Goal: Task Accomplishment & Management: Manage account settings

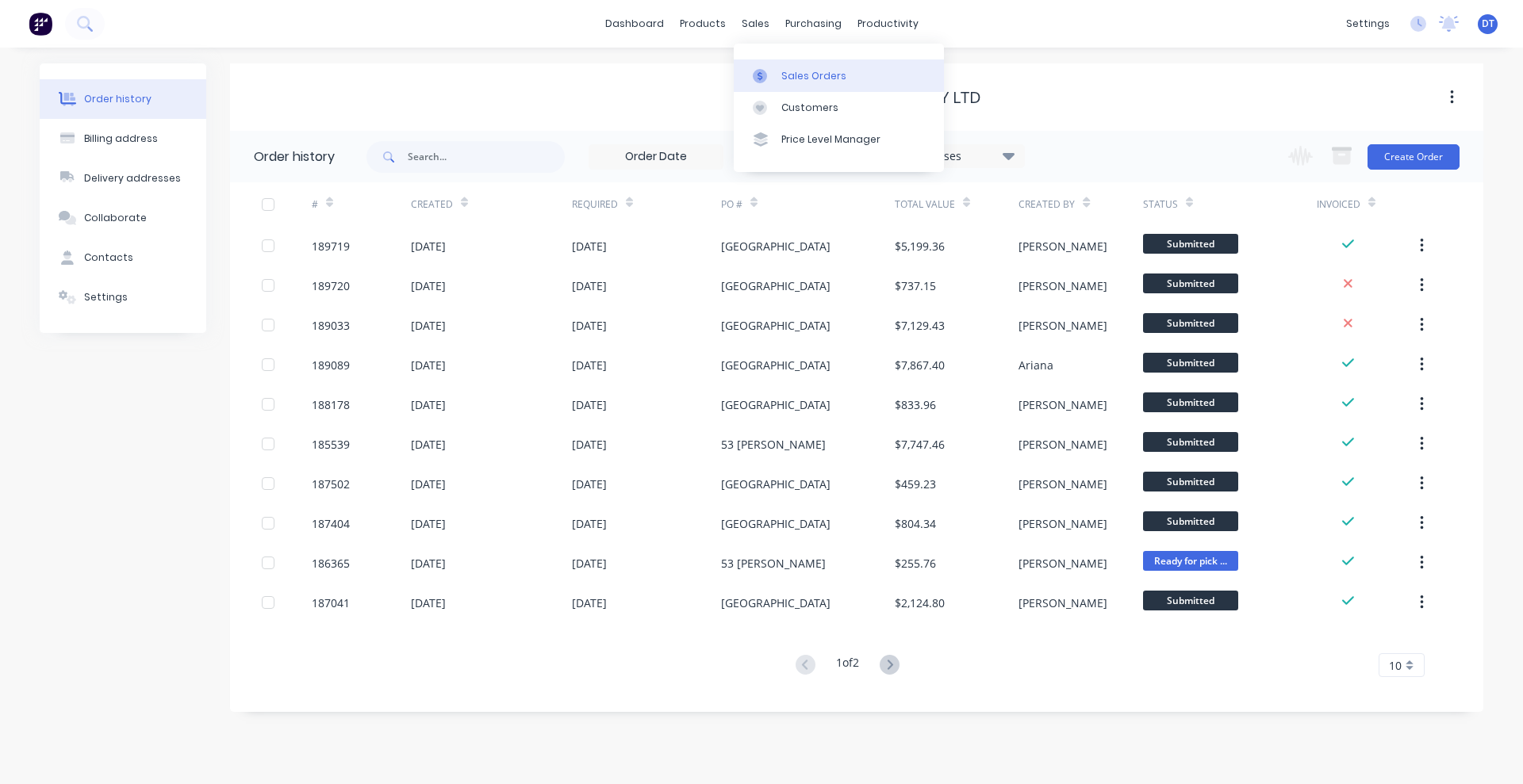
click at [797, 83] on link "Sales Orders" at bounding box center [838, 76] width 211 height 32
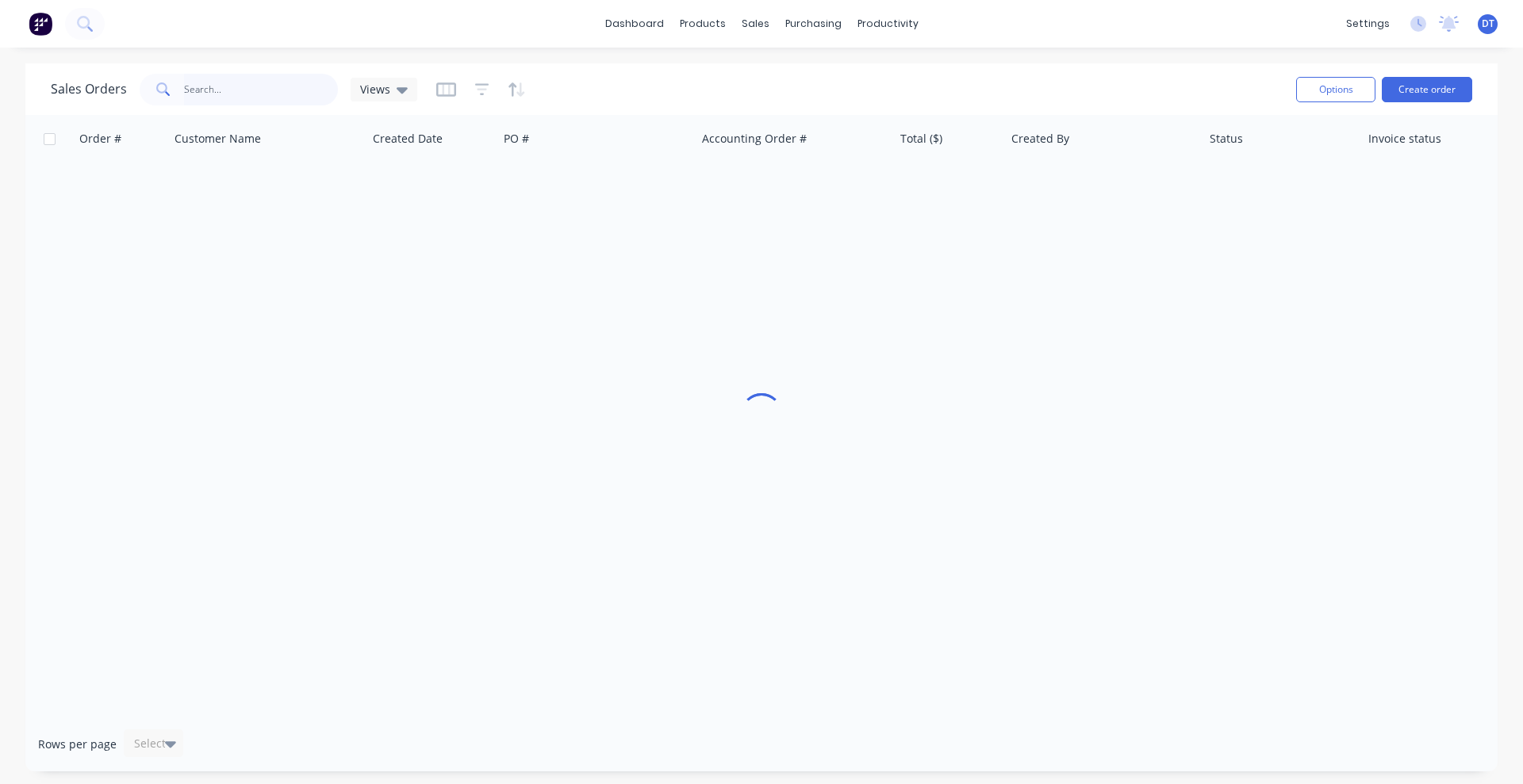
click at [267, 91] on input "text" at bounding box center [260, 90] width 155 height 32
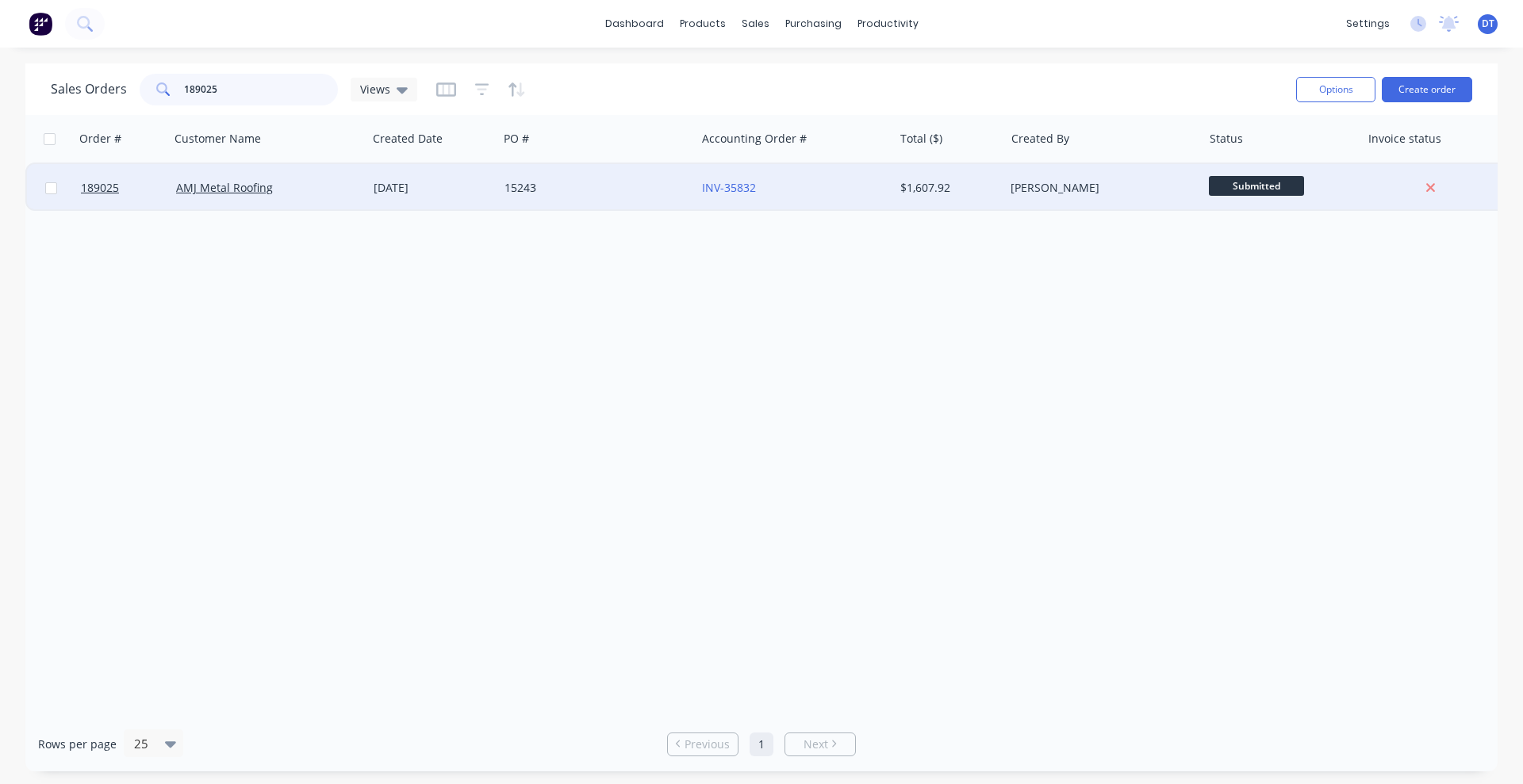
type input "189025"
click at [349, 198] on div "AMJ Metal Roofing" at bounding box center [268, 188] width 198 height 48
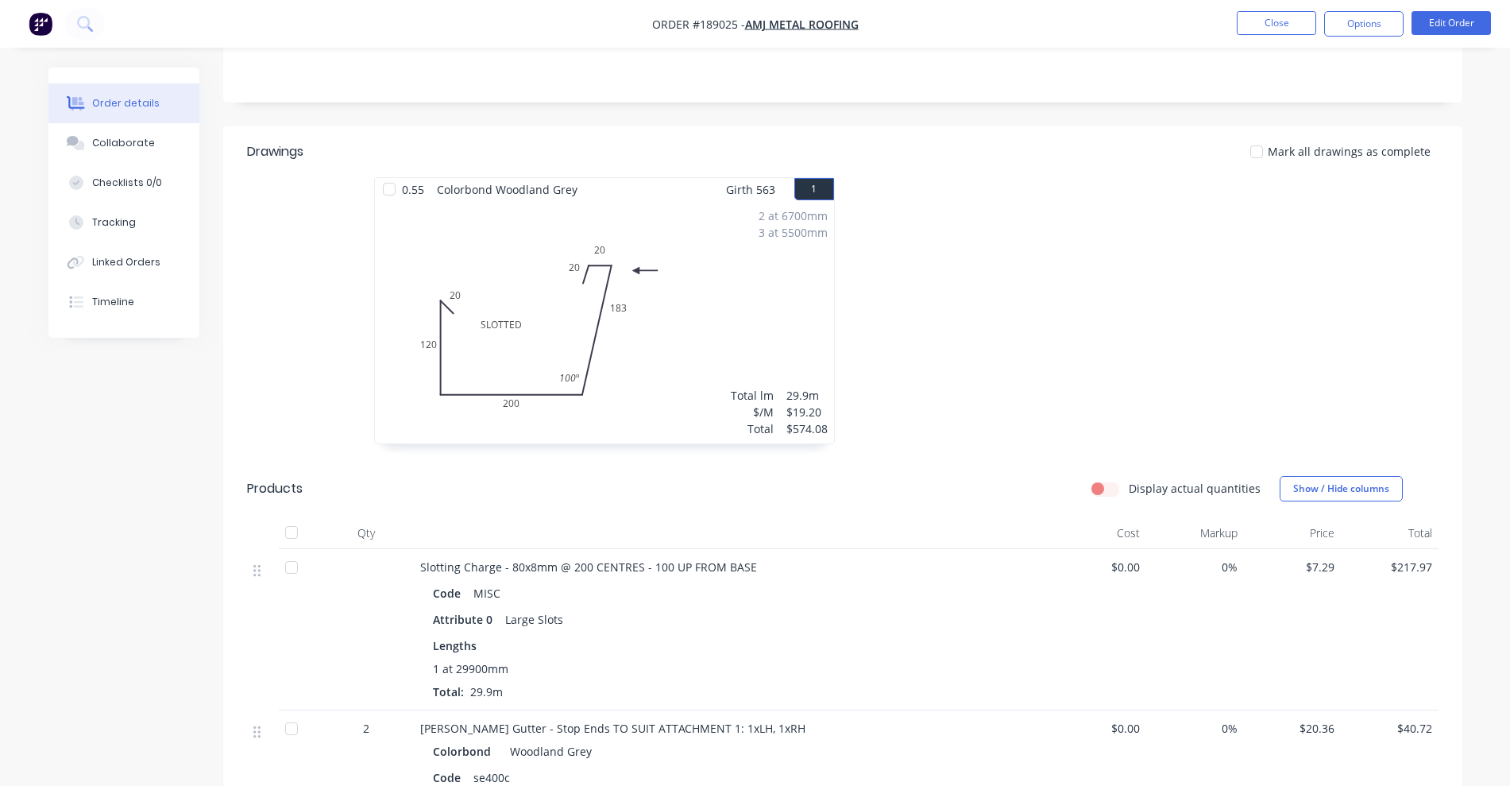
scroll to position [298, 0]
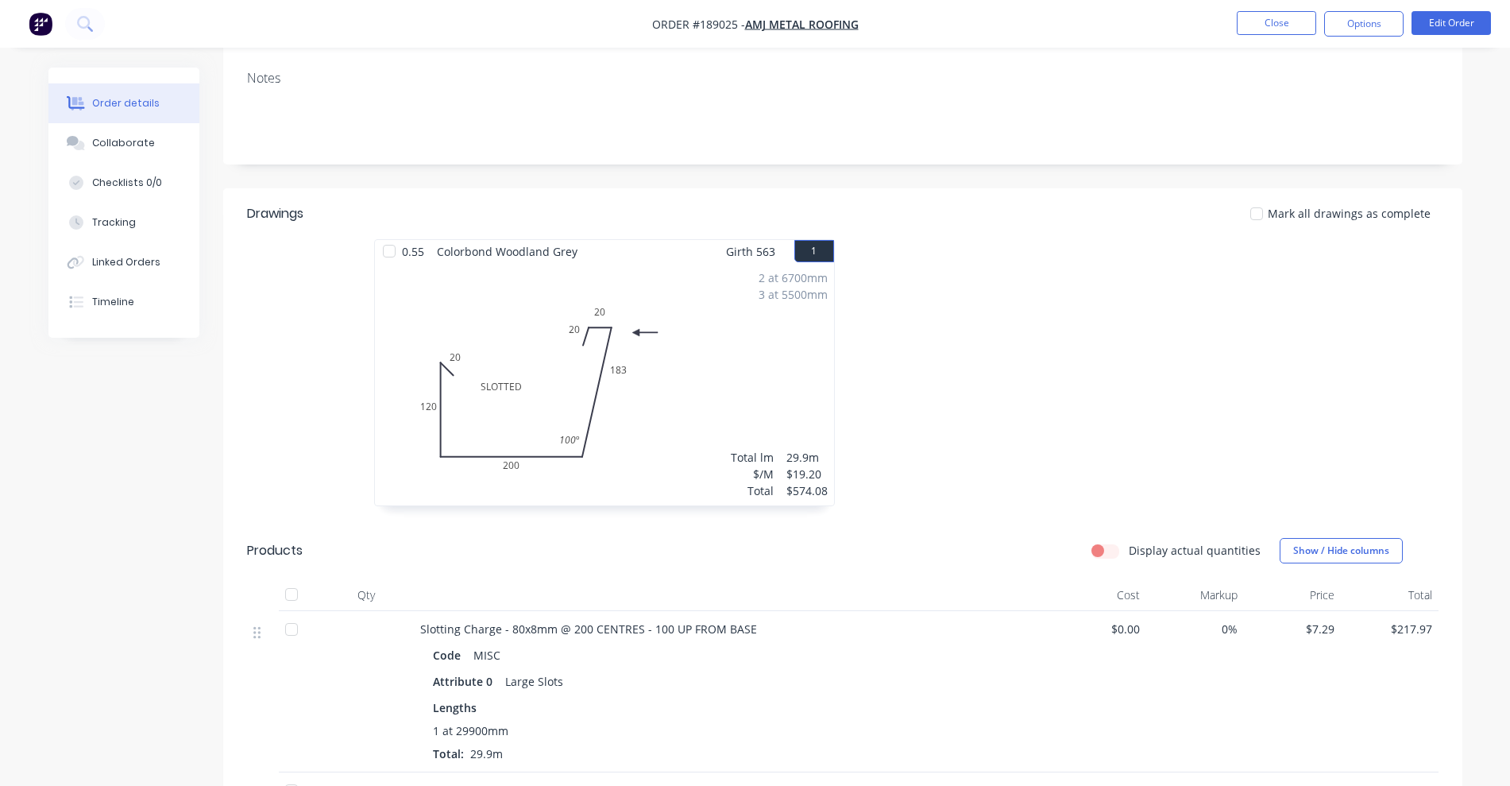
click at [979, 361] on div at bounding box center [1081, 380] width 477 height 283
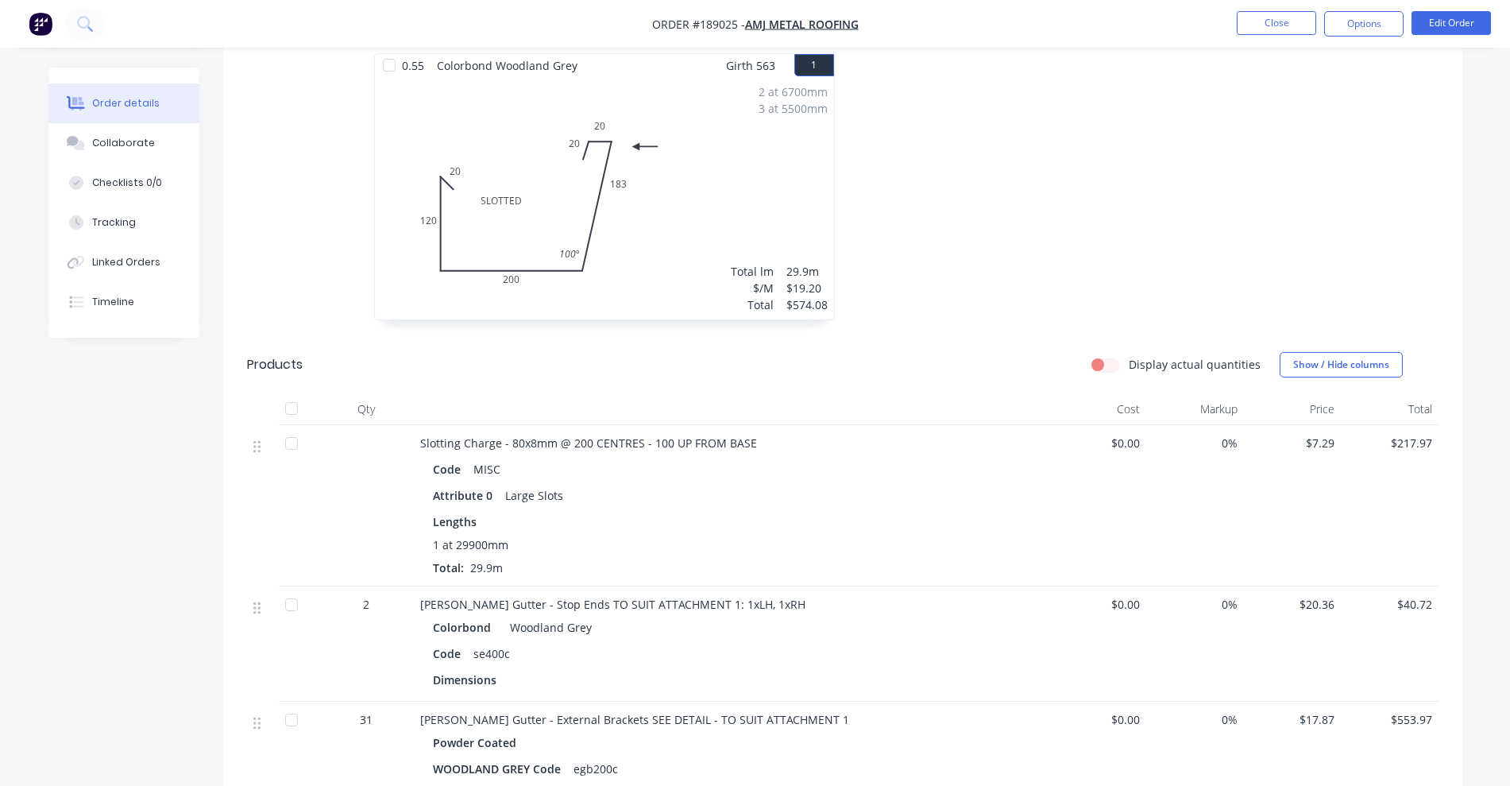
scroll to position [497, 0]
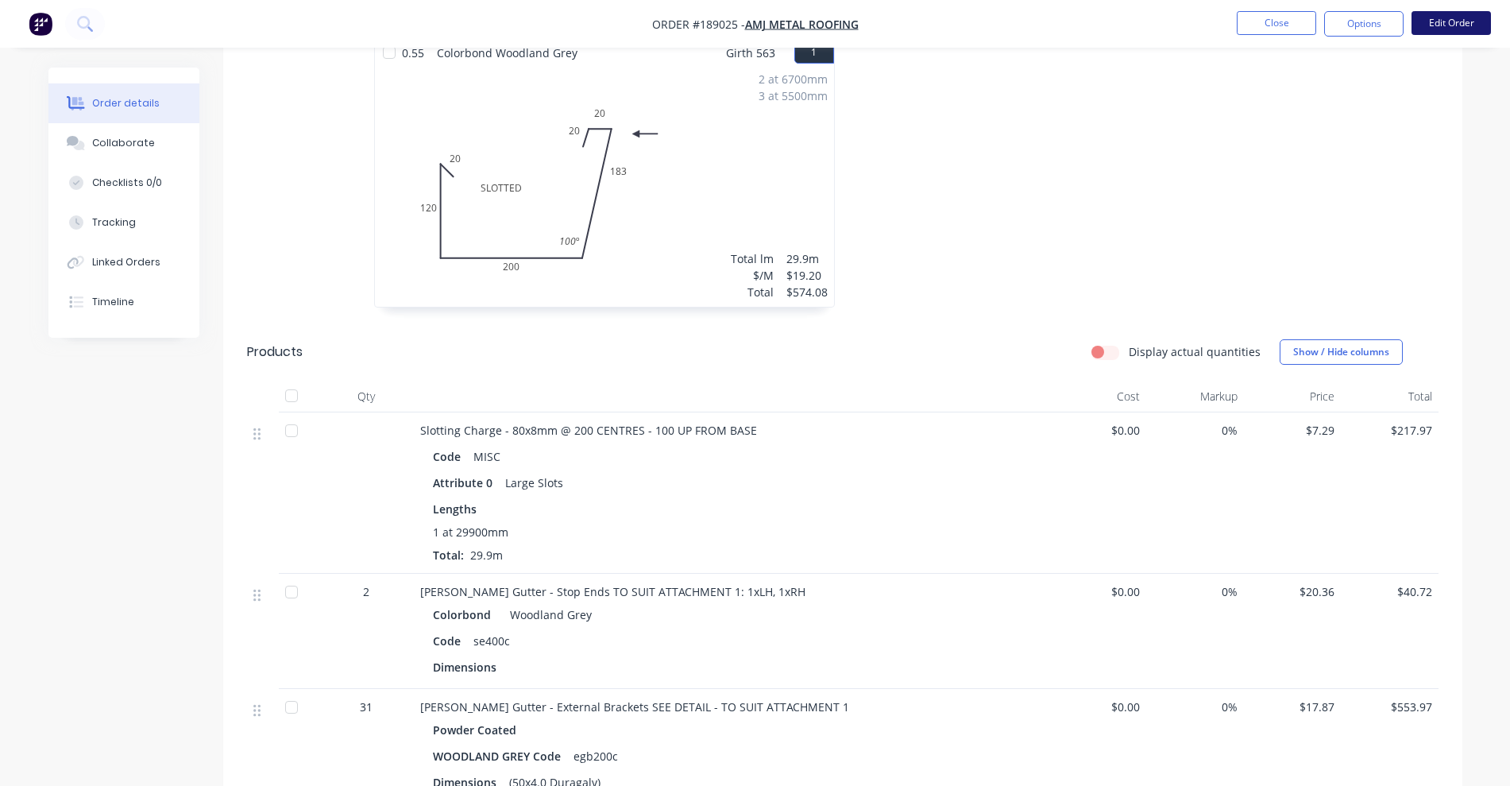
click at [1464, 21] on button "Edit Order" at bounding box center [1451, 23] width 79 height 24
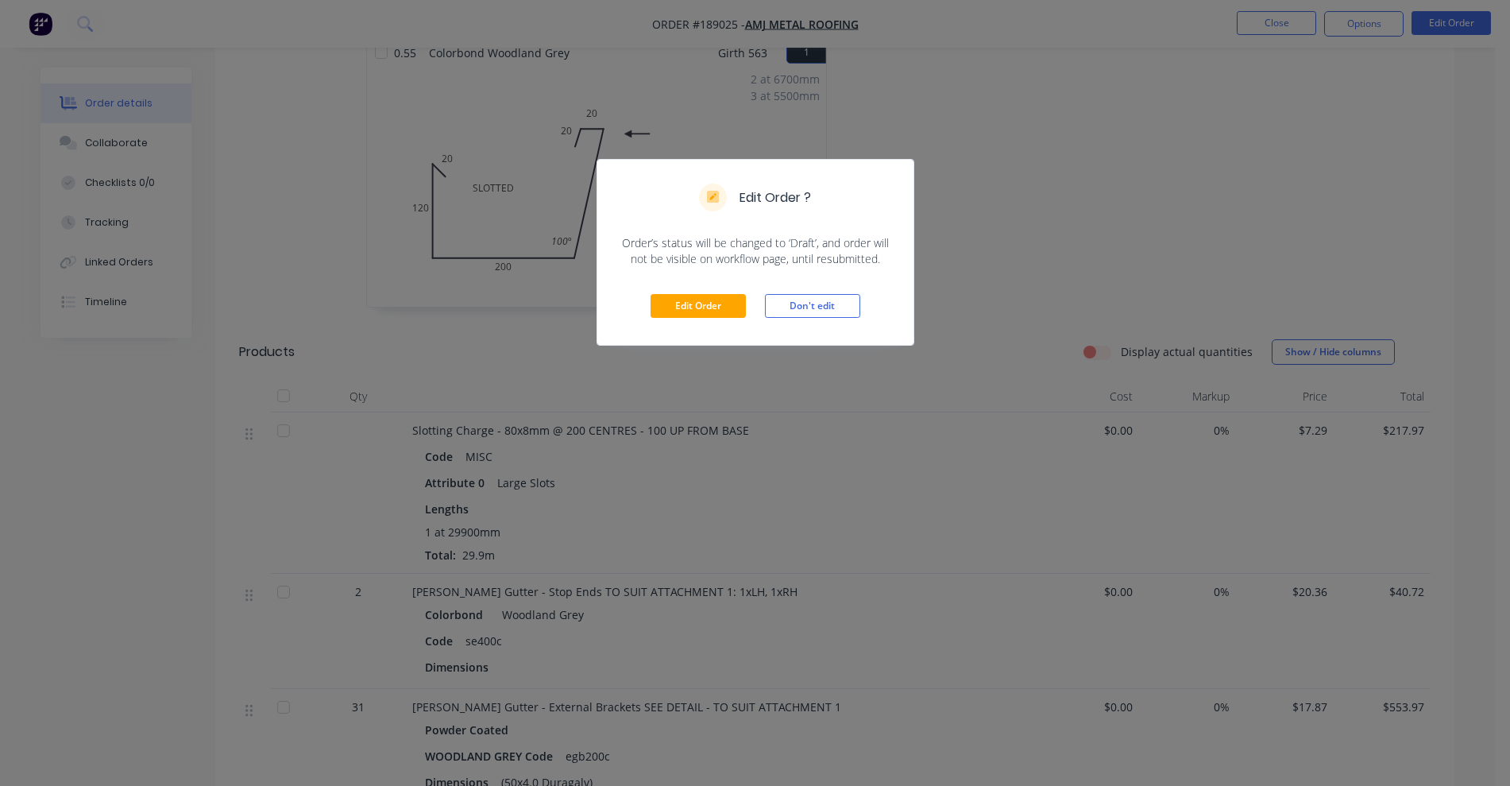
click at [707, 320] on div "Edit Order Don't edit" at bounding box center [755, 306] width 316 height 78
click at [694, 284] on div "Edit Order Don't edit" at bounding box center [755, 306] width 316 height 78
click at [694, 300] on button "Edit Order" at bounding box center [698, 306] width 95 height 24
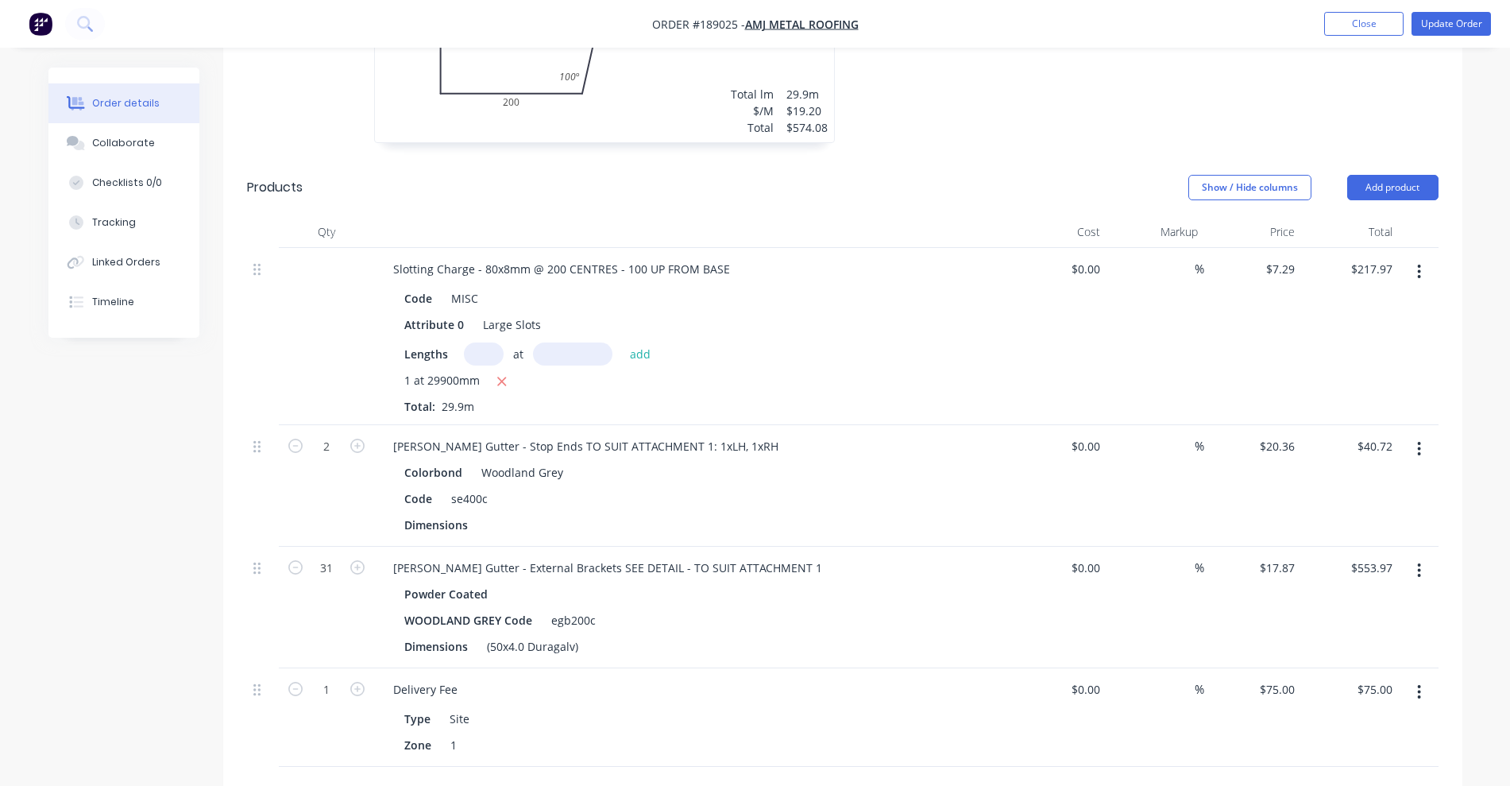
scroll to position [795, 0]
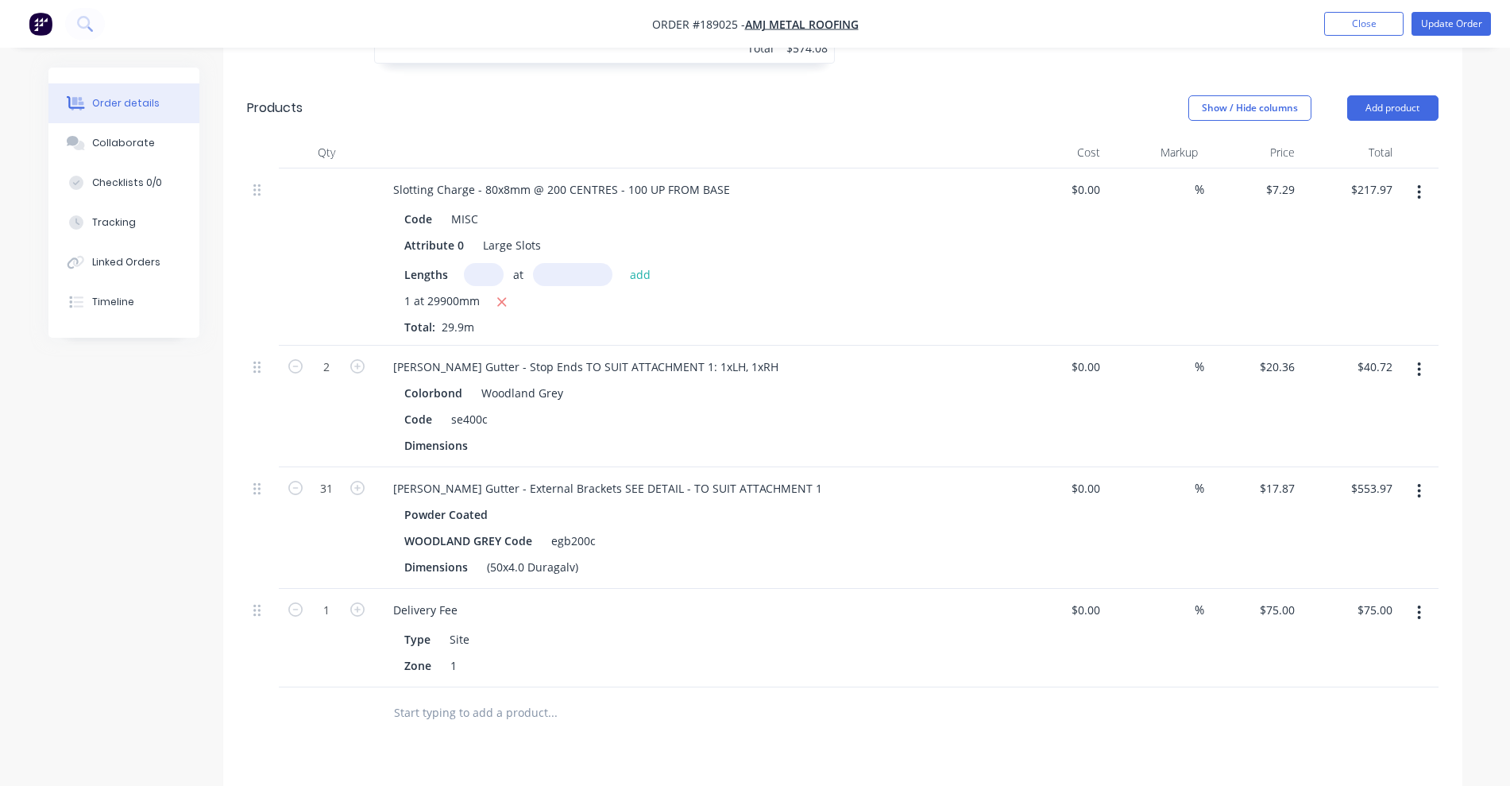
click at [1421, 361] on icon "button" at bounding box center [1419, 369] width 4 height 17
click at [1351, 400] on div "Edit" at bounding box center [1363, 411] width 122 height 23
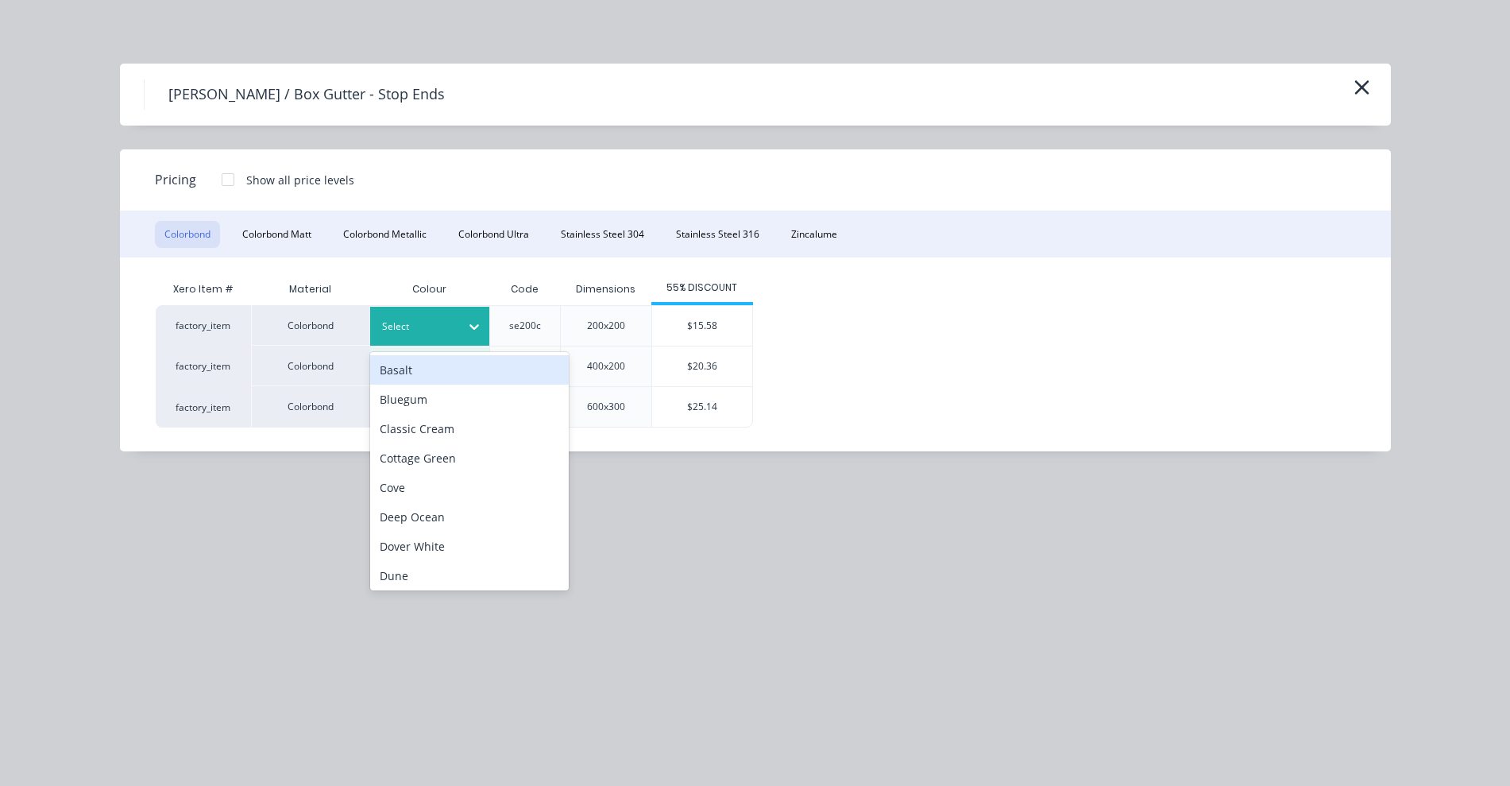
click at [441, 322] on div at bounding box center [418, 326] width 72 height 17
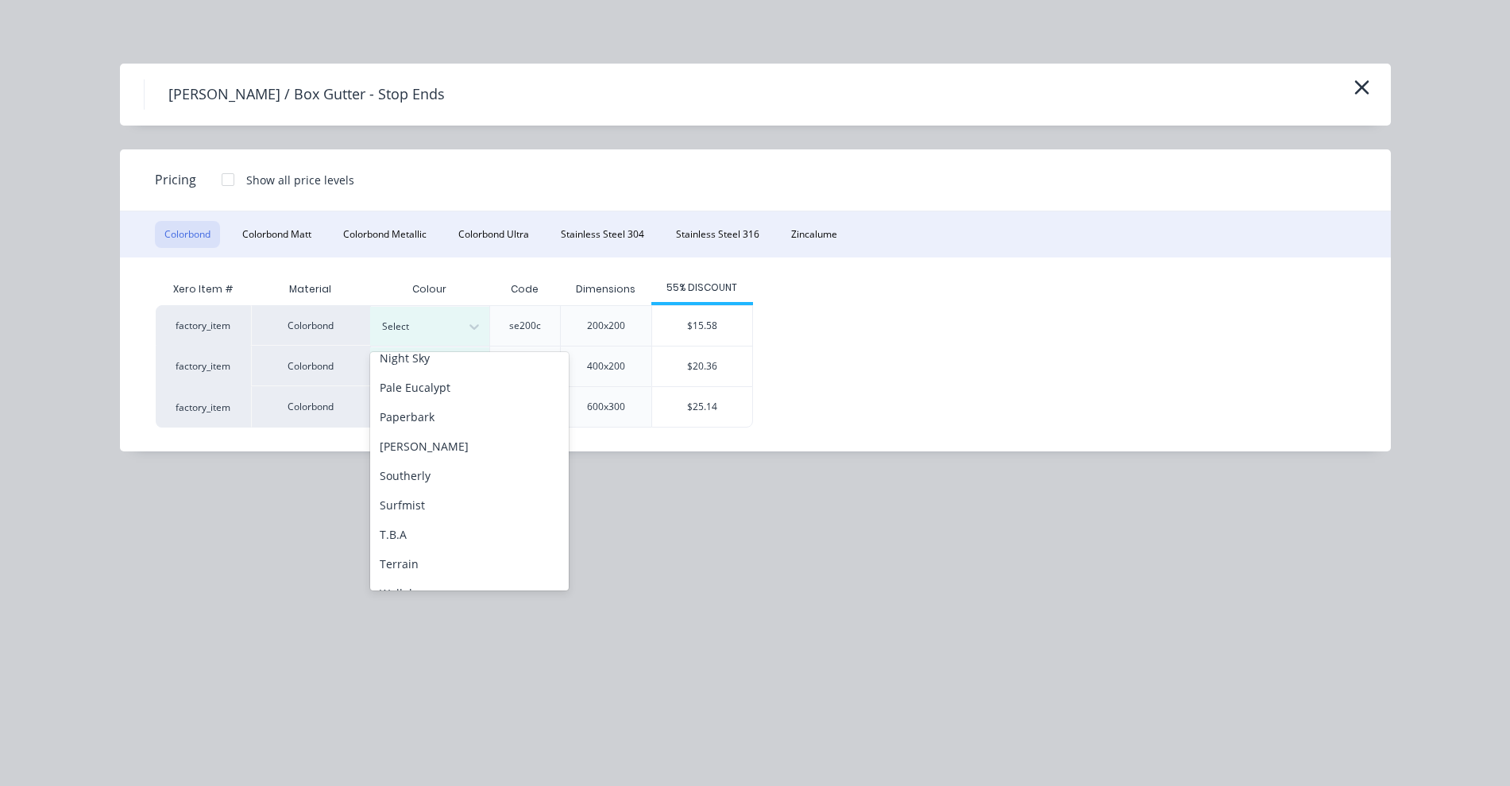
scroll to position [532, 0]
click at [457, 563] on div "Woodland Grey" at bounding box center [469, 572] width 199 height 29
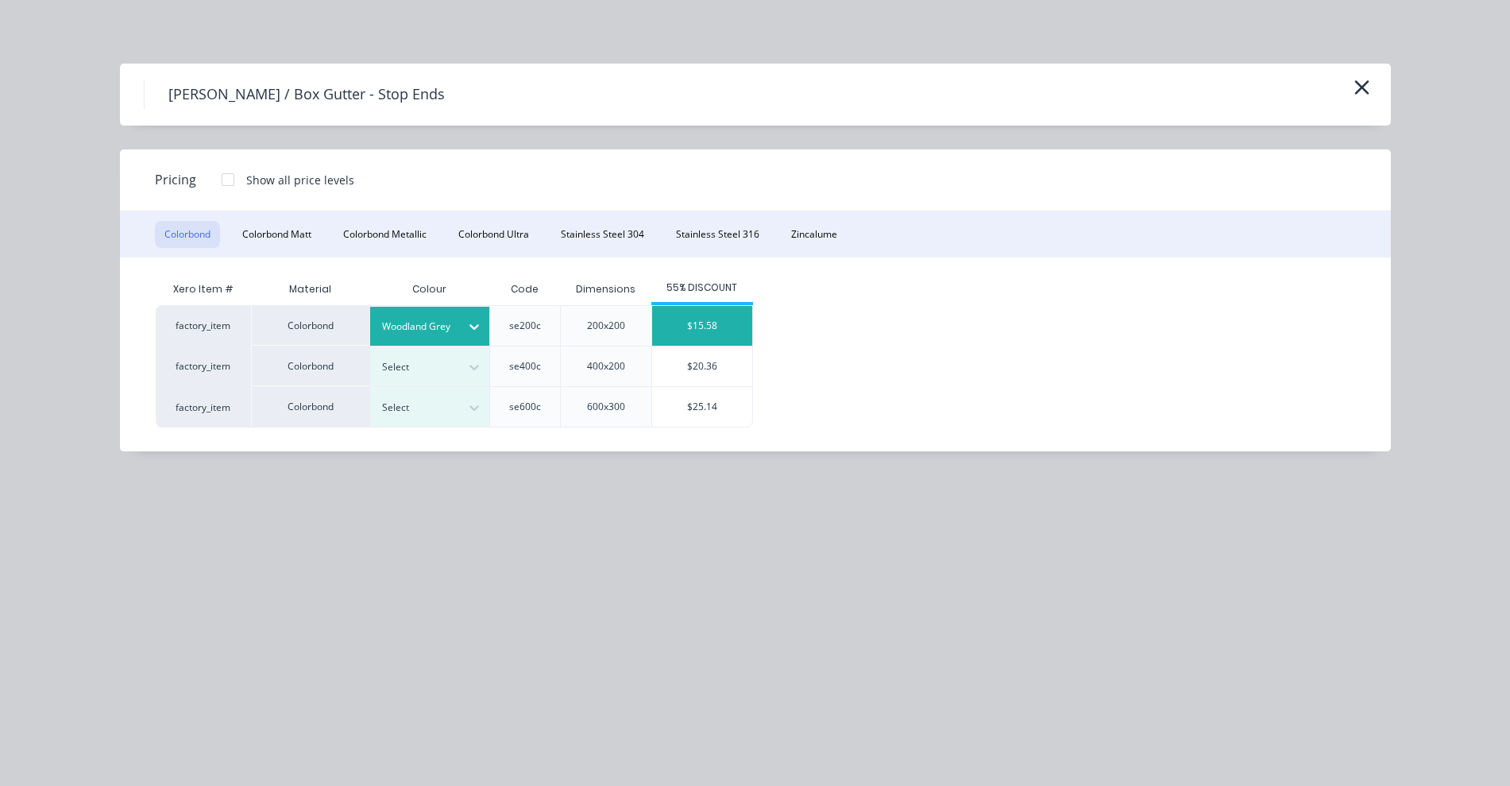
click at [744, 310] on div "$15.58" at bounding box center [702, 326] width 100 height 40
type input "$15.58"
type input "$31.16"
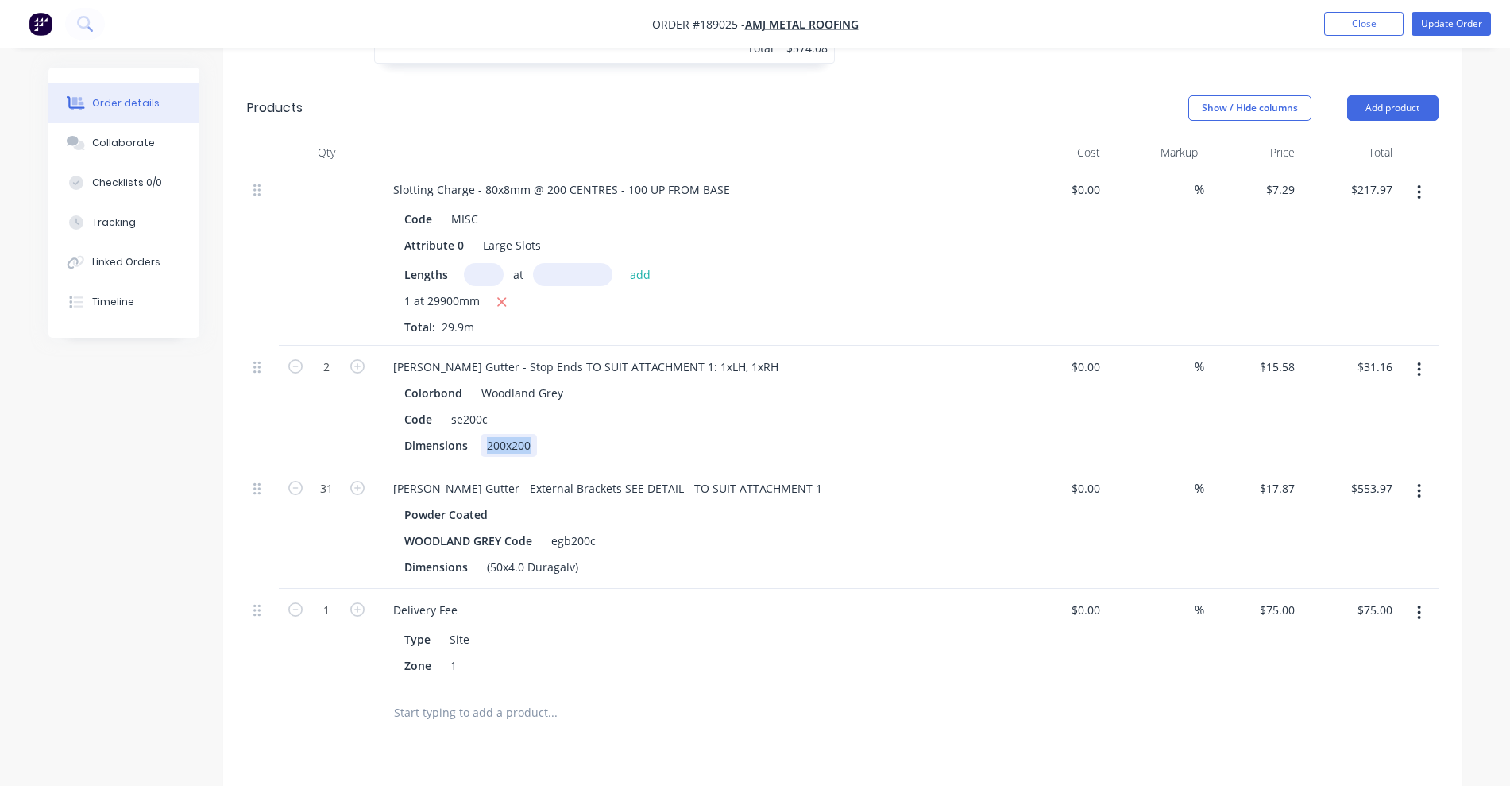
drag, startPoint x: 489, startPoint y: 372, endPoint x: 569, endPoint y: 378, distance: 79.7
click at [569, 434] on div "Dimensions 200x200" at bounding box center [689, 445] width 582 height 23
click at [750, 408] on div "Code se200c" at bounding box center [689, 419] width 582 height 23
click at [1448, 29] on button "Update Order" at bounding box center [1451, 24] width 79 height 24
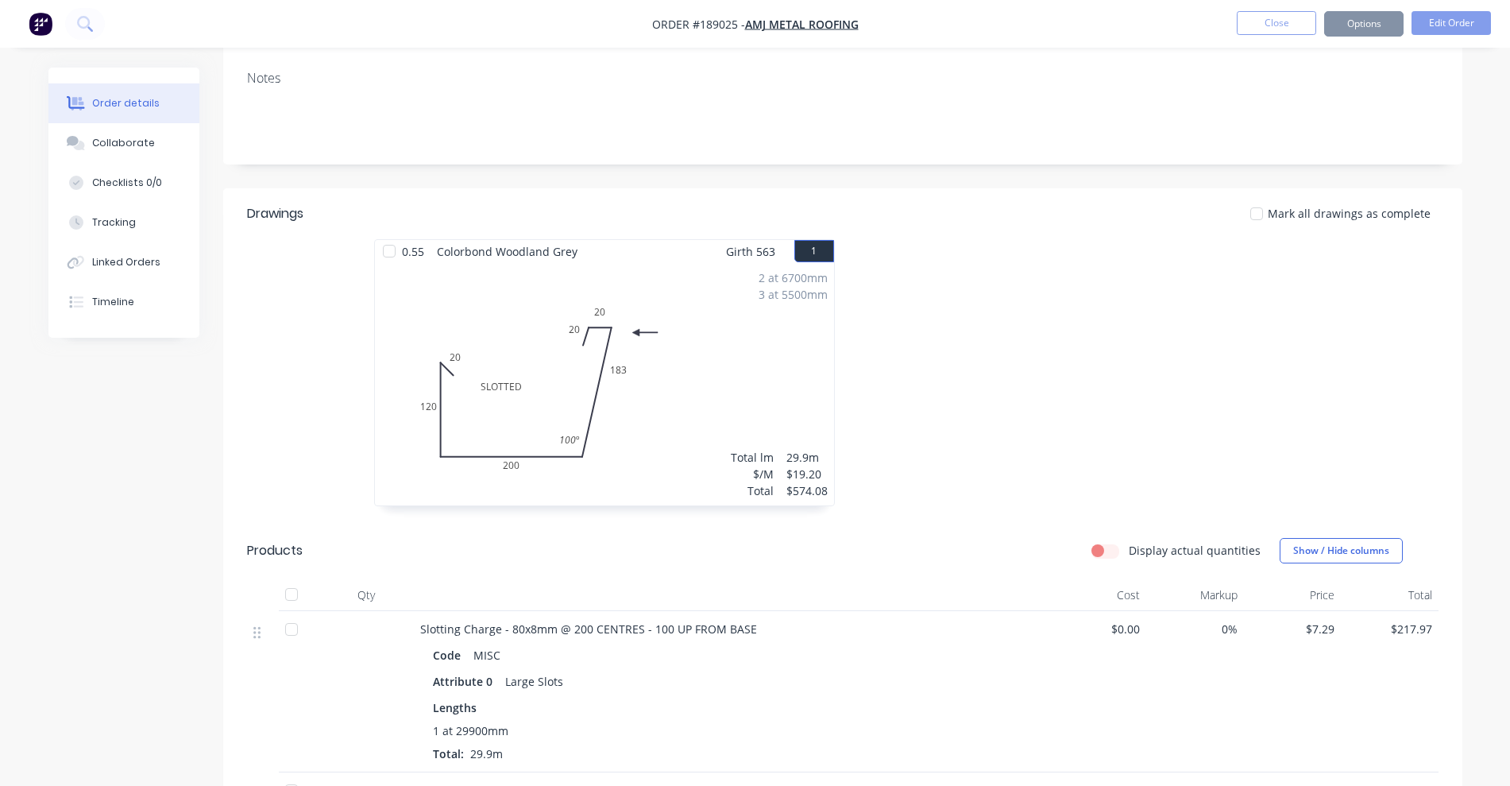
scroll to position [596, 0]
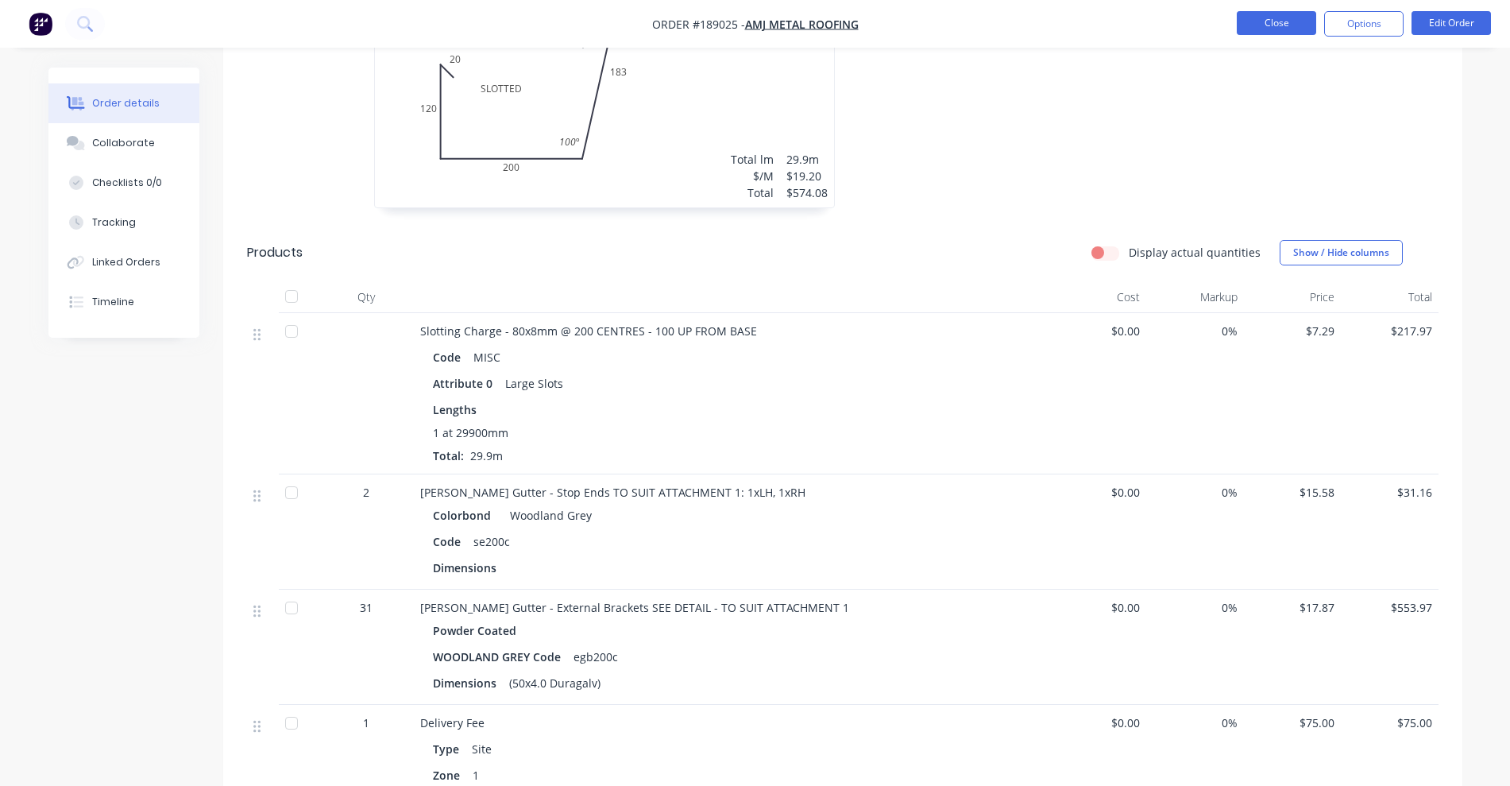
click at [1291, 21] on button "Close" at bounding box center [1276, 23] width 79 height 24
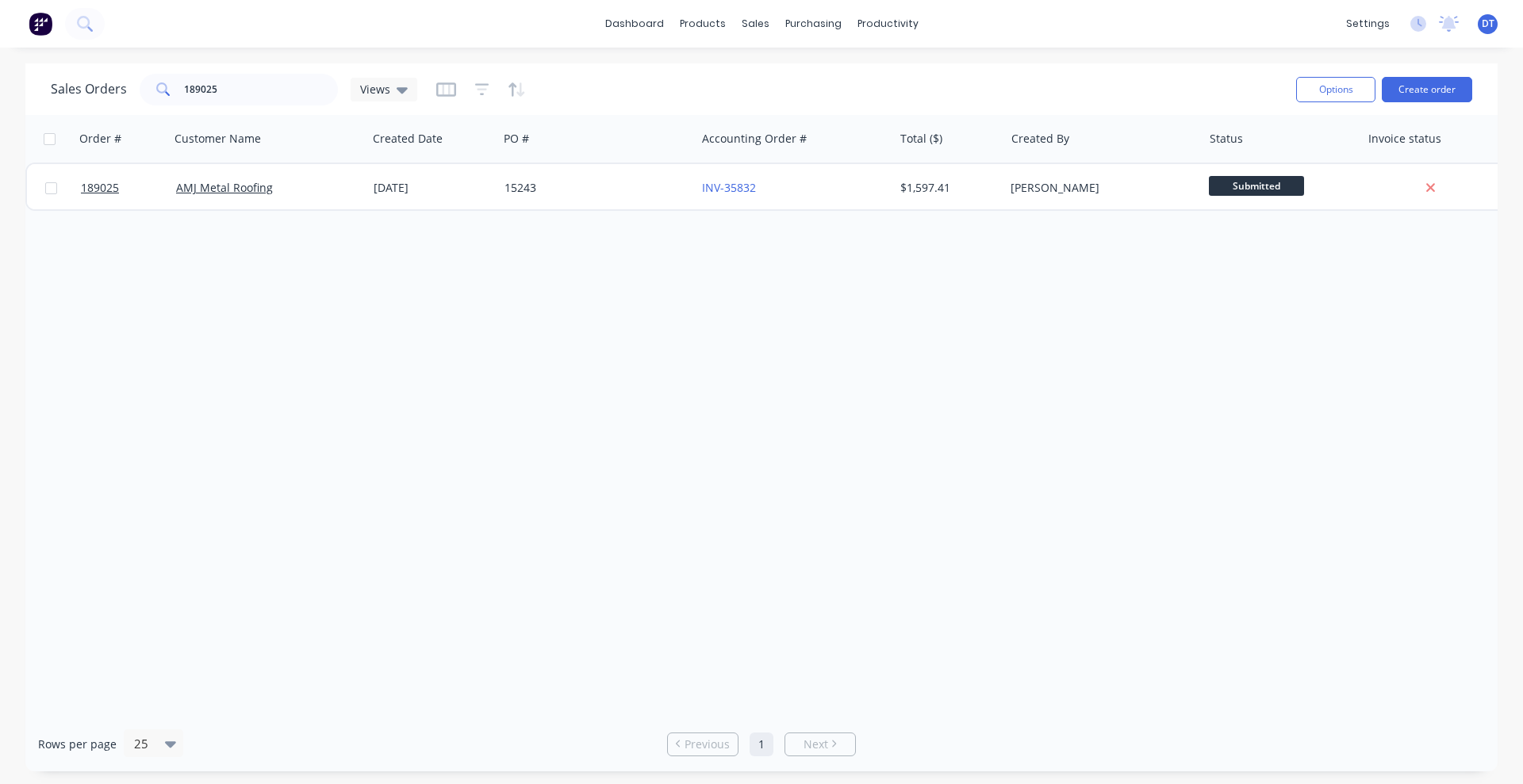
click at [233, 74] on div "189025" at bounding box center [239, 90] width 199 height 32
click at [229, 87] on input "189025" at bounding box center [260, 90] width 155 height 32
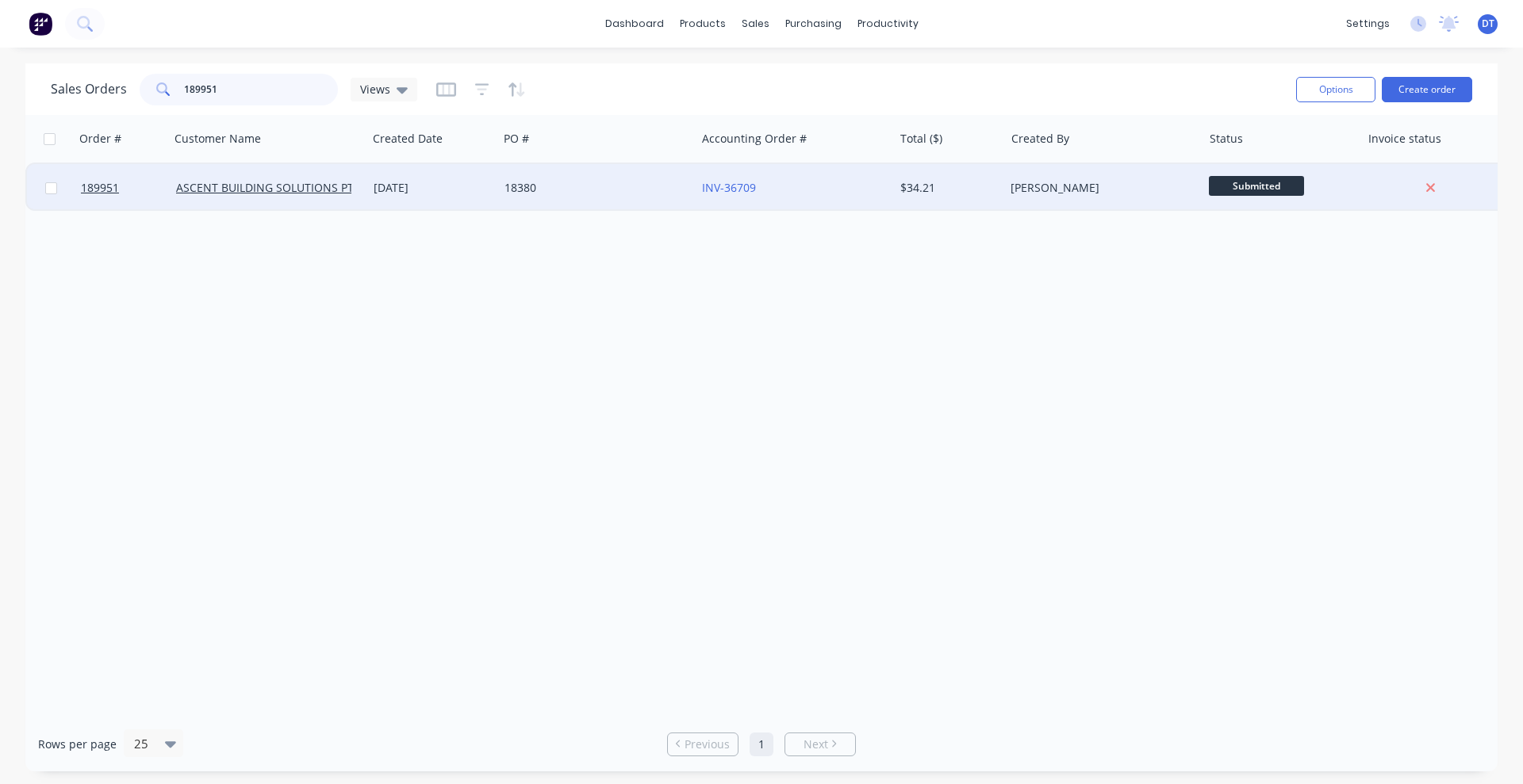
type input "189951"
click at [630, 197] on div "18380" at bounding box center [597, 188] width 198 height 48
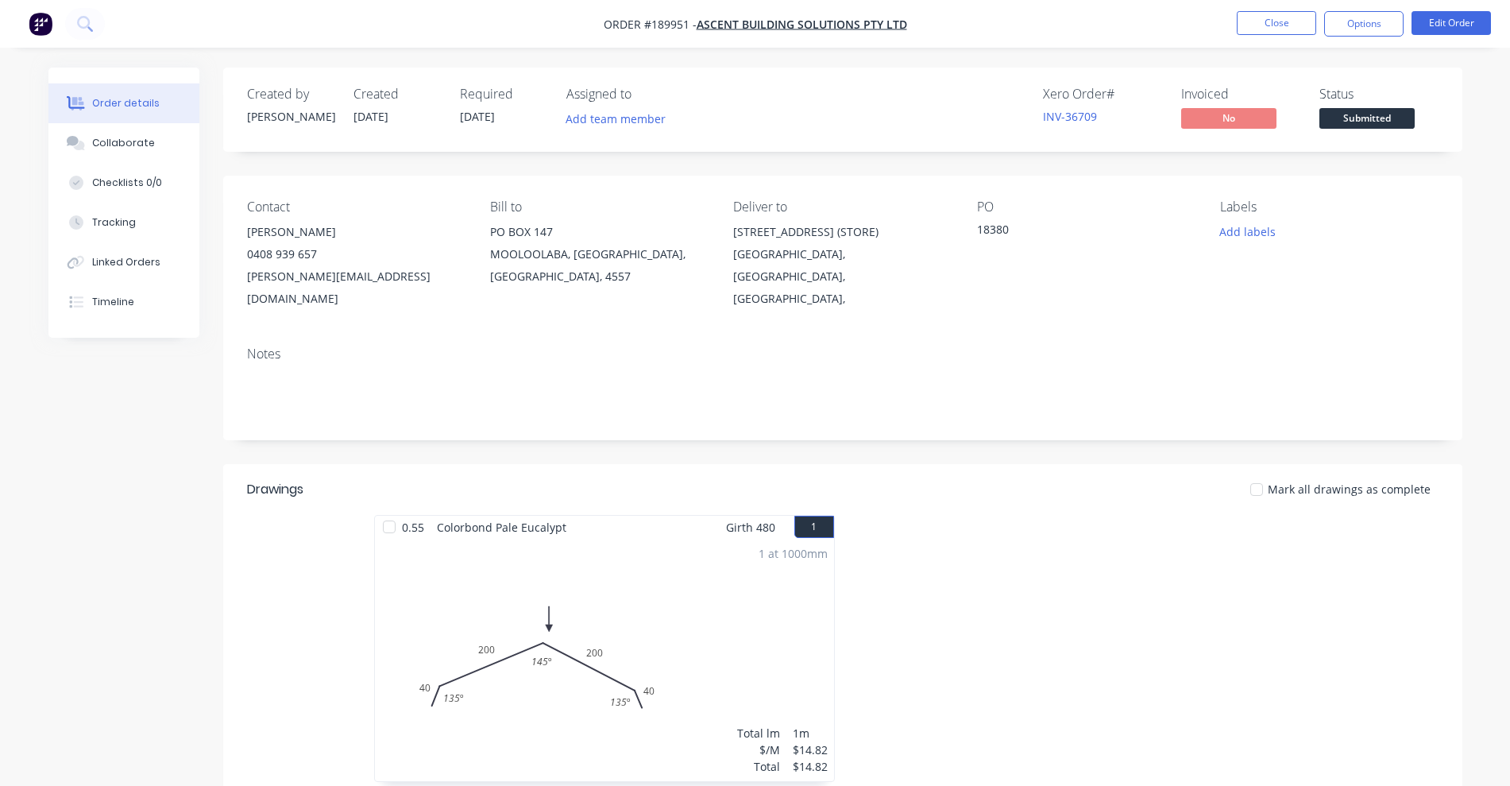
scroll to position [520, 0]
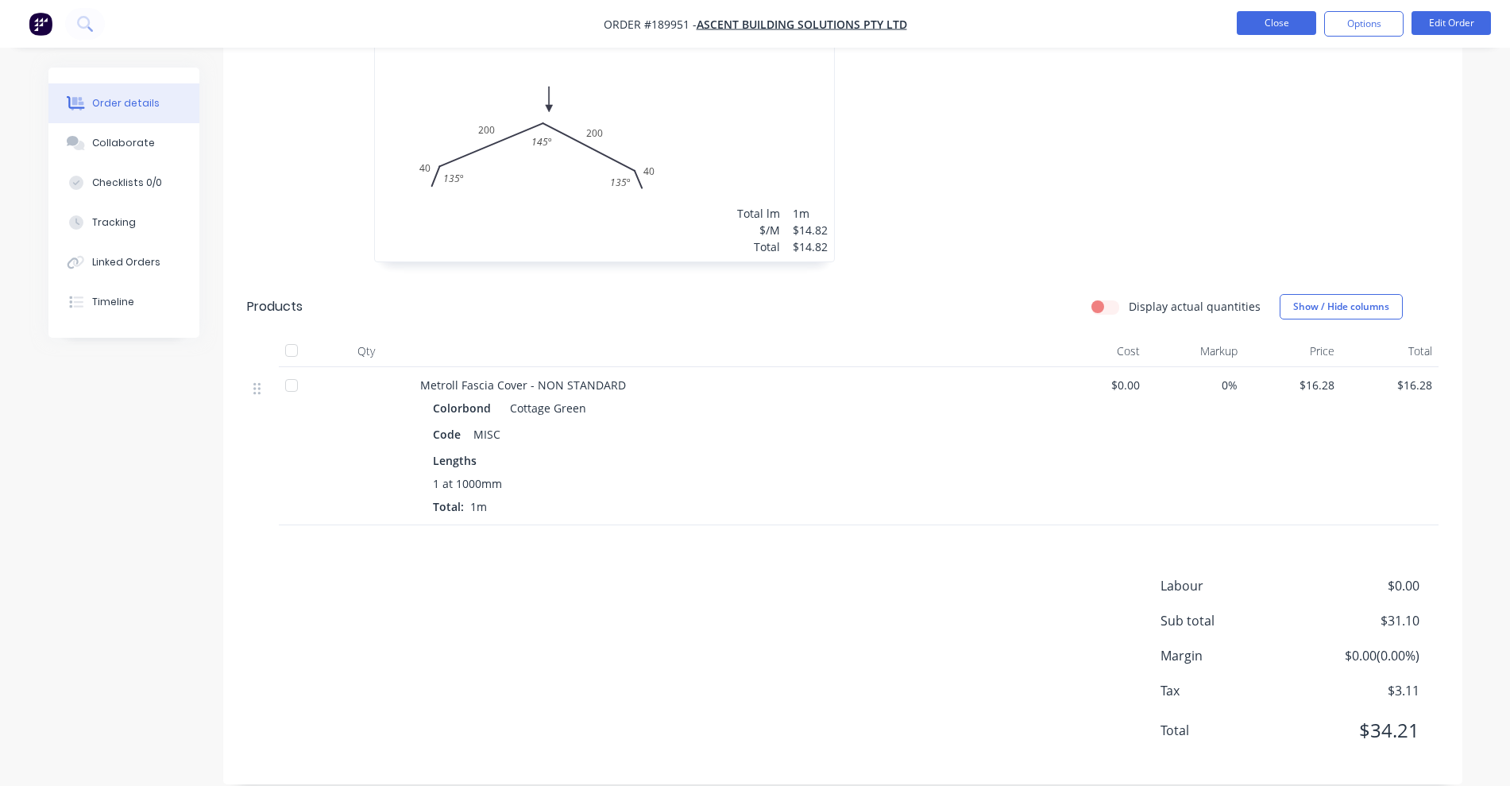
click at [1287, 25] on button "Close" at bounding box center [1276, 23] width 79 height 24
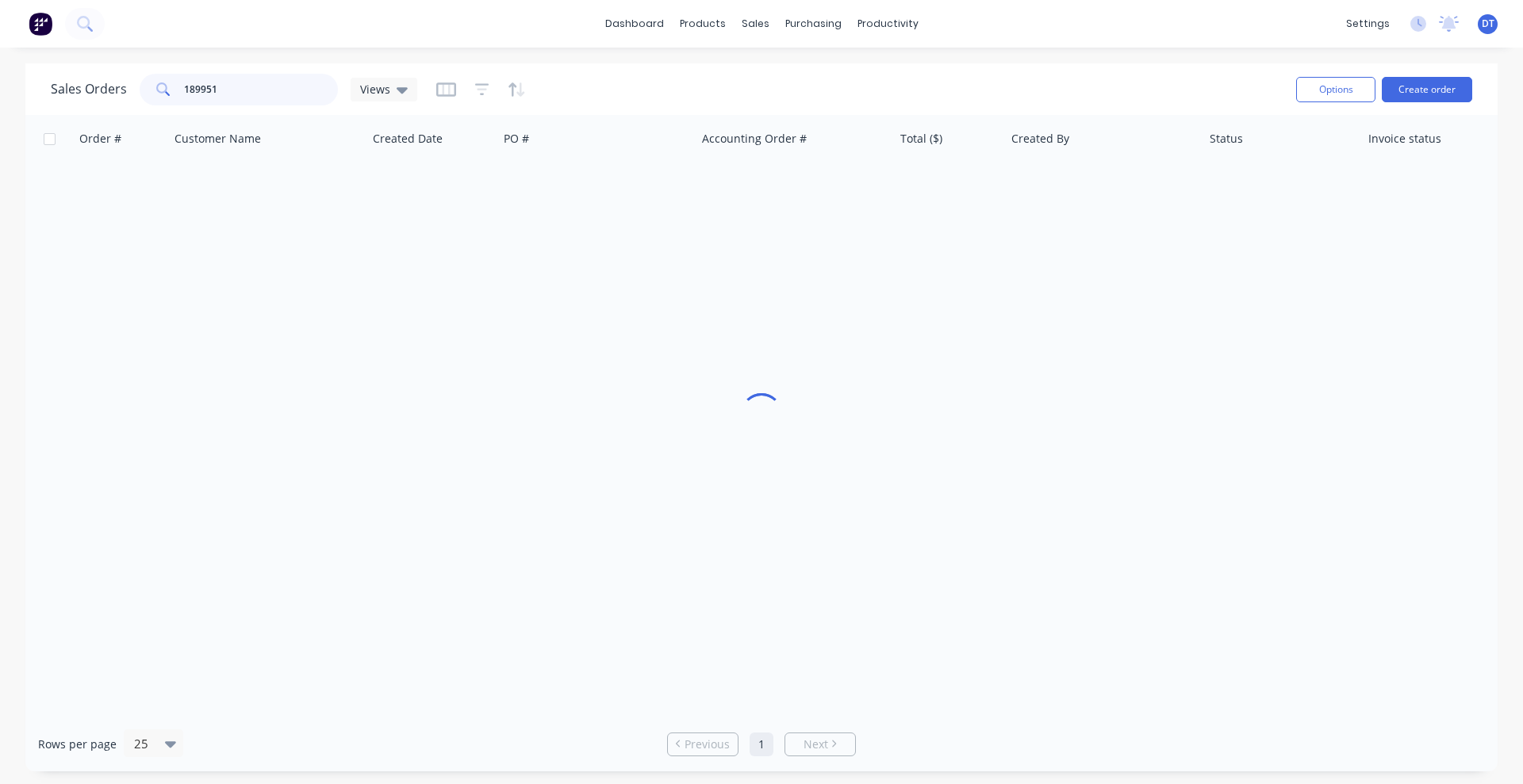
drag, startPoint x: 253, startPoint y: 85, endPoint x: 84, endPoint y: 92, distance: 169.1
click at [84, 92] on div "Sales Orders 189951 Views" at bounding box center [234, 90] width 366 height 32
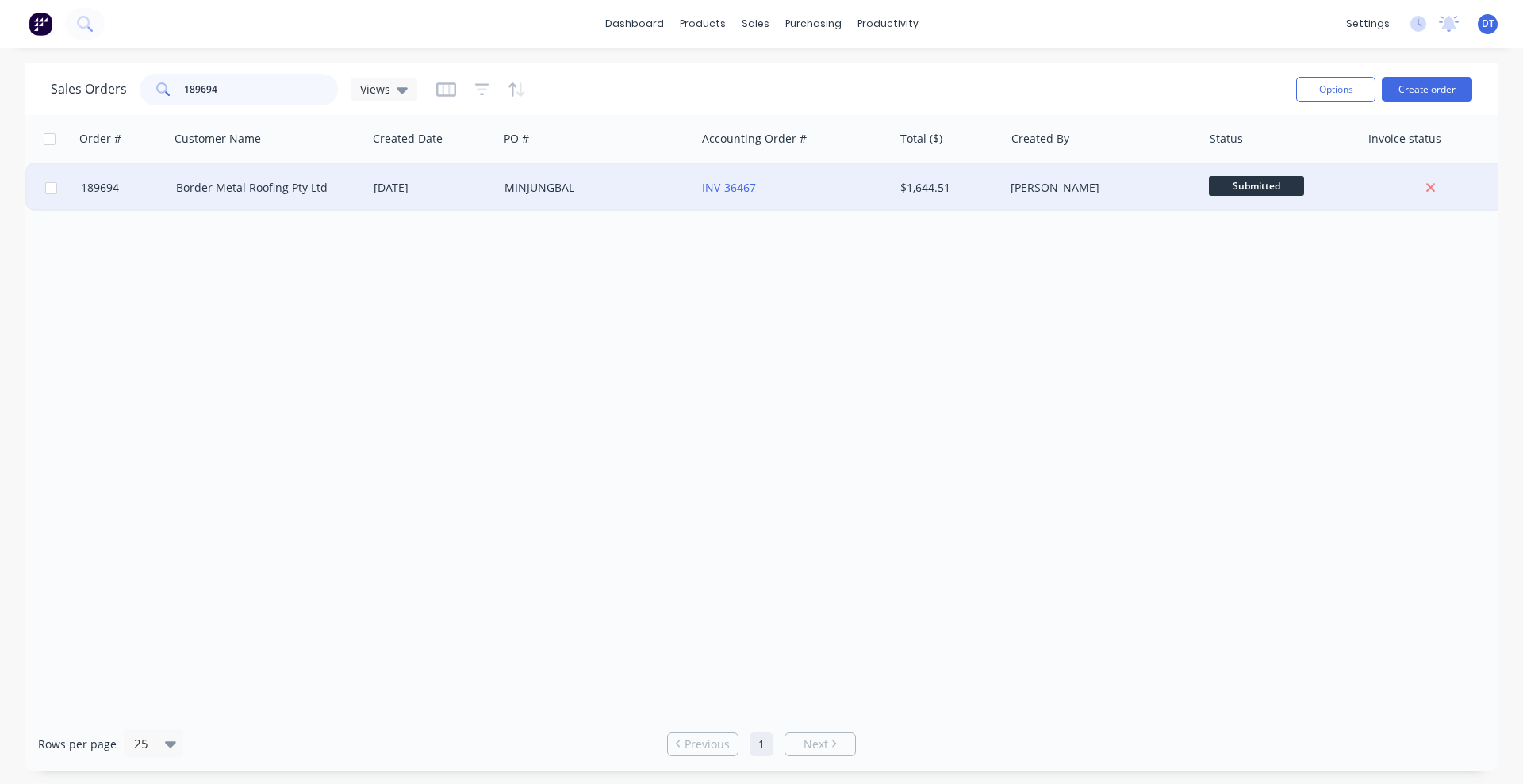
type input "189694"
click at [664, 196] on div "MINJUNGBAL" at bounding box center [597, 188] width 198 height 48
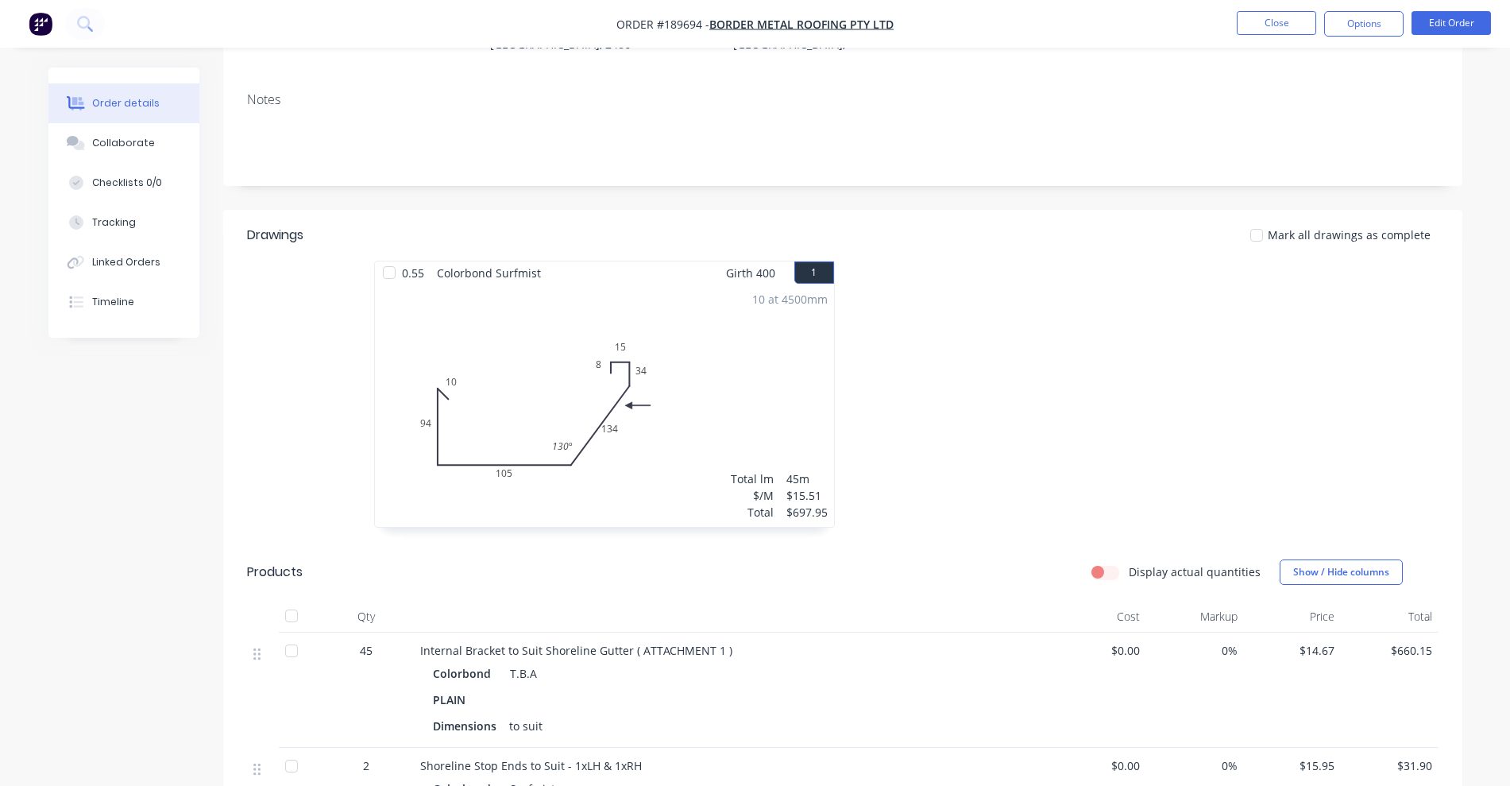
scroll to position [596, 0]
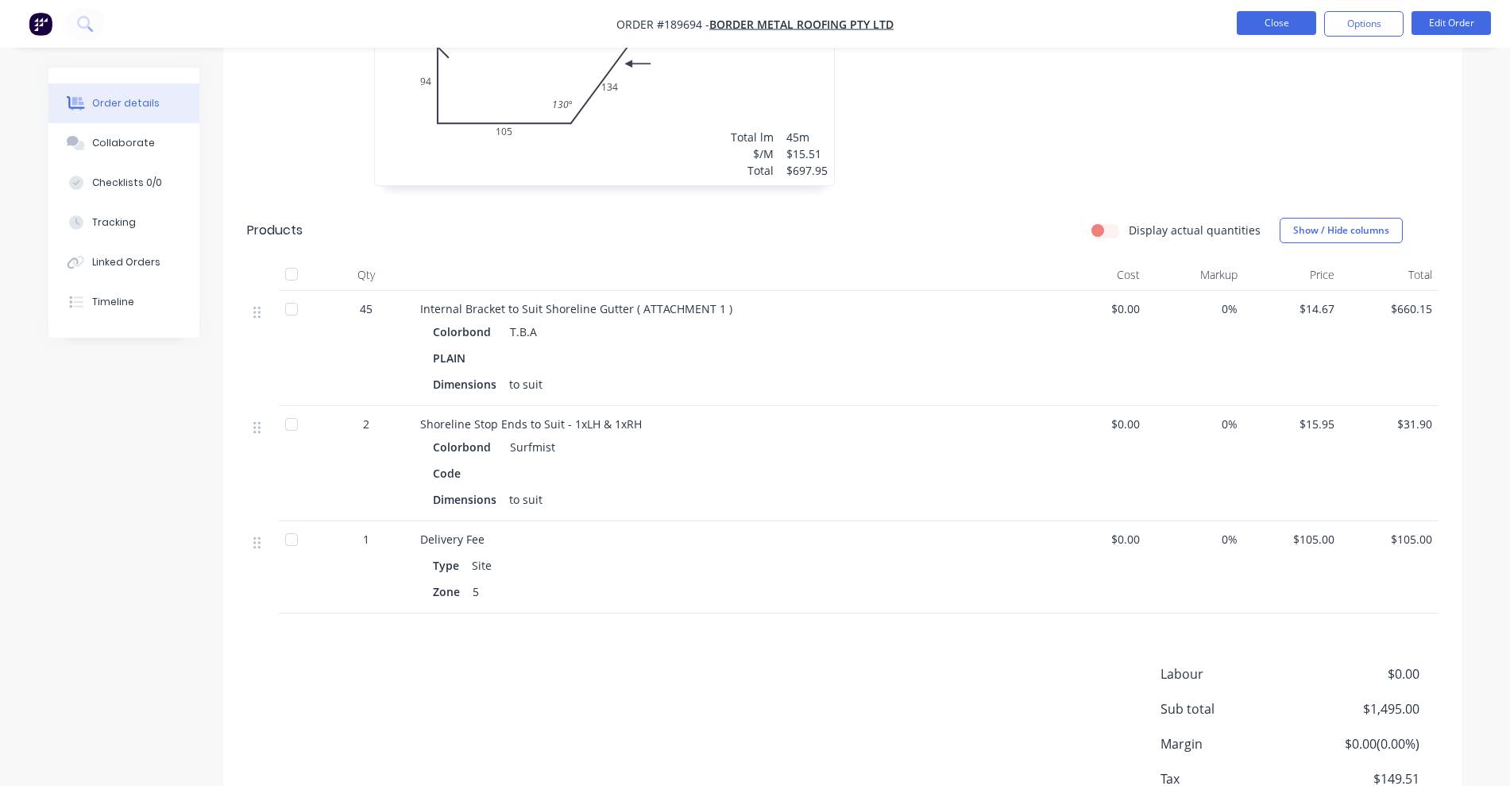
click at [1269, 20] on button "Close" at bounding box center [1276, 23] width 79 height 24
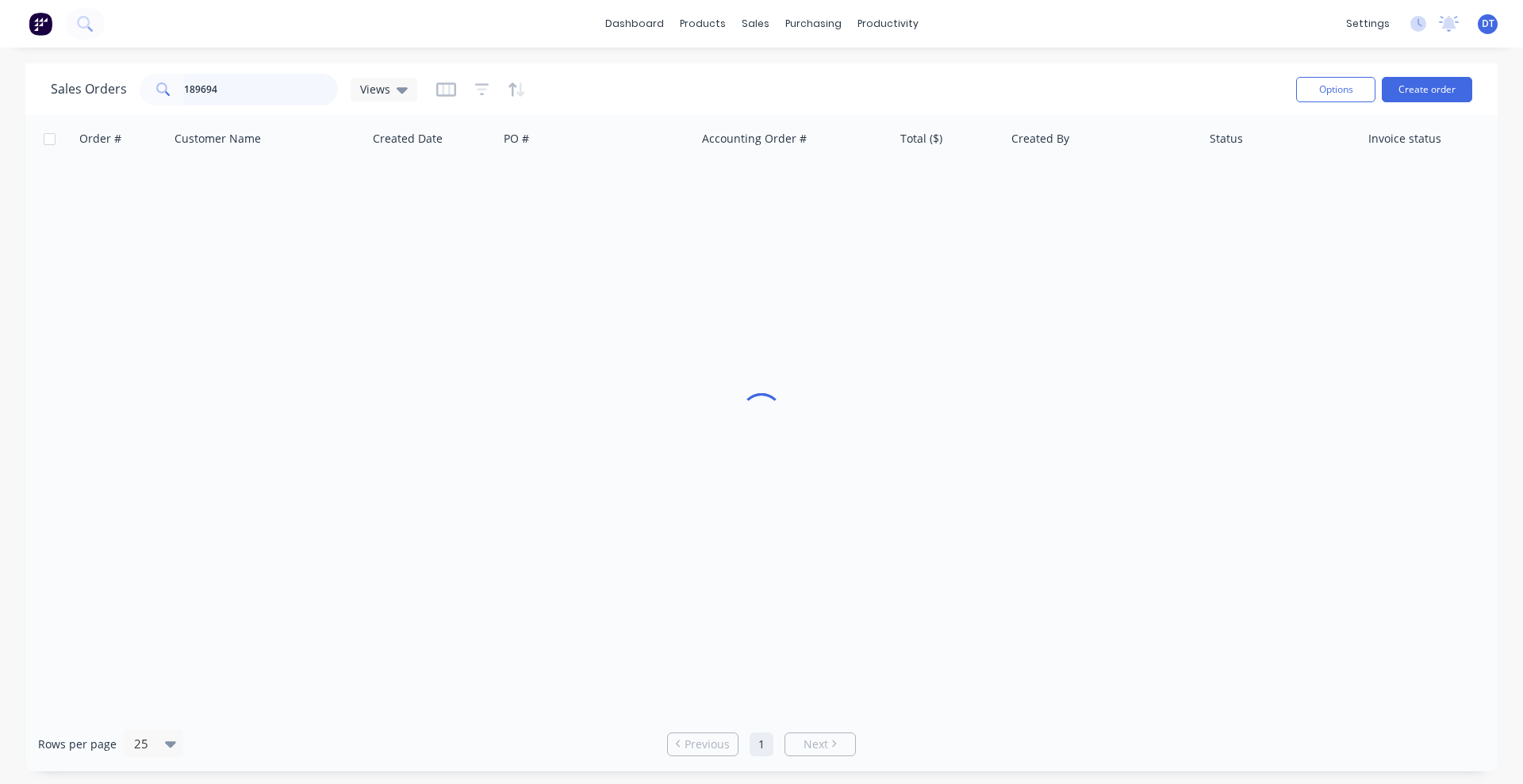
drag, startPoint x: 247, startPoint y: 96, endPoint x: 136, endPoint y: 87, distance: 111.4
click at [136, 87] on div "Sales Orders 189694 Views" at bounding box center [234, 90] width 366 height 32
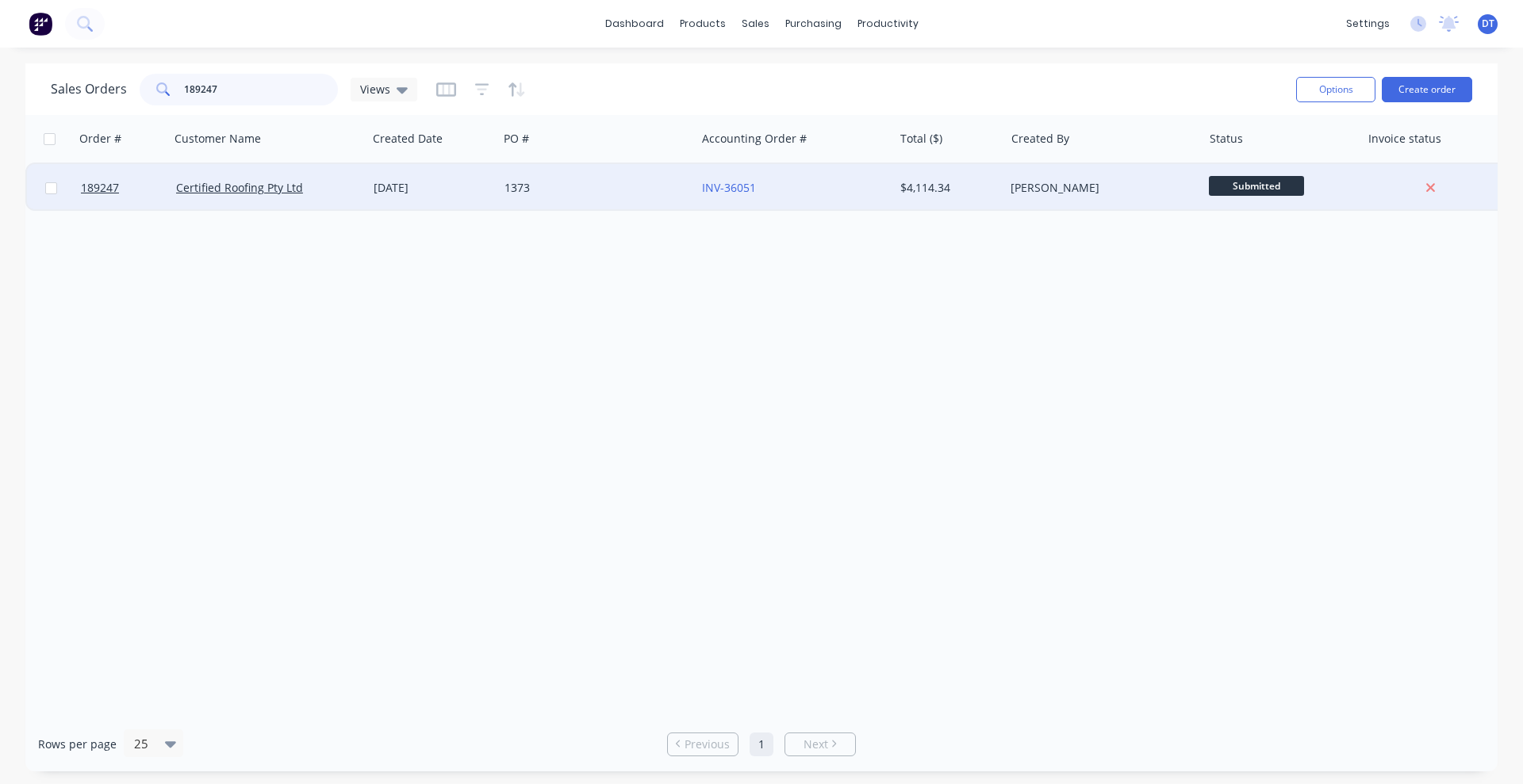
type input "189247"
click at [612, 200] on div "1373" at bounding box center [597, 188] width 198 height 48
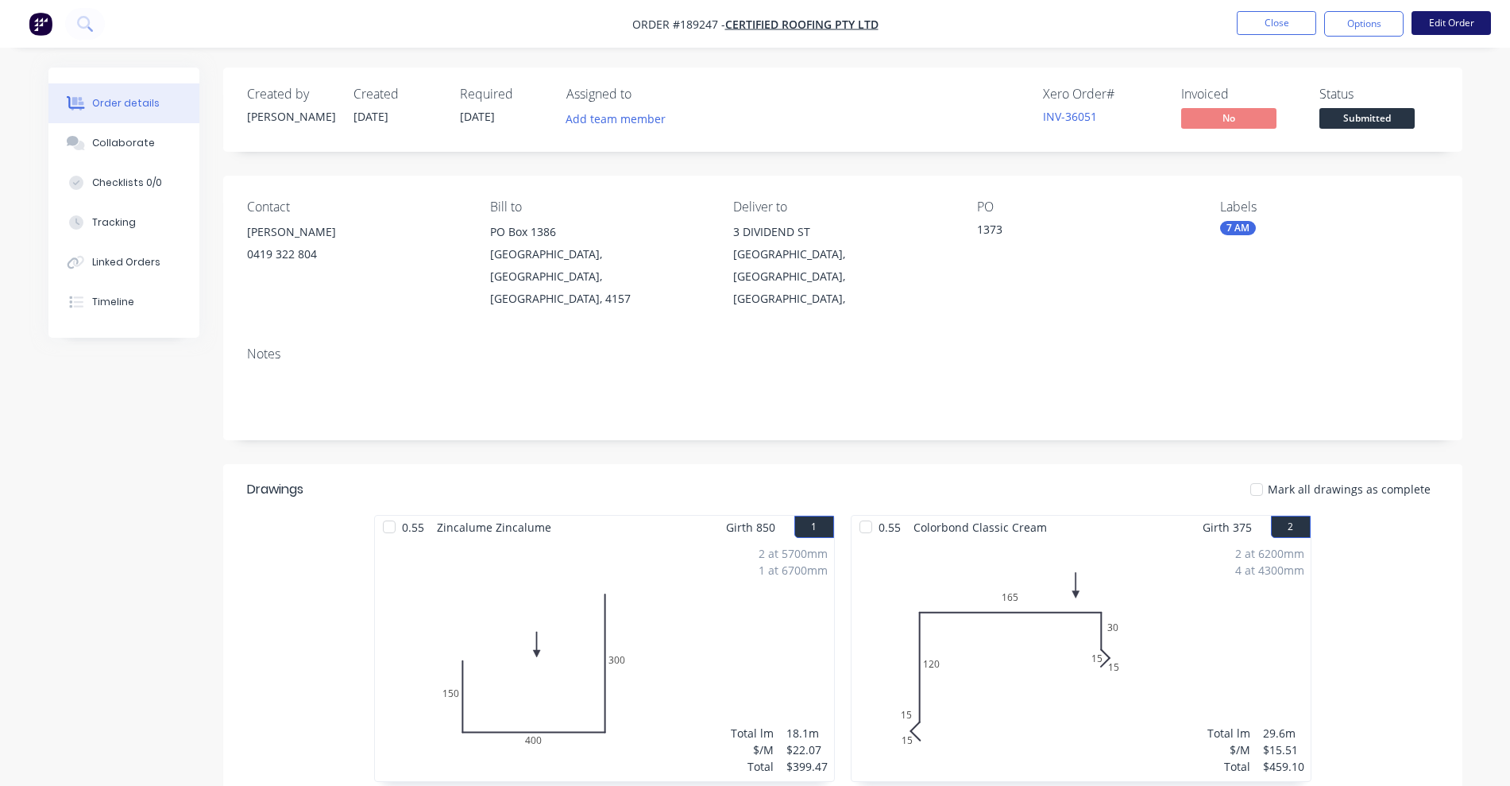
click at [1453, 17] on button "Edit Order" at bounding box center [1451, 23] width 79 height 24
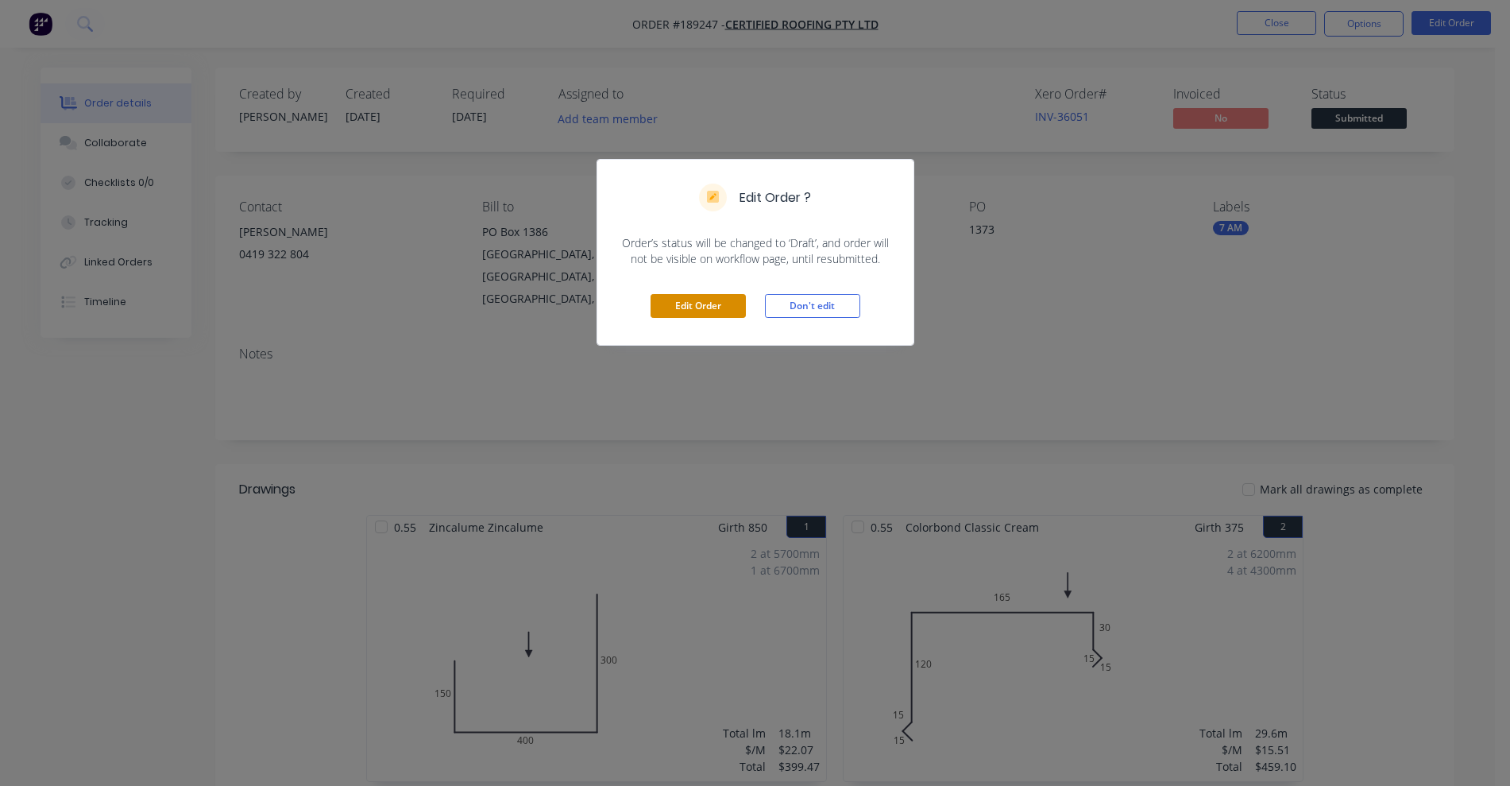
click at [729, 313] on button "Edit Order" at bounding box center [698, 306] width 95 height 24
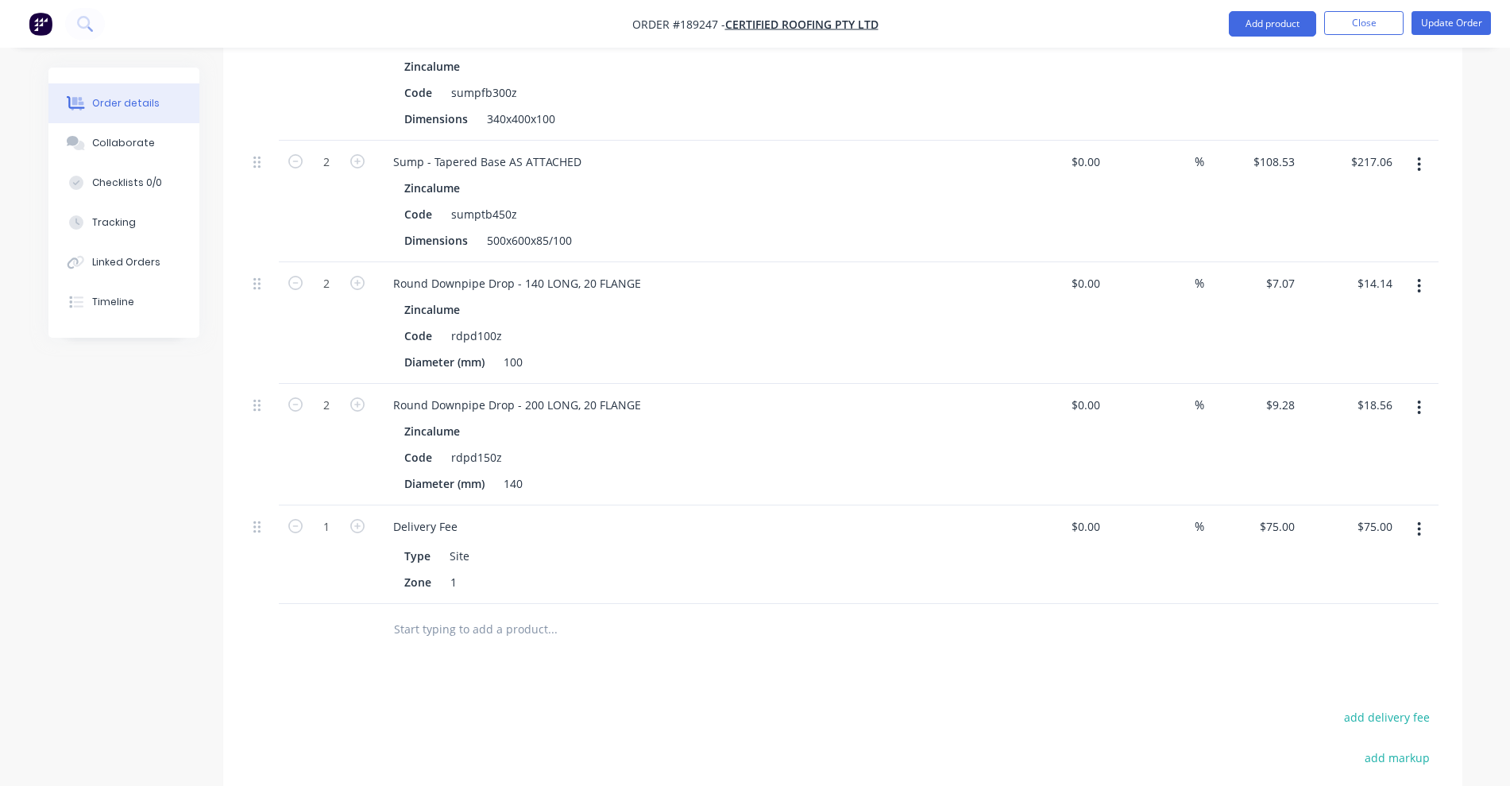
scroll to position [2349, 0]
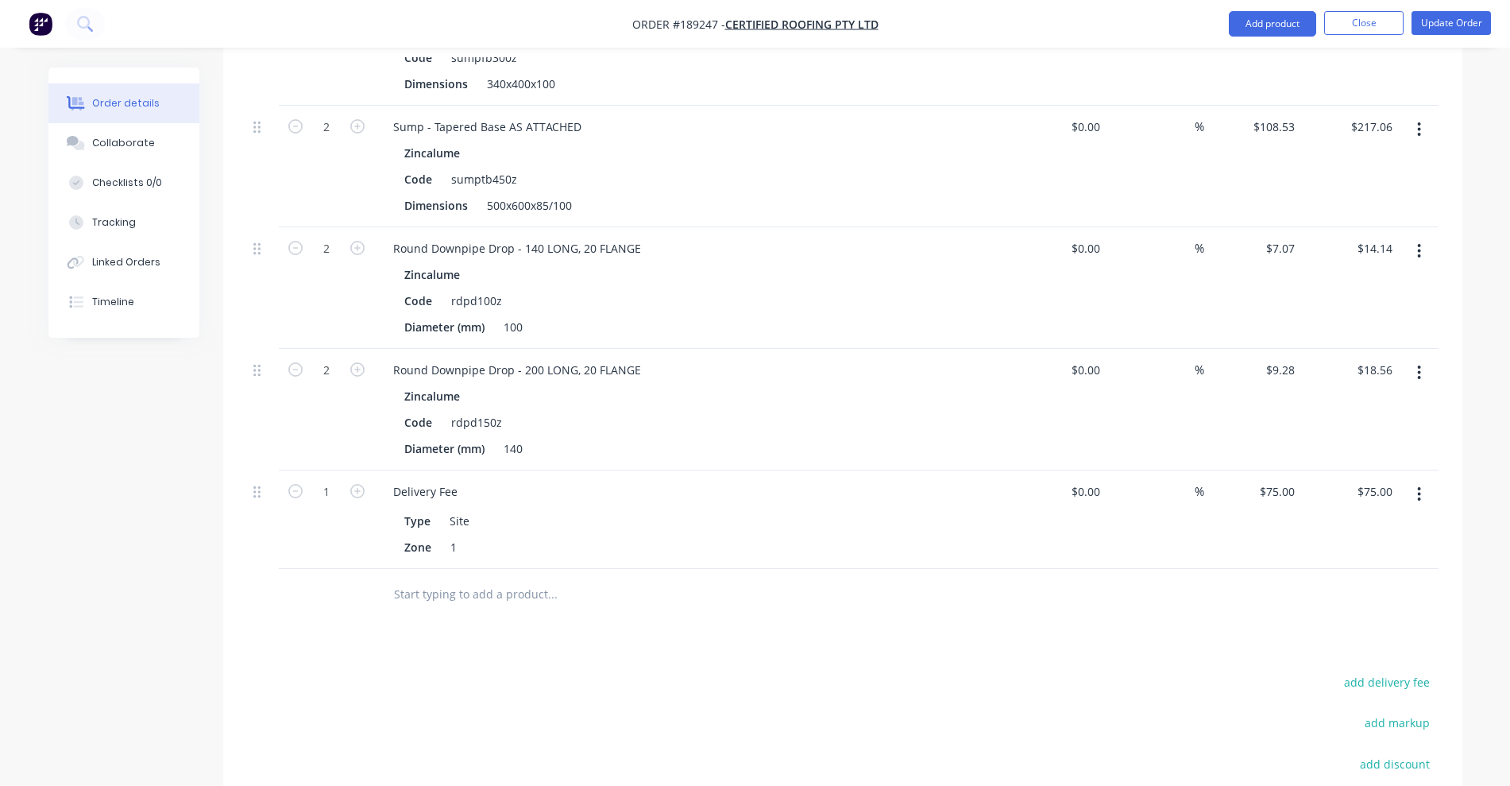
click at [1425, 358] on button "button" at bounding box center [1419, 372] width 37 height 29
click at [1364, 403] on div "Edit" at bounding box center [1363, 414] width 122 height 23
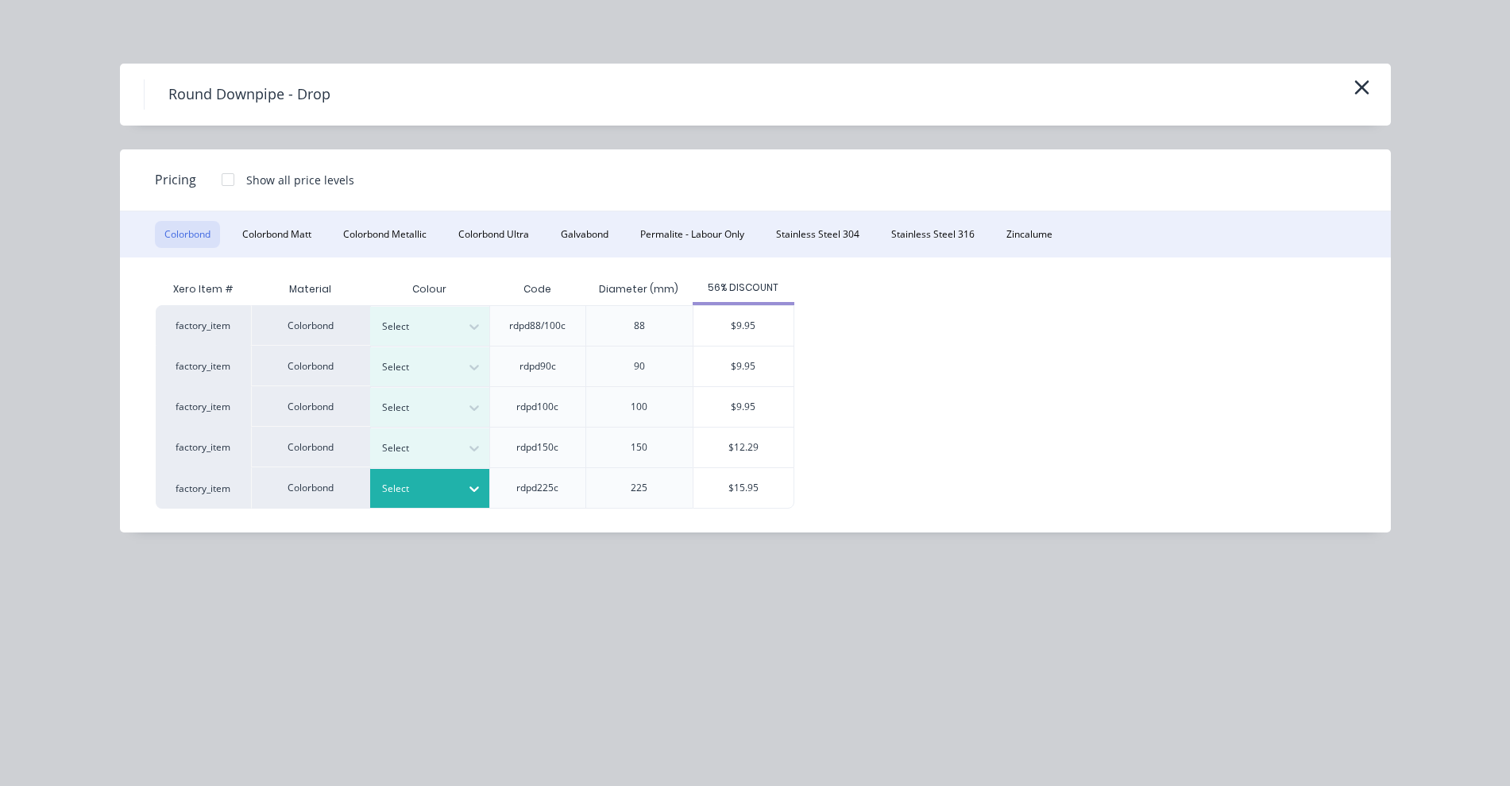
click at [433, 501] on div "Select" at bounding box center [429, 488] width 119 height 39
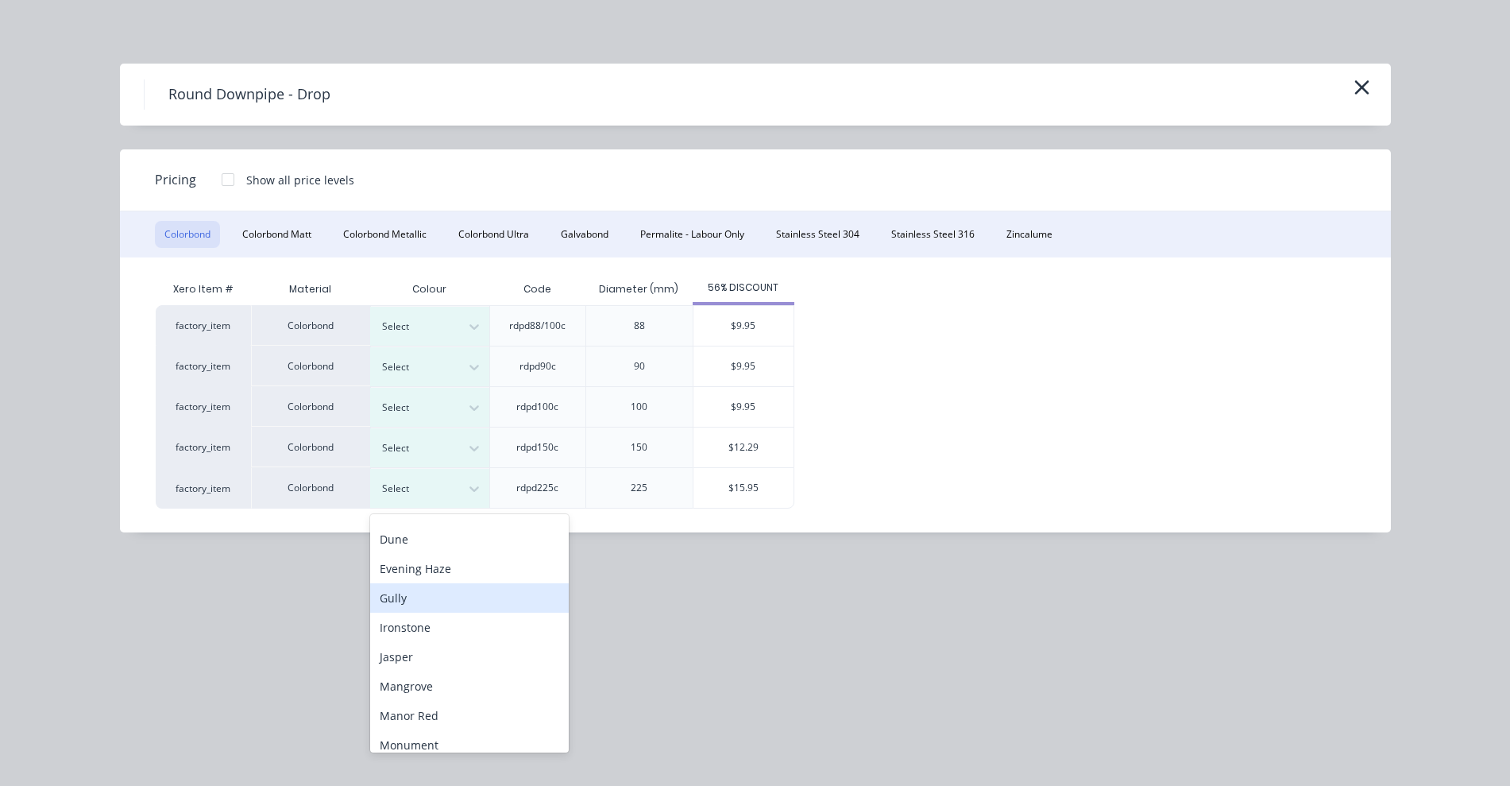
scroll to position [298, 0]
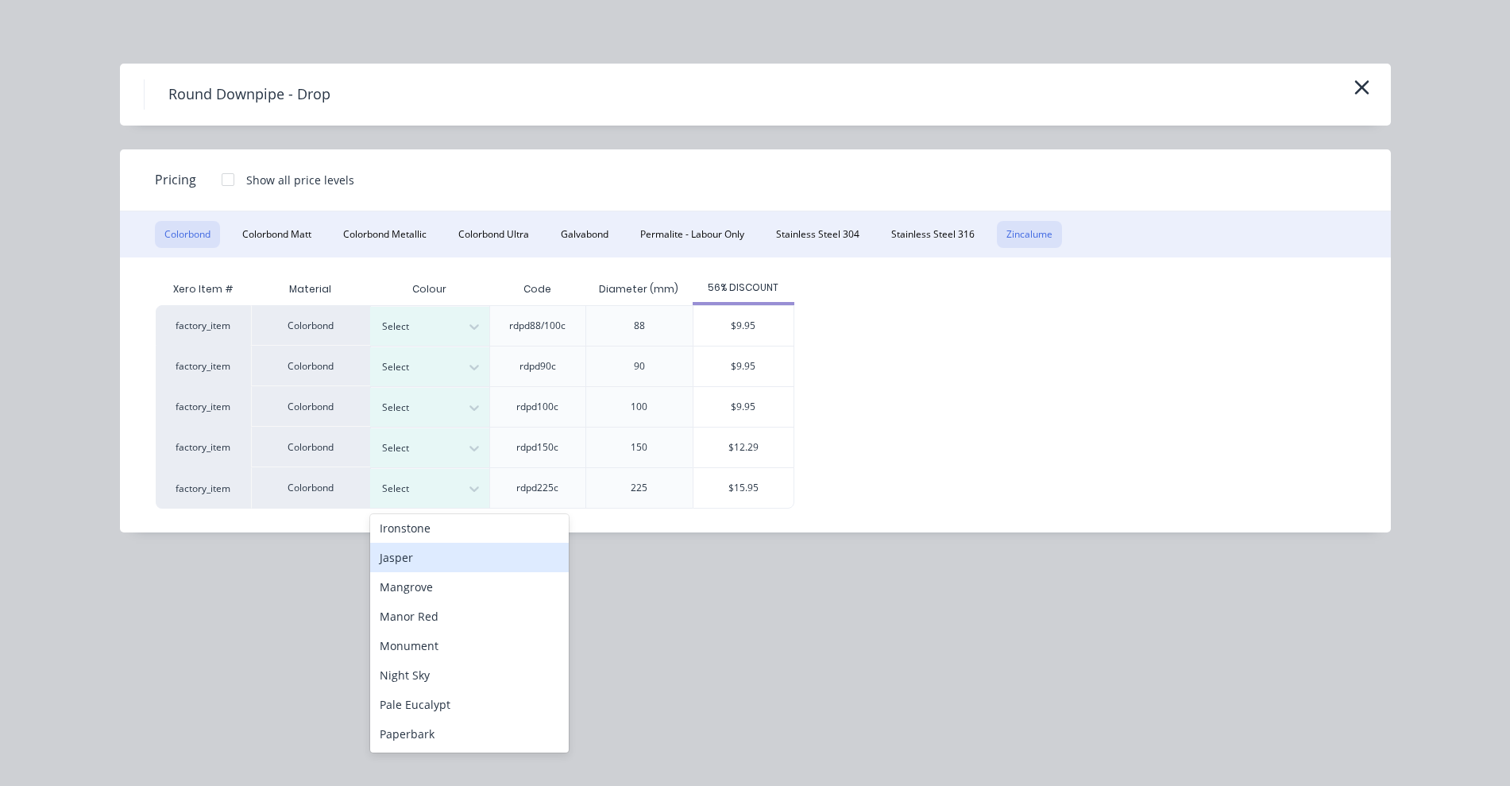
click at [1042, 234] on button "Zincalume" at bounding box center [1029, 234] width 65 height 27
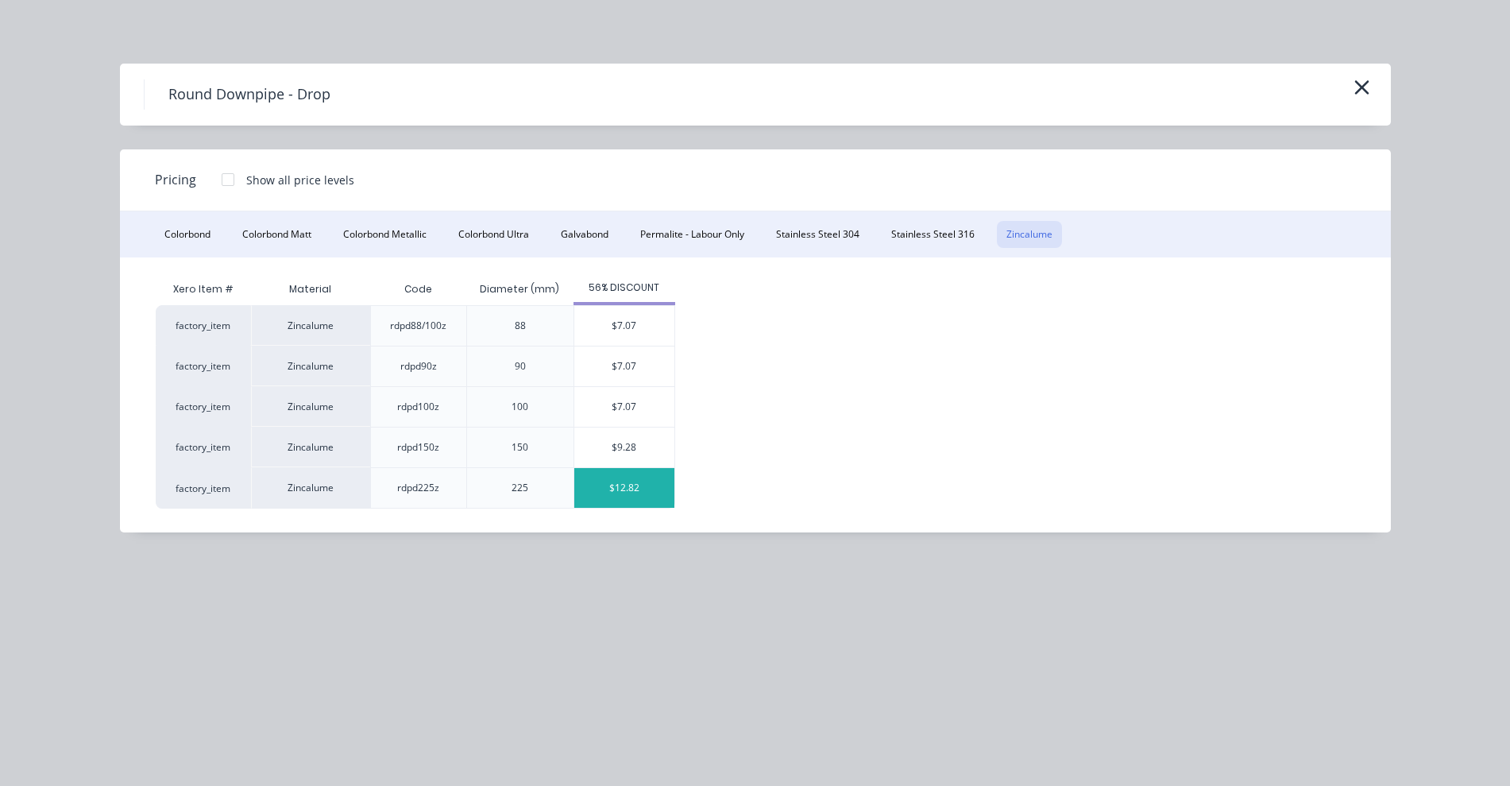
click at [585, 489] on div "$12.82" at bounding box center [624, 488] width 100 height 40
type input "$12.82"
type input "$25.64"
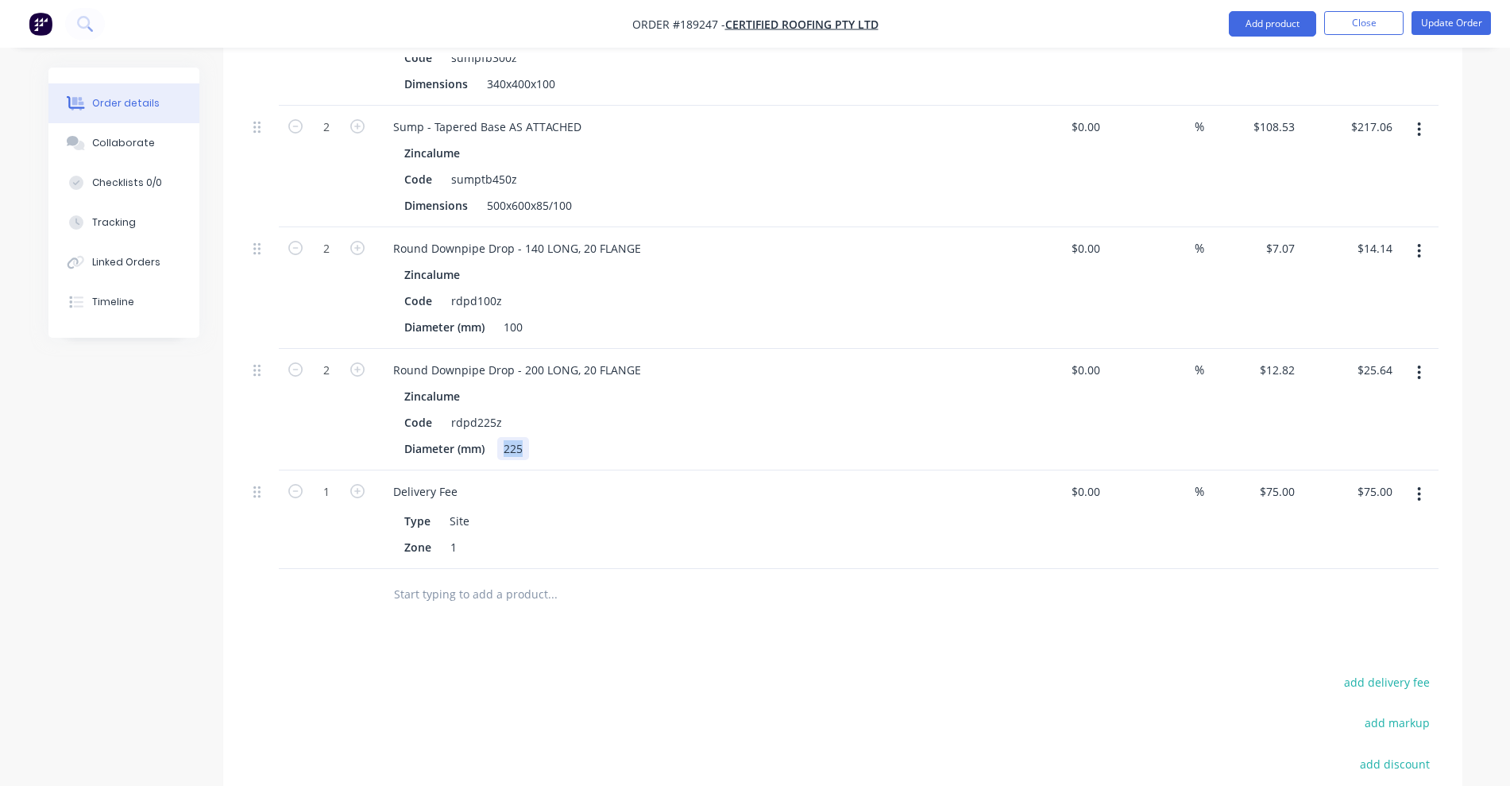
drag, startPoint x: 502, startPoint y: 406, endPoint x: 525, endPoint y: 408, distance: 23.2
click at [525, 437] on div "225" at bounding box center [513, 448] width 32 height 23
click at [628, 411] on div "Code rdpd225z" at bounding box center [689, 422] width 582 height 23
click at [1444, 19] on button "Update Order" at bounding box center [1451, 23] width 79 height 24
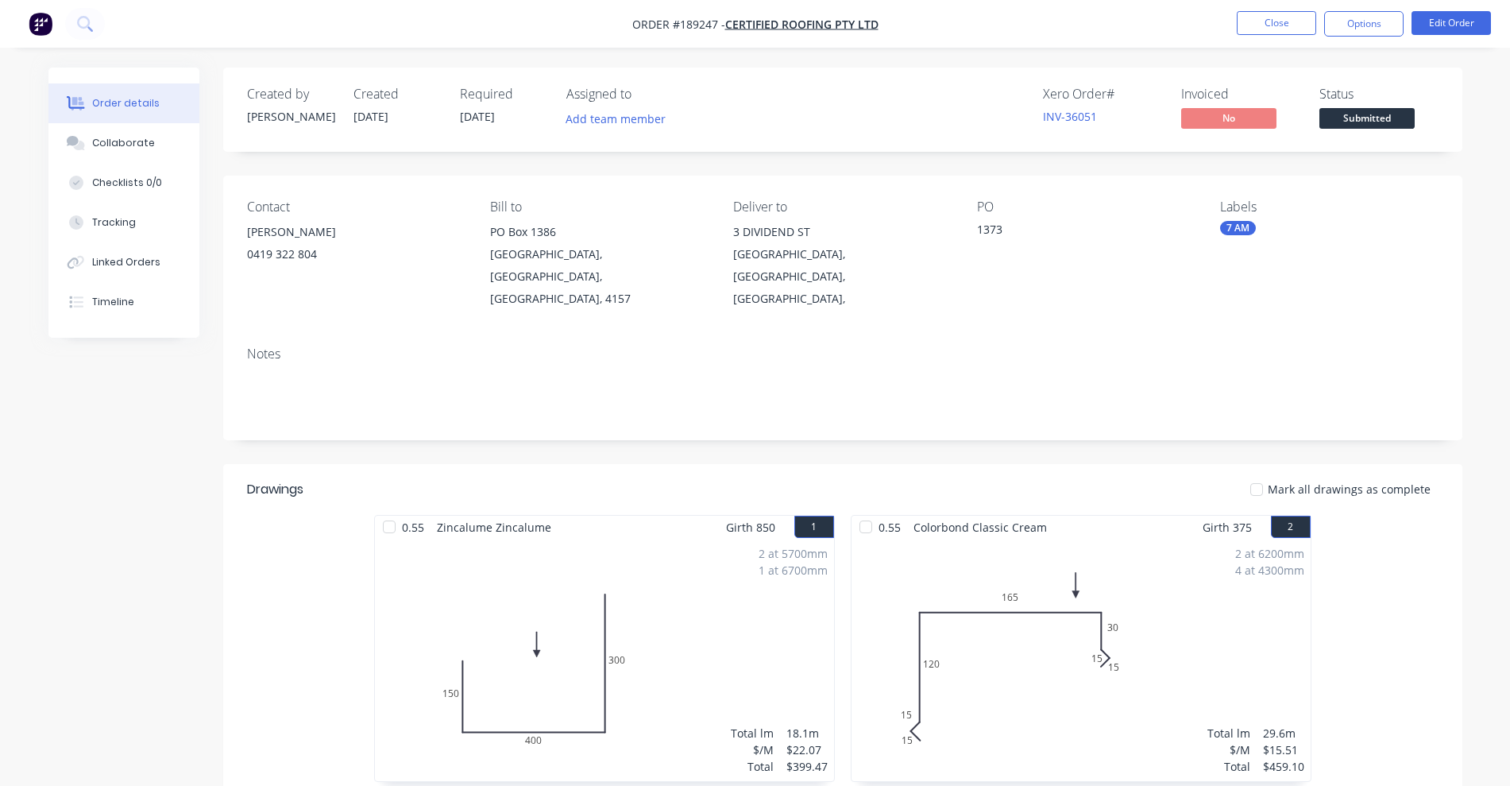
click at [1296, 8] on nav "Order #189247 - Certified Roofing Pty Ltd Close Options Edit Order" at bounding box center [755, 24] width 1510 height 48
click at [1294, 21] on button "Close" at bounding box center [1276, 23] width 79 height 24
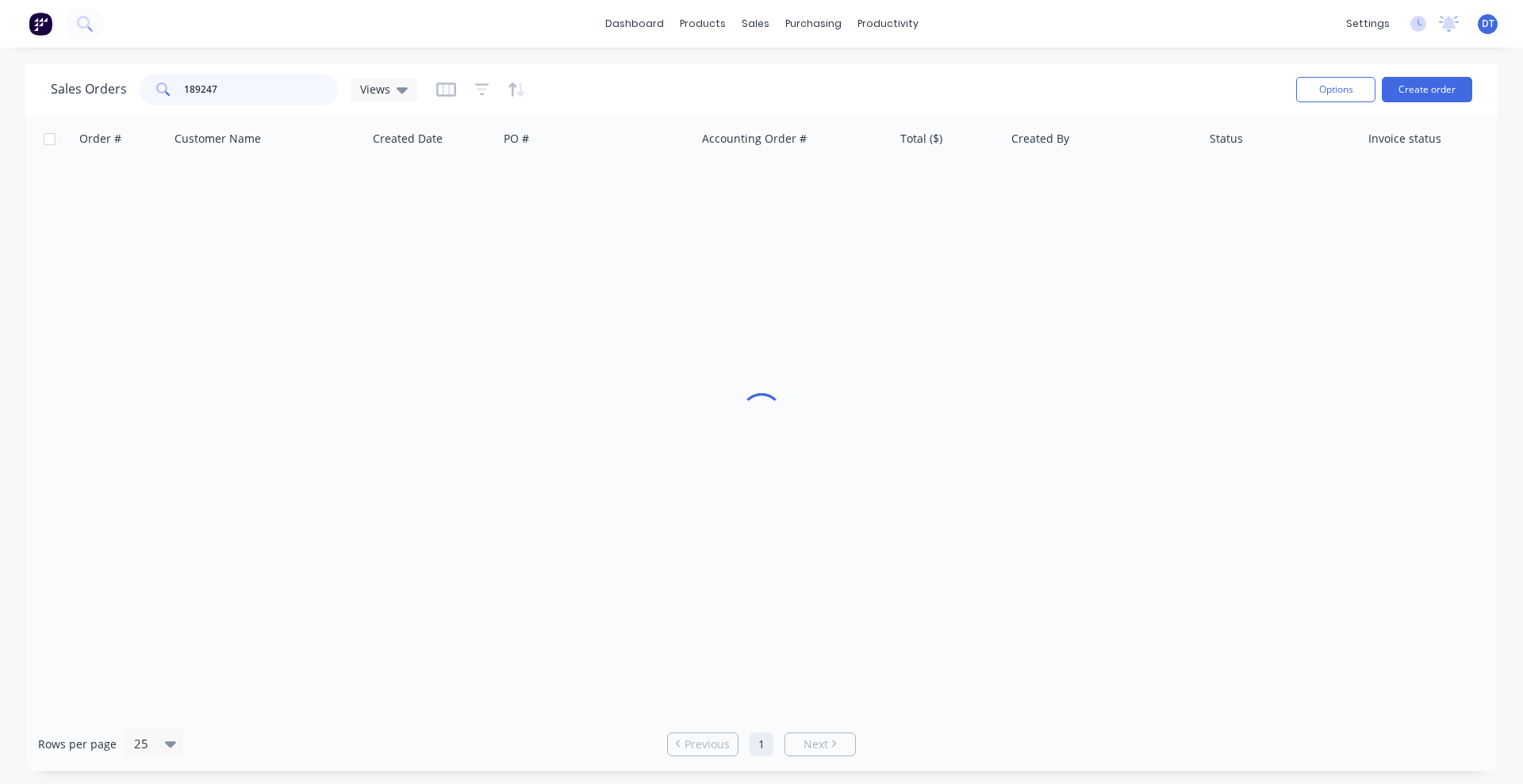
click at [247, 102] on input "189247" at bounding box center [260, 90] width 155 height 32
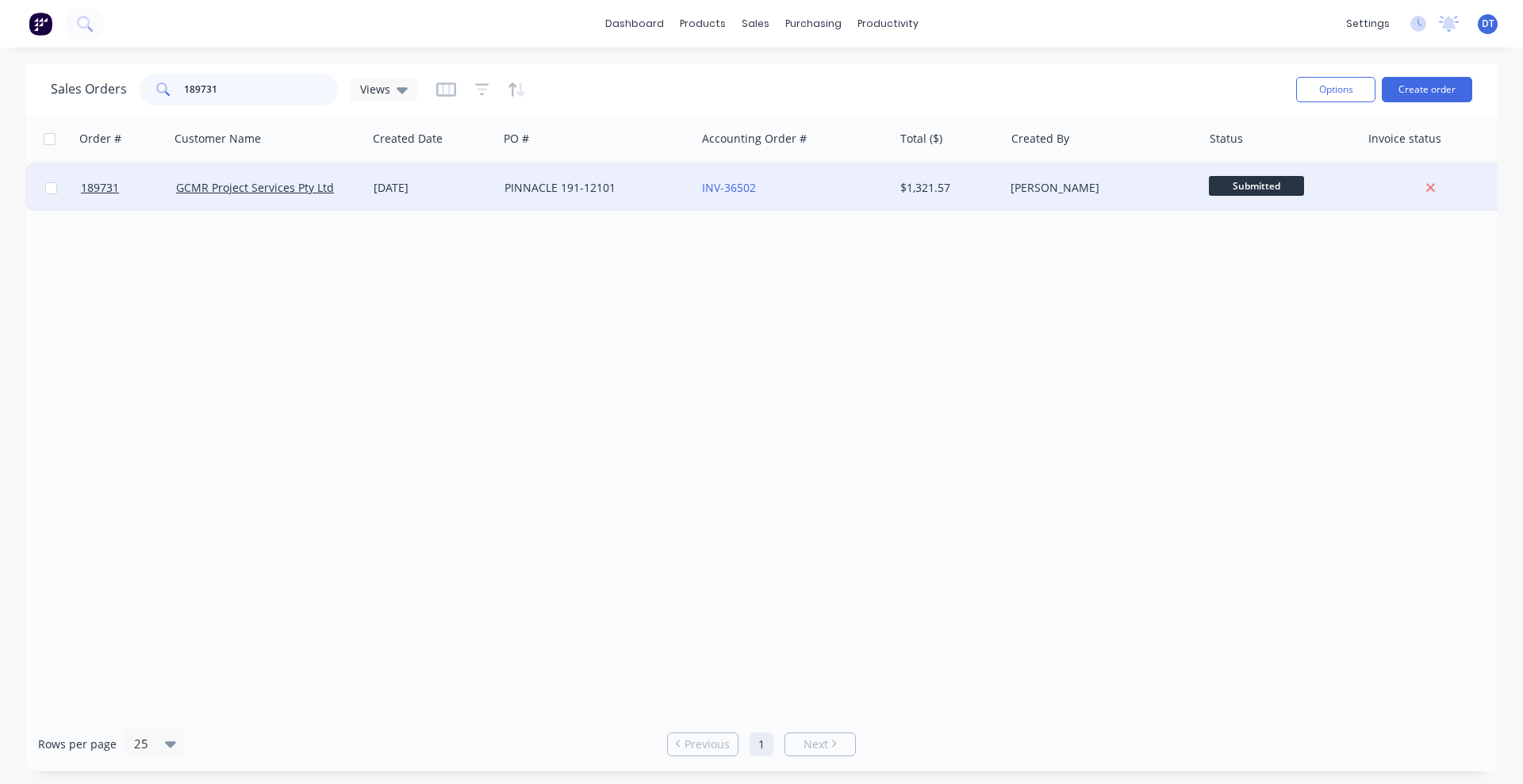
type input "189731"
click at [466, 202] on div "[DATE]" at bounding box center [432, 188] width 131 height 48
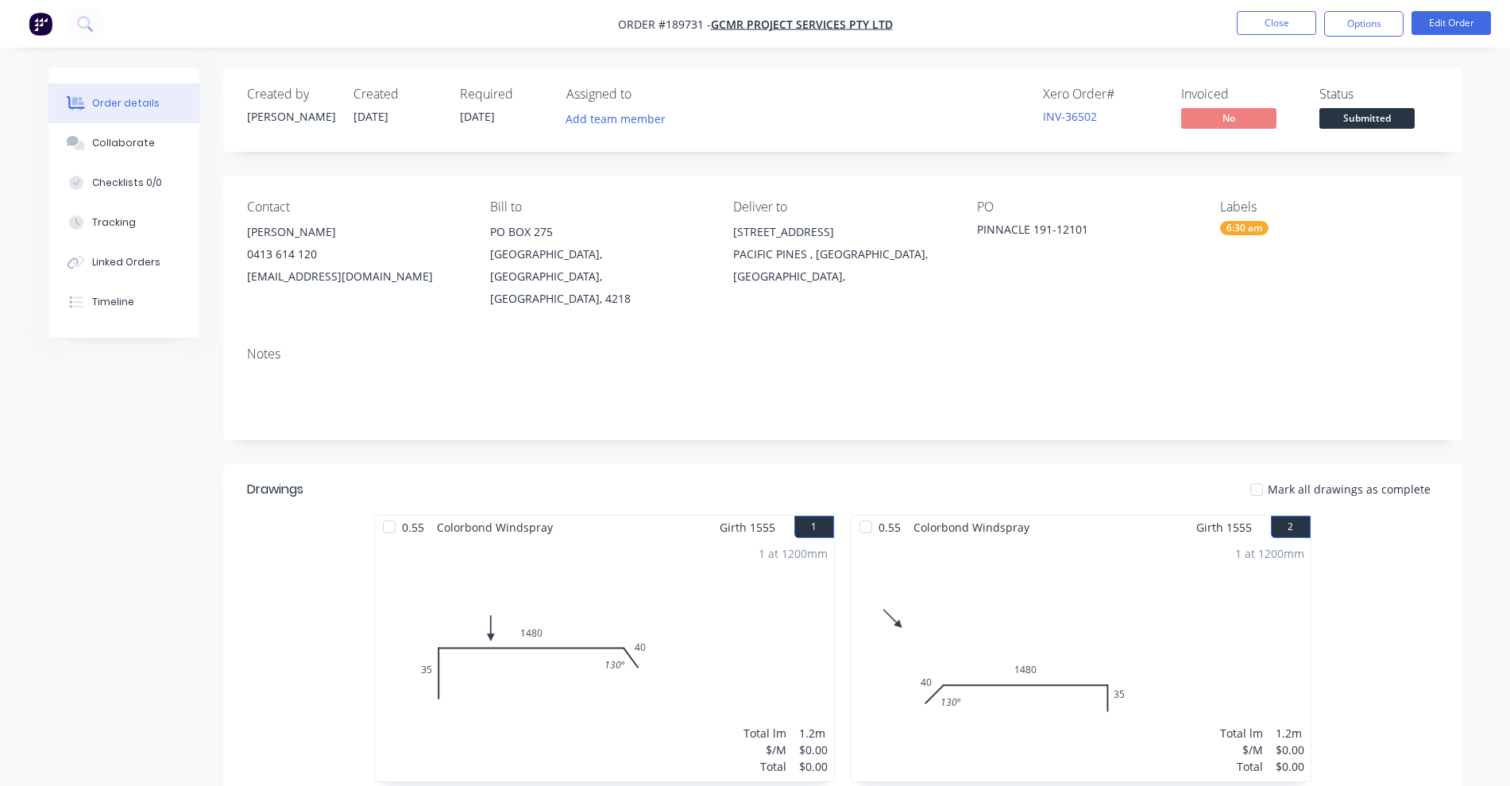
click at [1460, 35] on li "Edit Order" at bounding box center [1451, 23] width 79 height 25
click at [1464, 14] on button "Edit Order" at bounding box center [1451, 23] width 79 height 24
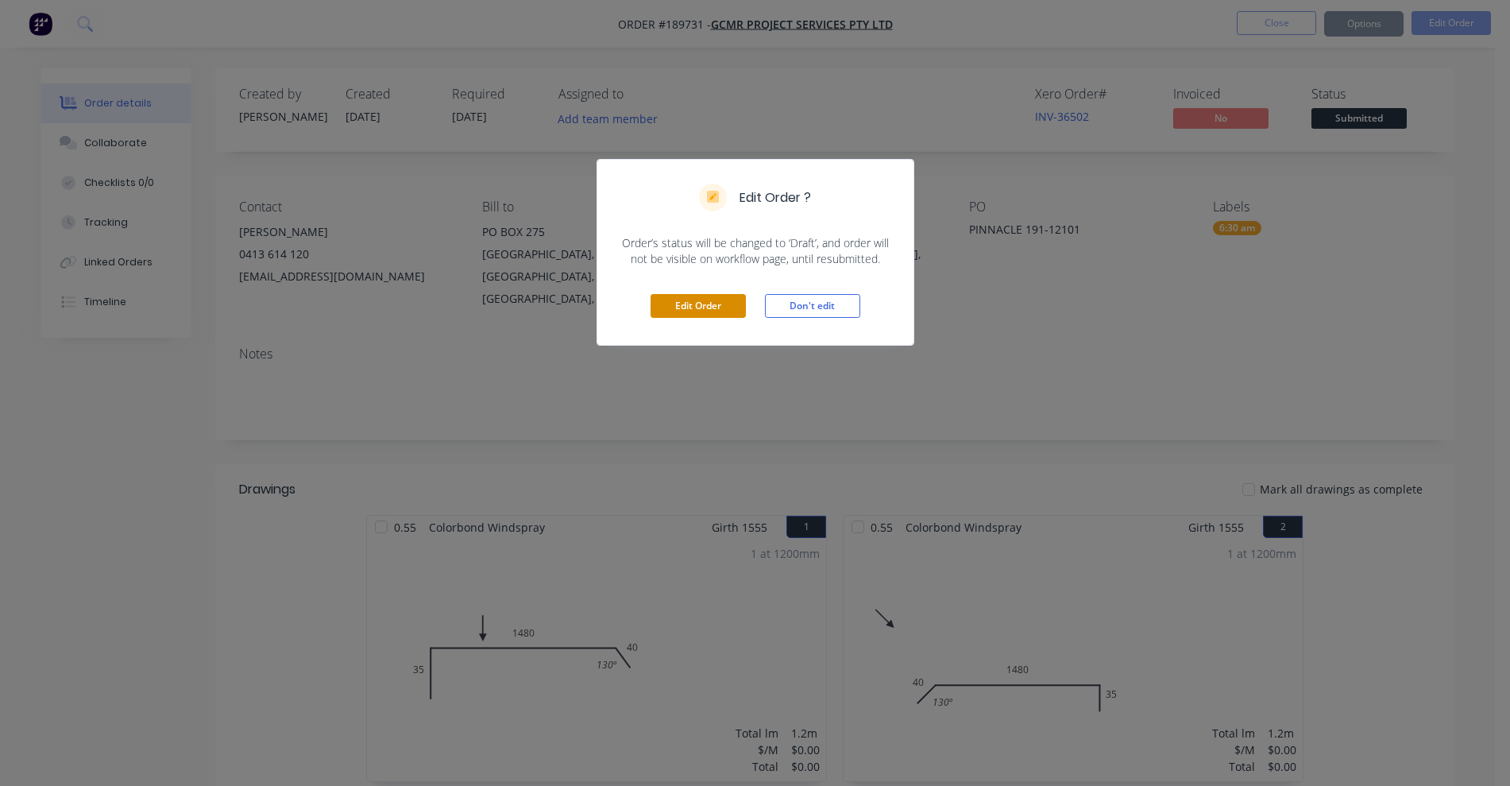
click at [692, 301] on button "Edit Order" at bounding box center [698, 306] width 95 height 24
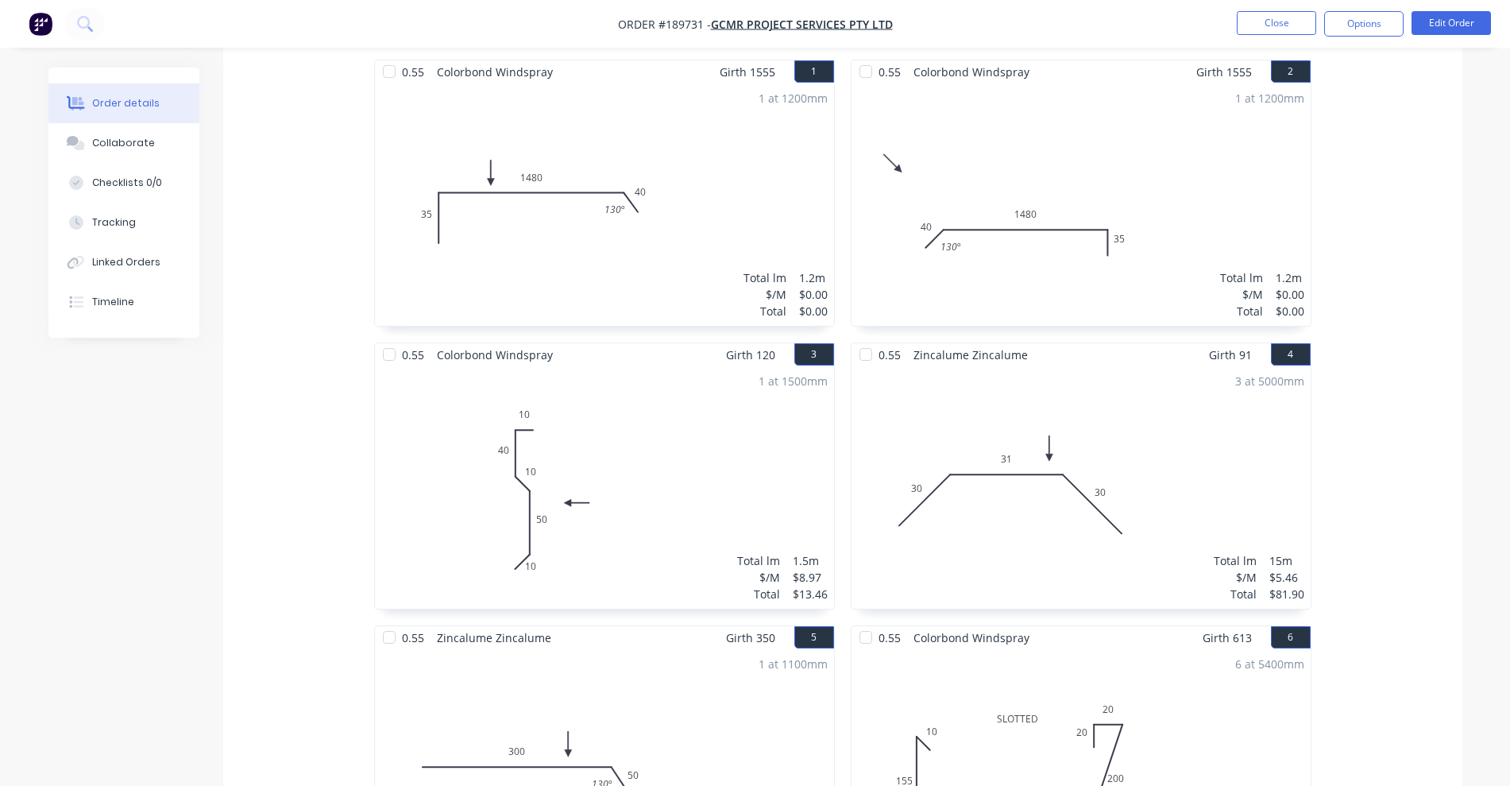
scroll to position [298, 0]
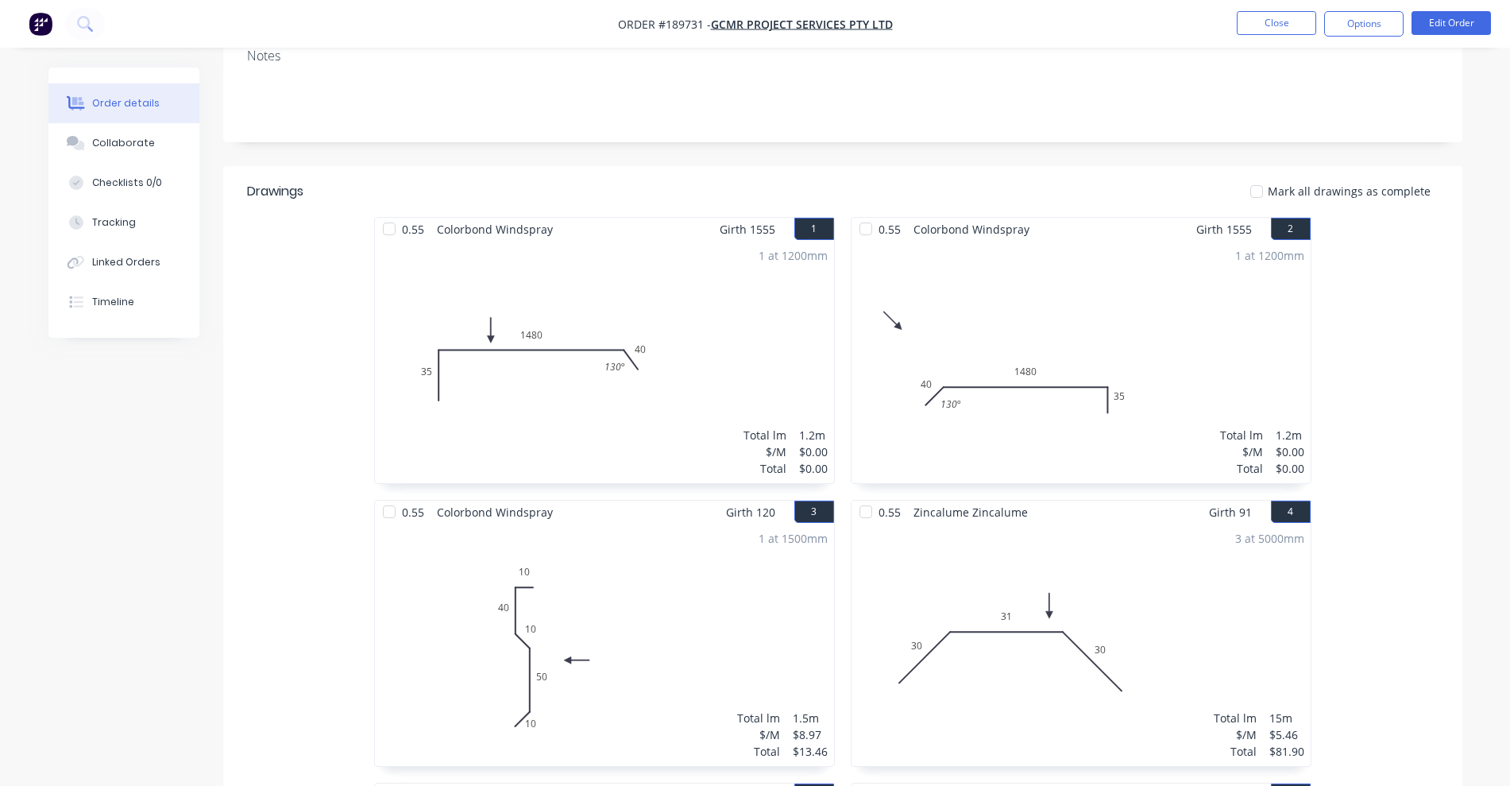
click at [721, 309] on div "1 at 1200mm Total lm $/M Total 1.2m $0.00 $0.00" at bounding box center [604, 362] width 459 height 242
click at [1447, 42] on nav "Order #189731 - GCMR Project Services Pty Ltd Close Options Edit Order" at bounding box center [755, 24] width 1510 height 48
click at [1447, 32] on button "Edit Order" at bounding box center [1451, 23] width 79 height 24
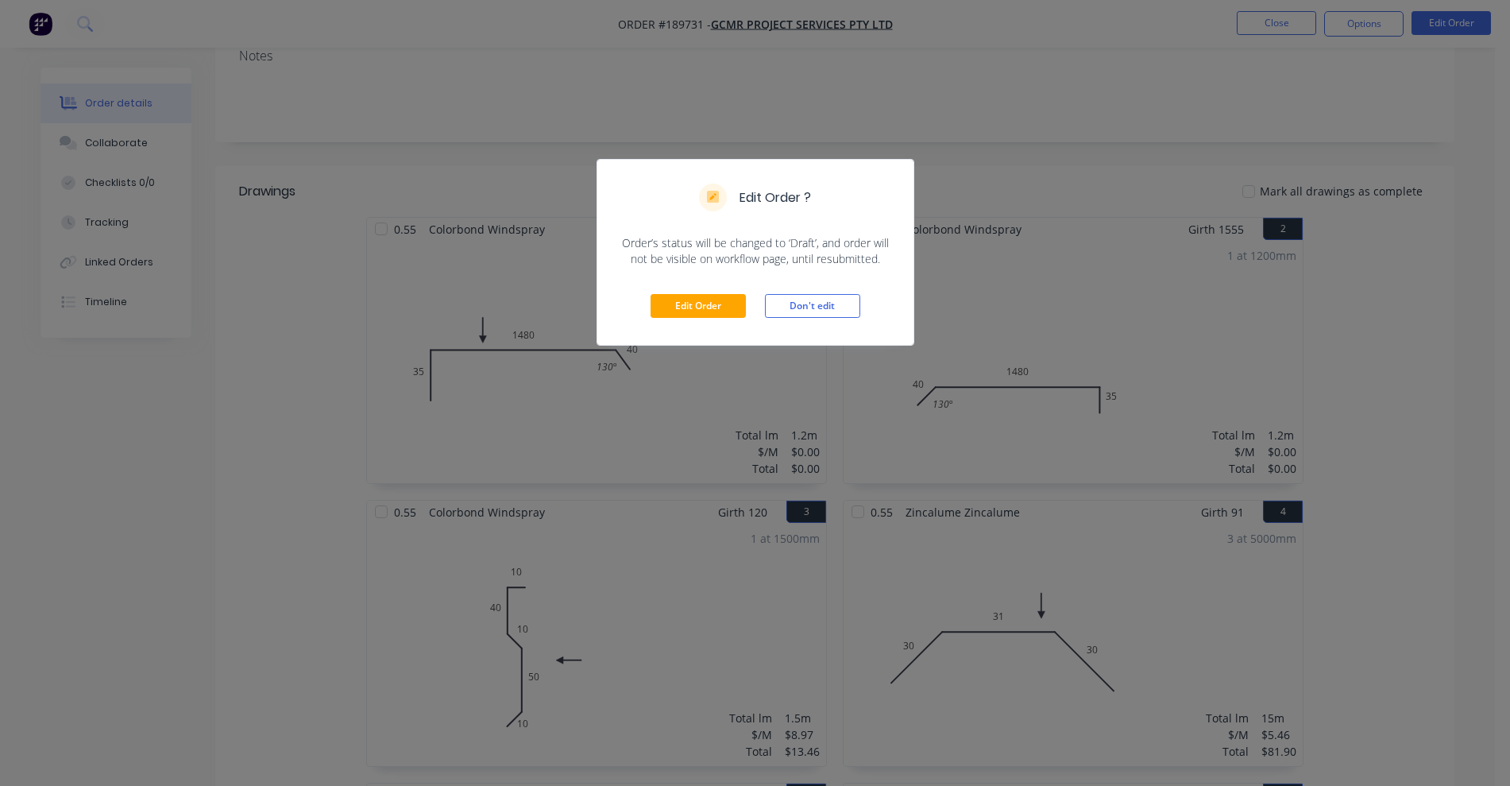
click at [710, 323] on div "Edit Order Don't edit" at bounding box center [755, 306] width 316 height 78
click at [706, 305] on button "Edit Order" at bounding box center [698, 306] width 95 height 24
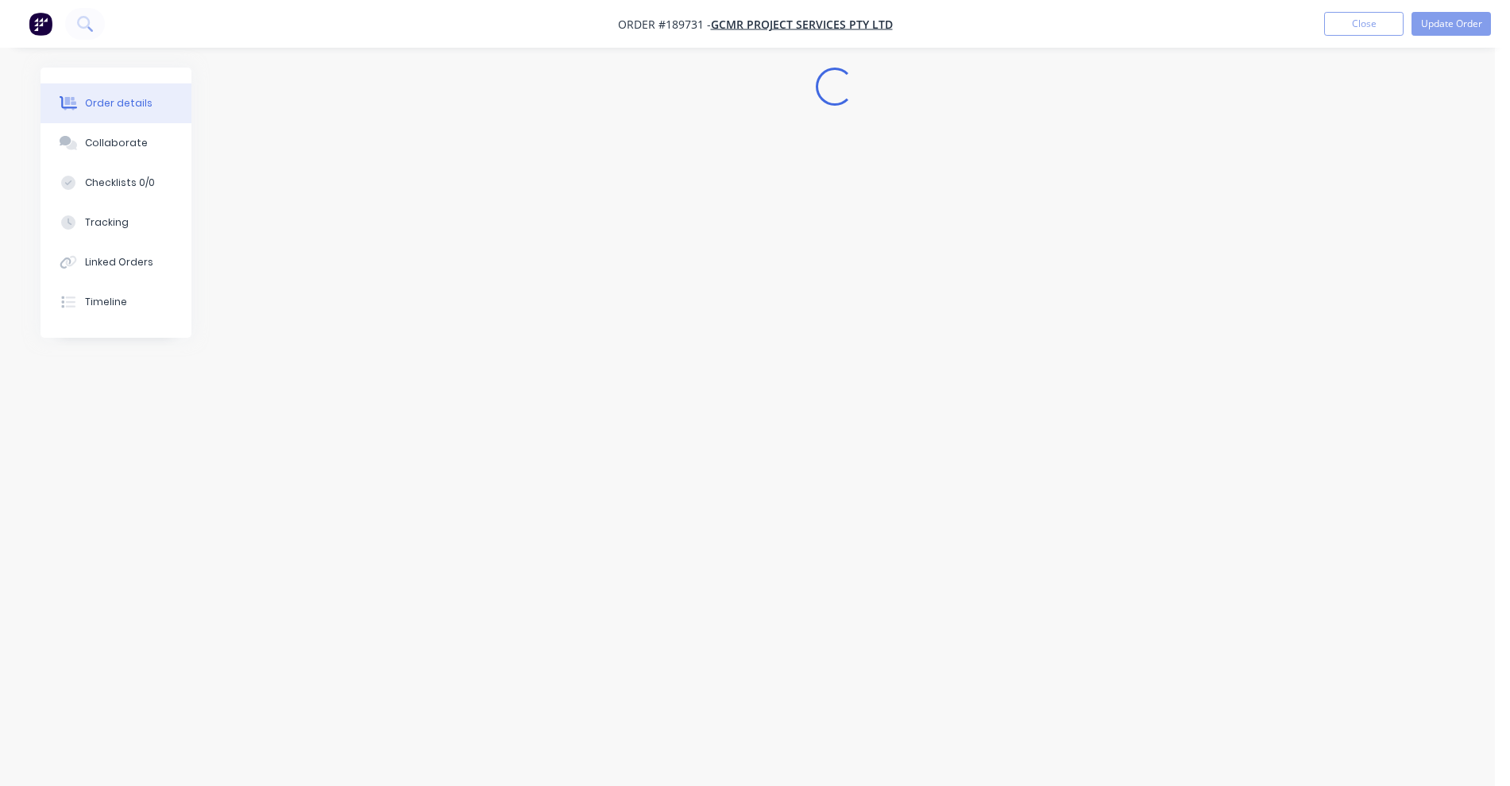
scroll to position [0, 0]
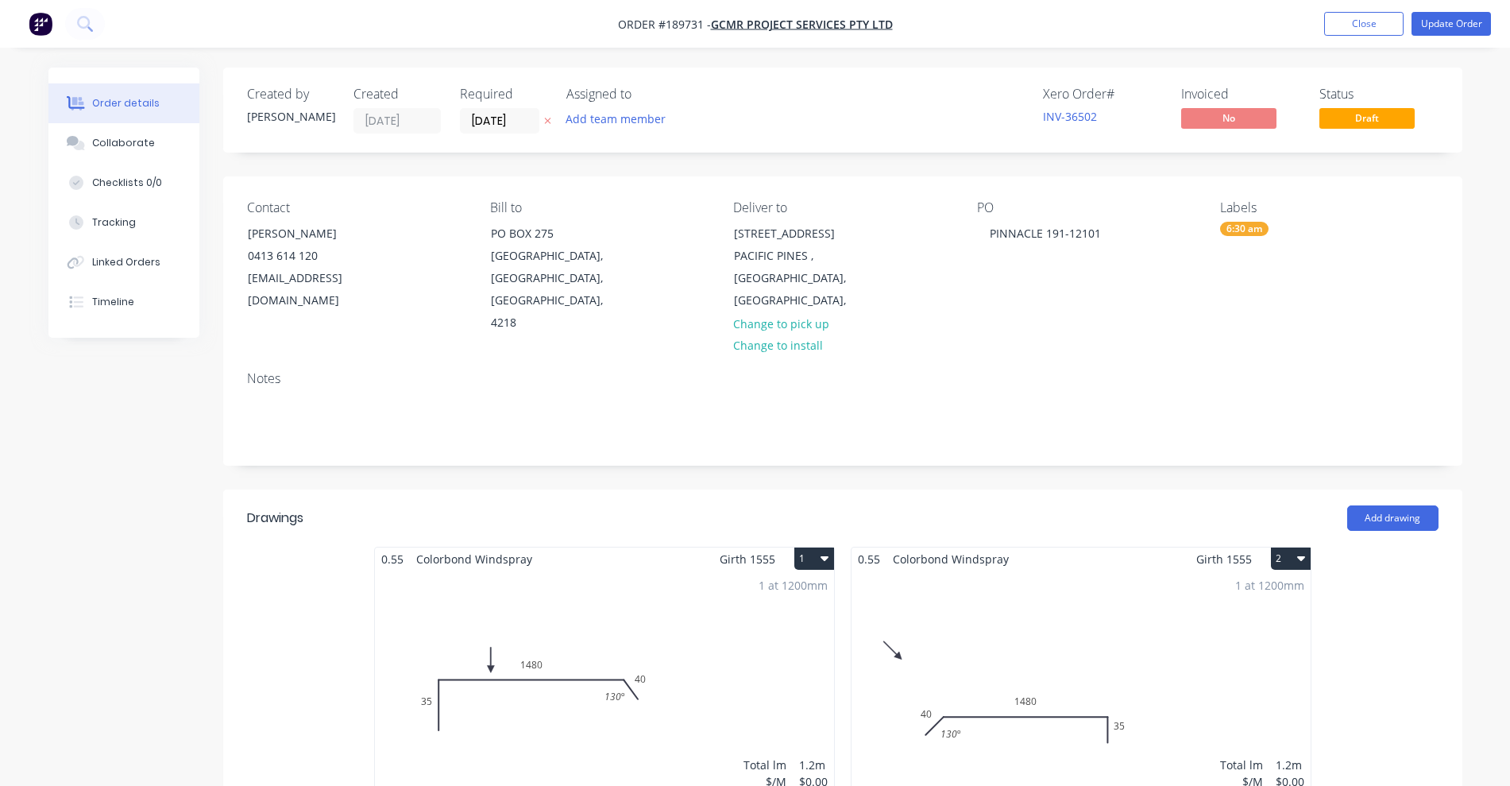
click at [623, 609] on div "1 at 1200mm Total lm $/M Total 1.2m $0.00 $0.00" at bounding box center [604, 691] width 459 height 242
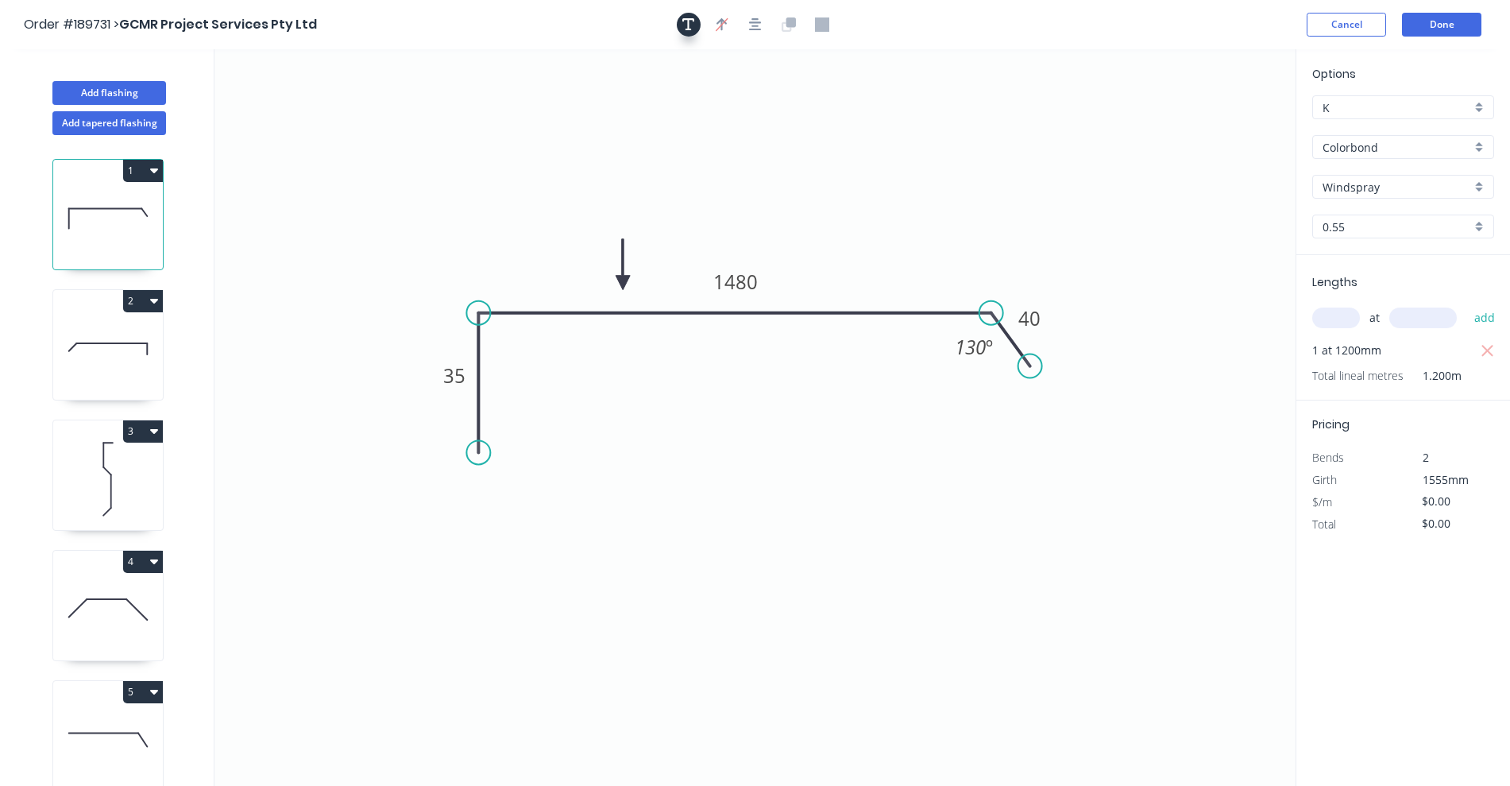
click at [684, 25] on icon "button" at bounding box center [689, 24] width 13 height 14
click at [323, 91] on textarea at bounding box center [317, 112] width 129 height 59
type textarea "changed for pricing"
click at [1334, 321] on input "text" at bounding box center [1337, 317] width 48 height 21
type input "1"
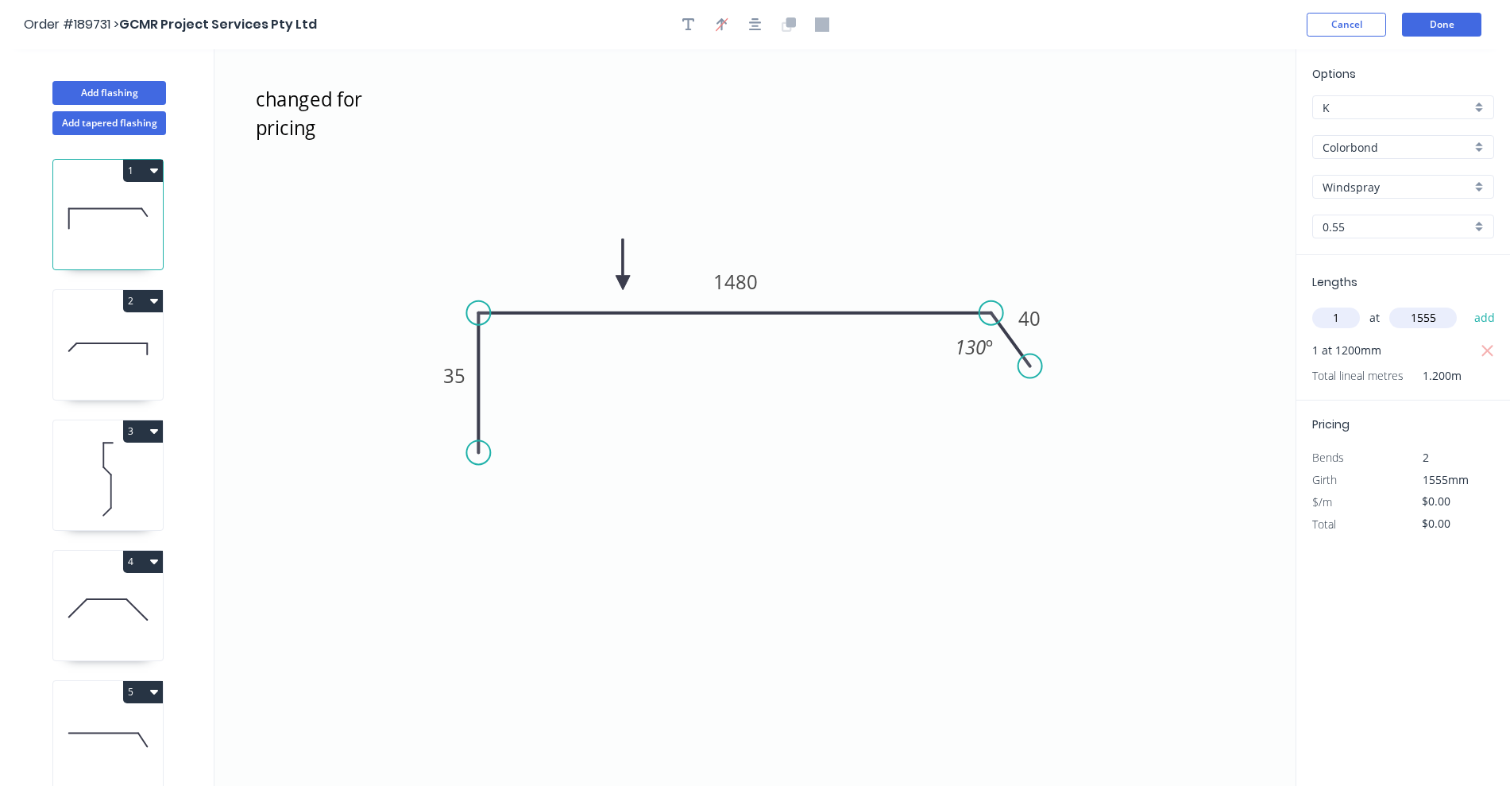
type input "1555"
click at [1467, 304] on button "add" at bounding box center [1485, 317] width 37 height 27
click at [1489, 348] on icon "button" at bounding box center [1488, 351] width 12 height 12
click at [732, 278] on tspan "1480" at bounding box center [736, 282] width 44 height 26
click at [791, 192] on icon "changed for pricing 35 1125 40 130 º" at bounding box center [755, 417] width 1081 height 737
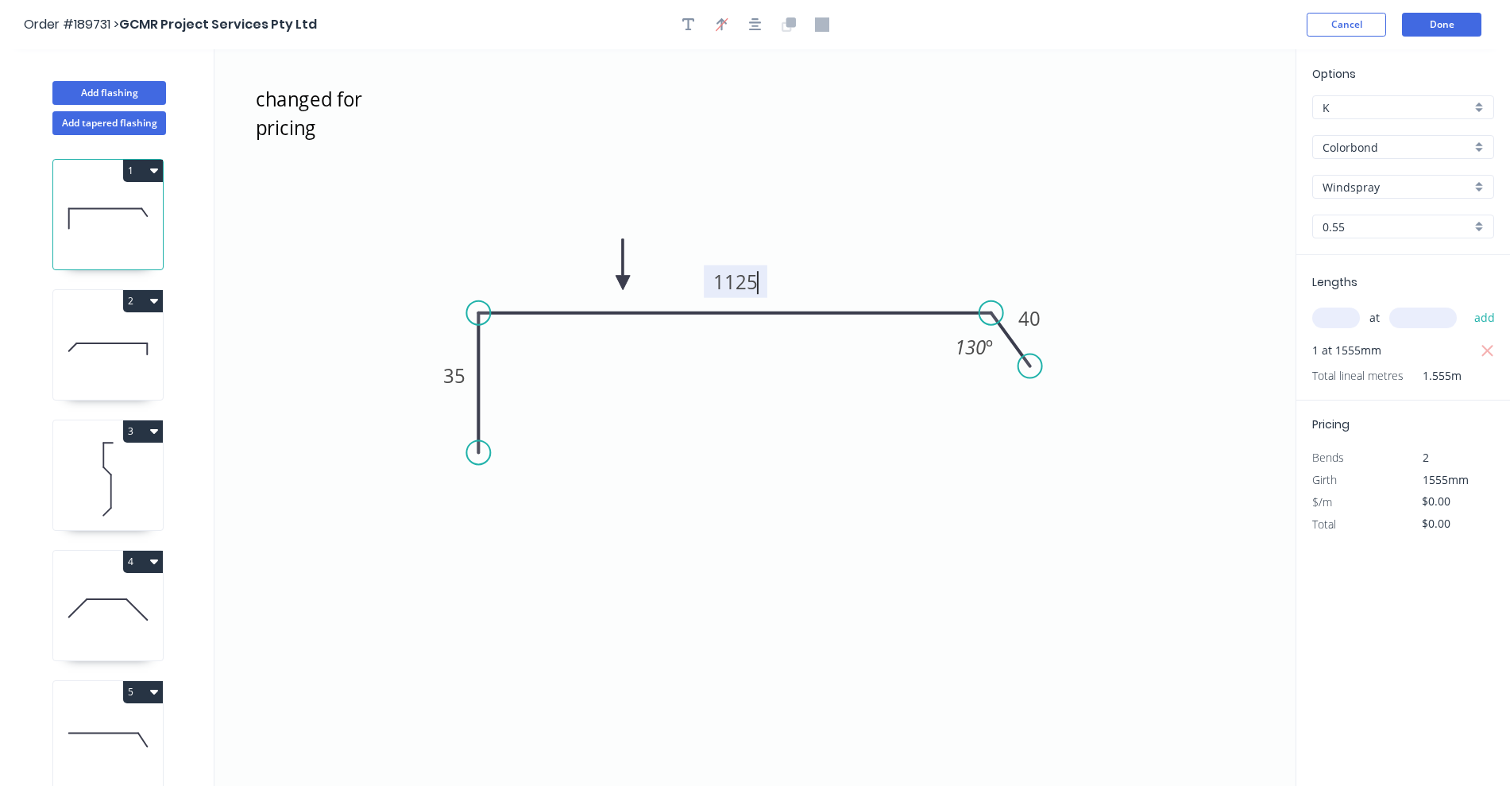
type input "$25.97"
type input "$40.38"
click at [68, 352] on icon at bounding box center [108, 349] width 110 height 102
type input "$0.00"
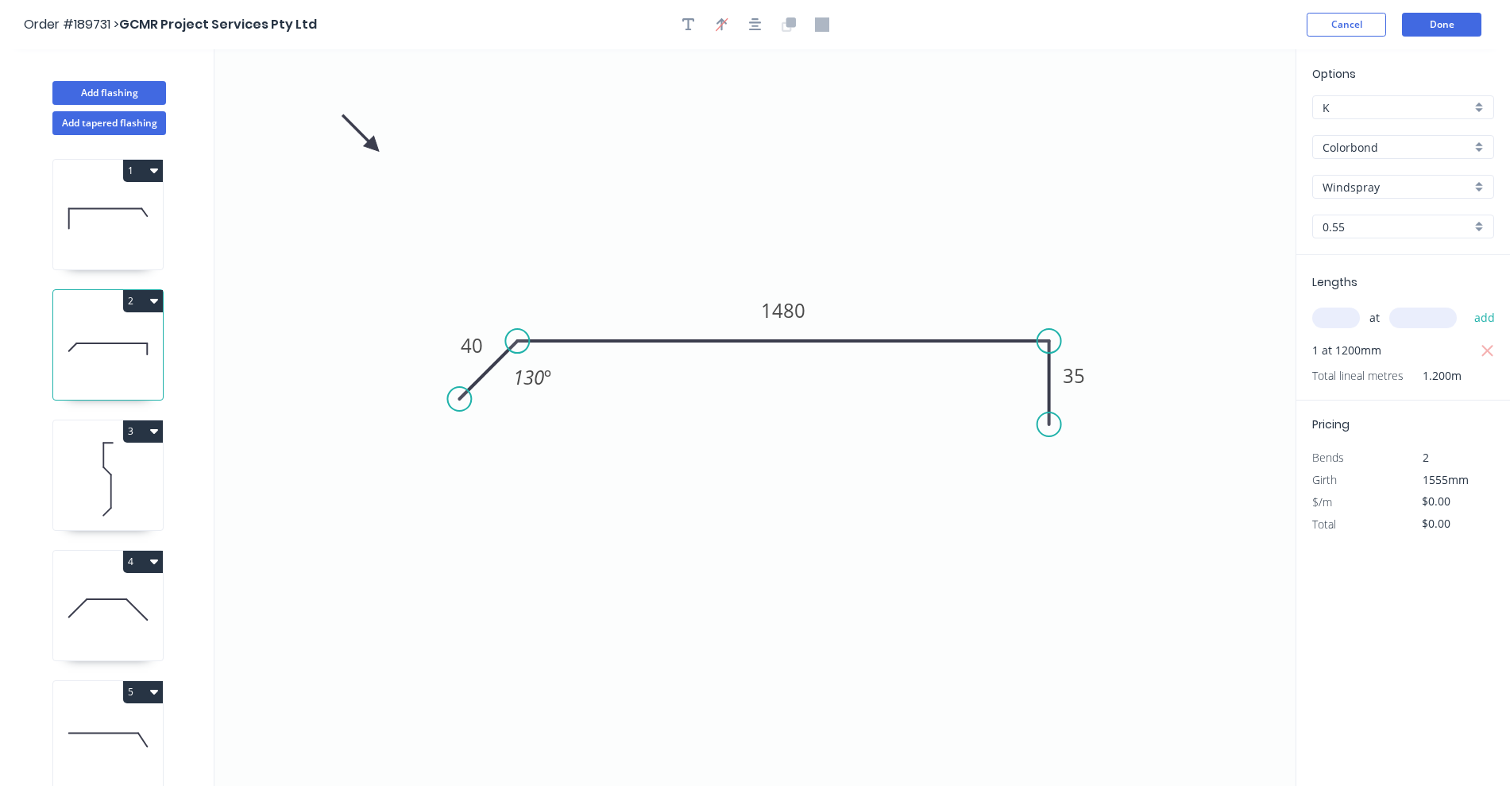
click at [681, 34] on div at bounding box center [755, 25] width 167 height 24
click at [675, 33] on div at bounding box center [755, 25] width 167 height 24
click at [683, 27] on icon "button" at bounding box center [689, 24] width 13 height 14
click at [279, 95] on textarea at bounding box center [317, 112] width 129 height 59
click at [502, 131] on icon "changed for pricing 40 1480 35 130 º" at bounding box center [755, 417] width 1081 height 737
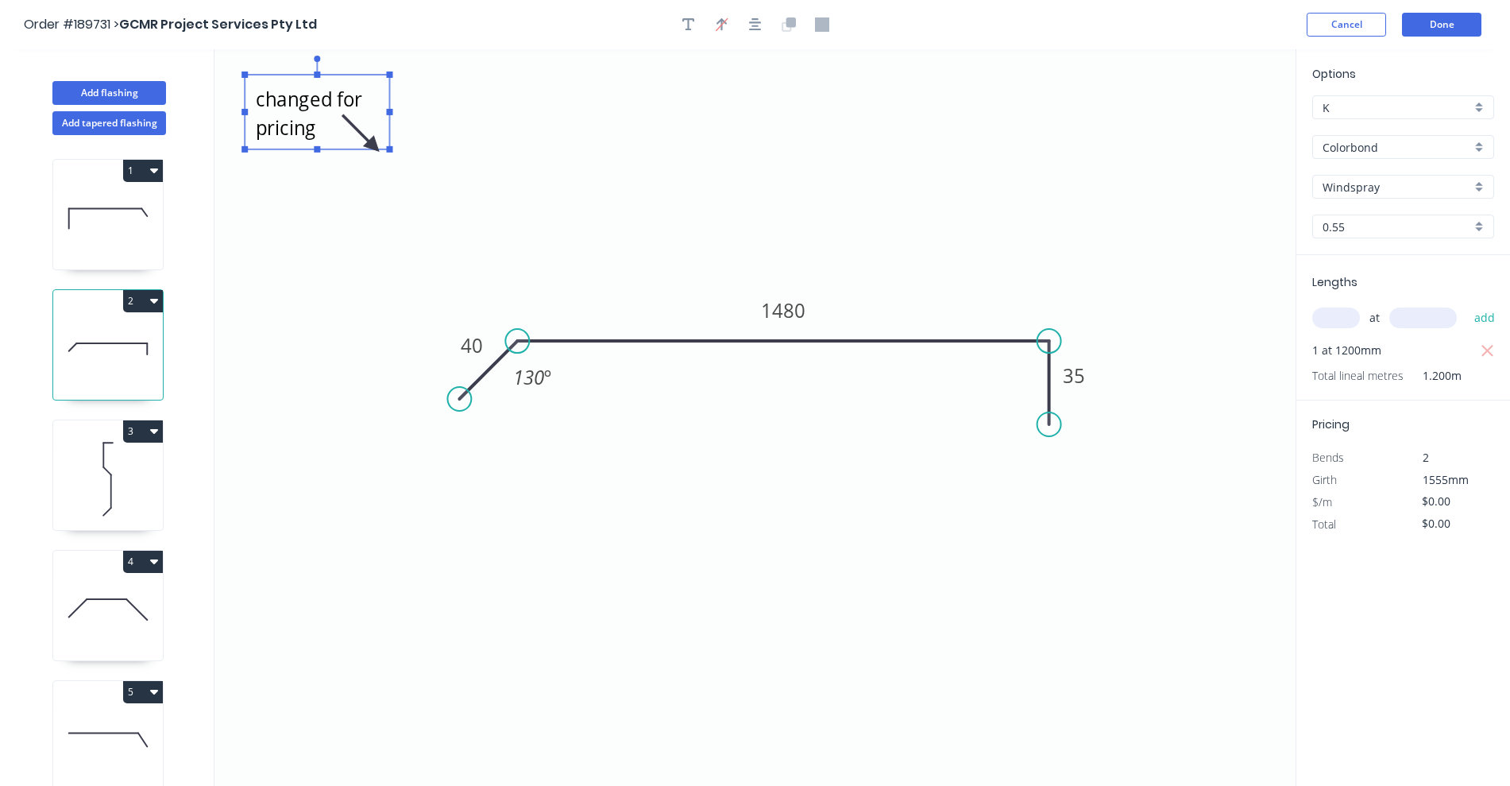
type textarea "changed for pricing"
drag, startPoint x: 373, startPoint y: 144, endPoint x: 677, endPoint y: 200, distance: 309.5
click at [677, 200] on icon at bounding box center [664, 187] width 46 height 46
click at [1329, 318] on input "text" at bounding box center [1337, 317] width 48 height 21
type input "1"
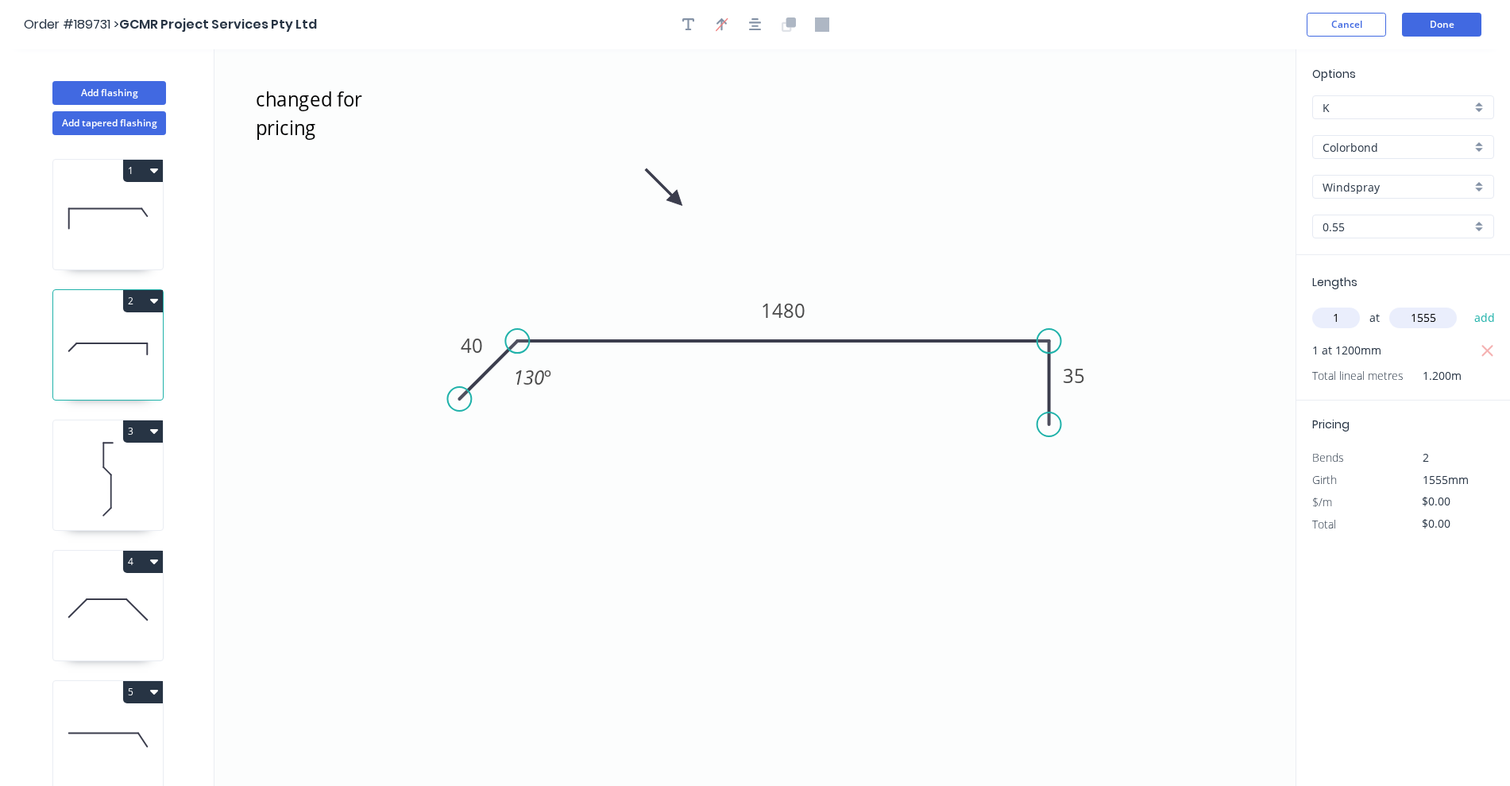
type input "1555"
click at [1467, 304] on button "add" at bounding box center [1485, 317] width 37 height 27
click at [1485, 348] on icon "button" at bounding box center [1488, 351] width 12 height 12
click at [794, 311] on tspan "1480" at bounding box center [783, 310] width 44 height 26
click at [841, 242] on icon "changed for pricing 40 1125 35 130 º" at bounding box center [755, 417] width 1081 height 737
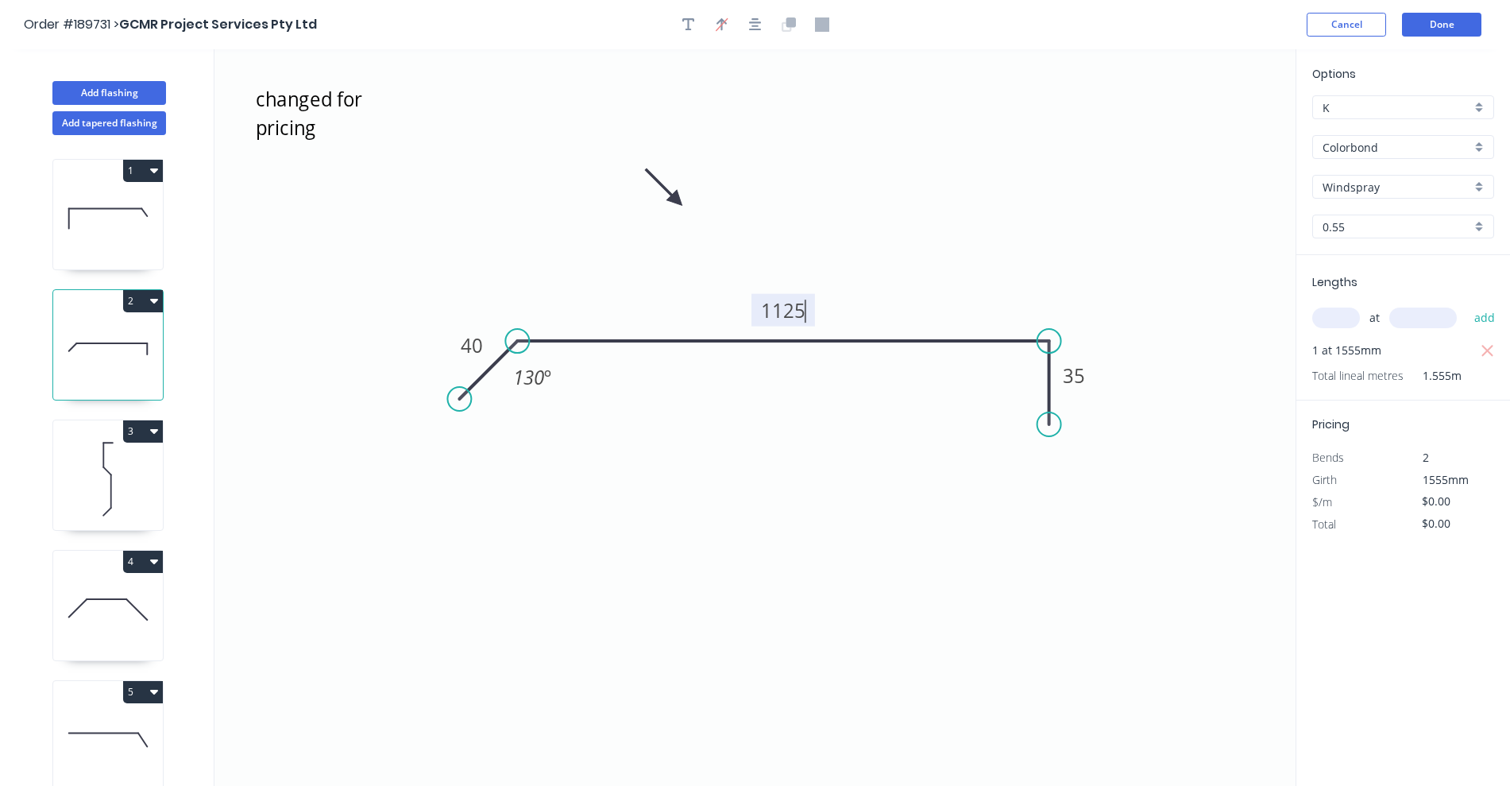
type input "$25.97"
type input "$40.38"
click at [1452, 30] on button "Done" at bounding box center [1441, 25] width 79 height 24
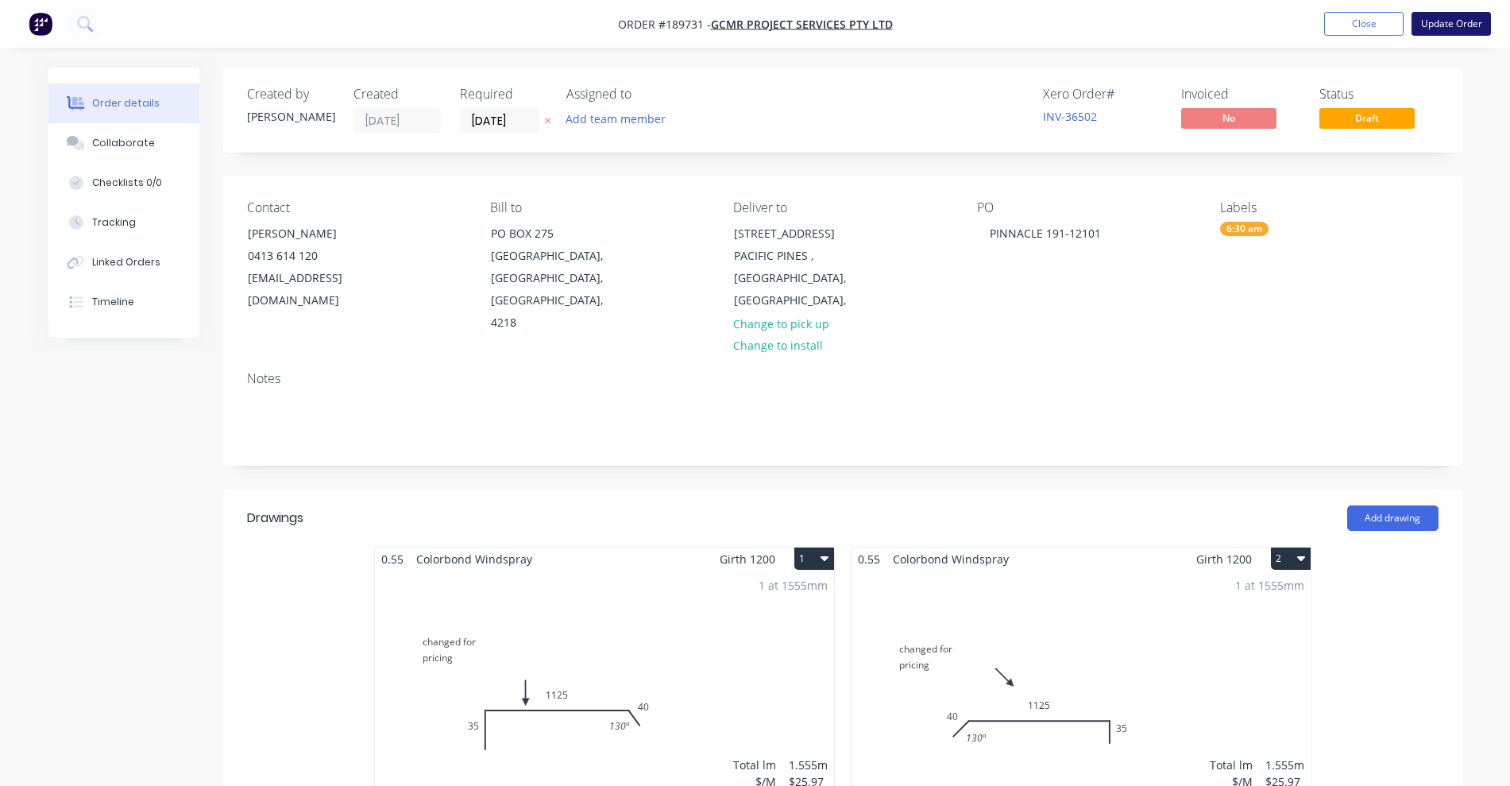
click at [1452, 26] on button "Update Order" at bounding box center [1451, 24] width 79 height 24
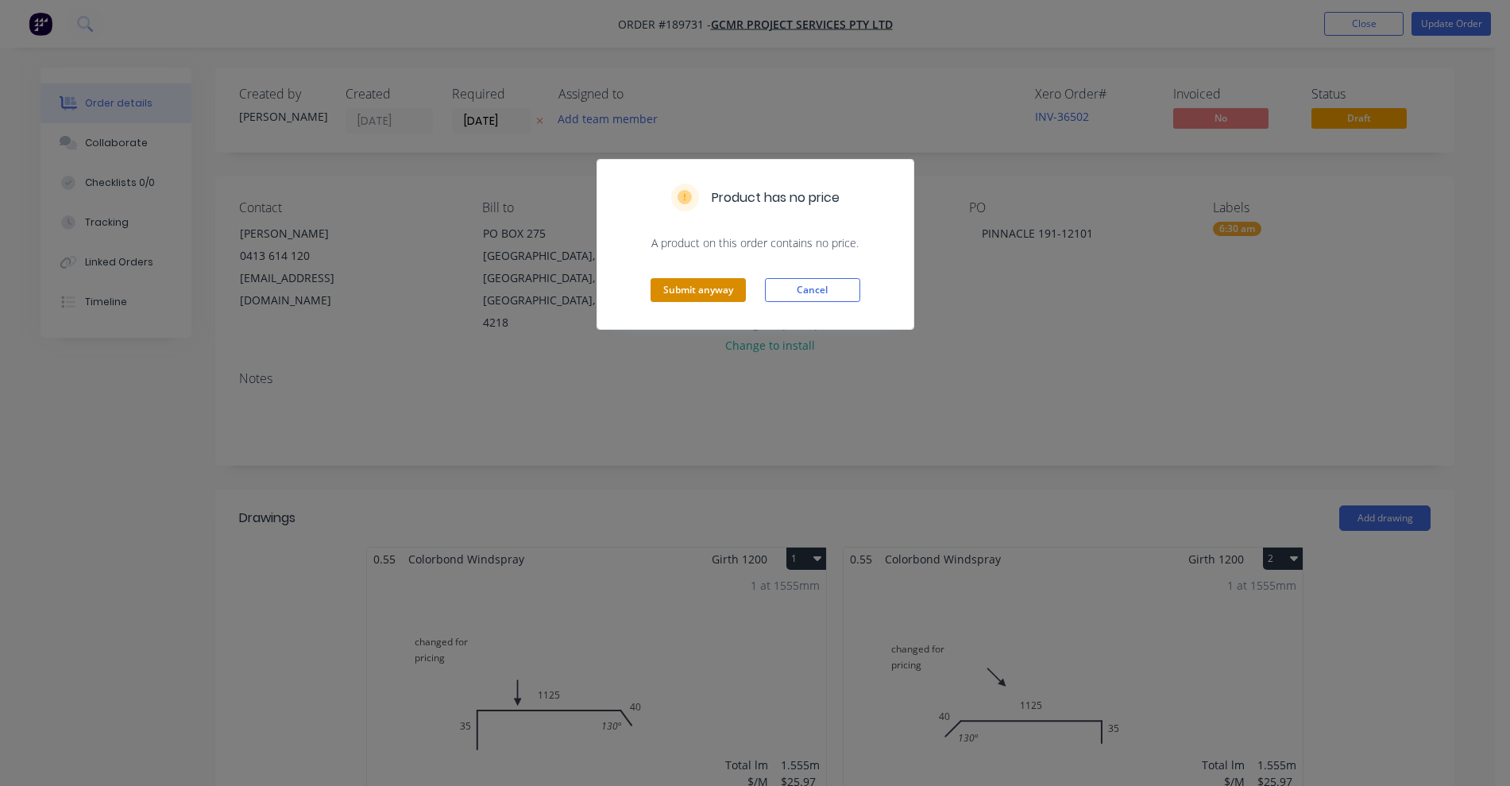
click at [695, 288] on button "Submit anyway" at bounding box center [698, 290] width 95 height 24
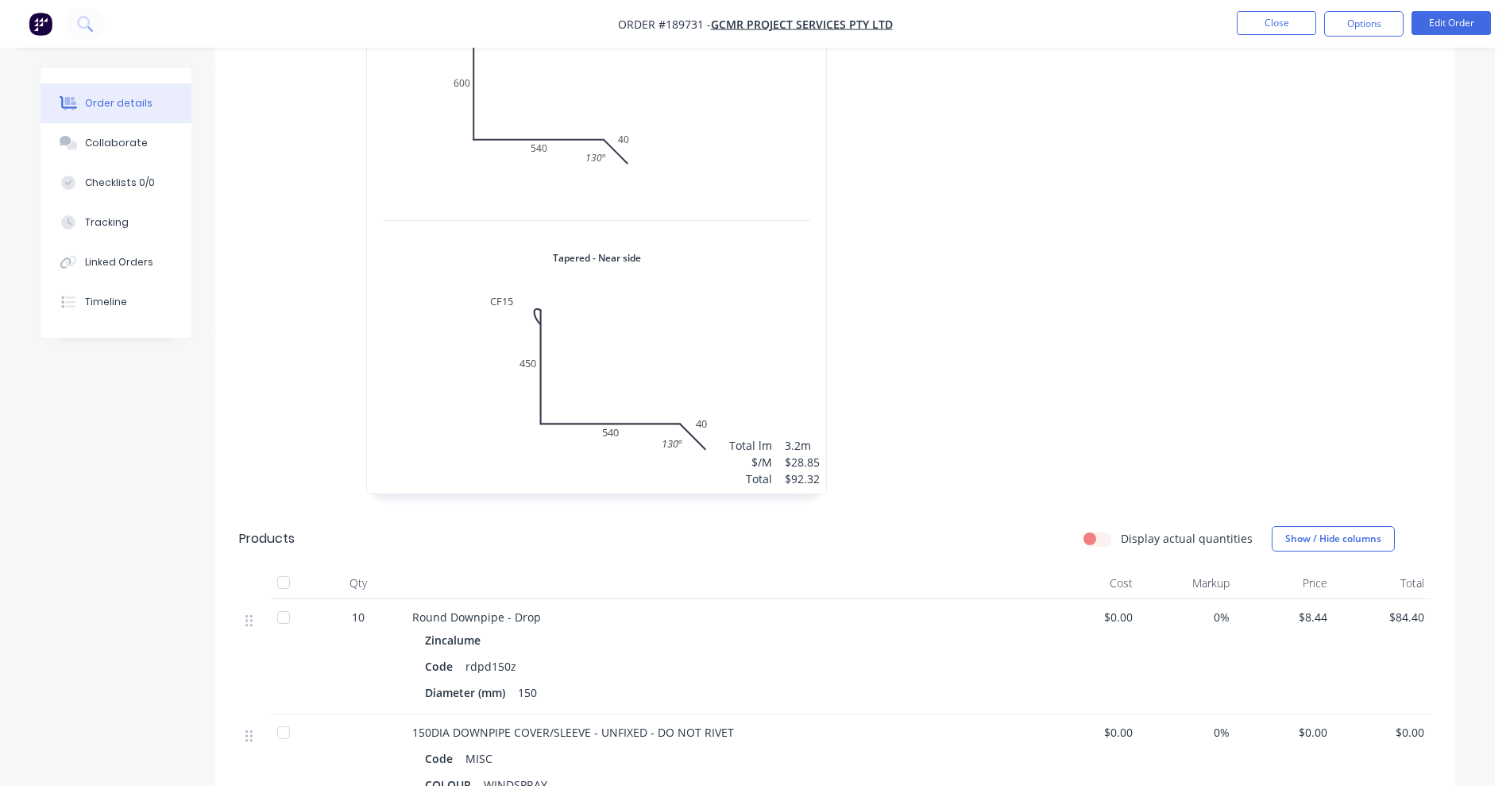
scroll to position [1240, 0]
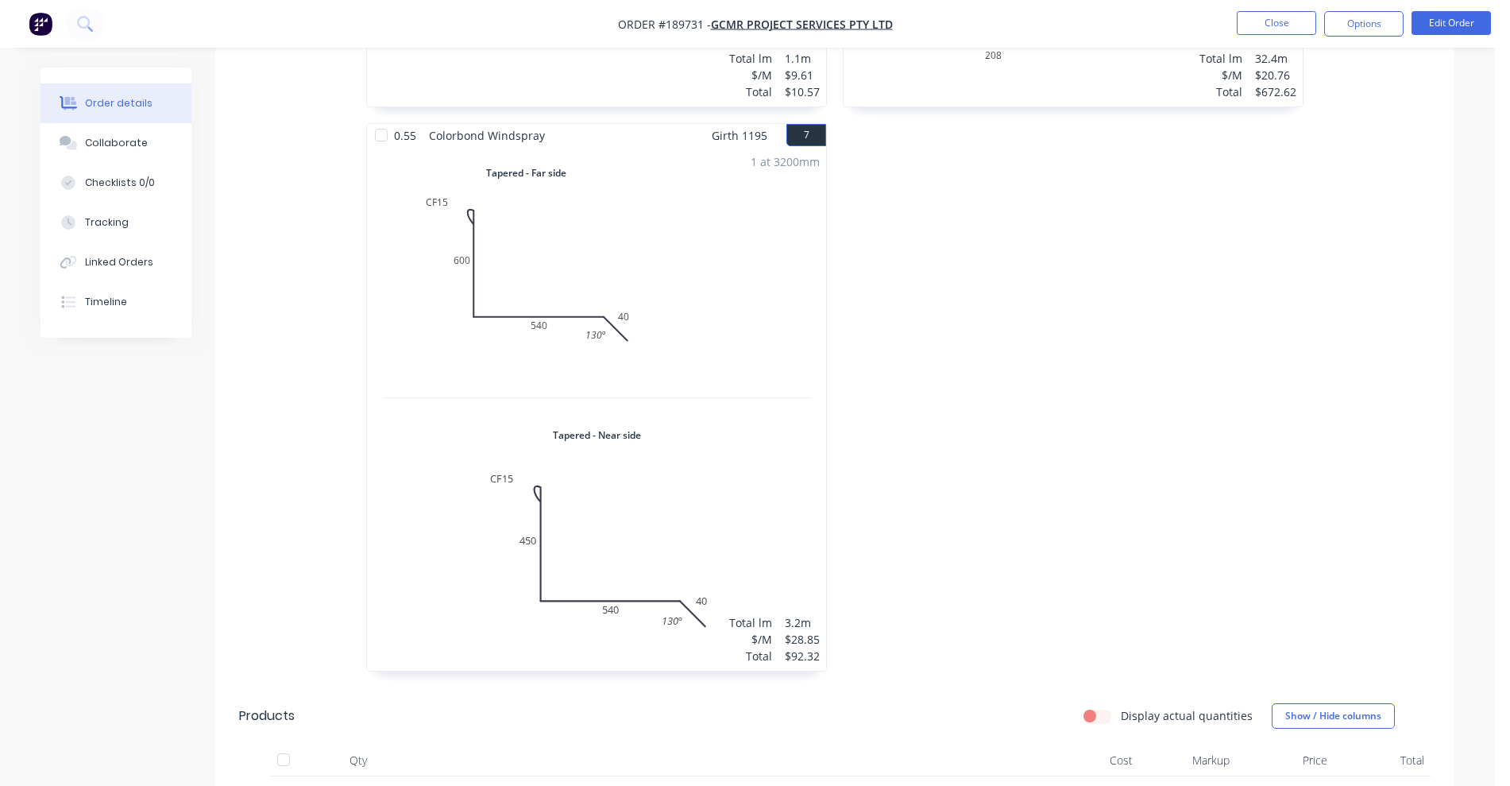
drag, startPoint x: 1479, startPoint y: 156, endPoint x: 1475, endPoint y: 68, distance: 87.5
click at [1475, 68] on div "Order details Collaborate Checklists 0/0 Tracking Linked Orders Timeline Order …" at bounding box center [747, 186] width 1495 height 2852
click at [1270, 17] on button "Close" at bounding box center [1276, 23] width 79 height 24
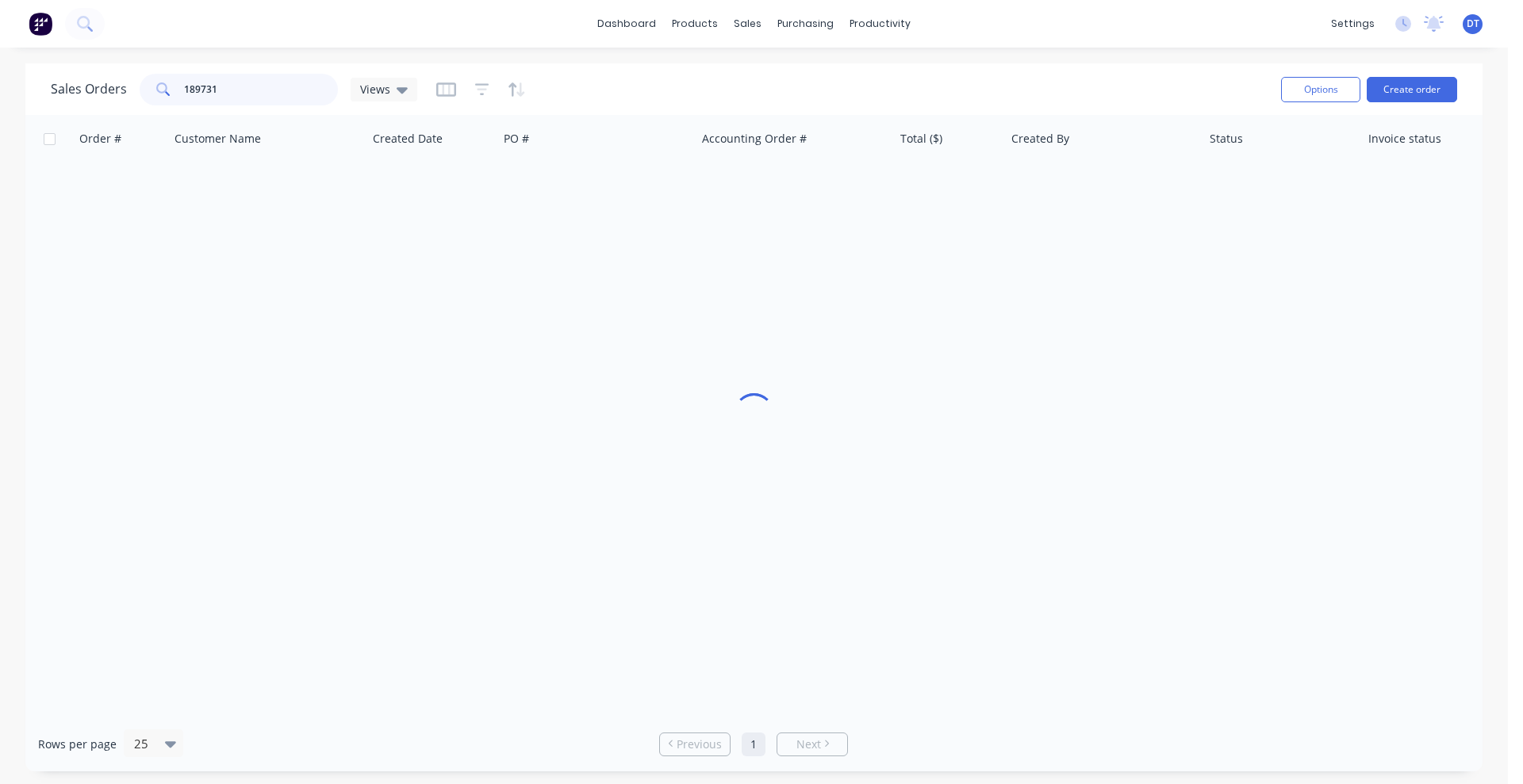
drag, startPoint x: 186, startPoint y: 80, endPoint x: 136, endPoint y: 72, distance: 50.6
click at [136, 72] on div "Sales Orders 189731 Views" at bounding box center [660, 89] width 1218 height 39
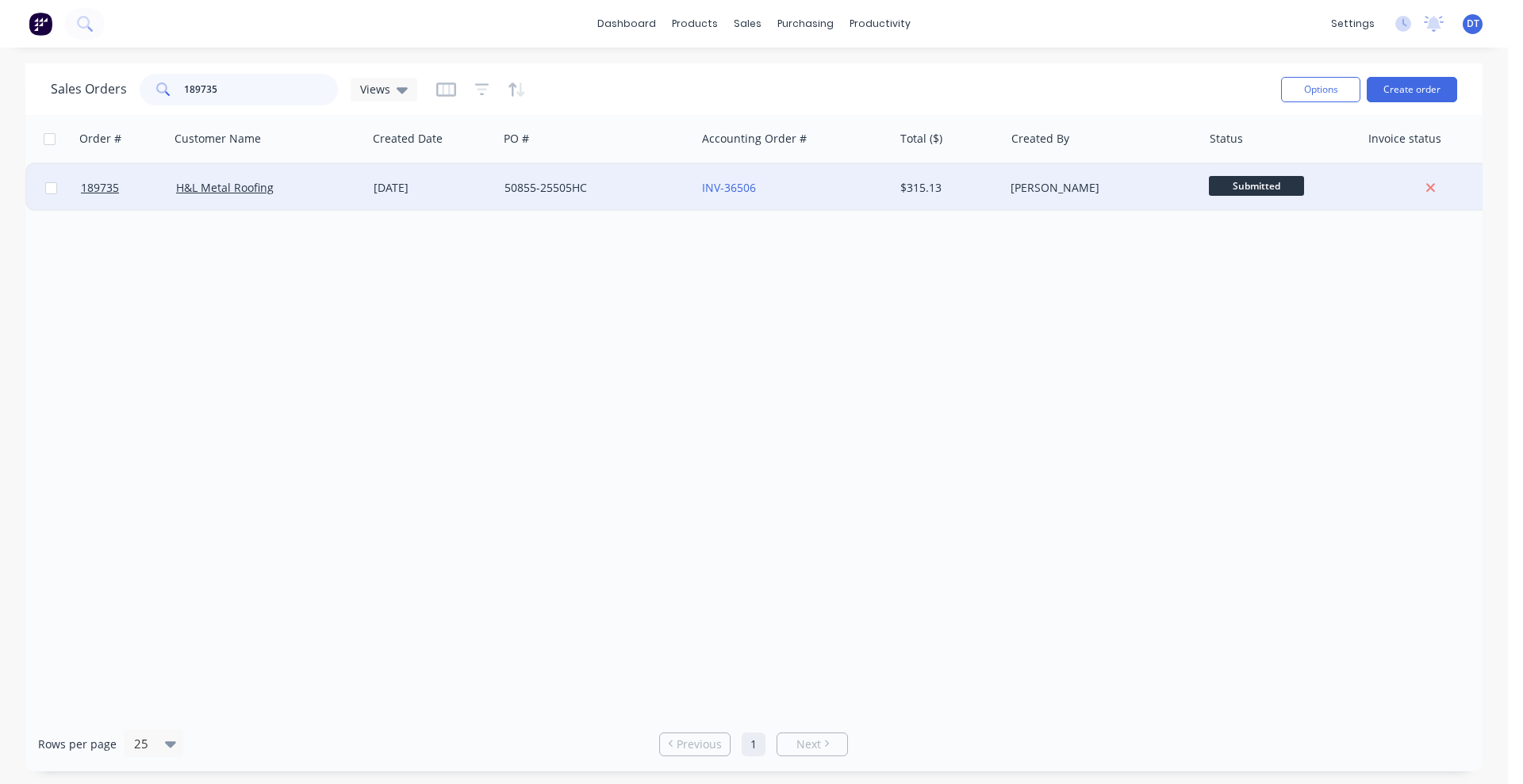
type input "189735"
click at [337, 188] on div "H&L Metal Roofing" at bounding box center [263, 188] width 176 height 16
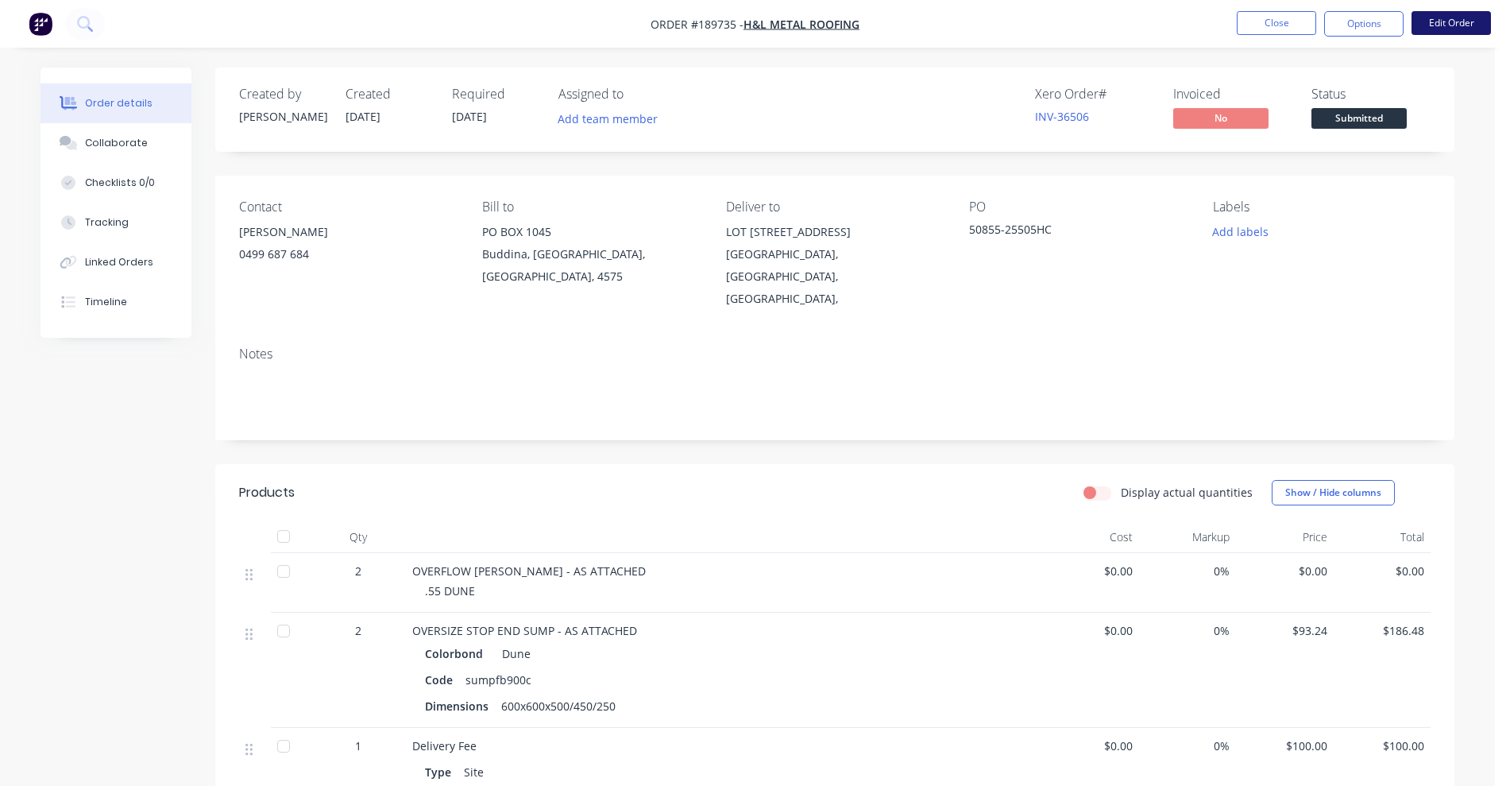
click at [1443, 23] on button "Edit Order" at bounding box center [1451, 23] width 79 height 24
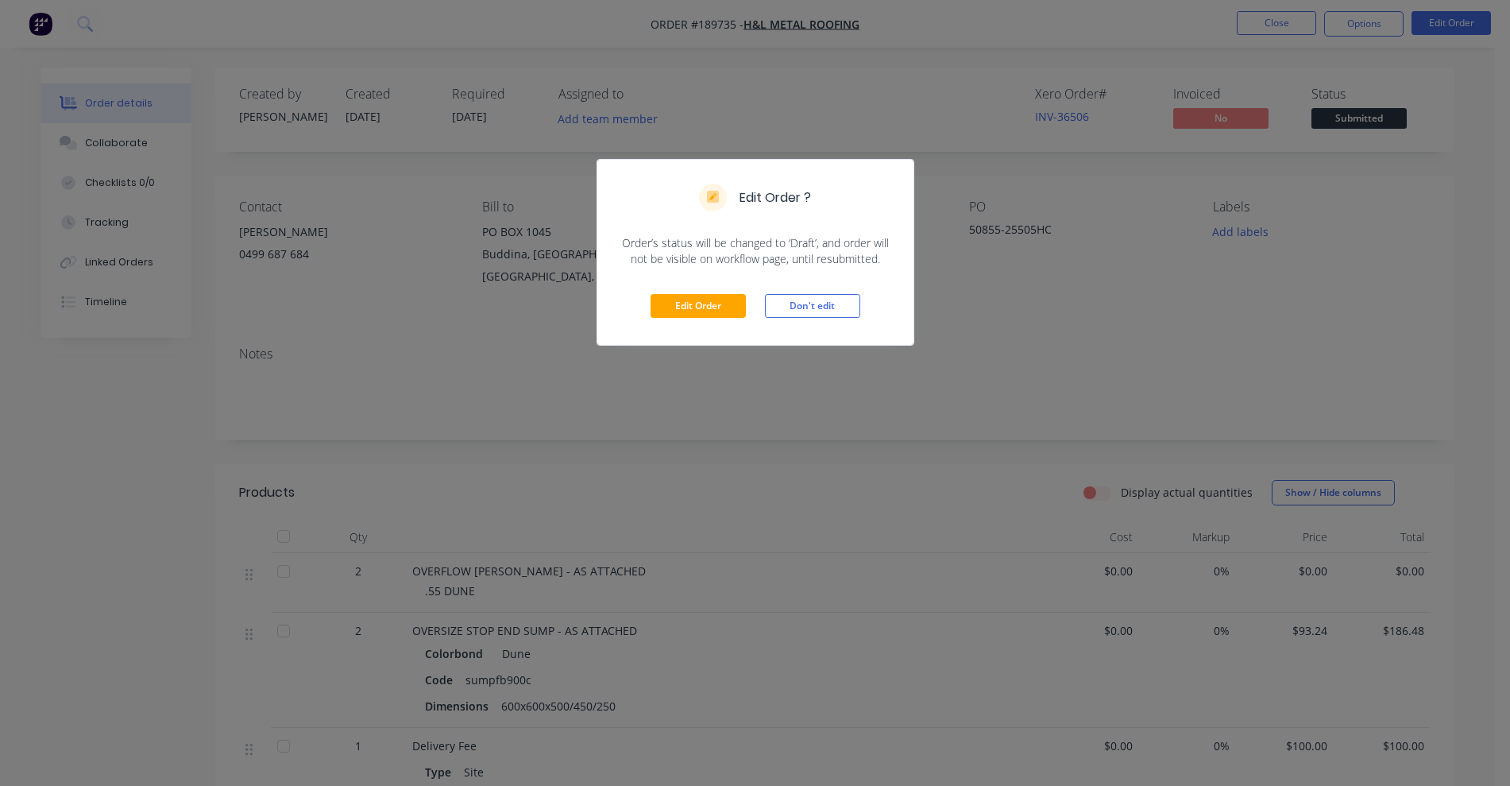
click at [717, 292] on div "Edit Order Don't edit" at bounding box center [755, 306] width 316 height 78
click at [698, 303] on button "Edit Order" at bounding box center [698, 306] width 95 height 24
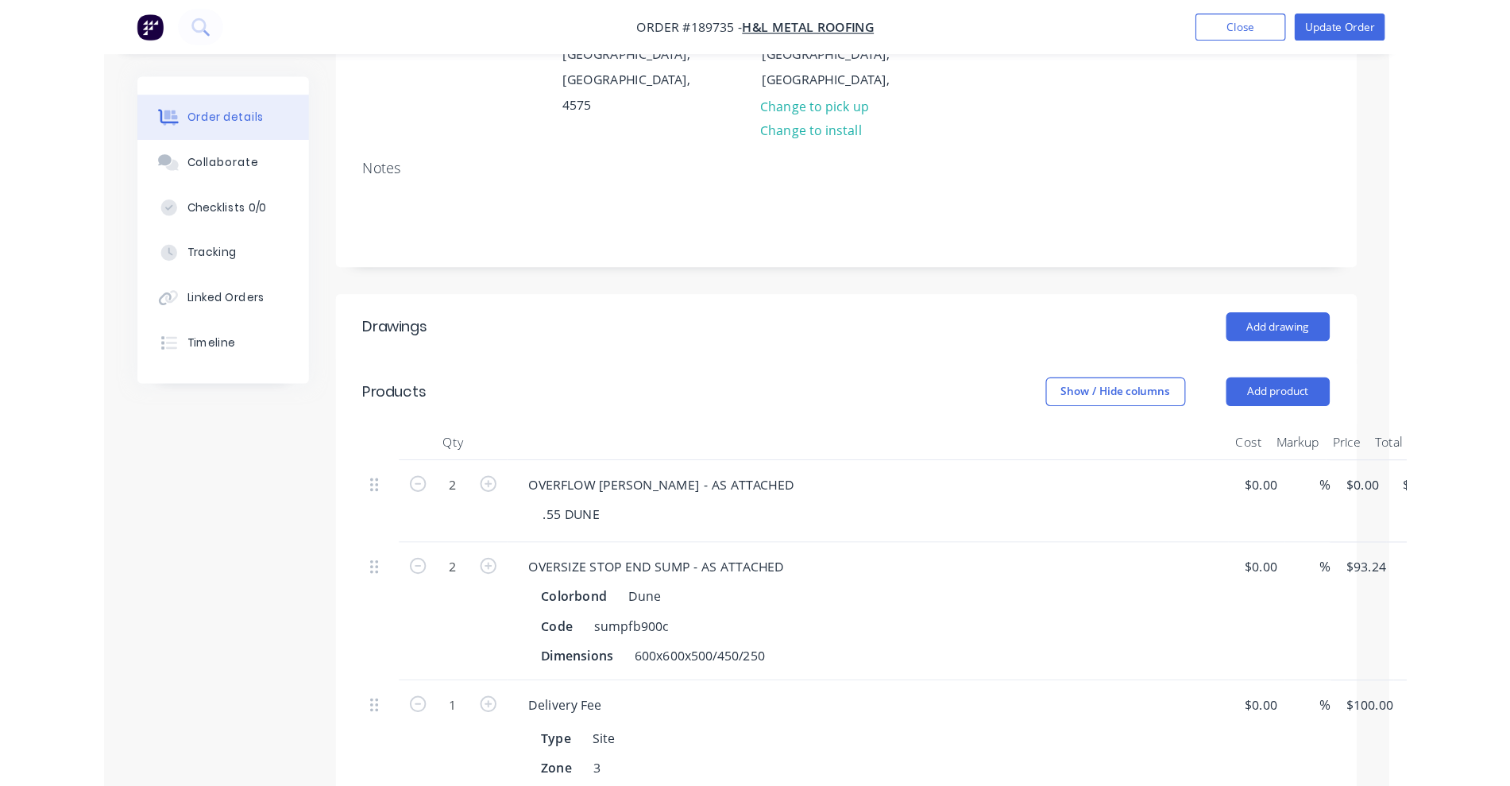
scroll to position [298, 0]
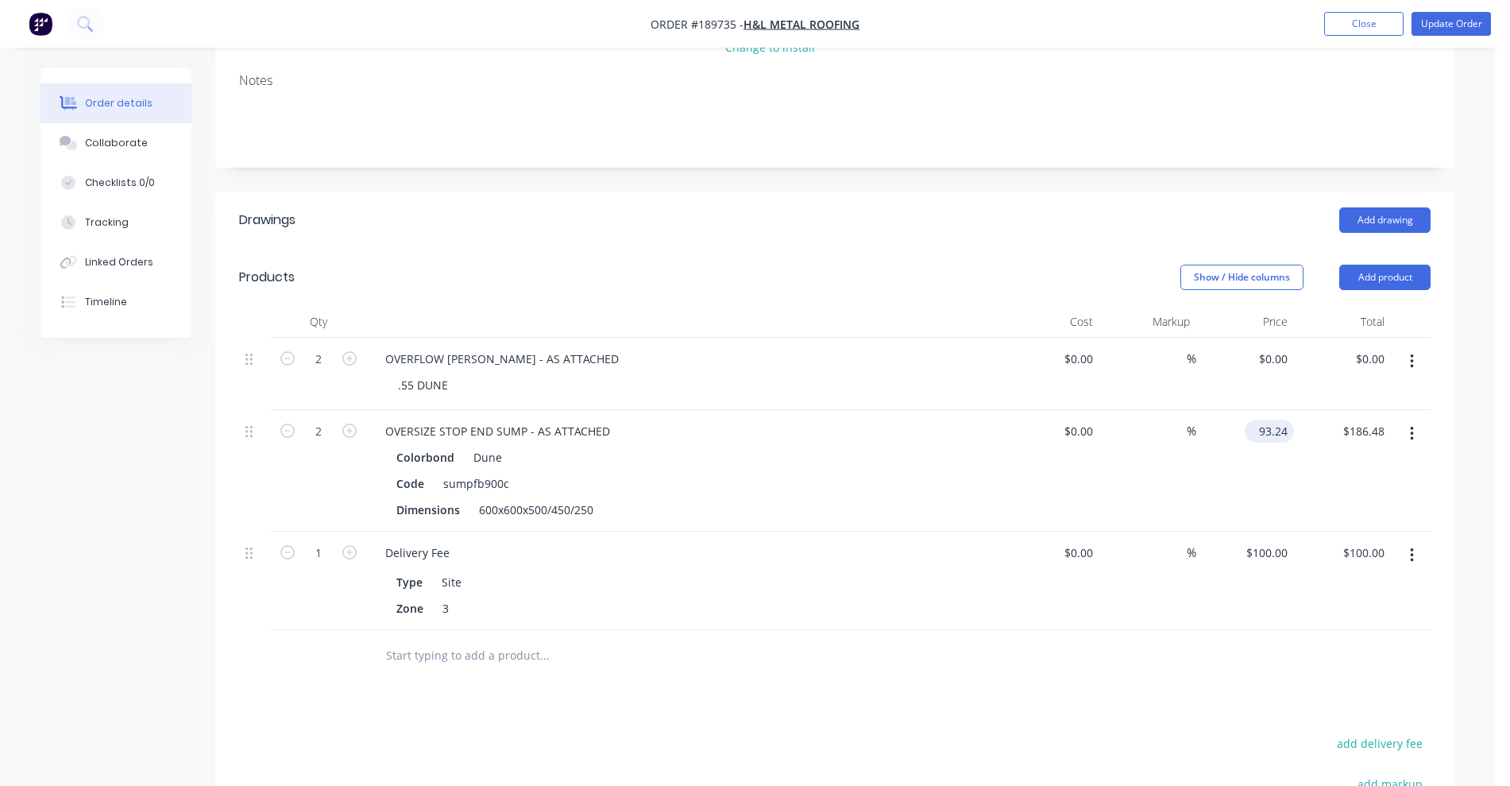
click at [1265, 420] on input "93.24" at bounding box center [1272, 431] width 43 height 23
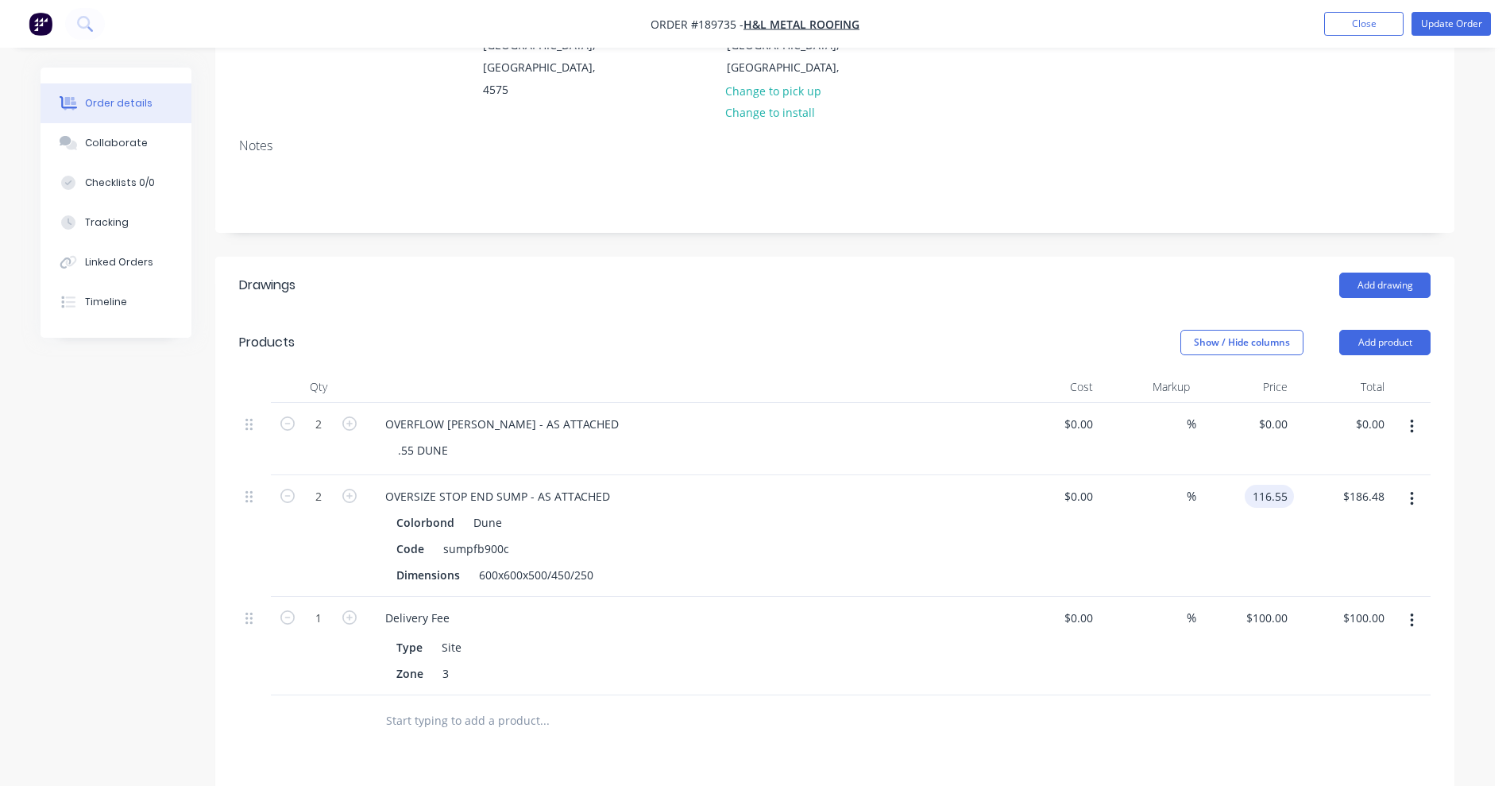
scroll to position [199, 0]
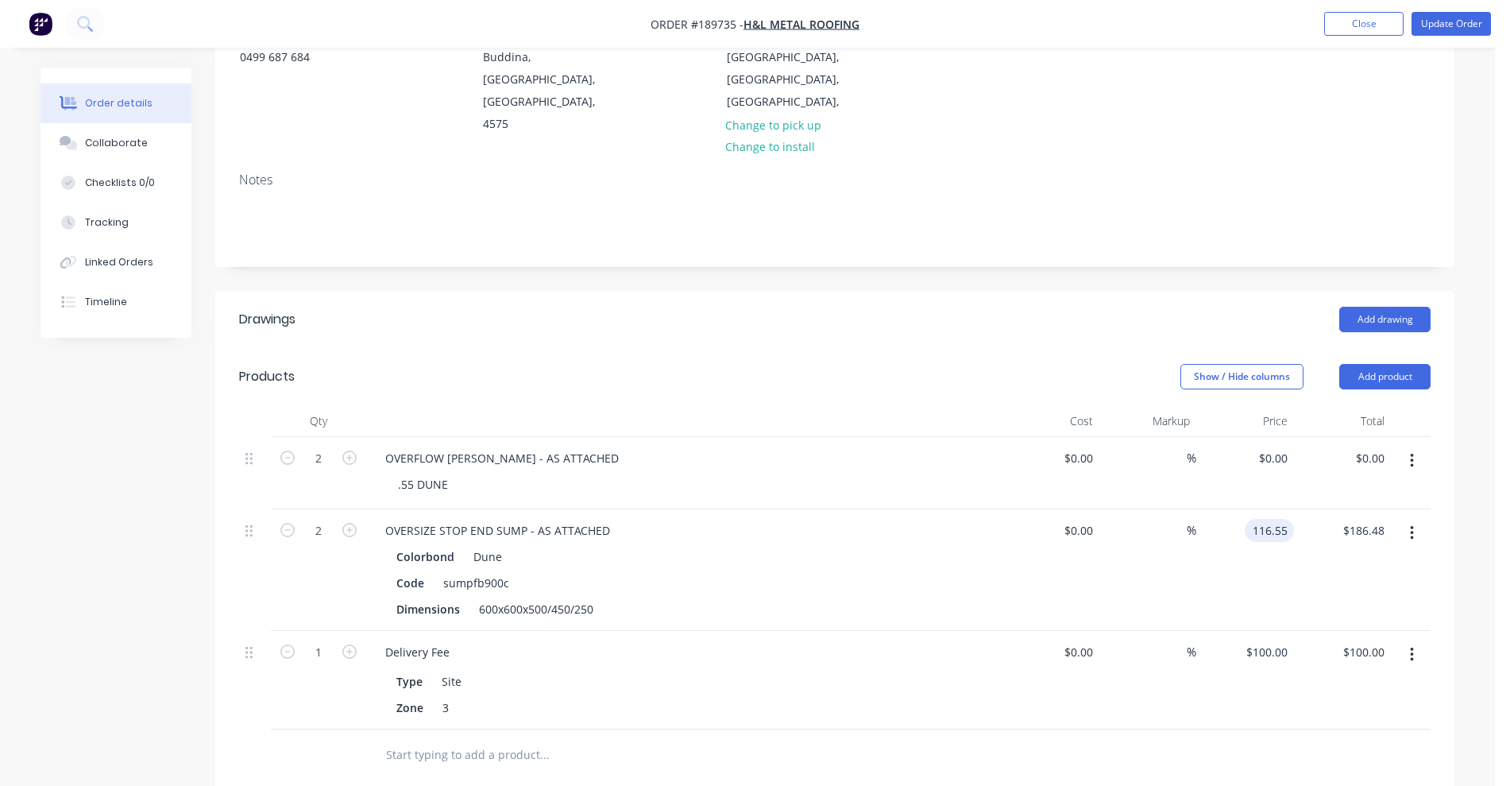
type input "$116.55"
type input "$233.10"
click at [895, 545] on div "Colorbond Dune" at bounding box center [683, 556] width 575 height 23
click at [765, 348] on header "Products Show / Hide columns Add product" at bounding box center [834, 376] width 1239 height 57
click at [1432, 31] on button "Update Order" at bounding box center [1451, 24] width 79 height 24
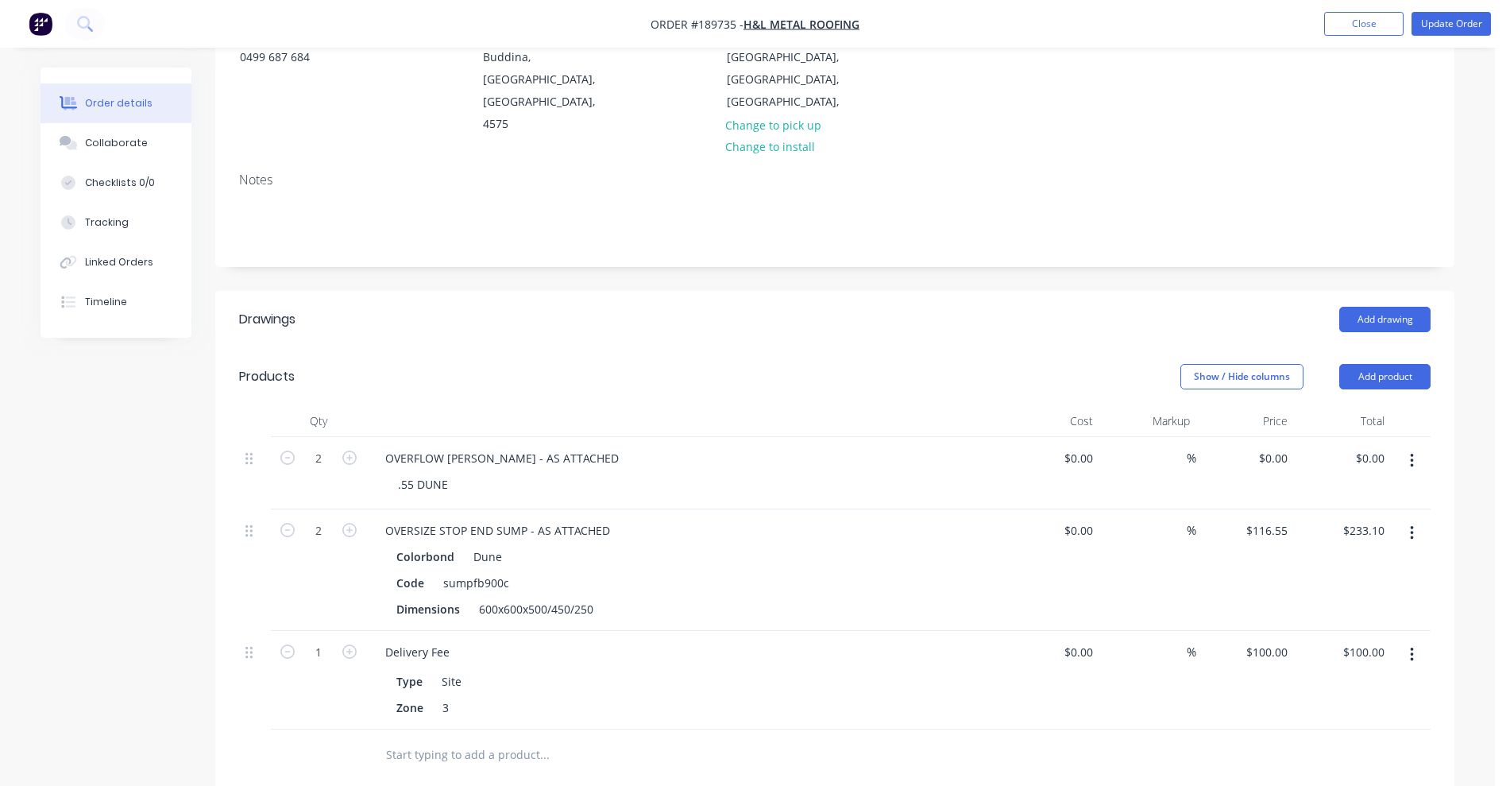
scroll to position [0, 0]
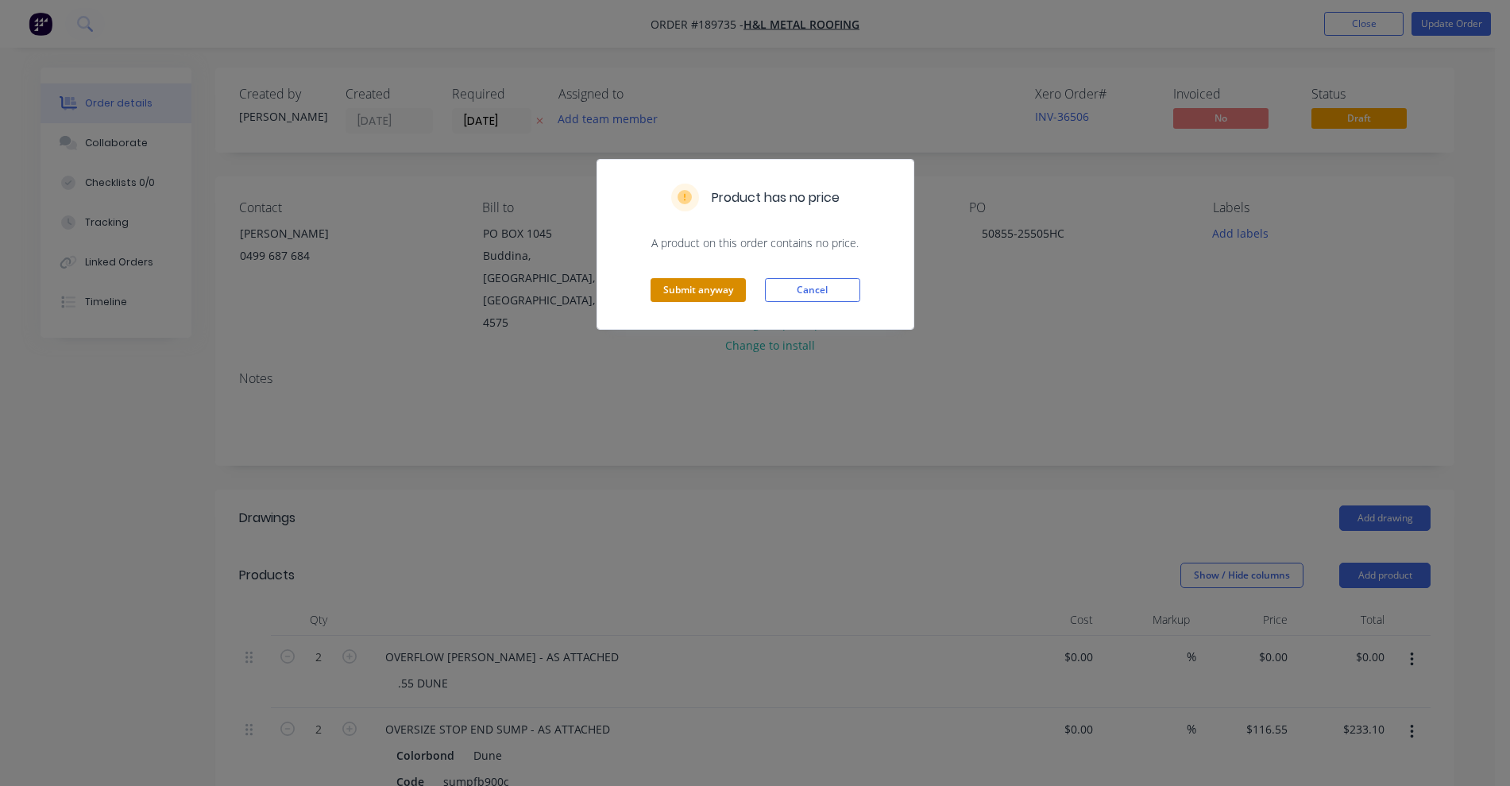
click at [694, 281] on button "Submit anyway" at bounding box center [698, 290] width 95 height 24
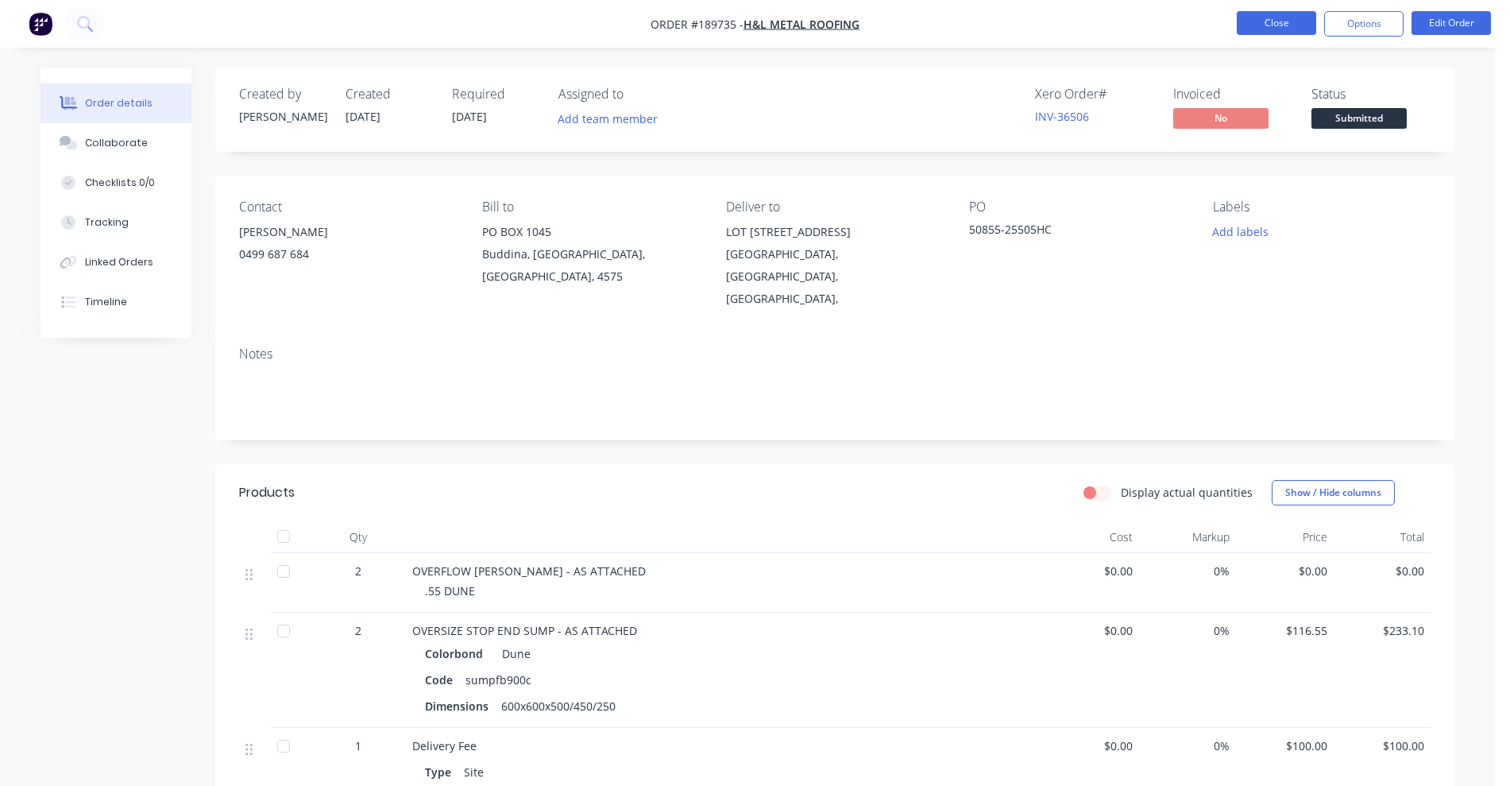
click at [1260, 29] on button "Close" at bounding box center [1276, 23] width 79 height 24
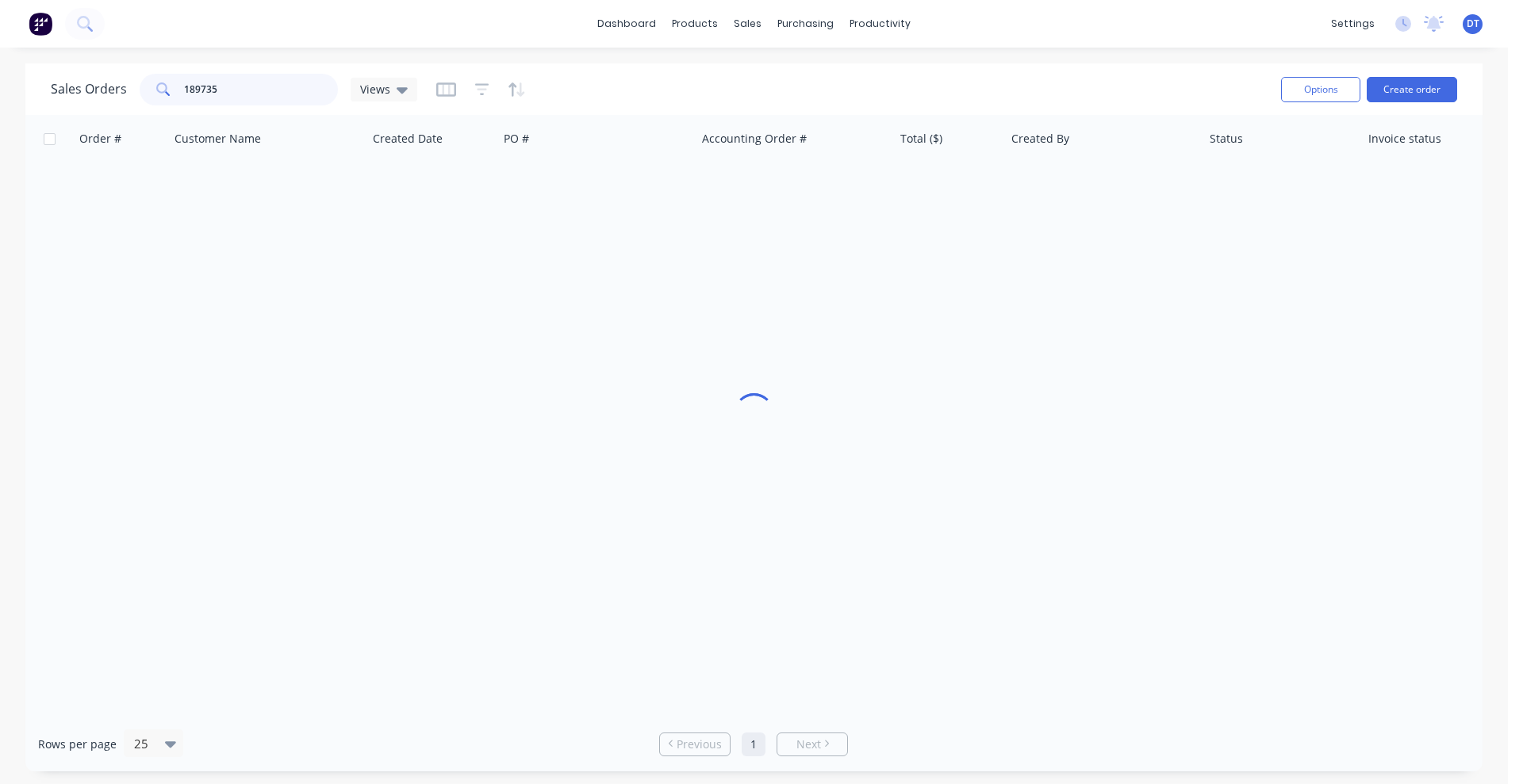
drag, startPoint x: 239, startPoint y: 84, endPoint x: 130, endPoint y: 79, distance: 109.1
click at [130, 79] on div "Sales Orders 189735 Views" at bounding box center [234, 90] width 366 height 32
type input "189970"
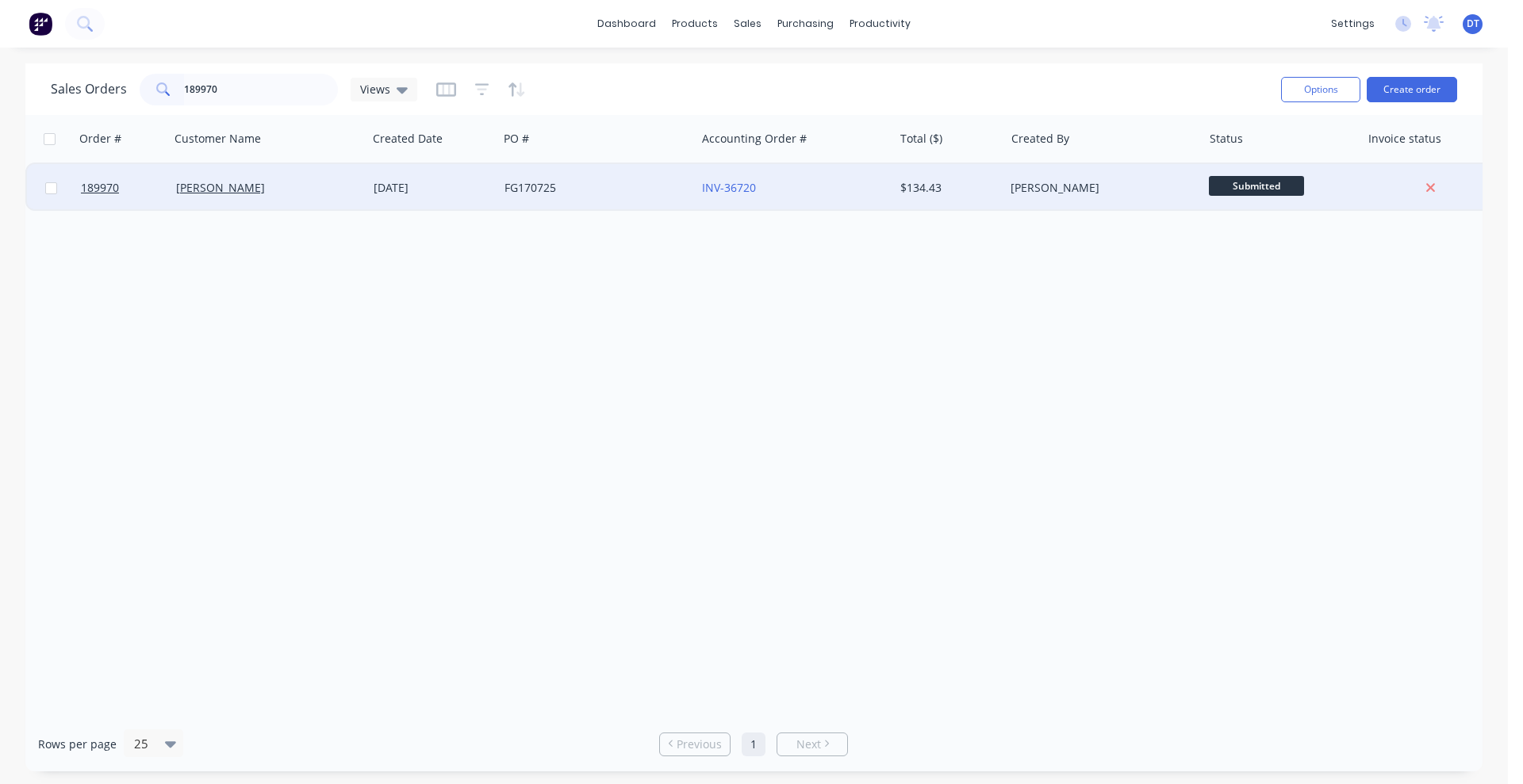
click at [342, 197] on div "[PERSON_NAME]" at bounding box center [268, 188] width 198 height 48
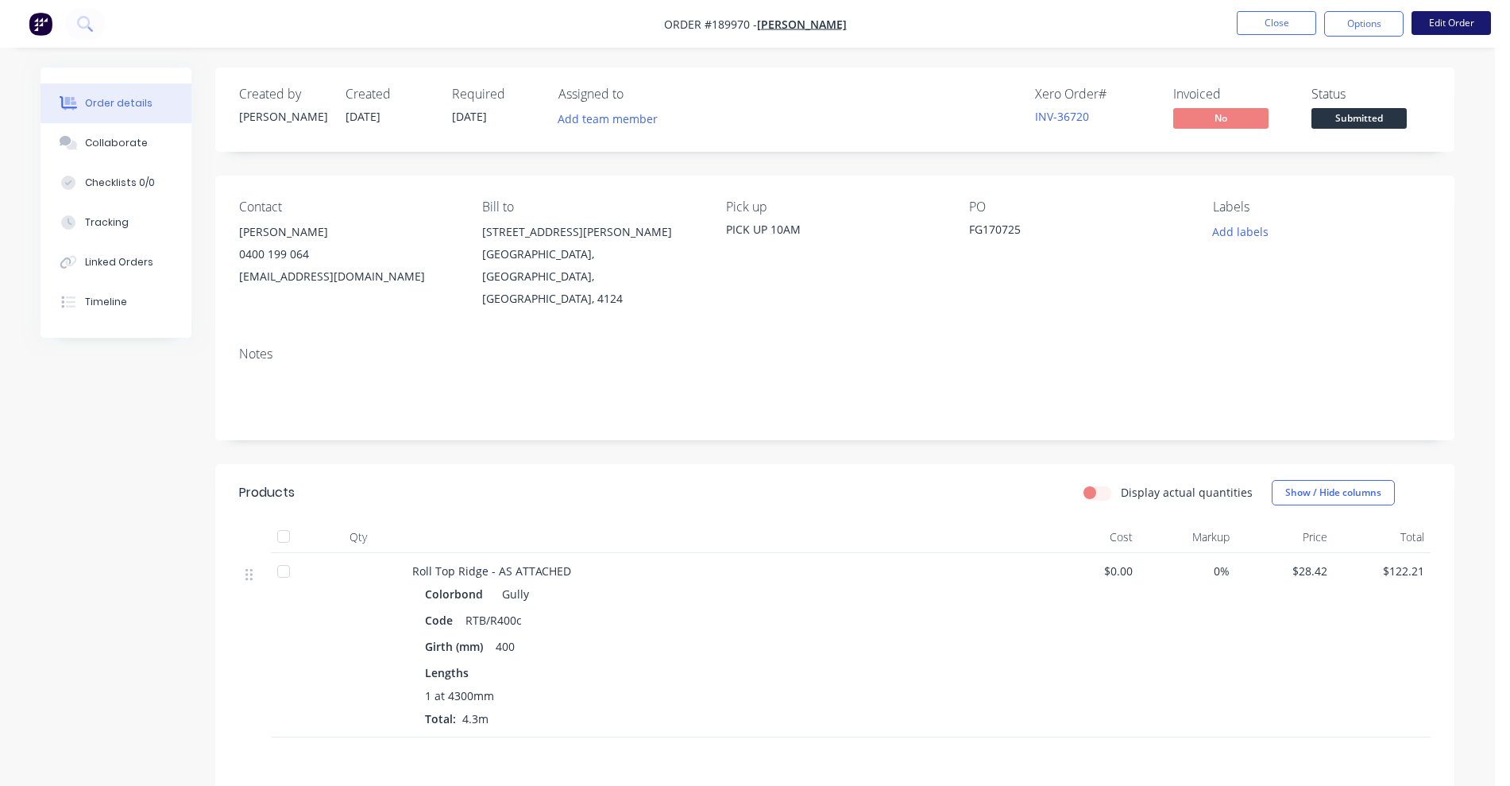
click at [1467, 25] on button "Edit Order" at bounding box center [1451, 23] width 79 height 24
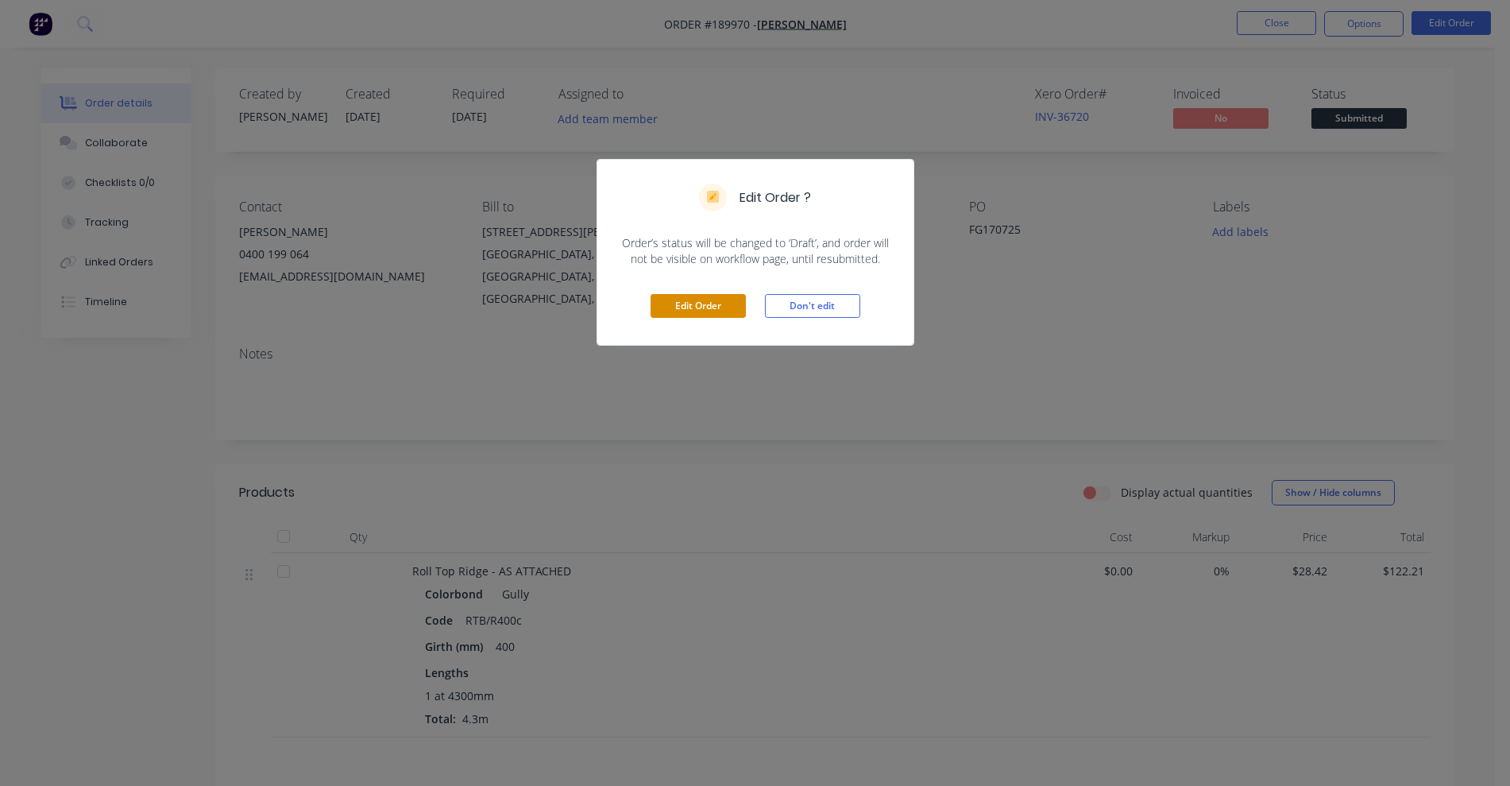
click at [714, 310] on button "Edit Order" at bounding box center [698, 306] width 95 height 24
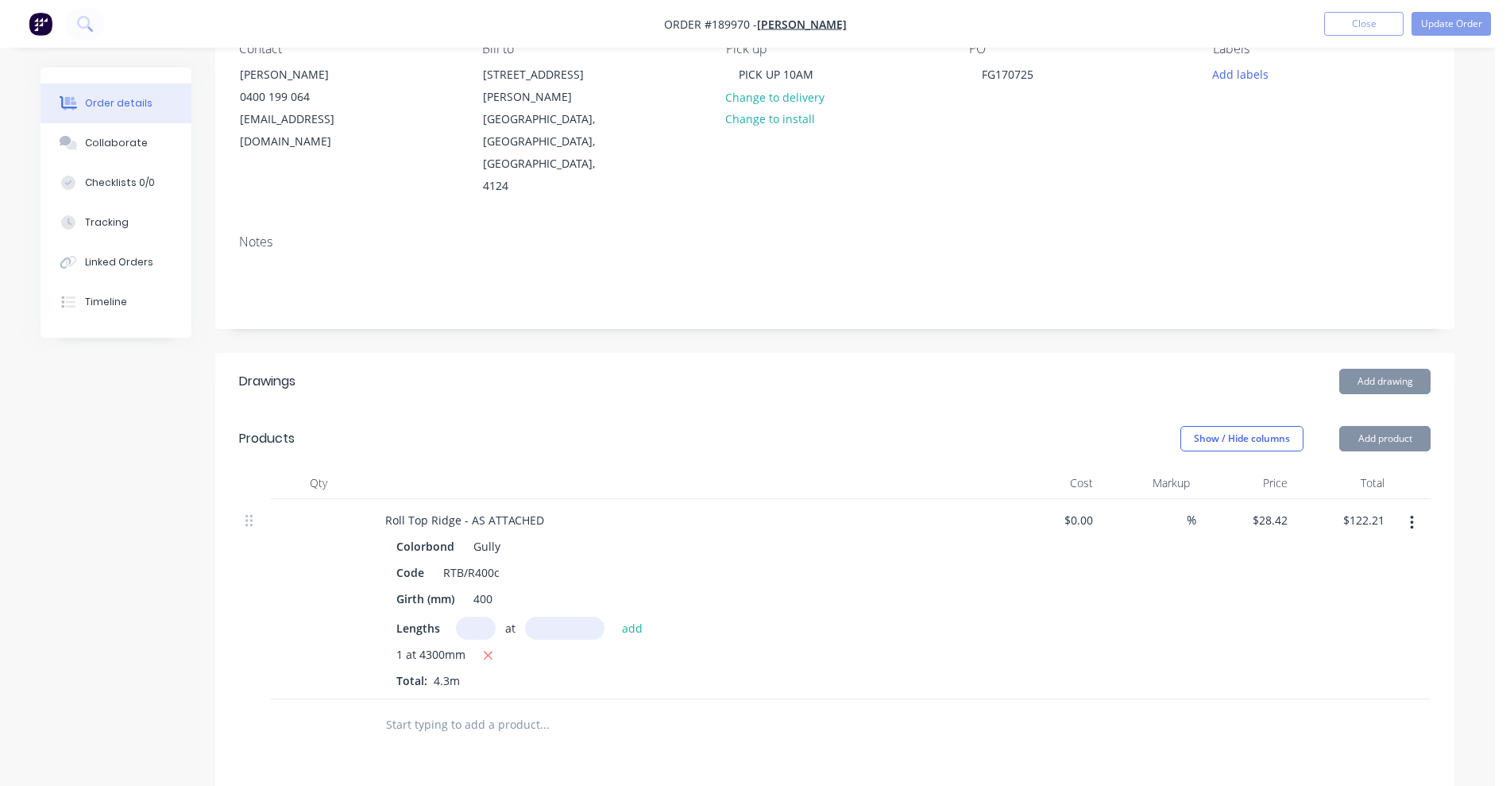
scroll to position [298, 0]
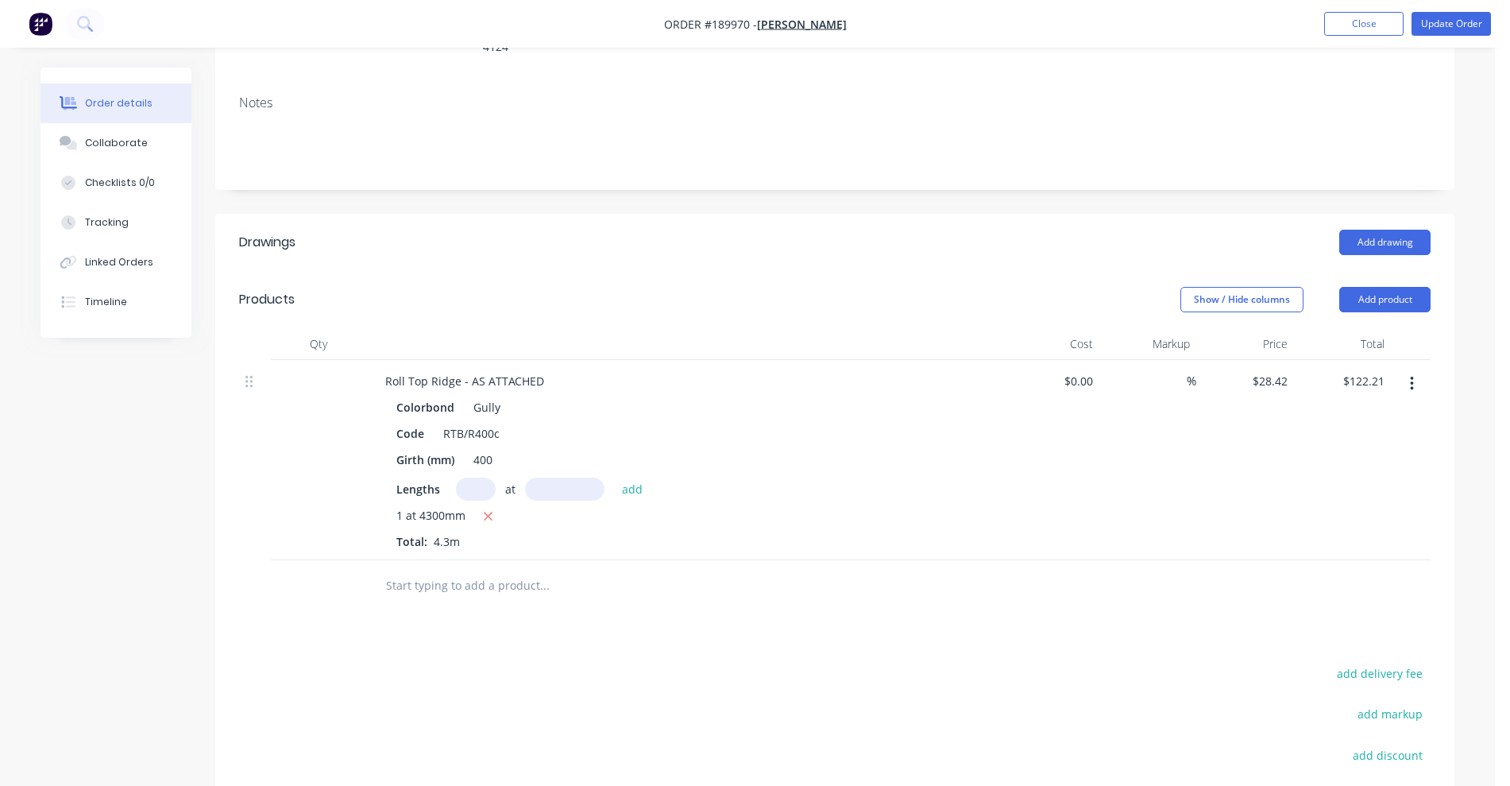
click at [1415, 369] on button "button" at bounding box center [1412, 383] width 37 height 29
click at [1337, 414] on div "Edit" at bounding box center [1355, 425] width 122 height 23
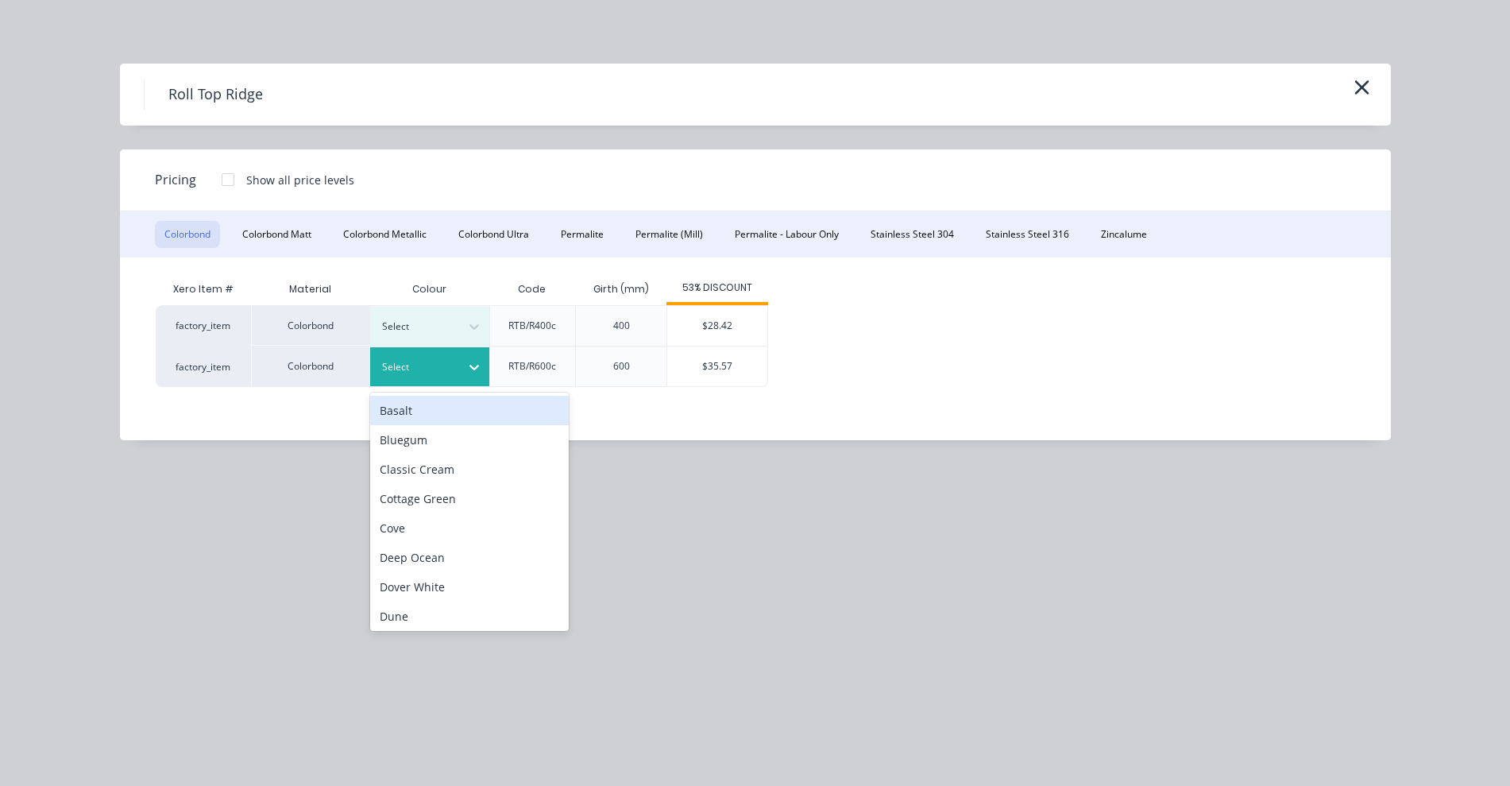
click at [447, 358] on div at bounding box center [418, 366] width 72 height 17
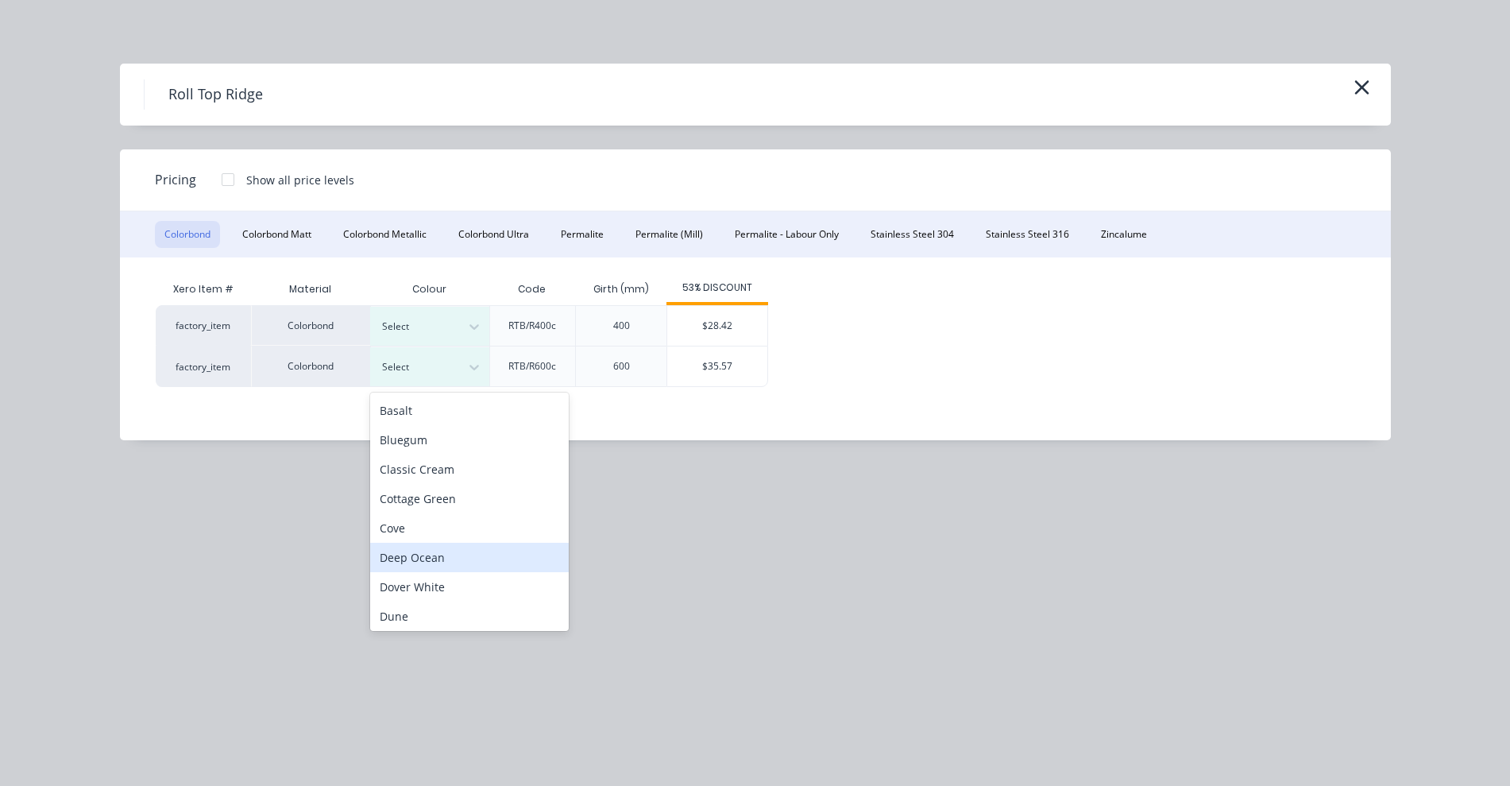
scroll to position [99, 0]
click at [447, 570] on div "Gully" at bounding box center [469, 575] width 199 height 29
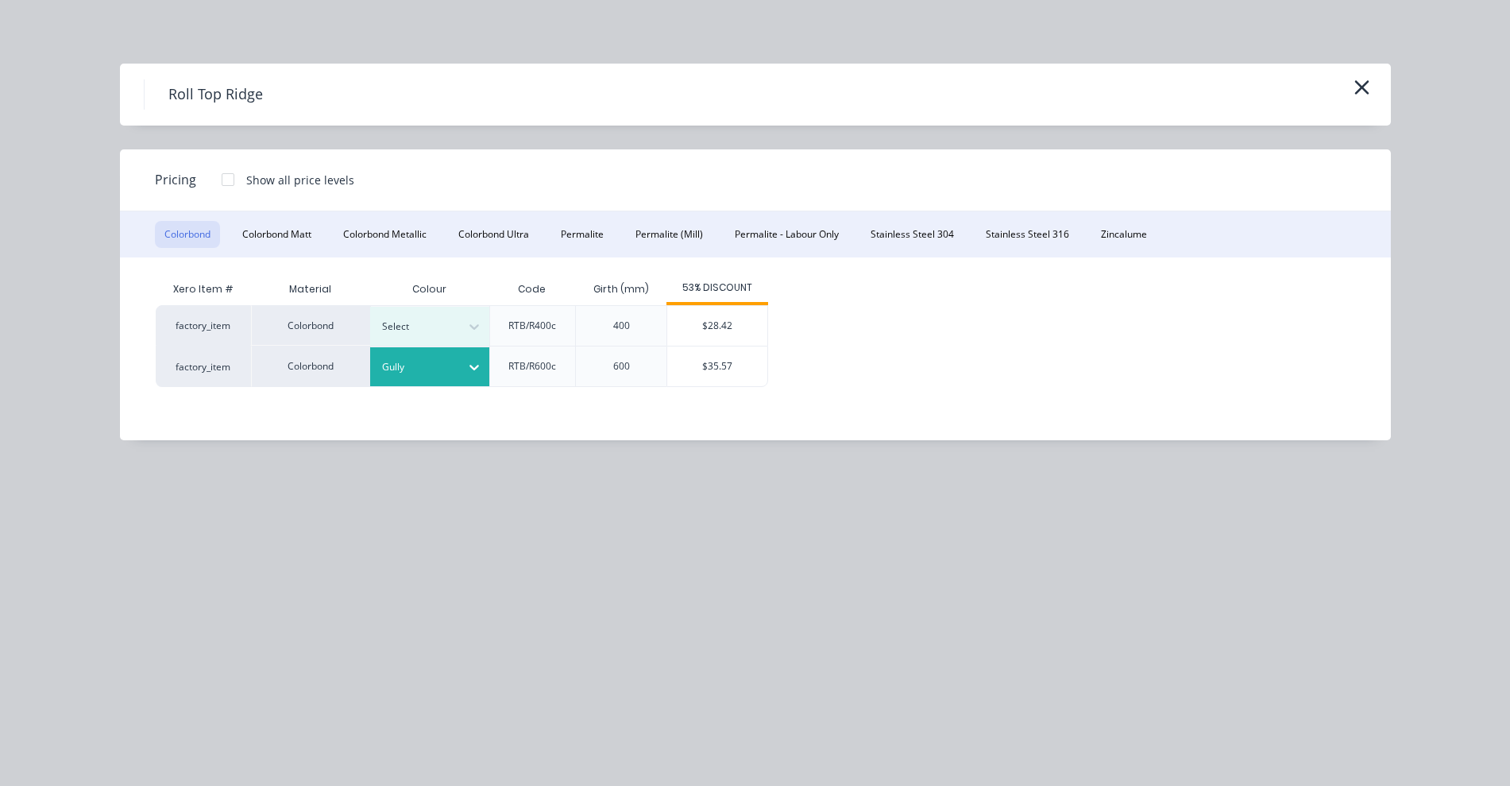
click at [733, 367] on div "$35.57" at bounding box center [717, 366] width 100 height 40
type input "$35.57"
type input "$152.95"
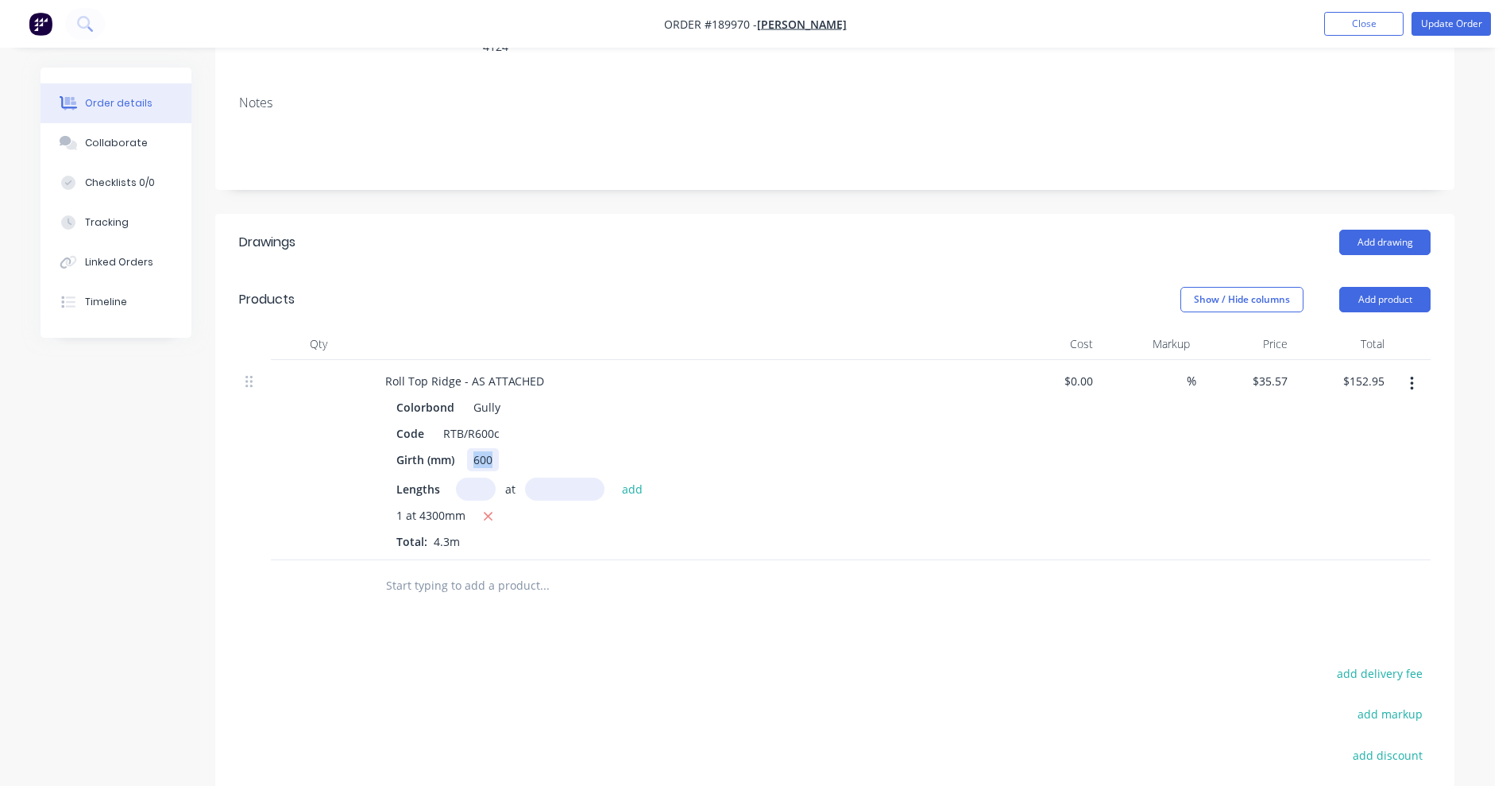
drag, startPoint x: 472, startPoint y: 392, endPoint x: 496, endPoint y: 397, distance: 24.5
click at [496, 448] on div "600" at bounding box center [483, 459] width 32 height 23
click at [743, 448] on div "Girth (mm) 428" at bounding box center [681, 459] width 582 height 23
click at [1425, 27] on button "Update Order" at bounding box center [1451, 24] width 79 height 24
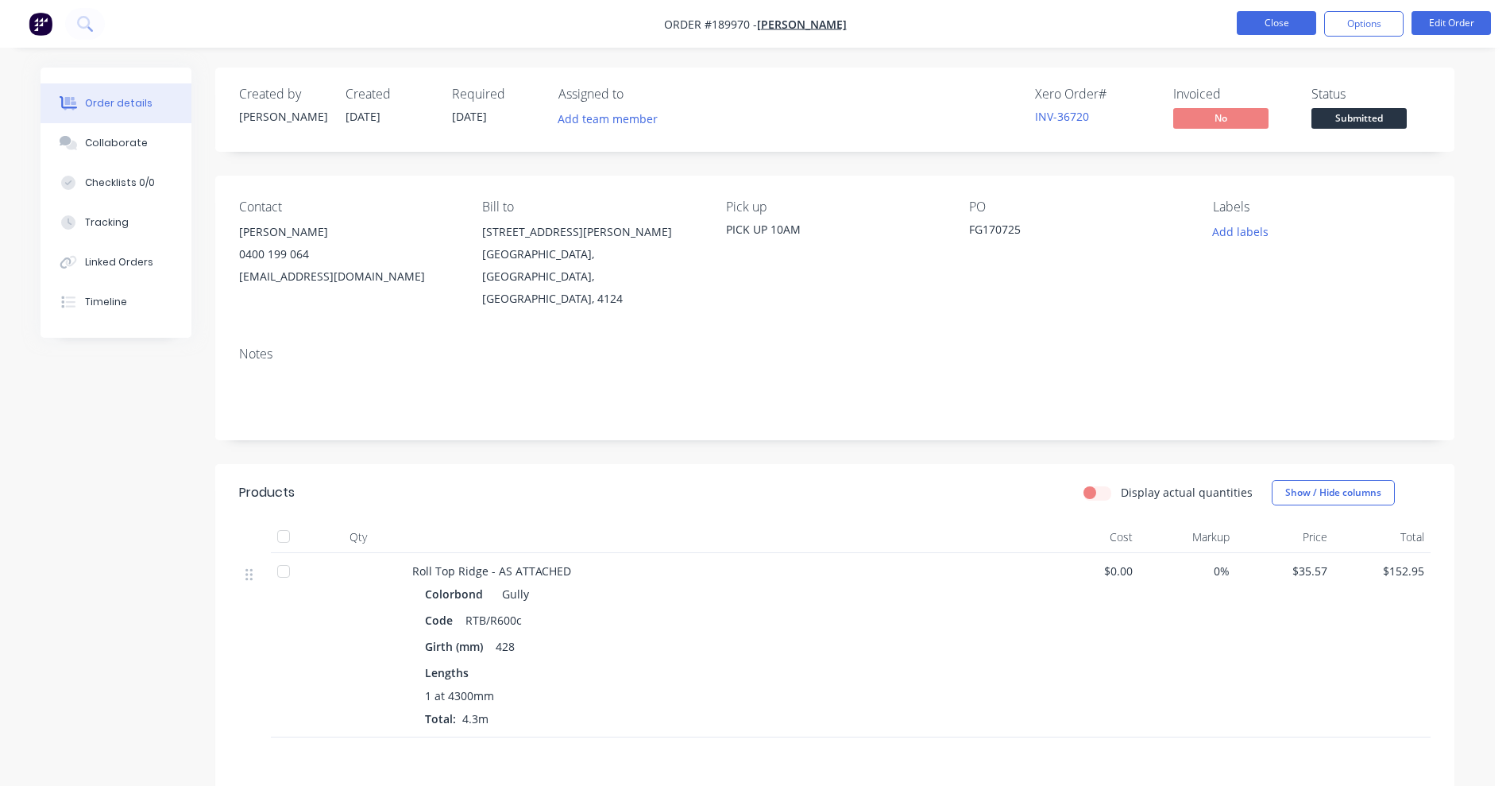
click at [1282, 31] on button "Close" at bounding box center [1276, 23] width 79 height 24
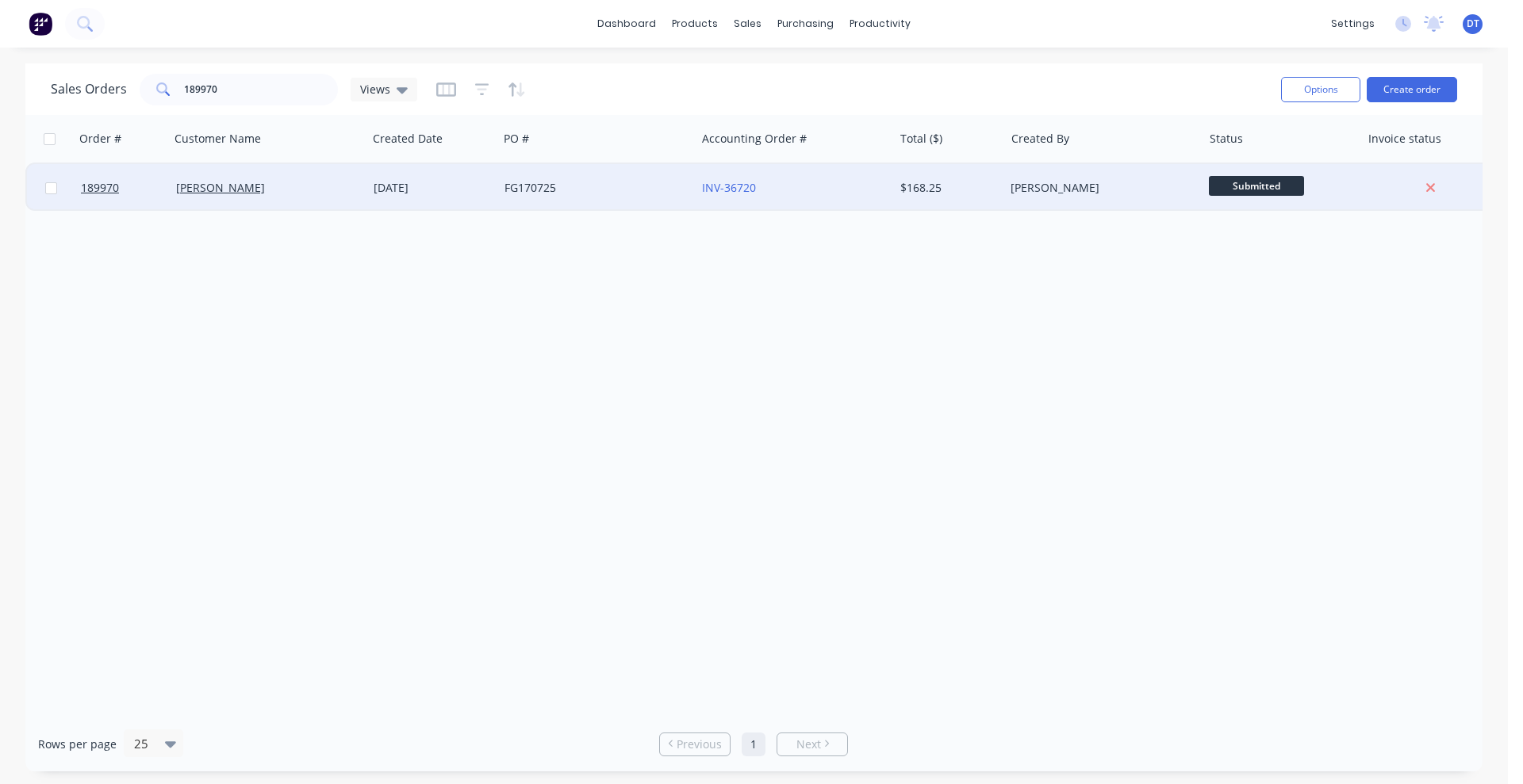
click at [610, 195] on div "FG170725" at bounding box center [592, 188] width 176 height 16
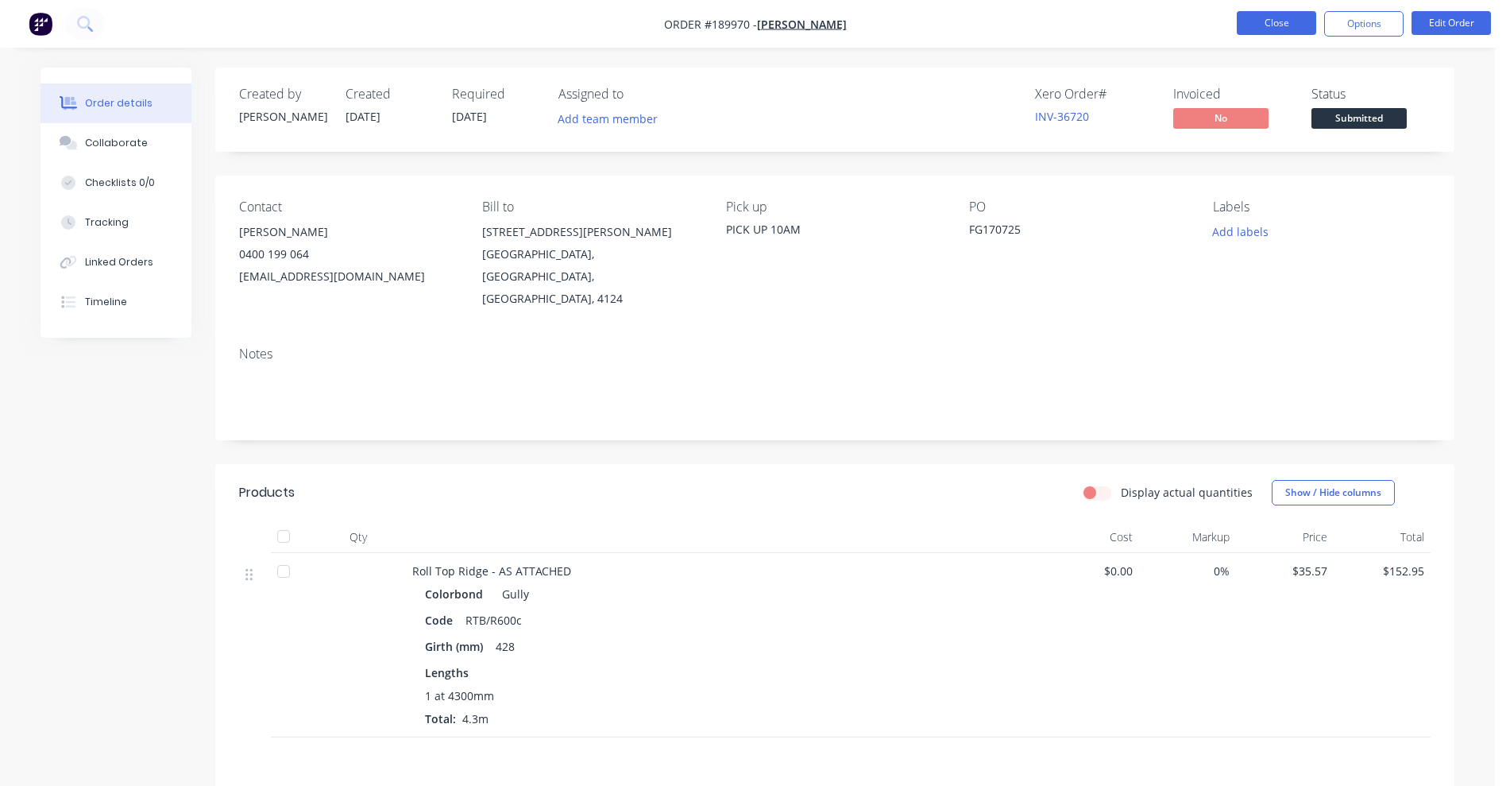
click at [1302, 27] on button "Close" at bounding box center [1276, 23] width 79 height 24
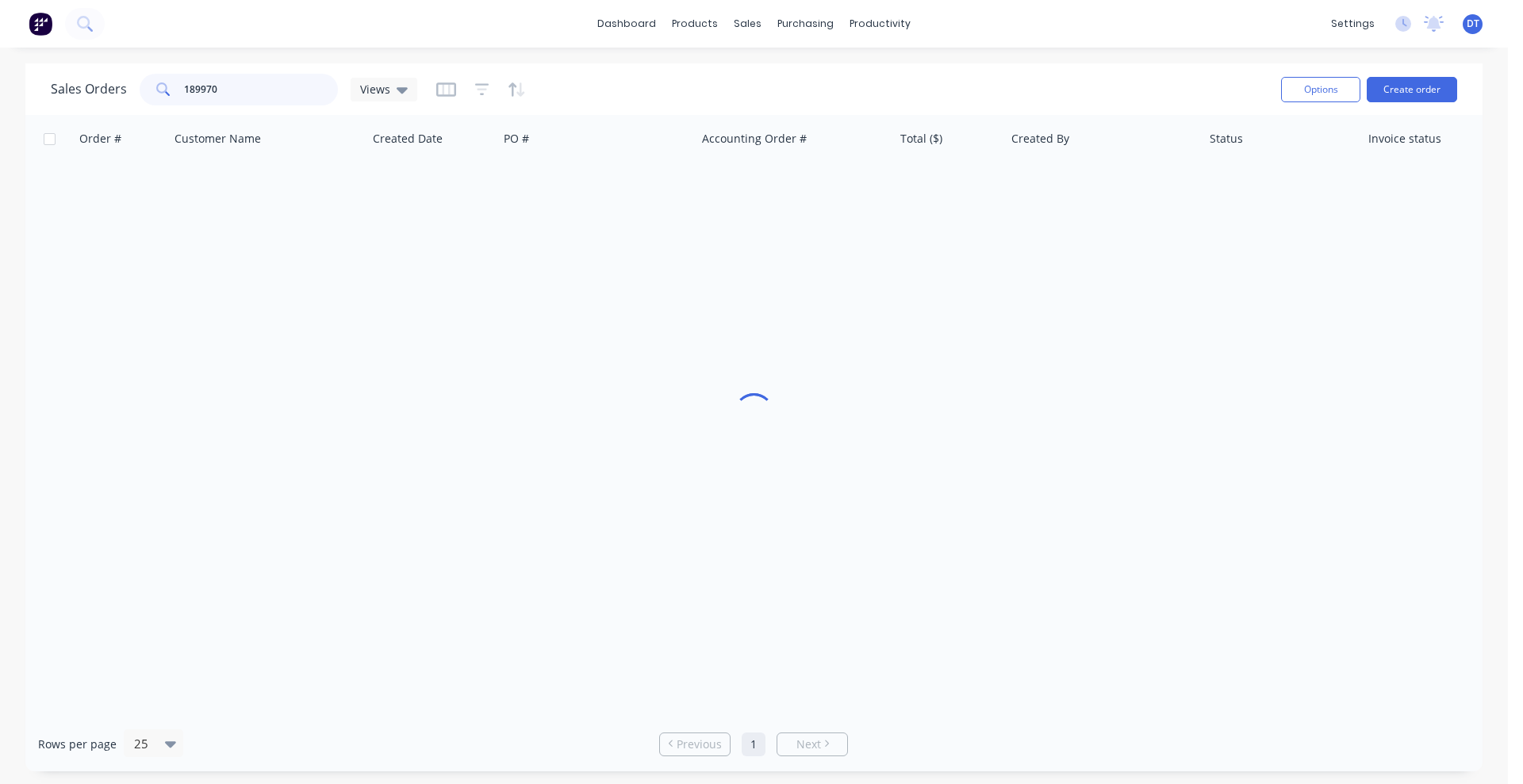
drag, startPoint x: 238, startPoint y: 96, endPoint x: 127, endPoint y: 84, distance: 111.6
click at [127, 84] on div "Sales Orders 189970 Views" at bounding box center [234, 90] width 366 height 32
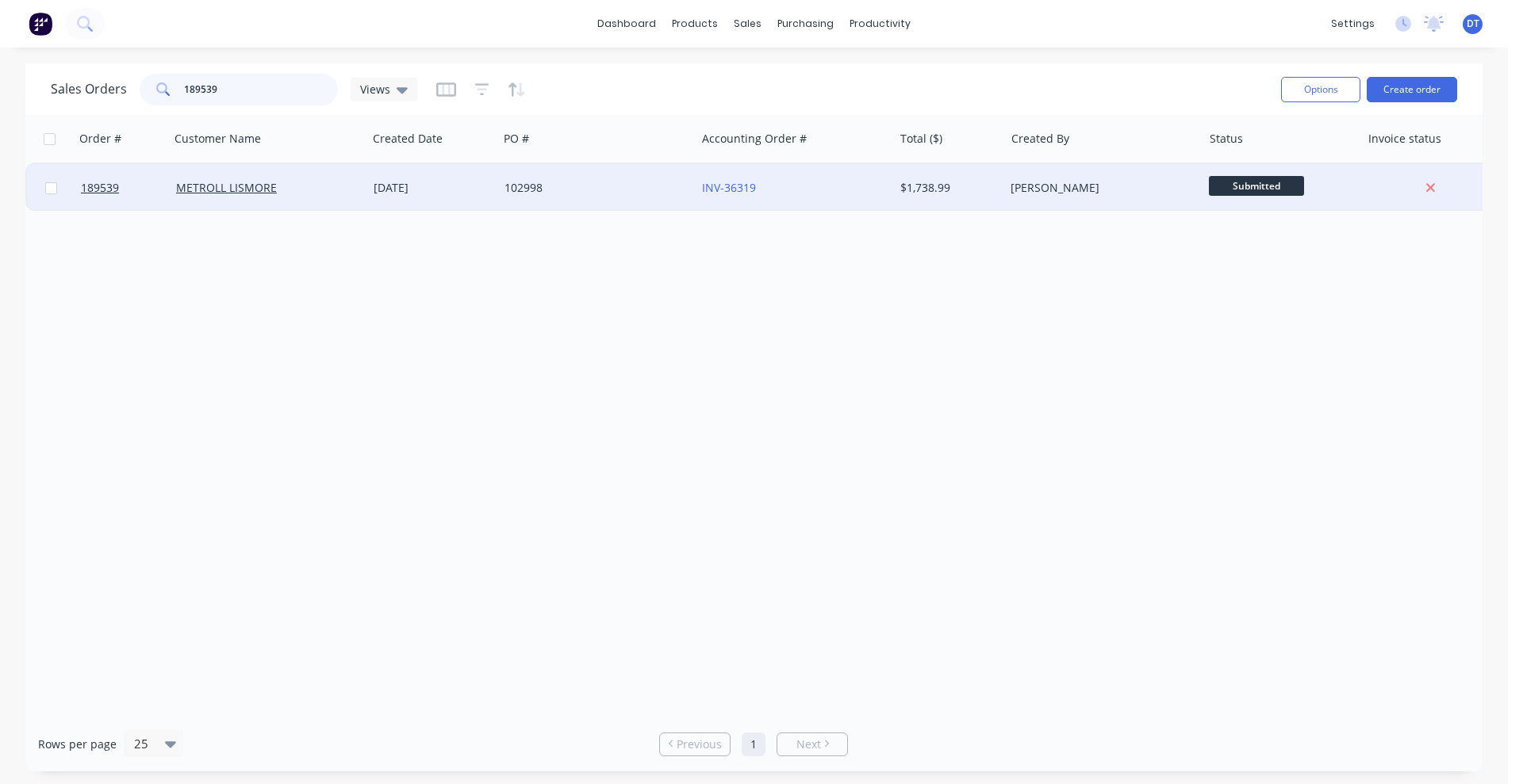
type input "189539"
click at [345, 207] on div "METROLL LISMORE" at bounding box center [268, 188] width 198 height 48
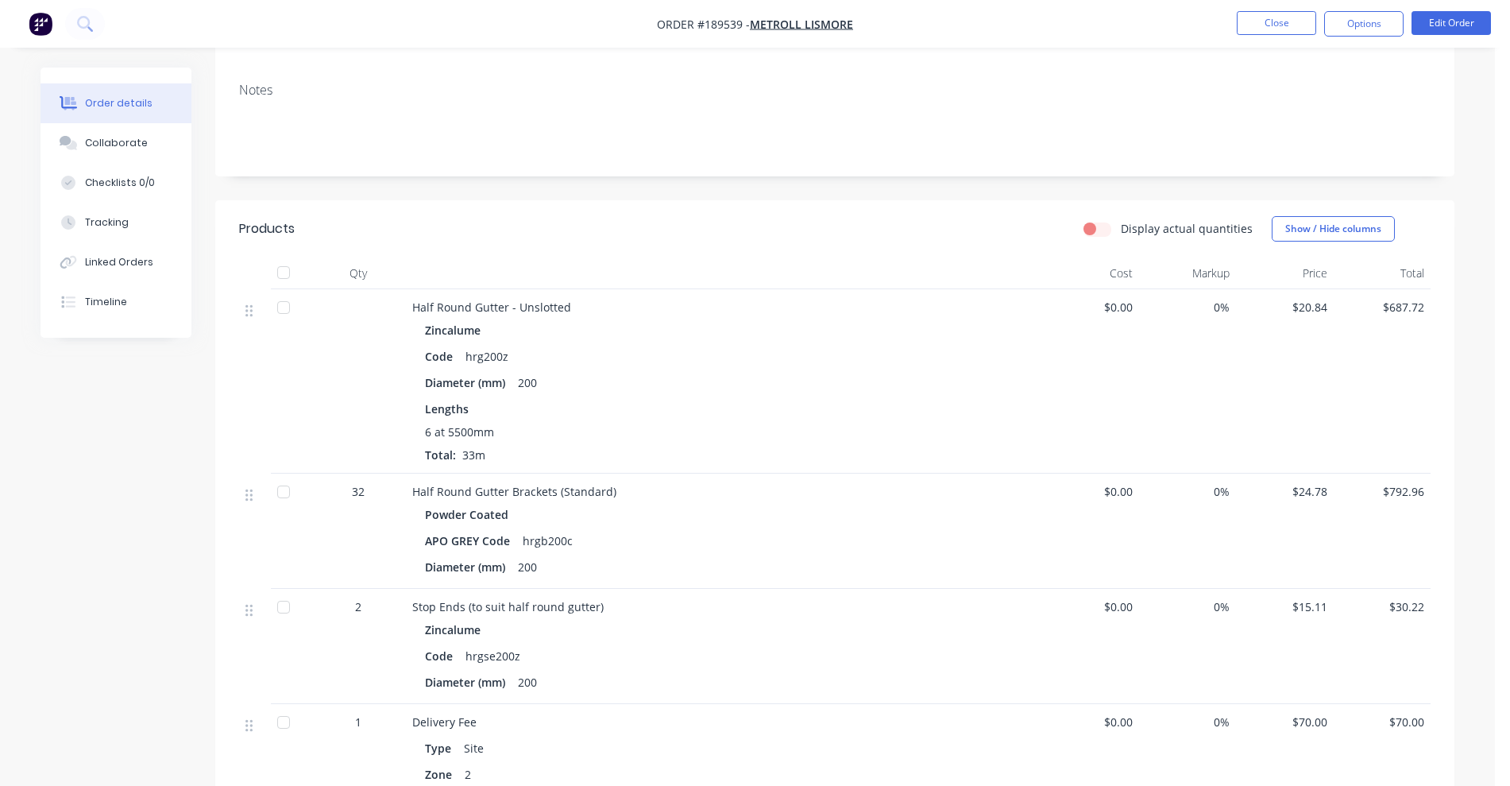
scroll to position [298, 0]
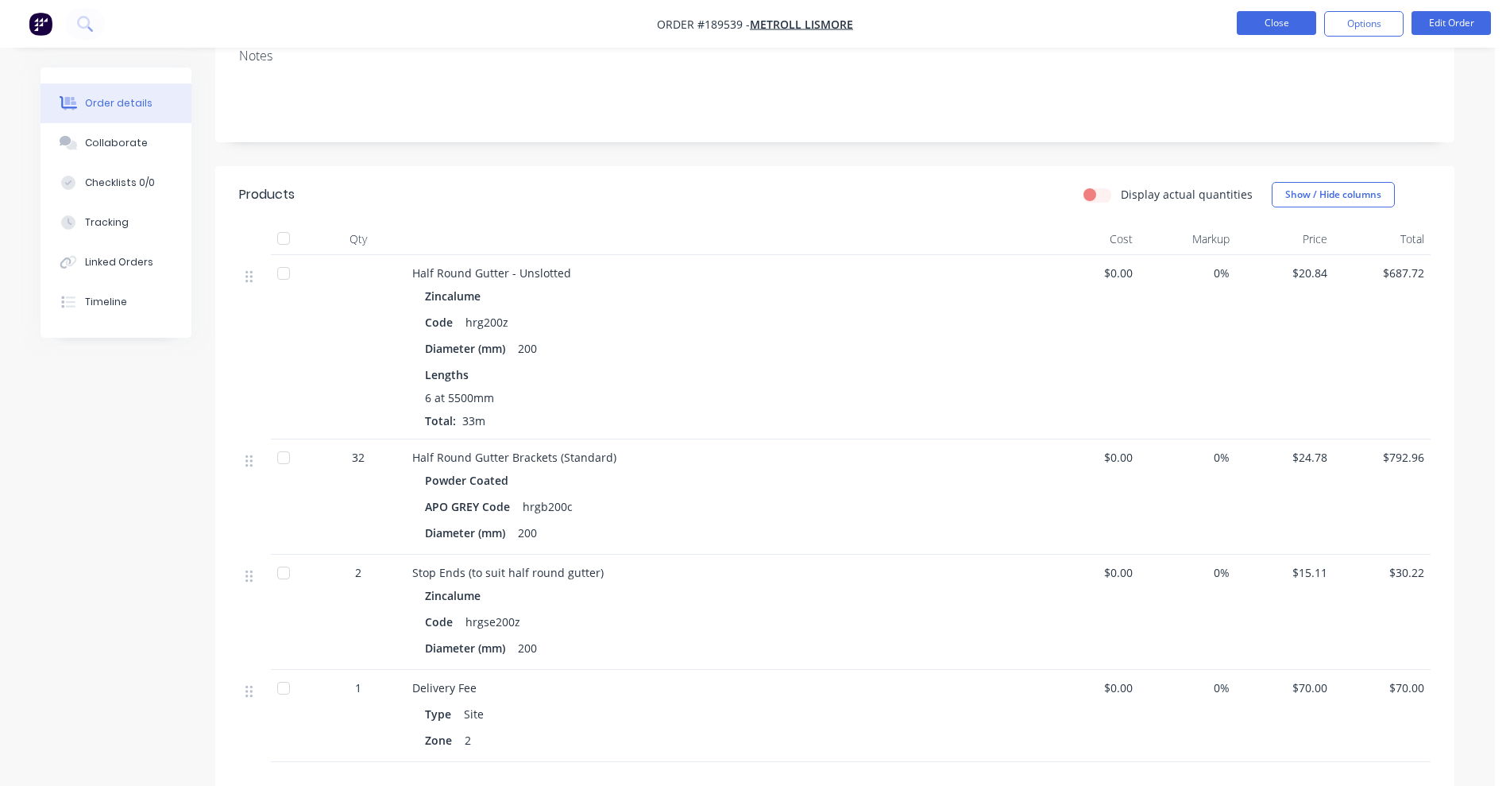
click at [1316, 19] on button "Close" at bounding box center [1276, 23] width 79 height 24
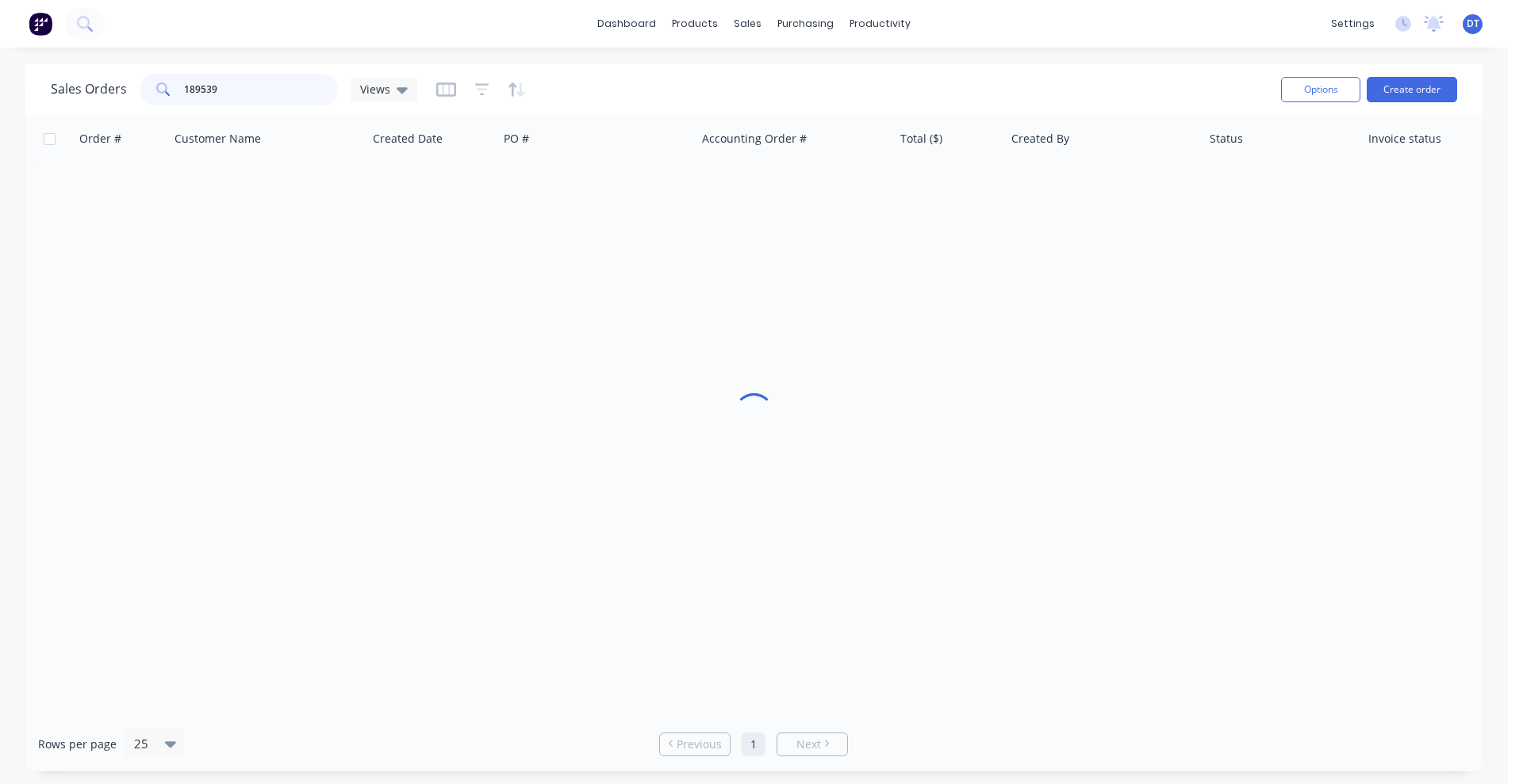
drag, startPoint x: 304, startPoint y: 93, endPoint x: 76, endPoint y: 63, distance: 230.0
click at [76, 64] on div "Sales Orders 189539 Views Options Create order" at bounding box center [754, 90] width 1457 height 52
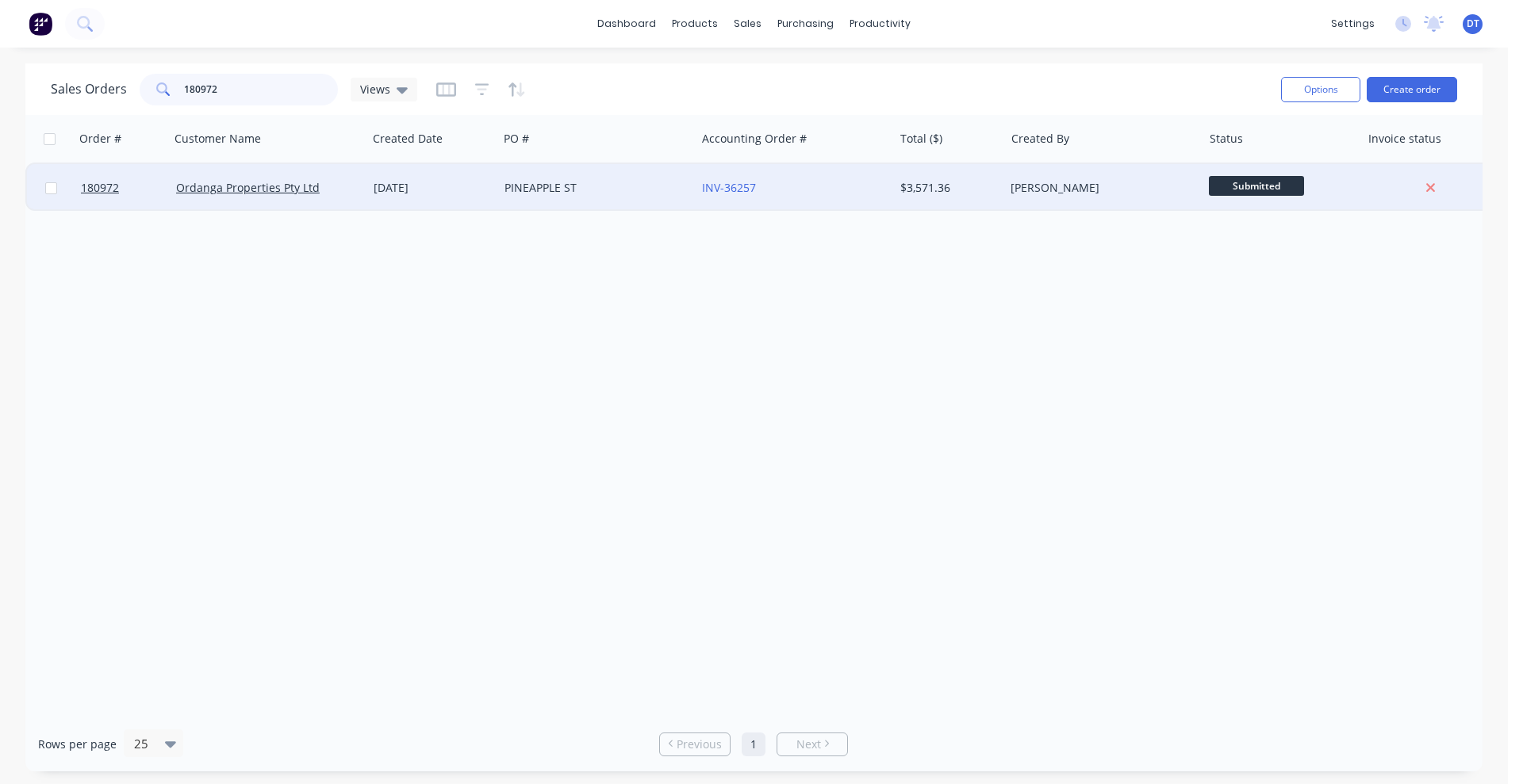
type input "180972"
click at [473, 190] on div "[DATE]" at bounding box center [432, 188] width 118 height 16
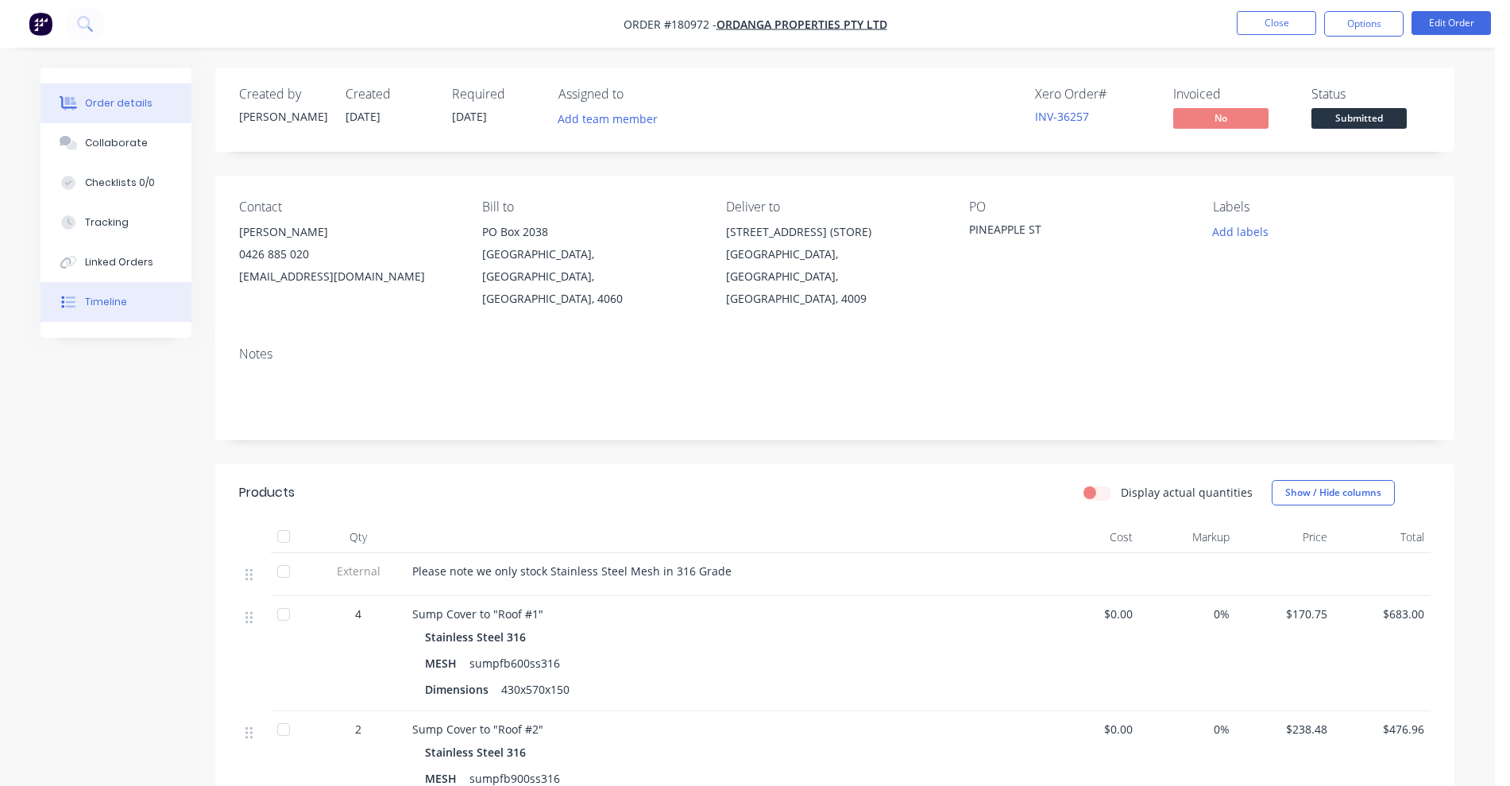
click at [133, 318] on button "Timeline" at bounding box center [116, 302] width 151 height 40
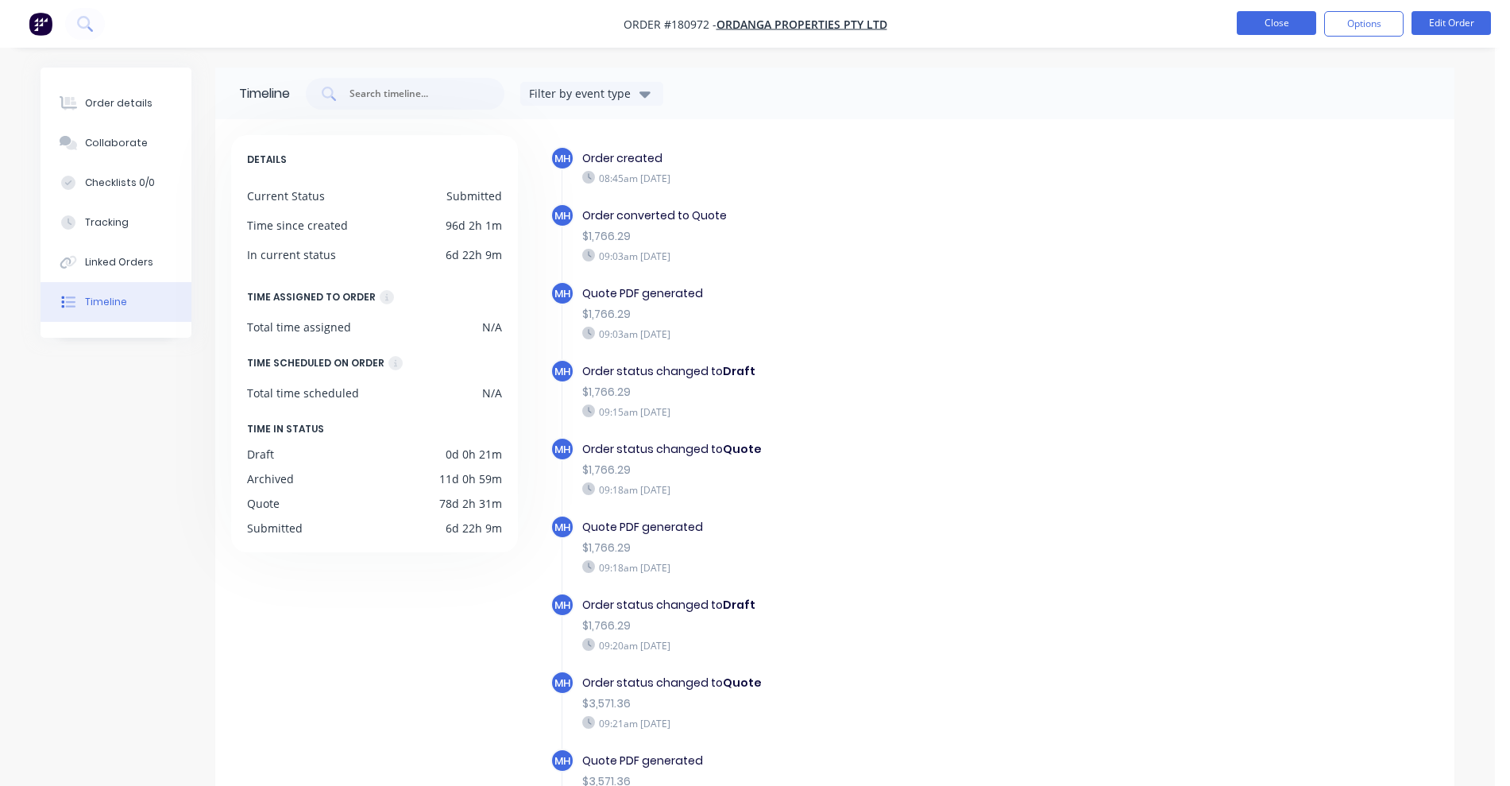
click at [1299, 30] on button "Close" at bounding box center [1276, 23] width 79 height 24
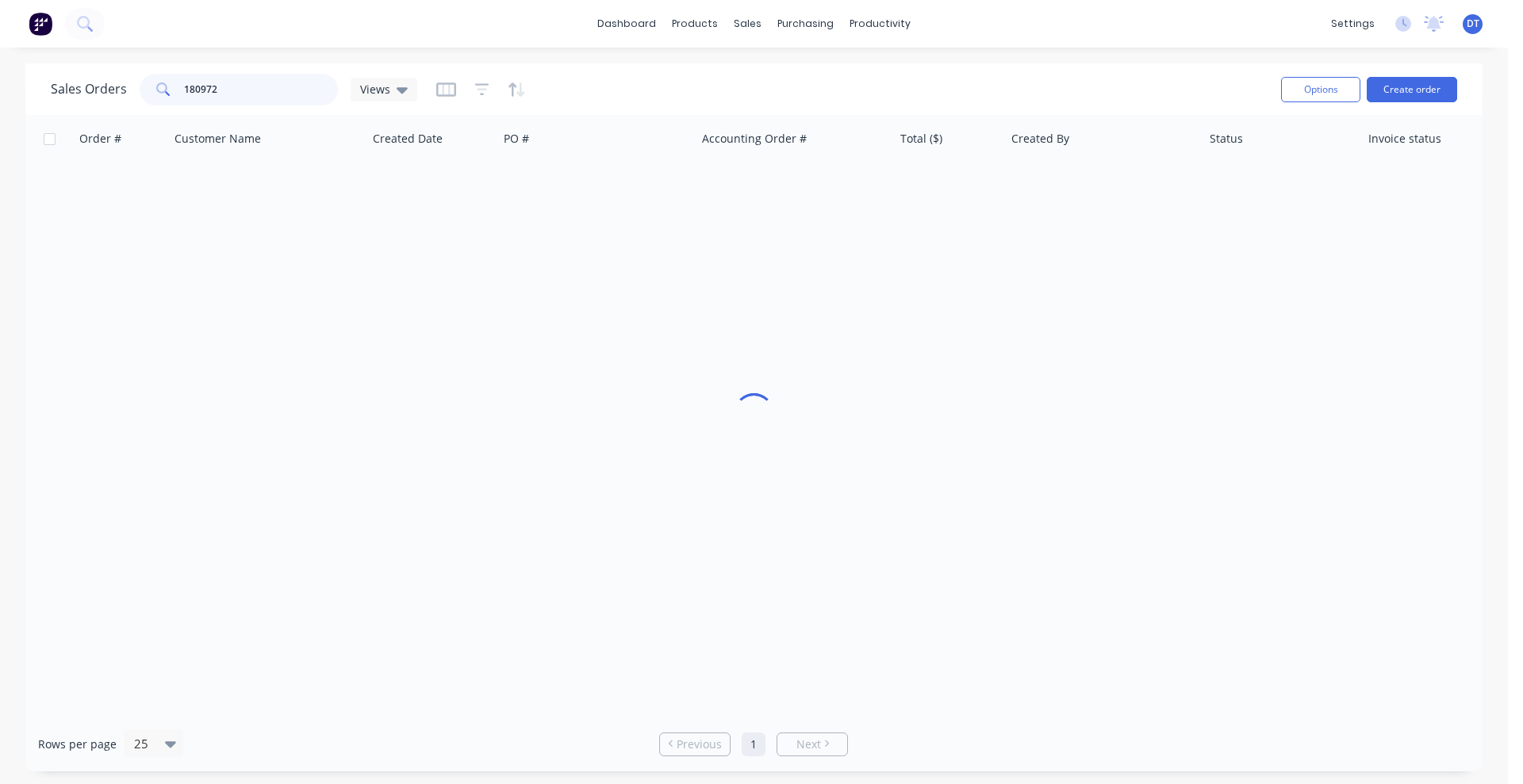
drag, startPoint x: 184, startPoint y: 91, endPoint x: 103, endPoint y: 78, distance: 82.0
click at [103, 78] on div "Sales Orders 180972 Views" at bounding box center [234, 90] width 366 height 32
type input "189689"
click at [226, 90] on input "189689" at bounding box center [260, 90] width 155 height 32
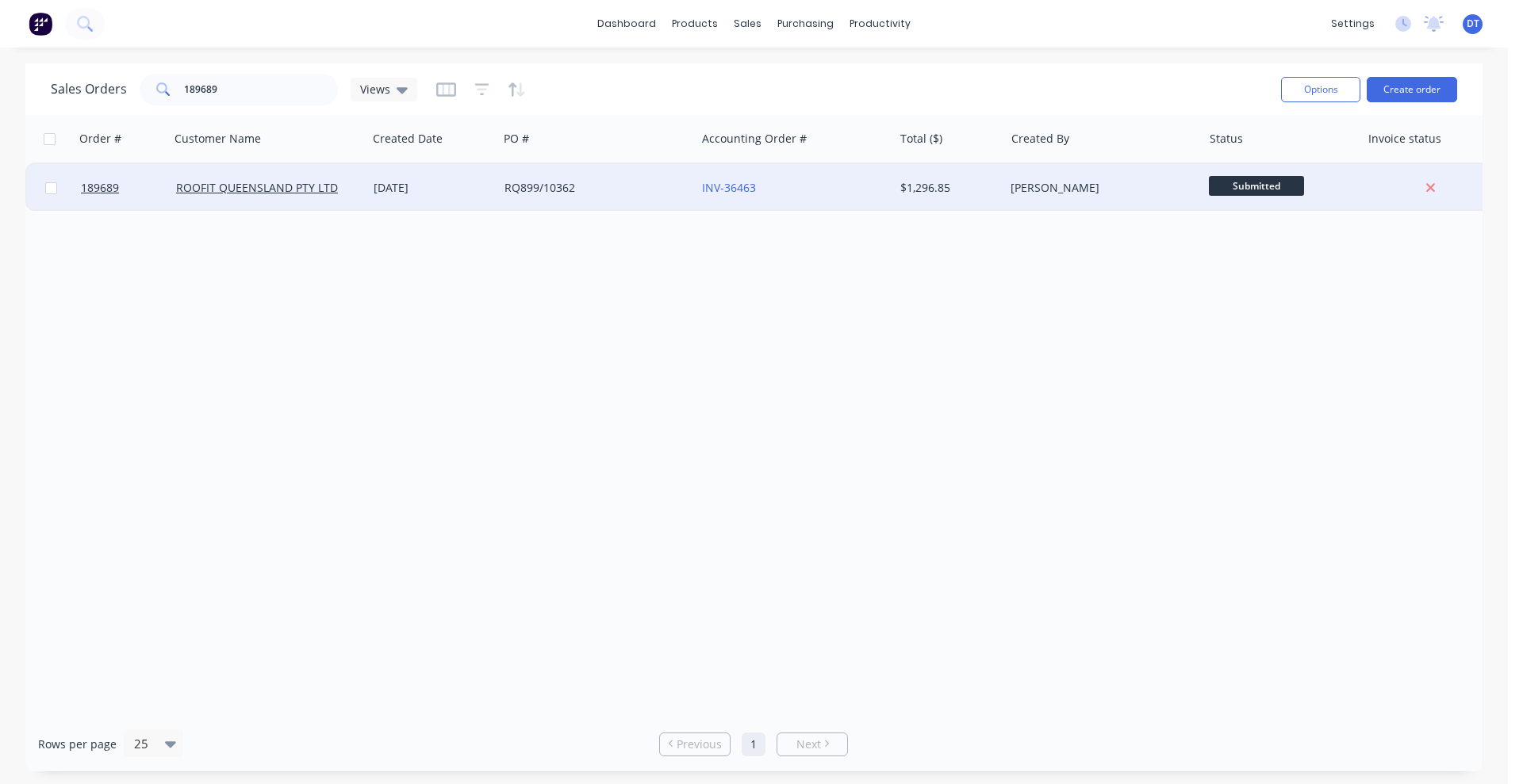
click at [437, 192] on div "[DATE]" at bounding box center [432, 188] width 118 height 16
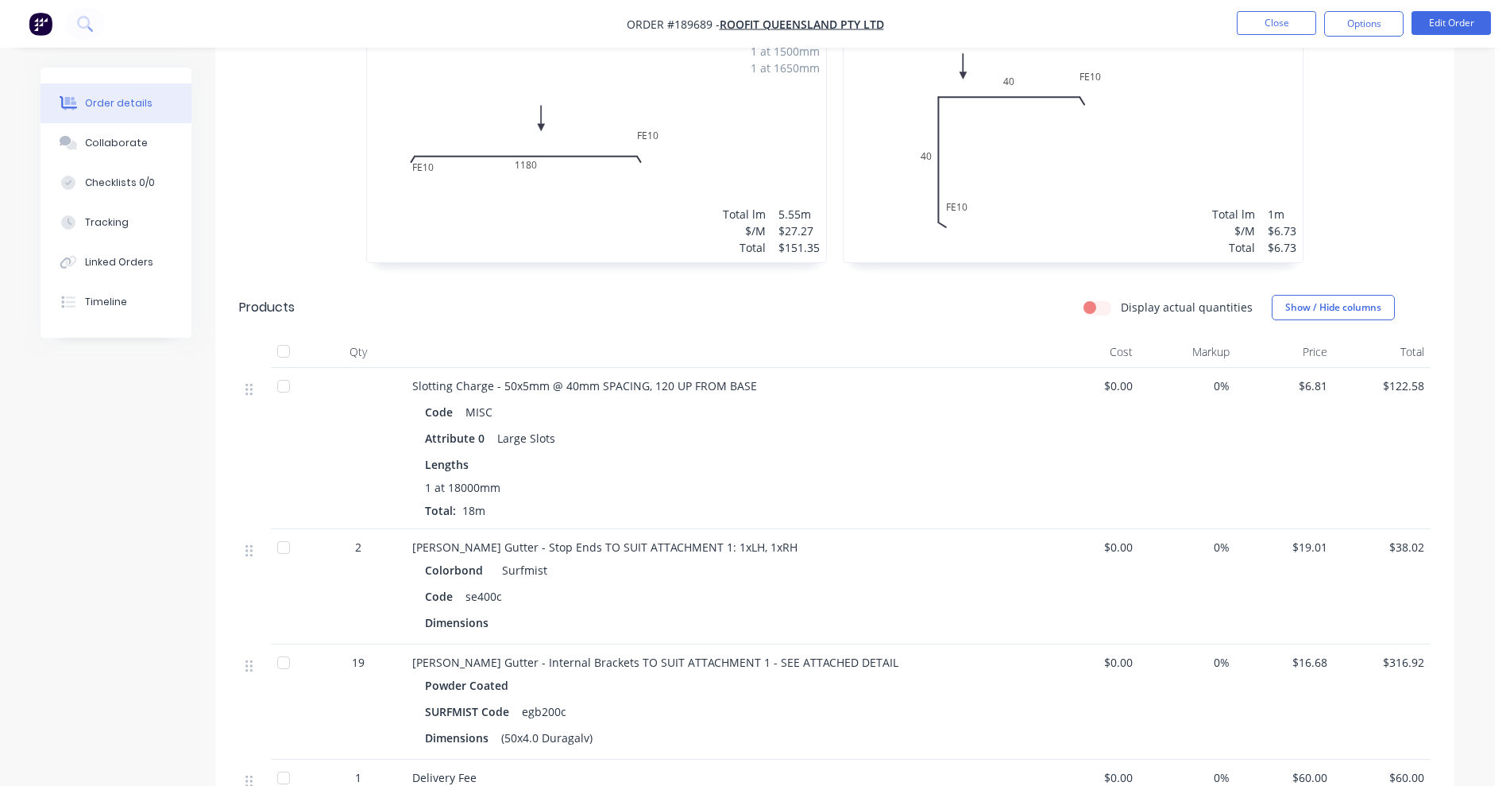
scroll to position [1192, 0]
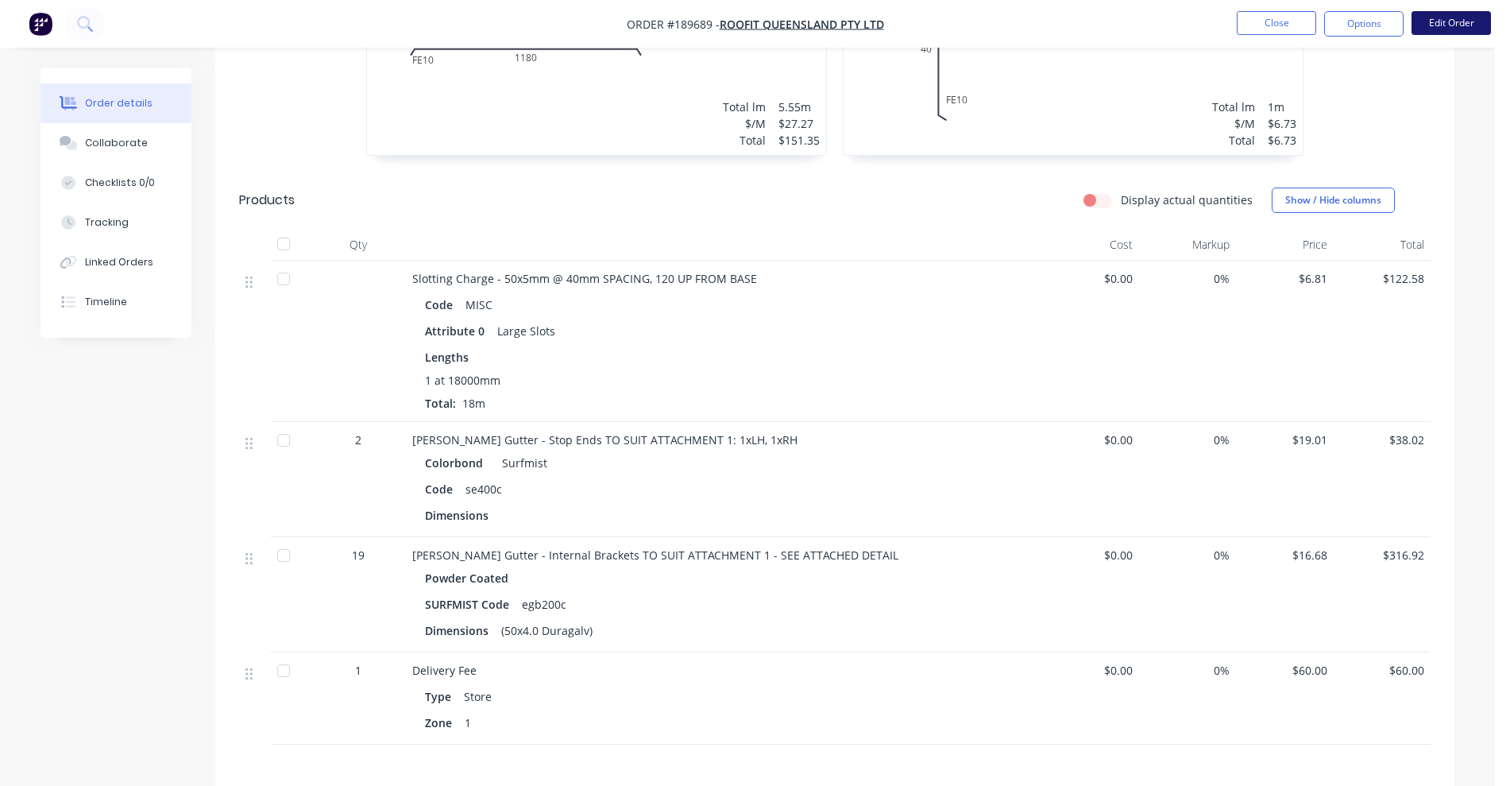
click at [1453, 33] on button "Edit Order" at bounding box center [1451, 23] width 79 height 24
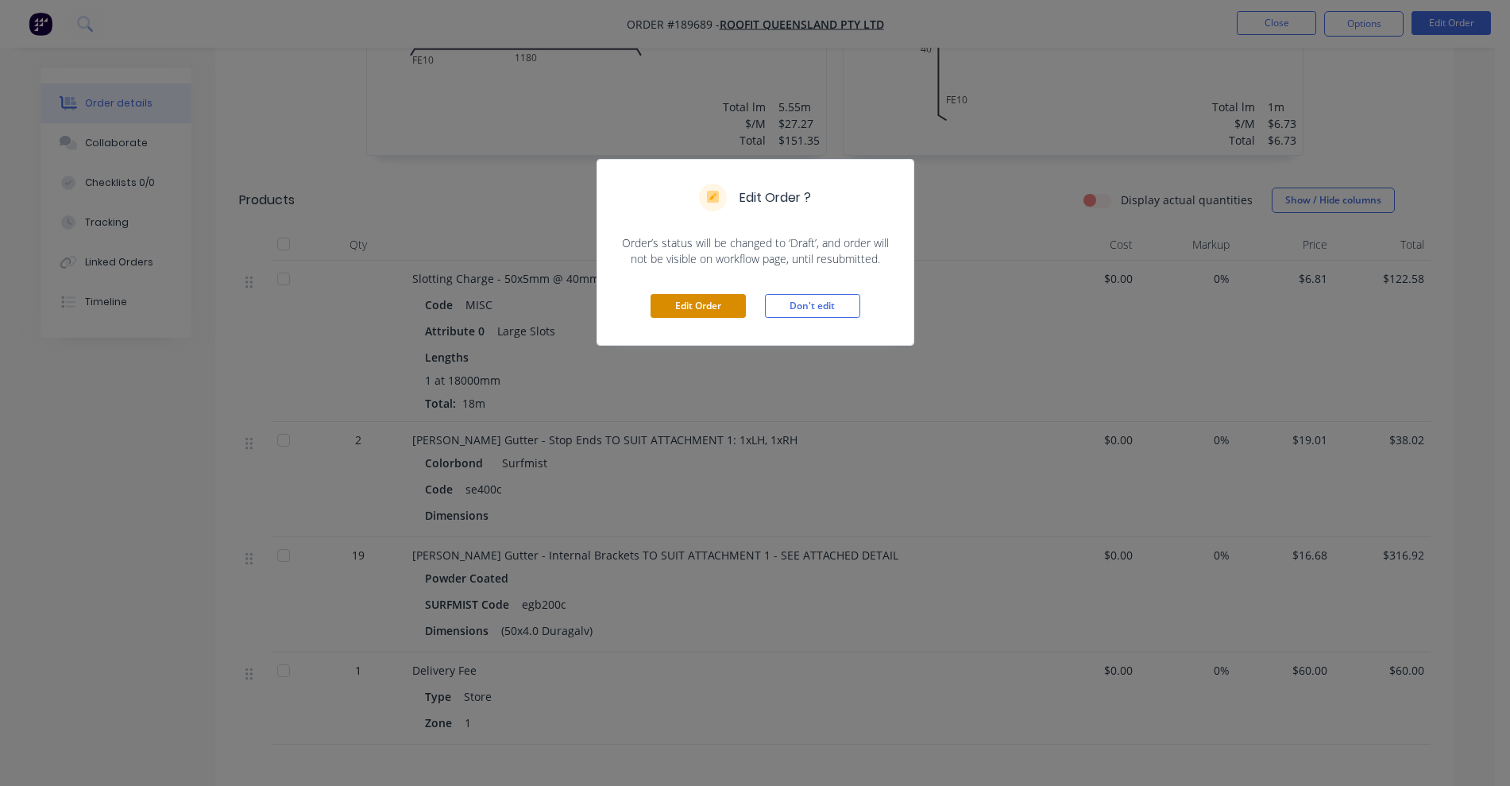
click at [710, 308] on button "Edit Order" at bounding box center [698, 306] width 95 height 24
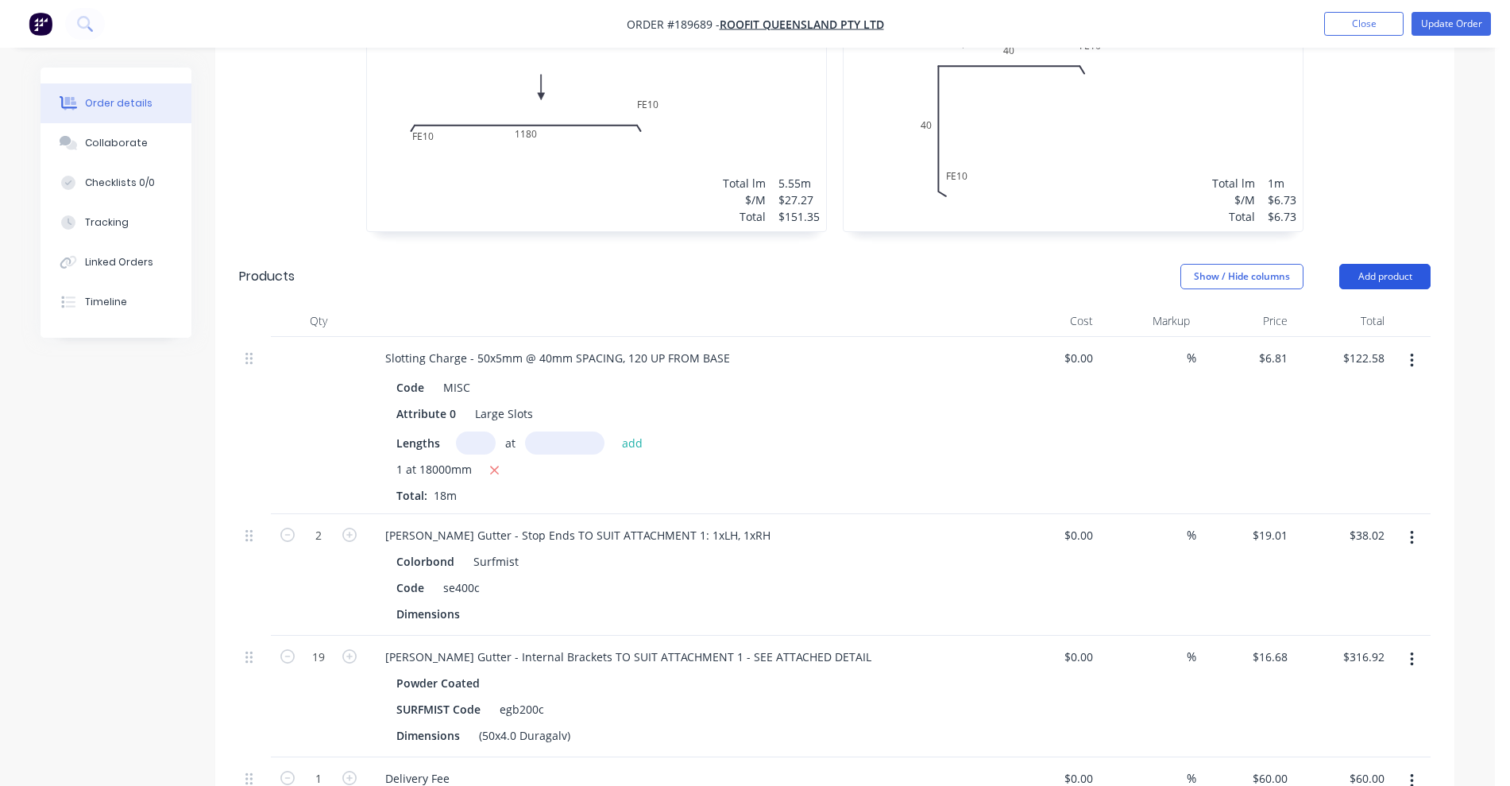
click at [1388, 264] on button "Add product" at bounding box center [1385, 276] width 91 height 25
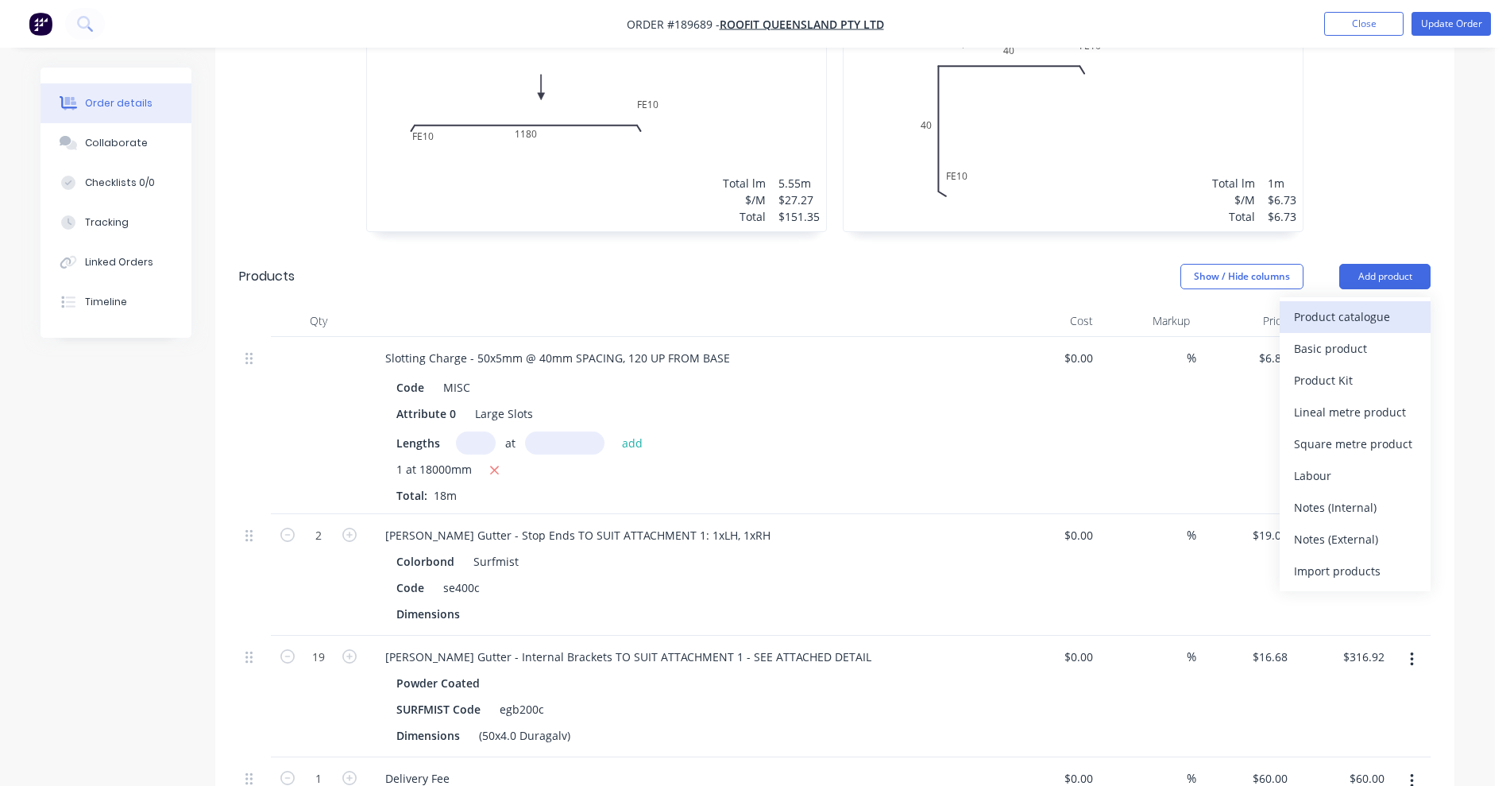
click at [1347, 305] on div "Product catalogue" at bounding box center [1355, 316] width 122 height 23
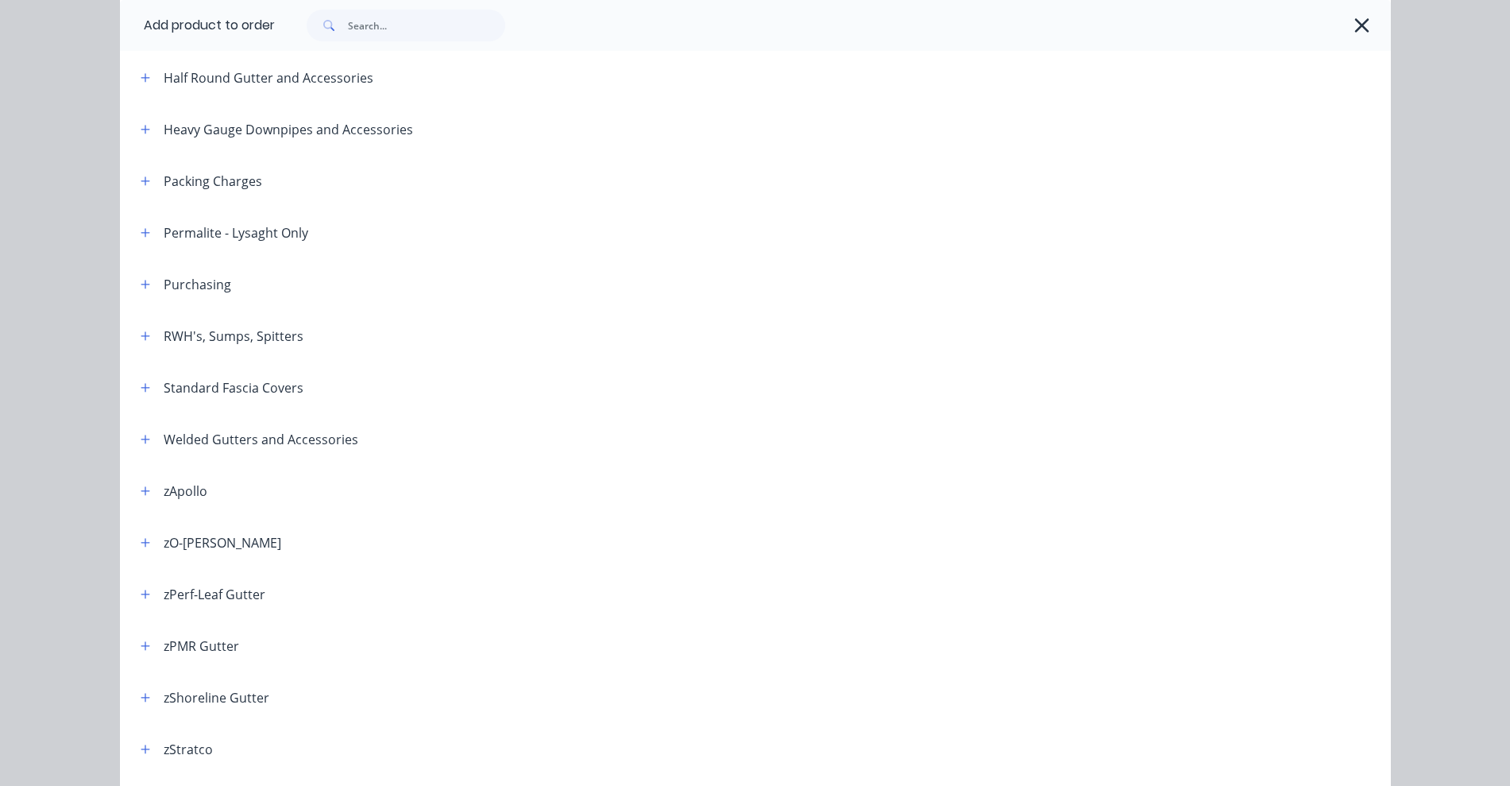
scroll to position [491, 0]
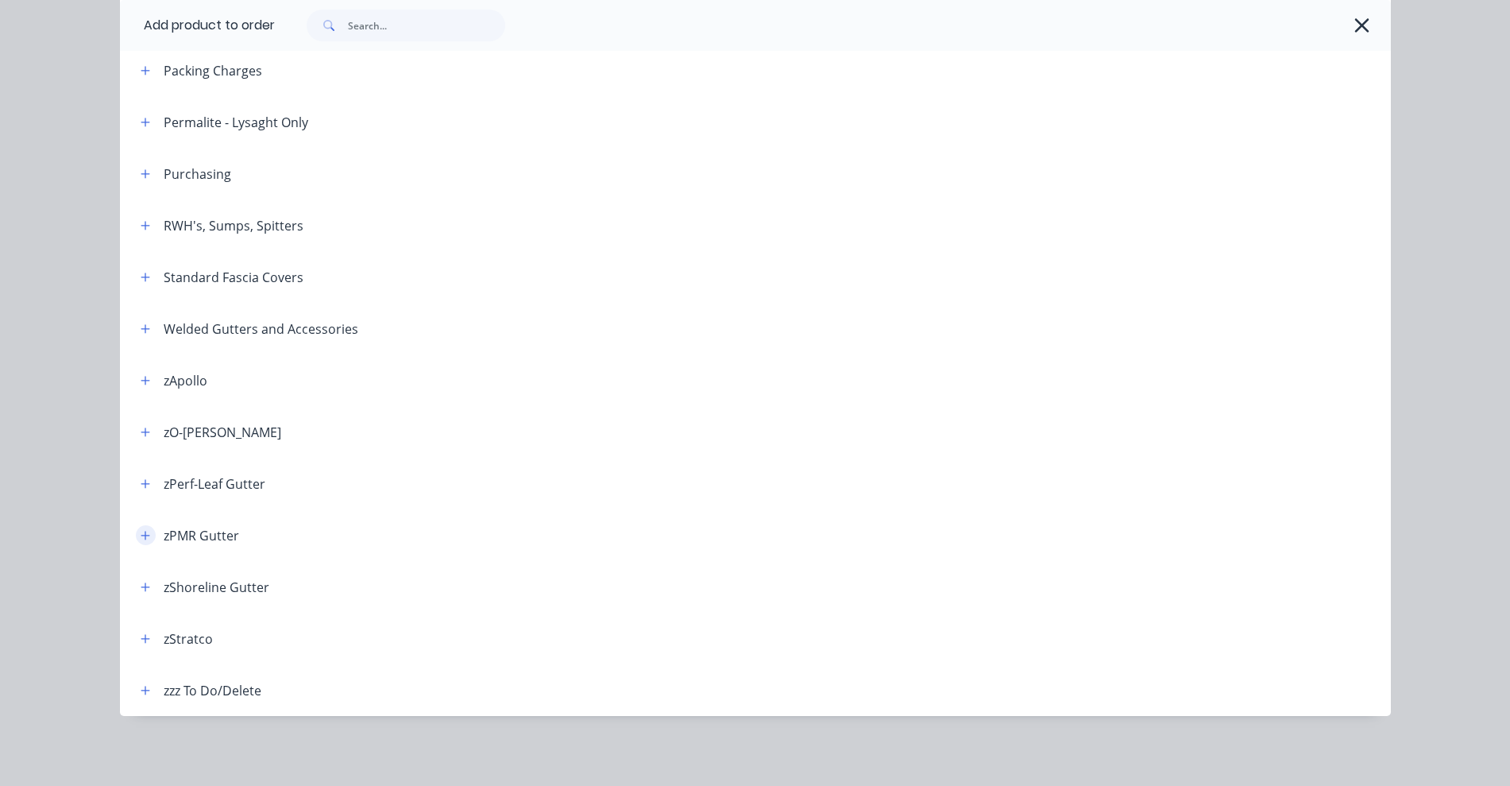
click at [141, 539] on icon "button" at bounding box center [146, 535] width 10 height 11
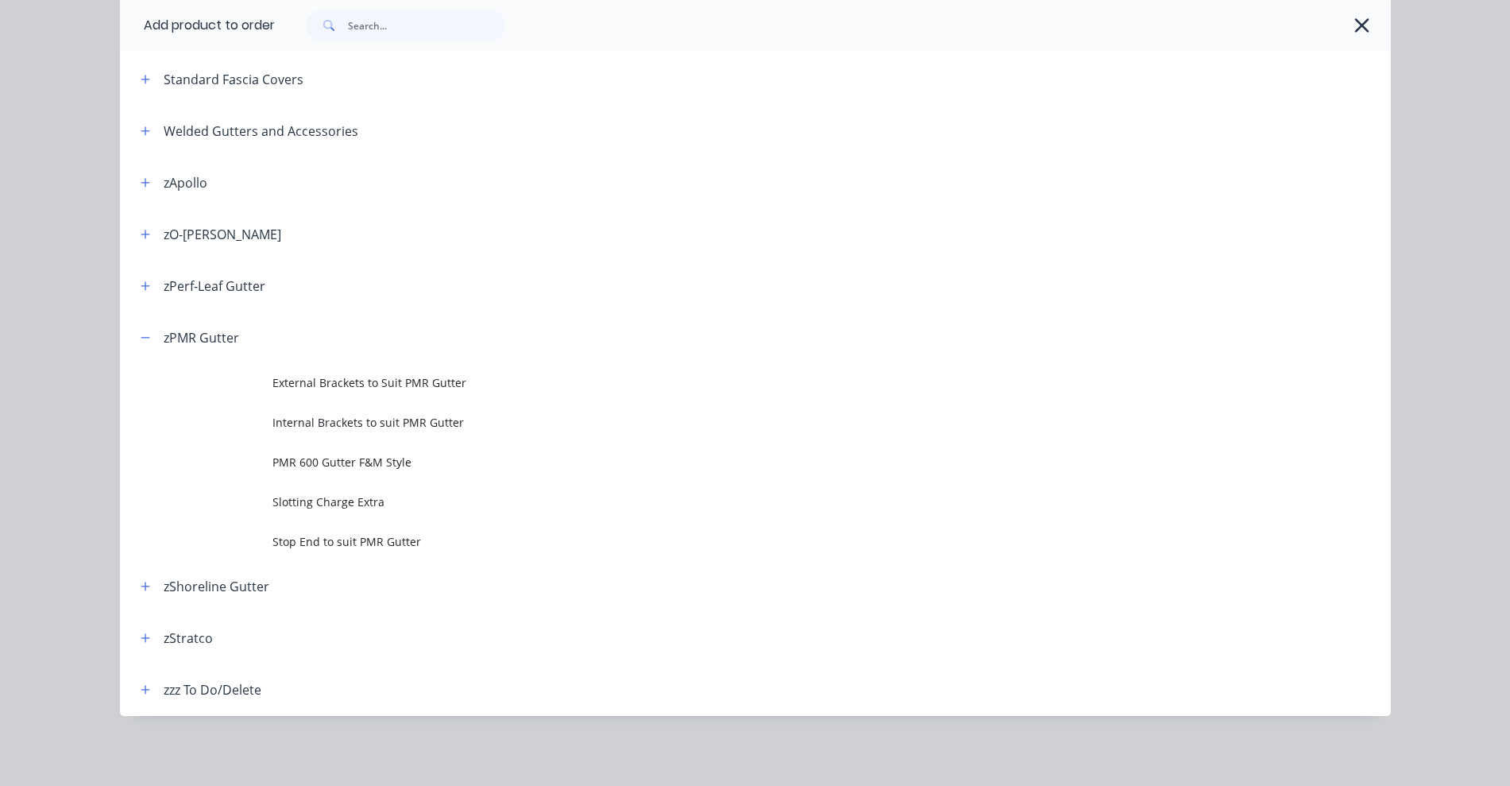
scroll to position [638, 0]
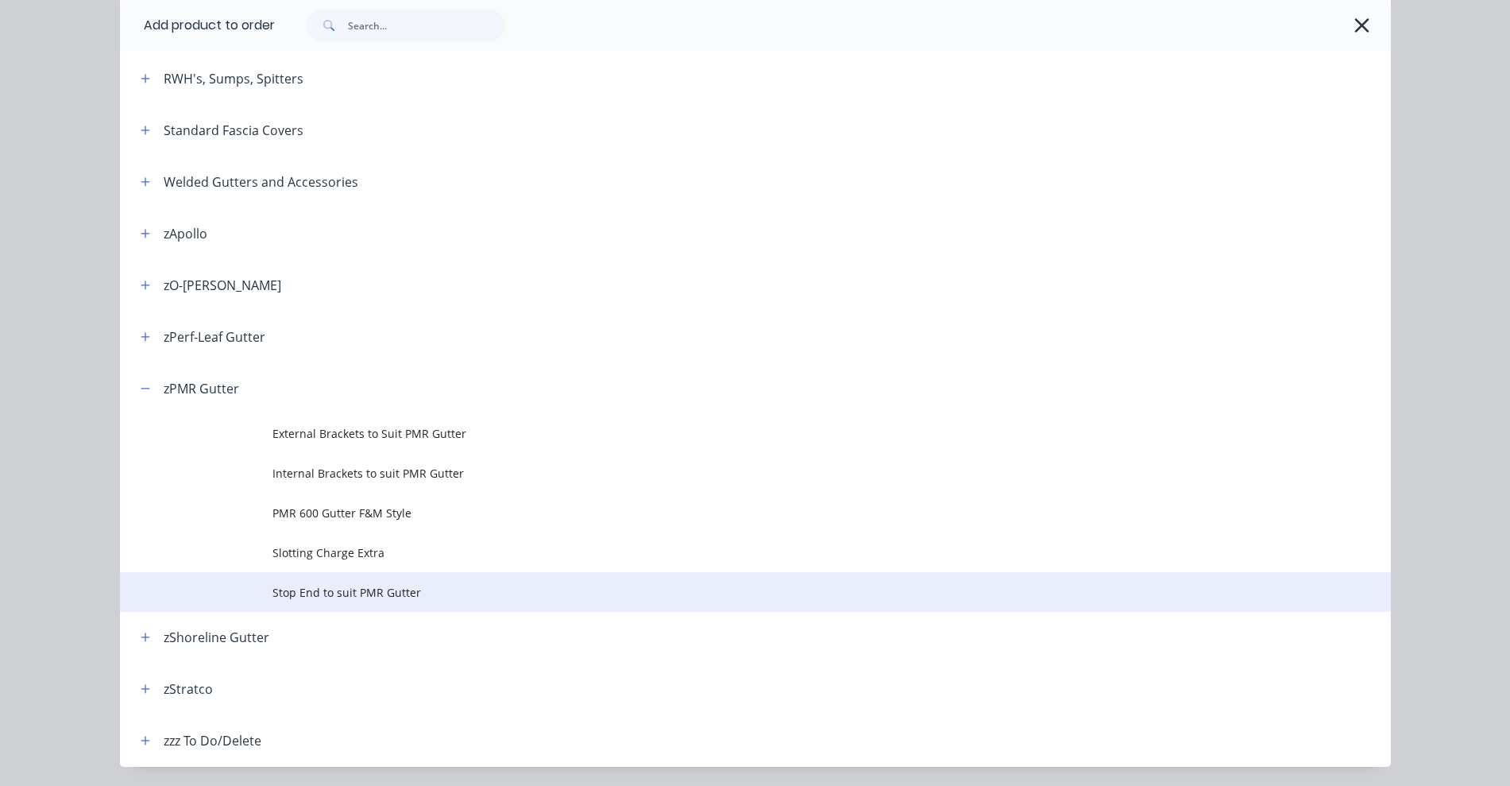
click at [323, 594] on span "Stop End to suit PMR Gutter" at bounding box center [720, 592] width 895 height 17
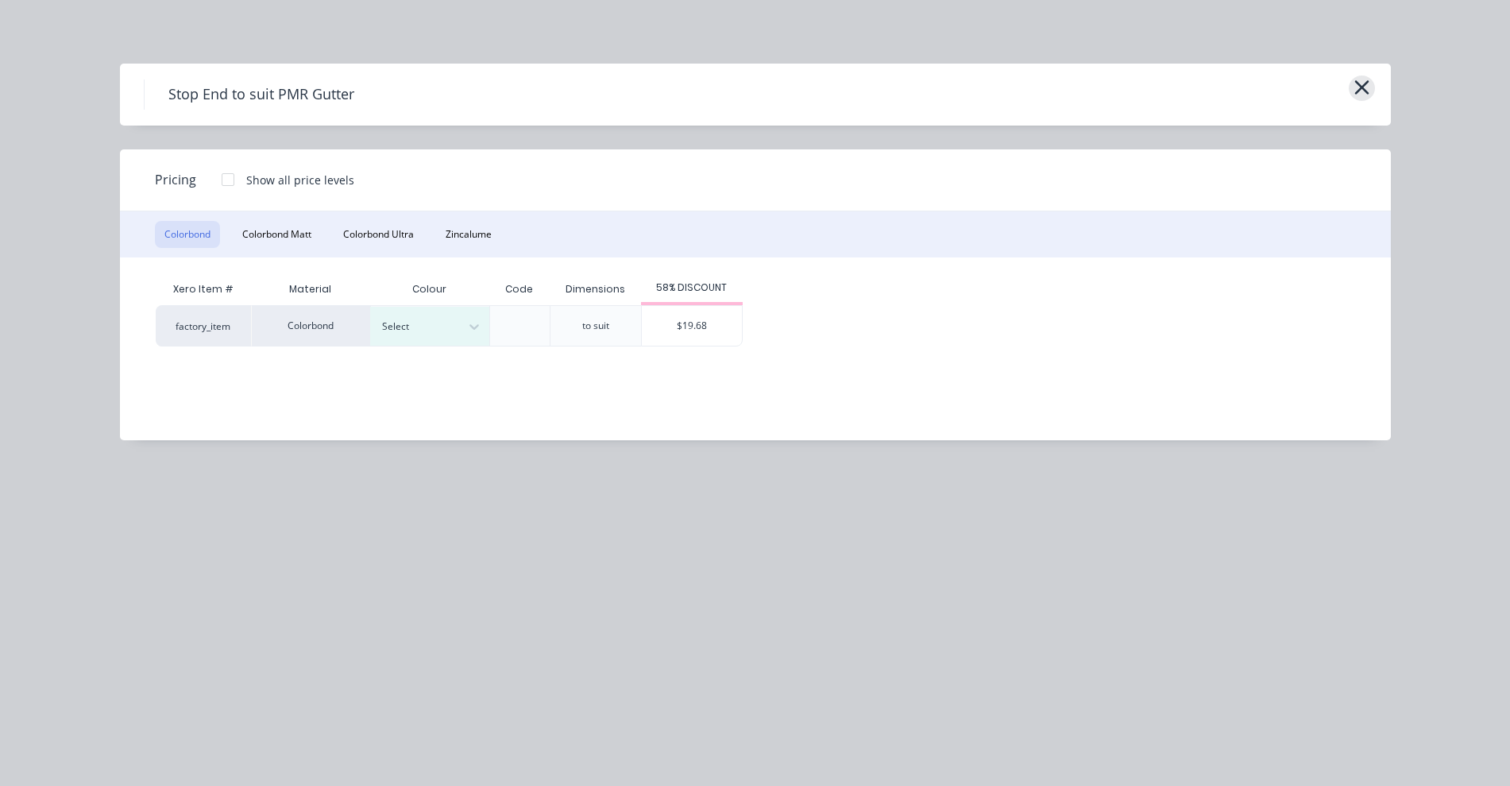
click at [1359, 96] on icon "button" at bounding box center [1362, 87] width 17 height 22
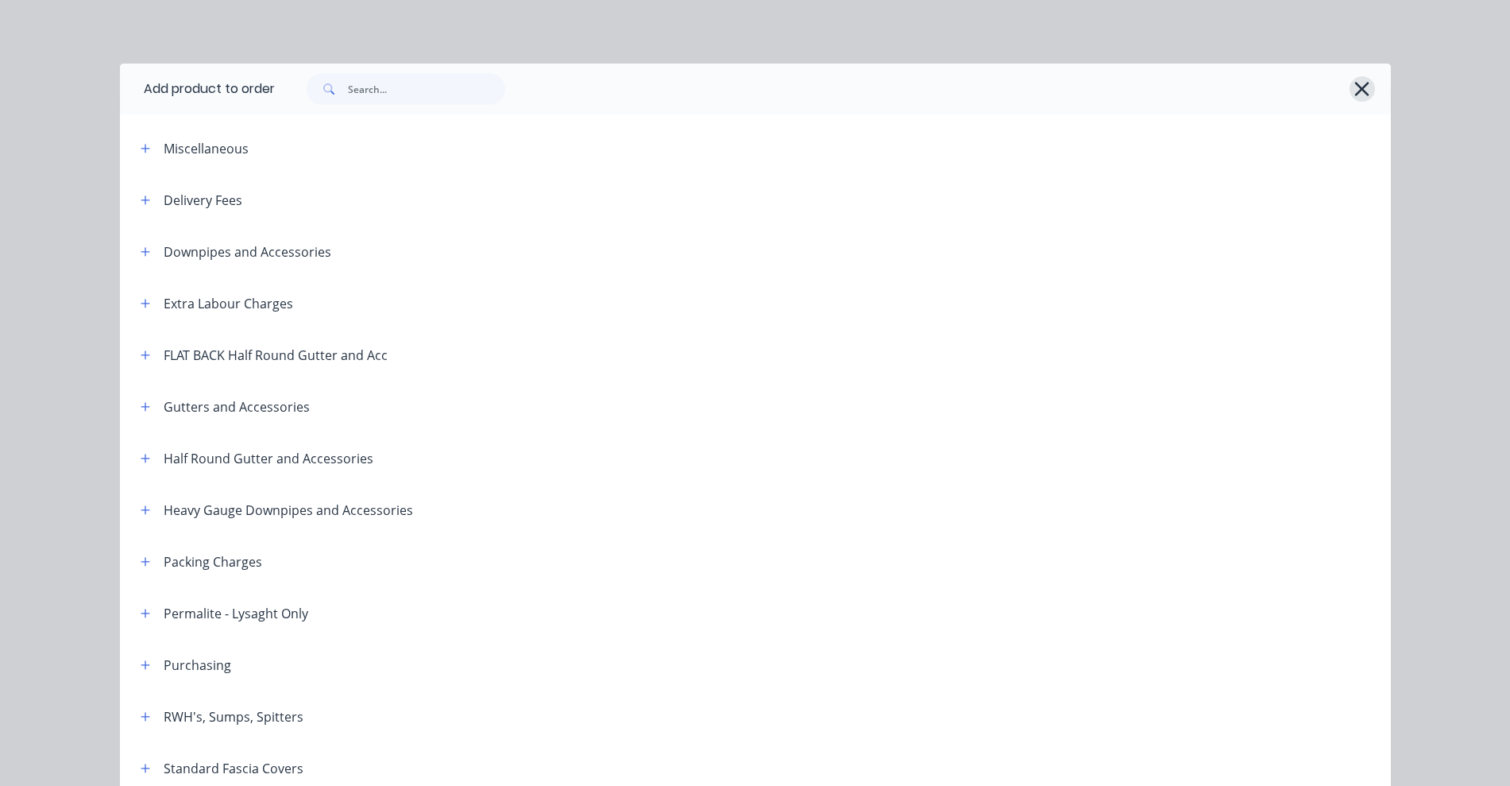
click at [1354, 83] on icon "button" at bounding box center [1362, 89] width 17 height 22
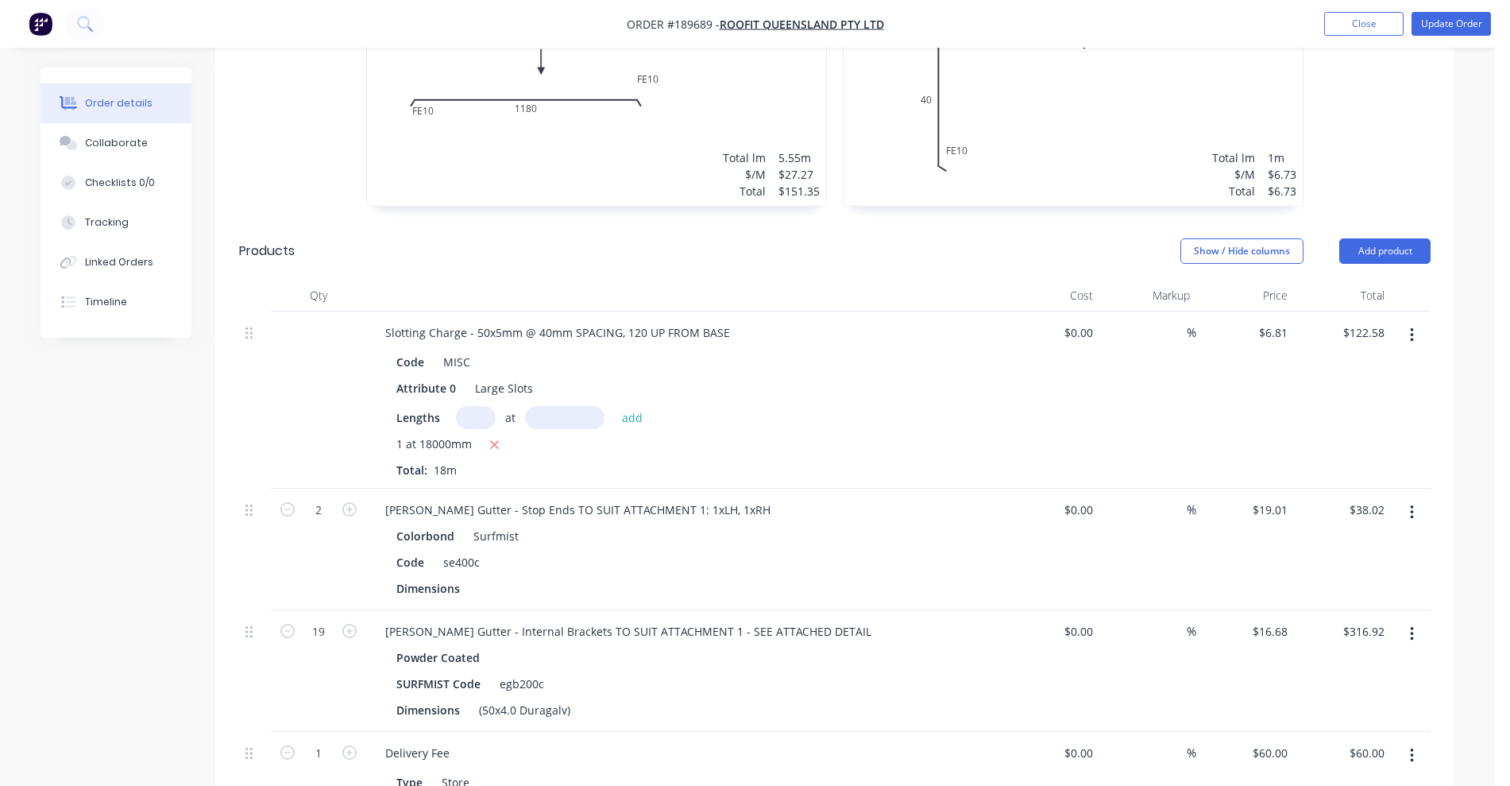
scroll to position [1291, 0]
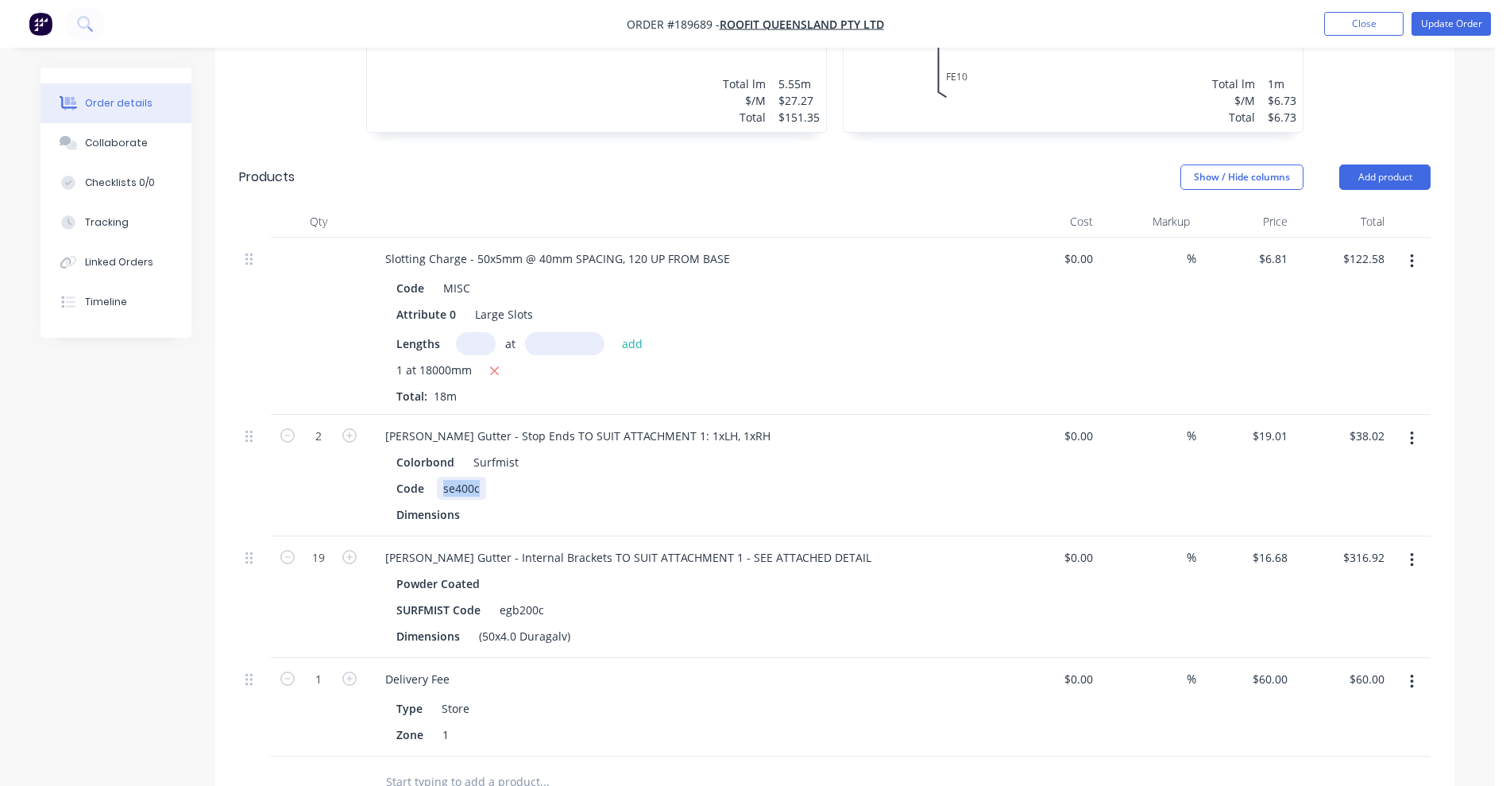
drag, startPoint x: 443, startPoint y: 420, endPoint x: 478, endPoint y: 423, distance: 36.0
click at [478, 477] on div "se400c" at bounding box center [461, 488] width 49 height 23
click at [1277, 424] on input "19.01" at bounding box center [1272, 435] width 43 height 23
type input "$19.68"
type input "$39.36"
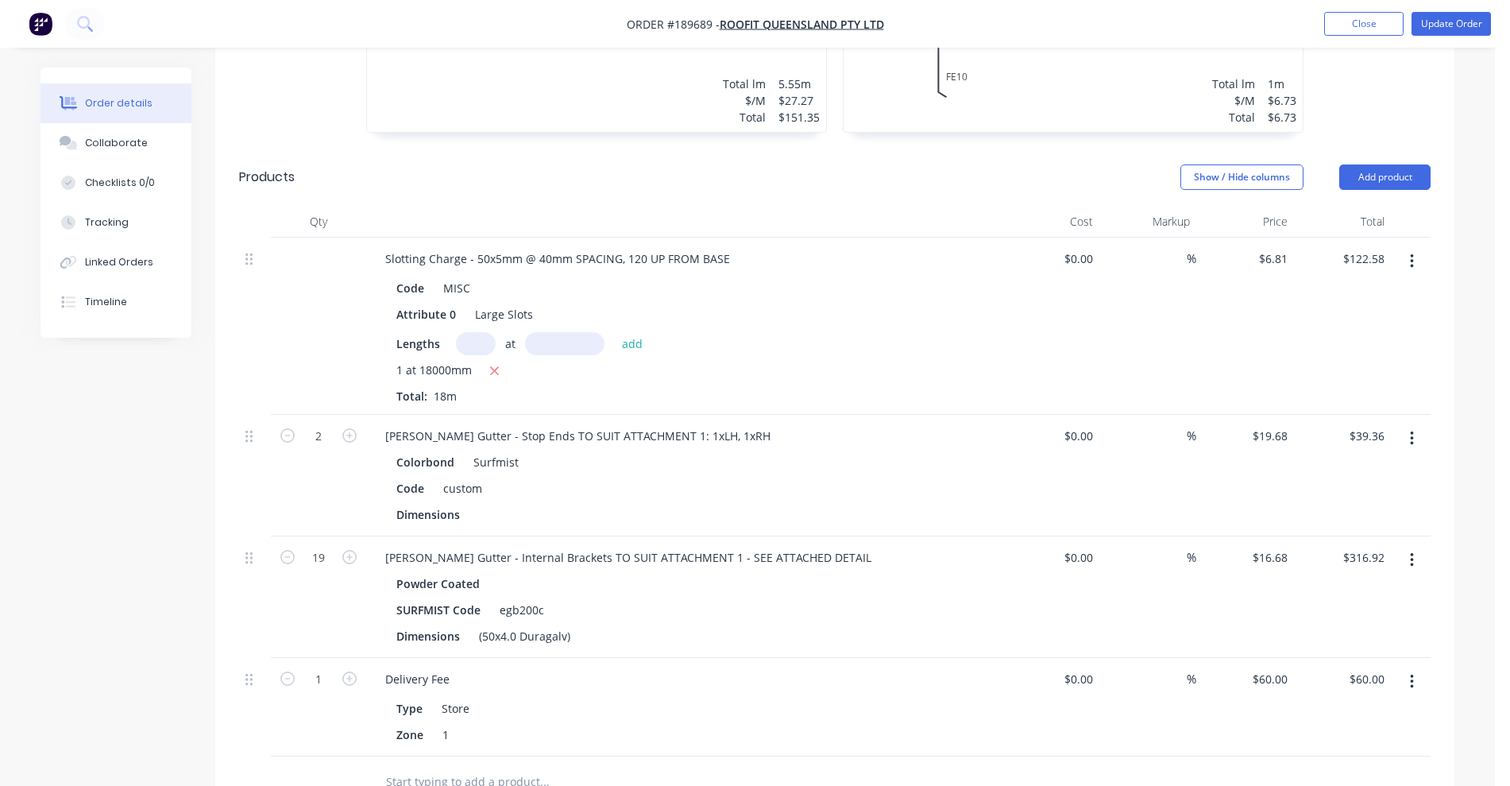
click at [948, 451] on div "Colorbond Surfmist" at bounding box center [683, 462] width 575 height 23
click at [1450, 21] on button "Update Order" at bounding box center [1451, 24] width 79 height 24
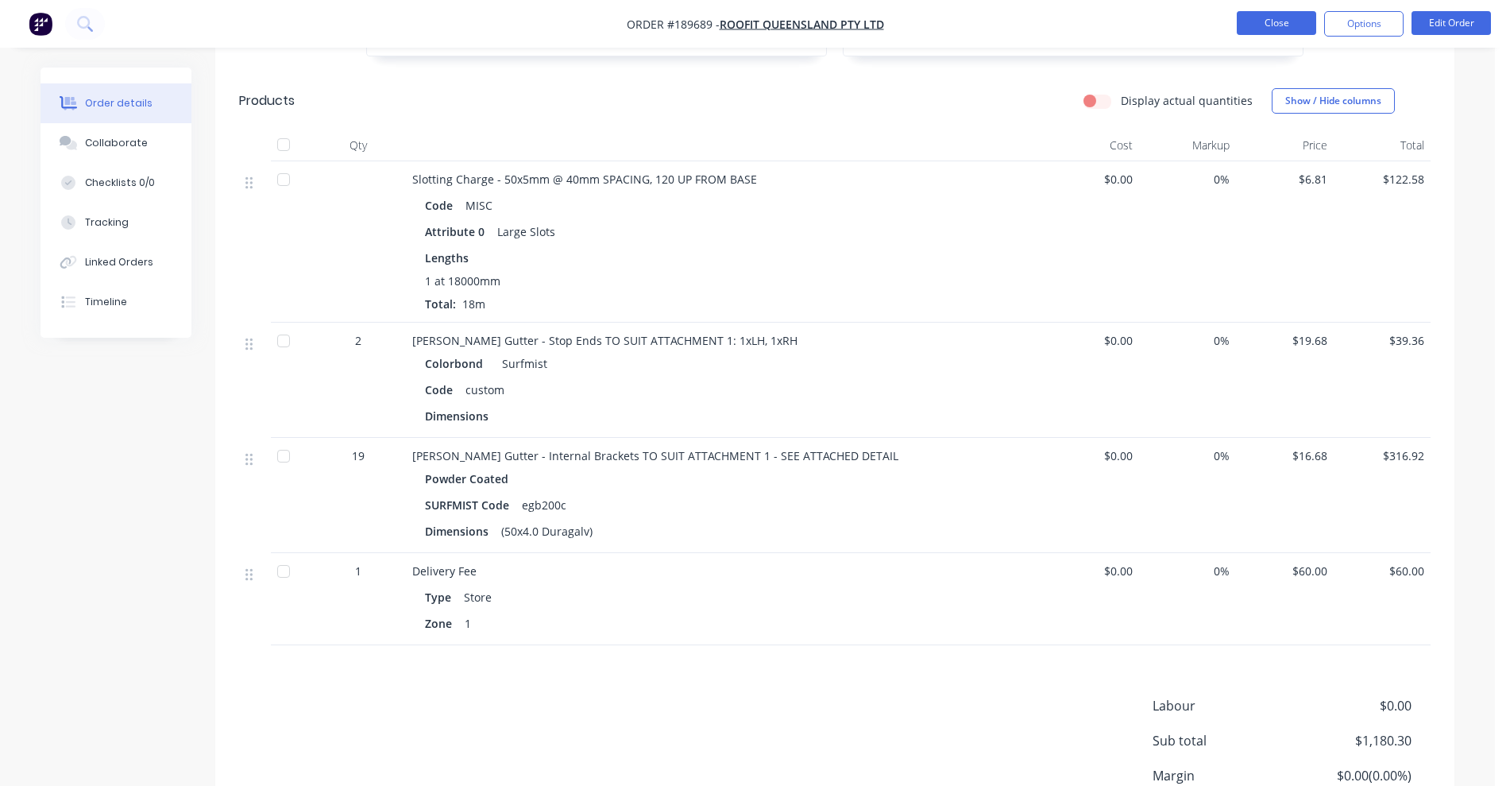
click at [1271, 11] on button "Close" at bounding box center [1276, 23] width 79 height 24
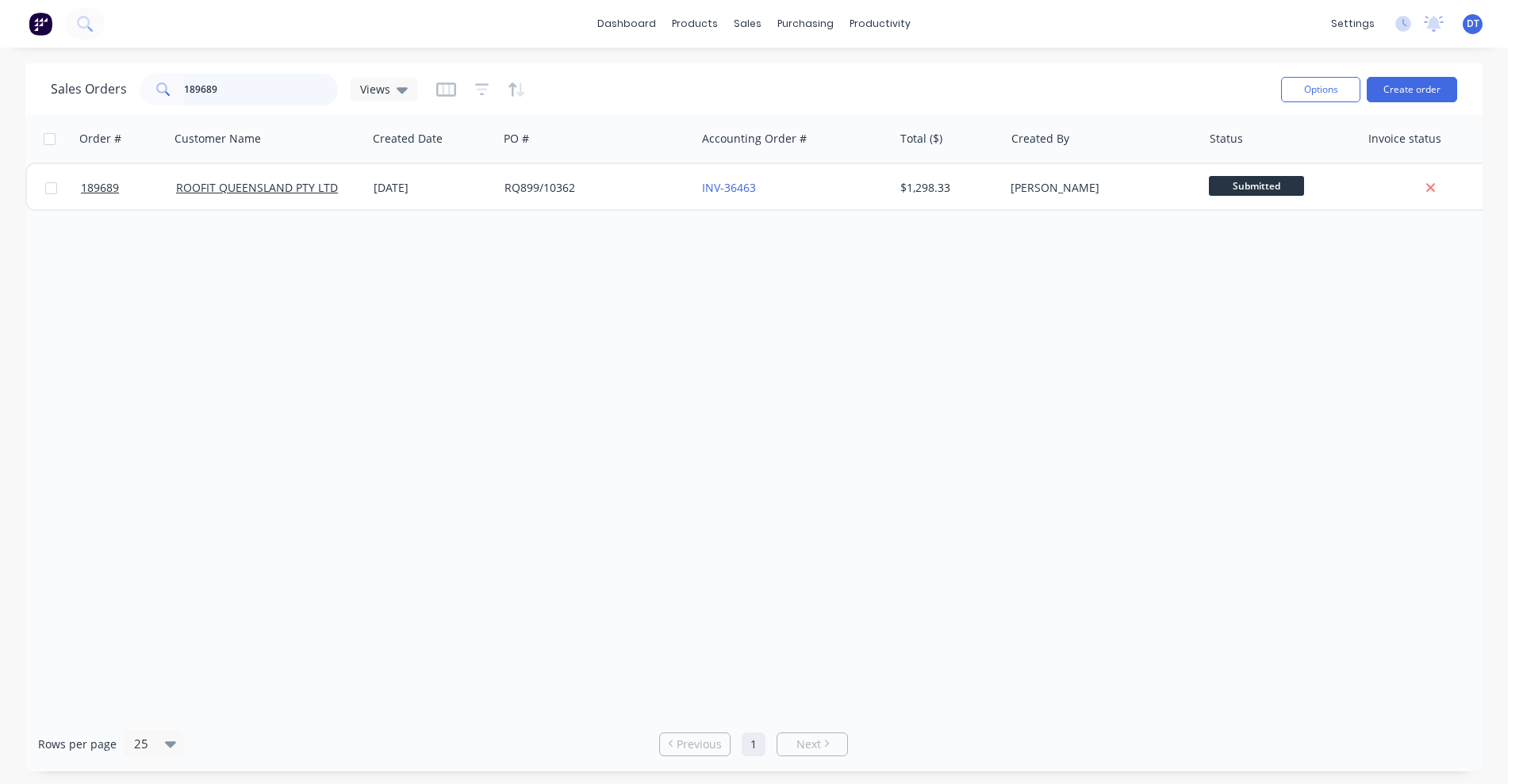
click at [227, 99] on input "189689" at bounding box center [260, 90] width 155 height 32
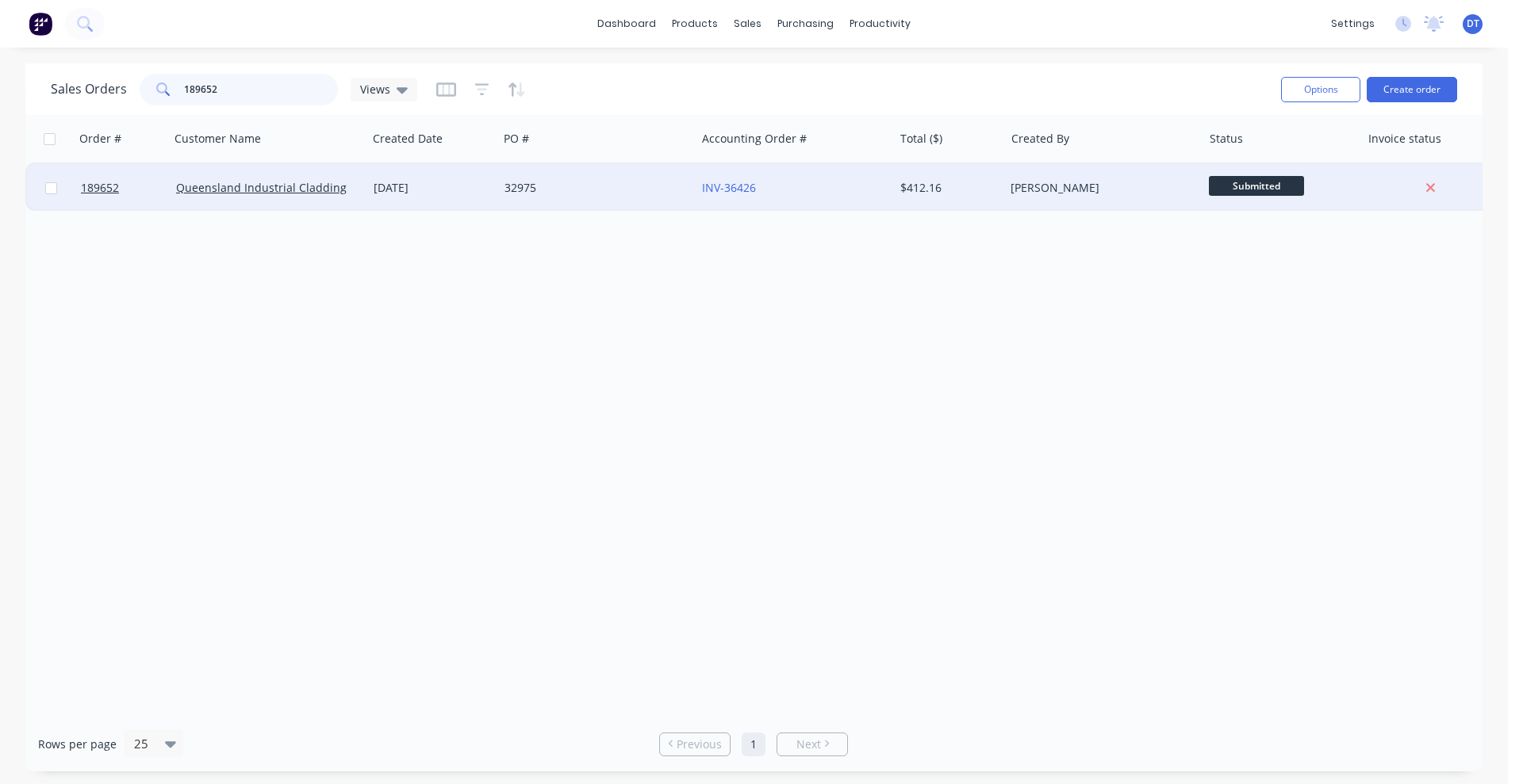
type input "189652"
click at [584, 187] on div "32975" at bounding box center [592, 188] width 176 height 16
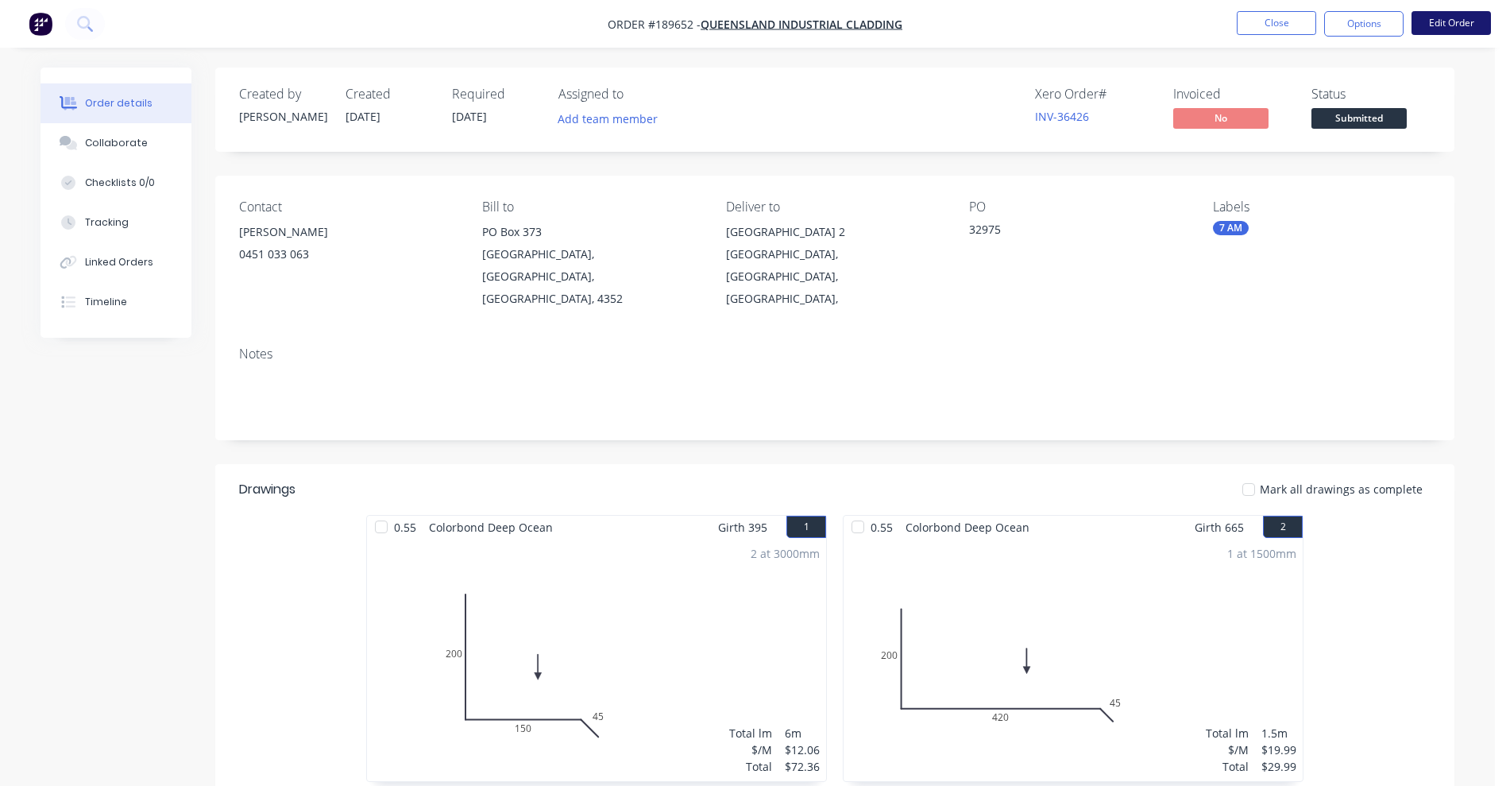
click at [1442, 24] on button "Edit Order" at bounding box center [1451, 23] width 79 height 24
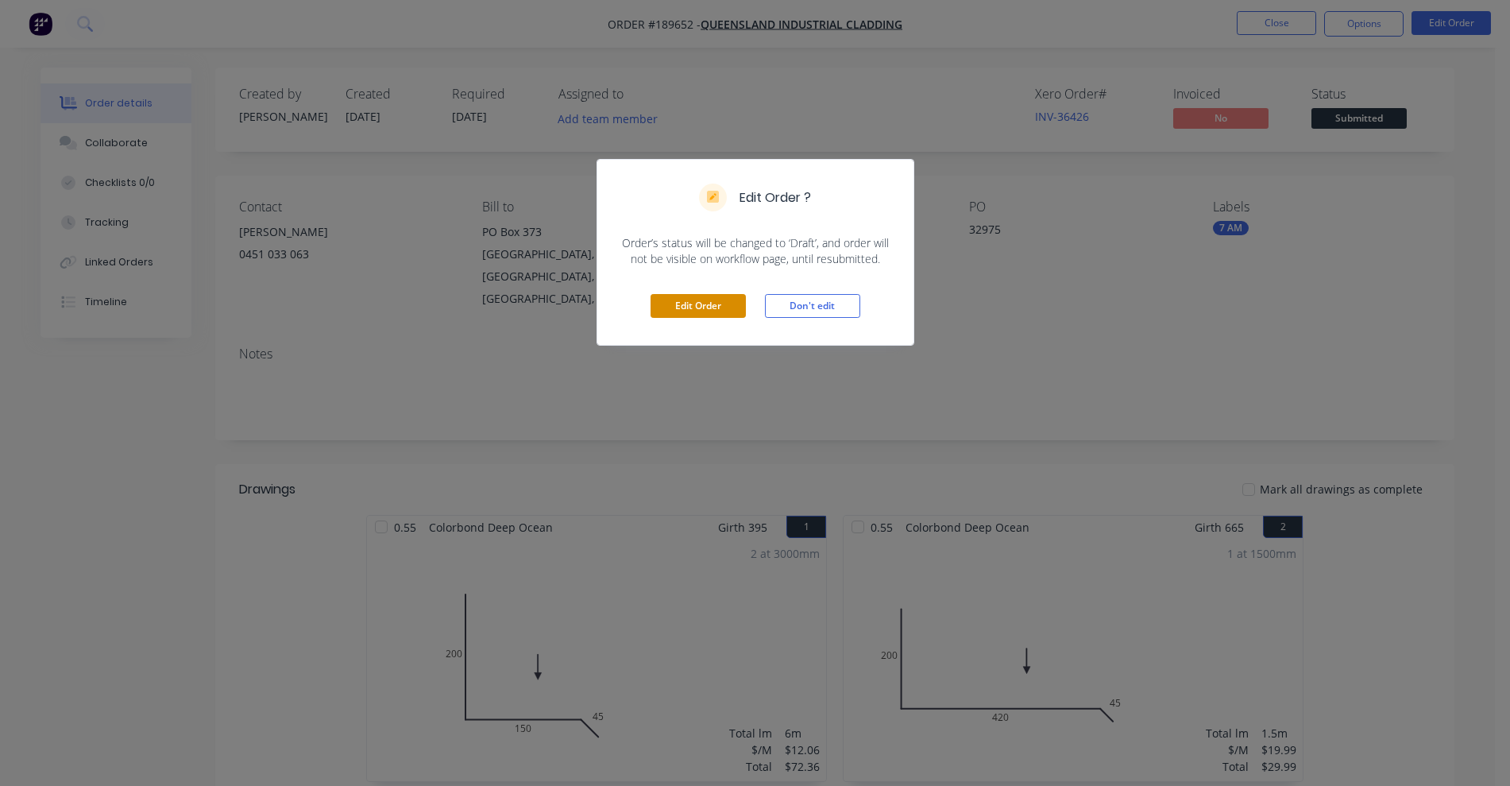
click at [683, 307] on button "Edit Order" at bounding box center [698, 306] width 95 height 24
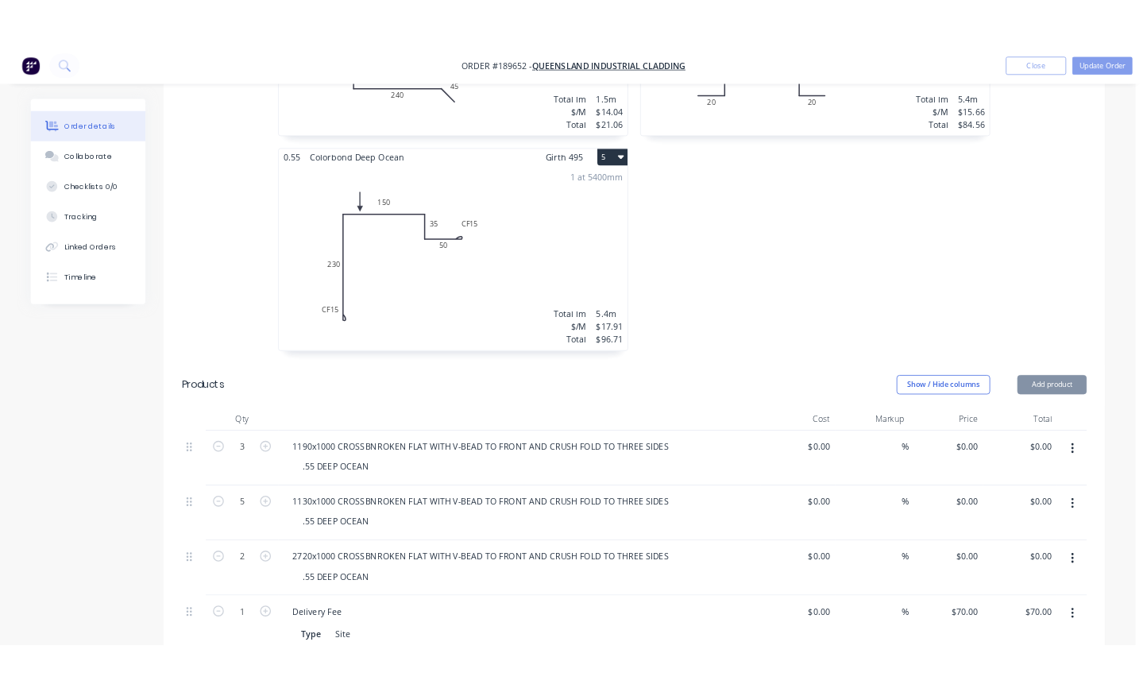
scroll to position [993, 0]
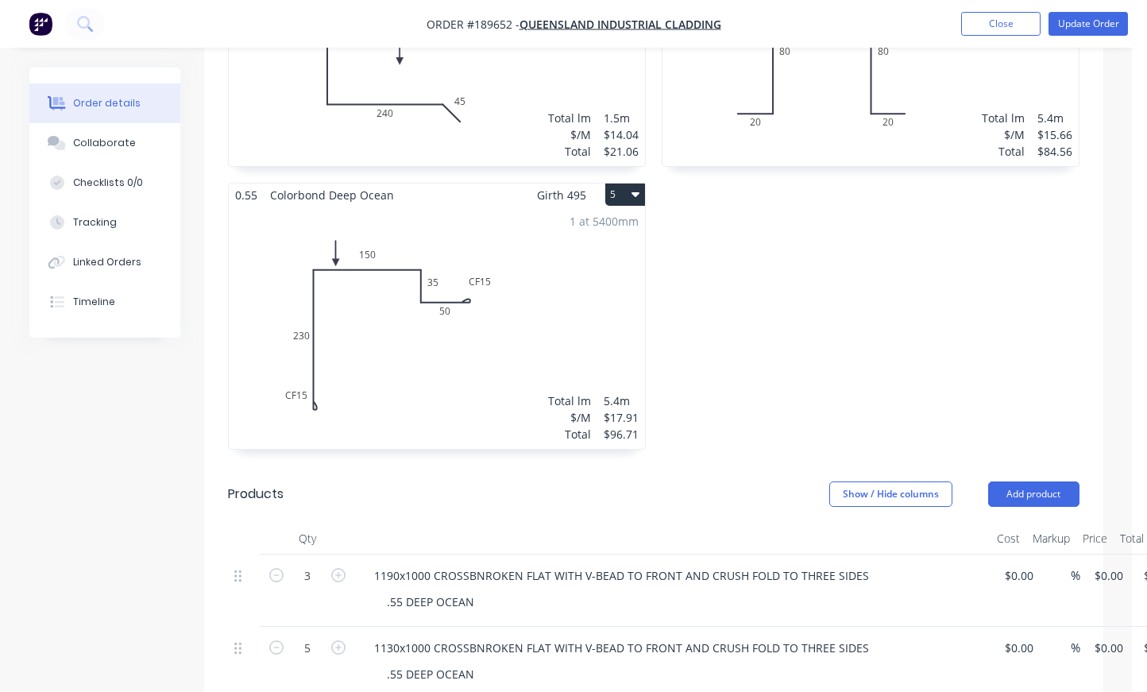
click at [470, 249] on div "1 at 5400mm Total lm $/M Total 5.4m $17.91 $96.71" at bounding box center [437, 328] width 416 height 242
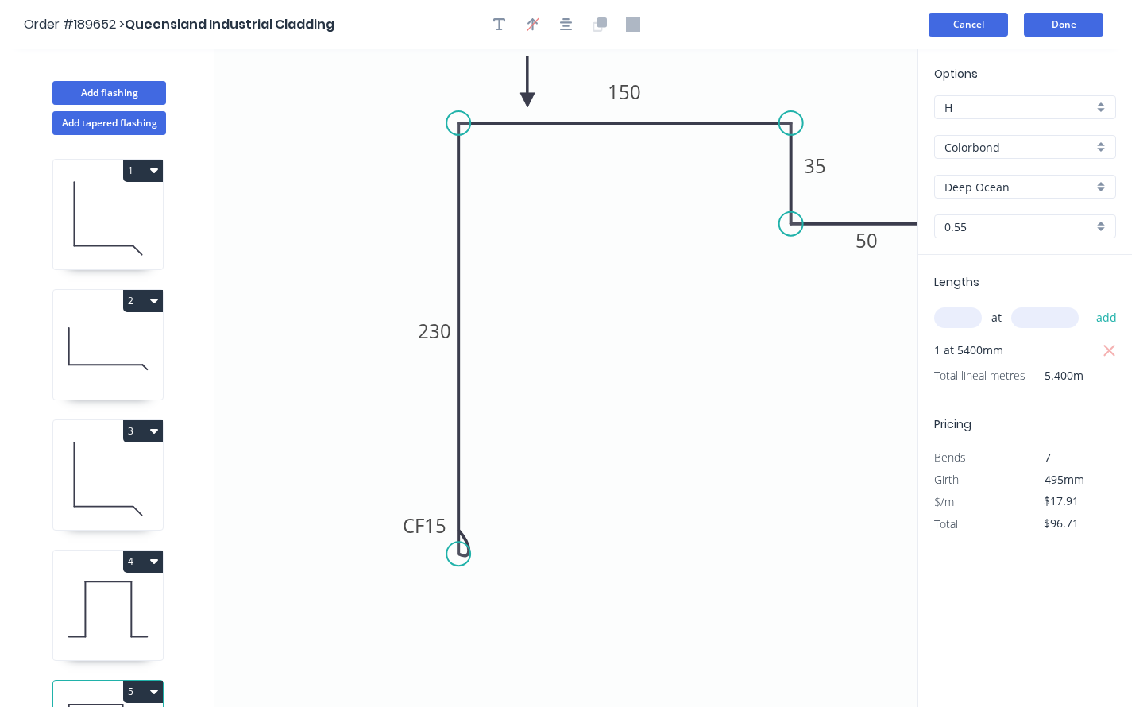
click at [962, 25] on button "Cancel" at bounding box center [968, 25] width 79 height 24
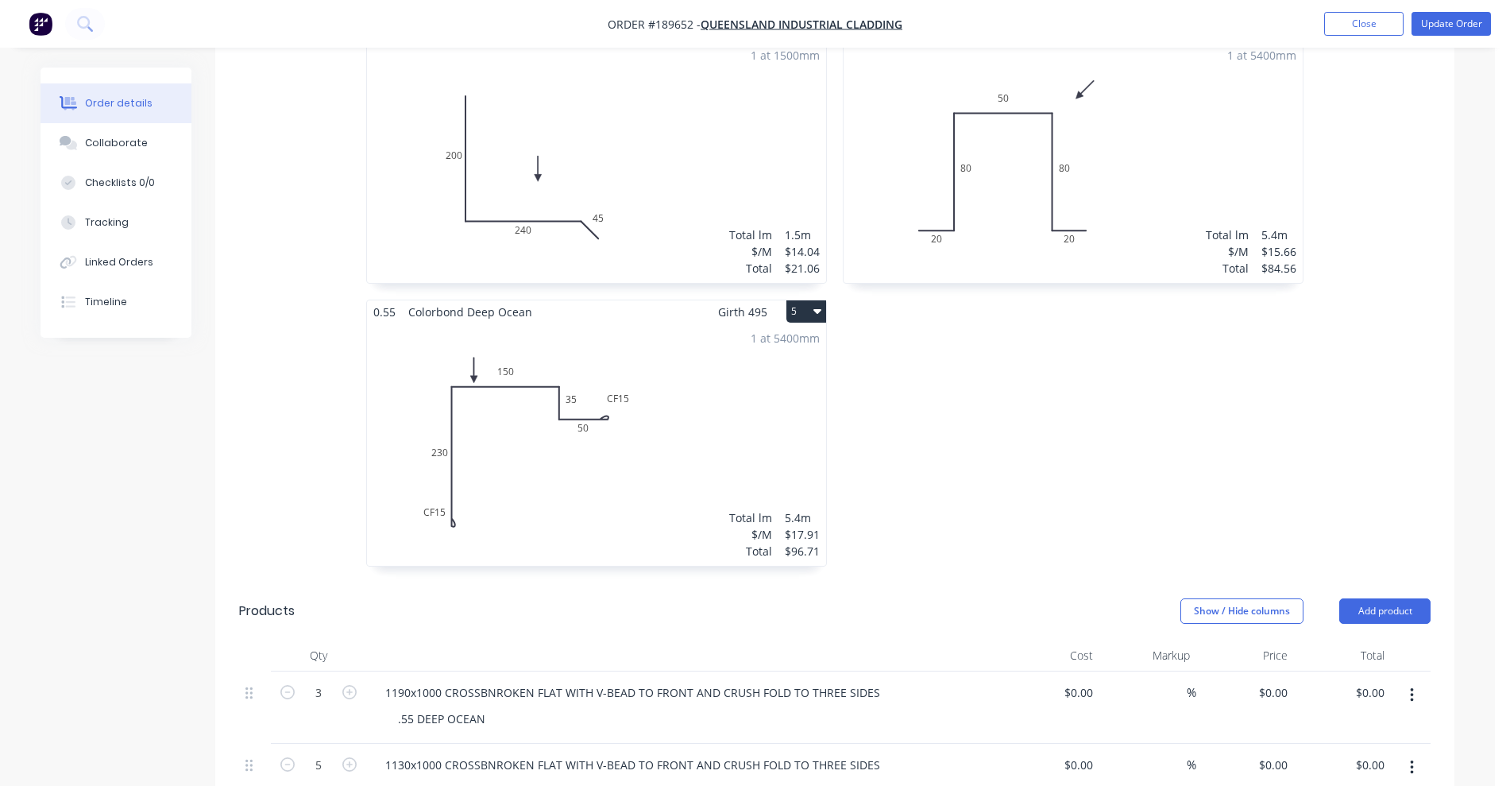
scroll to position [1192, 0]
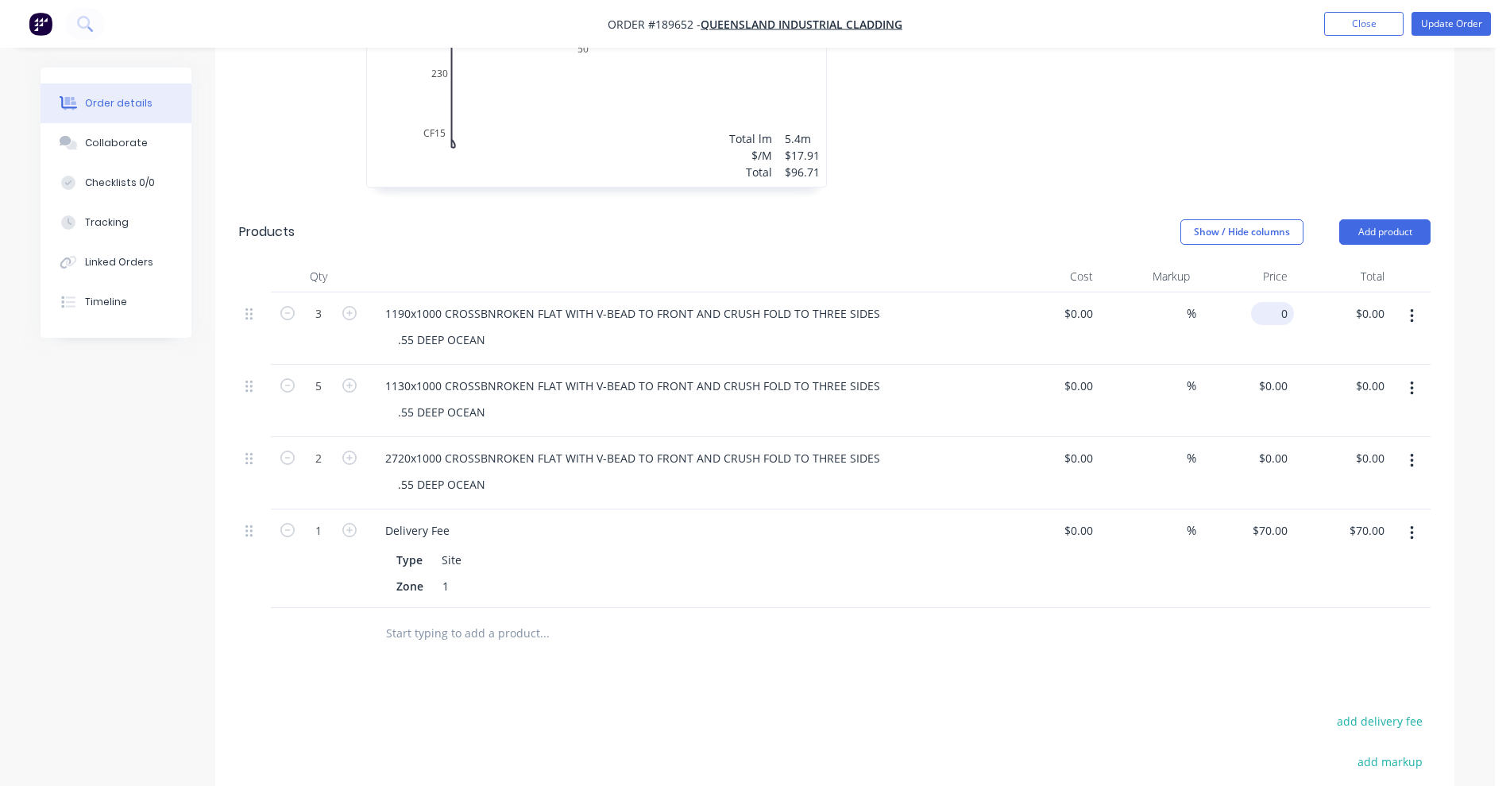
click at [1273, 302] on div "0 $0.00" at bounding box center [1272, 313] width 43 height 23
type input "$39.72"
type input "$119.16"
click at [1279, 374] on input "0" at bounding box center [1285, 385] width 18 height 23
click at [1259, 374] on input "337.76" at bounding box center [1272, 385] width 43 height 23
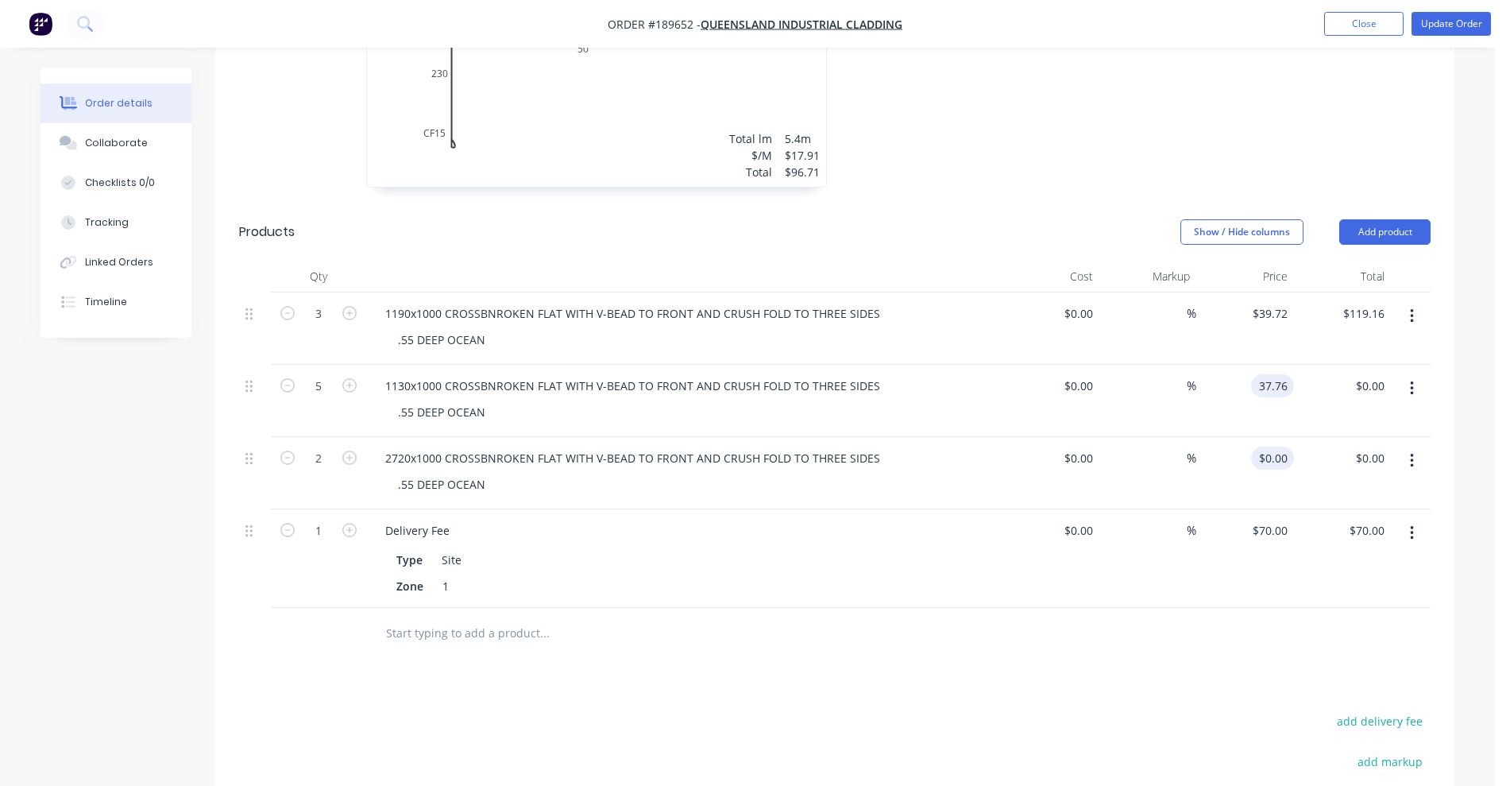
type input "$37.76"
type input "$188.80"
click at [1274, 447] on div "0 $0.00" at bounding box center [1272, 458] width 43 height 23
type input "$89.54"
type input "$179.08"
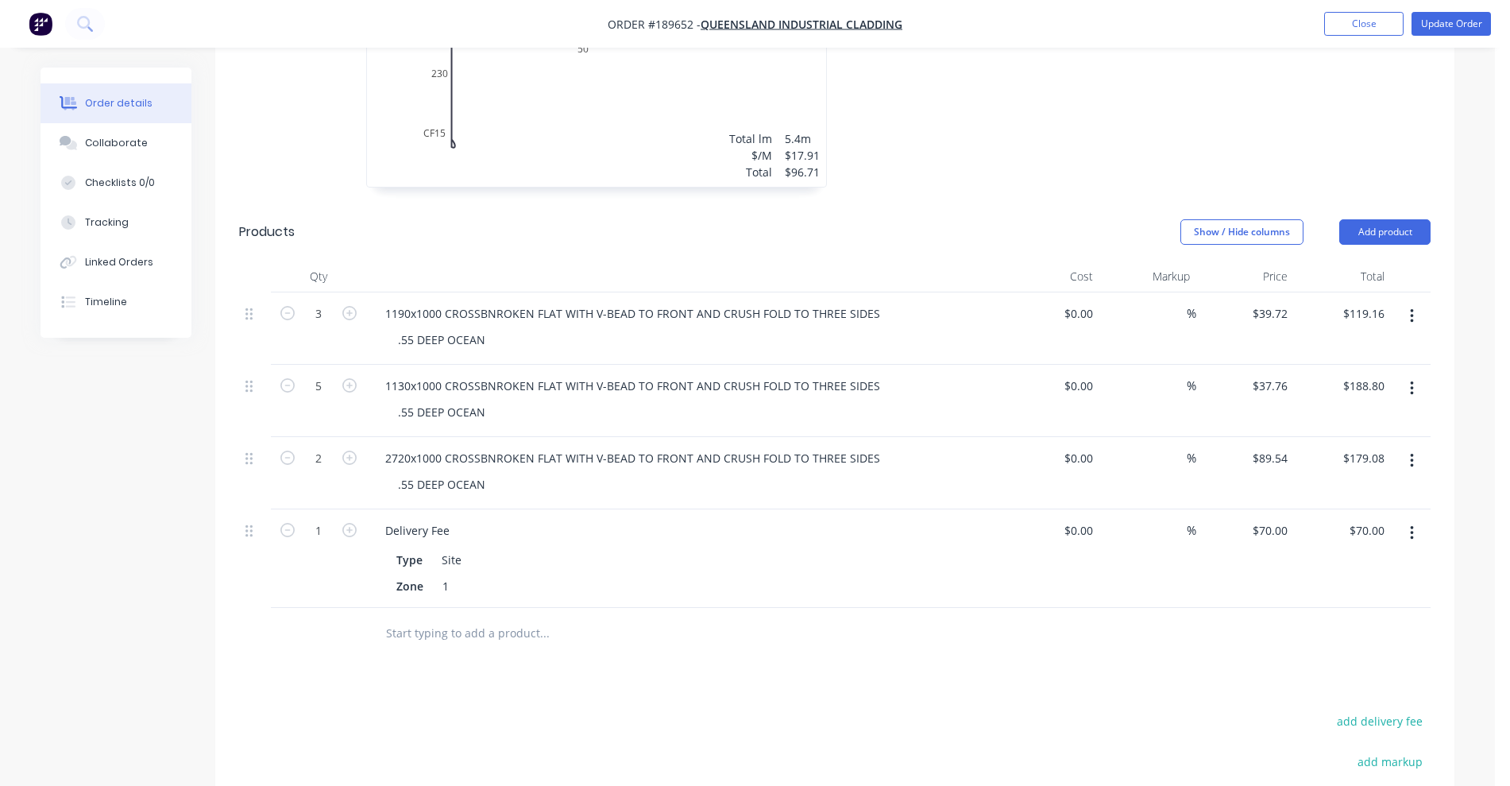
click at [1425, 29] on button "Update Order" at bounding box center [1451, 24] width 79 height 24
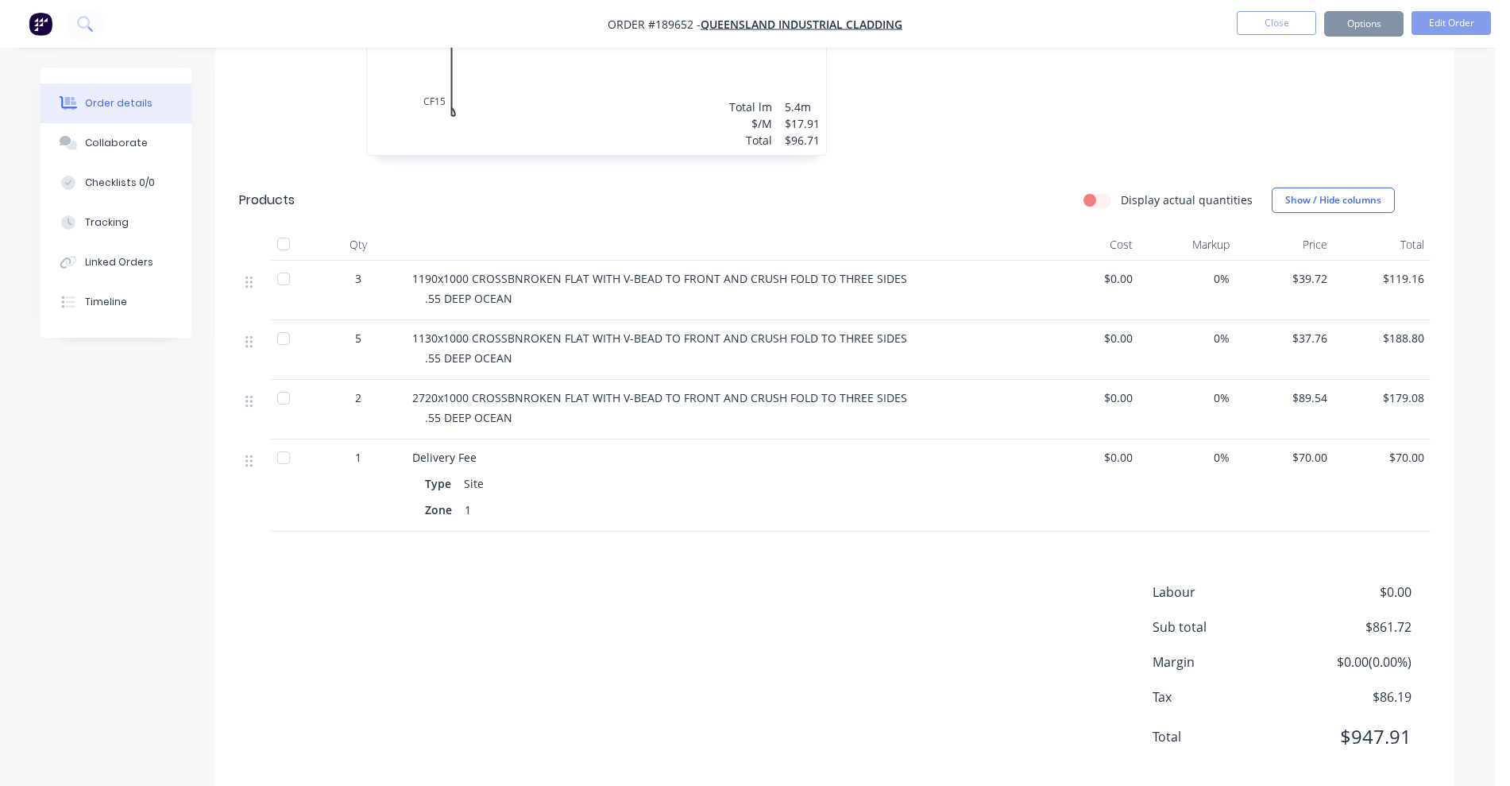
scroll to position [0, 0]
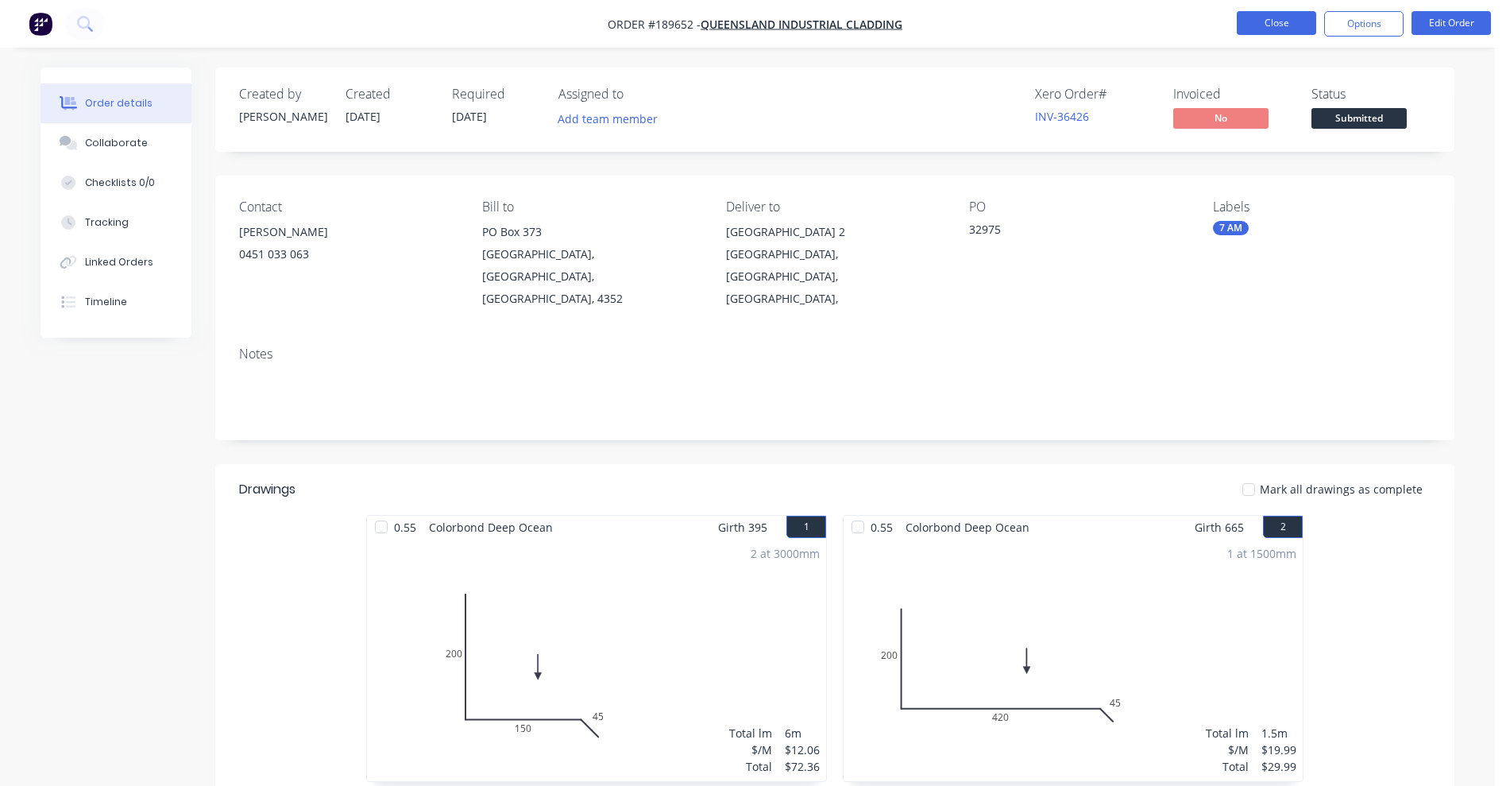
click at [1260, 13] on button "Close" at bounding box center [1276, 23] width 79 height 24
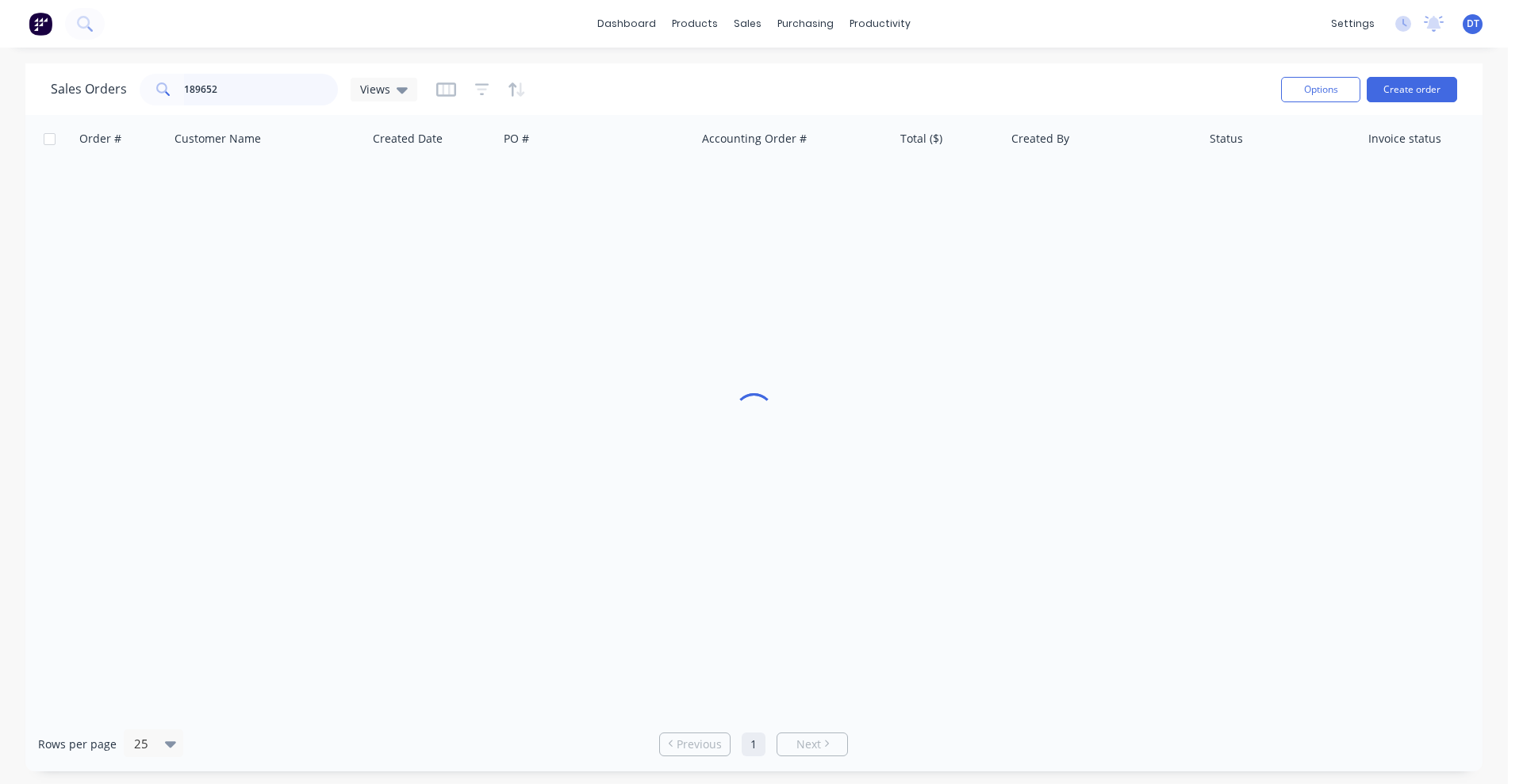
drag, startPoint x: 268, startPoint y: 88, endPoint x: 87, endPoint y: 82, distance: 181.1
click at [87, 82] on div "Sales Orders 189652 Views" at bounding box center [234, 90] width 366 height 32
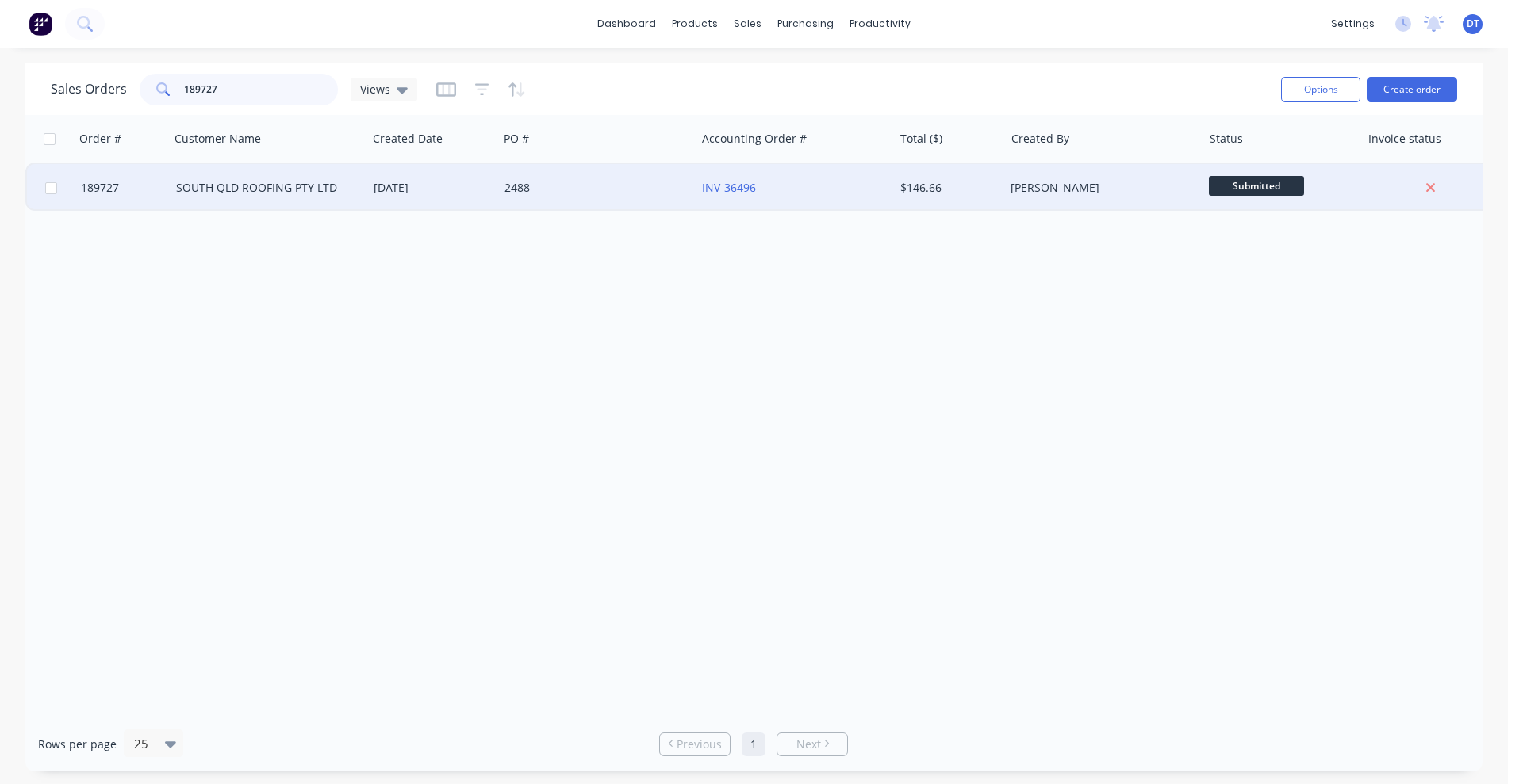
type input "189727"
click at [613, 200] on div "2488" at bounding box center [597, 188] width 198 height 48
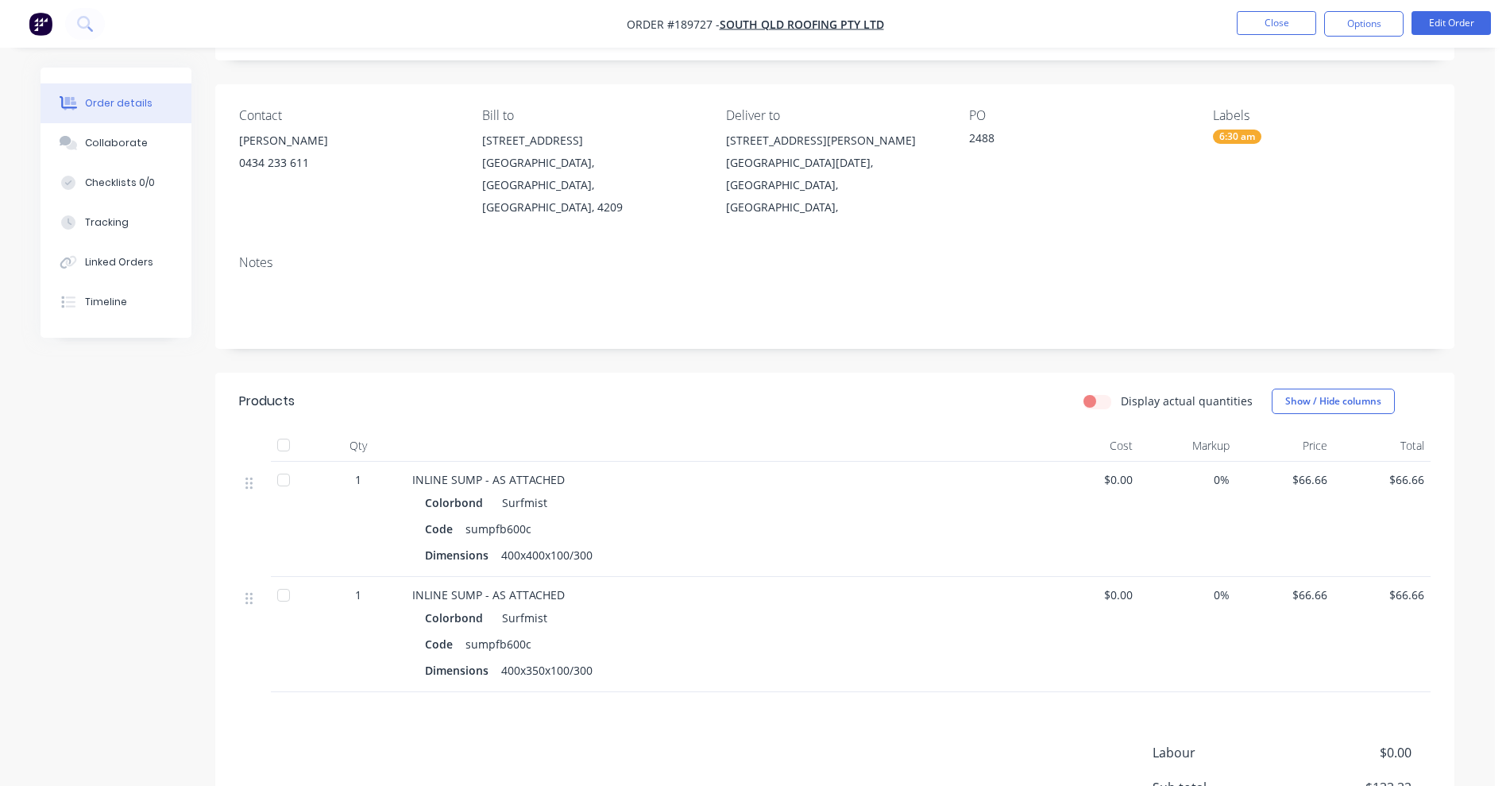
scroll to position [199, 0]
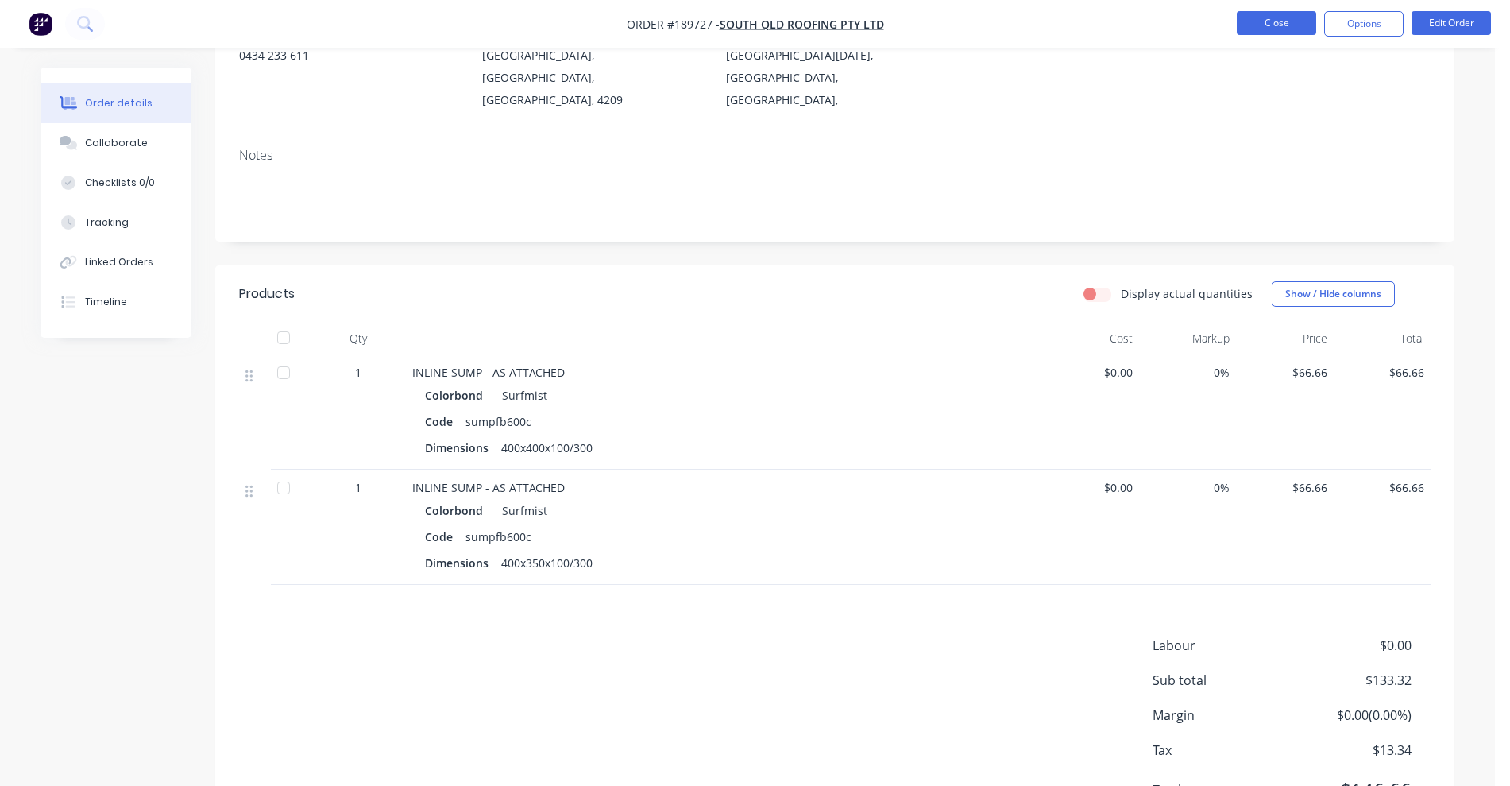
click at [1257, 25] on button "Close" at bounding box center [1276, 23] width 79 height 24
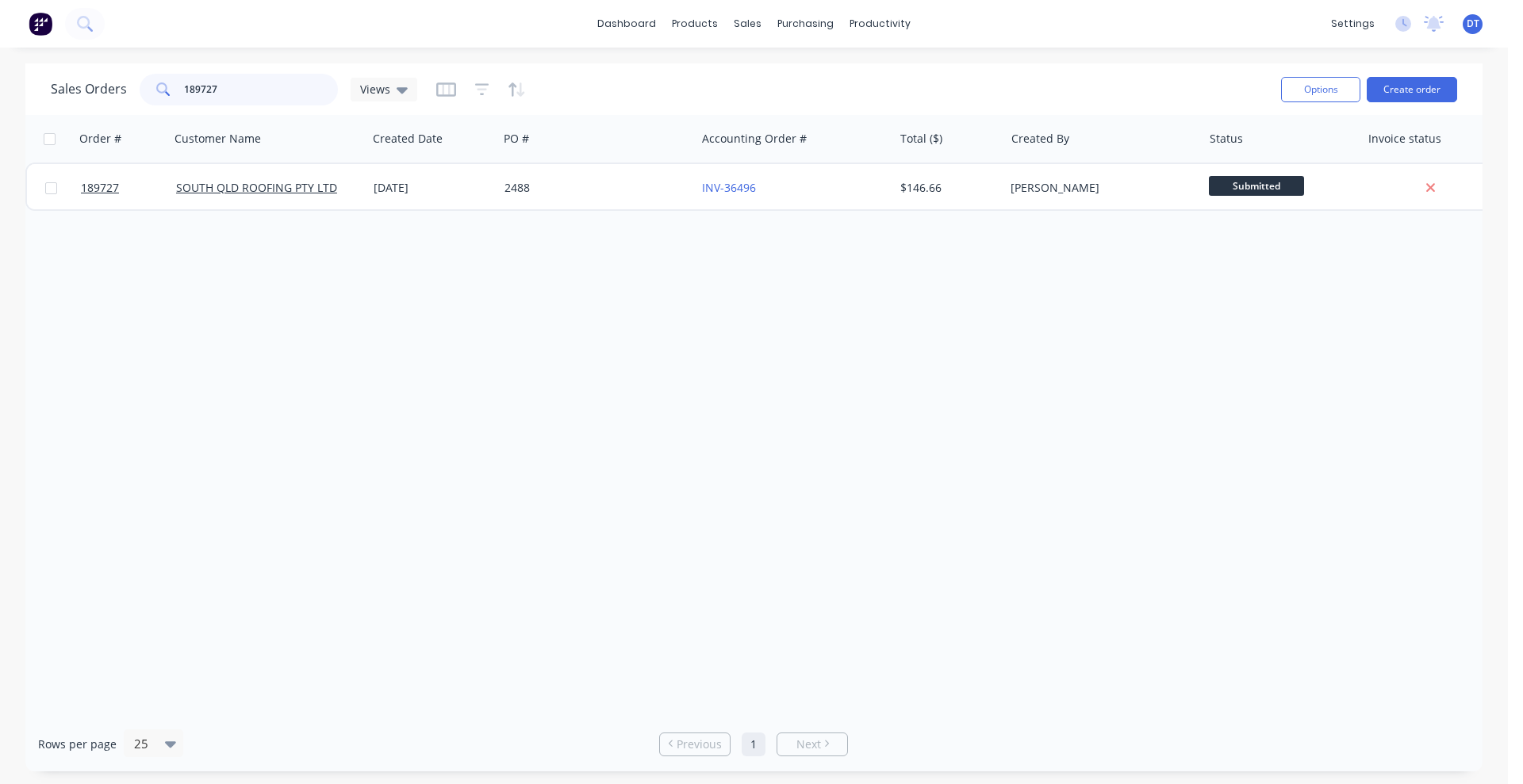
drag, startPoint x: 211, startPoint y: 81, endPoint x: 113, endPoint y: 97, distance: 99.3
click at [113, 97] on div "Sales Orders 189727 Views" at bounding box center [234, 90] width 366 height 32
click at [72, 96] on div "Sales Orders 189727 Views" at bounding box center [234, 90] width 366 height 32
type input "7"
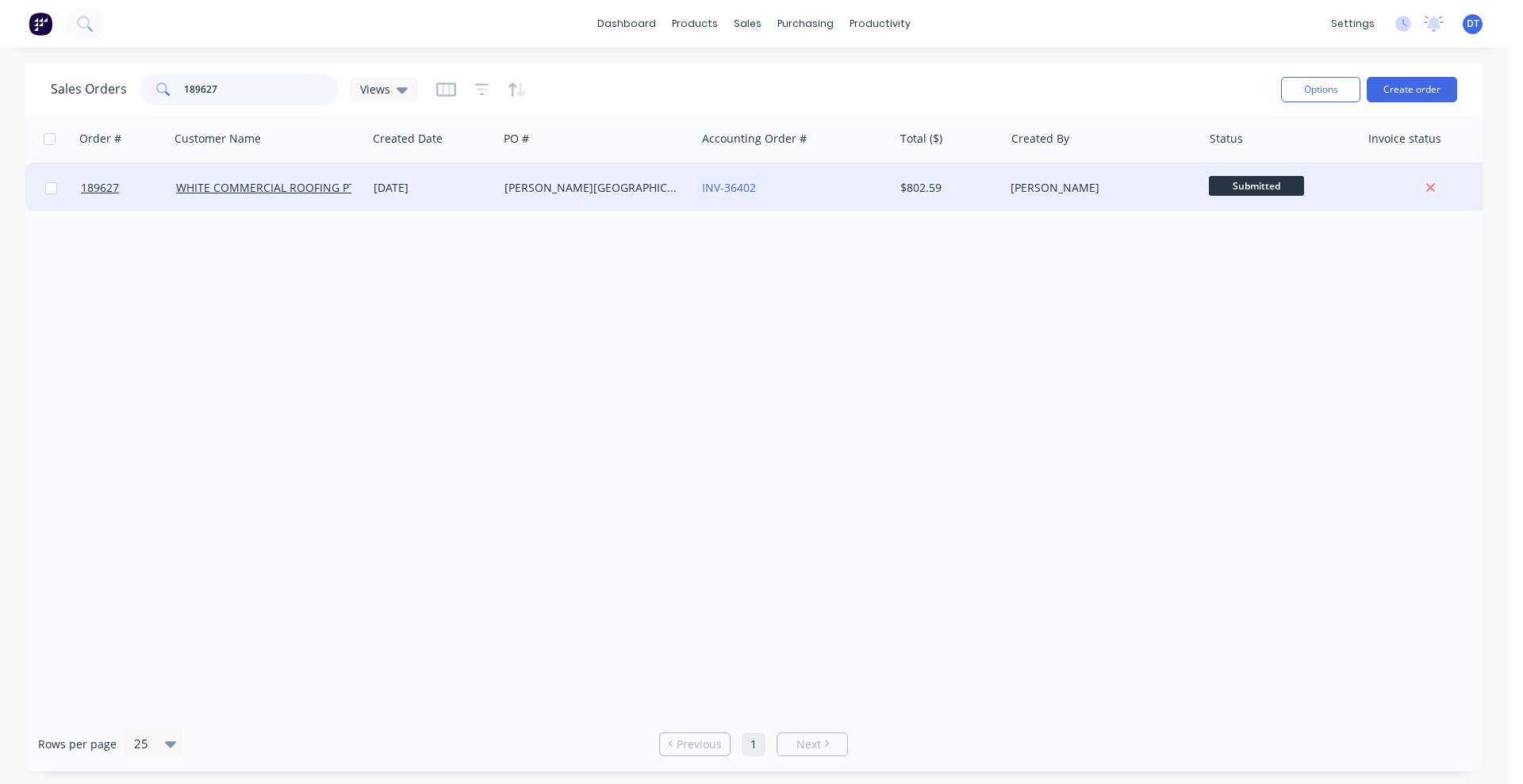
type input "189627"
click at [471, 190] on div "[DATE]" at bounding box center [432, 188] width 118 height 16
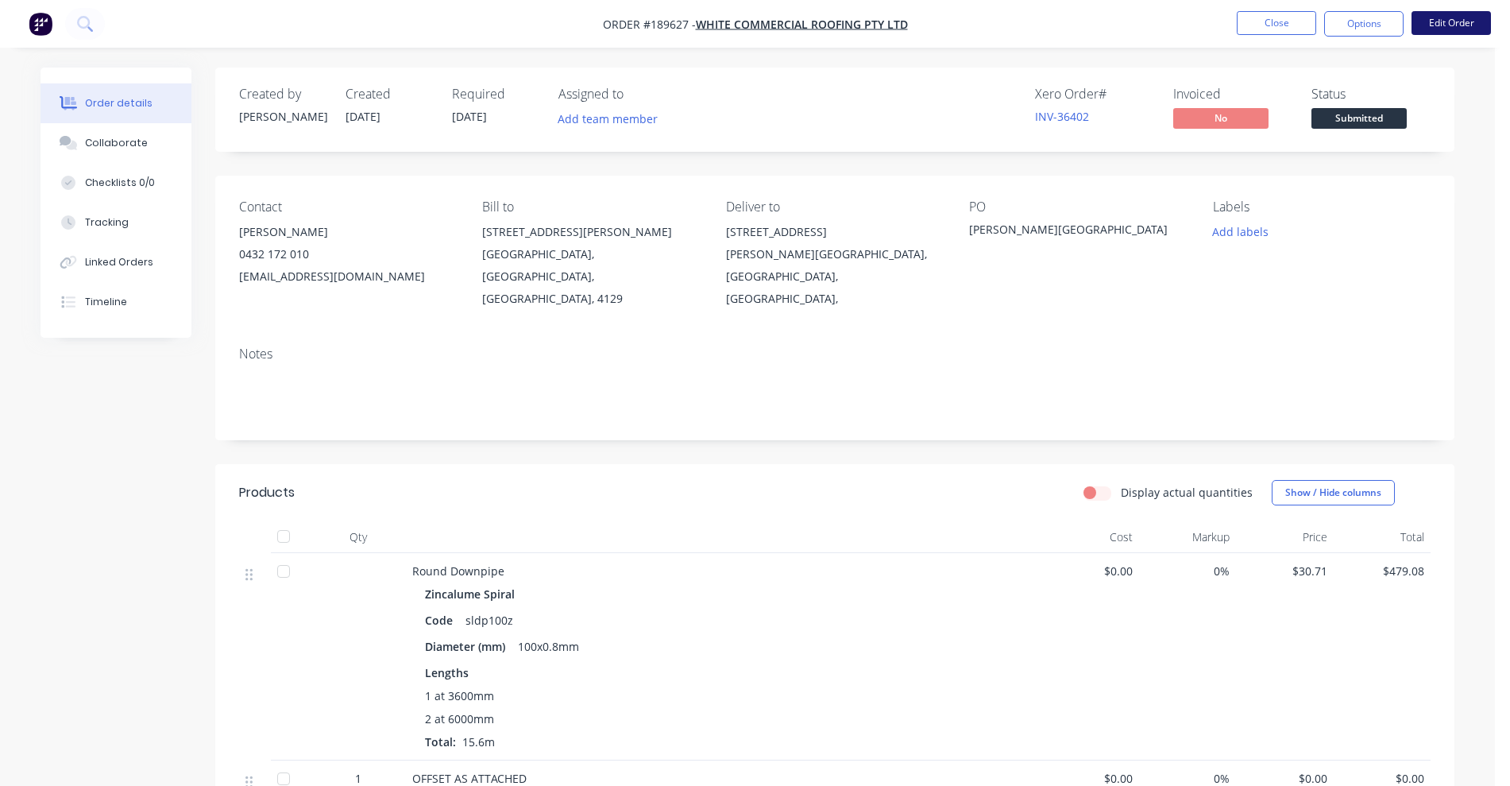
click at [1484, 27] on button "Edit Order" at bounding box center [1451, 23] width 79 height 24
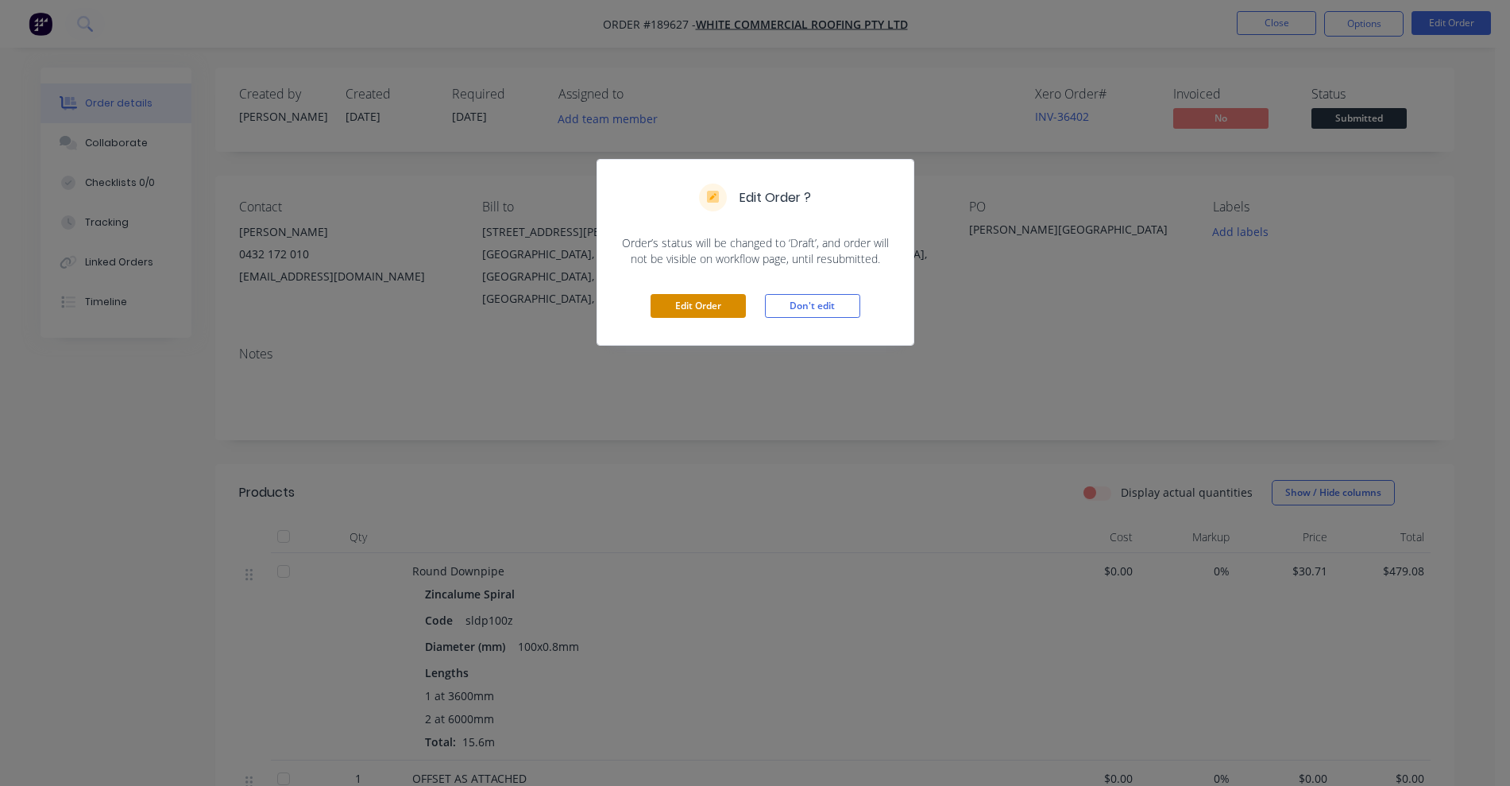
click at [706, 303] on button "Edit Order" at bounding box center [698, 306] width 95 height 24
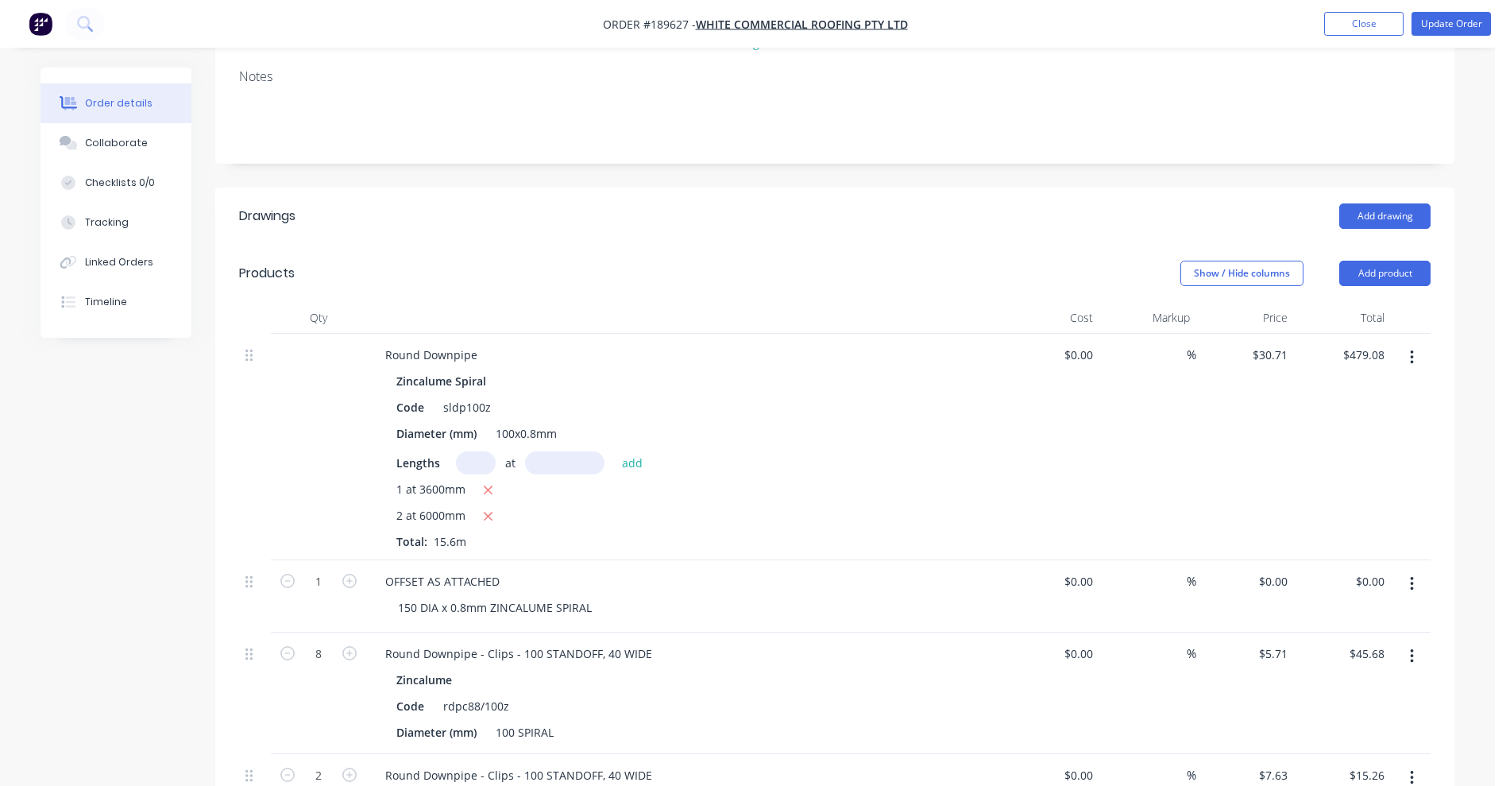
scroll to position [397, 0]
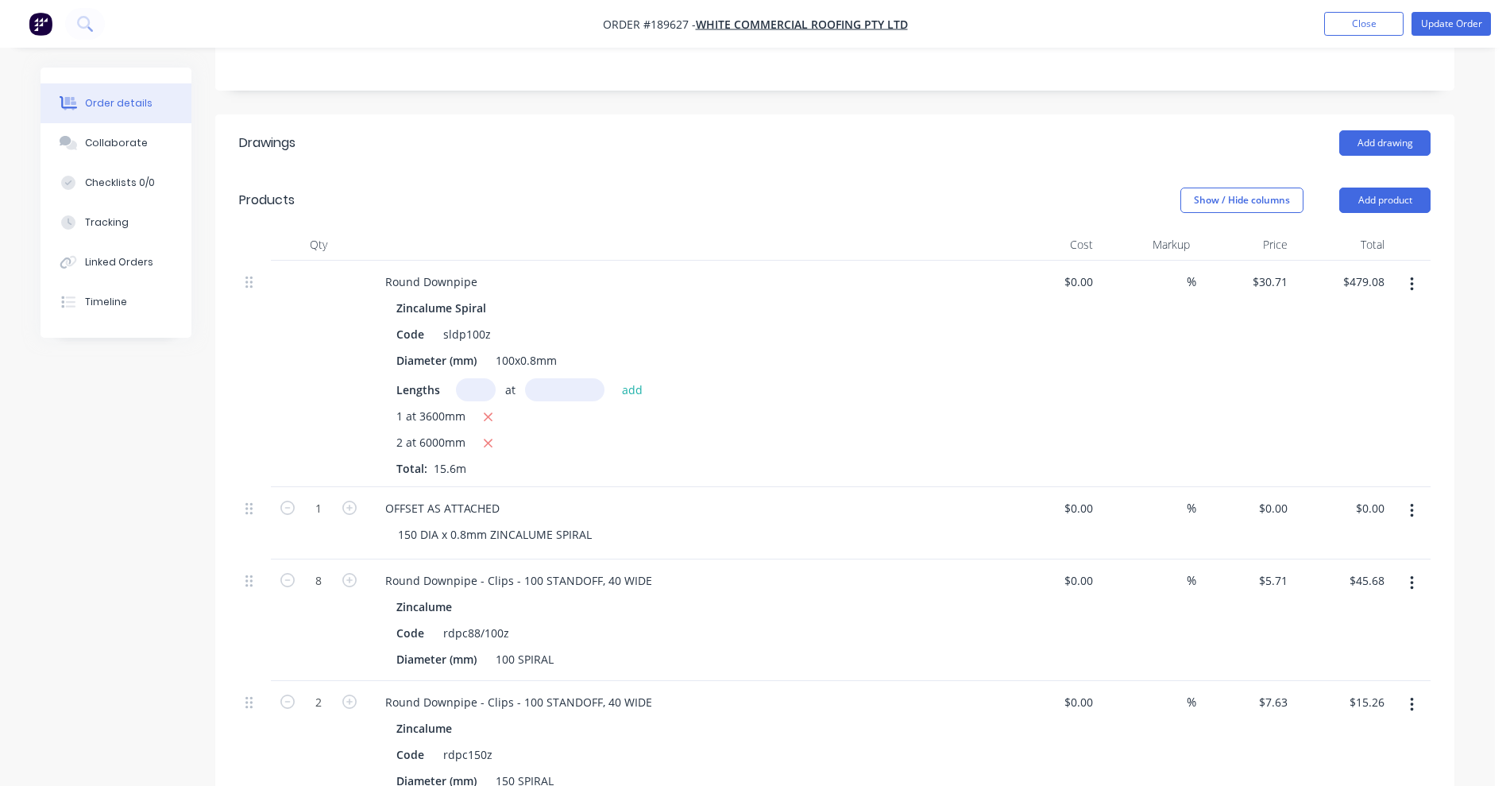
click at [1412, 504] on icon "button" at bounding box center [1411, 511] width 3 height 14
click at [1328, 636] on div "Delete" at bounding box center [1355, 647] width 122 height 23
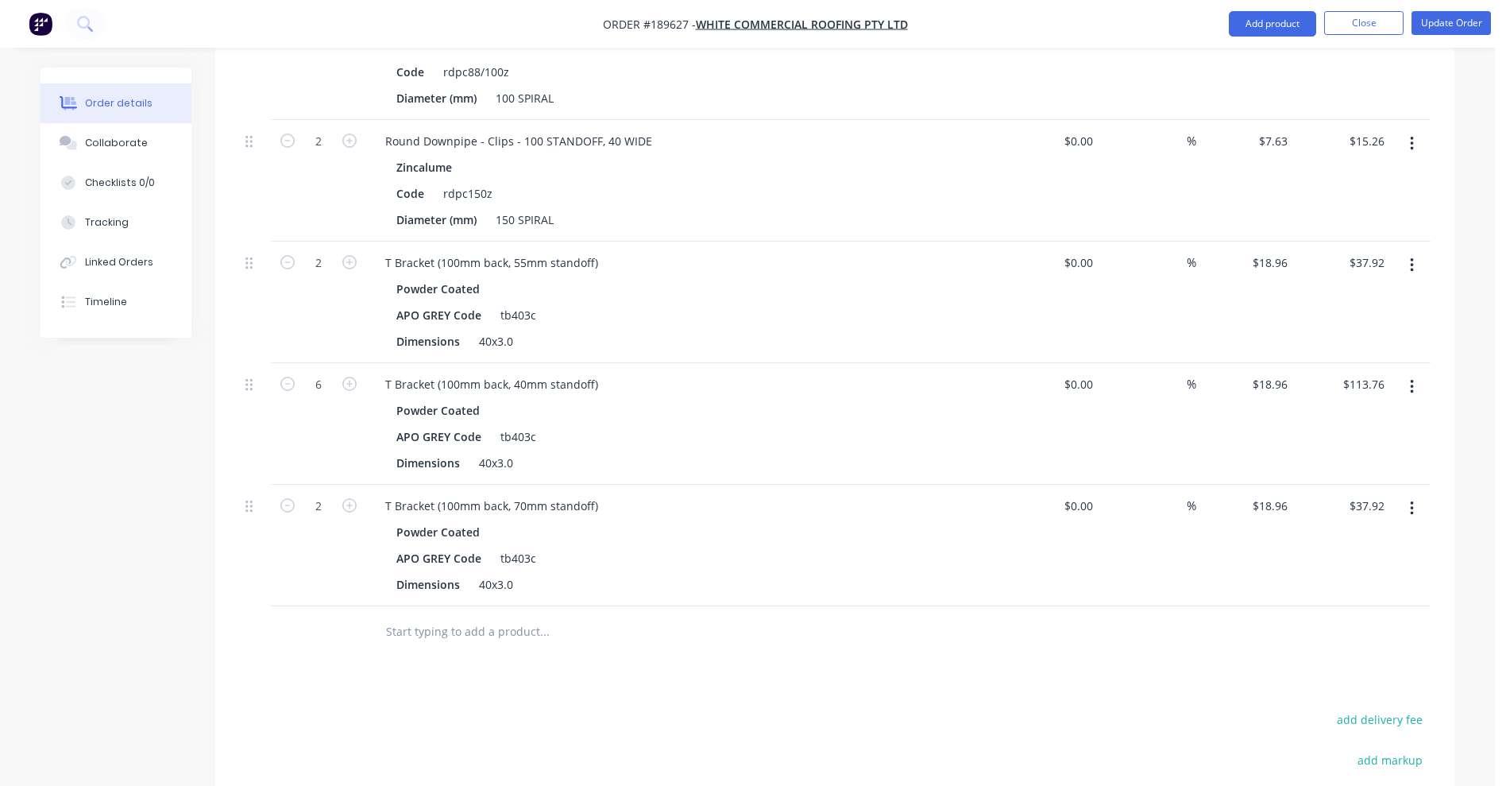
scroll to position [894, 0]
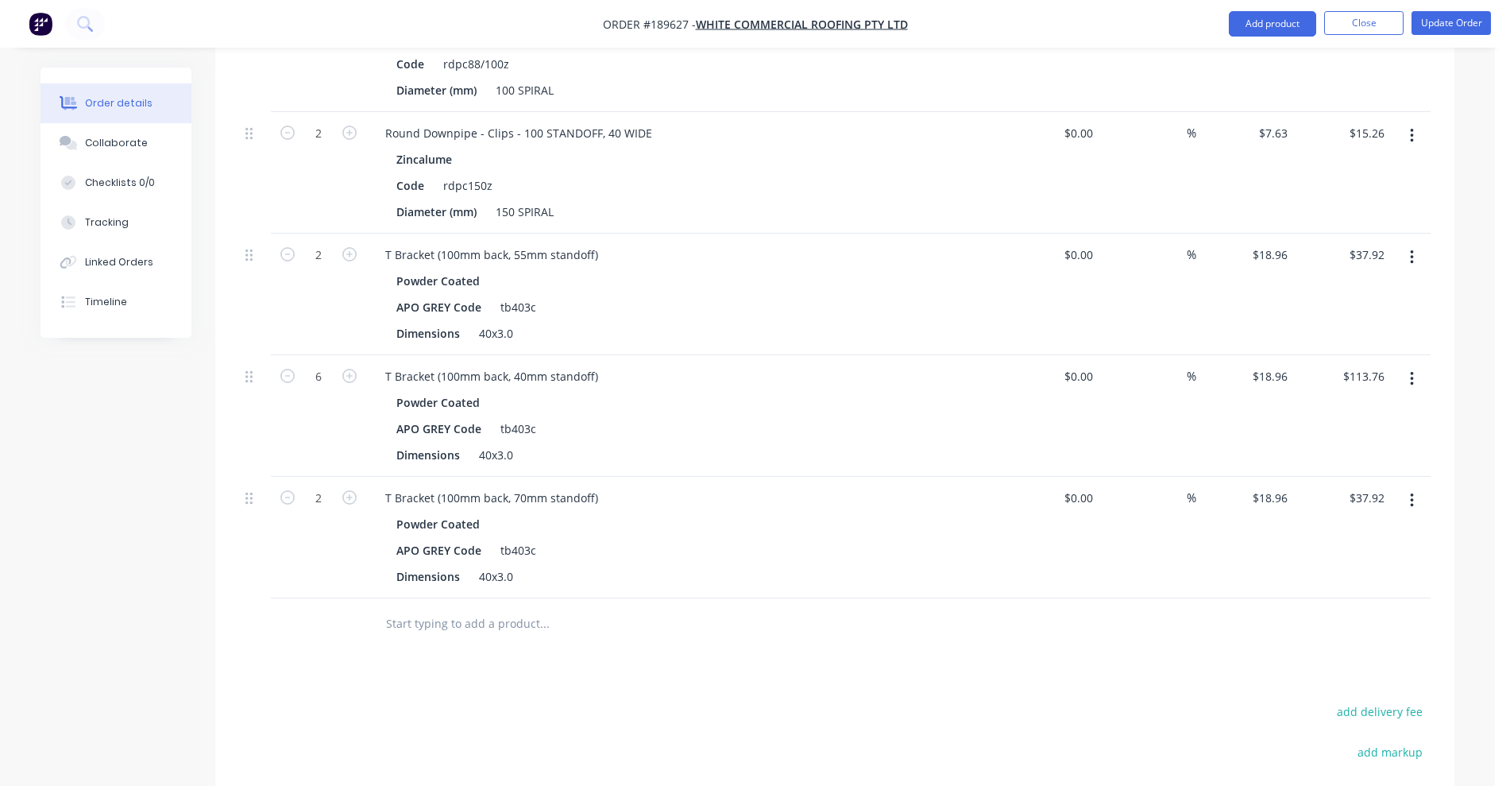
click at [478, 608] on input "text" at bounding box center [544, 624] width 318 height 32
click at [1262, 14] on button "Add product" at bounding box center [1272, 23] width 87 height 25
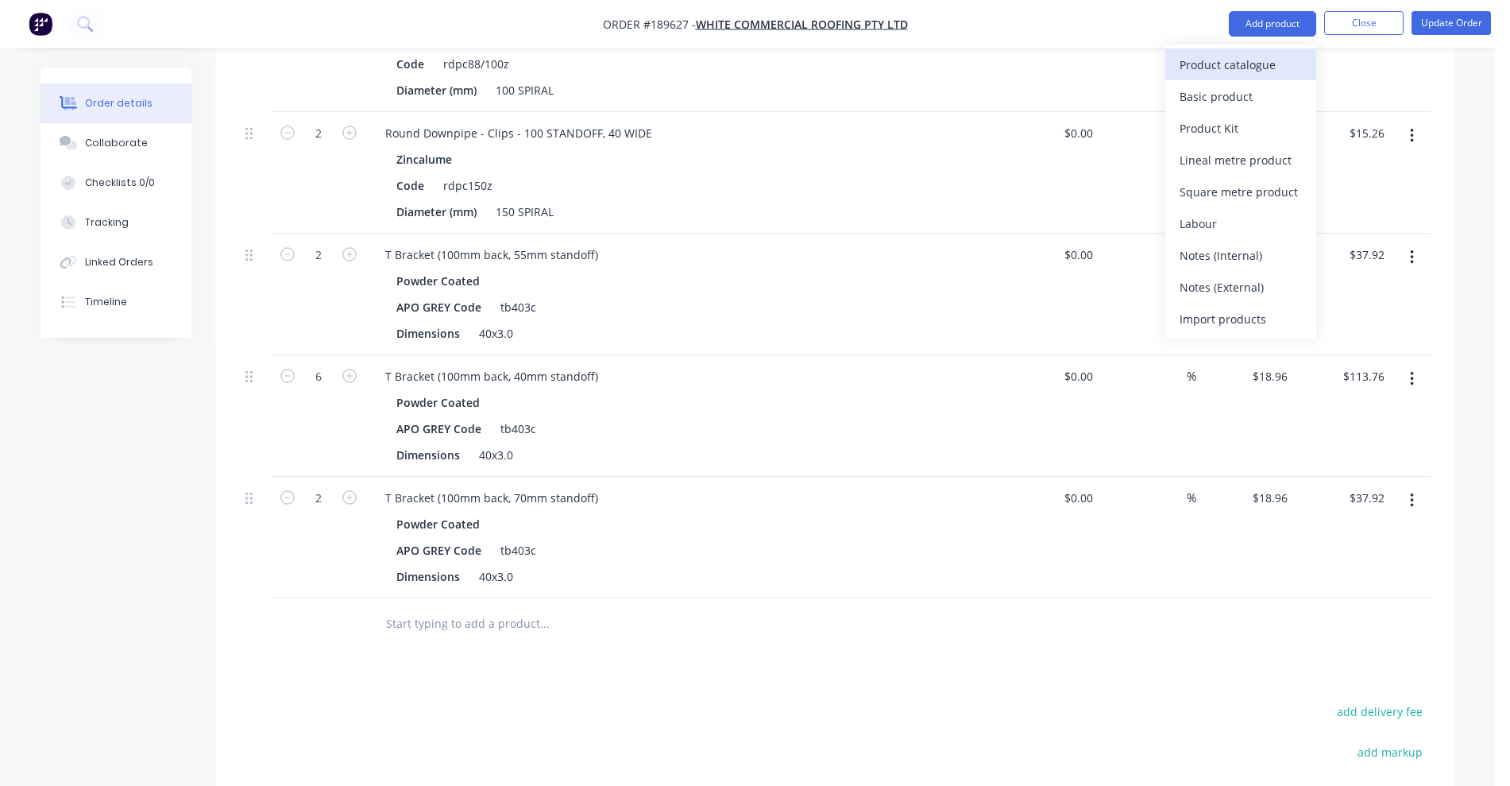
click at [1223, 61] on div "Product catalogue" at bounding box center [1241, 64] width 122 height 23
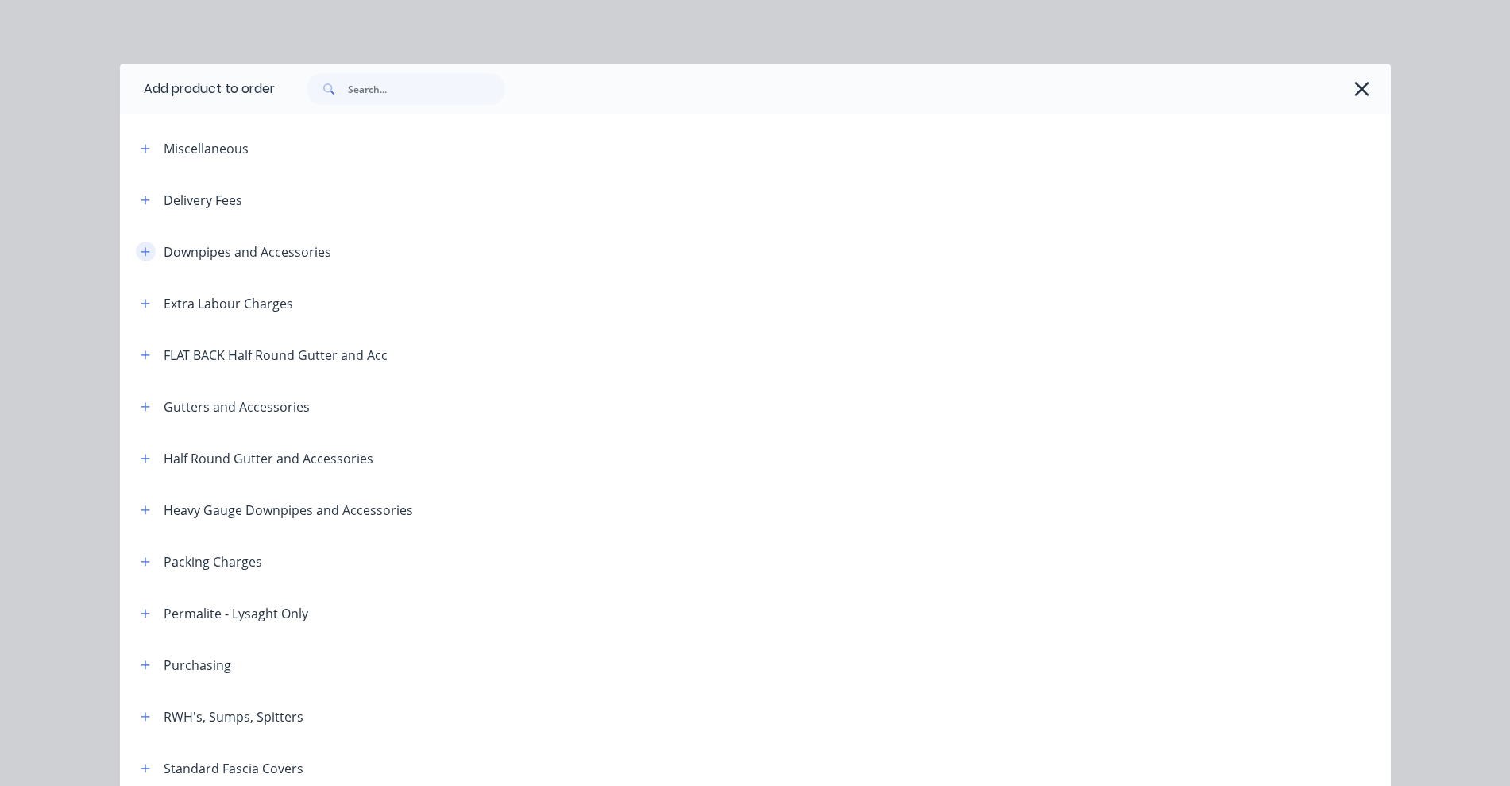
click at [145, 256] on button "button" at bounding box center [146, 252] width 20 height 20
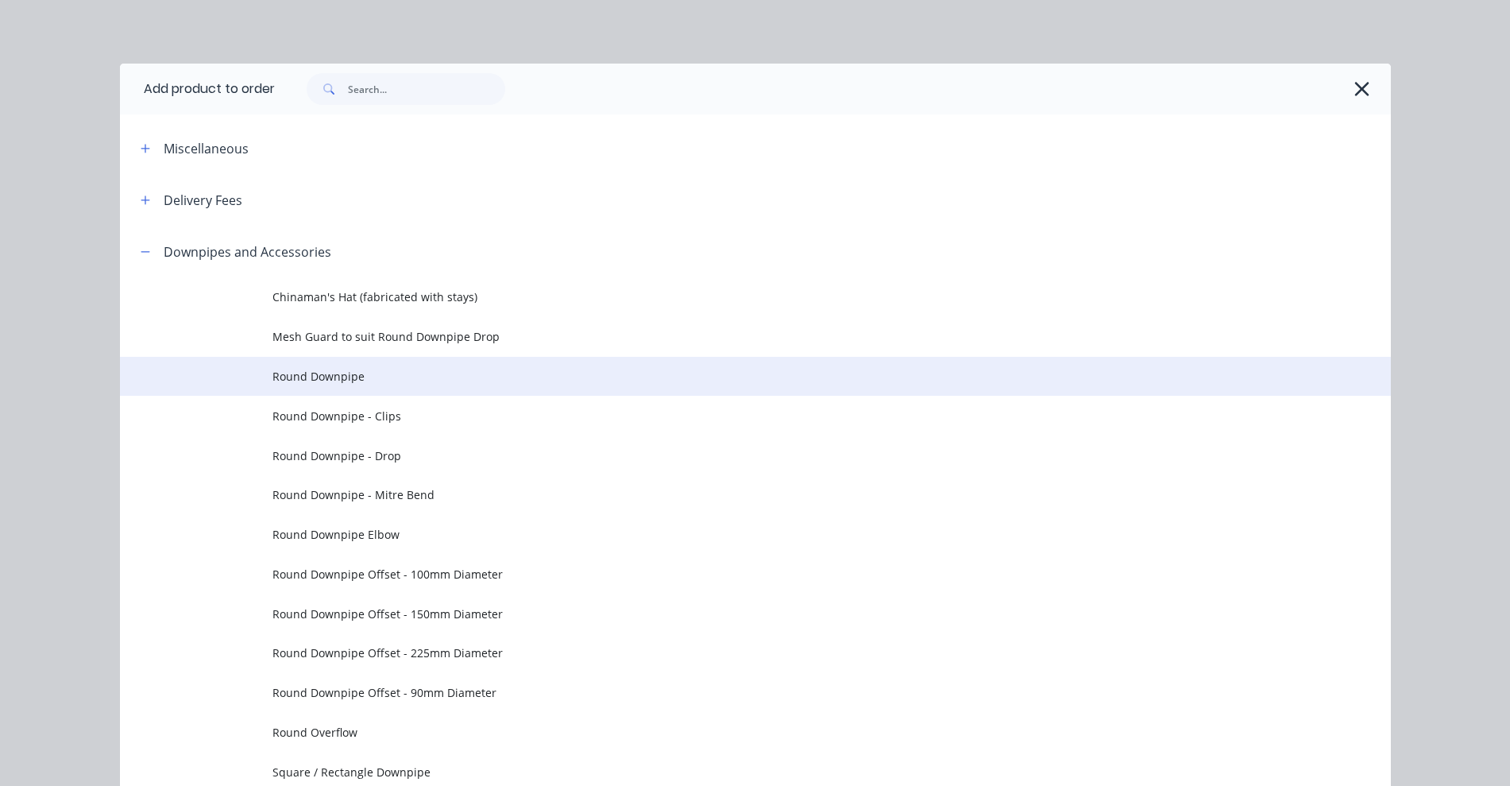
click at [410, 387] on td "Round Downpipe" at bounding box center [832, 377] width 1119 height 40
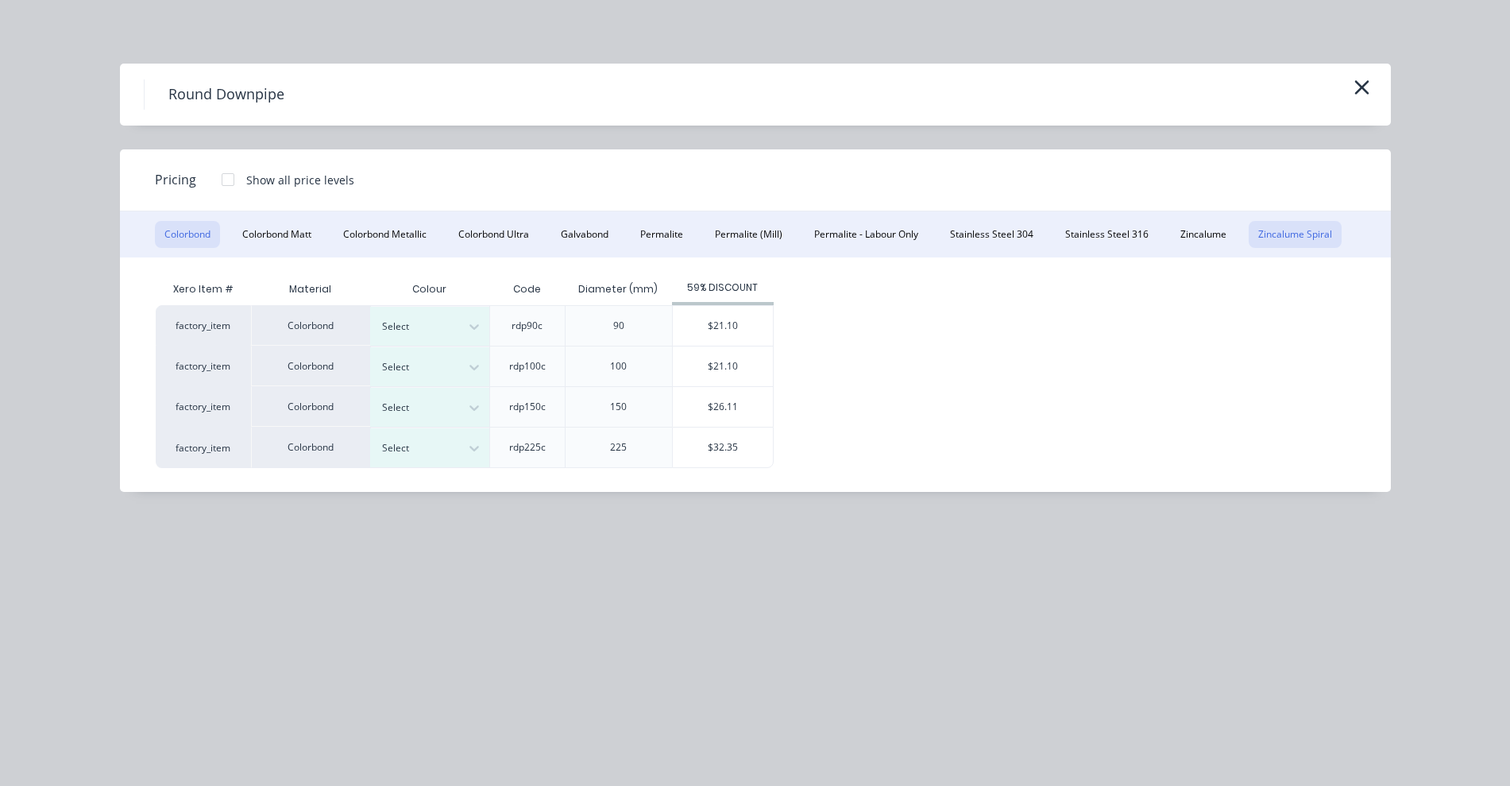
click at [1312, 241] on button "Zincalume Spiral" at bounding box center [1295, 234] width 93 height 27
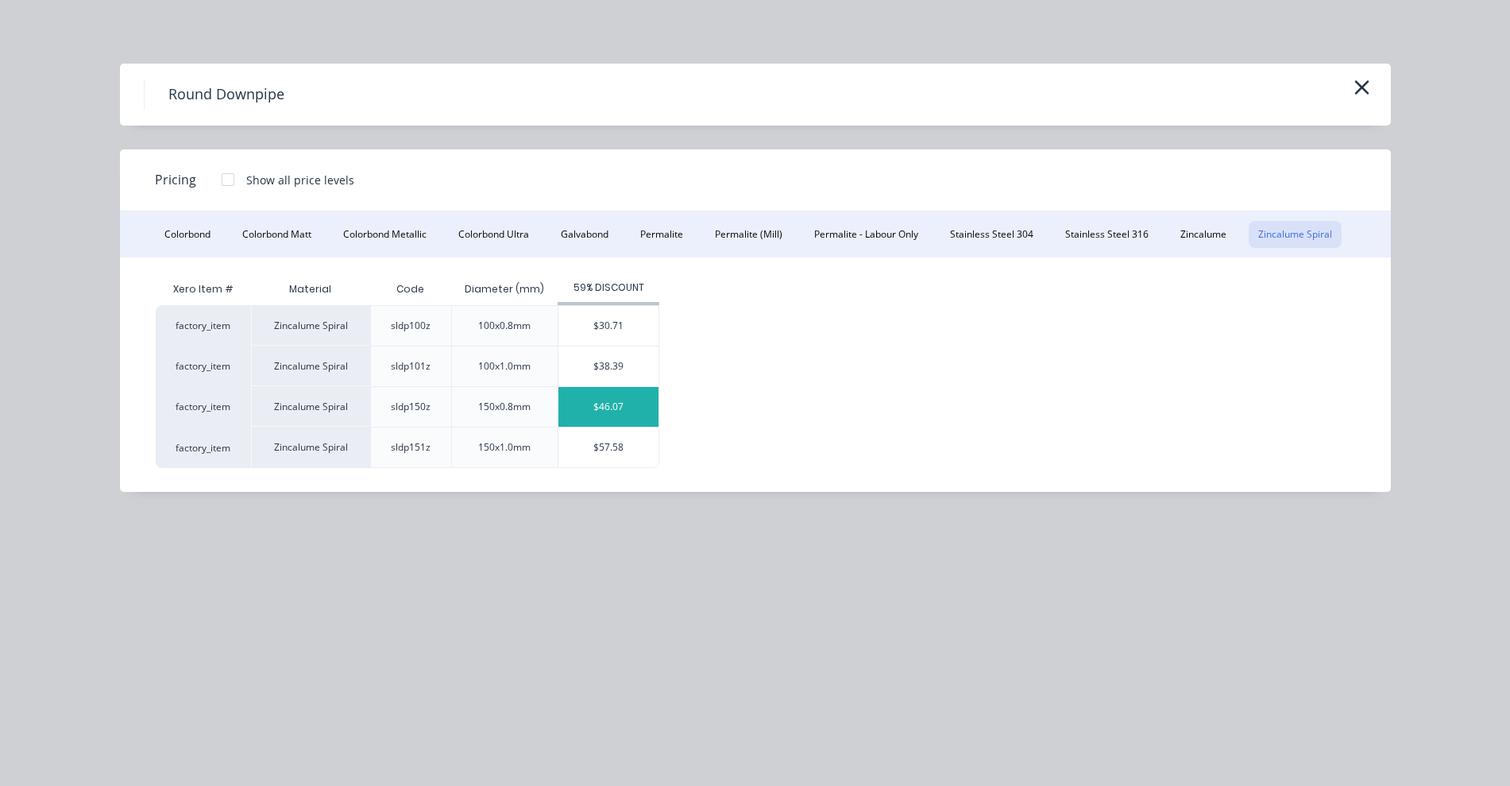
click at [645, 409] on div "$46.07" at bounding box center [609, 407] width 100 height 40
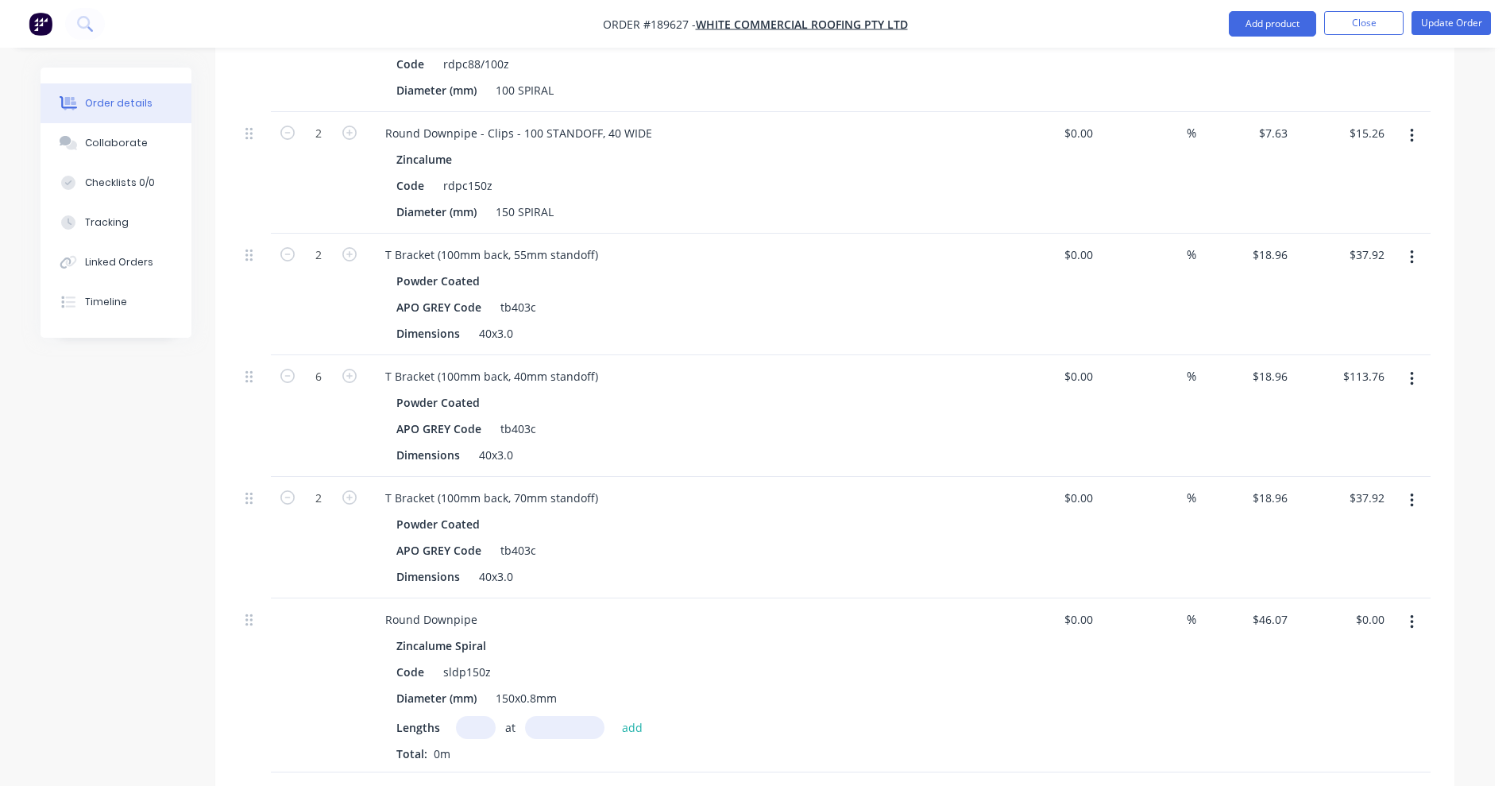
click at [462, 716] on input "text" at bounding box center [476, 727] width 40 height 23
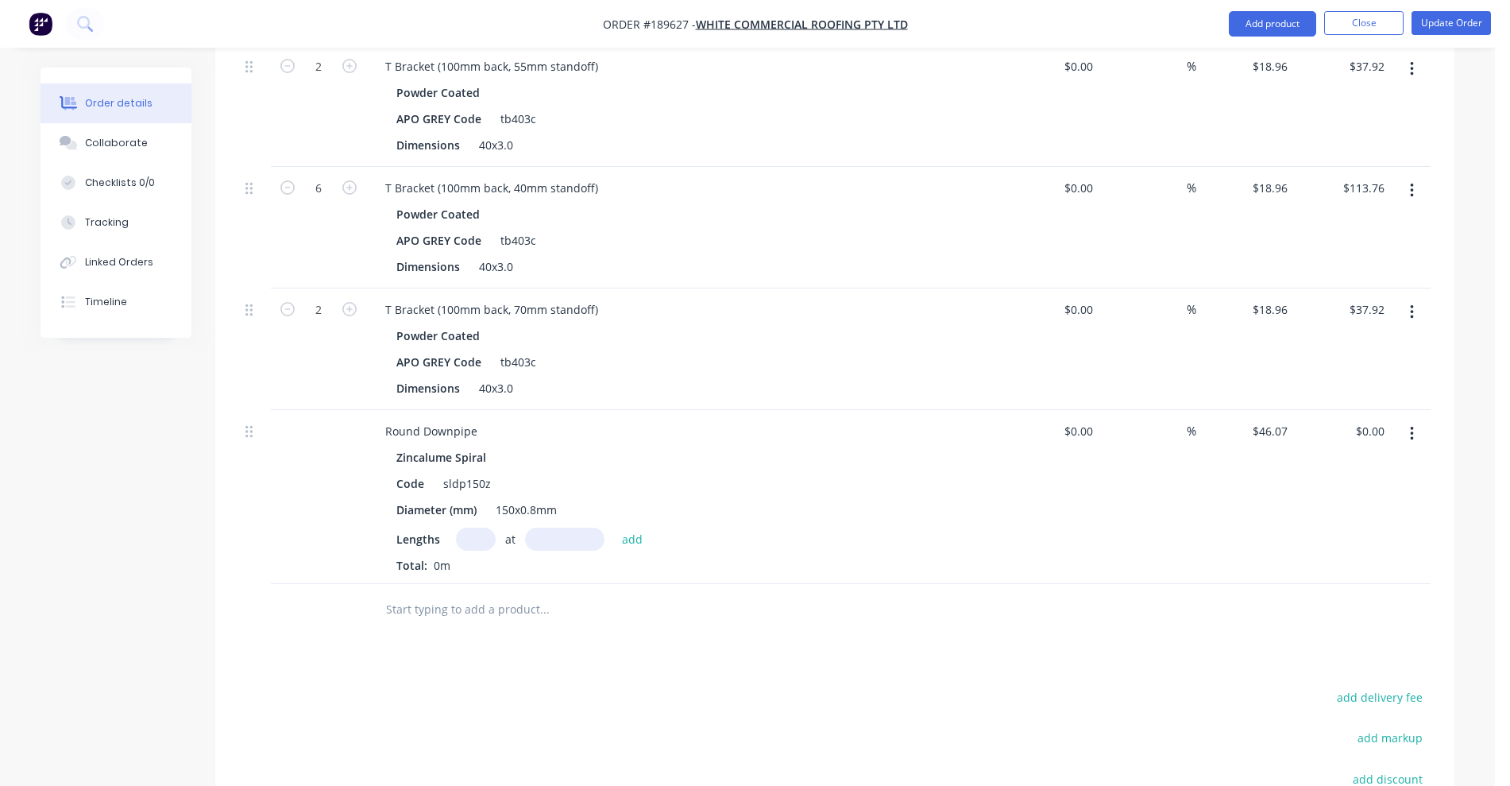
scroll to position [1192, 0]
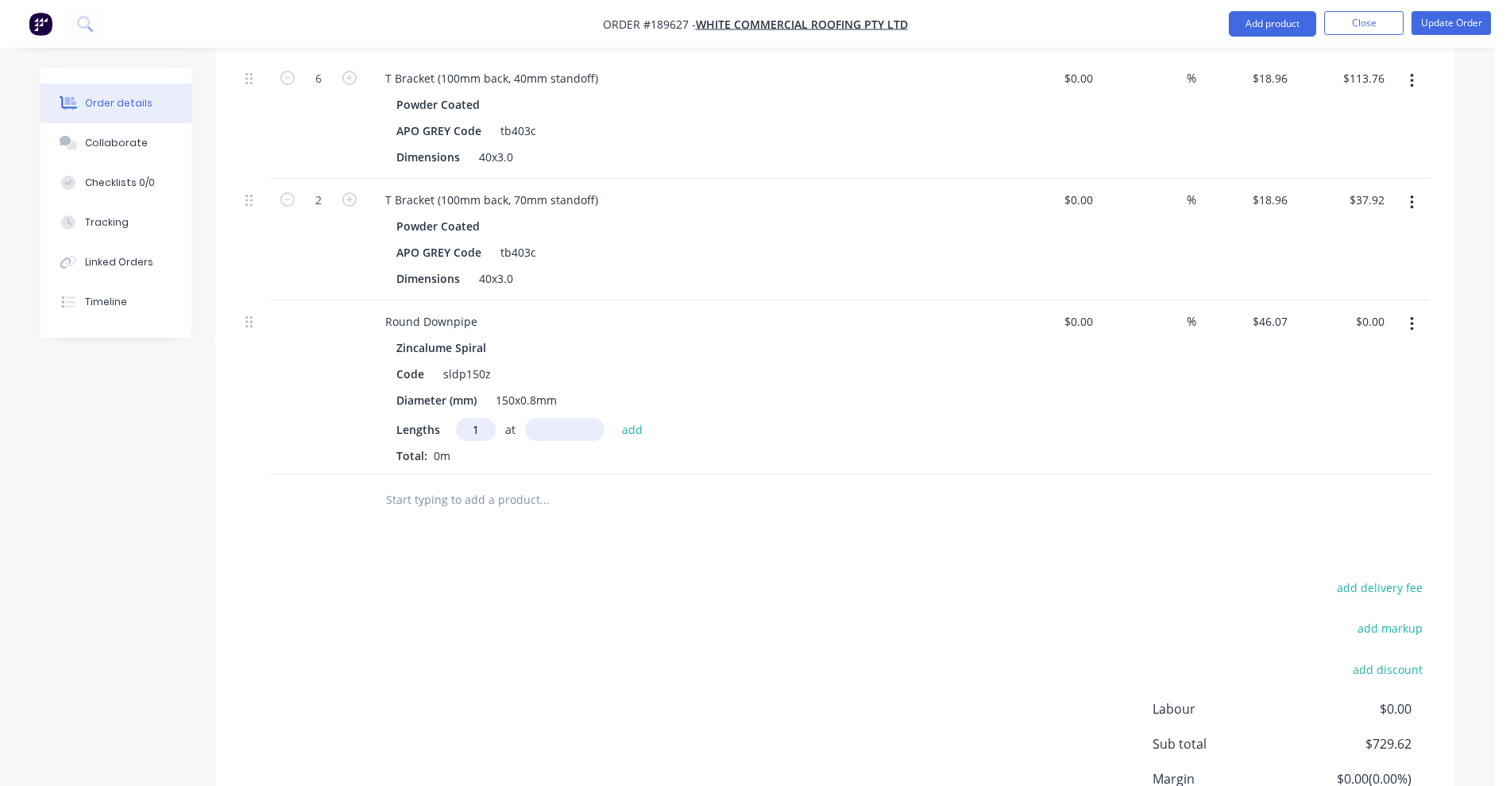
type input "1"
type input "4900"
click at [614, 418] on button "add" at bounding box center [632, 428] width 37 height 21
type input "$225.74"
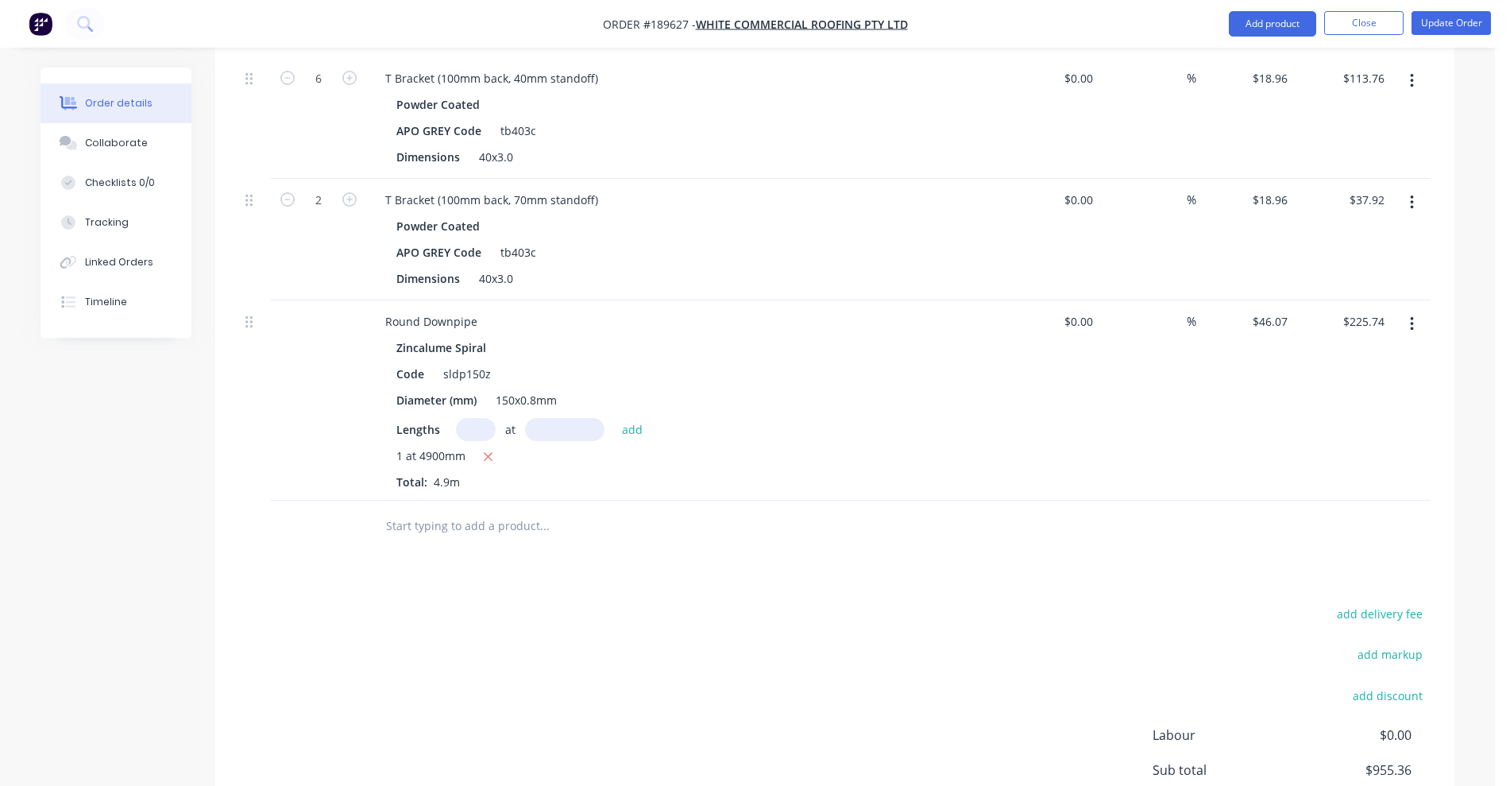
click at [406, 510] on input "text" at bounding box center [544, 526] width 318 height 32
click at [1301, 16] on button "Add product" at bounding box center [1272, 23] width 87 height 25
click at [1225, 75] on div "Product catalogue" at bounding box center [1241, 64] width 122 height 23
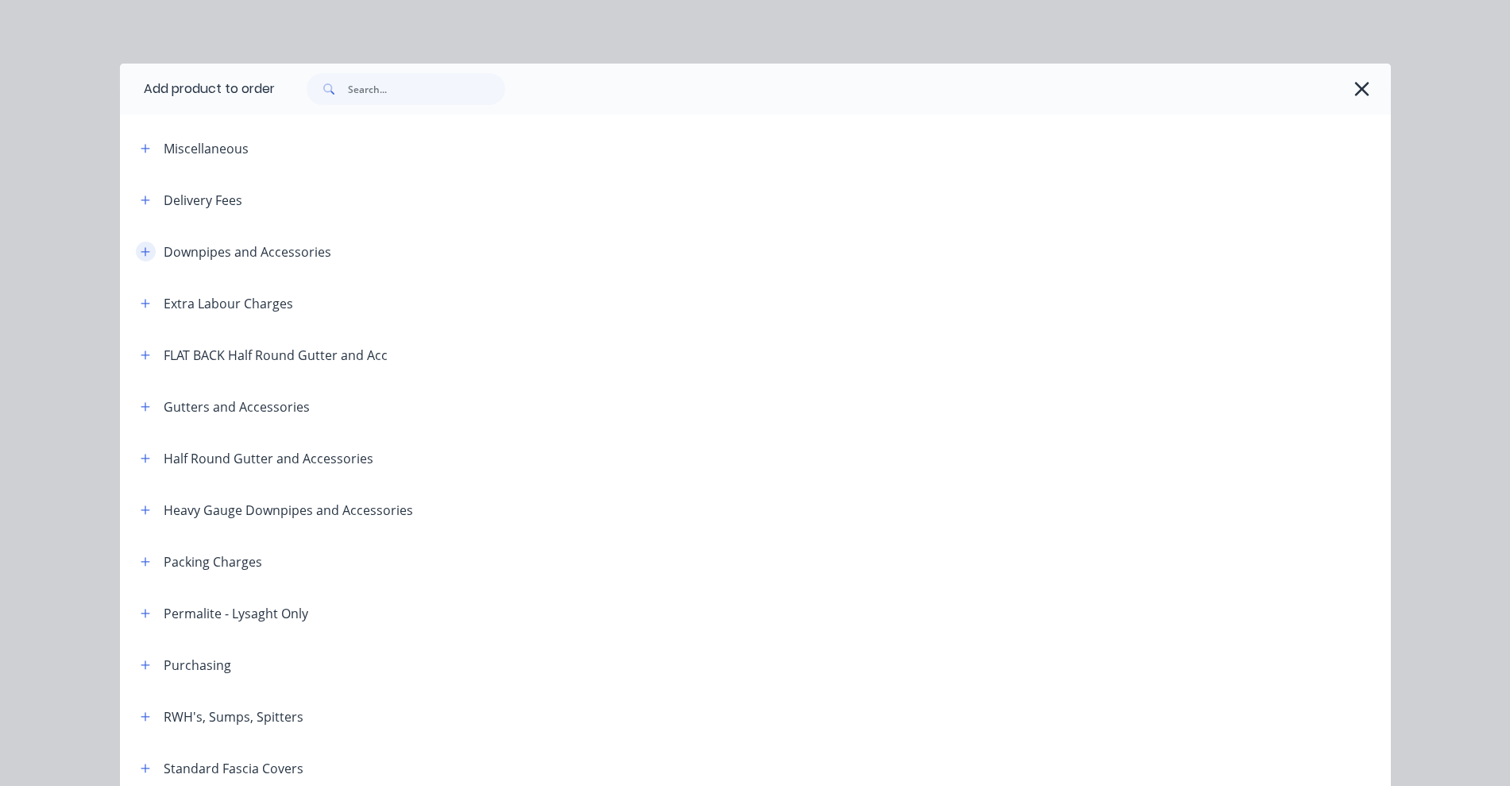
click at [142, 254] on icon "button" at bounding box center [146, 251] width 10 height 11
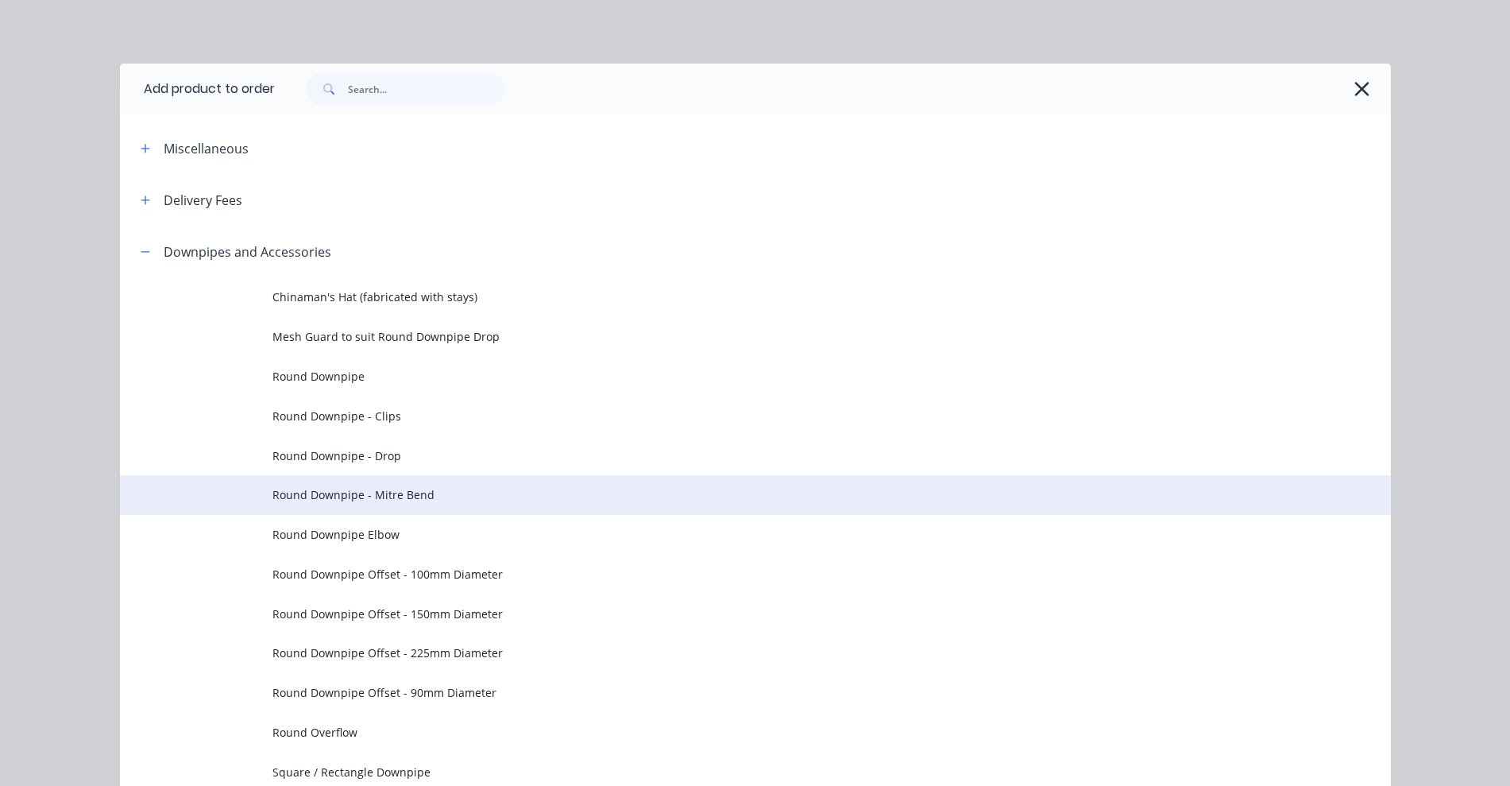
click at [376, 496] on span "Round Downpipe - Mitre Bend" at bounding box center [720, 494] width 895 height 17
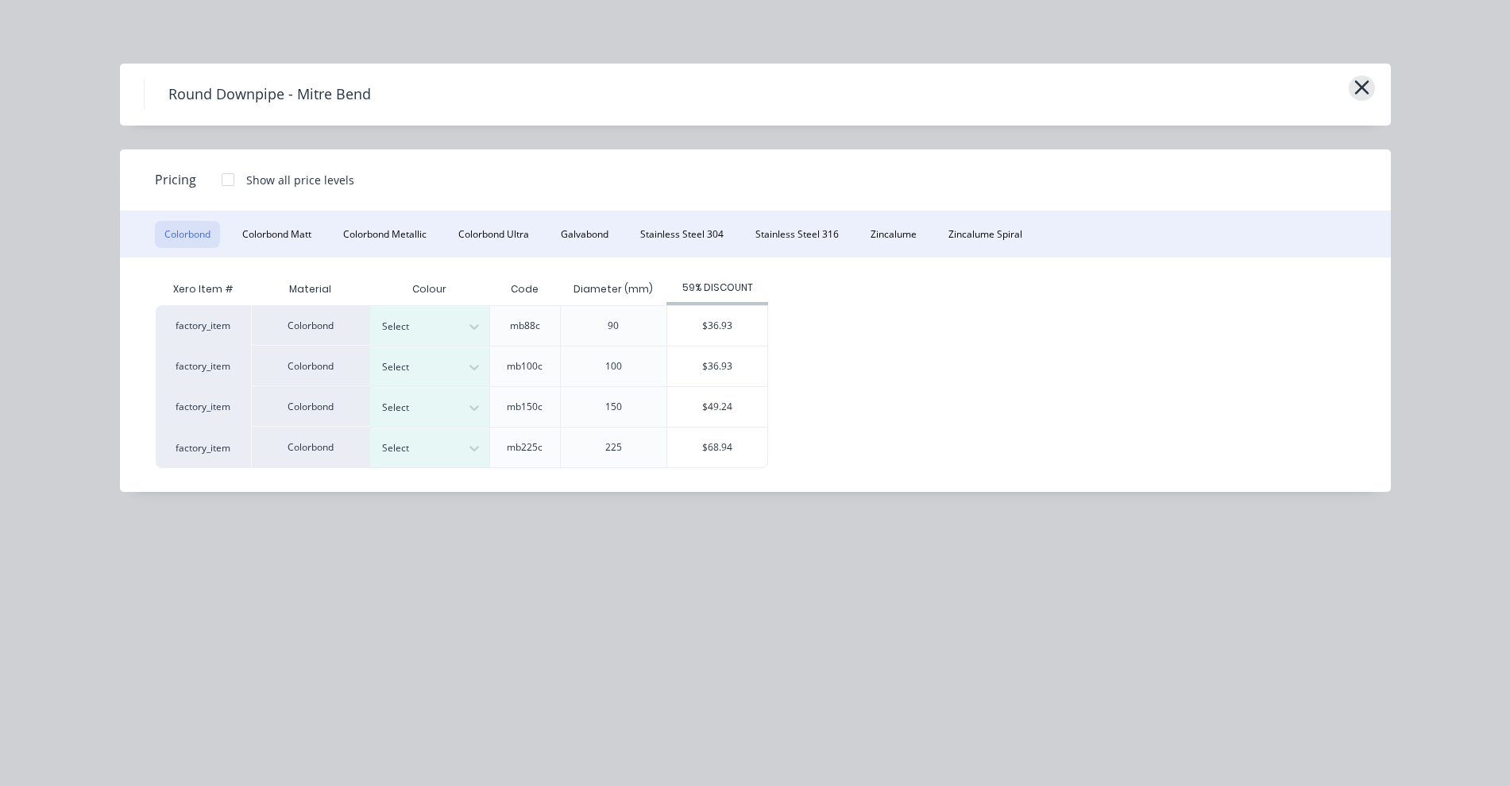
click at [1359, 85] on icon "button" at bounding box center [1362, 87] width 14 height 14
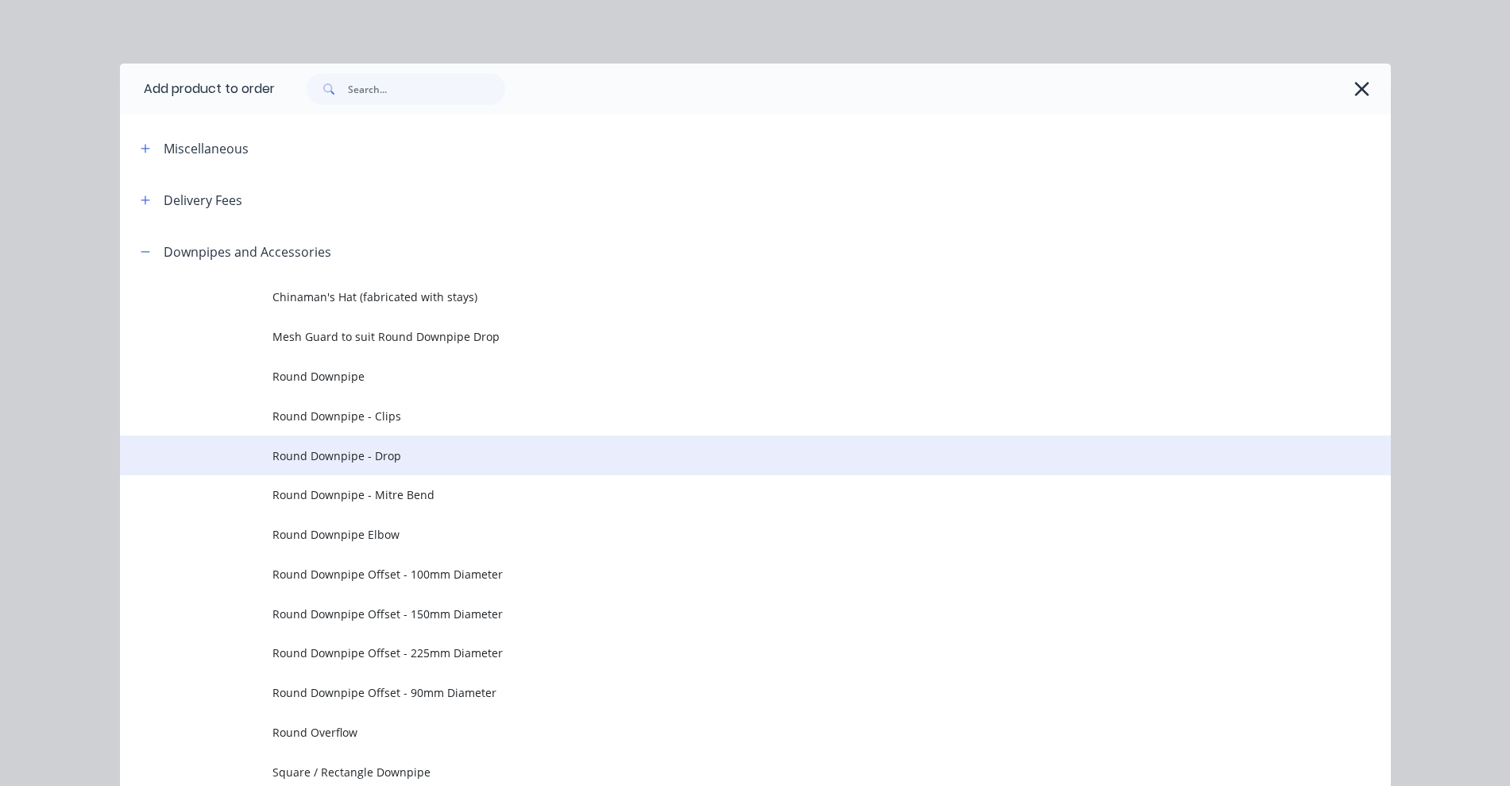
scroll to position [226, 0]
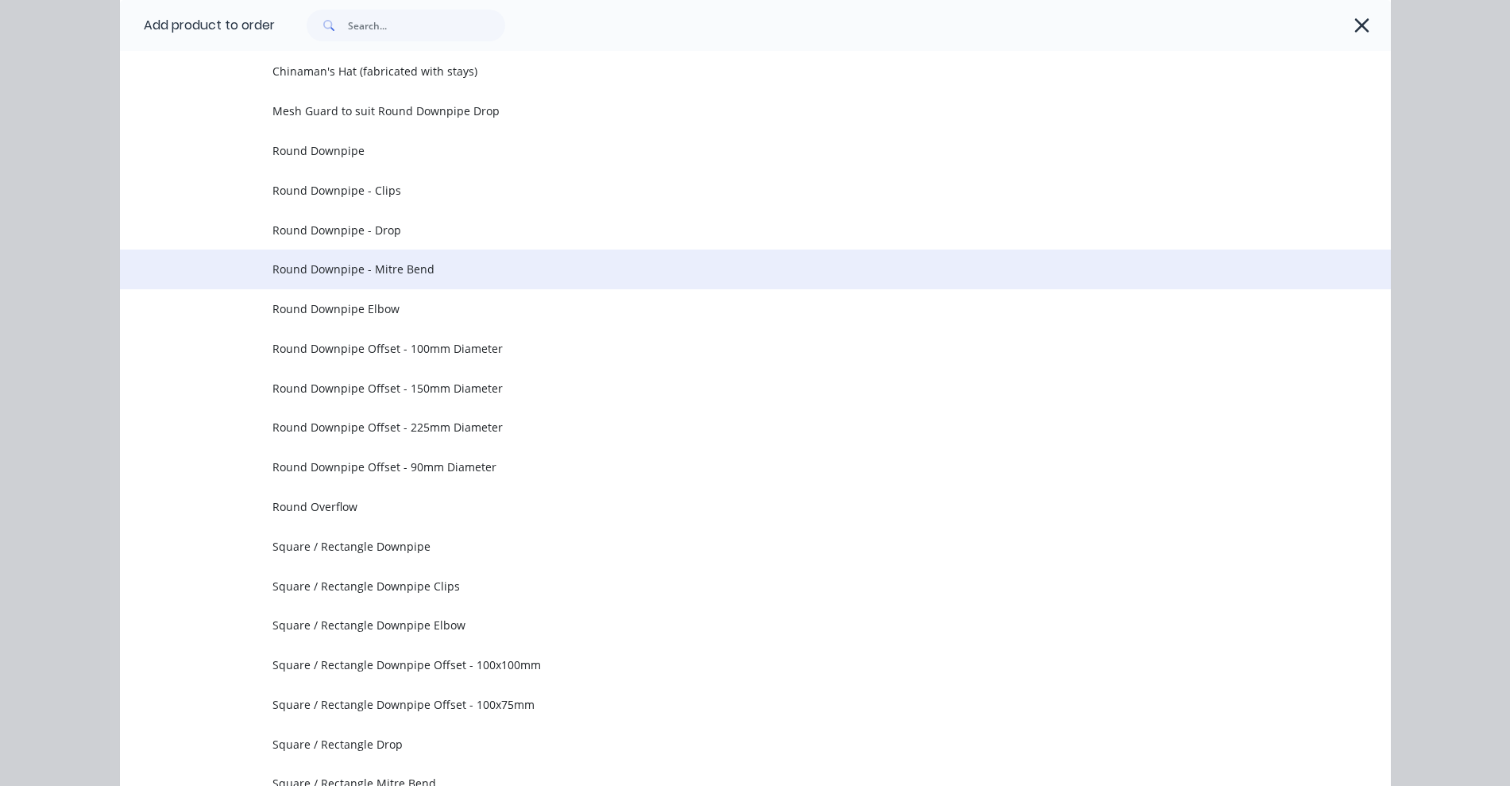
click at [404, 269] on span "Round Downpipe - Mitre Bend" at bounding box center [720, 269] width 895 height 17
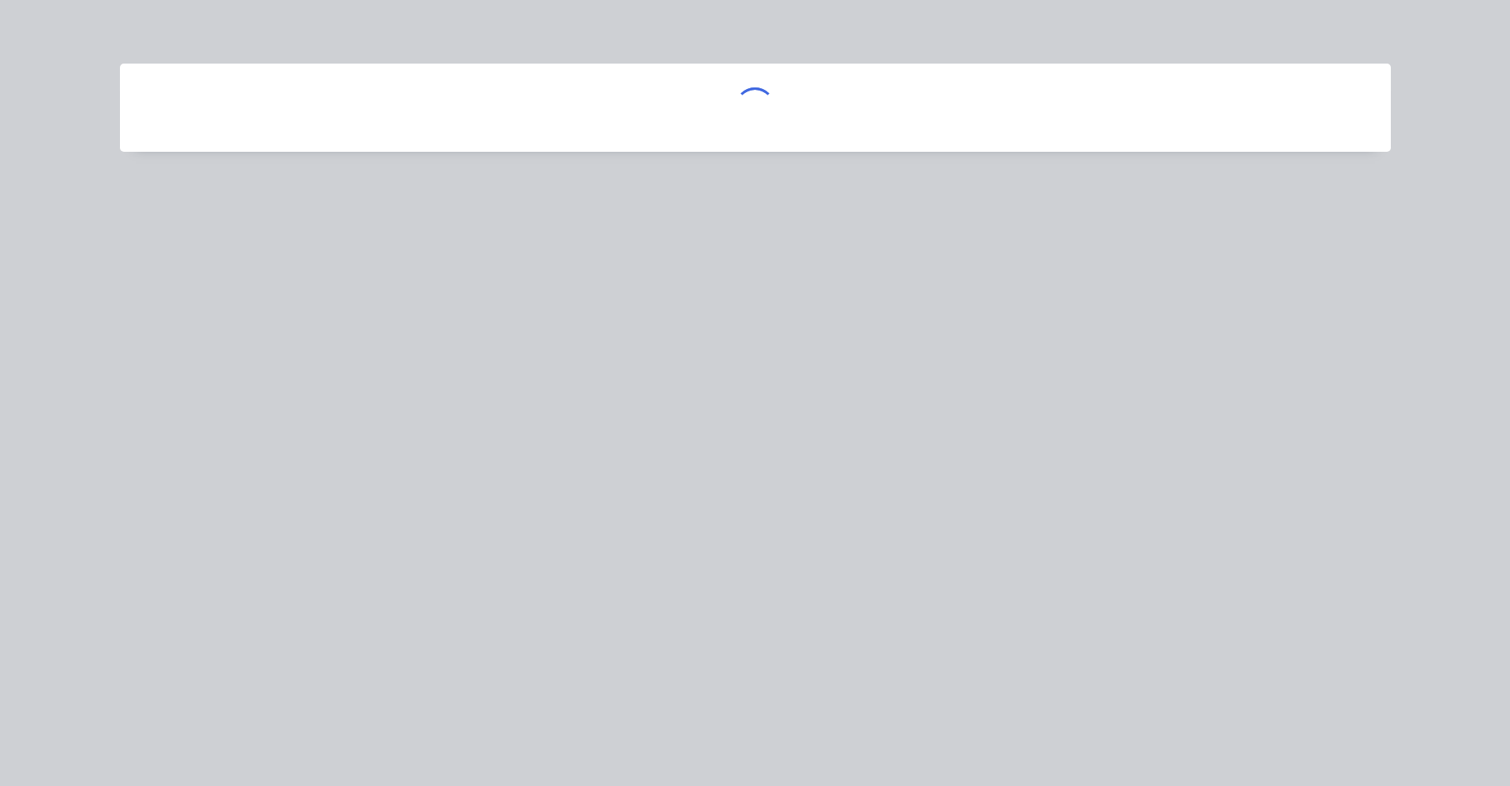
scroll to position [0, 0]
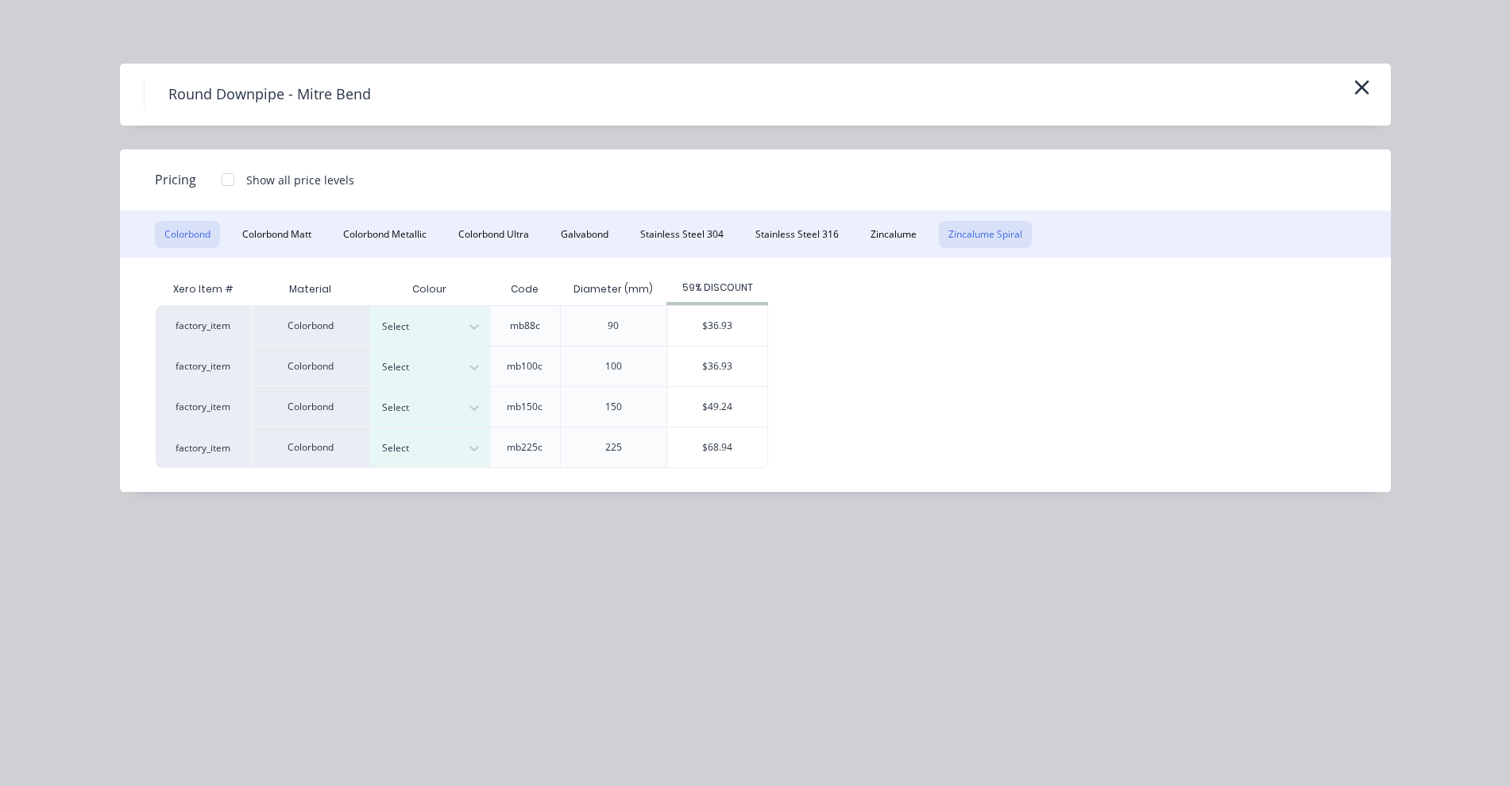
click at [1012, 227] on button "Zincalume Spiral" at bounding box center [985, 234] width 93 height 27
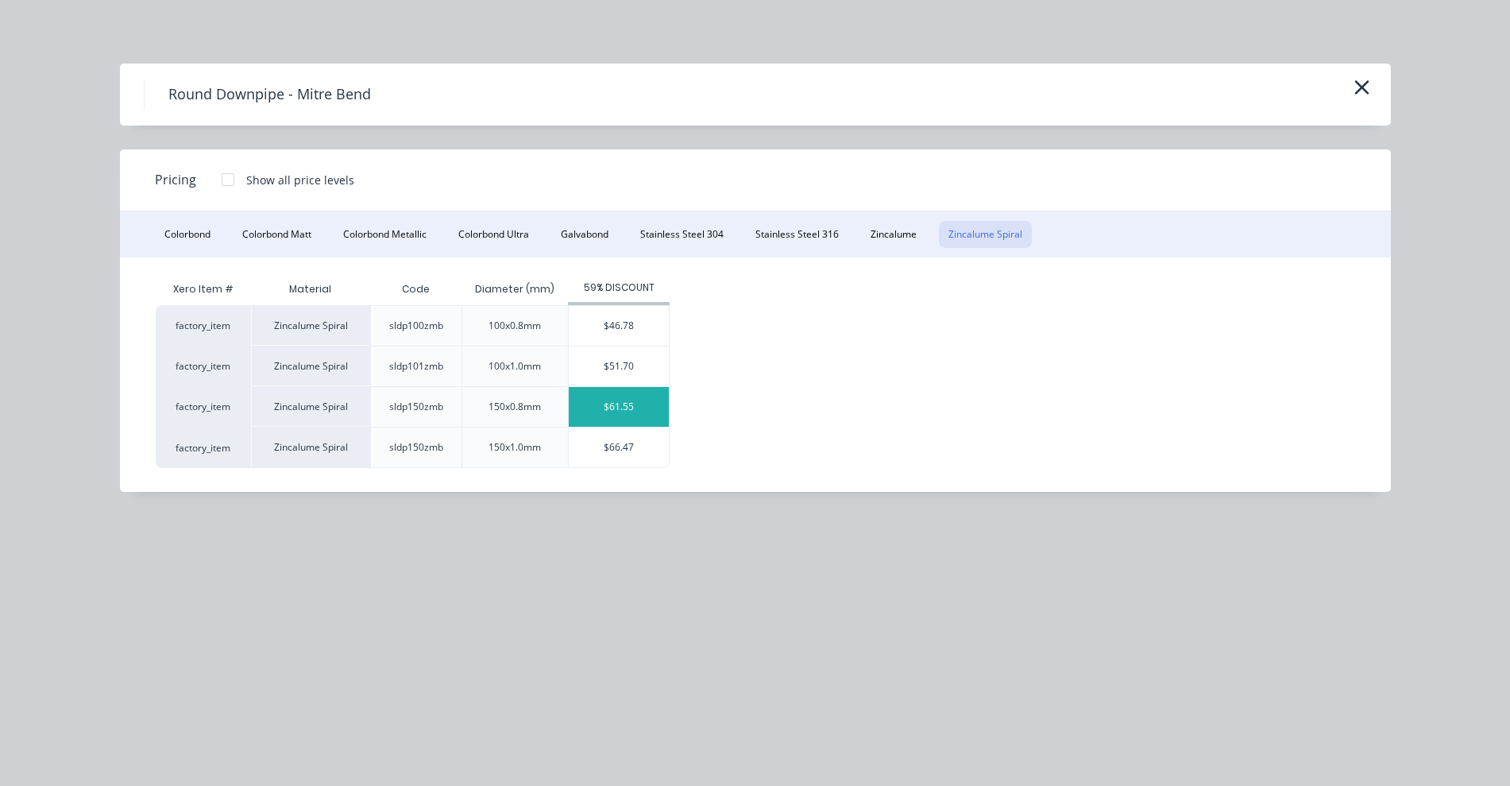
click at [628, 416] on div "$61.55" at bounding box center [619, 407] width 100 height 40
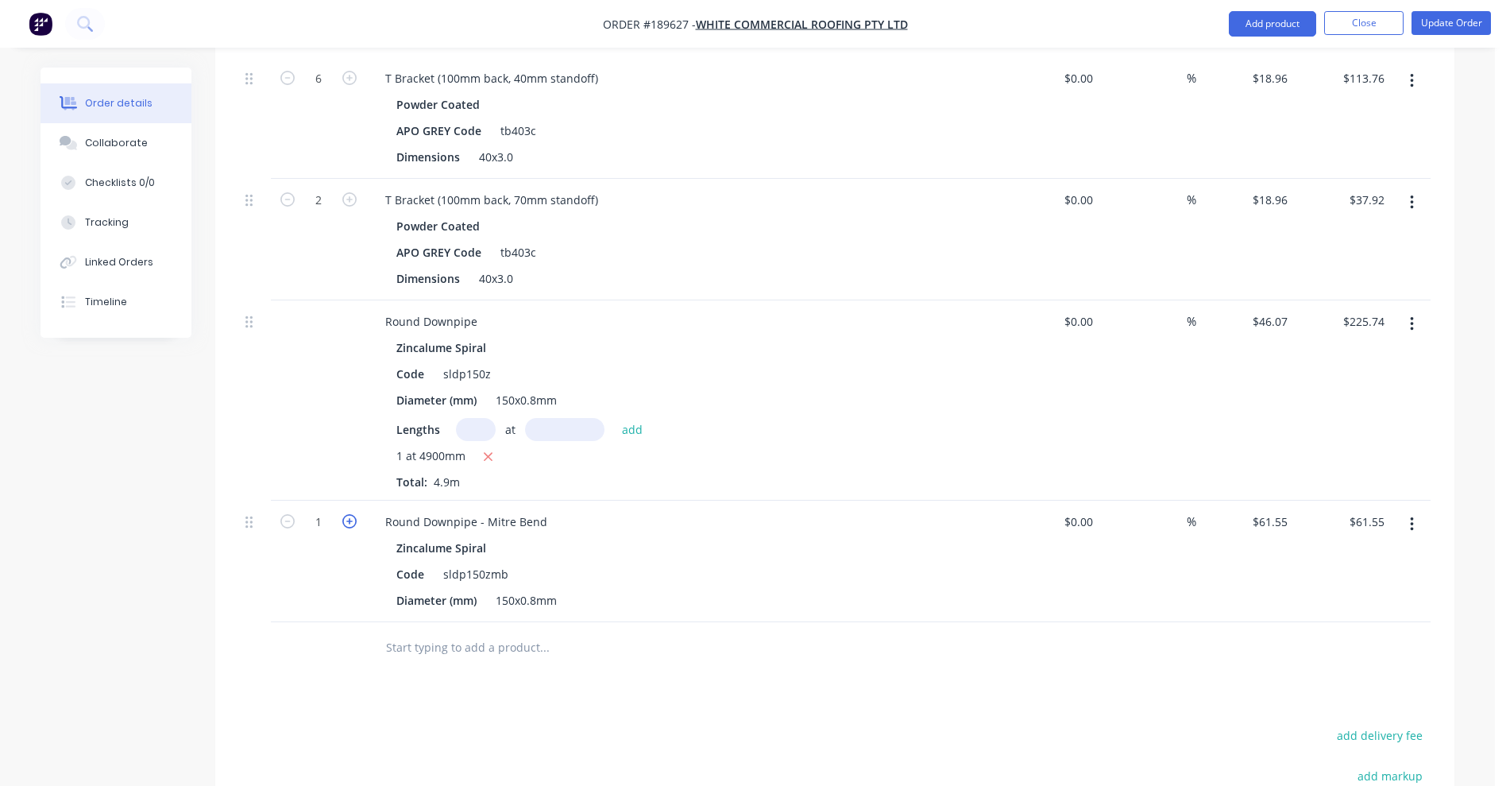
click at [350, 514] on icon "button" at bounding box center [349, 521] width 14 height 14
type input "2"
type input "$123.10"
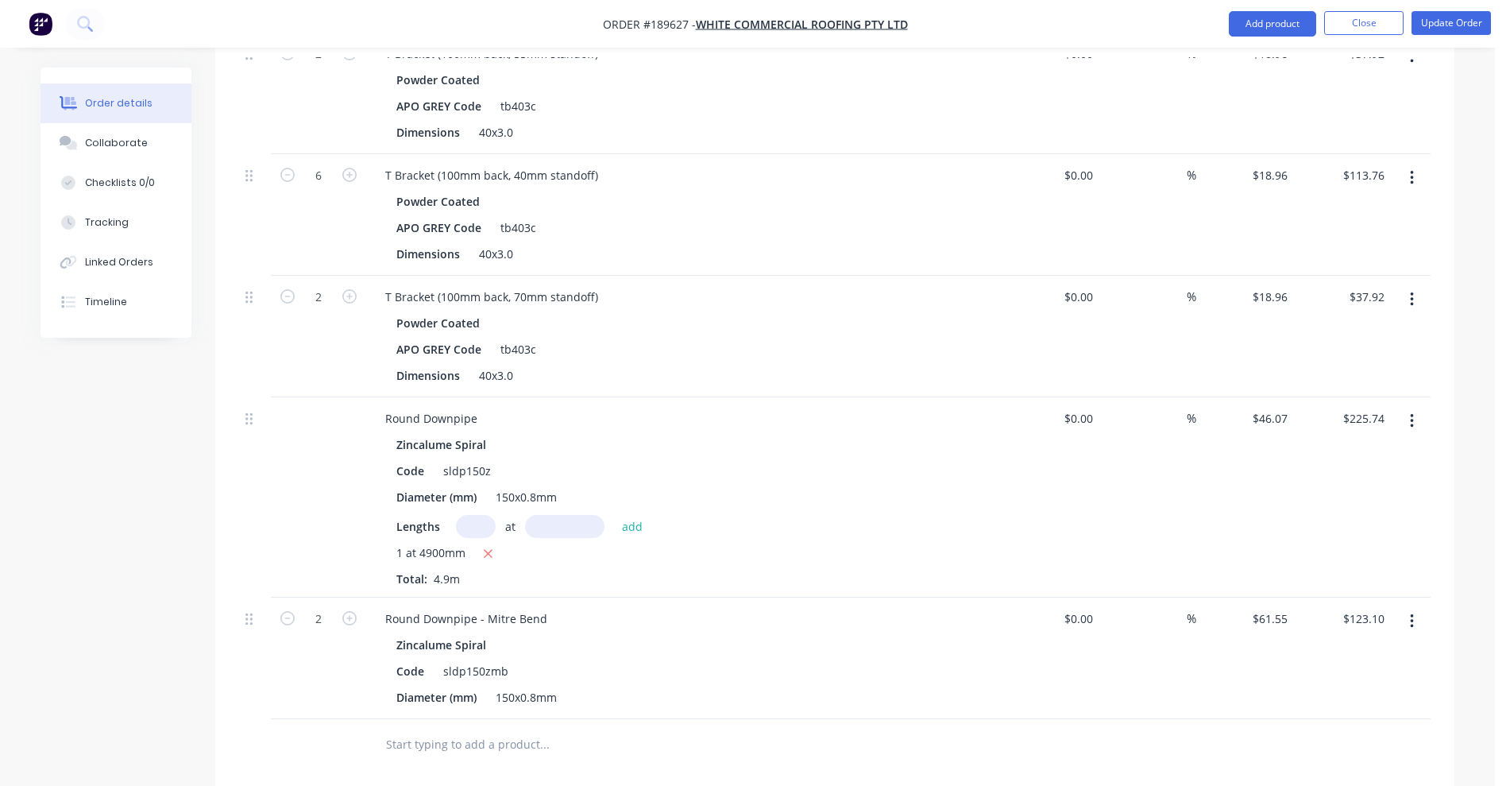
scroll to position [993, 0]
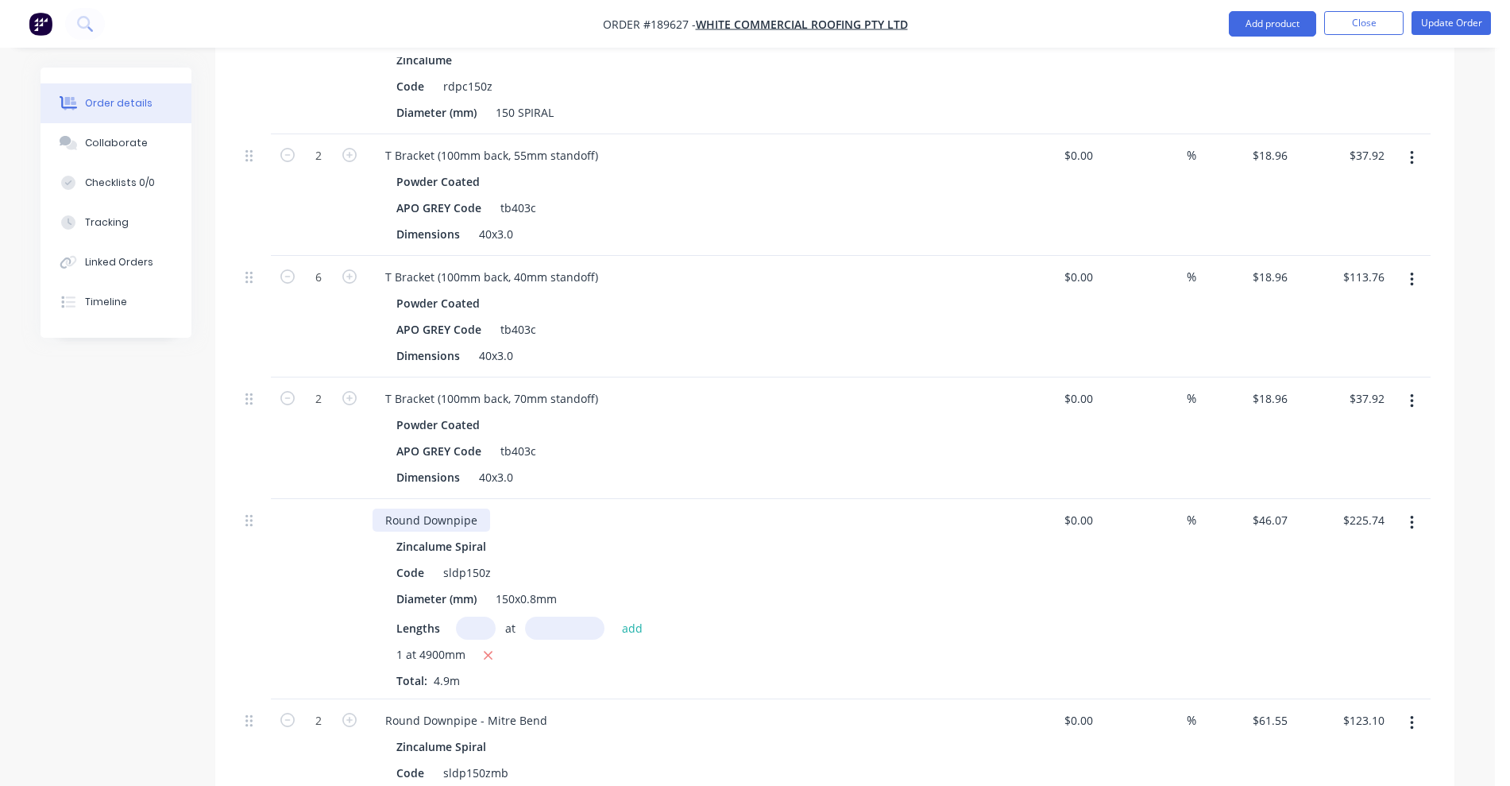
click at [474, 509] on div "Round Downpipe" at bounding box center [432, 520] width 118 height 23
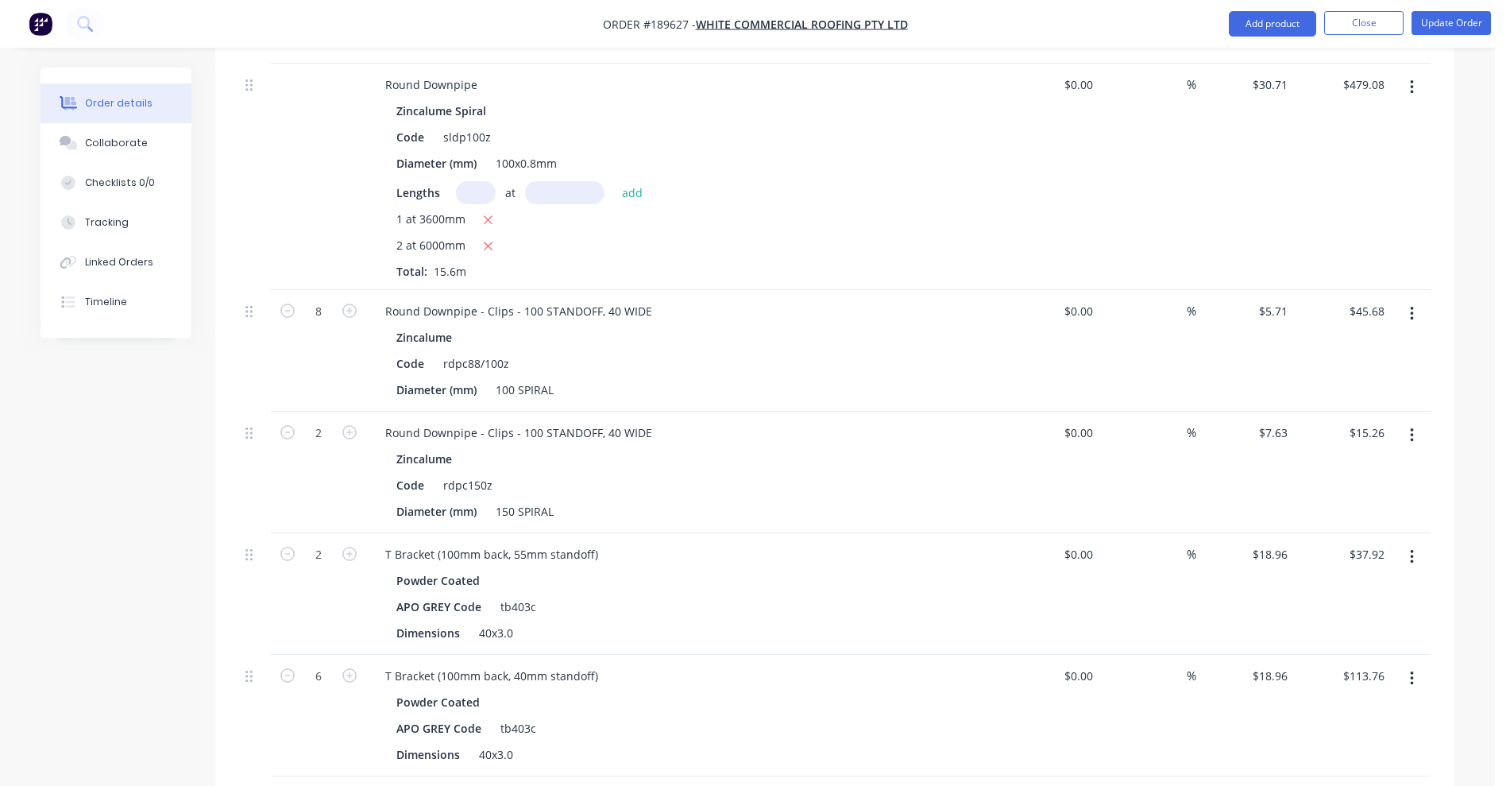
scroll to position [497, 0]
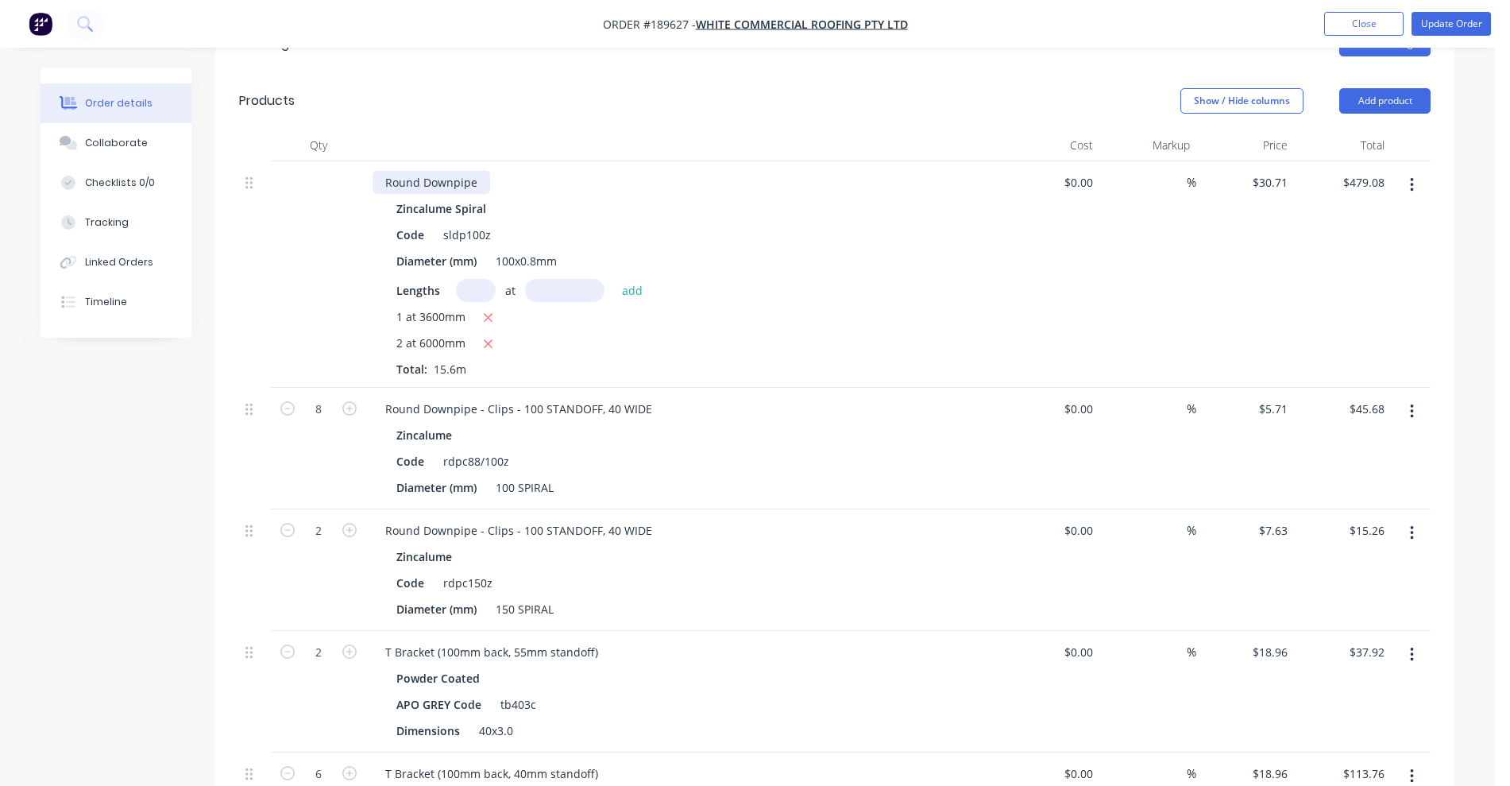
click at [485, 171] on div "Round Downpipe" at bounding box center [432, 182] width 118 height 23
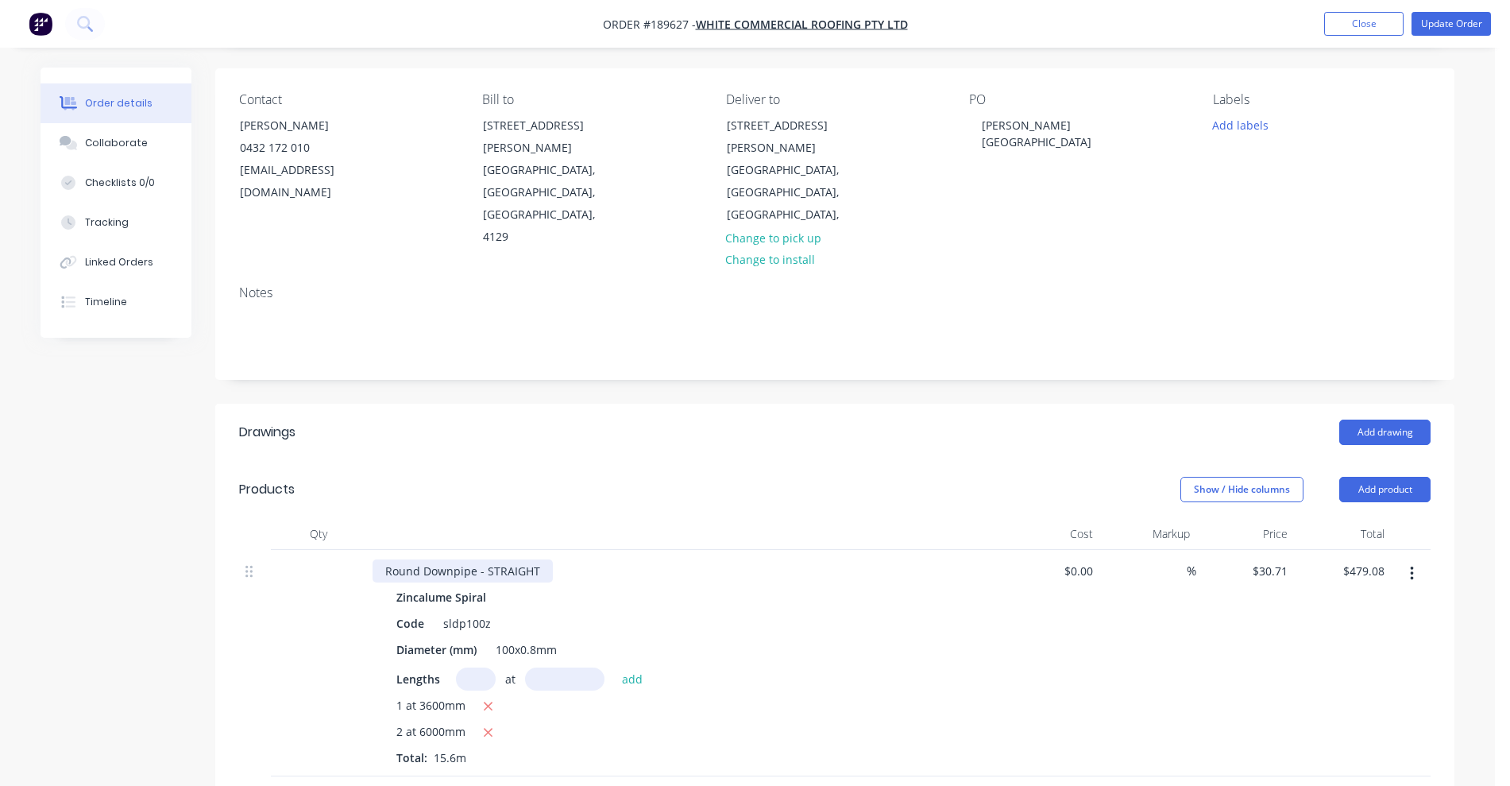
scroll to position [0, 0]
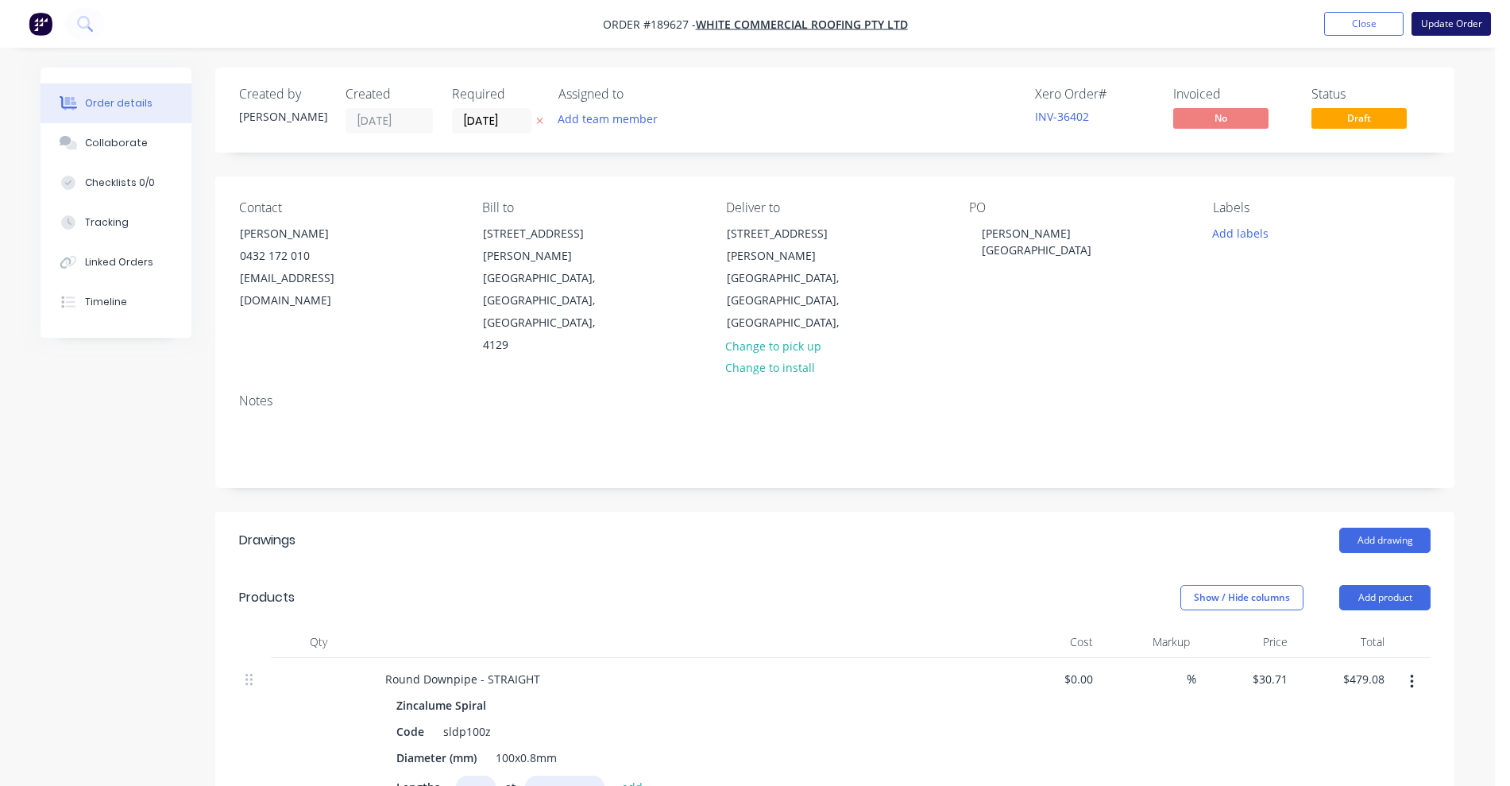
click at [1468, 22] on button "Update Order" at bounding box center [1451, 24] width 79 height 24
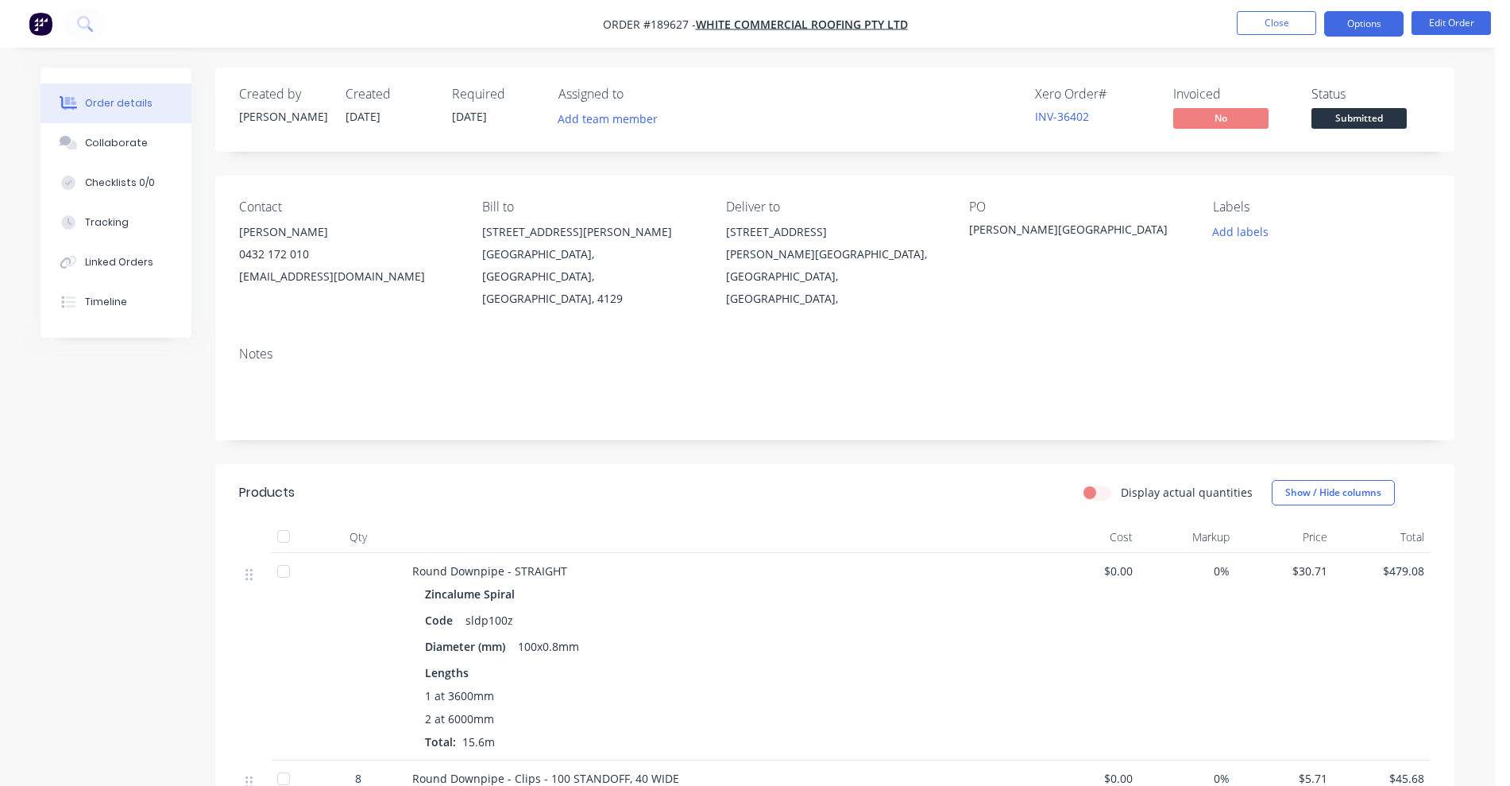
click at [1377, 30] on button "Options" at bounding box center [1364, 23] width 79 height 25
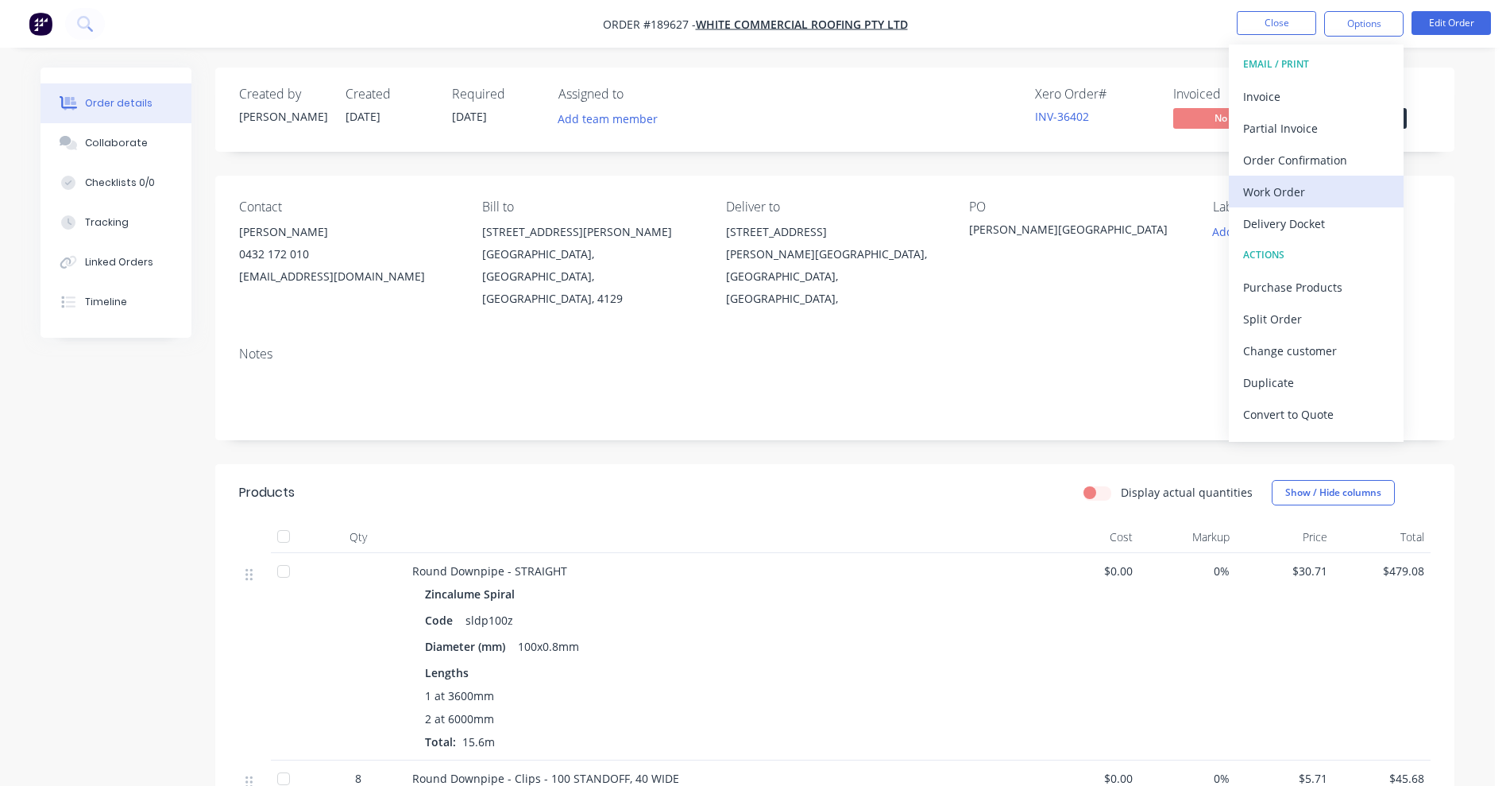
click at [1294, 201] on div "Work Order" at bounding box center [1316, 191] width 146 height 23
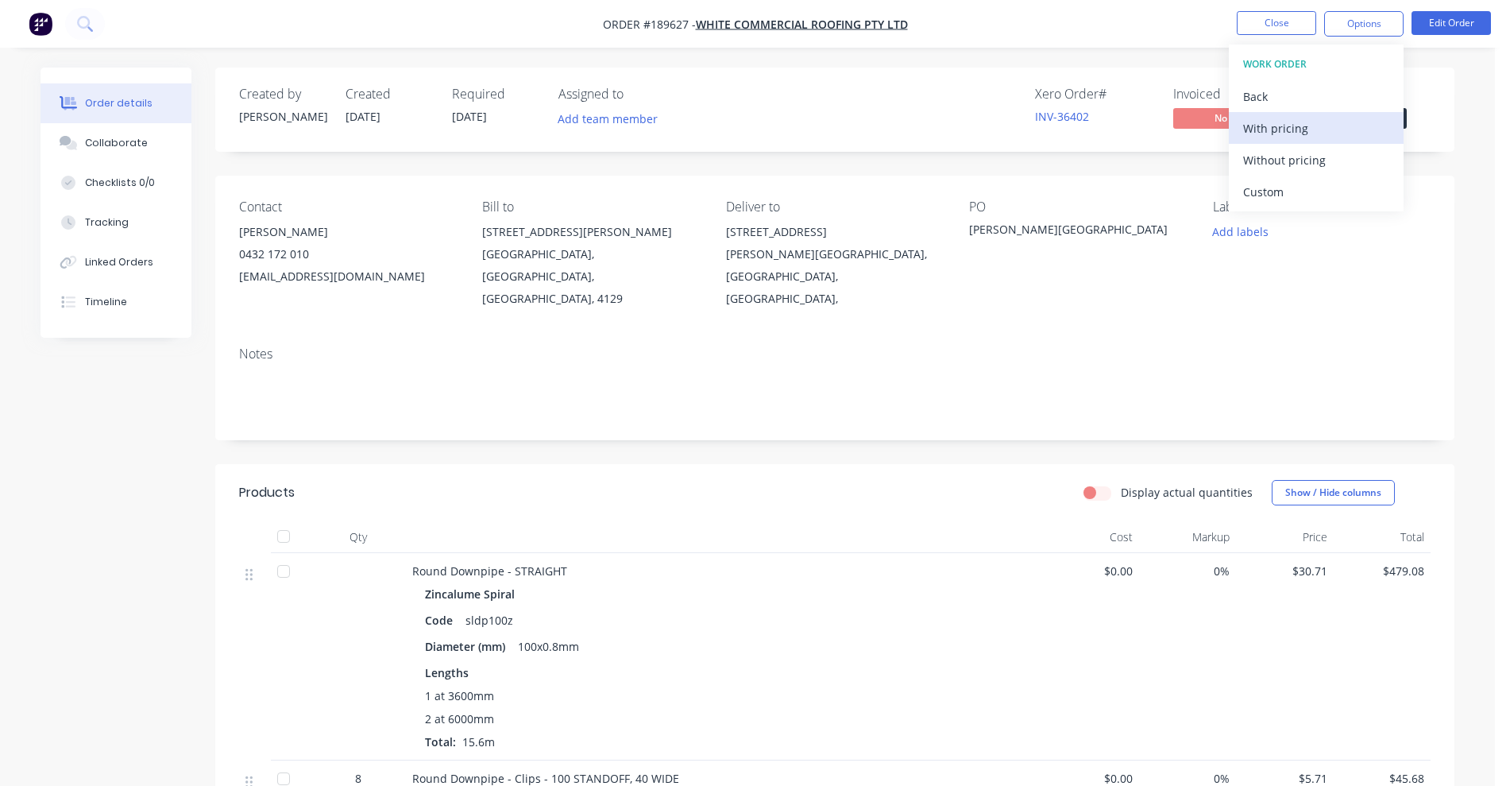
click at [1294, 131] on div "With pricing" at bounding box center [1316, 128] width 146 height 23
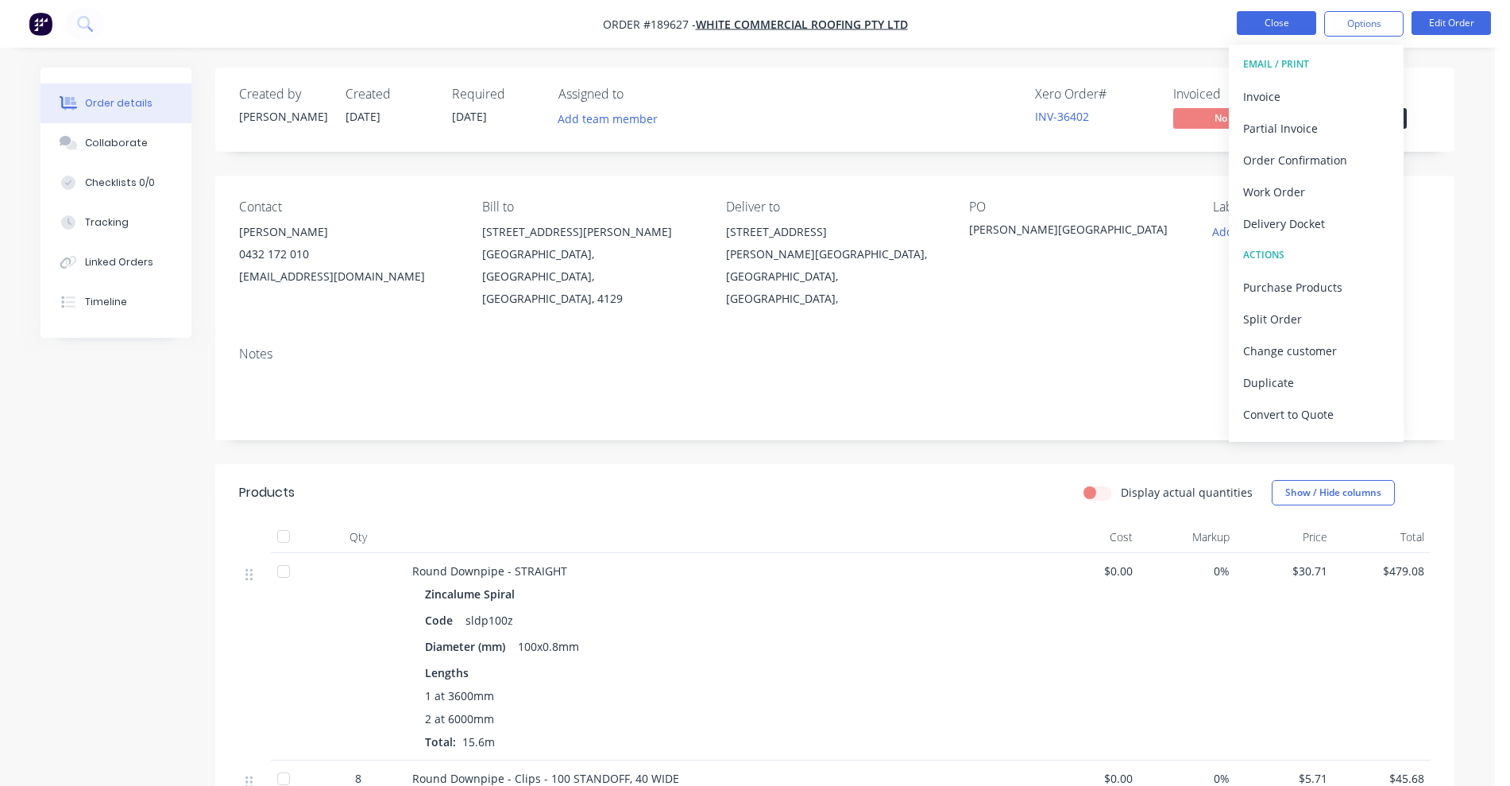
click at [1298, 28] on button "Close" at bounding box center [1276, 23] width 79 height 24
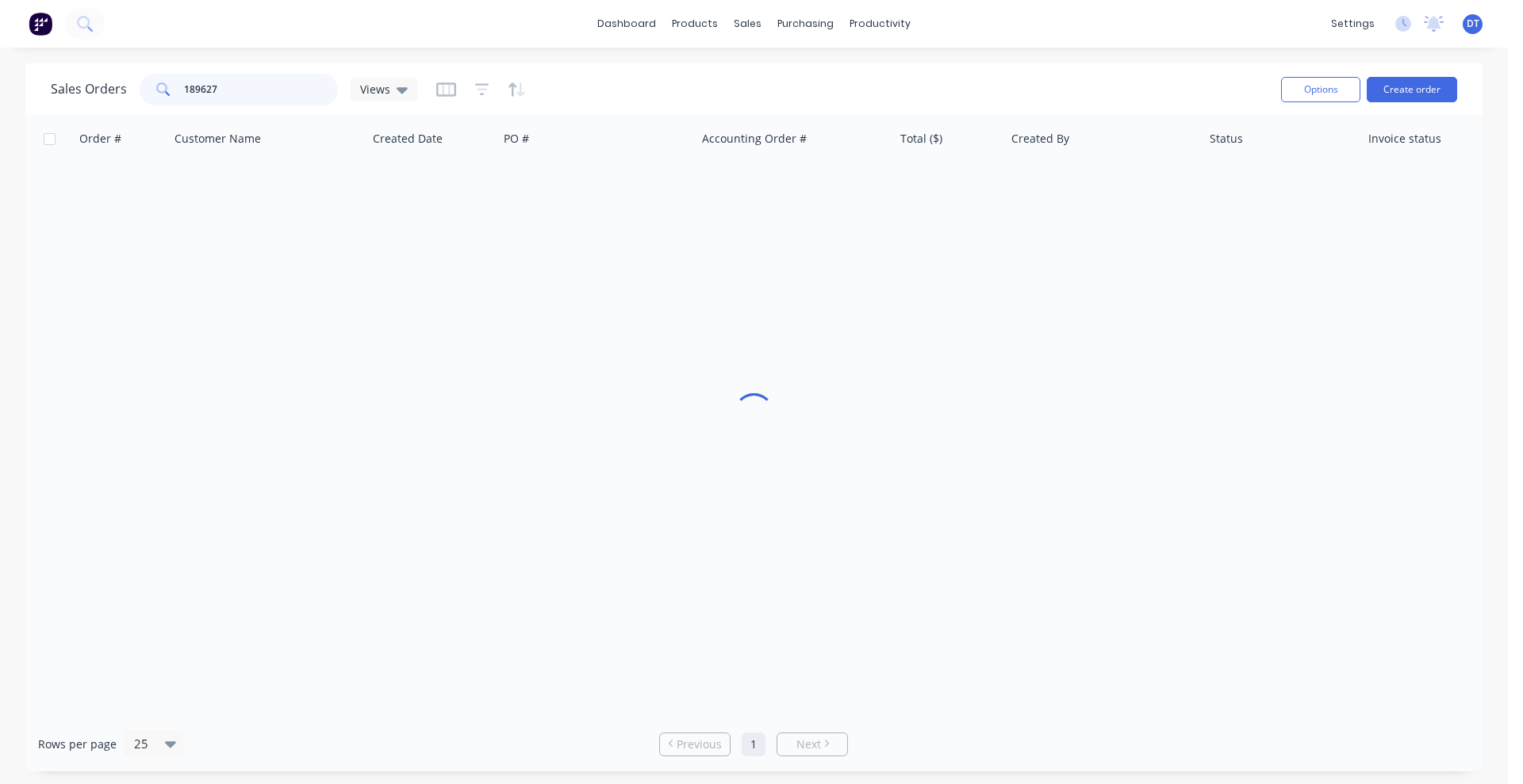
drag, startPoint x: 222, startPoint y: 82, endPoint x: 130, endPoint y: 90, distance: 92.3
click at [130, 90] on div "Sales Orders 189627 Views" at bounding box center [234, 90] width 366 height 32
type input "188905"
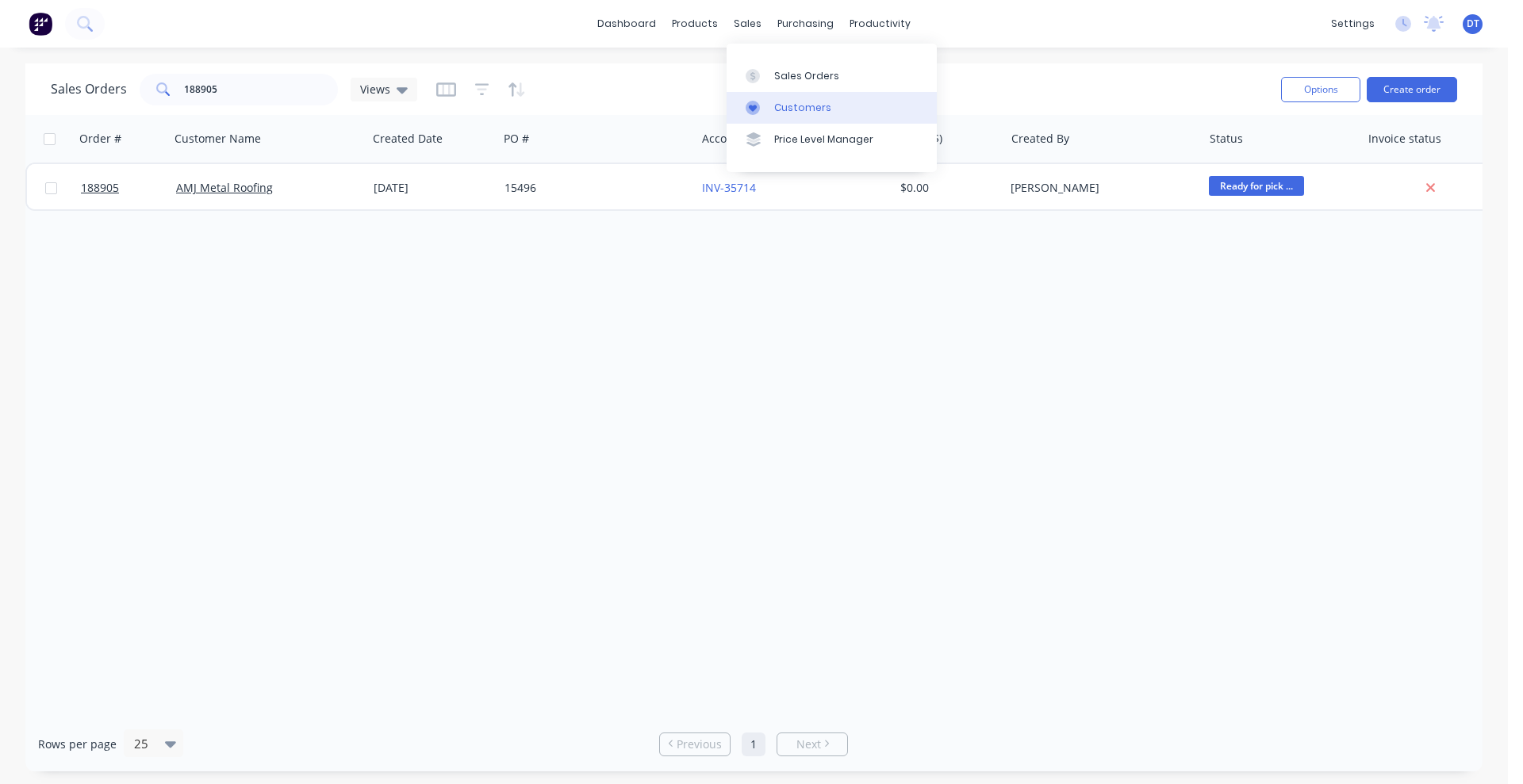
click at [762, 110] on div at bounding box center [758, 108] width 24 height 14
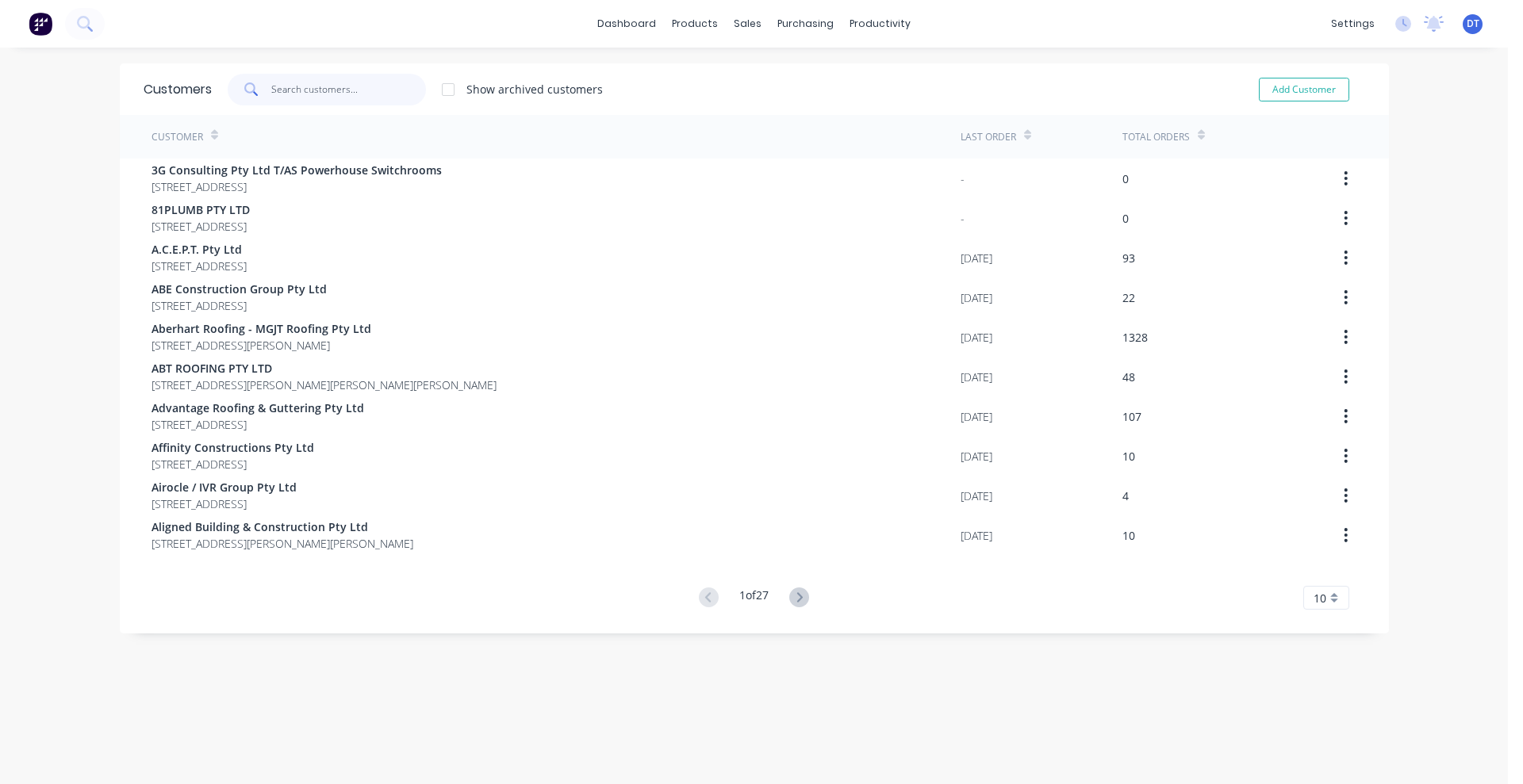
click at [292, 91] on input "text" at bounding box center [348, 90] width 155 height 32
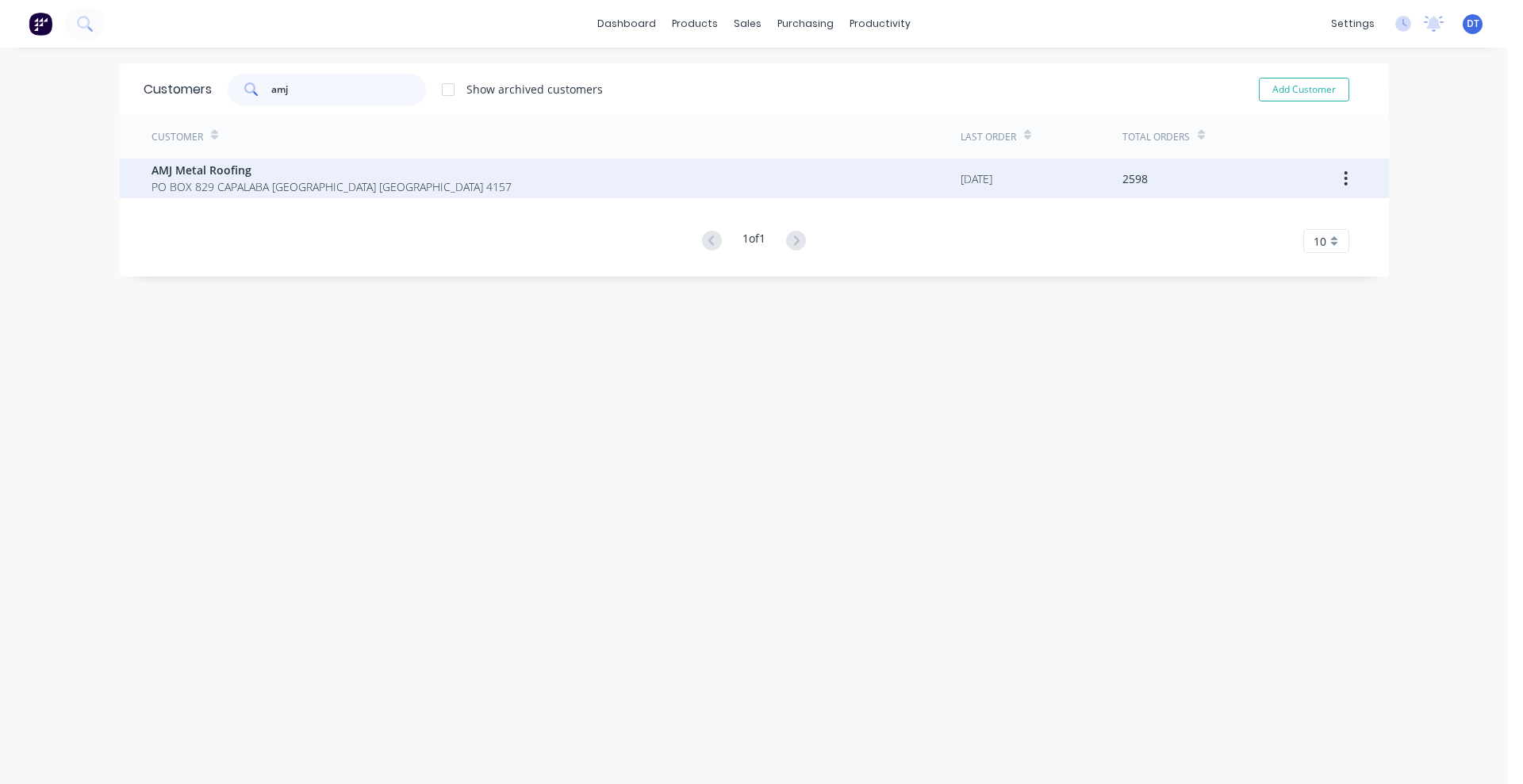
type input "amj"
click at [332, 179] on span "PO BOX 829 CAPALABA [GEOGRAPHIC_DATA] [GEOGRAPHIC_DATA] 4157" at bounding box center [331, 187] width 360 height 17
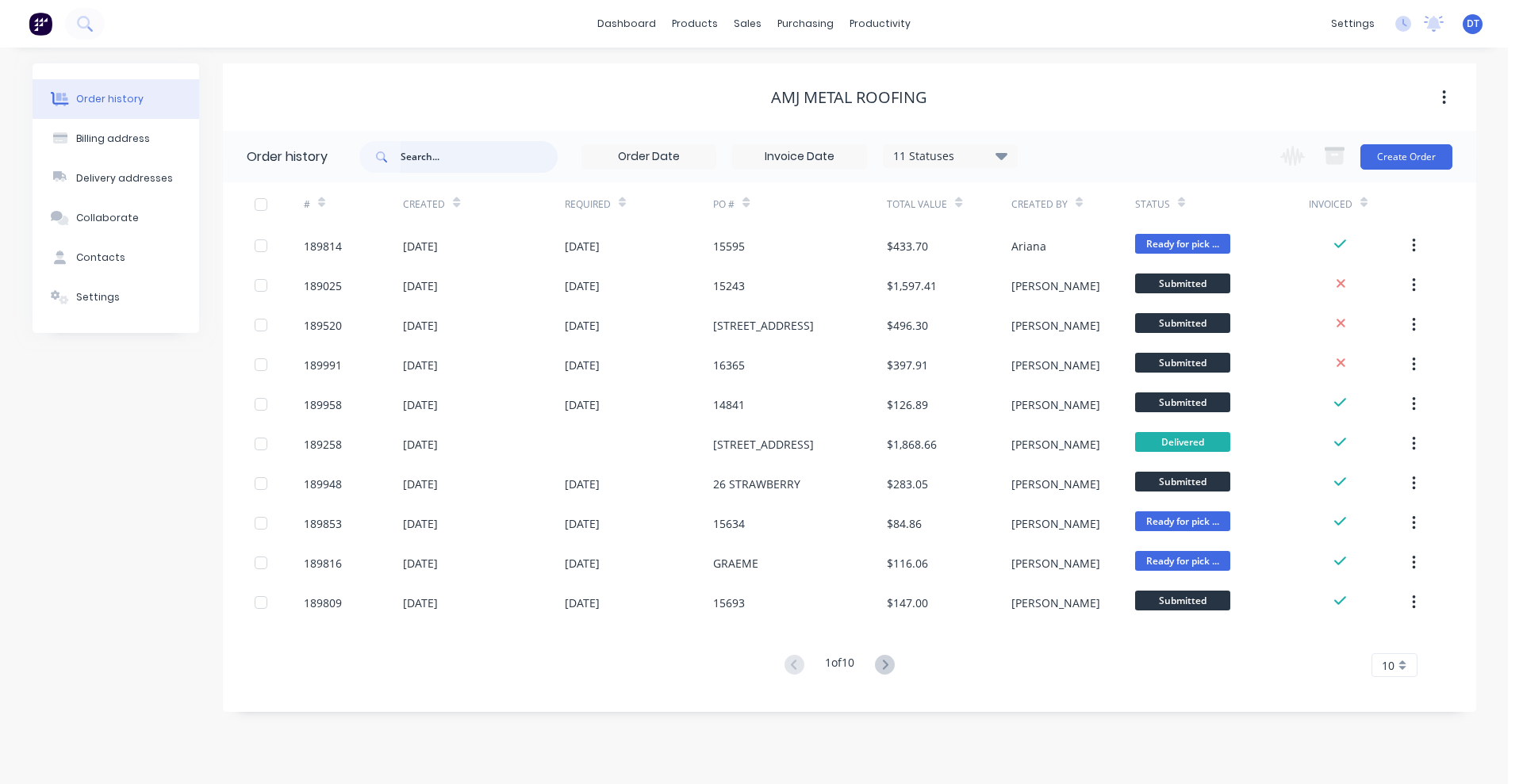
click at [552, 161] on input "text" at bounding box center [478, 157] width 157 height 32
type input "powdercoat"
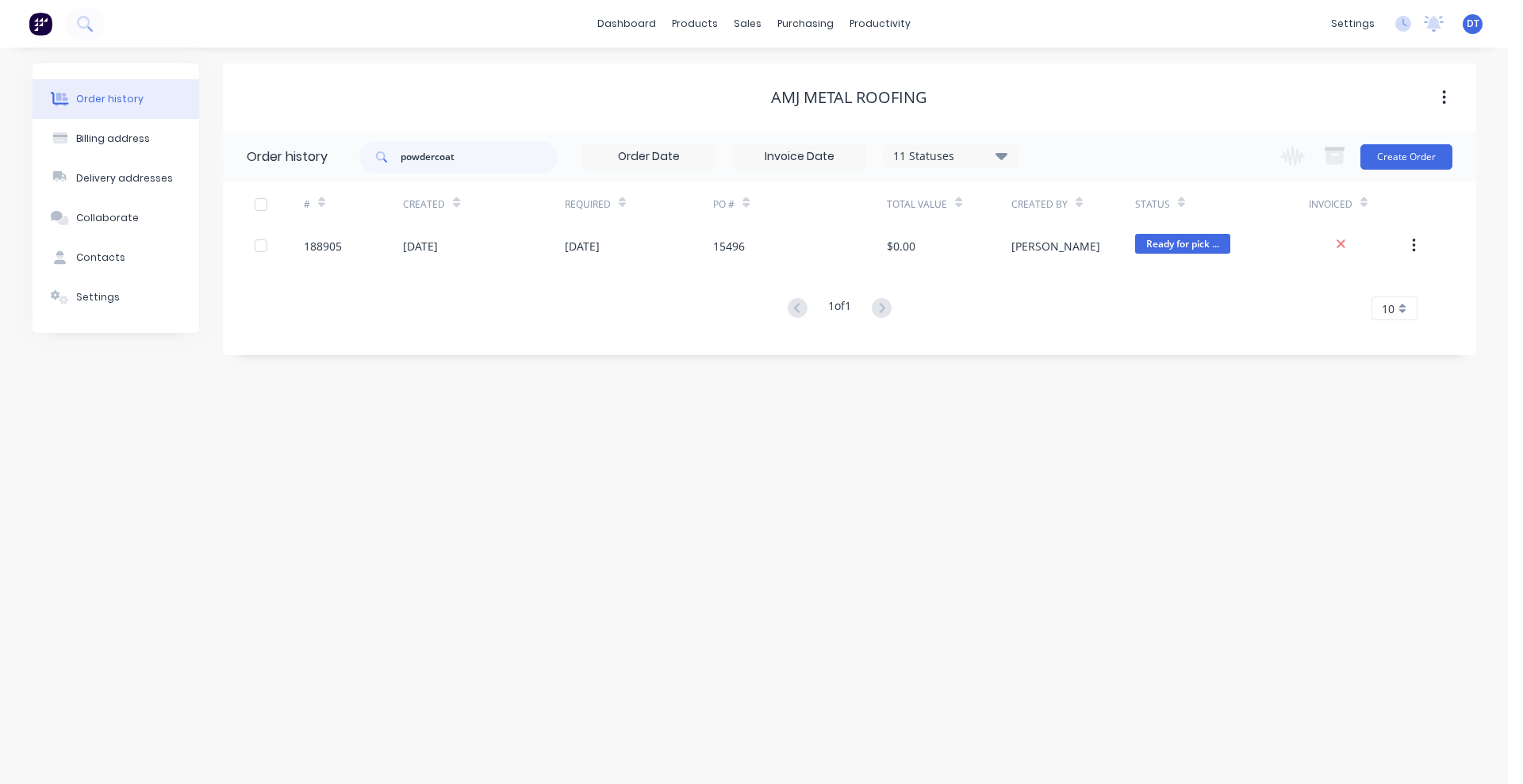
click at [986, 162] on div "11 Statuses" at bounding box center [949, 156] width 133 height 17
click at [1081, 370] on label at bounding box center [1081, 370] width 0 height 0
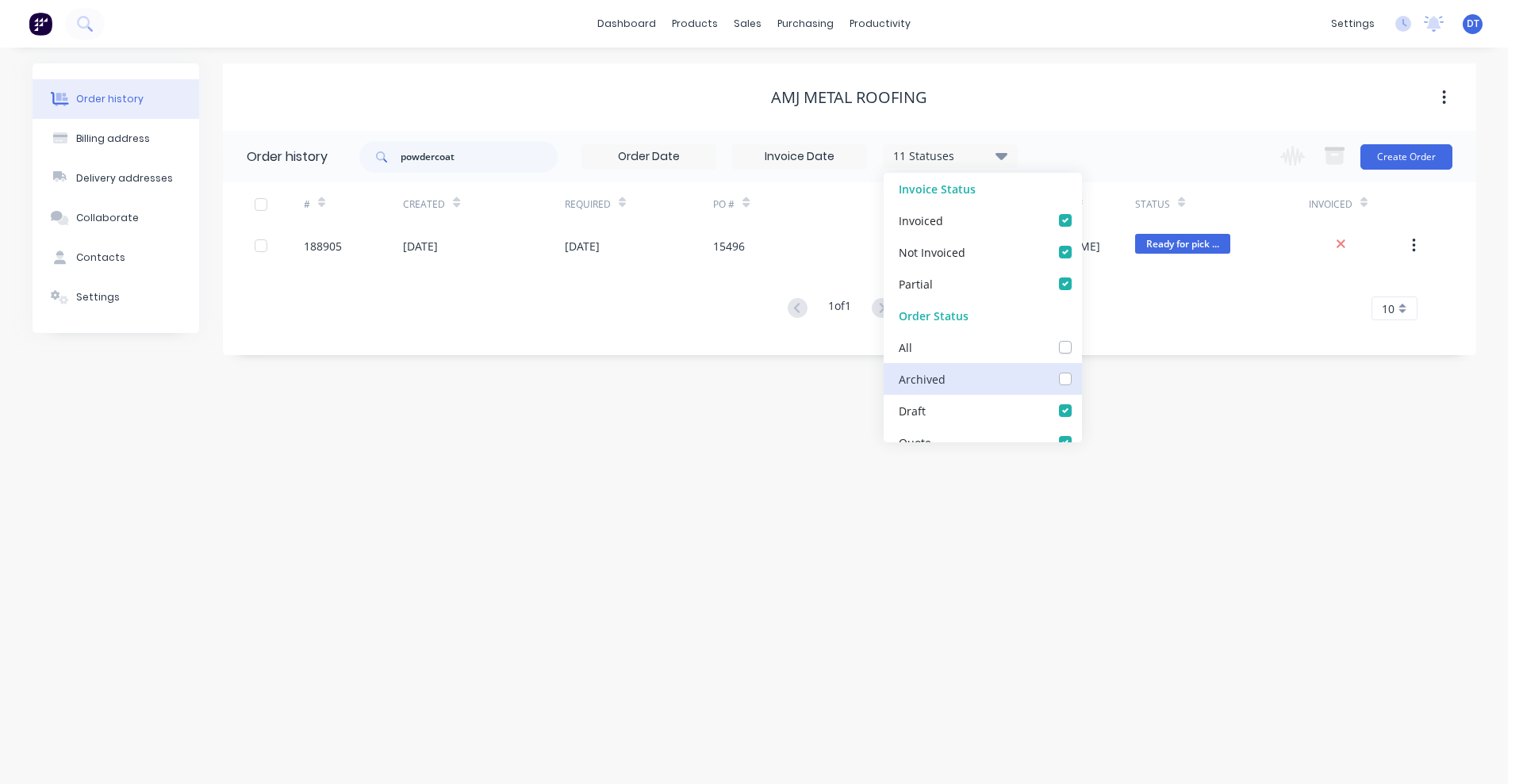
click at [1081, 379] on input "checkbox" at bounding box center [1087, 377] width 13 height 15
checkbox input "true"
click at [1134, 81] on div "AMJ Metal Roofing" at bounding box center [848, 98] width 1253 height 68
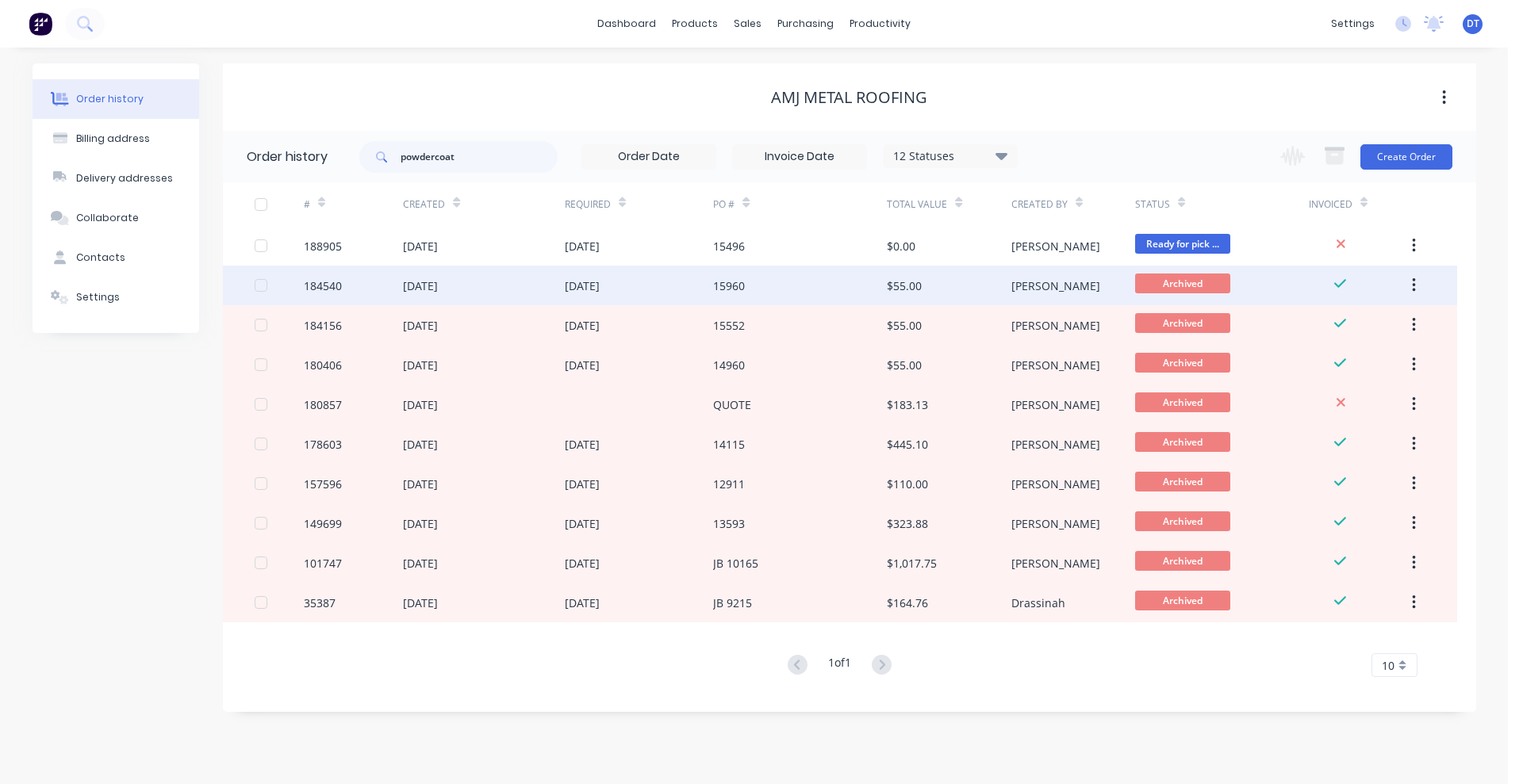
click at [1015, 293] on div "[PERSON_NAME]" at bounding box center [1073, 285] width 124 height 40
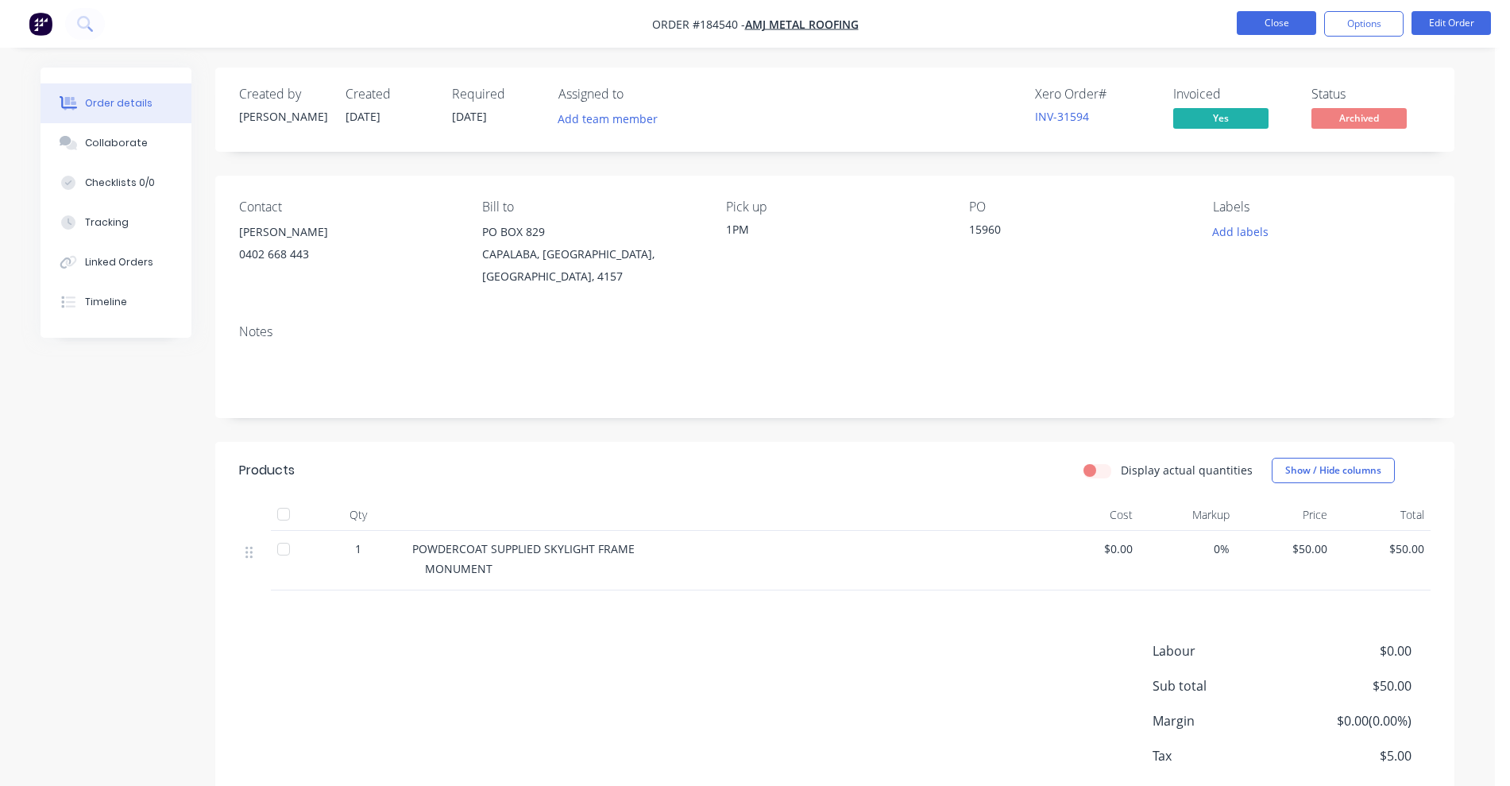
click at [1262, 27] on button "Close" at bounding box center [1276, 23] width 79 height 24
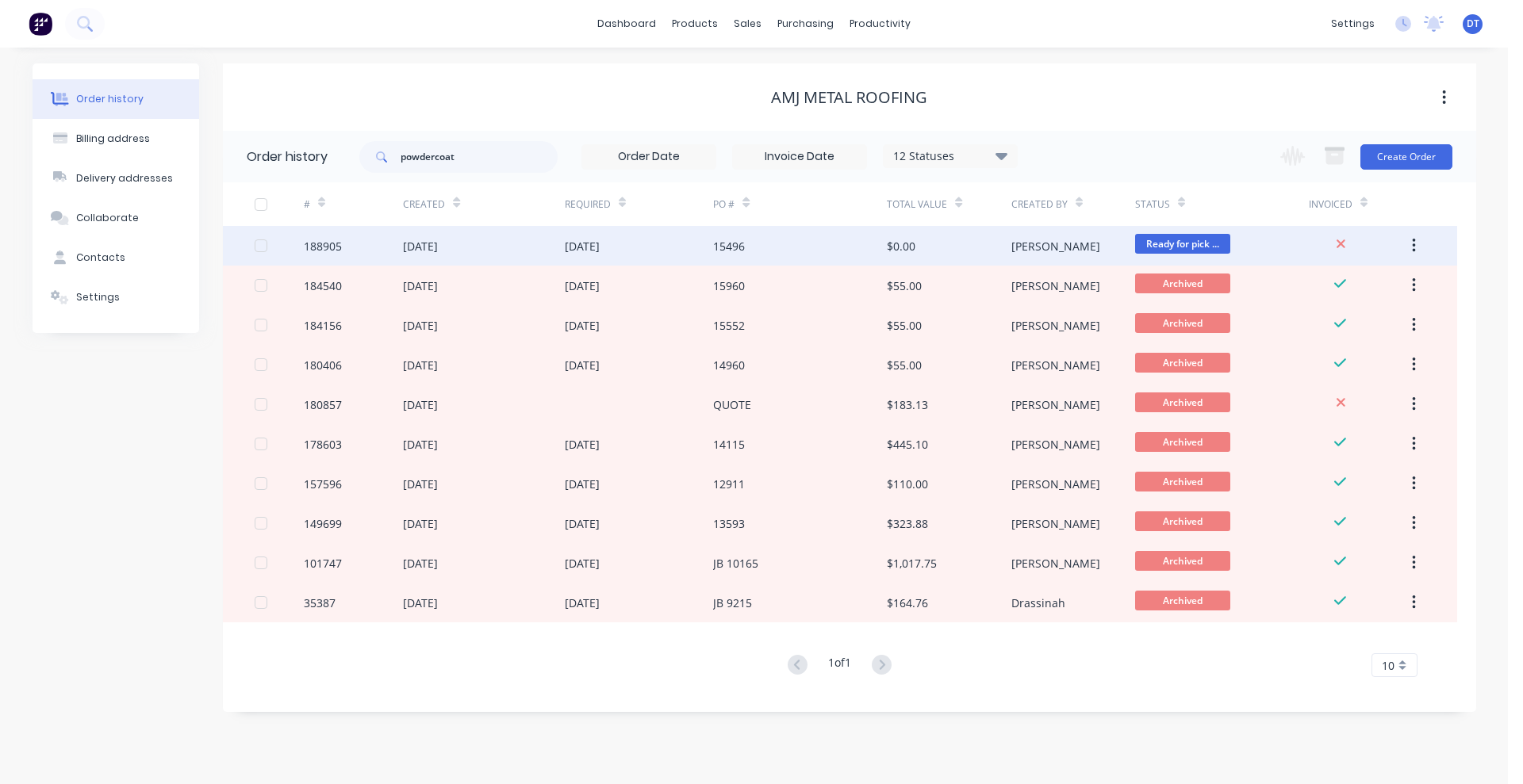
click at [717, 256] on div "15496" at bounding box center [799, 245] width 174 height 40
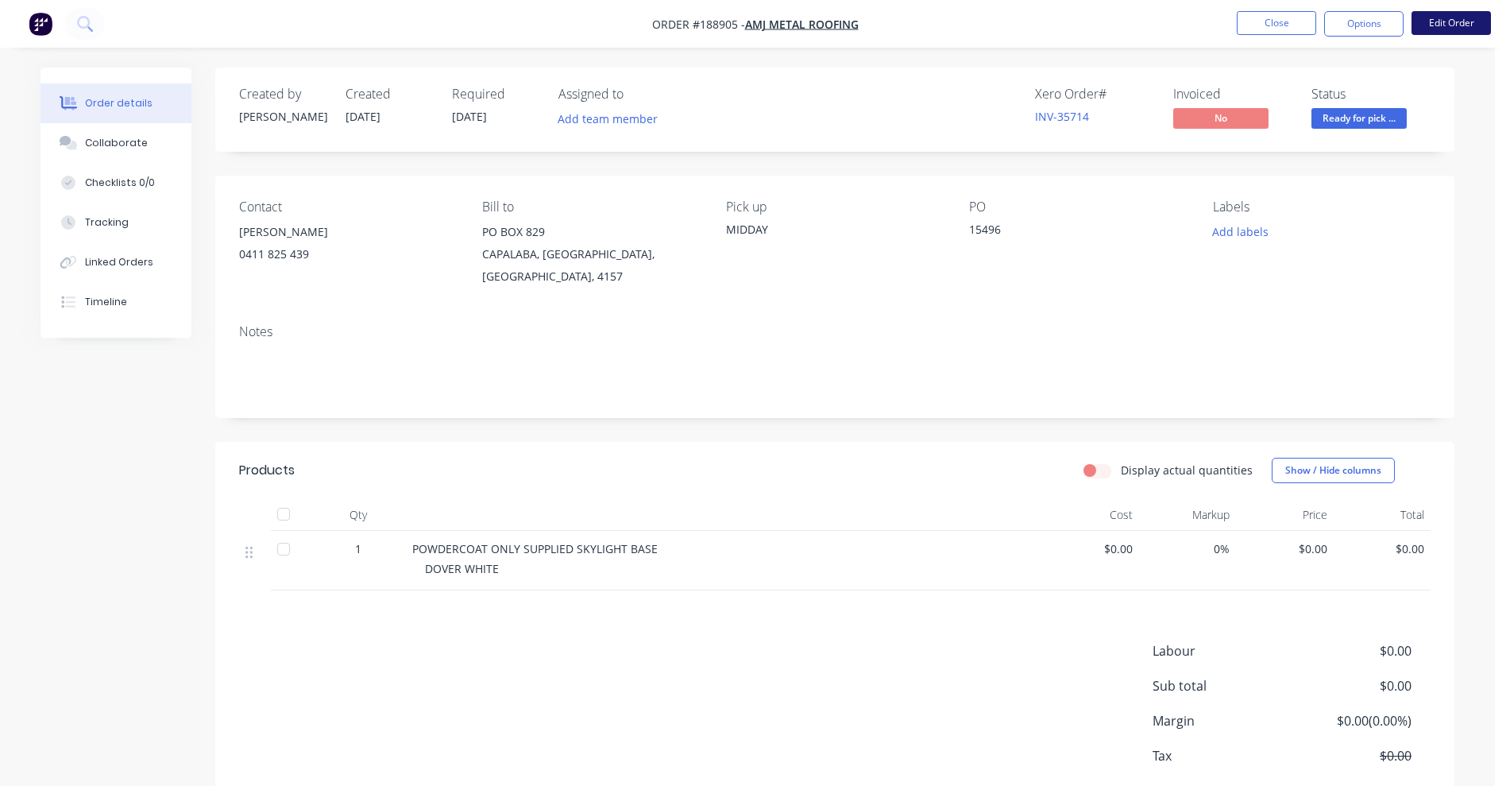
click at [1424, 11] on button "Edit Order" at bounding box center [1451, 23] width 79 height 24
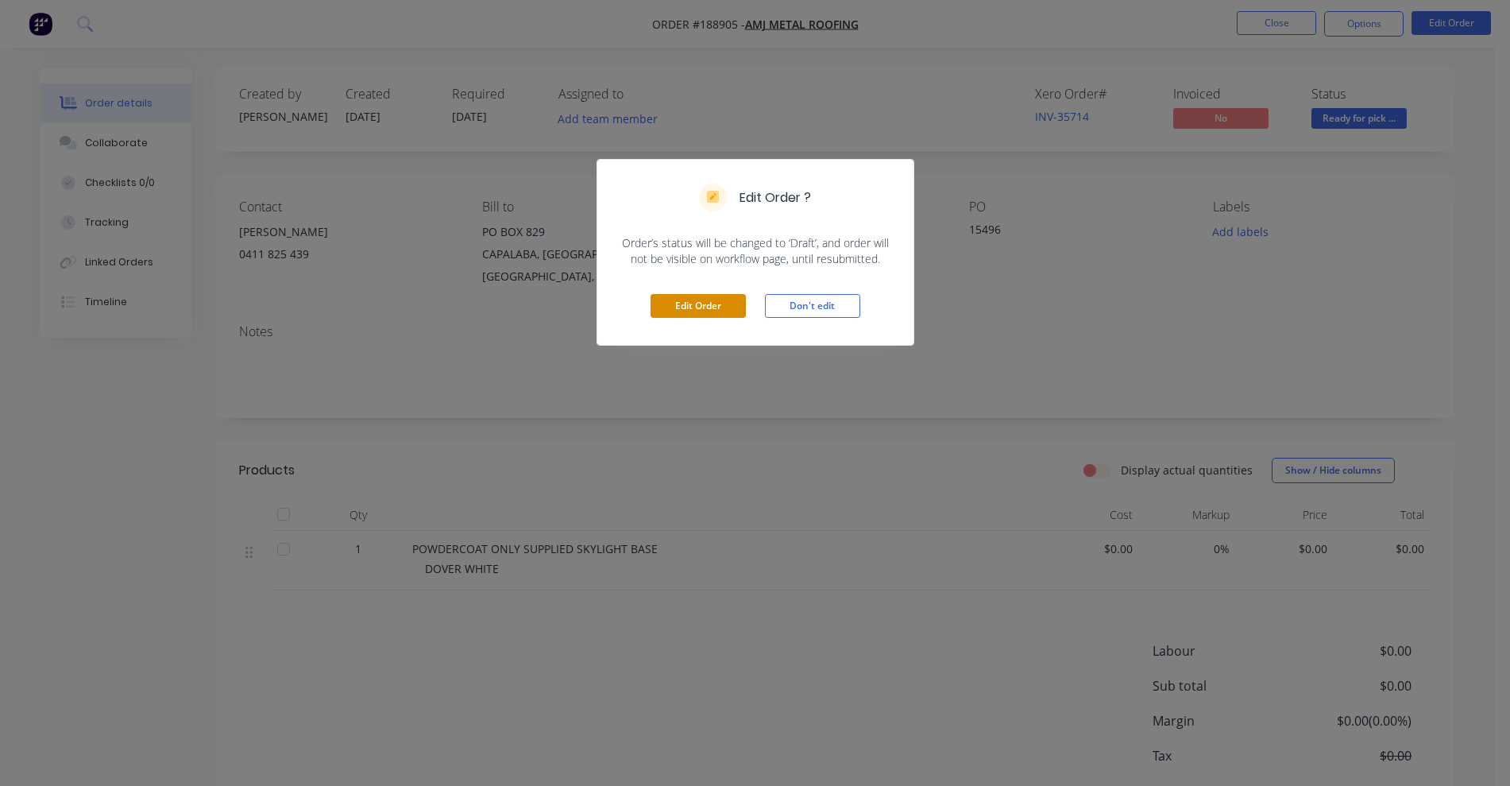
drag, startPoint x: 703, startPoint y: 319, endPoint x: 703, endPoint y: 294, distance: 25.4
click at [703, 319] on div "Edit Order Don't edit" at bounding box center [755, 306] width 316 height 78
click at [703, 294] on button "Edit Order" at bounding box center [698, 306] width 95 height 24
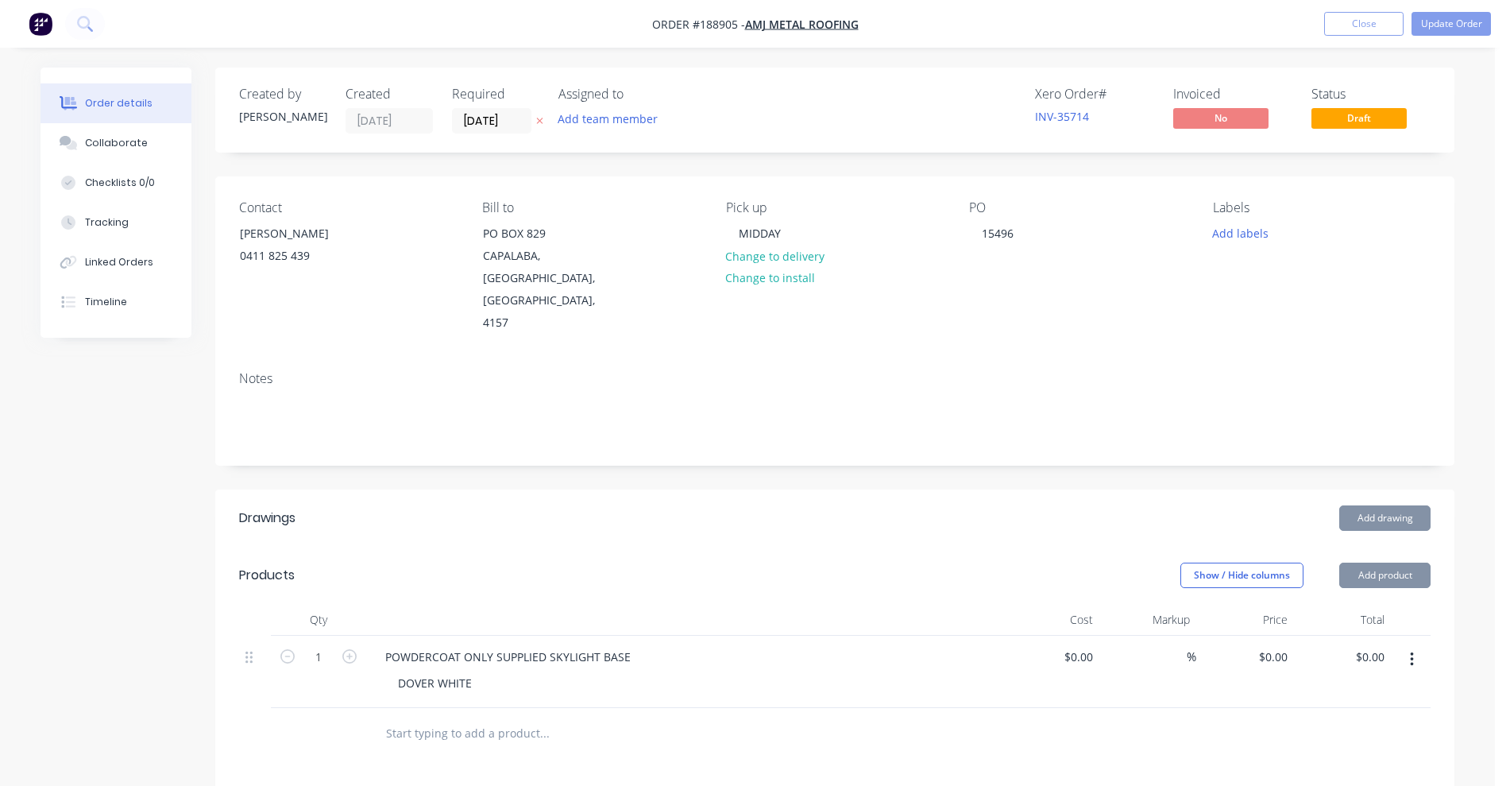
scroll to position [298, 0]
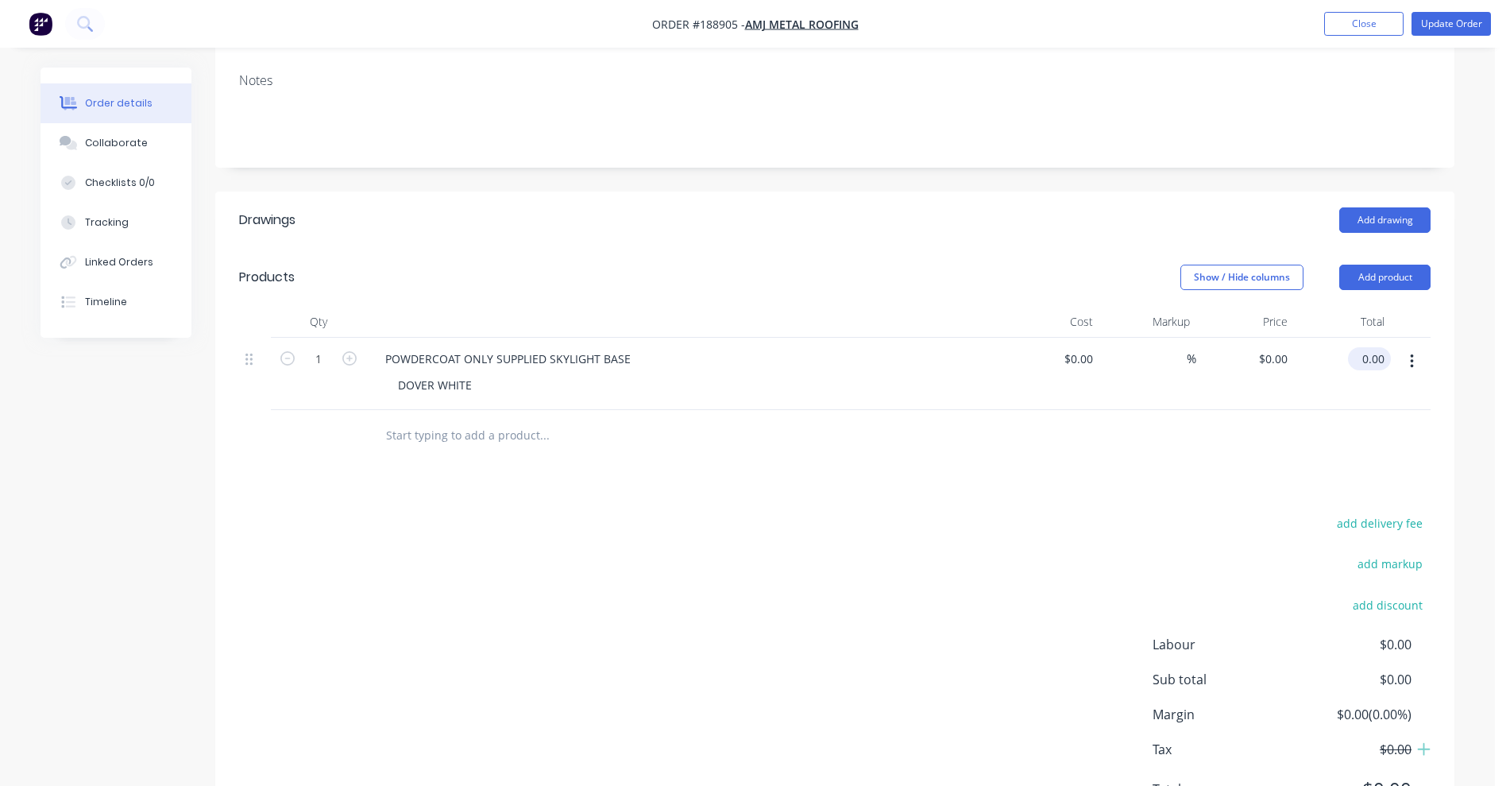
click at [1378, 347] on input "0.00" at bounding box center [1373, 358] width 37 height 23
type input "50"
type input "$50.00"
click at [1203, 512] on div "add delivery fee add markup add discount Labour $0.00 Sub total $50.00 Margin $…" at bounding box center [835, 665] width 1192 height 307
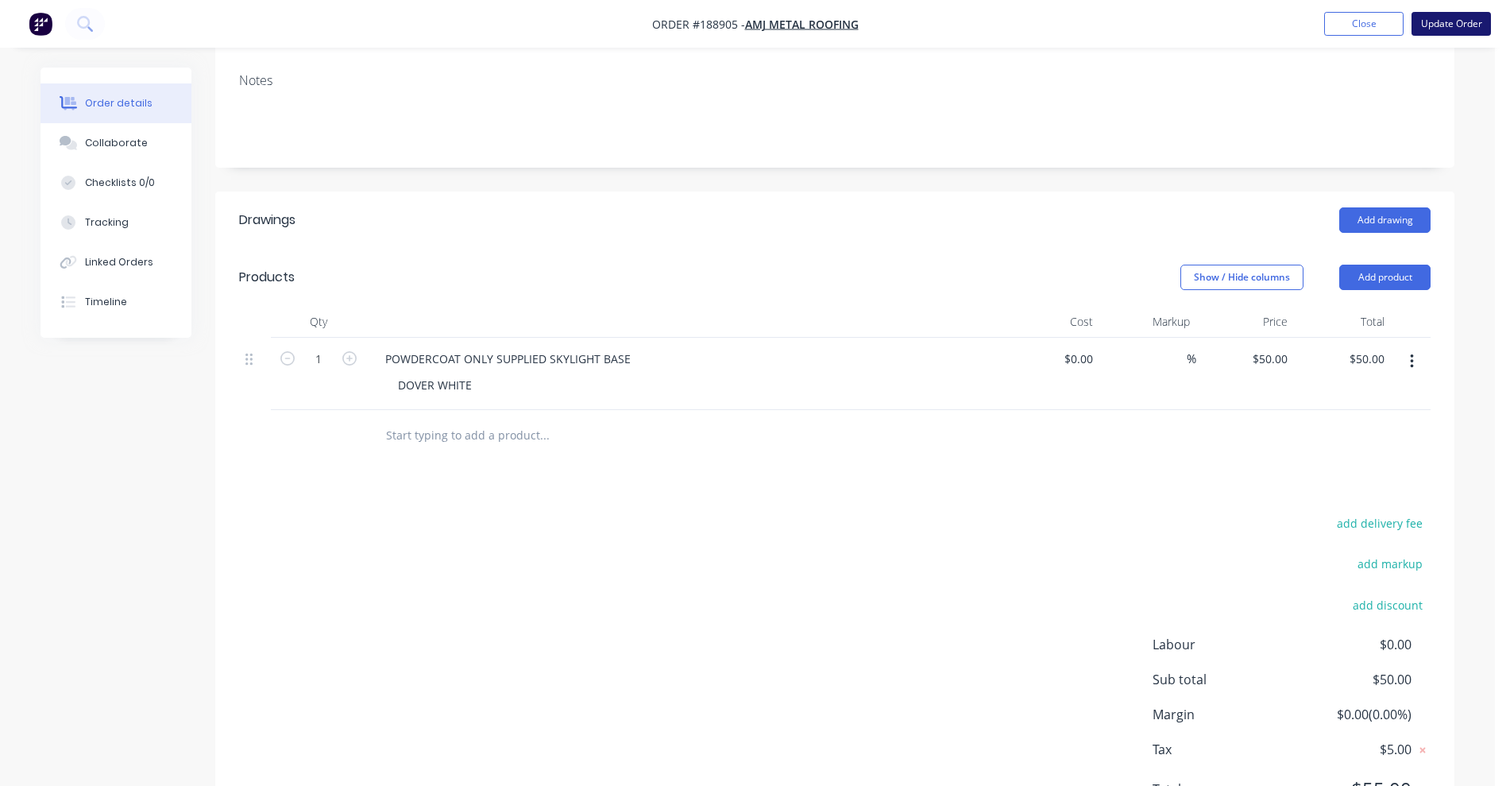
click at [1481, 15] on button "Update Order" at bounding box center [1451, 24] width 79 height 24
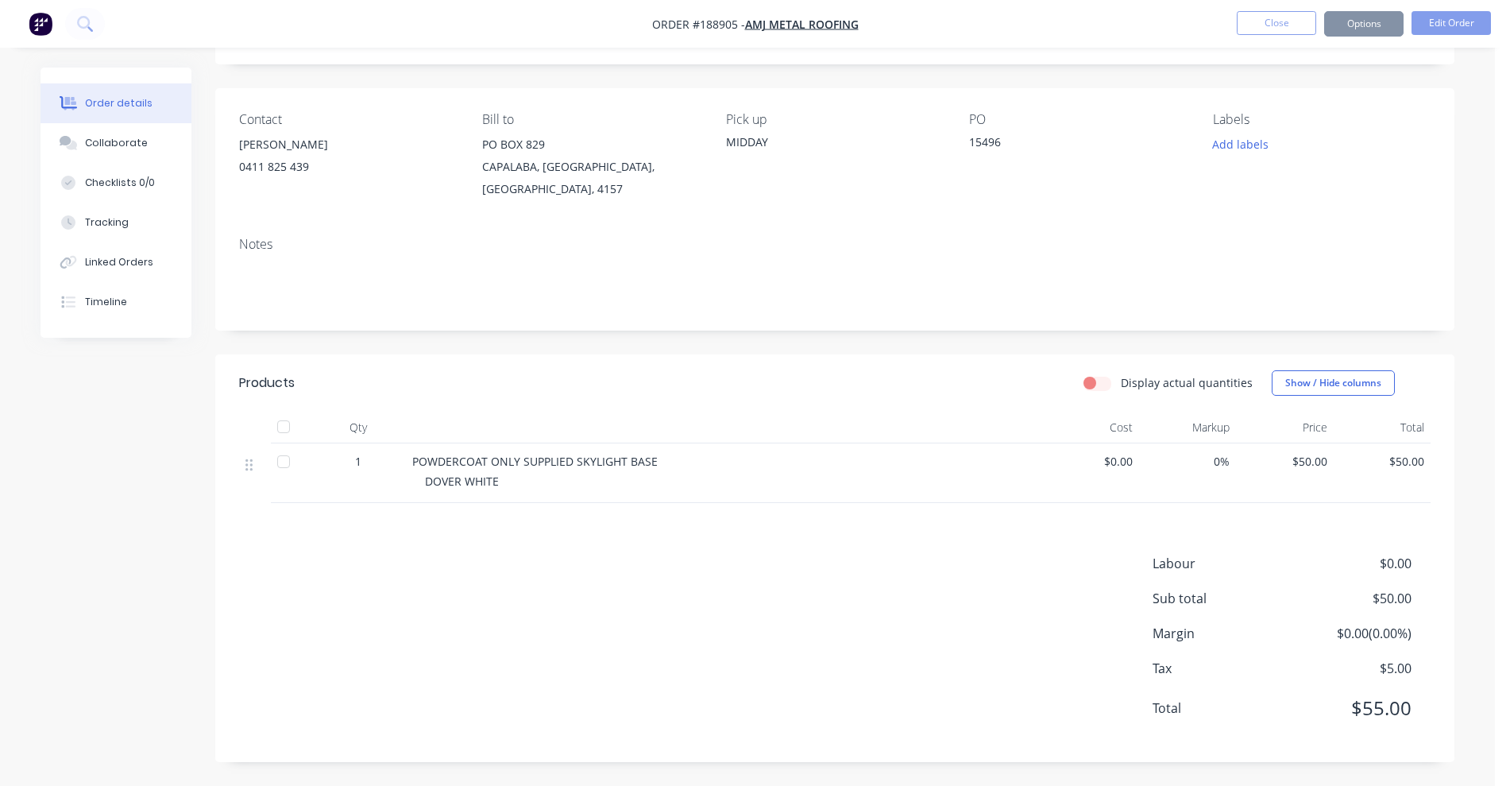
scroll to position [0, 0]
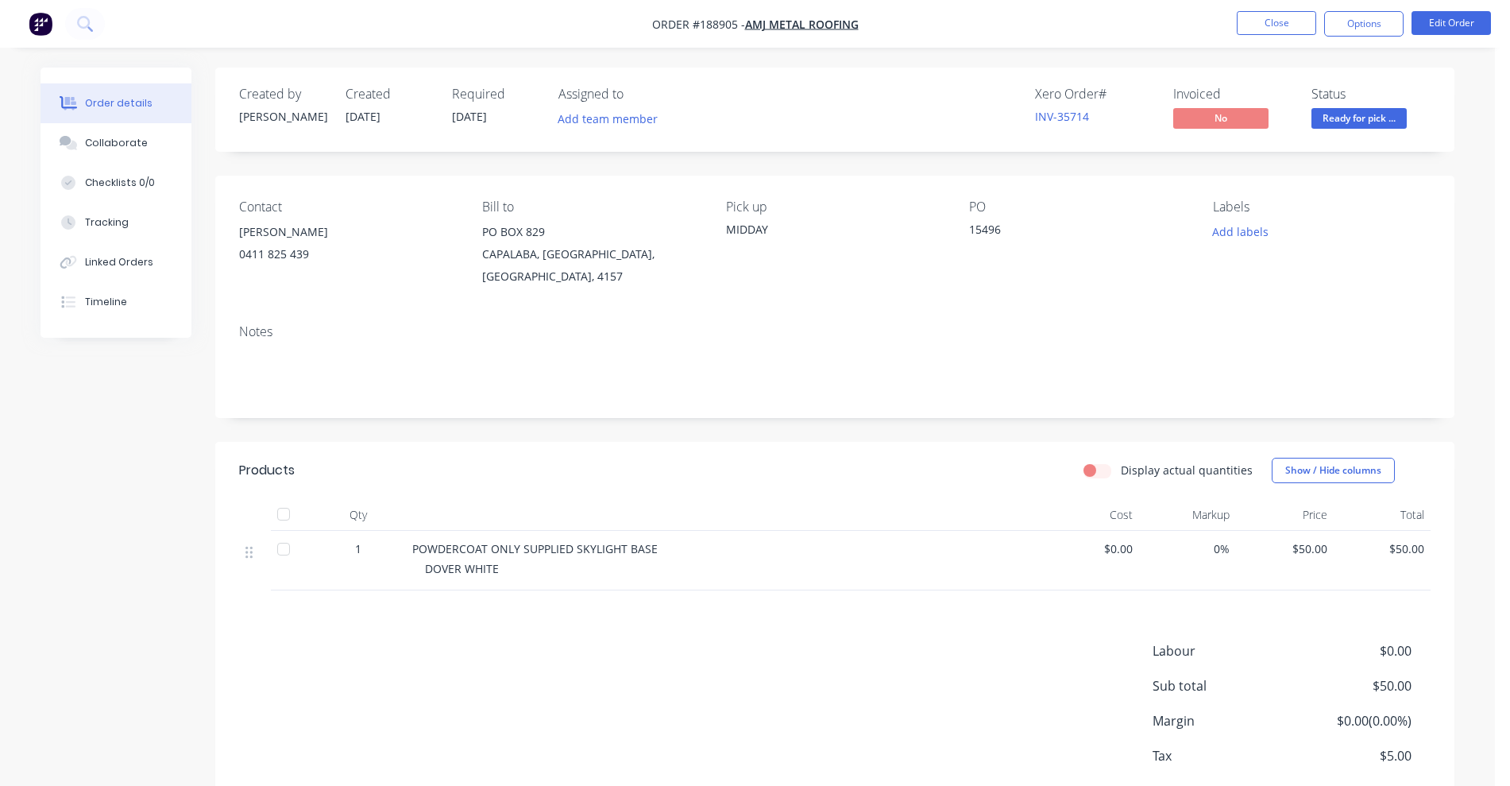
click at [1273, 10] on nav "Order #188905 - AMJ Metal Roofing Close Options Edit Order" at bounding box center [755, 24] width 1510 height 48
click at [1236, 21] on ul "Close Options Edit Order" at bounding box center [1364, 23] width 292 height 25
click at [1262, 17] on button "Close" at bounding box center [1276, 23] width 79 height 24
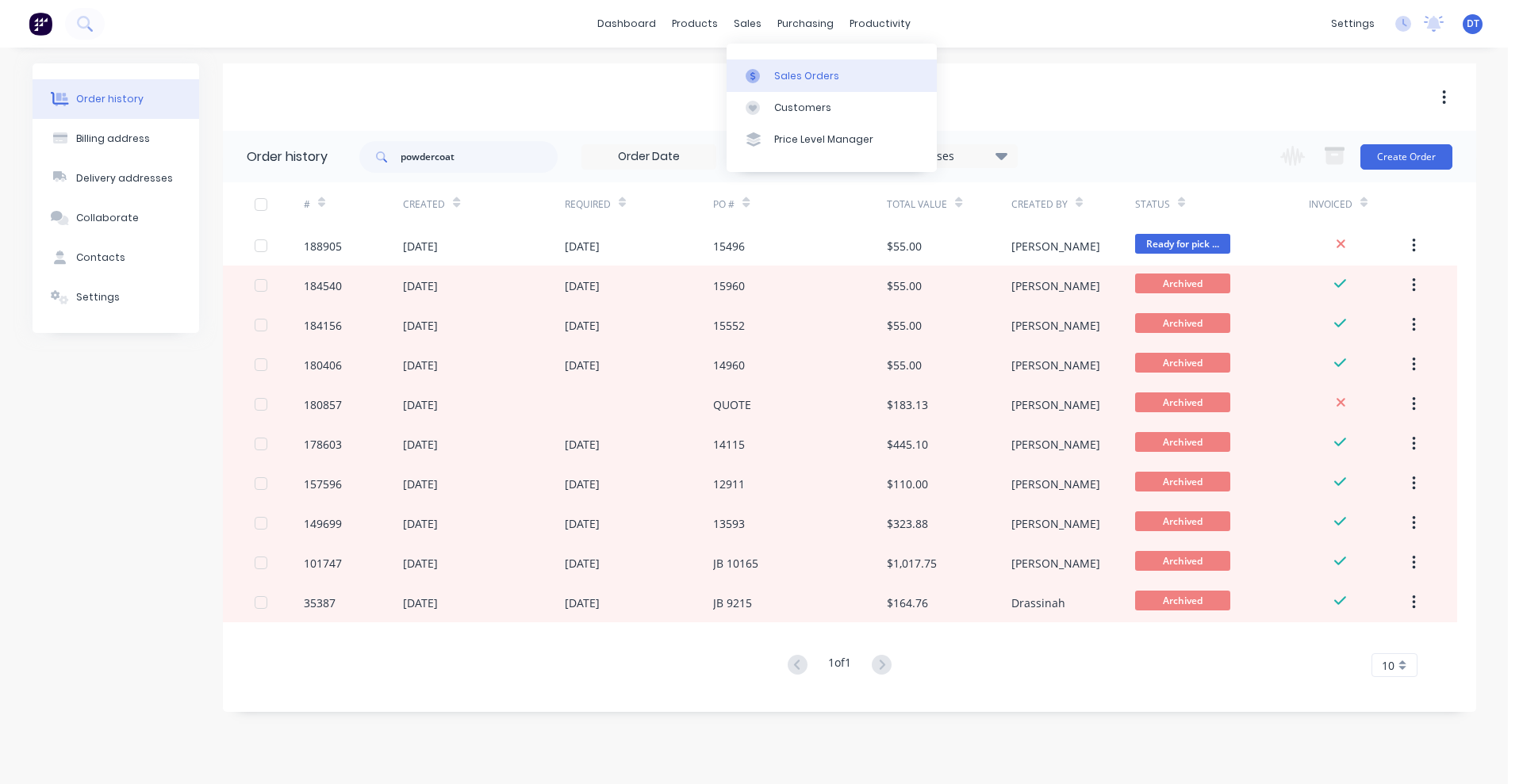
click at [785, 70] on div "Sales Orders" at bounding box center [805, 76] width 65 height 14
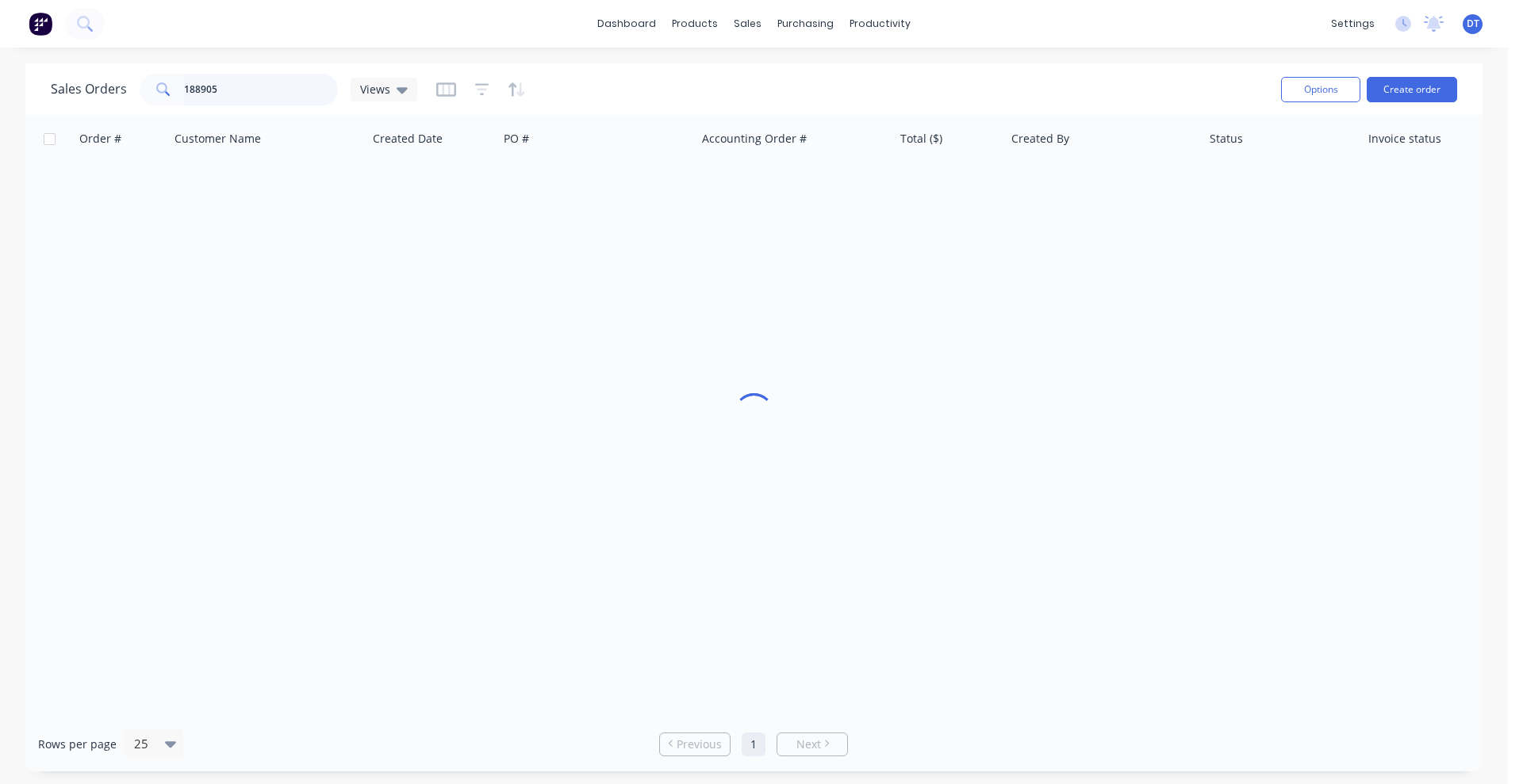
click at [330, 82] on input "188905" at bounding box center [260, 90] width 155 height 32
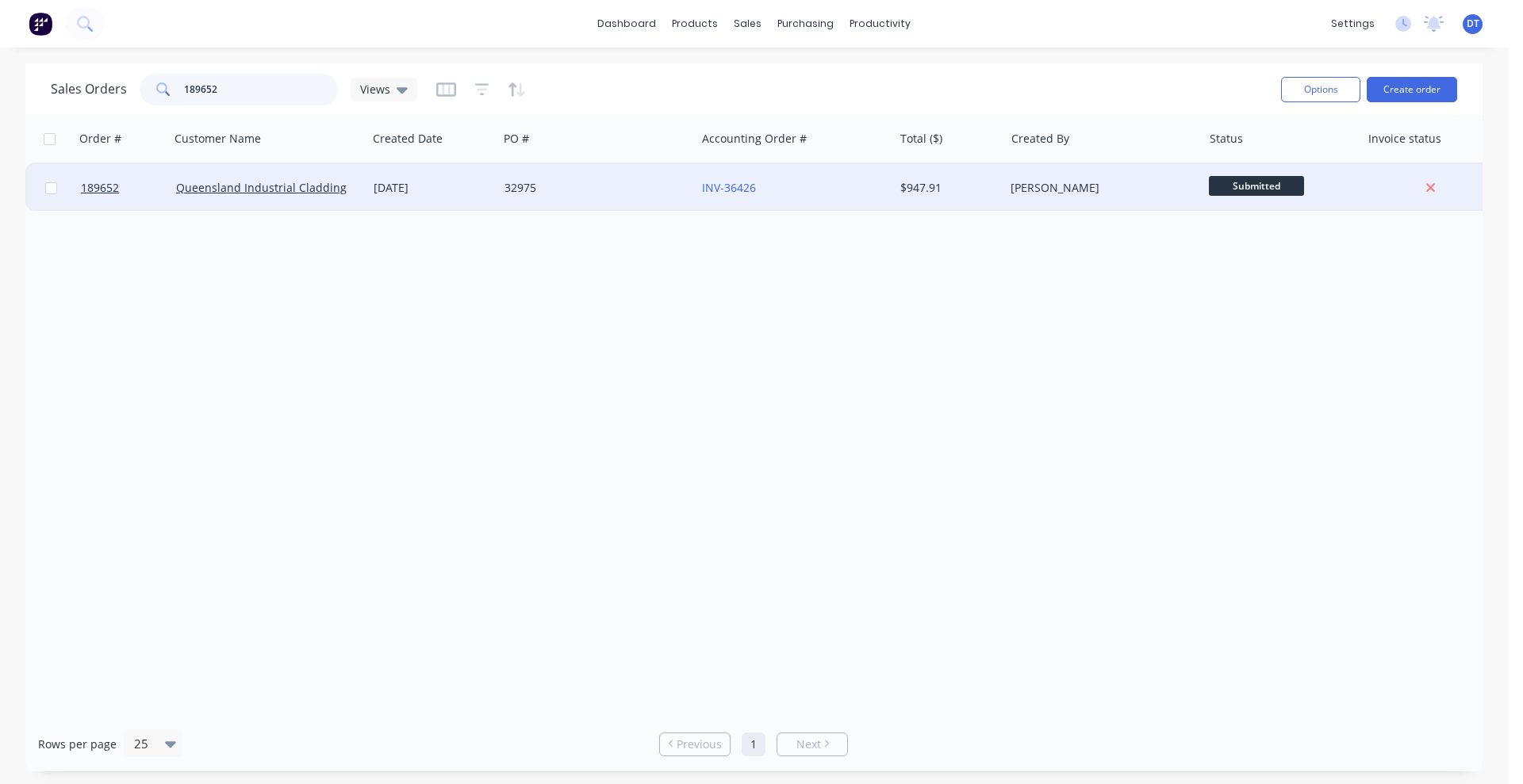
type input "189652"
click at [673, 186] on div "32975" at bounding box center [592, 188] width 176 height 16
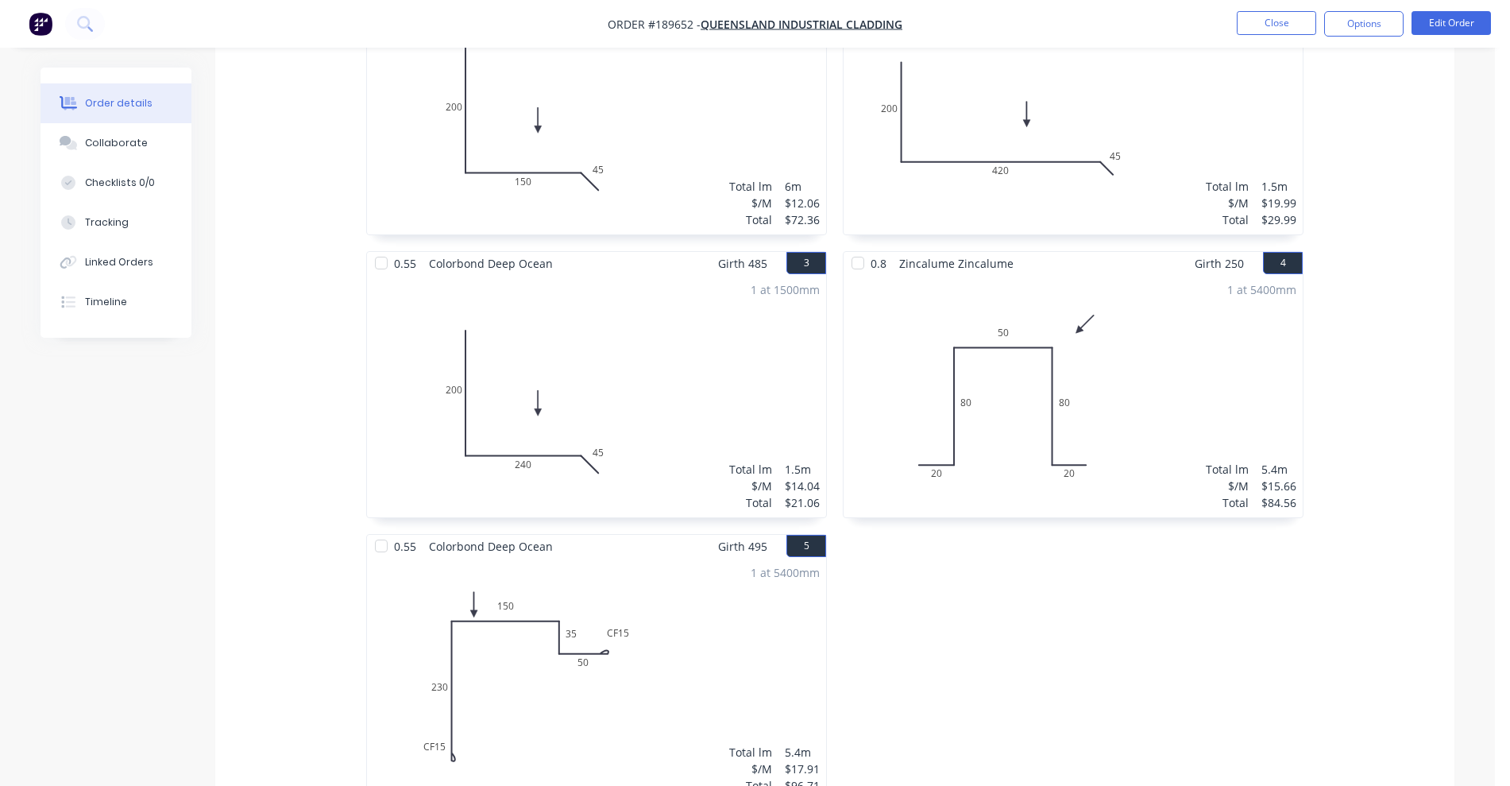
scroll to position [795, 0]
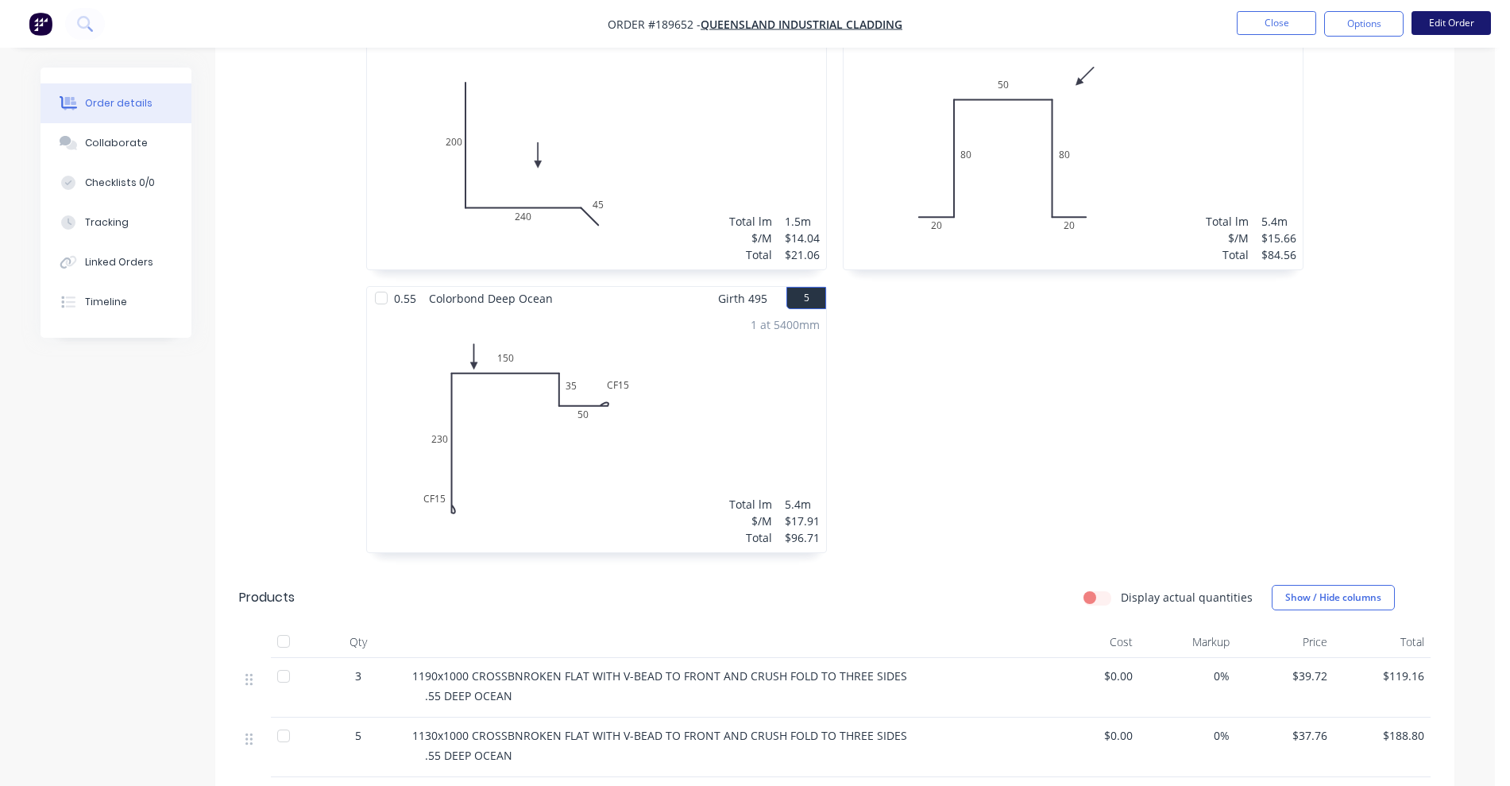
click at [1433, 25] on button "Edit Order" at bounding box center [1451, 23] width 79 height 24
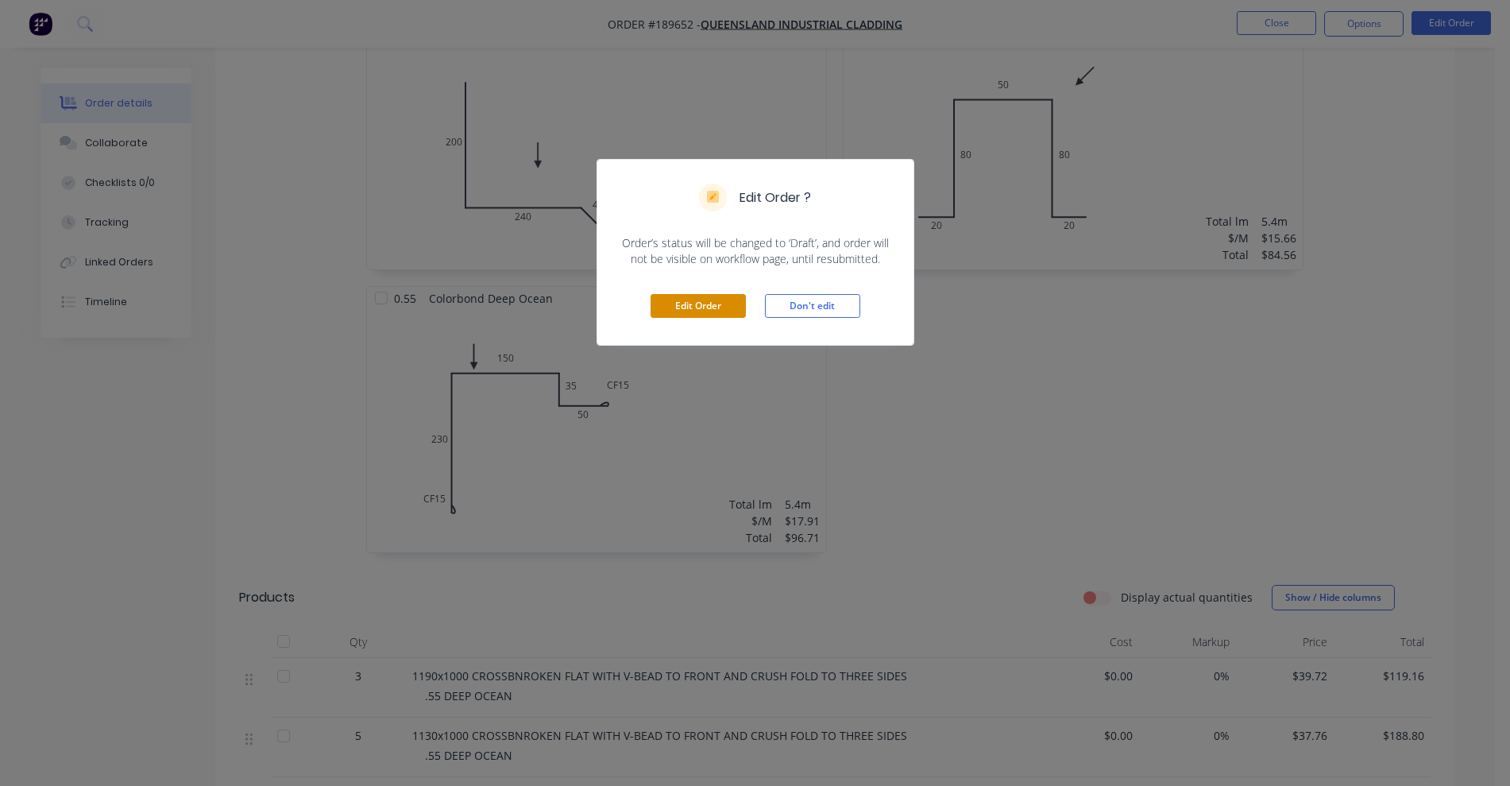
click at [727, 310] on button "Edit Order" at bounding box center [698, 306] width 95 height 24
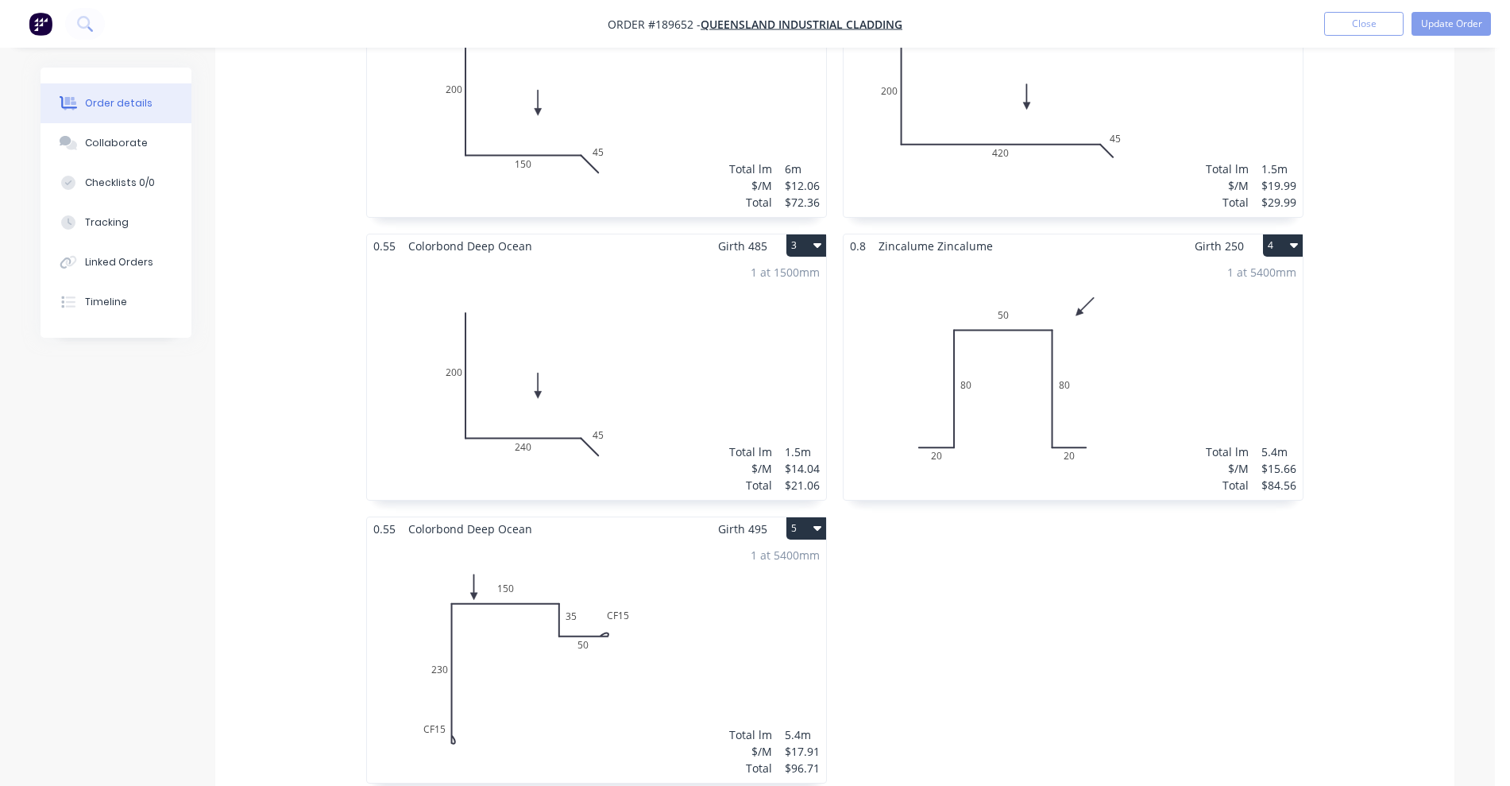
scroll to position [1092, 0]
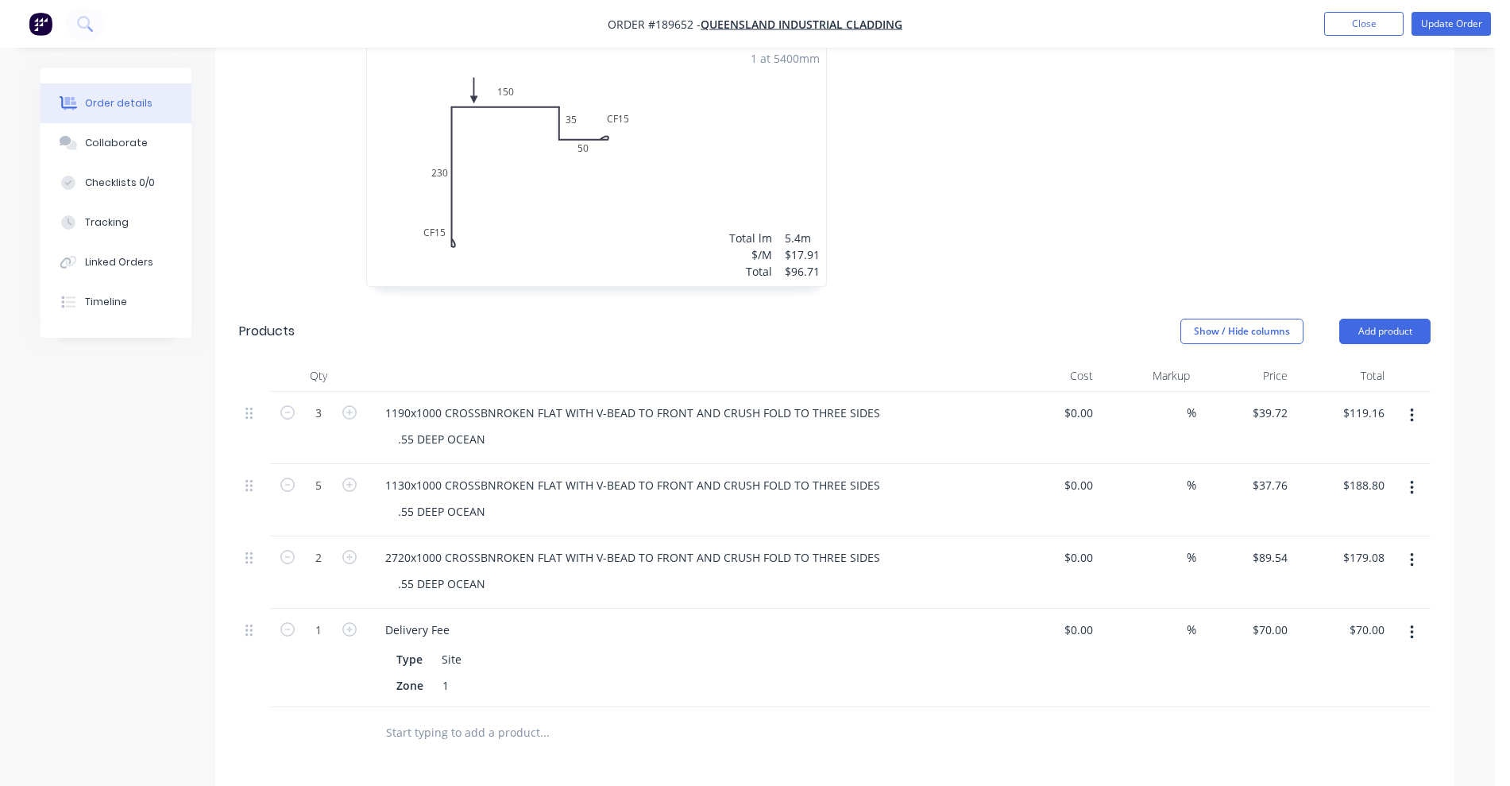
click at [606, 164] on div "1 at 5400mm Total lm $/M Total 5.4m $17.91 $96.71" at bounding box center [596, 165] width 459 height 242
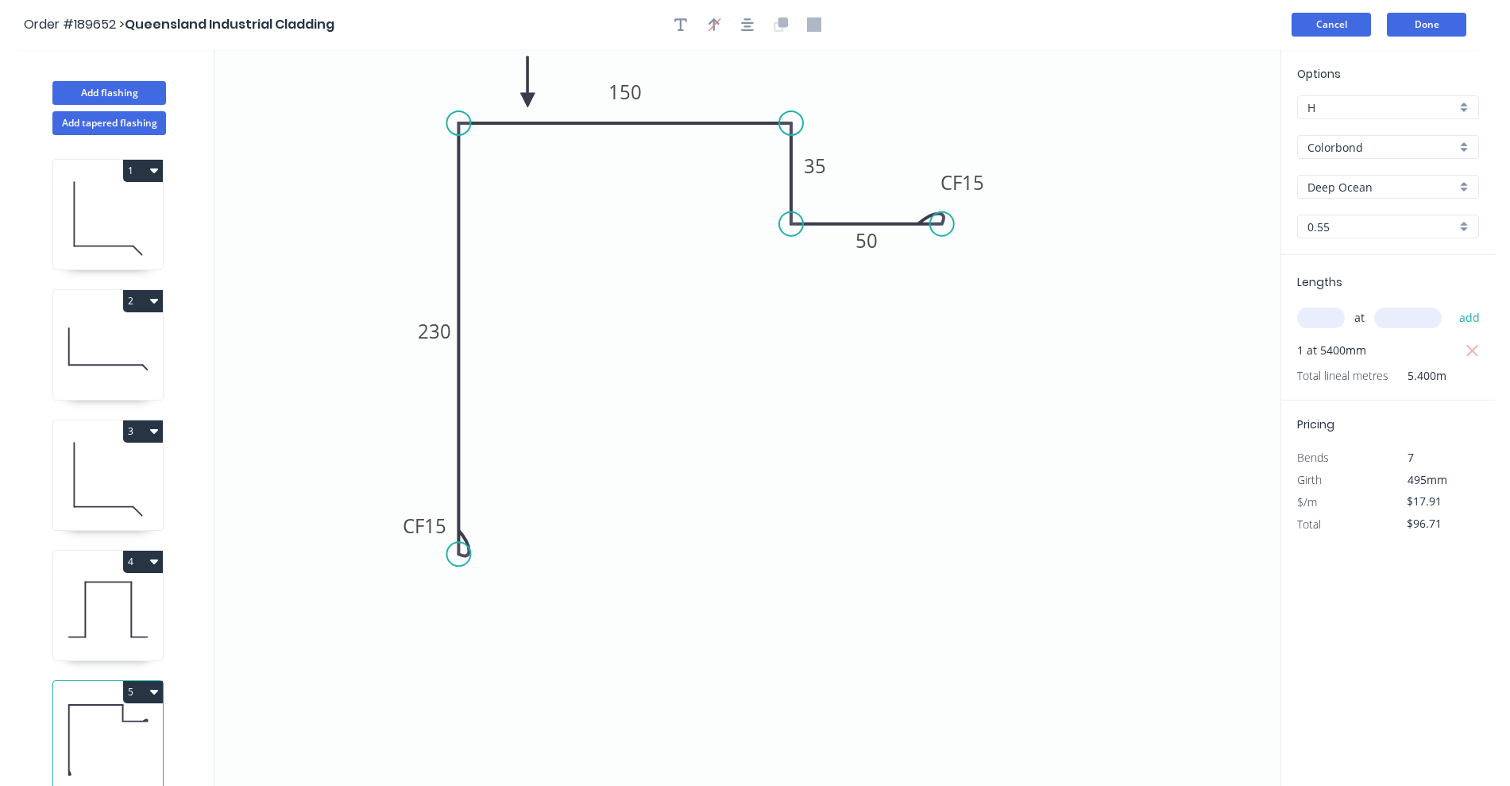
click at [1327, 34] on button "Cancel" at bounding box center [1331, 25] width 79 height 24
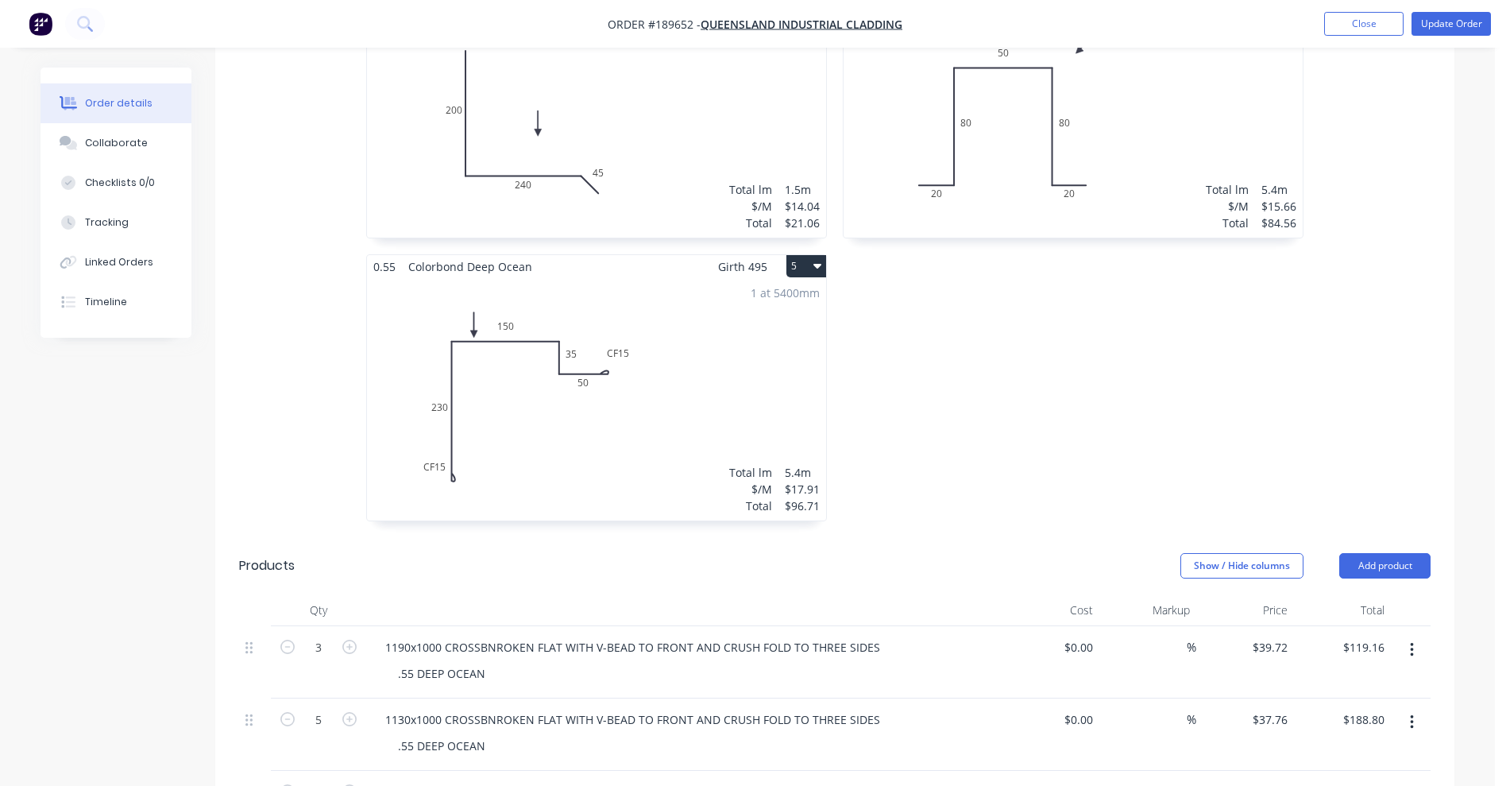
scroll to position [1192, 0]
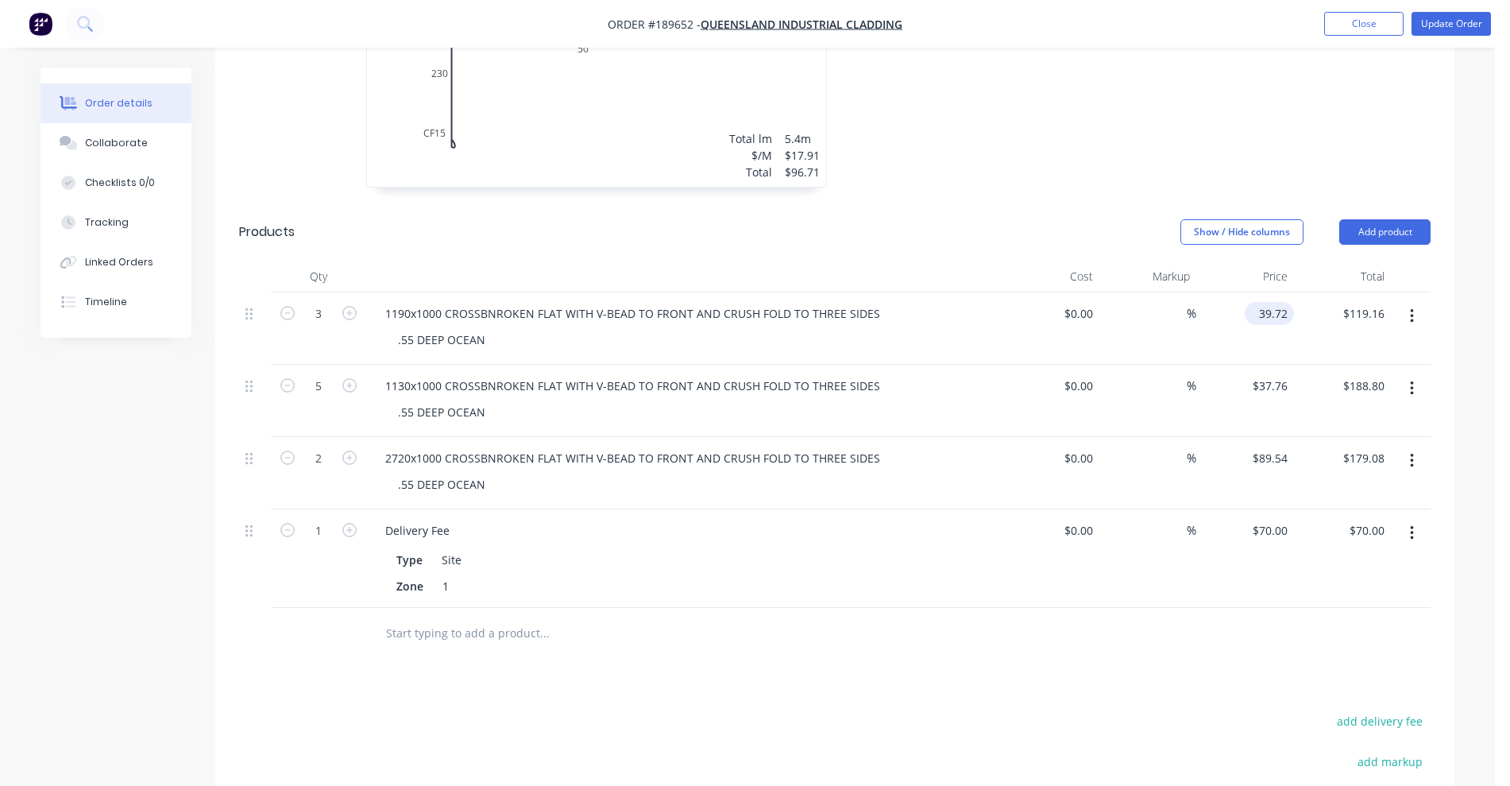
click at [1282, 302] on input "39.72" at bounding box center [1272, 313] width 43 height 23
type input "$43.49"
type input "$130.47"
click at [1270, 374] on input "37.76" at bounding box center [1276, 385] width 37 height 23
type input "$41.35"
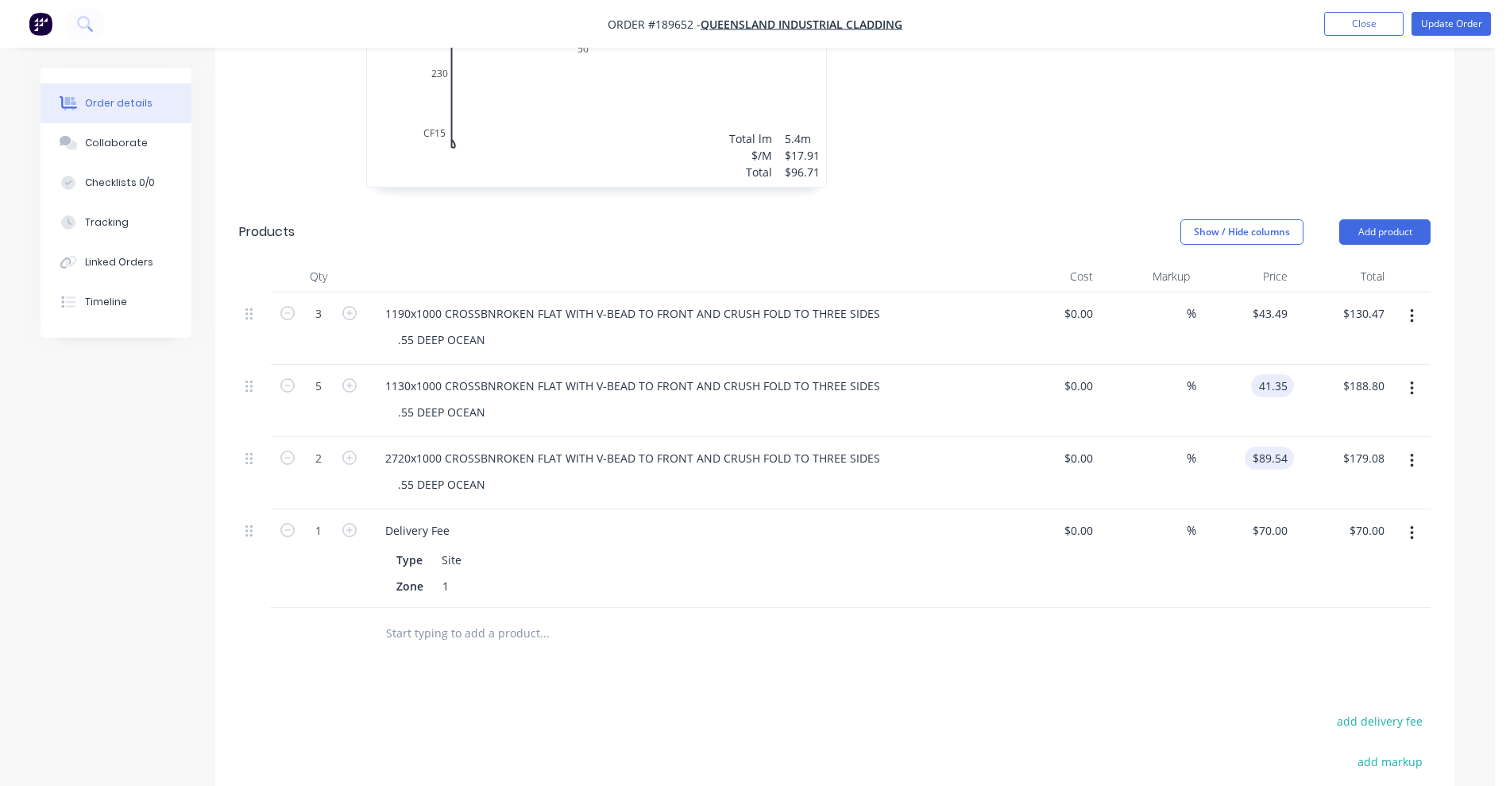
type input "$206.75"
click at [1265, 447] on input "89.54" at bounding box center [1276, 458] width 37 height 23
type input "$98.03"
type input "$196.06"
click at [1166, 608] on div at bounding box center [835, 634] width 1192 height 52
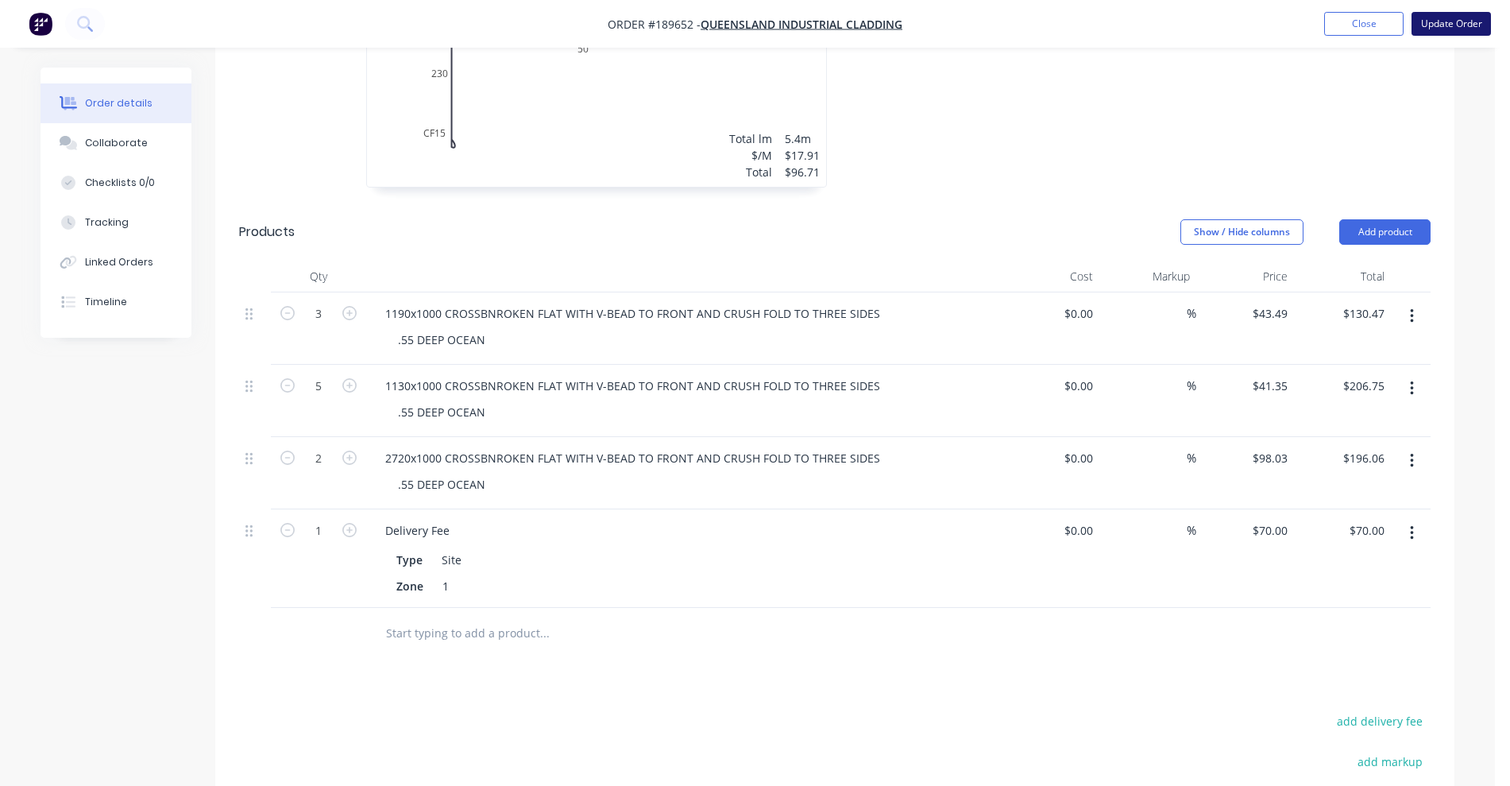
click at [1466, 25] on button "Update Order" at bounding box center [1451, 24] width 79 height 24
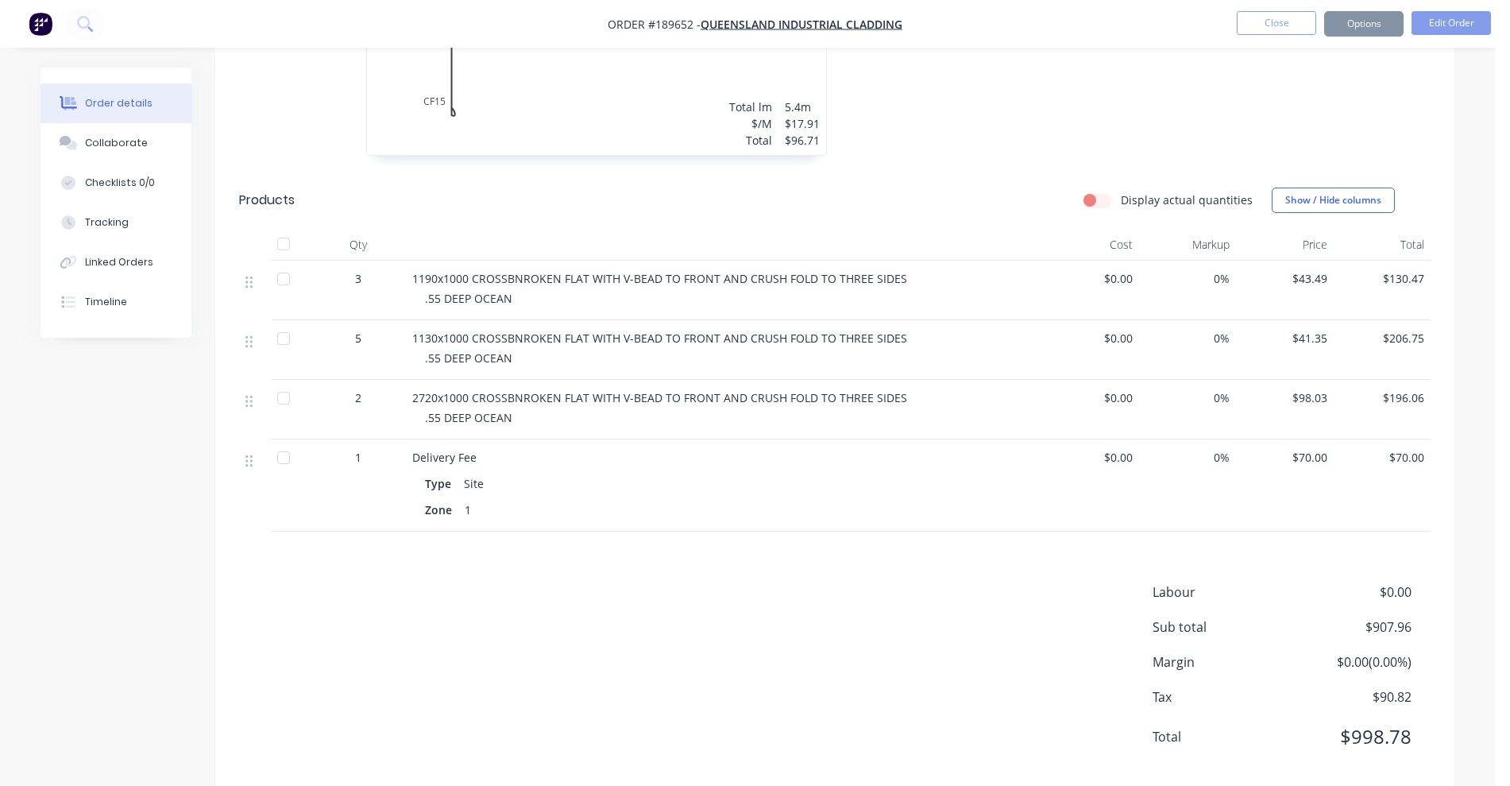
scroll to position [0, 0]
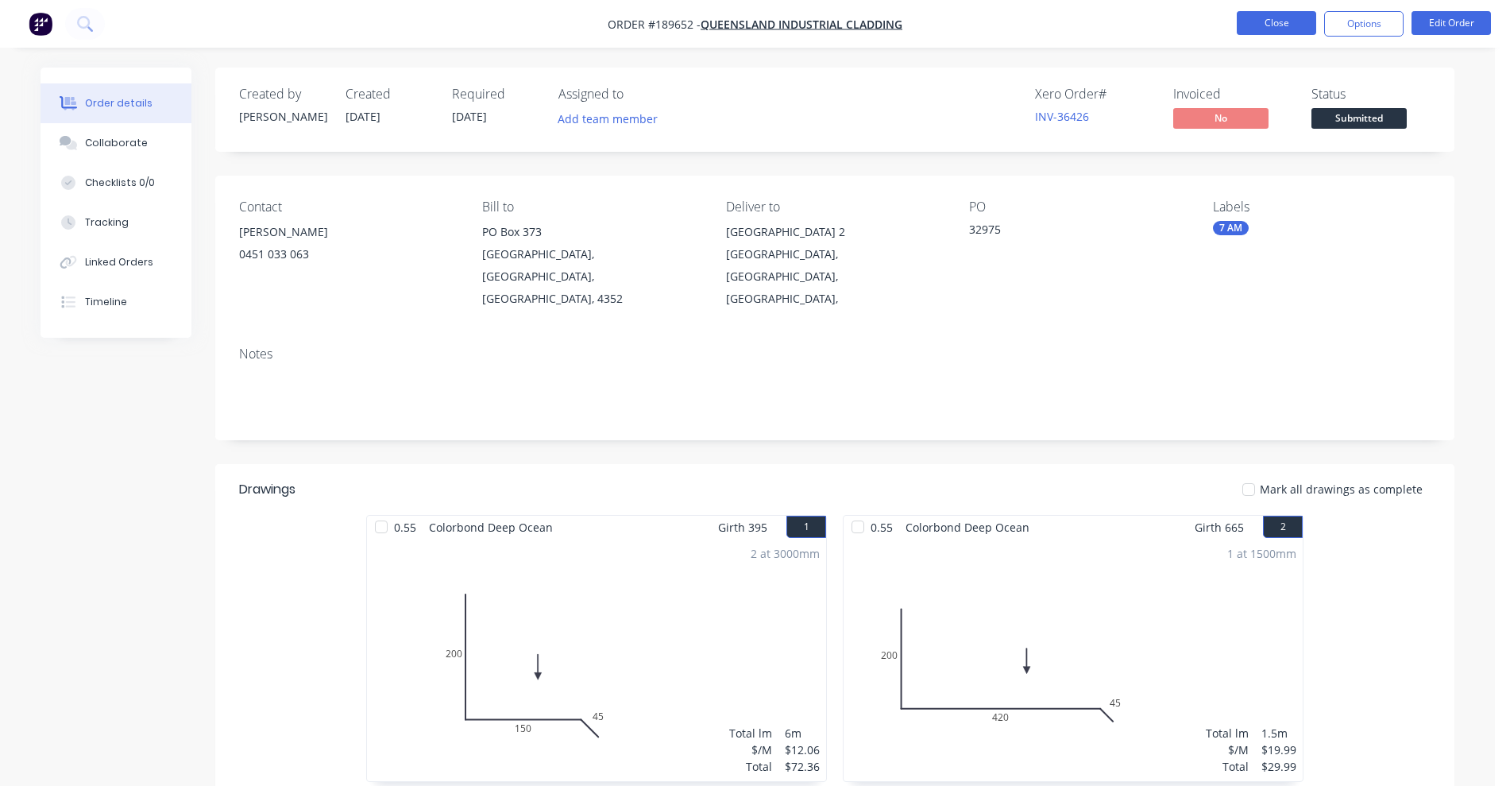
click at [1280, 24] on button "Close" at bounding box center [1276, 23] width 79 height 24
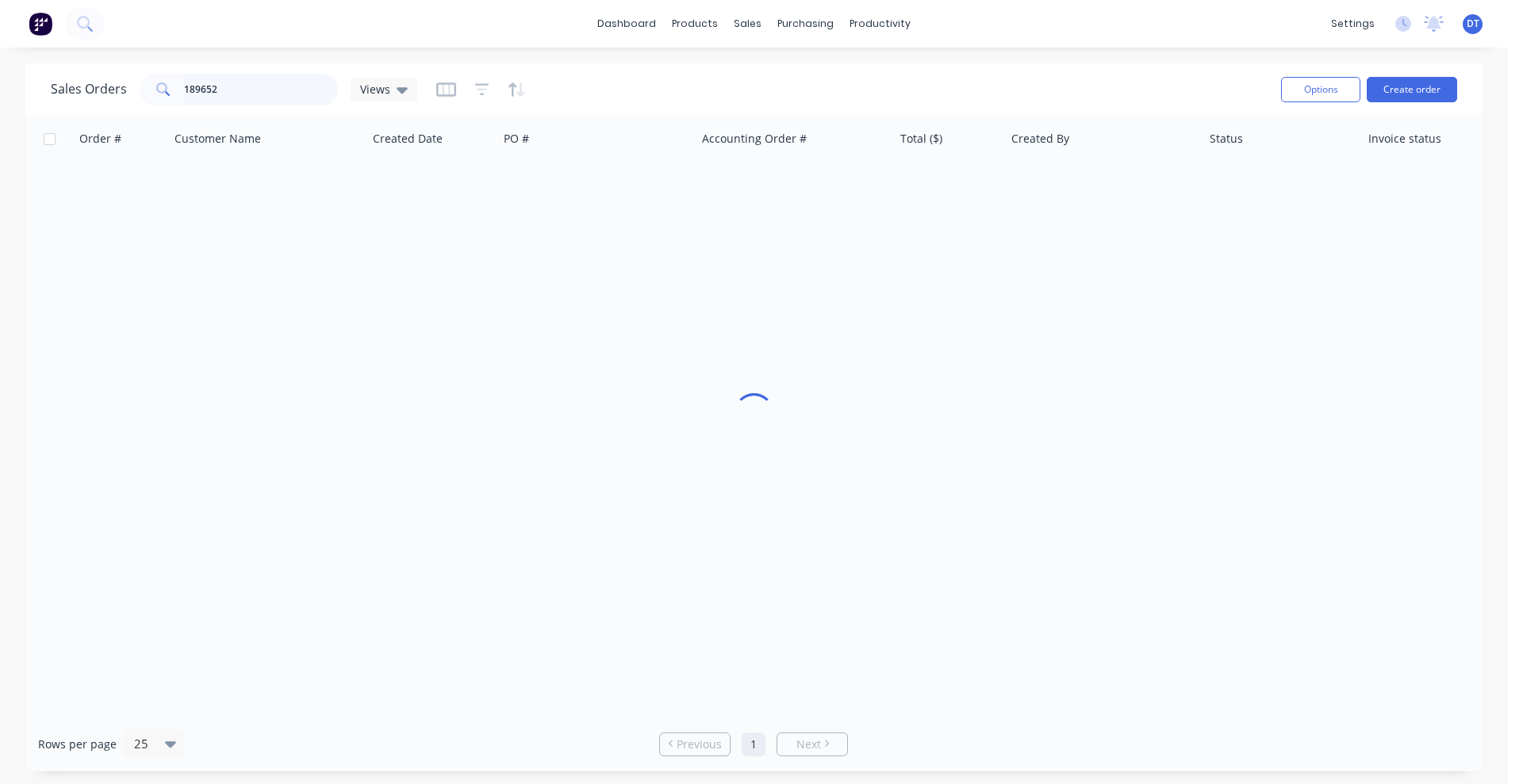
click at [282, 93] on input "189652" at bounding box center [260, 90] width 155 height 32
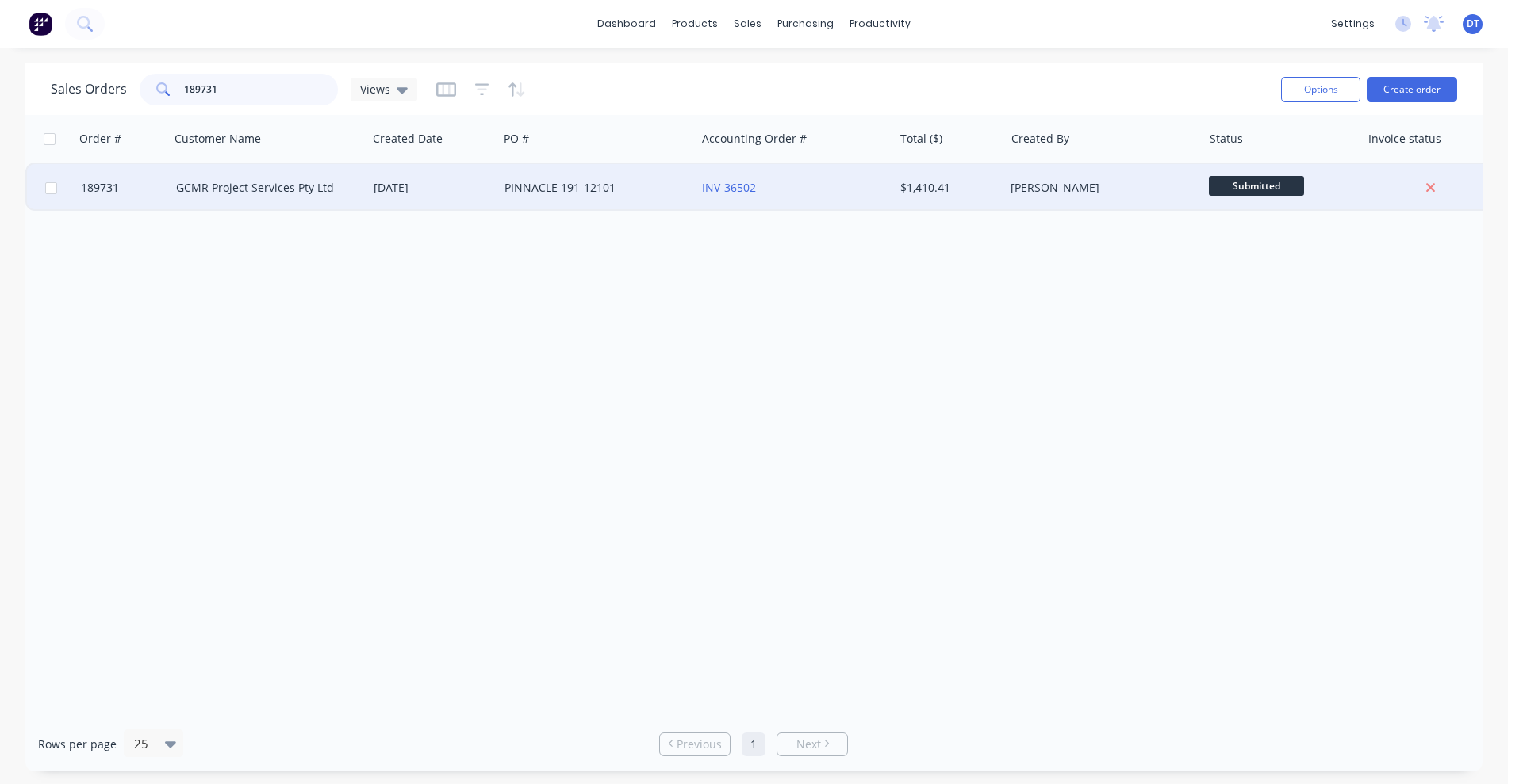
type input "189731"
click at [654, 191] on div "PINNACLE 191-12101" at bounding box center [592, 188] width 176 height 16
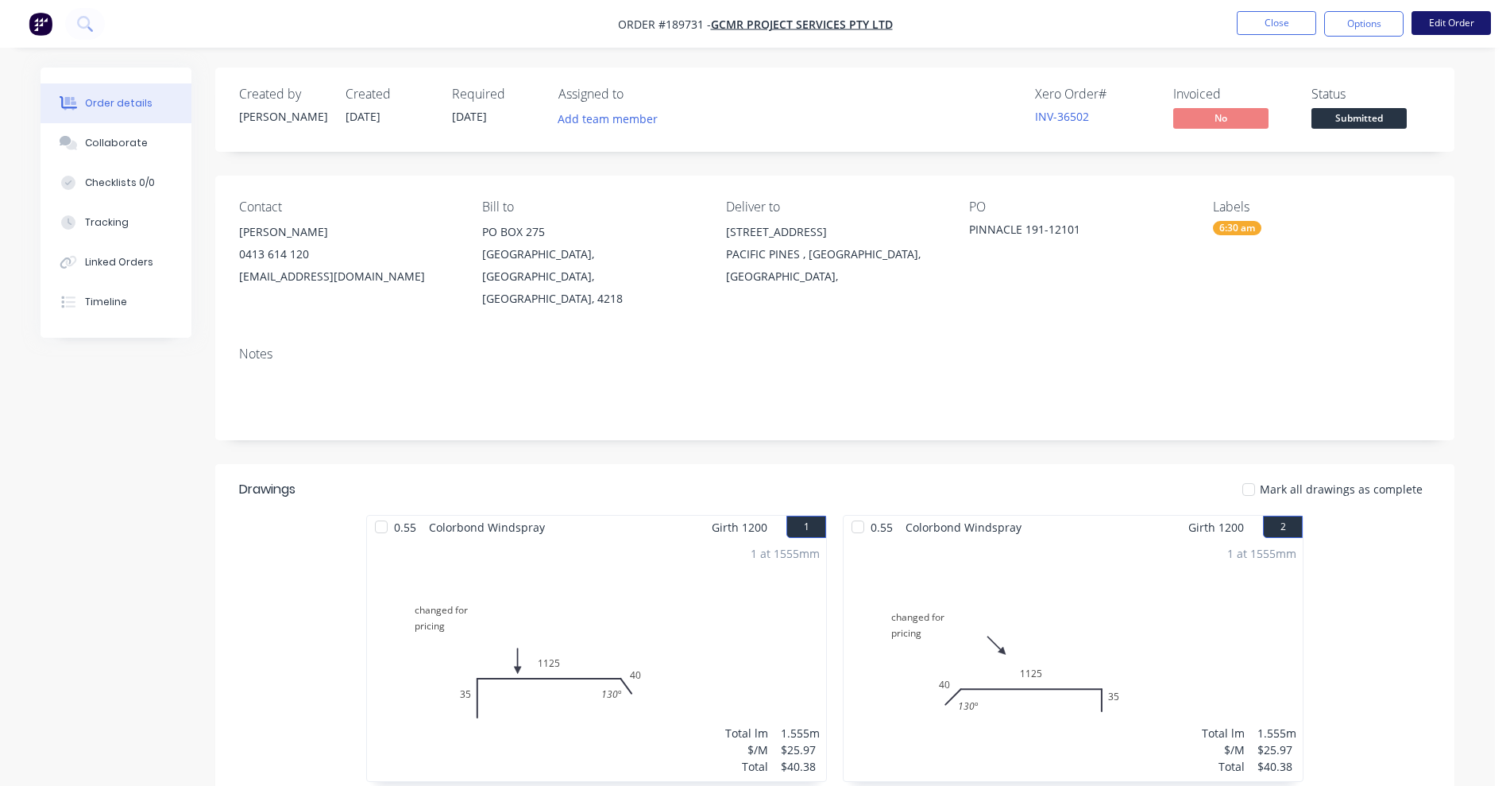
click at [1438, 33] on button "Edit Order" at bounding box center [1451, 23] width 79 height 24
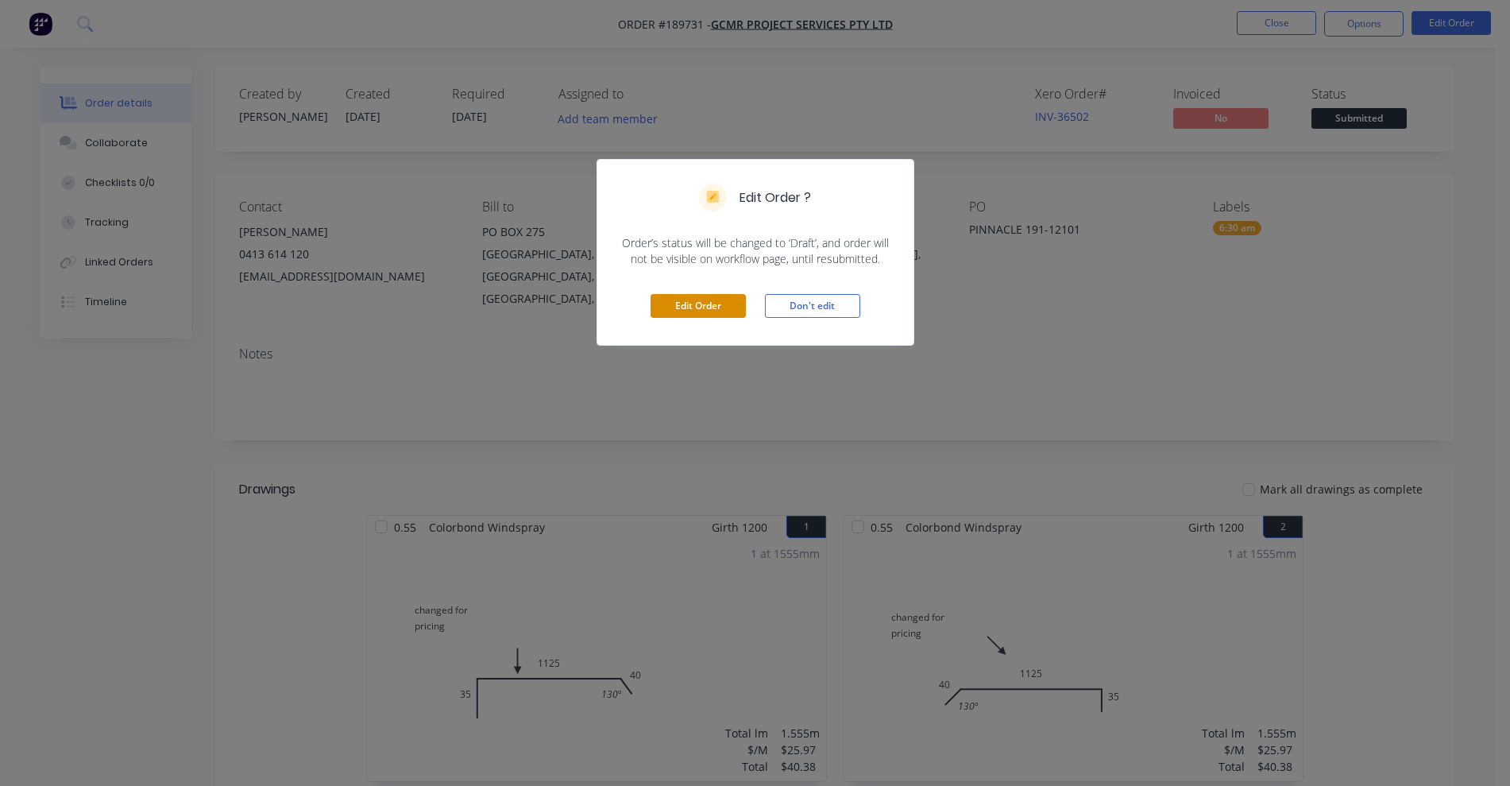
click at [718, 304] on button "Edit Order" at bounding box center [698, 306] width 95 height 24
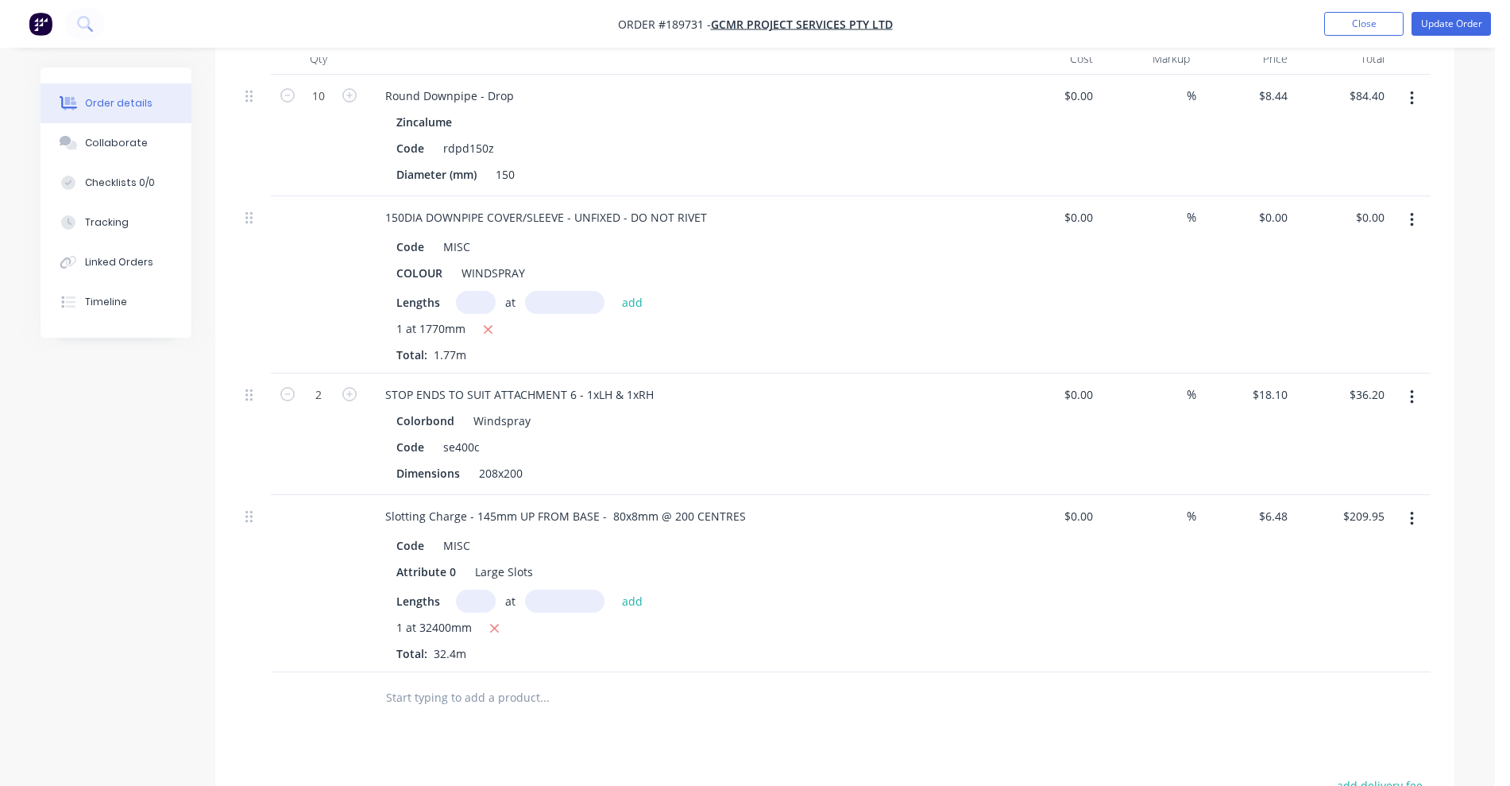
scroll to position [1986, 0]
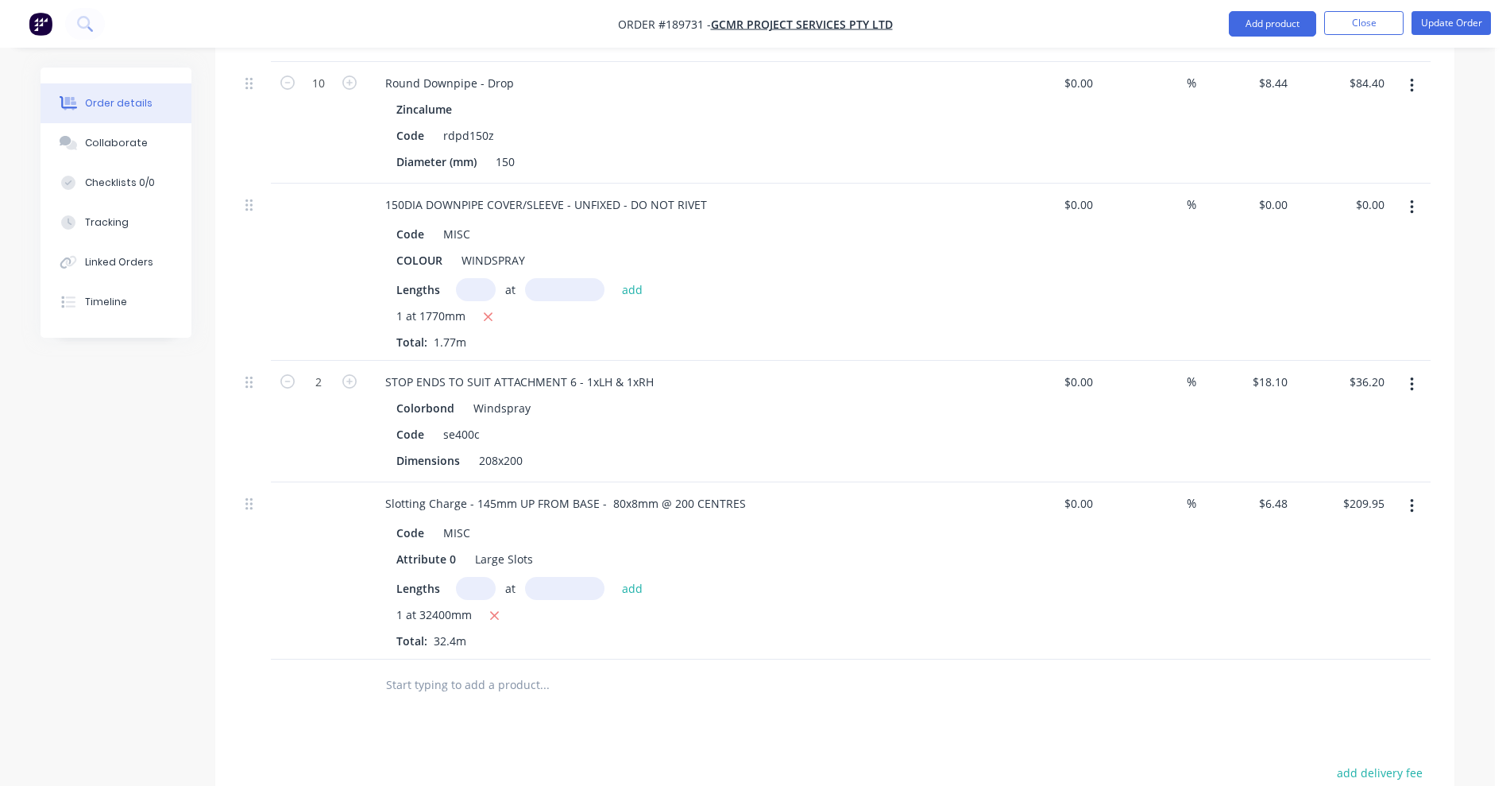
click at [449, 670] on input "text" at bounding box center [544, 685] width 318 height 32
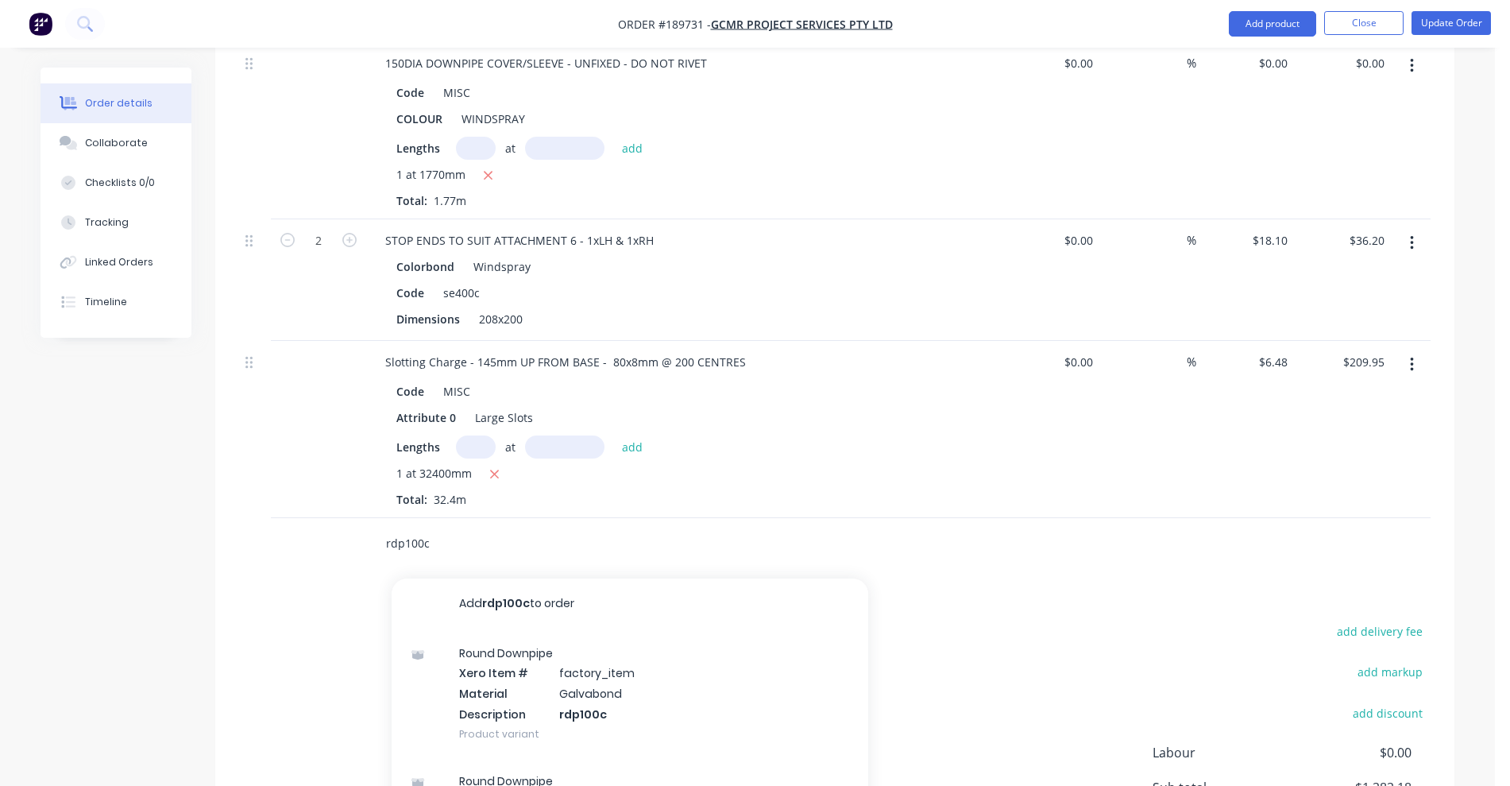
scroll to position [2284, 0]
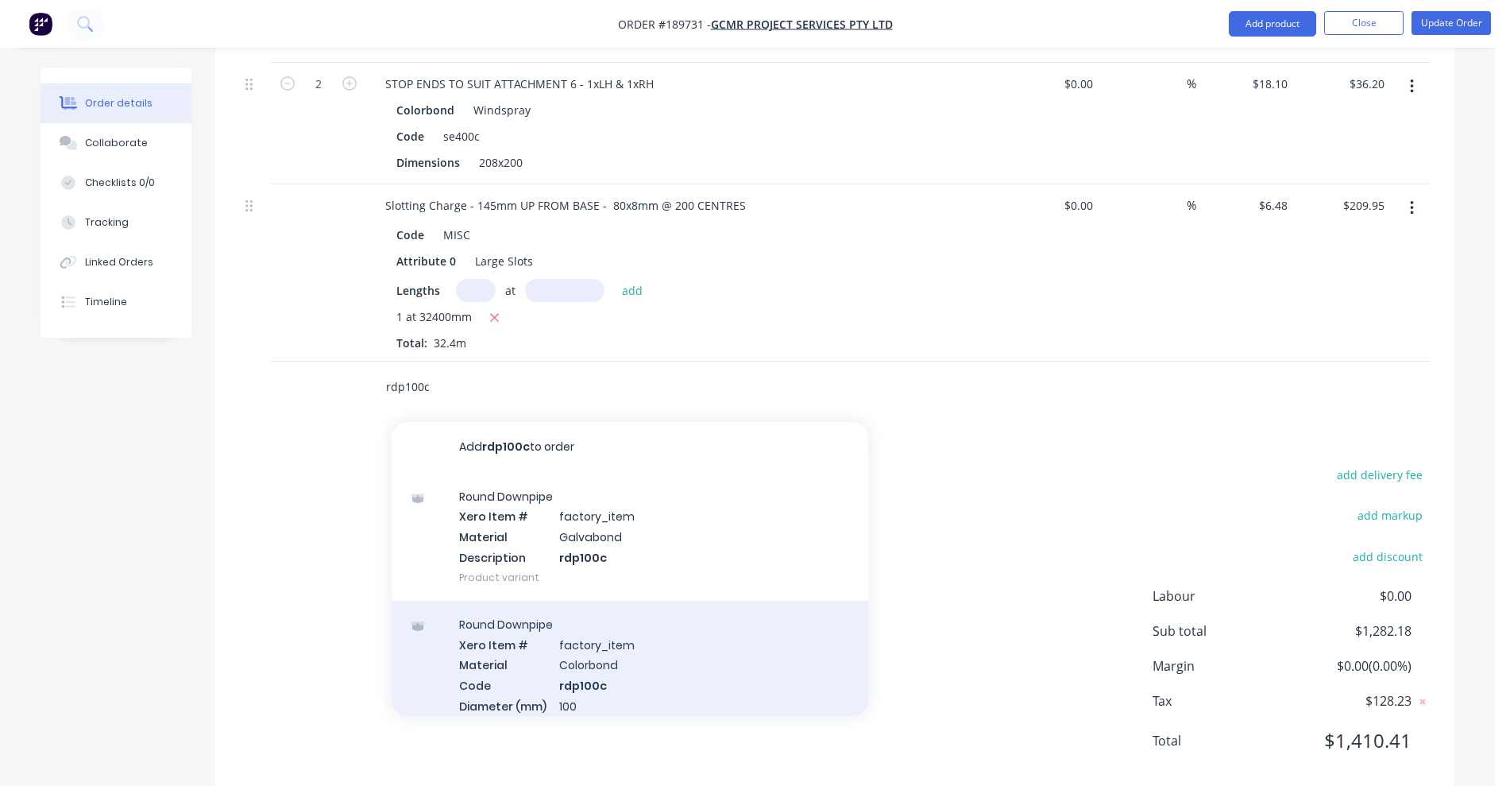
type input "rdp100c"
click at [723, 648] on div "Round Downpipe Xero Item # factory_item Material Colorbond Code rdp100c Diamete…" at bounding box center [630, 675] width 477 height 149
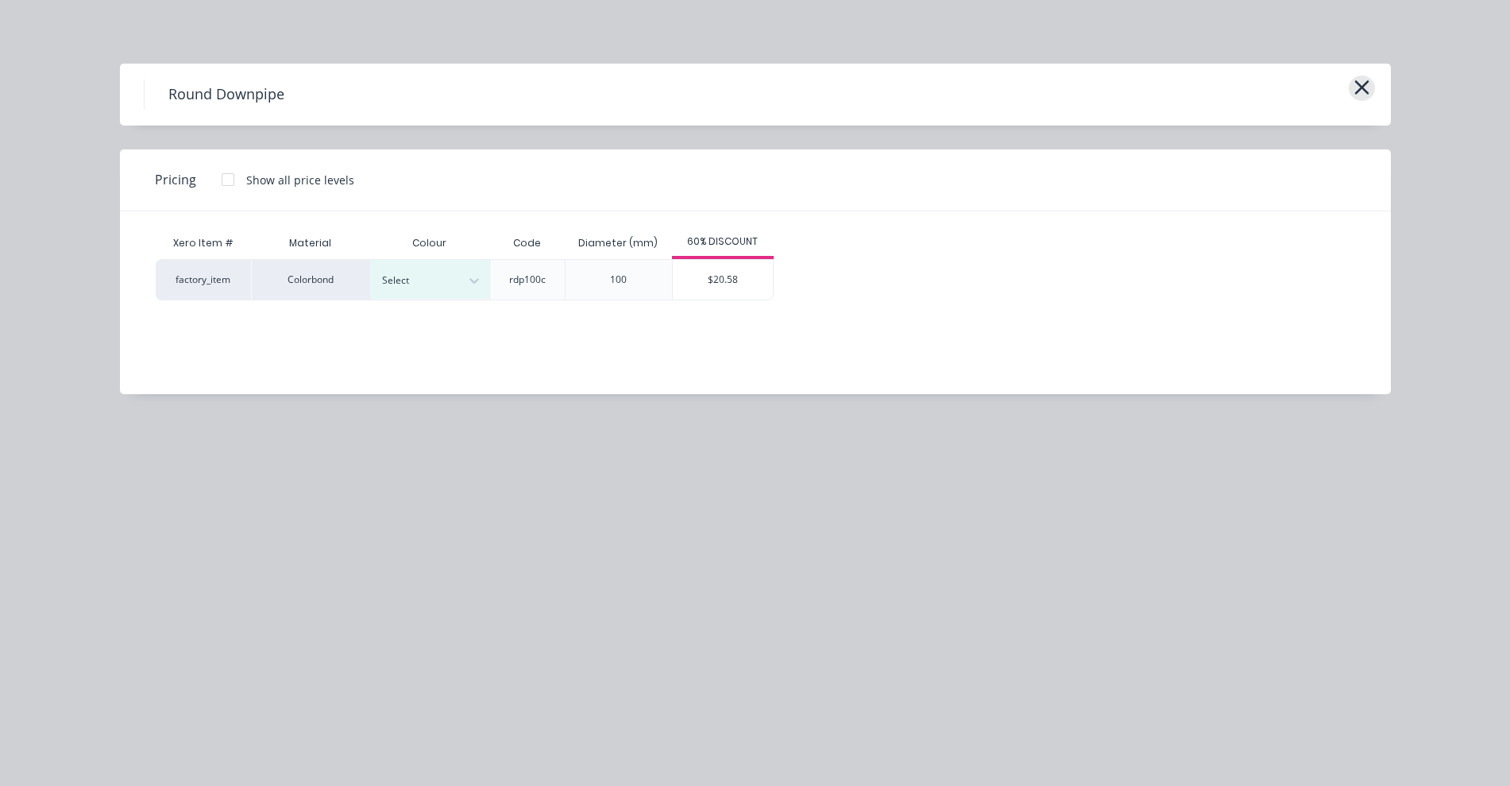
click at [1351, 84] on button "button" at bounding box center [1362, 87] width 26 height 25
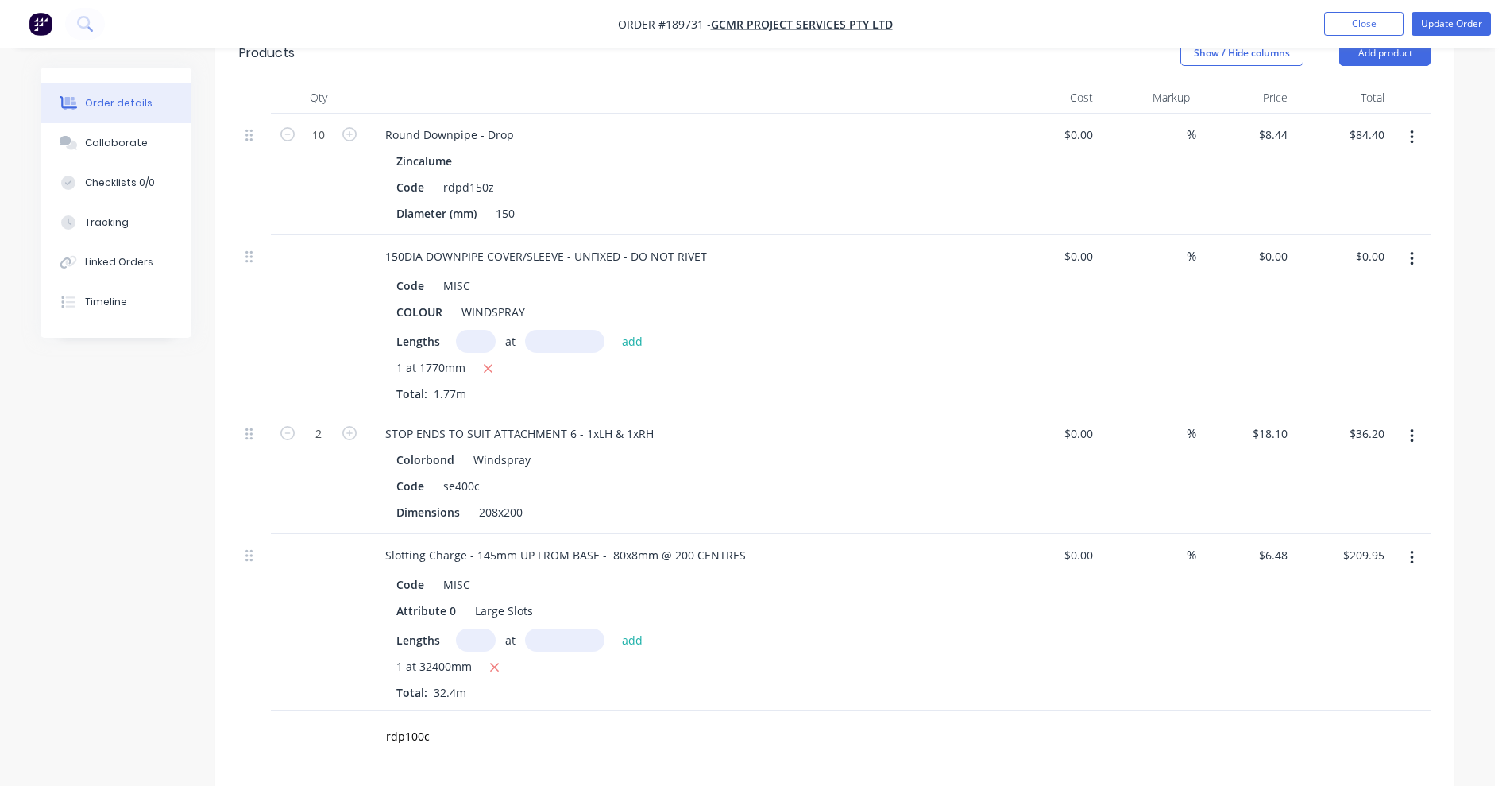
scroll to position [1788, 0]
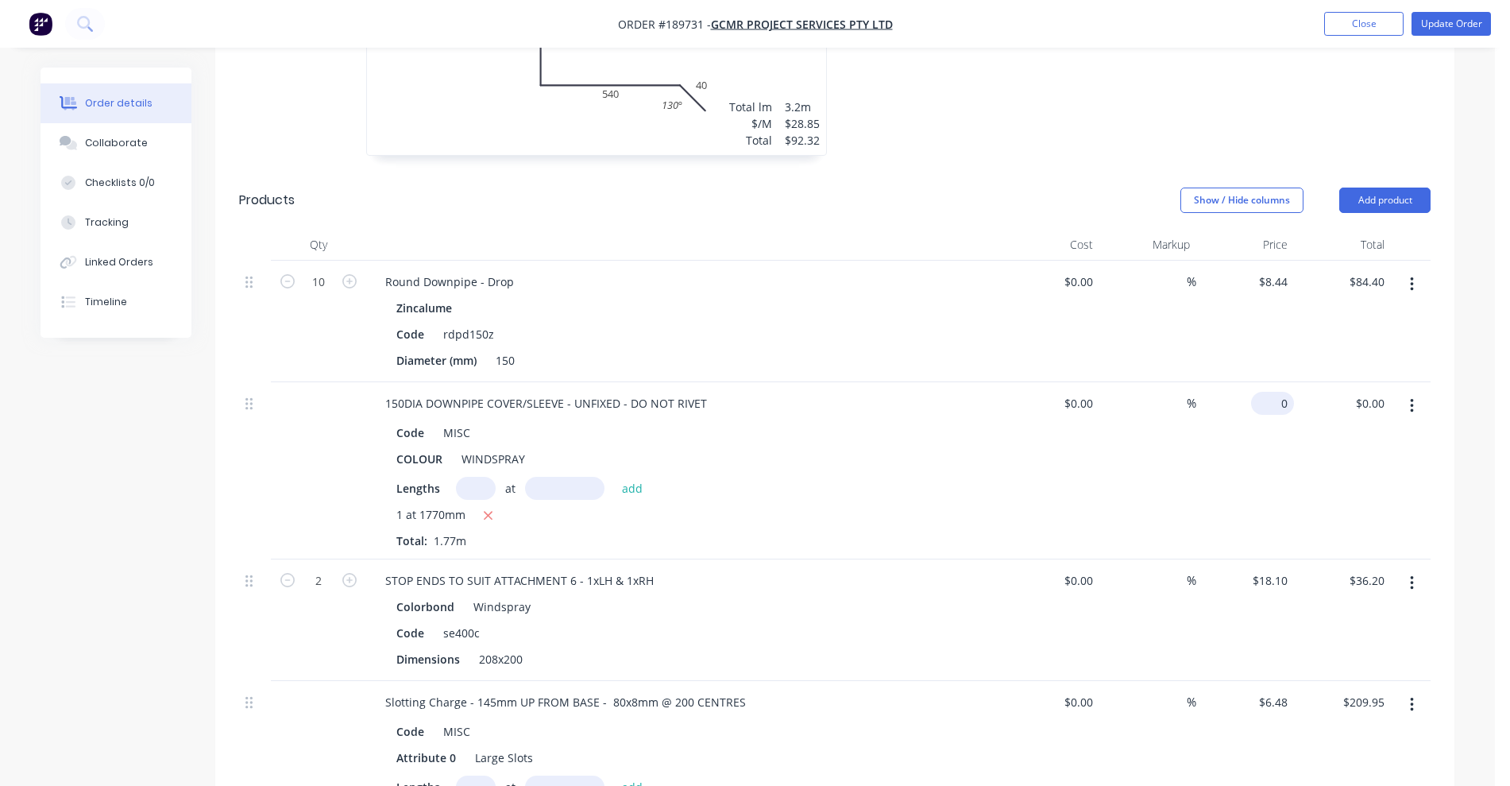
click at [1274, 392] on div "0 $0.00" at bounding box center [1272, 403] width 43 height 23
type input "$20.58"
type input "$36.43"
click at [1178, 452] on div "%" at bounding box center [1149, 470] width 98 height 177
click at [1437, 35] on button "Update Order" at bounding box center [1451, 24] width 79 height 24
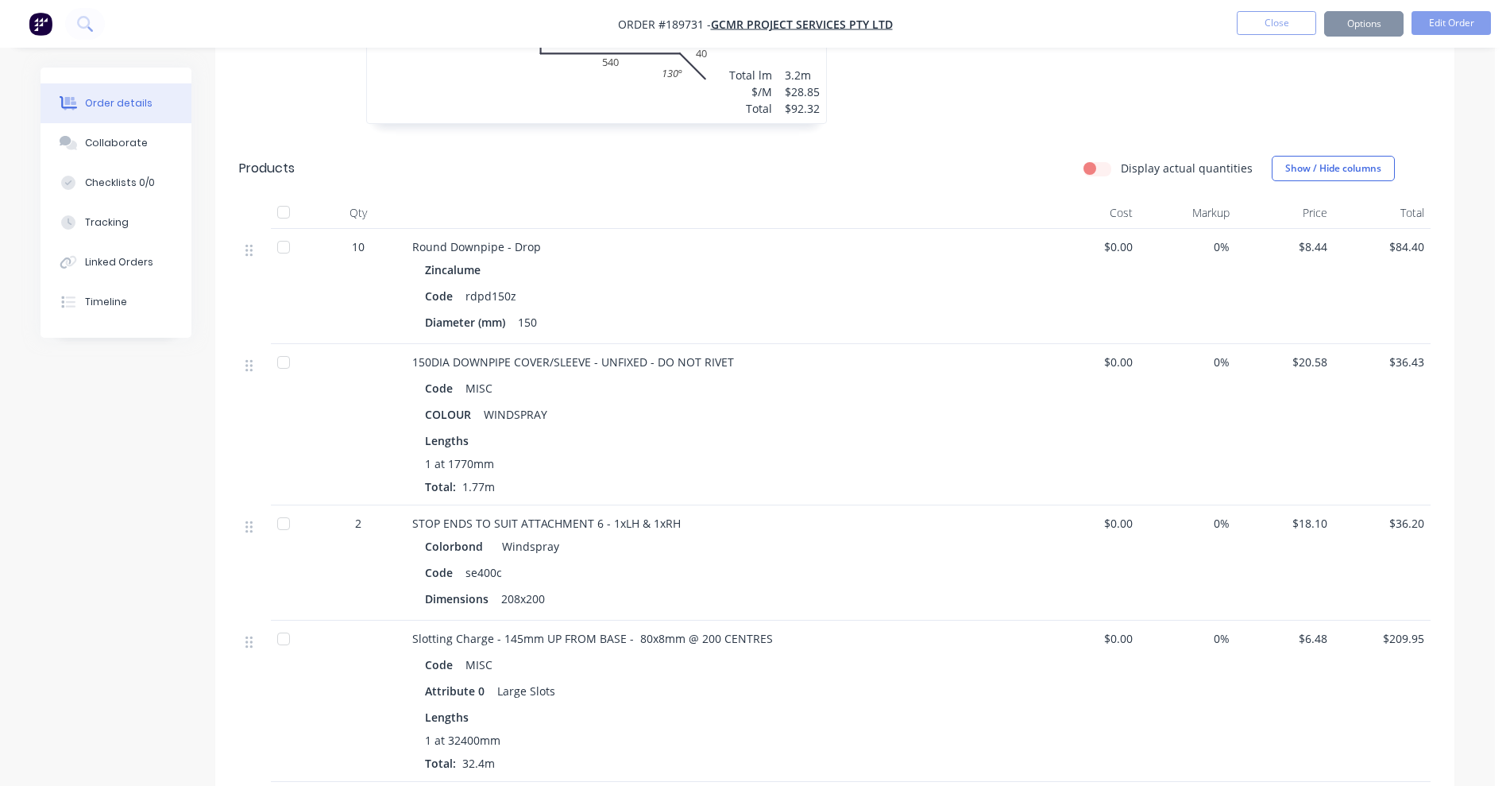
scroll to position [0, 0]
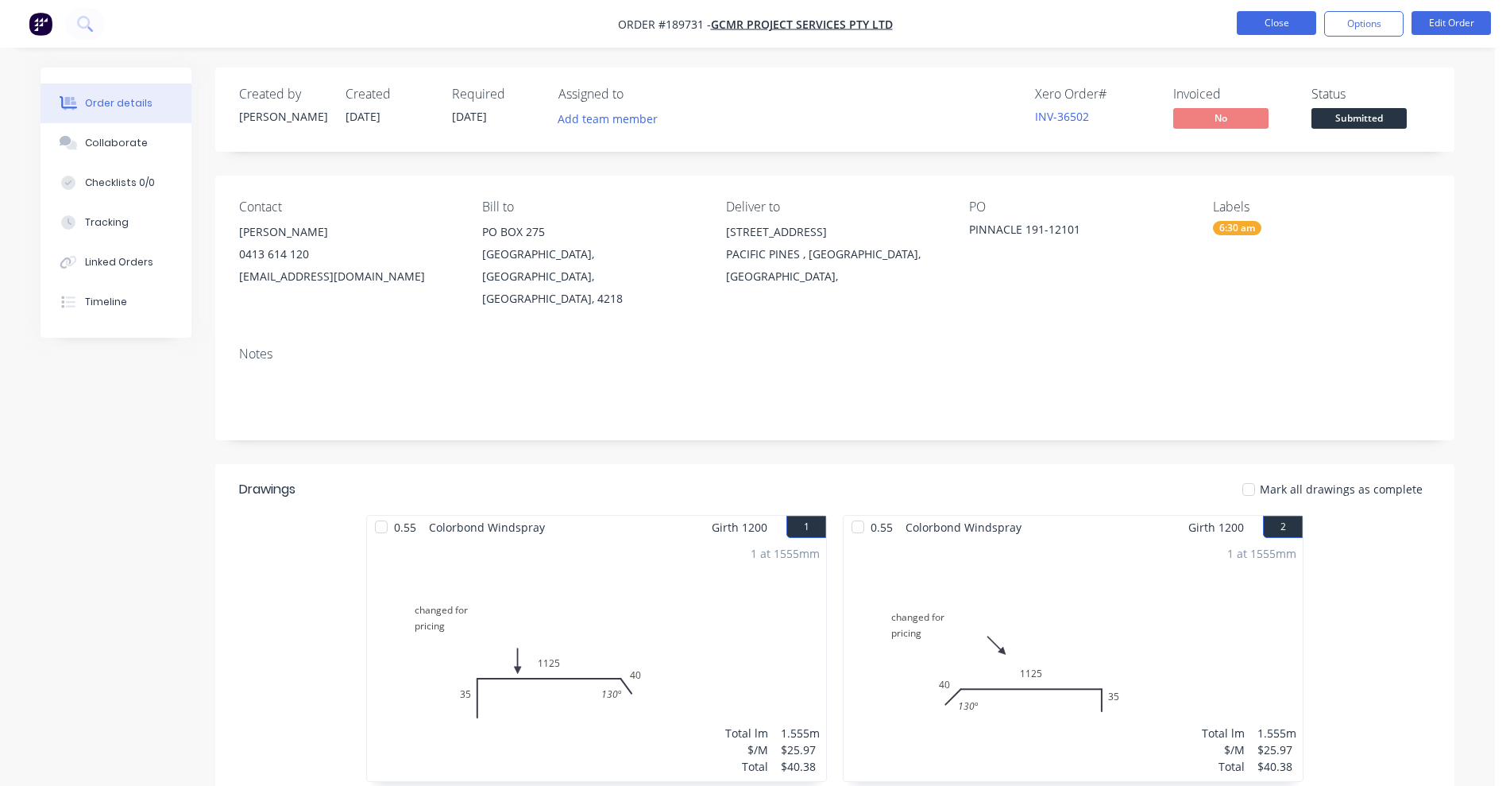
click at [1275, 17] on button "Close" at bounding box center [1276, 23] width 79 height 24
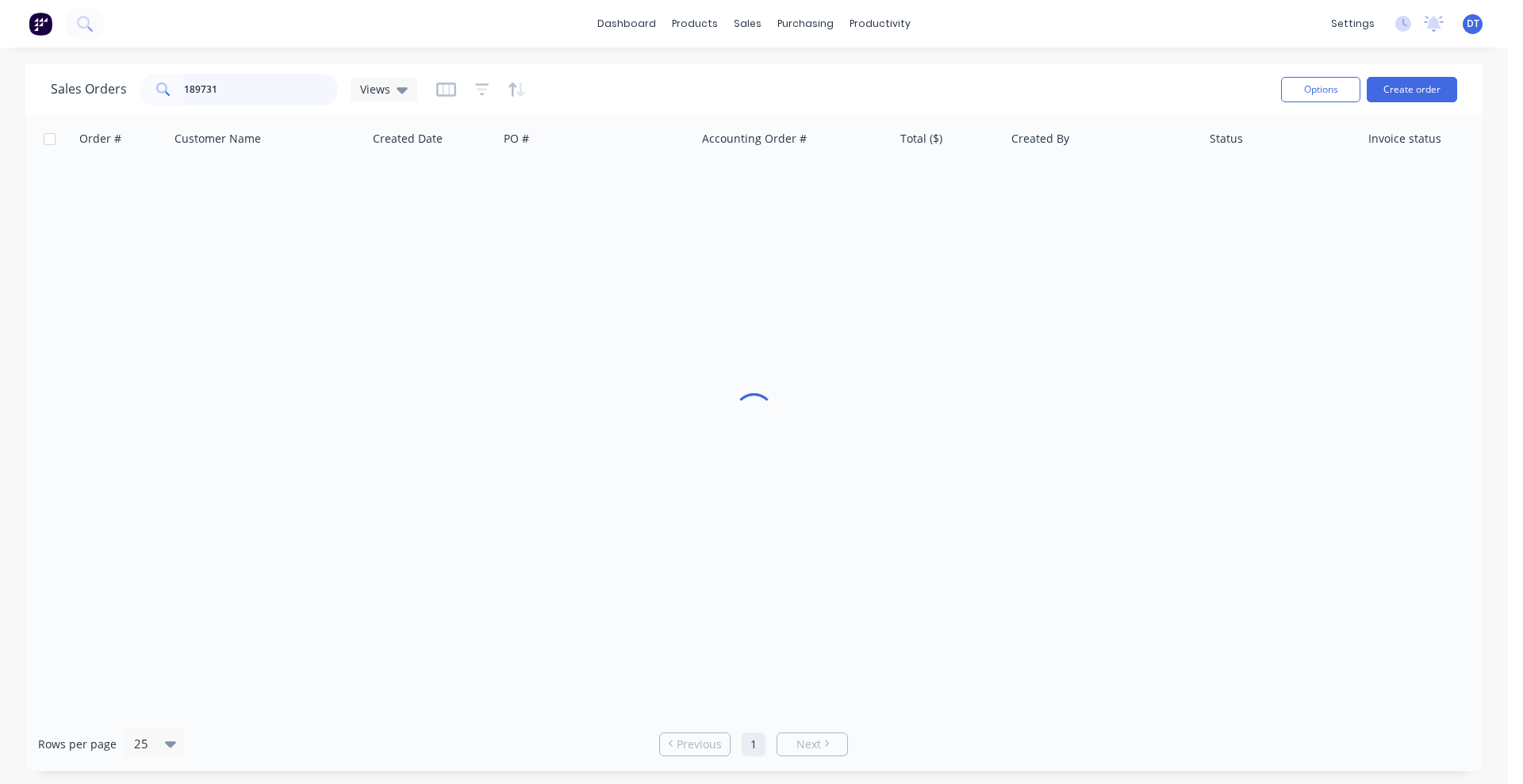
drag, startPoint x: 191, startPoint y: 84, endPoint x: 150, endPoint y: 84, distance: 41.0
click at [150, 84] on div "189731" at bounding box center [239, 90] width 199 height 32
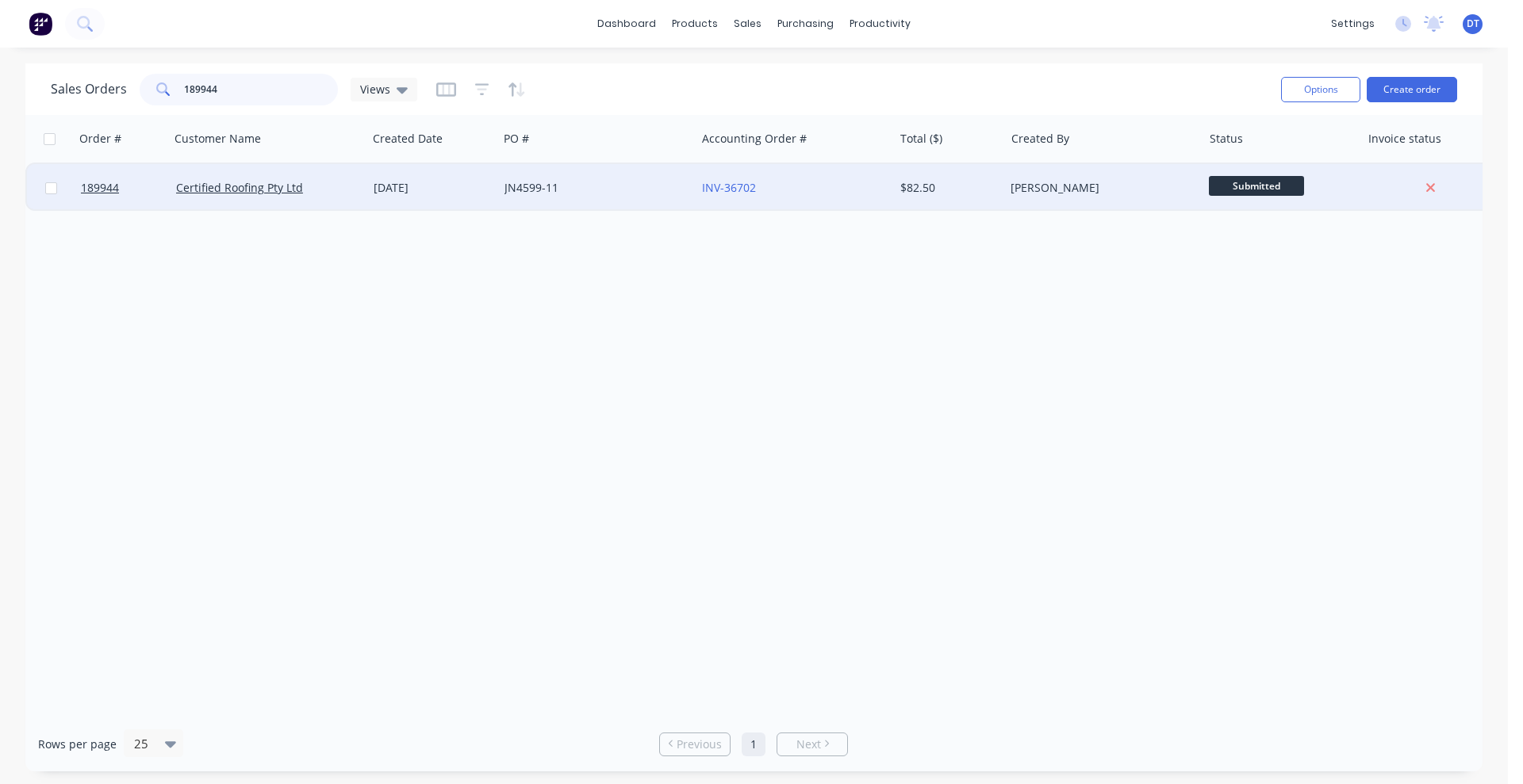
type input "189944"
click at [343, 181] on div "Certified Roofing Pty Ltd" at bounding box center [263, 188] width 176 height 16
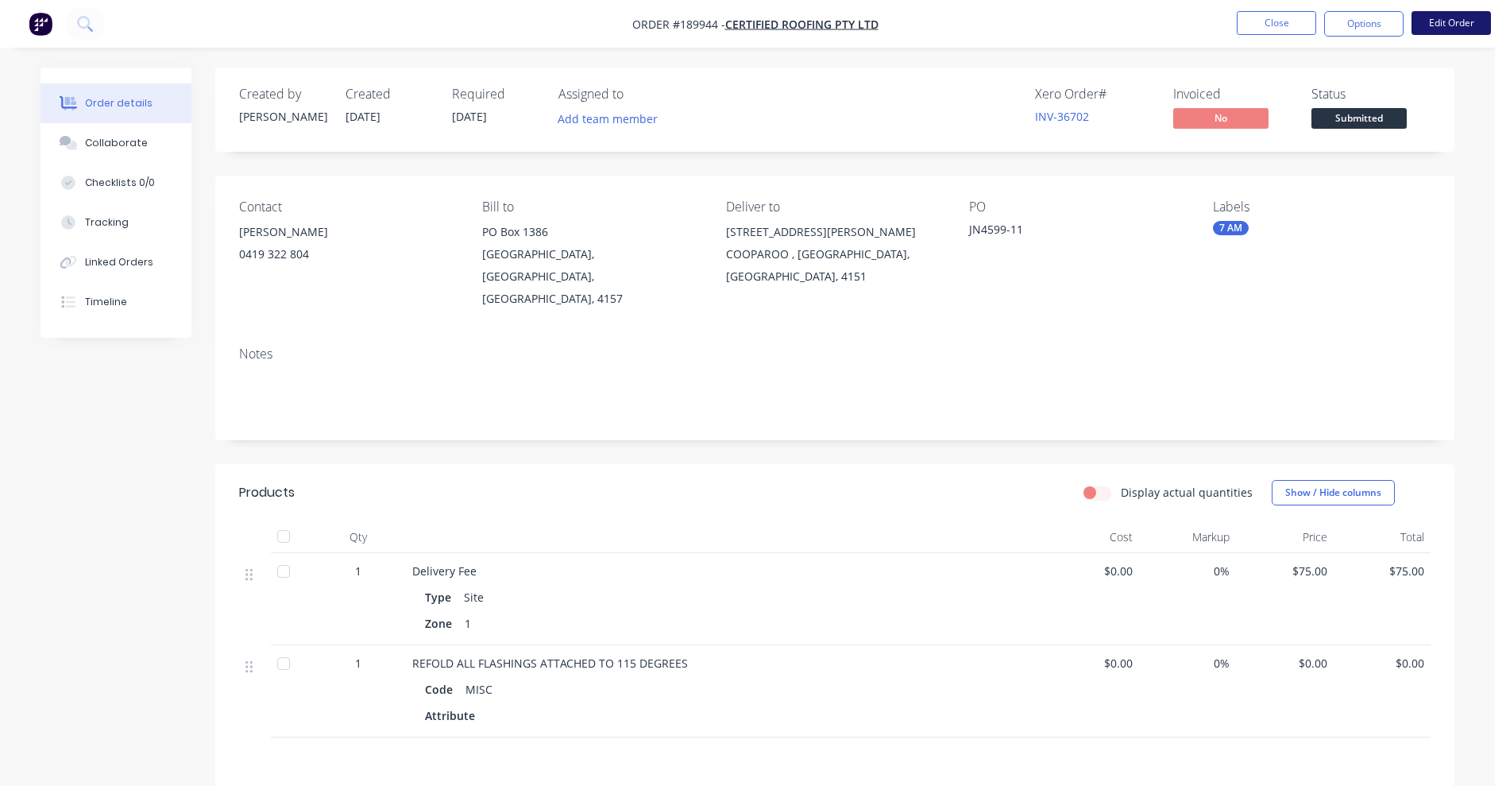
click at [1450, 11] on nav "Order #189944 - Certified Roofing Pty Ltd Close Options Edit Order" at bounding box center [755, 24] width 1510 height 48
click at [1452, 14] on button "Edit Order" at bounding box center [1451, 23] width 79 height 24
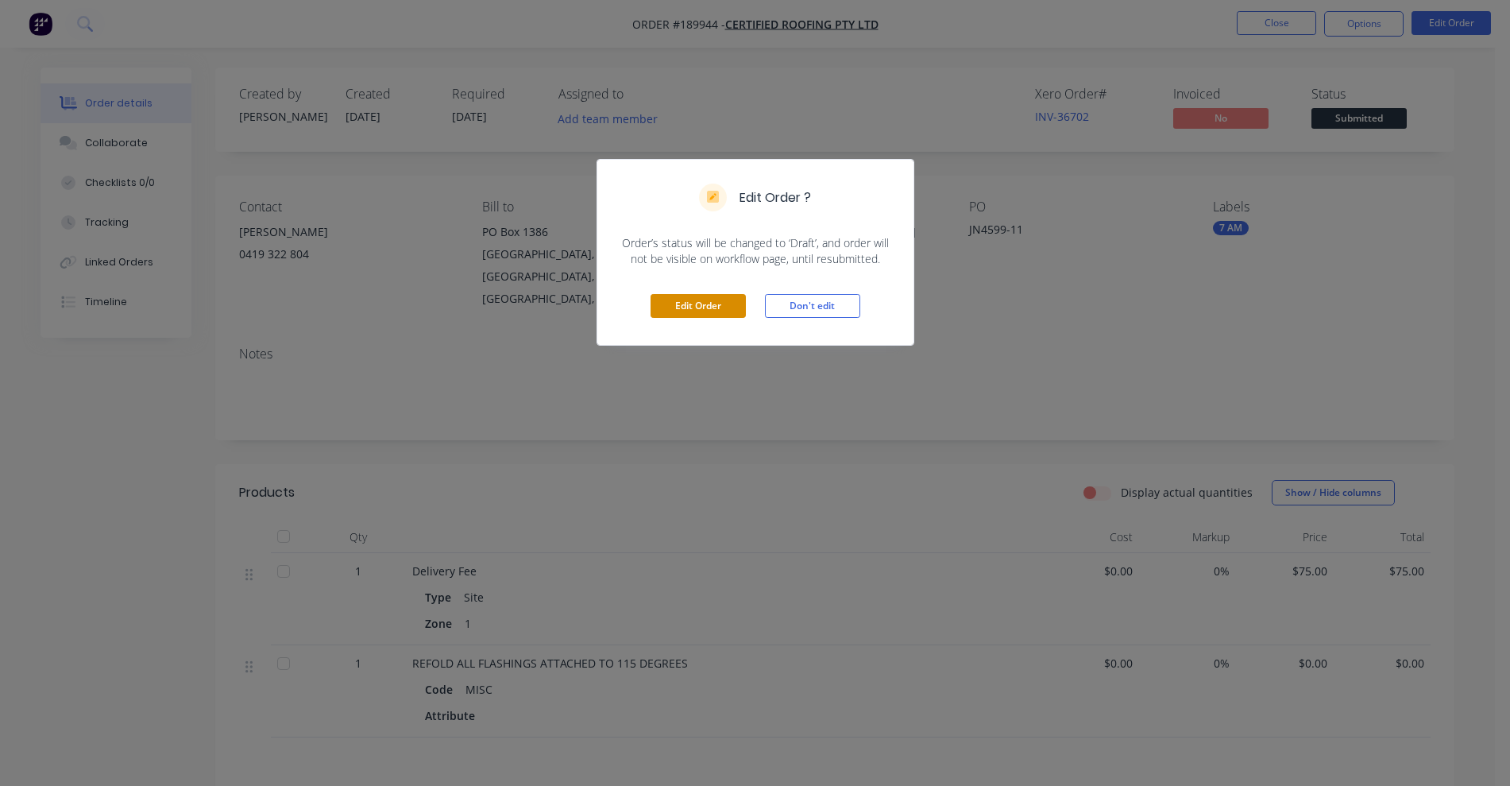
click at [727, 314] on button "Edit Order" at bounding box center [698, 306] width 95 height 24
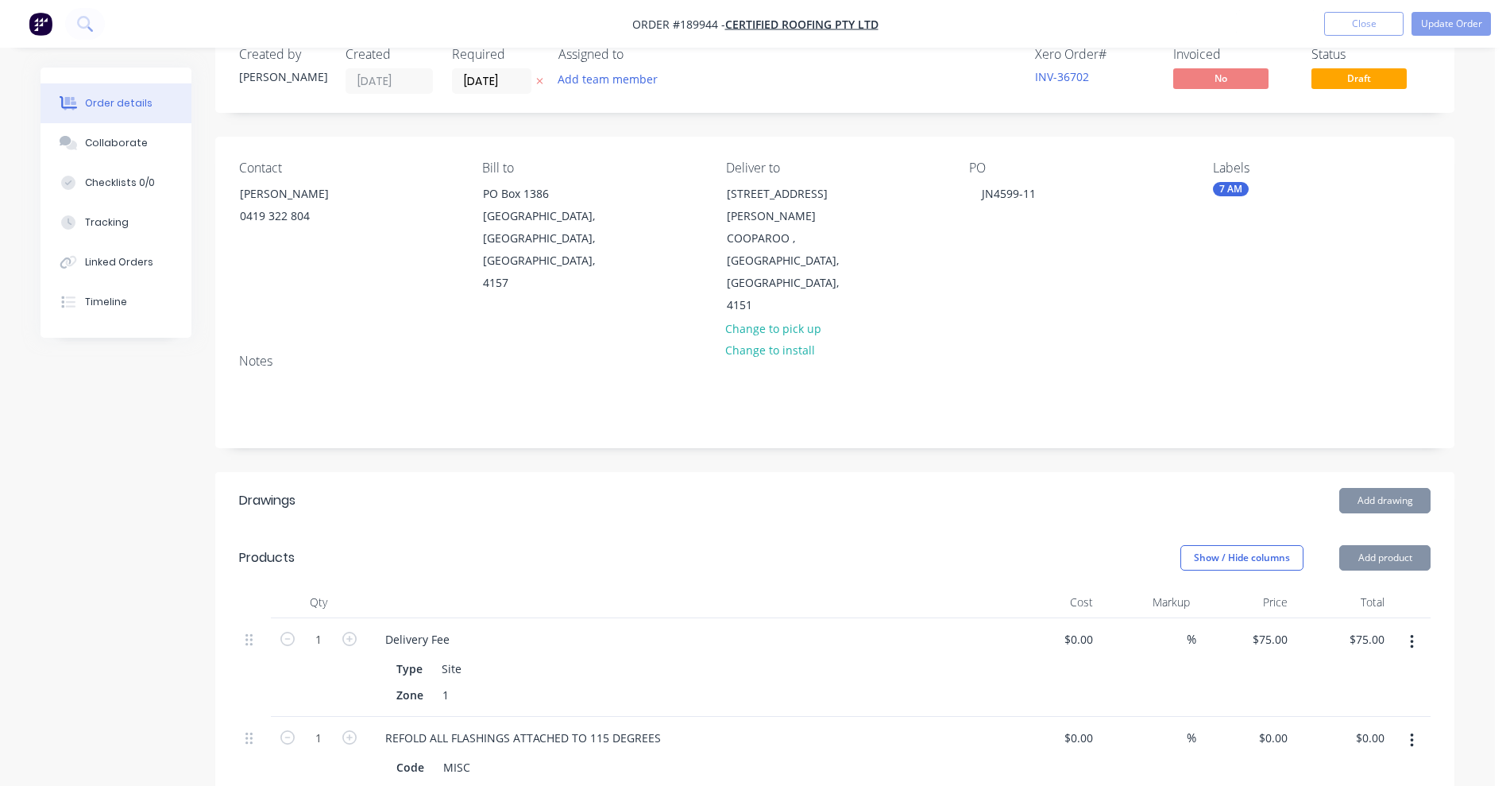
scroll to position [99, 0]
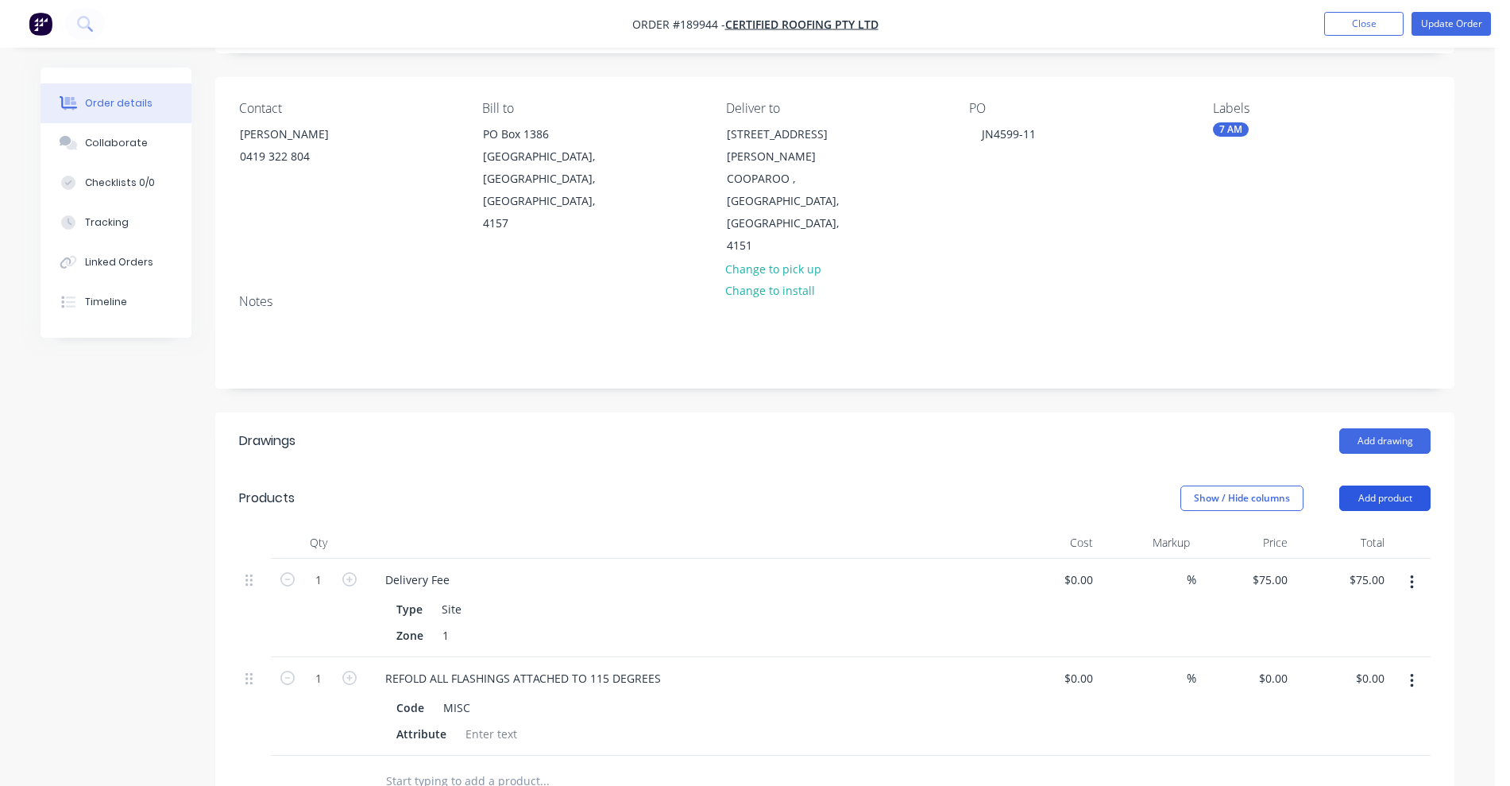
click at [1415, 485] on button "Add product" at bounding box center [1385, 497] width 91 height 25
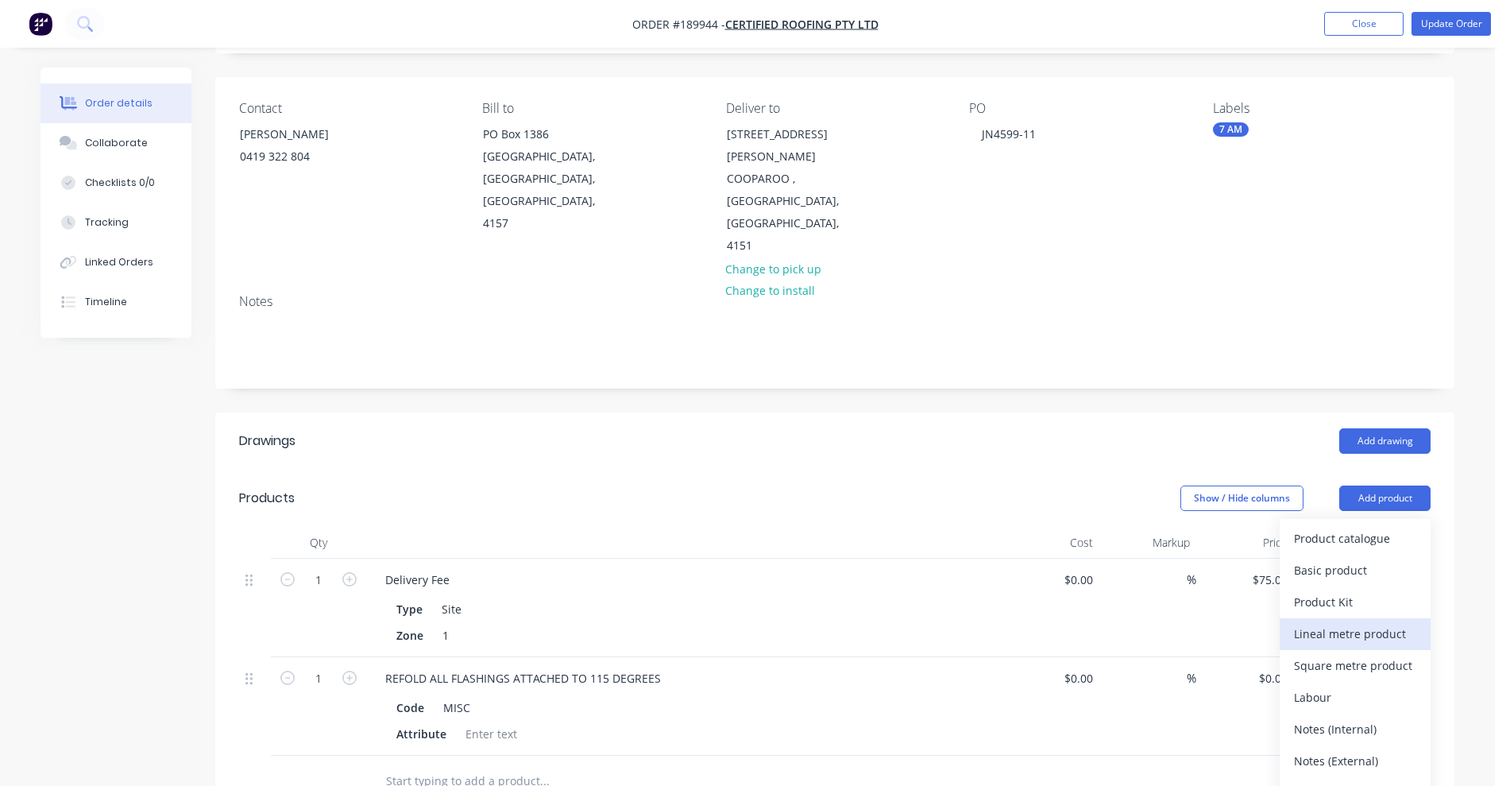
click at [1381, 622] on div "Lineal metre product" at bounding box center [1355, 633] width 122 height 23
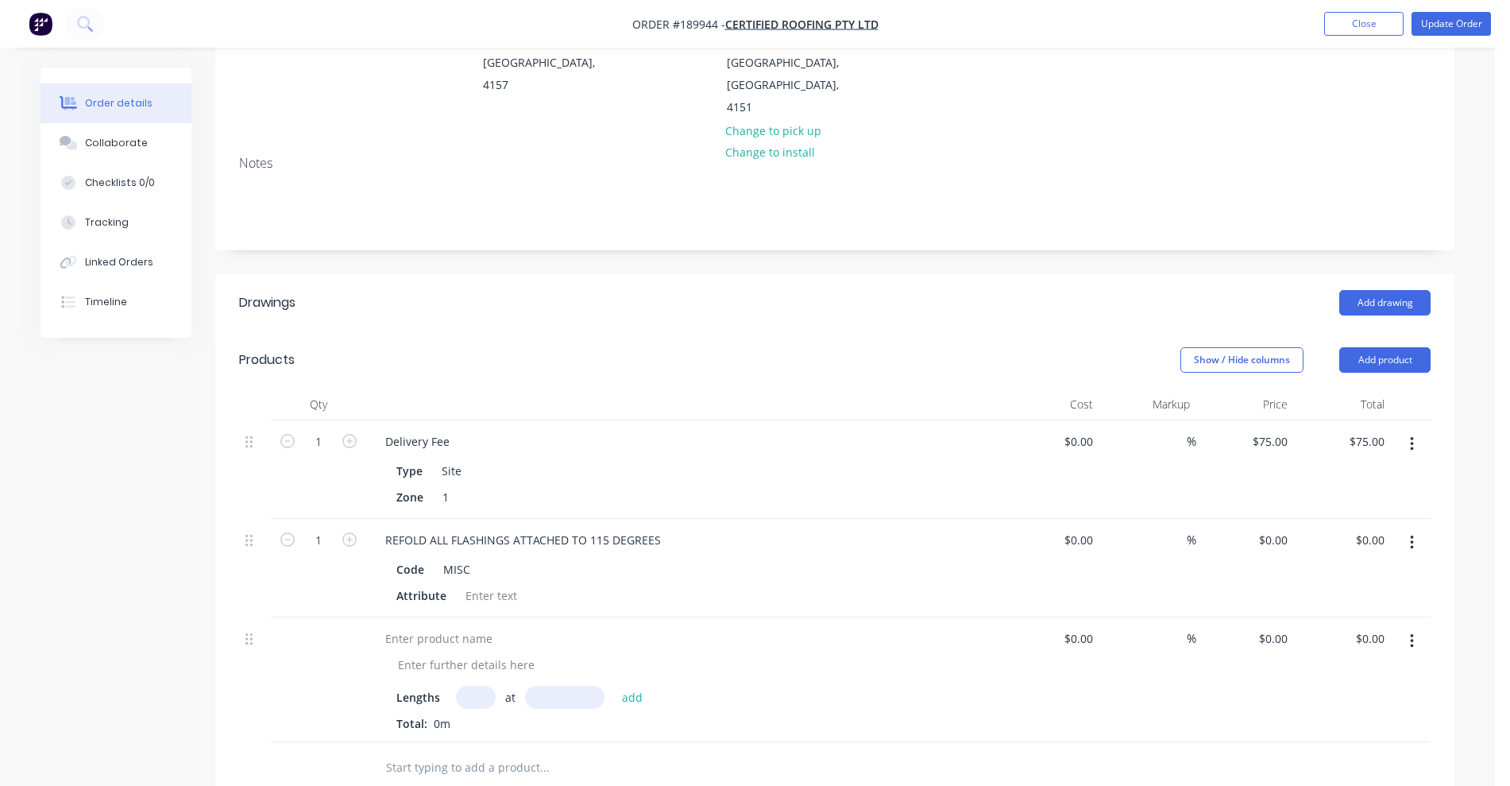
scroll to position [298, 0]
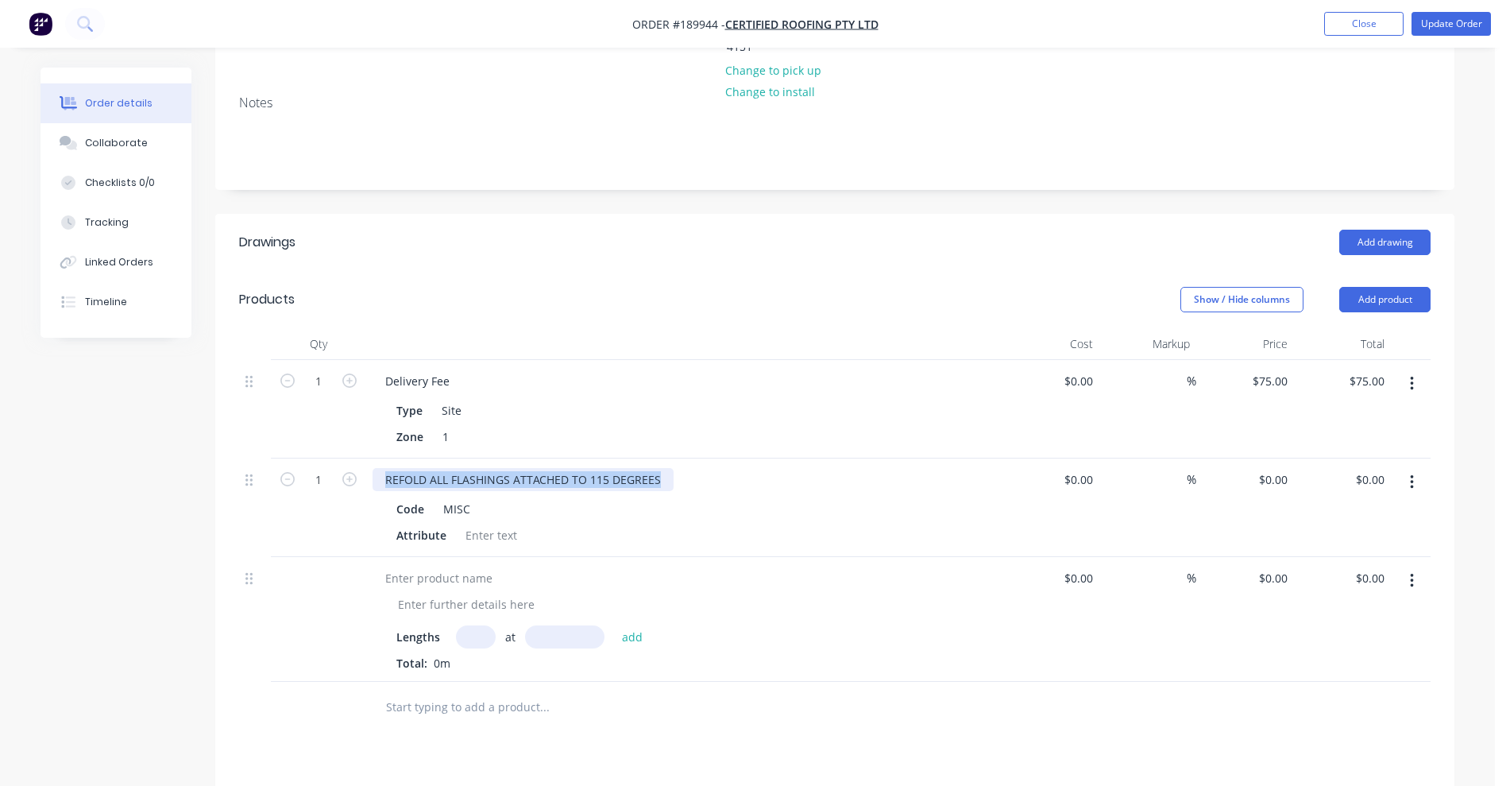
drag, startPoint x: 385, startPoint y: 432, endPoint x: 677, endPoint y: 414, distance: 292.2
click at [677, 458] on div "REFOLD ALL FLASHINGS ATTACHED TO 115 DEGREES Code MISC Attribute" at bounding box center [684, 507] width 636 height 99
copy div "REFOLD ALL FLASHINGS ATTACHED TO 115 DEGREES"
click at [470, 567] on div at bounding box center [439, 578] width 133 height 23
paste div
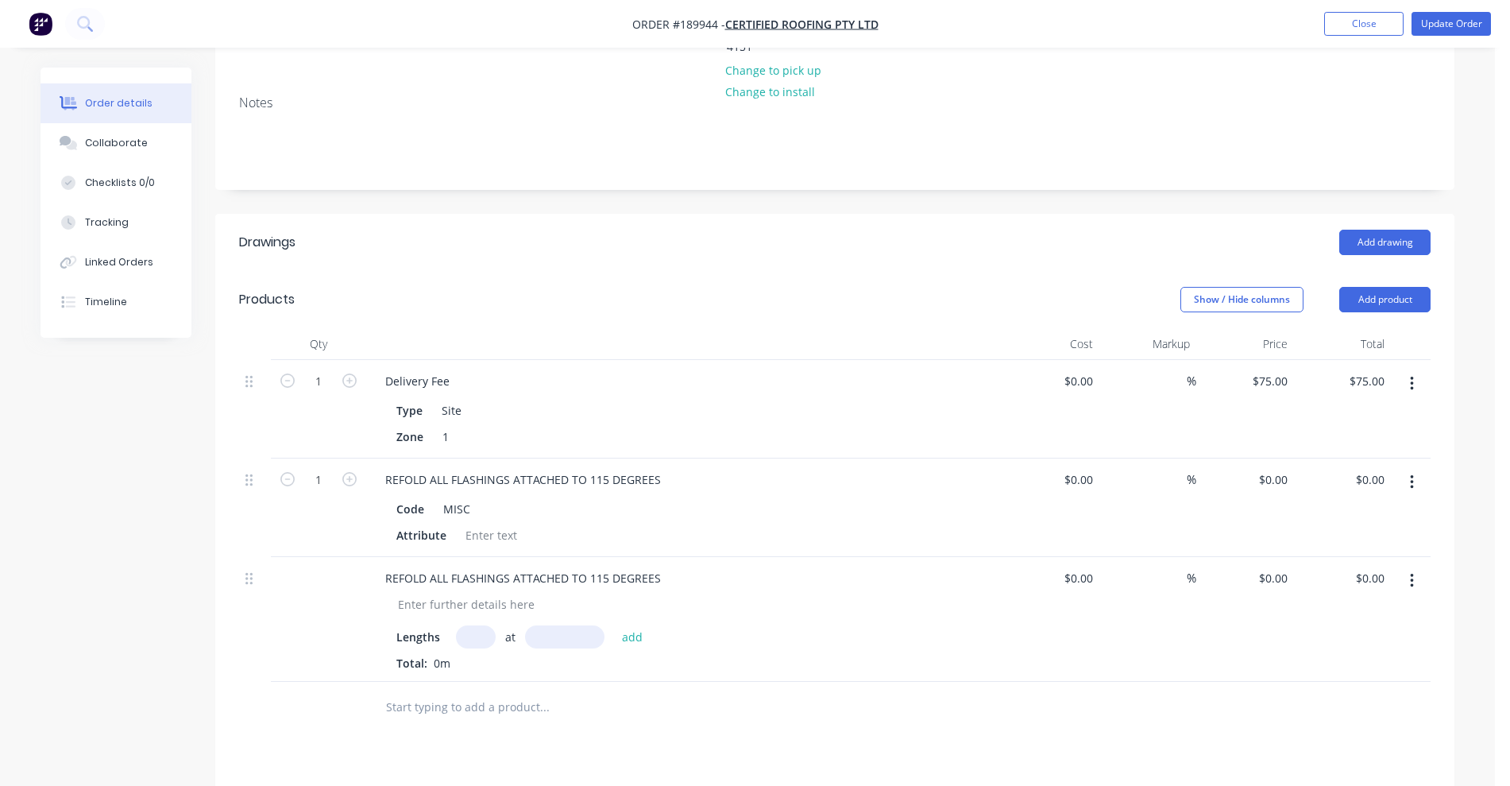
click at [485, 625] on input "text" at bounding box center [476, 636] width 40 height 23
type input "5"
type input "6000"
click at [614, 625] on button "add" at bounding box center [632, 635] width 37 height 21
type input "5"
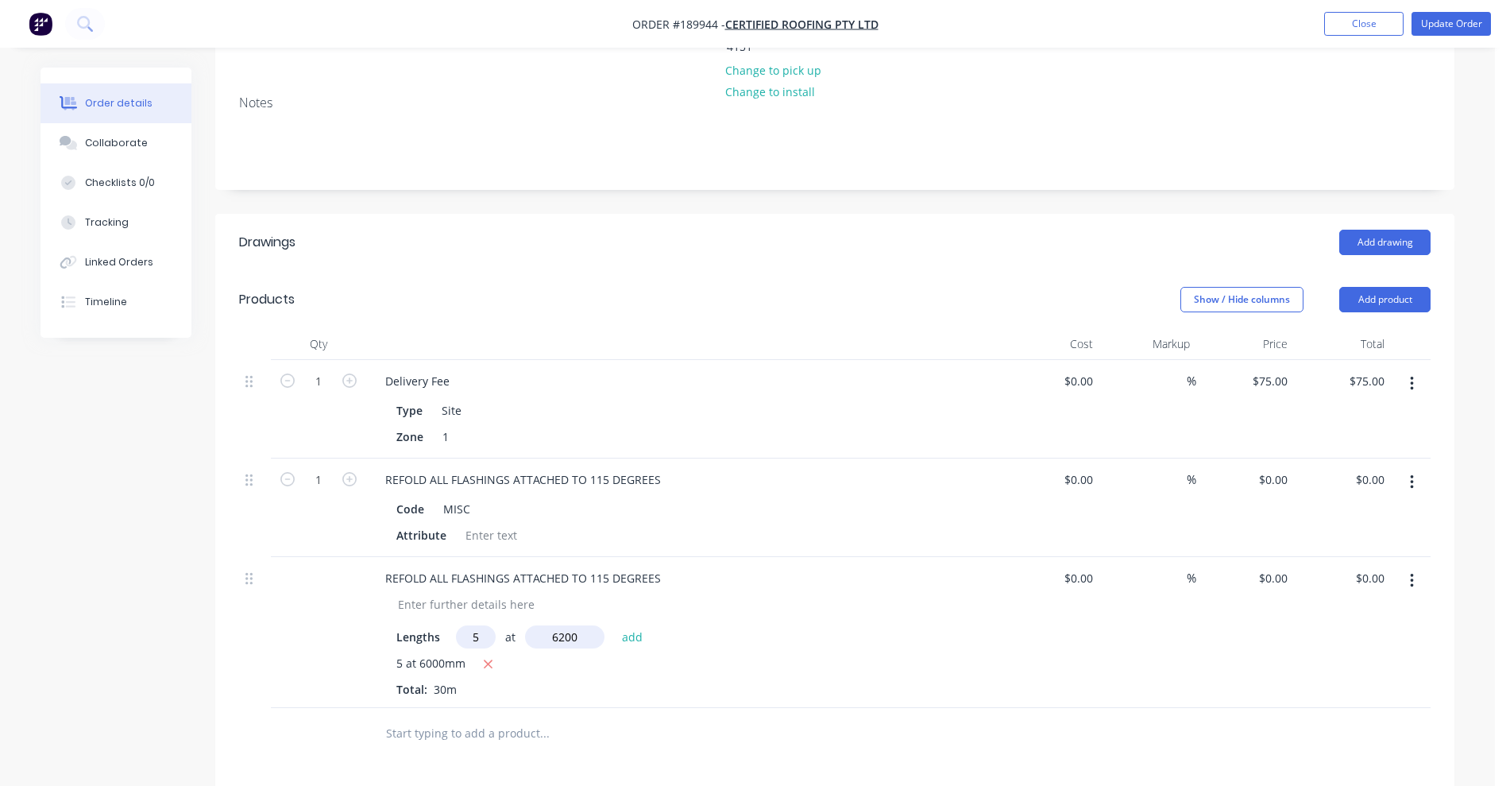
type input "6200"
click at [614, 625] on button "add" at bounding box center [632, 635] width 37 height 21
type input "5"
type input "6000"
click at [614, 625] on button "add" at bounding box center [632, 635] width 37 height 21
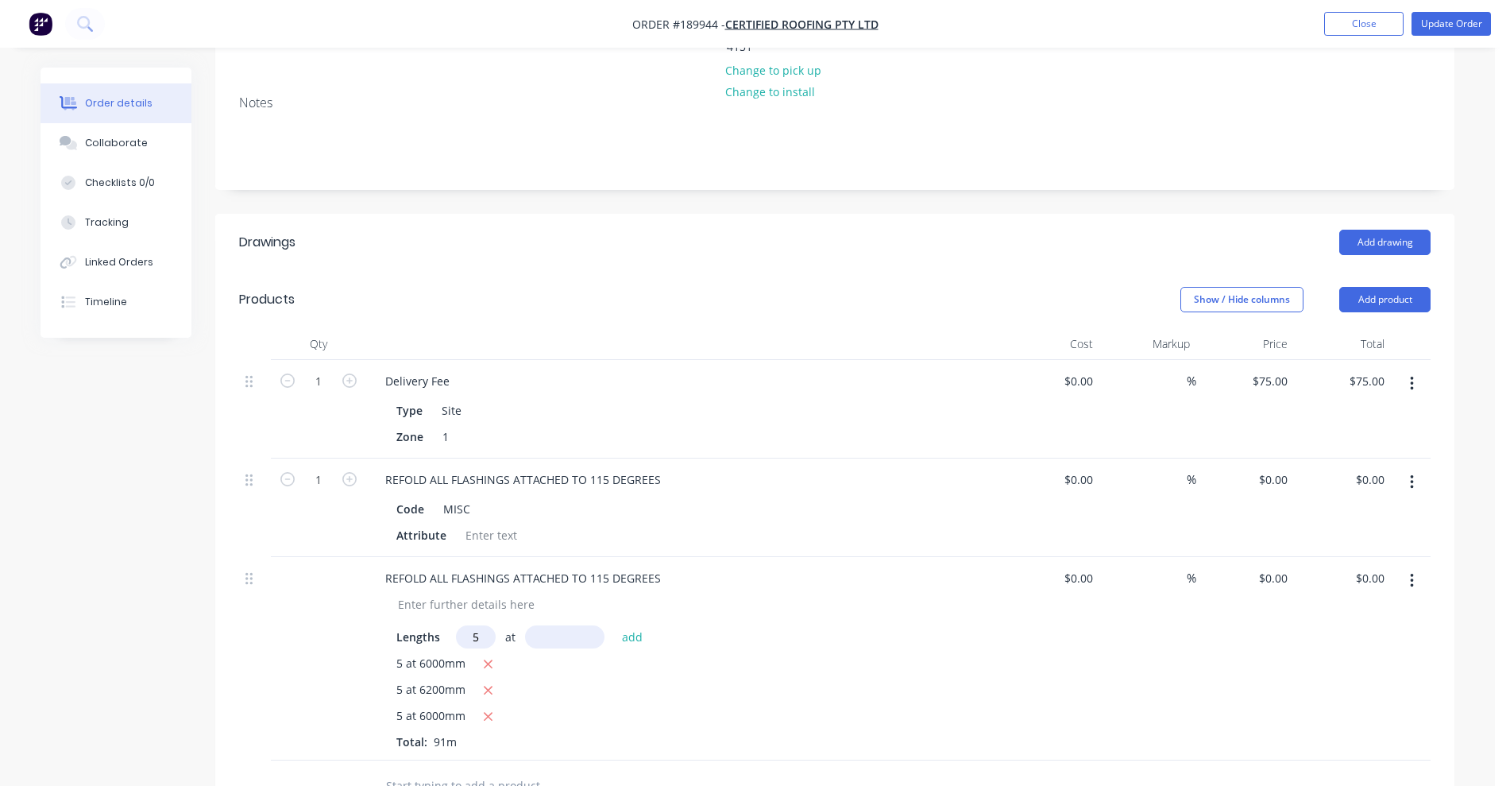
type input "5"
type input "6200"
click at [614, 625] on button "add" at bounding box center [632, 635] width 37 height 21
type input "2"
type input "5300"
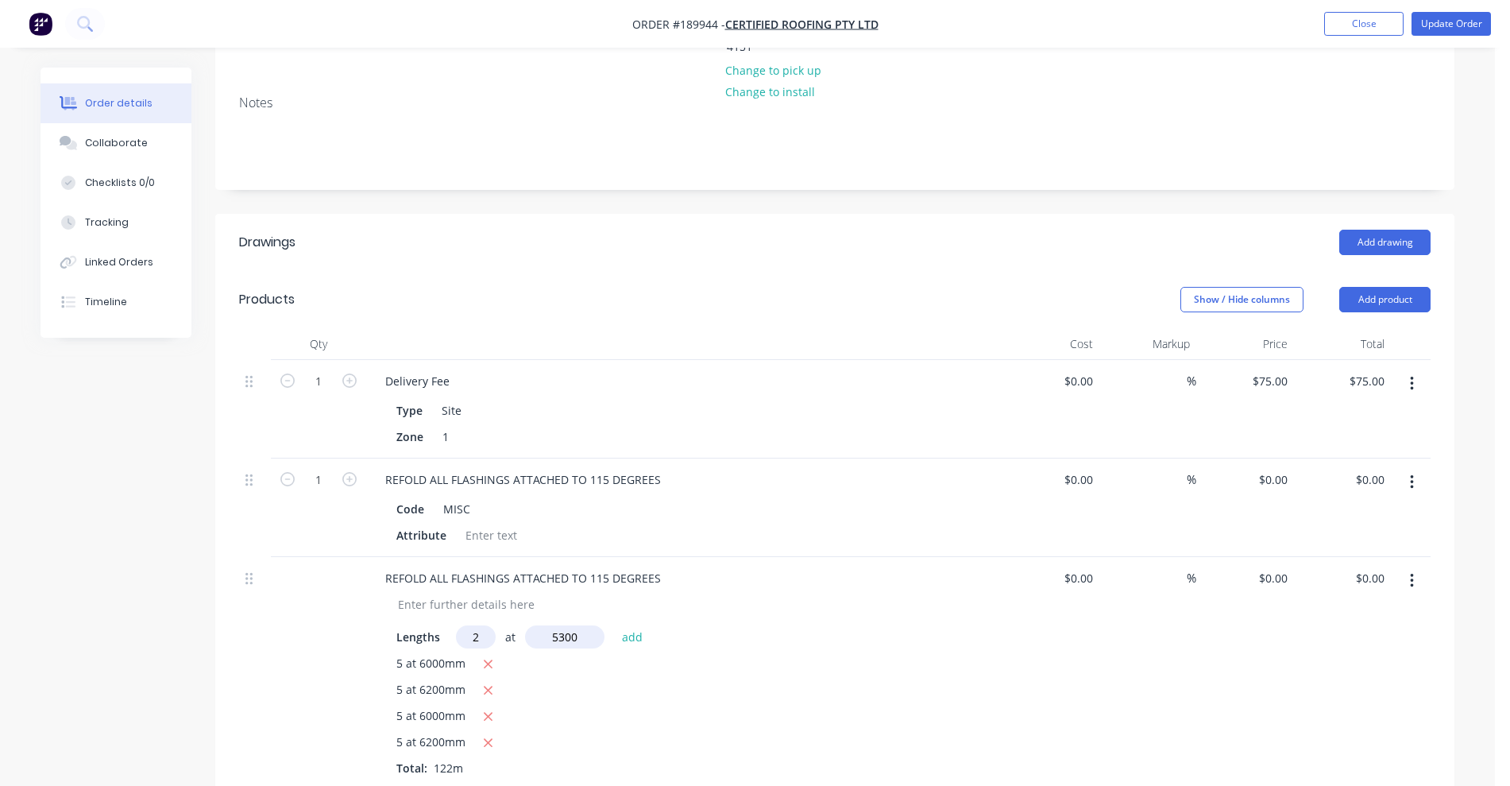
click at [614, 625] on button "add" at bounding box center [632, 635] width 37 height 21
type input "1"
type input "1400"
click at [614, 625] on button "add" at bounding box center [632, 635] width 37 height 21
type input "1"
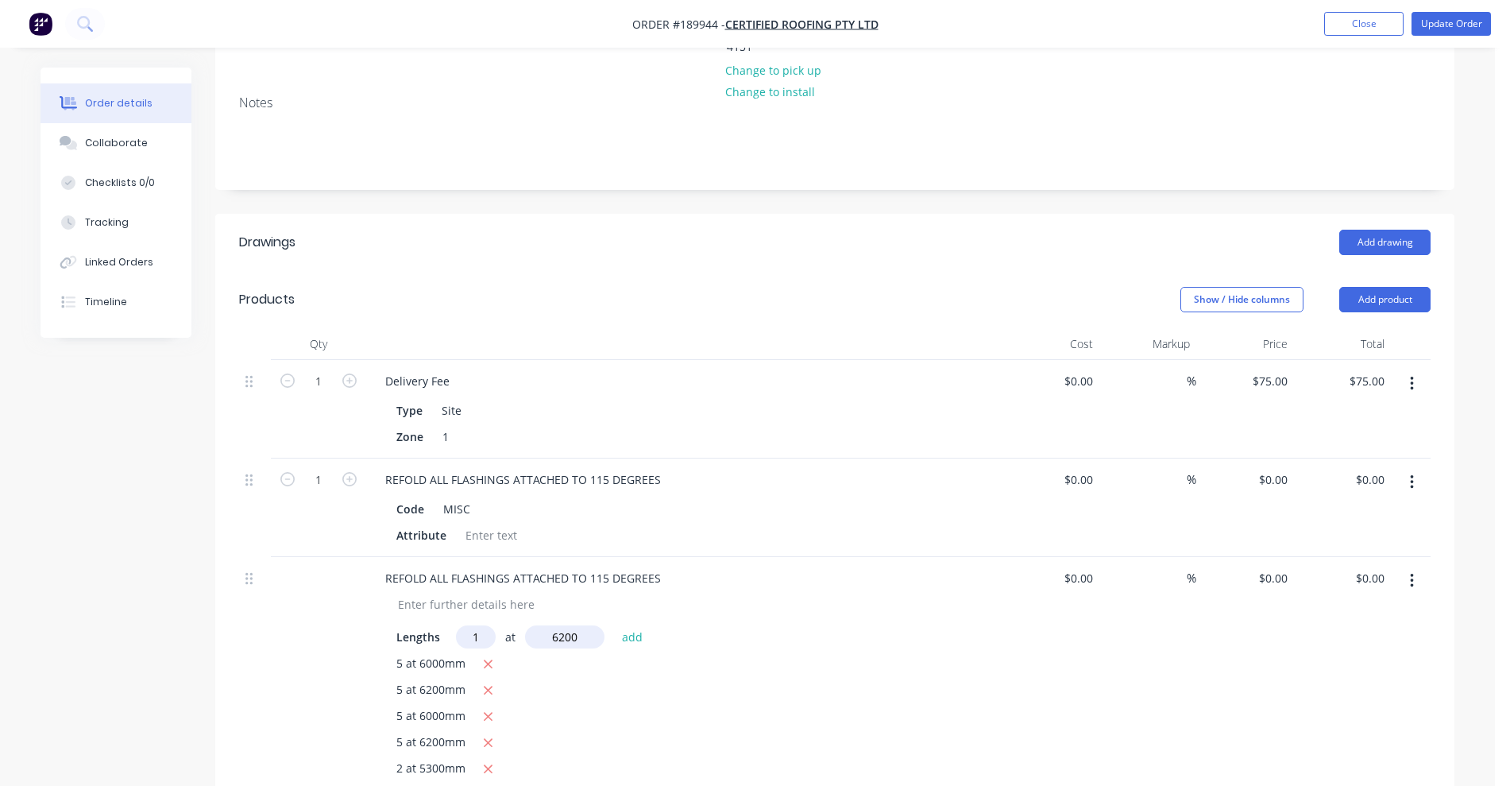
type input "6200"
click at [614, 625] on button "add" at bounding box center [632, 635] width 37 height 21
type input "1"
type input "4200"
click at [614, 625] on button "add" at bounding box center [632, 635] width 37 height 21
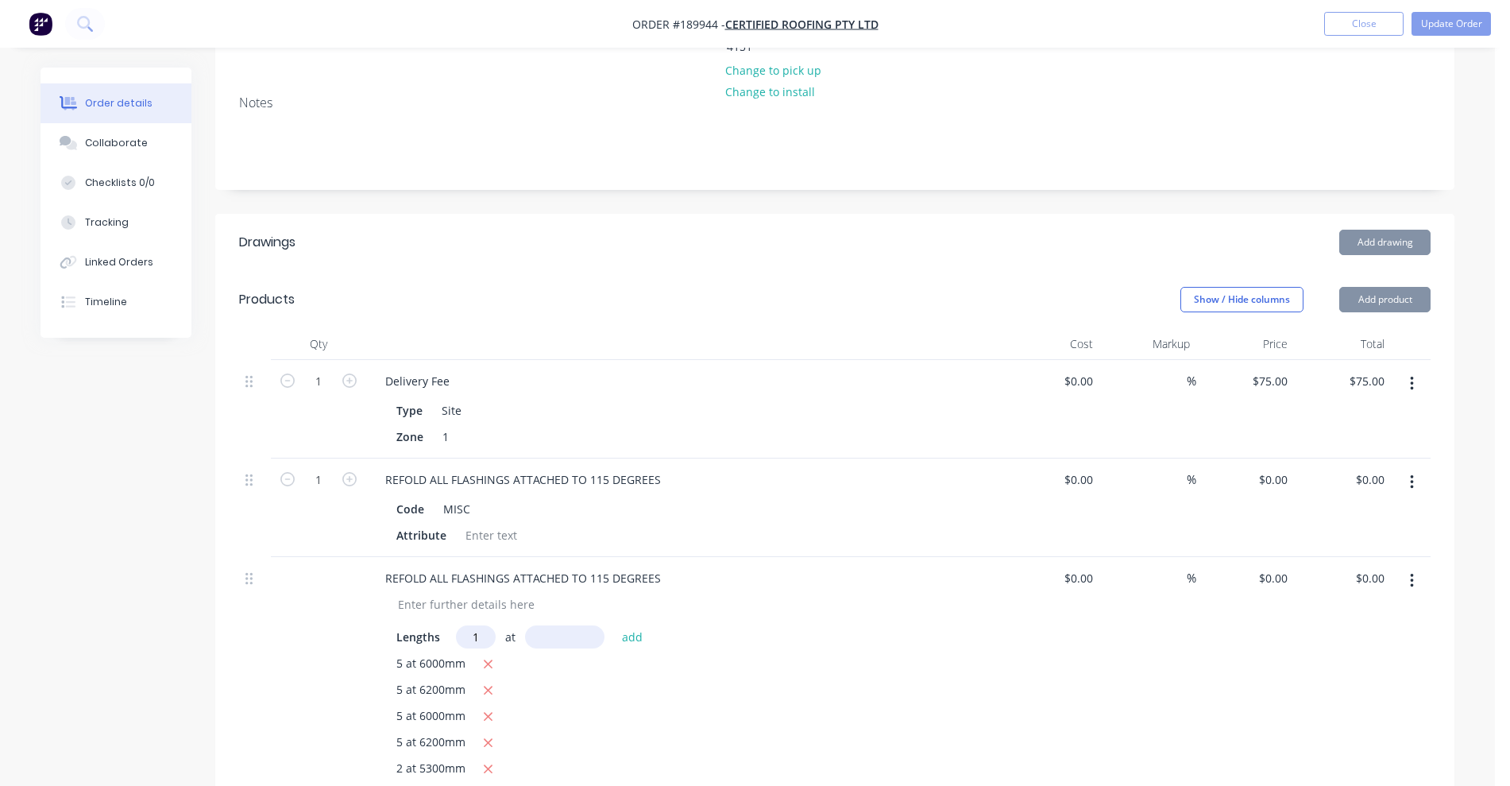
type input "1"
type input "1400"
click at [614, 625] on button "add" at bounding box center [632, 635] width 37 height 21
type input "1"
type input "6200"
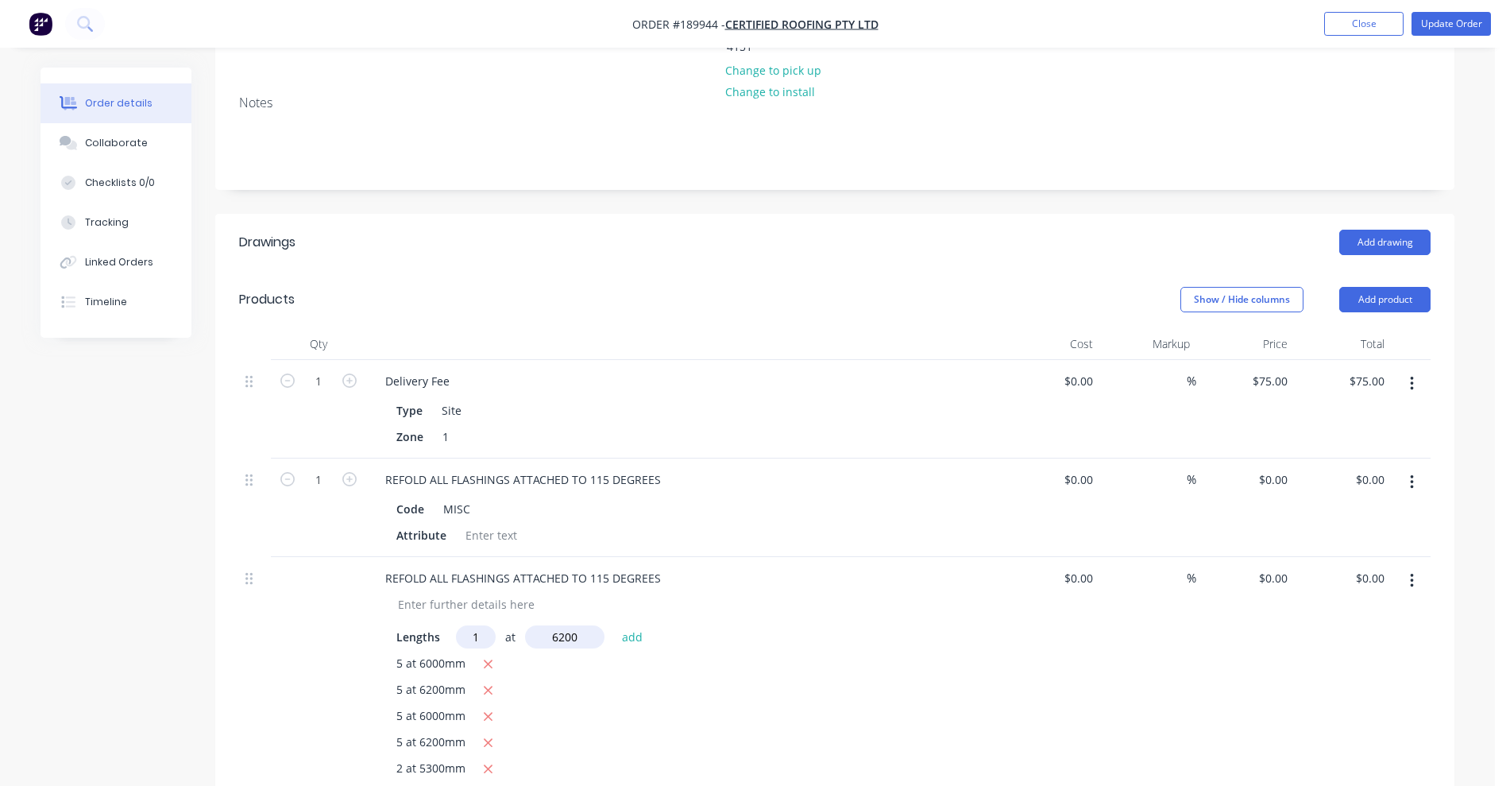
click at [614, 625] on button "add" at bounding box center [632, 635] width 37 height 21
type input "1"
type input "4200"
click at [614, 625] on button "add" at bounding box center [632, 635] width 37 height 21
type input "1"
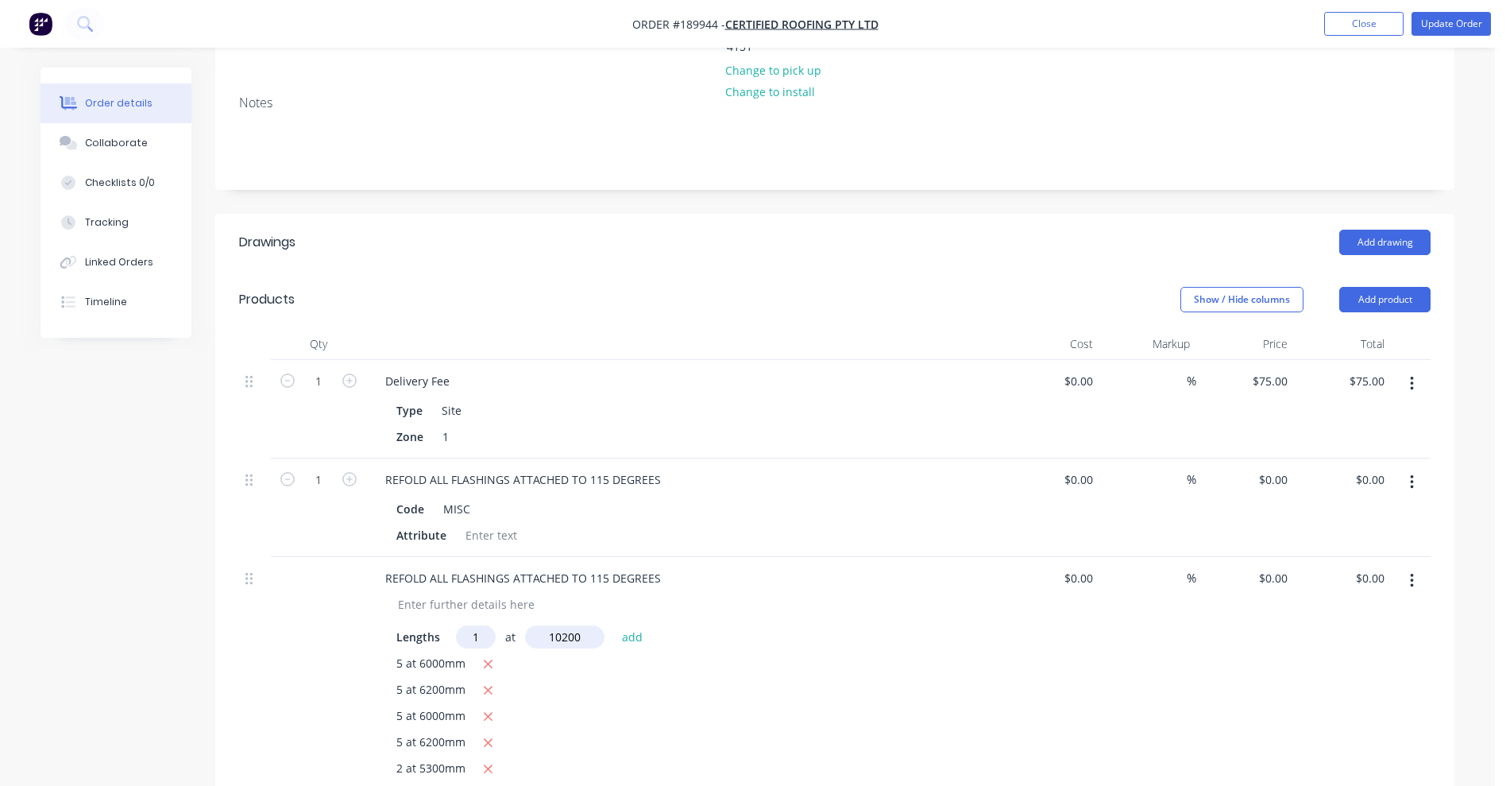
type input "10200"
click at [614, 625] on button "add" at bounding box center [632, 635] width 37 height 21
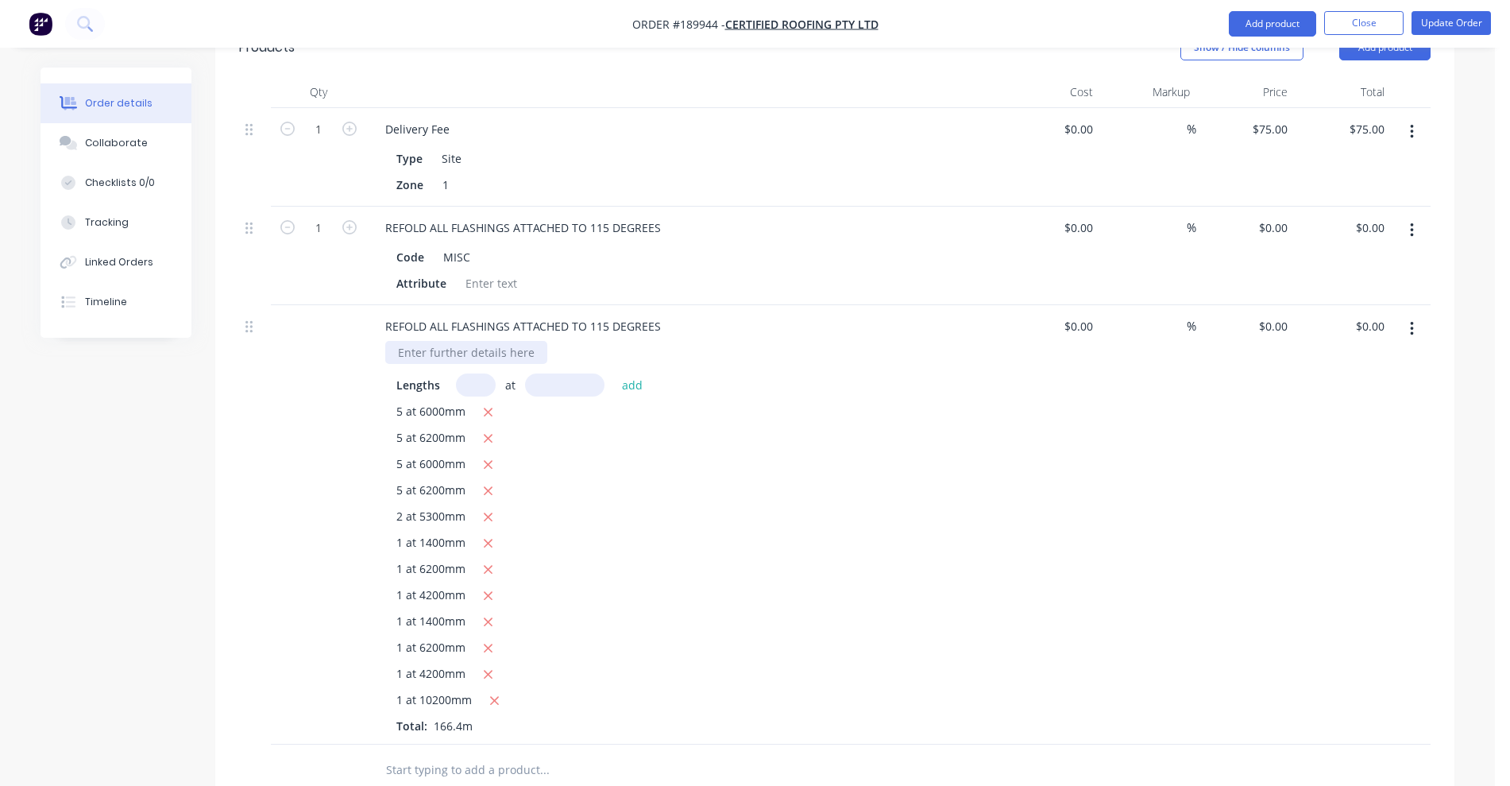
scroll to position [596, 0]
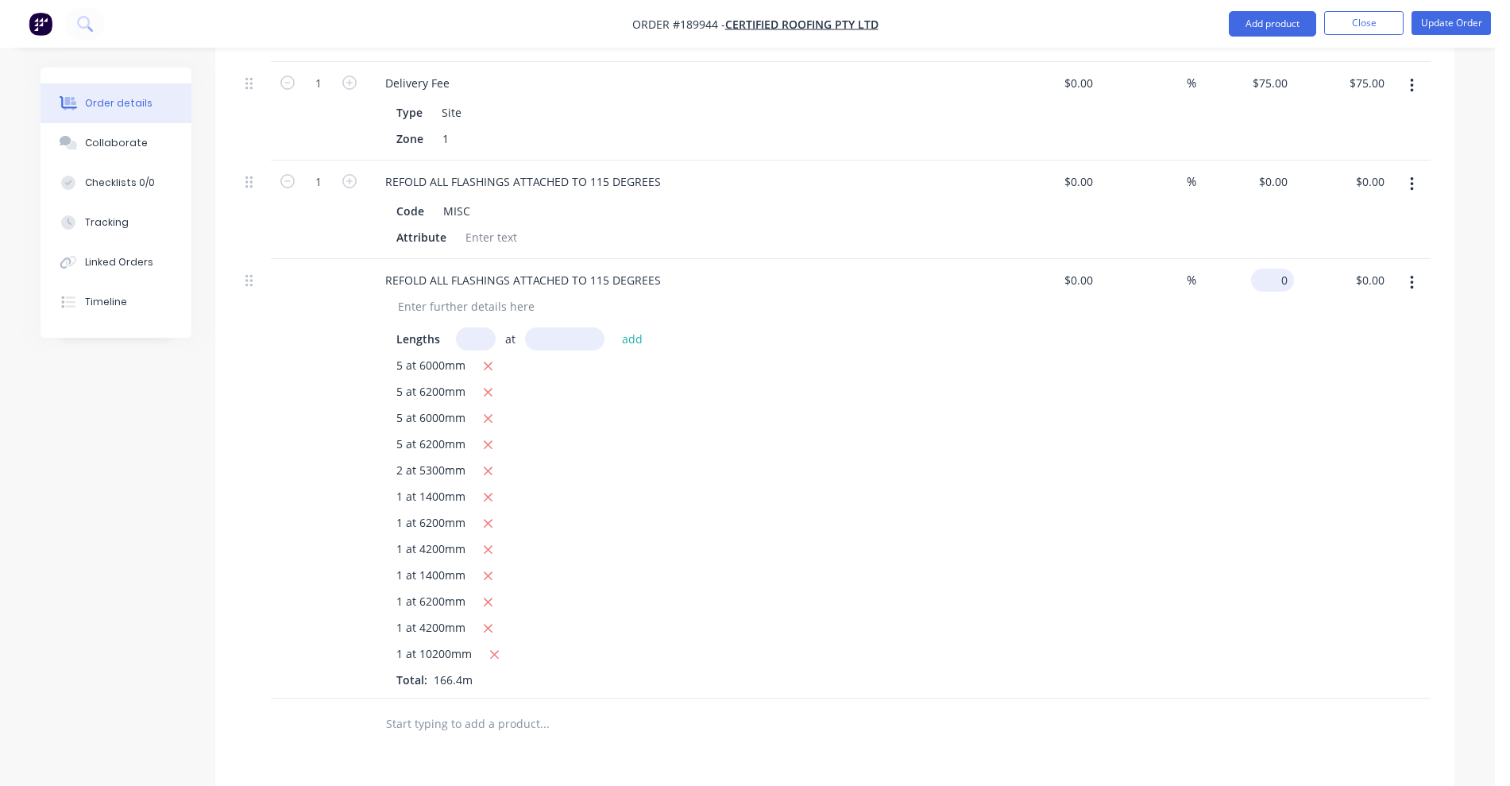
click at [1276, 269] on input "0" at bounding box center [1276, 280] width 37 height 23
type input "$5.00"
type input "$832.00"
click at [1129, 416] on div "%" at bounding box center [1149, 478] width 98 height 439
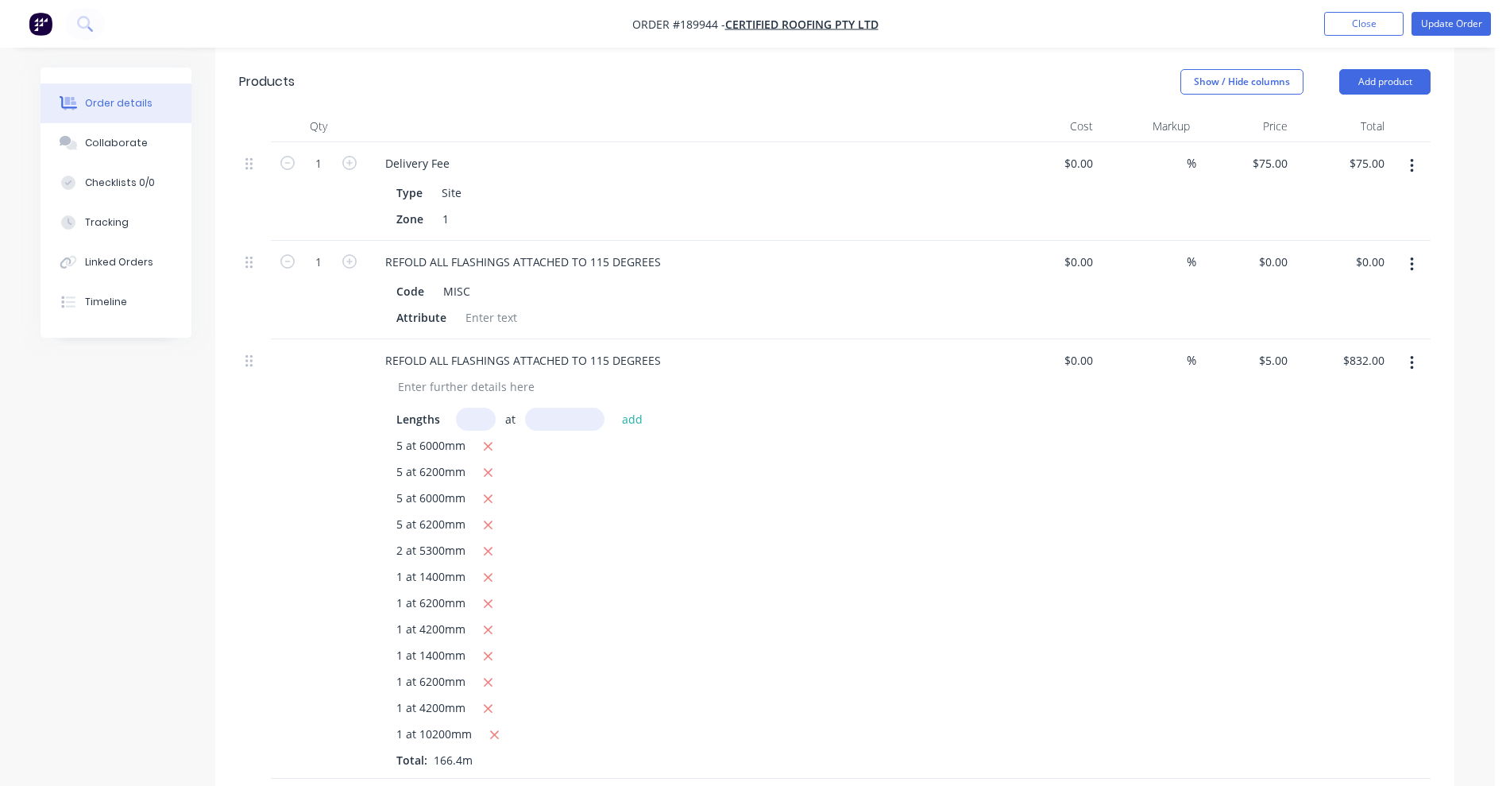
scroll to position [507, 0]
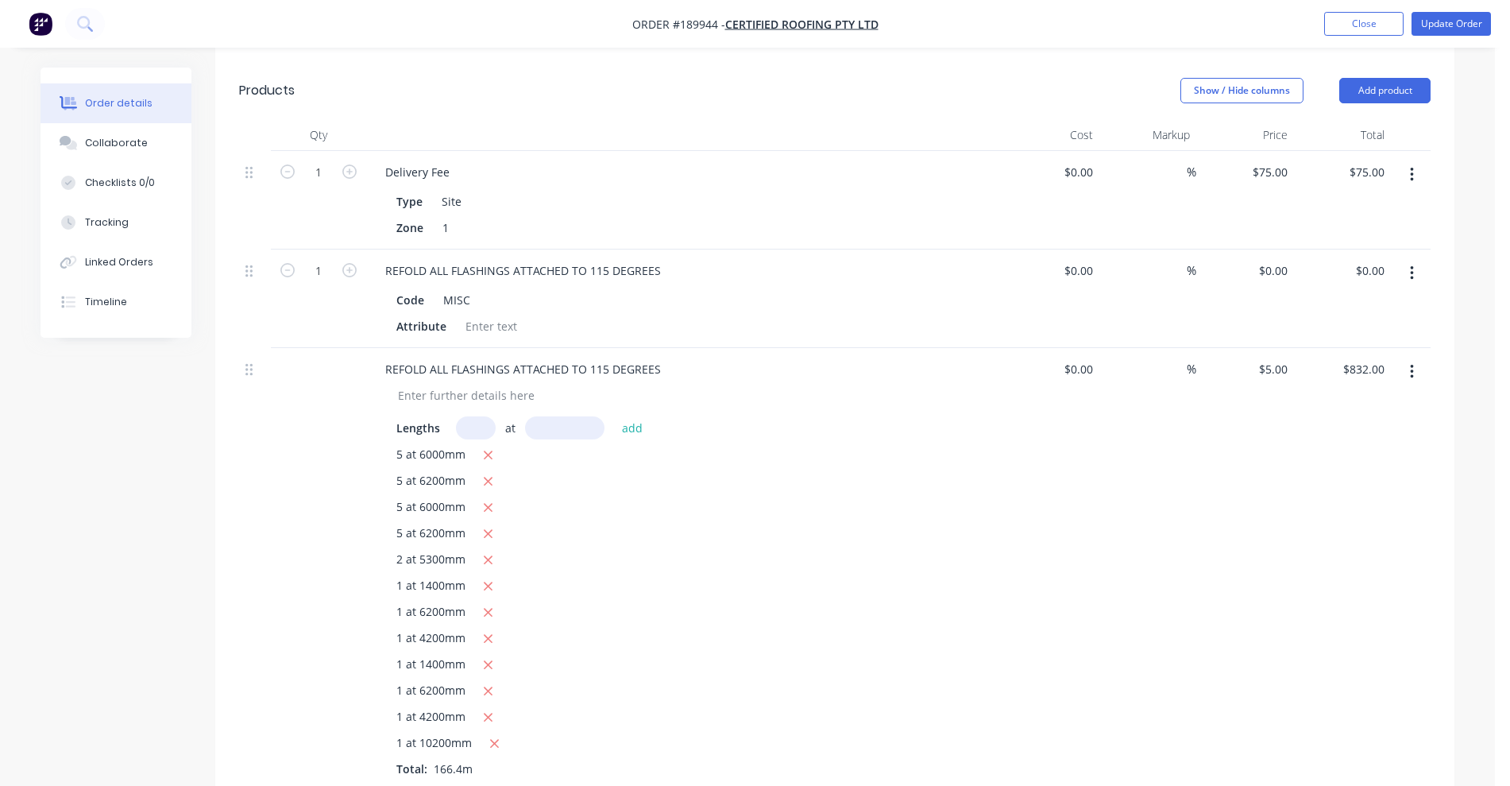
click at [1412, 266] on icon "button" at bounding box center [1411, 273] width 3 height 14
click at [1319, 399] on div "Delete" at bounding box center [1355, 410] width 122 height 23
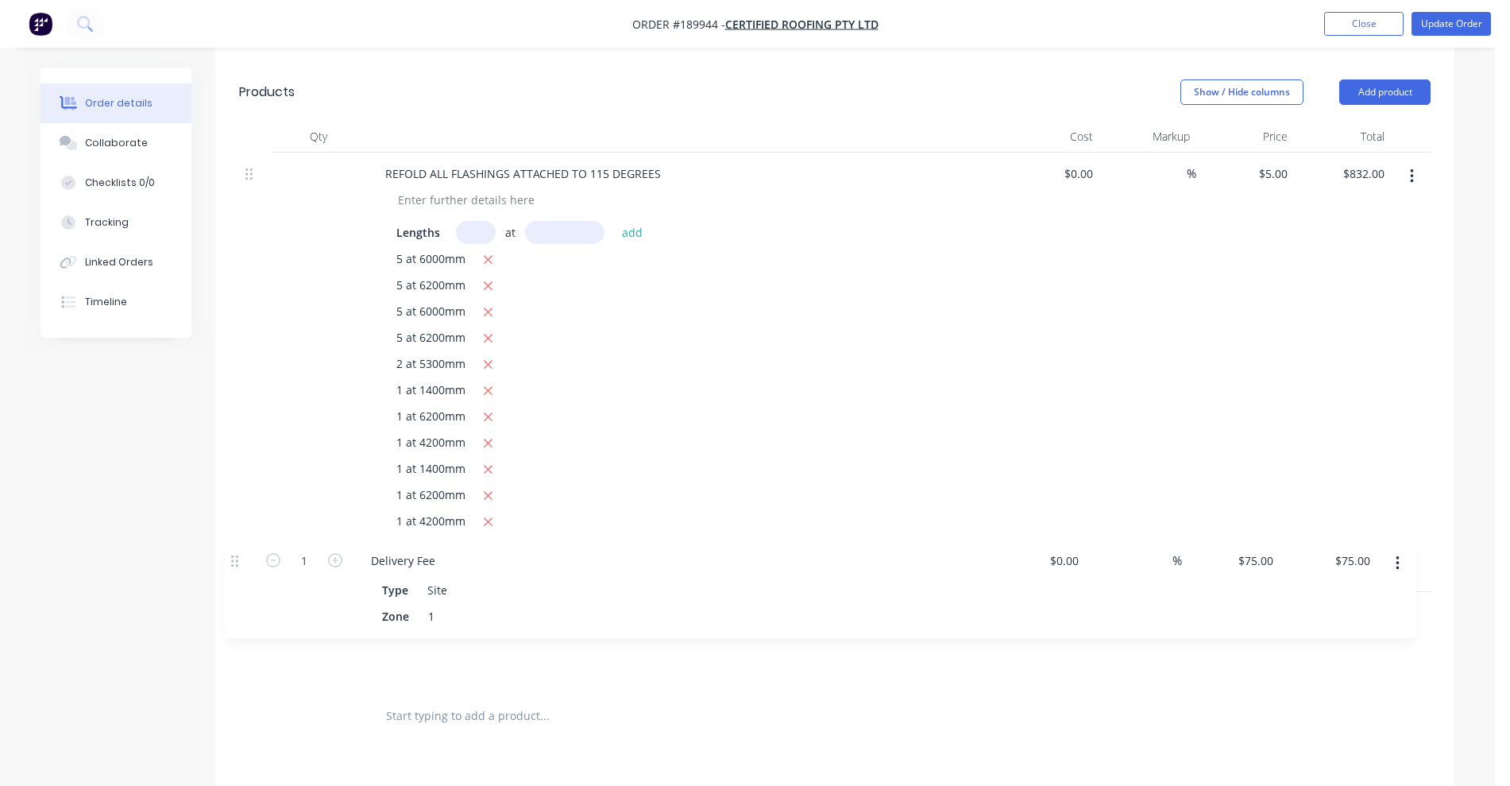
drag, startPoint x: 253, startPoint y: 126, endPoint x: 243, endPoint y: 570, distance: 444.3
click at [243, 570] on div "1 Delivery Fee Type Site Zone 1 $0.00 $0.00 % $75.00 $75.00 $75.00 $75.00 REFOL…" at bounding box center [835, 422] width 1192 height 538
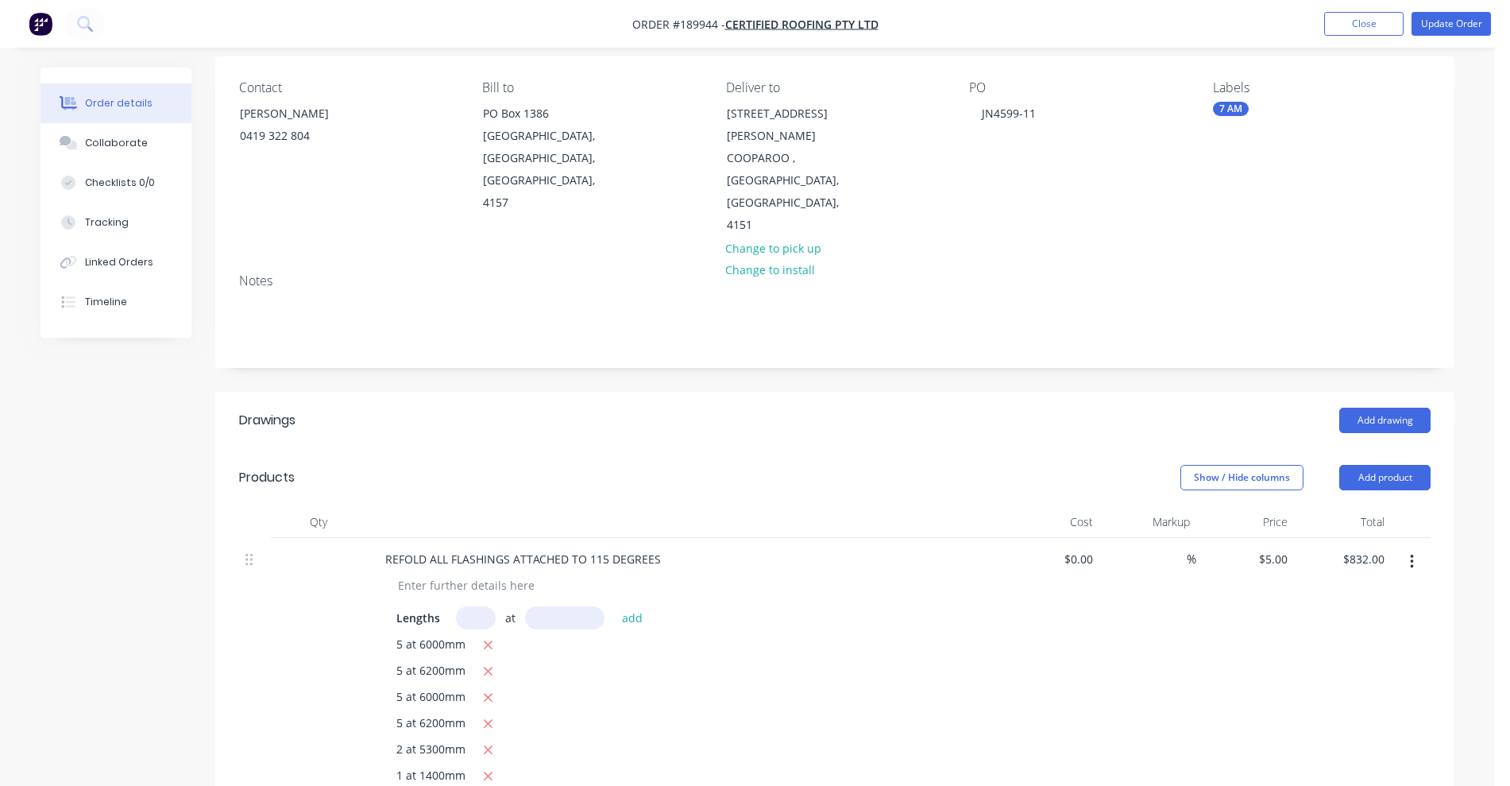
scroll to position [0, 0]
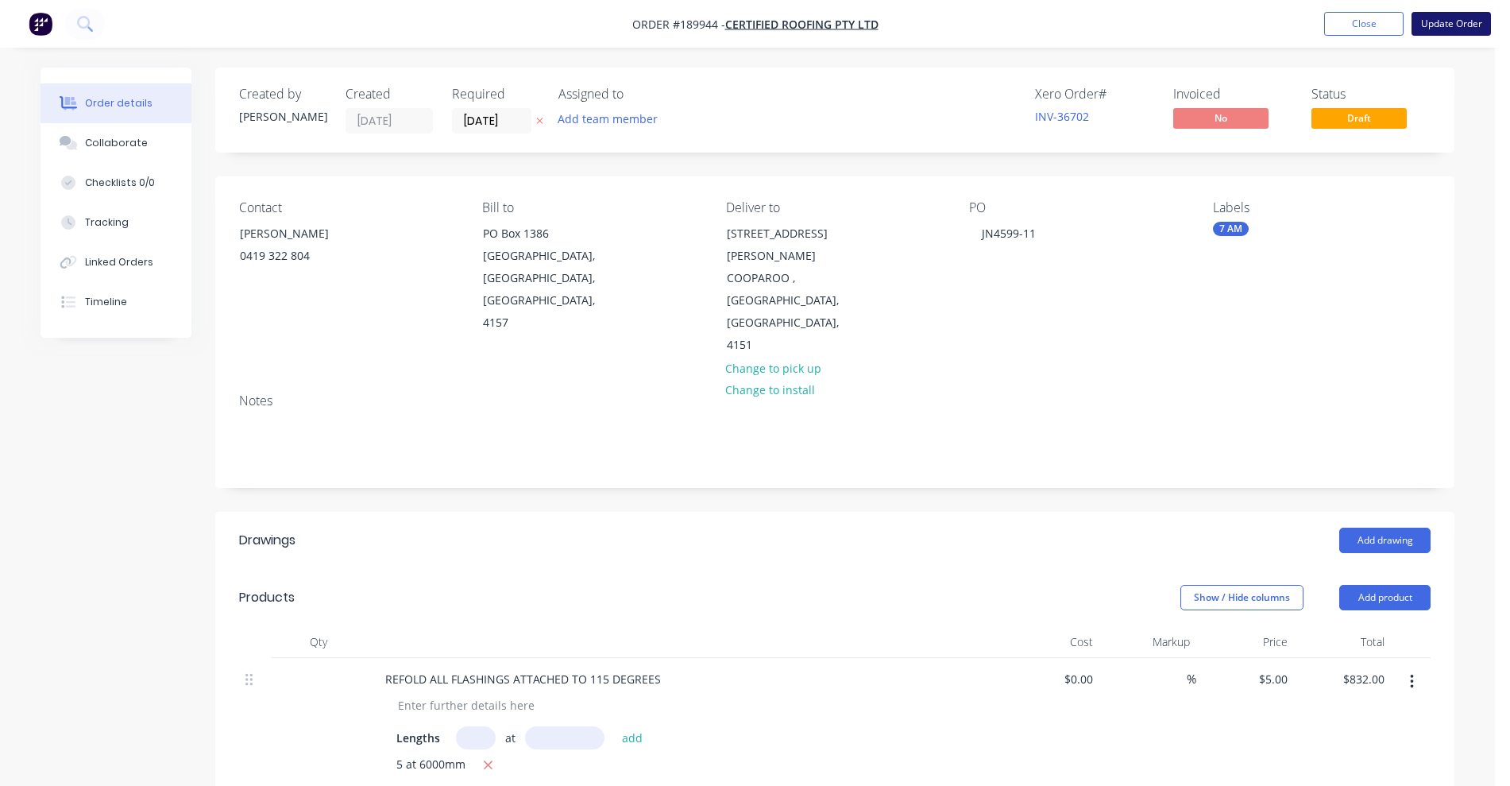
click at [1453, 24] on button "Update Order" at bounding box center [1451, 24] width 79 height 24
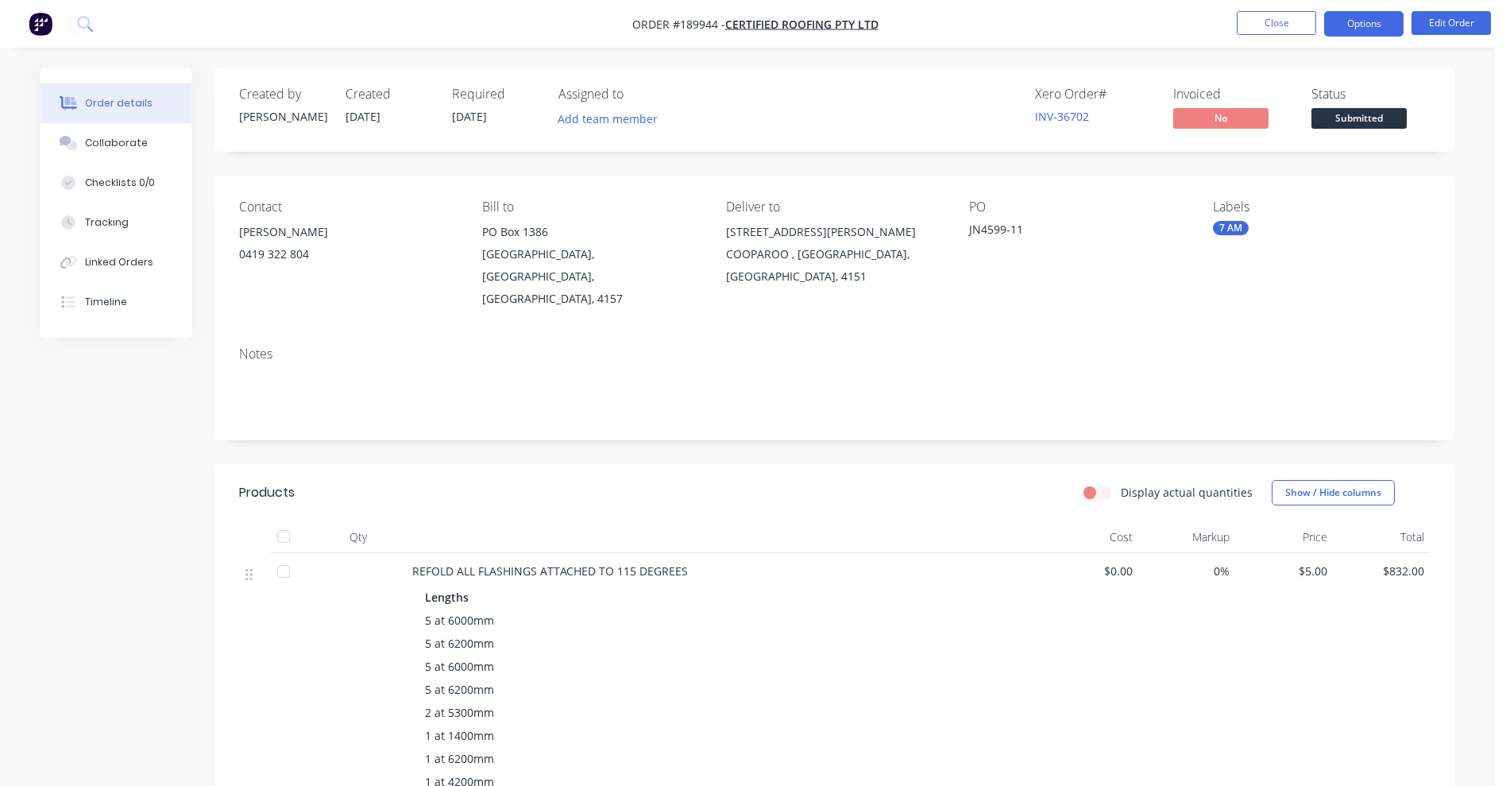
click at [1357, 21] on button "Options" at bounding box center [1364, 23] width 79 height 25
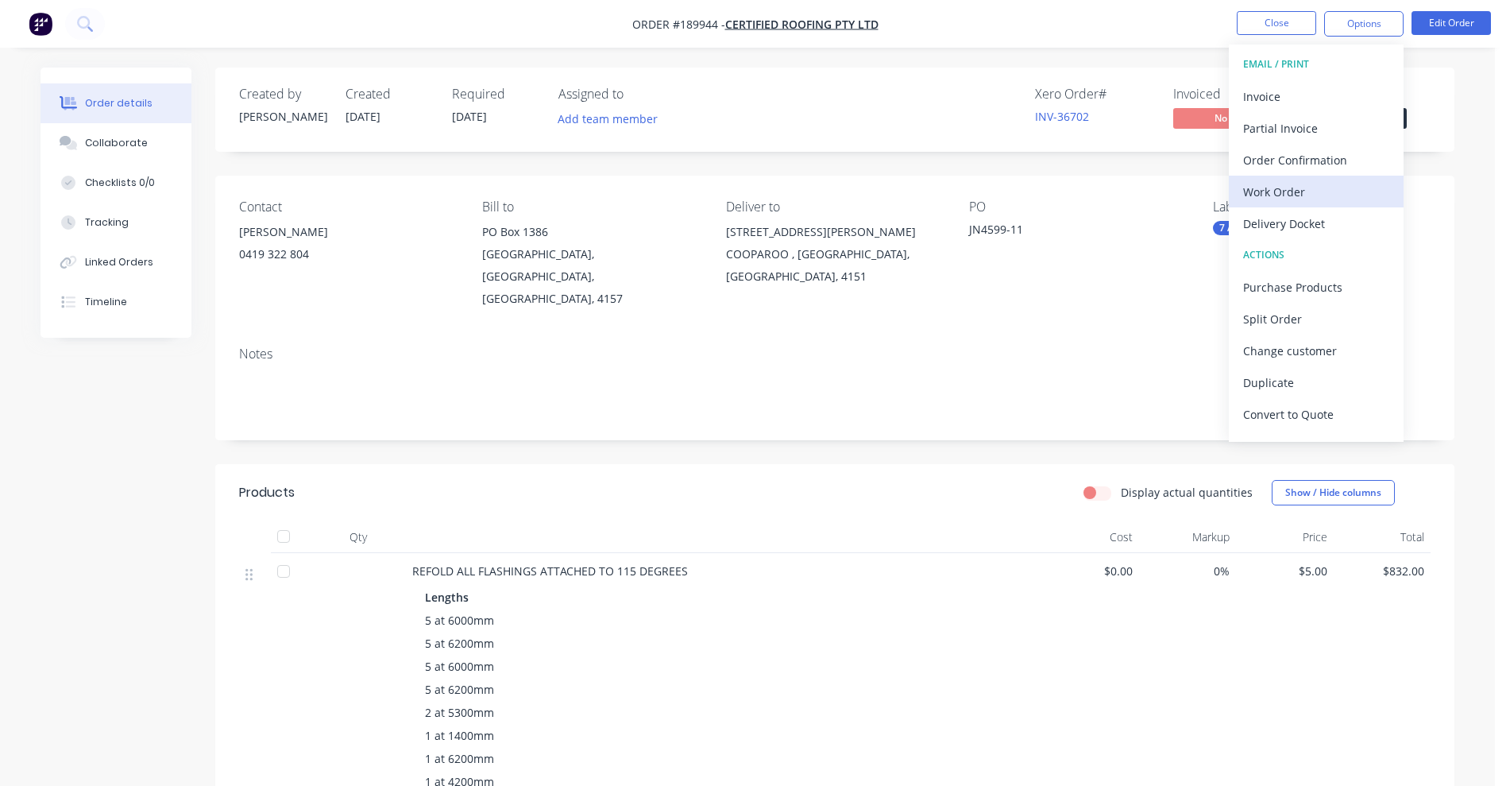
click at [1309, 198] on div "Work Order" at bounding box center [1316, 191] width 146 height 23
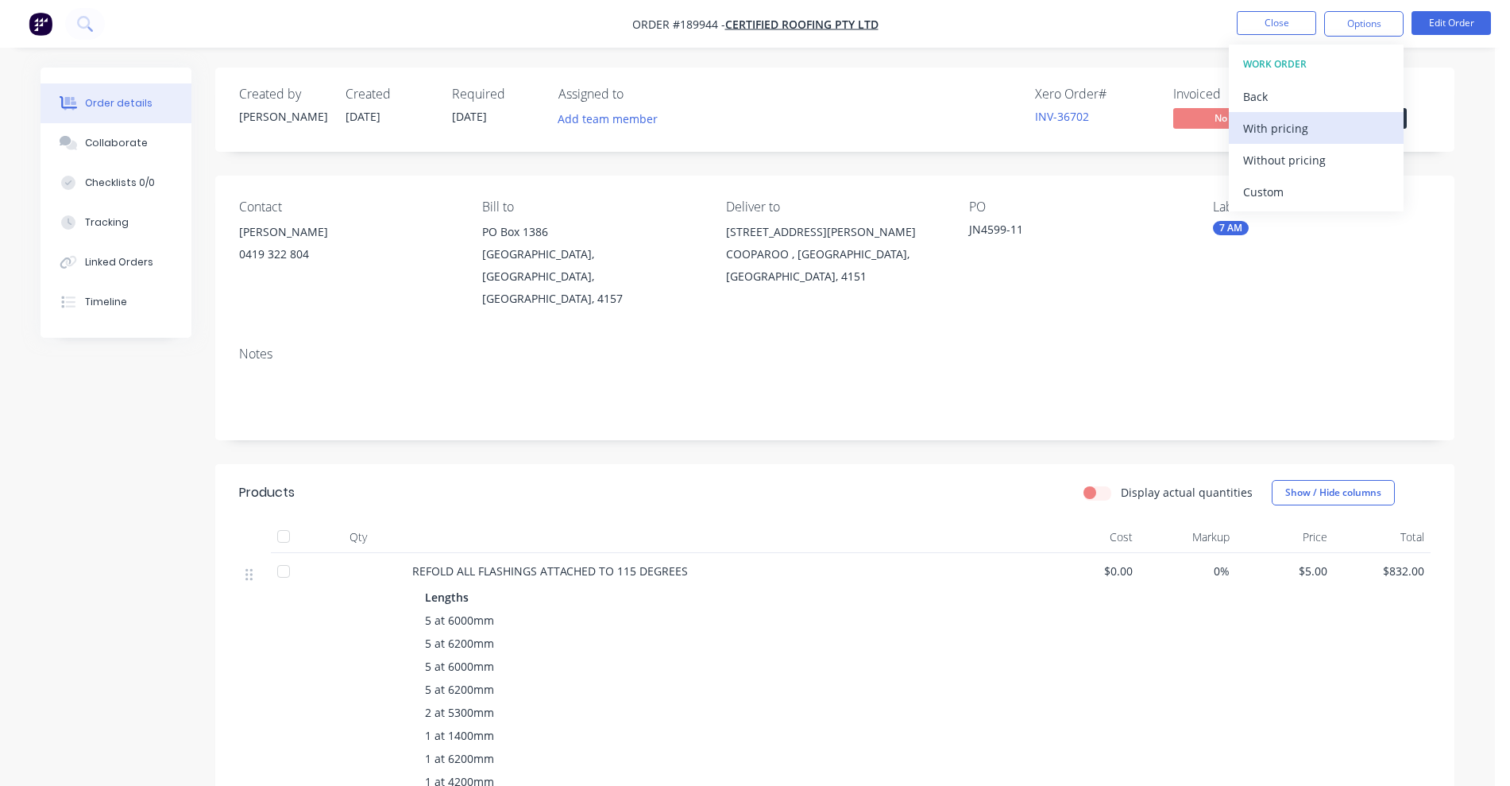
click at [1298, 129] on div "With pricing" at bounding box center [1316, 128] width 146 height 23
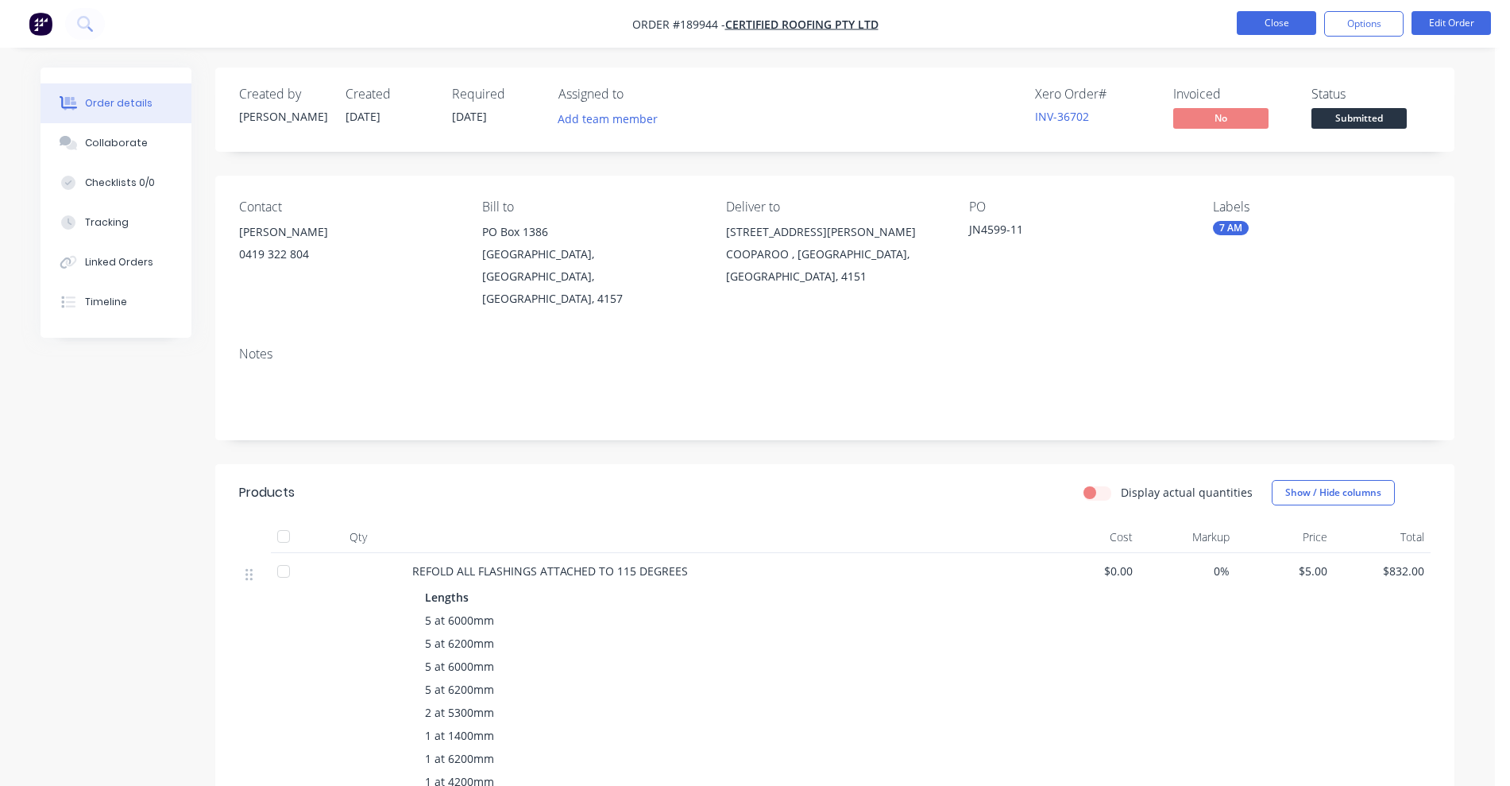
click at [1277, 23] on button "Close" at bounding box center [1276, 23] width 79 height 24
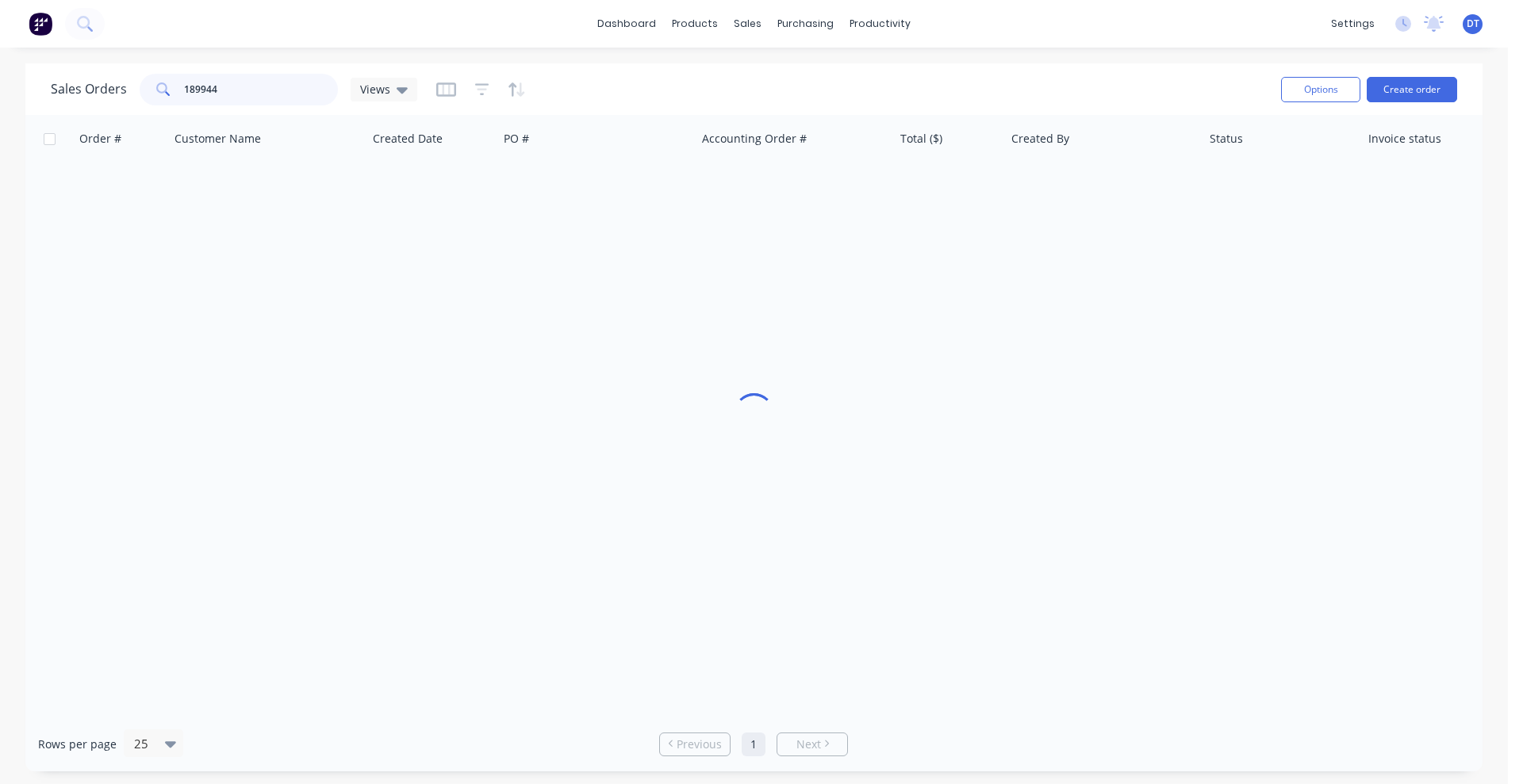
drag, startPoint x: 218, startPoint y: 95, endPoint x: 117, endPoint y: 91, distance: 101.1
click at [117, 91] on div "Sales Orders 189944 Views" at bounding box center [234, 90] width 366 height 32
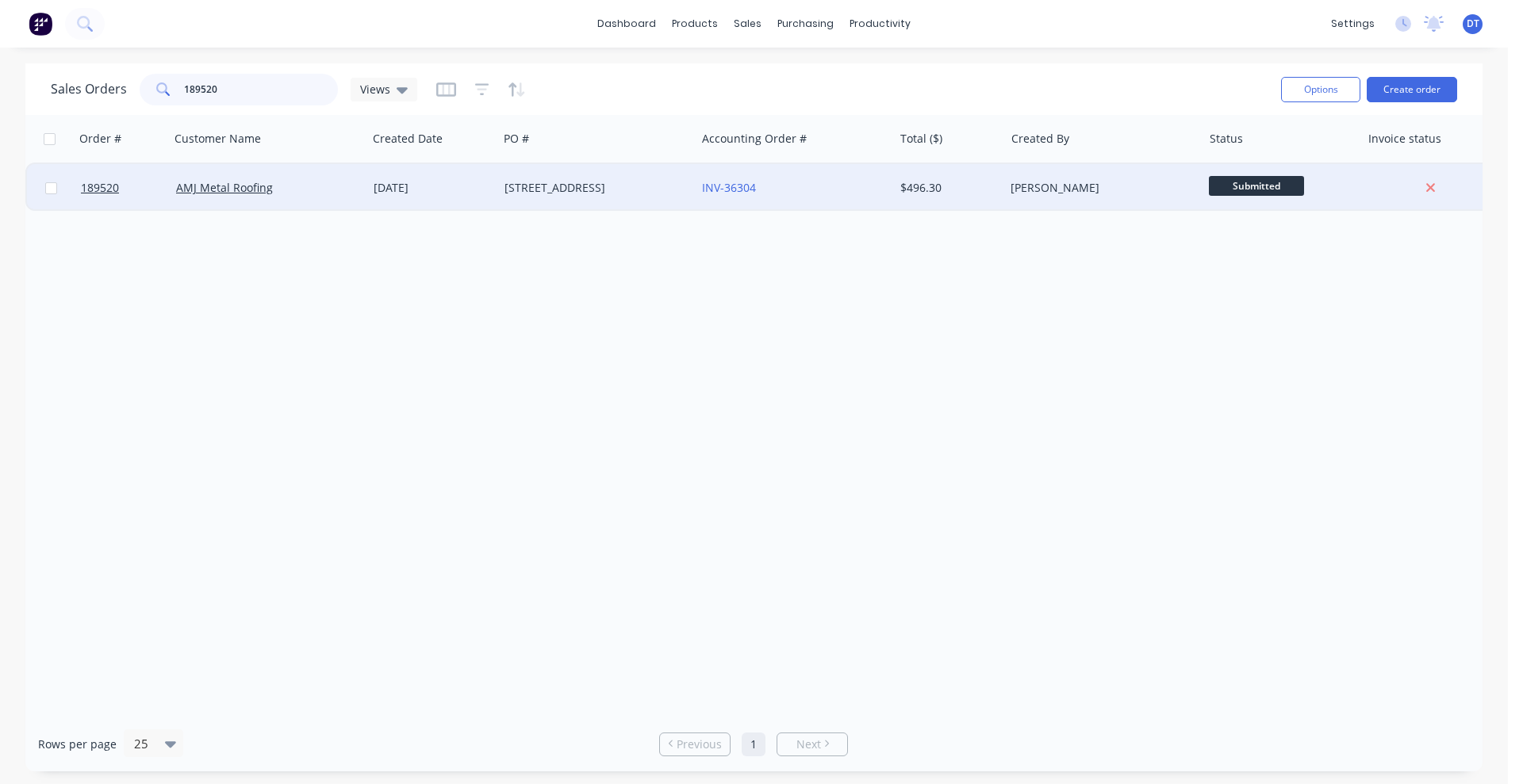
type input "189520"
click at [308, 198] on div "AMJ Metal Roofing" at bounding box center [268, 188] width 198 height 48
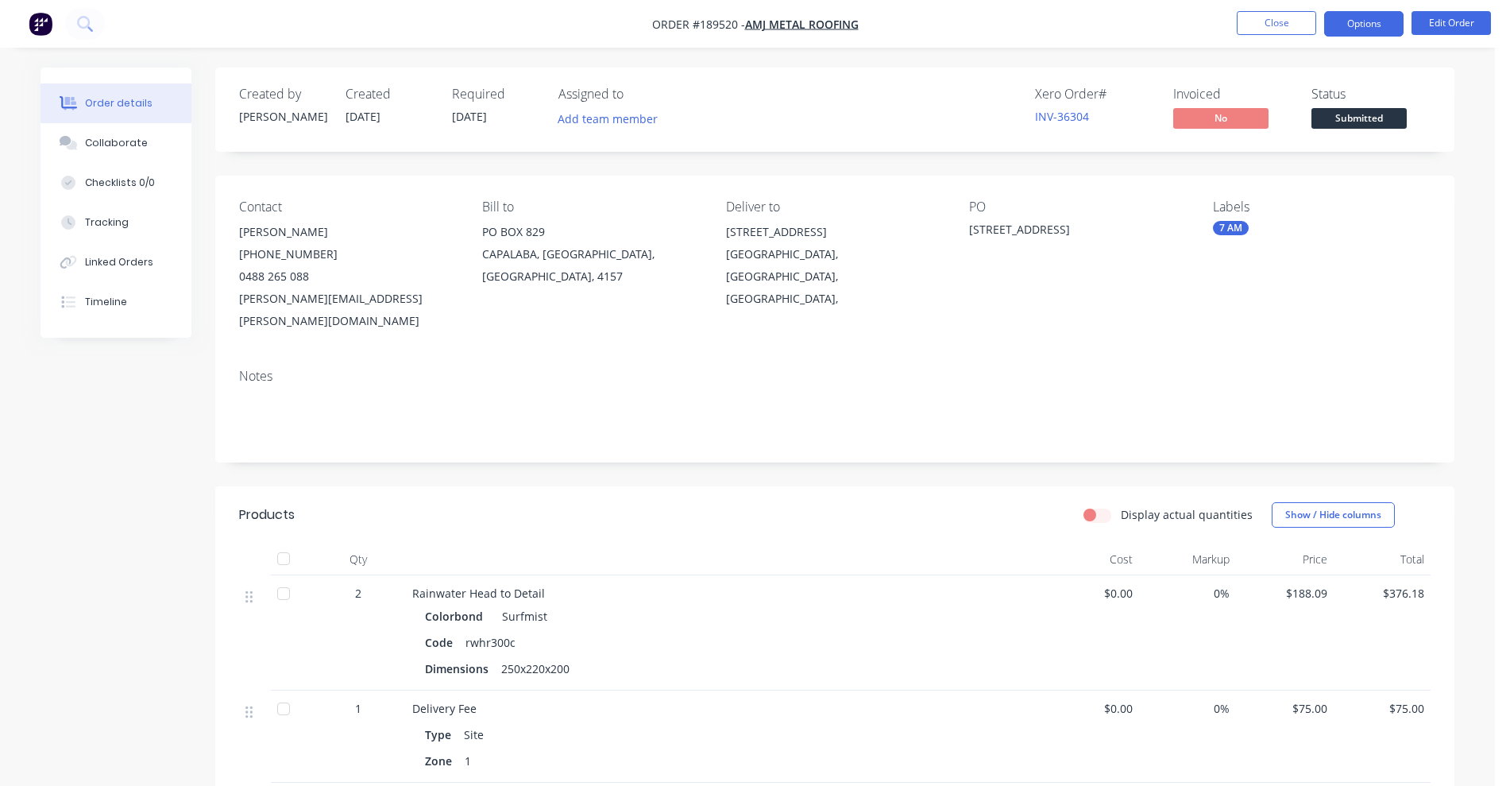
click at [1363, 25] on button "Options" at bounding box center [1364, 23] width 79 height 25
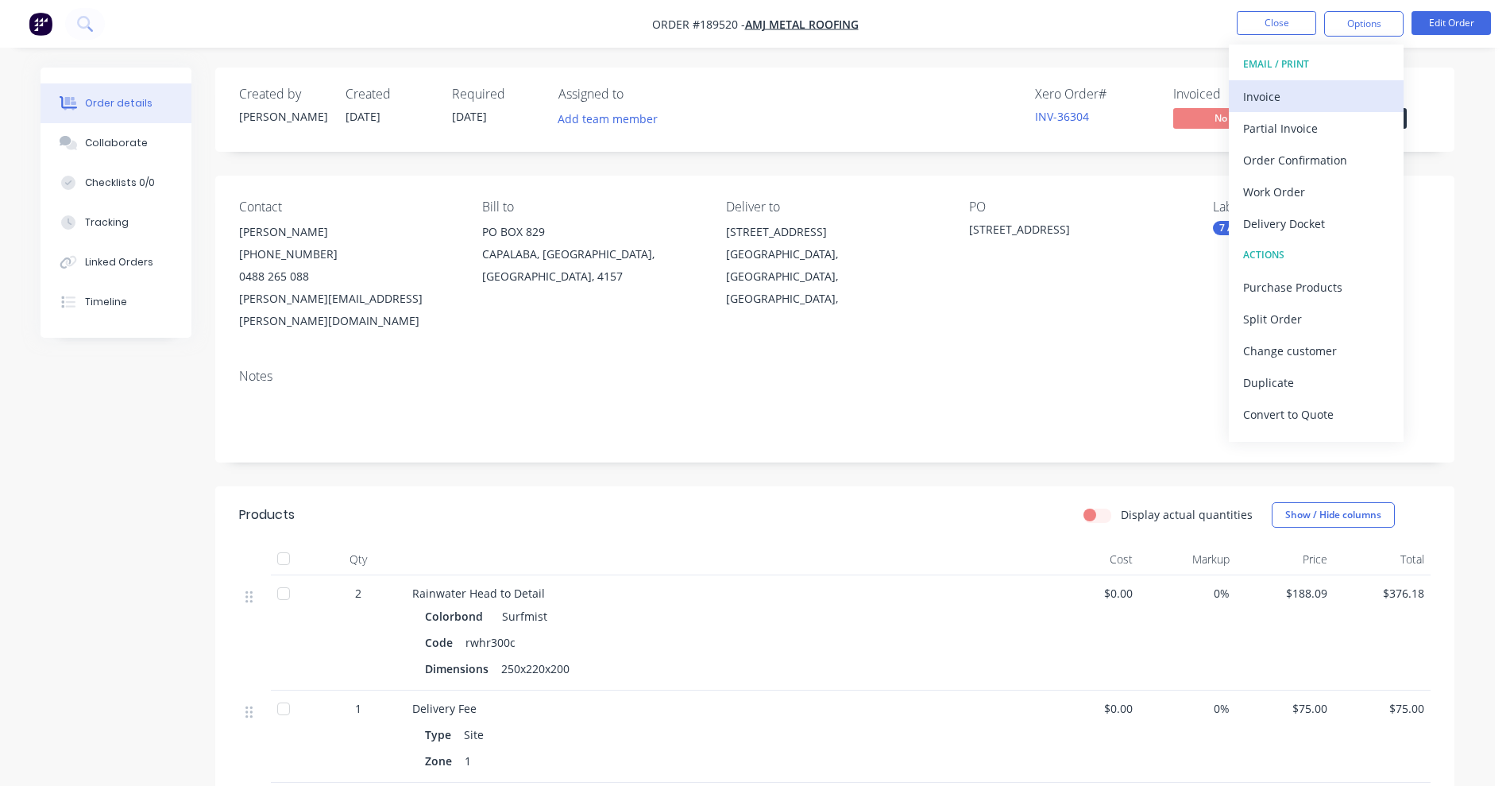
click at [1320, 98] on div "Invoice" at bounding box center [1316, 96] width 146 height 23
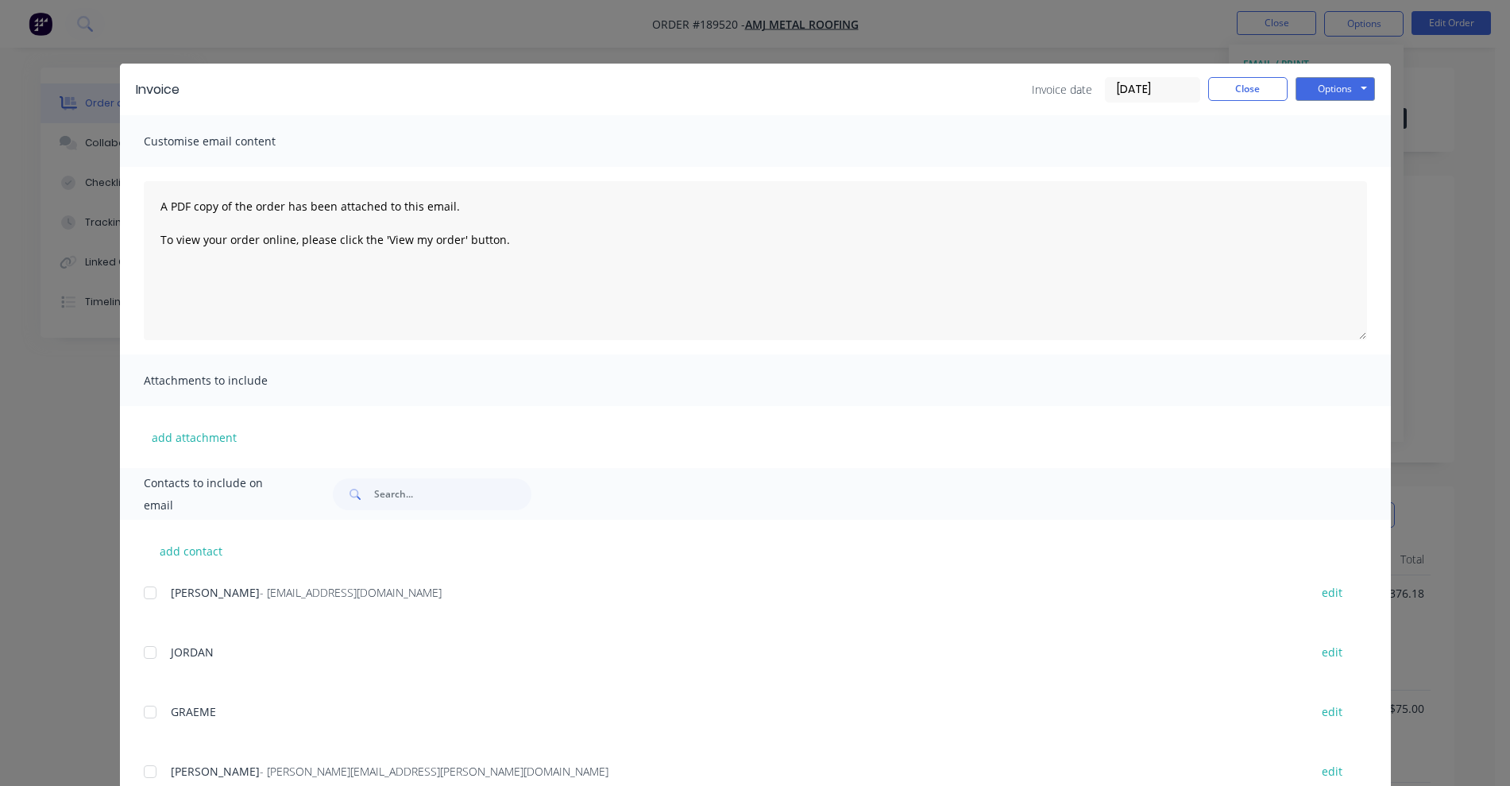
click at [145, 590] on div at bounding box center [150, 593] width 32 height 32
click at [1337, 94] on button "Options" at bounding box center [1335, 89] width 79 height 24
click at [1328, 168] on button "Email" at bounding box center [1347, 170] width 102 height 26
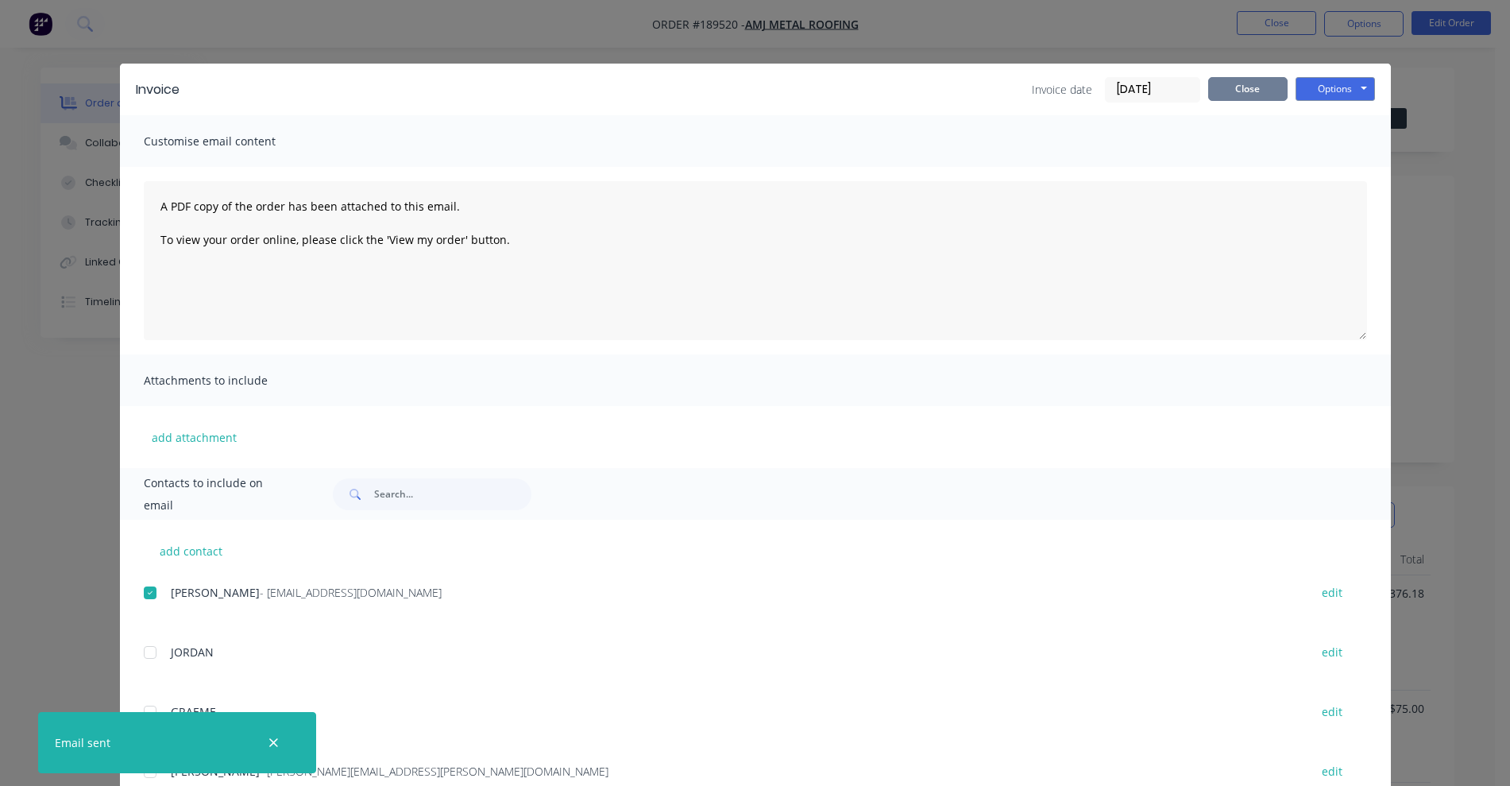
click at [1234, 86] on button "Close" at bounding box center [1248, 89] width 79 height 24
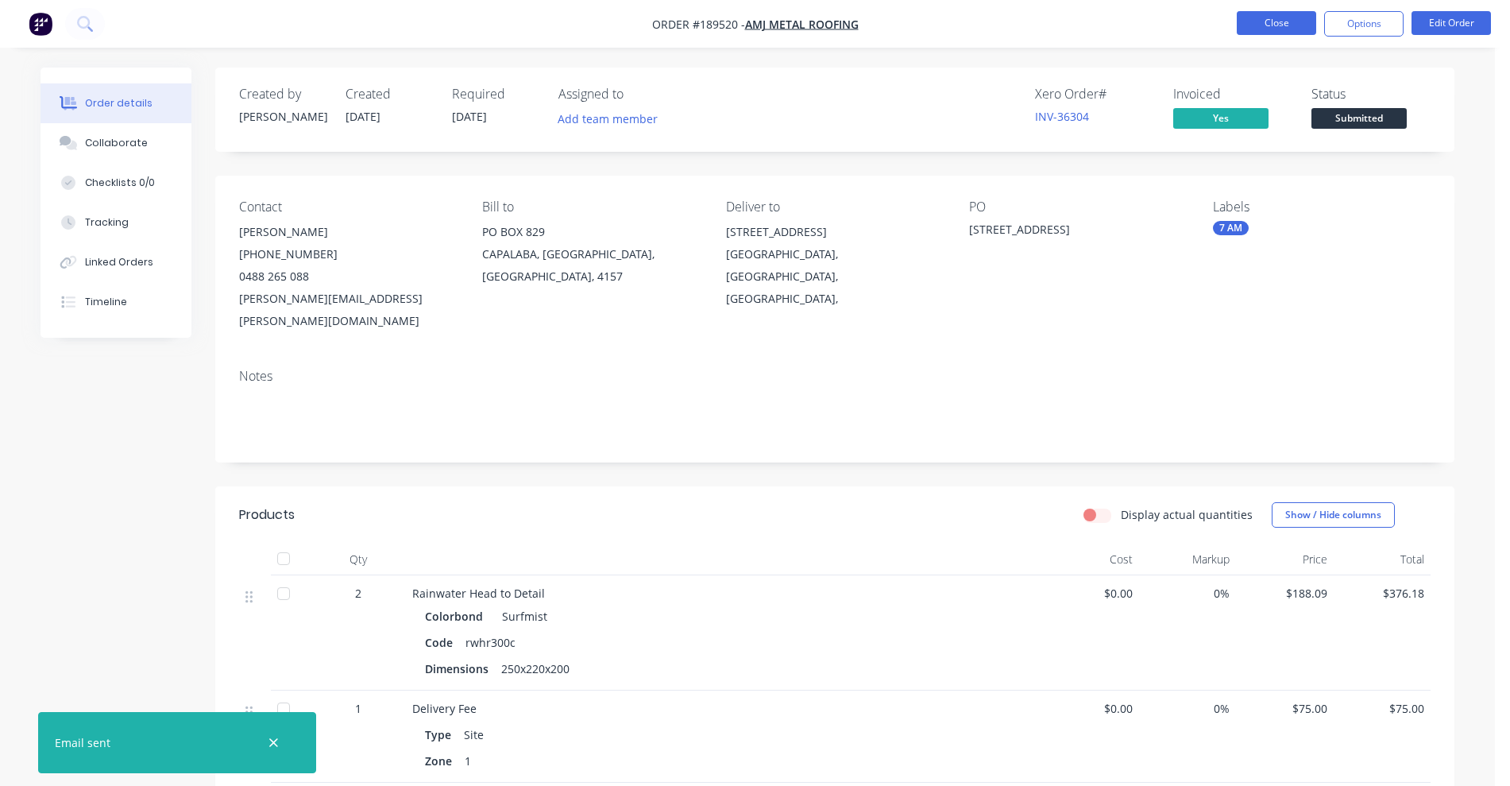
click at [1251, 31] on button "Close" at bounding box center [1276, 23] width 79 height 24
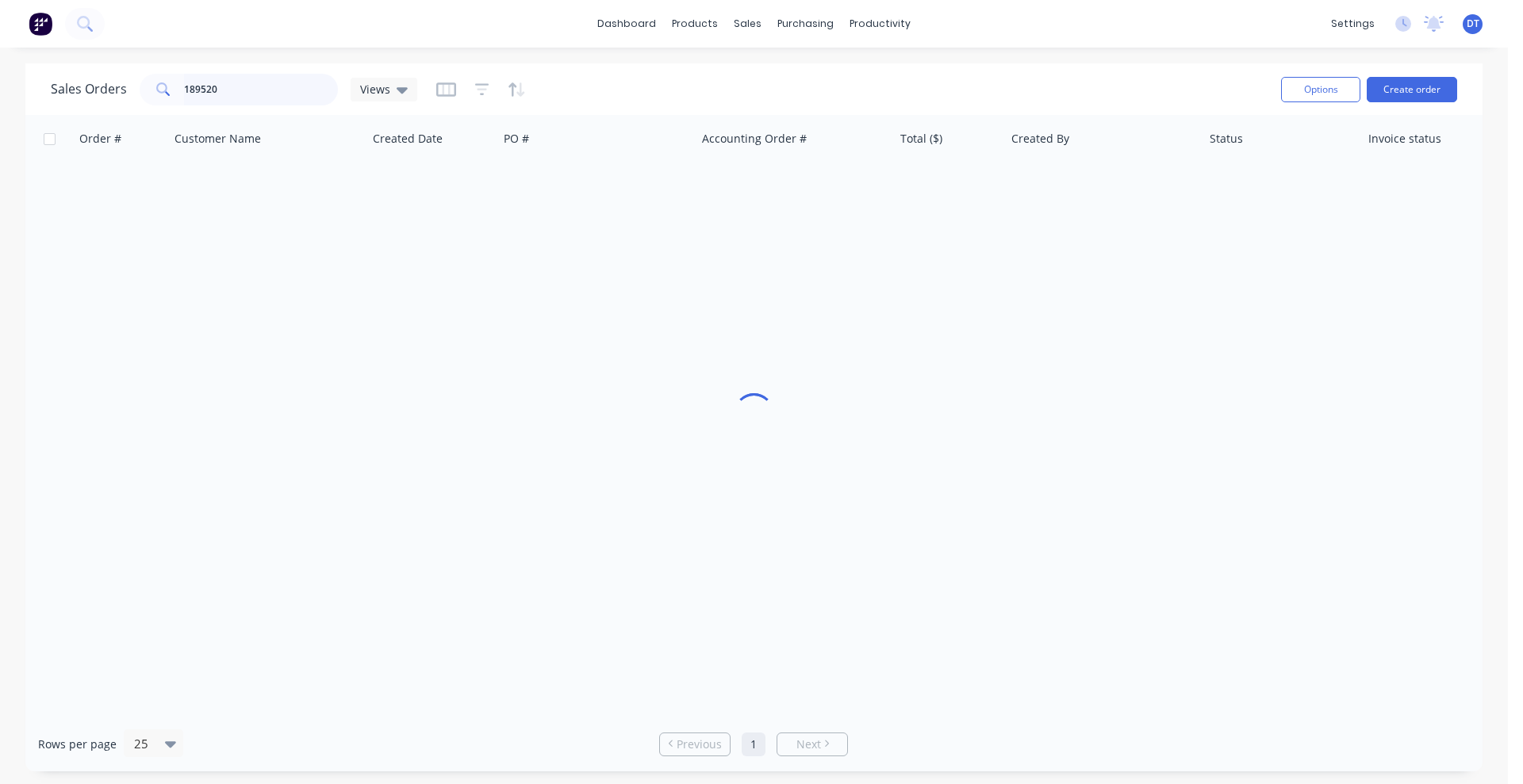
drag, startPoint x: 230, startPoint y: 88, endPoint x: 125, endPoint y: 89, distance: 105.0
click at [125, 89] on div "Sales Orders 189520 Views" at bounding box center [234, 90] width 366 height 32
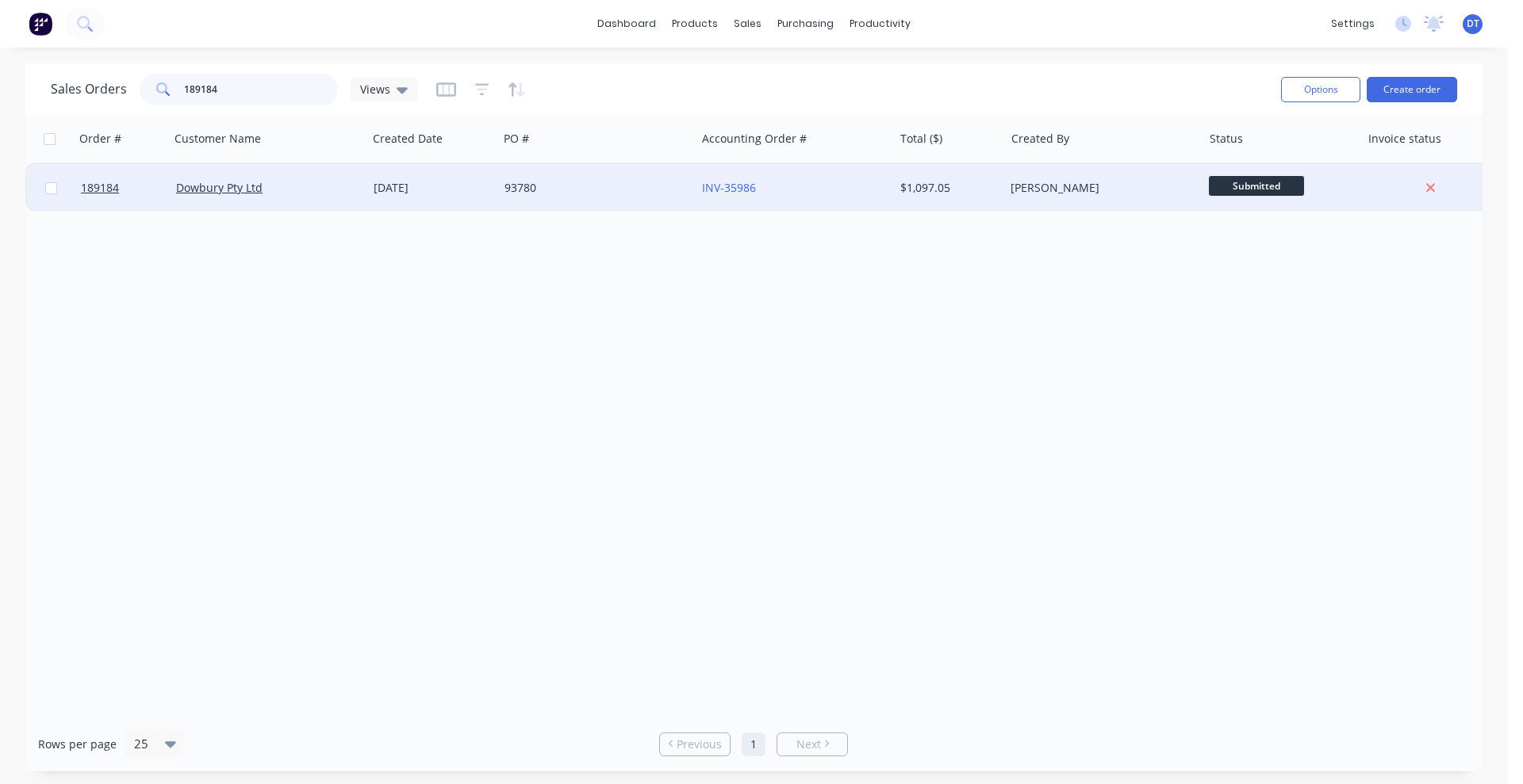
type input "189184"
click at [334, 192] on div "Dowbury Pty Ltd" at bounding box center [263, 188] width 176 height 16
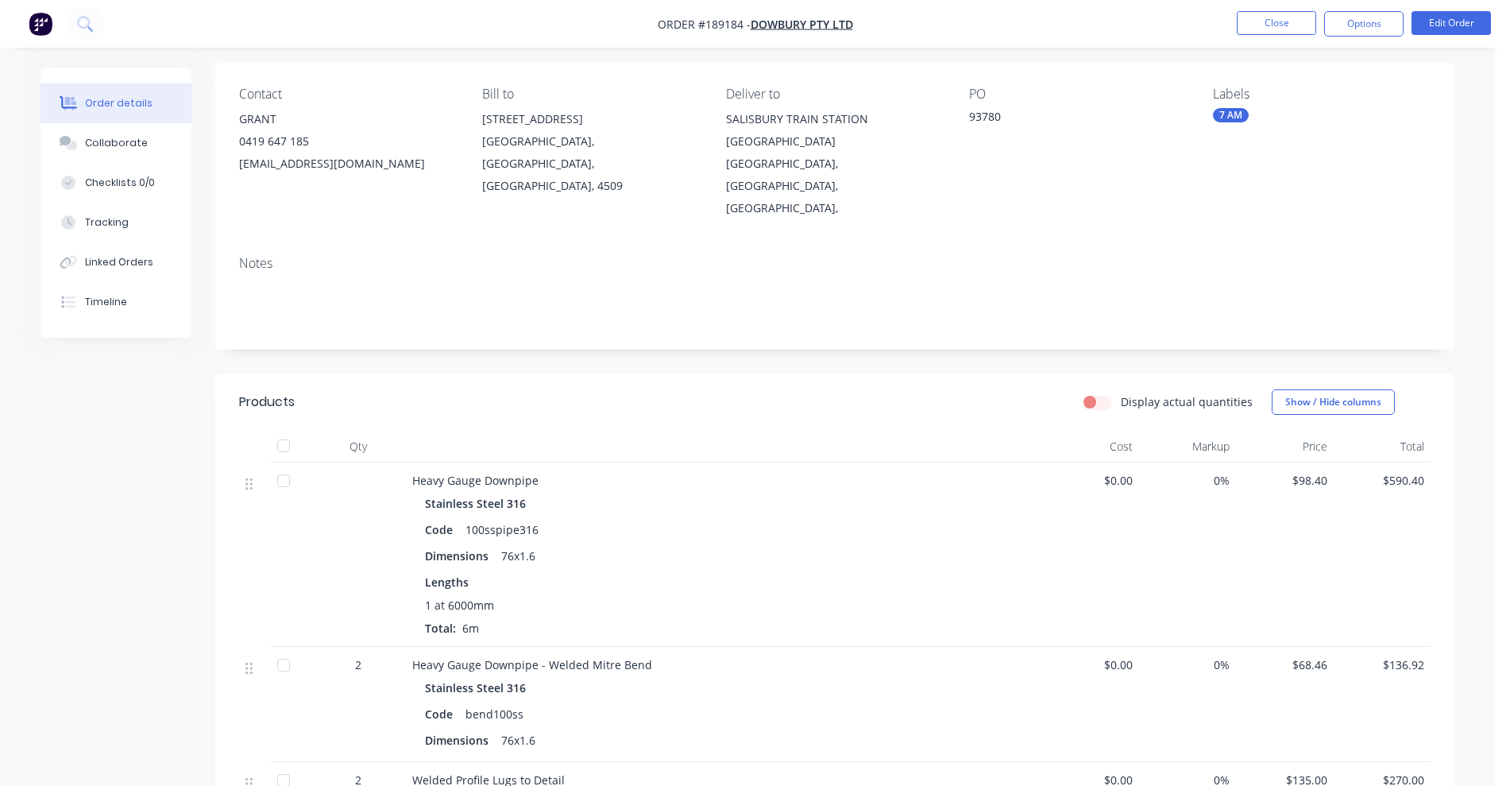
scroll to position [199, 0]
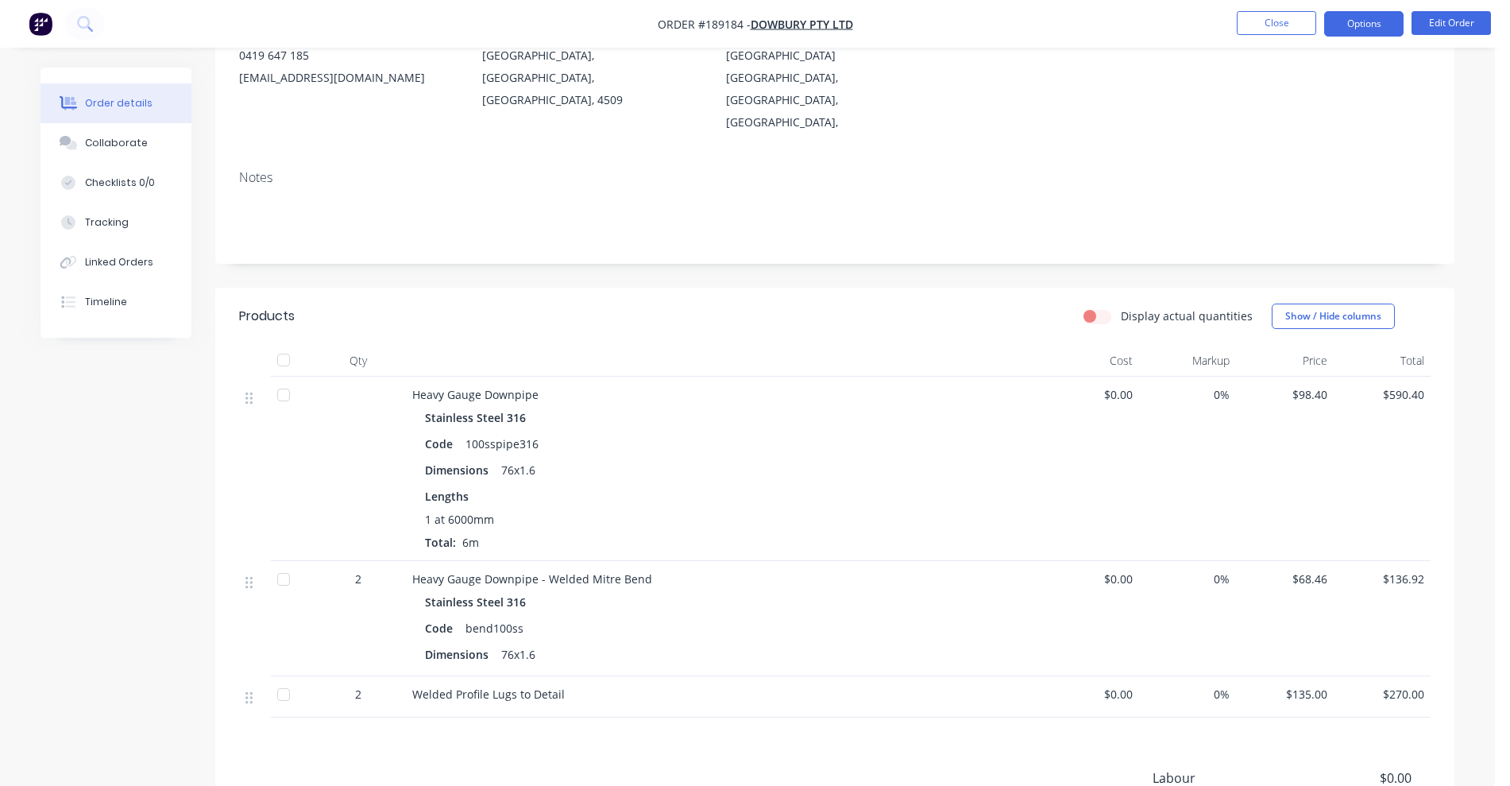
click at [1366, 29] on button "Options" at bounding box center [1364, 23] width 79 height 25
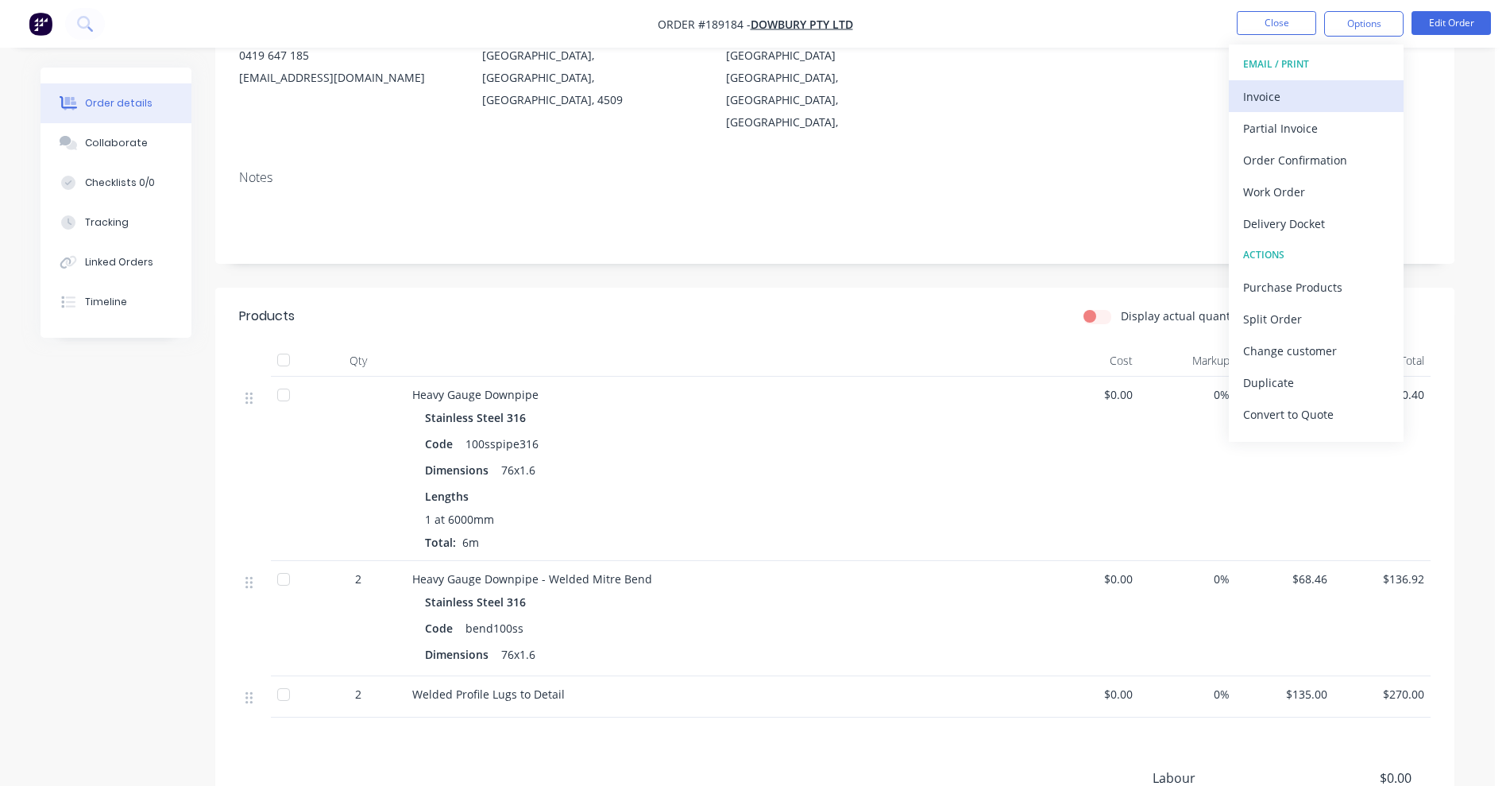
click at [1299, 95] on div "Invoice" at bounding box center [1316, 96] width 146 height 23
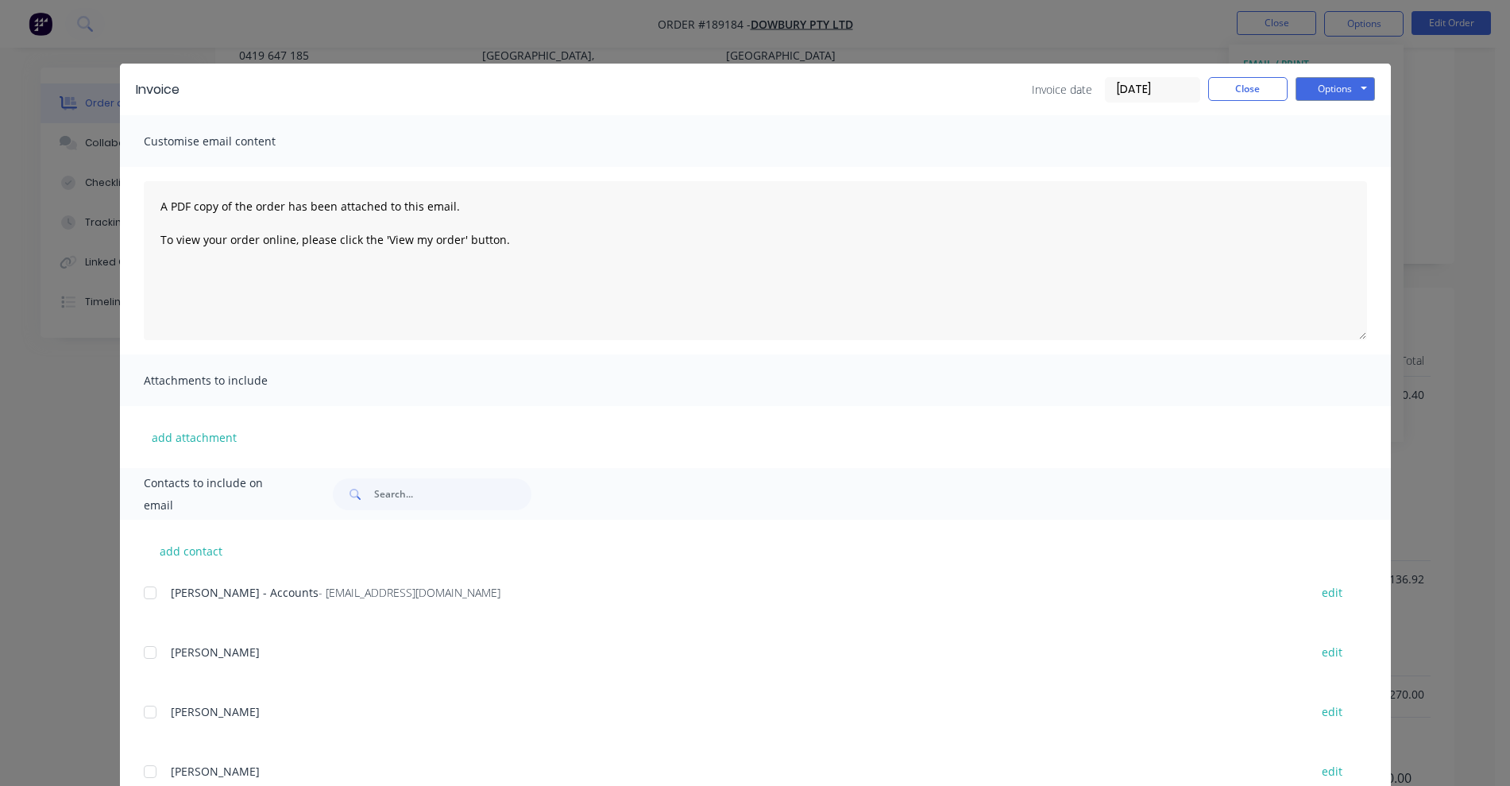
click at [141, 592] on div at bounding box center [150, 593] width 32 height 32
click at [1313, 82] on button "Options" at bounding box center [1335, 89] width 79 height 24
click at [1313, 175] on button "Email" at bounding box center [1347, 170] width 102 height 26
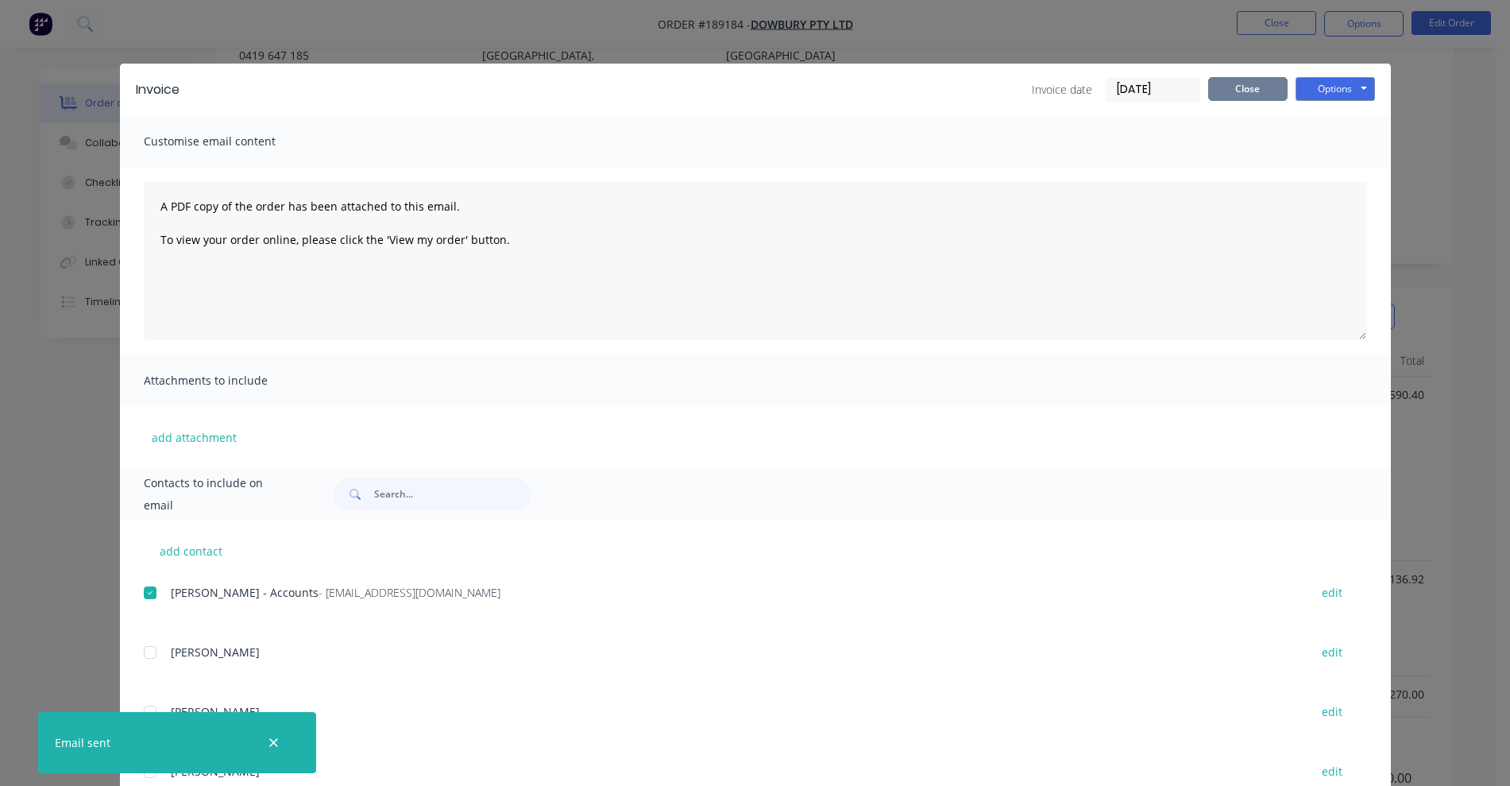
click at [1234, 81] on button "Close" at bounding box center [1248, 89] width 79 height 24
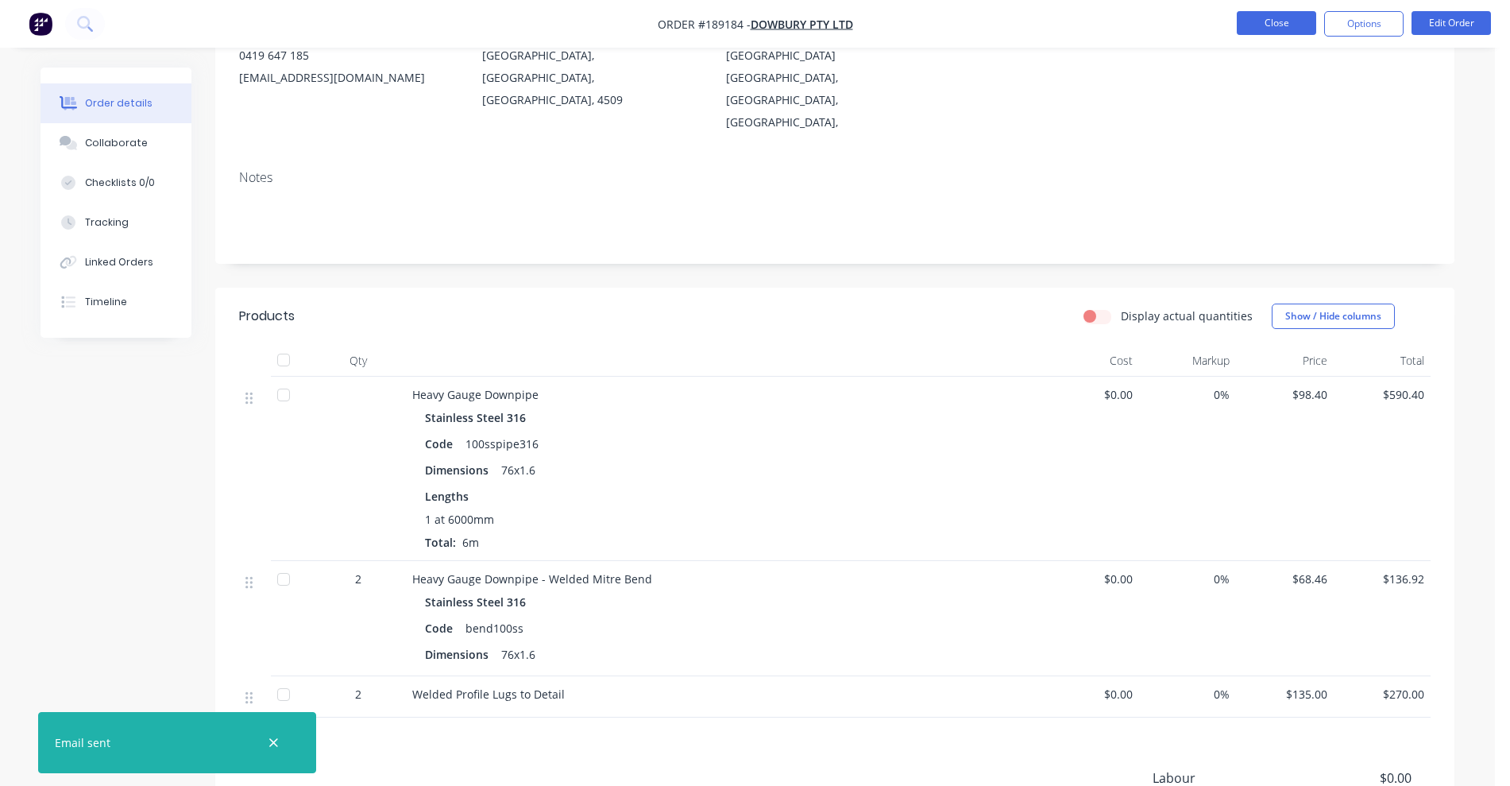
click at [1264, 21] on button "Close" at bounding box center [1276, 23] width 79 height 24
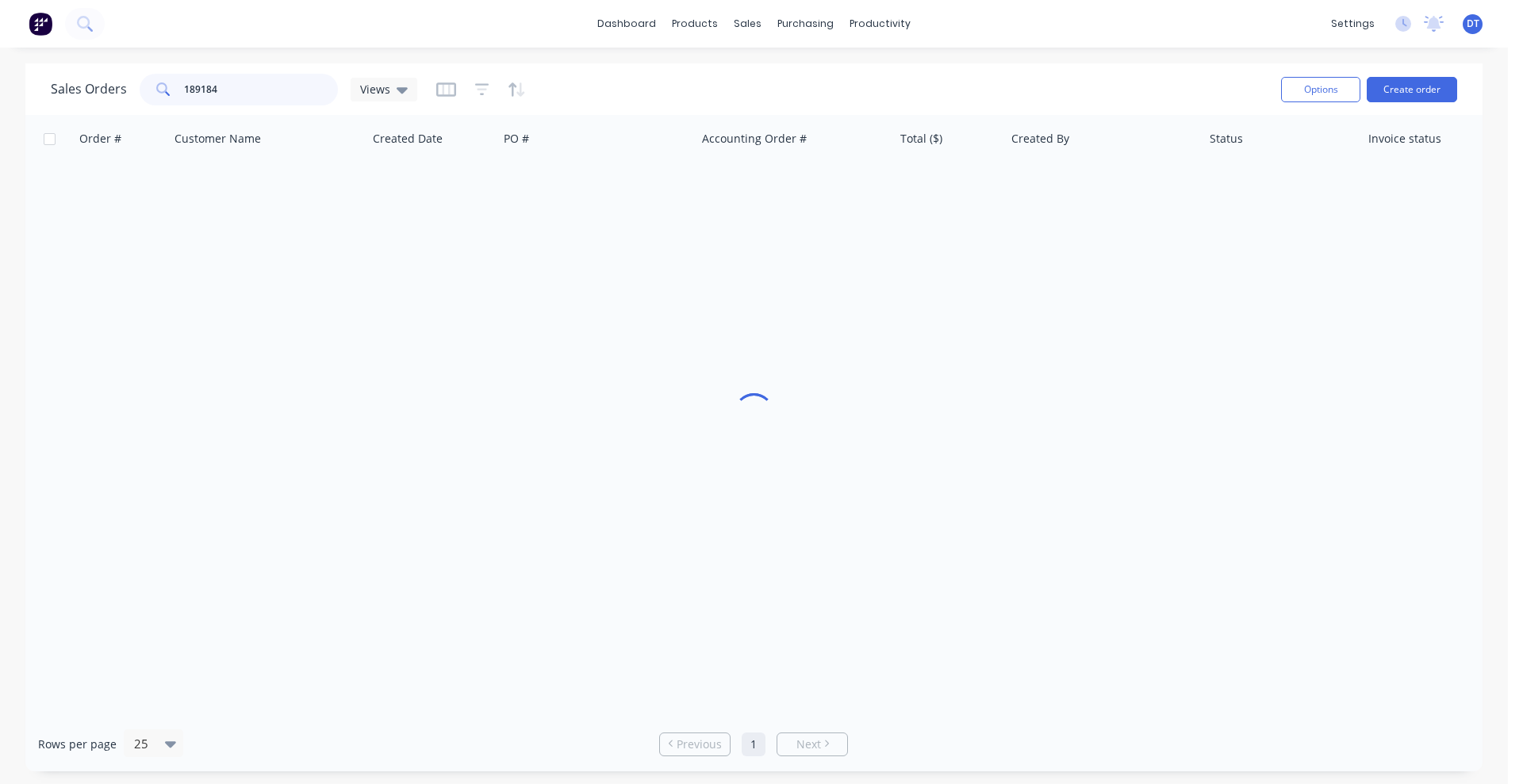
drag, startPoint x: 229, startPoint y: 87, endPoint x: 143, endPoint y: 93, distance: 86.2
click at [143, 93] on div "189184" at bounding box center [239, 90] width 199 height 32
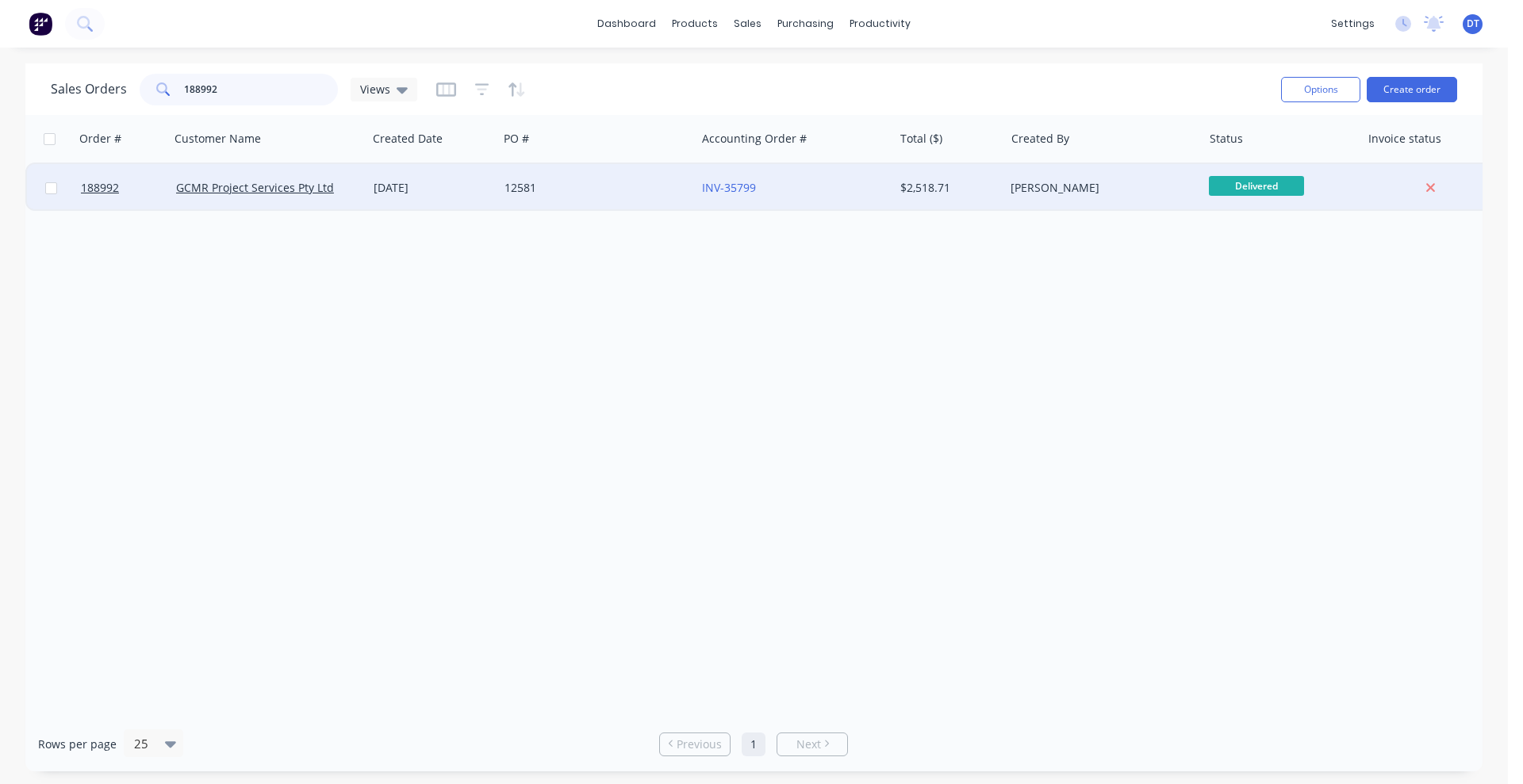
type input "188992"
click at [612, 197] on div "12581" at bounding box center [597, 188] width 198 height 48
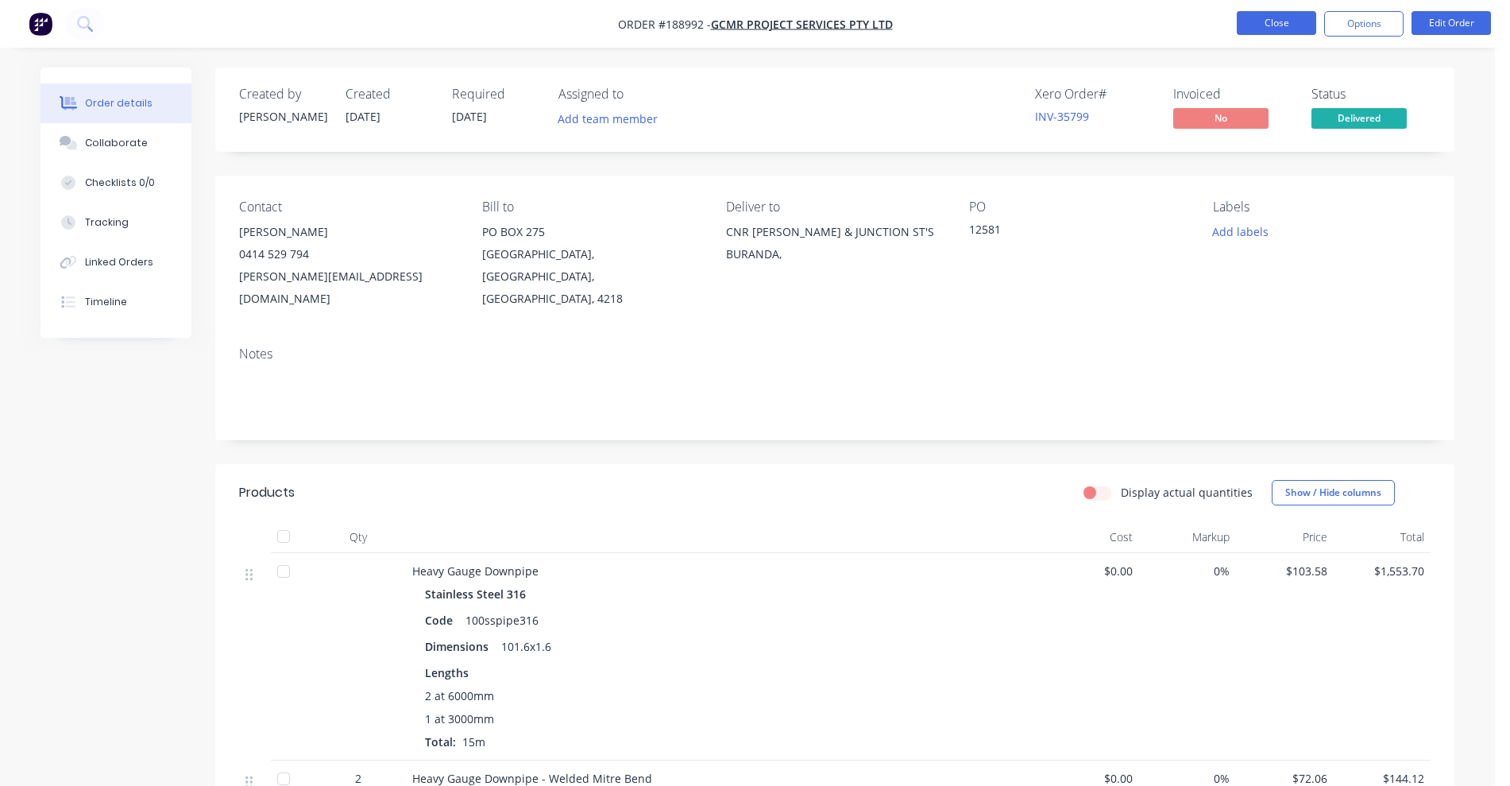
click at [1277, 26] on button "Close" at bounding box center [1276, 23] width 79 height 24
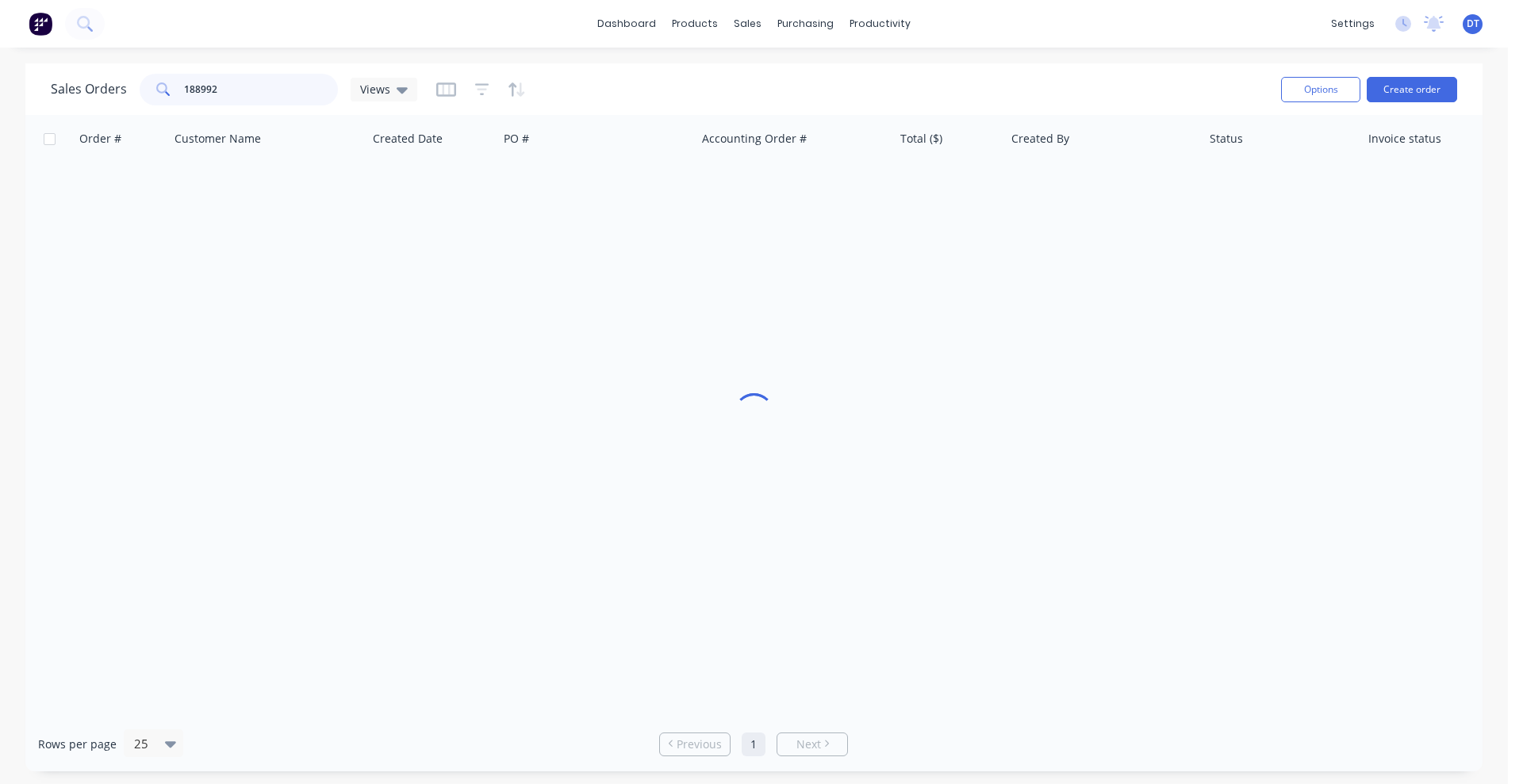
drag, startPoint x: 251, startPoint y: 91, endPoint x: 119, endPoint y: 108, distance: 133.1
click at [119, 108] on div "Sales Orders 188992 Views" at bounding box center [660, 89] width 1218 height 39
type input "188992"
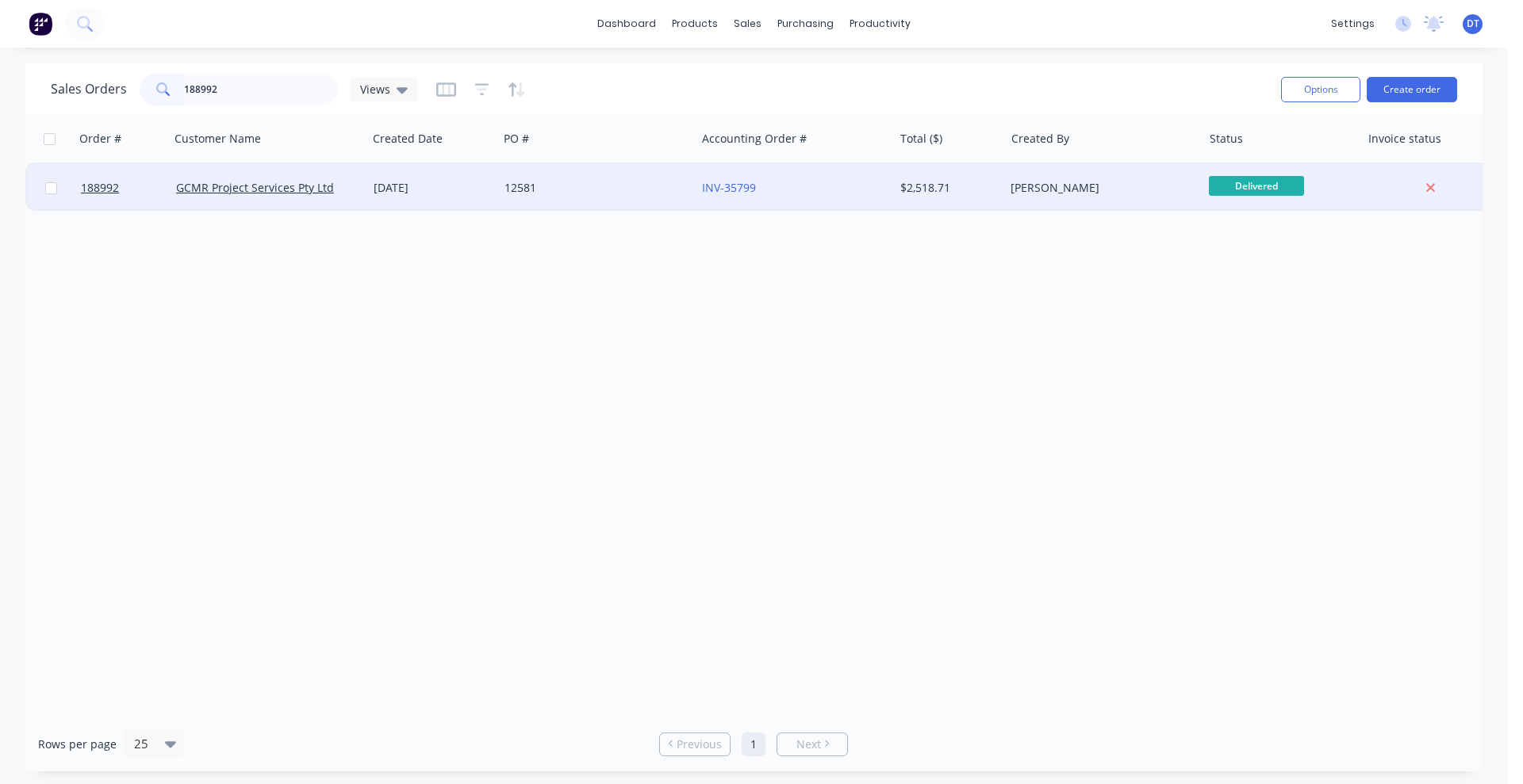
click at [622, 194] on div "12581" at bounding box center [592, 188] width 176 height 16
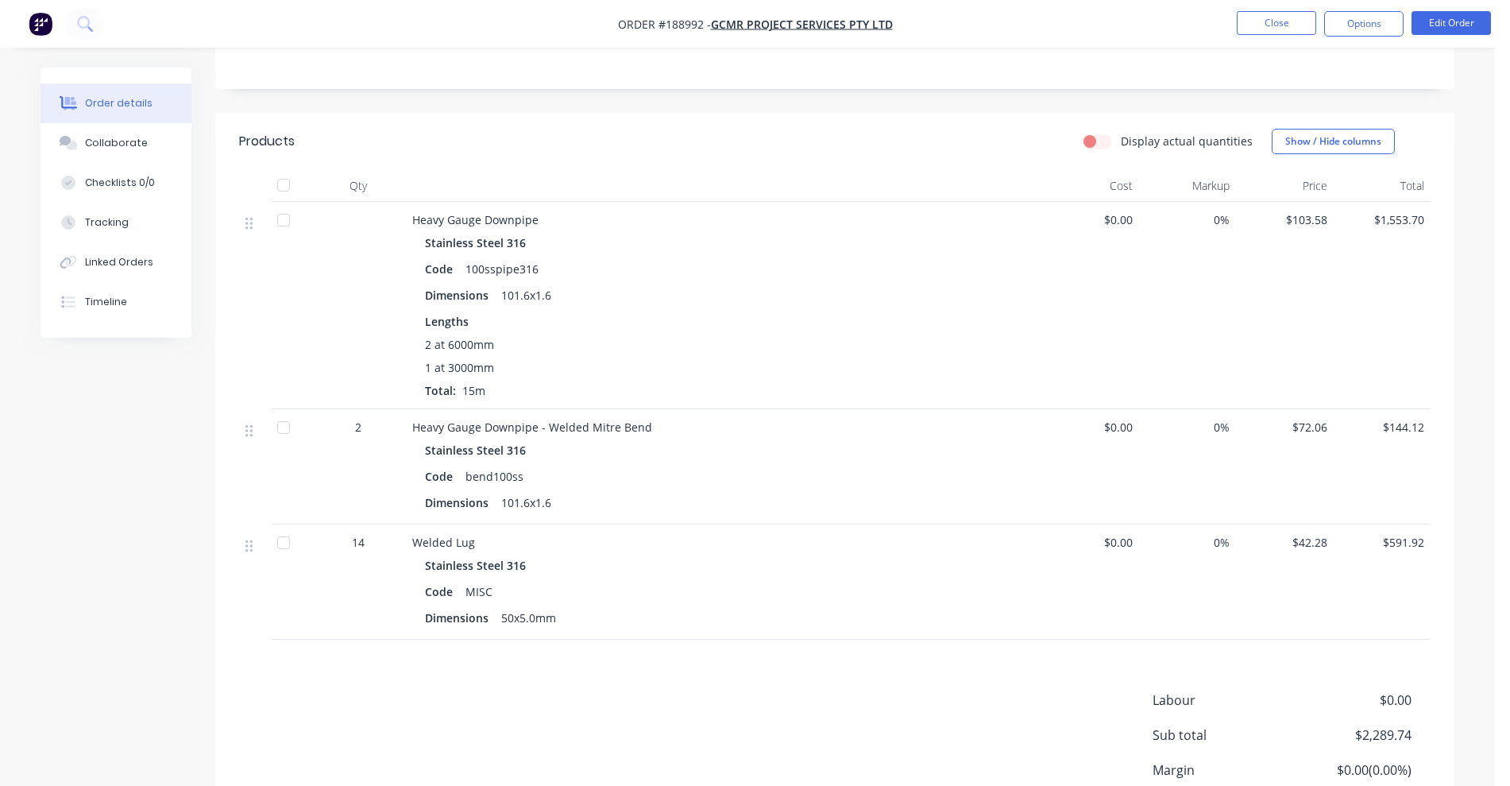
scroll to position [397, 0]
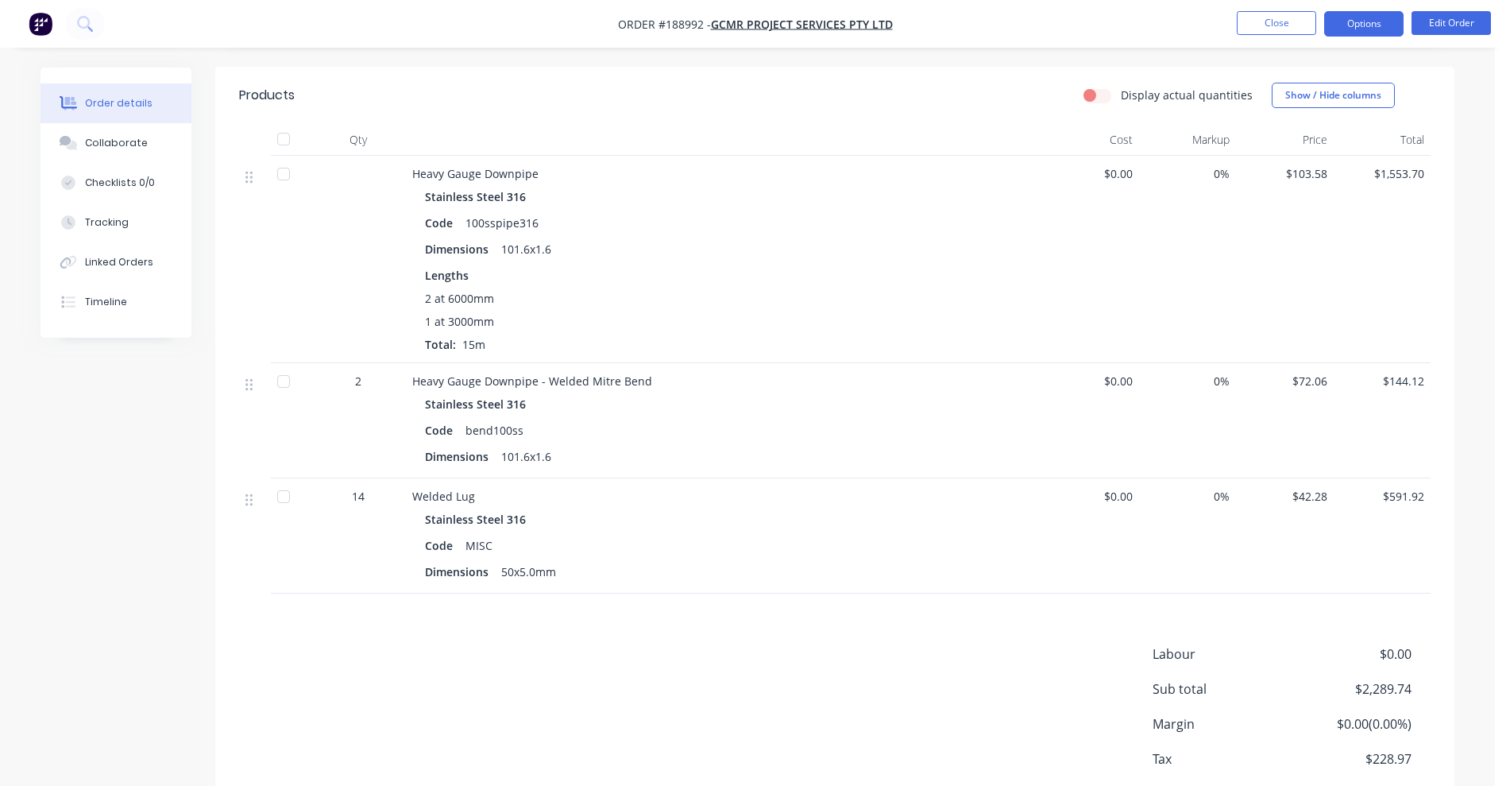
click at [1349, 17] on button "Options" at bounding box center [1364, 23] width 79 height 25
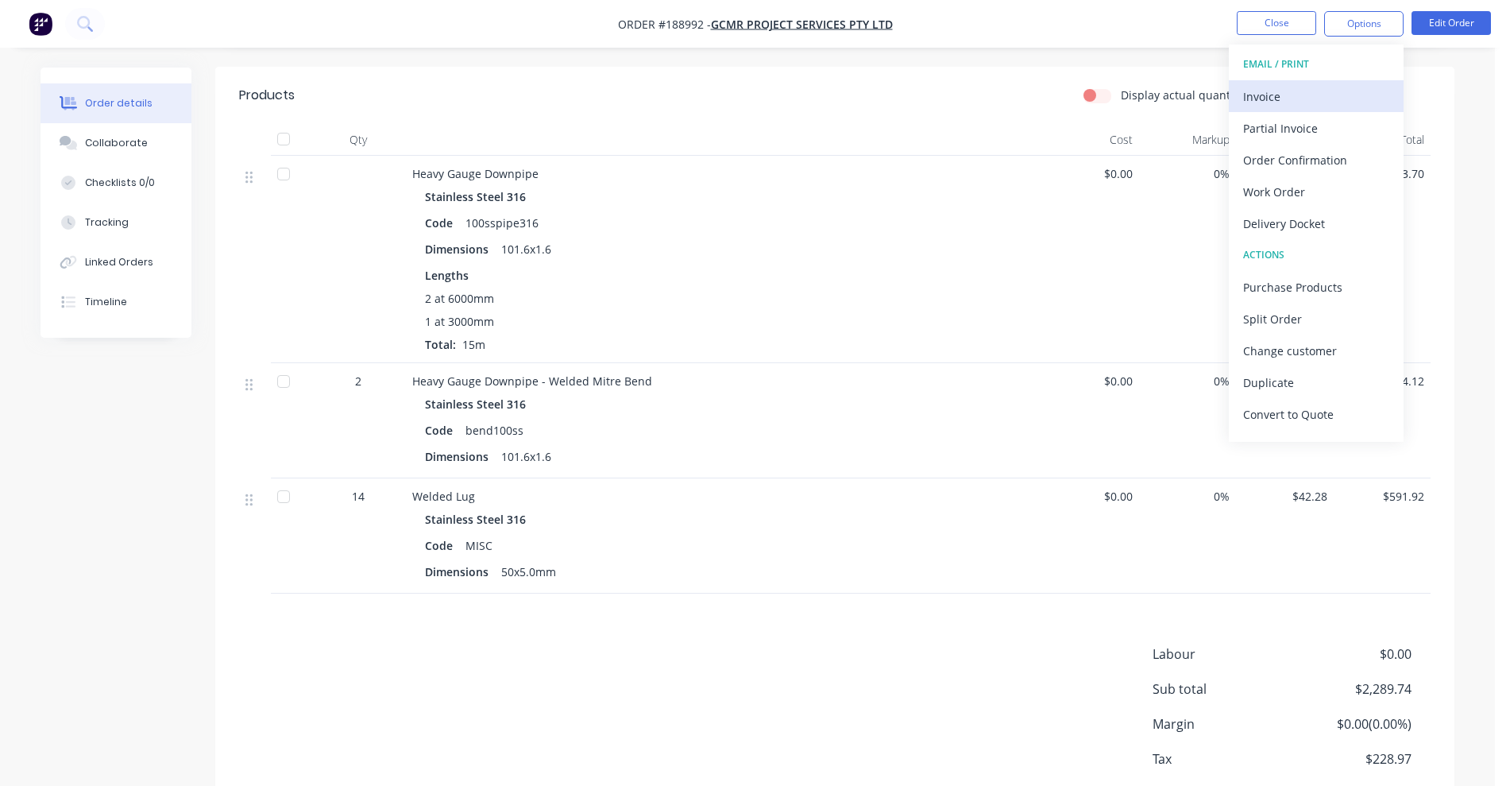
click at [1299, 100] on div "Invoice" at bounding box center [1316, 96] width 146 height 23
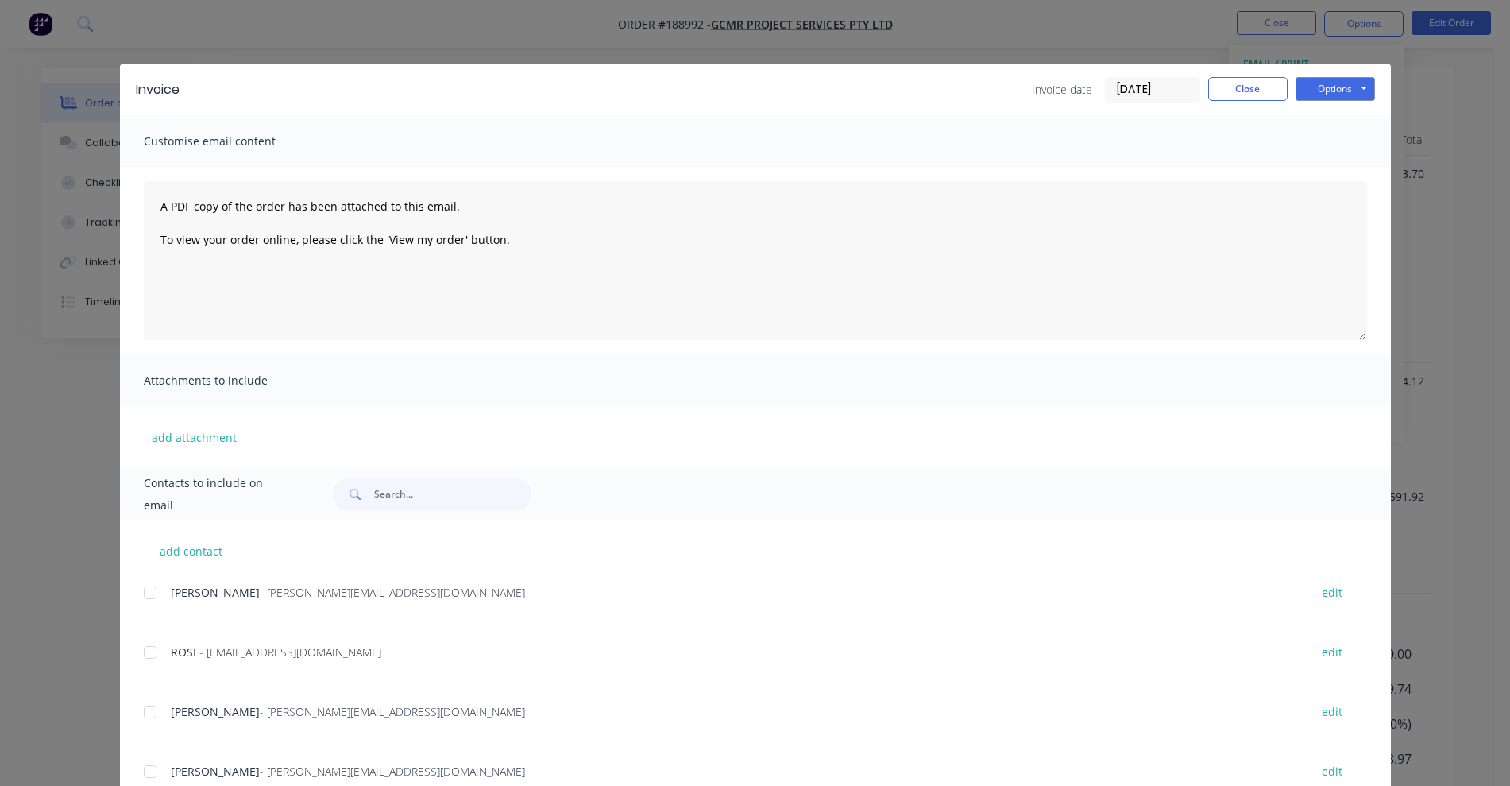
click at [147, 587] on div at bounding box center [150, 593] width 32 height 32
click at [138, 653] on div at bounding box center [150, 652] width 32 height 32
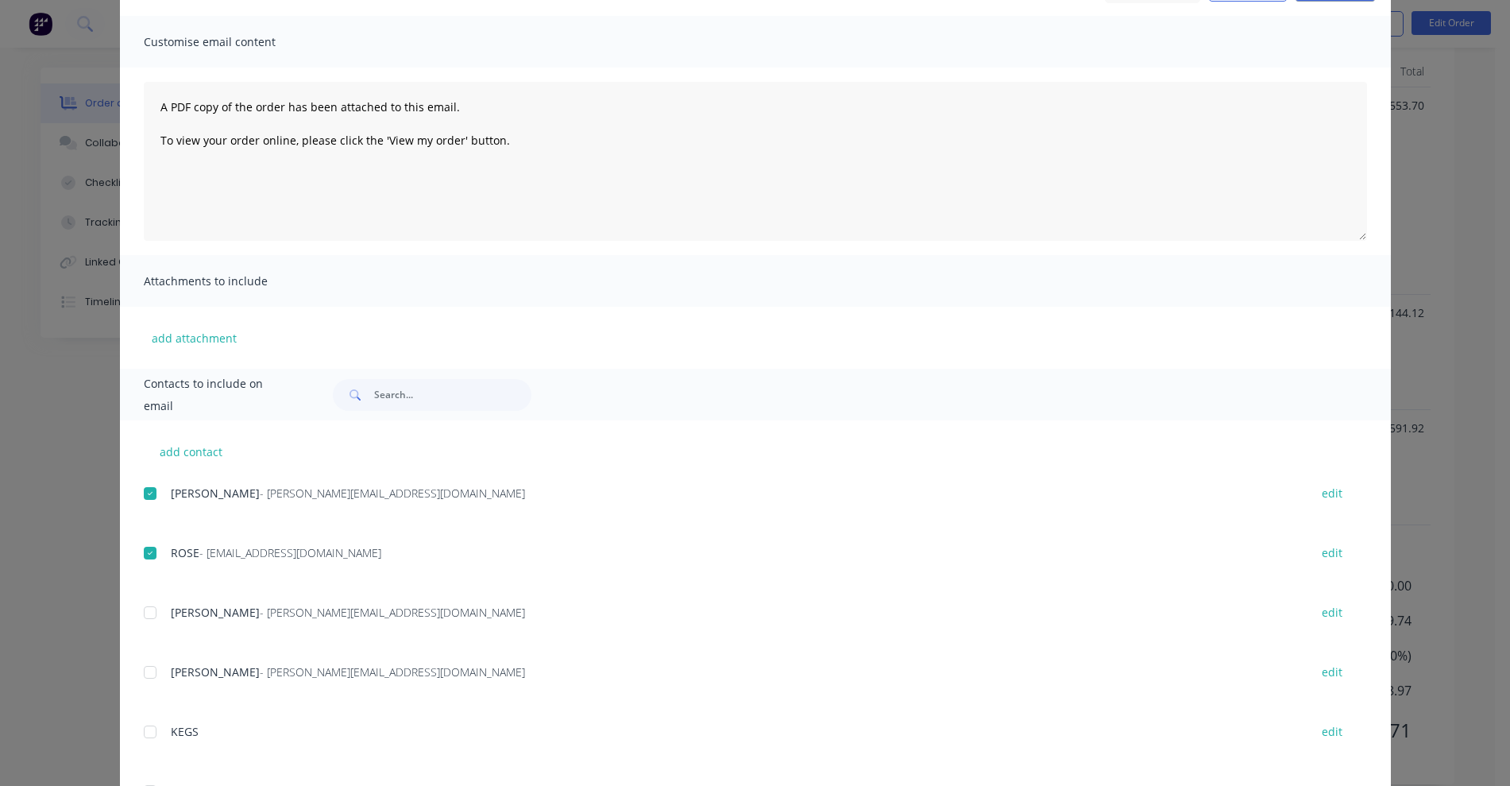
scroll to position [0, 0]
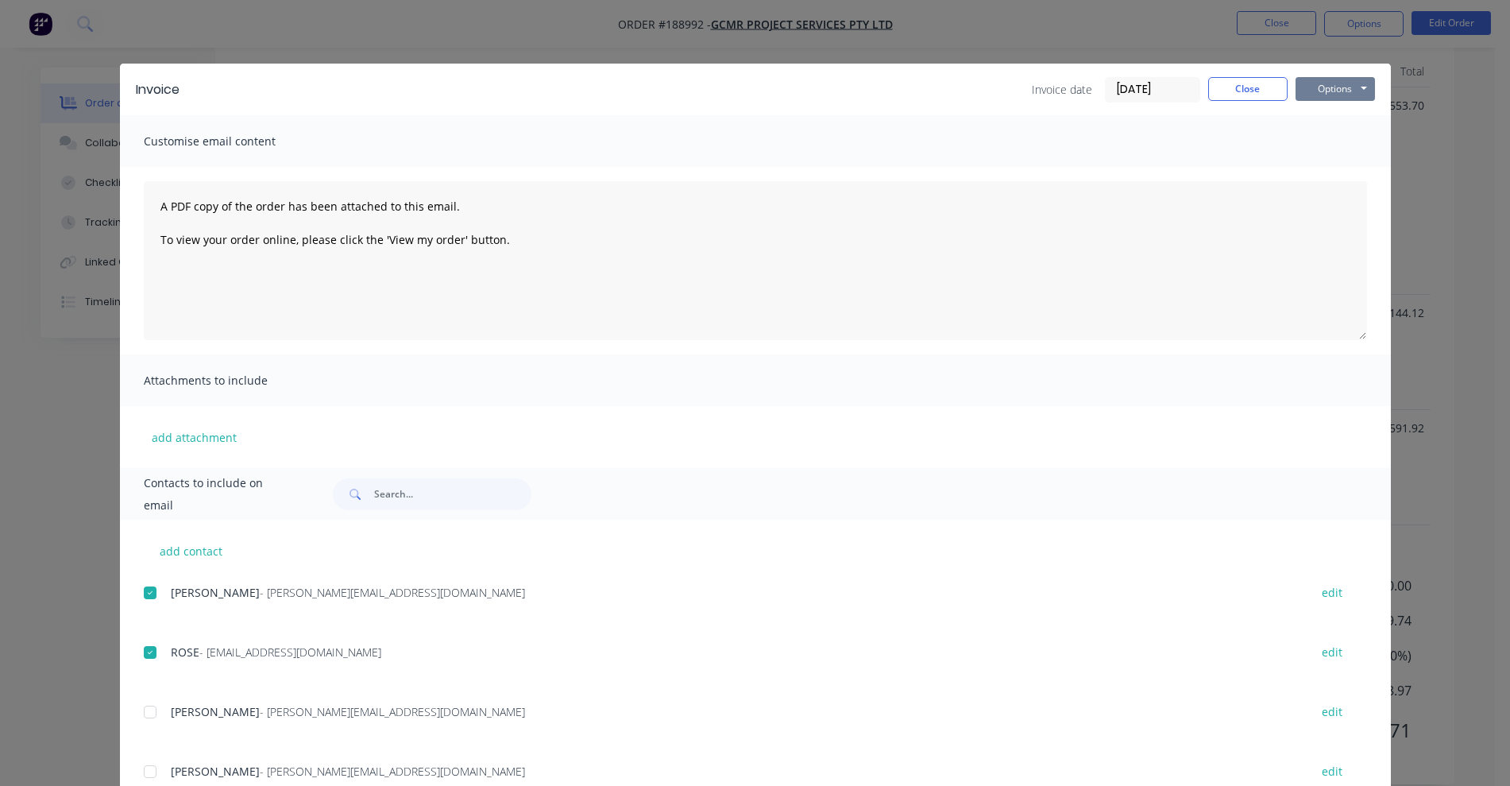
click at [1336, 83] on button "Options" at bounding box center [1335, 89] width 79 height 24
click at [1331, 172] on button "Email" at bounding box center [1347, 170] width 102 height 26
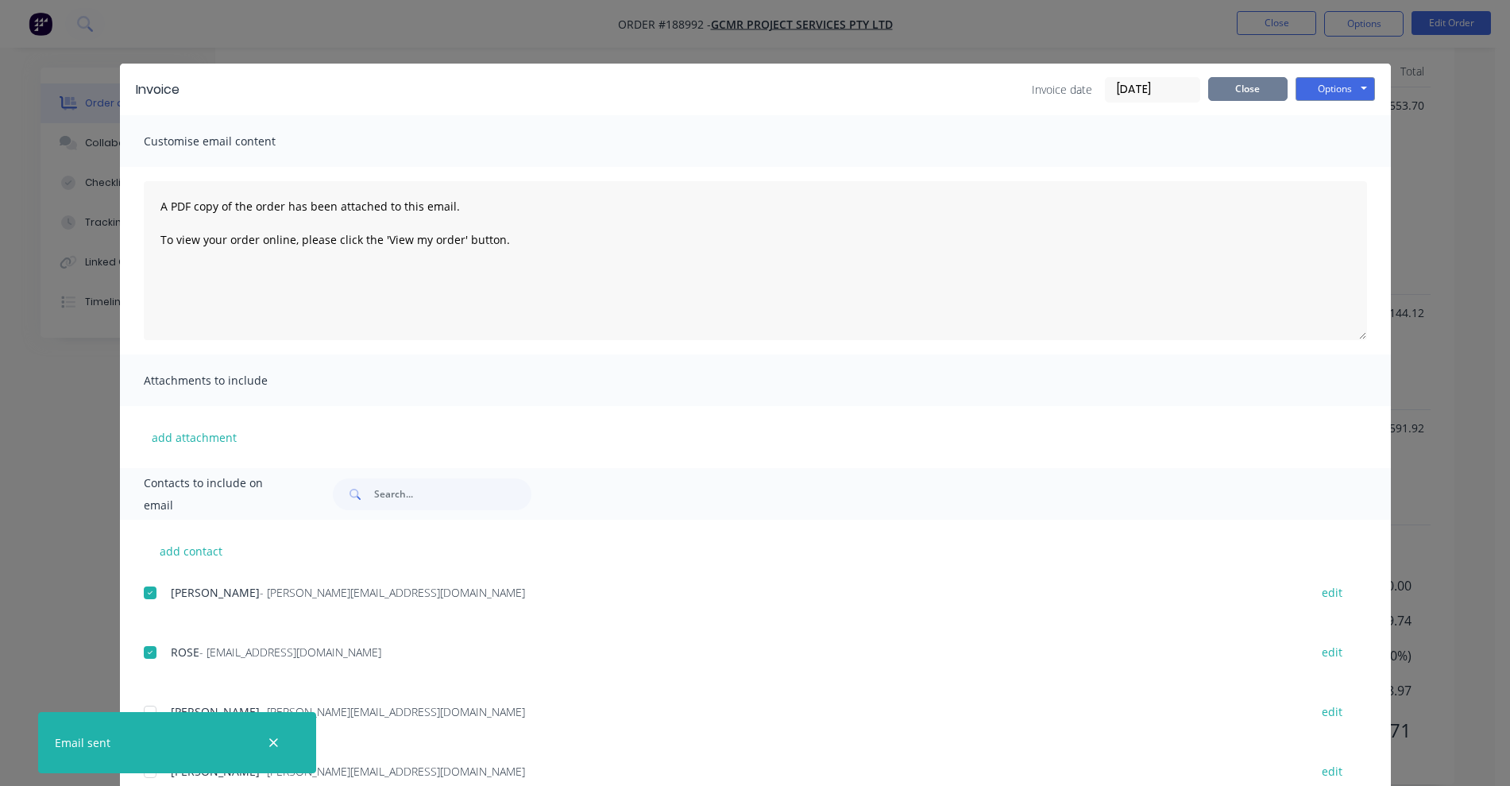
click at [1232, 89] on button "Close" at bounding box center [1248, 89] width 79 height 24
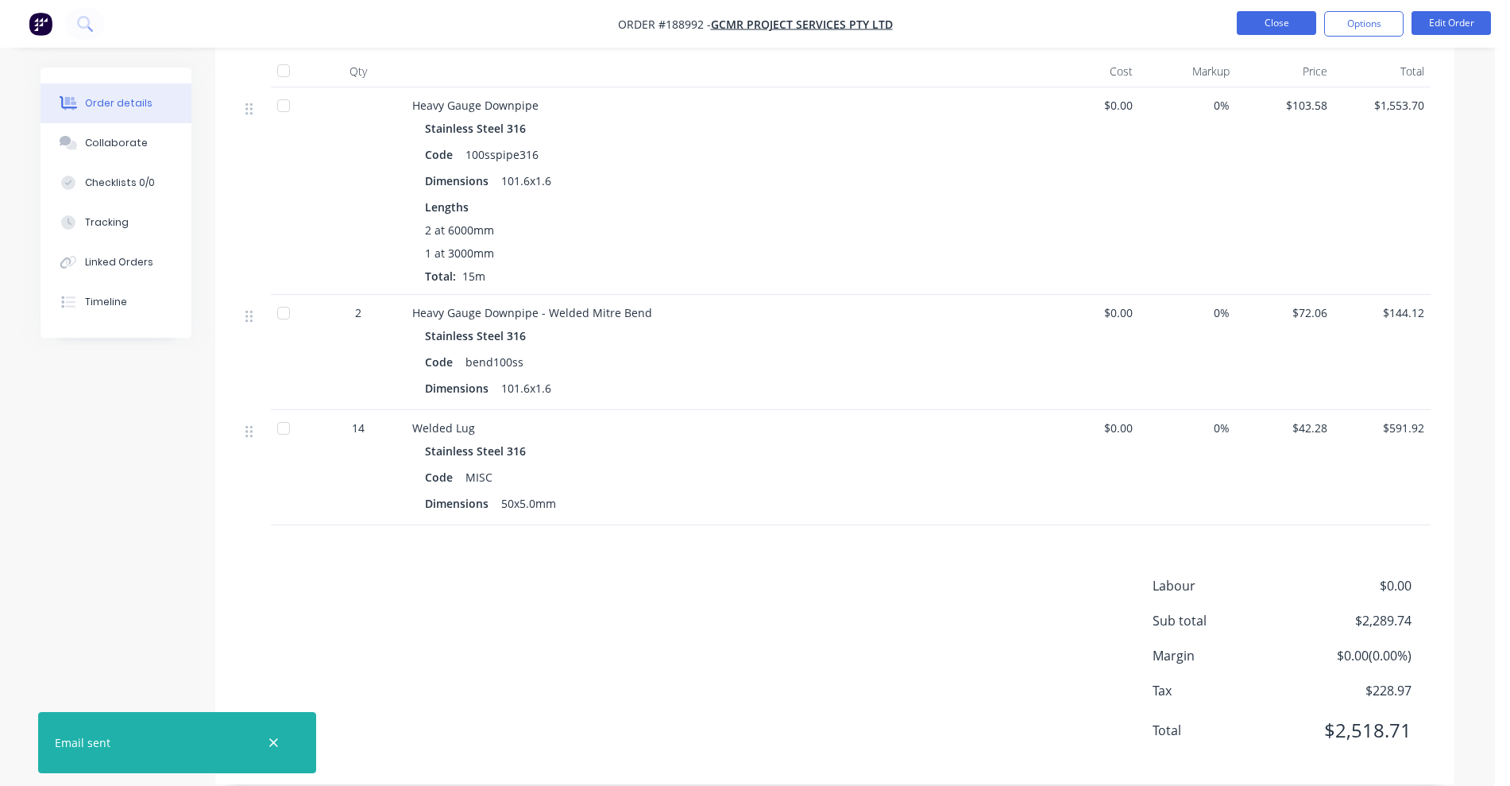
click at [1258, 29] on button "Close" at bounding box center [1276, 23] width 79 height 24
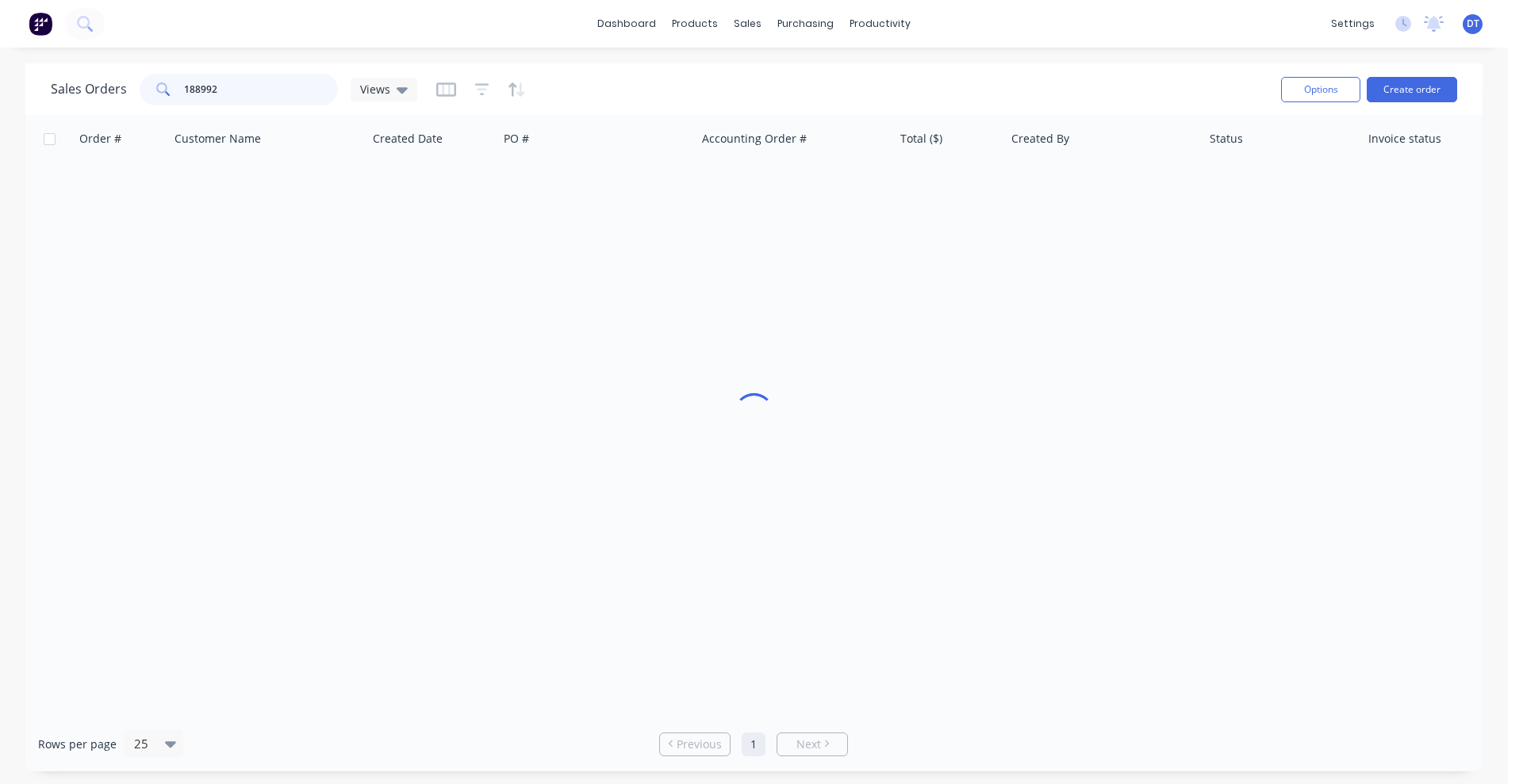
drag, startPoint x: 238, startPoint y: 90, endPoint x: 152, endPoint y: 92, distance: 86.0
click at [152, 92] on div "188992" at bounding box center [239, 90] width 199 height 32
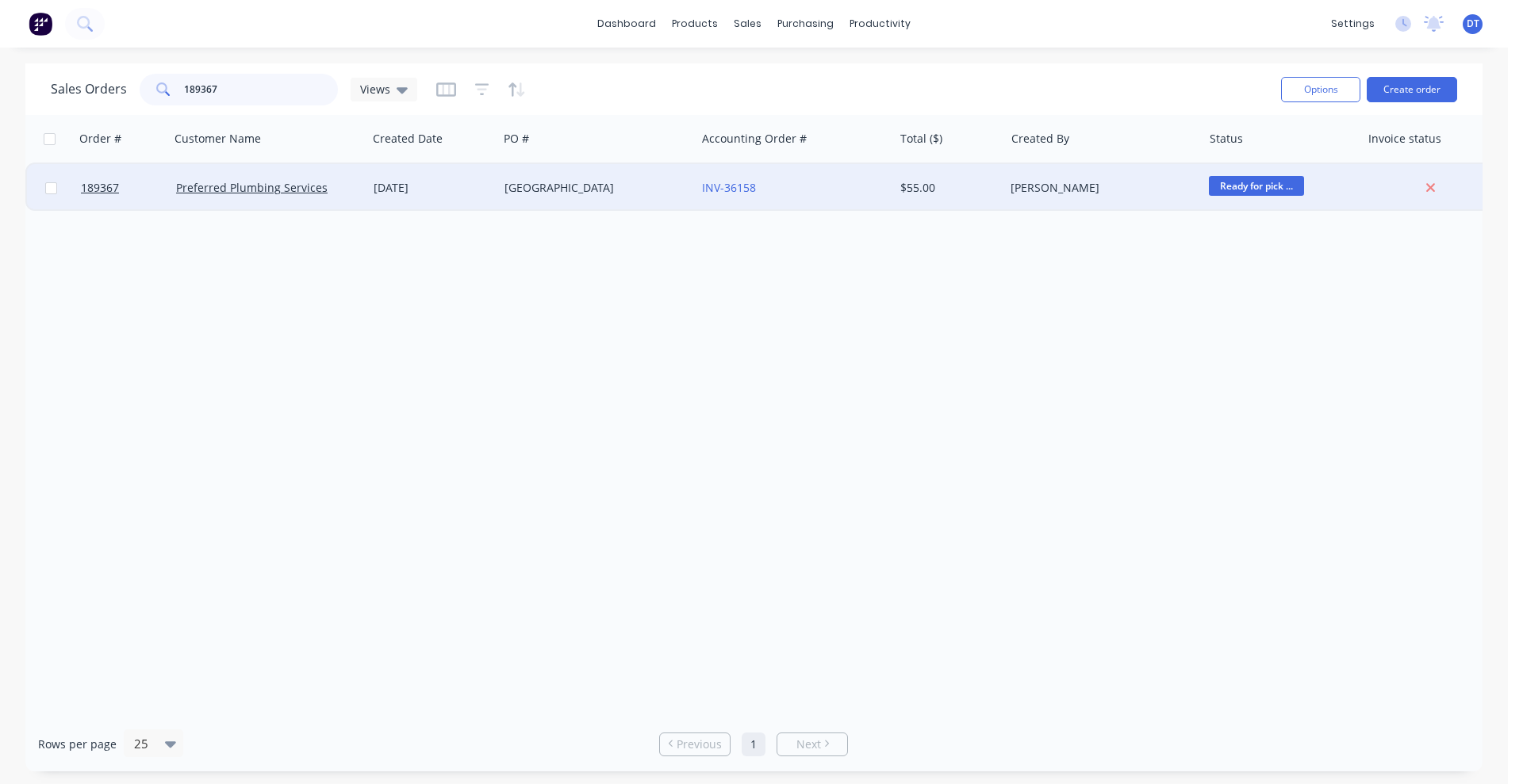
type input "189367"
click at [458, 202] on div "[DATE]" at bounding box center [432, 188] width 131 height 48
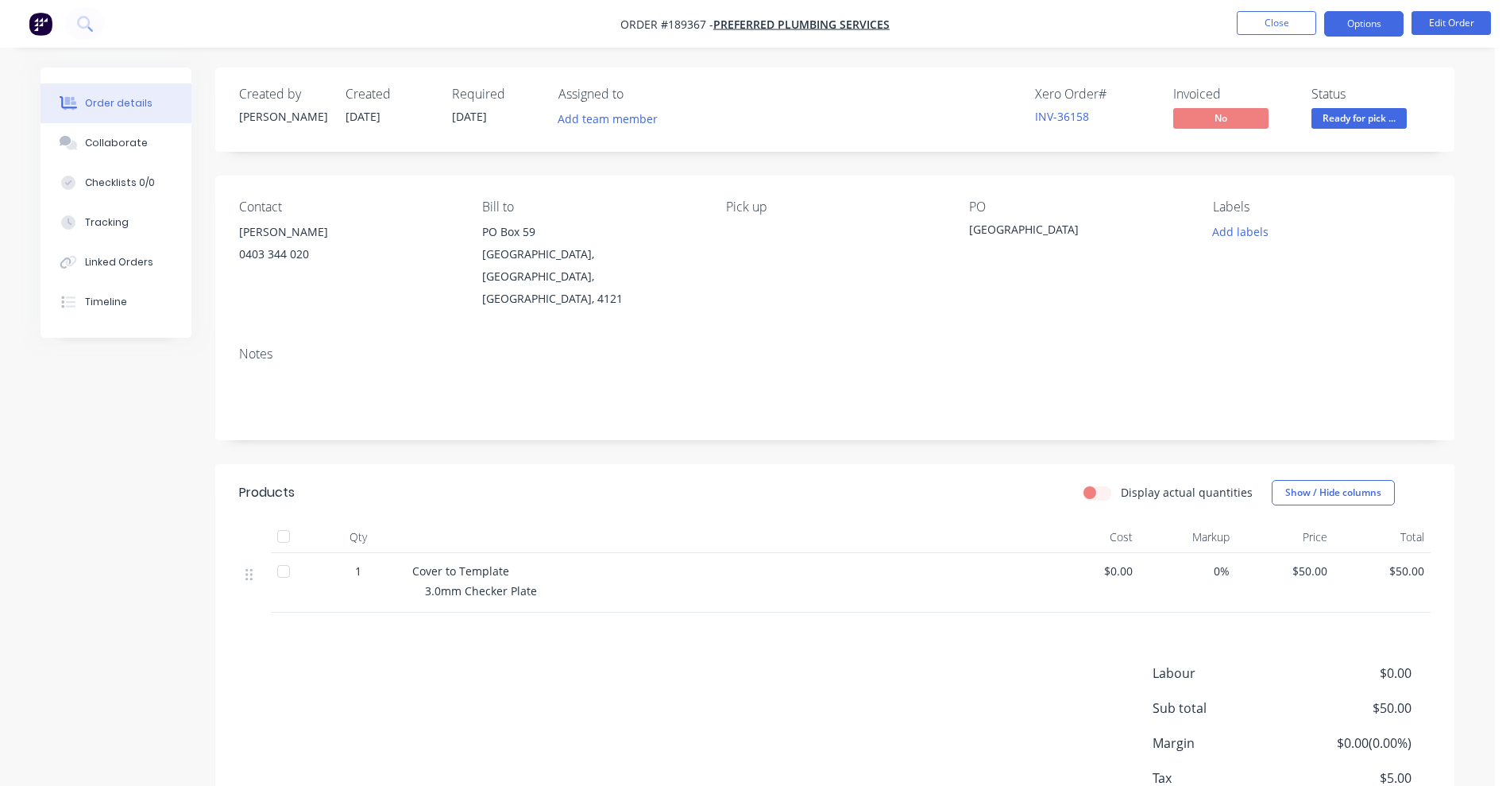
click at [1383, 27] on button "Options" at bounding box center [1364, 23] width 79 height 25
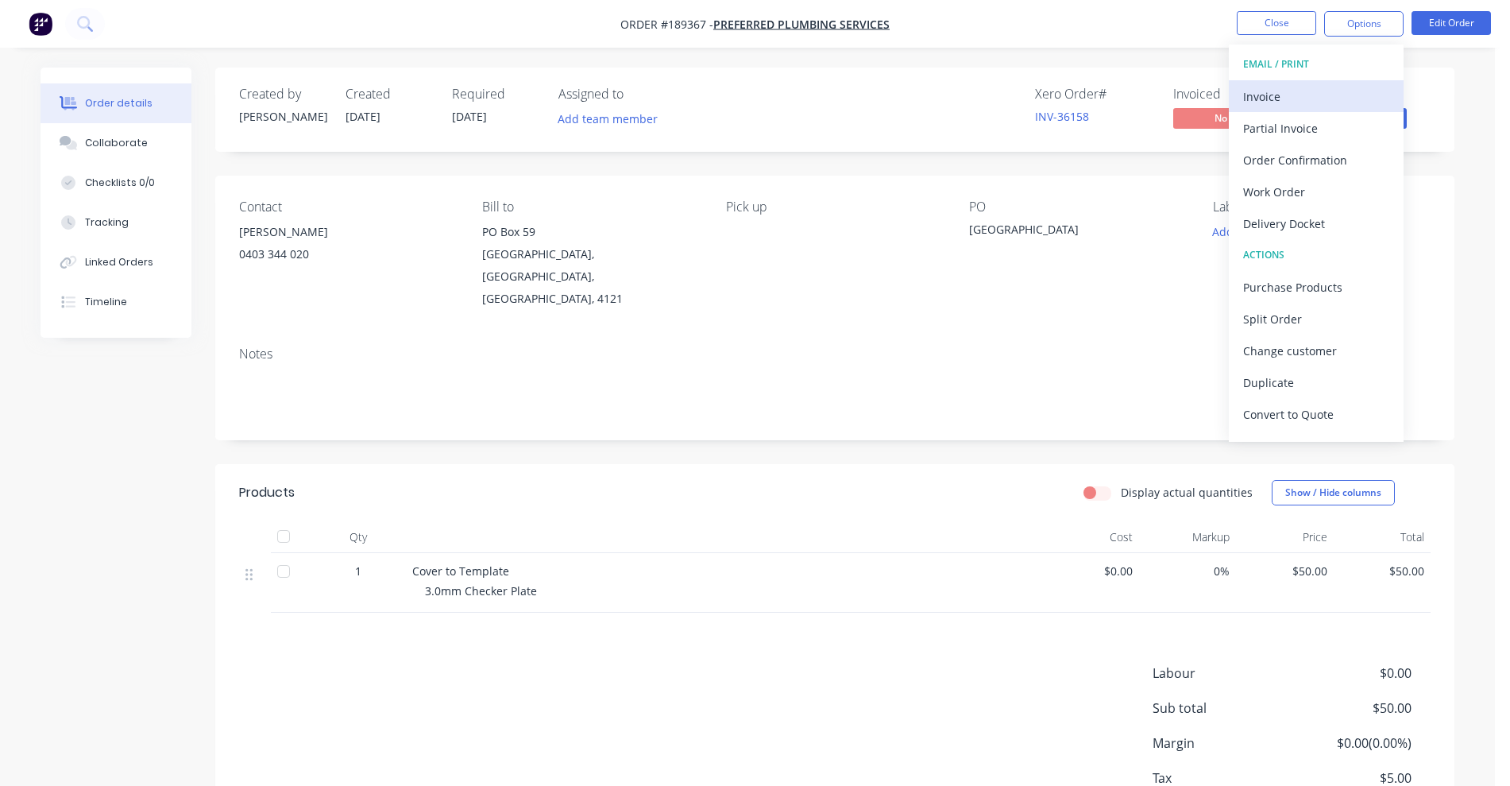
click at [1288, 97] on div "Invoice" at bounding box center [1316, 96] width 146 height 23
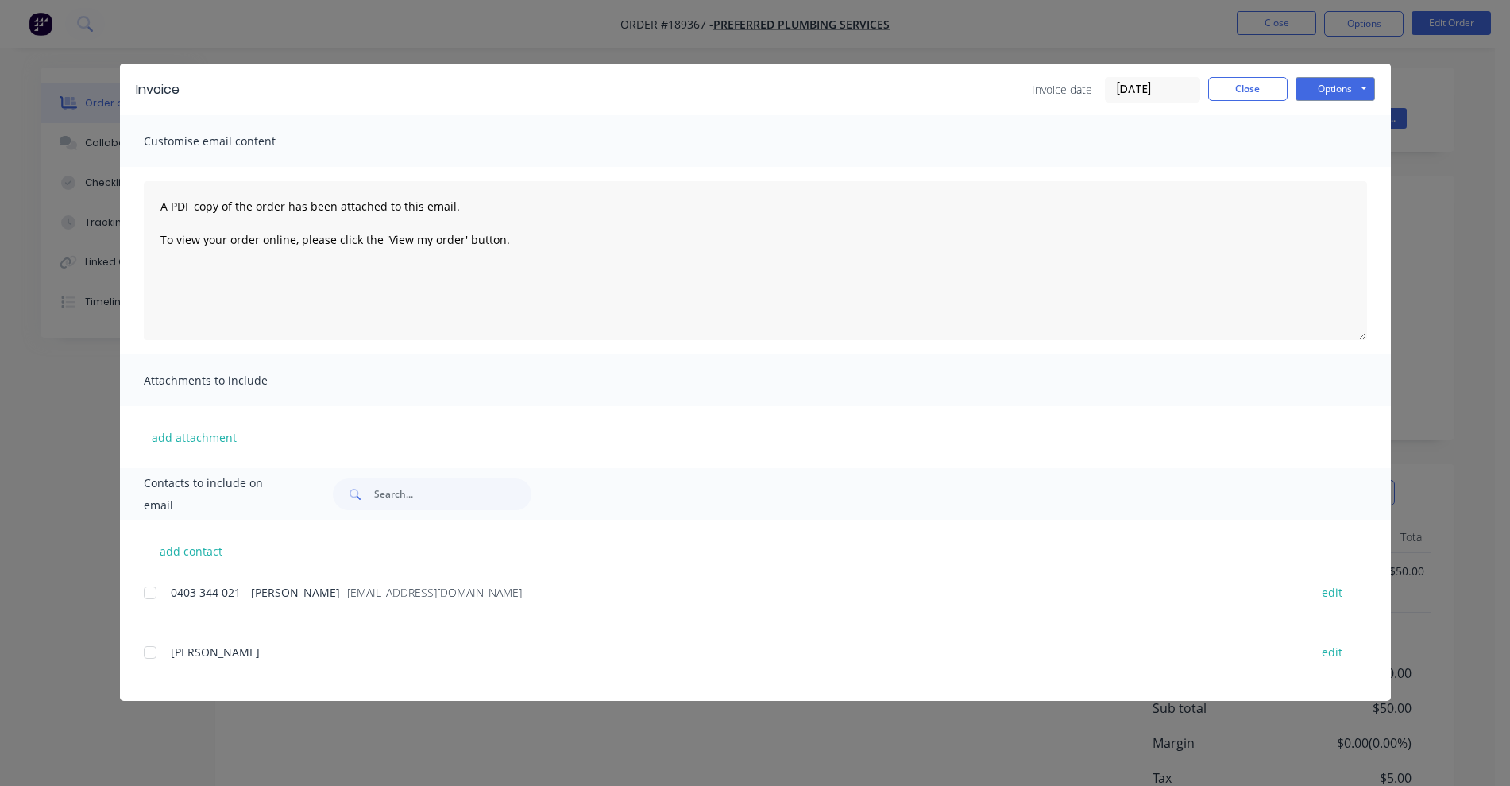
click at [149, 593] on div at bounding box center [150, 593] width 32 height 32
click at [1313, 94] on button "Options" at bounding box center [1335, 89] width 79 height 24
click at [1323, 180] on button "Email" at bounding box center [1347, 170] width 102 height 26
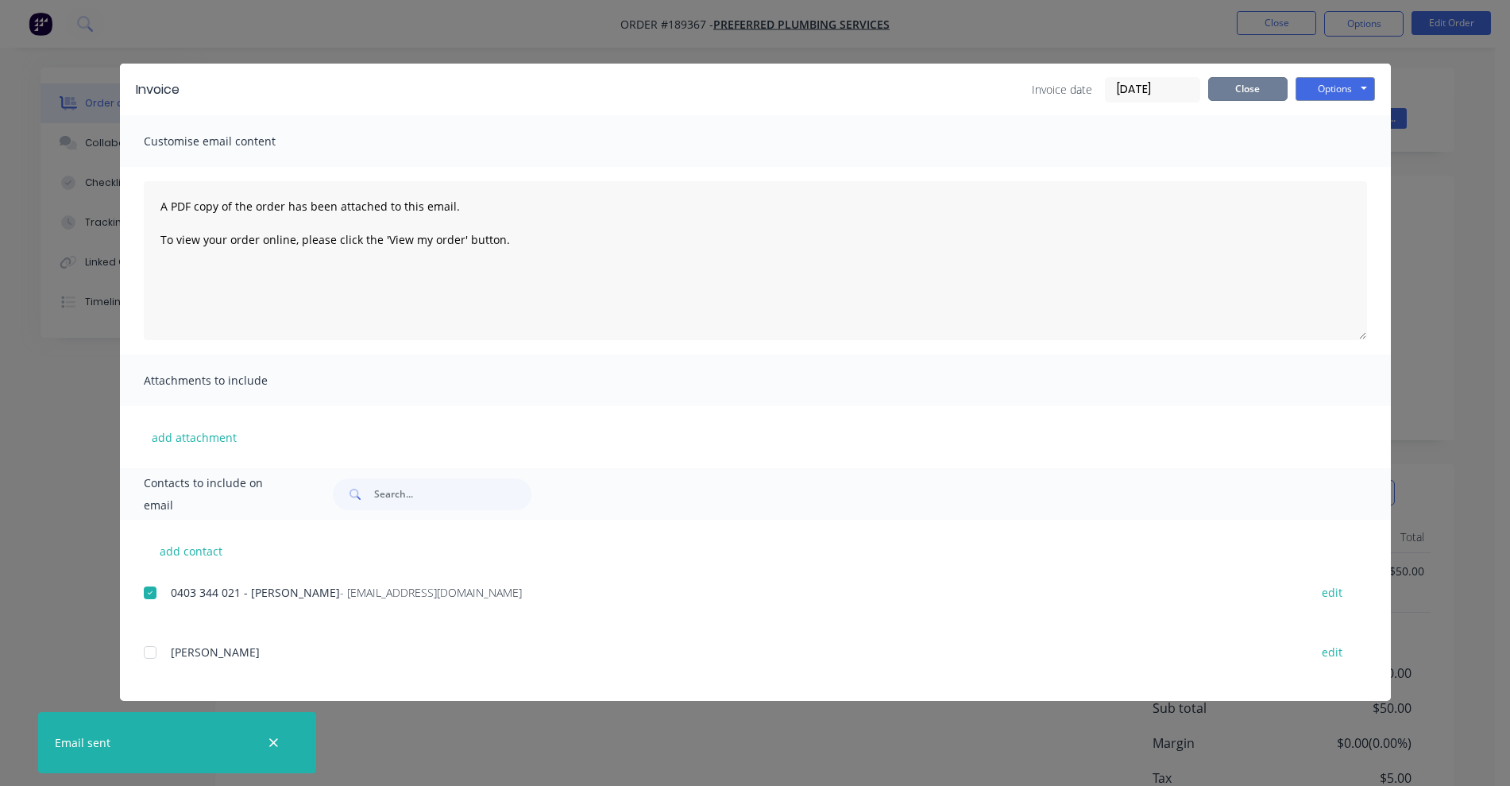
drag, startPoint x: 1251, startPoint y: 84, endPoint x: 1264, endPoint y: 49, distance: 37.2
click at [1254, 86] on button "Close" at bounding box center [1248, 89] width 79 height 24
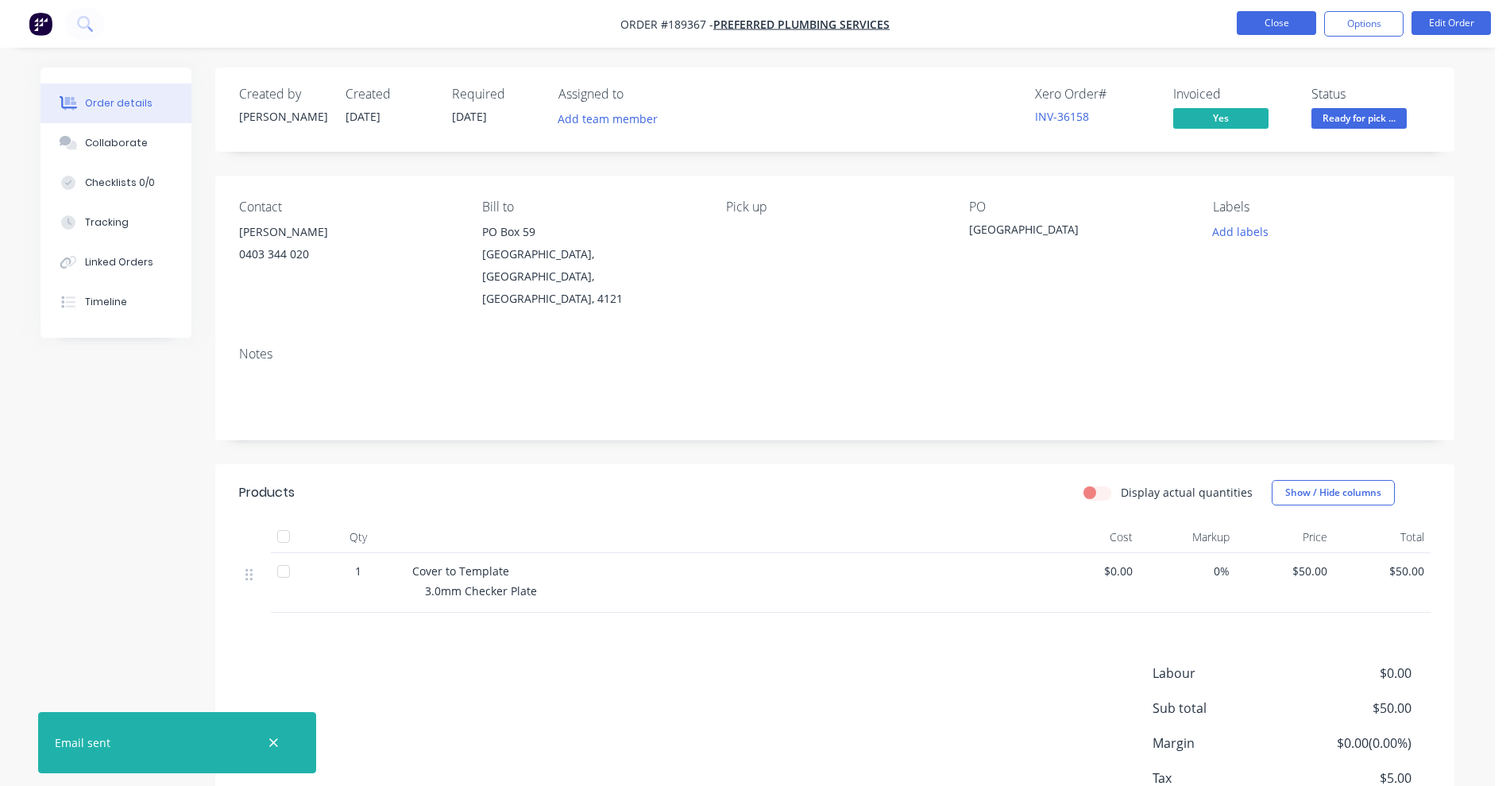
click at [1269, 19] on button "Close" at bounding box center [1276, 23] width 79 height 24
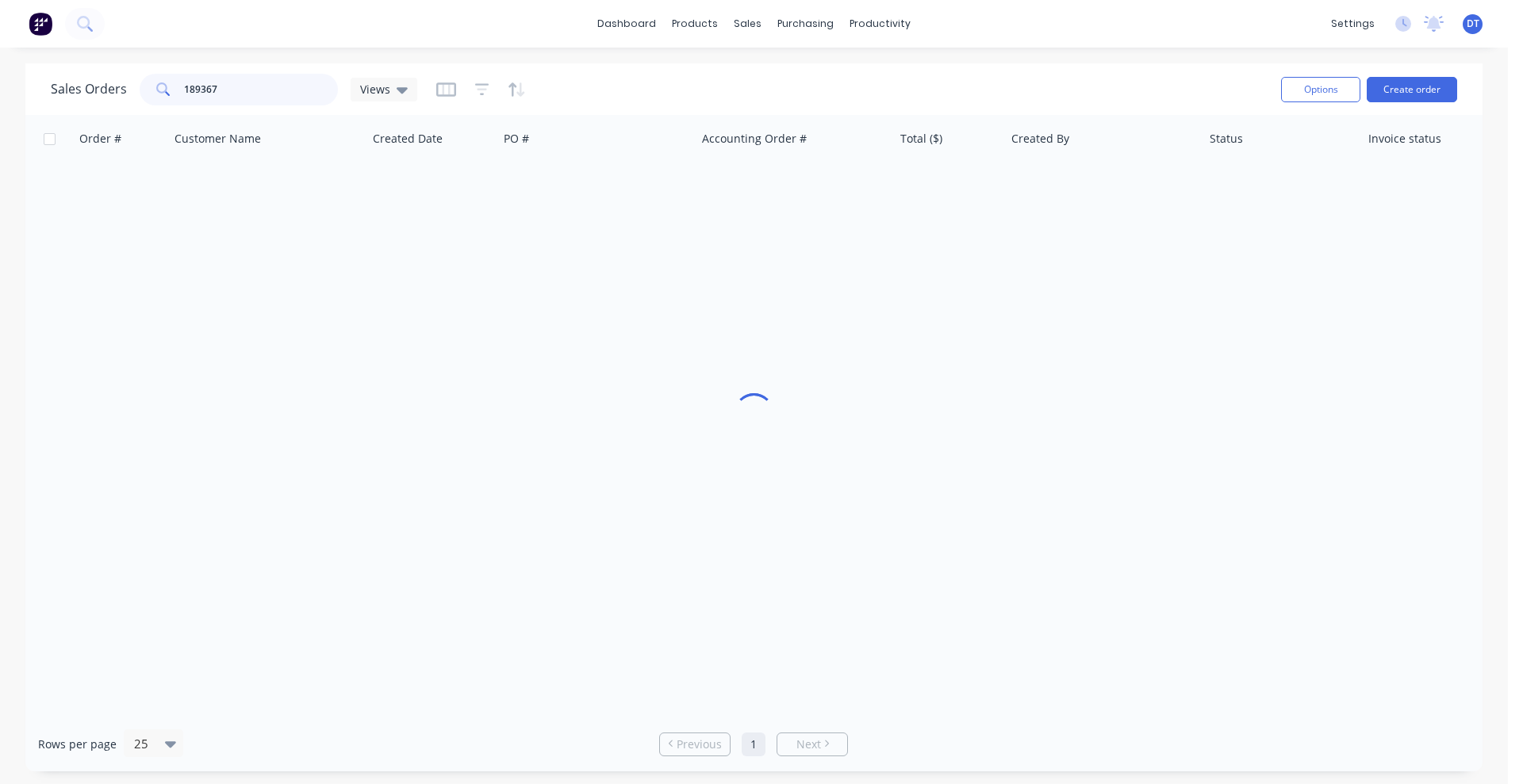
drag, startPoint x: 267, startPoint y: 88, endPoint x: 129, endPoint y: 102, distance: 138.7
click at [129, 102] on div "Sales Orders 189367 Views" at bounding box center [234, 90] width 366 height 32
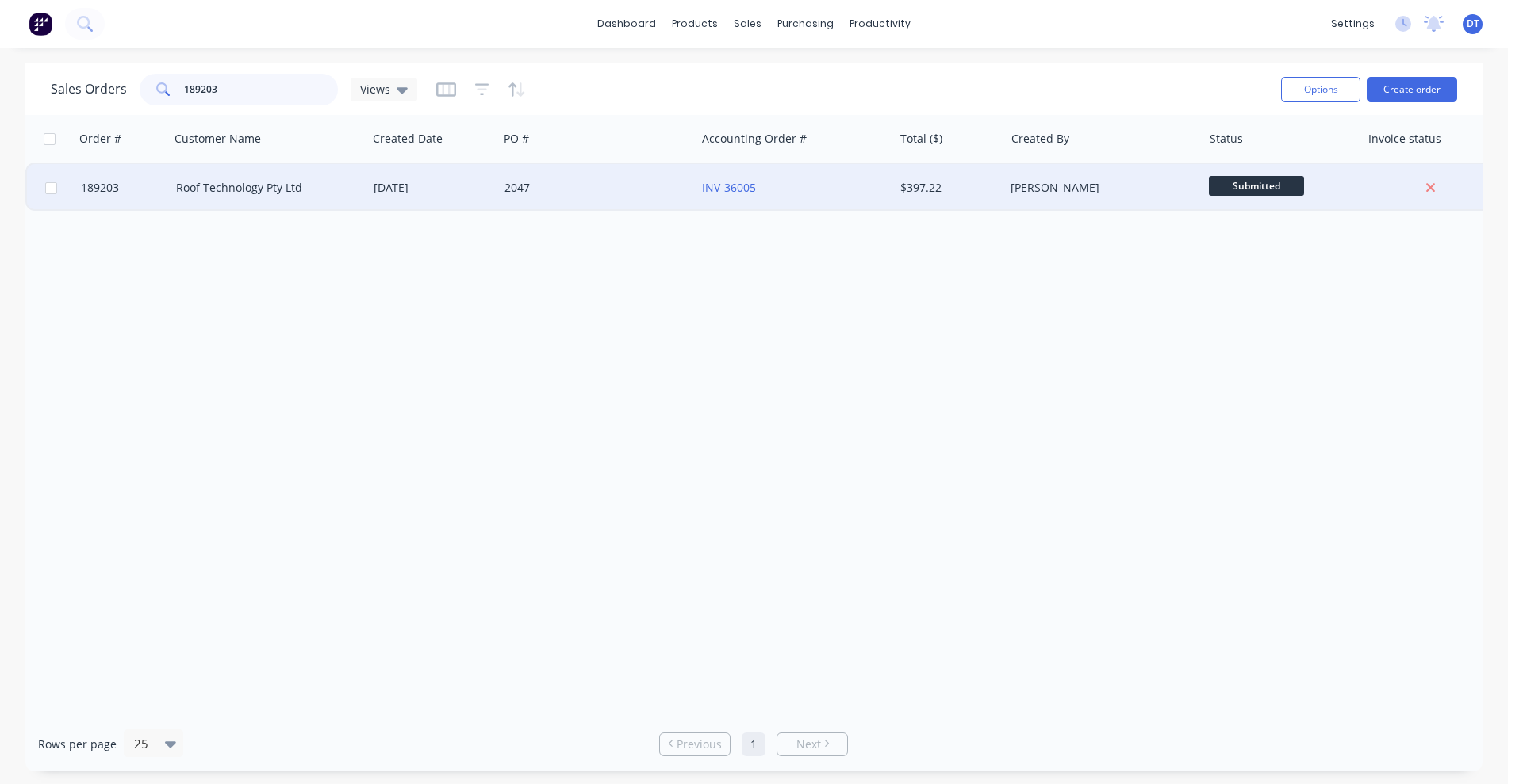
type input "189203"
click at [604, 191] on div "2047" at bounding box center [592, 188] width 176 height 16
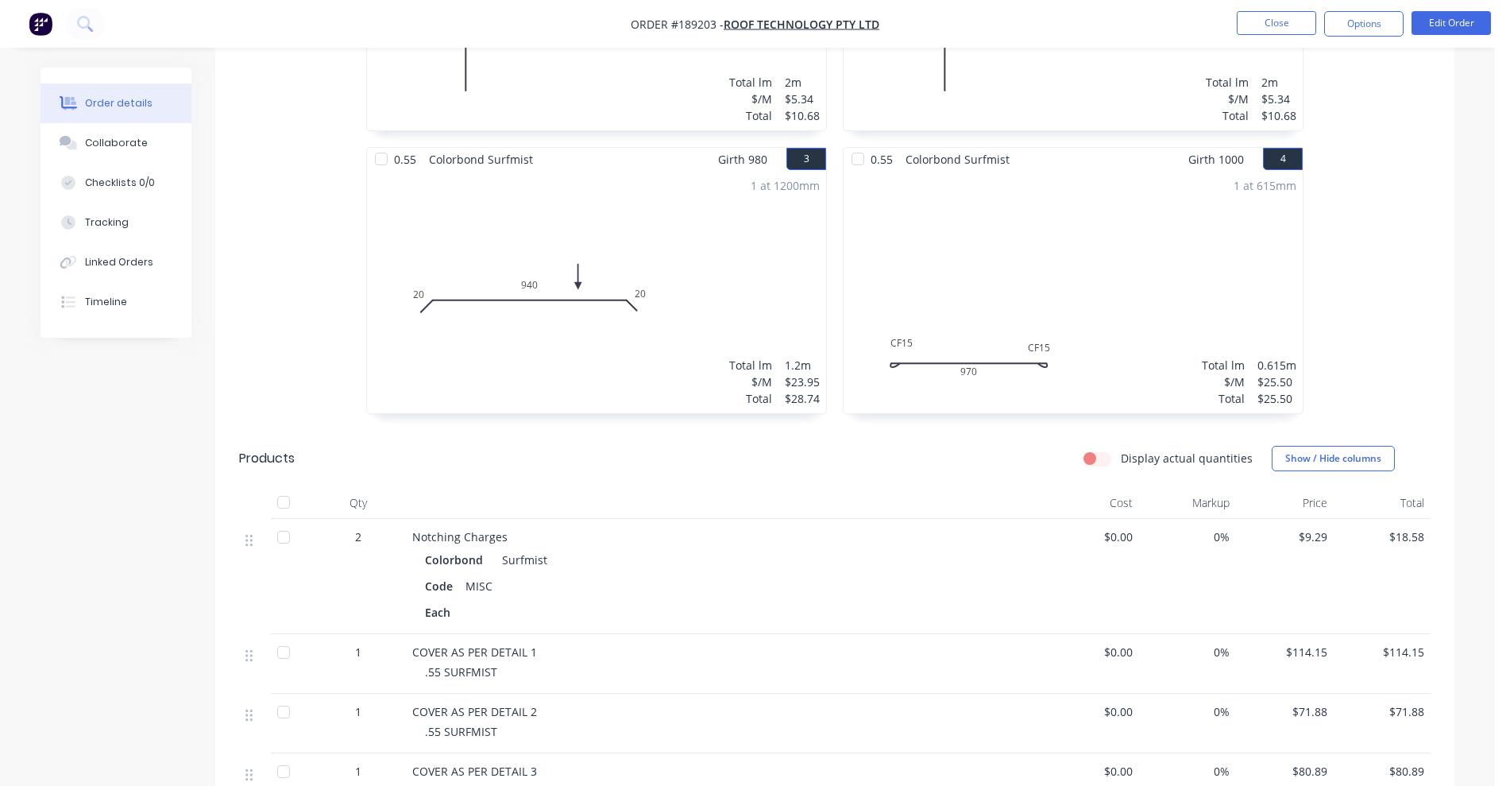
scroll to position [541, 0]
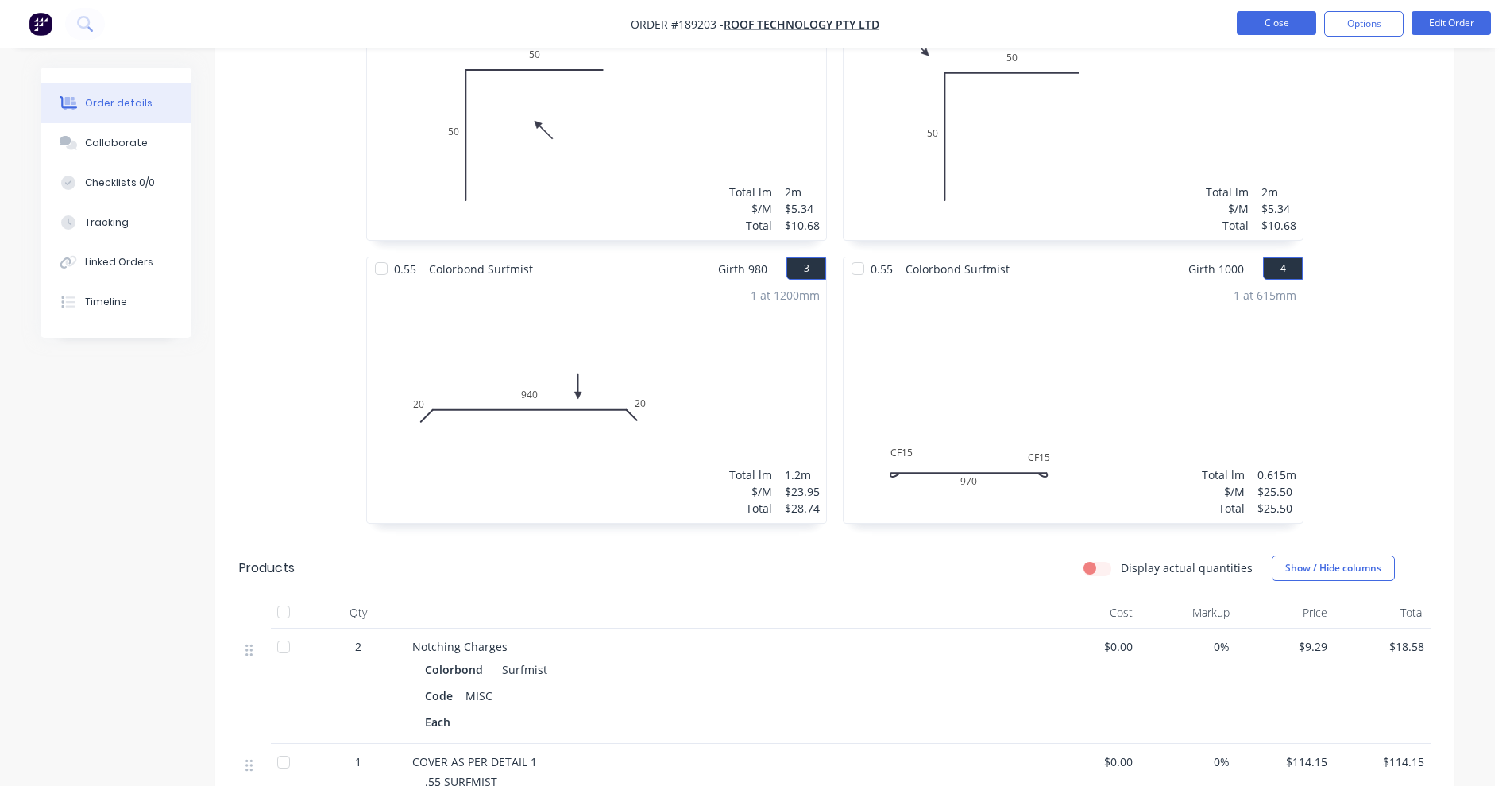
click at [1278, 17] on button "Close" at bounding box center [1276, 23] width 79 height 24
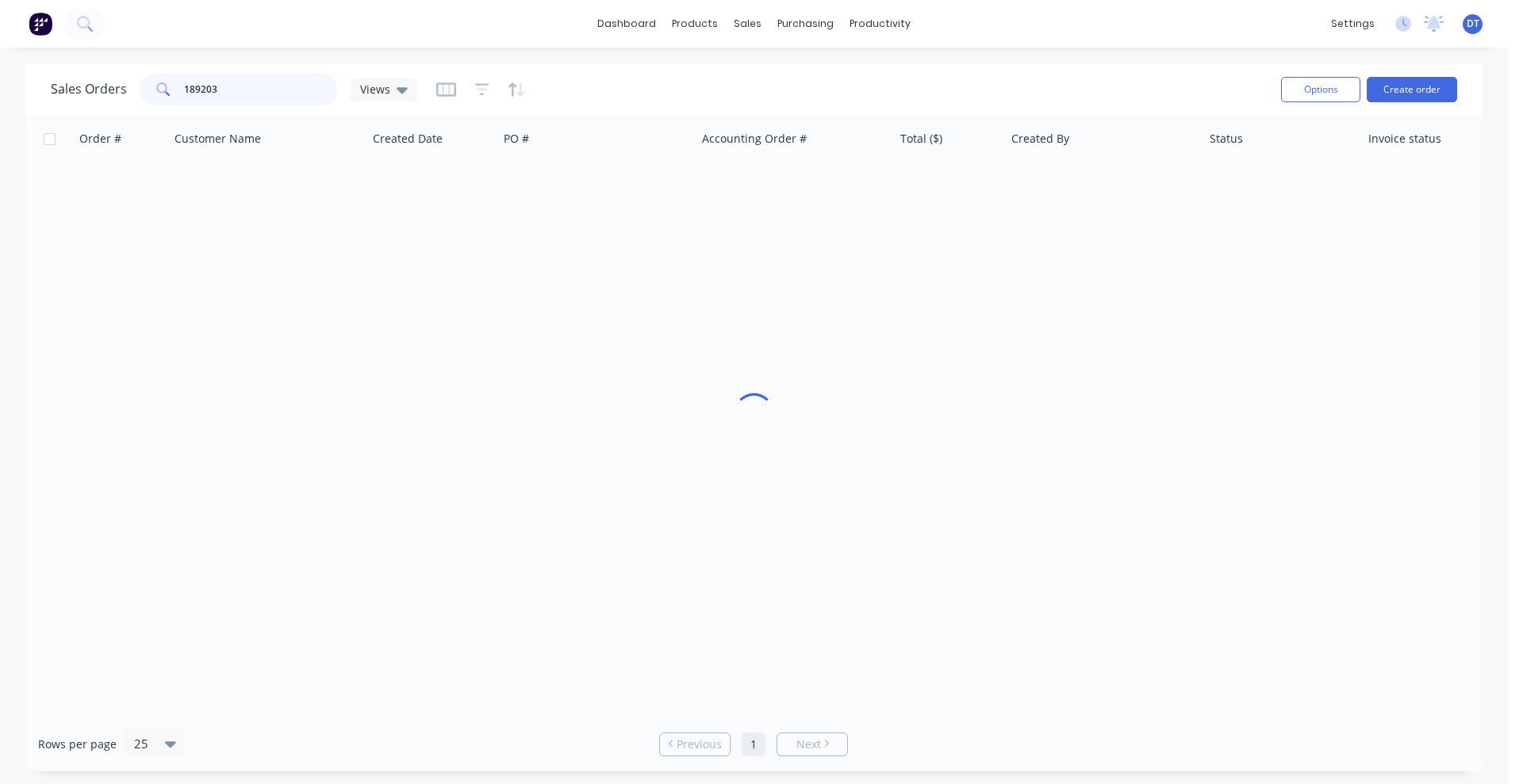
drag, startPoint x: 240, startPoint y: 90, endPoint x: 92, endPoint y: 90, distance: 148.0
click at [92, 90] on div "Sales Orders 189203 Views" at bounding box center [234, 90] width 366 height 32
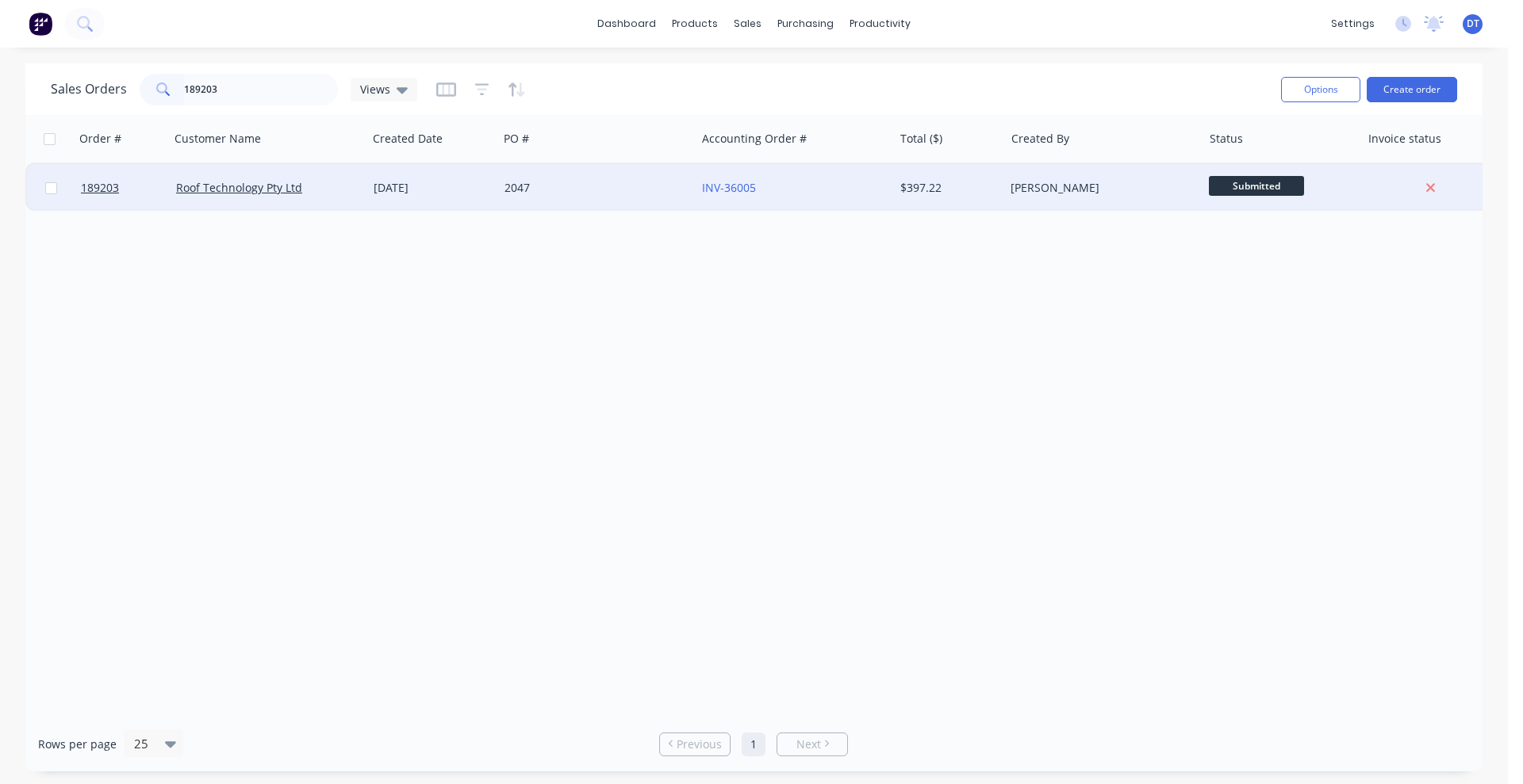
click at [603, 197] on div "2047" at bounding box center [597, 188] width 198 height 48
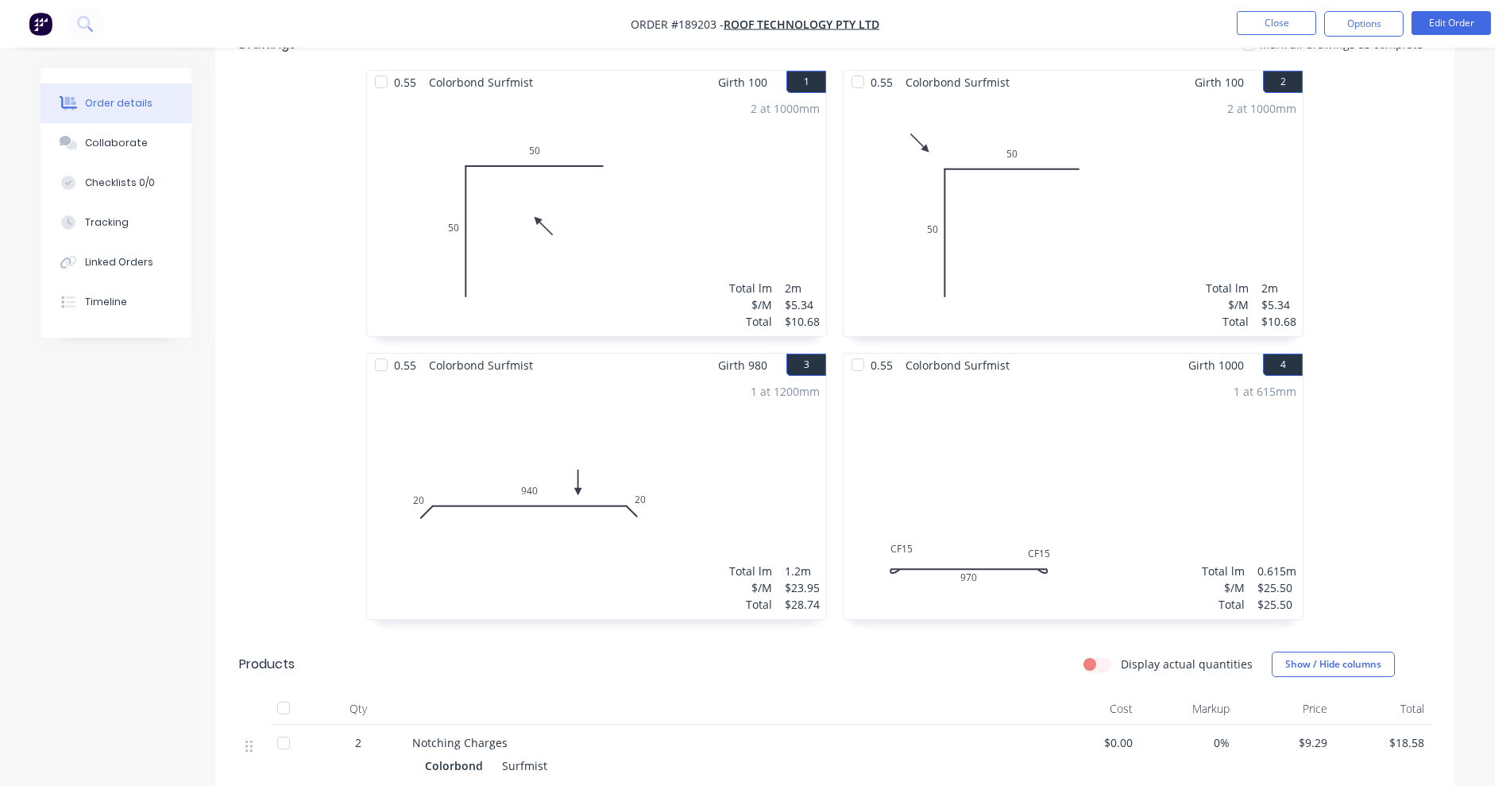
scroll to position [397, 0]
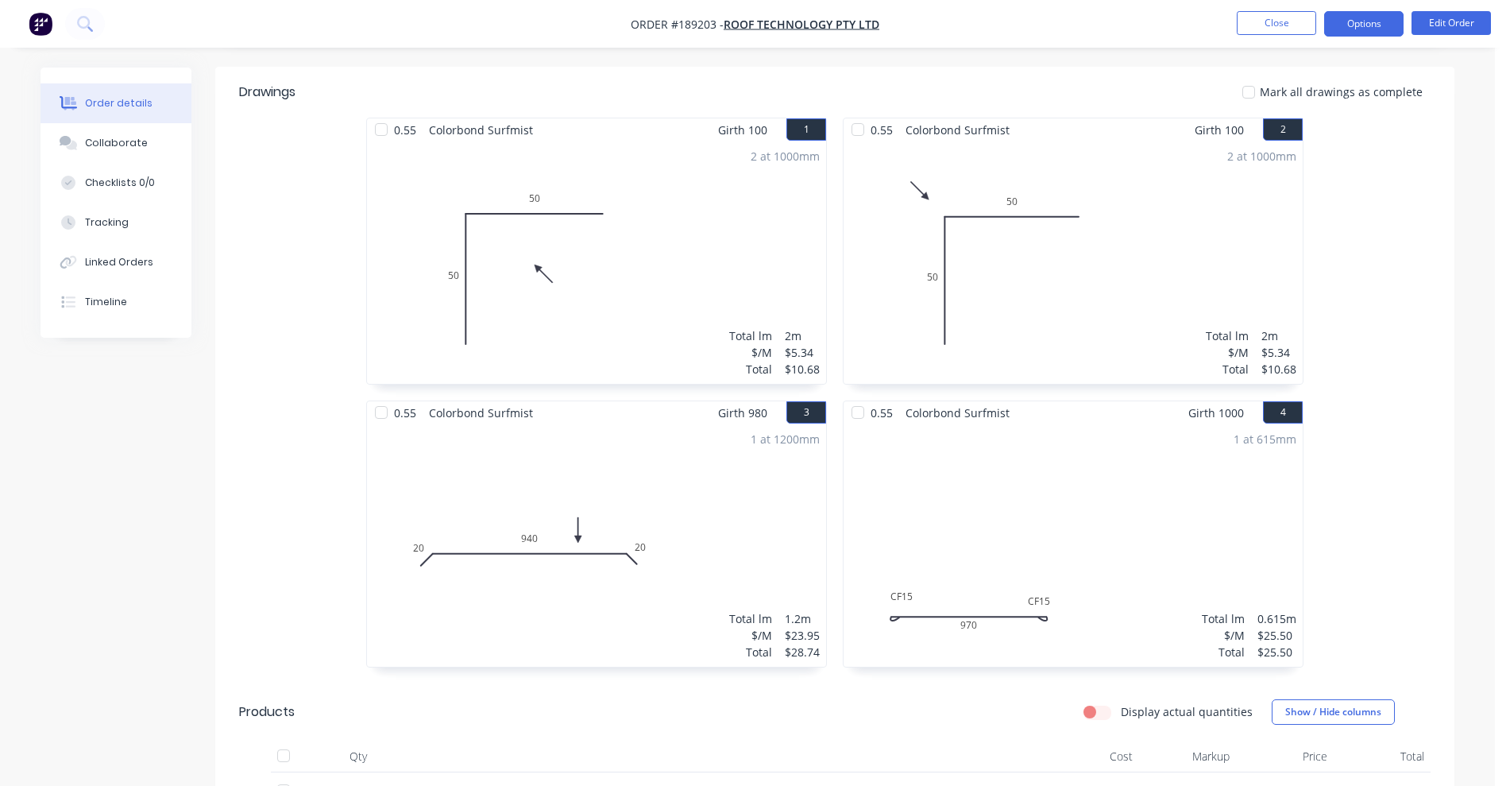
click at [1375, 22] on button "Options" at bounding box center [1364, 23] width 79 height 25
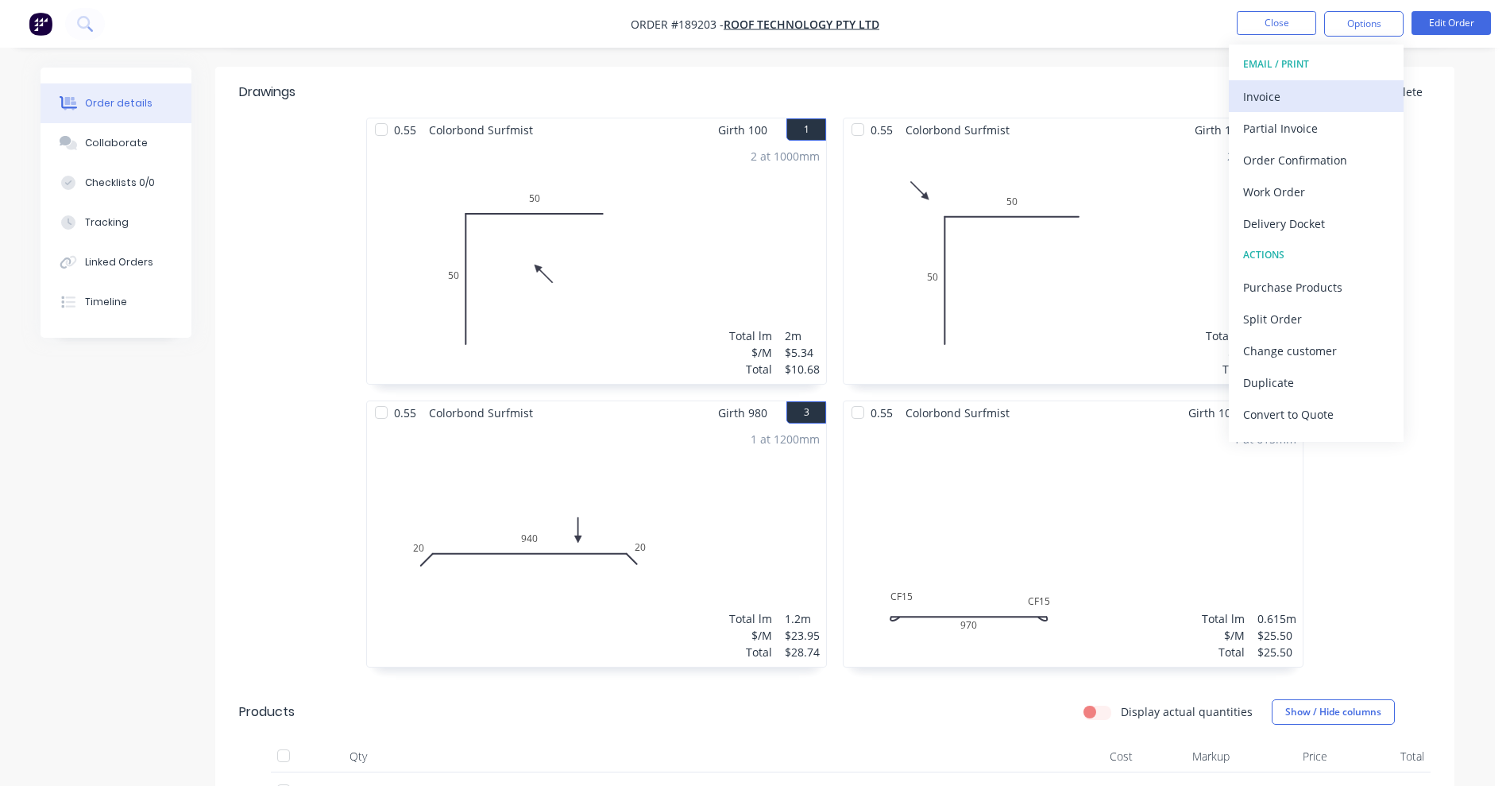
click at [1325, 96] on div "Invoice" at bounding box center [1316, 96] width 146 height 23
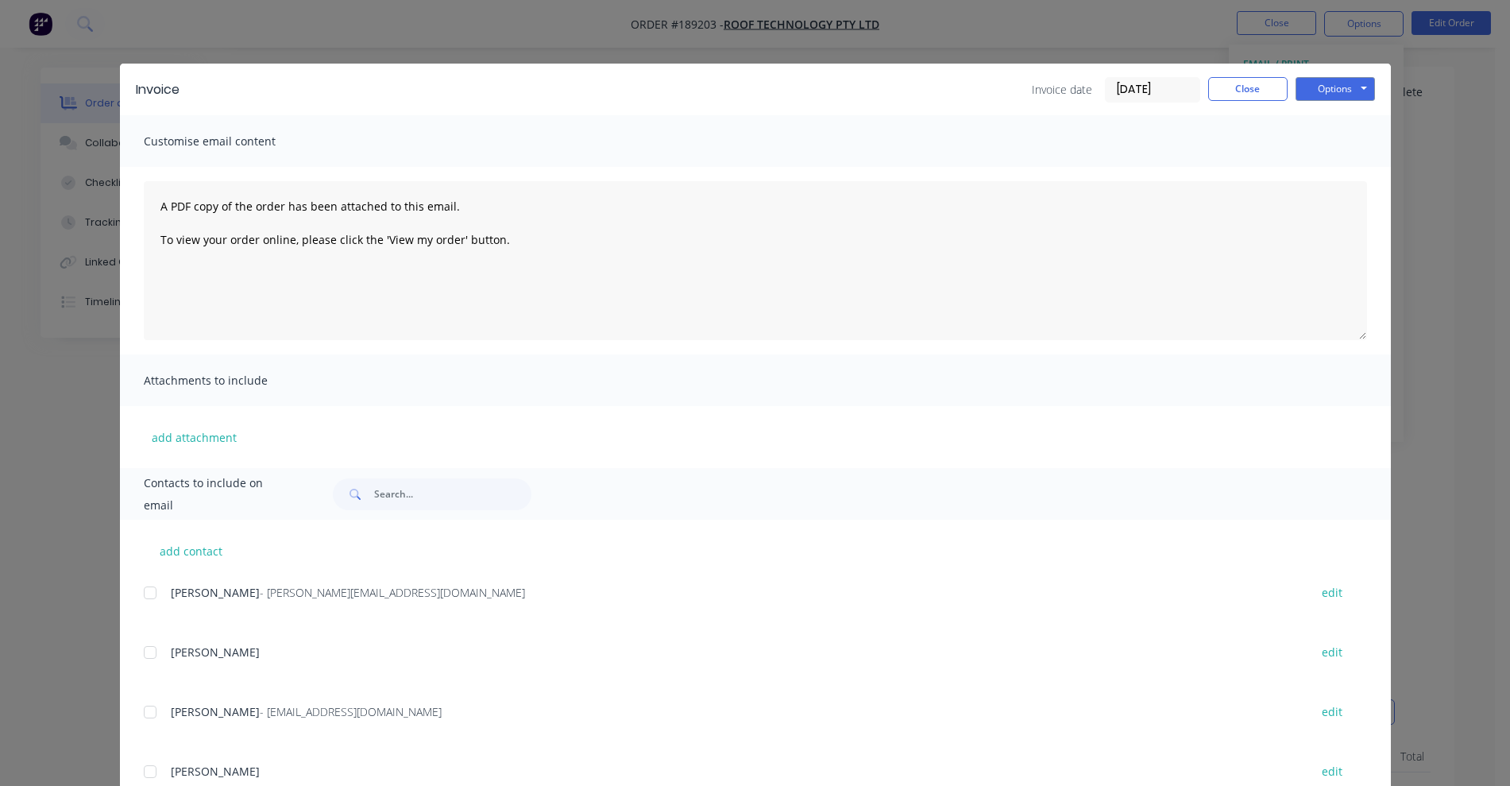
click at [148, 594] on div at bounding box center [150, 593] width 32 height 32
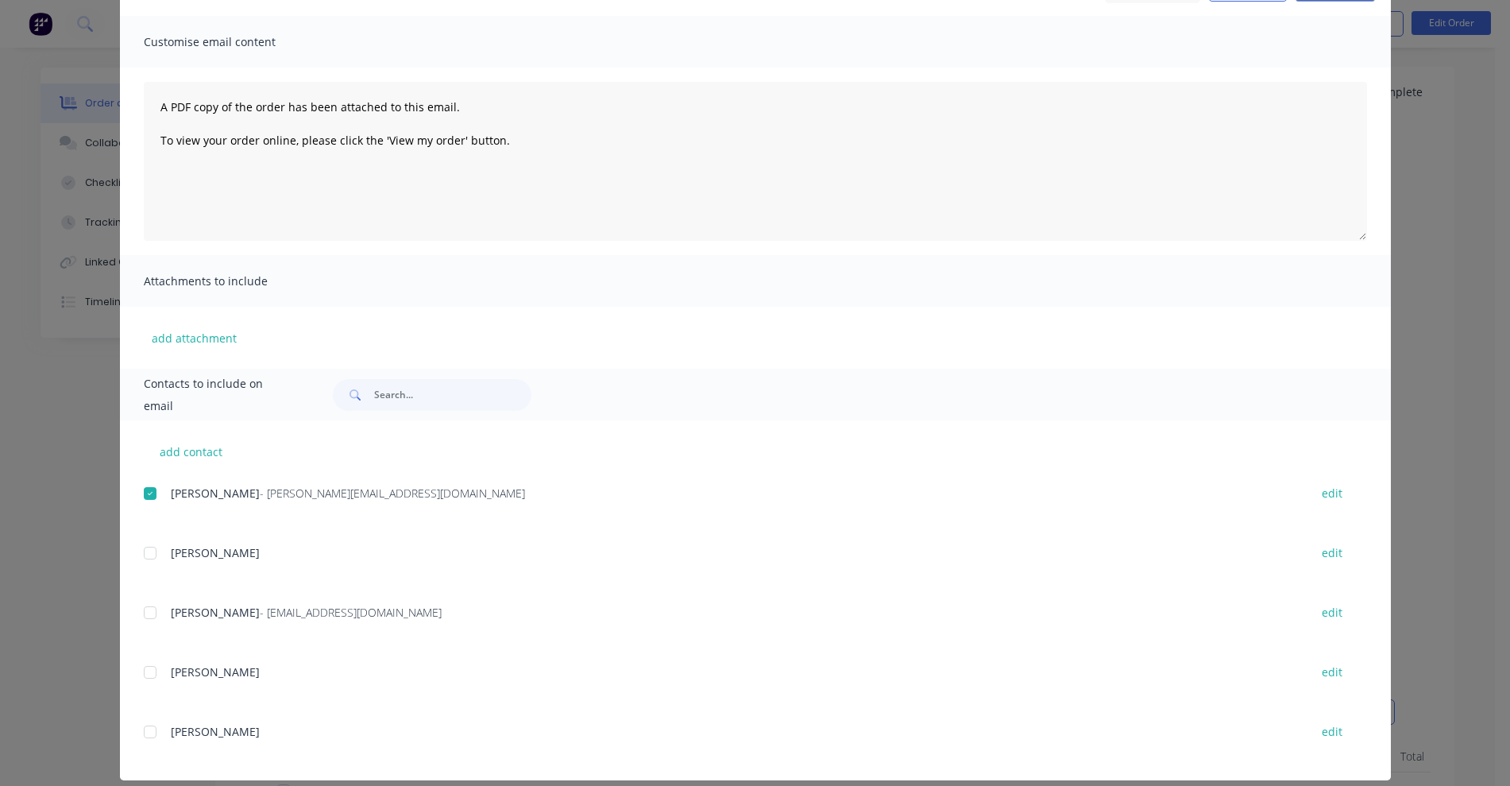
scroll to position [0, 0]
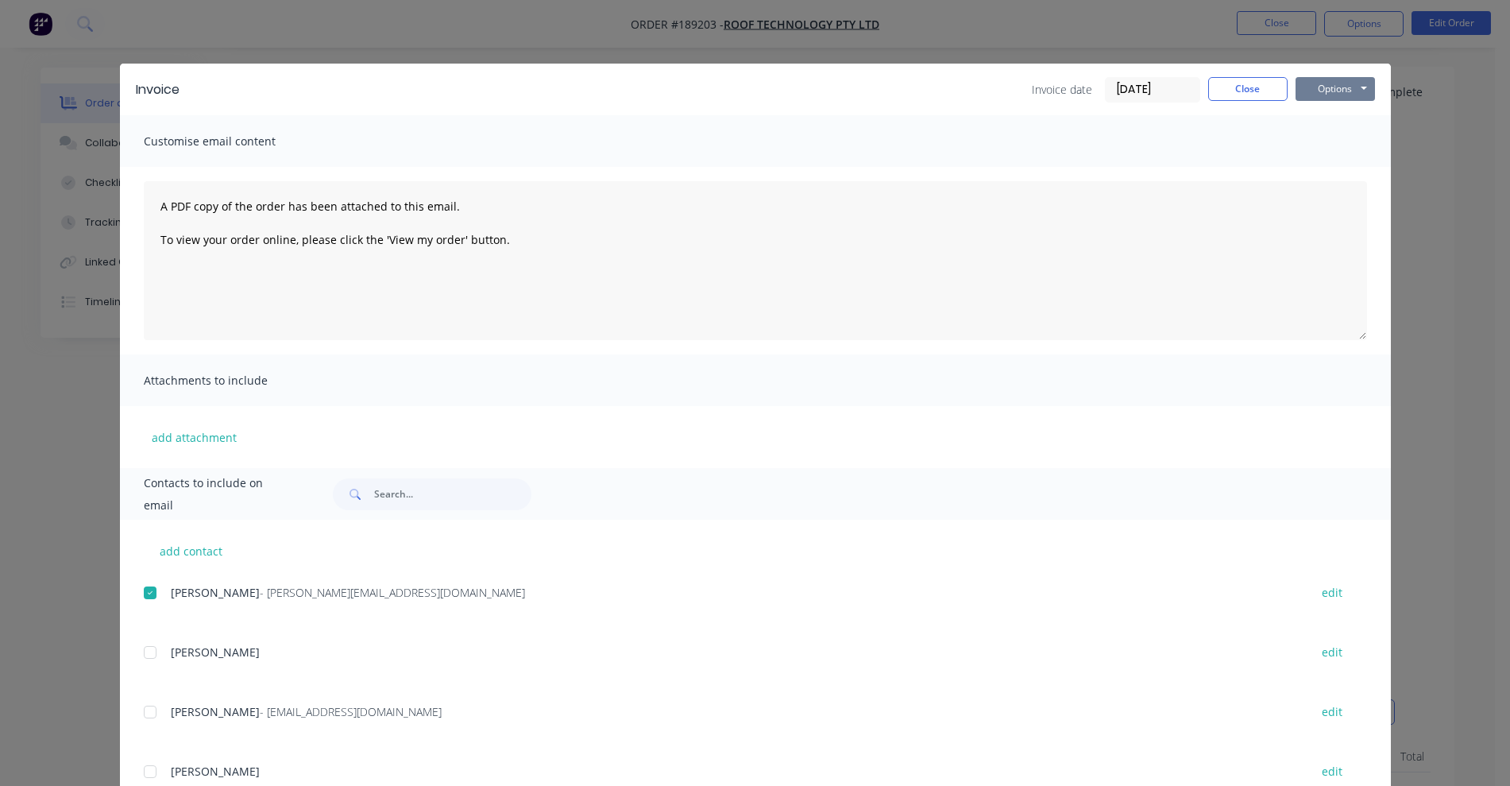
click at [1335, 88] on button "Options" at bounding box center [1335, 89] width 79 height 24
click at [1322, 168] on button "Email" at bounding box center [1347, 170] width 102 height 26
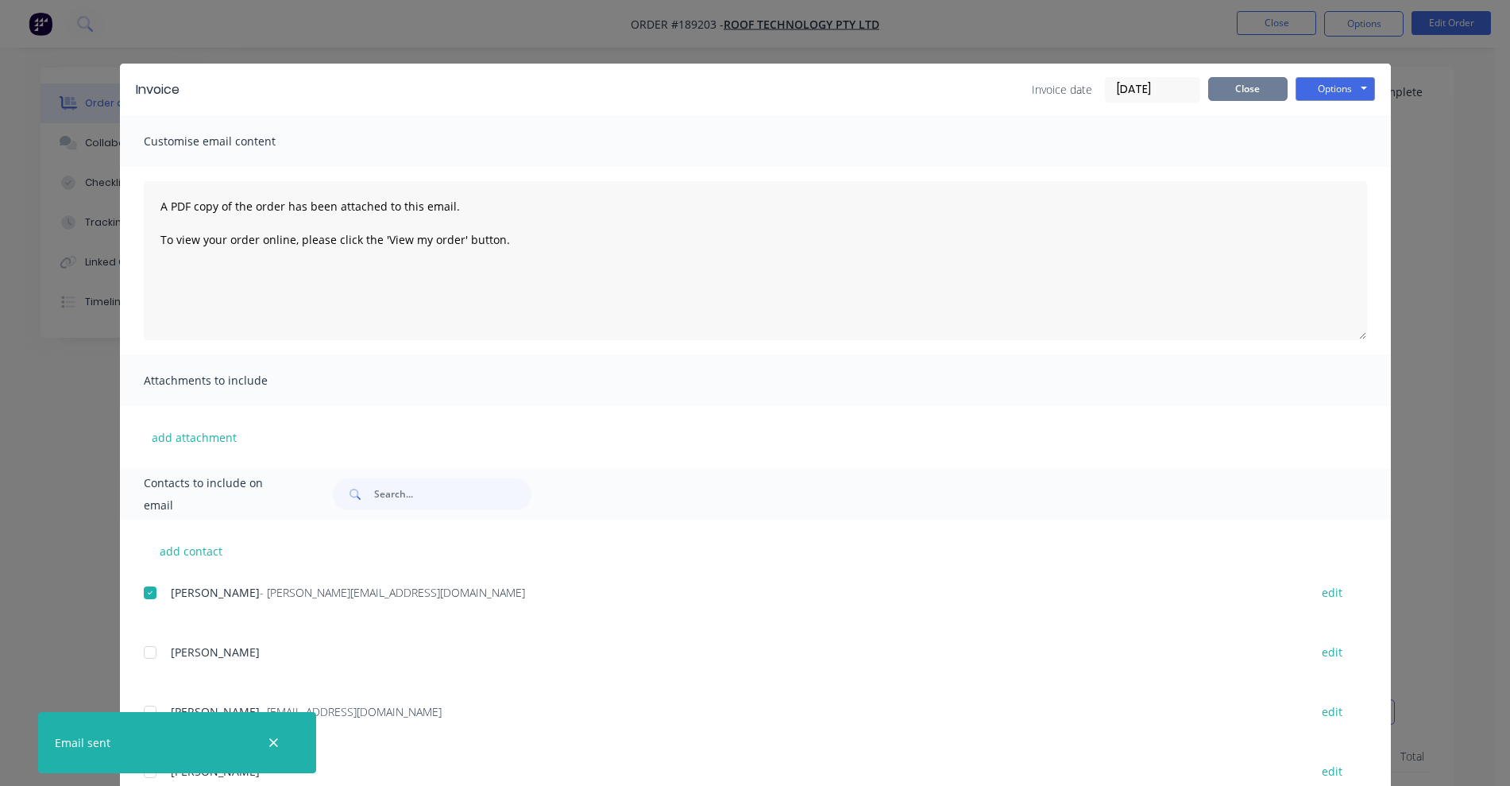
click at [1234, 83] on button "Close" at bounding box center [1248, 89] width 79 height 24
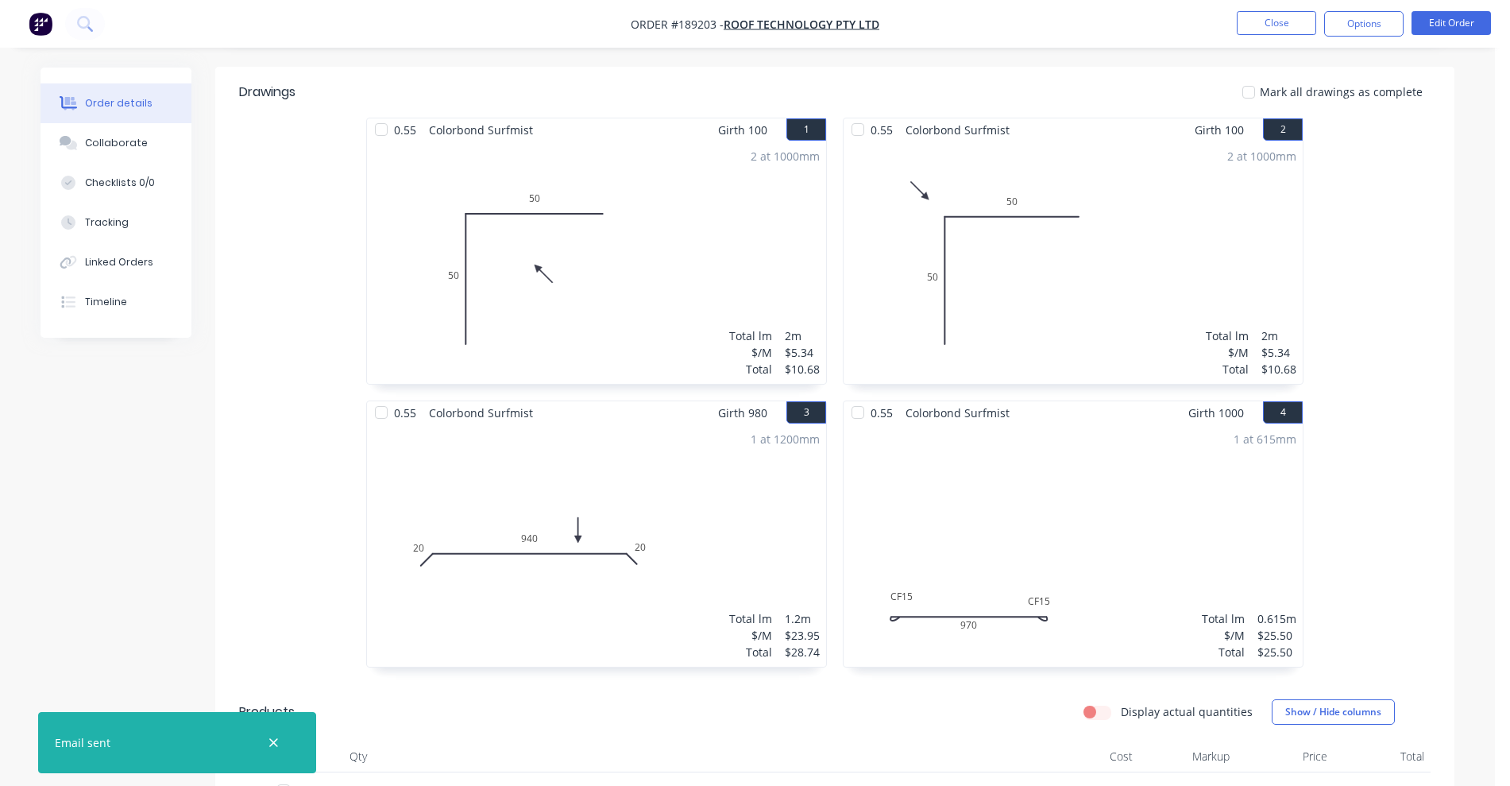
click at [1259, 37] on nav "Order #189203 - Roof Technology Pty Ltd Close Options Edit Order" at bounding box center [755, 24] width 1510 height 48
click at [1262, 27] on button "Close" at bounding box center [1276, 23] width 79 height 24
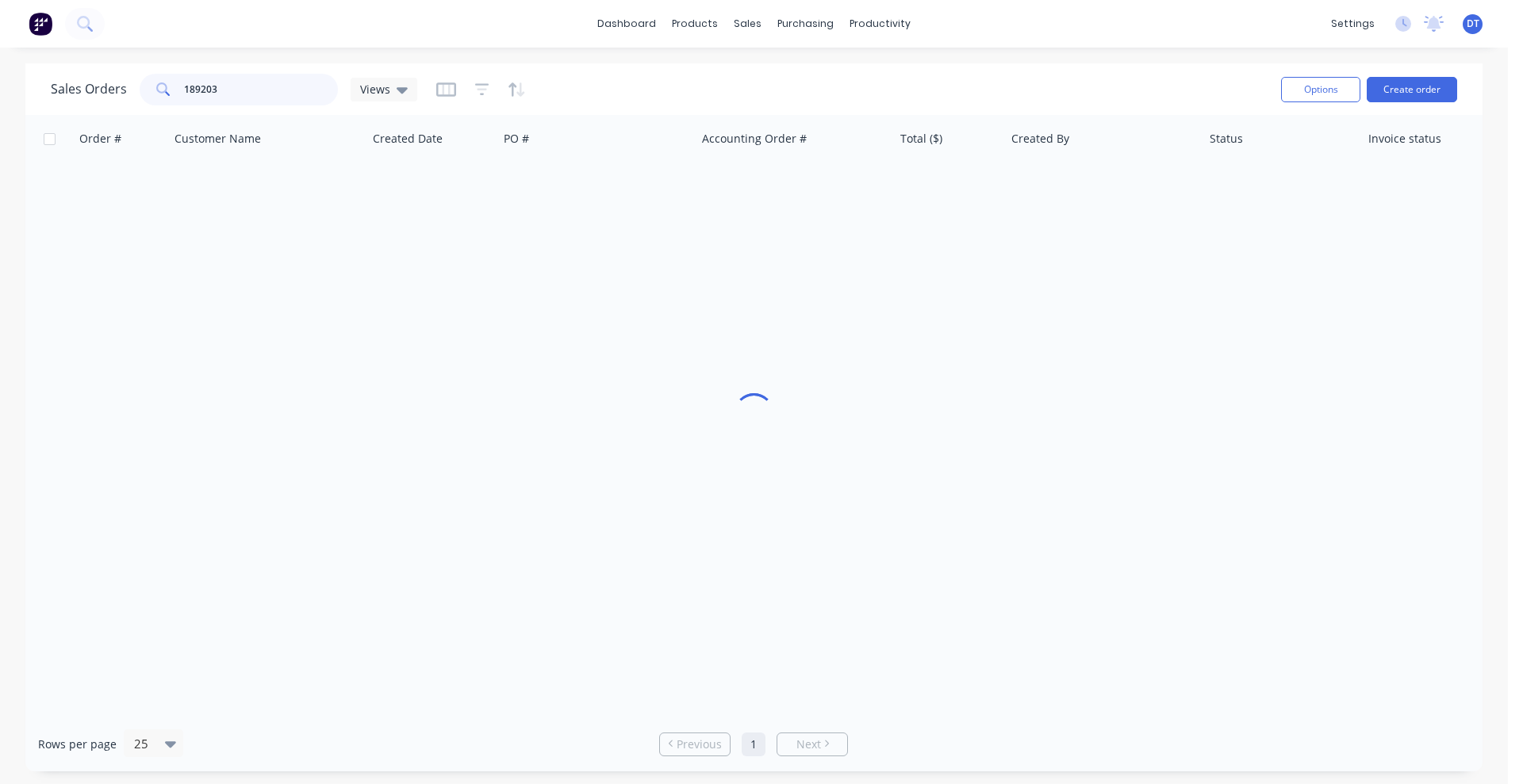
drag, startPoint x: 268, startPoint y: 99, endPoint x: 160, endPoint y: 112, distance: 108.8
click at [160, 112] on div "Sales Orders 189203 Views Options Create order" at bounding box center [754, 90] width 1457 height 52
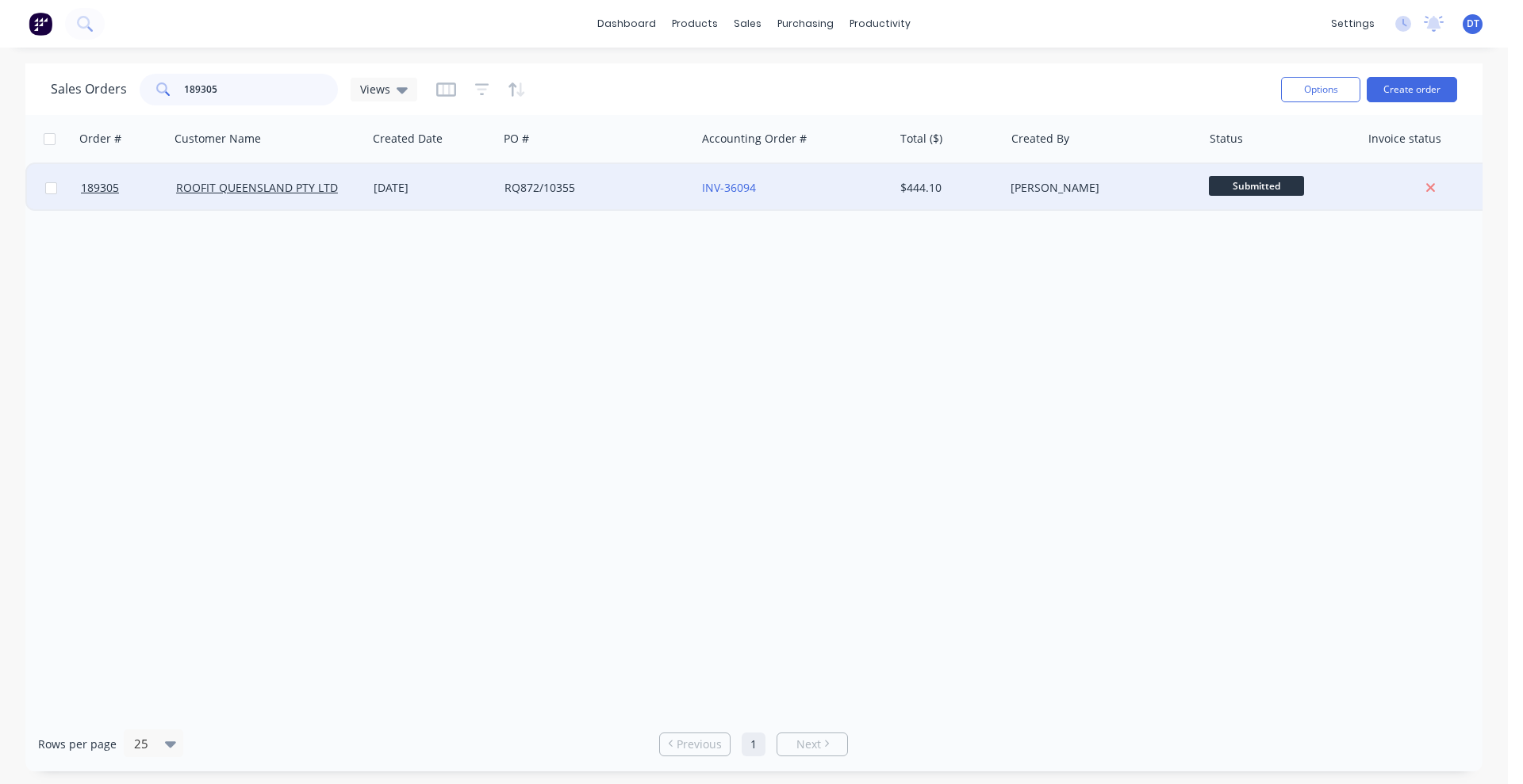
type input "189305"
click at [640, 192] on div "RQ872/10355" at bounding box center [592, 188] width 176 height 16
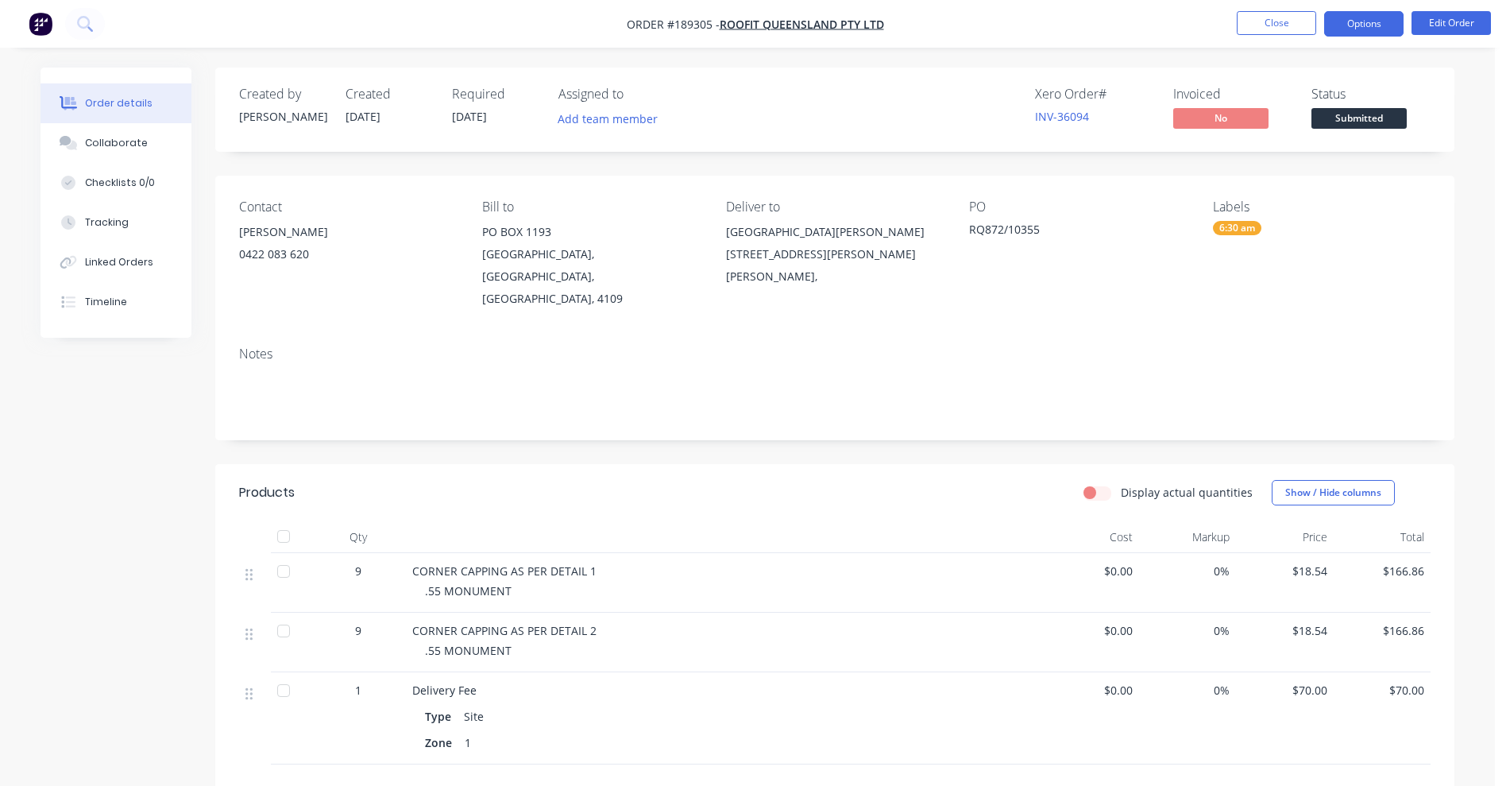
click at [1352, 30] on button "Options" at bounding box center [1364, 23] width 79 height 25
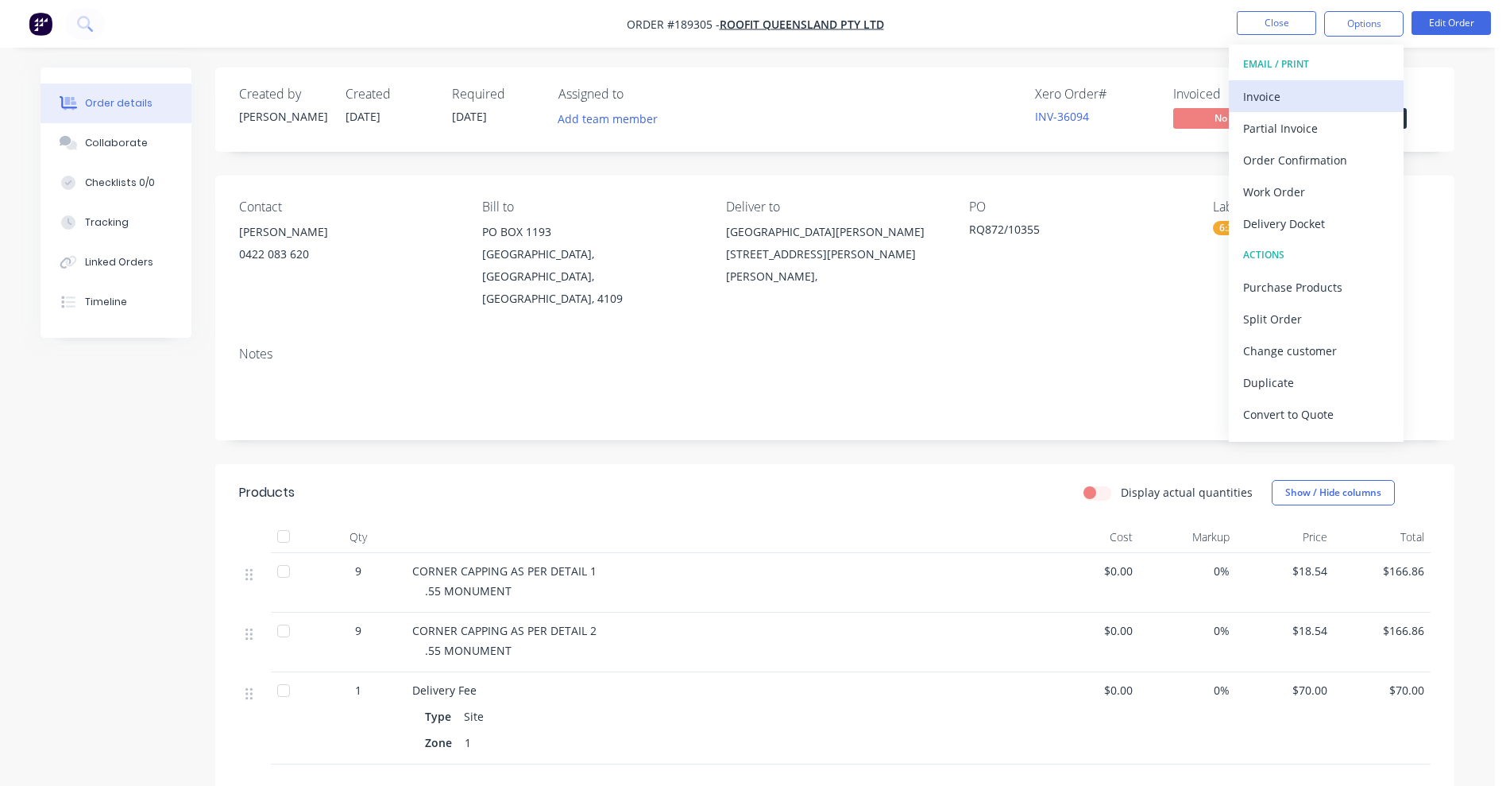
click at [1305, 102] on div "Invoice" at bounding box center [1316, 96] width 146 height 23
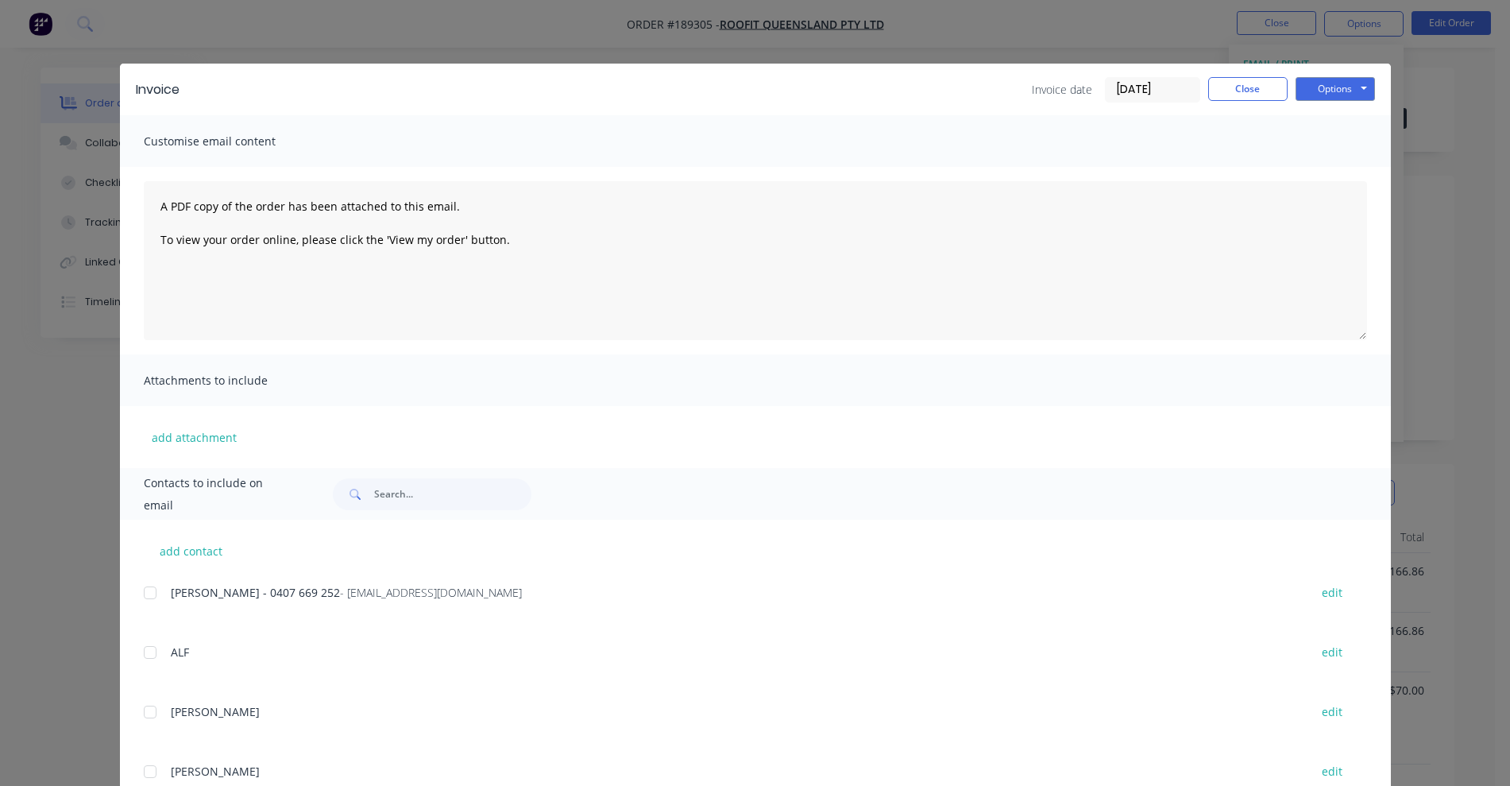
click at [146, 593] on div at bounding box center [150, 593] width 32 height 32
click at [1366, 91] on button "Options" at bounding box center [1335, 89] width 79 height 24
click at [1342, 164] on button "Email" at bounding box center [1347, 170] width 102 height 26
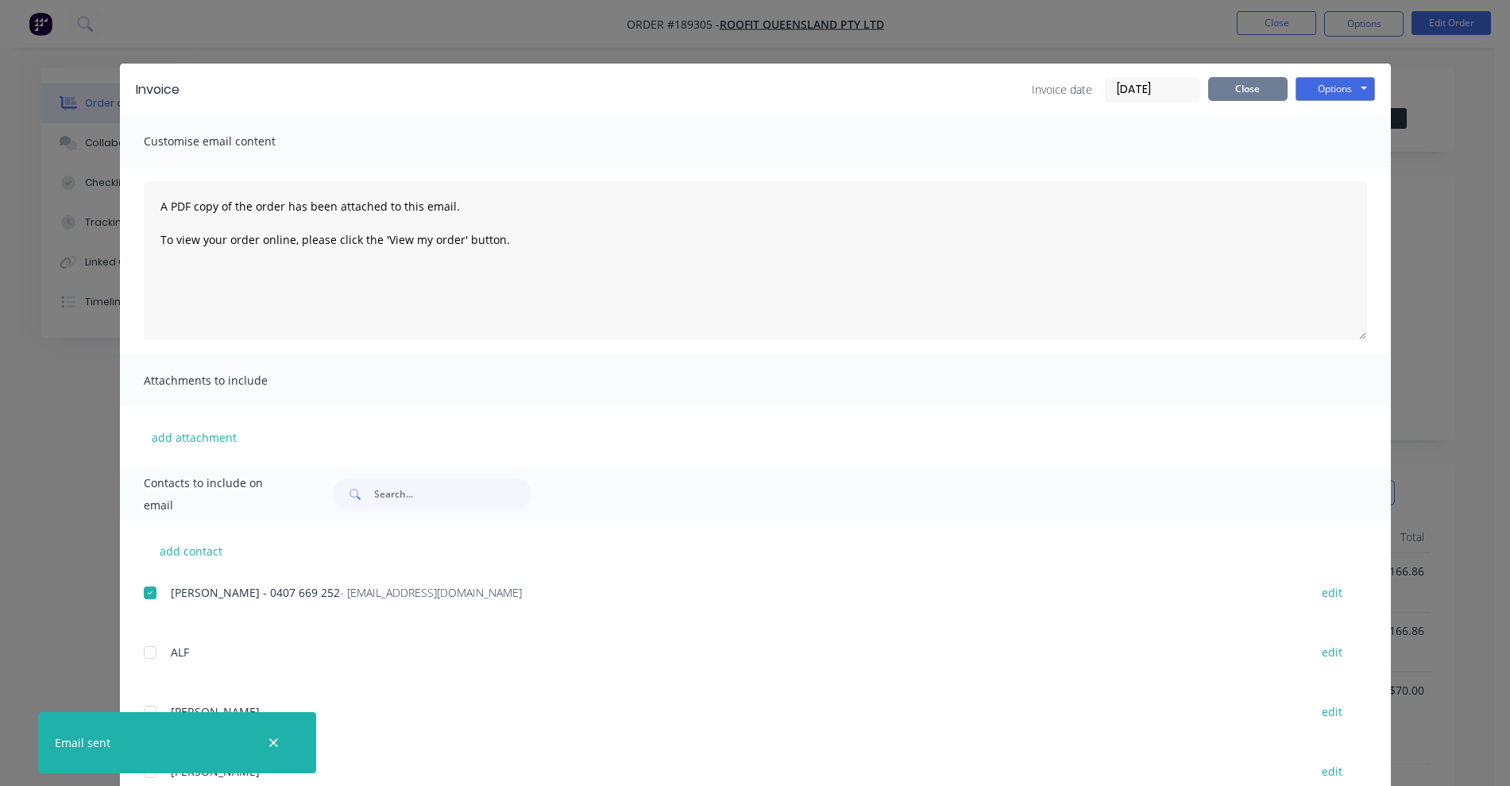
click at [1259, 89] on button "Close" at bounding box center [1248, 89] width 79 height 24
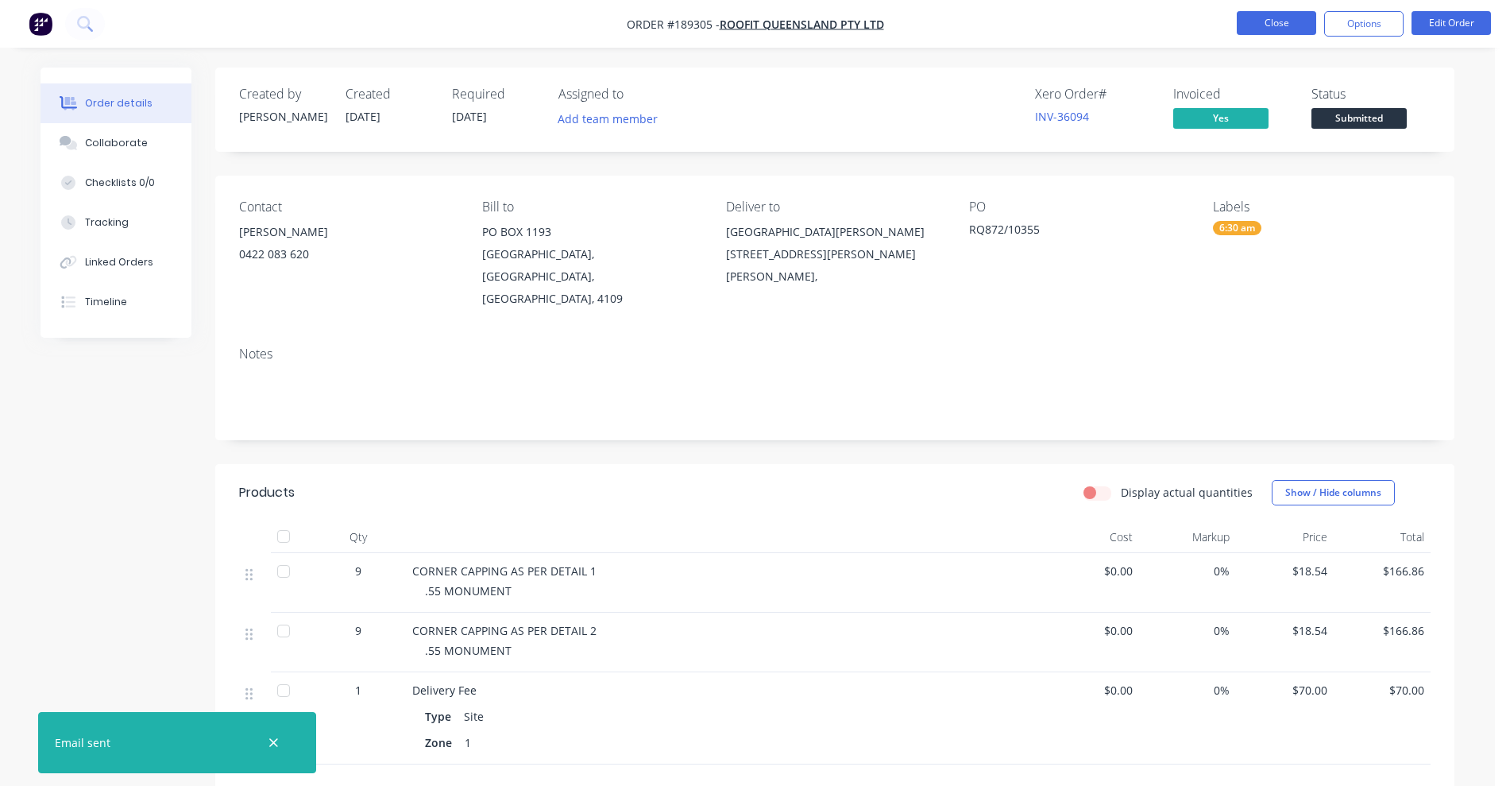
click at [1275, 26] on button "Close" at bounding box center [1276, 23] width 79 height 24
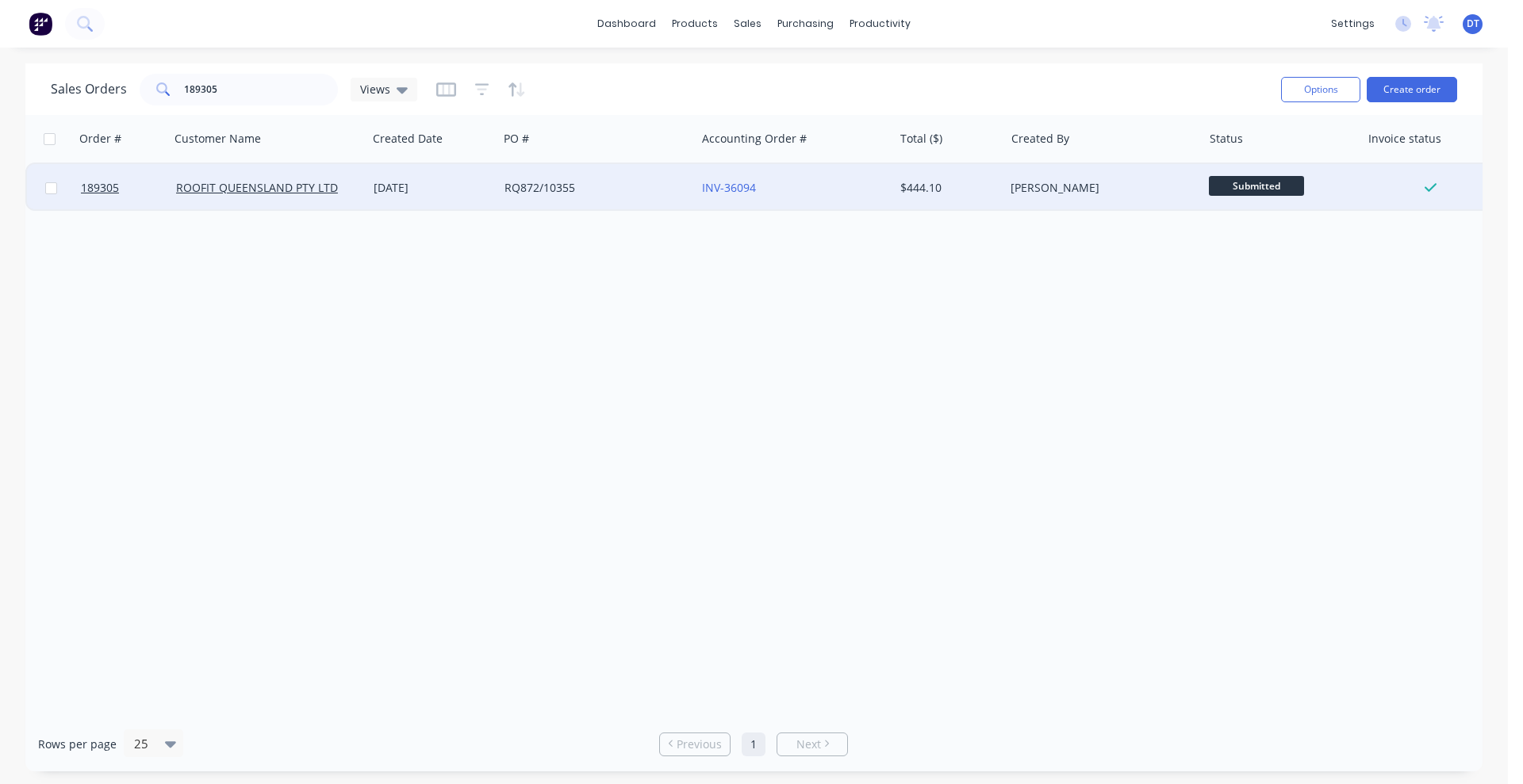
click at [638, 184] on div "RQ872/10355" at bounding box center [592, 188] width 176 height 16
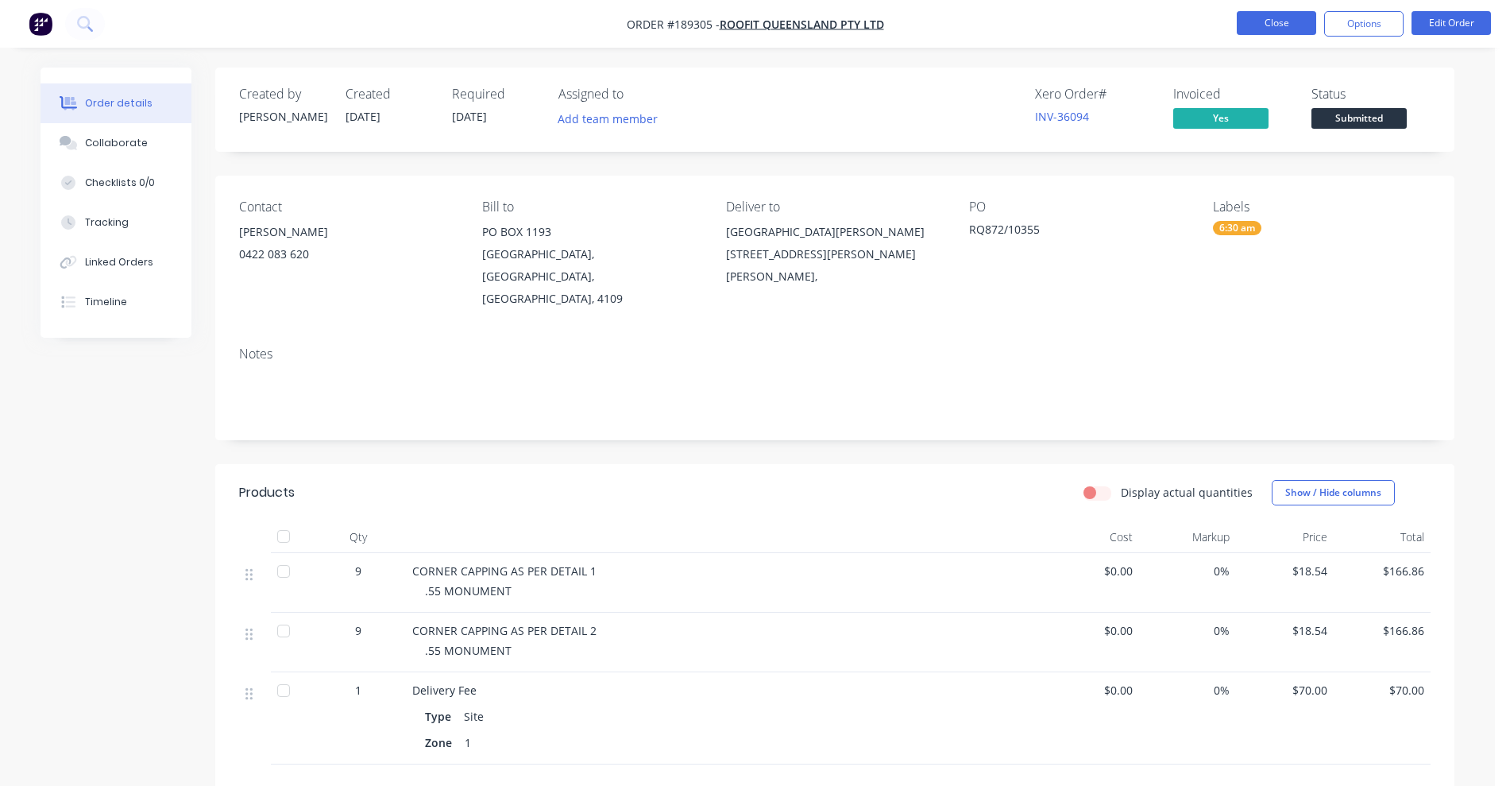
click at [1259, 25] on button "Close" at bounding box center [1276, 23] width 79 height 24
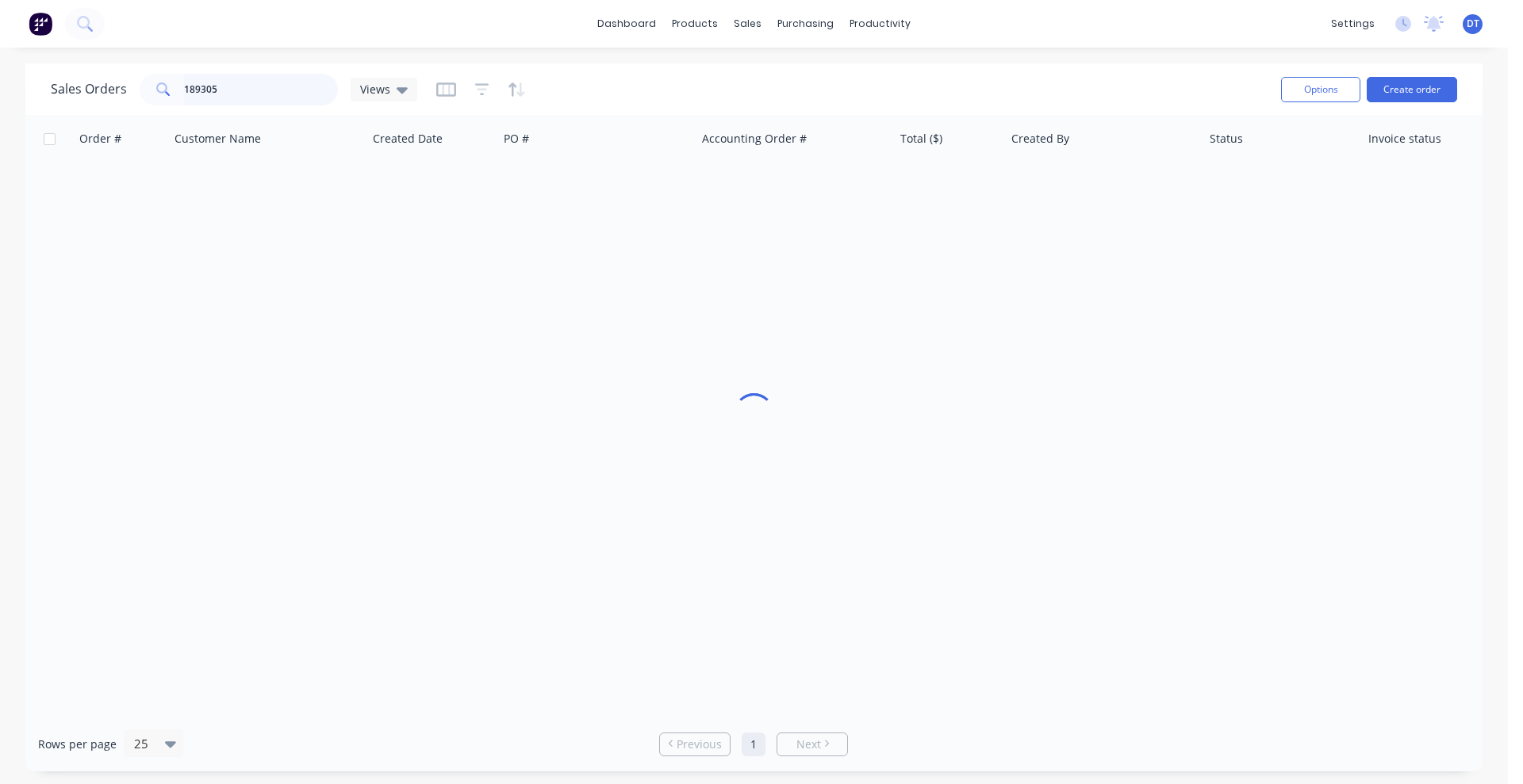
drag, startPoint x: 221, startPoint y: 88, endPoint x: 100, endPoint y: 79, distance: 121.3
click at [100, 79] on div "Sales Orders 189305 Views" at bounding box center [234, 90] width 366 height 32
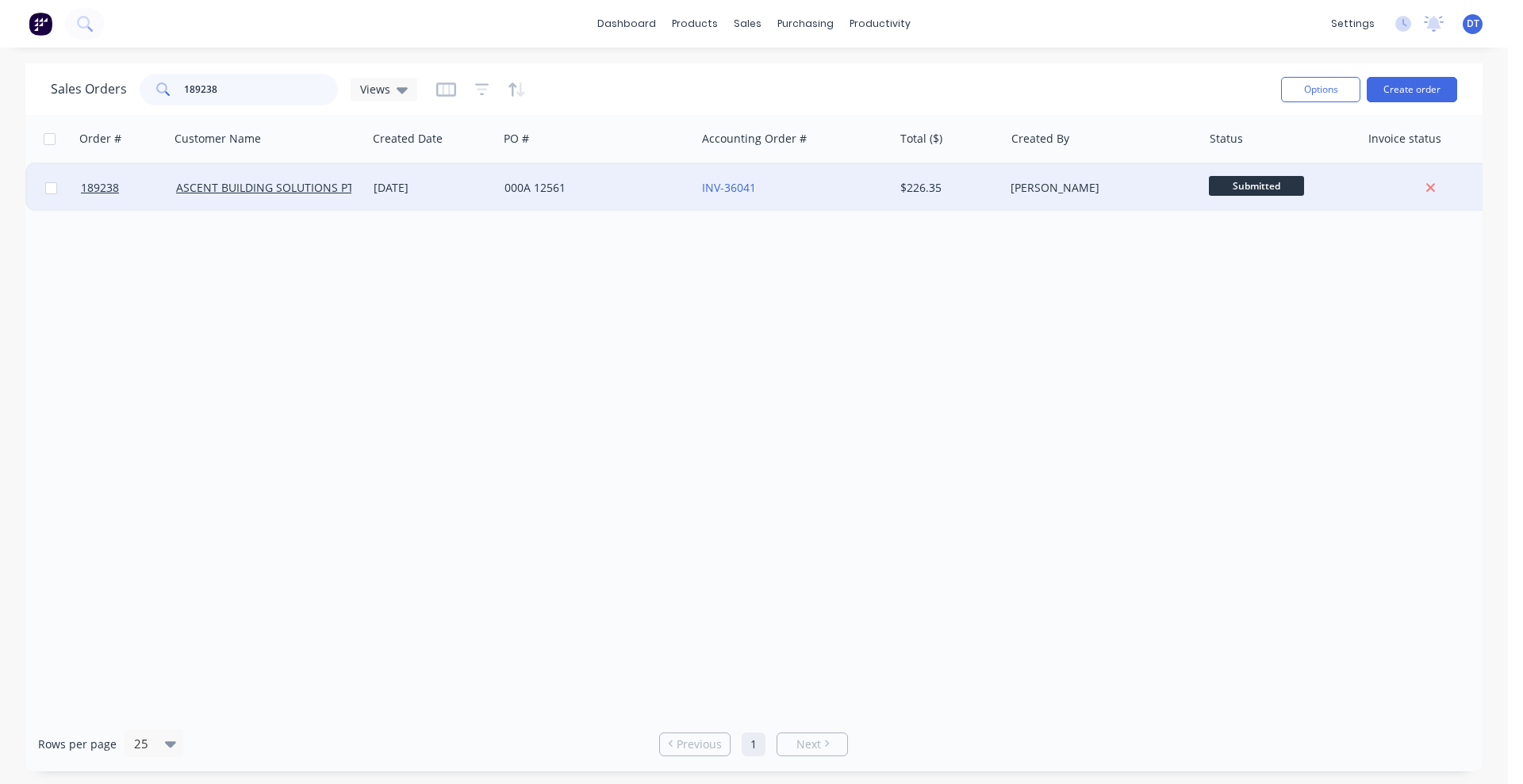
type input "189238"
click at [457, 196] on div "[DATE]" at bounding box center [432, 188] width 131 height 48
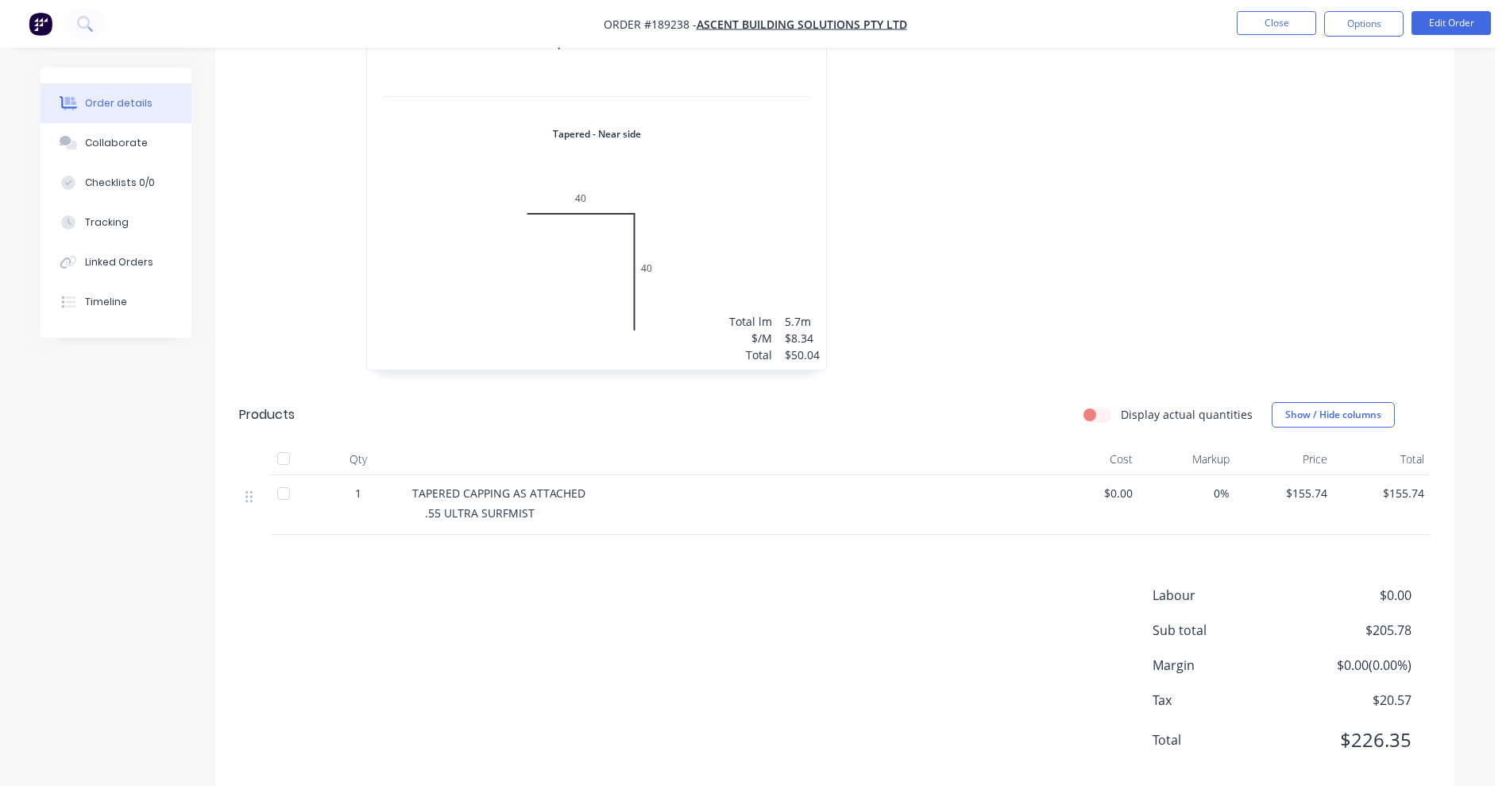
scroll to position [695, 0]
click at [1355, 27] on button "Options" at bounding box center [1364, 23] width 79 height 25
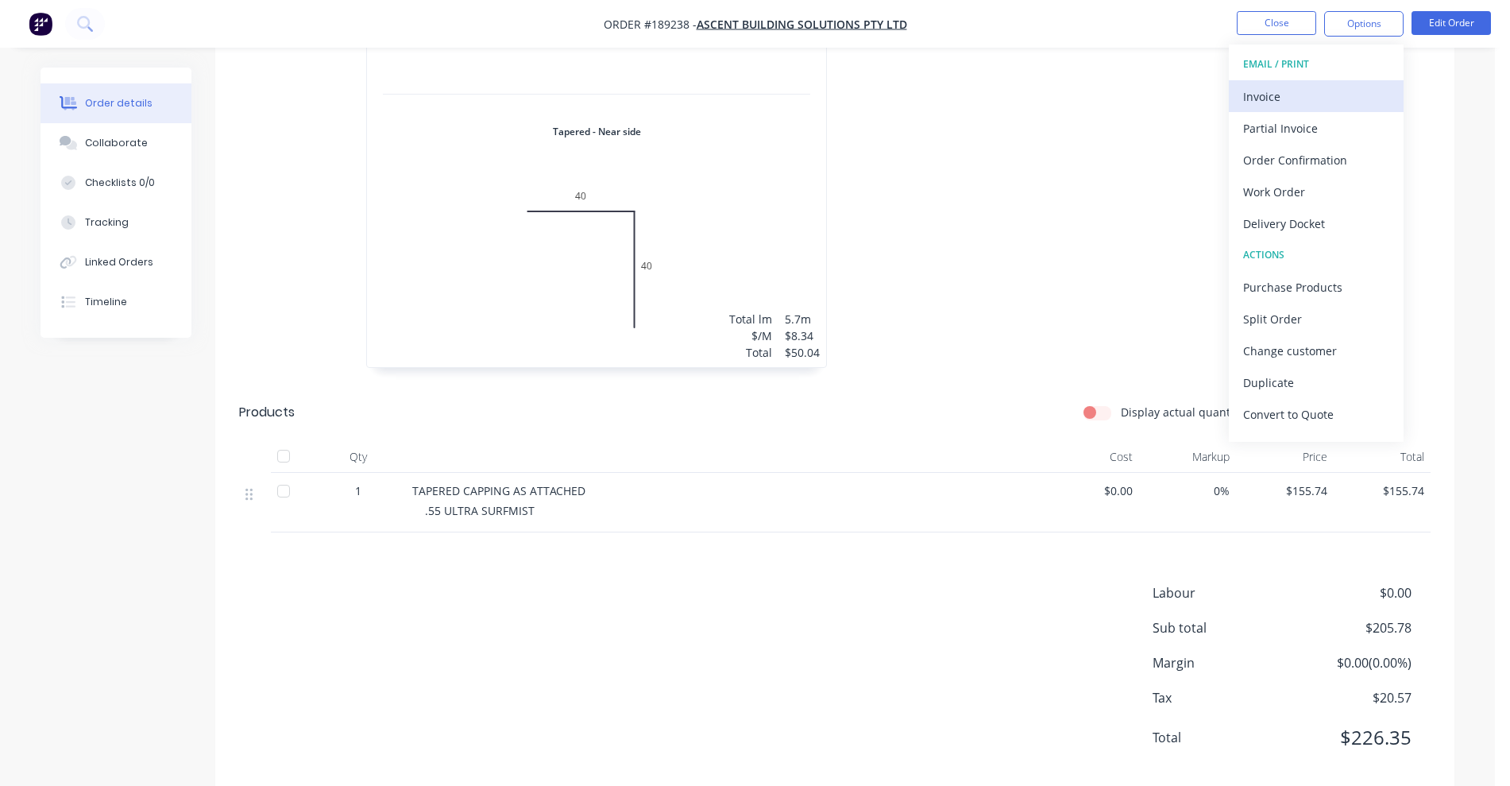
click at [1309, 97] on div "Invoice" at bounding box center [1316, 96] width 146 height 23
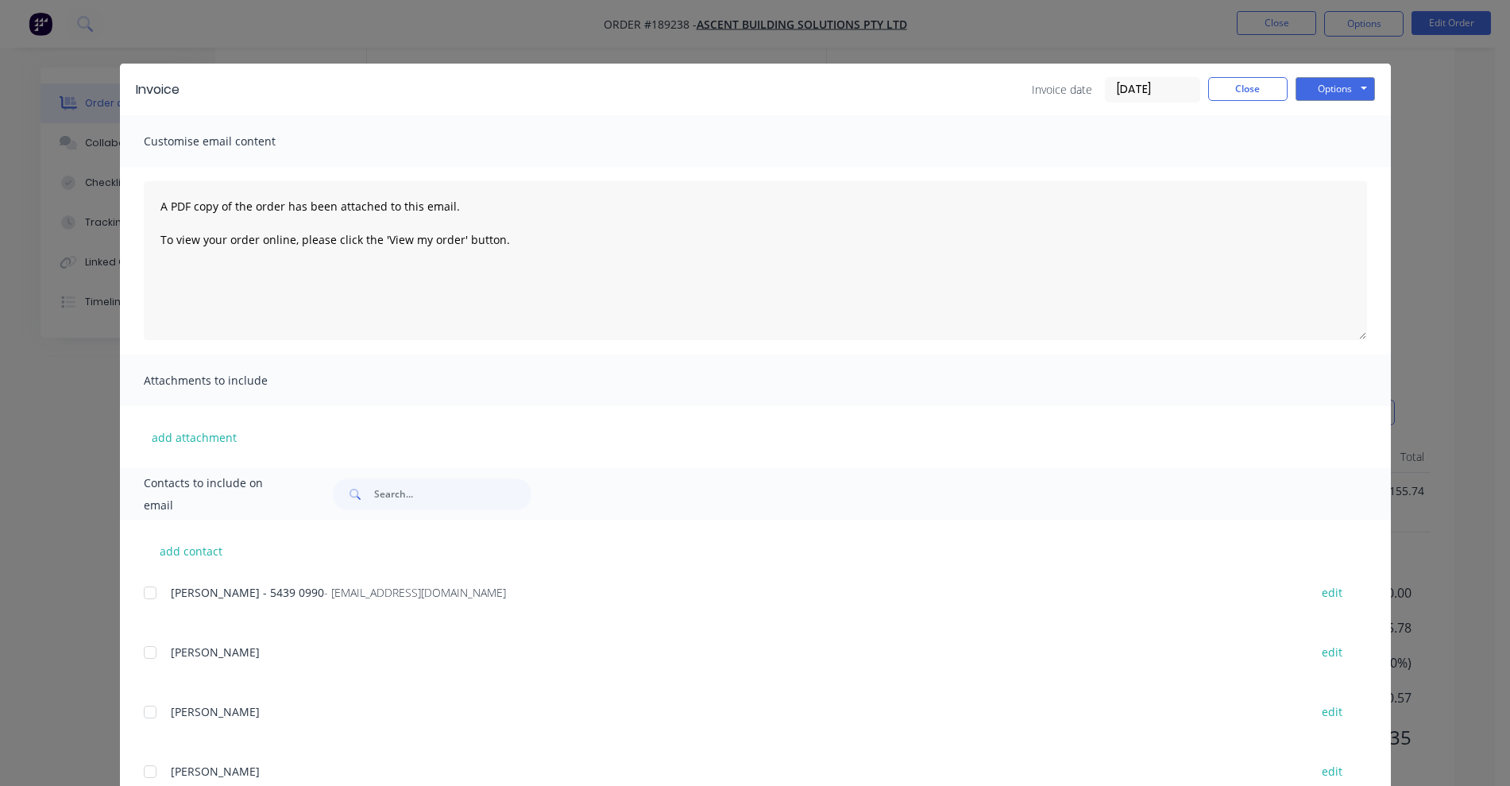
click at [137, 594] on div at bounding box center [150, 593] width 32 height 32
click at [1325, 78] on button "Options" at bounding box center [1335, 89] width 79 height 24
click at [1340, 160] on button "Email" at bounding box center [1347, 170] width 102 height 26
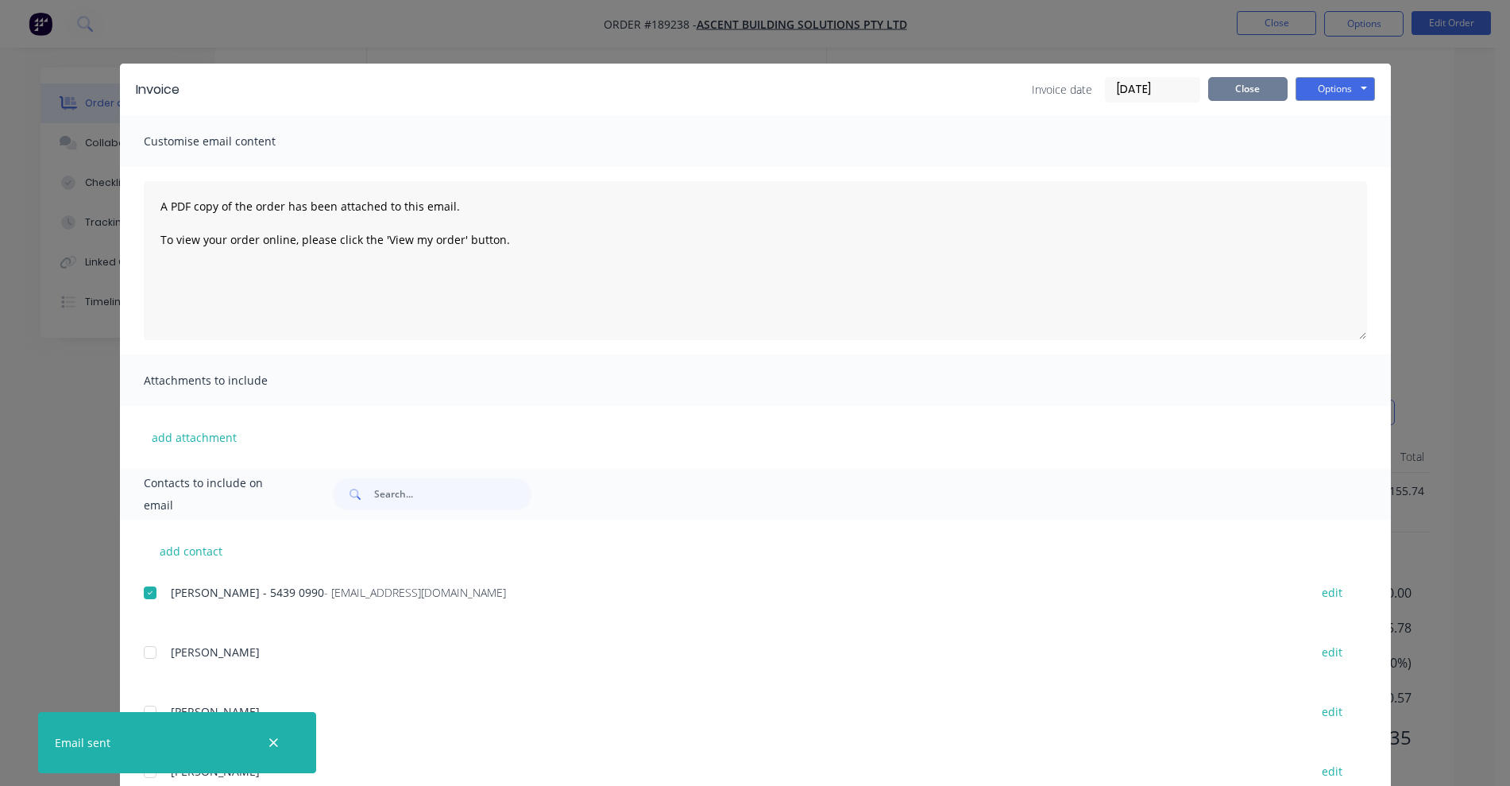
click at [1264, 87] on button "Close" at bounding box center [1248, 89] width 79 height 24
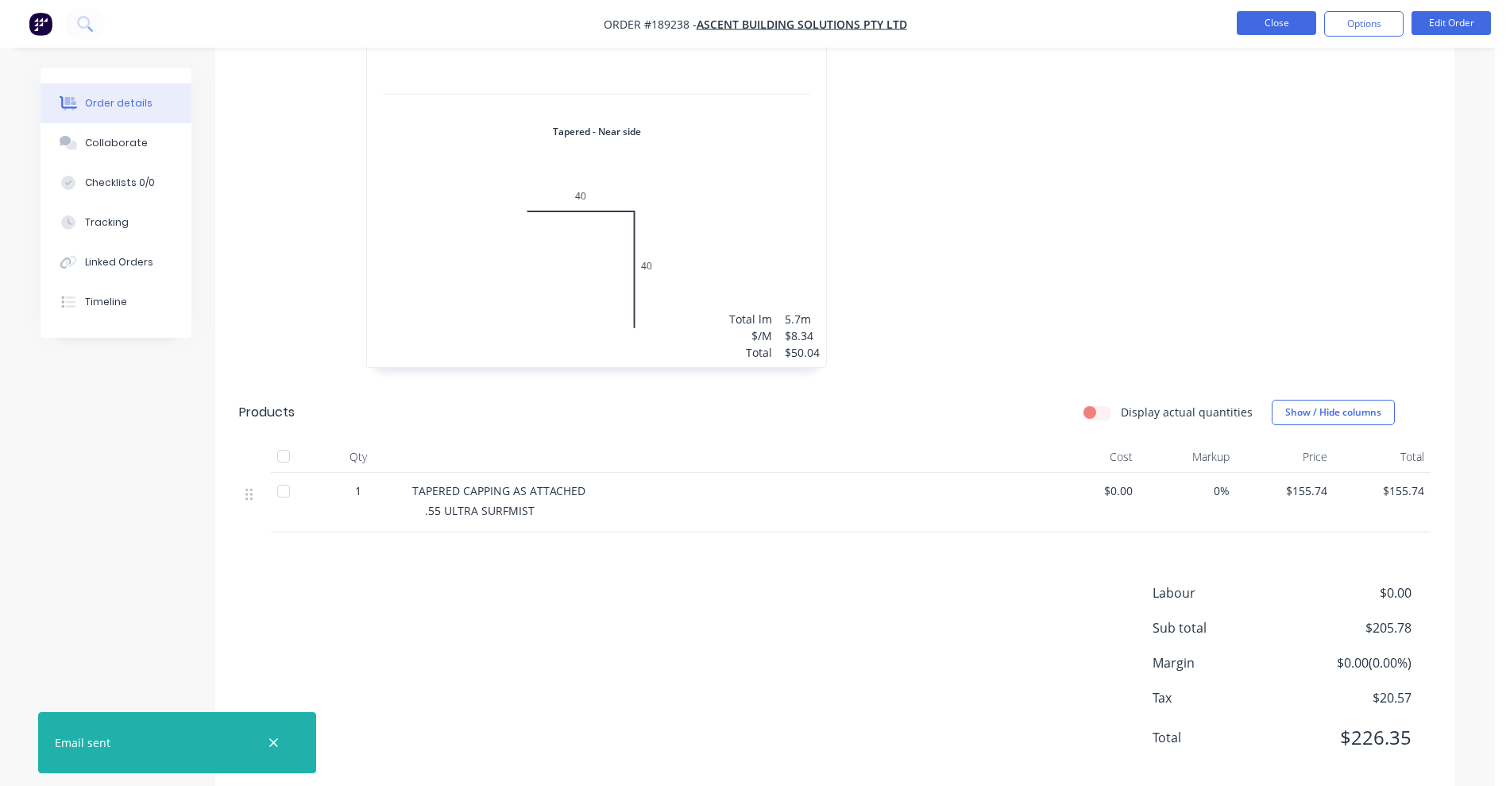
click at [1281, 22] on button "Close" at bounding box center [1276, 23] width 79 height 24
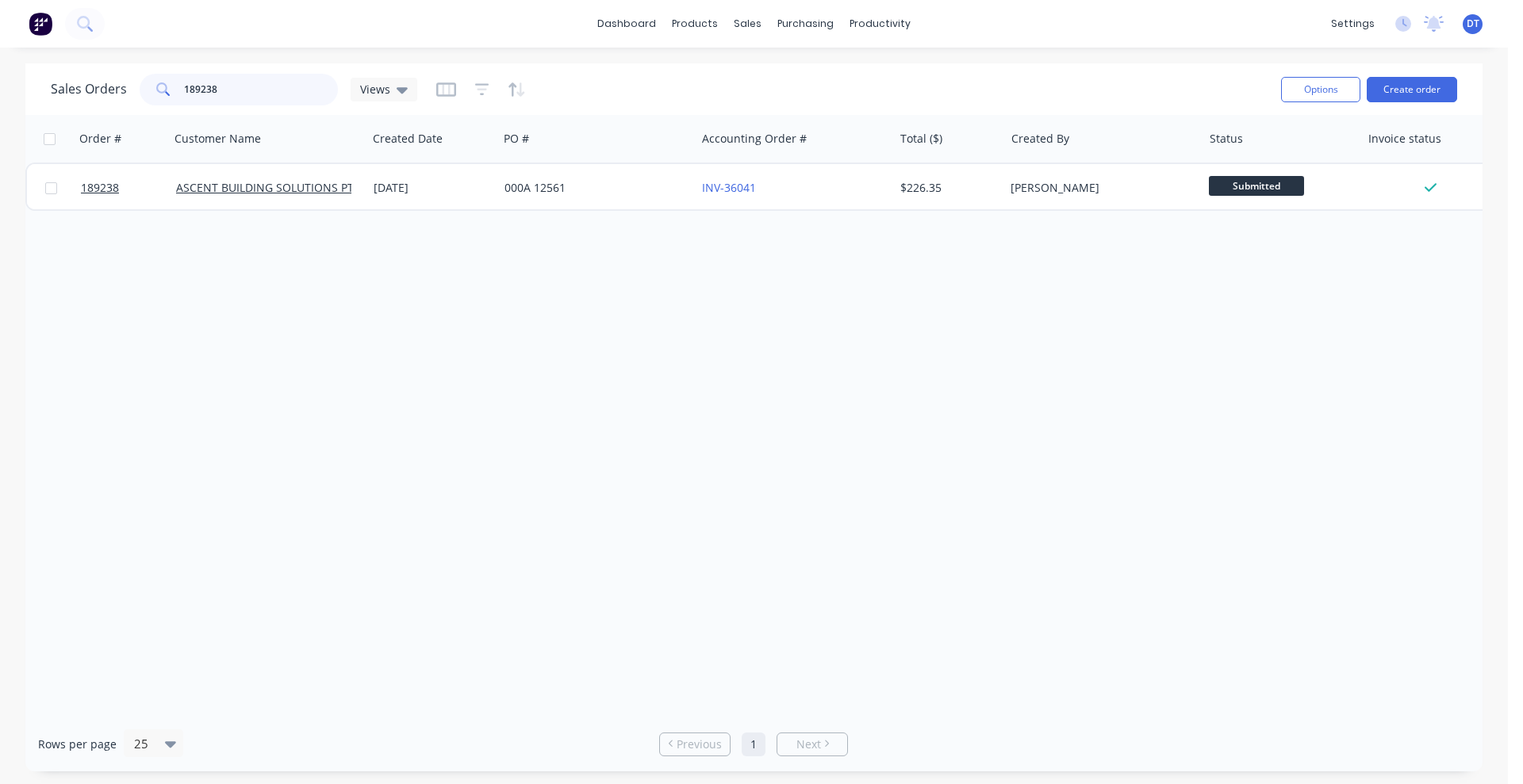
click at [140, 80] on div "189238" at bounding box center [239, 90] width 199 height 32
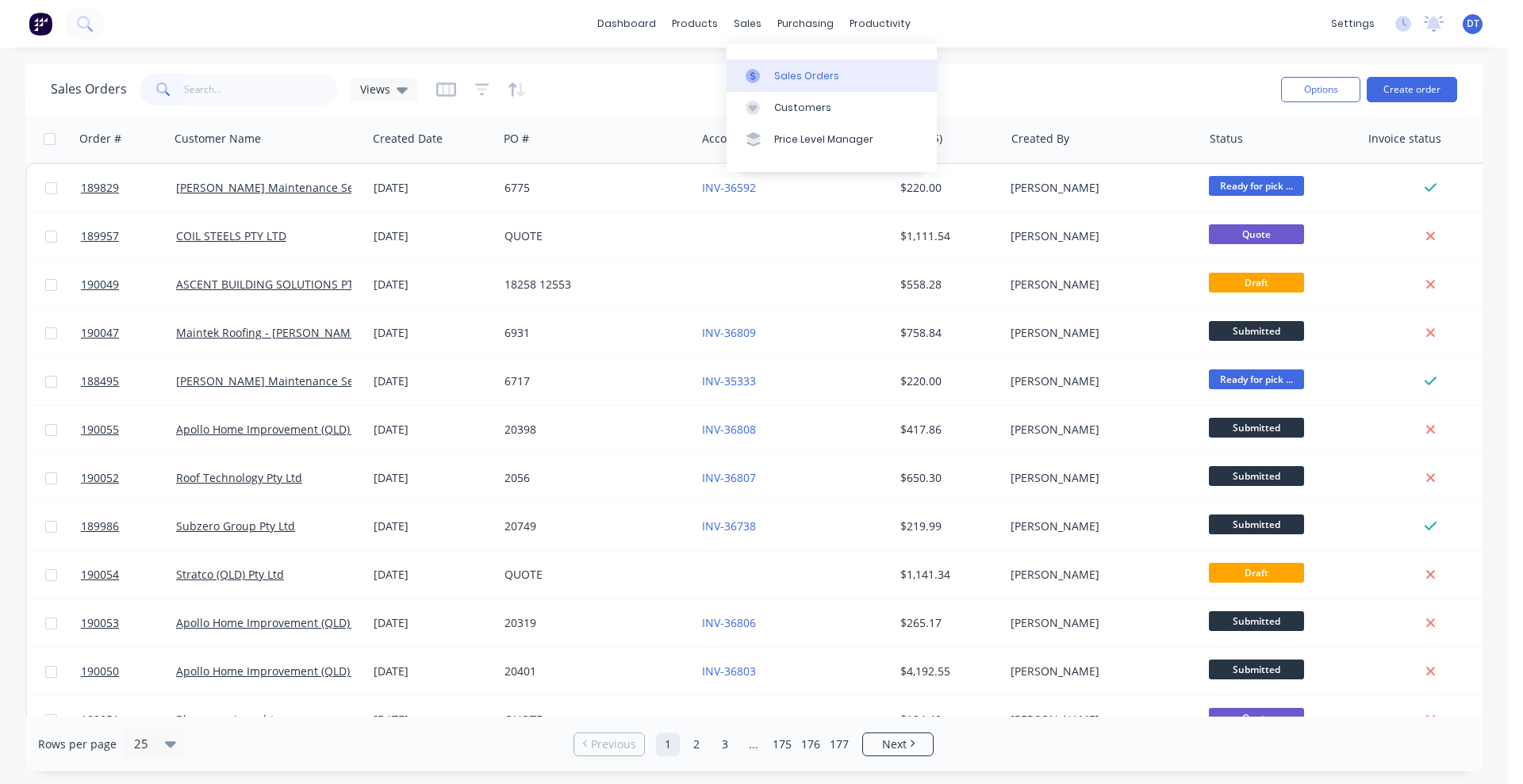
click at [753, 69] on icon at bounding box center [753, 76] width 14 height 14
click at [244, 86] on input "text" at bounding box center [260, 90] width 155 height 32
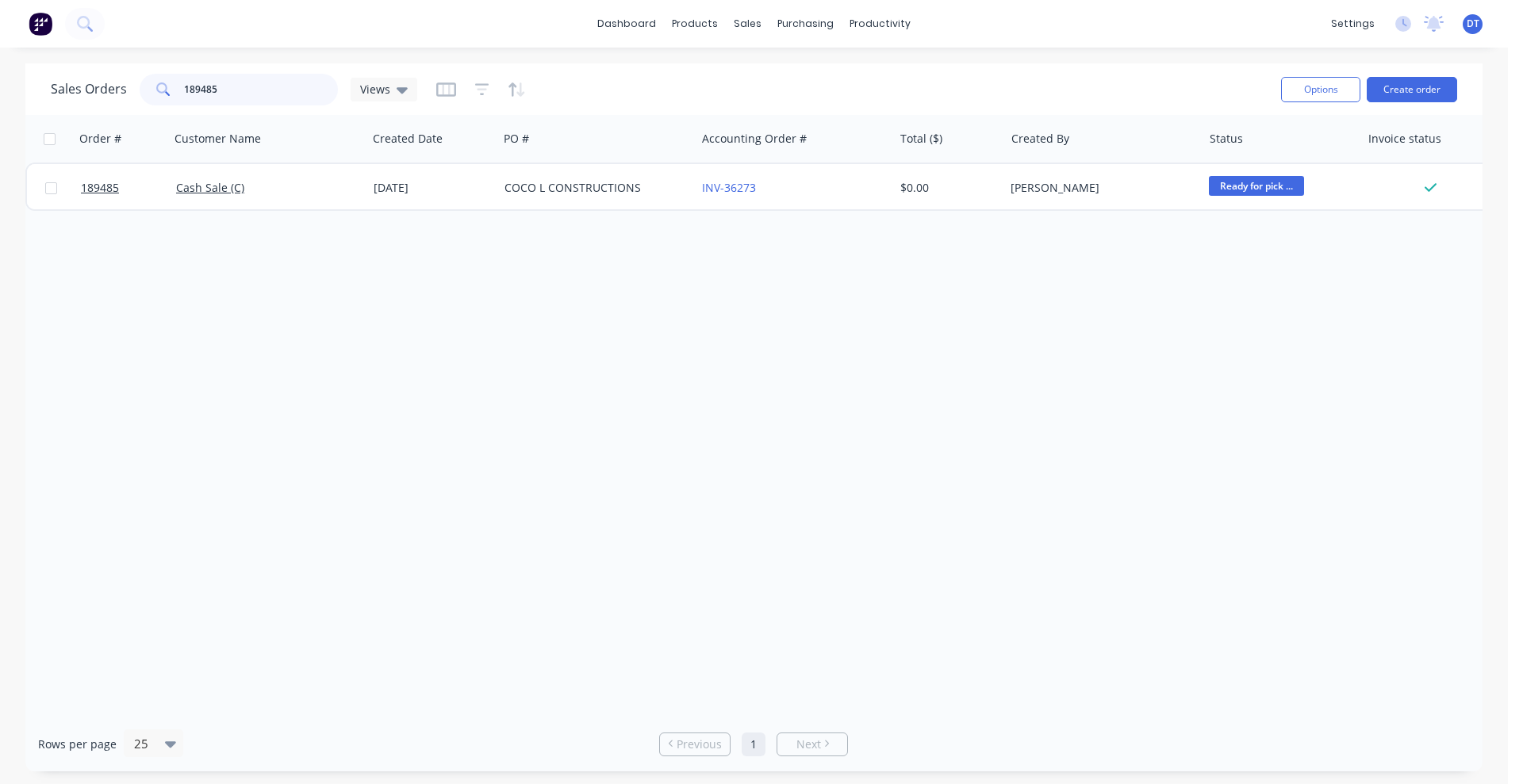
drag, startPoint x: 234, startPoint y: 87, endPoint x: 149, endPoint y: 87, distance: 85.0
click at [149, 87] on div "189485" at bounding box center [239, 90] width 199 height 32
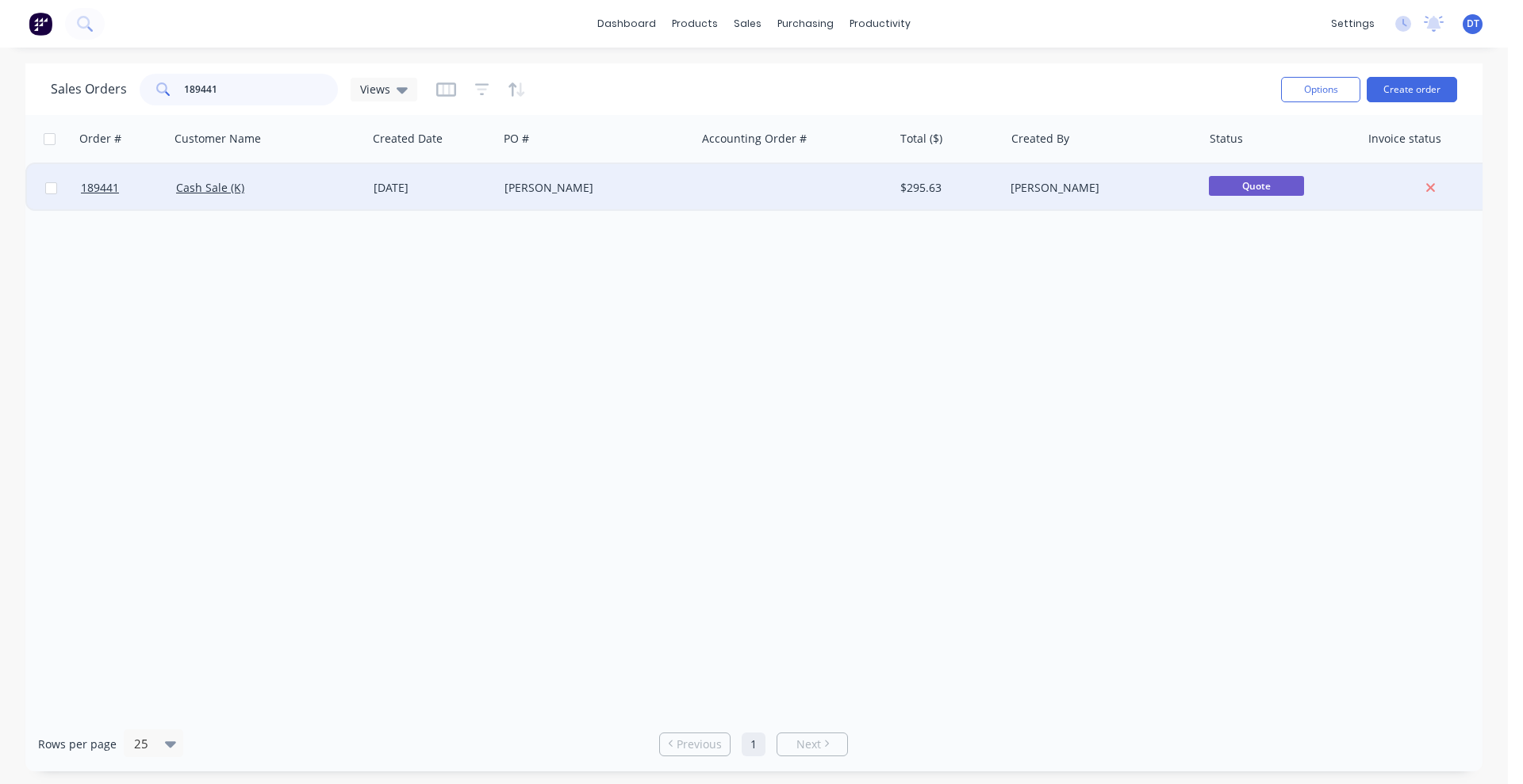
type input "189441"
click at [313, 193] on div "Cash Sale (K)" at bounding box center [263, 188] width 176 height 16
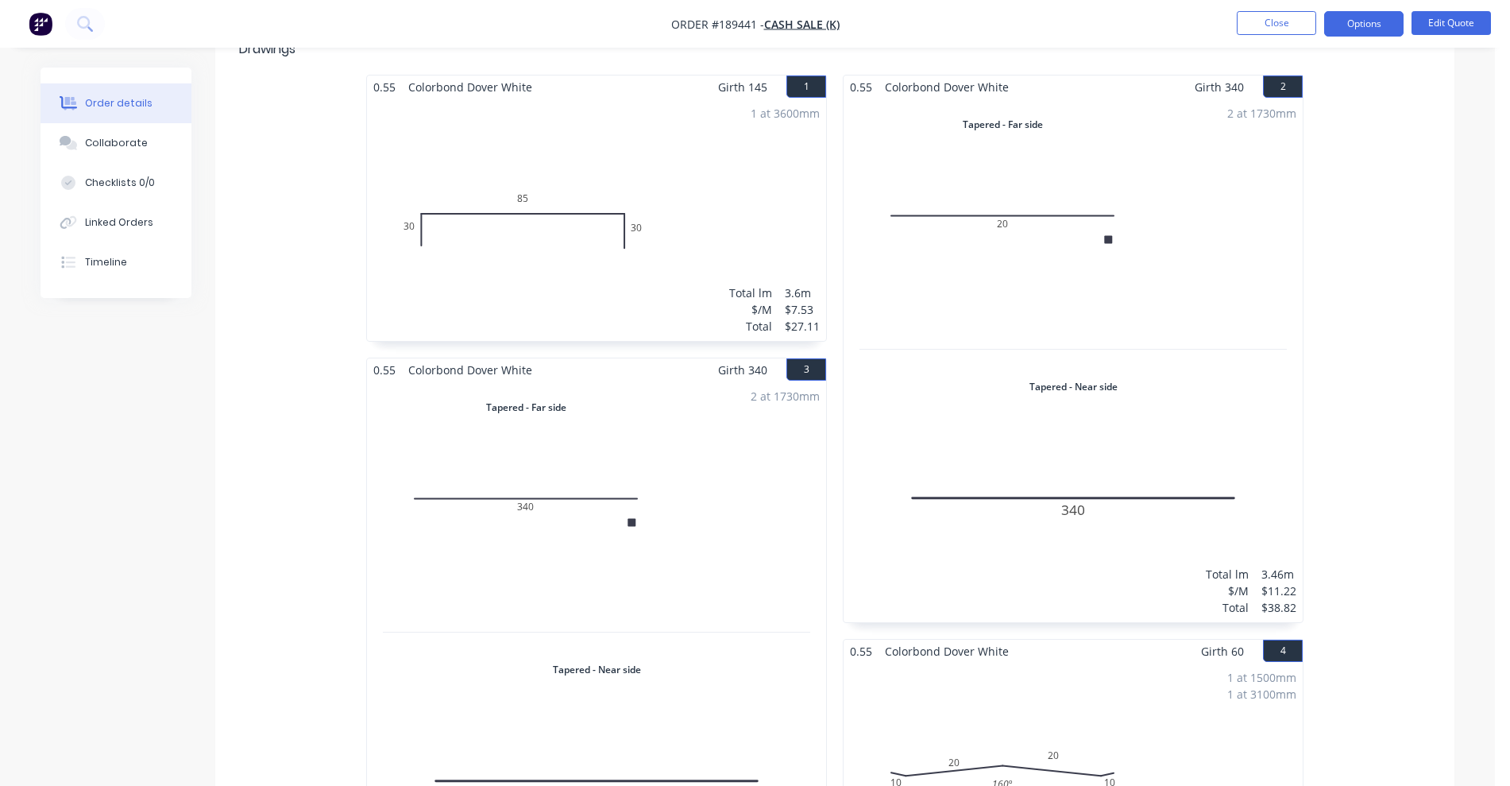
scroll to position [304, 0]
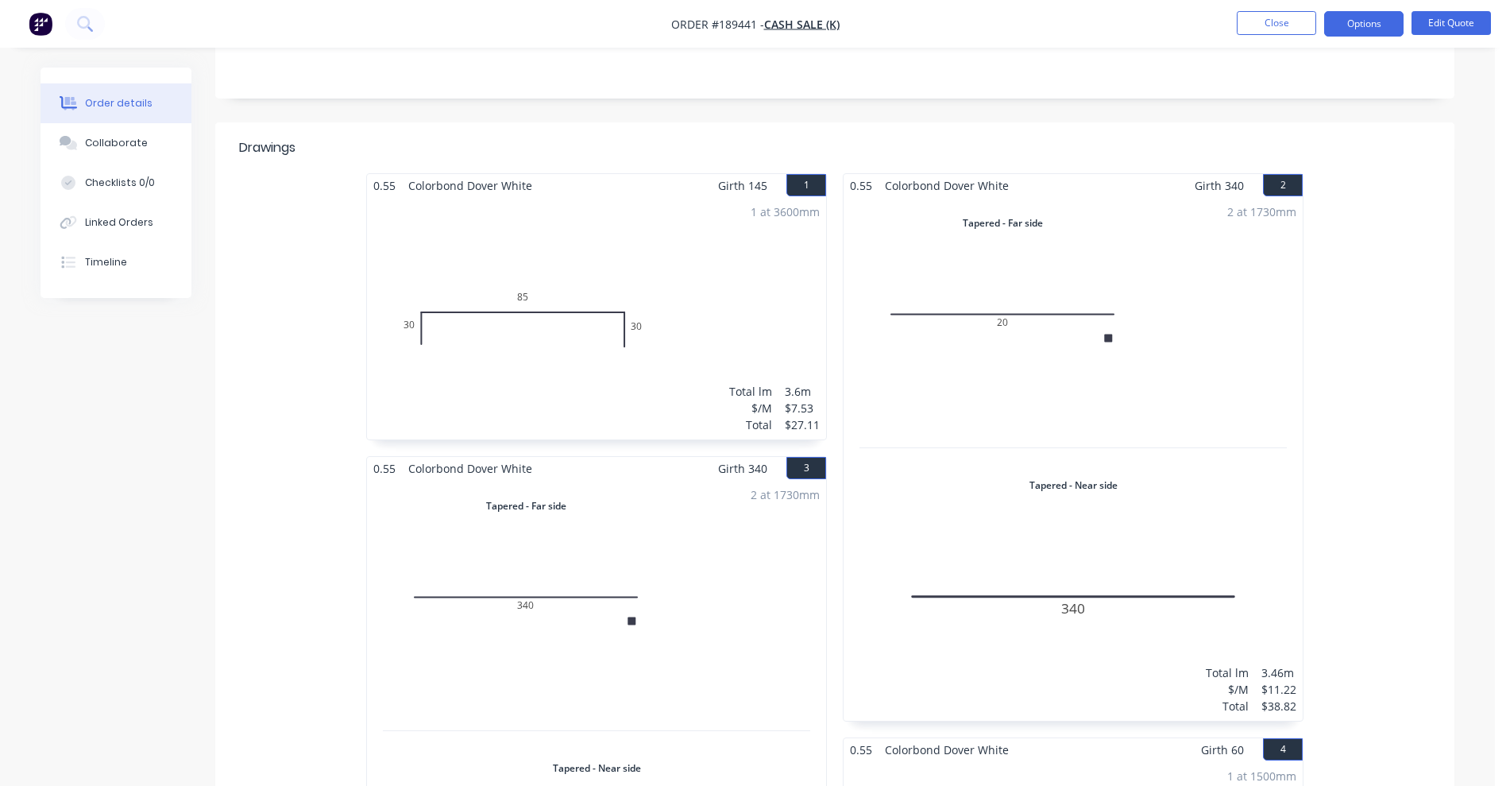
click at [1446, 42] on nav "Order #189441 - Cash Sale (K) Close Options Edit Quote" at bounding box center [755, 24] width 1510 height 48
click at [1448, 33] on button "Edit Quote" at bounding box center [1451, 23] width 79 height 24
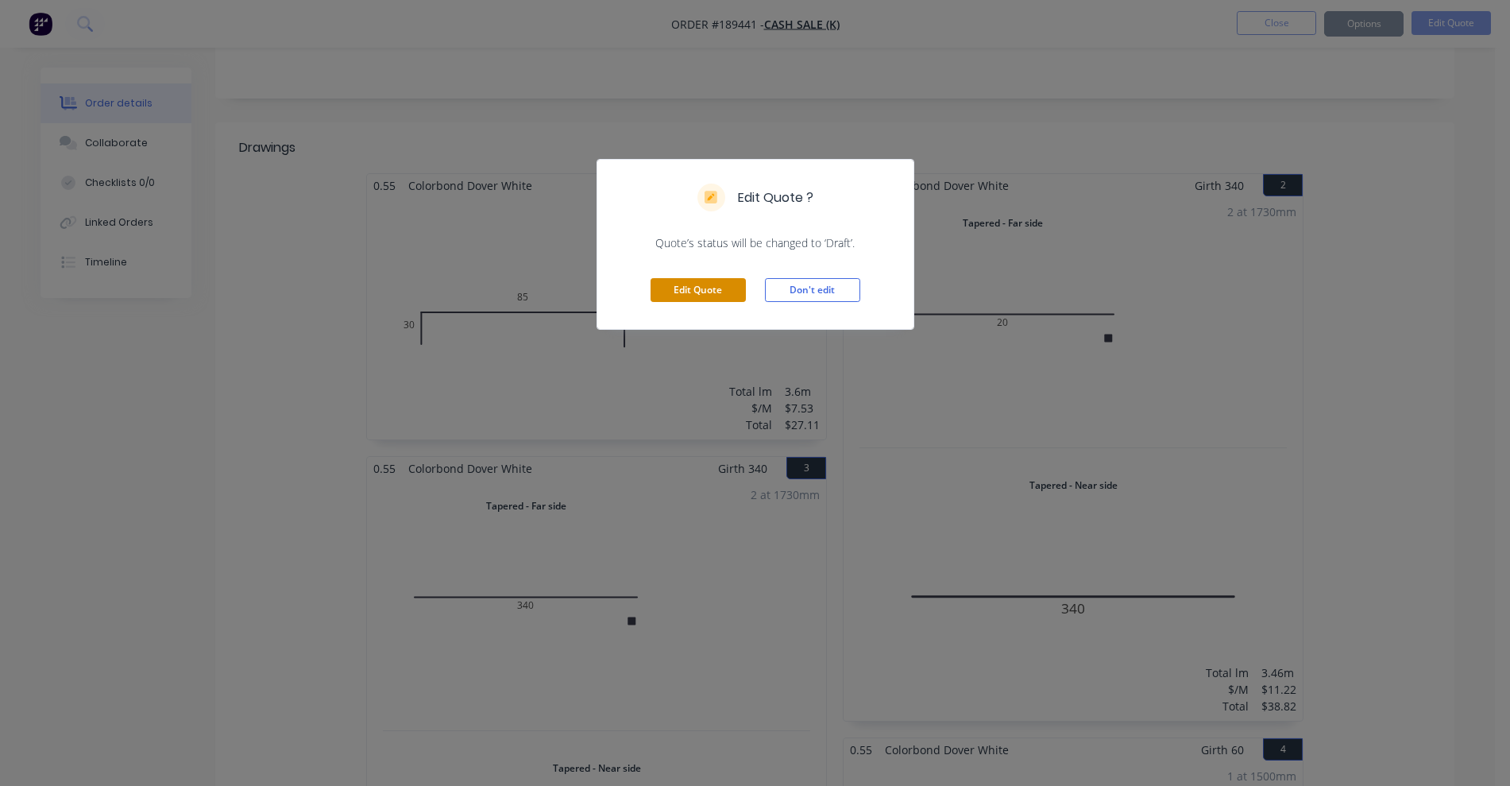
click at [673, 300] on button "Edit Quote" at bounding box center [698, 290] width 95 height 24
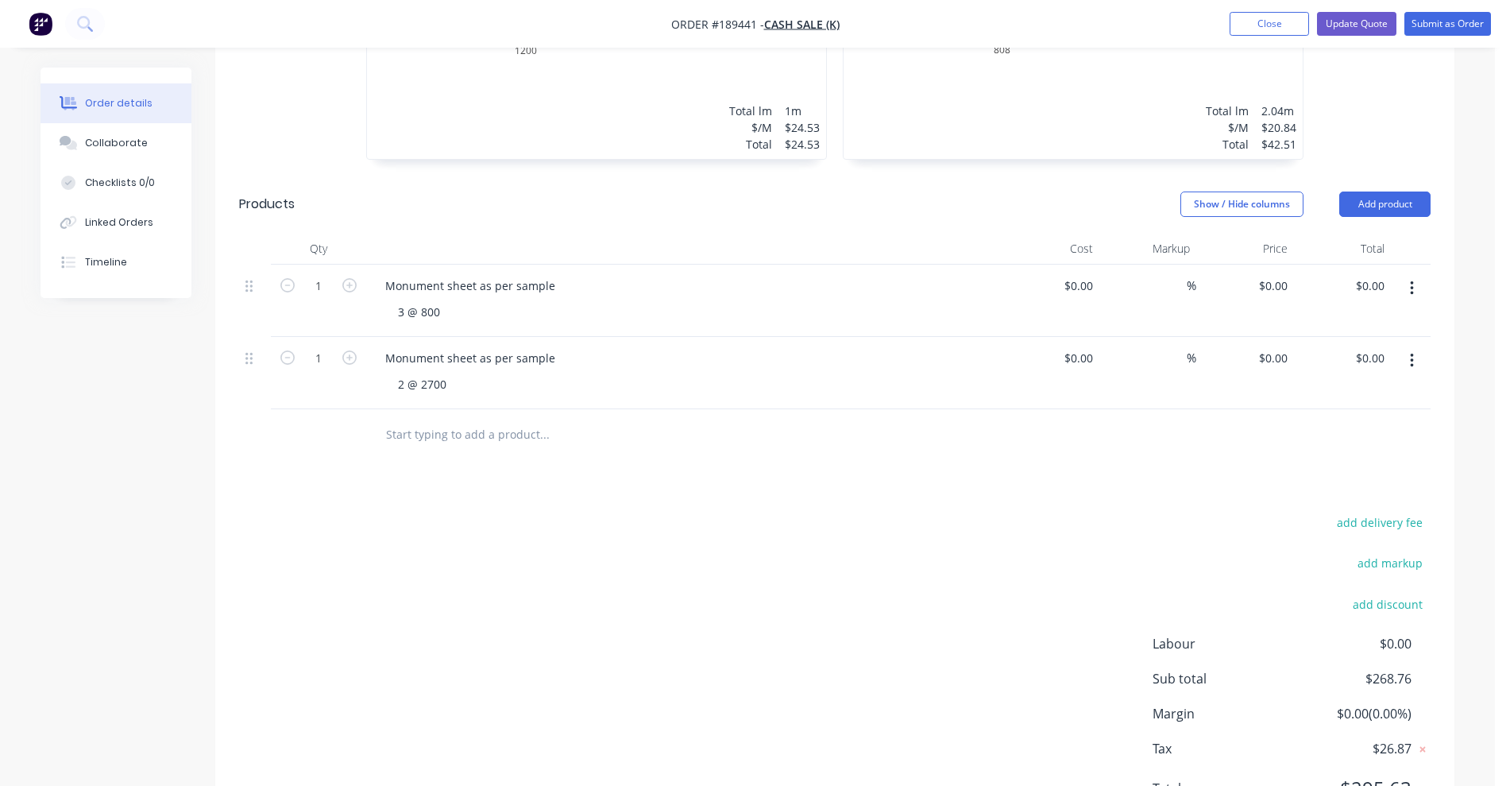
scroll to position [1802, 0]
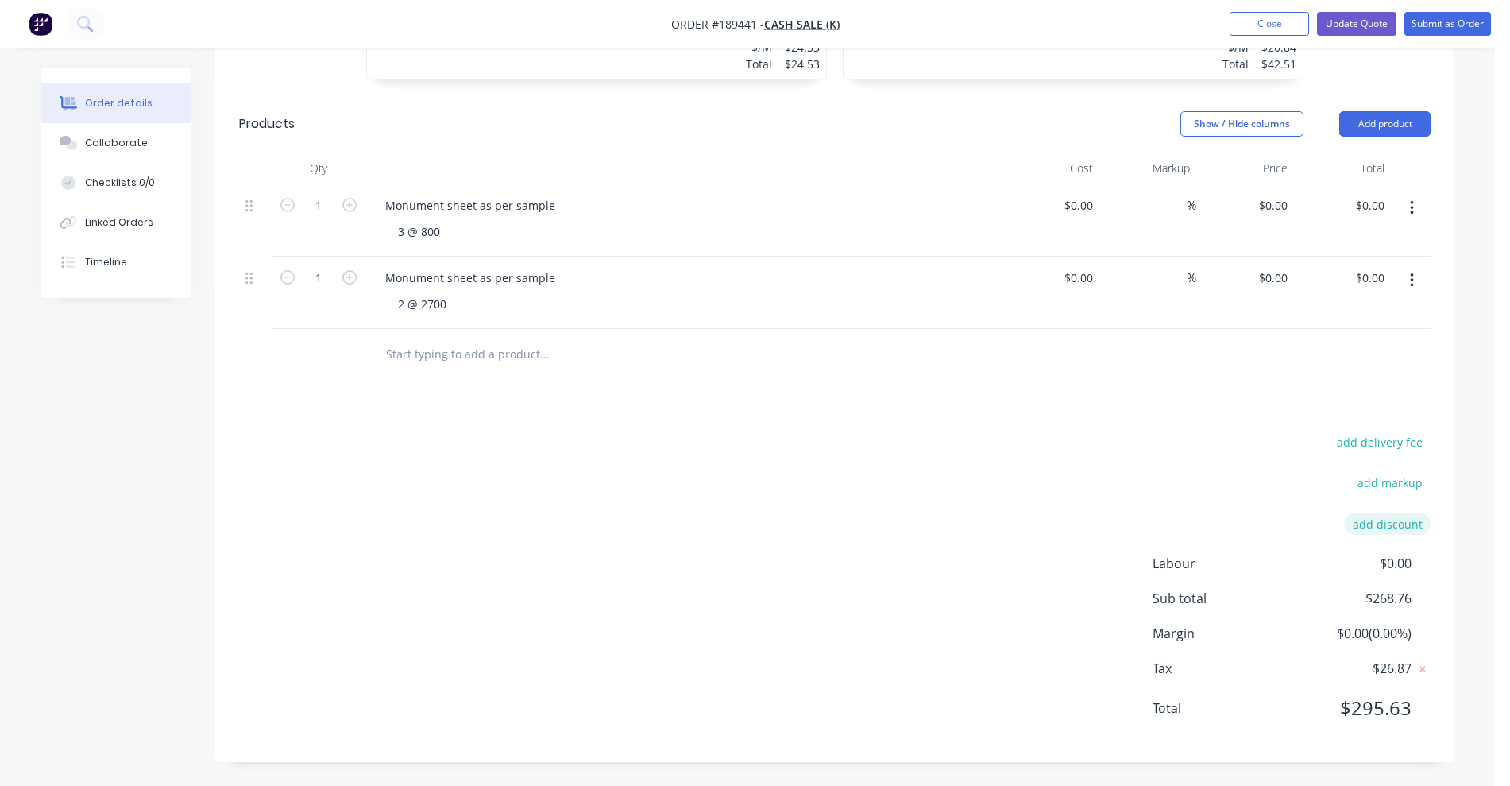
click at [1393, 531] on button "add discount" at bounding box center [1387, 522] width 87 height 21
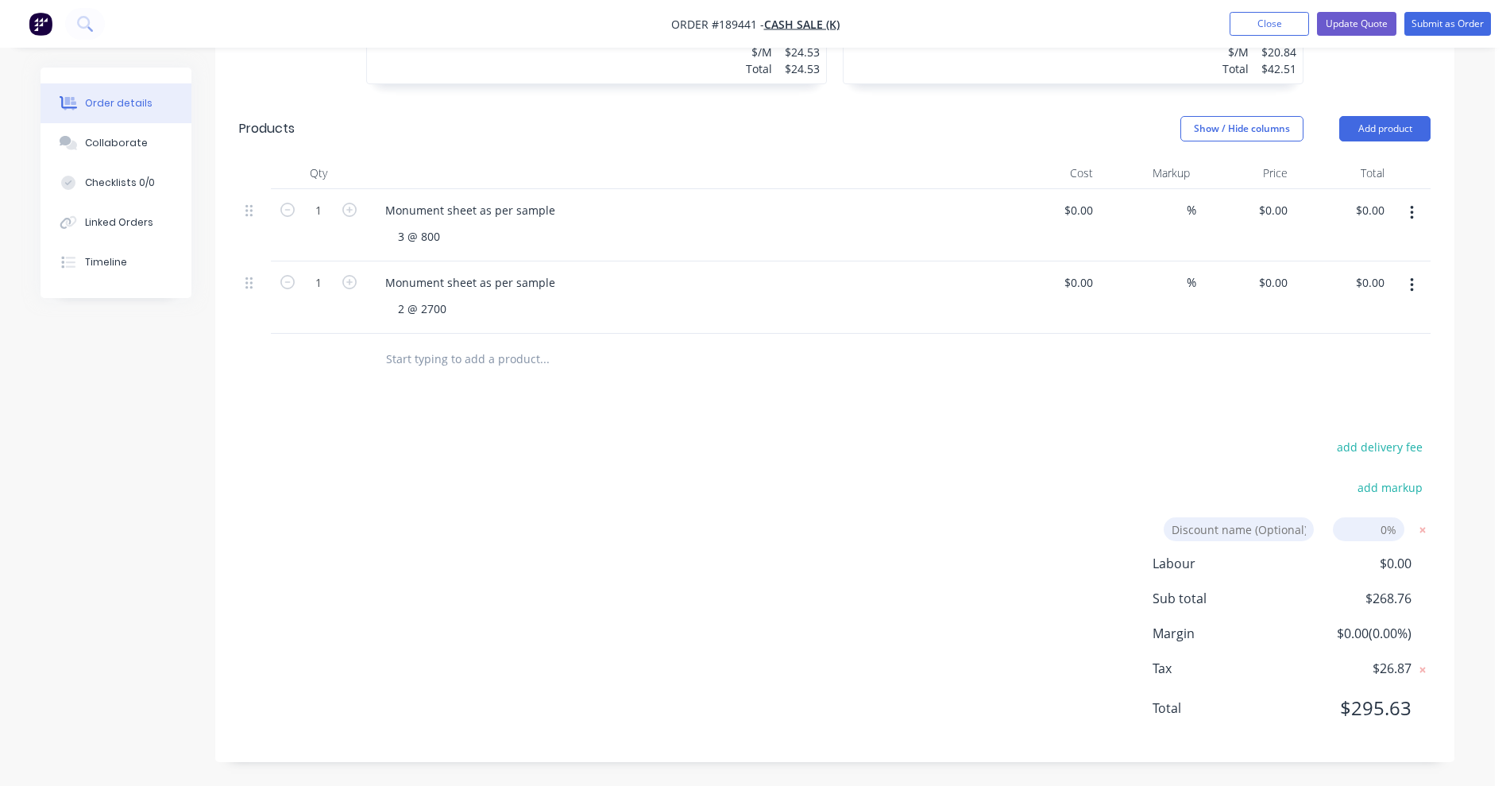
click at [1370, 531] on input at bounding box center [1369, 529] width 72 height 24
type input "100"
click input "submit" at bounding box center [0, 0] width 0 height 0
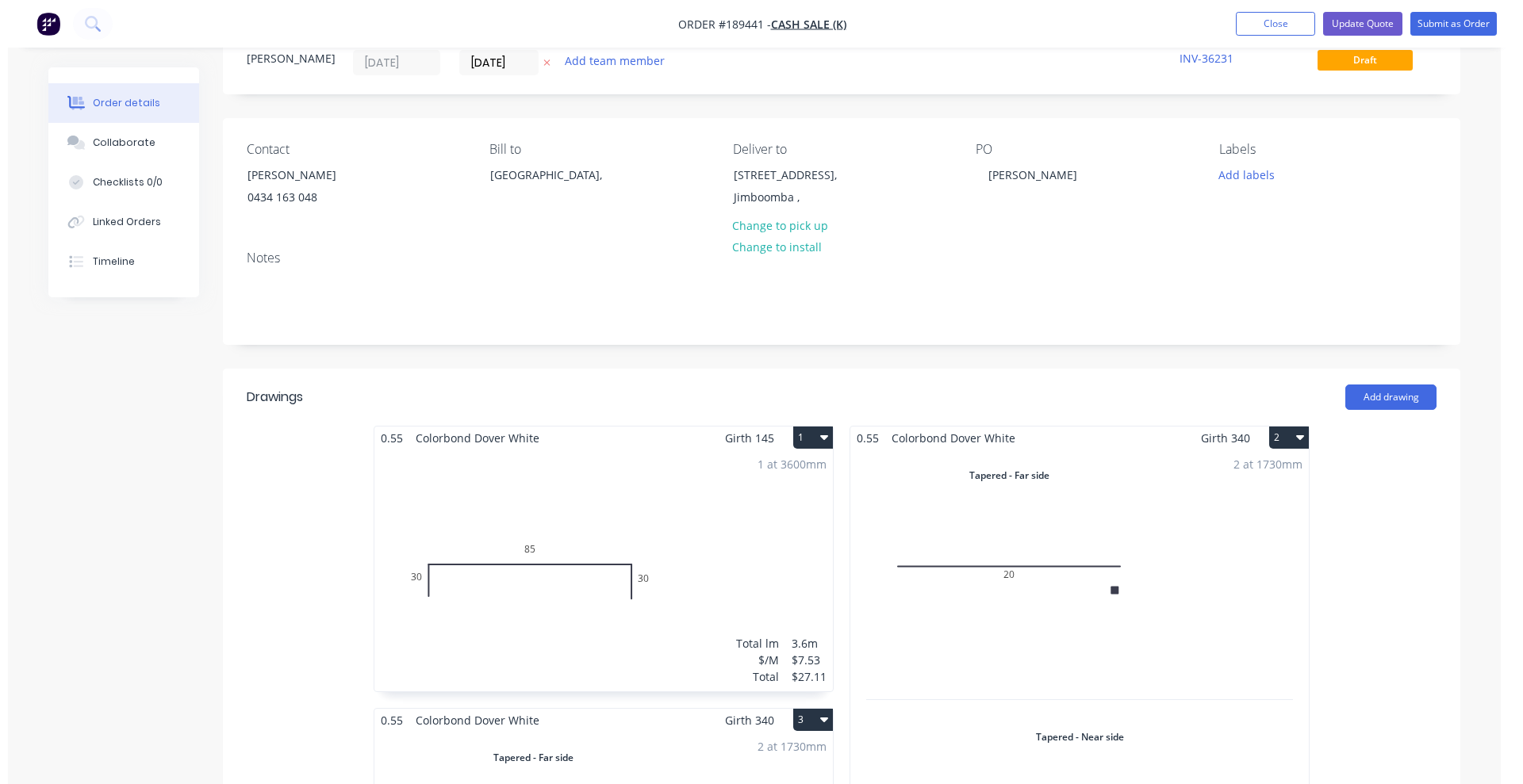
scroll to position [0, 0]
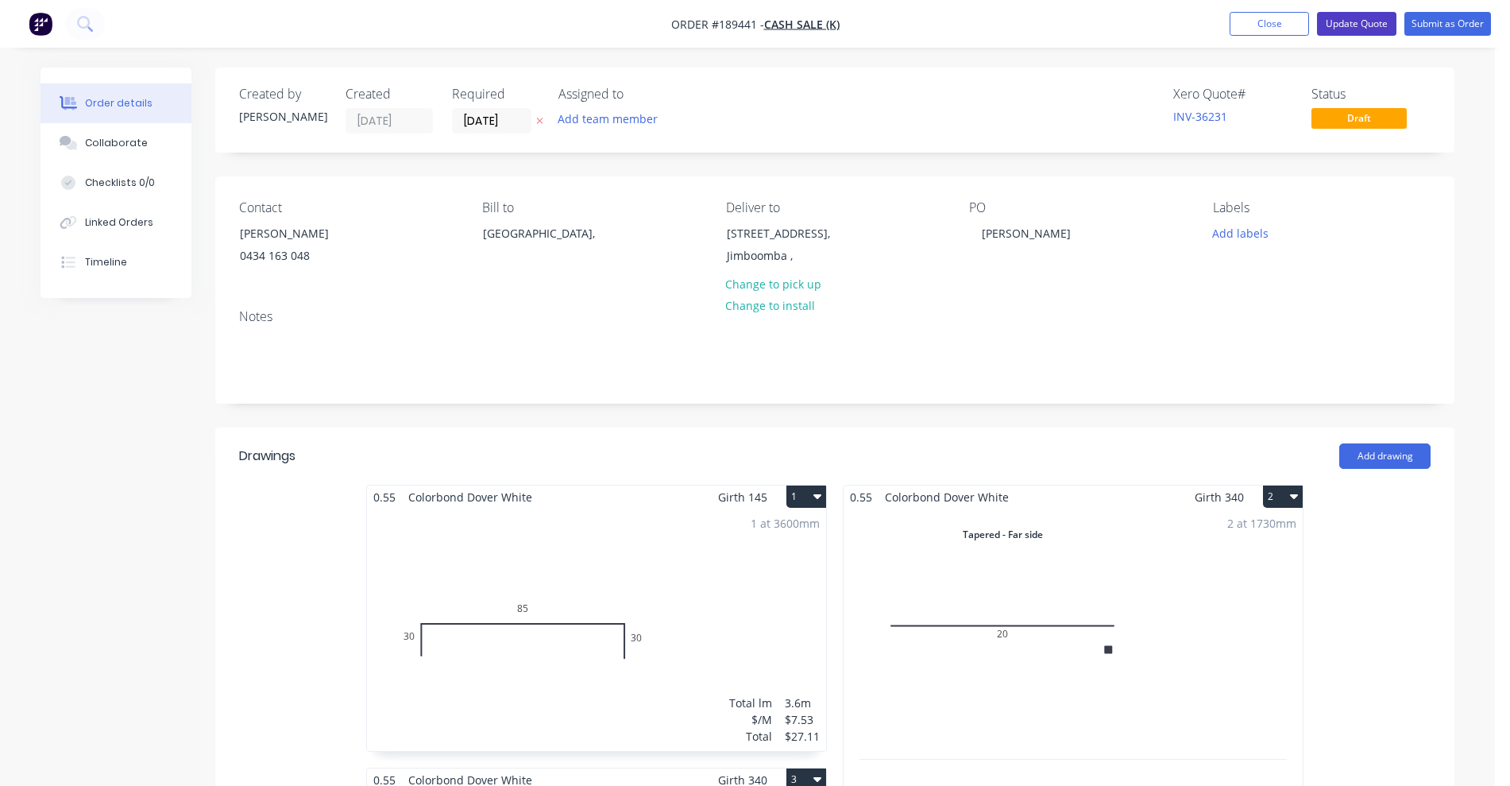
click at [1365, 25] on button "Update Quote" at bounding box center [1356, 24] width 79 height 24
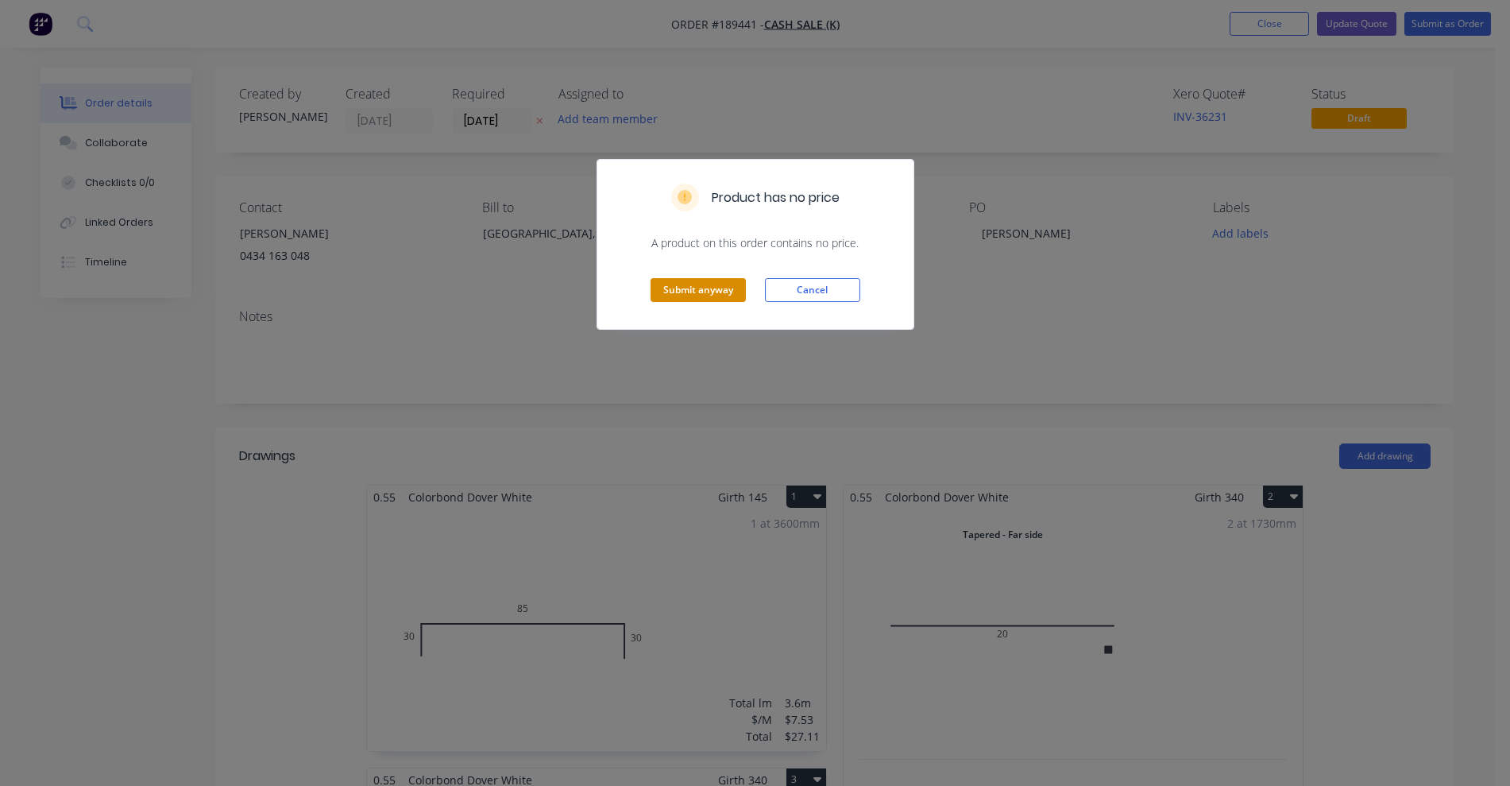
click at [699, 288] on button "Submit anyway" at bounding box center [698, 290] width 95 height 24
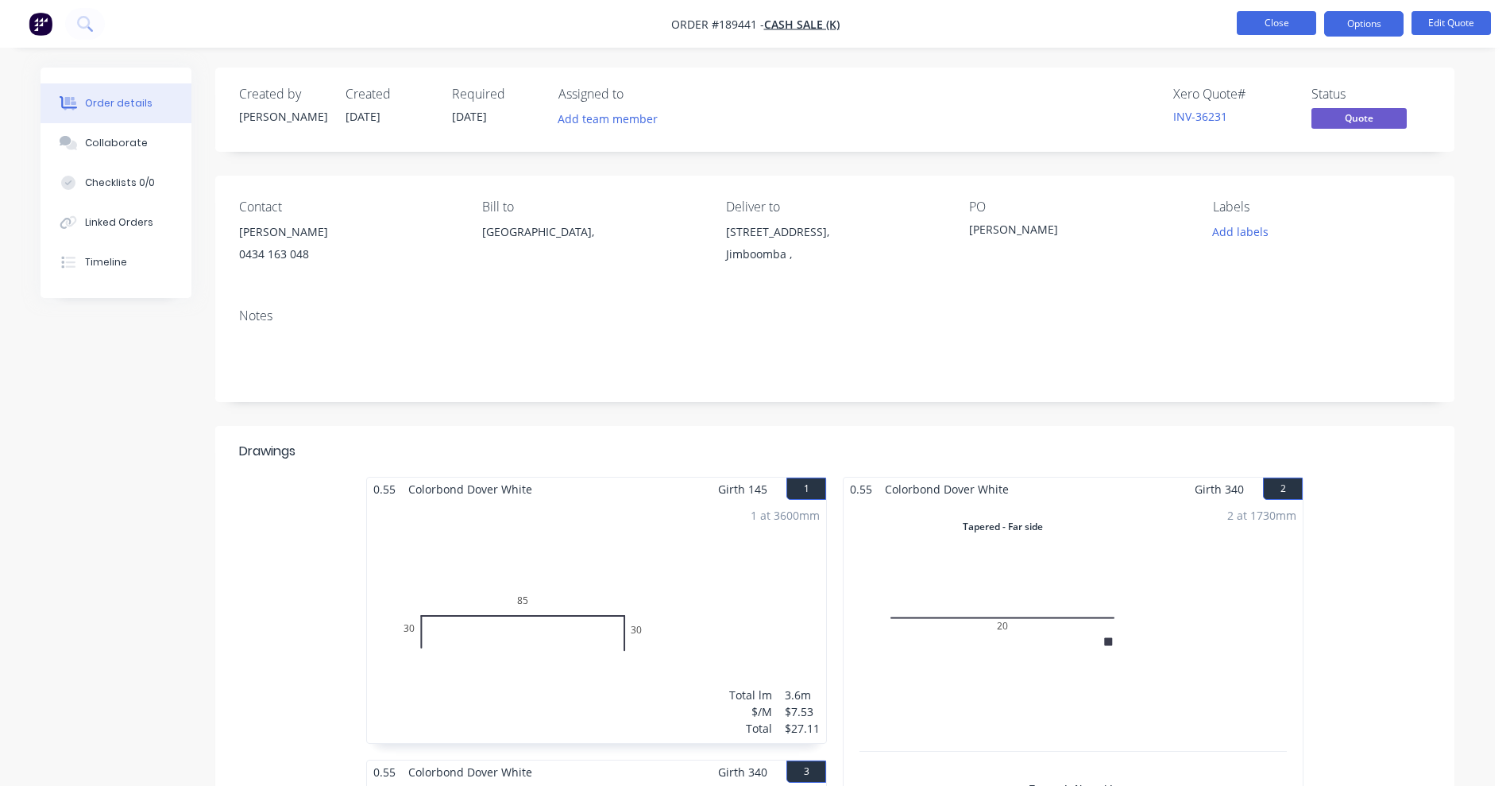
click at [1266, 18] on button "Close" at bounding box center [1276, 23] width 79 height 24
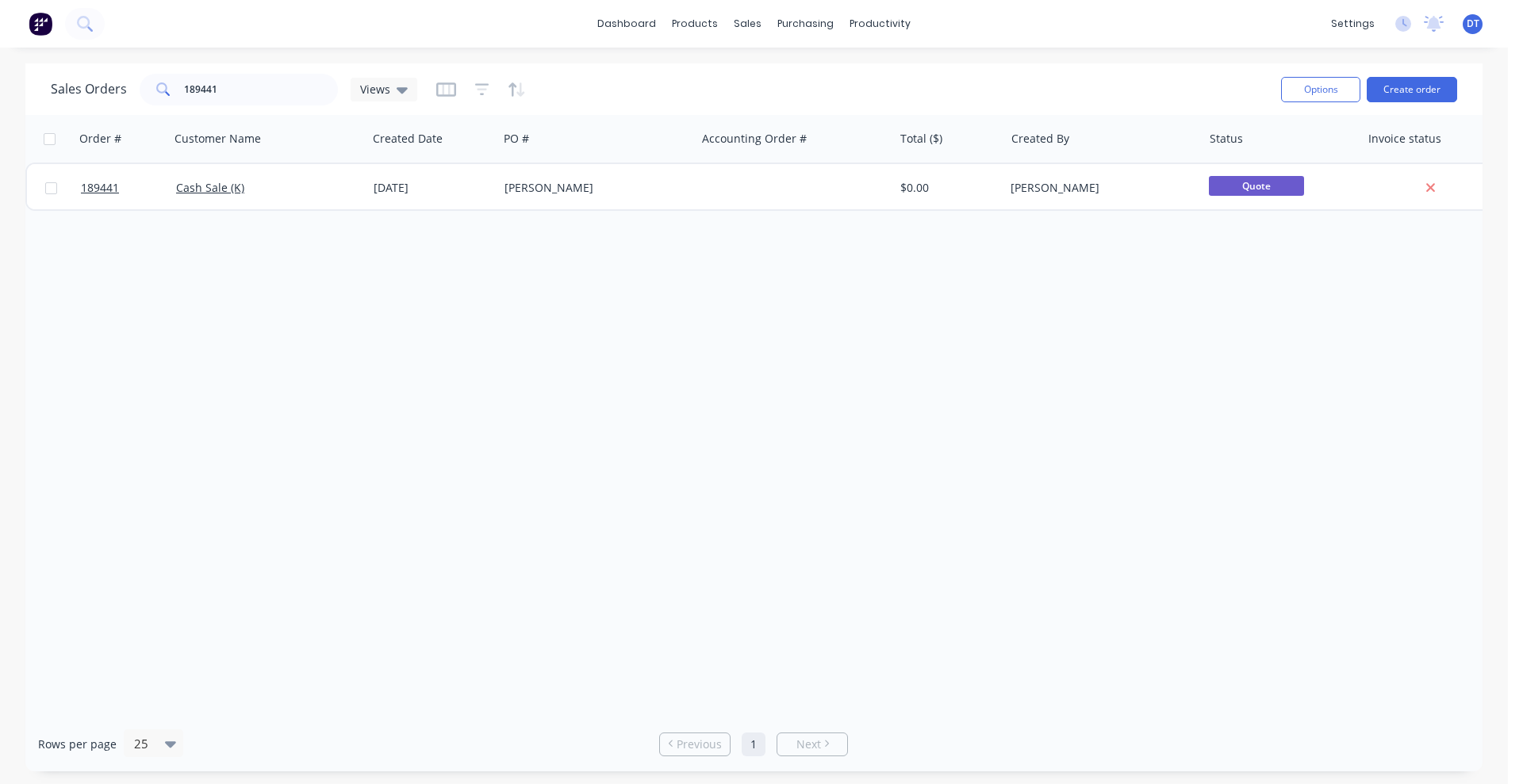
scroll to position [0, 29]
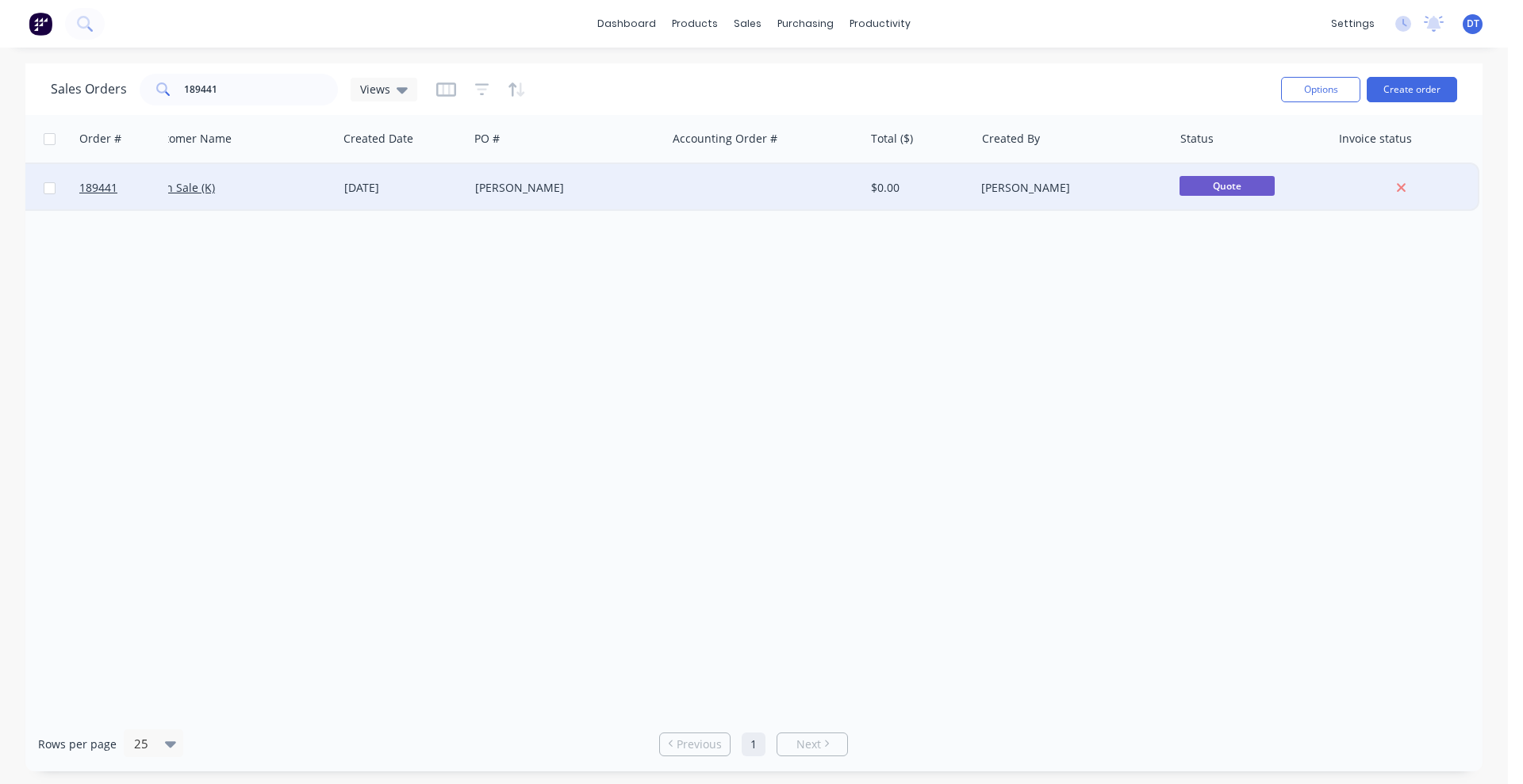
click at [48, 184] on input "checkbox" at bounding box center [50, 189] width 12 height 12
checkbox input "true"
click at [1329, 80] on button "Options" at bounding box center [1319, 89] width 79 height 25
click at [1267, 157] on div "Archive" at bounding box center [1272, 161] width 146 height 23
checkbox input "false"
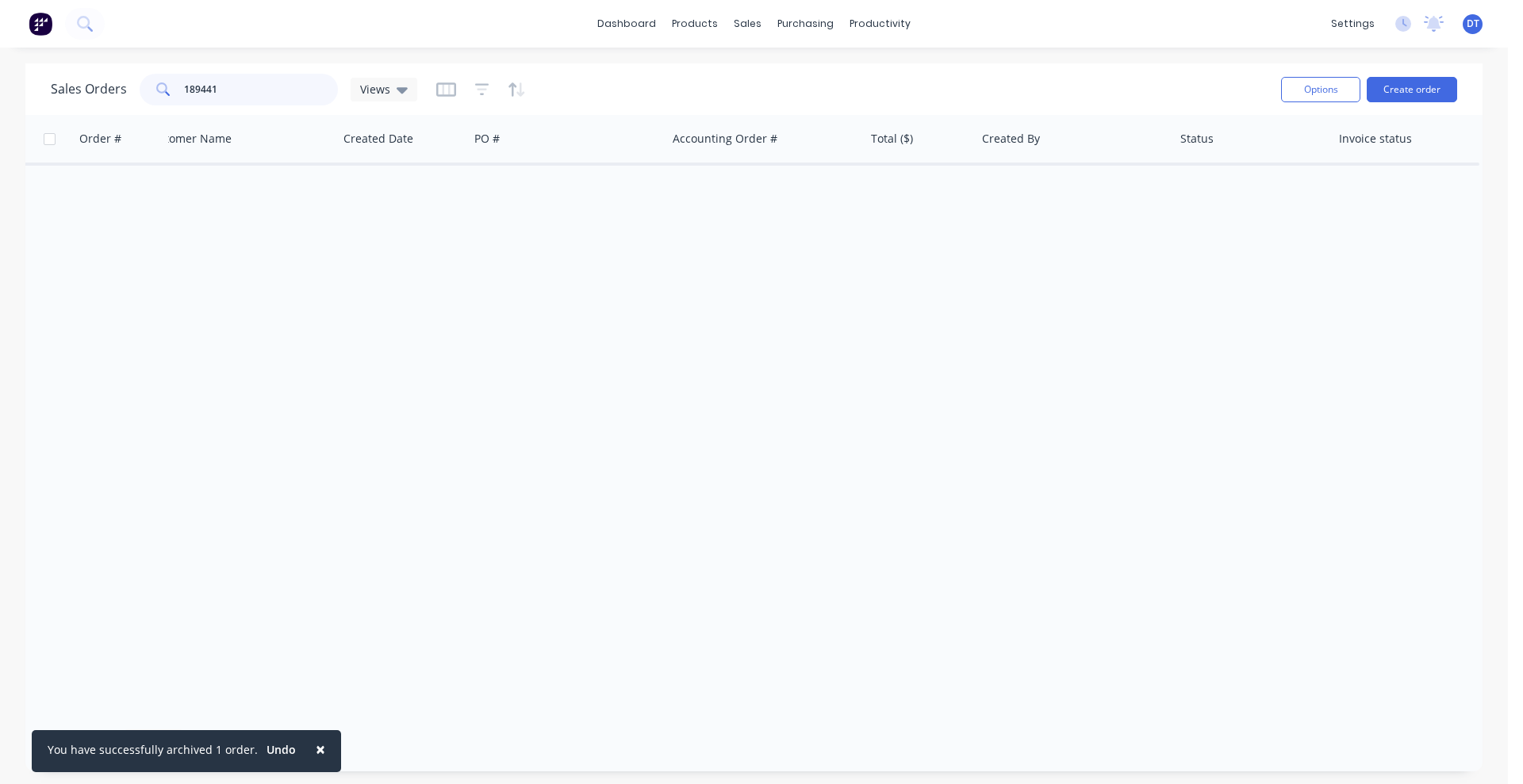
drag, startPoint x: 225, startPoint y: 97, endPoint x: 75, endPoint y: 94, distance: 150.0
click at [75, 94] on div "Sales Orders 189441 Views" at bounding box center [234, 90] width 366 height 32
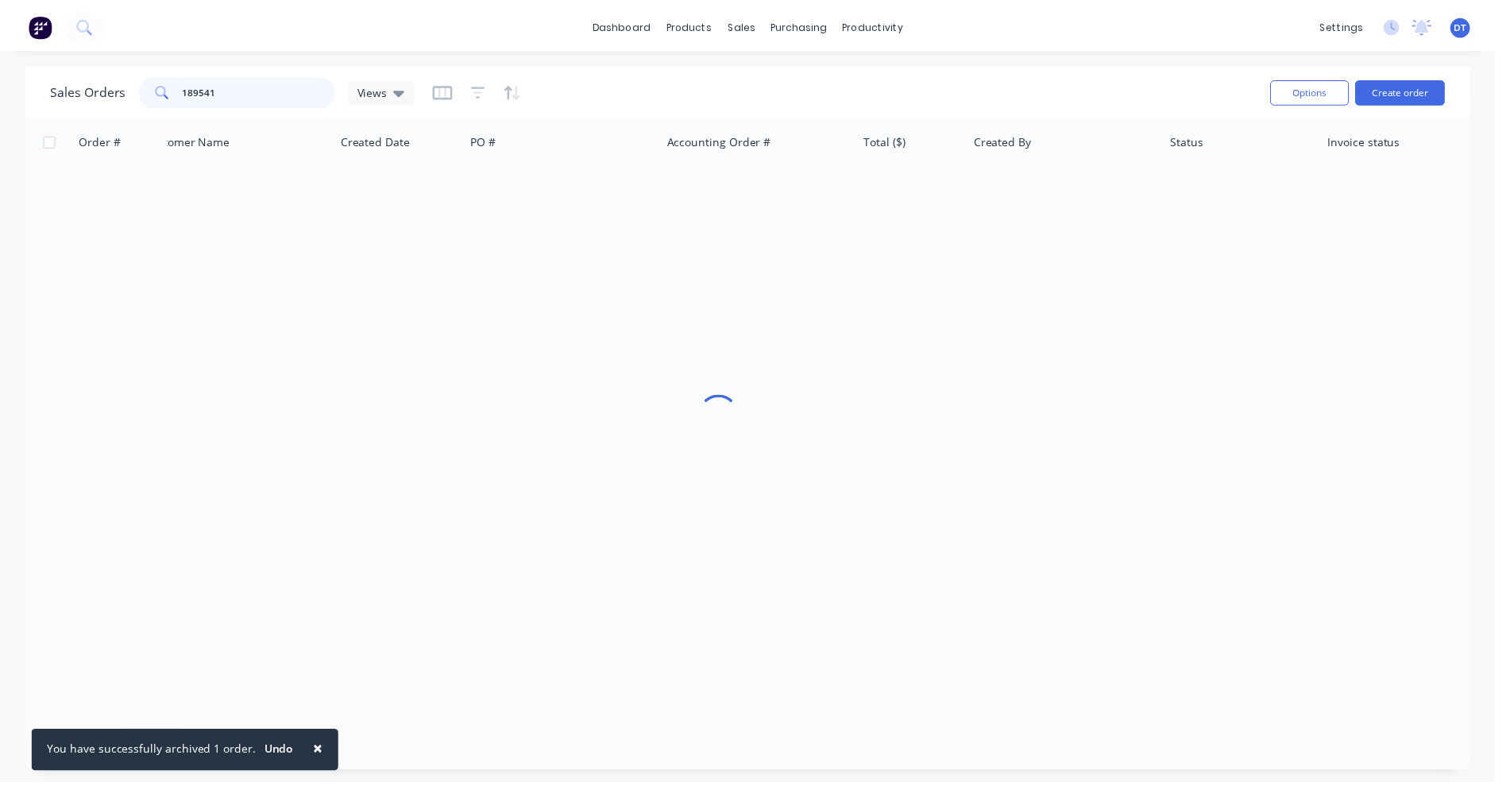
scroll to position [0, 0]
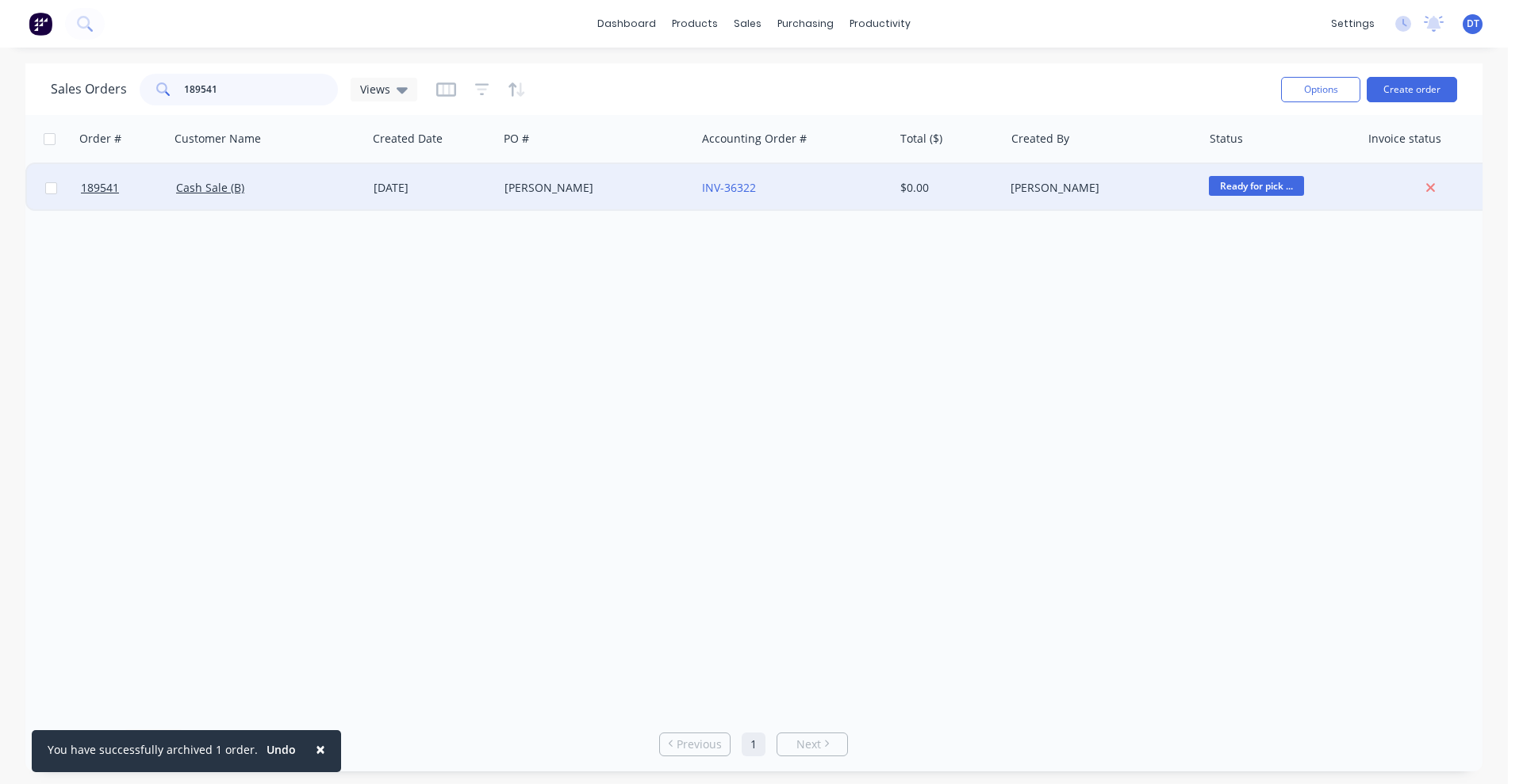
type input "189541"
click at [830, 200] on div "INV-36322" at bounding box center [794, 188] width 198 height 48
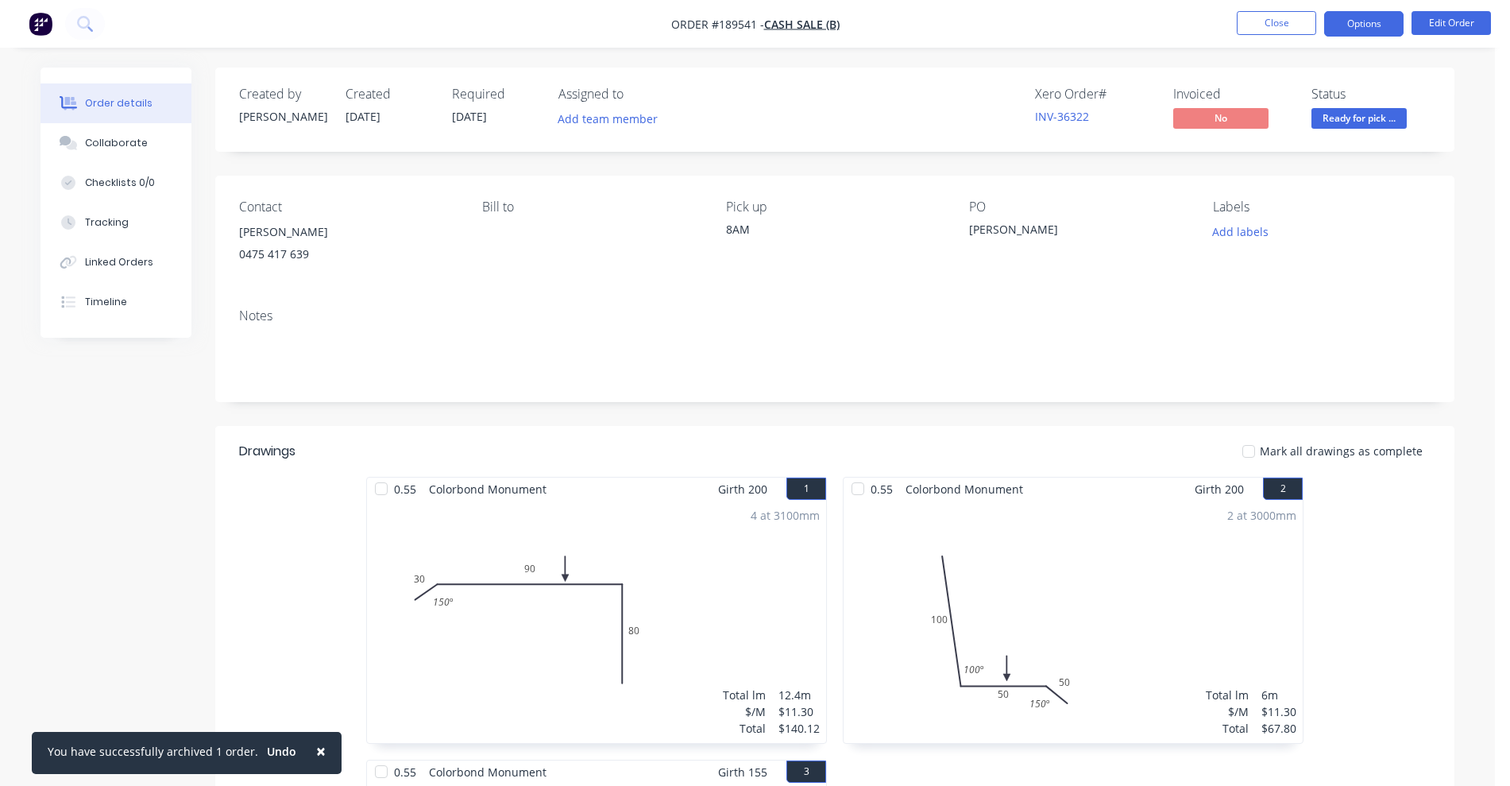
click at [1345, 26] on button "Options" at bounding box center [1364, 23] width 79 height 25
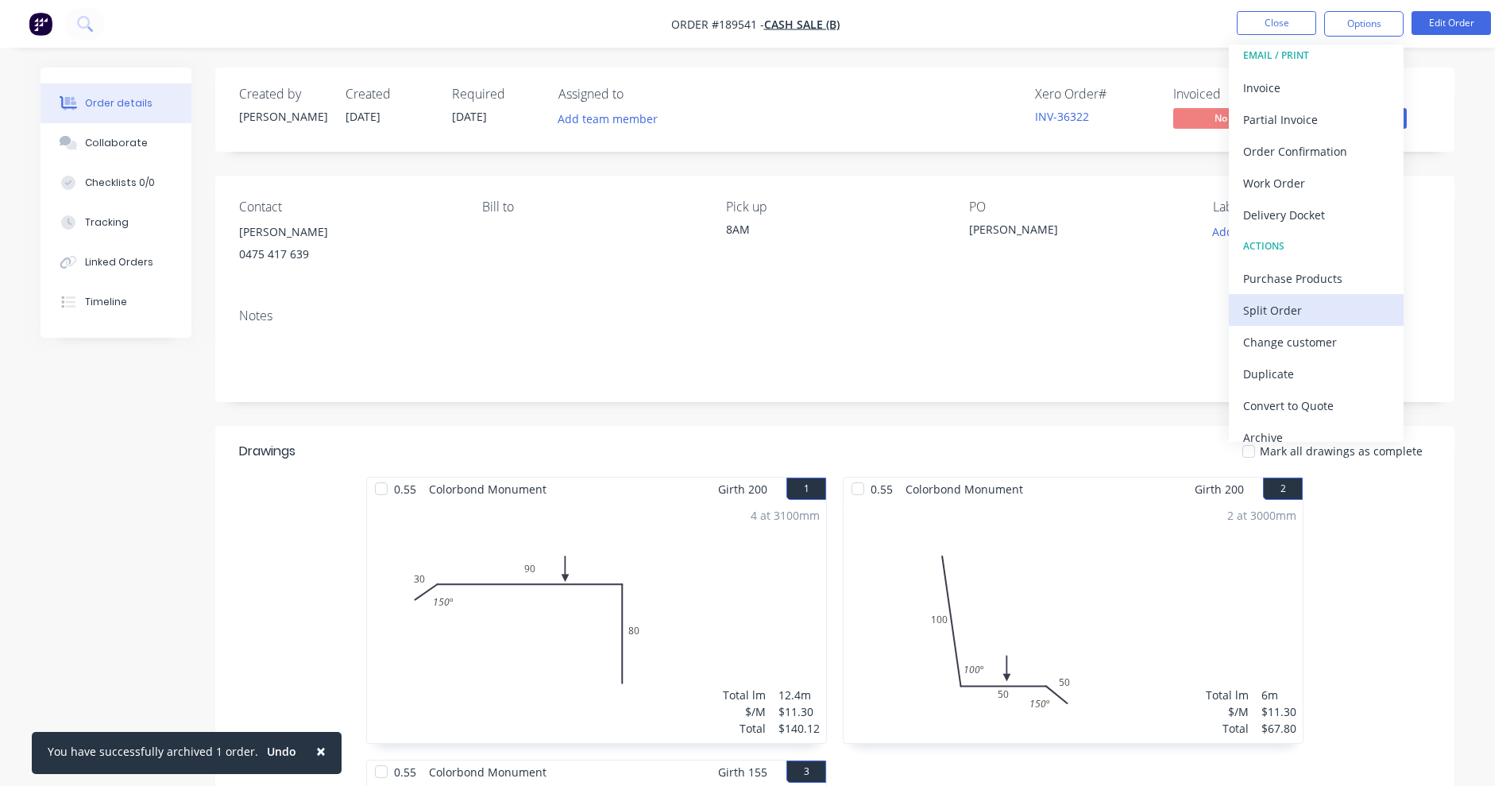
scroll to position [24, 0]
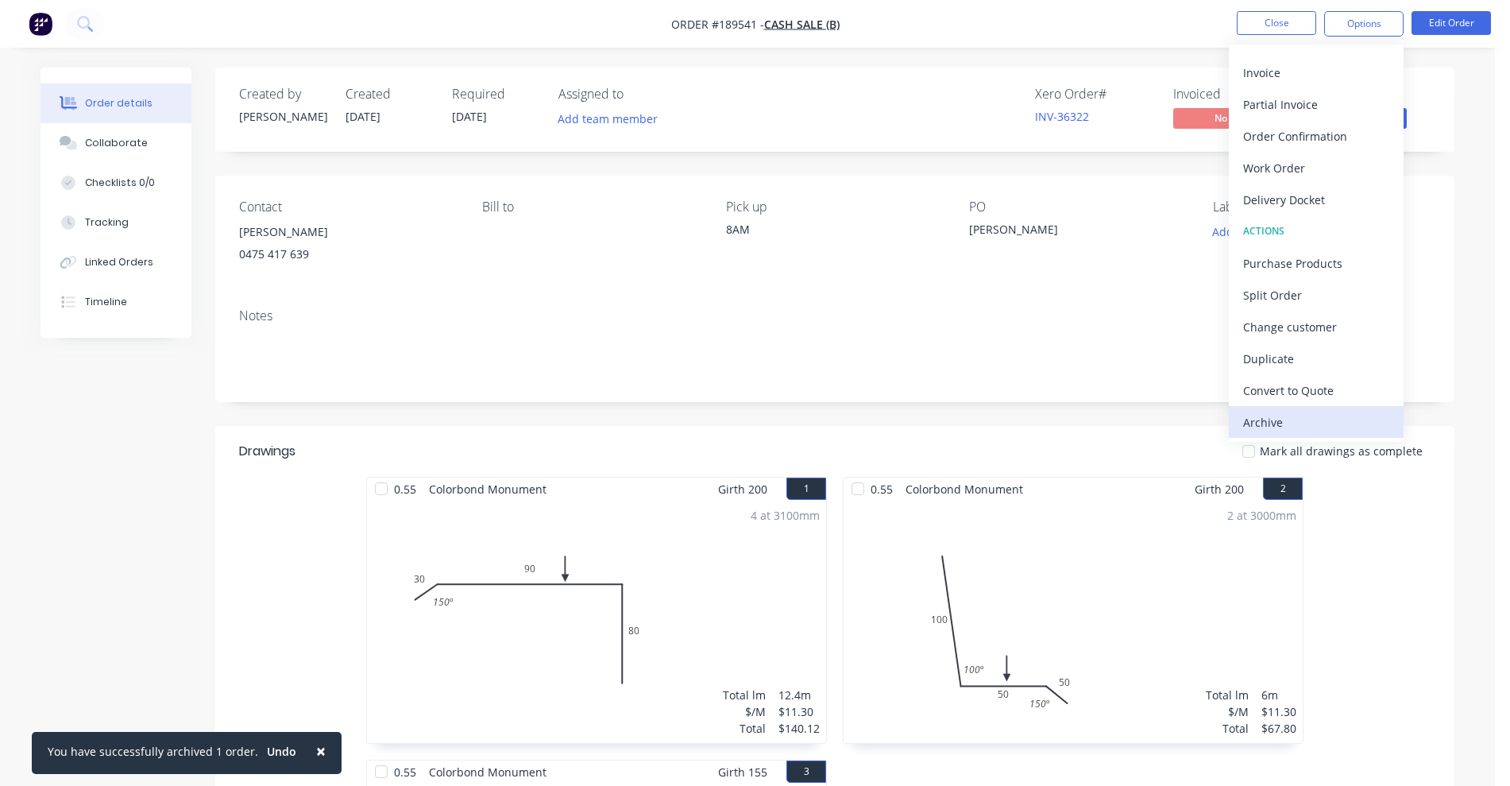
click at [1263, 428] on div "Archive" at bounding box center [1316, 422] width 146 height 23
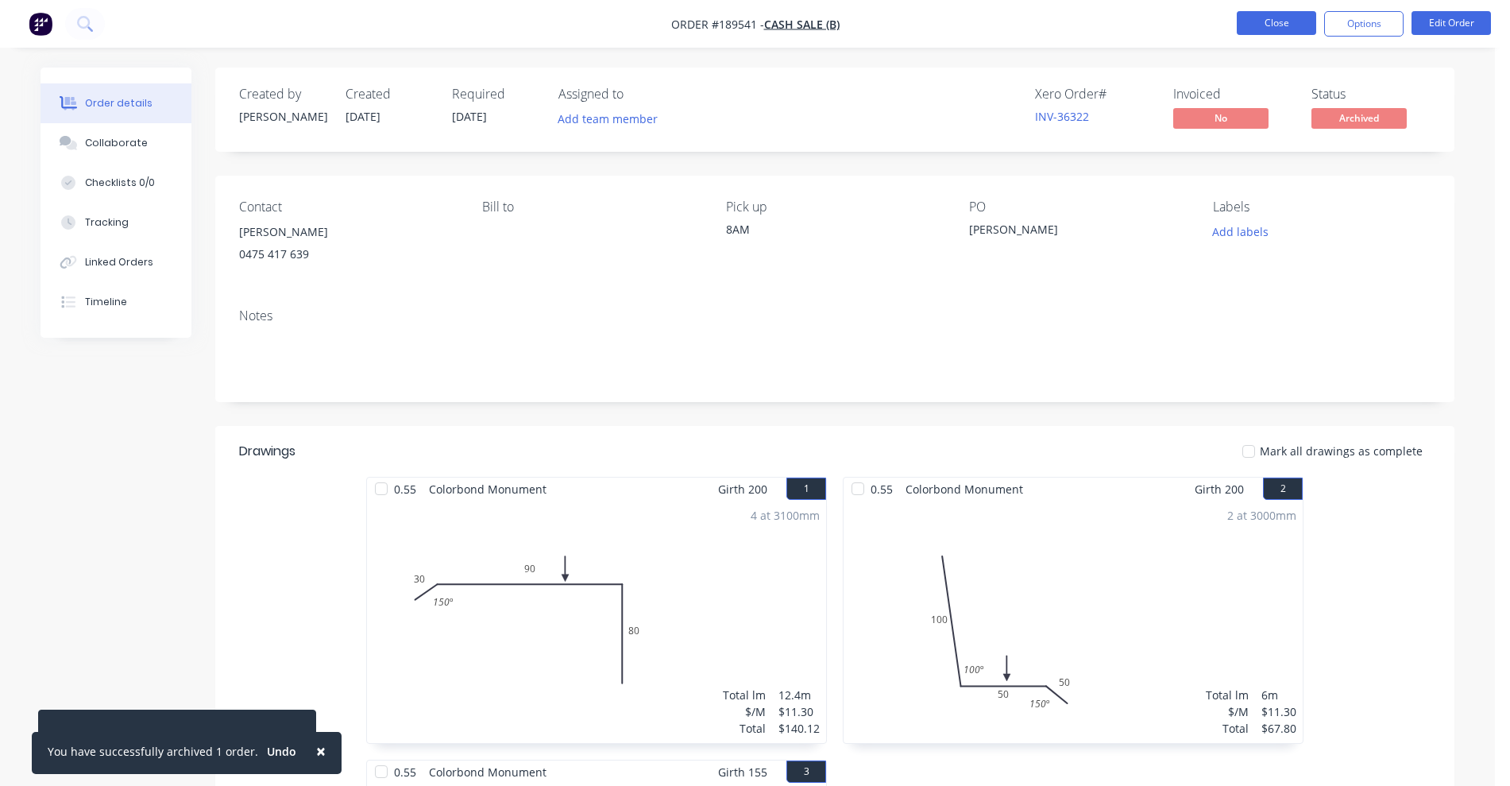
click at [1238, 25] on button "Close" at bounding box center [1276, 23] width 79 height 24
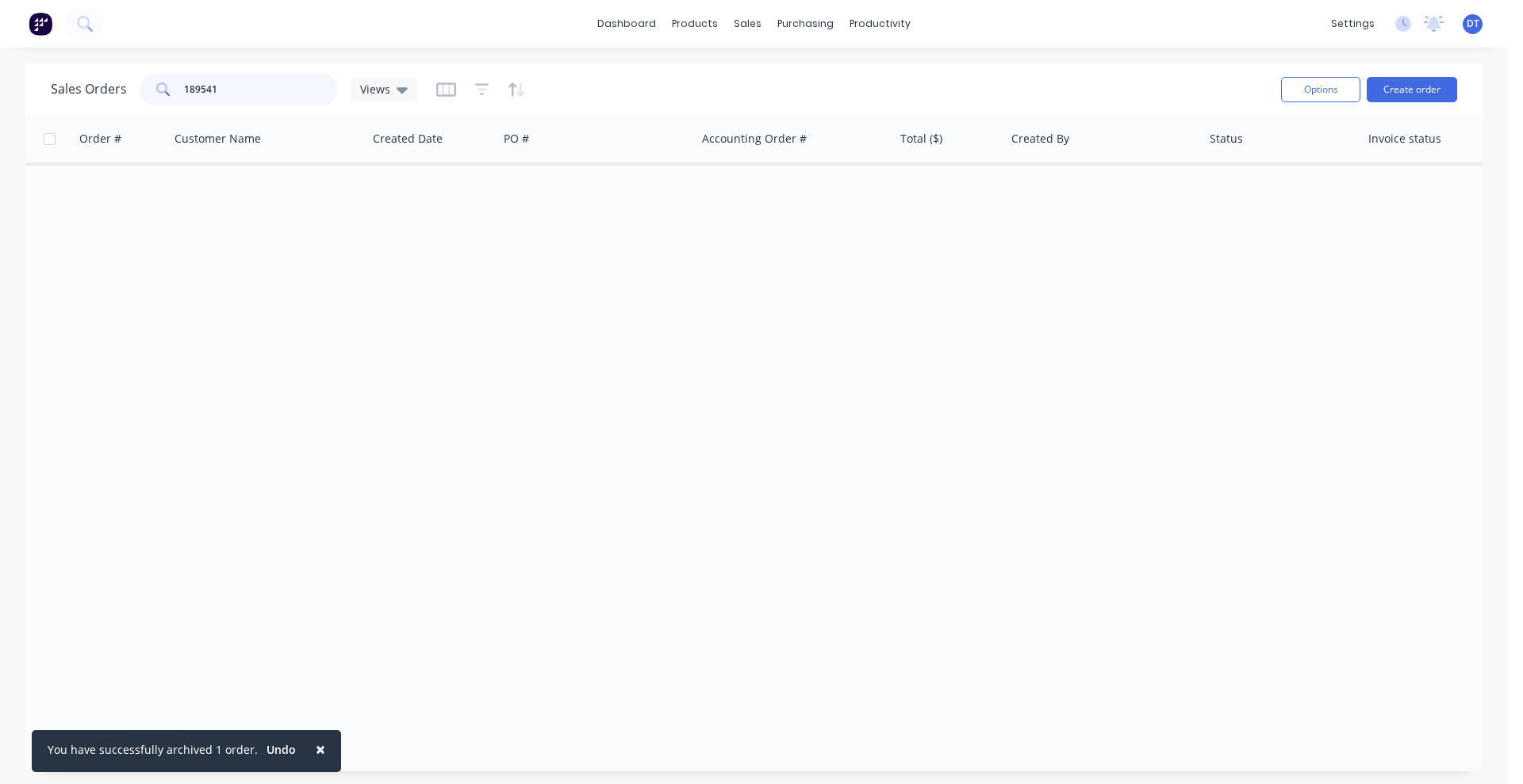
drag, startPoint x: 229, startPoint y: 89, endPoint x: 91, endPoint y: 81, distance: 138.2
click at [91, 81] on div "Sales Orders 189541 Views" at bounding box center [234, 90] width 366 height 32
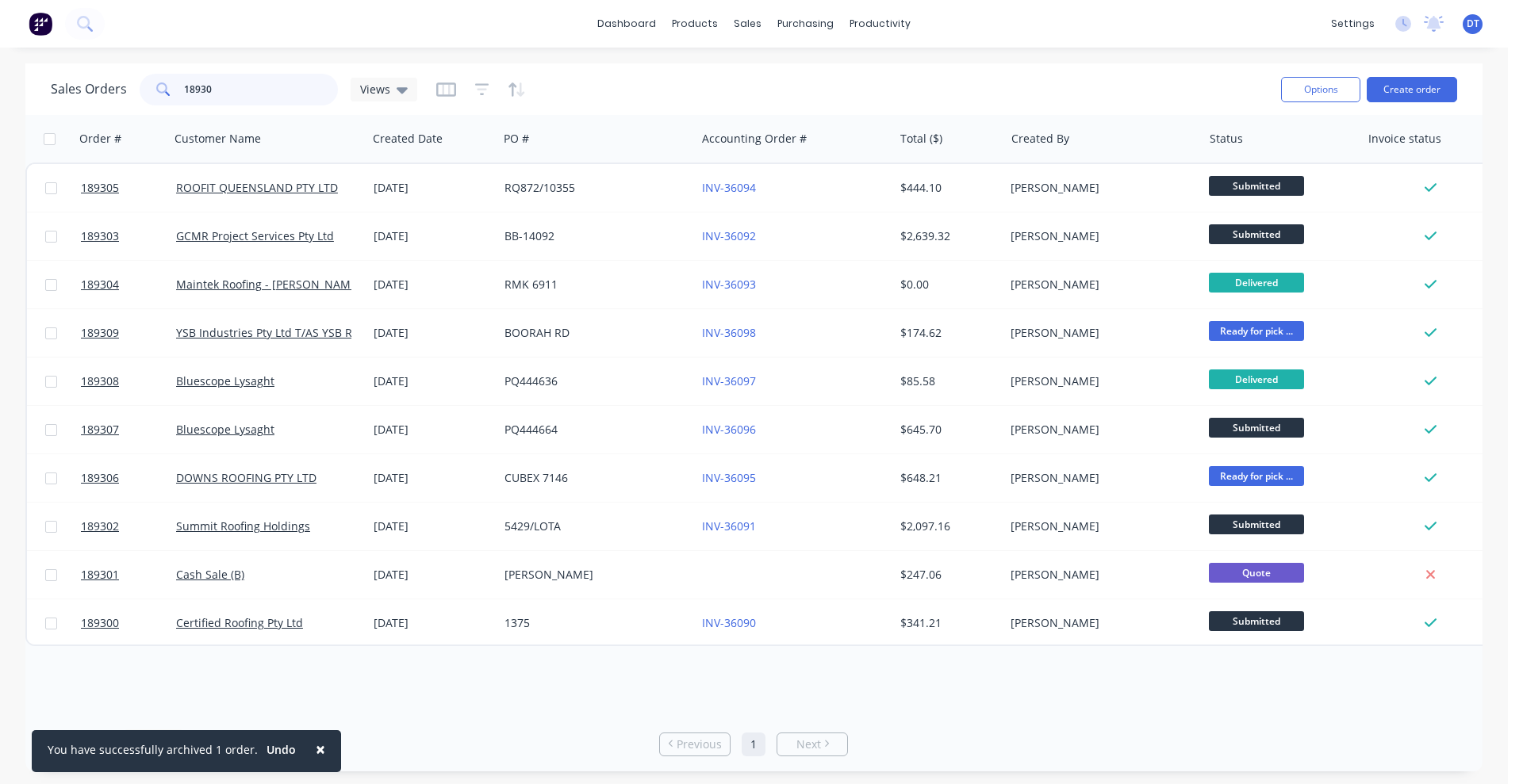
click at [195, 87] on input "18930" at bounding box center [260, 90] width 155 height 32
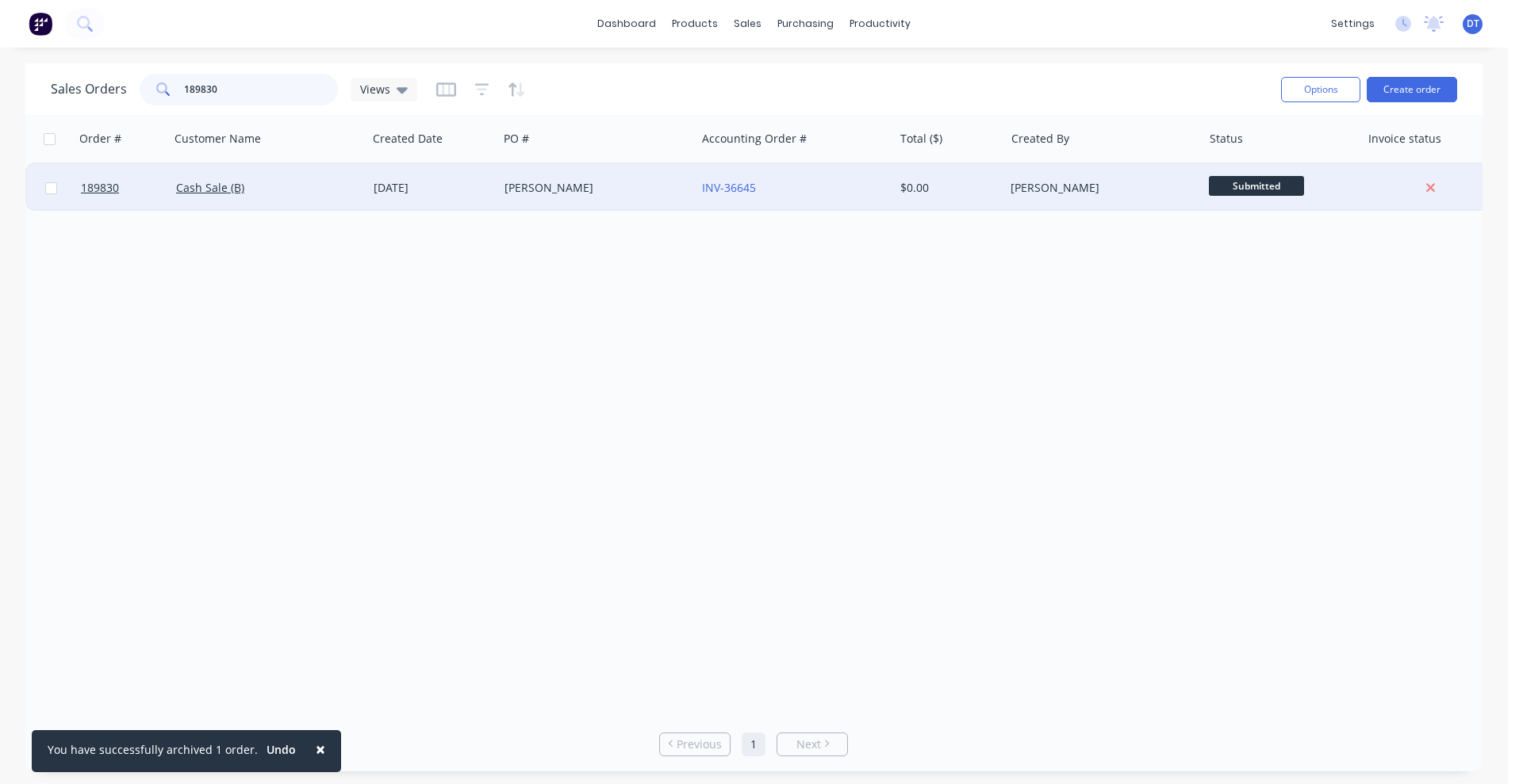
type input "189830"
click at [688, 194] on div "[PERSON_NAME]" at bounding box center [596, 188] width 185 height 16
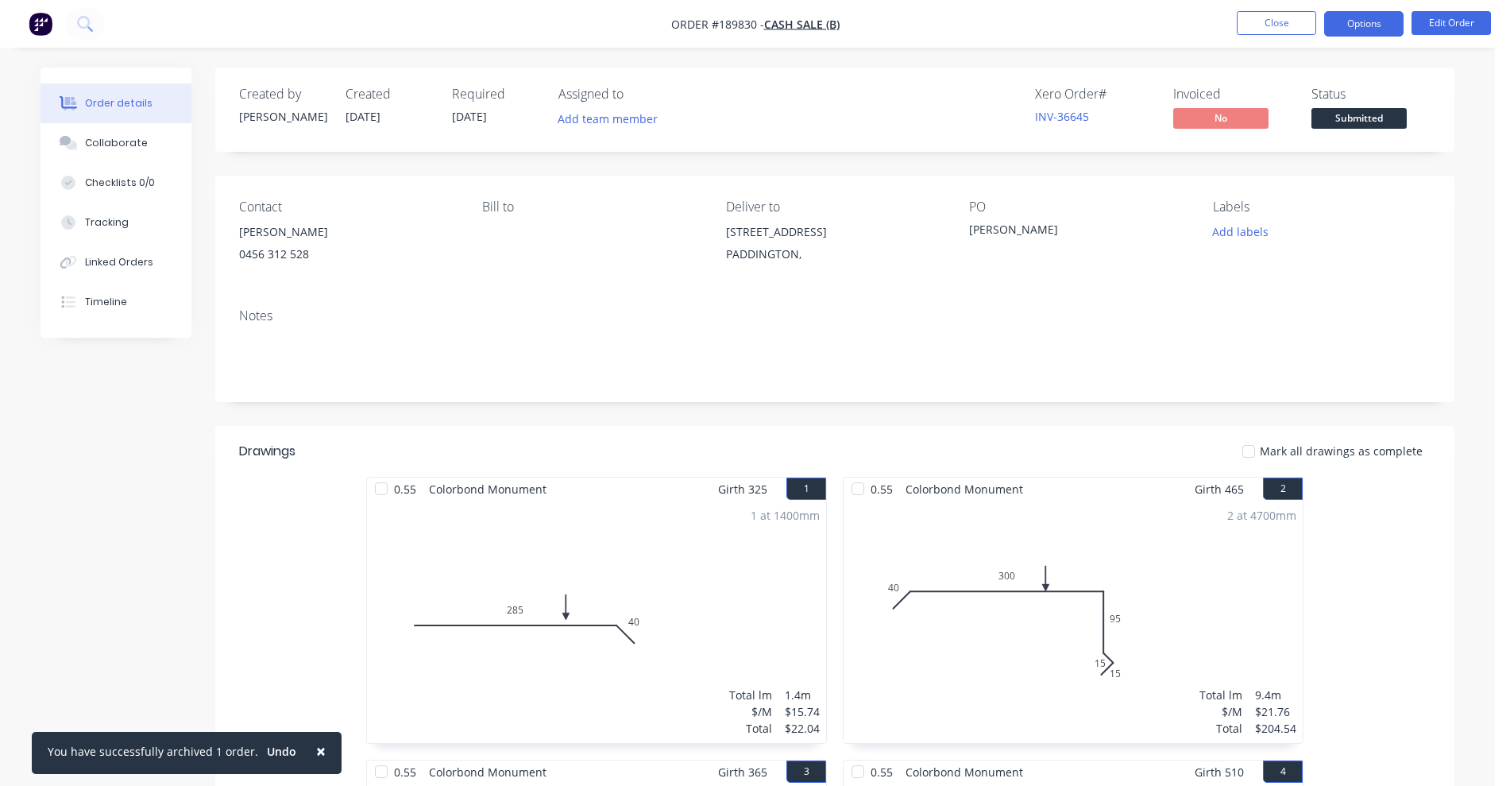
click at [1367, 20] on button "Options" at bounding box center [1364, 23] width 79 height 25
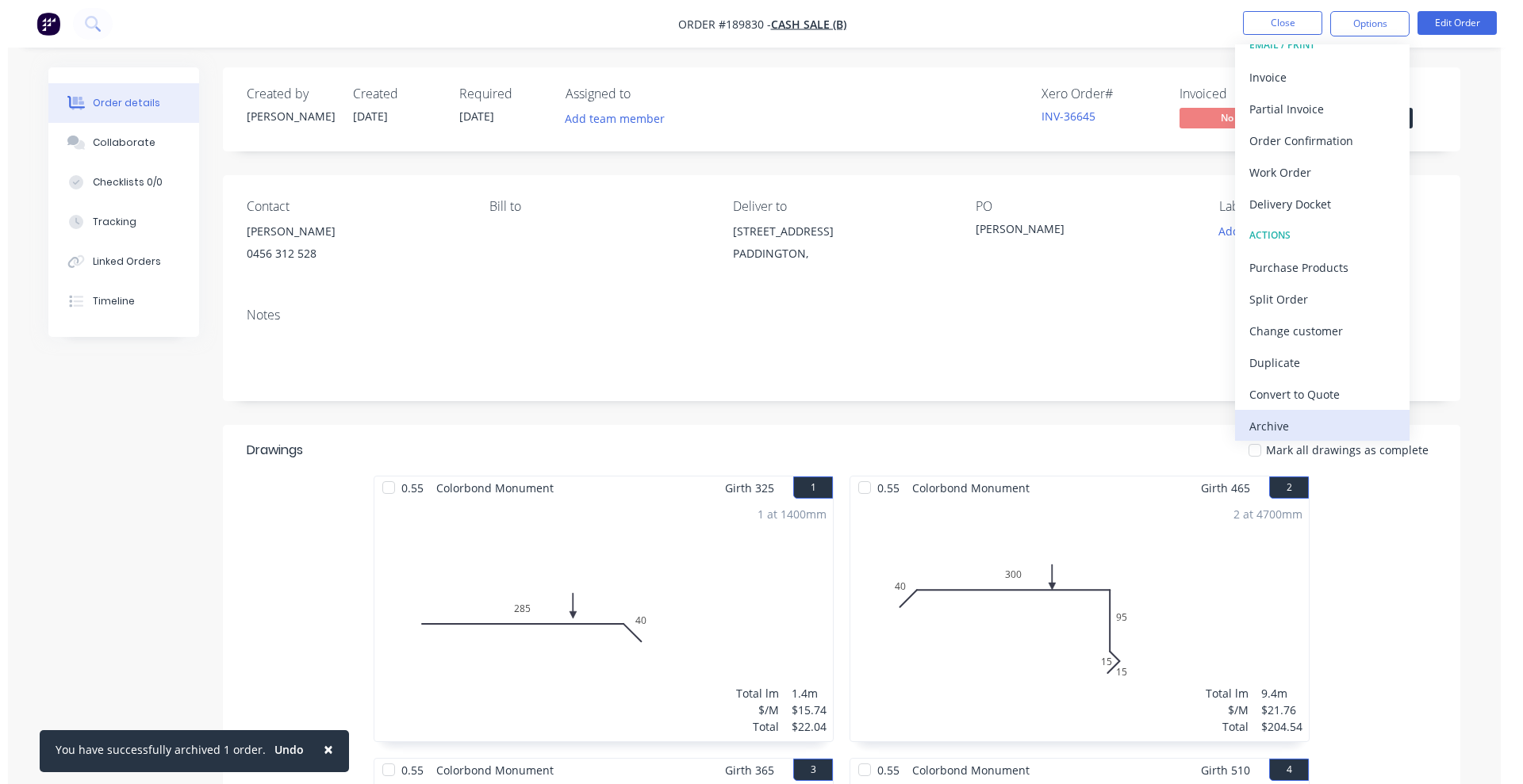
scroll to position [24, 0]
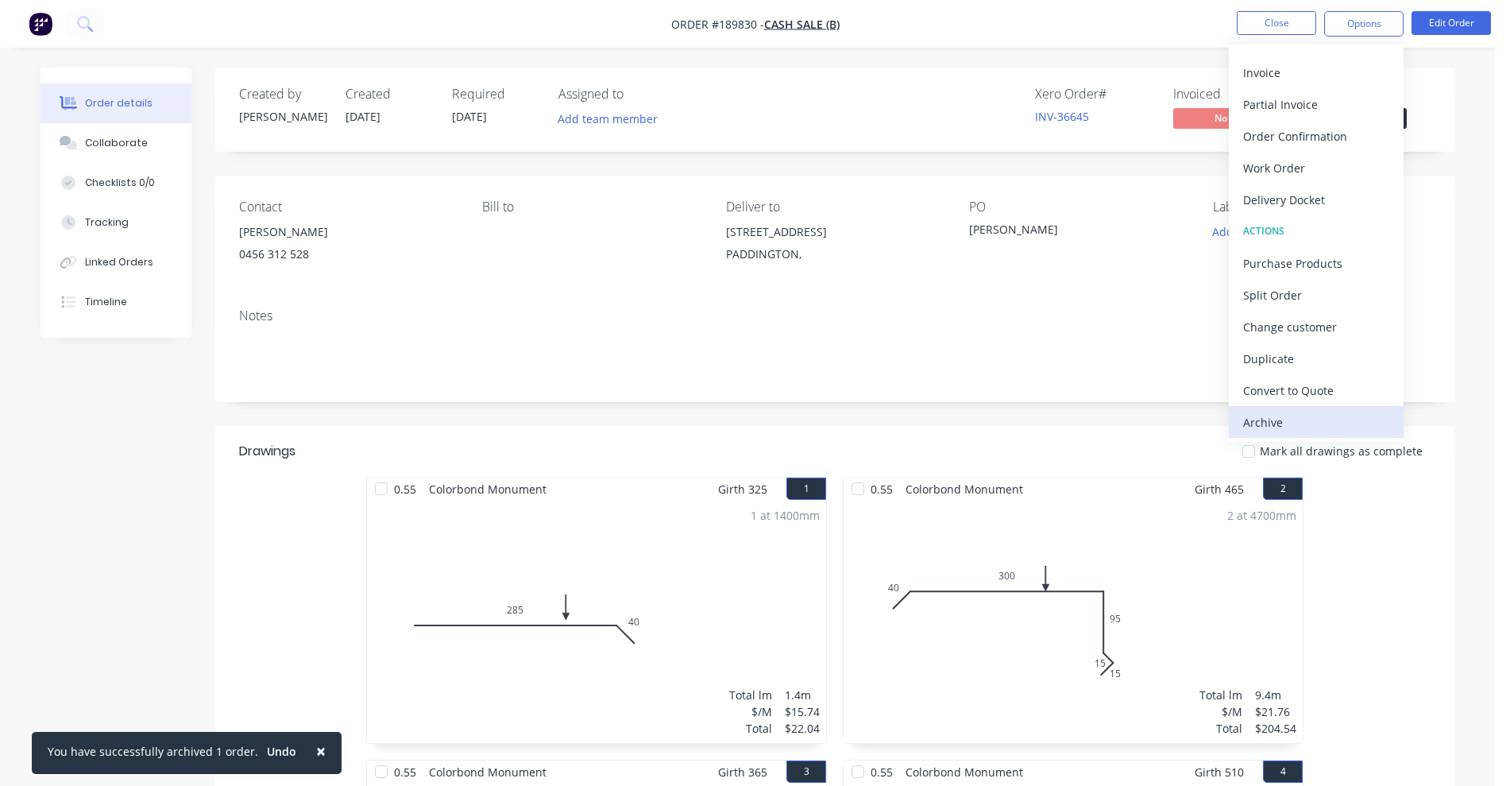
click at [1305, 426] on div "Archive" at bounding box center [1316, 422] width 146 height 23
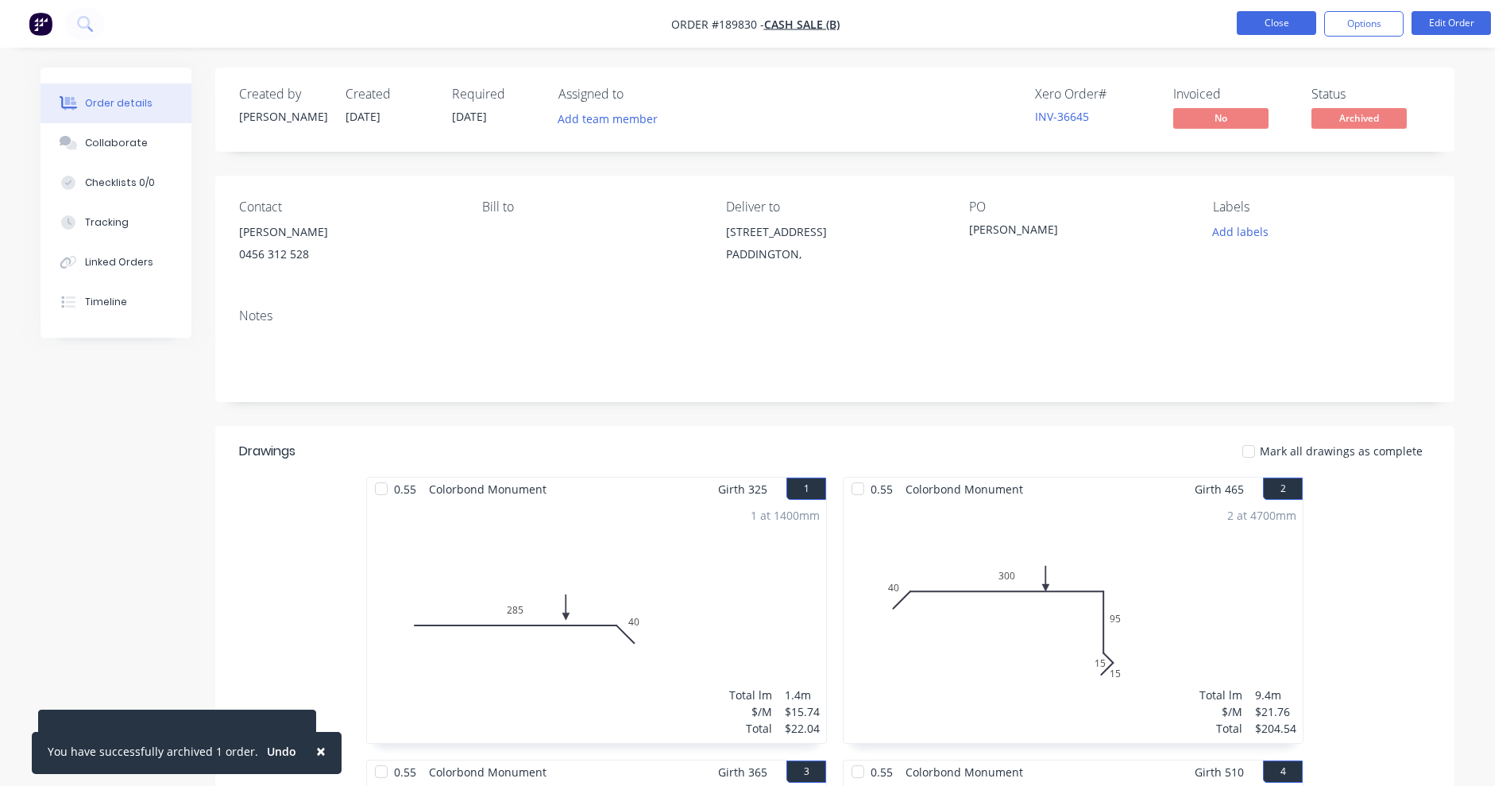
click at [1268, 17] on button "Close" at bounding box center [1276, 23] width 79 height 24
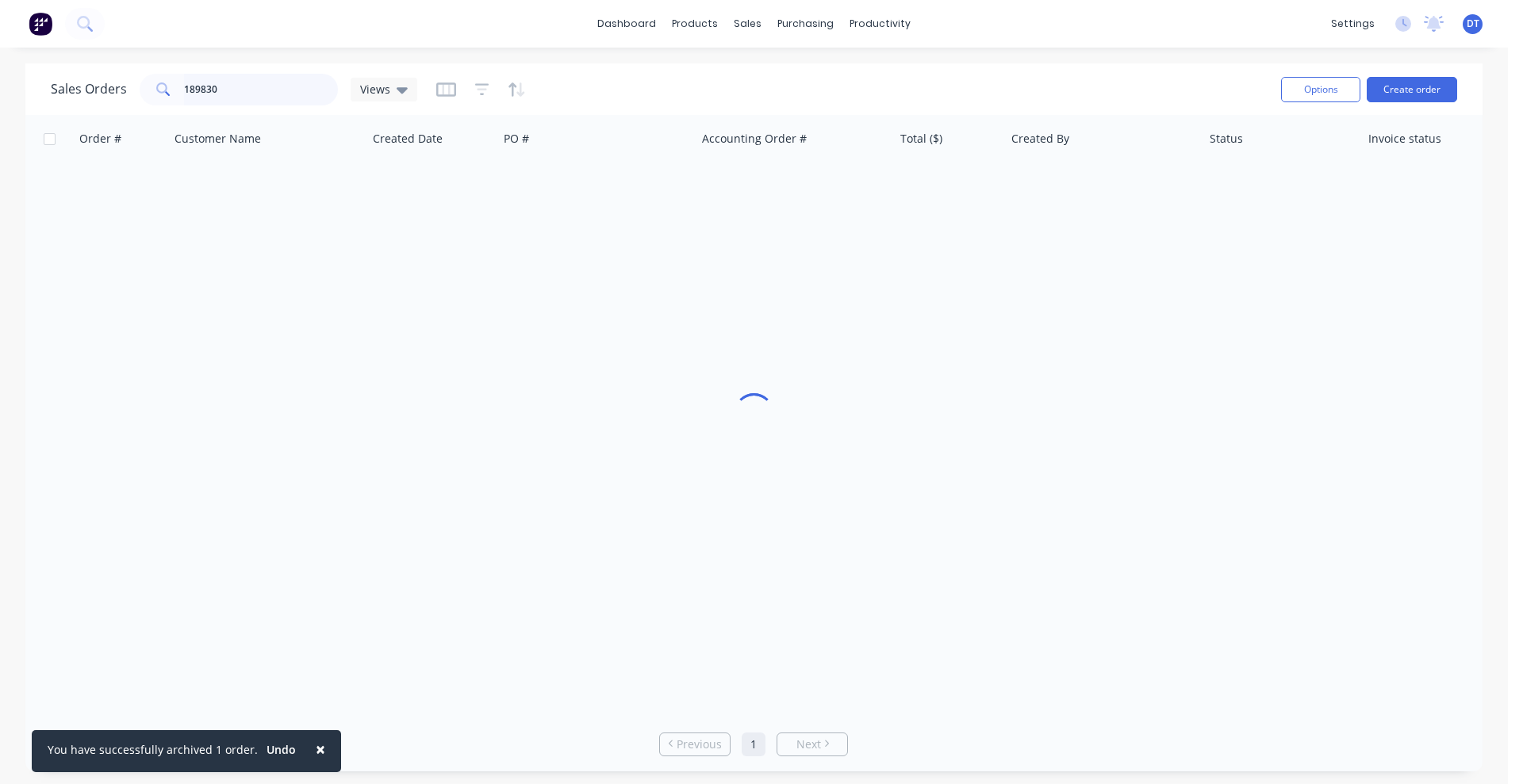
click at [137, 90] on div "Sales Orders 189830 Views" at bounding box center [234, 90] width 366 height 32
paste input "69758"
type input "169758"
click at [404, 91] on icon at bounding box center [401, 89] width 11 height 17
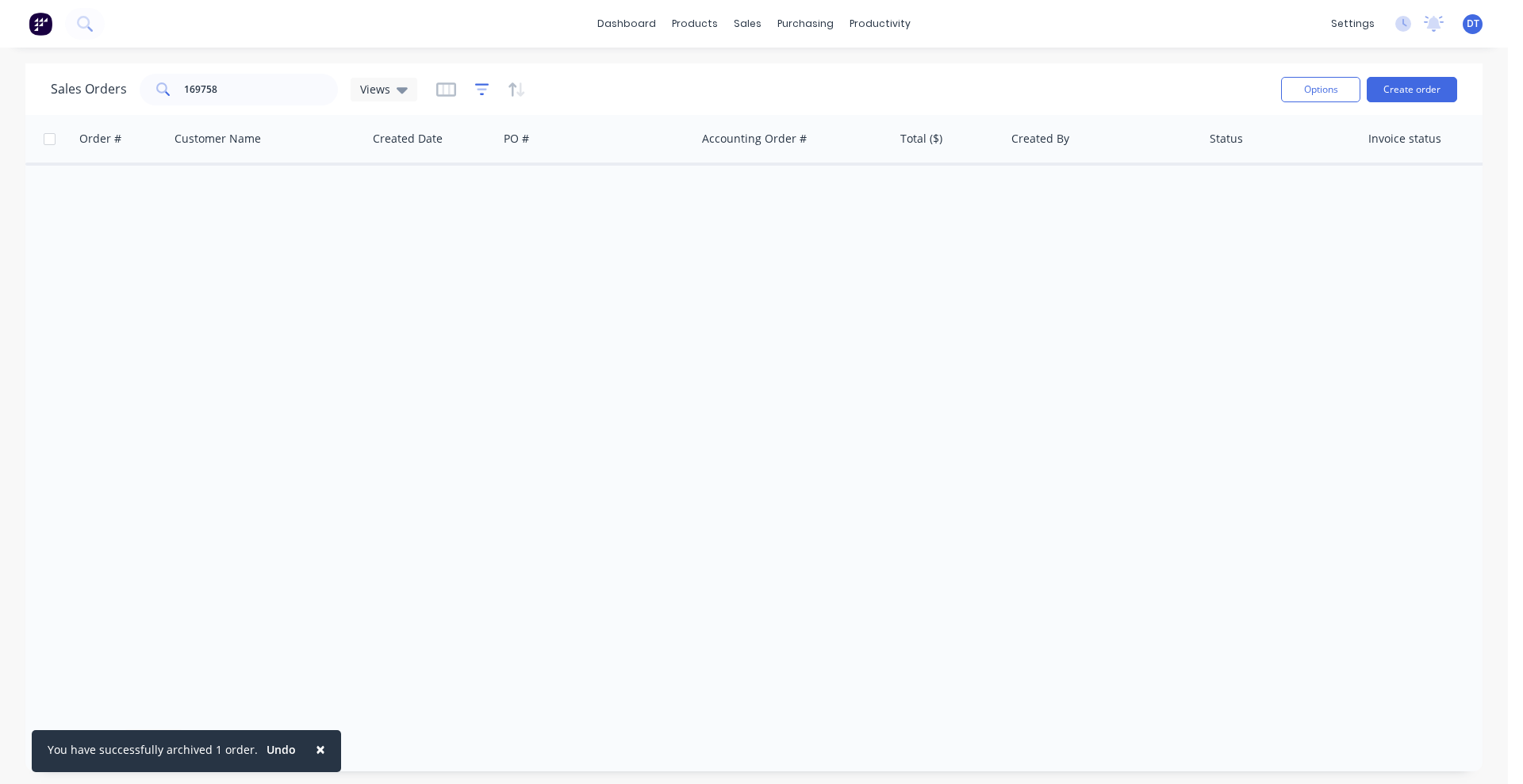
click at [475, 83] on icon "button" at bounding box center [482, 89] width 14 height 12
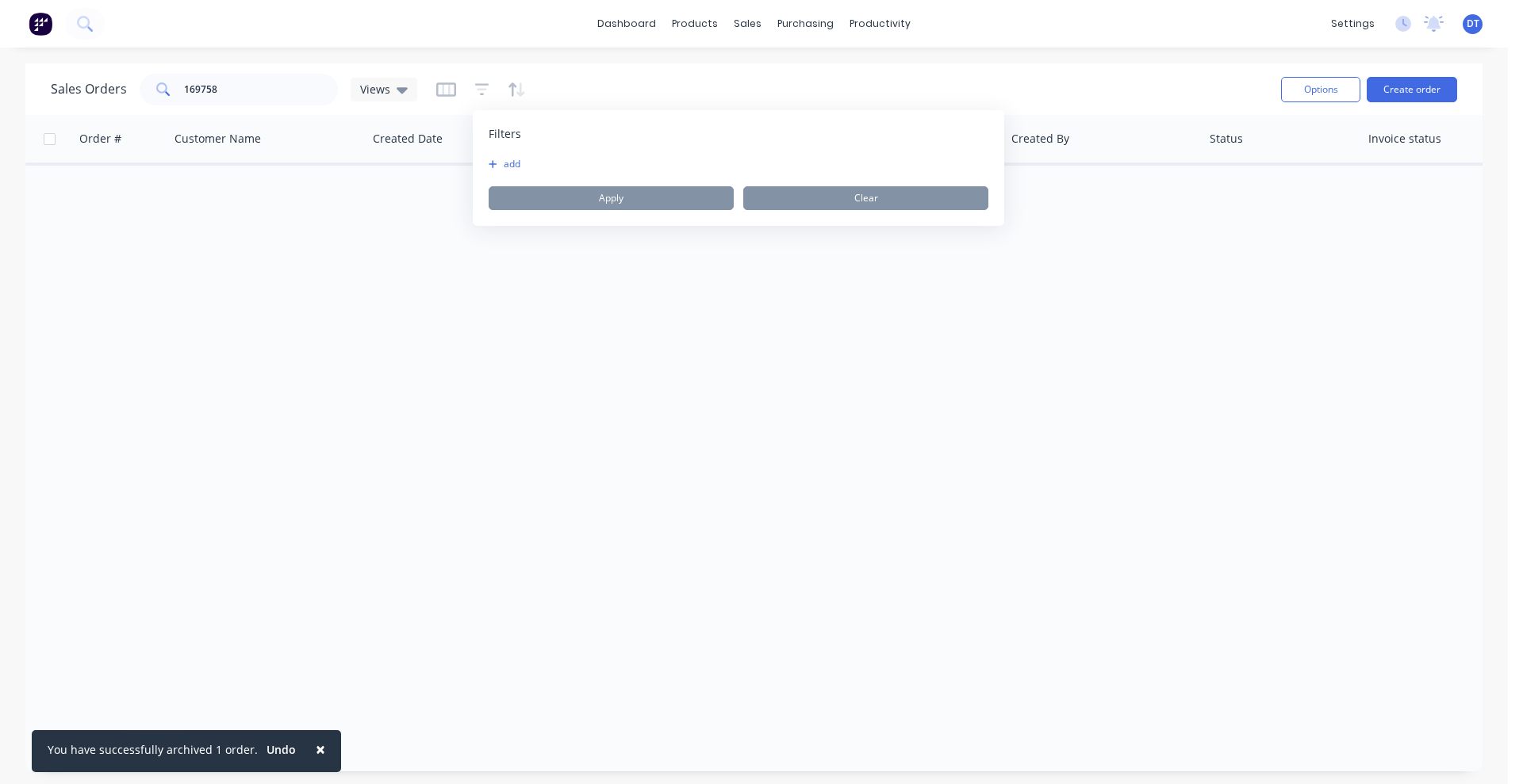
click at [497, 154] on div "Filters add Apply Clear" at bounding box center [739, 168] width 531 height 116
click at [493, 162] on icon "button" at bounding box center [492, 164] width 8 height 8
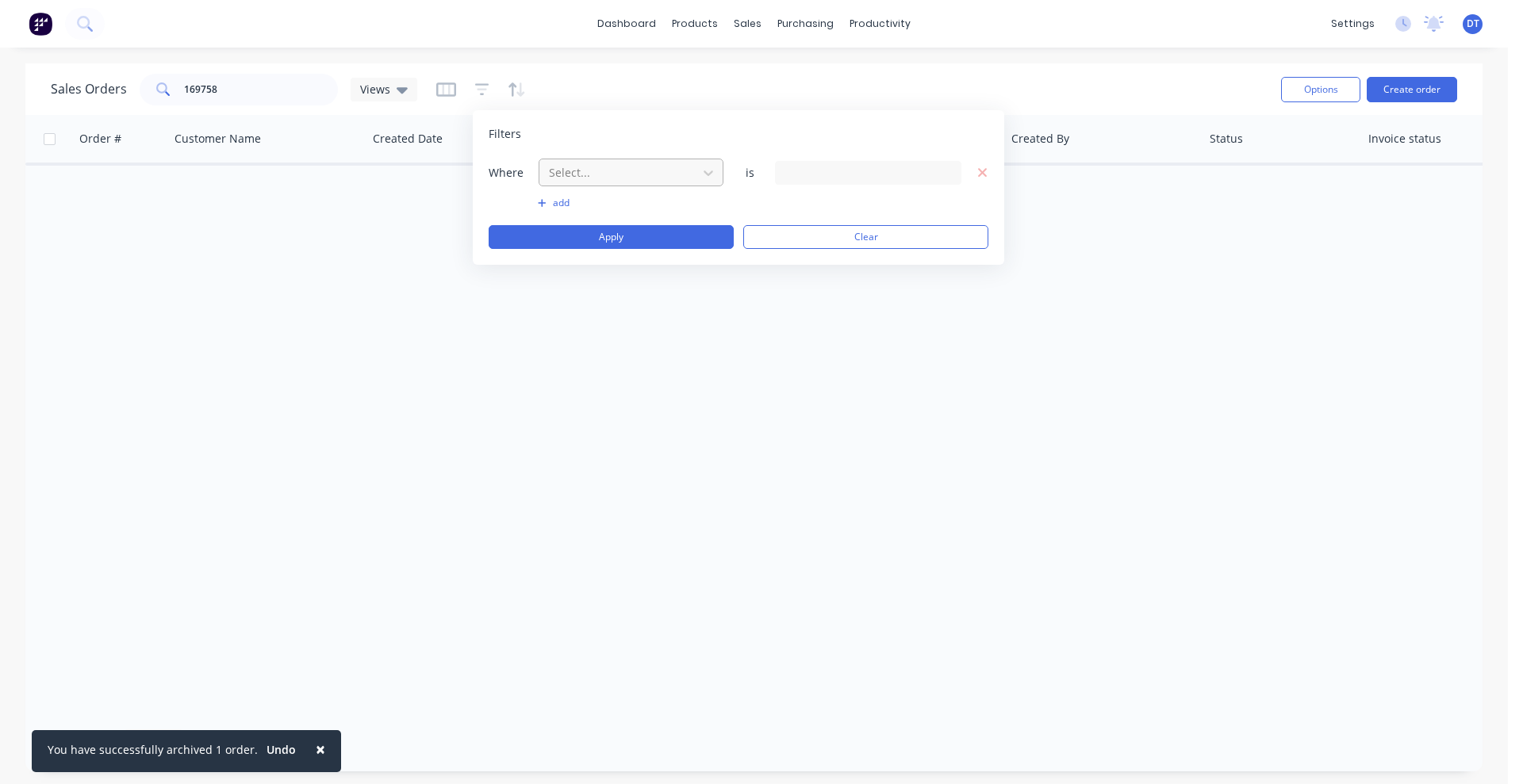
click at [577, 168] on div at bounding box center [618, 173] width 142 height 20
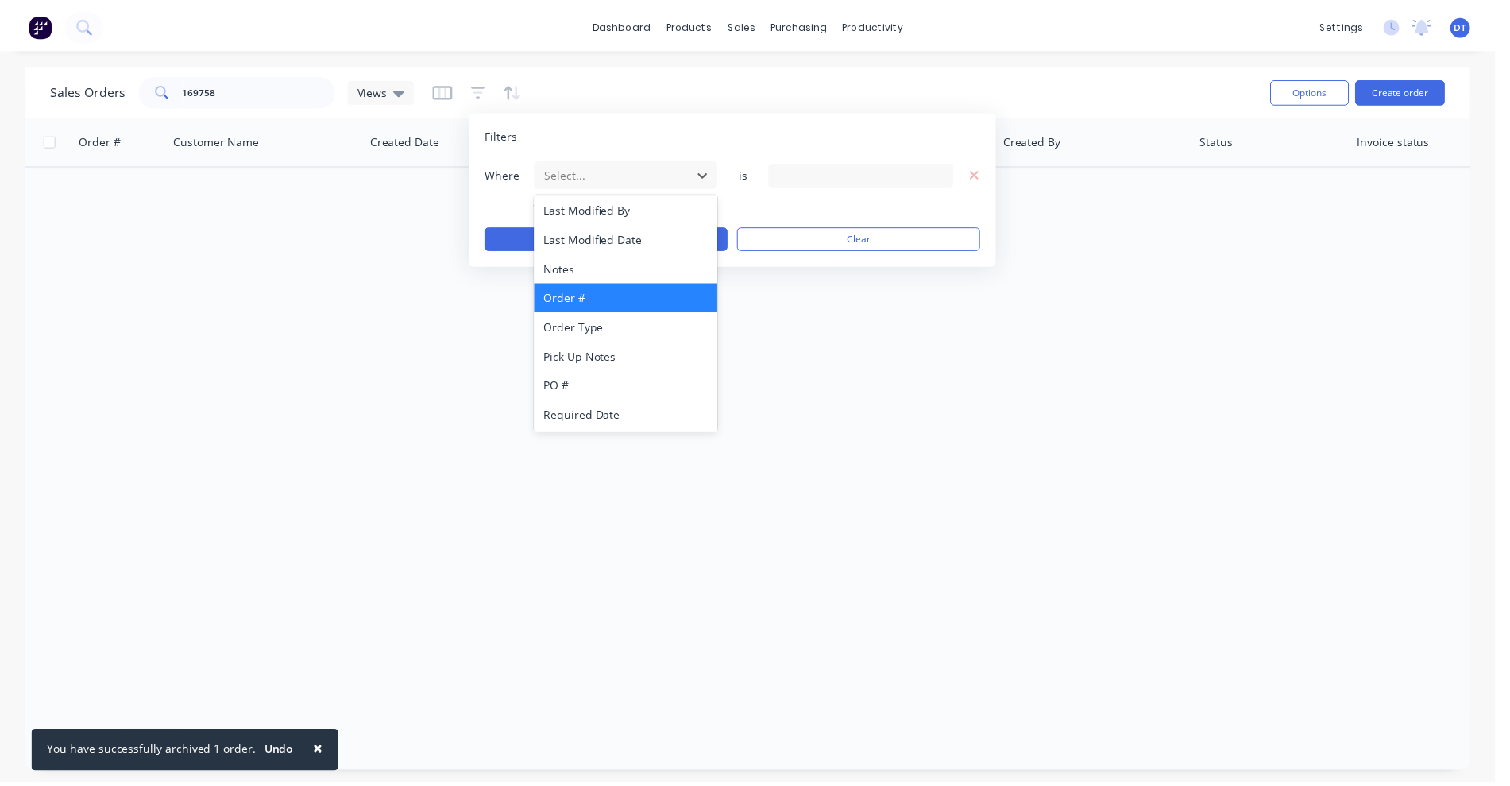
scroll to position [385, 0]
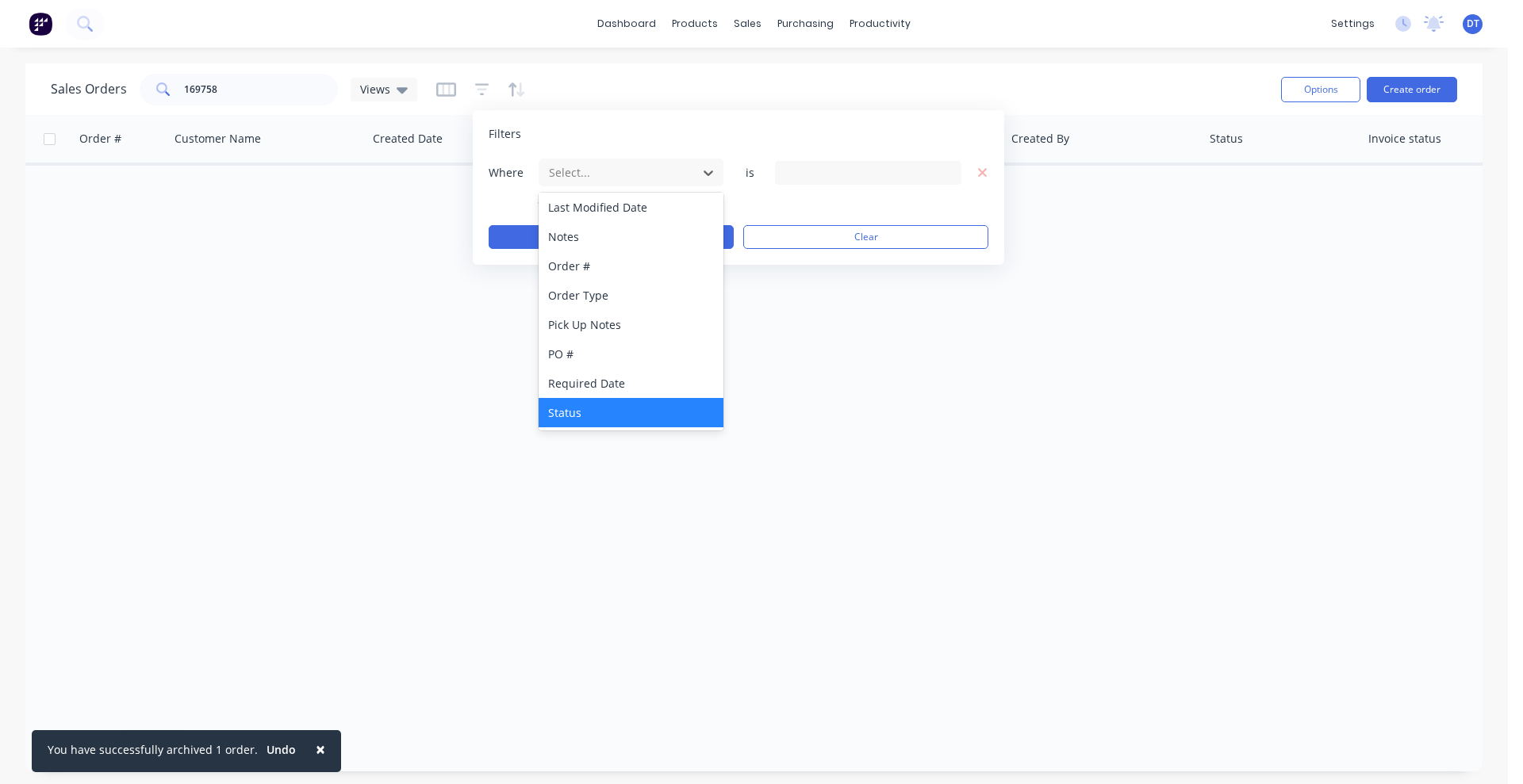
click at [607, 411] on div "Status" at bounding box center [630, 412] width 185 height 29
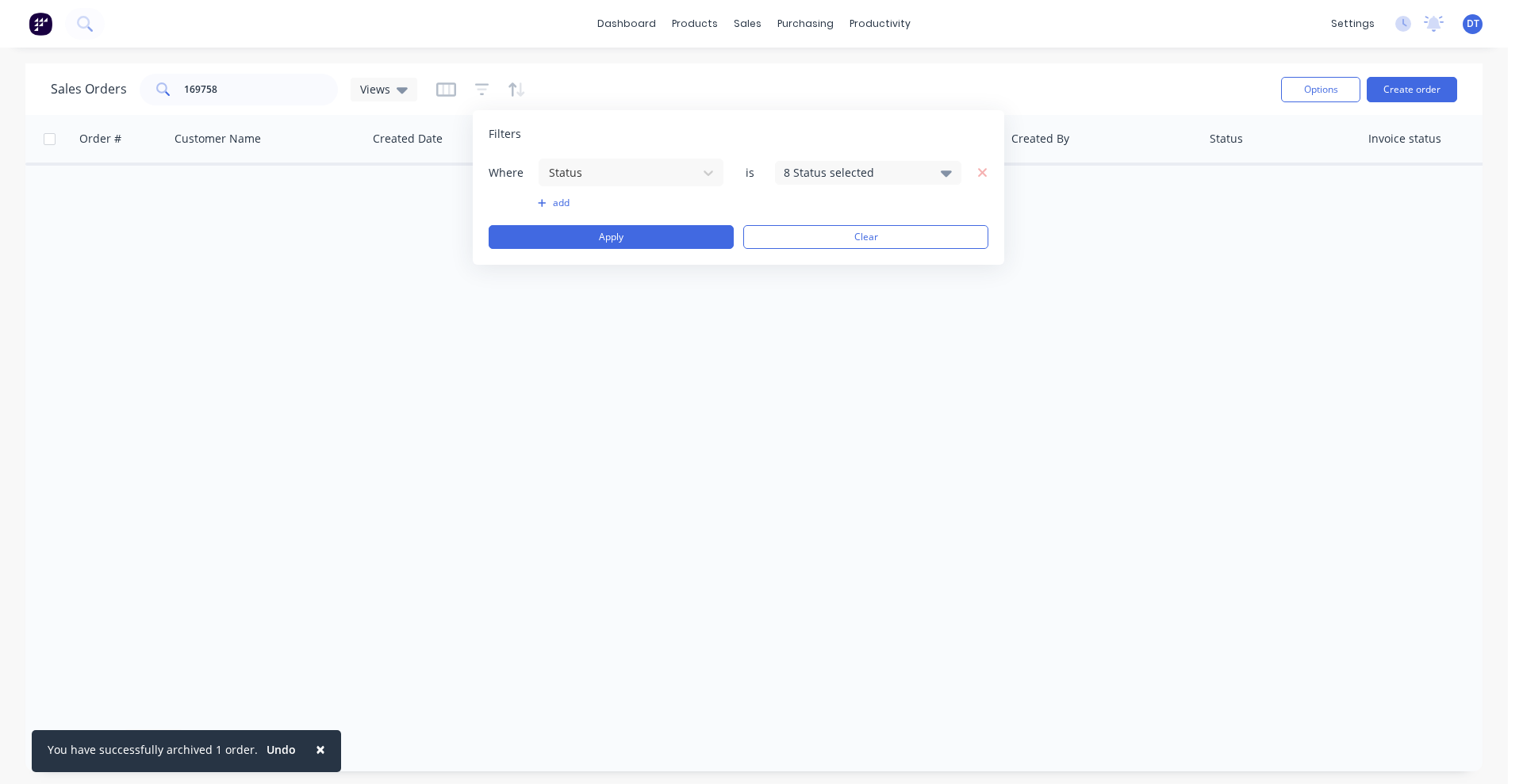
click at [801, 179] on div "8 Status selected" at bounding box center [855, 172] width 144 height 17
click at [804, 293] on div at bounding box center [801, 292] width 32 height 32
click at [987, 93] on div "Sales Orders 169758 Views" at bounding box center [660, 89] width 1218 height 39
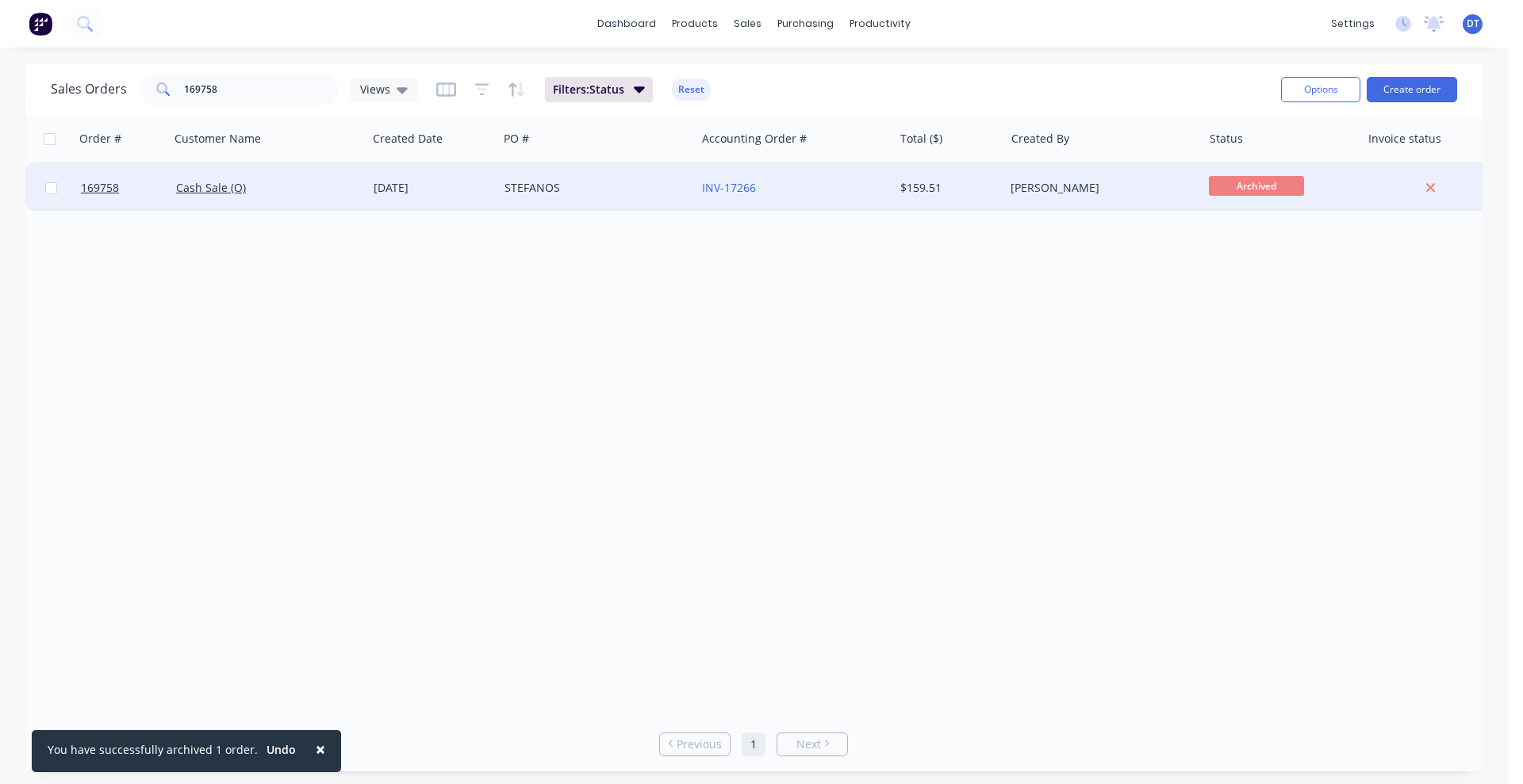
click at [657, 195] on div "STEFANOS" at bounding box center [592, 188] width 176 height 16
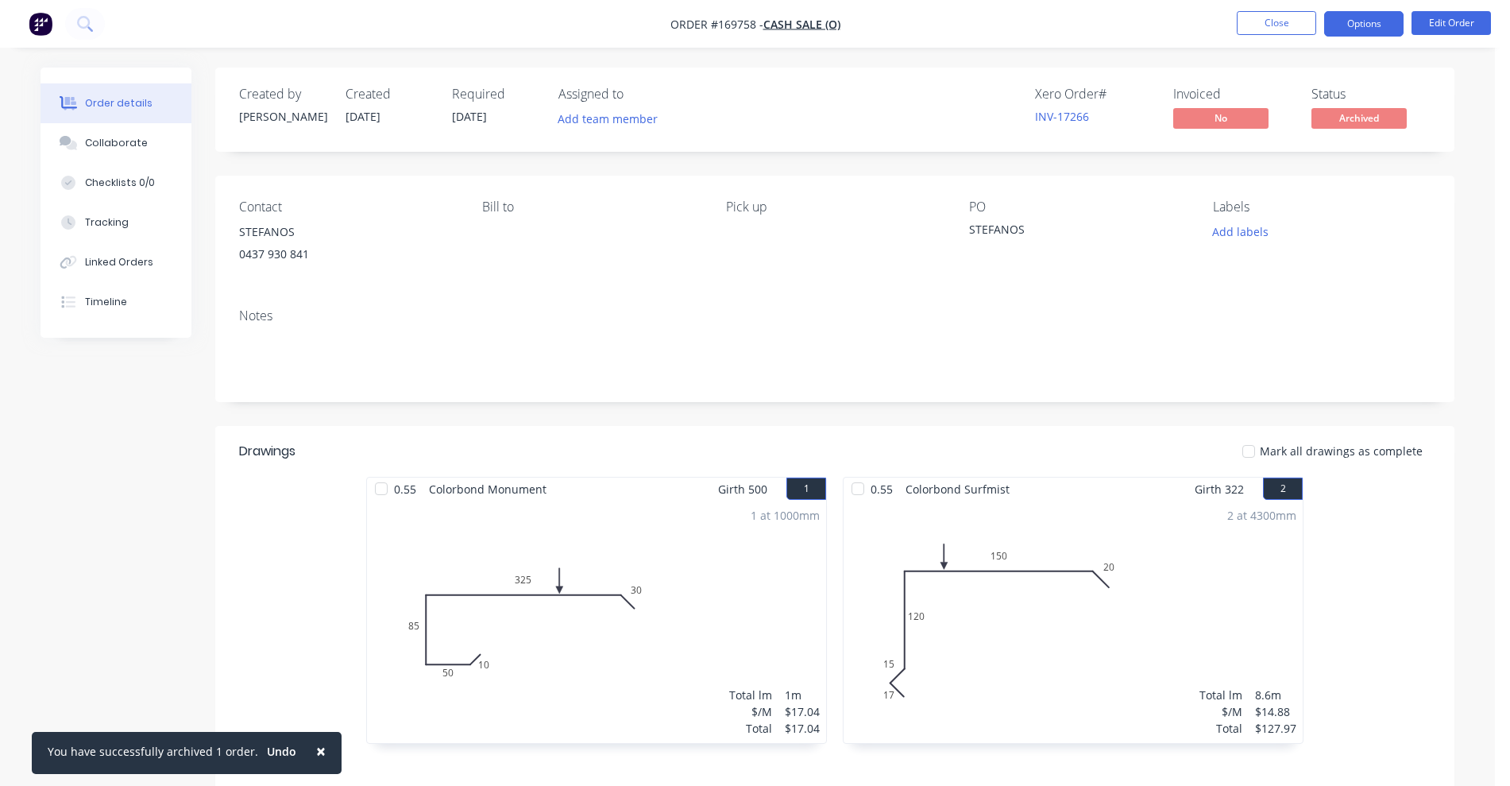
click at [1366, 26] on button "Options" at bounding box center [1364, 23] width 79 height 25
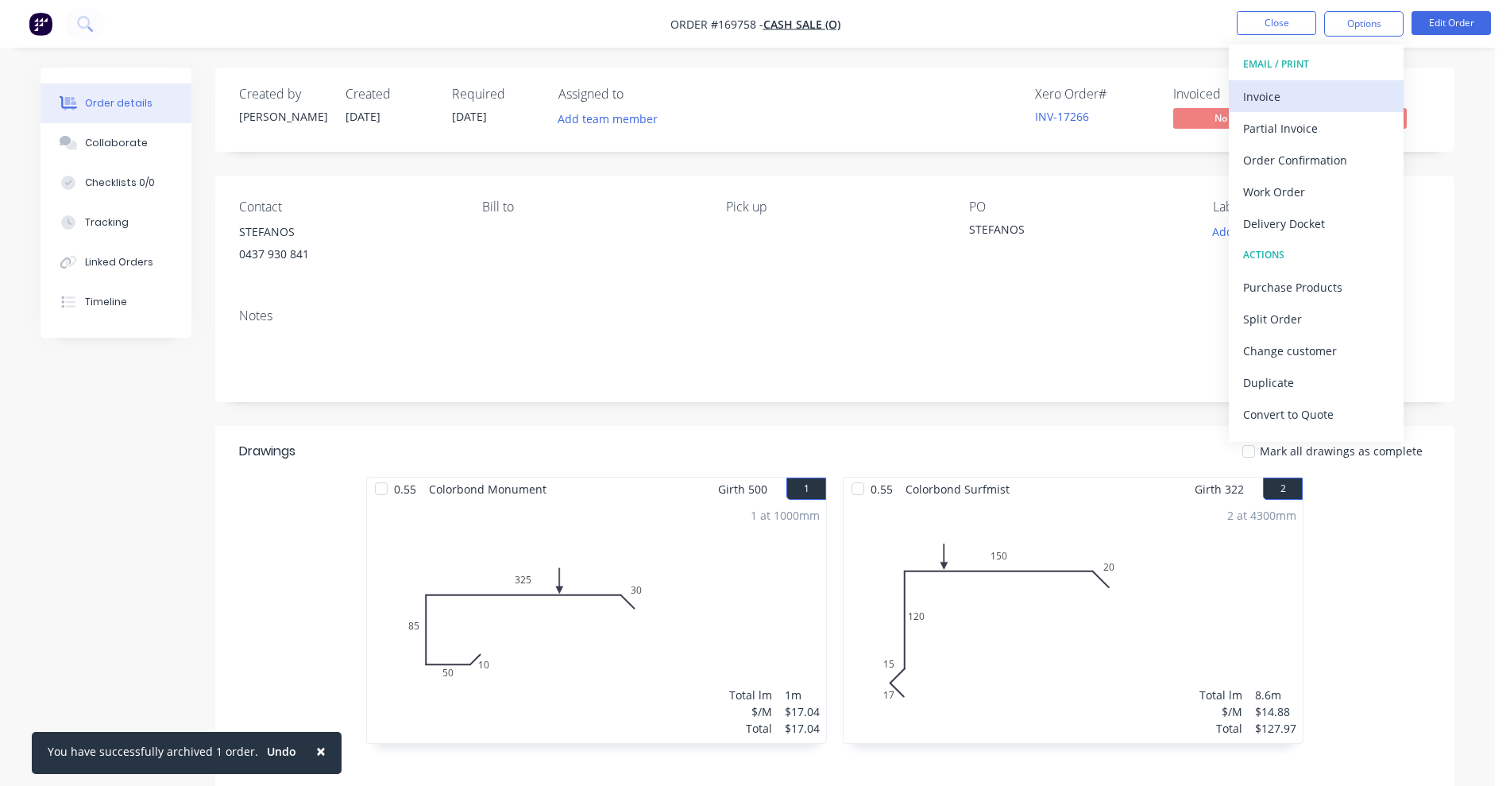
click at [1315, 99] on div "Invoice" at bounding box center [1316, 96] width 146 height 23
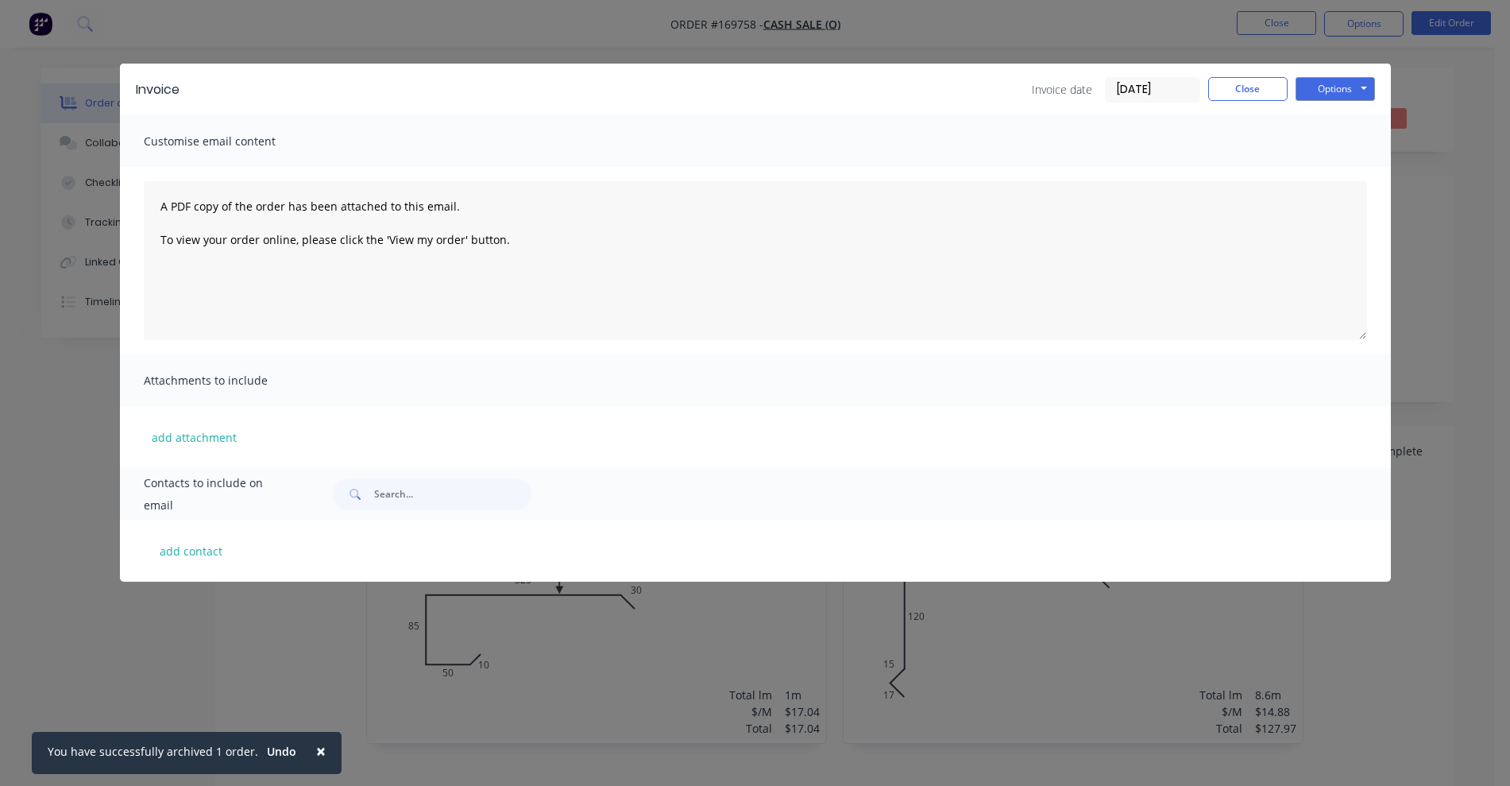
click at [974, 22] on div "Invoice Invoice date [DATE] Close Options Preview Print Email Customise email c…" at bounding box center [755, 393] width 1510 height 786
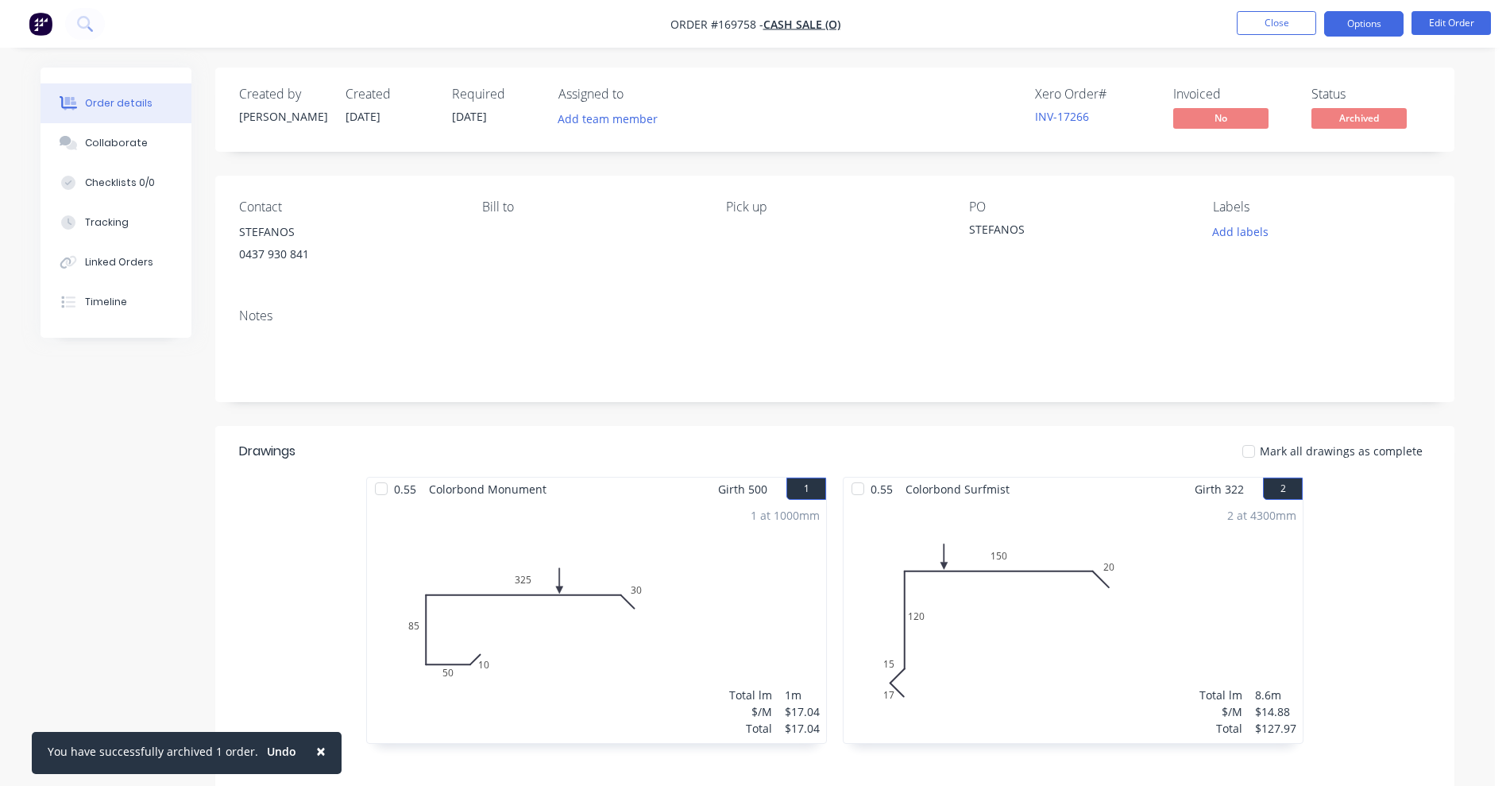
click at [1389, 29] on button "Options" at bounding box center [1364, 23] width 79 height 25
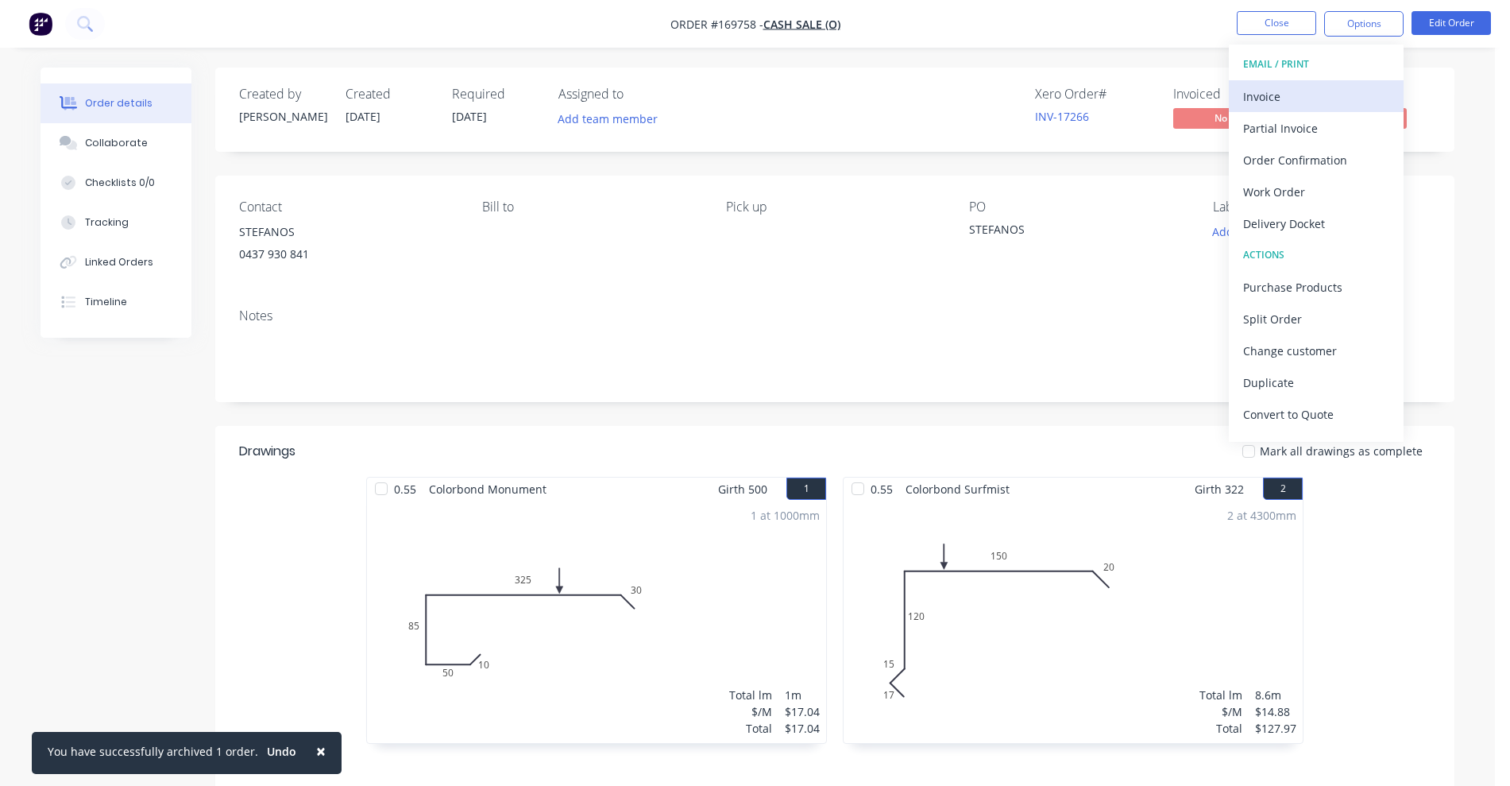
click at [1296, 100] on div "Invoice" at bounding box center [1316, 96] width 146 height 23
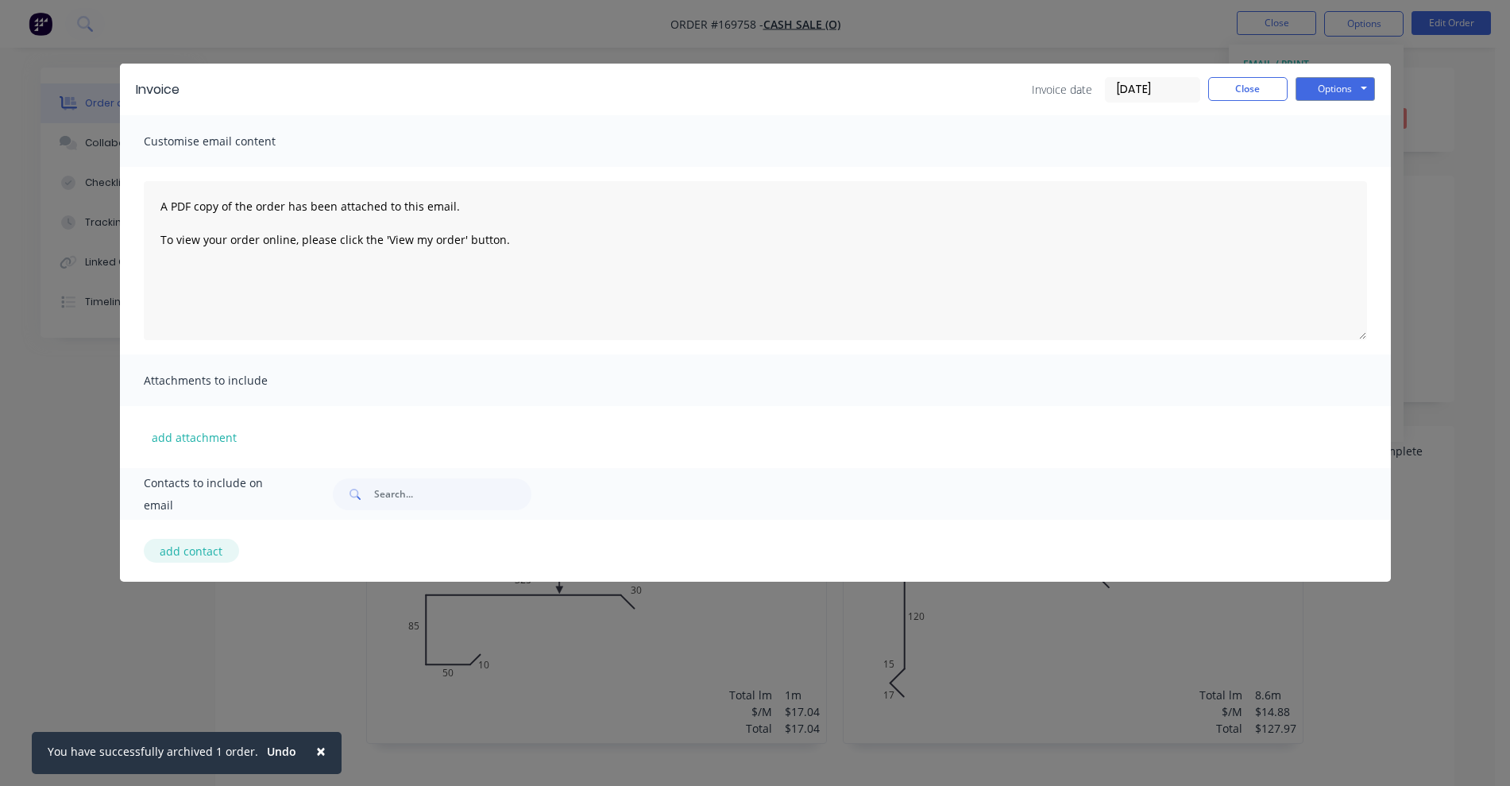
click at [175, 556] on button "add contact" at bounding box center [191, 551] width 95 height 24
select select "AU"
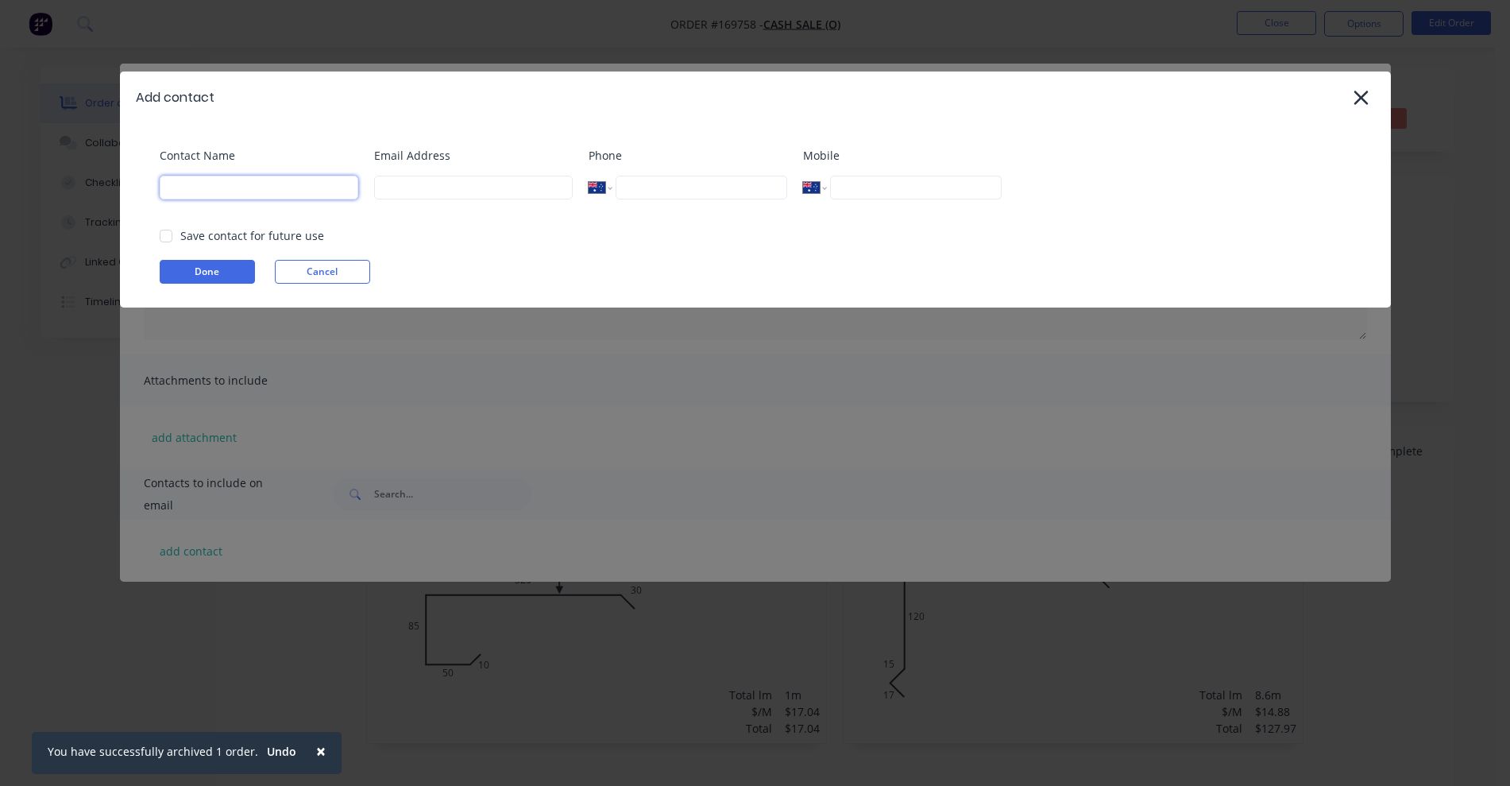
click at [278, 190] on input at bounding box center [259, 188] width 199 height 24
type input "s"
type input "Stefanos"
click at [477, 180] on input at bounding box center [473, 188] width 199 height 24
paste input "[EMAIL_ADDRESS][DOMAIN_NAME]"
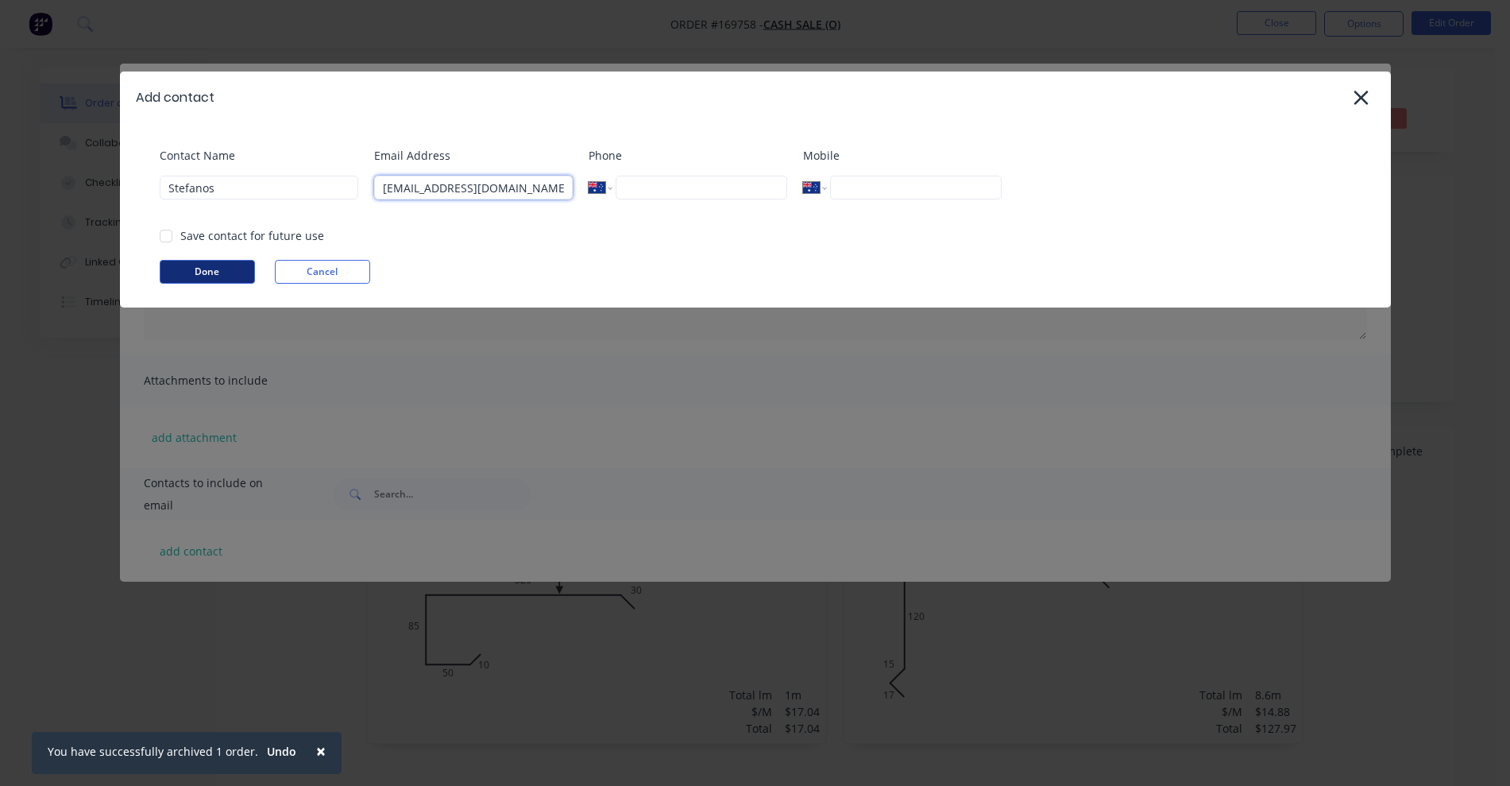
type input "[EMAIL_ADDRESS][DOMAIN_NAME]"
click at [203, 272] on button "Done" at bounding box center [207, 272] width 95 height 24
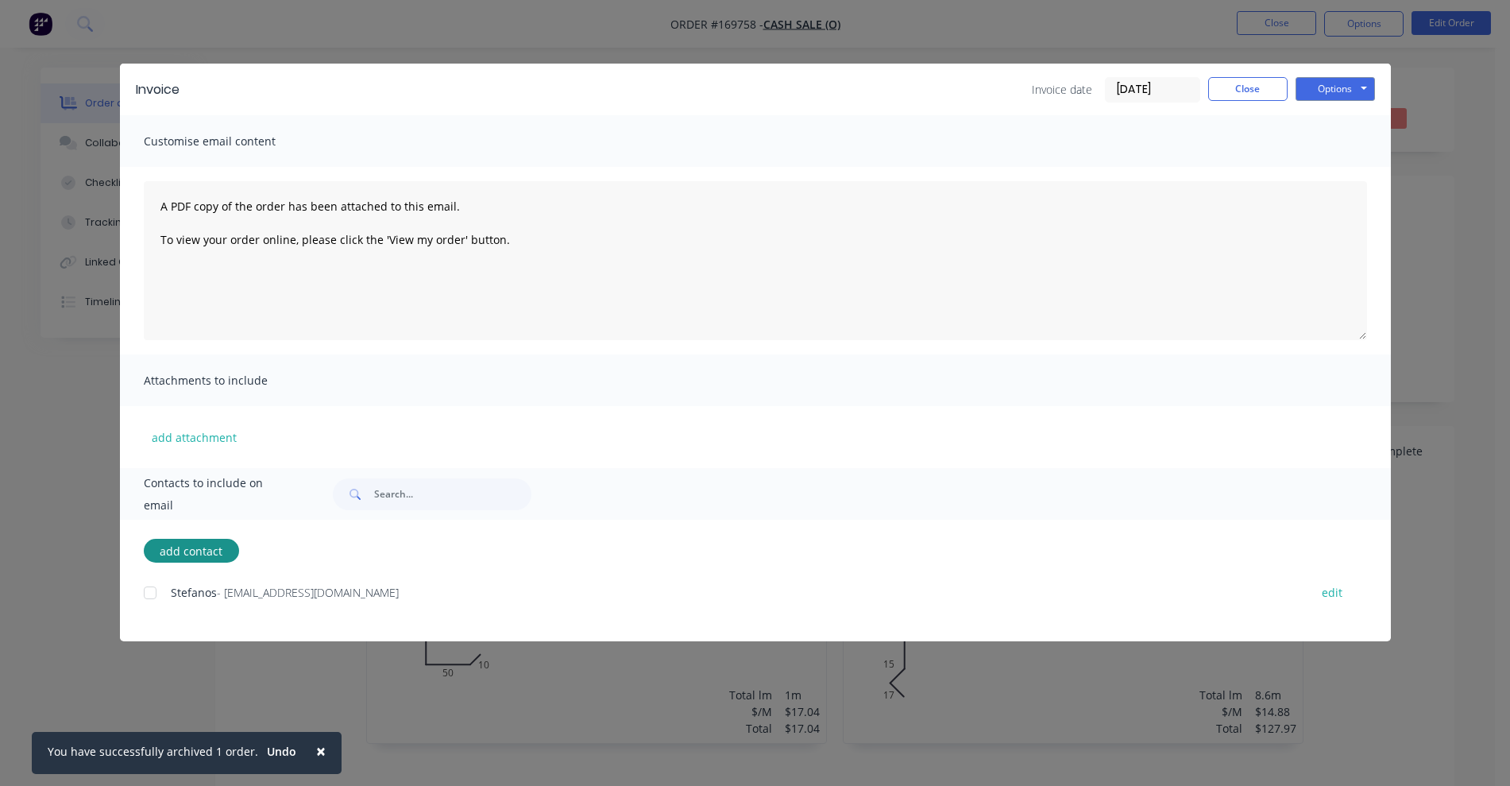
click at [149, 594] on div at bounding box center [150, 593] width 32 height 32
click at [1258, 95] on button "Close" at bounding box center [1248, 89] width 79 height 24
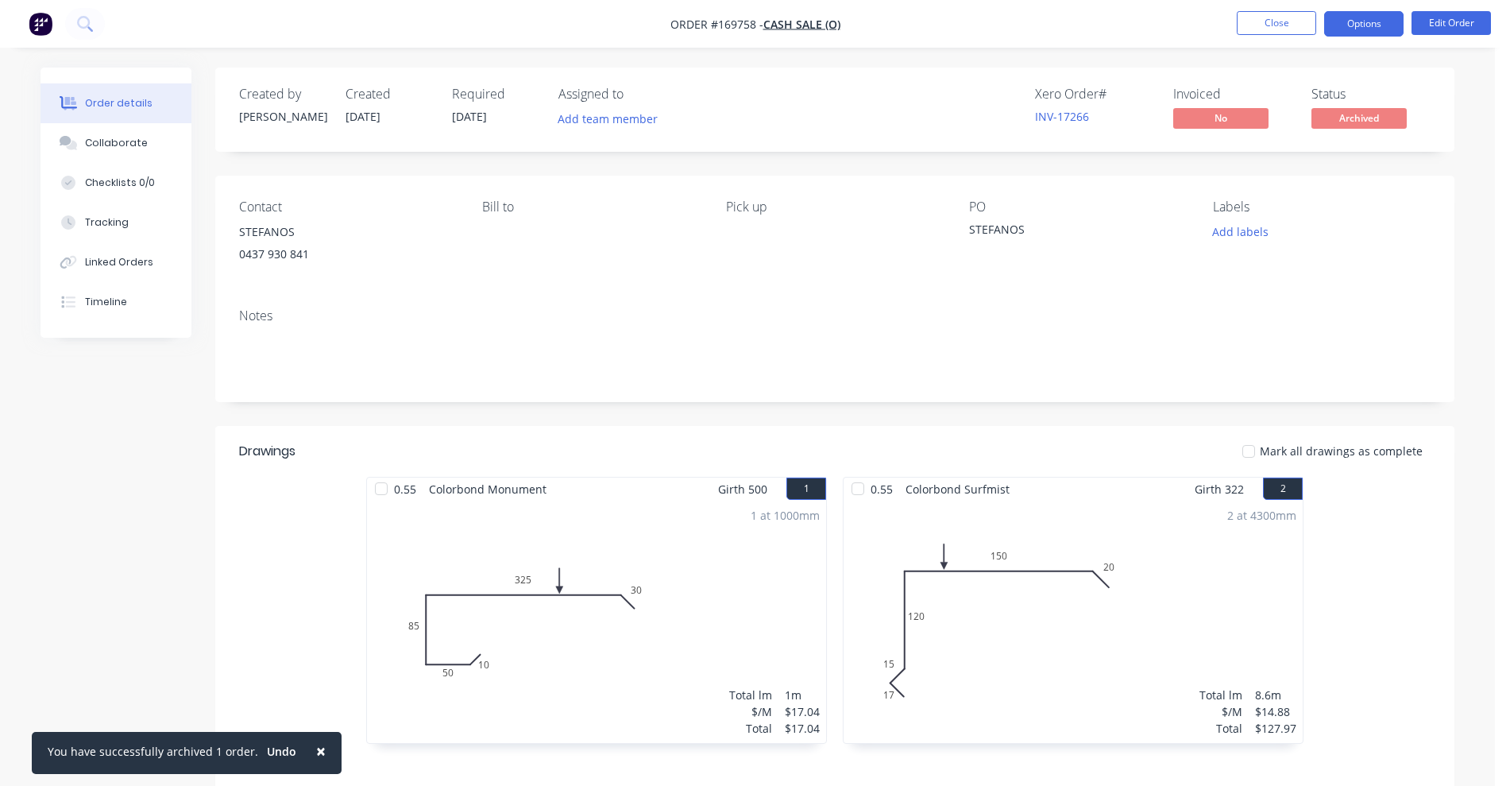
click at [1348, 14] on button "Options" at bounding box center [1364, 23] width 79 height 25
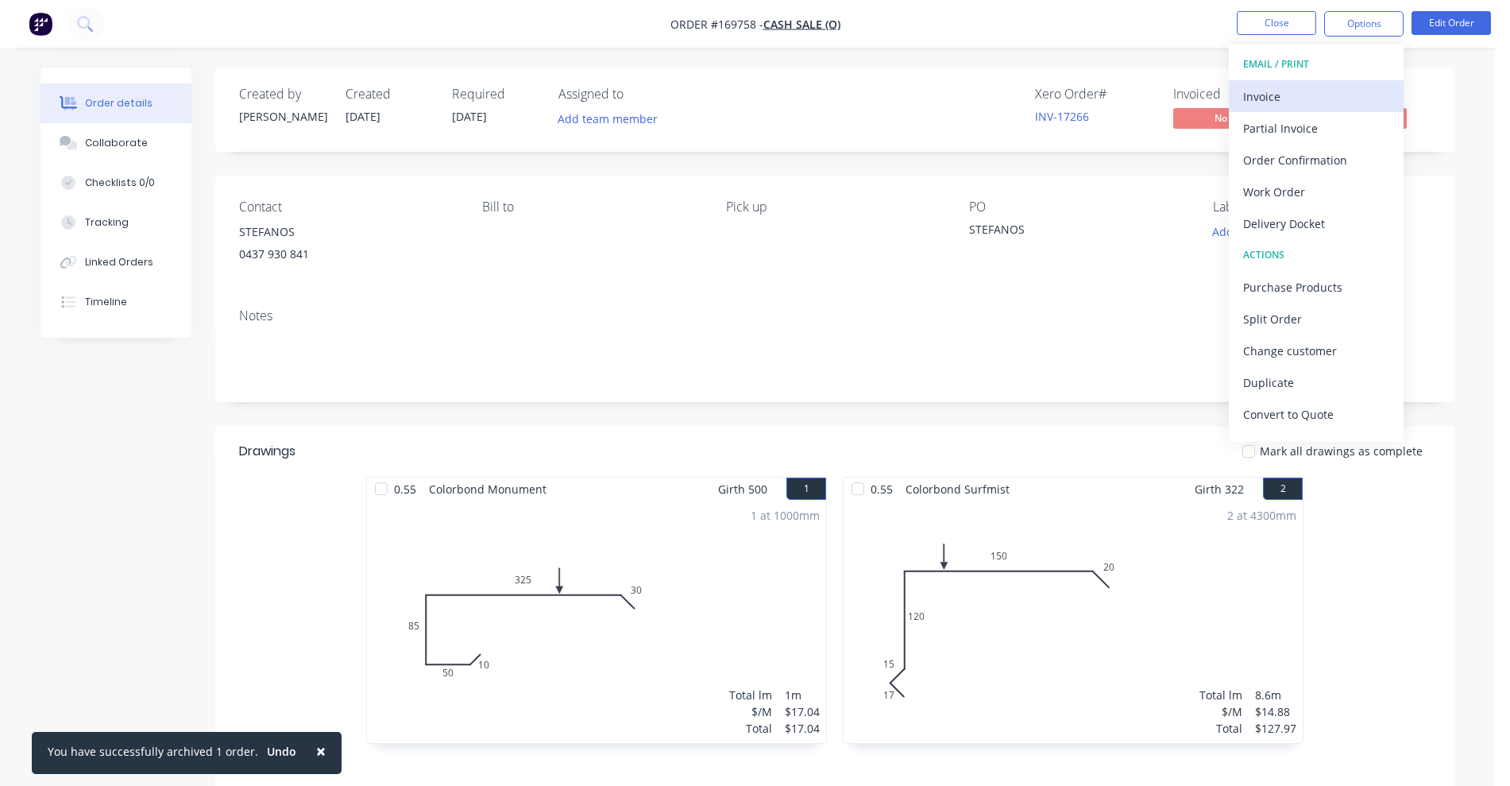
click at [1319, 98] on div "Invoice" at bounding box center [1316, 96] width 146 height 23
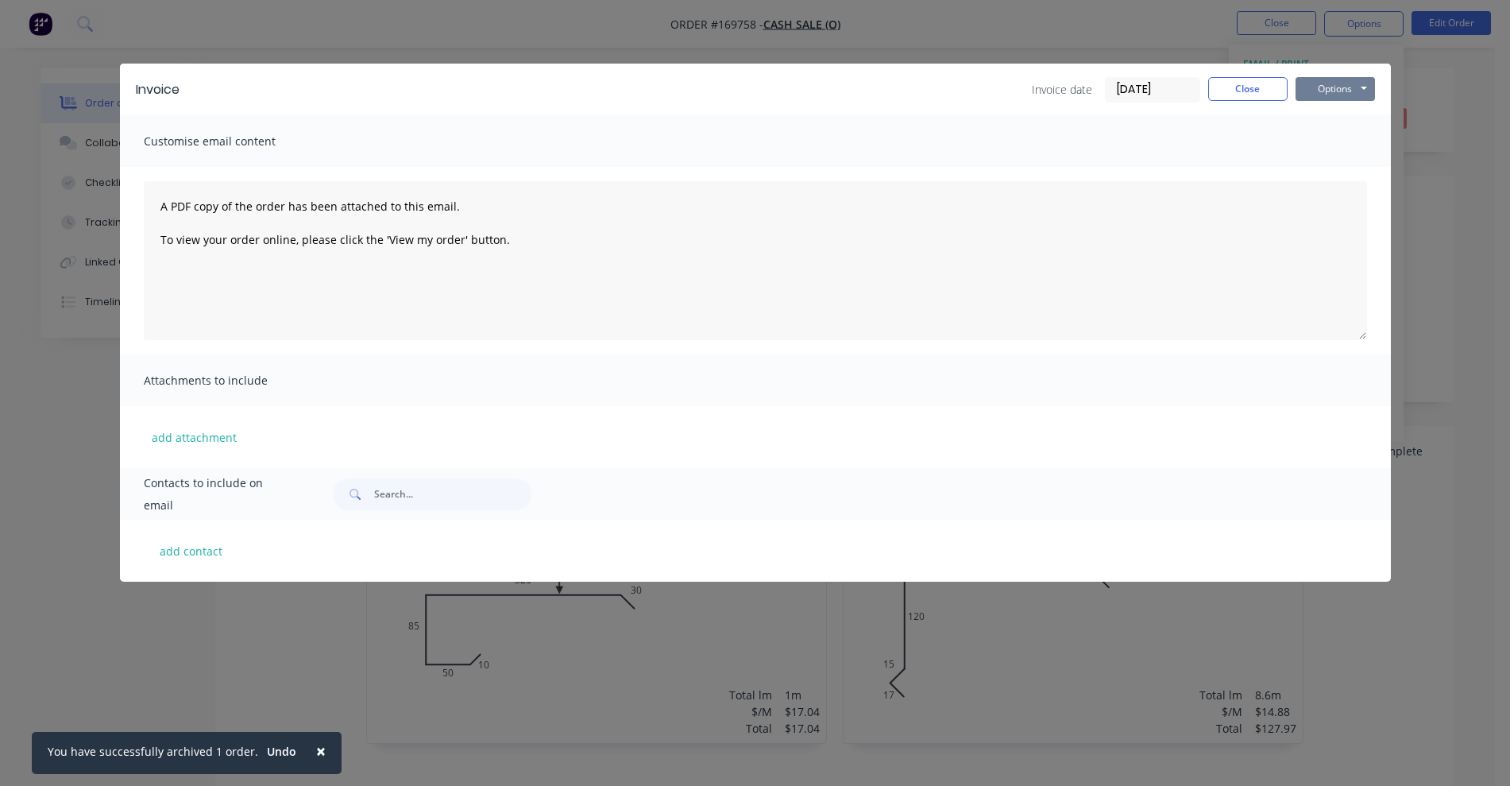
click at [1345, 82] on button "Options" at bounding box center [1335, 89] width 79 height 24
click at [1364, 114] on button "Preview" at bounding box center [1347, 117] width 102 height 26
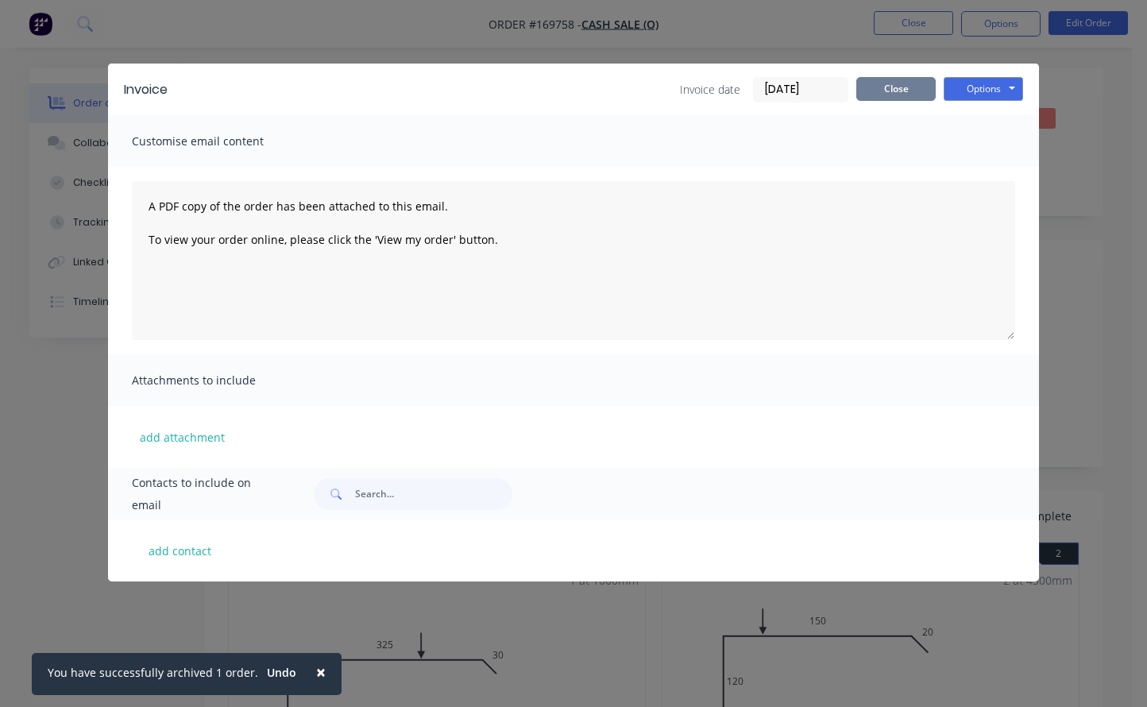
click at [897, 91] on button "Close" at bounding box center [896, 89] width 79 height 24
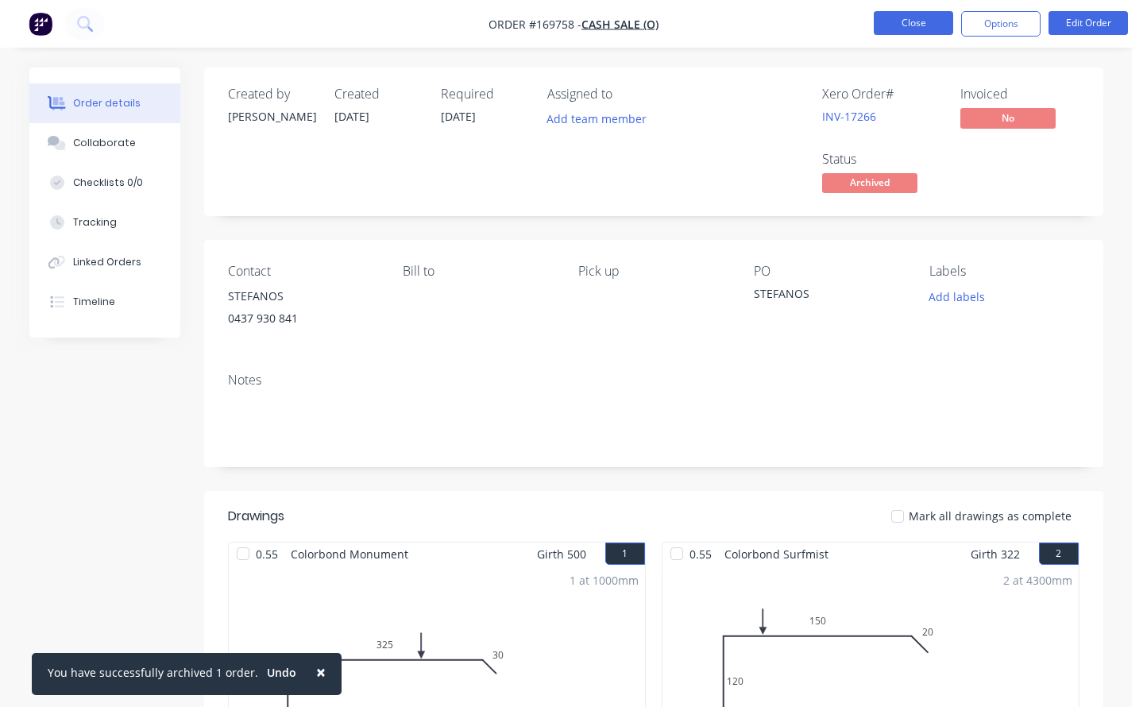
click at [906, 22] on button "Close" at bounding box center [913, 23] width 79 height 24
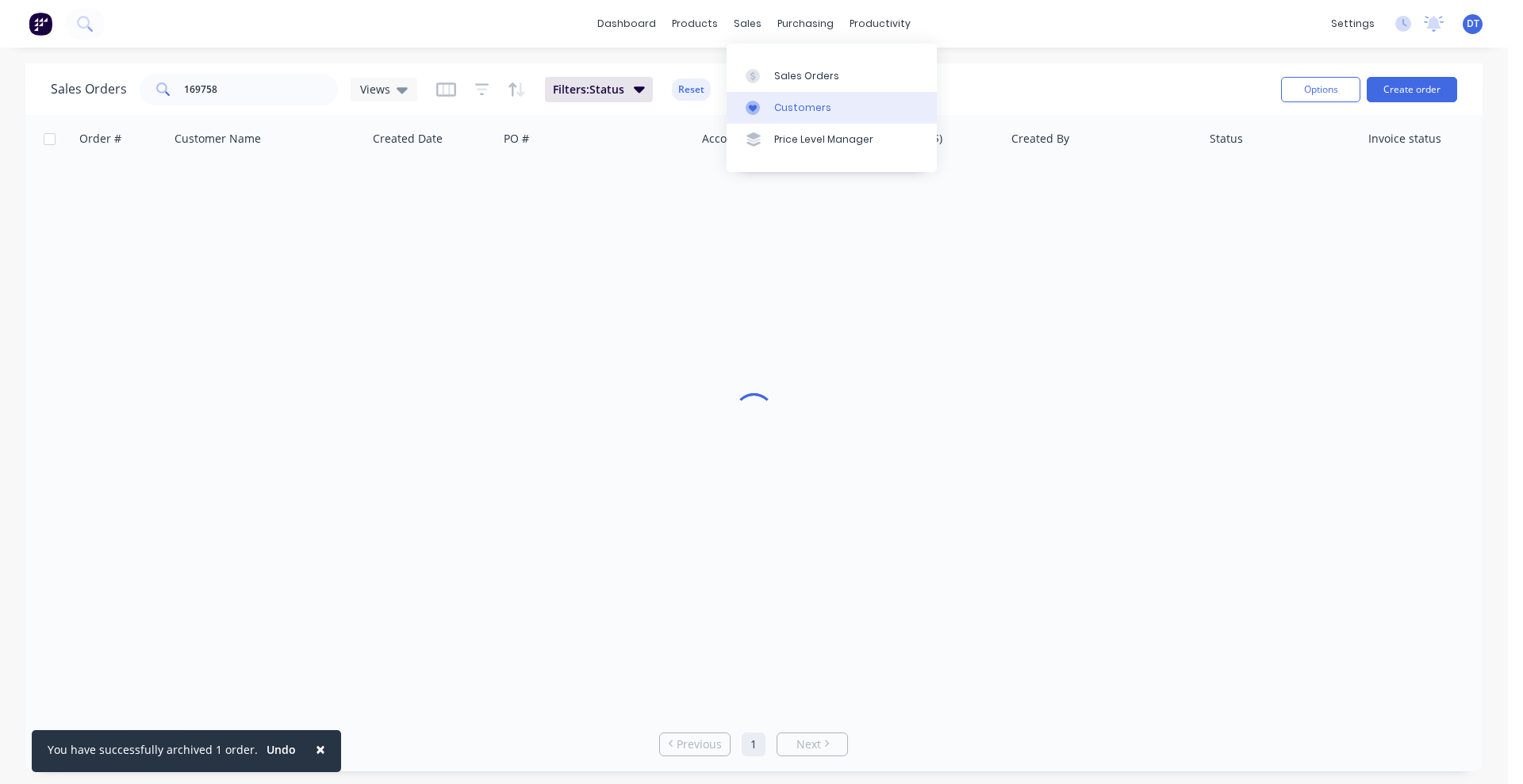
click at [789, 112] on div "Customers" at bounding box center [801, 108] width 57 height 14
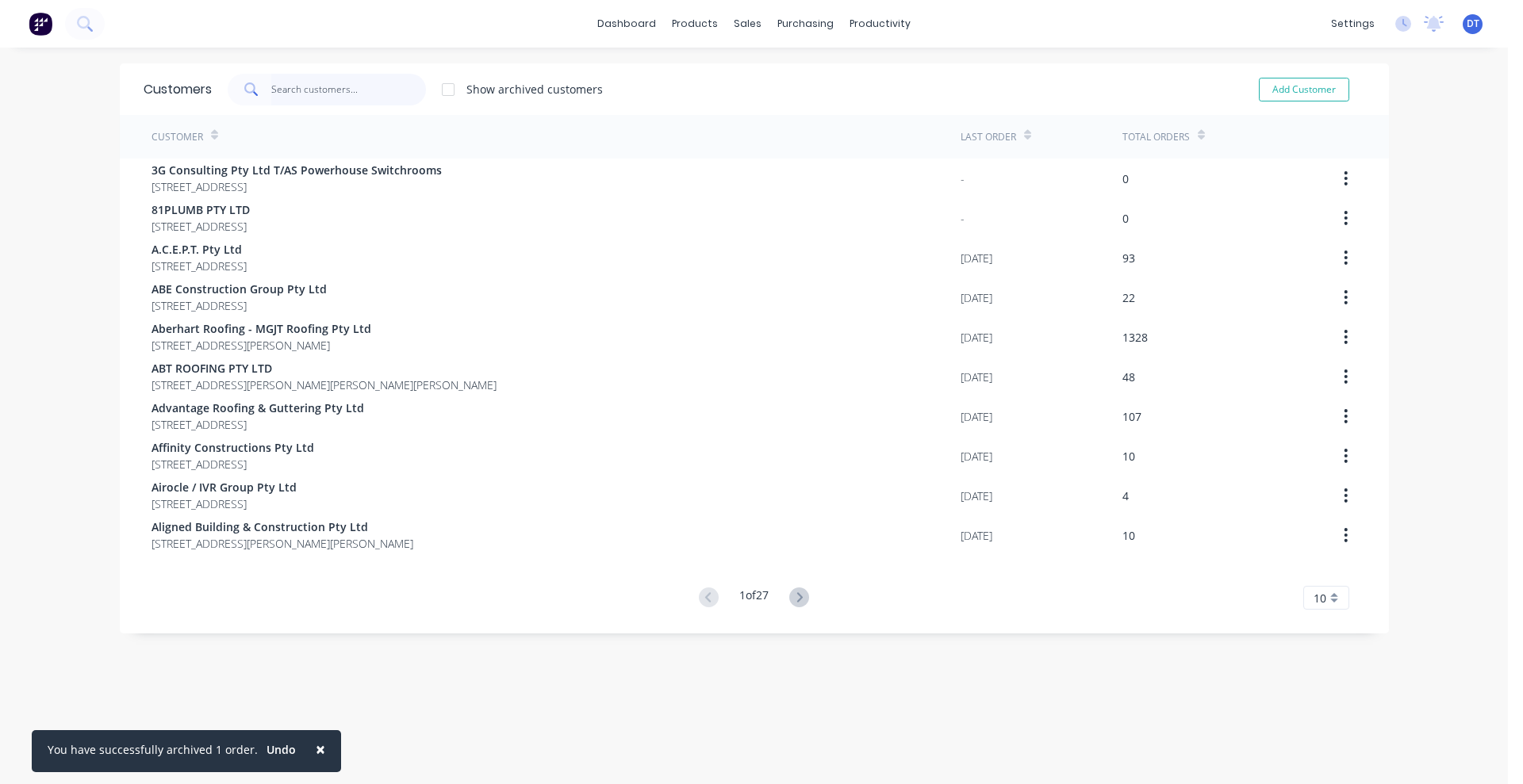
click at [299, 87] on input "text" at bounding box center [348, 90] width 155 height 32
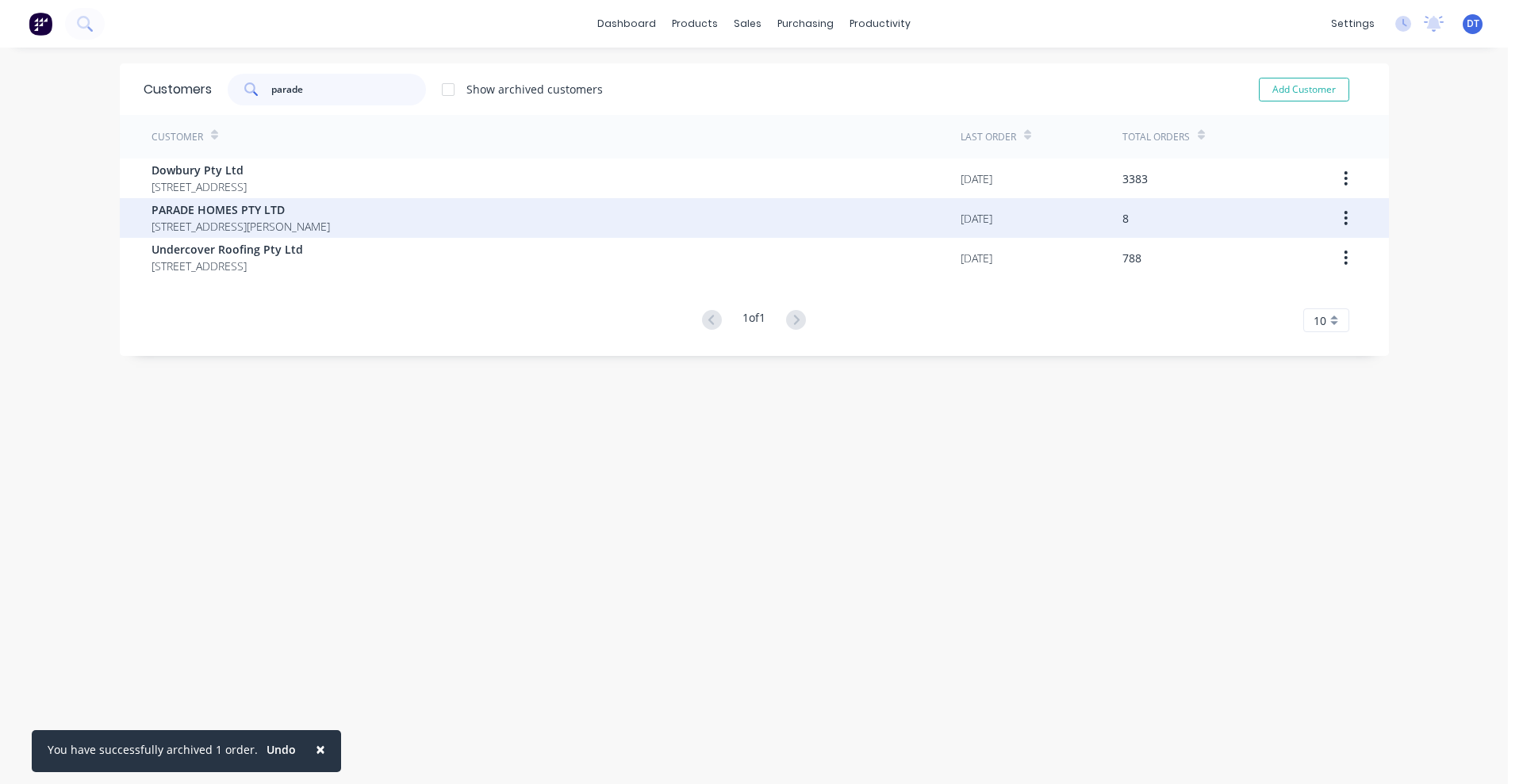
type input "parade"
click at [272, 207] on span "PARADE HOMES PTY LTD" at bounding box center [241, 209] width 179 height 17
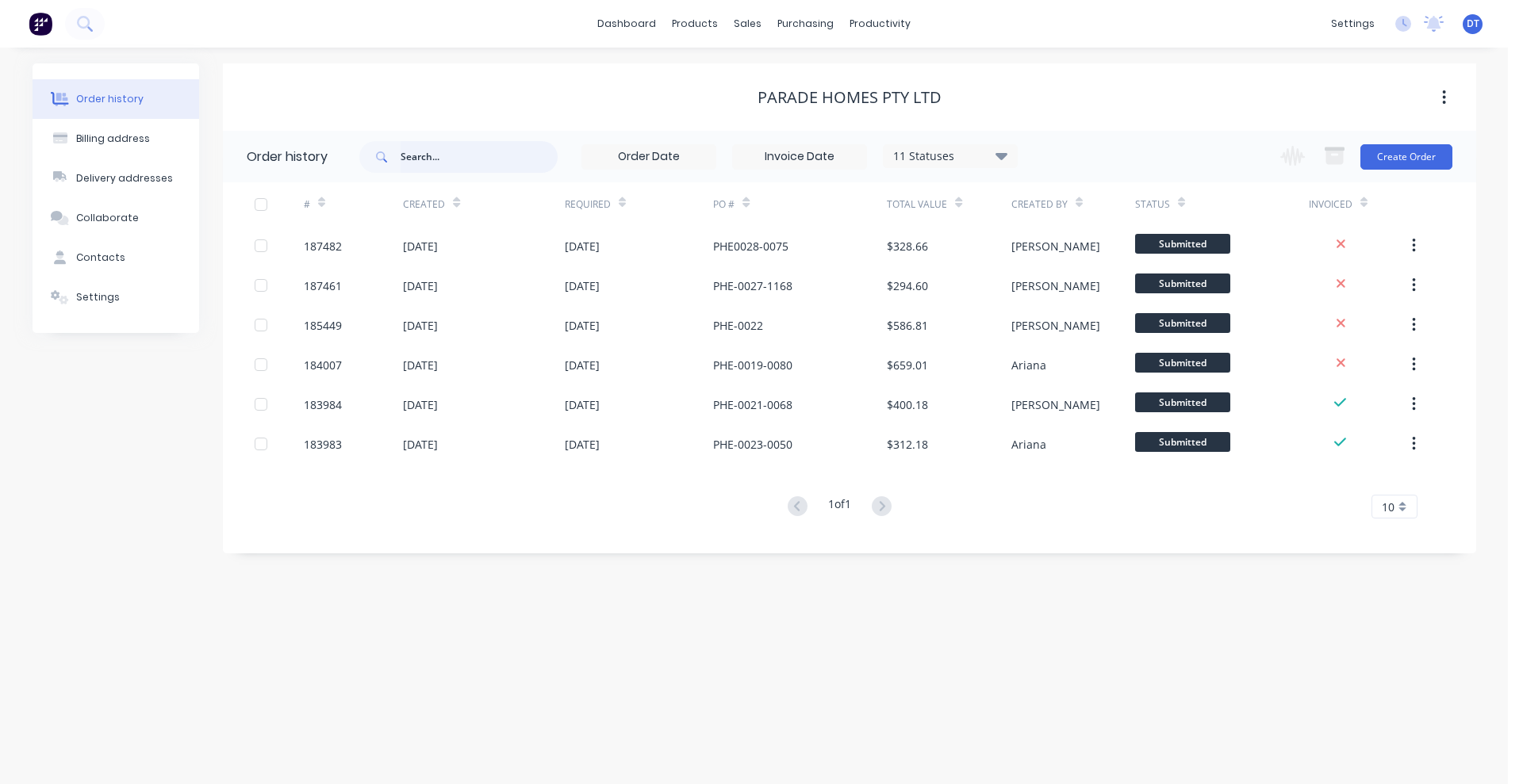
click at [413, 153] on input "text" at bounding box center [478, 157] width 157 height 32
paste input "184007"
type input "184007"
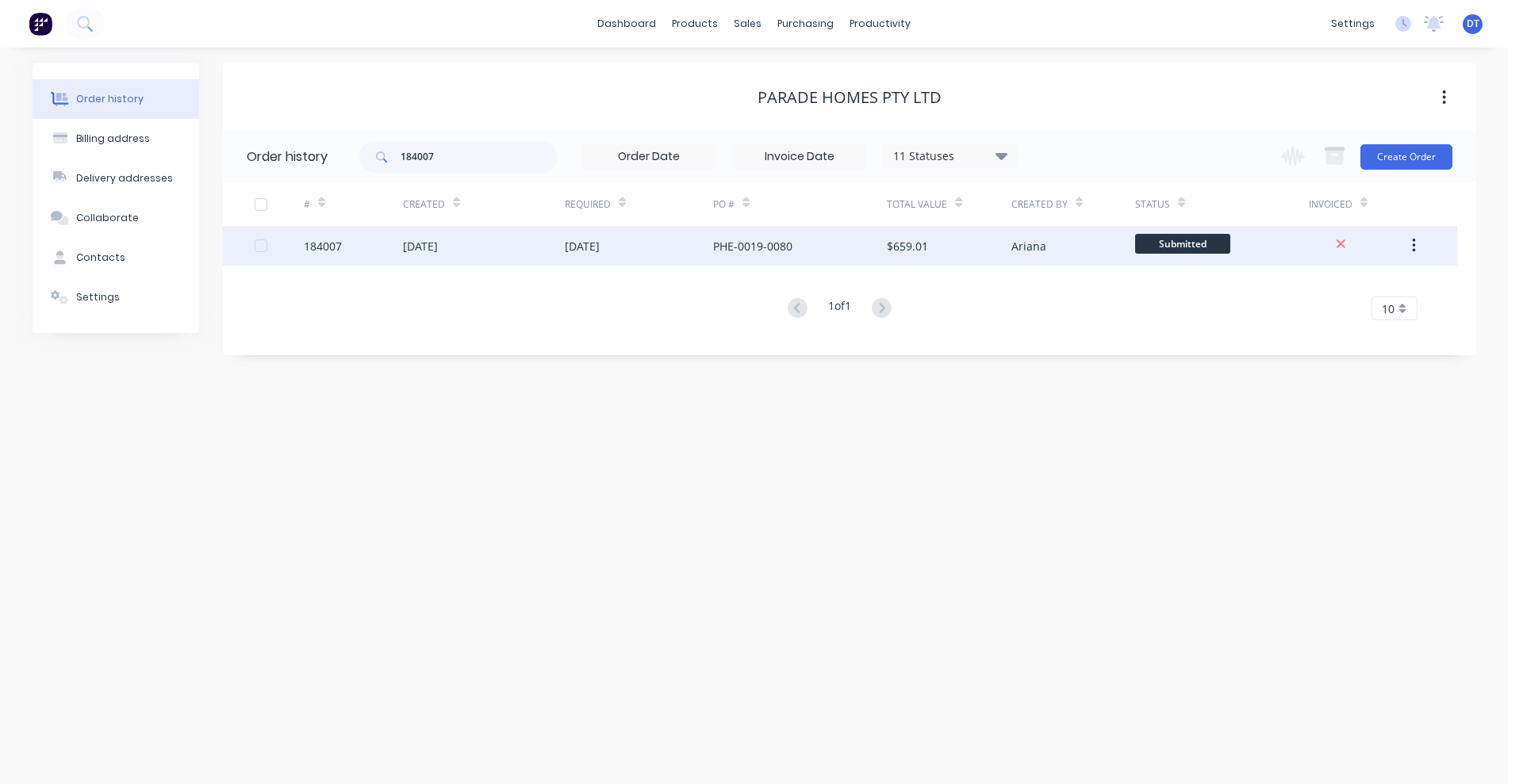
click at [689, 251] on div "[DATE]" at bounding box center [639, 245] width 149 height 40
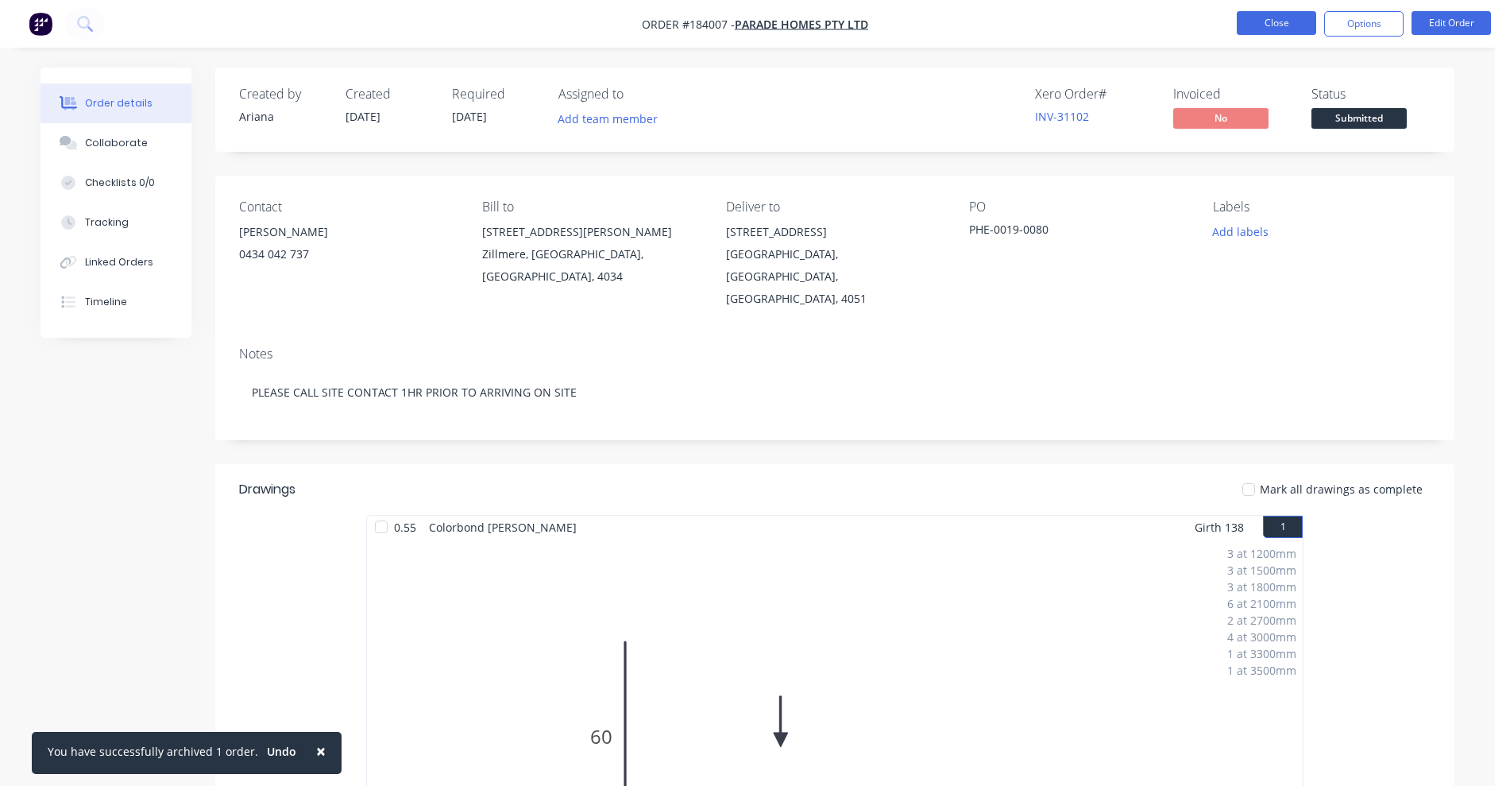
click at [1267, 28] on button "Close" at bounding box center [1276, 23] width 79 height 24
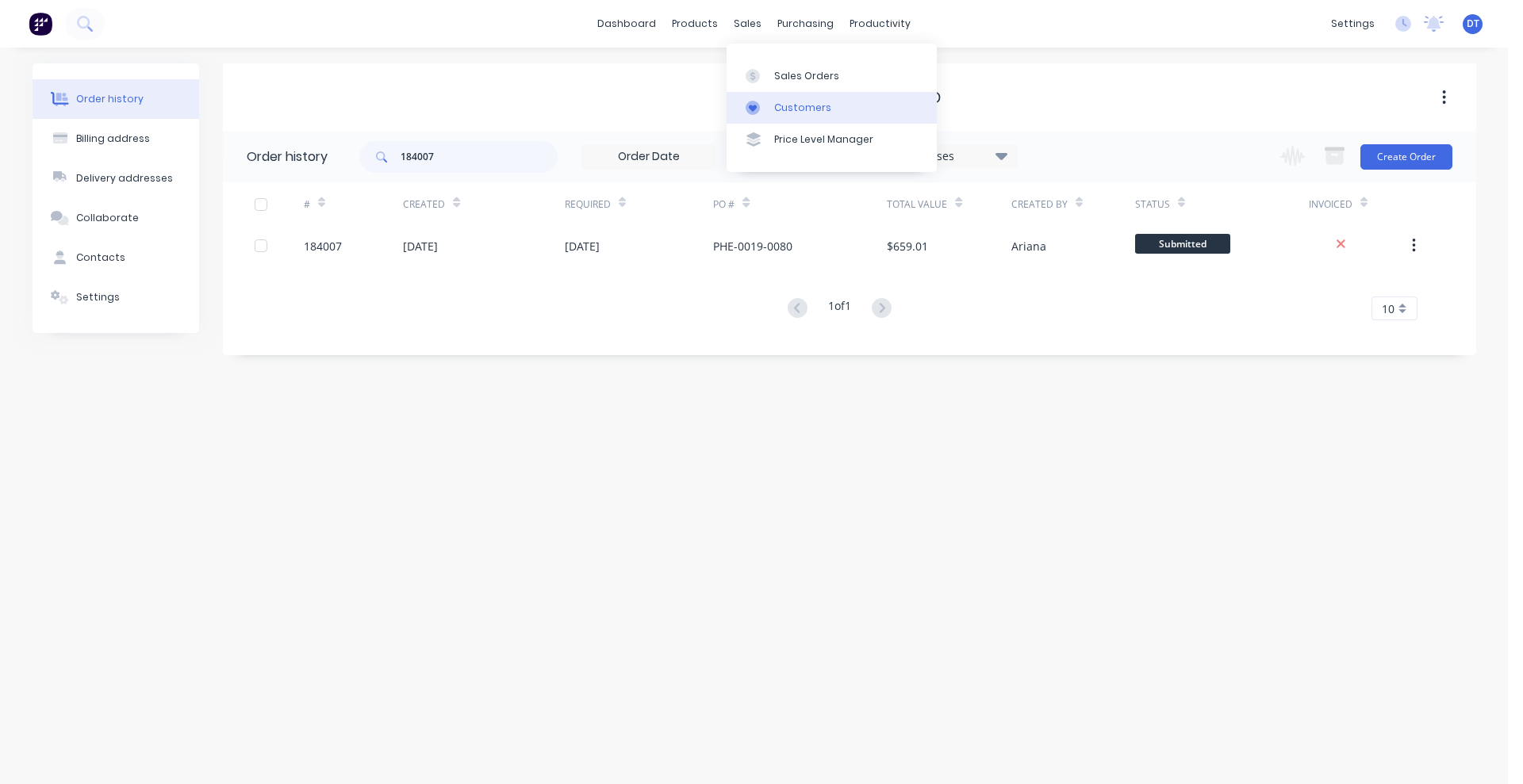
click at [763, 112] on div at bounding box center [758, 108] width 24 height 14
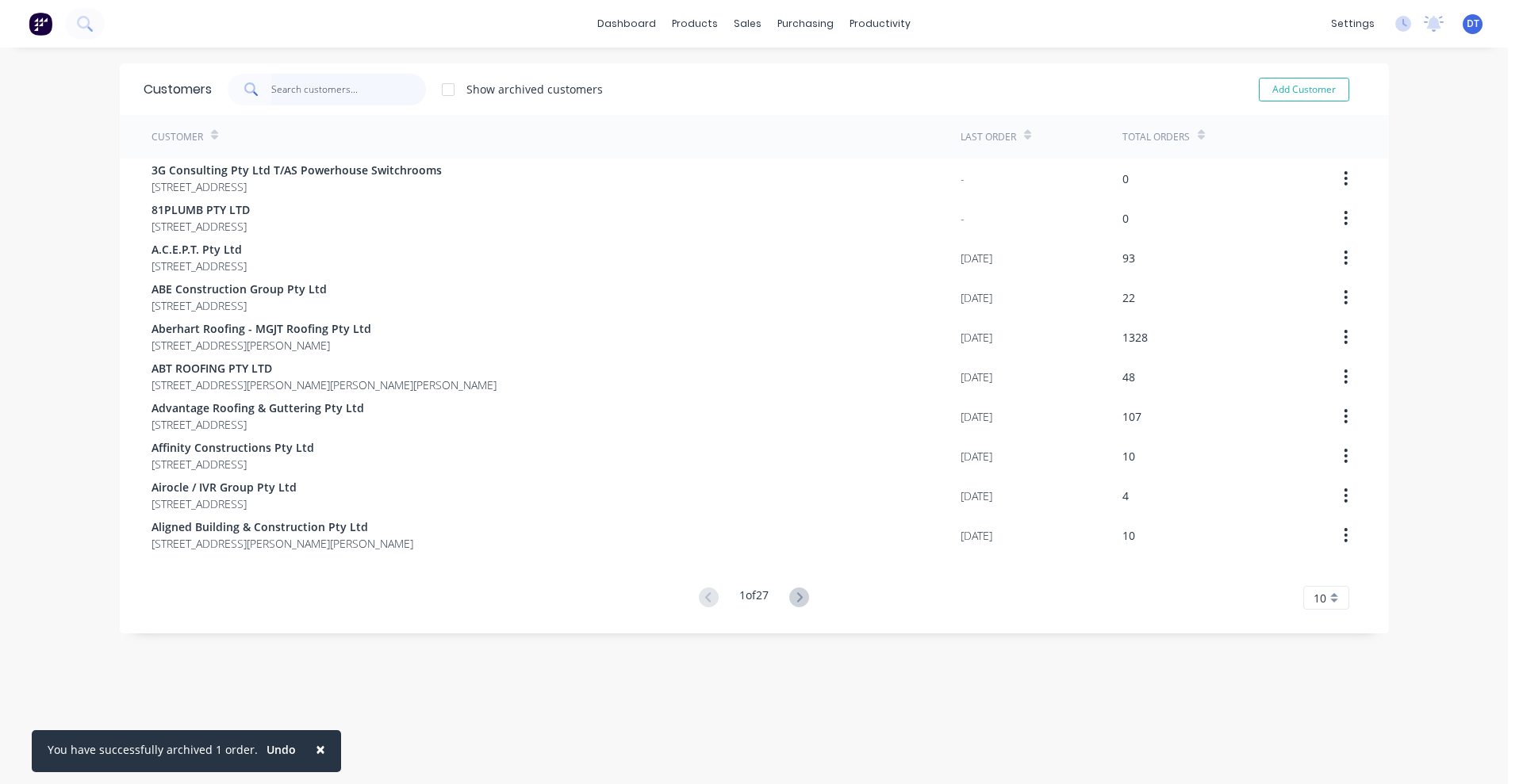
click at [295, 91] on input "text" at bounding box center [348, 90] width 155 height 32
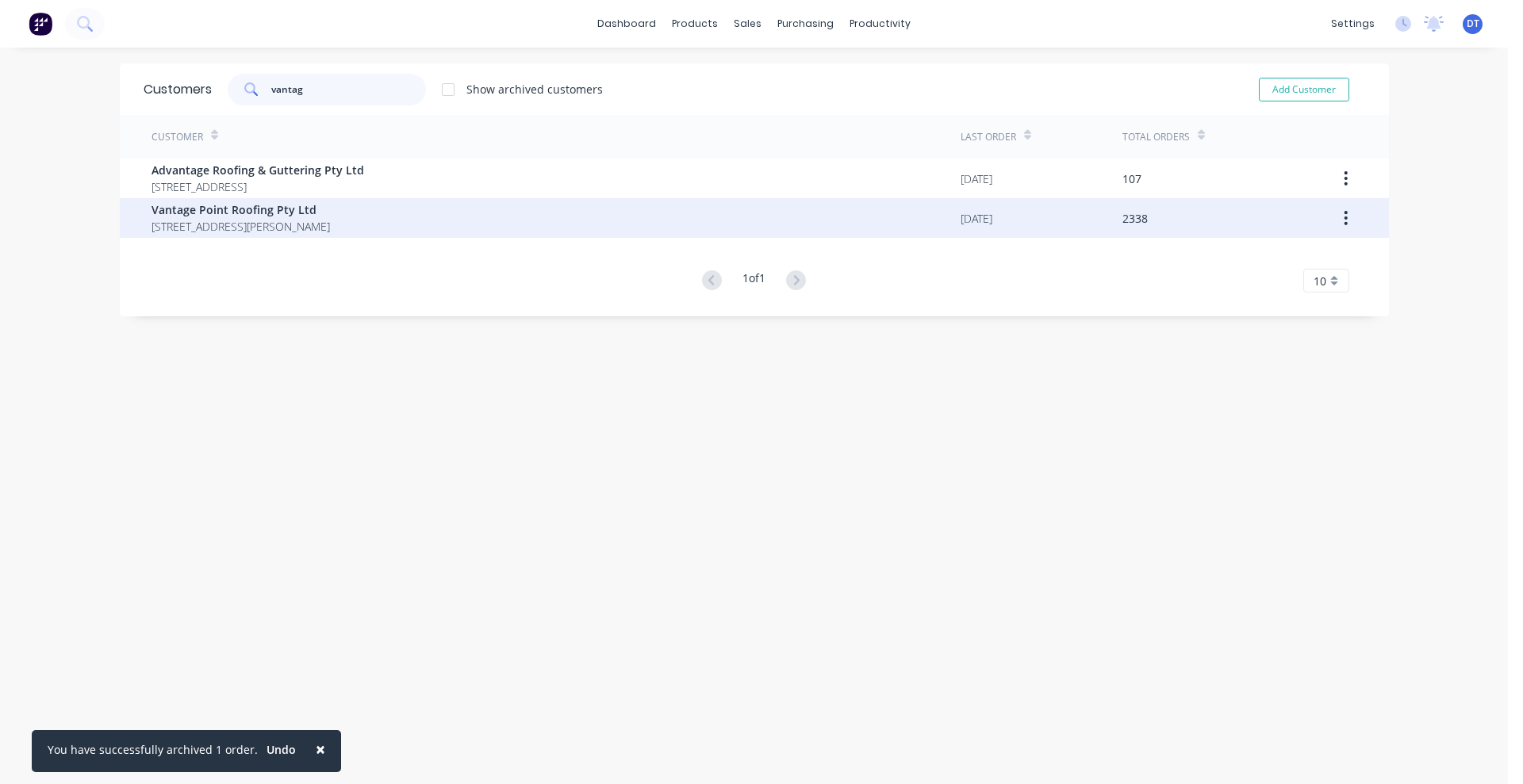
type input "vantag"
click at [231, 226] on span "[STREET_ADDRESS][PERSON_NAME]" at bounding box center [241, 225] width 179 height 17
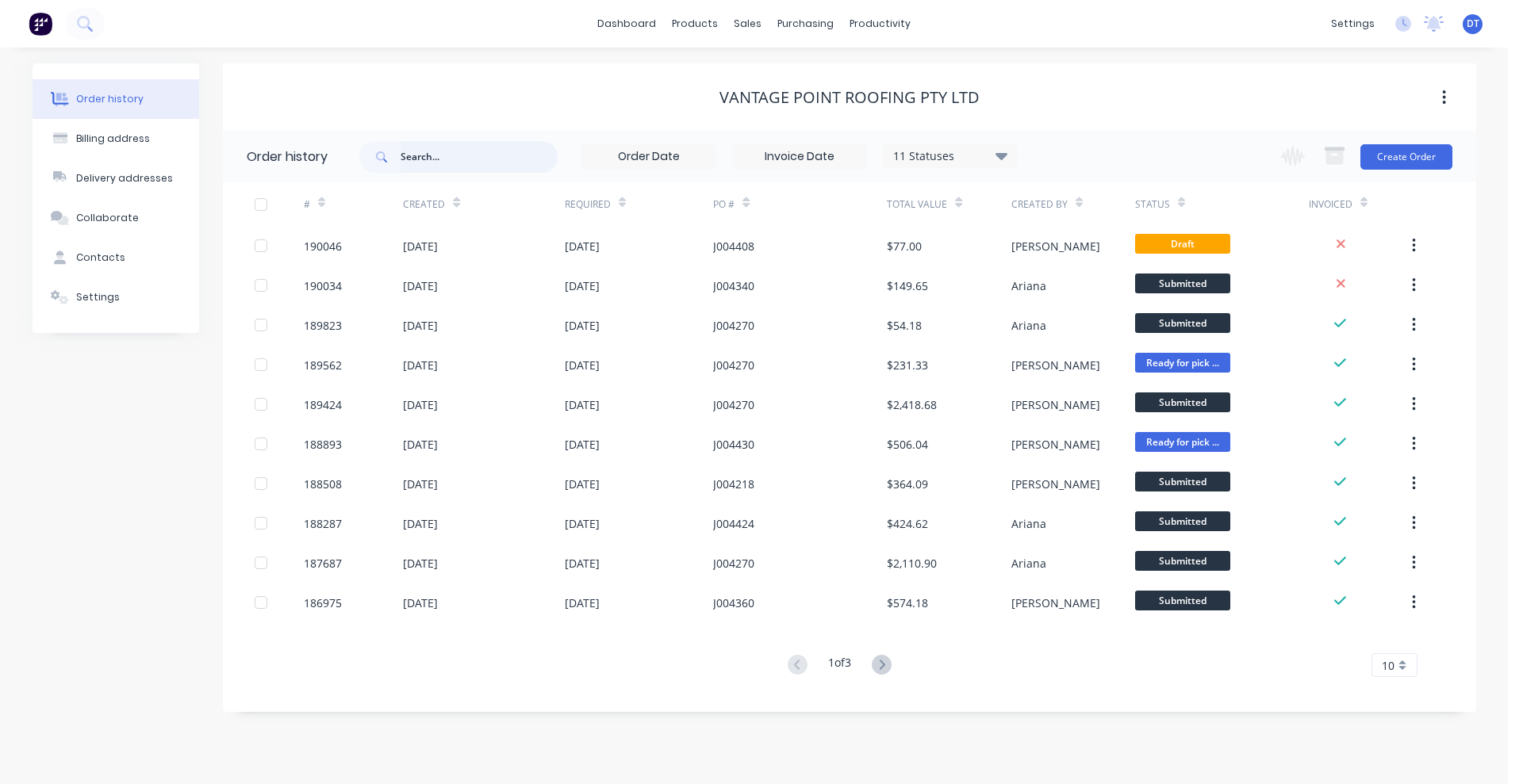
click at [493, 157] on input "text" at bounding box center [478, 157] width 157 height 32
paste input "185105"
type input "185105"
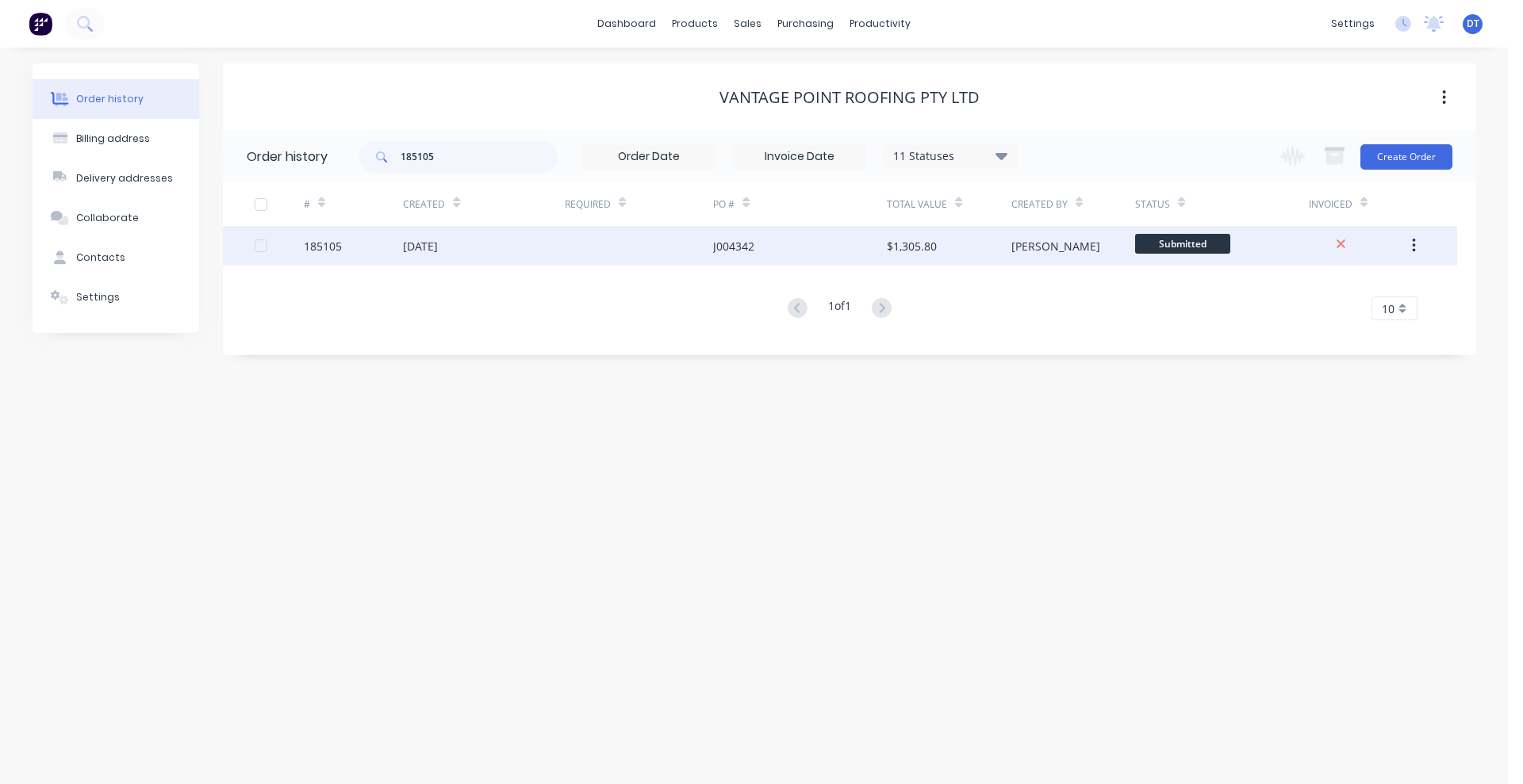
click at [592, 248] on div at bounding box center [639, 245] width 149 height 40
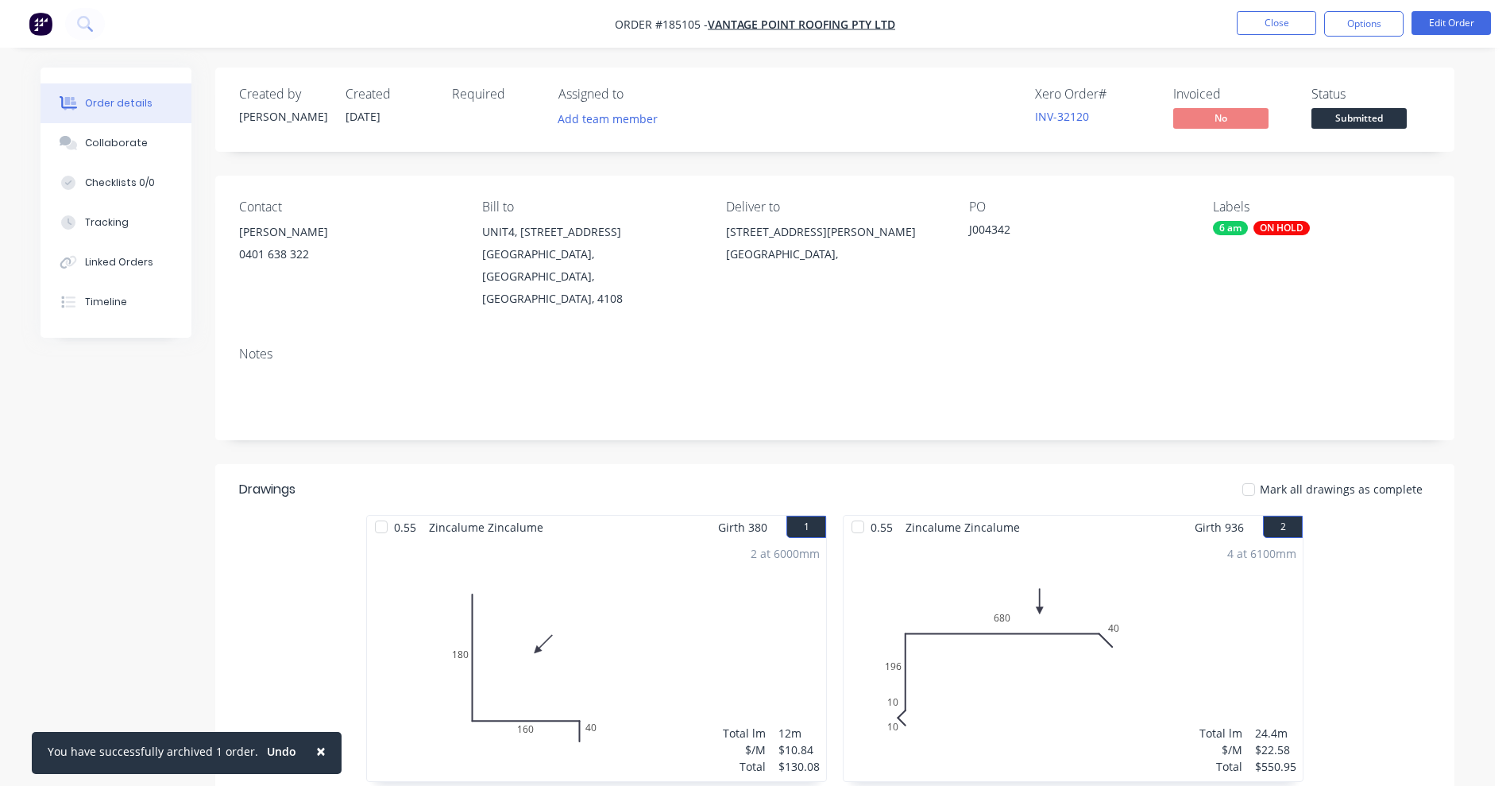
click at [1273, 8] on nav "Order #185105 - Vantage Point Roofing Pty Ltd Close Options Edit Order" at bounding box center [755, 24] width 1510 height 48
click at [1268, 17] on button "Close" at bounding box center [1276, 23] width 79 height 24
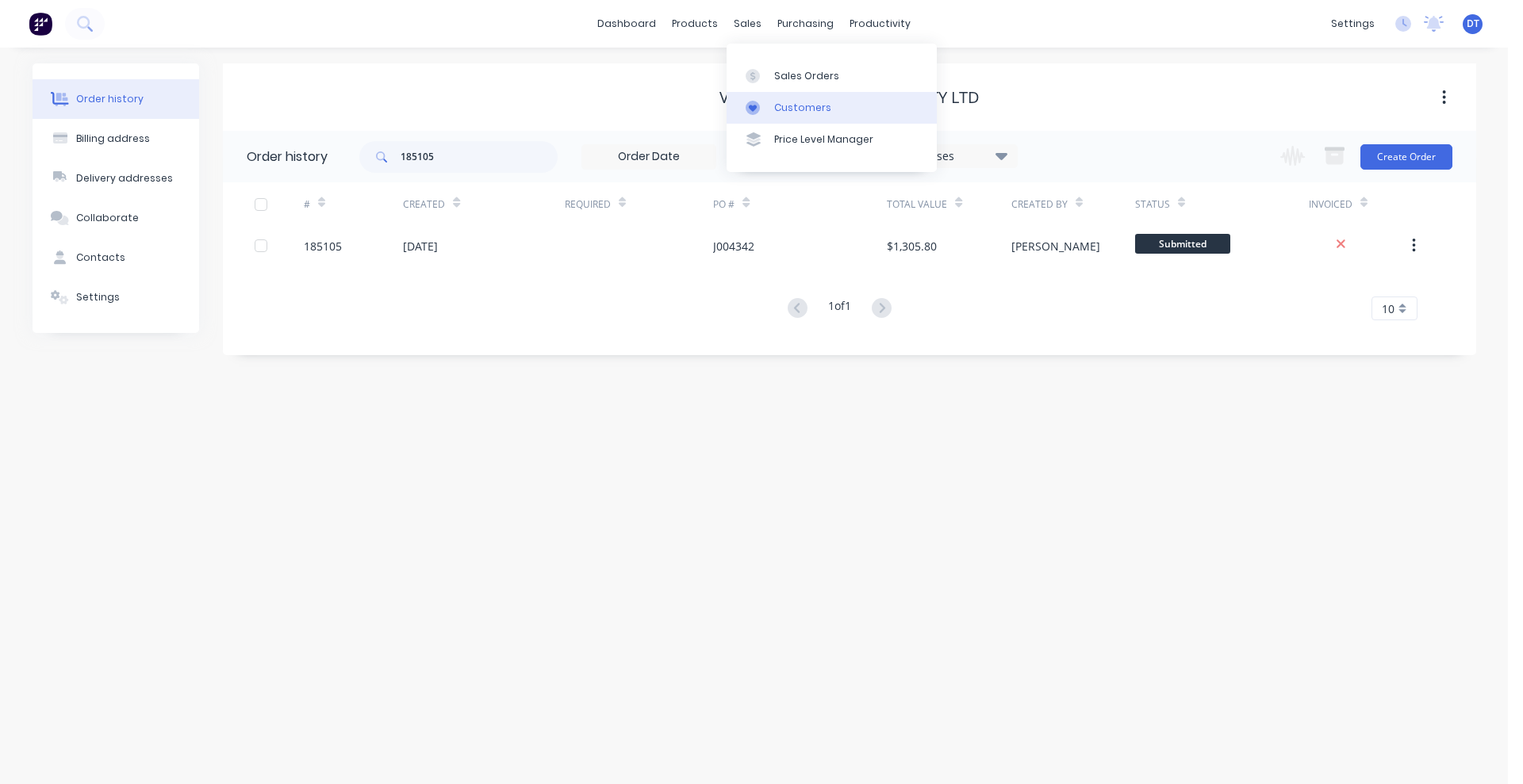
click at [775, 106] on div "Customers" at bounding box center [801, 108] width 57 height 14
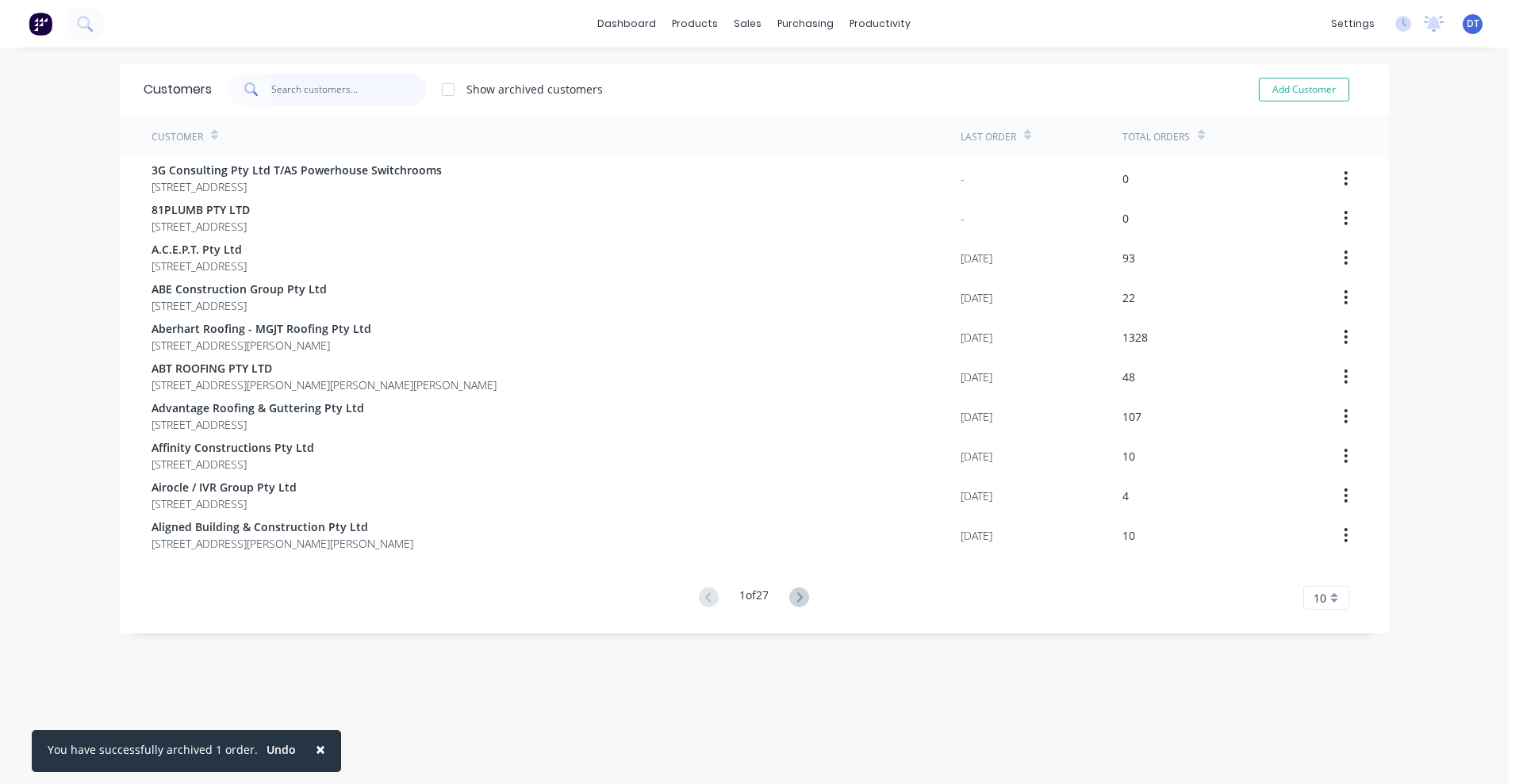
click at [335, 96] on input "text" at bounding box center [348, 90] width 155 height 32
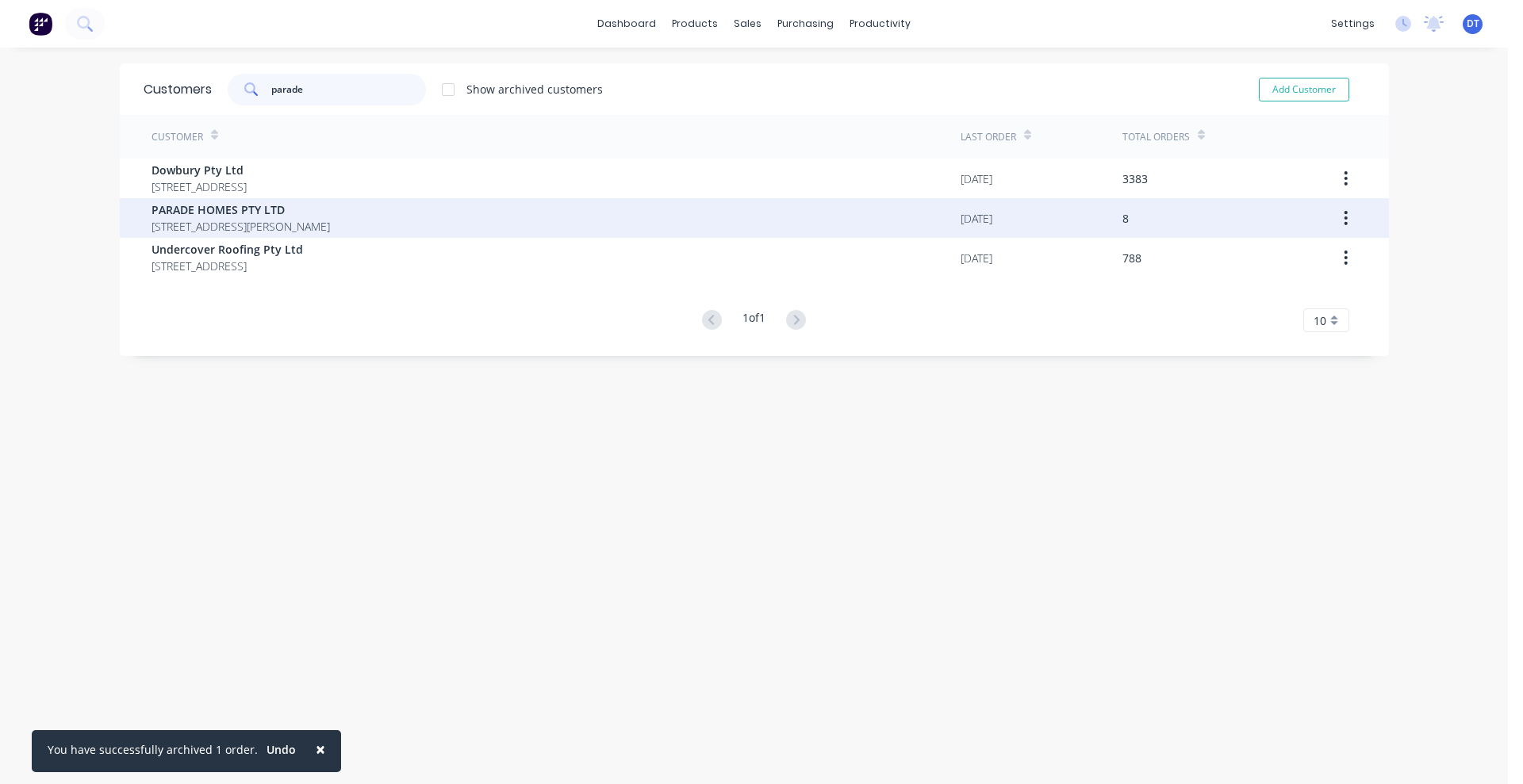
type input "parade"
click at [227, 219] on span "[STREET_ADDRESS][PERSON_NAME]" at bounding box center [241, 225] width 179 height 17
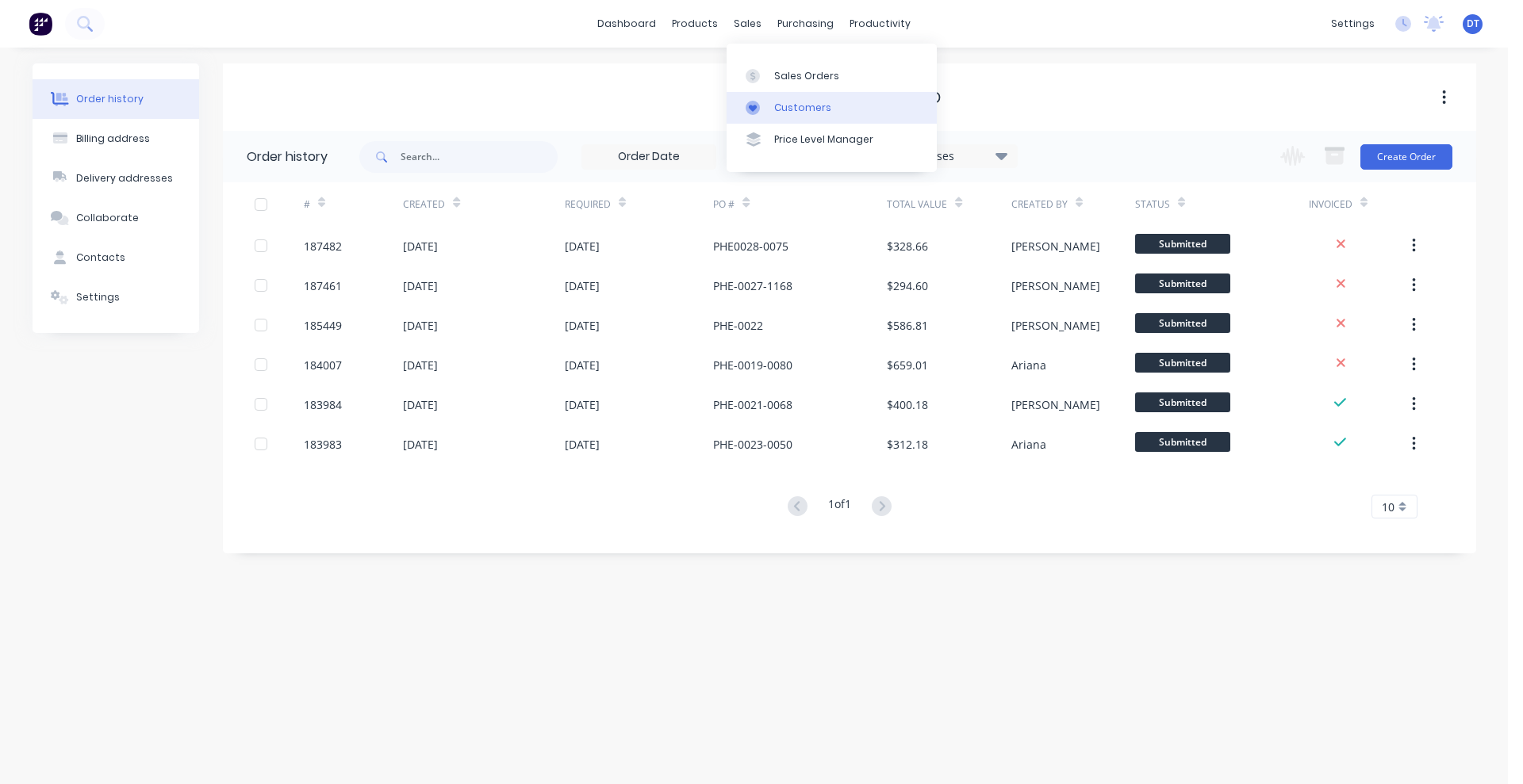
click at [780, 110] on div "Customers" at bounding box center [801, 108] width 57 height 14
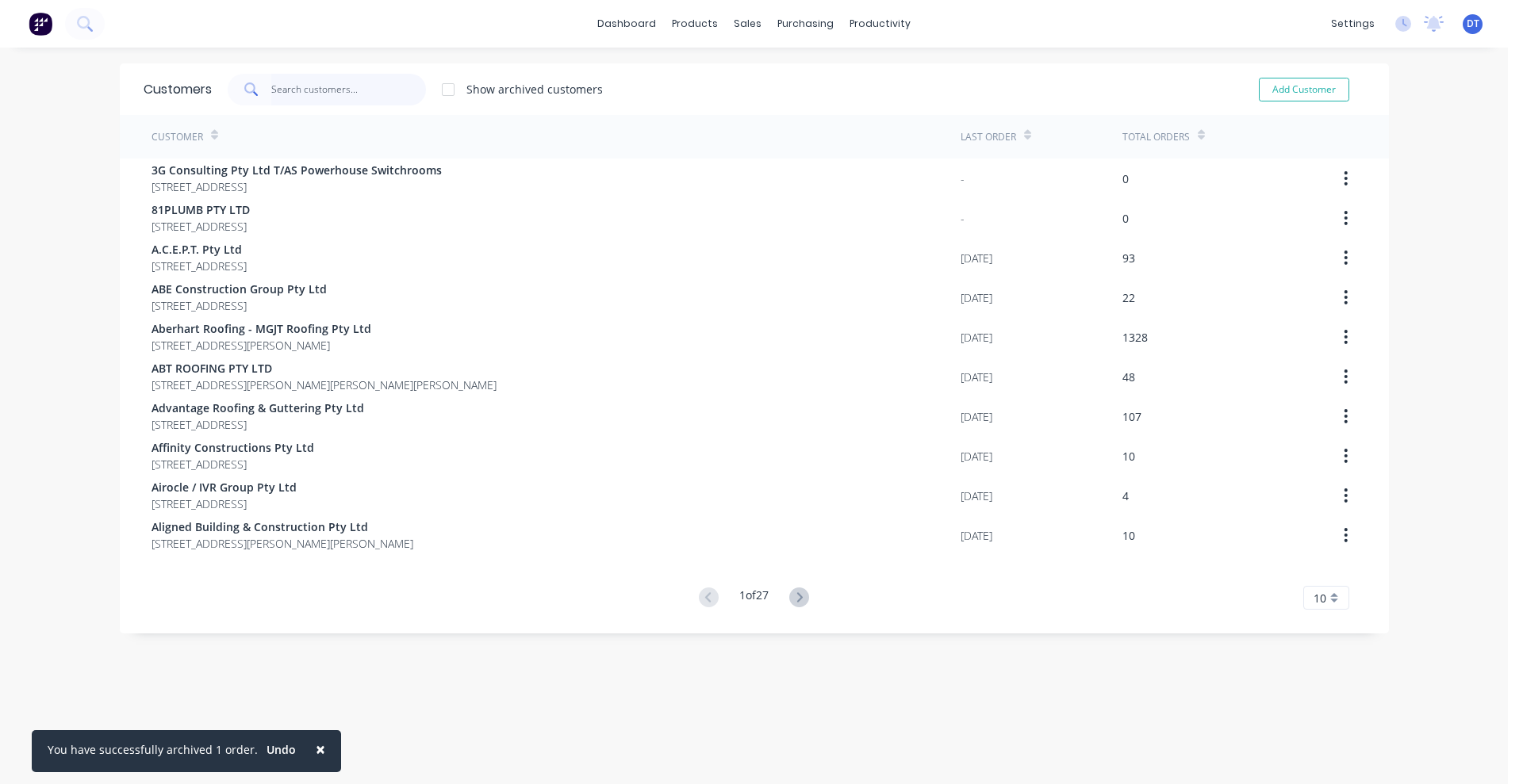
click at [327, 91] on input "text" at bounding box center [348, 90] width 155 height 32
click at [789, 595] on icon at bounding box center [799, 597] width 20 height 20
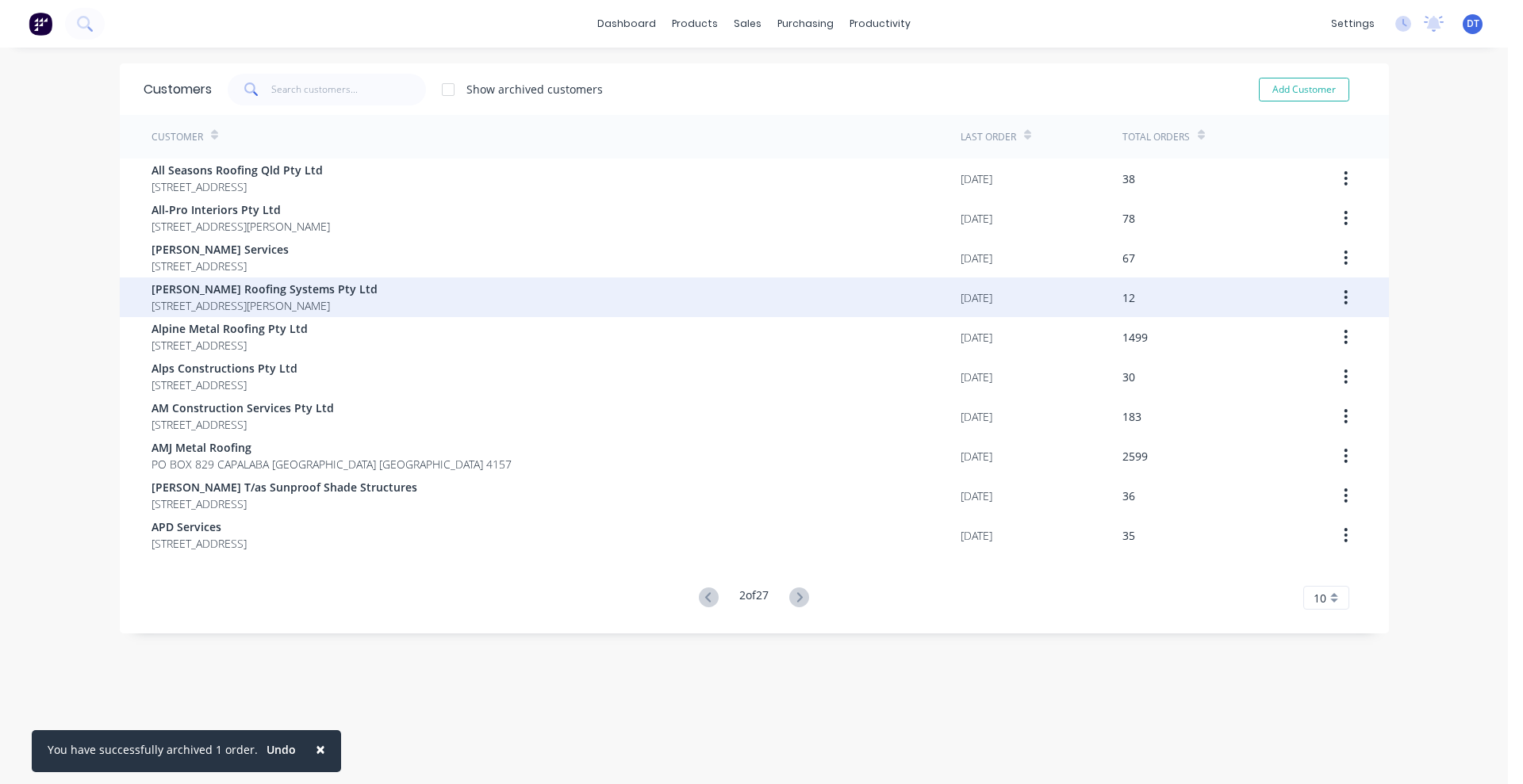
click at [212, 295] on span "[PERSON_NAME] Roofing Systems Pty Ltd" at bounding box center [264, 288] width 226 height 17
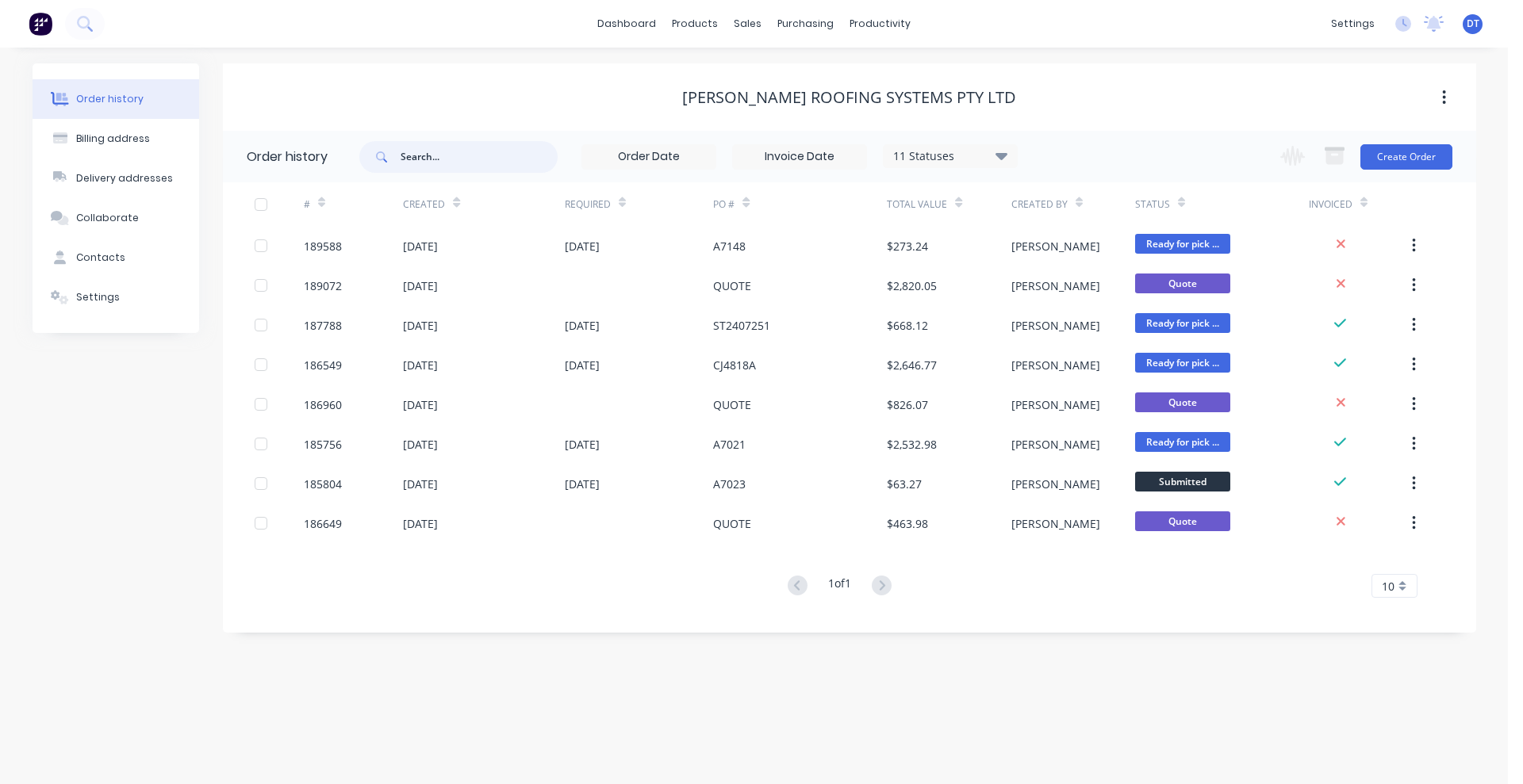
click at [457, 153] on input "text" at bounding box center [478, 157] width 157 height 32
paste input "Half round"
type input "Half round"
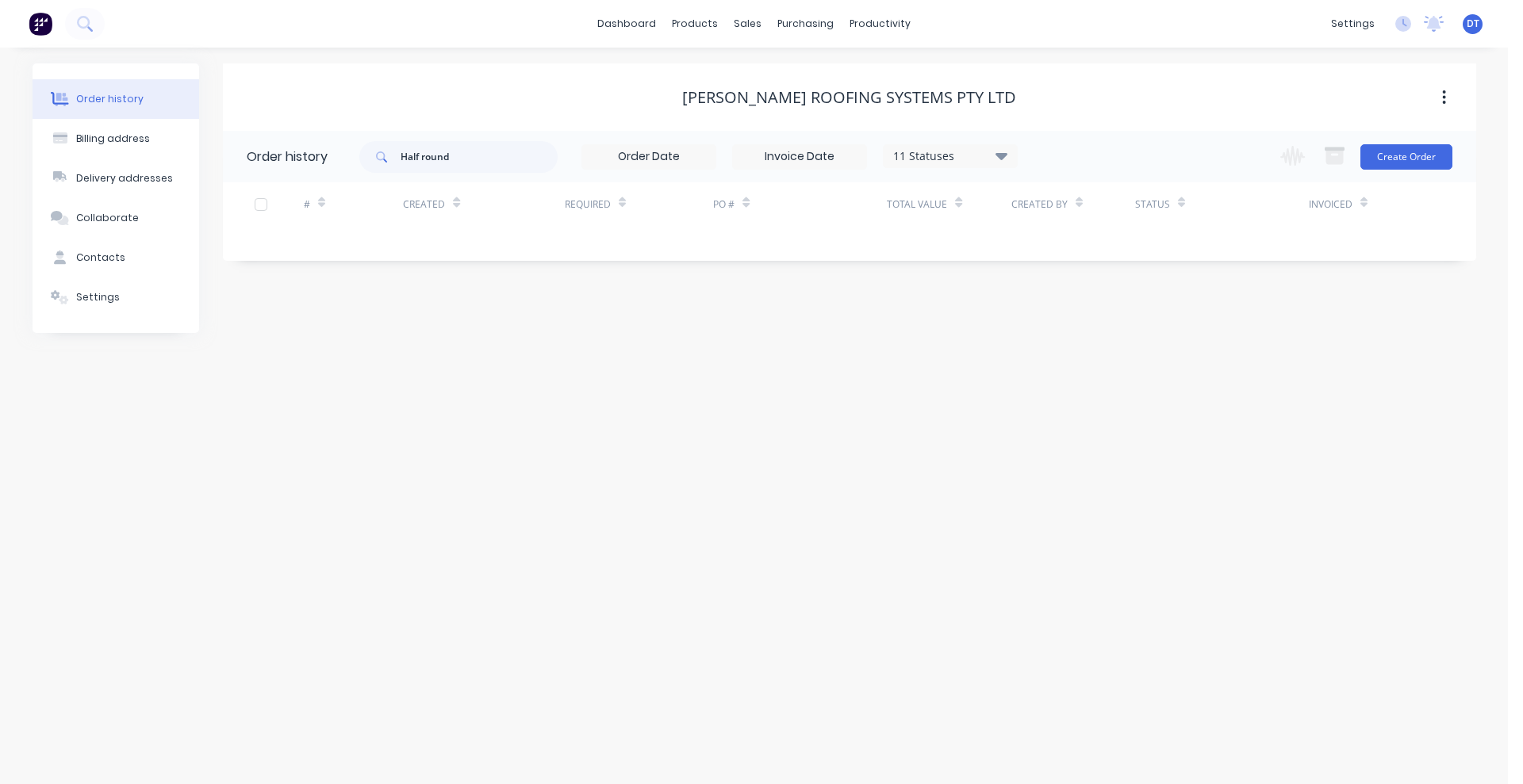
click at [974, 156] on div "11 Statuses" at bounding box center [949, 156] width 133 height 17
click at [1081, 370] on label at bounding box center [1081, 370] width 0 height 0
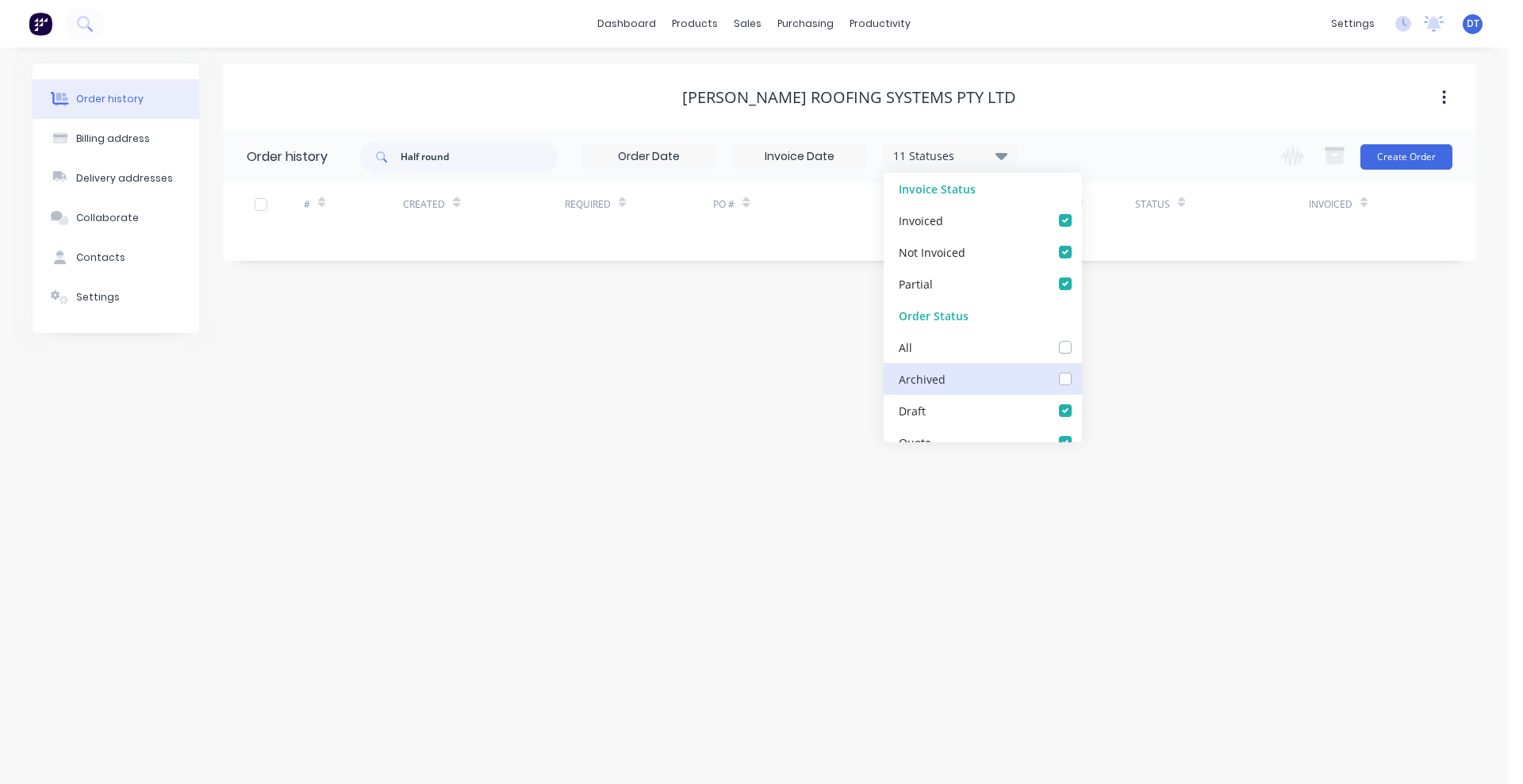
click at [1081, 380] on input "checkbox" at bounding box center [1087, 377] width 13 height 15
checkbox input "true"
click at [1098, 131] on div "Half round 12 Statuses Invoice Status Invoiced Not Invoiced Partial Order Statu…" at bounding box center [917, 157] width 1117 height 52
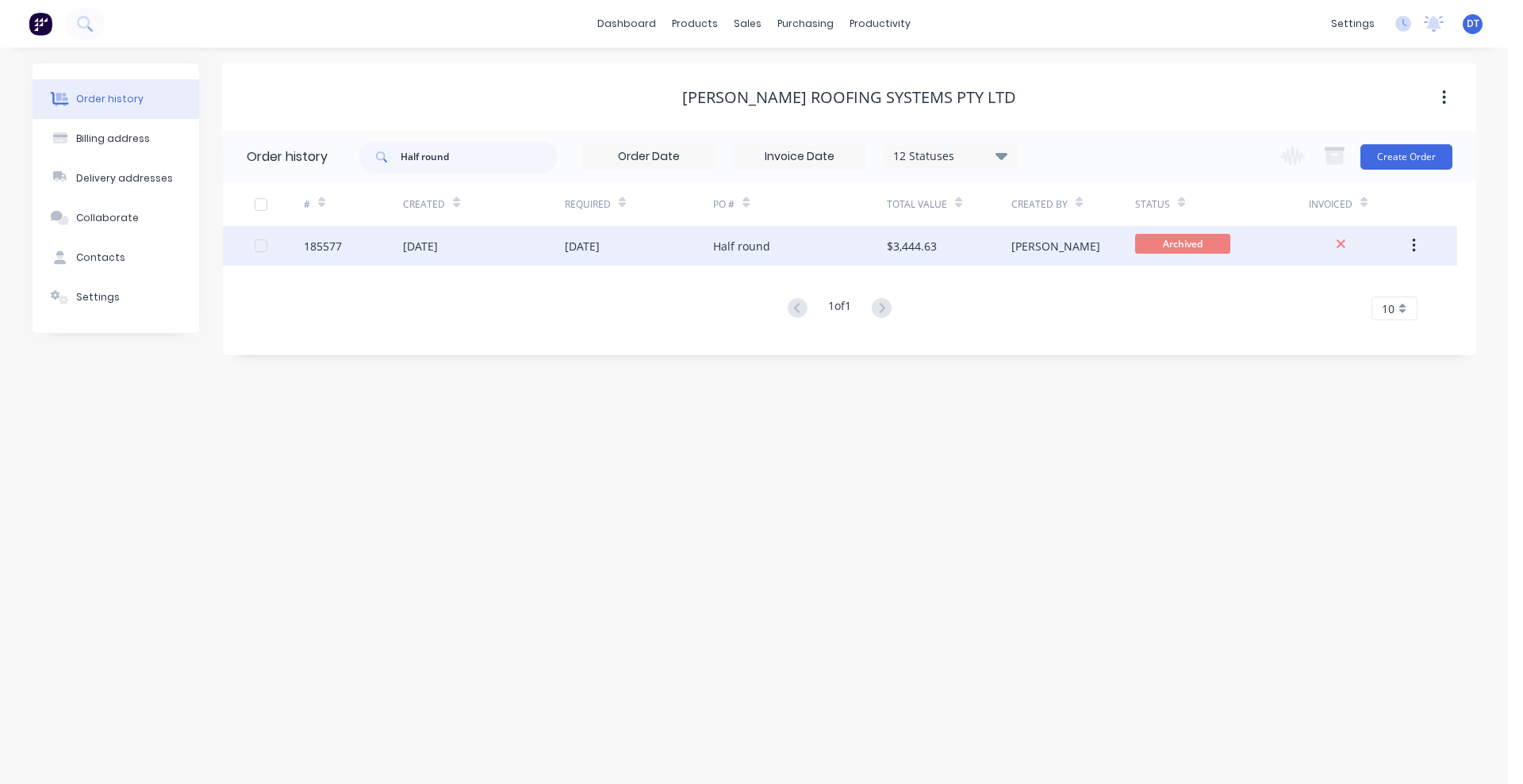
click at [635, 263] on div "[DATE]" at bounding box center [639, 245] width 149 height 40
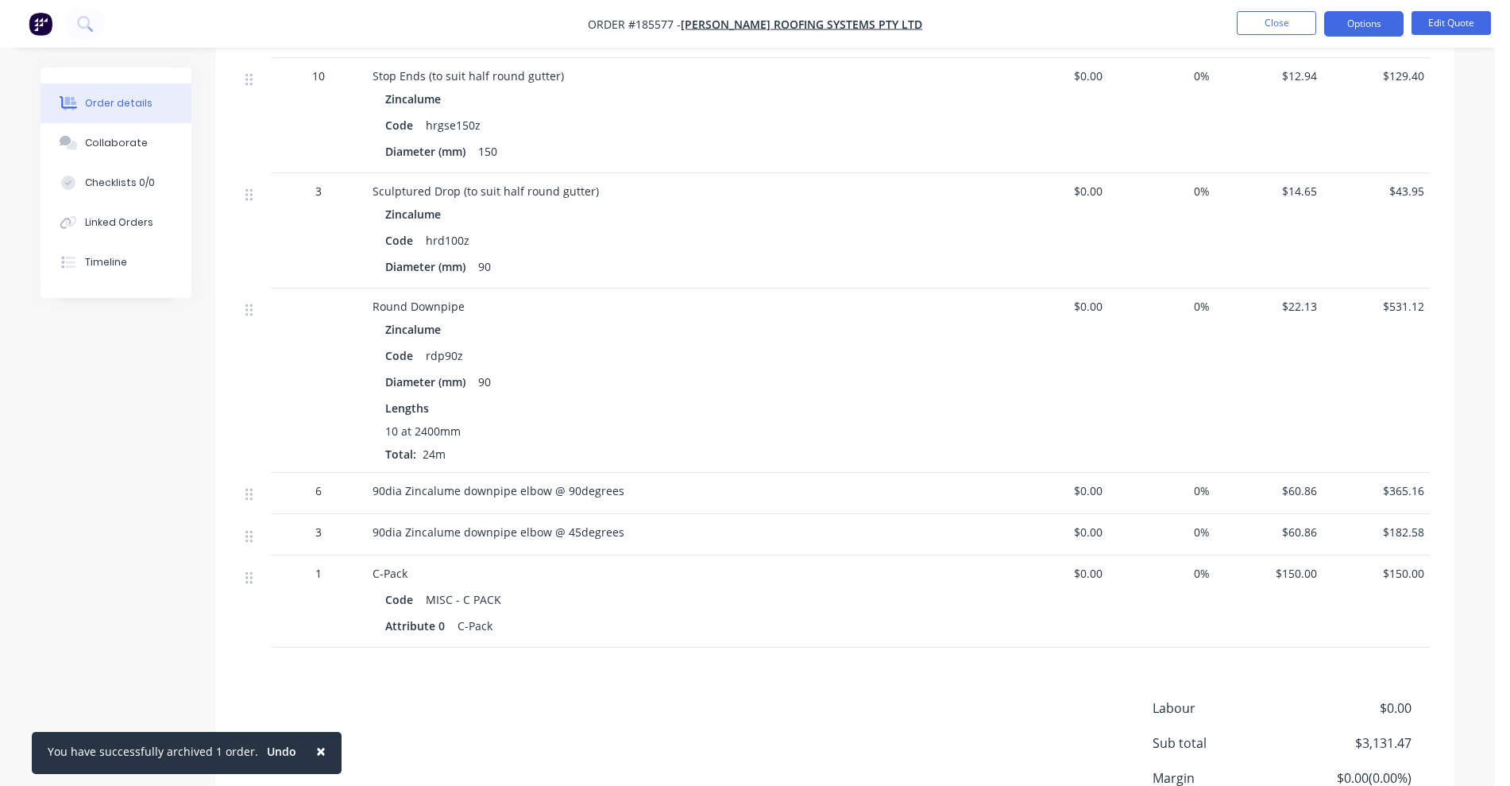
scroll to position [199, 0]
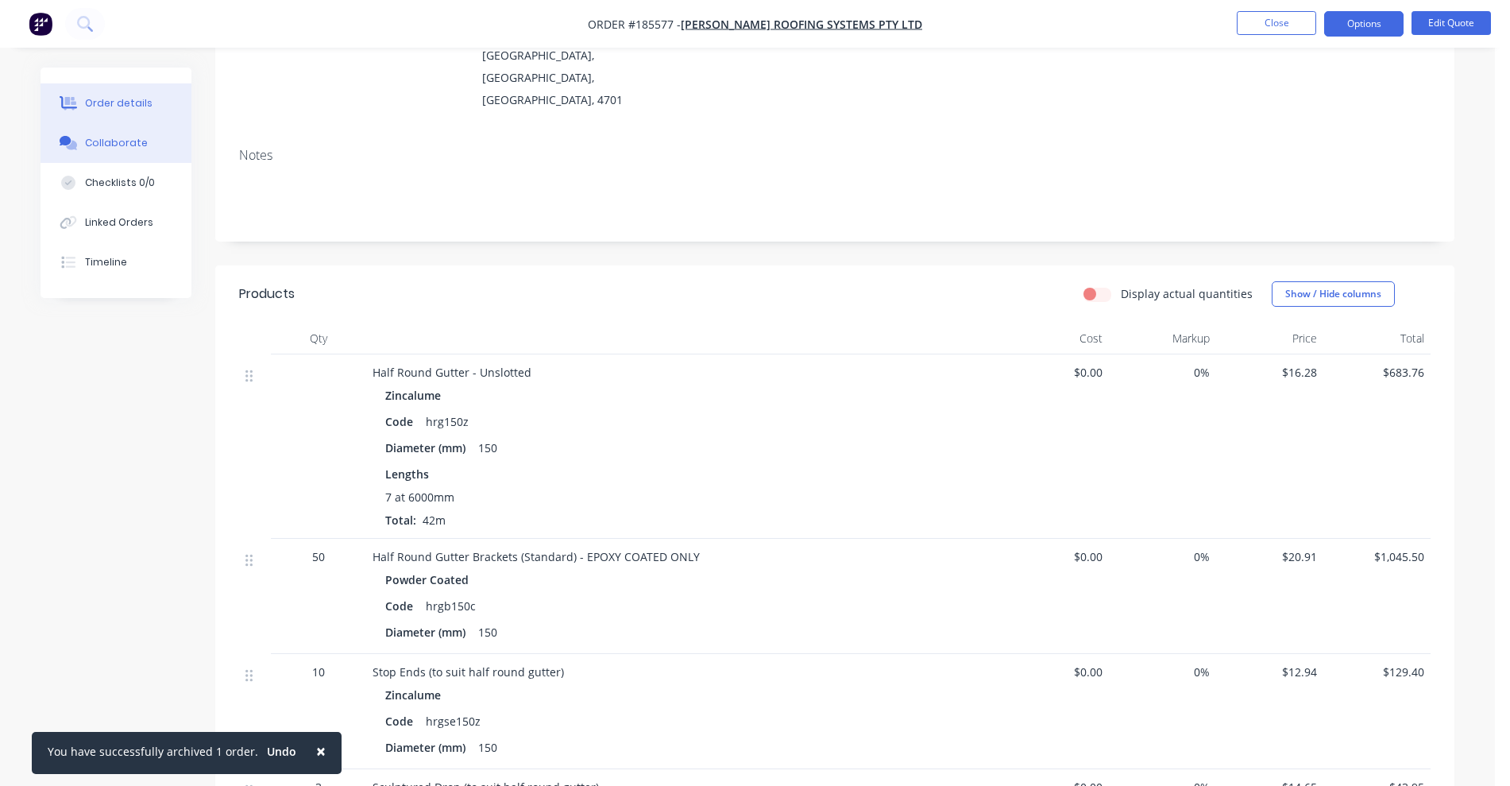
click at [129, 127] on button "Collaborate" at bounding box center [116, 143] width 151 height 40
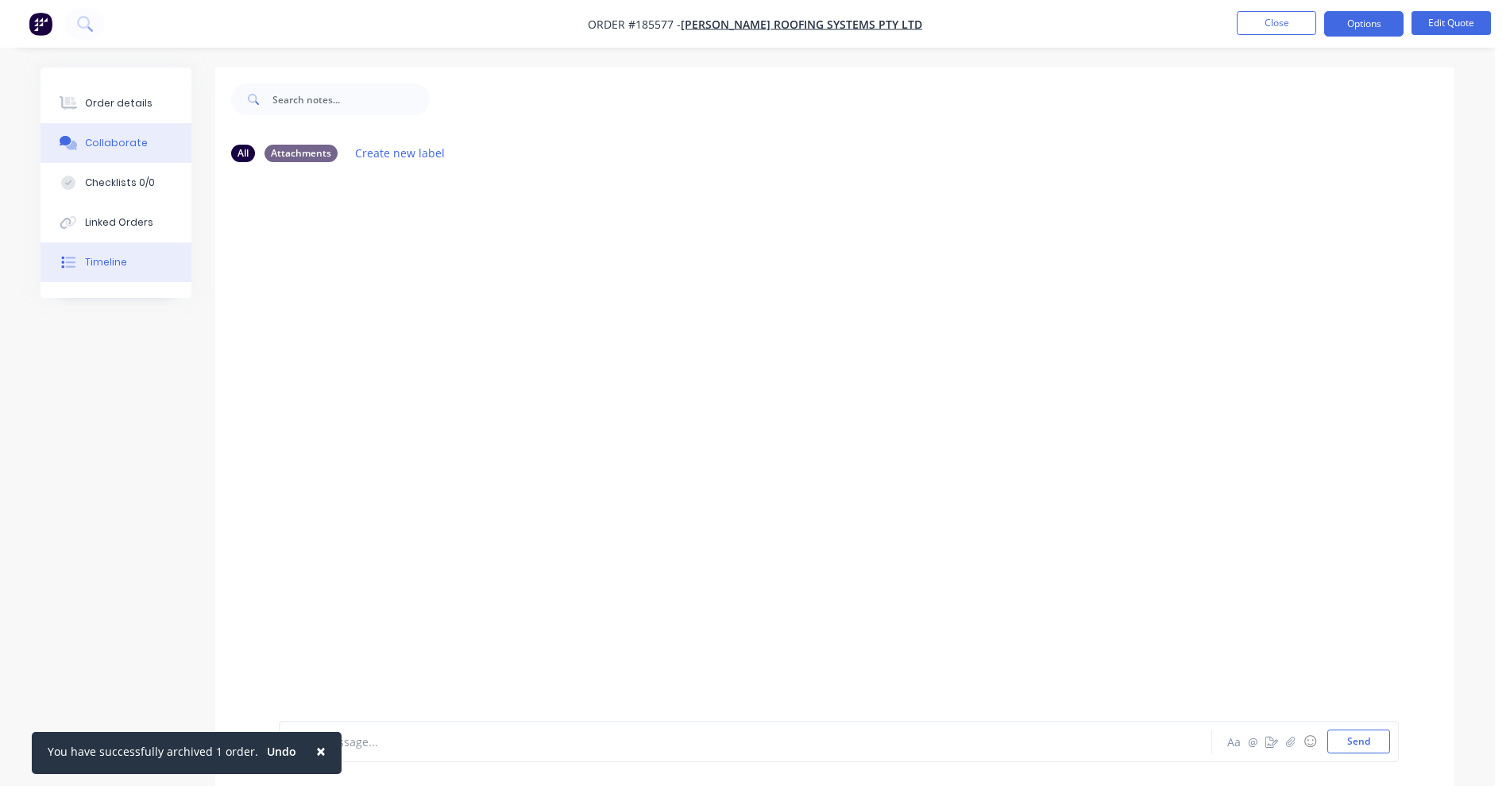
click at [128, 266] on button "Timeline" at bounding box center [116, 262] width 151 height 40
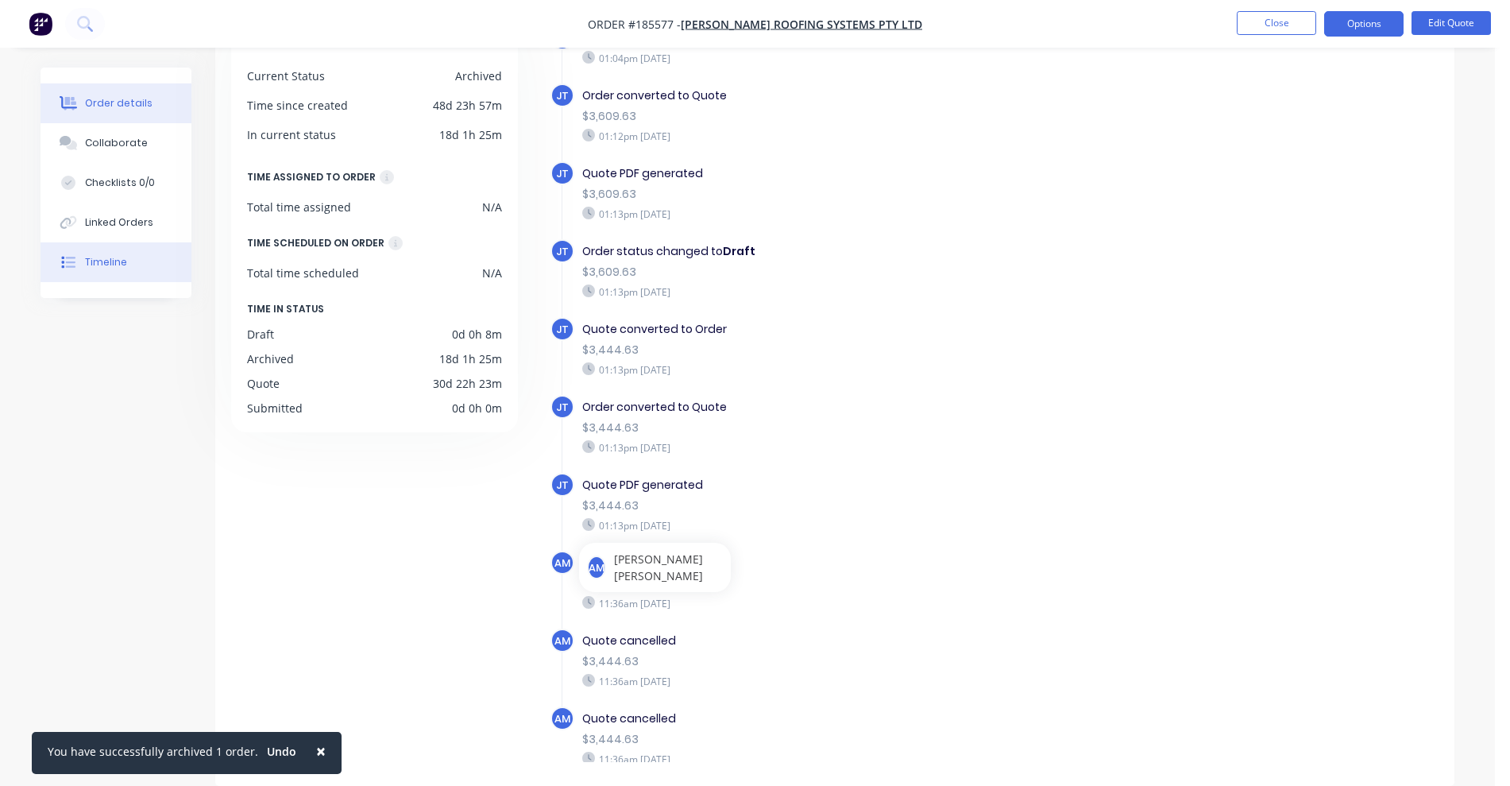
click at [87, 98] on div "Order details" at bounding box center [119, 103] width 68 height 14
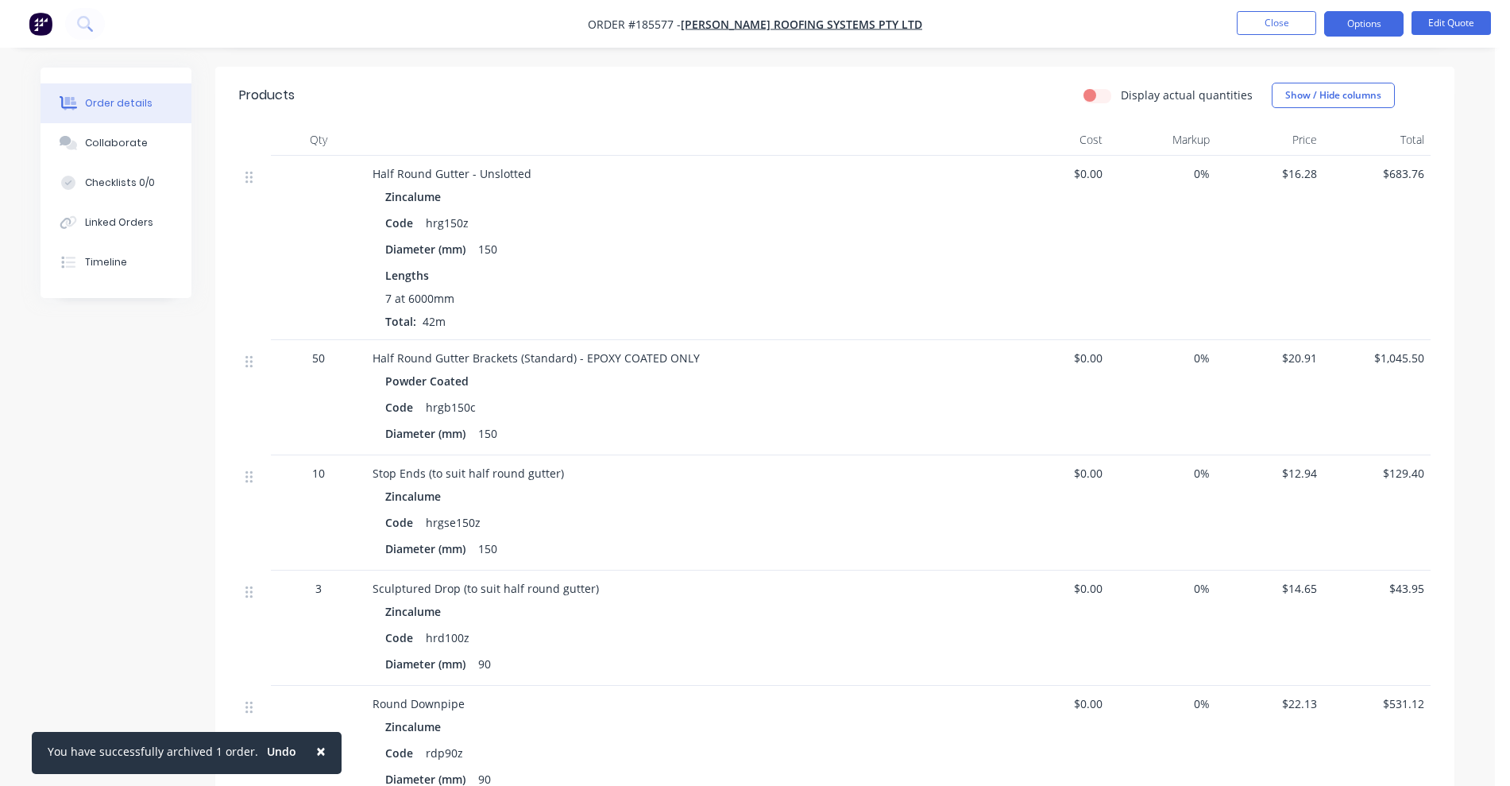
scroll to position [795, 0]
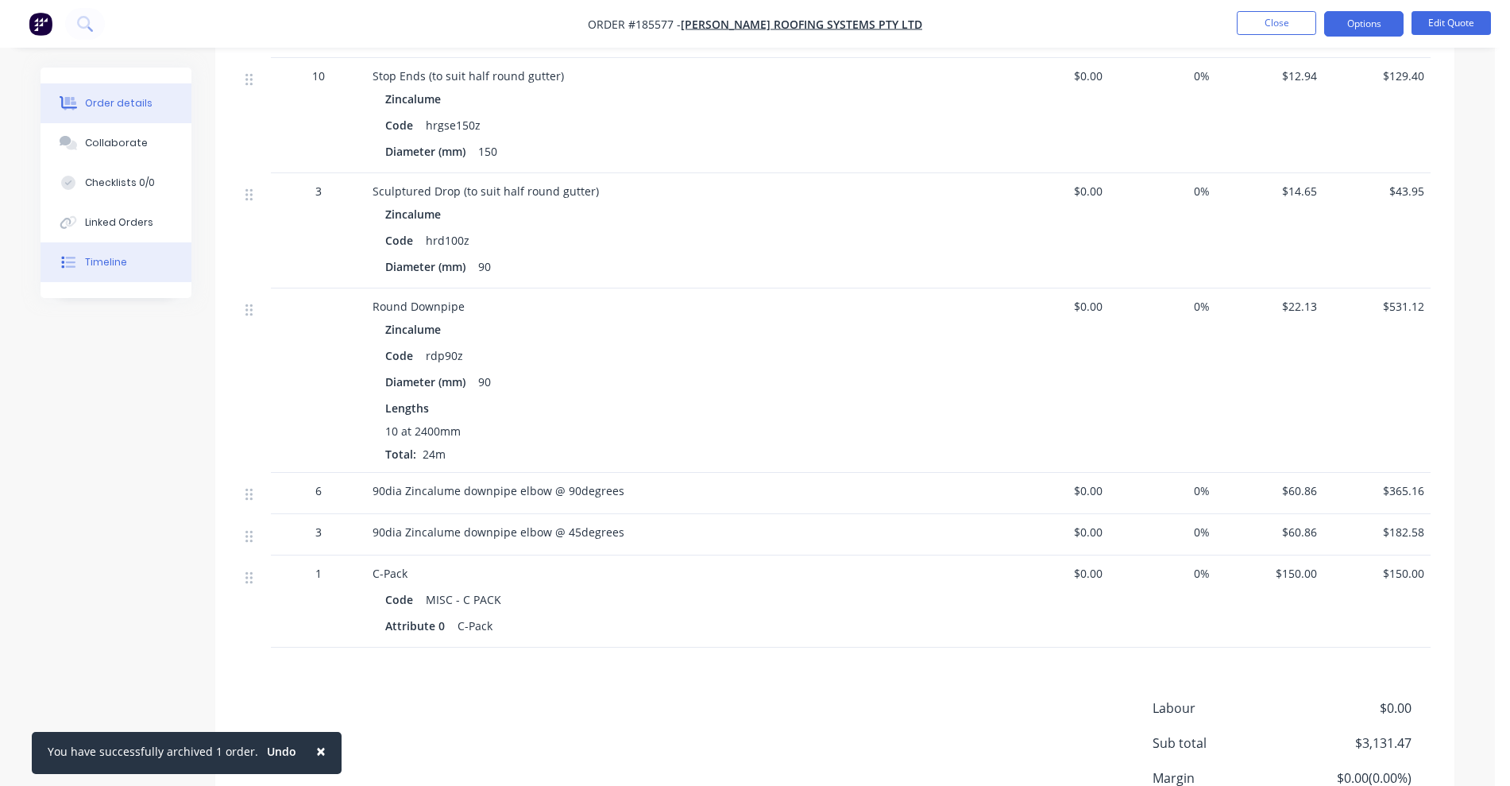
click at [130, 249] on button "Timeline" at bounding box center [116, 262] width 151 height 40
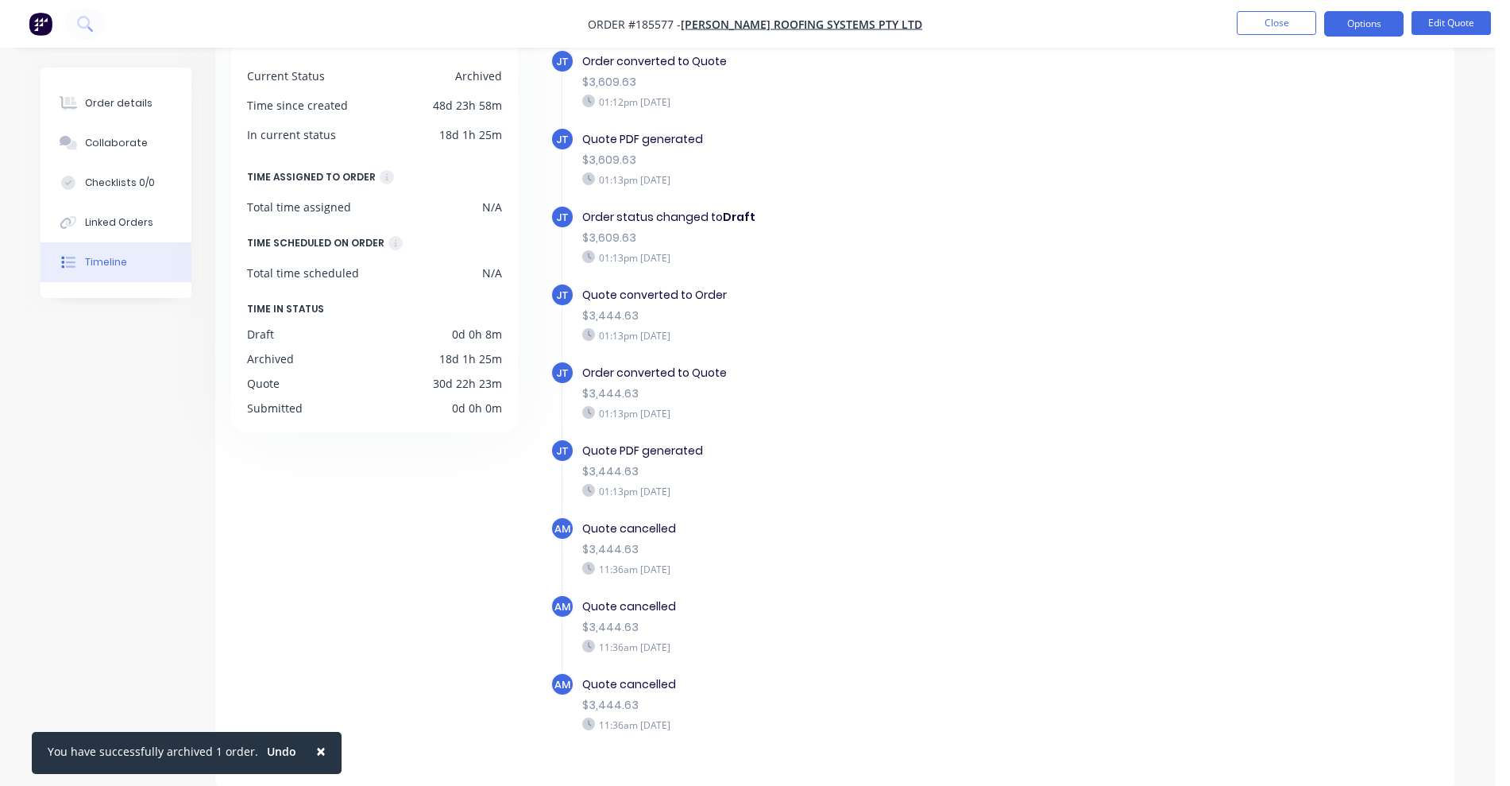
scroll to position [67, 0]
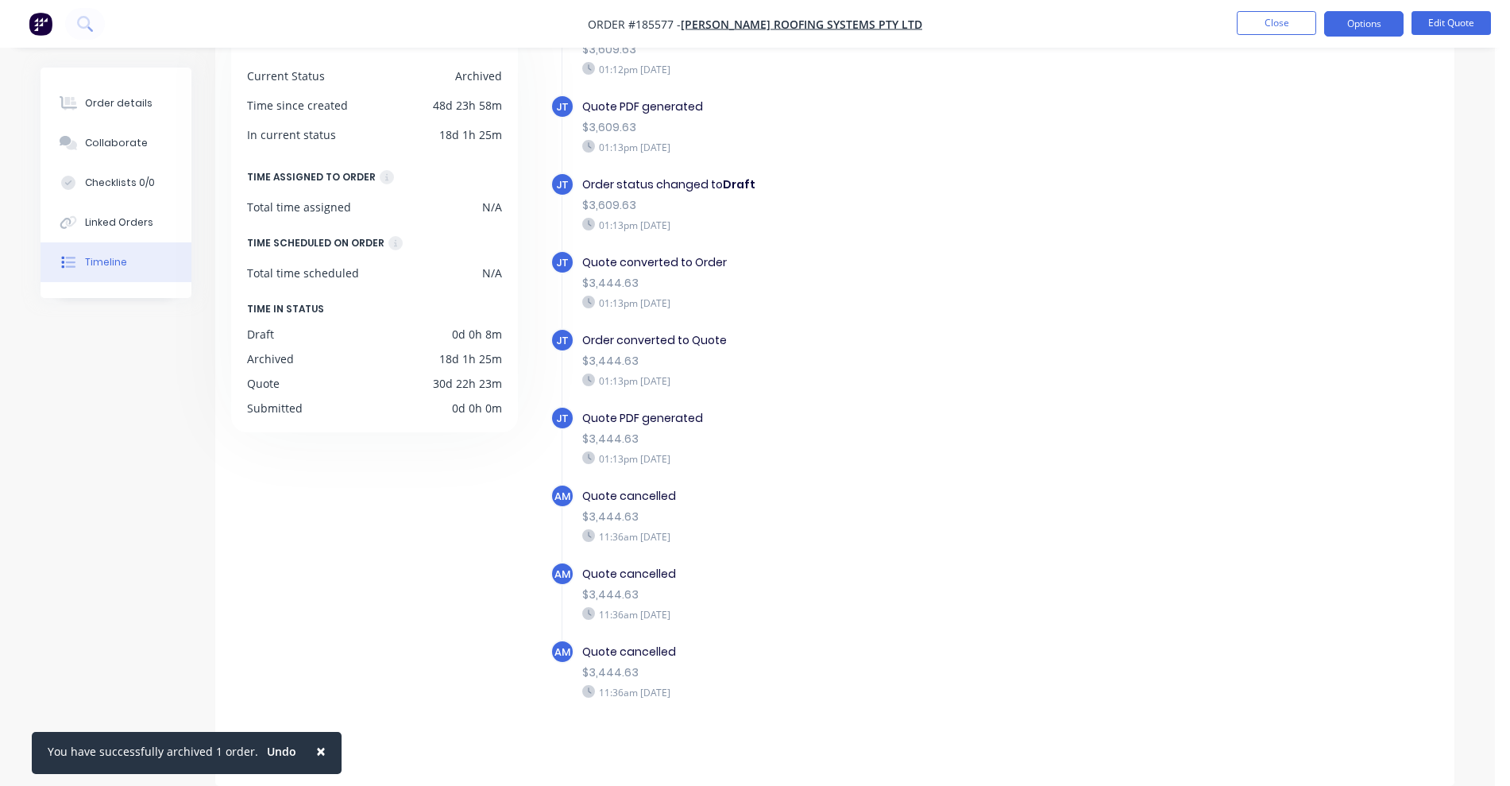
drag, startPoint x: 772, startPoint y: 688, endPoint x: 807, endPoint y: 686, distance: 35.0
click at [807, 686] on div "11:36am [DATE]" at bounding box center [857, 692] width 550 height 14
click at [918, 586] on div "$3,444.63" at bounding box center [857, 594] width 550 height 17
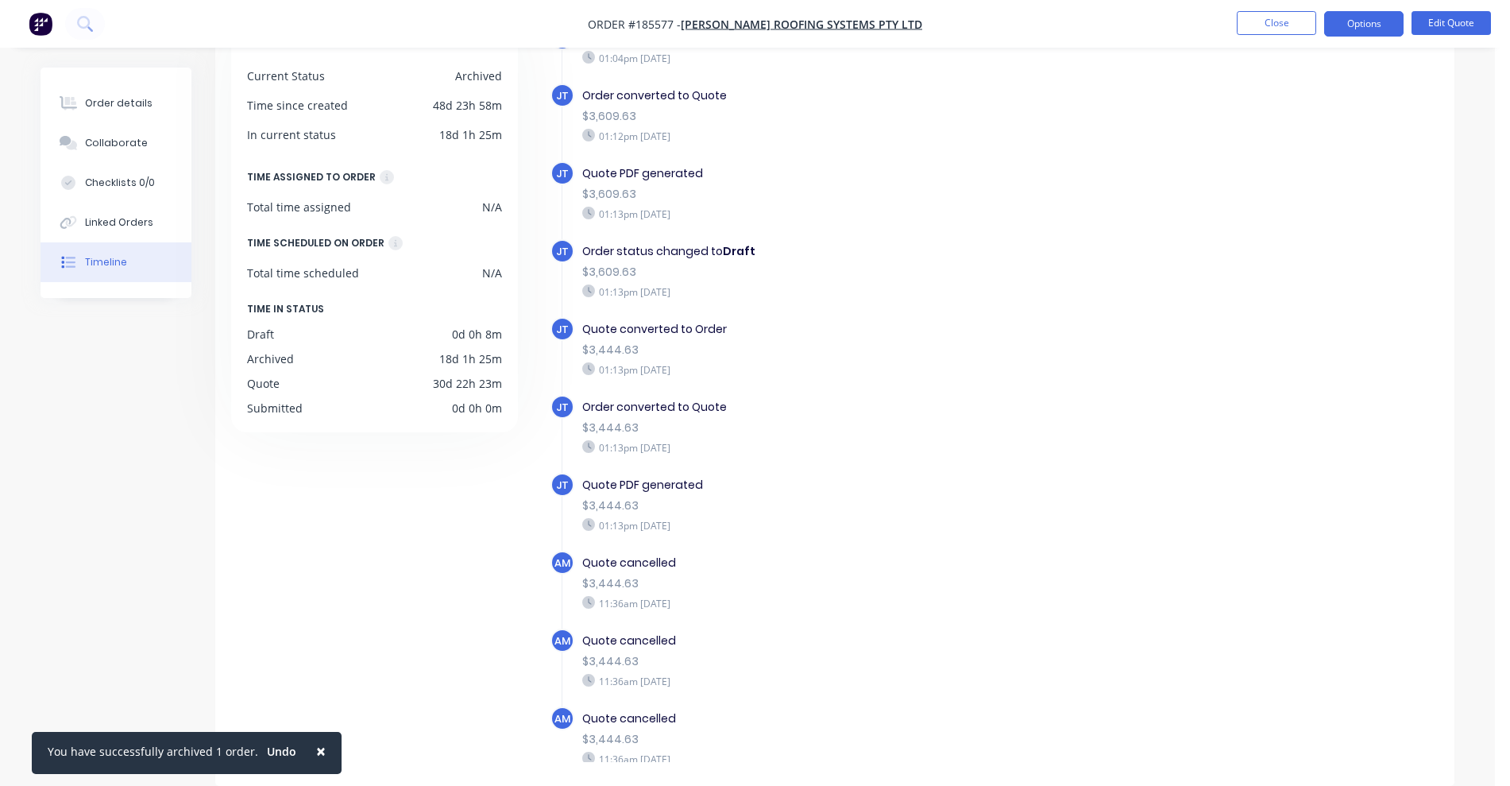
scroll to position [21, 0]
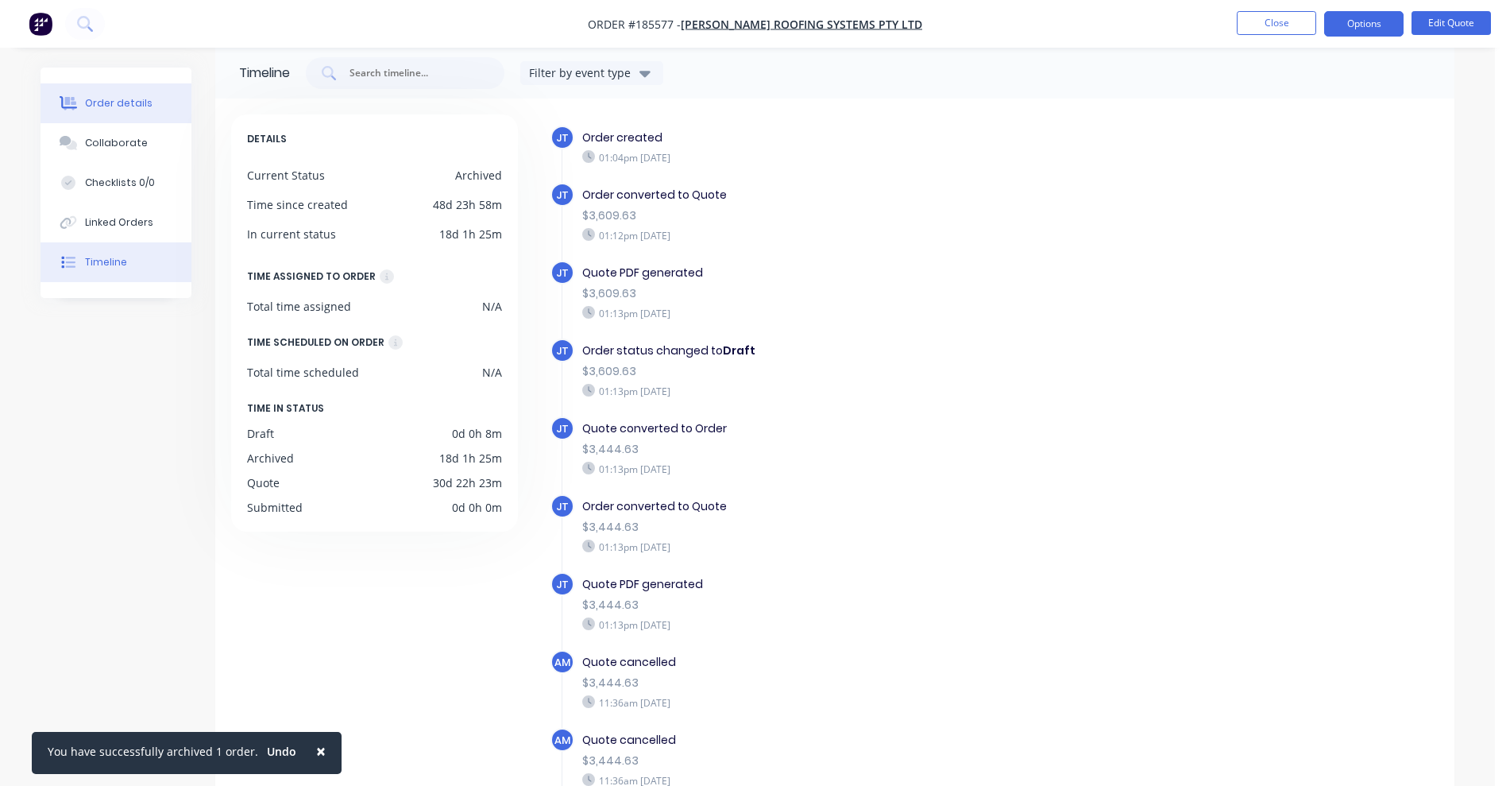
click at [87, 92] on button "Order details" at bounding box center [116, 103] width 151 height 40
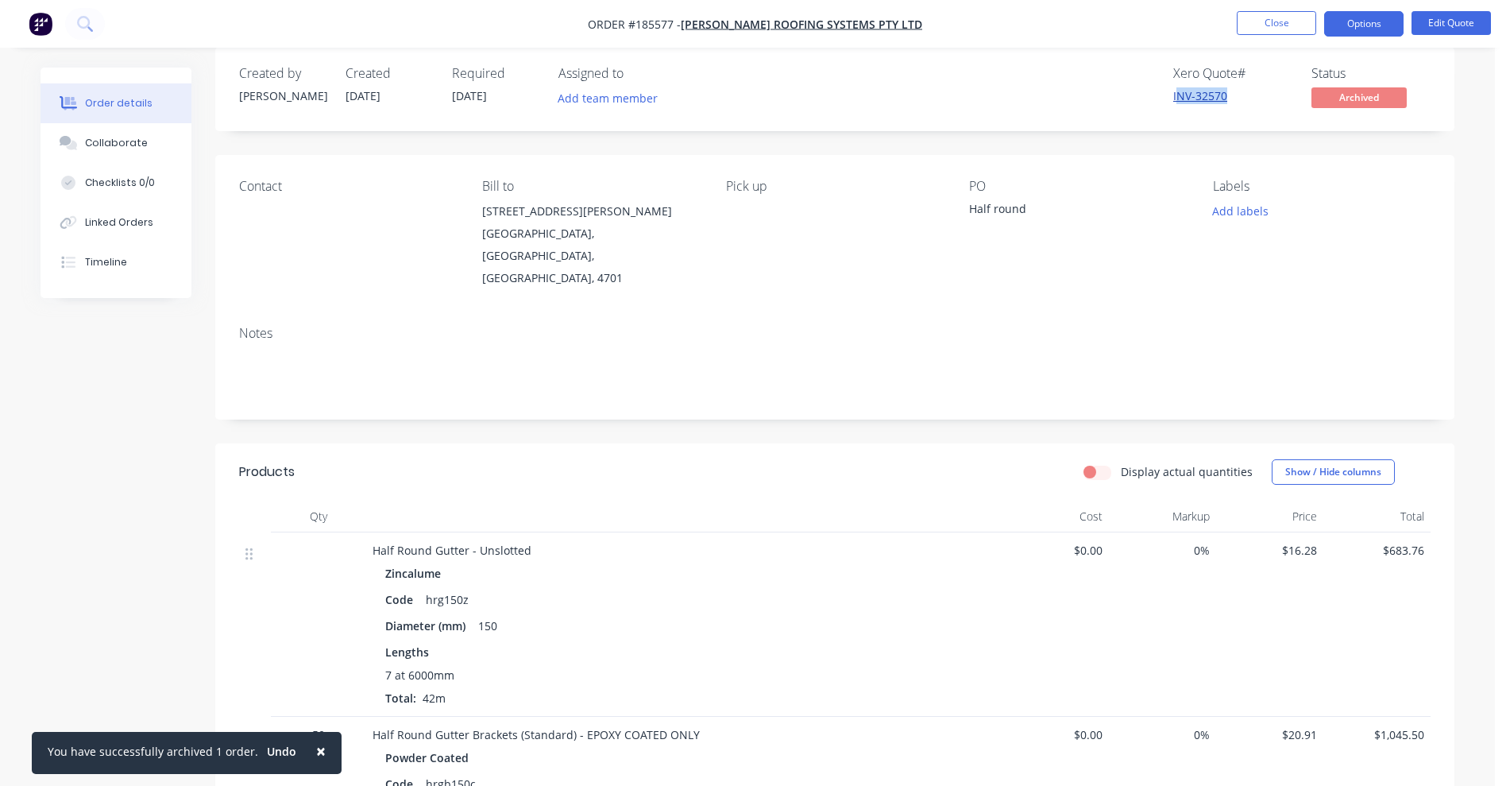
drag, startPoint x: 1232, startPoint y: 96, endPoint x: 1177, endPoint y: 95, distance: 54.8
click at [1177, 95] on div "INV-32570" at bounding box center [1233, 95] width 119 height 17
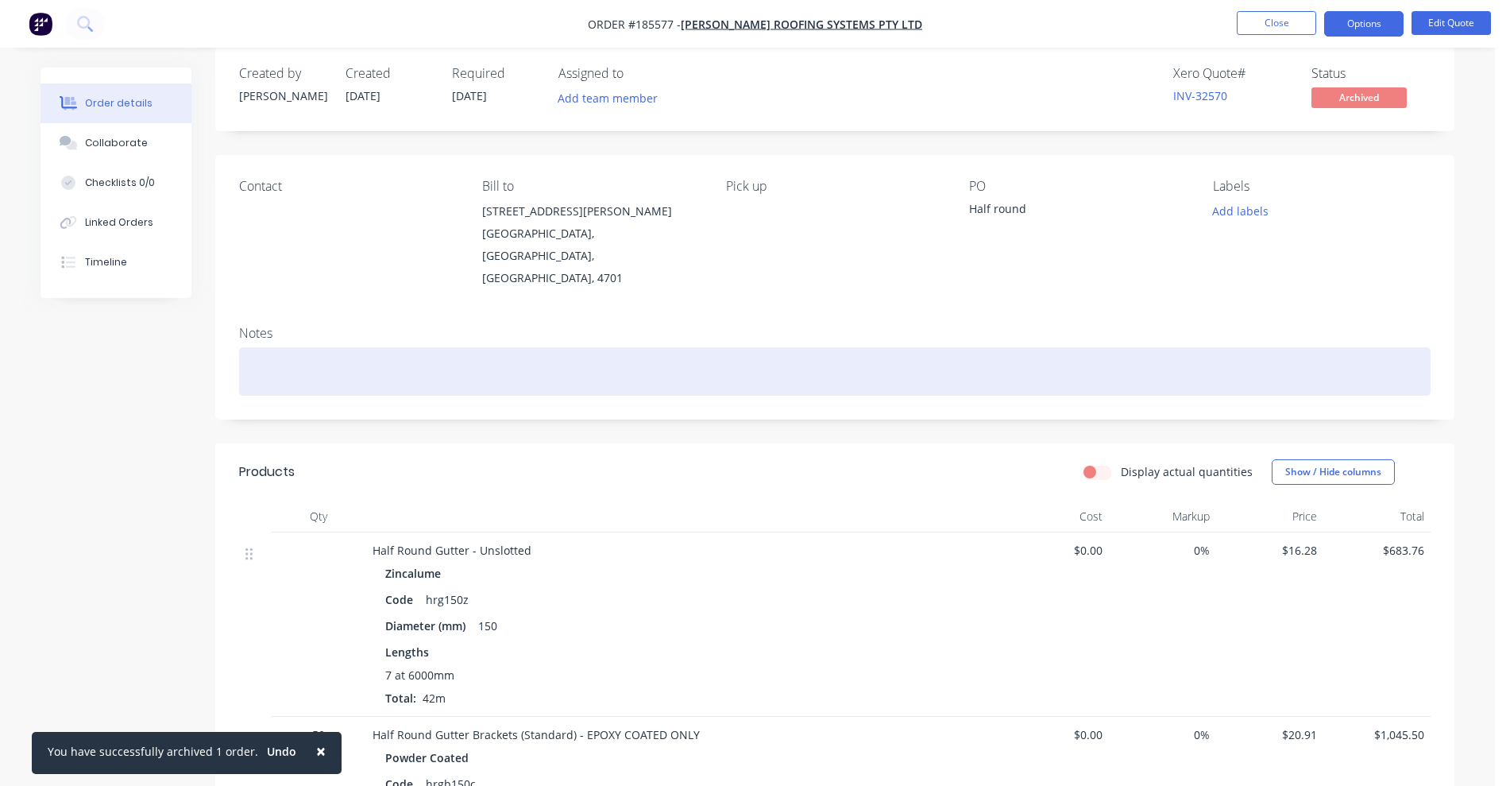
click at [745, 347] on div at bounding box center [835, 371] width 1192 height 48
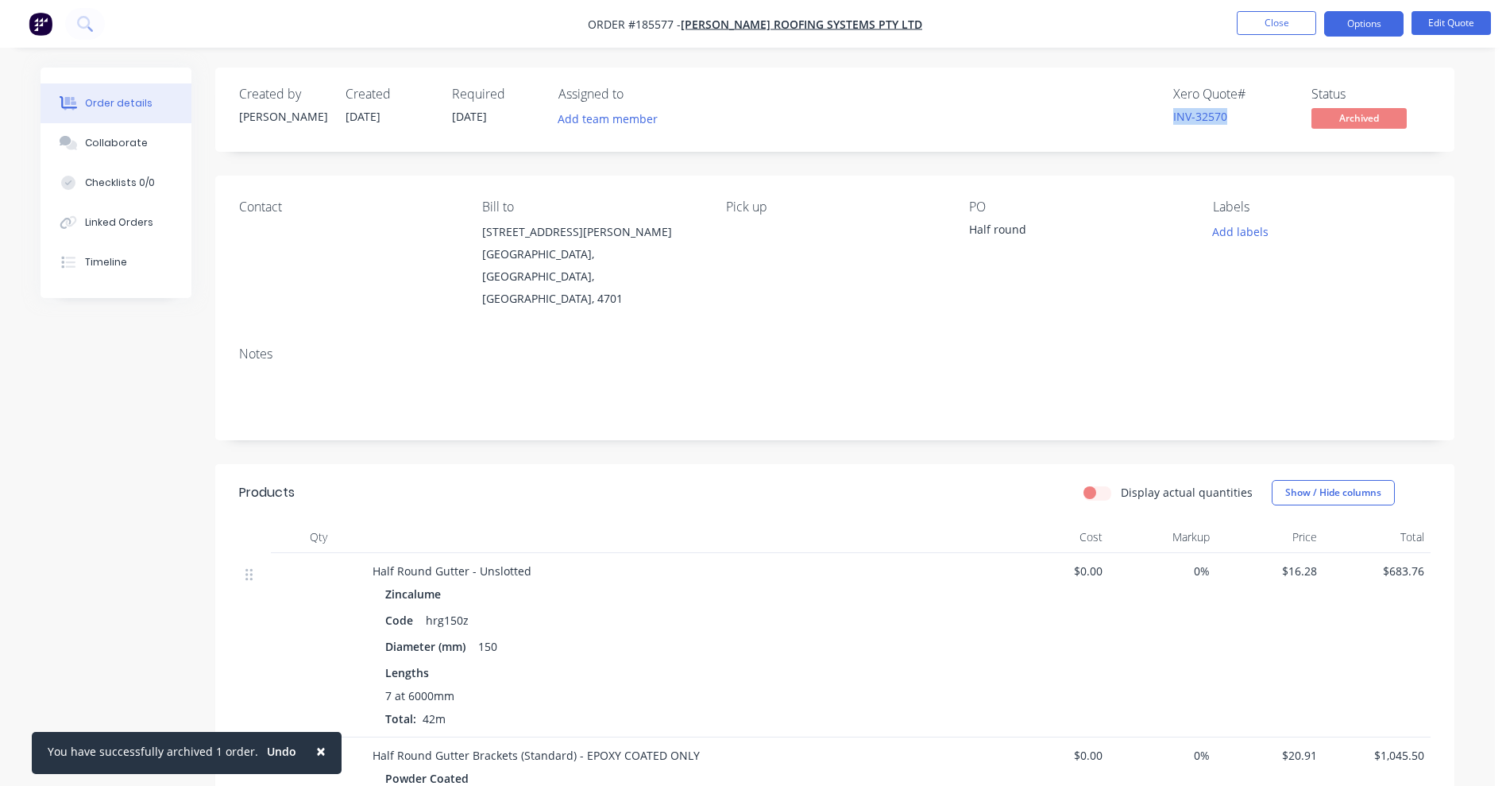
drag, startPoint x: 1236, startPoint y: 116, endPoint x: 1159, endPoint y: 121, distance: 77.2
click at [1159, 121] on div "Xero Quote # INV-32570 Status Archived" at bounding box center [1074, 110] width 714 height 46
copy link "INV-32570"
click at [1278, 25] on button "Close" at bounding box center [1276, 23] width 79 height 24
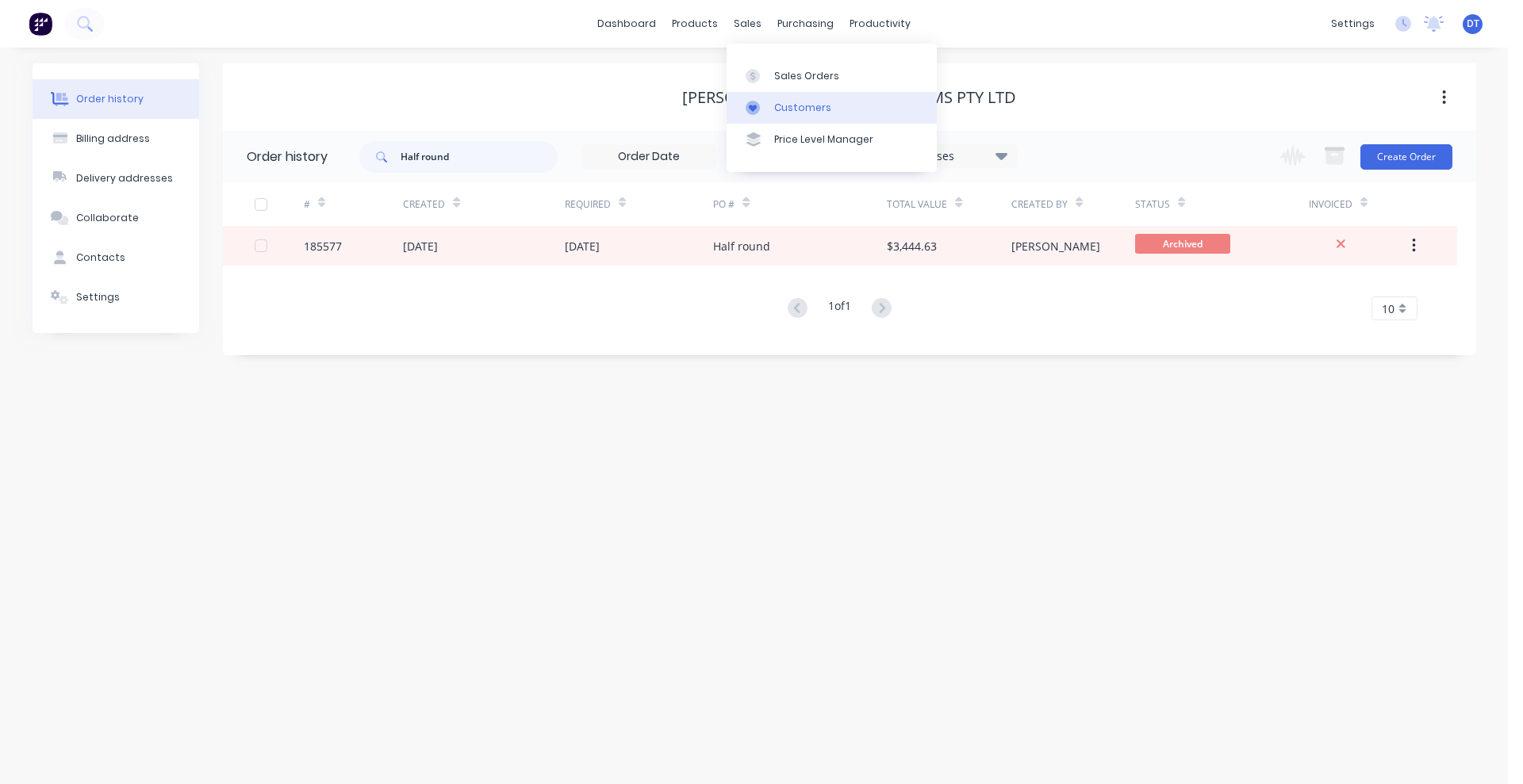
click at [768, 107] on div at bounding box center [758, 108] width 24 height 14
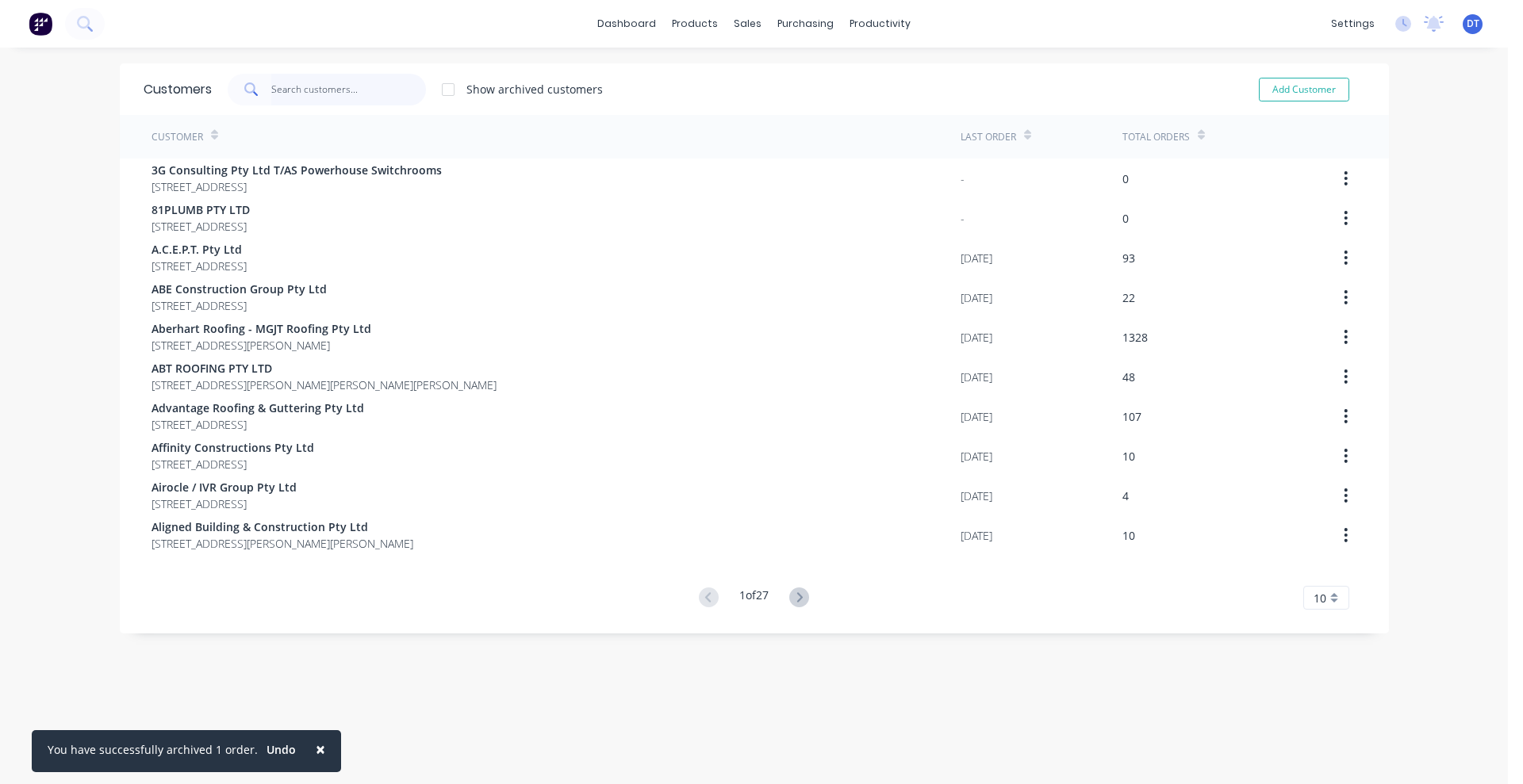
click at [306, 89] on input "text" at bounding box center [348, 90] width 155 height 32
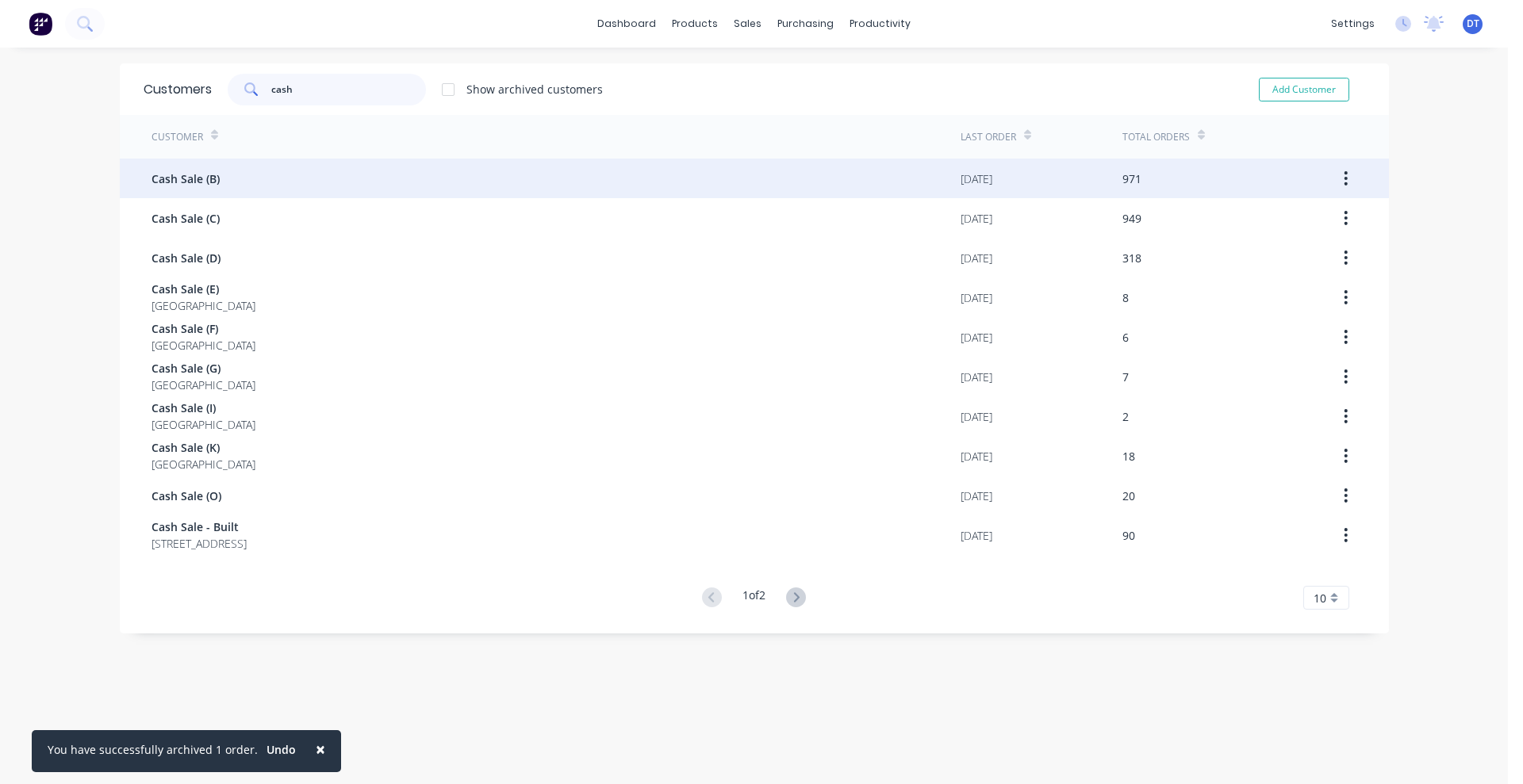
type input "cash"
click at [222, 188] on div "Cash Sale (B)" at bounding box center [556, 179] width 808 height 40
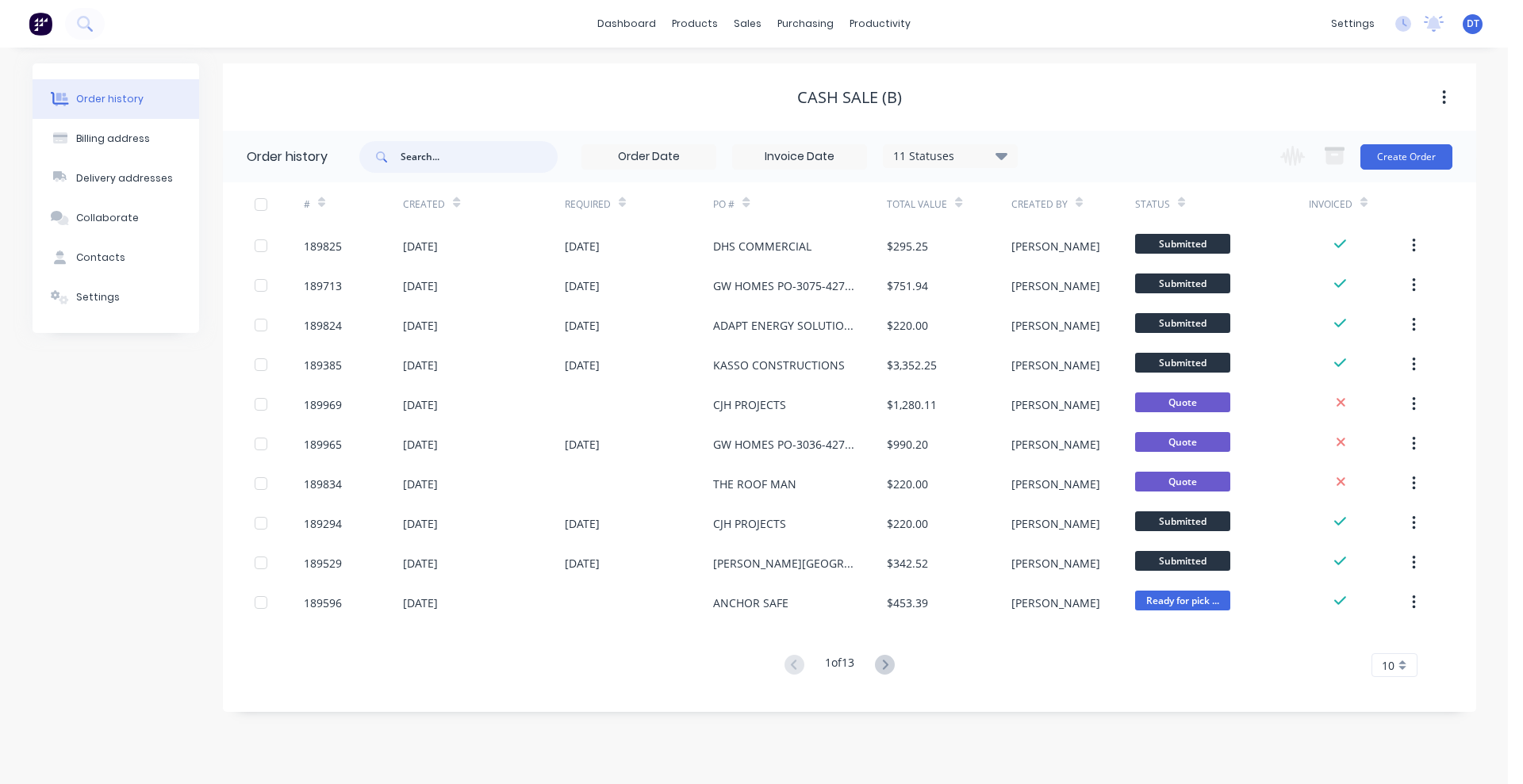
click at [450, 162] on input "text" at bounding box center [478, 157] width 157 height 32
type input "184129"
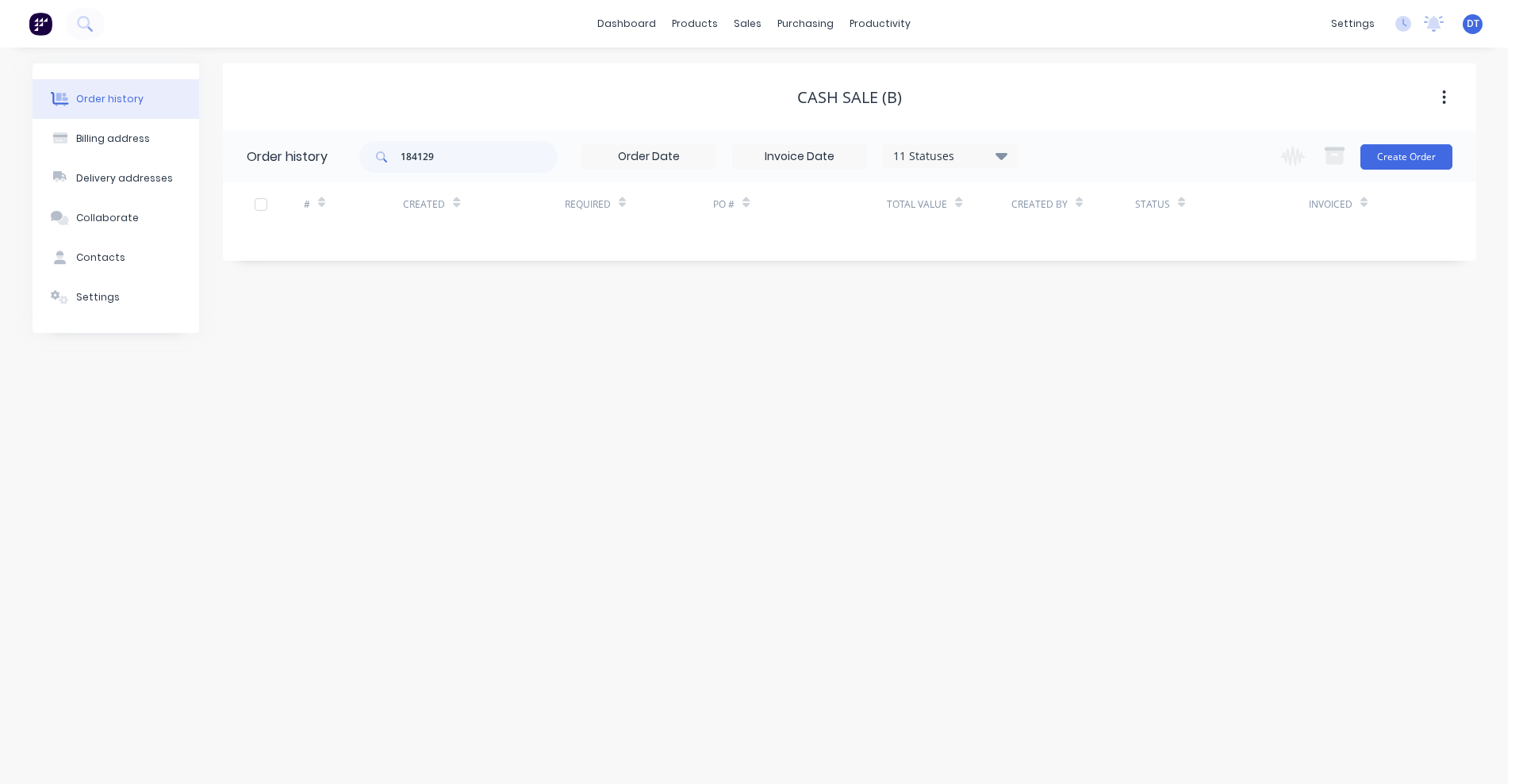
click at [928, 156] on div "11 Statuses" at bounding box center [949, 156] width 133 height 17
click at [1081, 370] on label at bounding box center [1081, 370] width 0 height 0
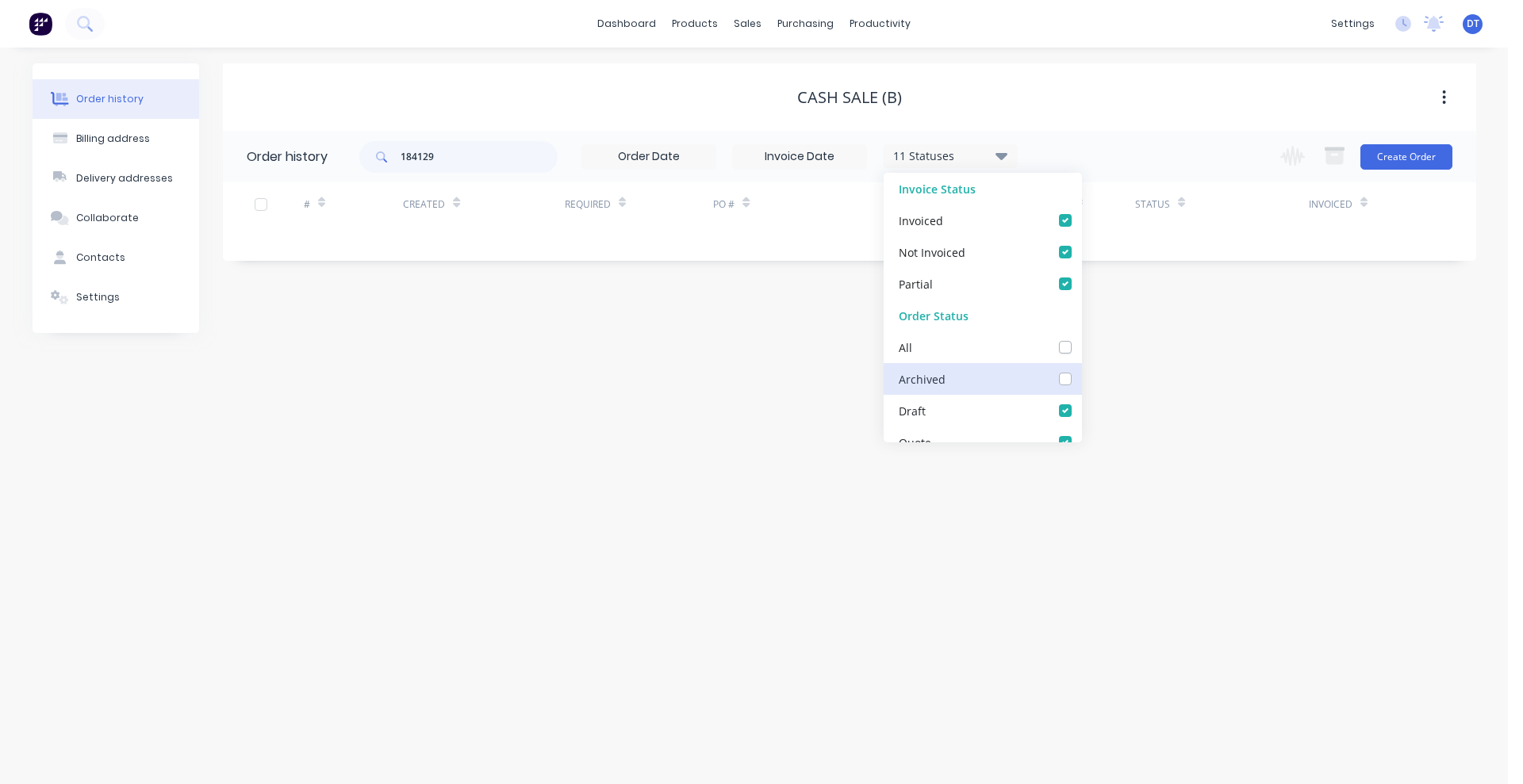
click at [1081, 382] on input "checkbox" at bounding box center [1087, 377] width 13 height 15
checkbox input "true"
click at [1132, 94] on div "Cash Sale (B)" at bounding box center [848, 97] width 1253 height 19
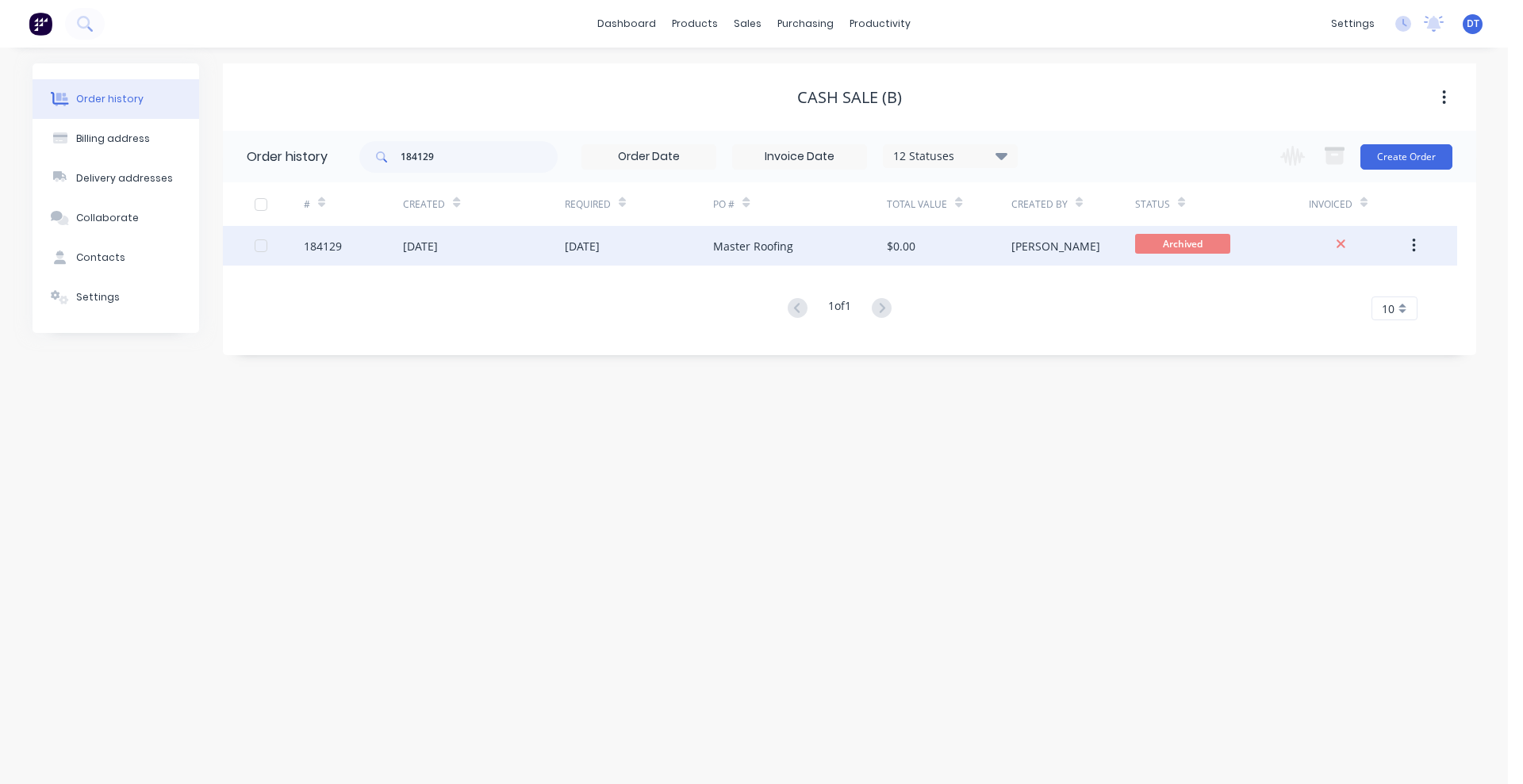
click at [948, 247] on div "$0.00" at bounding box center [948, 245] width 124 height 40
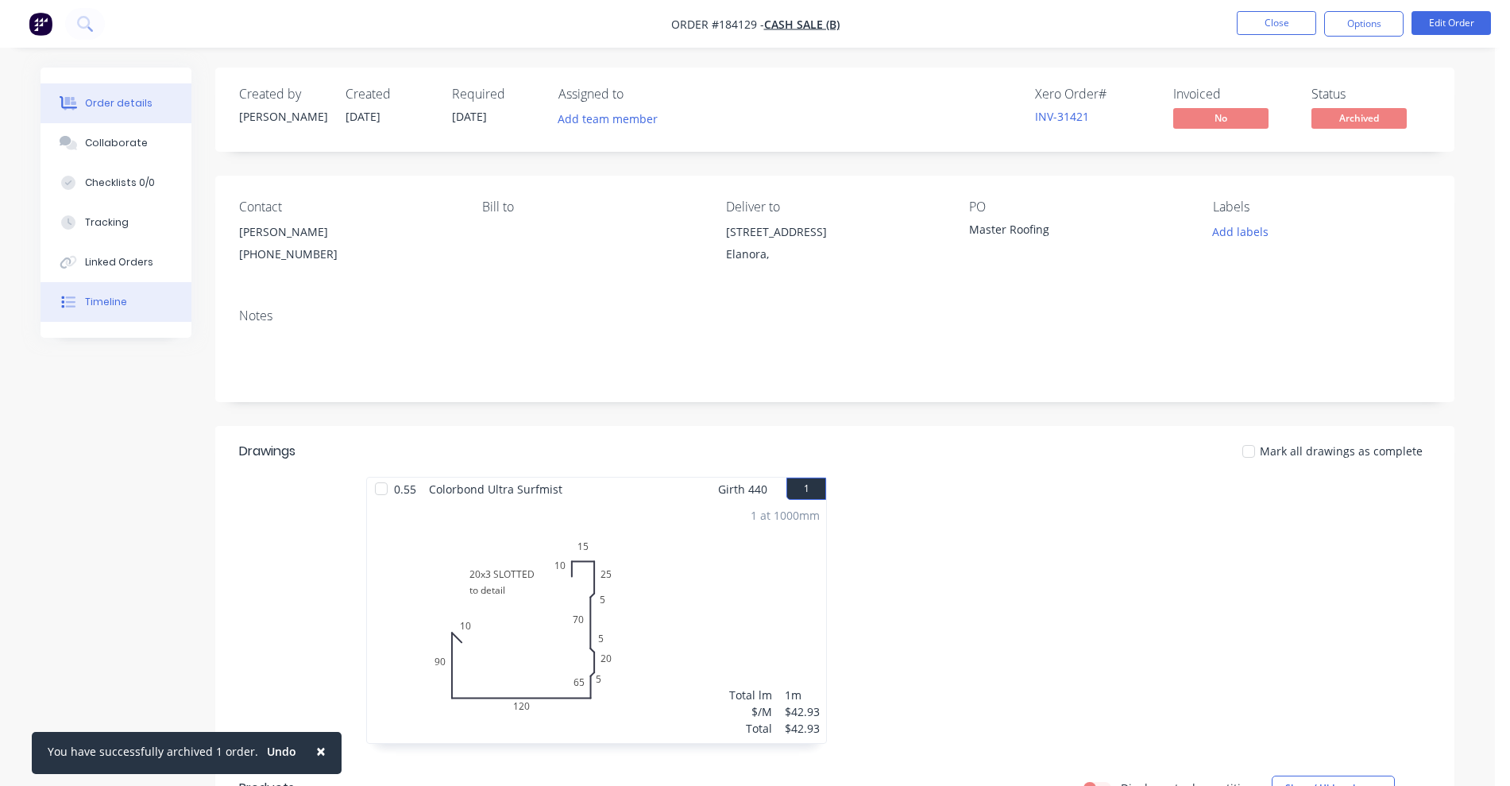
click at [140, 306] on button "Timeline" at bounding box center [116, 302] width 151 height 40
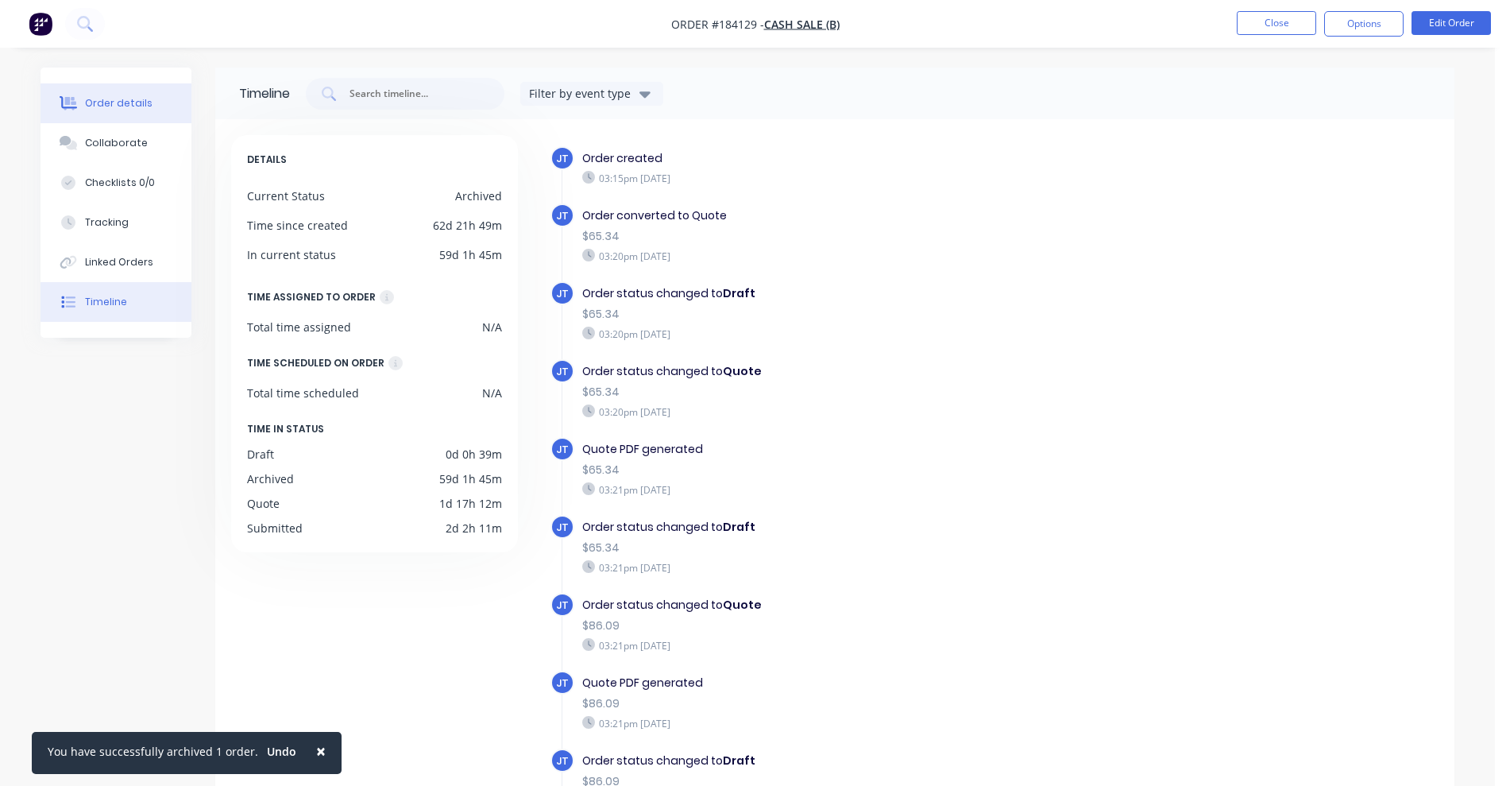
click at [134, 113] on button "Order details" at bounding box center [116, 103] width 151 height 40
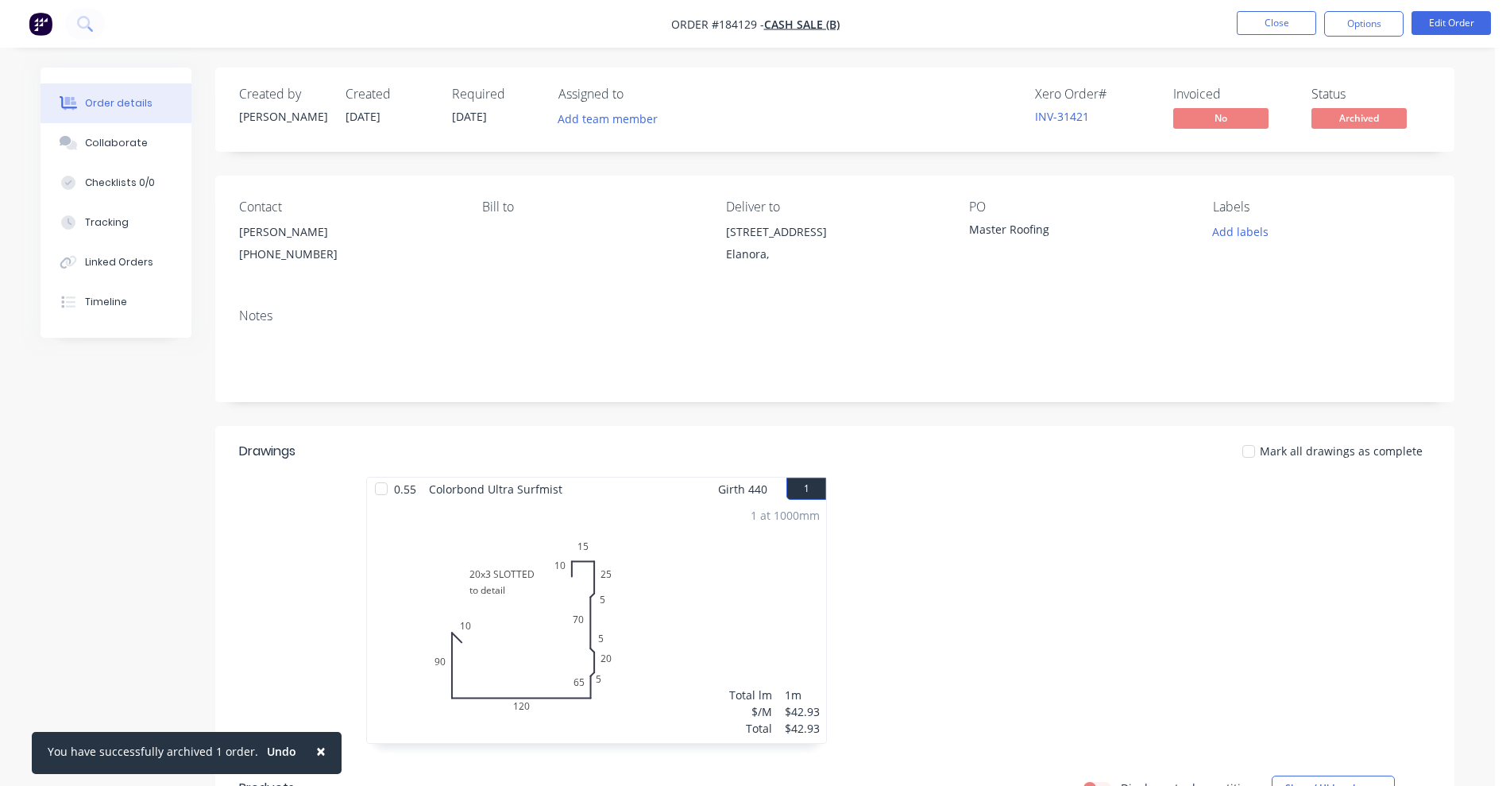
click at [1282, 6] on nav "Order #184129 - Cash Sale (B) Close Options Edit Order" at bounding box center [755, 24] width 1510 height 48
click at [1280, 19] on button "Close" at bounding box center [1276, 23] width 79 height 24
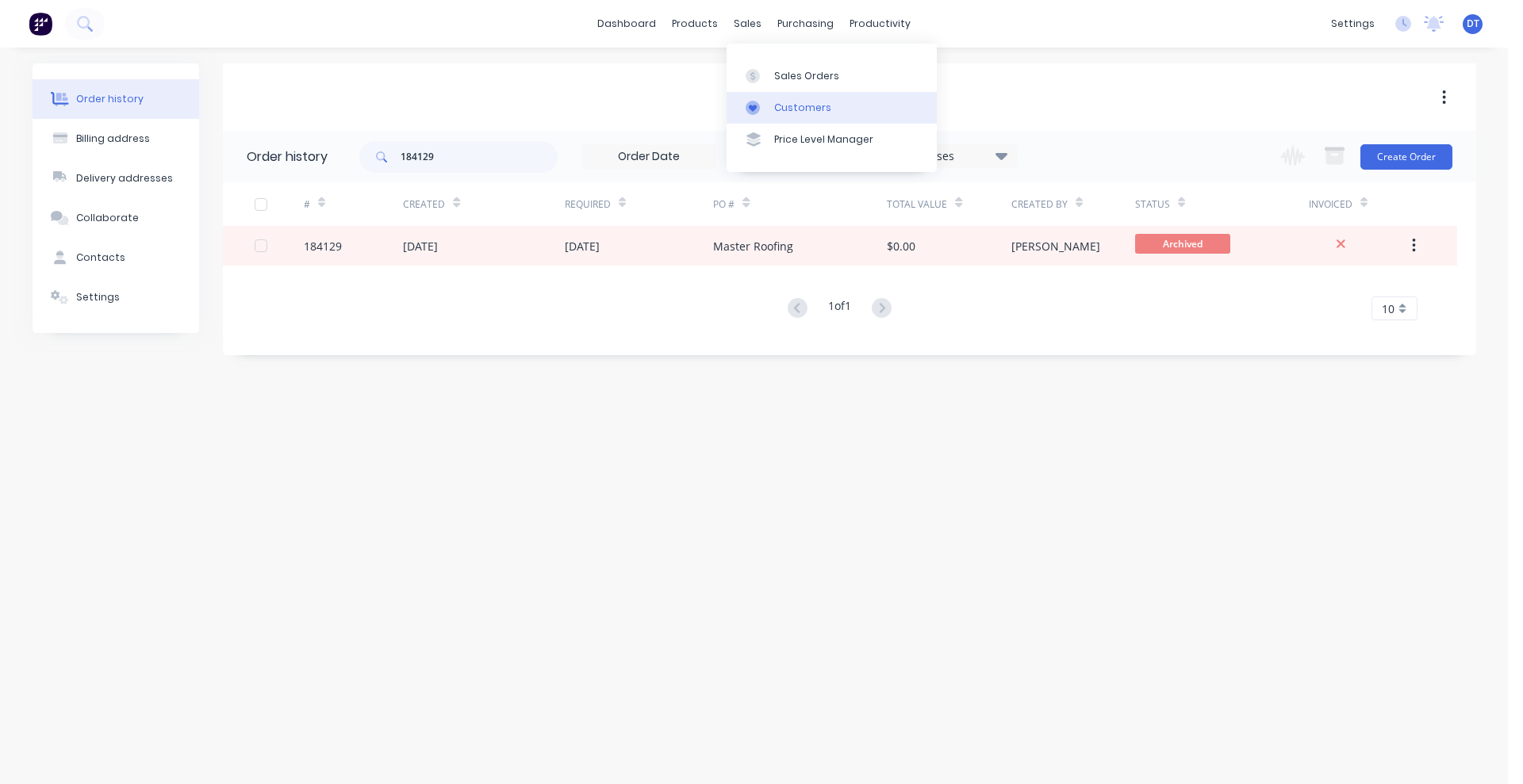
click at [776, 106] on div "Customers" at bounding box center [801, 108] width 57 height 14
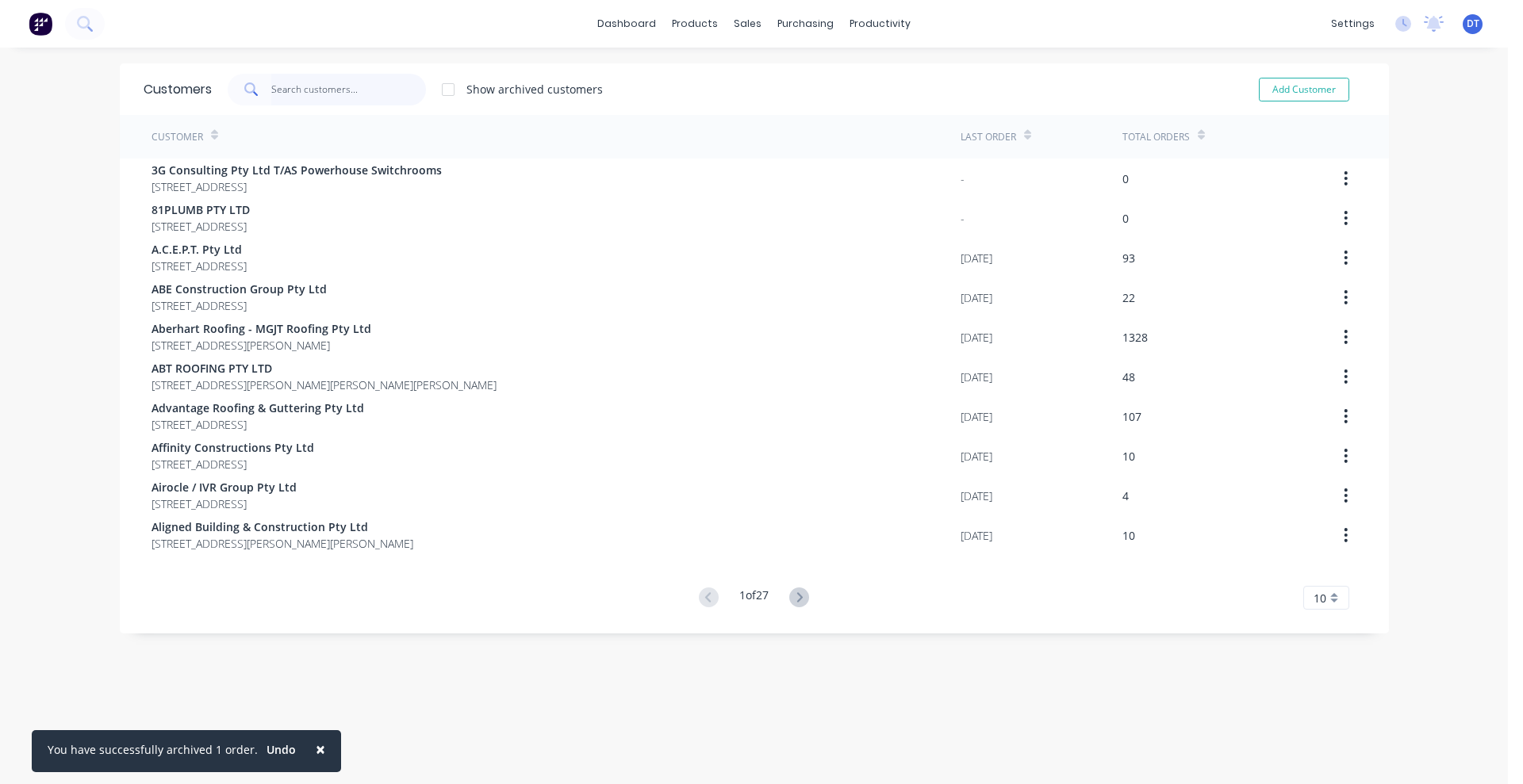
click at [333, 79] on input "text" at bounding box center [348, 90] width 155 height 32
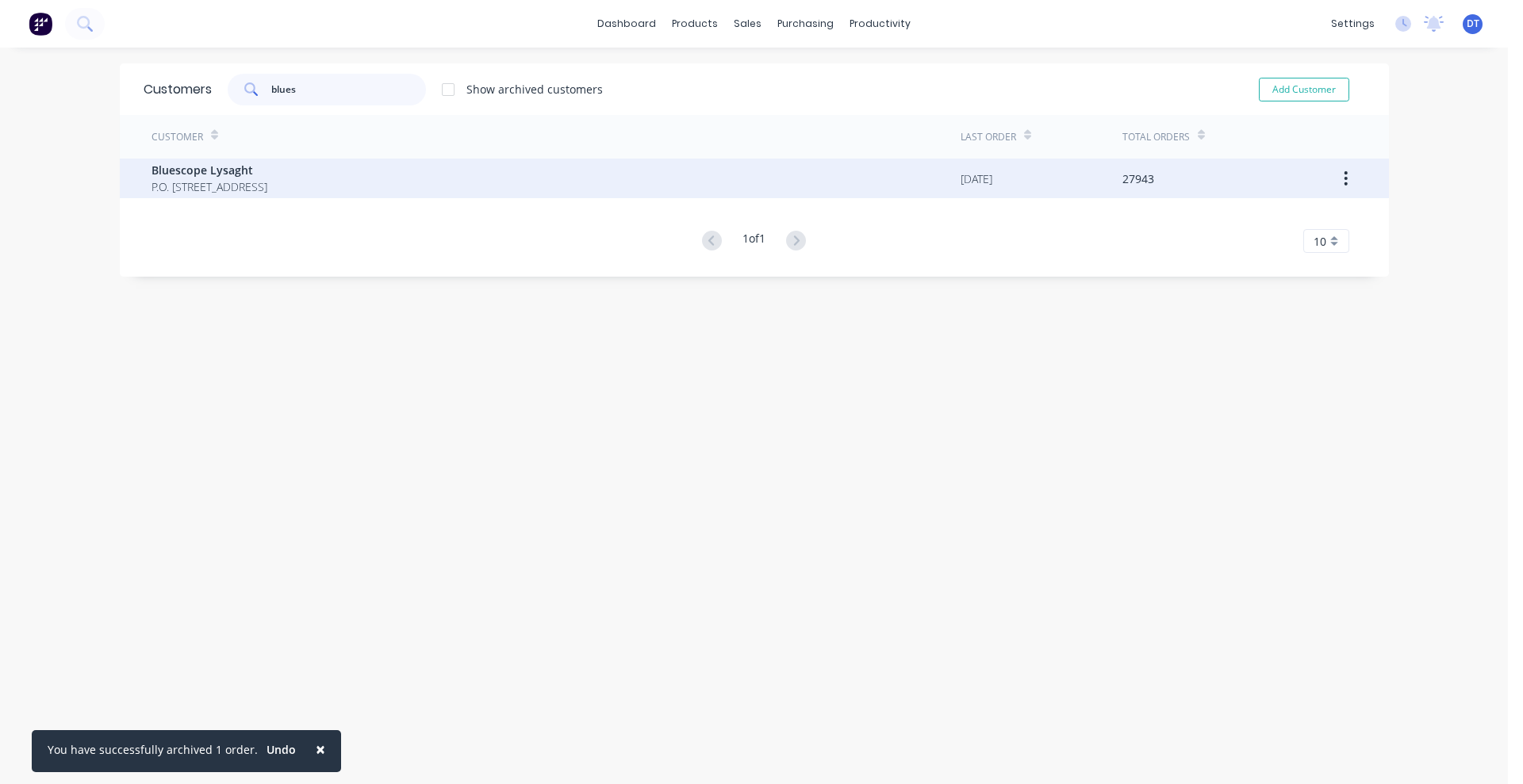
type input "blues"
click at [441, 181] on div "Bluescope Lysaght P.O. [STREET_ADDRESS]" at bounding box center [556, 179] width 808 height 40
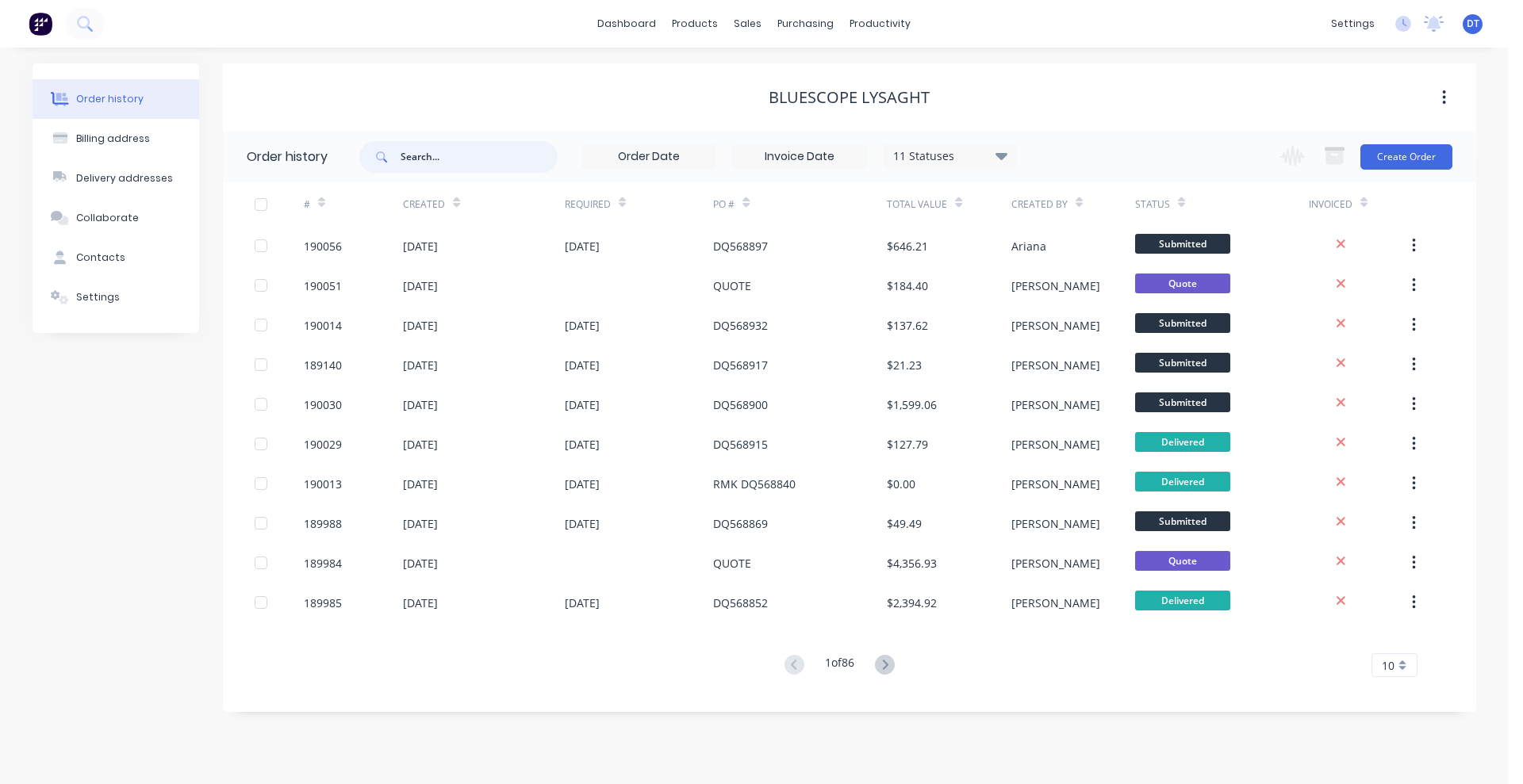
paste input "182689"
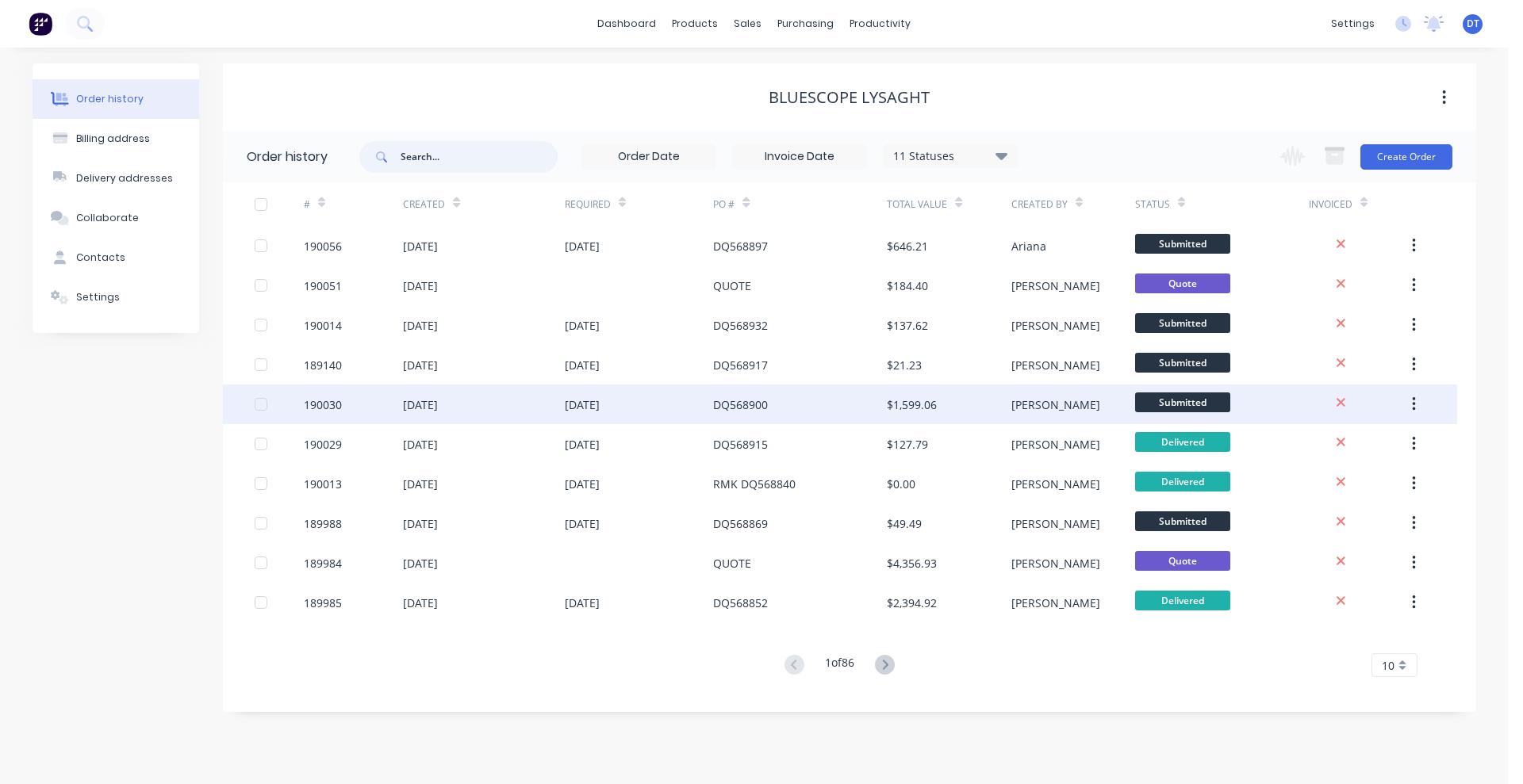
type input "182689"
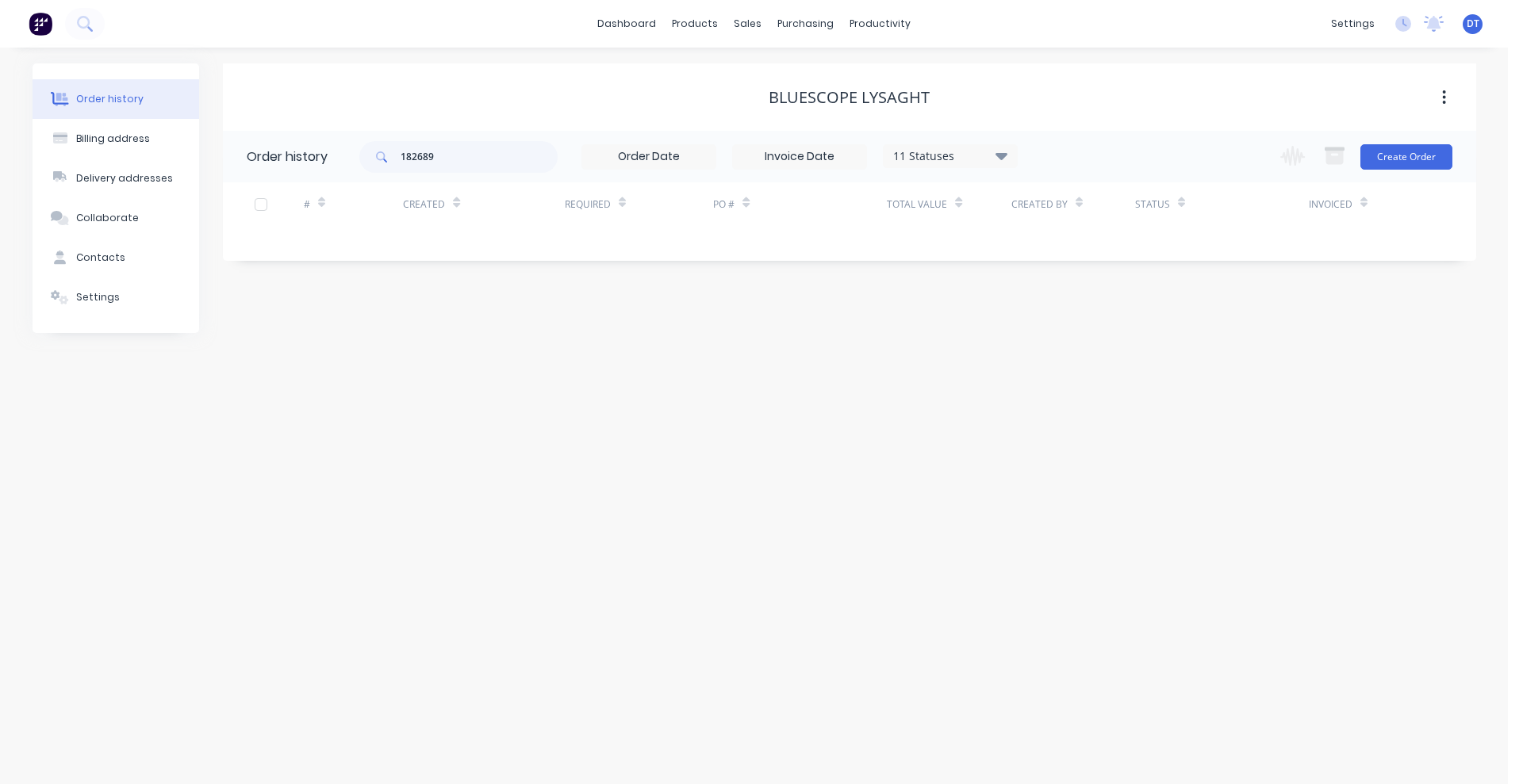
click at [951, 165] on div "11 Statuses Invoice Status Invoiced Not Invoiced Partial Order Status All Archi…" at bounding box center [949, 157] width 135 height 24
click at [992, 160] on div "11 Statuses" at bounding box center [949, 156] width 133 height 17
click at [1081, 370] on label at bounding box center [1081, 370] width 0 height 0
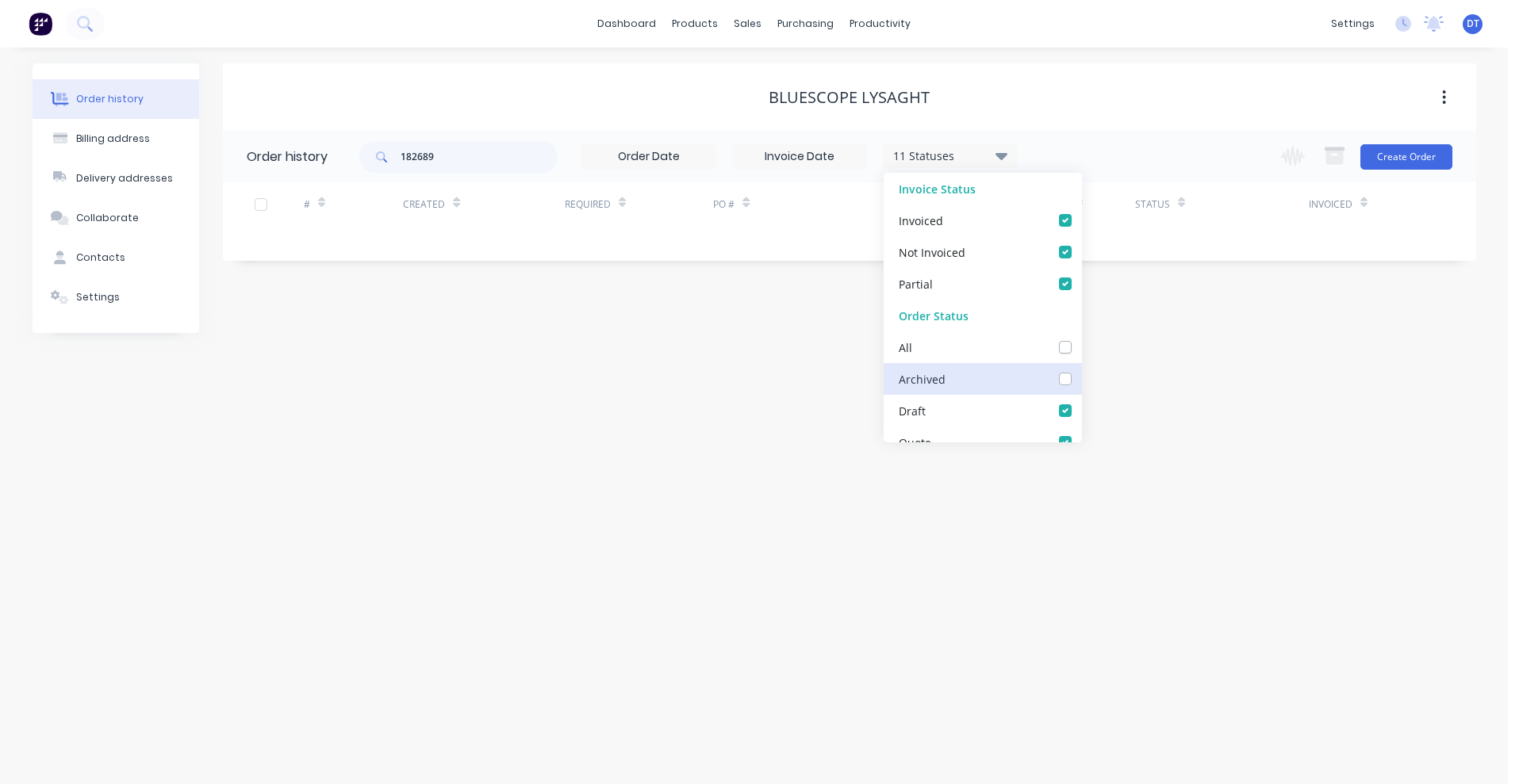
click at [1081, 376] on input "checkbox" at bounding box center [1087, 377] width 13 height 15
checkbox input "true"
click at [1113, 138] on div "182689 12 Statuses Invoice Status Invoiced Not Invoiced Partial Order Status Al…" at bounding box center [917, 157] width 1117 height 52
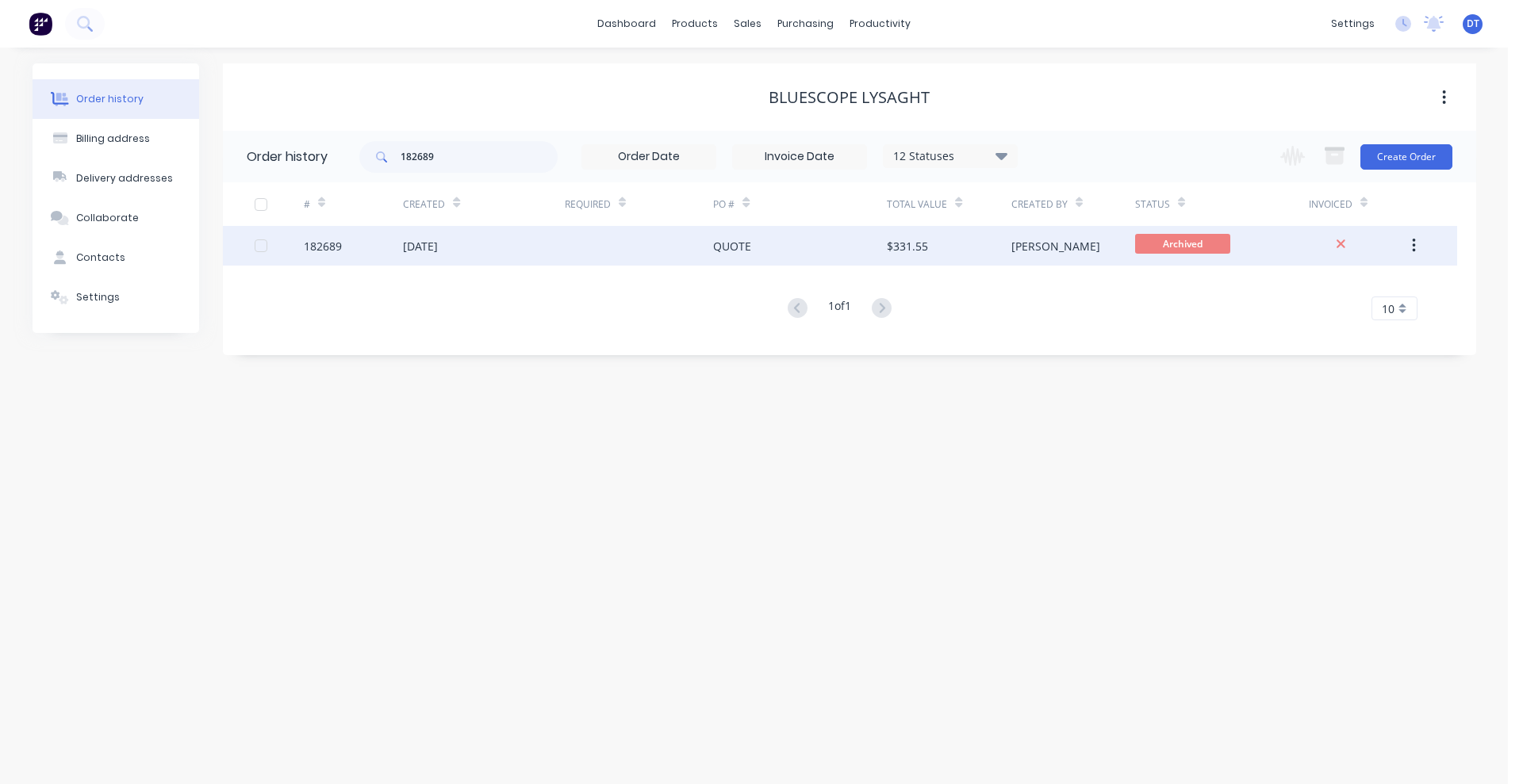
click at [717, 256] on div "QUOTE" at bounding box center [799, 245] width 174 height 40
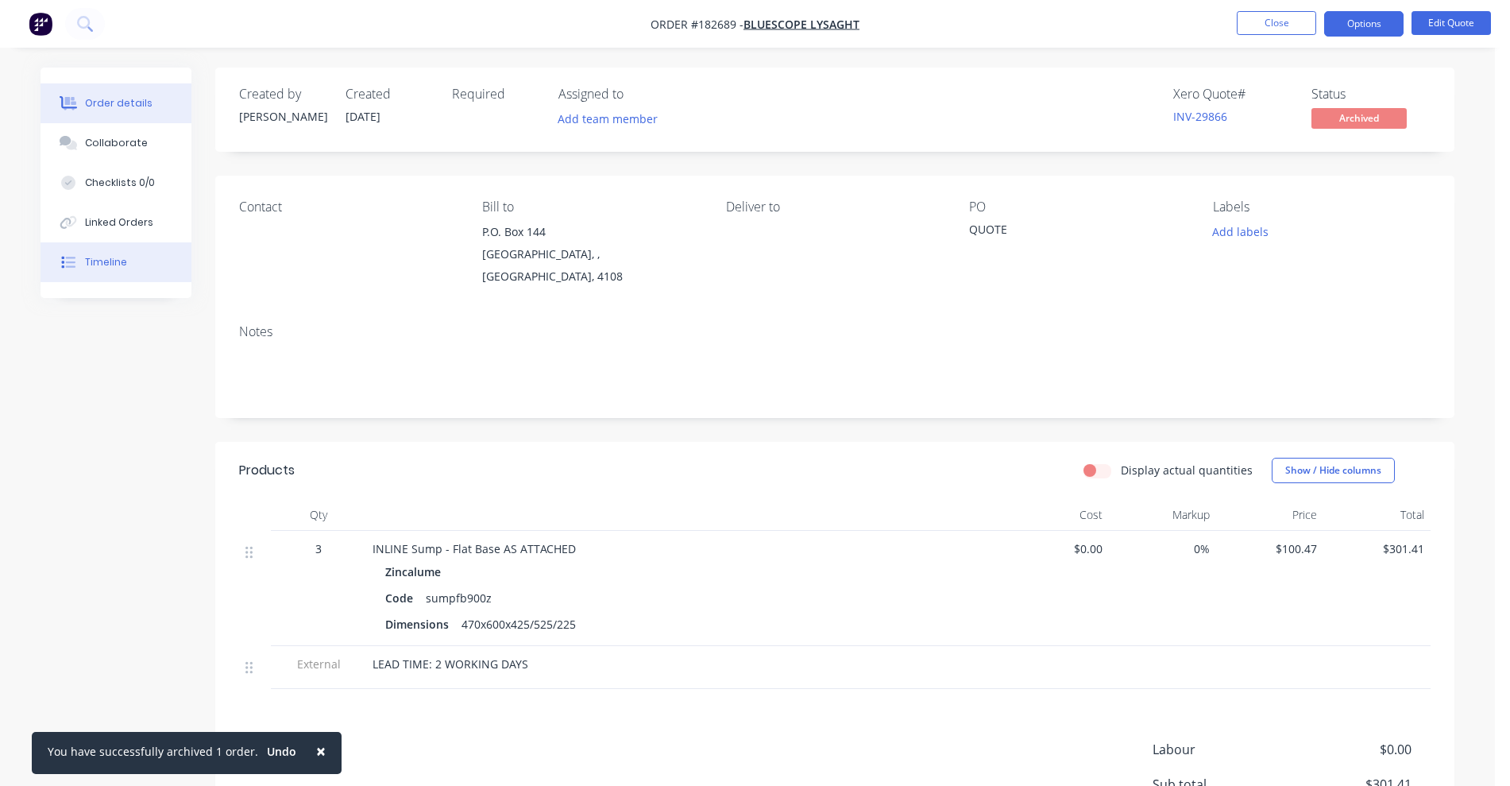
click at [56, 274] on button "Timeline" at bounding box center [116, 262] width 151 height 40
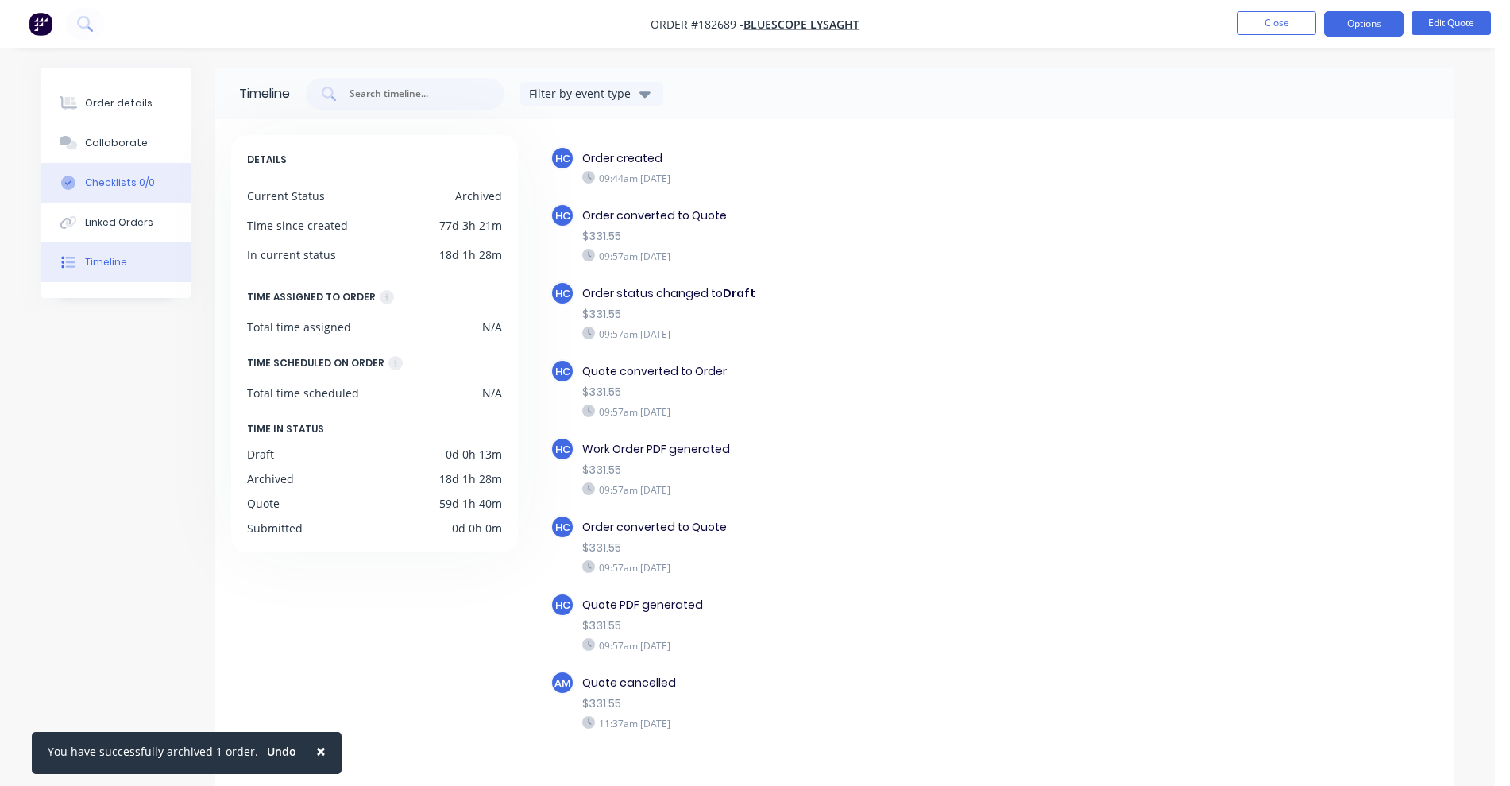
click at [141, 164] on button "Checklists 0/0" at bounding box center [116, 183] width 151 height 40
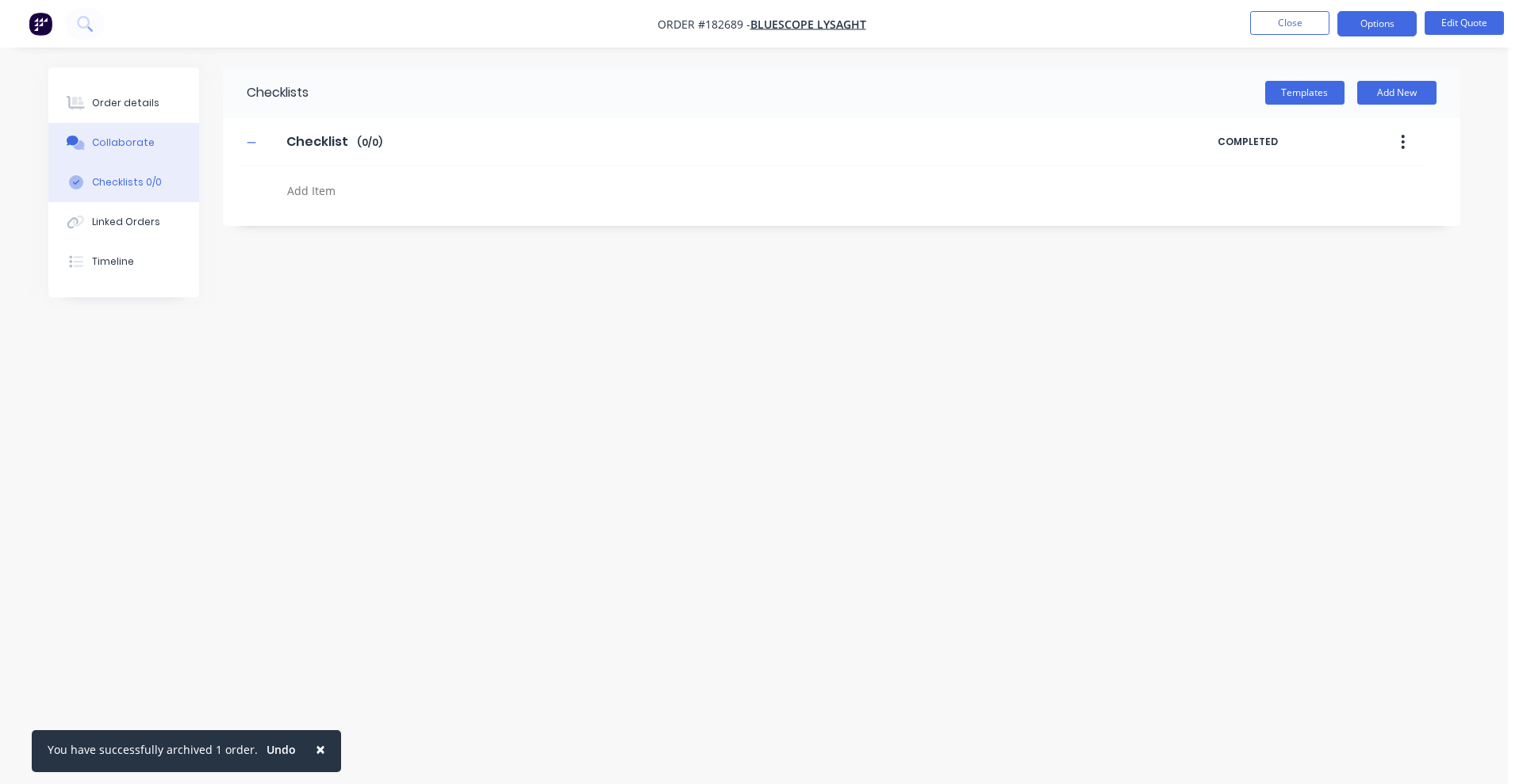
click at [130, 138] on div "Collaborate" at bounding box center [123, 143] width 63 height 14
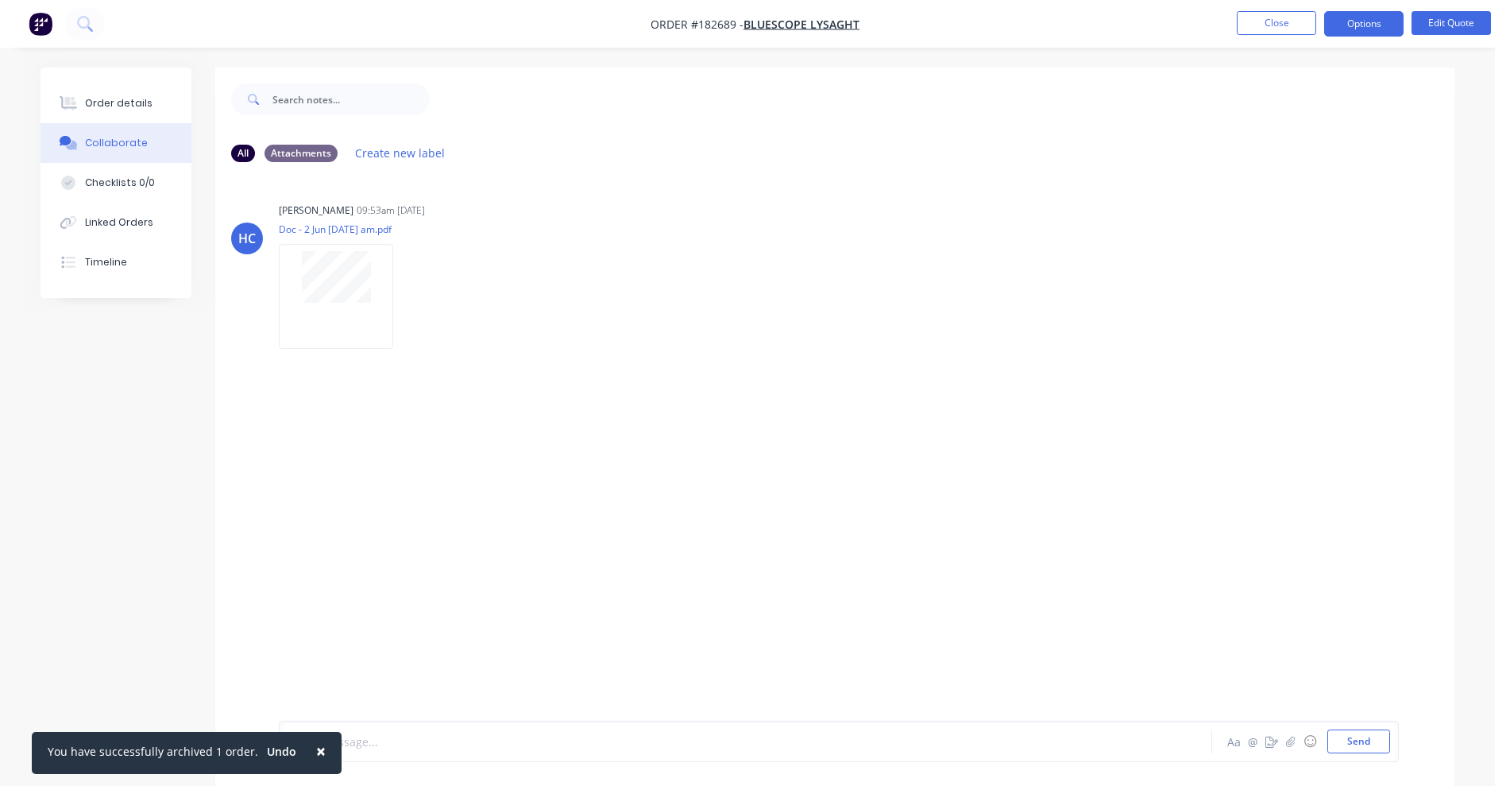
click at [425, 736] on div at bounding box center [701, 741] width 826 height 17
click at [316, 748] on span "×" at bounding box center [321, 751] width 10 height 22
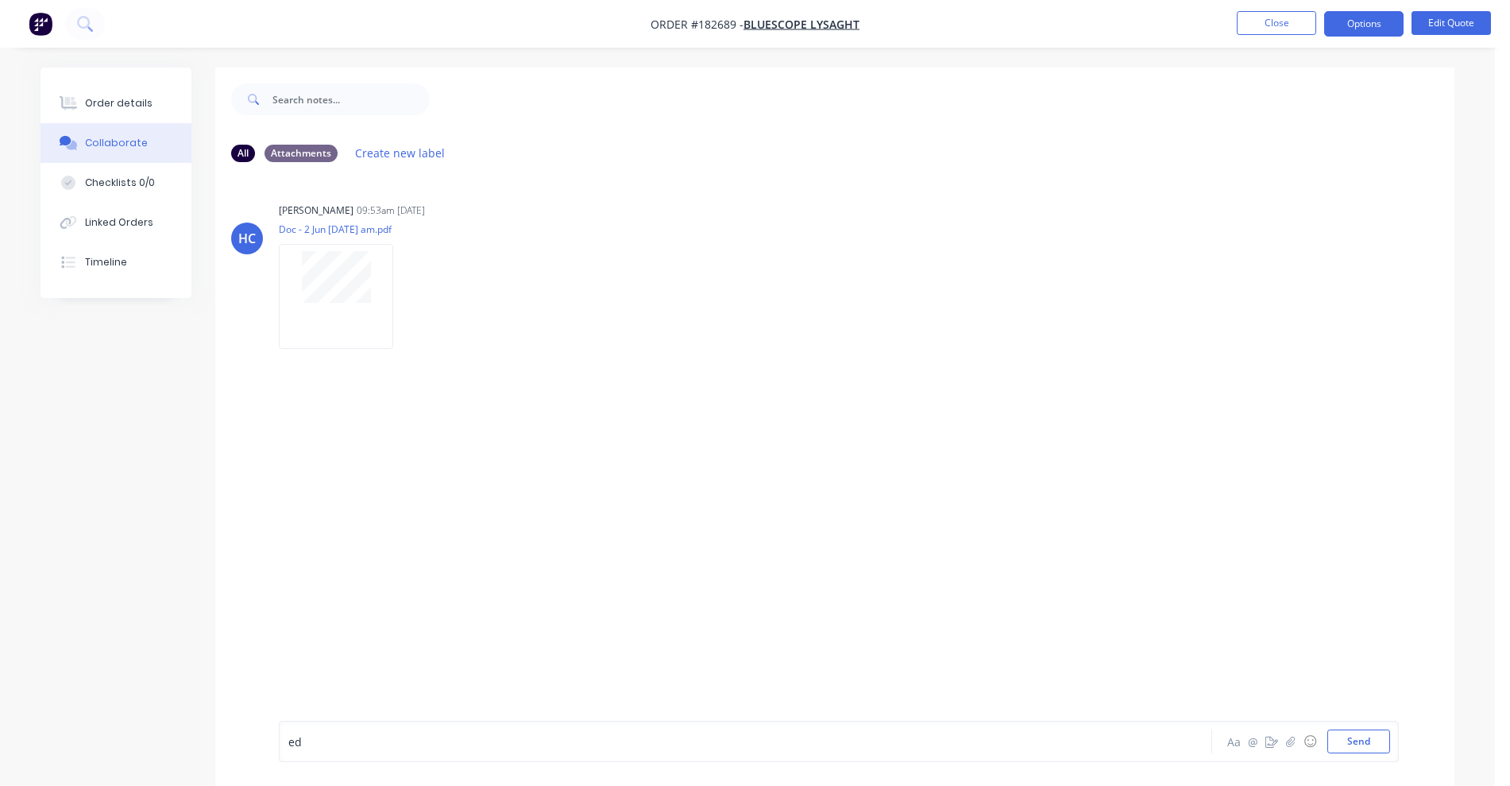
click at [323, 738] on div "ed" at bounding box center [701, 741] width 826 height 17
click at [113, 83] on button "Order details" at bounding box center [116, 103] width 151 height 40
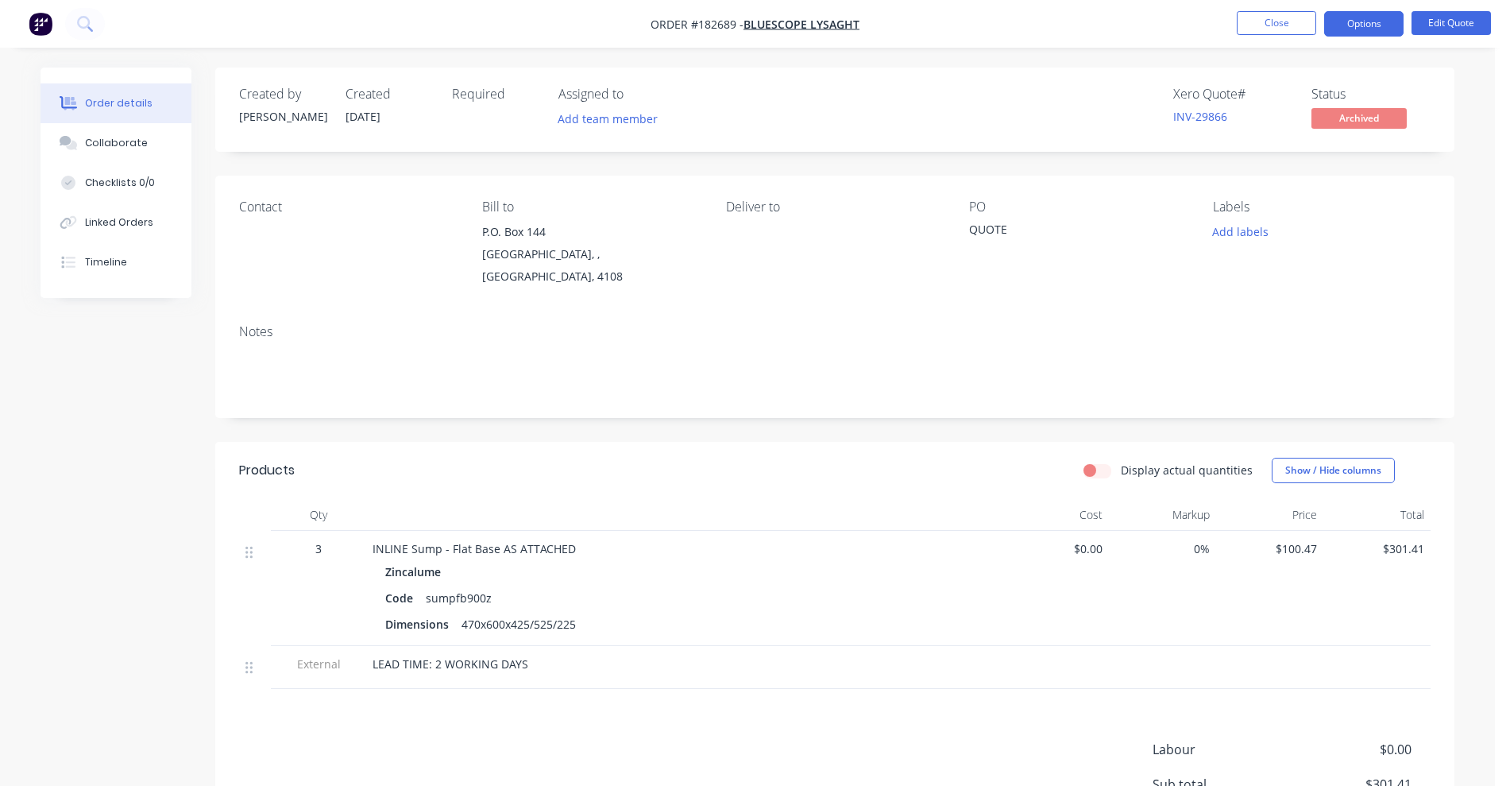
click at [1292, 37] on nav "Order #182689 - Bluescope Lysaght Close Options Edit Quote" at bounding box center [755, 24] width 1510 height 48
click at [1281, 25] on button "Close" at bounding box center [1276, 23] width 79 height 24
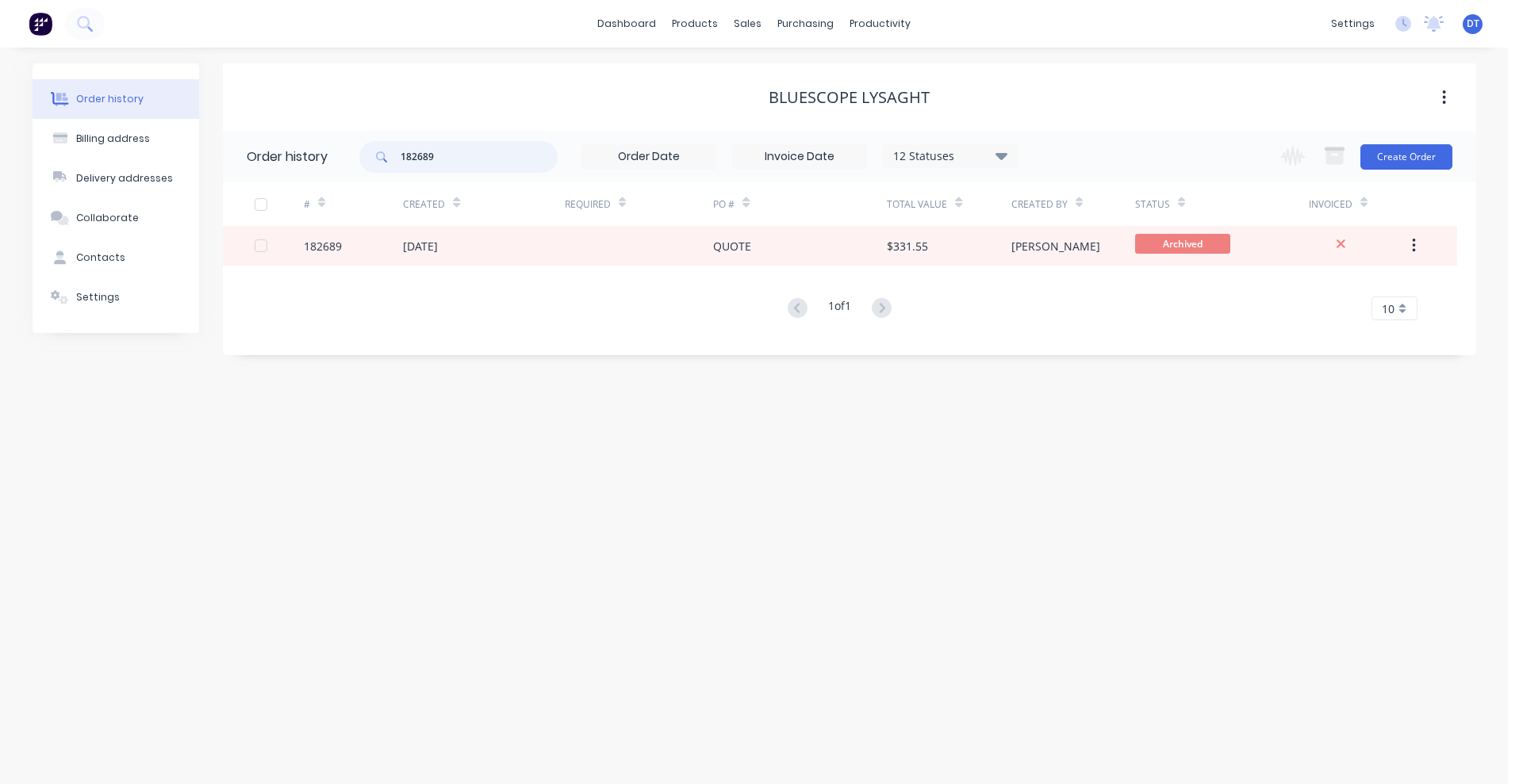
drag, startPoint x: 477, startPoint y: 168, endPoint x: 357, endPoint y: 165, distance: 120.0
click at [351, 168] on header "Order history 182689 12 Statuses Invoice Status Invoiced Not Invoiced Partial O…" at bounding box center [848, 157] width 1253 height 52
paste input "3148"
type input "183148"
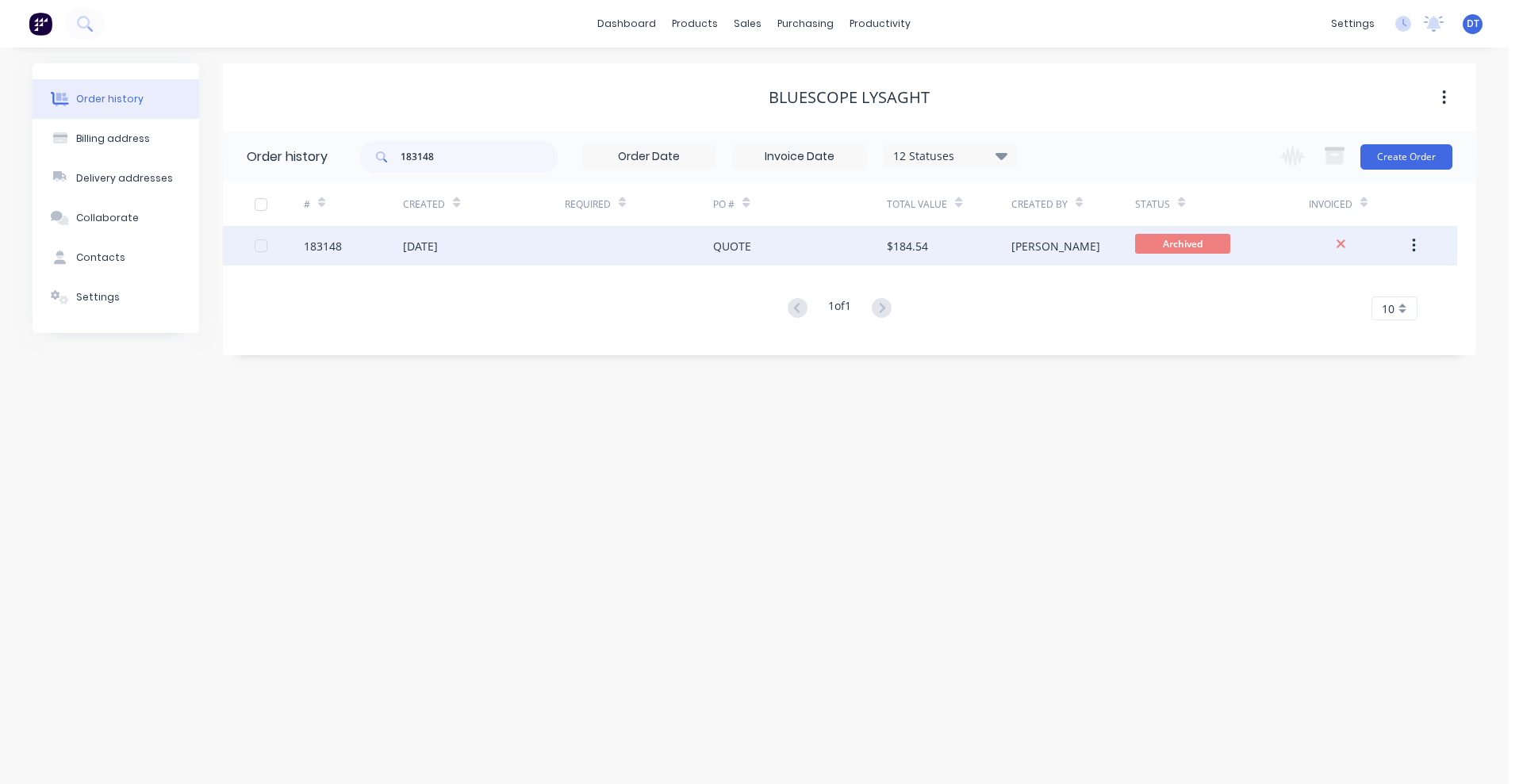
click at [593, 244] on div at bounding box center [639, 245] width 149 height 40
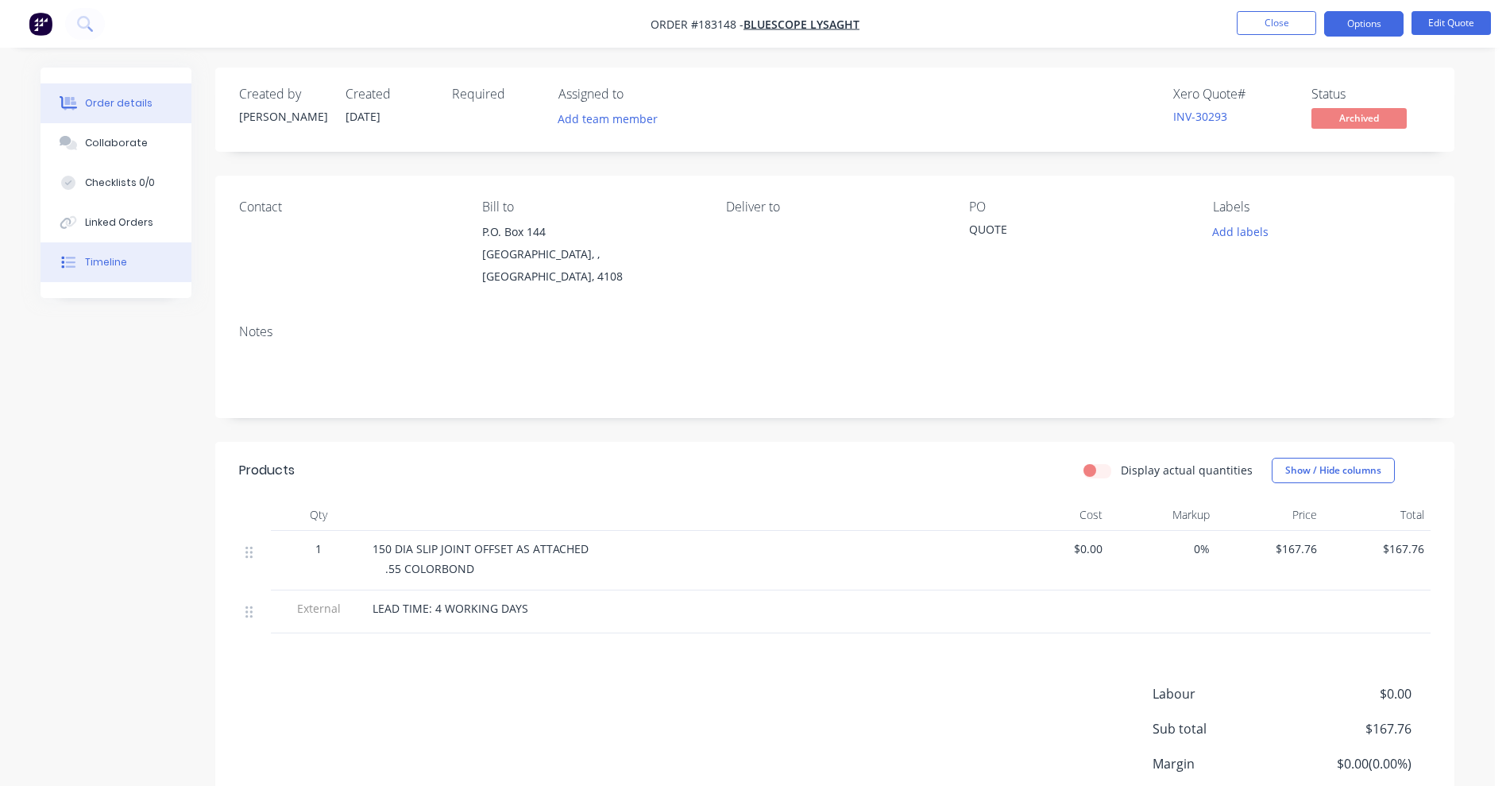
click at [103, 252] on button "Timeline" at bounding box center [116, 262] width 151 height 40
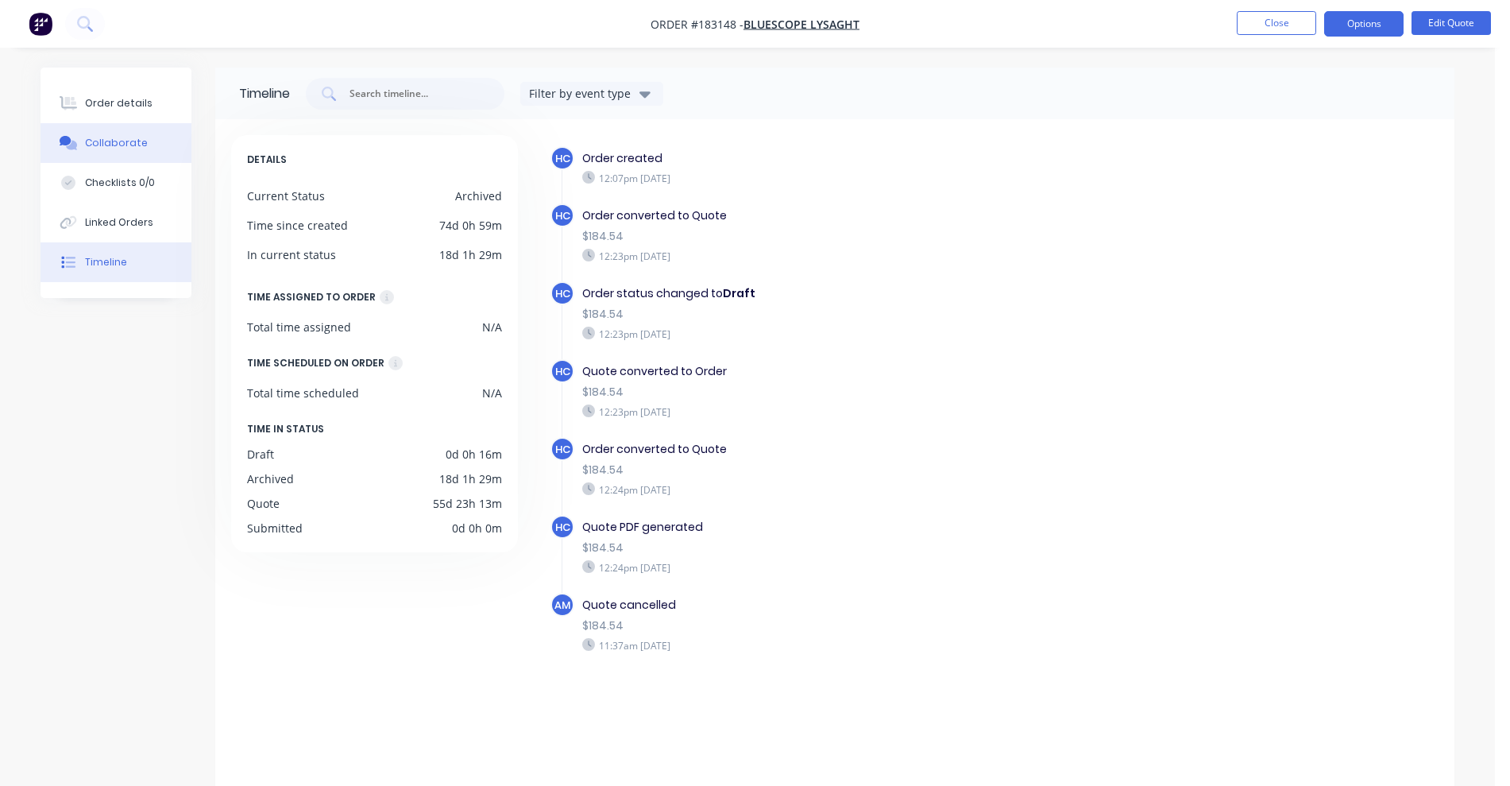
click at [118, 139] on div "Collaborate" at bounding box center [116, 143] width 63 height 14
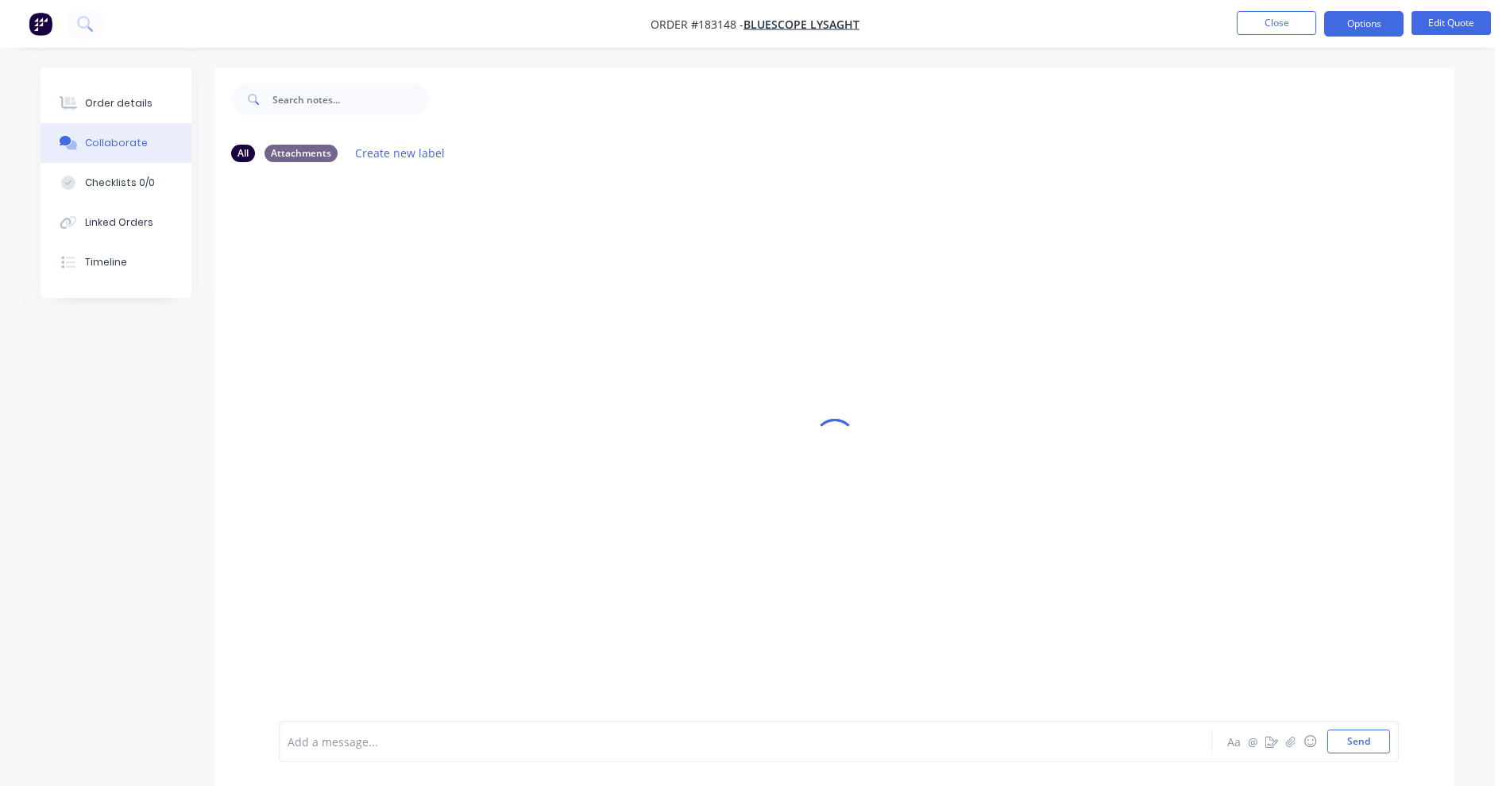
click at [380, 746] on div at bounding box center [701, 741] width 826 height 17
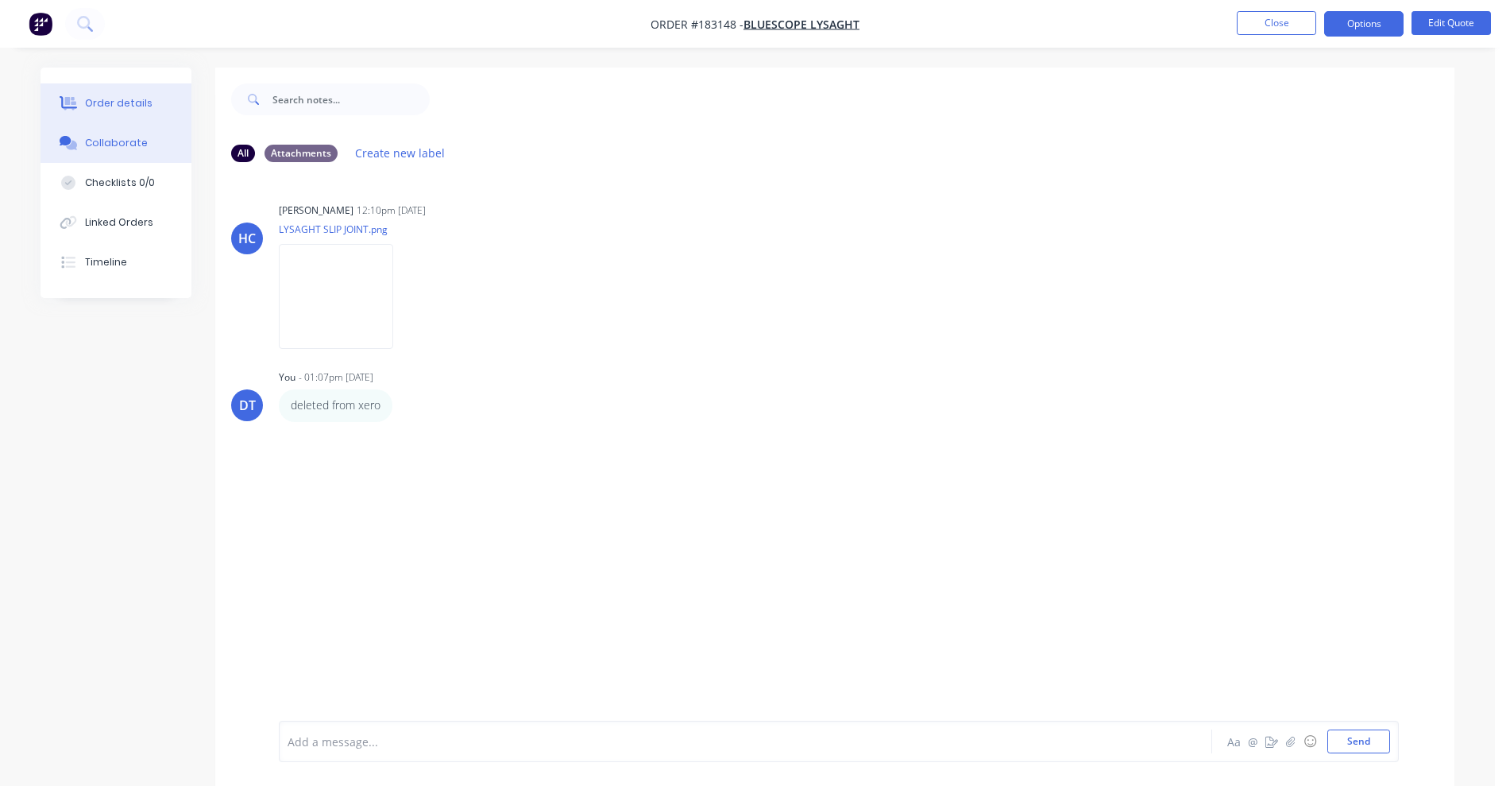
click at [126, 111] on button "Order details" at bounding box center [116, 103] width 151 height 40
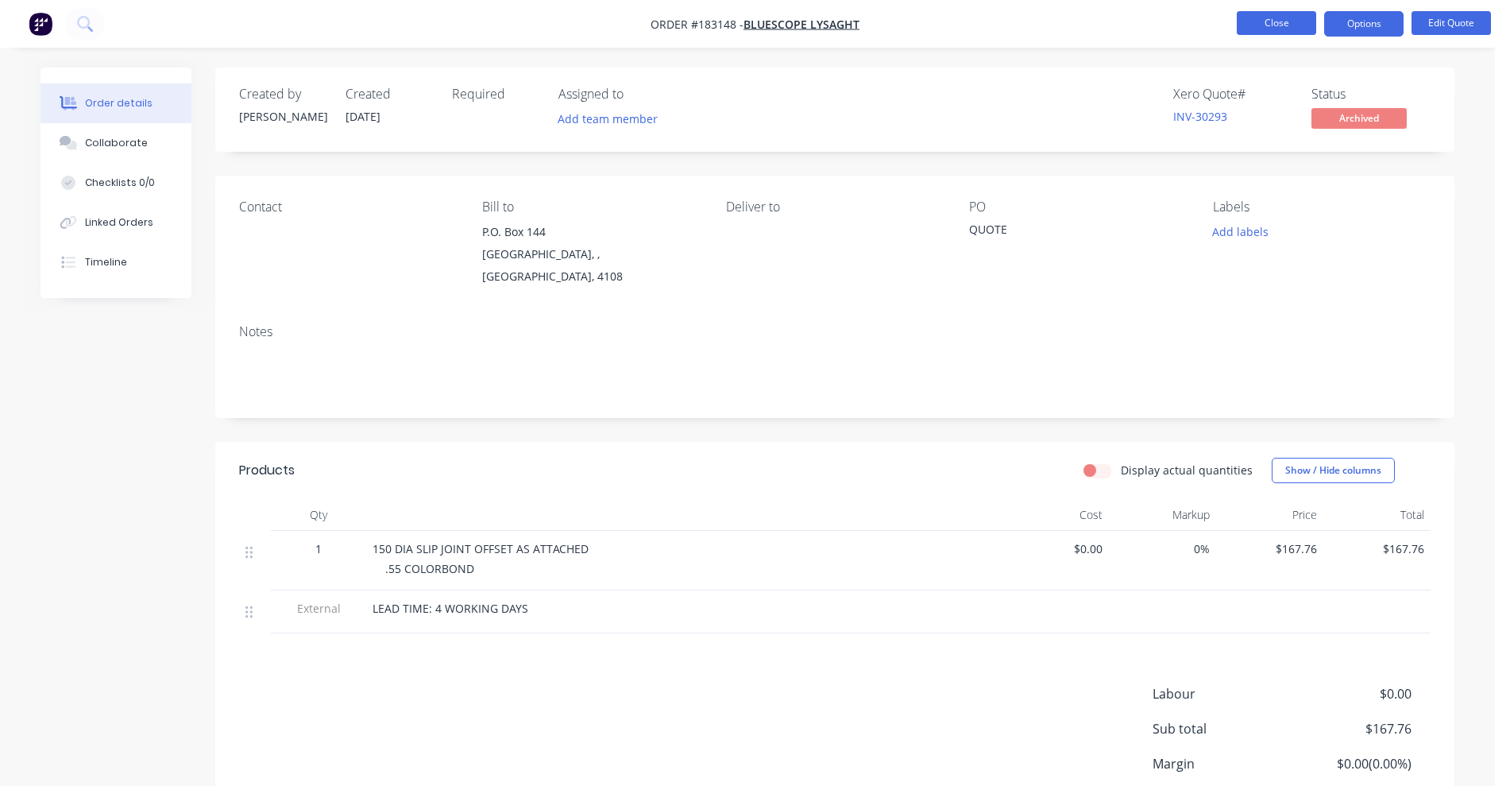
click at [1272, 25] on button "Close" at bounding box center [1276, 23] width 79 height 24
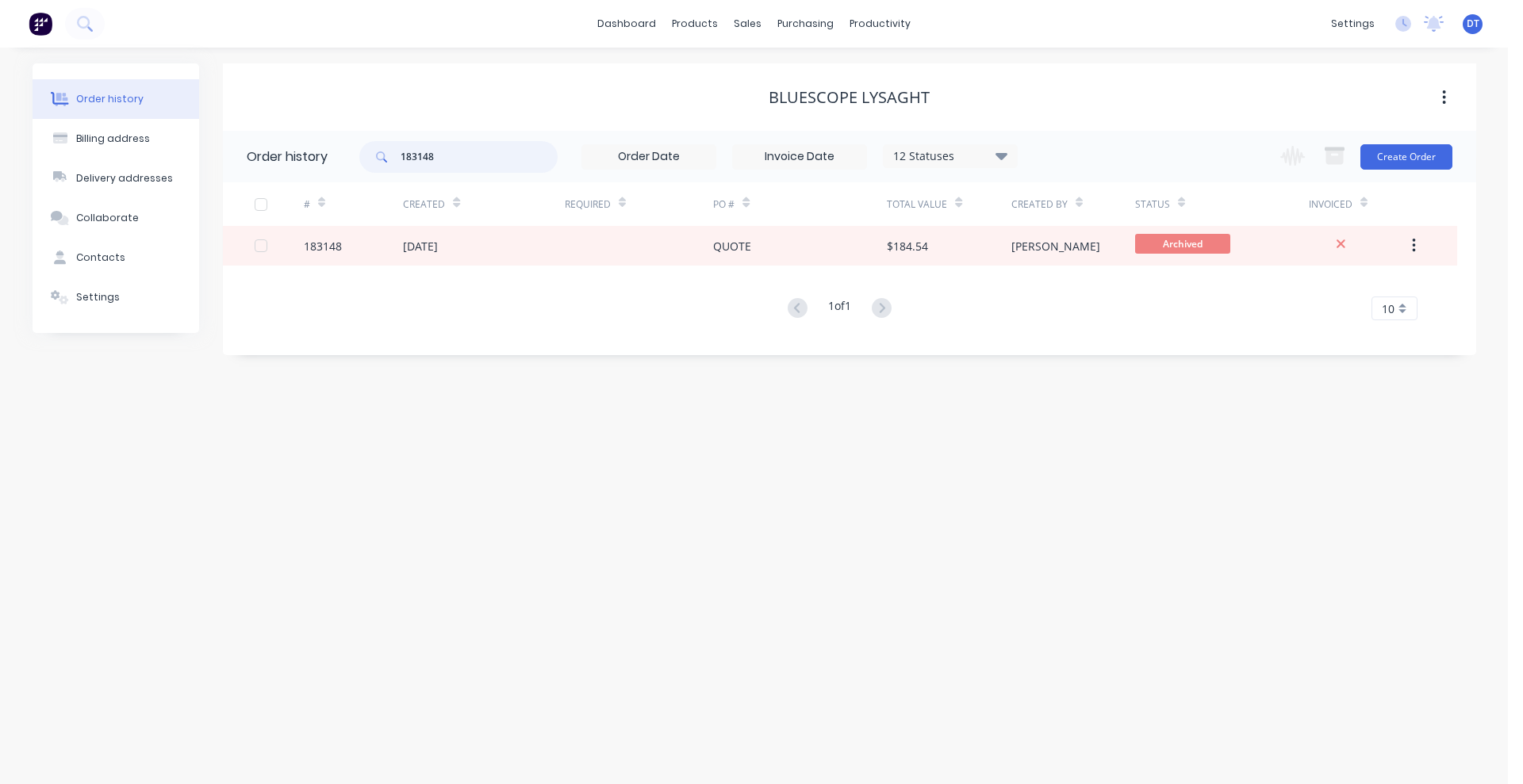
drag, startPoint x: 483, startPoint y: 145, endPoint x: 316, endPoint y: 138, distance: 167.1
click at [316, 138] on header "Order history 183148 12 Statuses Invoice Status Invoiced Not Invoiced Partial O…" at bounding box center [848, 157] width 1253 height 52
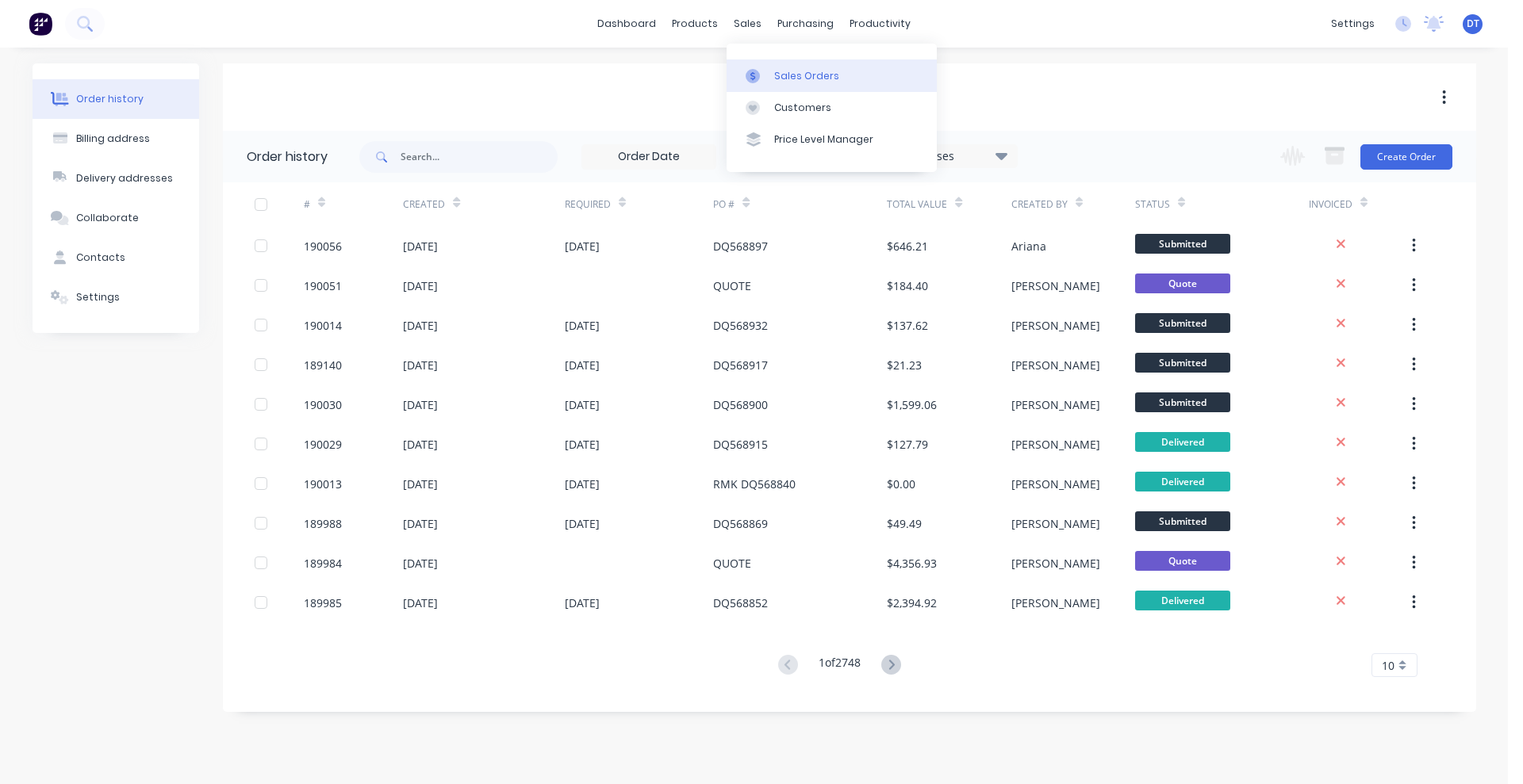
click at [761, 67] on link "Sales Orders" at bounding box center [831, 76] width 211 height 32
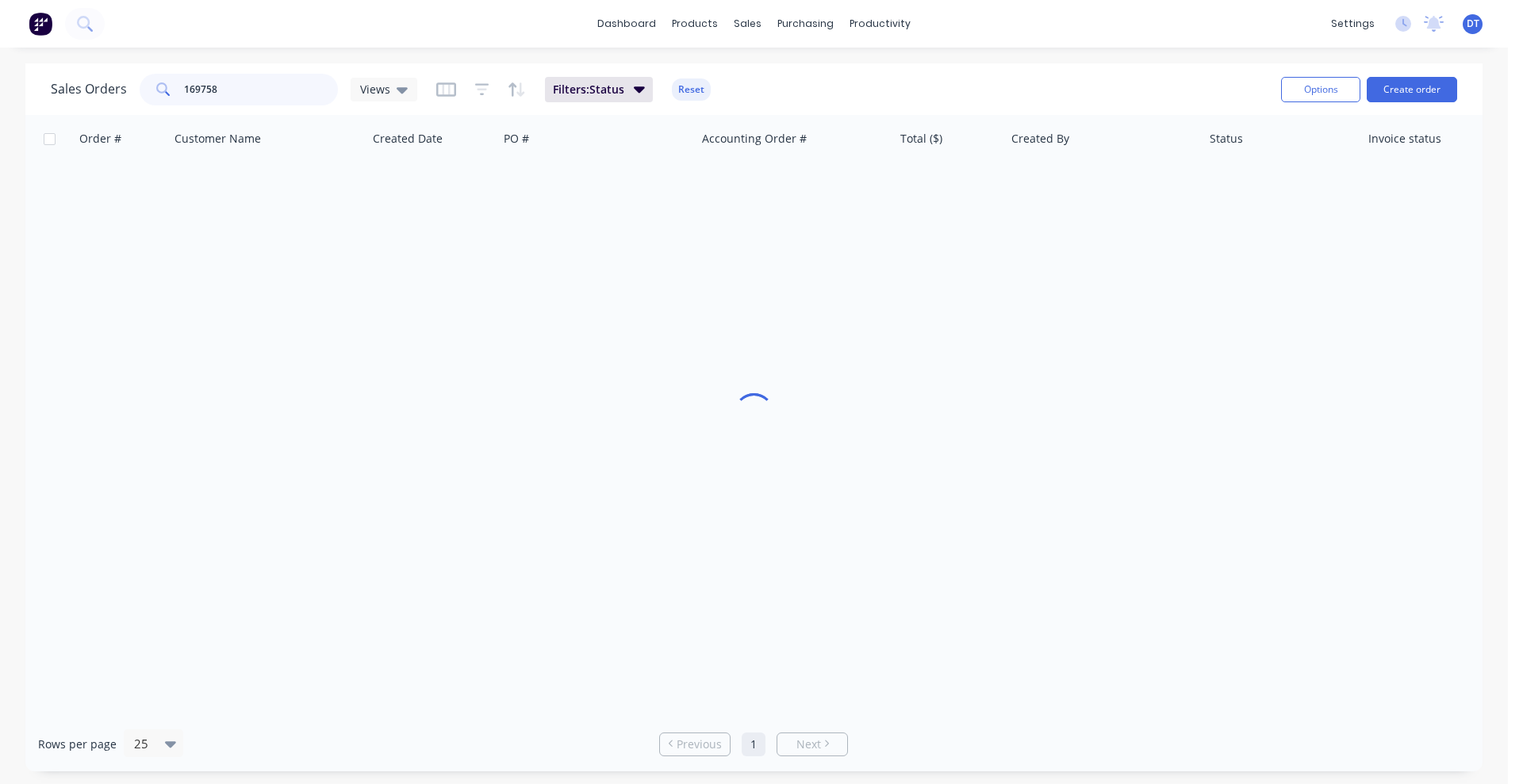
drag, startPoint x: 290, startPoint y: 85, endPoint x: 140, endPoint y: 102, distance: 151.0
click at [103, 103] on div "Sales Orders 169758 Views" at bounding box center [234, 90] width 366 height 32
click at [710, 91] on div "Sales Orders 169758 Views Filters: Status Reset" at bounding box center [660, 89] width 1218 height 39
click at [703, 92] on button "Reset" at bounding box center [691, 90] width 39 height 22
drag, startPoint x: 255, startPoint y: 87, endPoint x: 60, endPoint y: 104, distance: 195.7
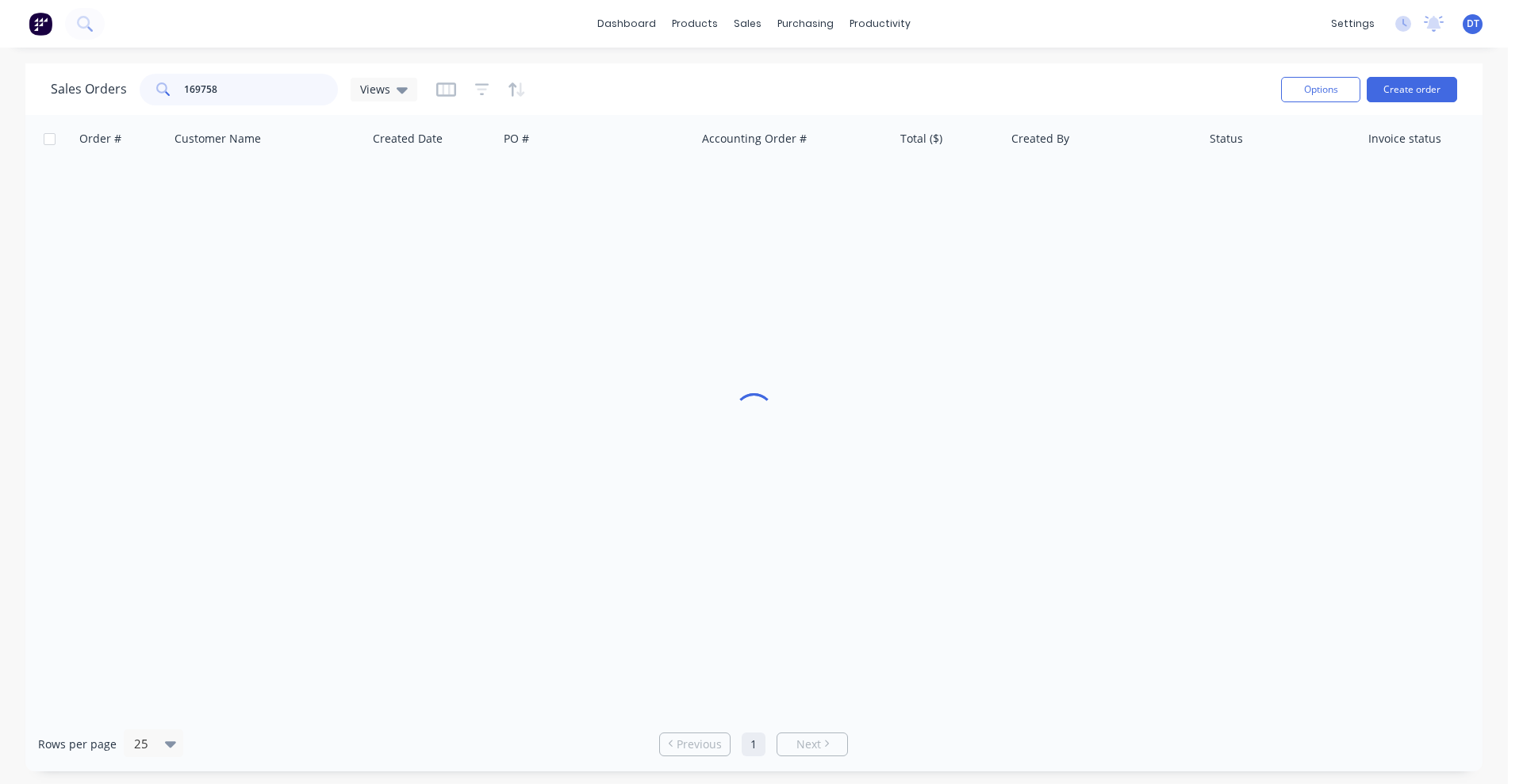
click at [60, 104] on div "Sales Orders 169758 Views" at bounding box center [234, 90] width 366 height 32
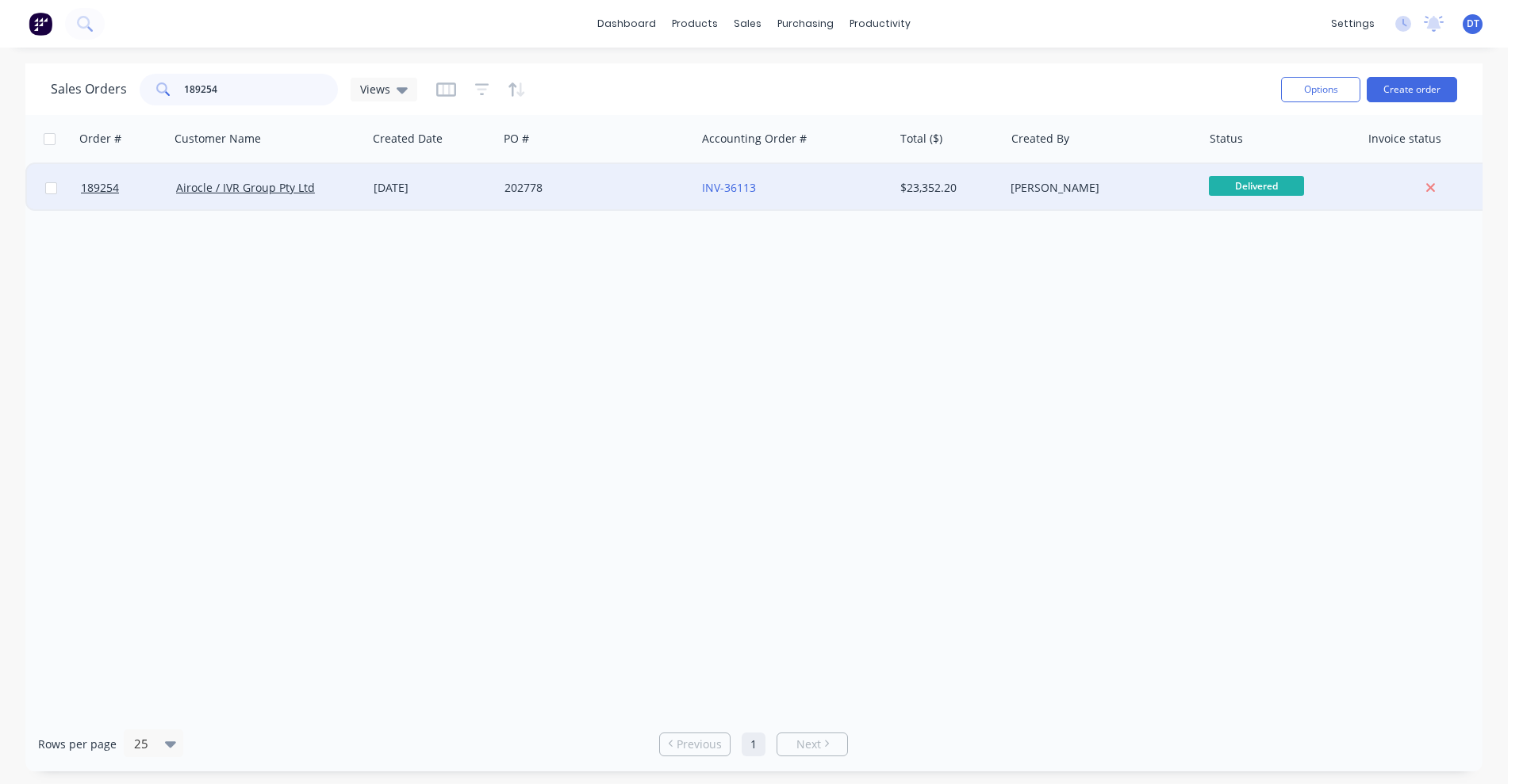
type input "189254"
click at [613, 184] on div "202778" at bounding box center [592, 188] width 176 height 16
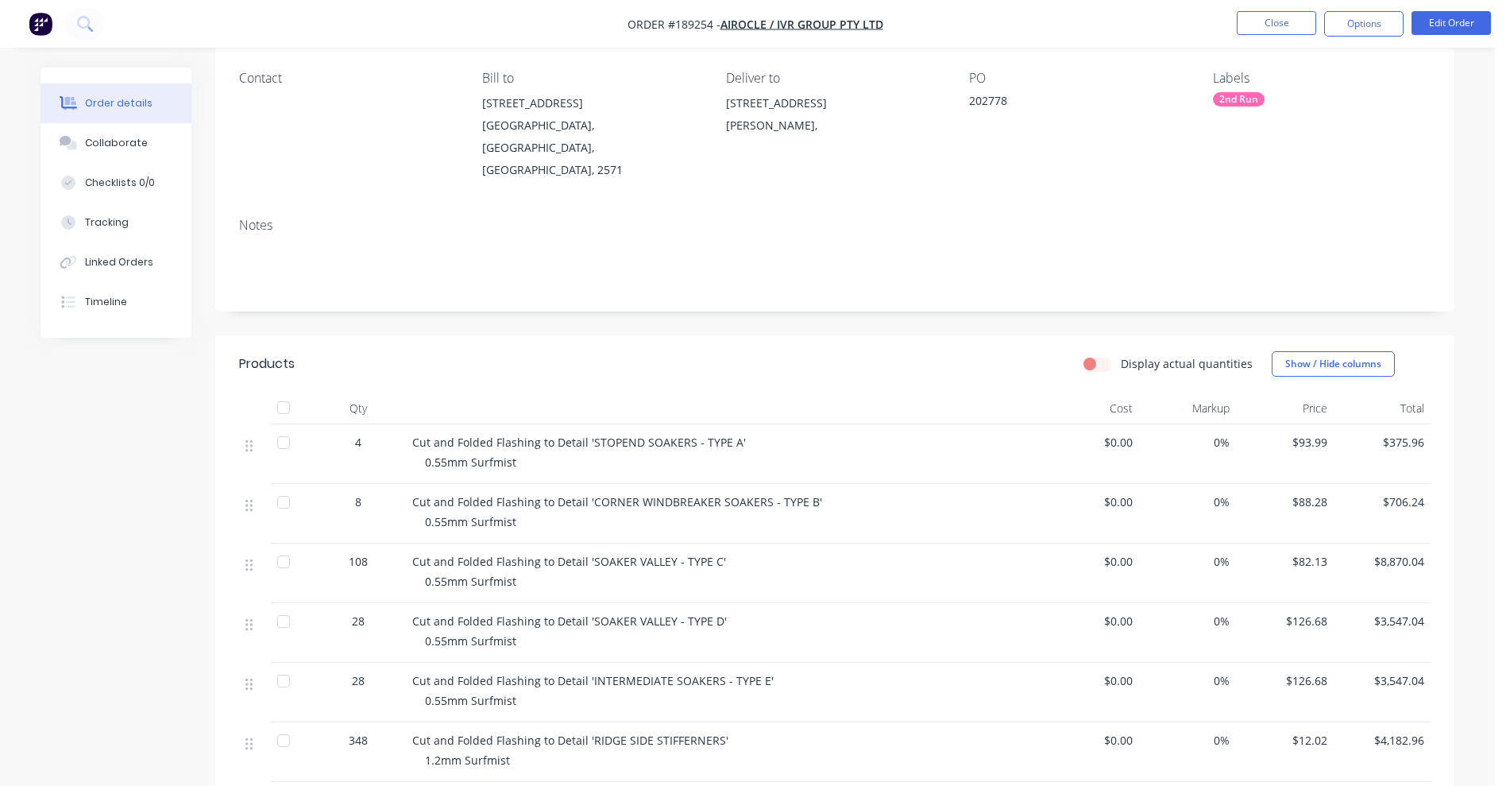
scroll to position [369, 0]
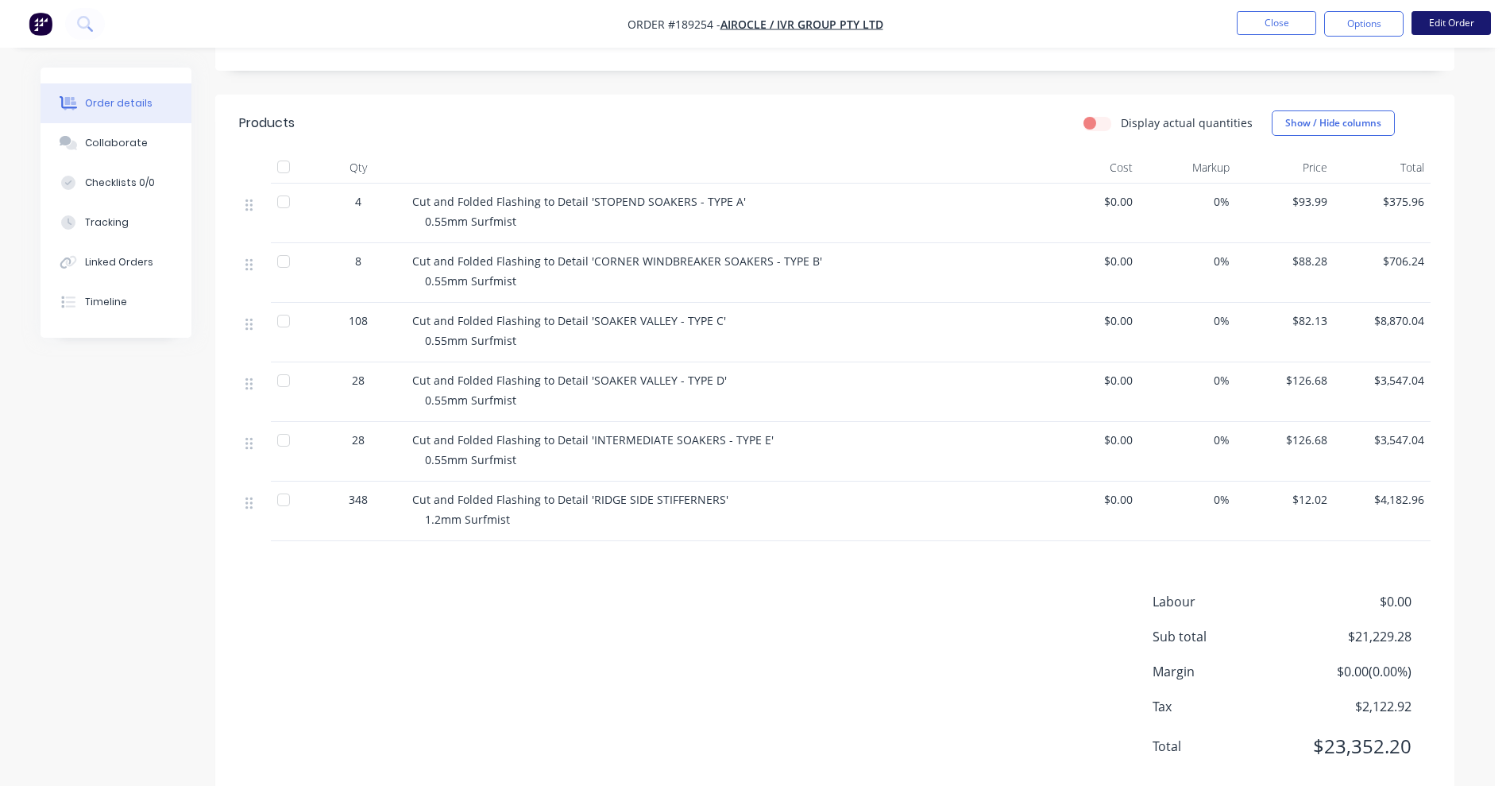
click at [1452, 16] on button "Edit Order" at bounding box center [1451, 23] width 79 height 24
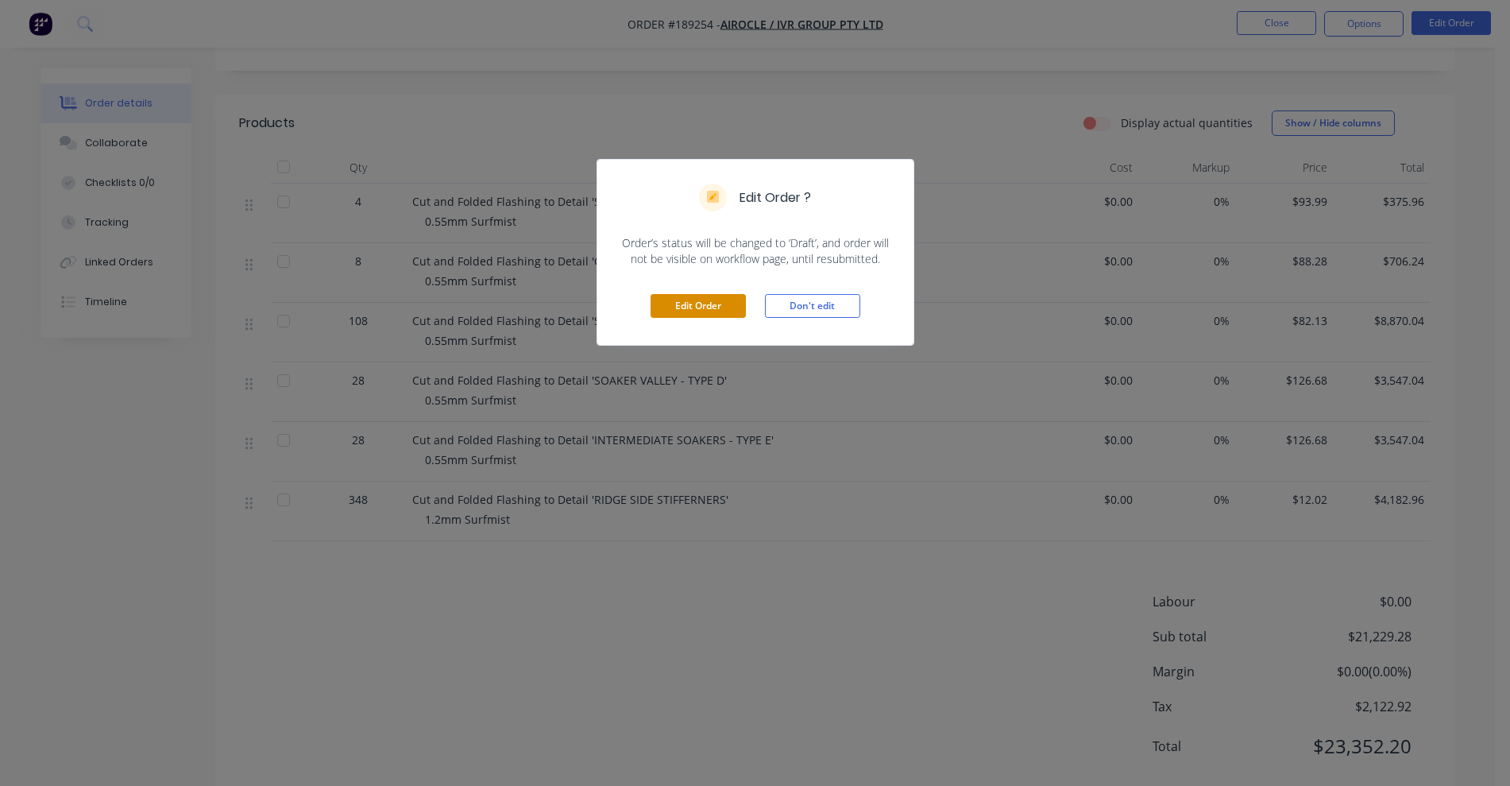
click at [666, 314] on button "Edit Order" at bounding box center [698, 306] width 95 height 24
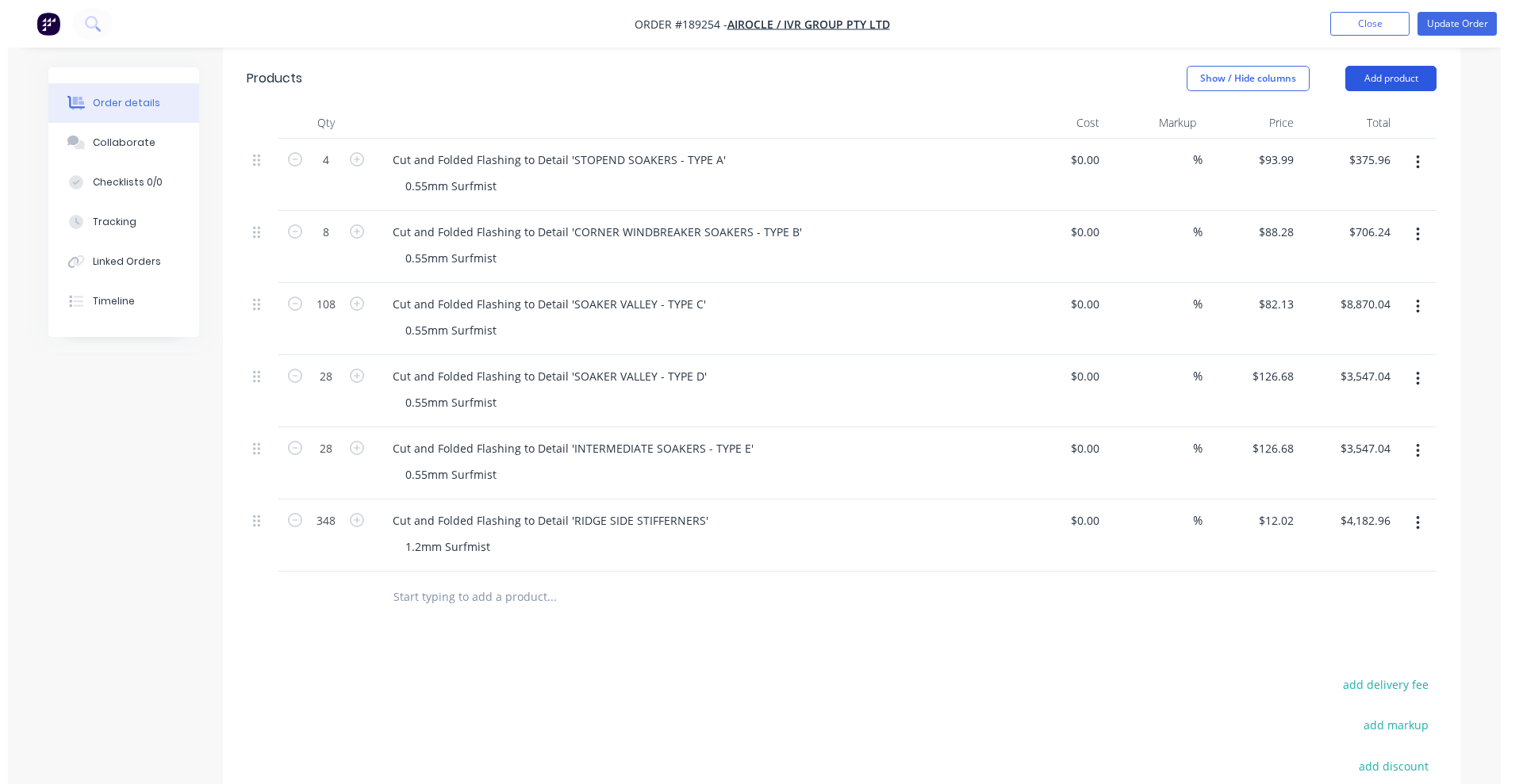
scroll to position [396, 0]
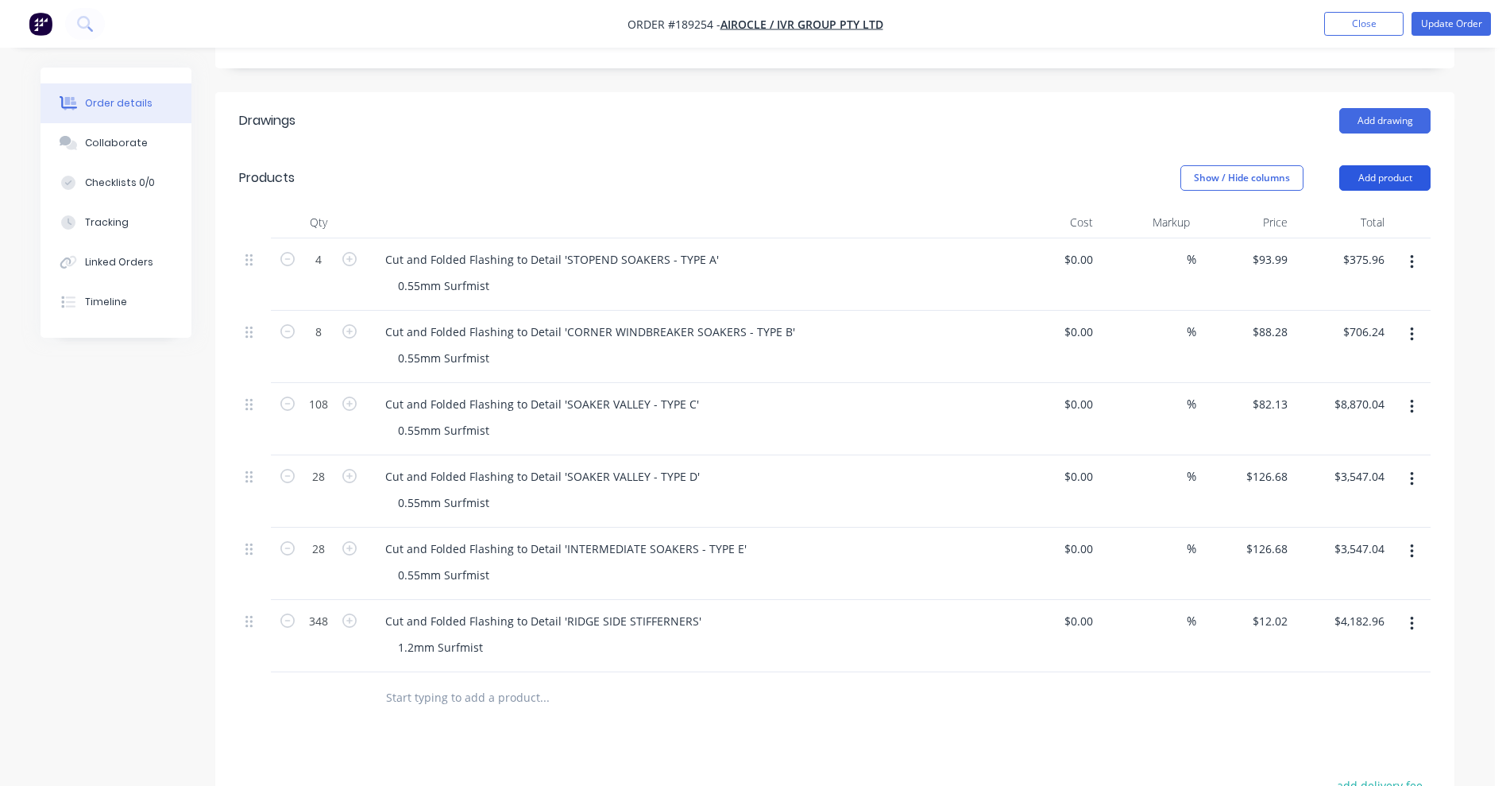
click at [1376, 165] on button "Add product" at bounding box center [1385, 177] width 91 height 25
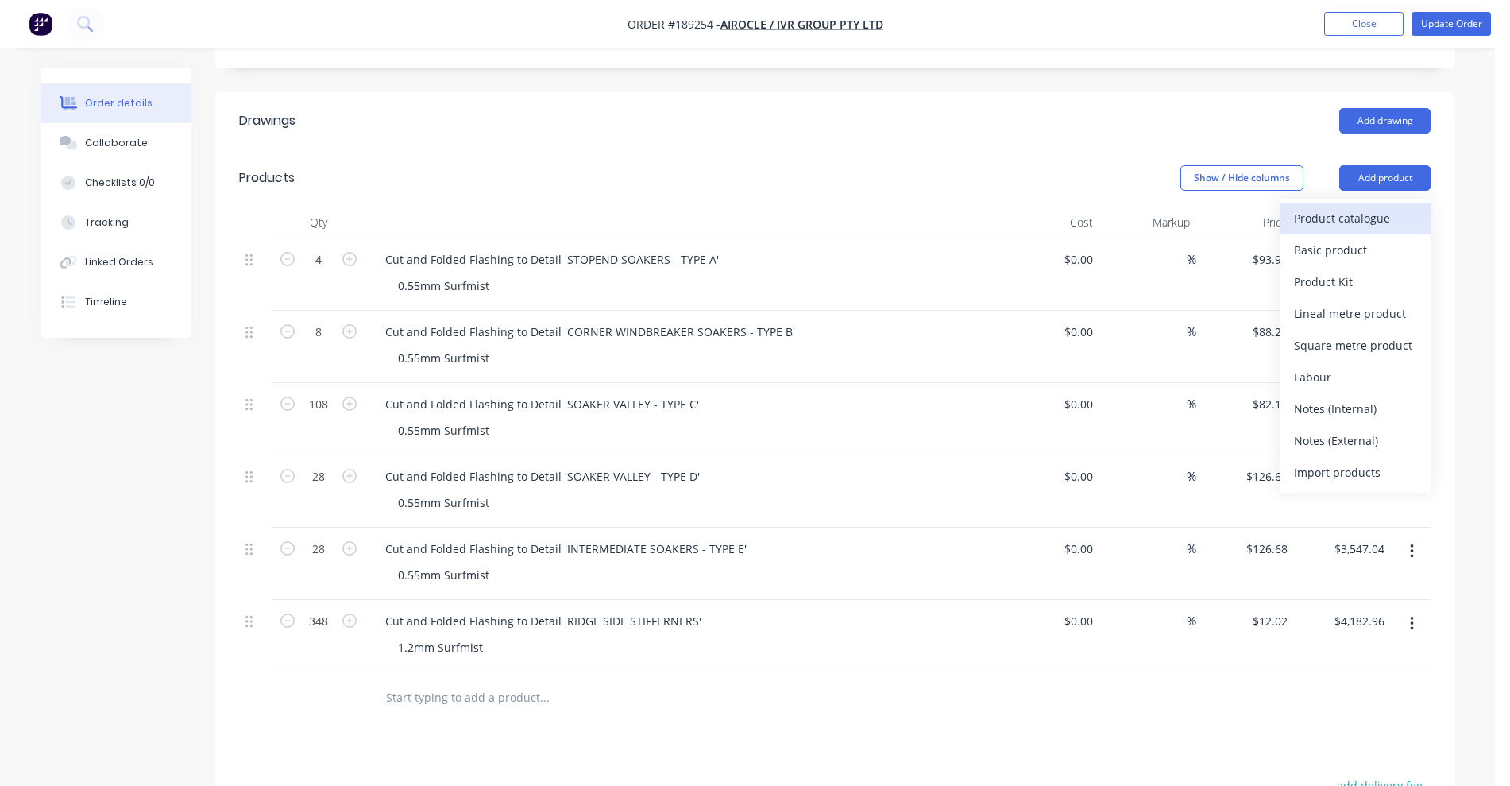
click at [1307, 207] on div "Product catalogue" at bounding box center [1355, 218] width 122 height 23
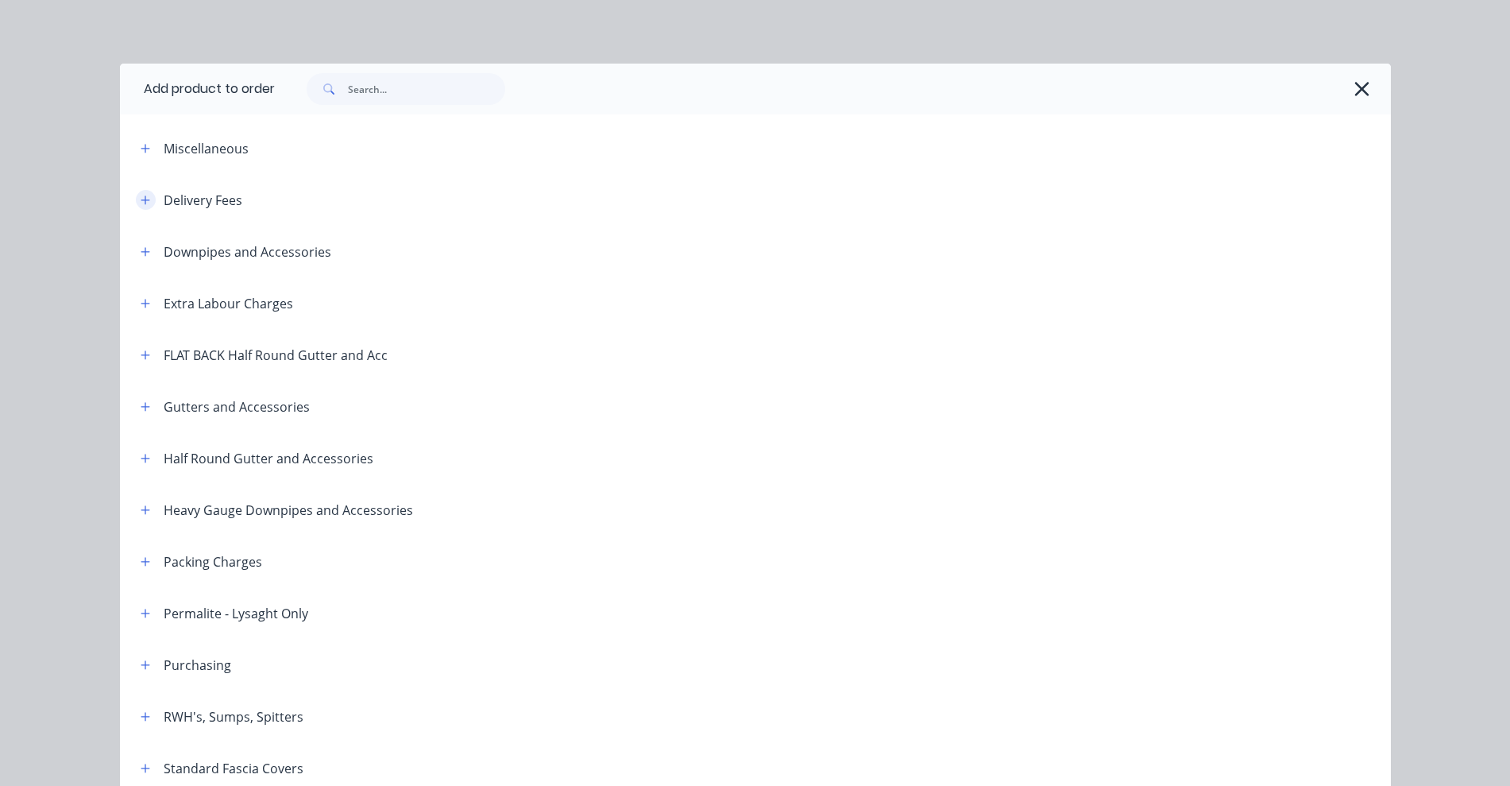
click at [136, 205] on button "button" at bounding box center [146, 200] width 20 height 20
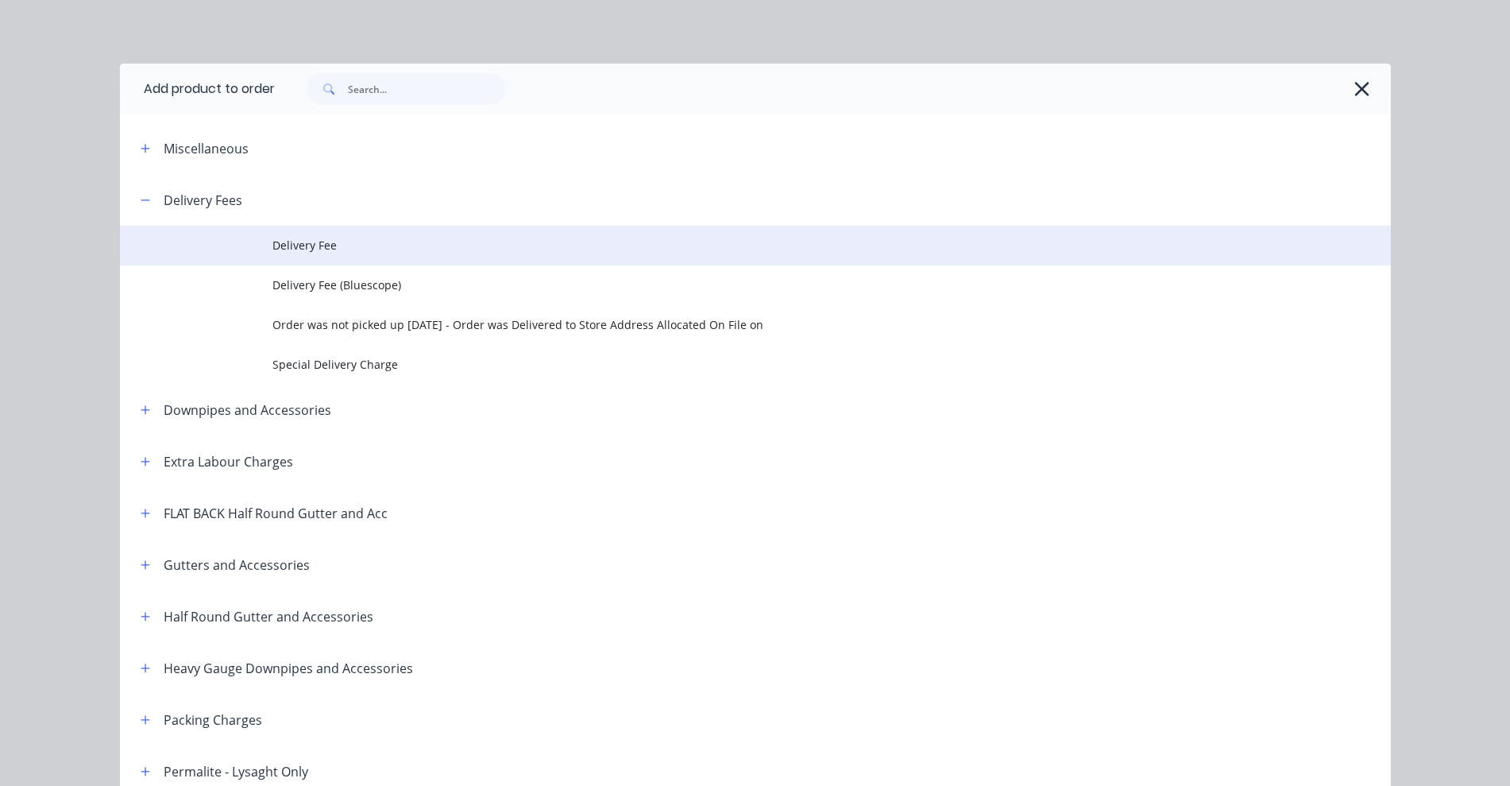
click at [279, 246] on span "Delivery Fee" at bounding box center [720, 245] width 895 height 17
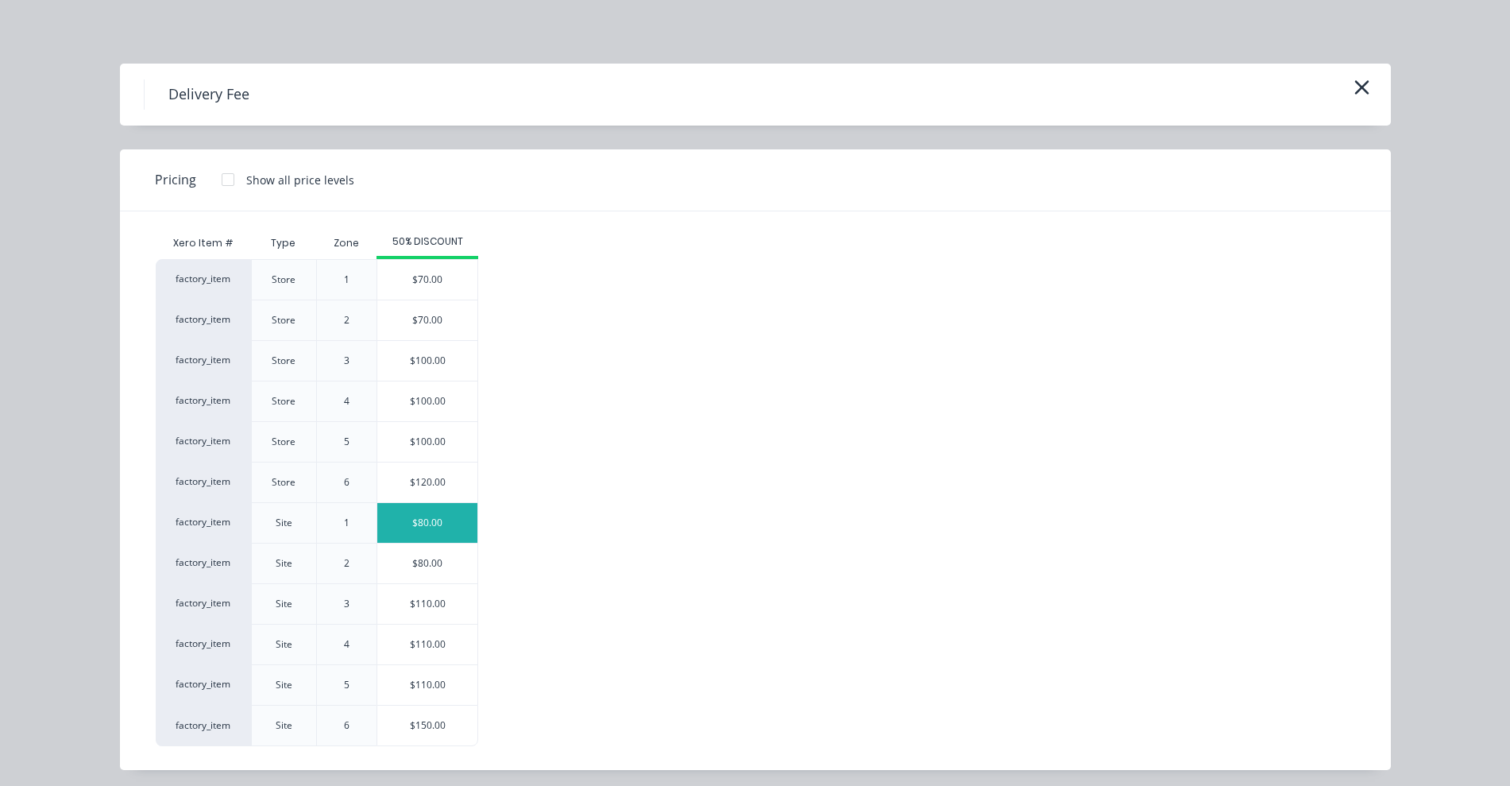
click at [413, 533] on div "$80.00" at bounding box center [427, 523] width 100 height 40
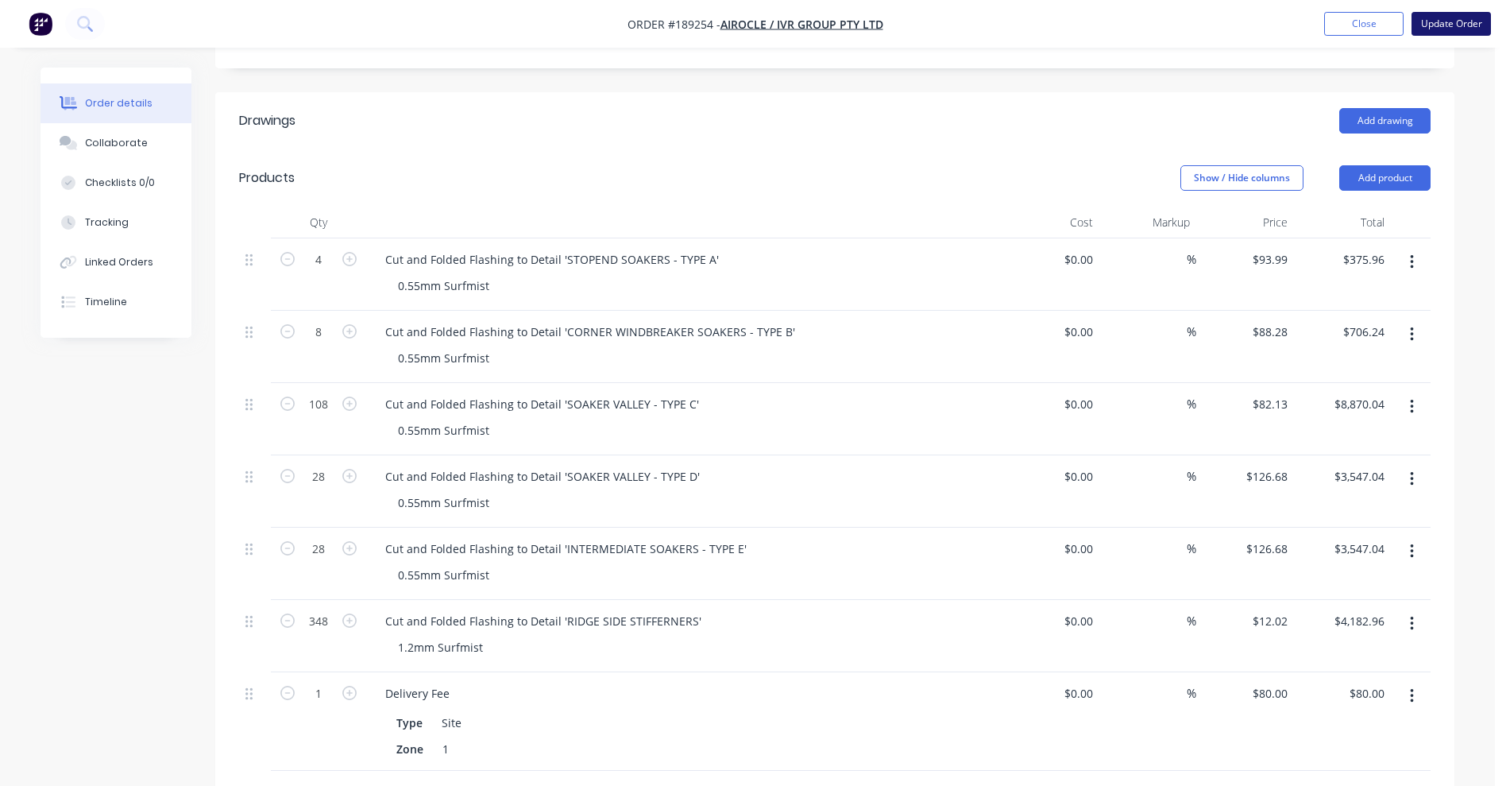
click at [1476, 30] on button "Update Order" at bounding box center [1451, 24] width 79 height 24
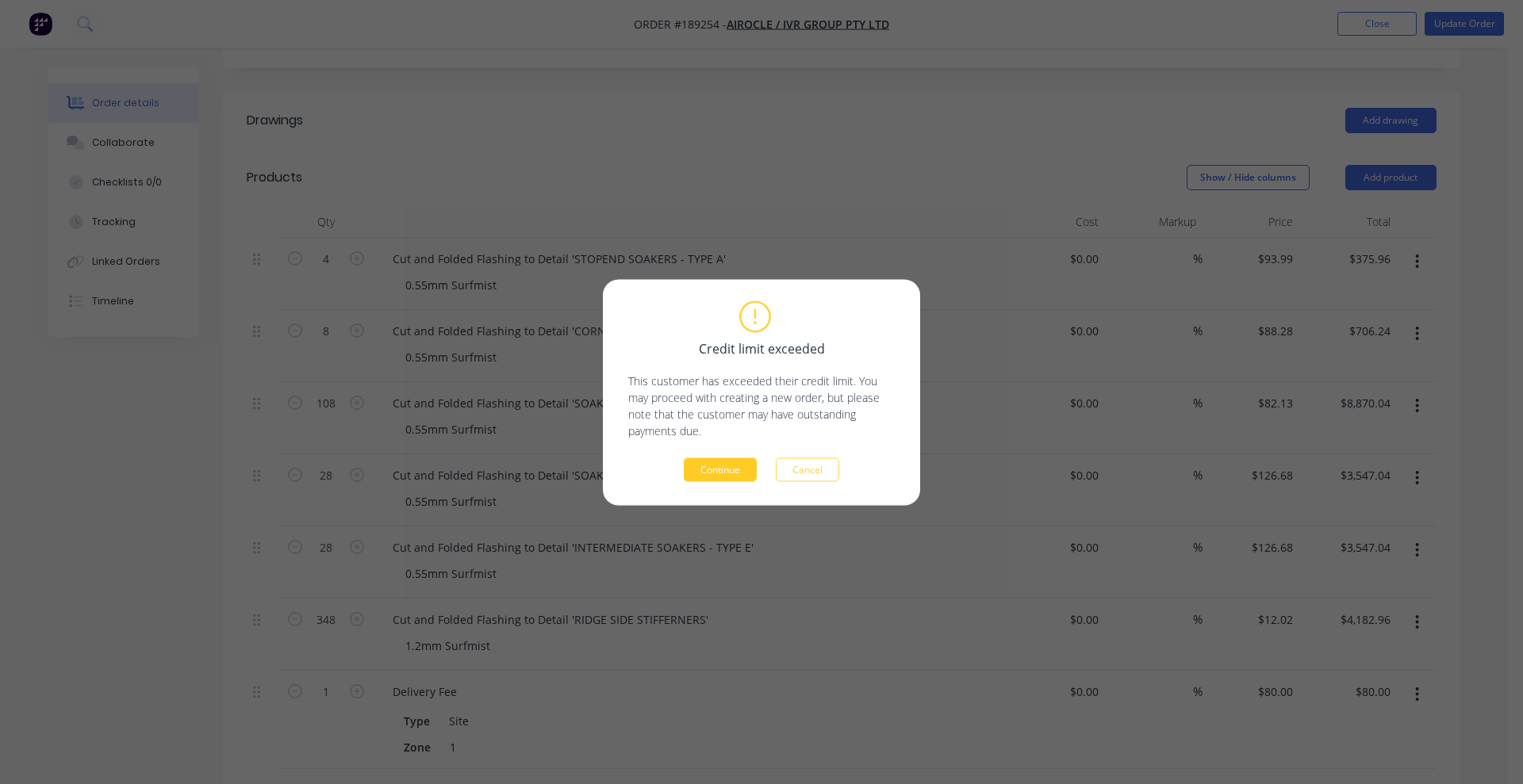
click at [739, 477] on button "Continue" at bounding box center [720, 469] width 73 height 24
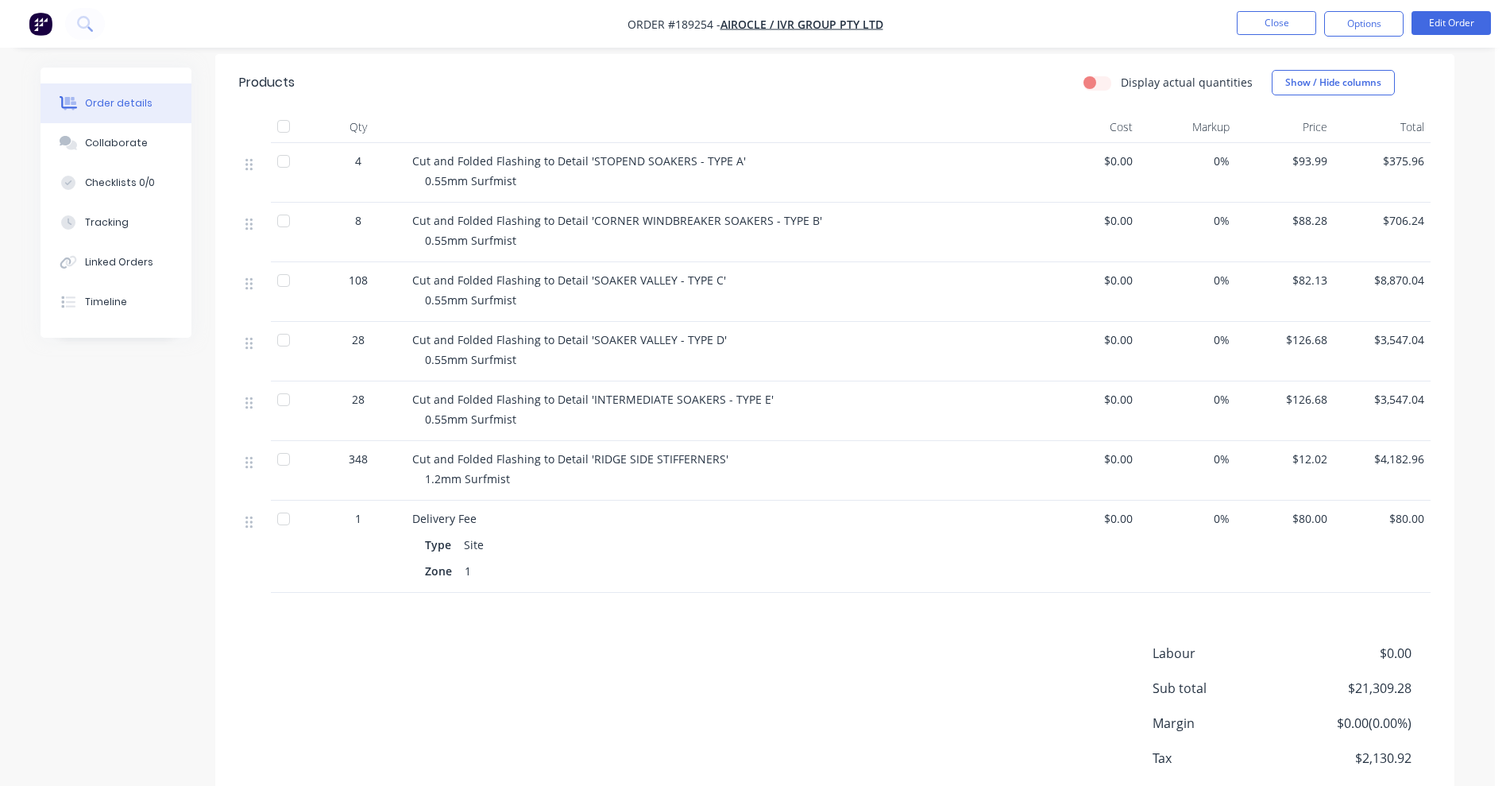
scroll to position [462, 0]
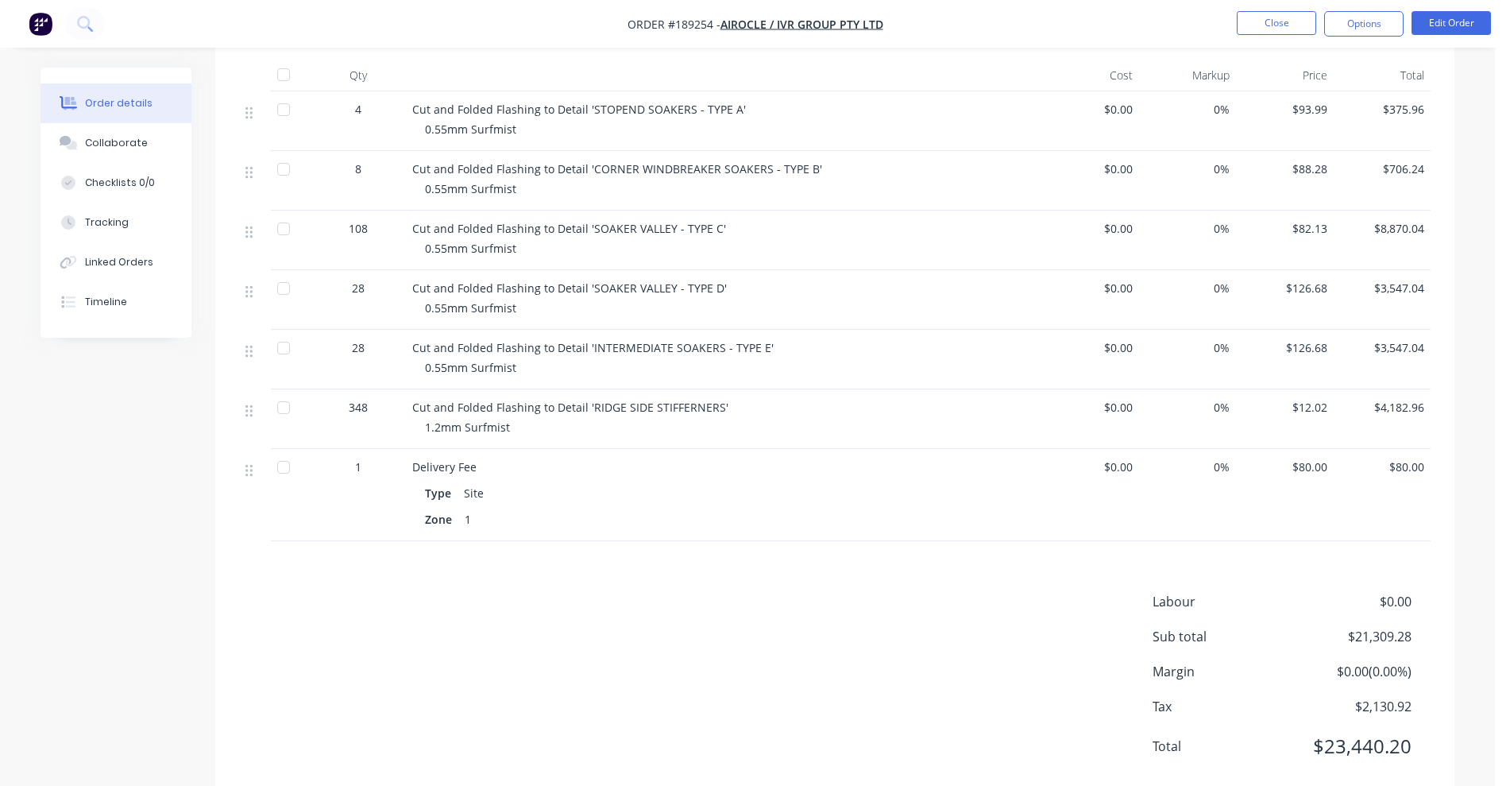
click at [1280, 1] on nav "Order #189254 - Airocle / IVR Group Pty Ltd Close Options Edit Order" at bounding box center [755, 24] width 1510 height 48
click at [1273, 14] on button "Close" at bounding box center [1276, 23] width 79 height 24
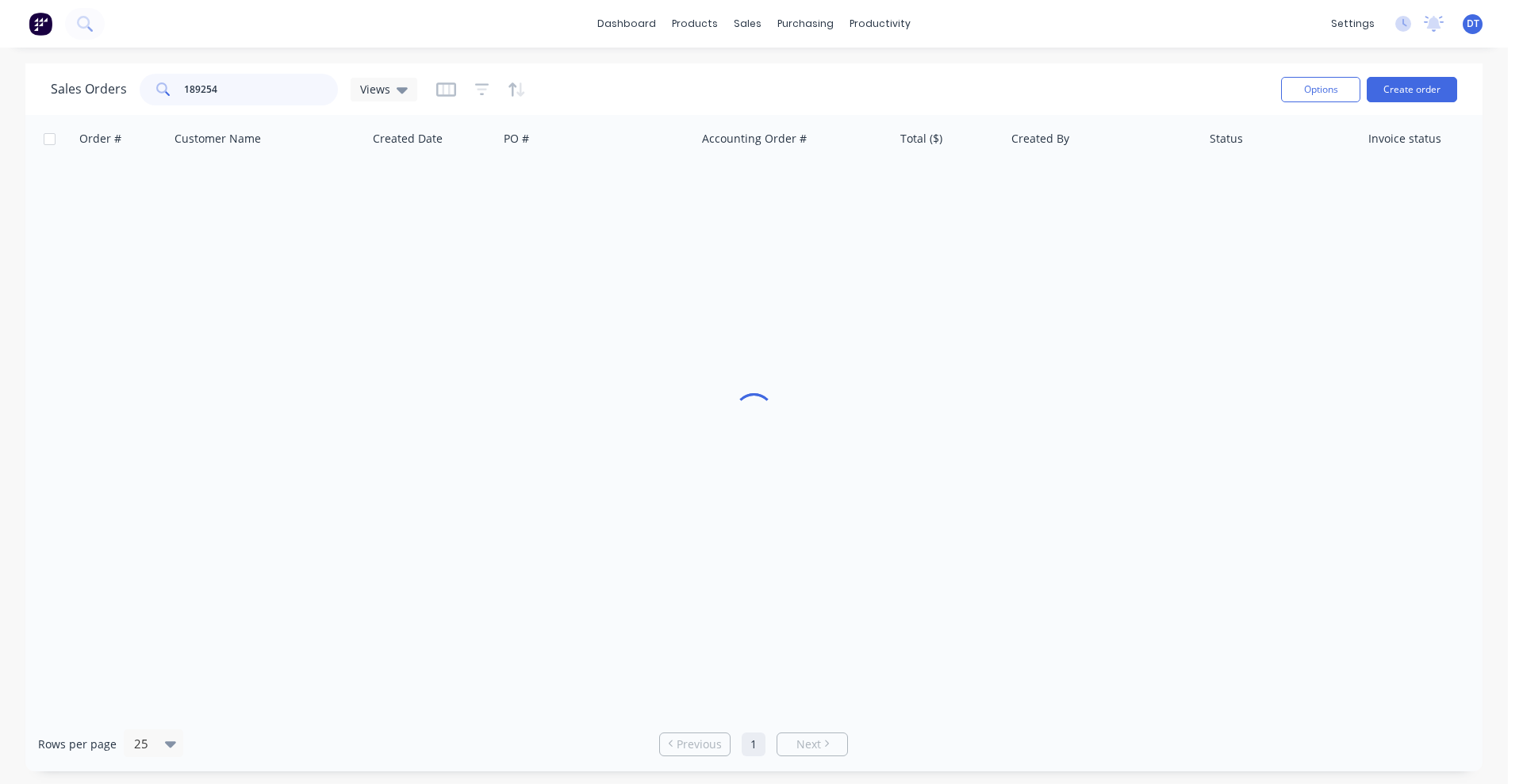
drag, startPoint x: 228, startPoint y: 90, endPoint x: 148, endPoint y: 86, distance: 80.1
click at [148, 86] on div "189254" at bounding box center [239, 90] width 199 height 32
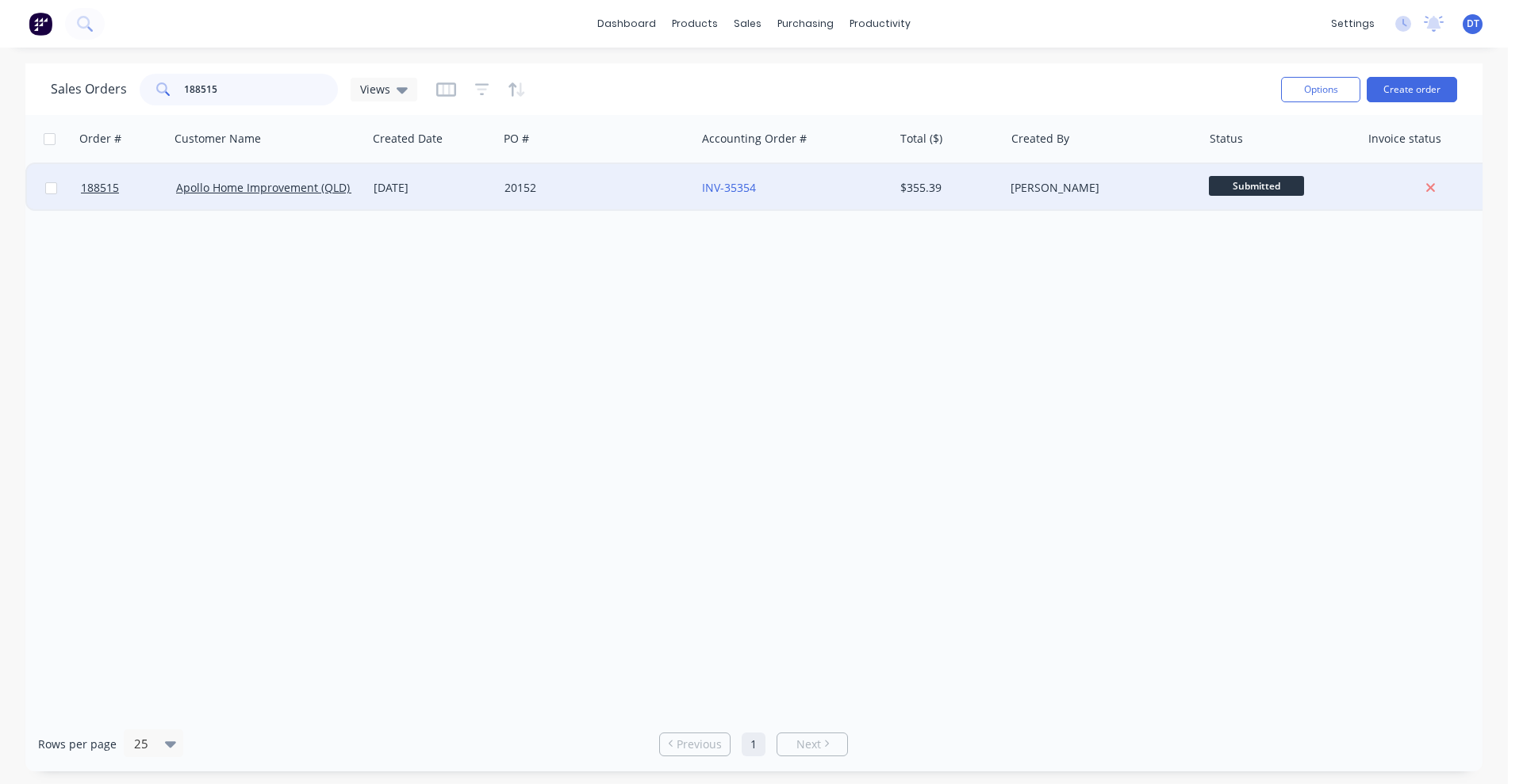
type input "188515"
click at [527, 191] on div "20152" at bounding box center [592, 188] width 176 height 16
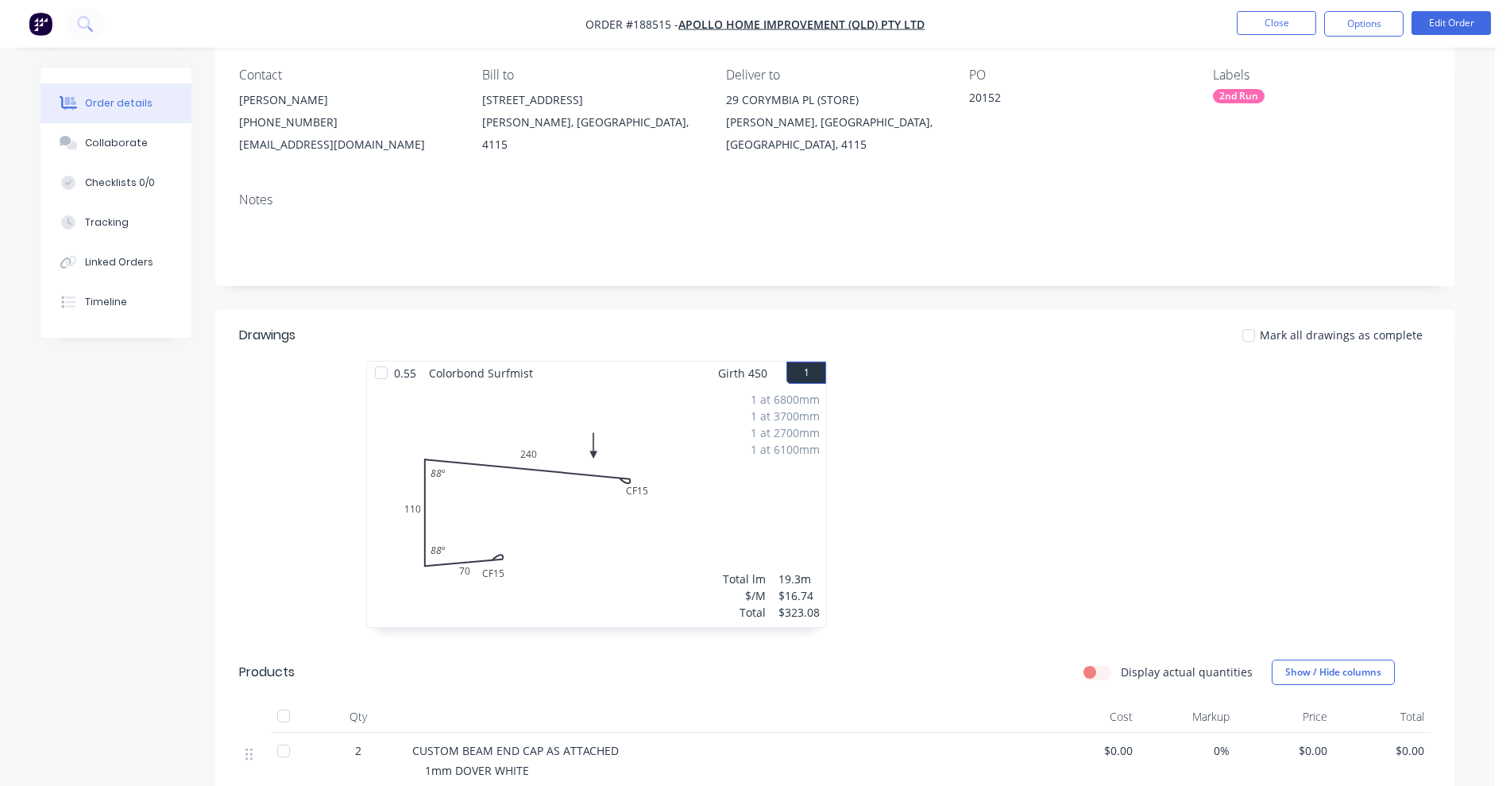
scroll to position [397, 0]
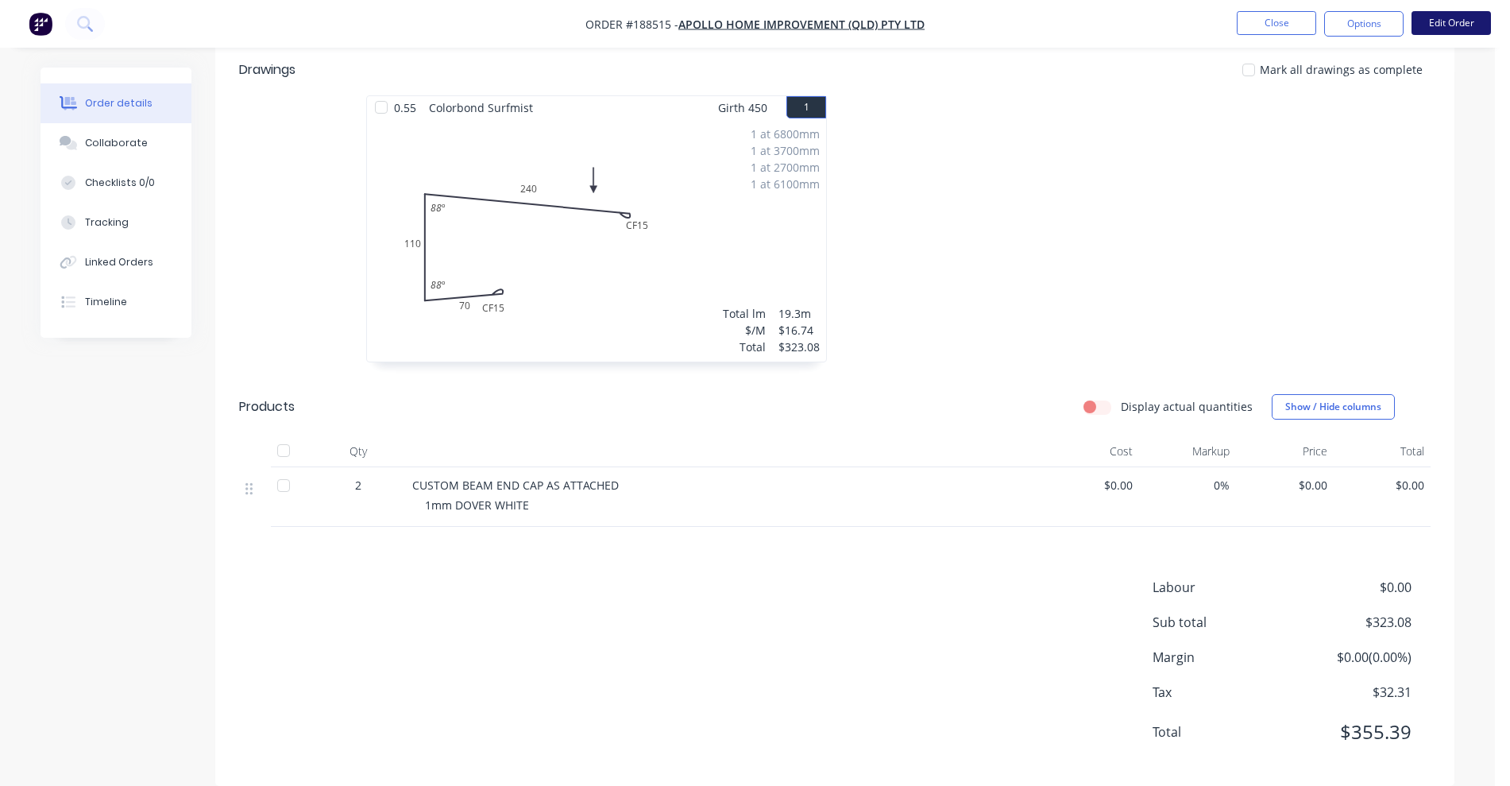
click at [1456, 23] on button "Edit Order" at bounding box center [1451, 23] width 79 height 24
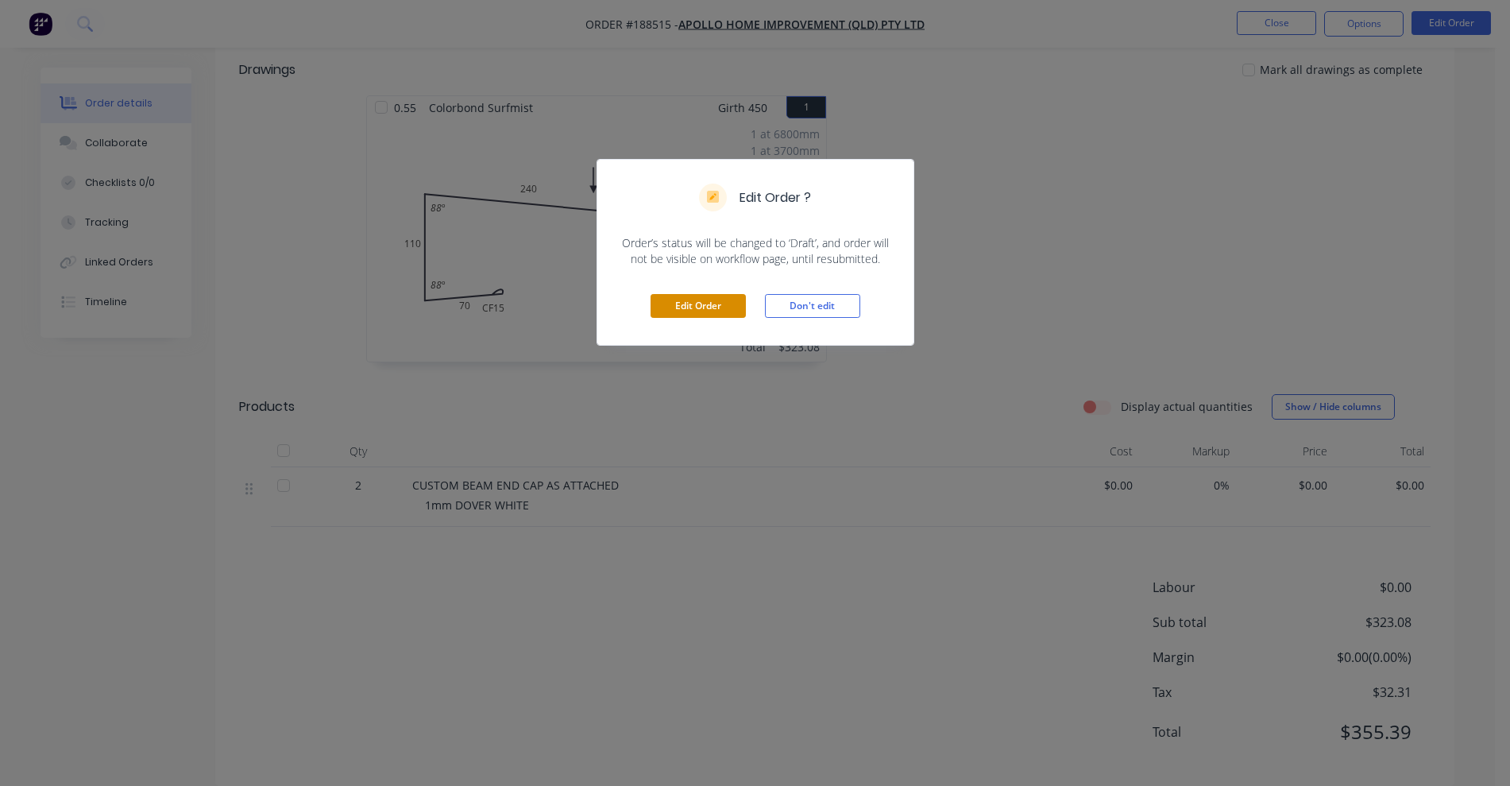
click at [667, 296] on button "Edit Order" at bounding box center [698, 306] width 95 height 24
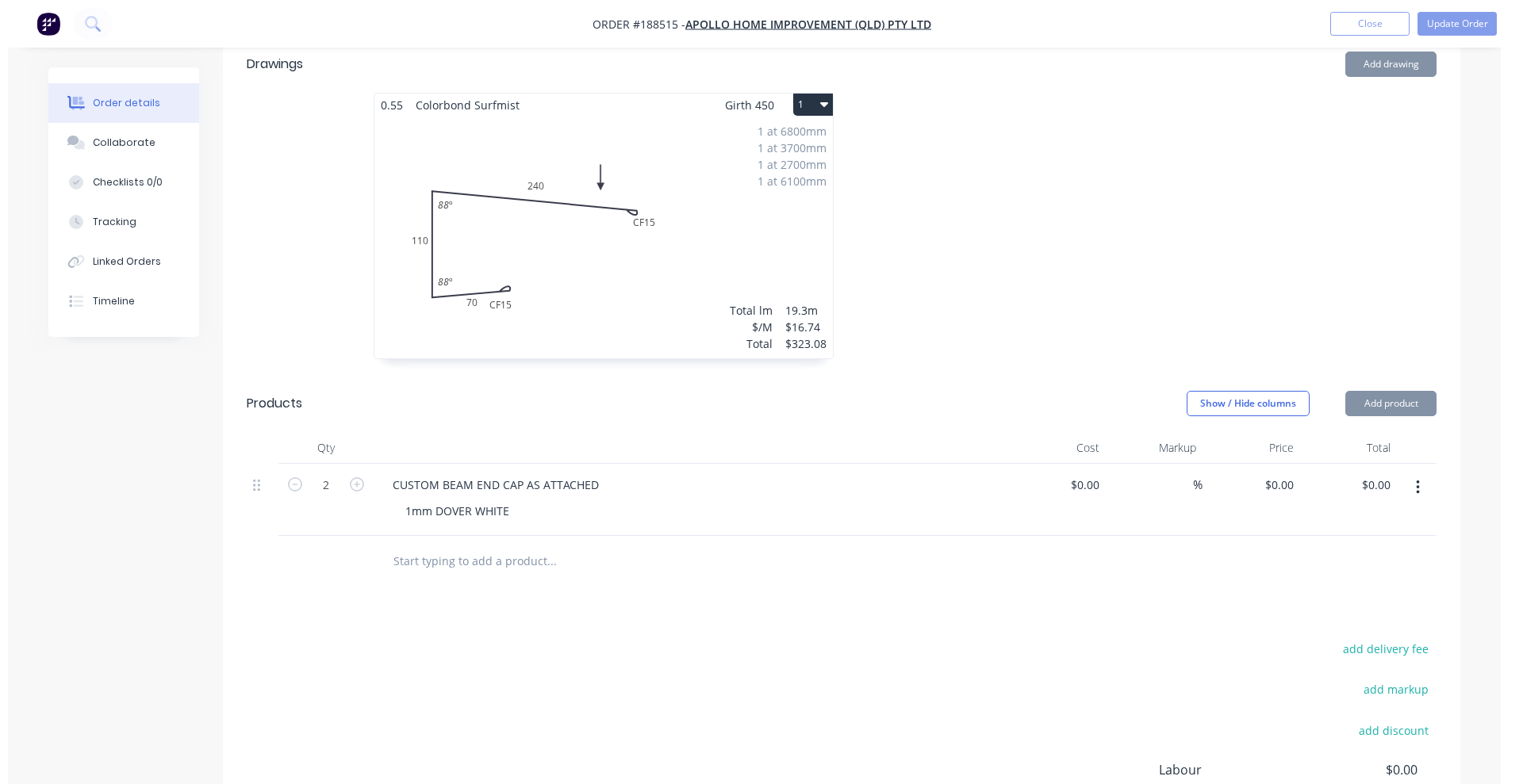
scroll to position [496, 0]
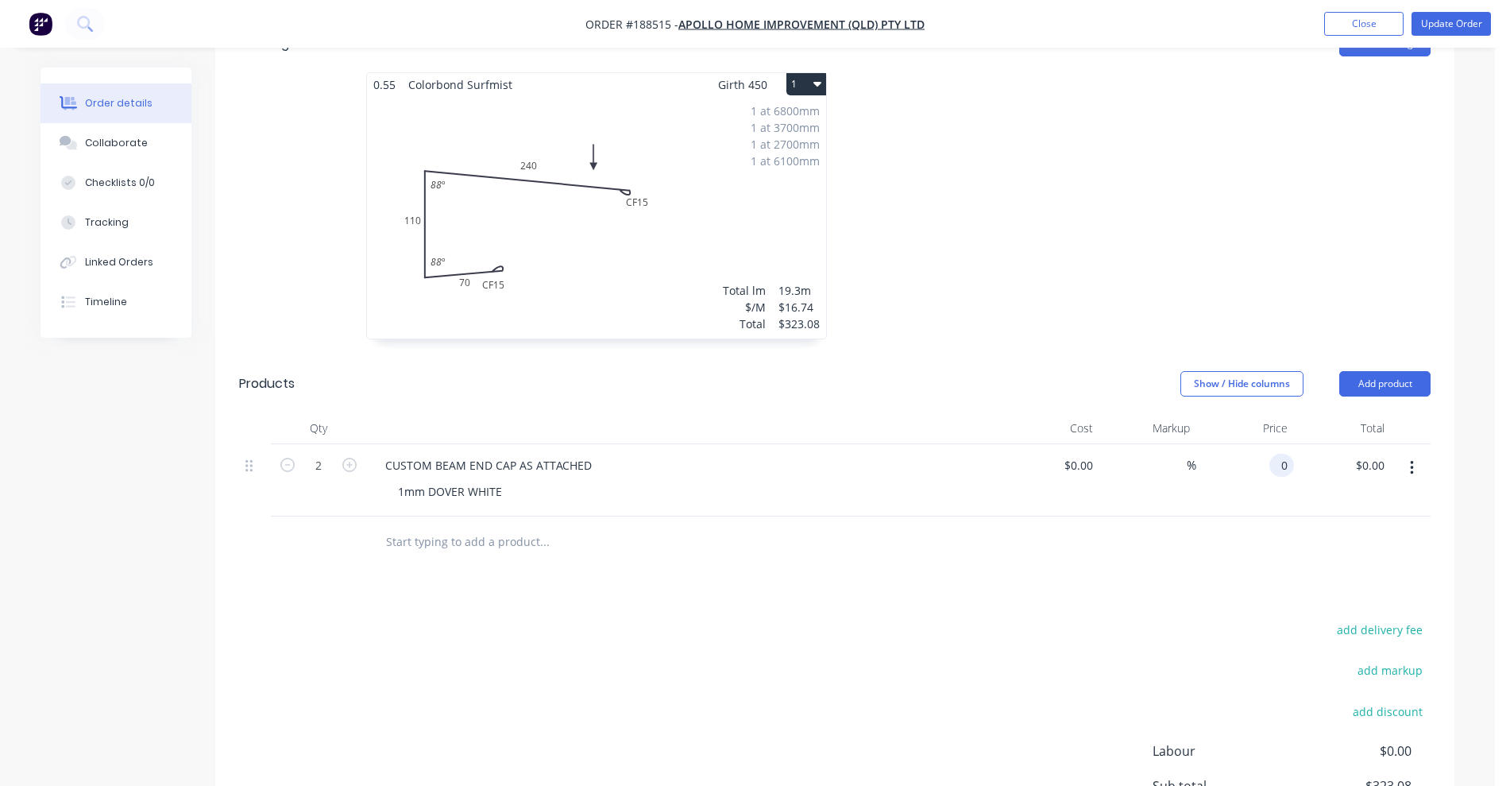
click at [1286, 454] on input "0" at bounding box center [1285, 465] width 18 height 23
type input "6.5"
type input "$13.00"
click at [1269, 454] on div "6.5 6.5" at bounding box center [1279, 465] width 30 height 23
type input "$26.50"
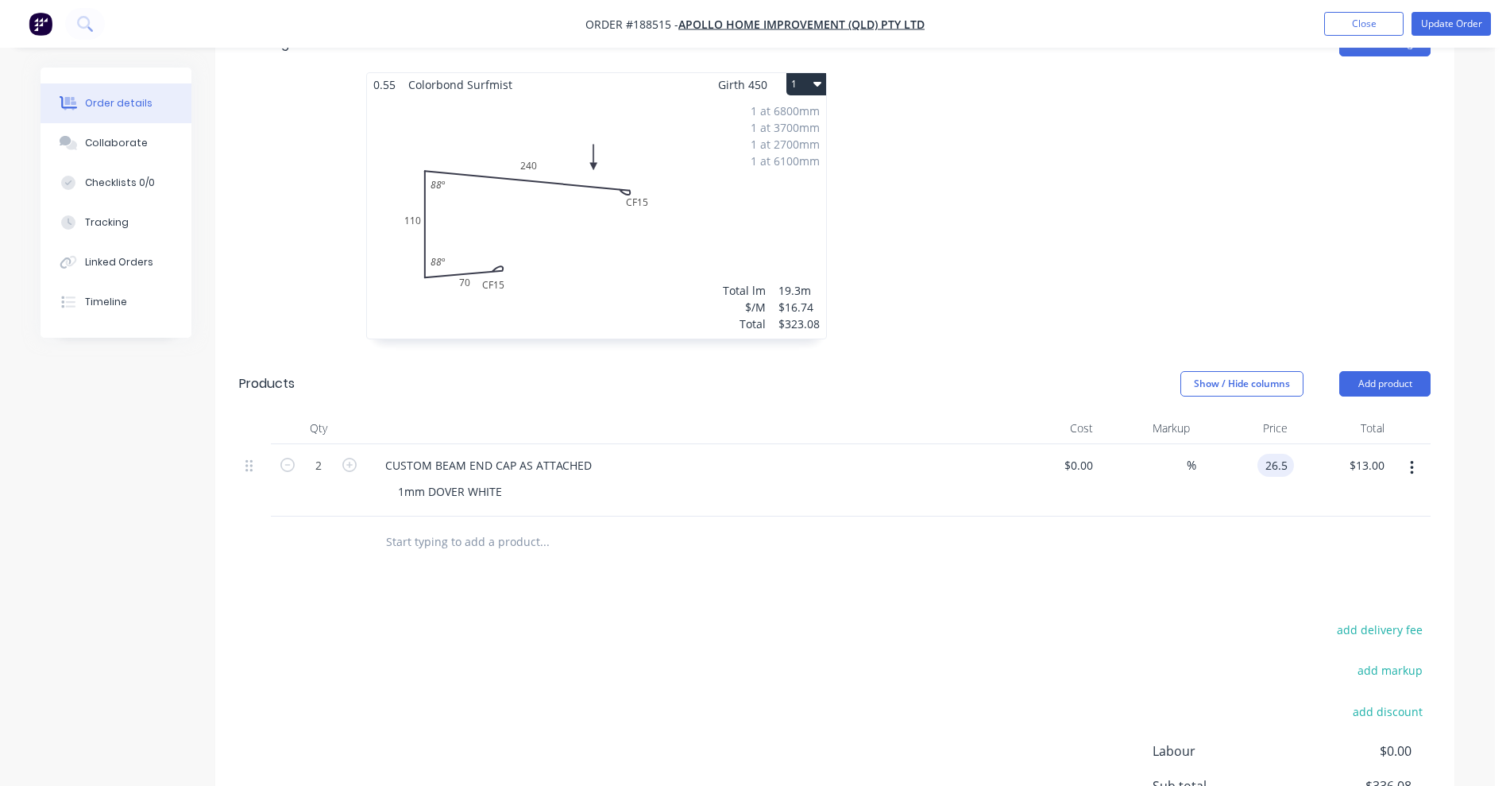
type input "$53.00"
click at [1212, 547] on div "Drawings Add drawing 0.55 Colorbond Surfmist Girth 450 1 0 CF 15 70 110 CF 15 2…" at bounding box center [834, 482] width 1239 height 934
click at [1443, 21] on button "Update Order" at bounding box center [1451, 24] width 79 height 24
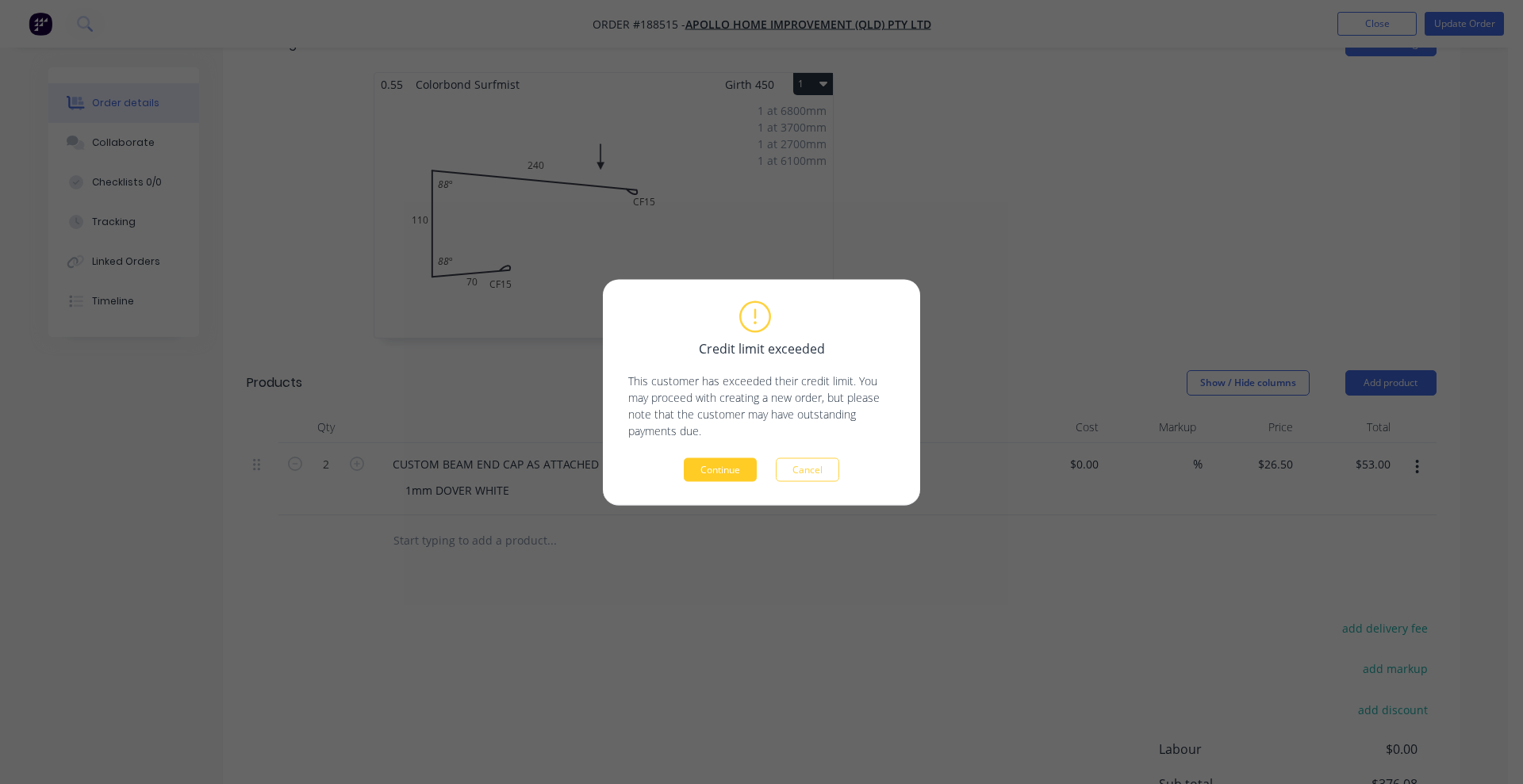
click at [737, 464] on button "Continue" at bounding box center [720, 469] width 73 height 24
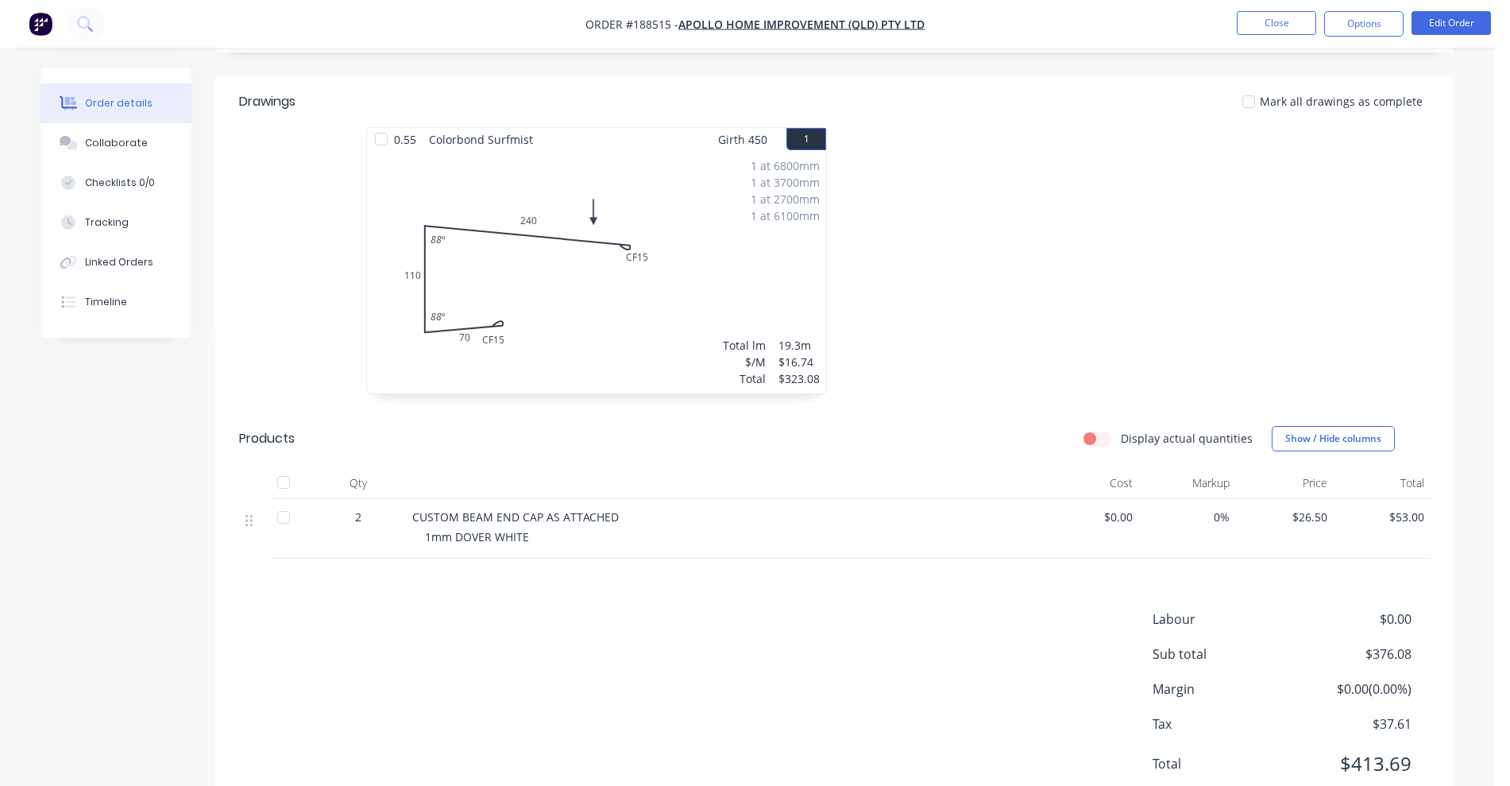
scroll to position [322, 0]
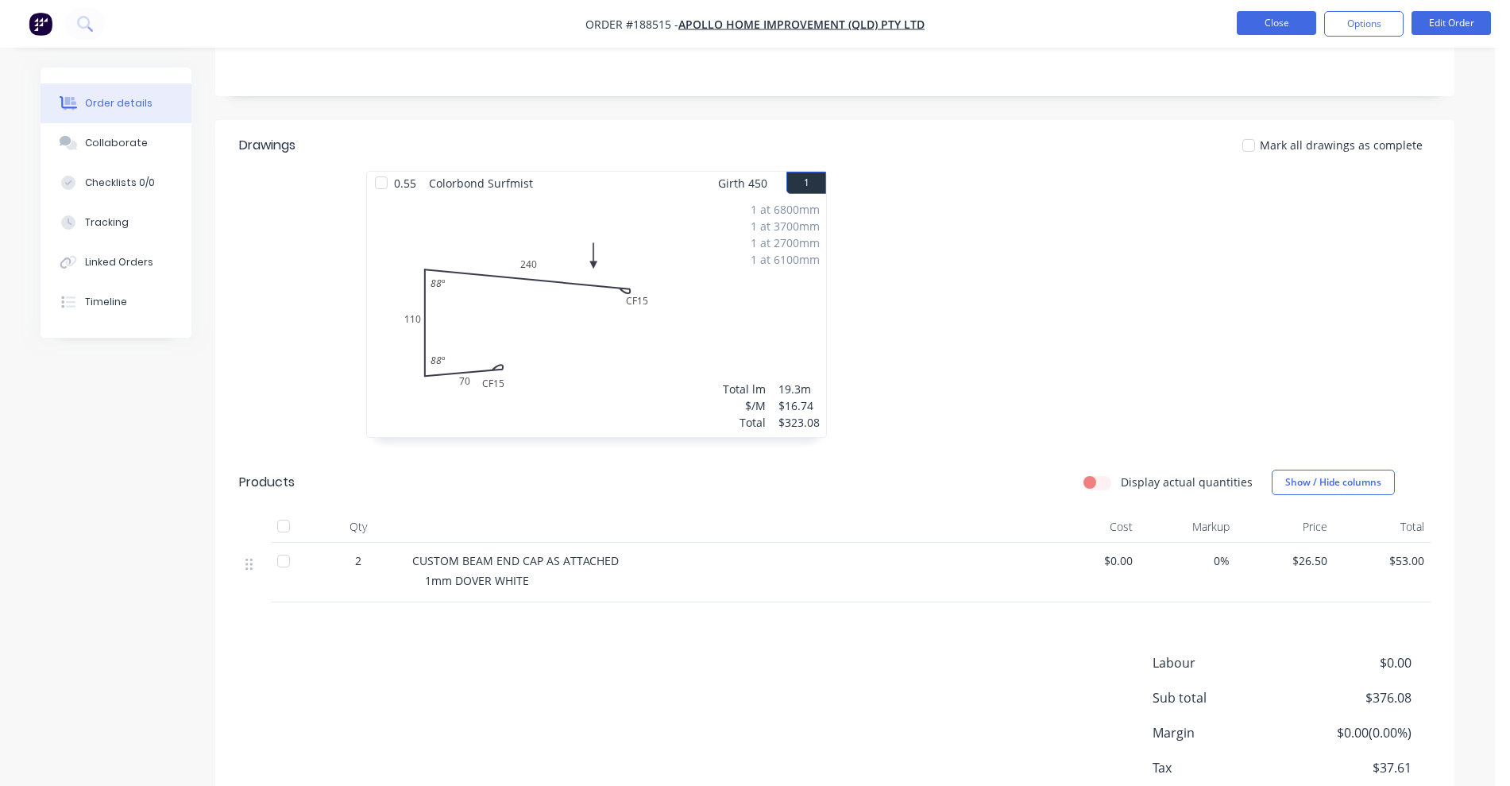
click at [1270, 11] on button "Close" at bounding box center [1276, 23] width 79 height 24
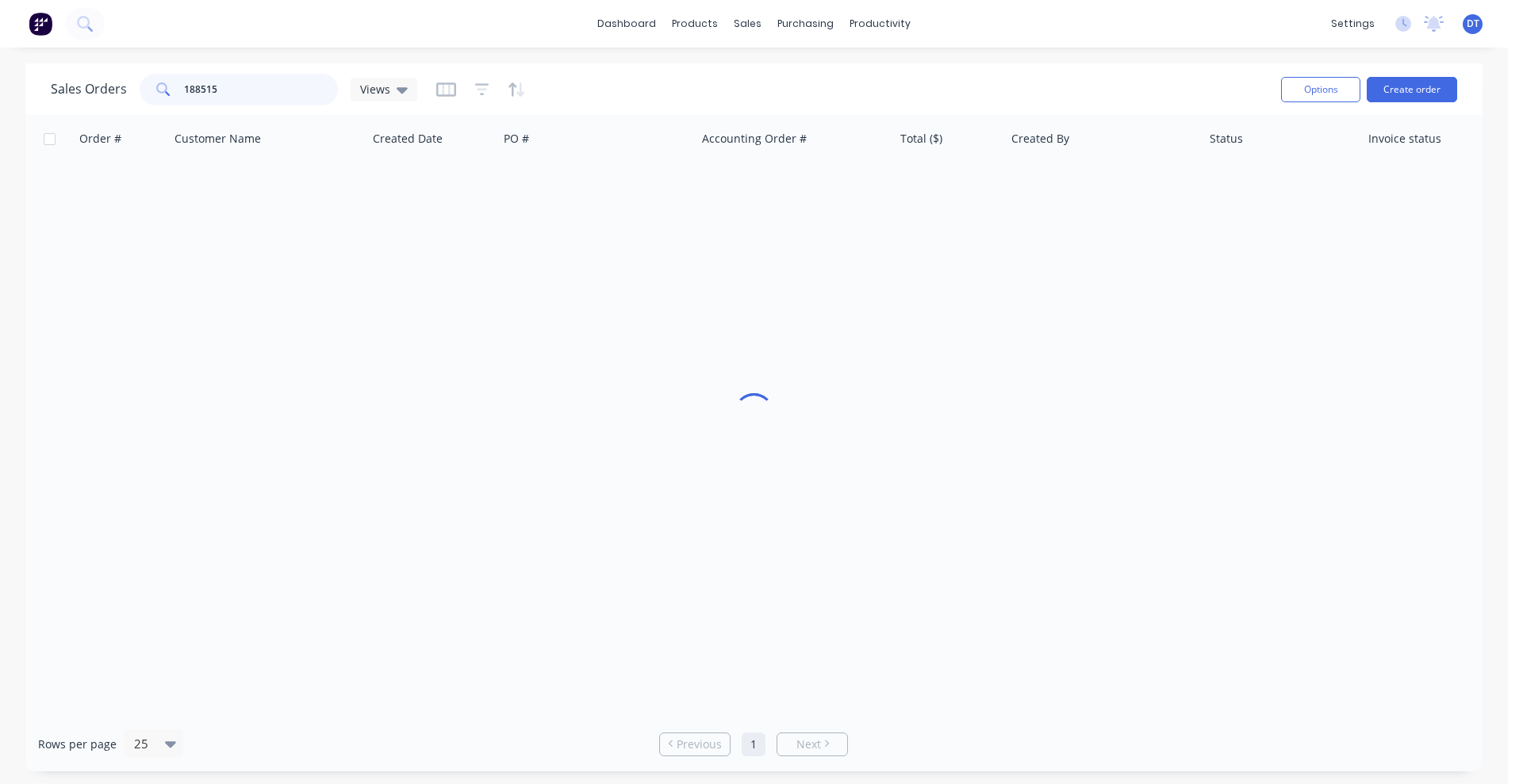
drag, startPoint x: 248, startPoint y: 77, endPoint x: 102, endPoint y: 99, distance: 147.6
click at [102, 99] on div "Sales Orders 188515 Views" at bounding box center [234, 90] width 366 height 32
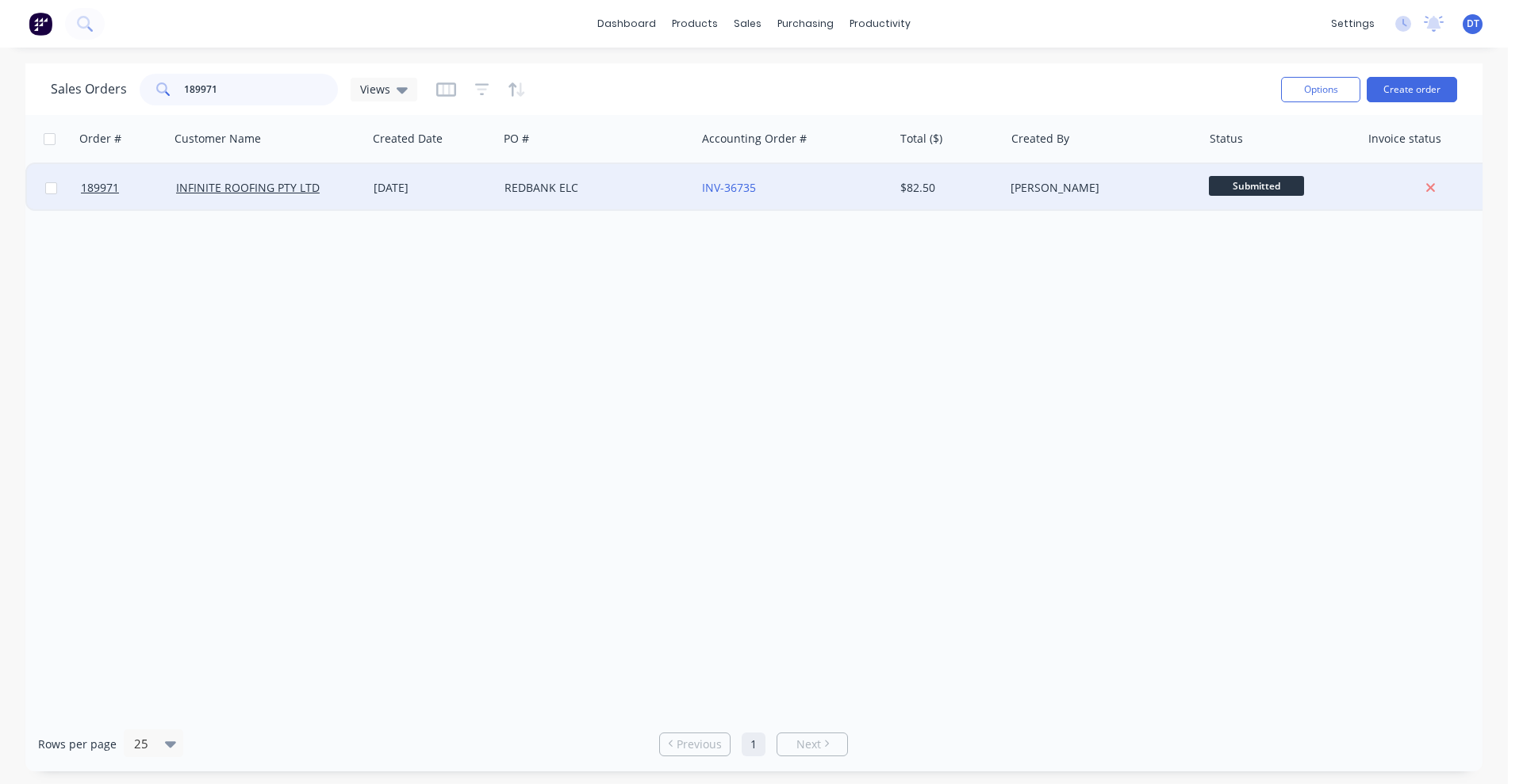
type input "189971"
click at [612, 180] on div "REDBANK ELC" at bounding box center [592, 188] width 176 height 16
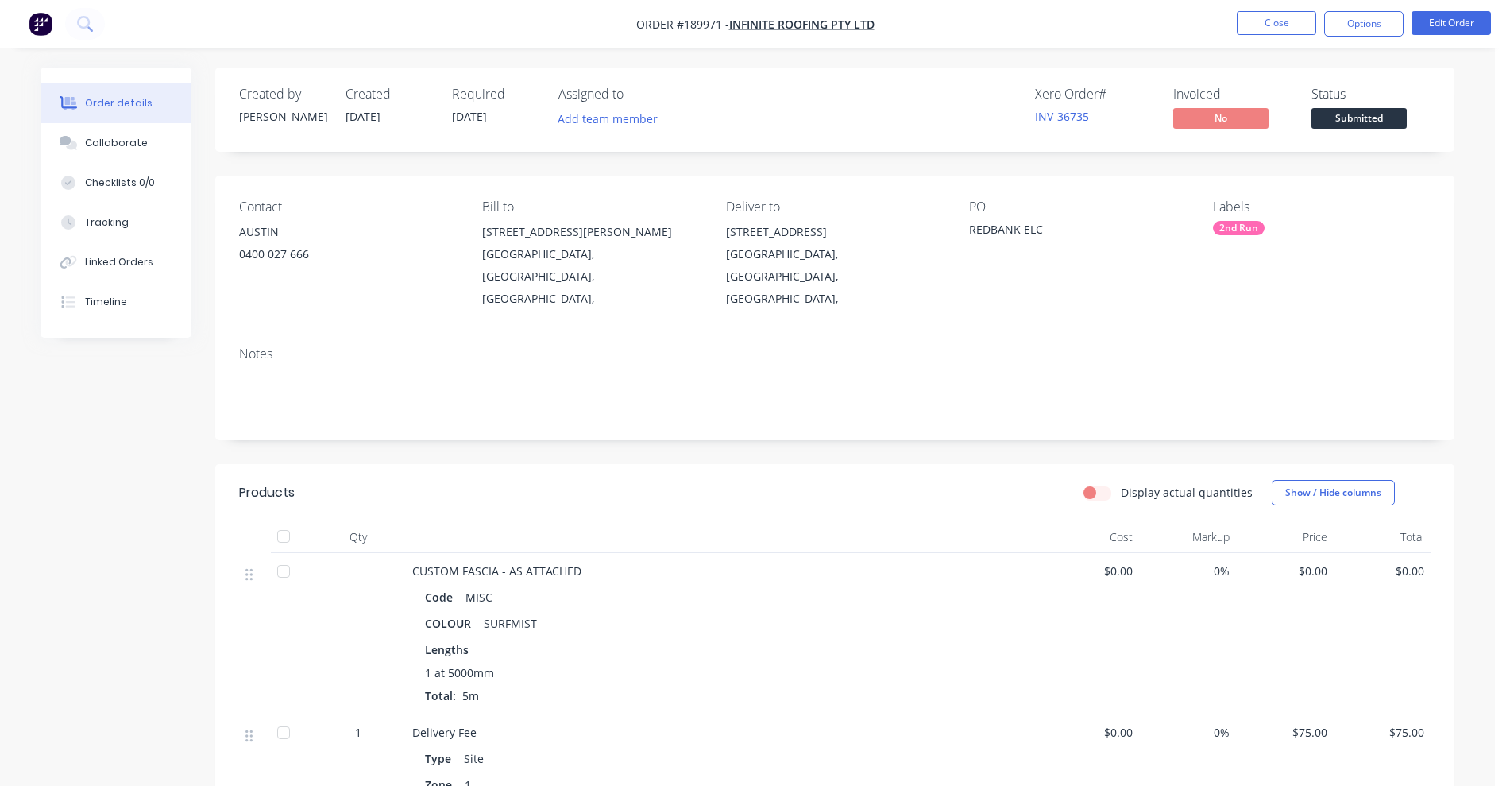
scroll to position [99, 0]
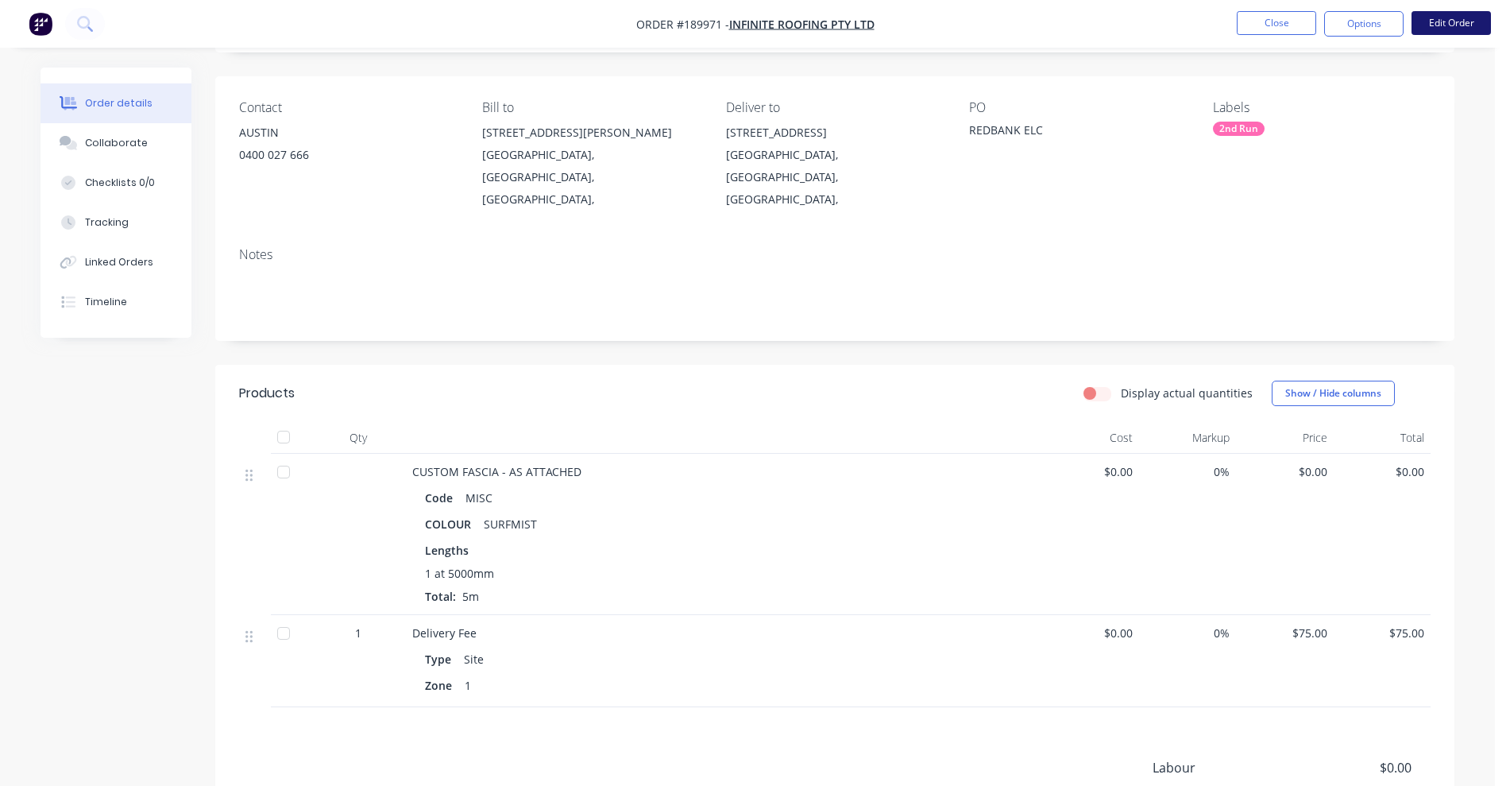
click at [1461, 26] on button "Edit Order" at bounding box center [1451, 23] width 79 height 24
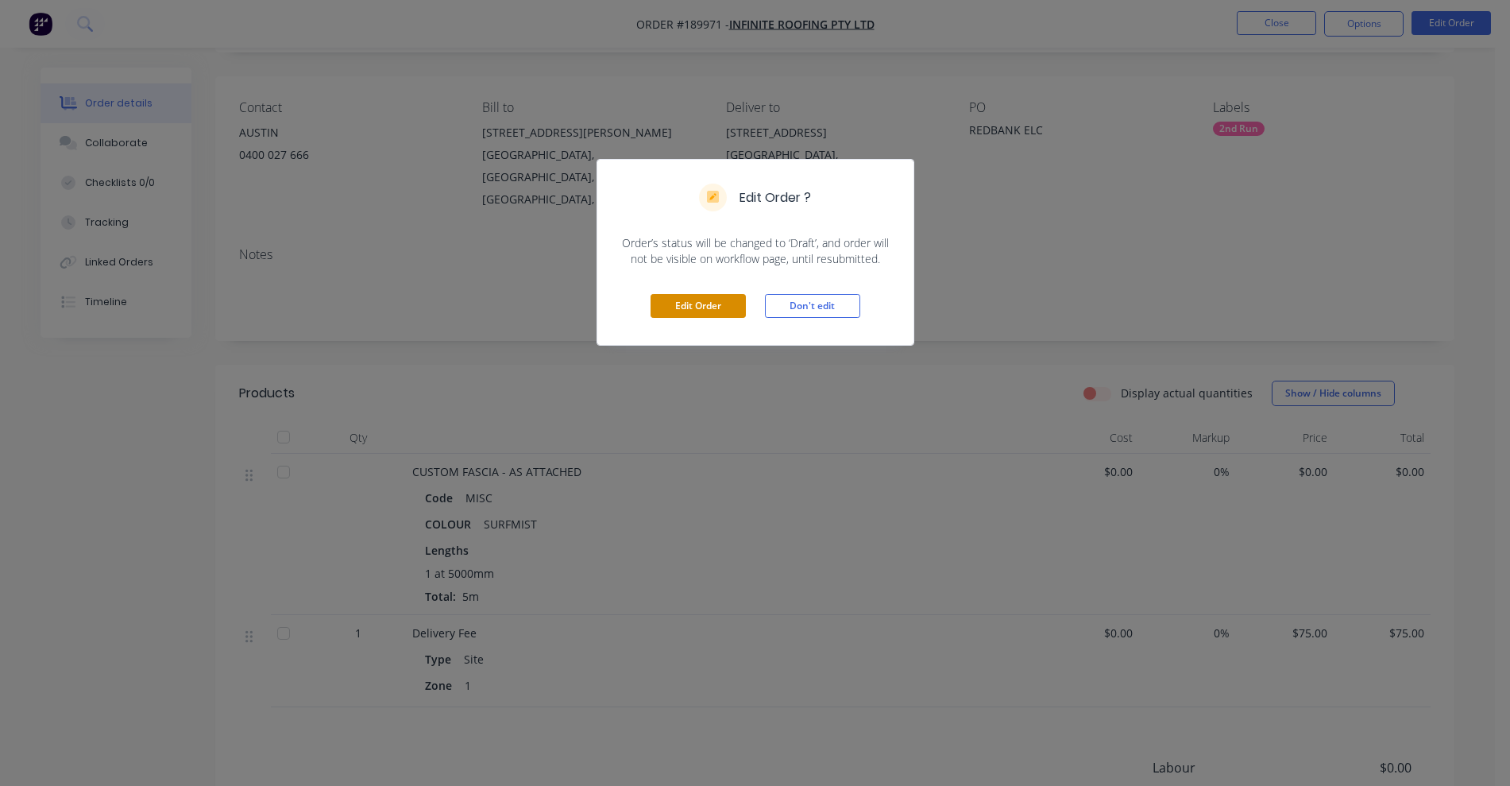
click at [674, 300] on button "Edit Order" at bounding box center [698, 306] width 95 height 24
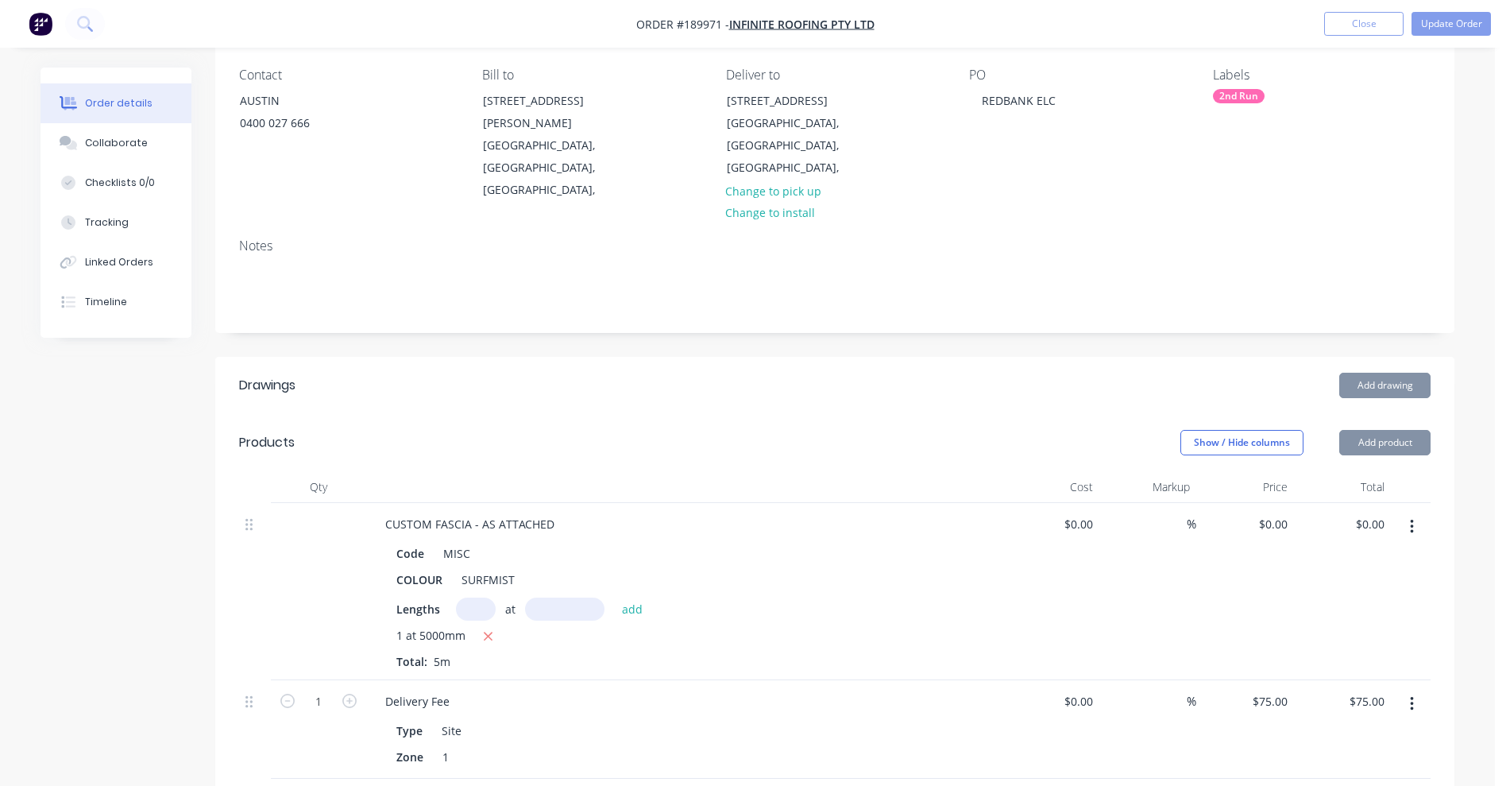
scroll to position [199, 0]
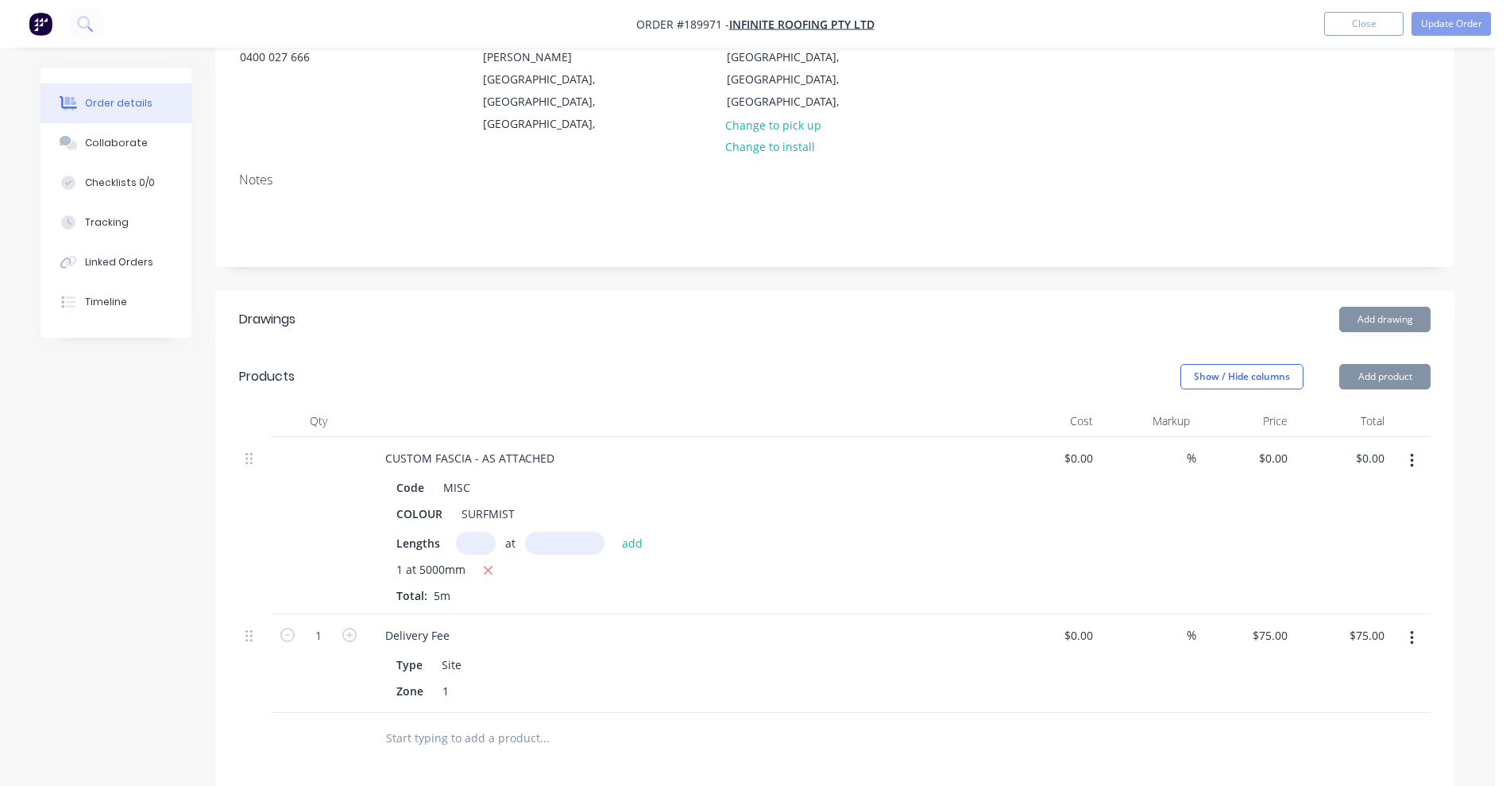
click at [1413, 454] on icon "button" at bounding box center [1411, 461] width 3 height 14
click at [1363, 491] on div "Edit" at bounding box center [1355, 502] width 122 height 23
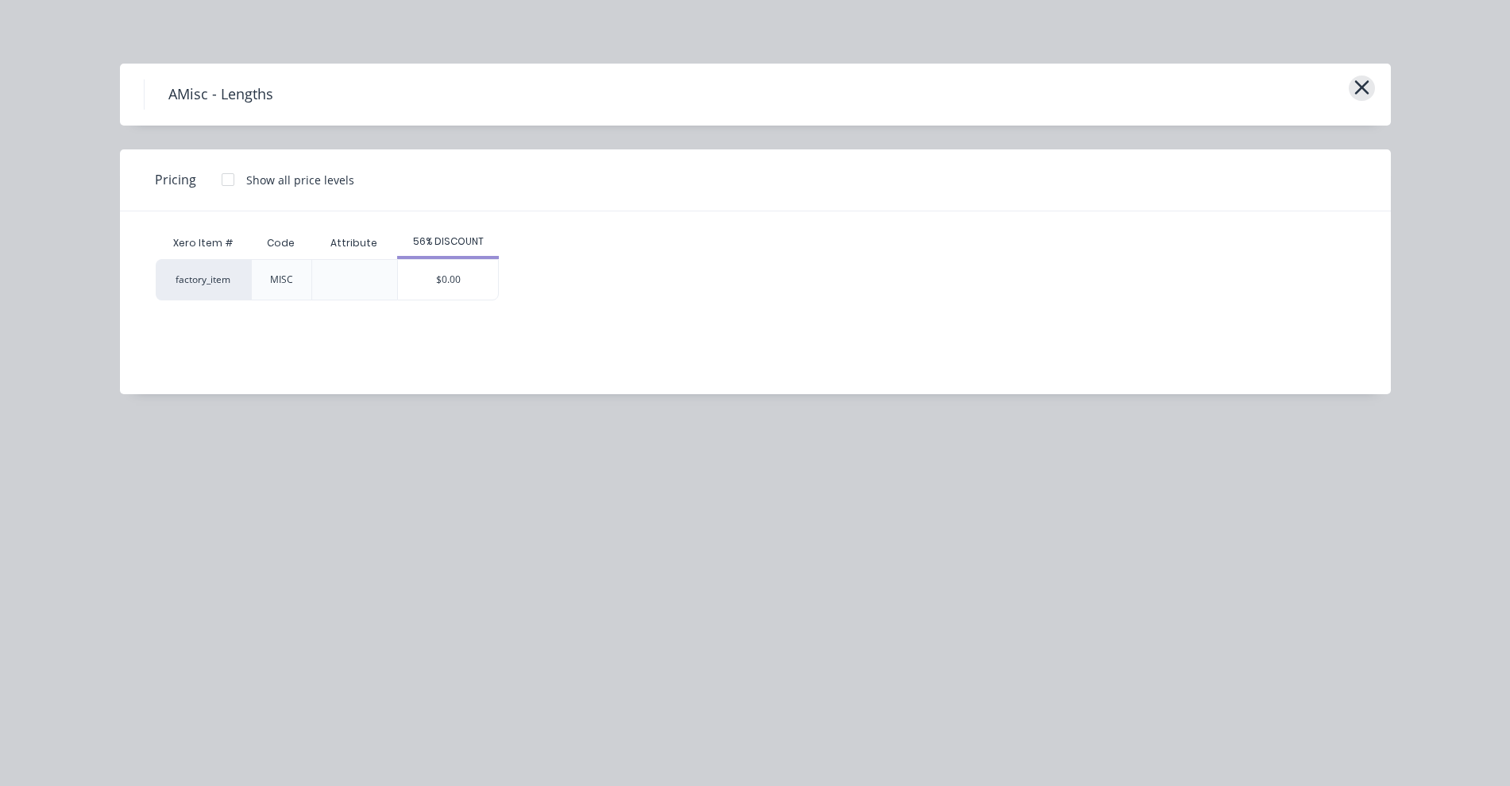
click at [1367, 91] on icon "button" at bounding box center [1362, 87] width 14 height 14
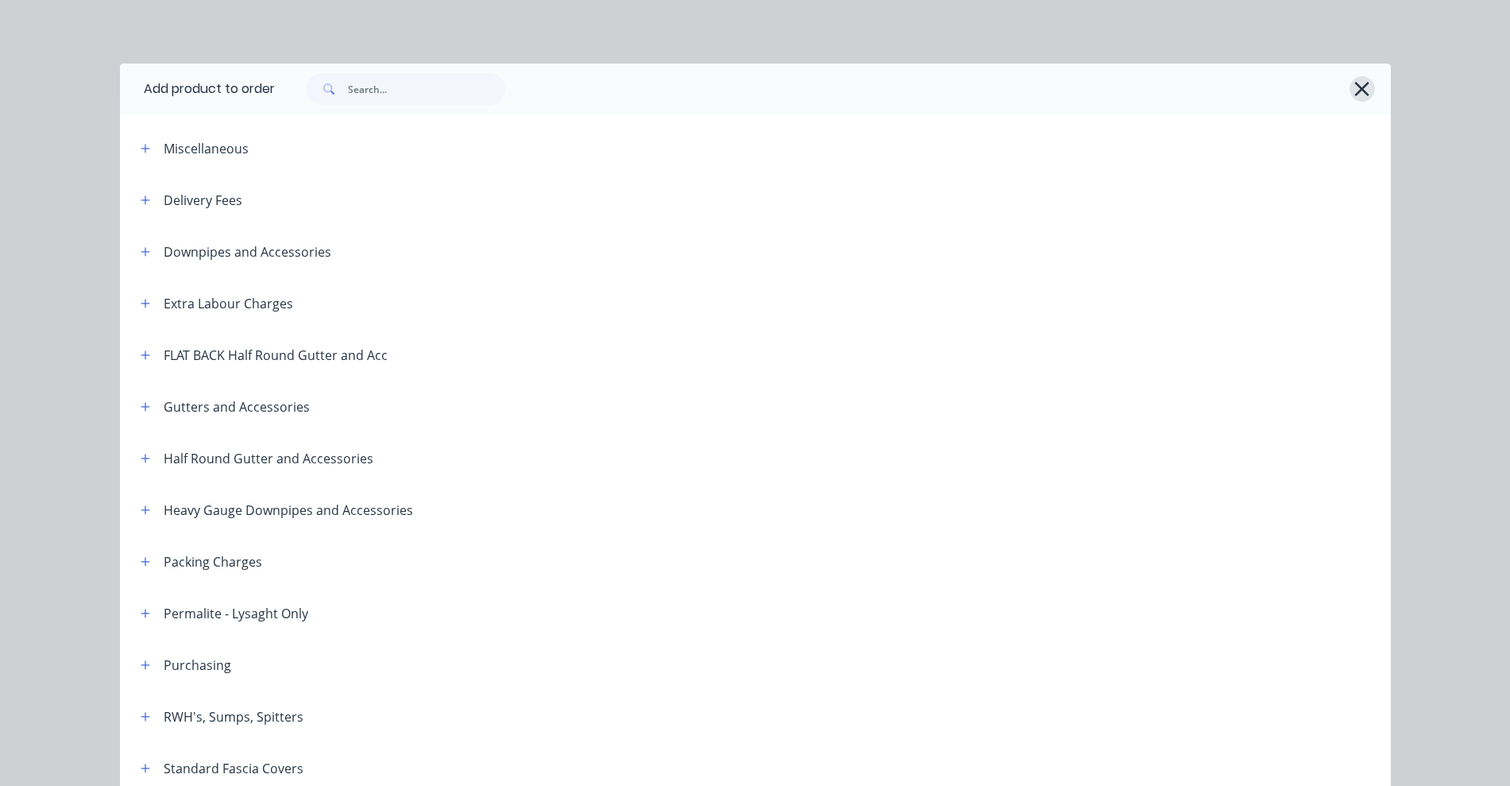
click at [1354, 91] on icon "button" at bounding box center [1362, 89] width 17 height 22
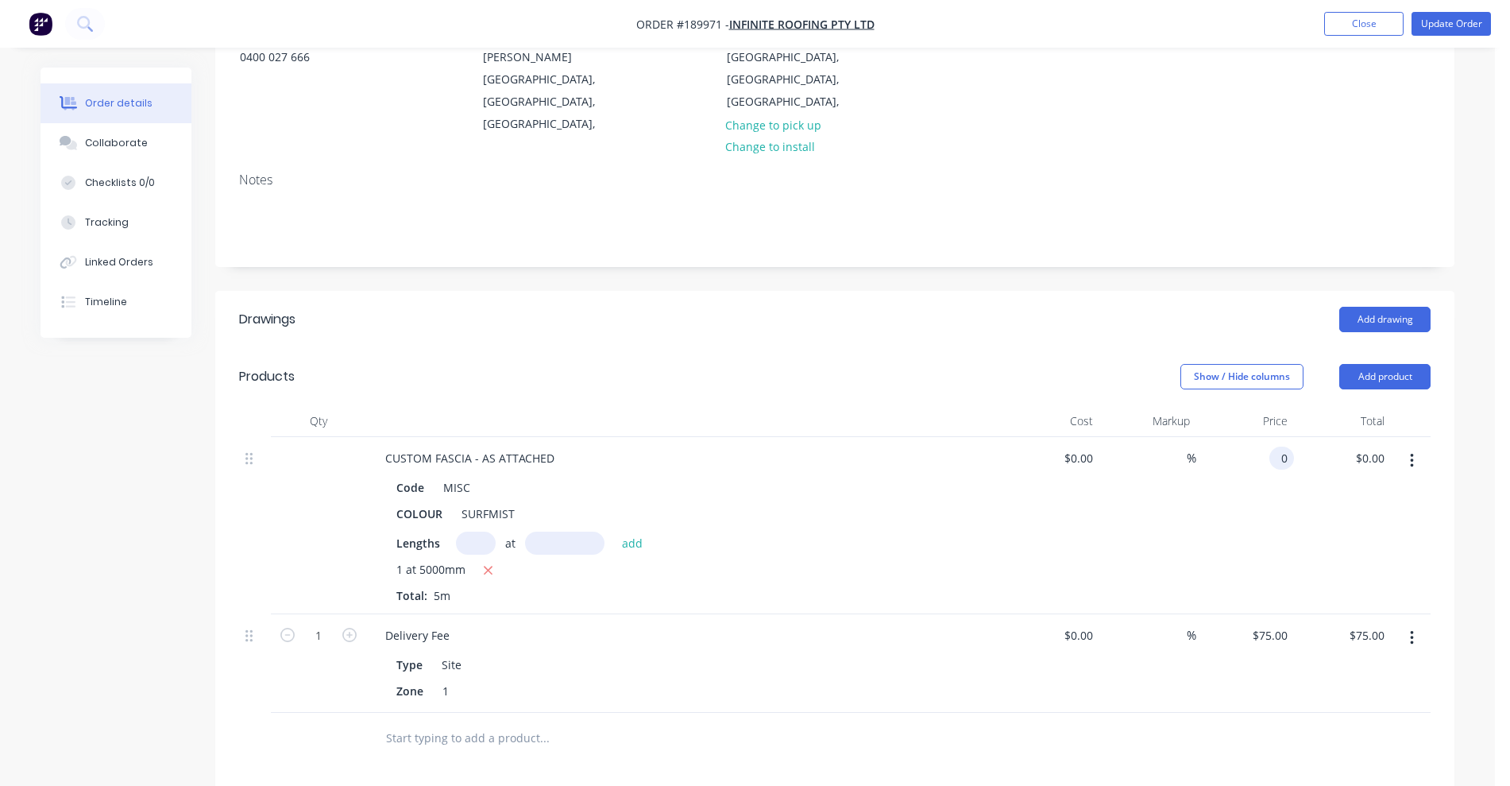
click at [1274, 447] on div "0 0" at bounding box center [1282, 458] width 25 height 23
type input "$24.66"
type input "$123.30"
click at [1104, 364] on div "Show / Hide columns Add product" at bounding box center [962, 376] width 938 height 25
click at [1436, 23] on button "Update Order" at bounding box center [1451, 24] width 79 height 24
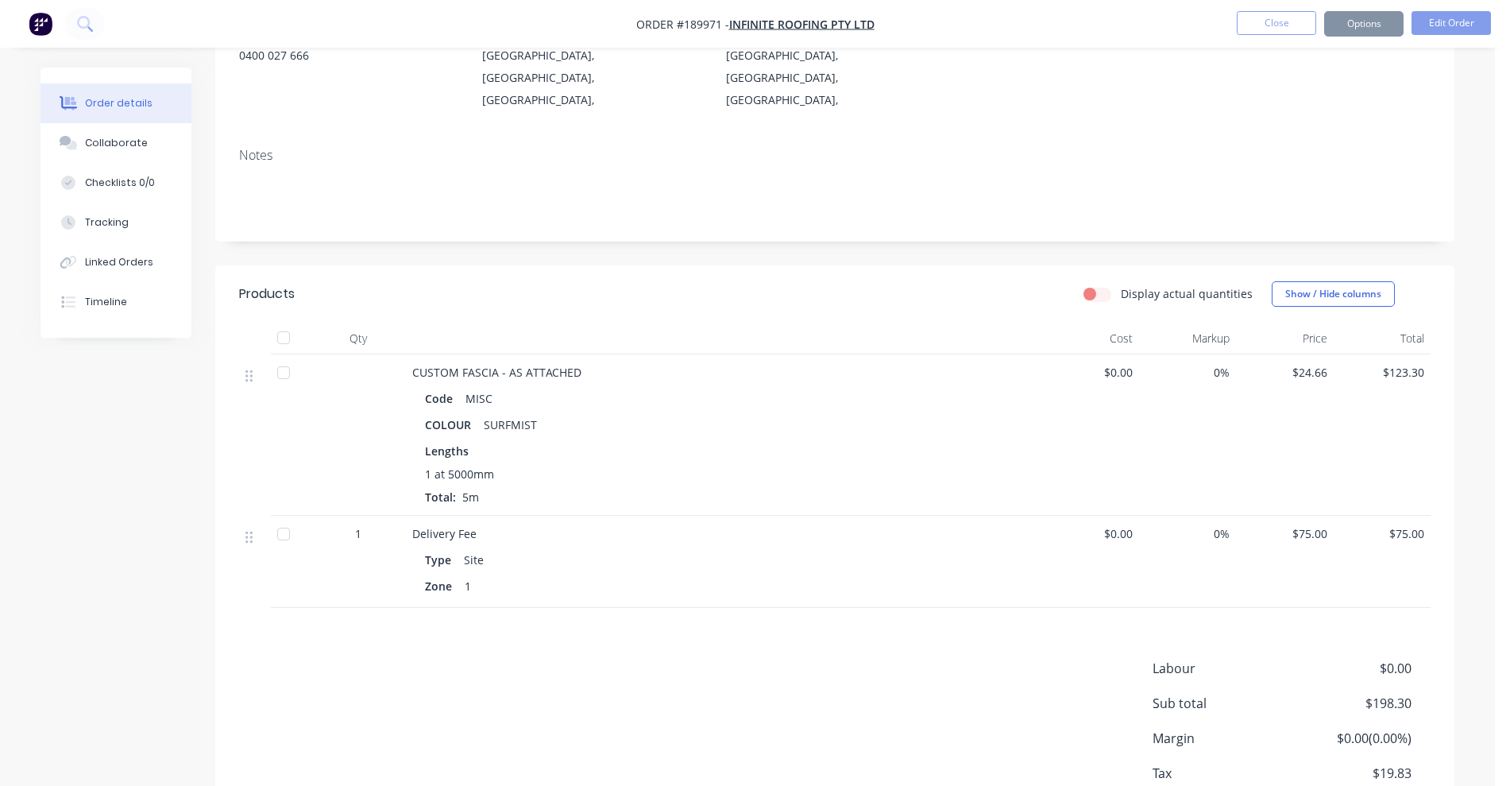
scroll to position [0, 0]
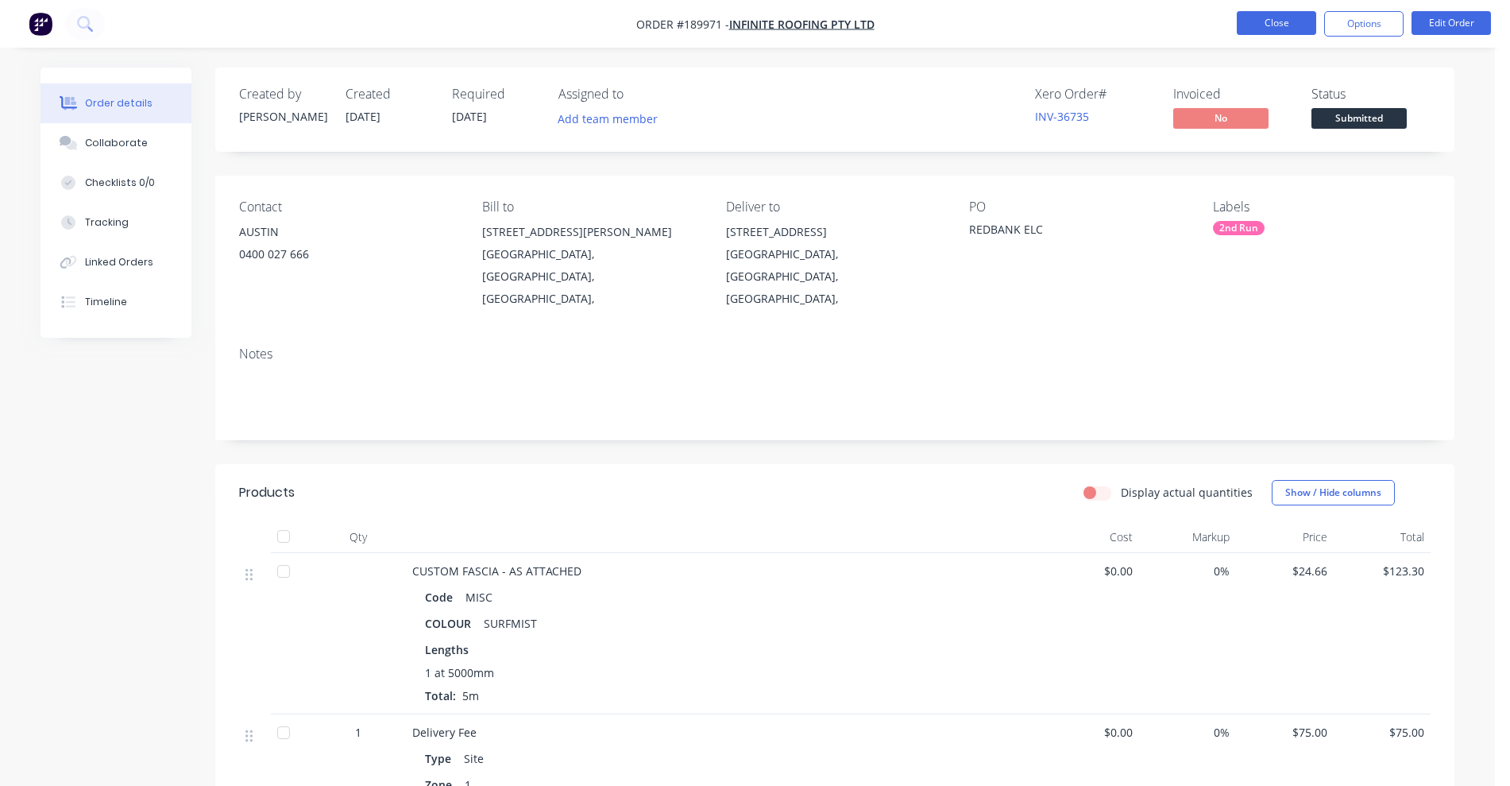
click at [1308, 23] on button "Close" at bounding box center [1276, 23] width 79 height 24
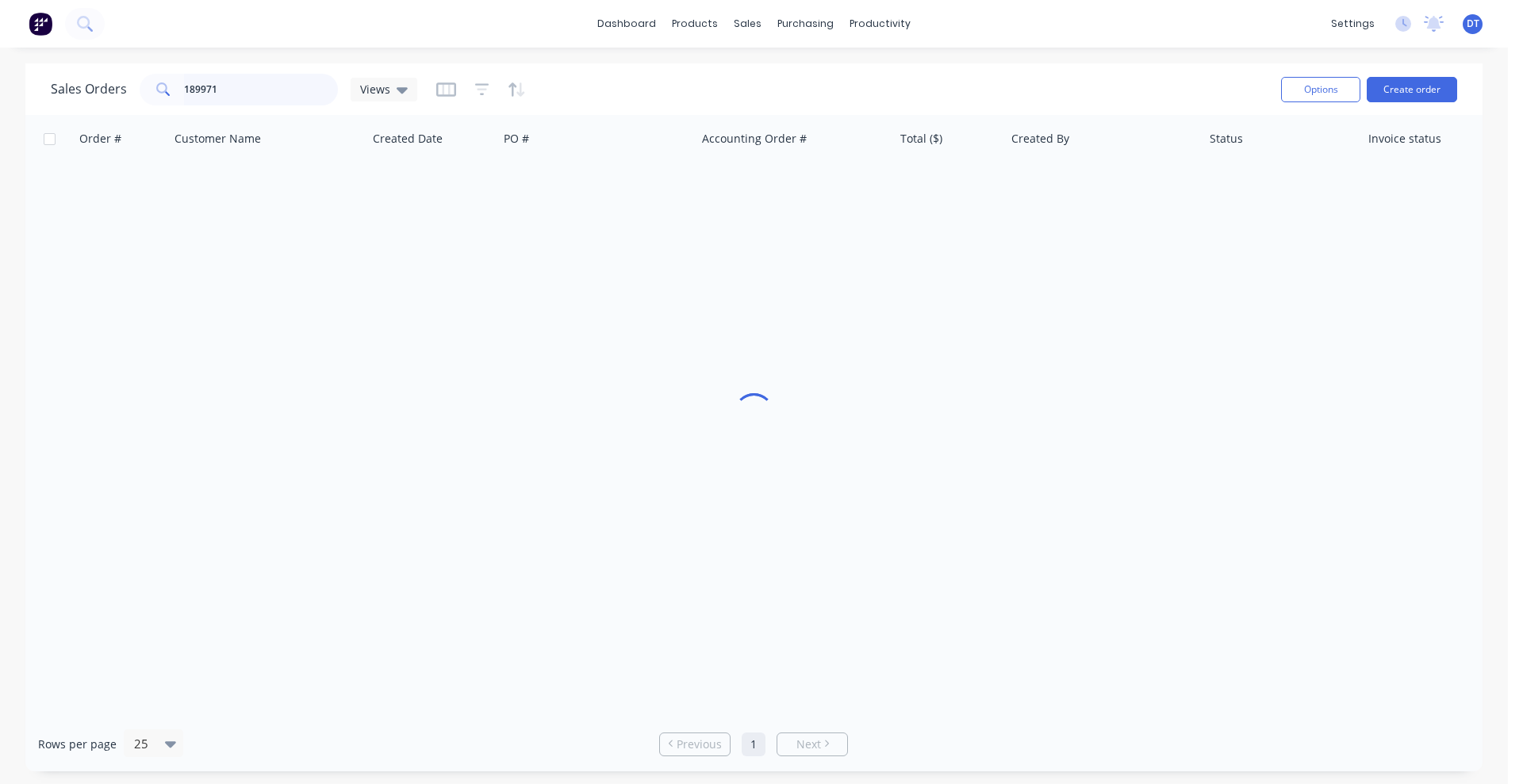
drag, startPoint x: 130, startPoint y: 82, endPoint x: 112, endPoint y: 79, distance: 18.2
click at [112, 79] on div "Sales Orders 189971 Views" at bounding box center [234, 90] width 366 height 32
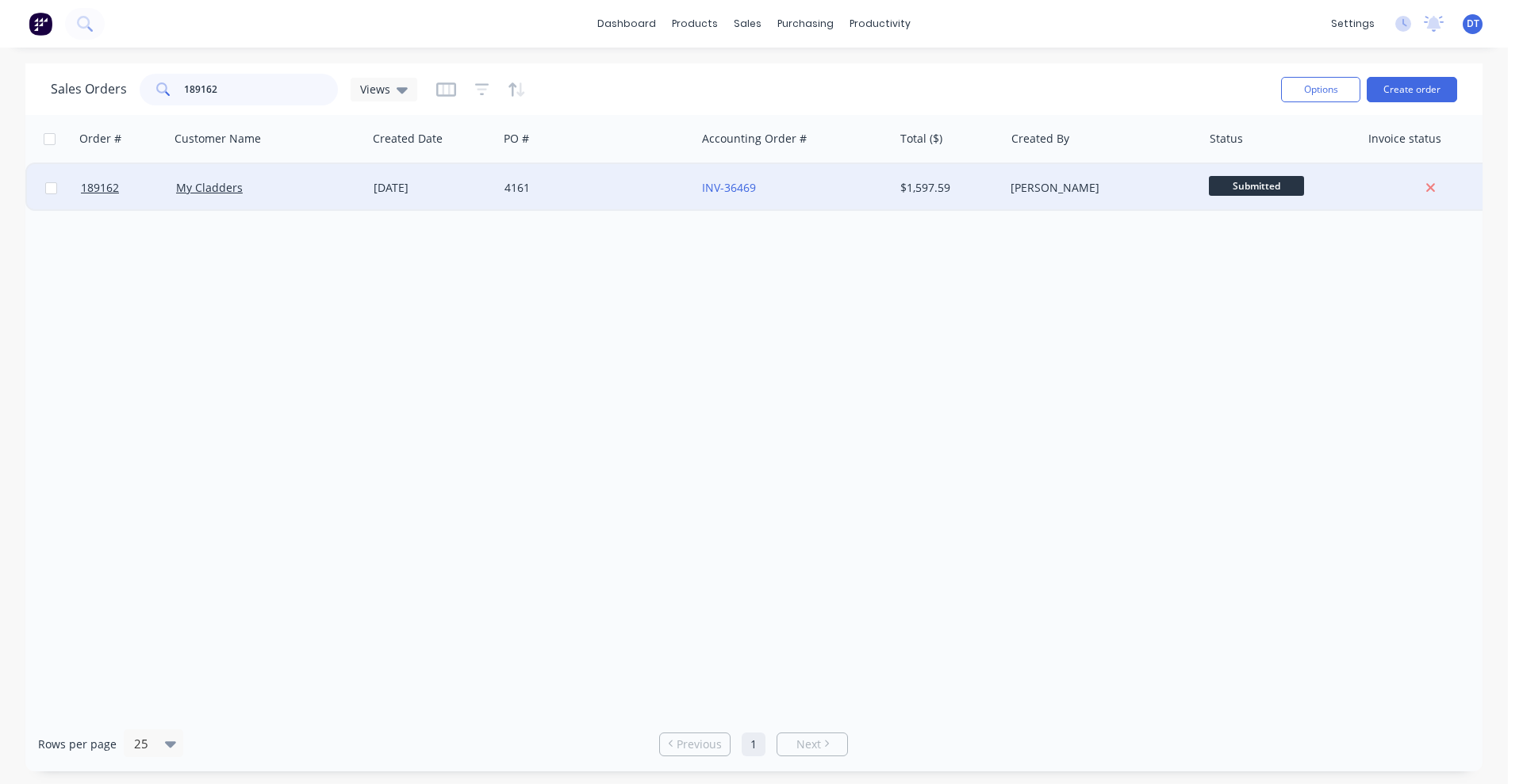
type input "189162"
click at [554, 196] on div "4161" at bounding box center [597, 188] width 198 height 48
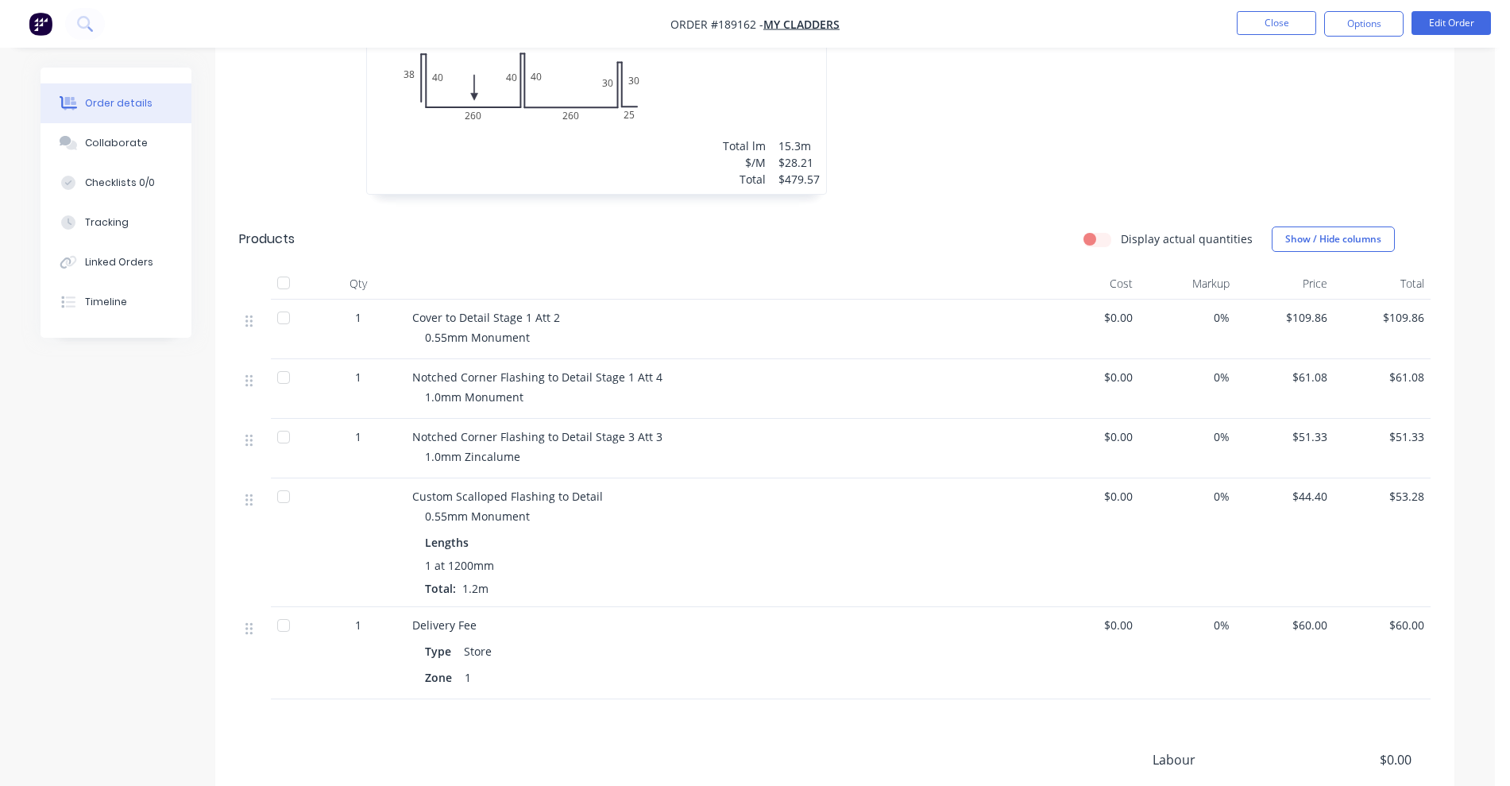
scroll to position [2458, 0]
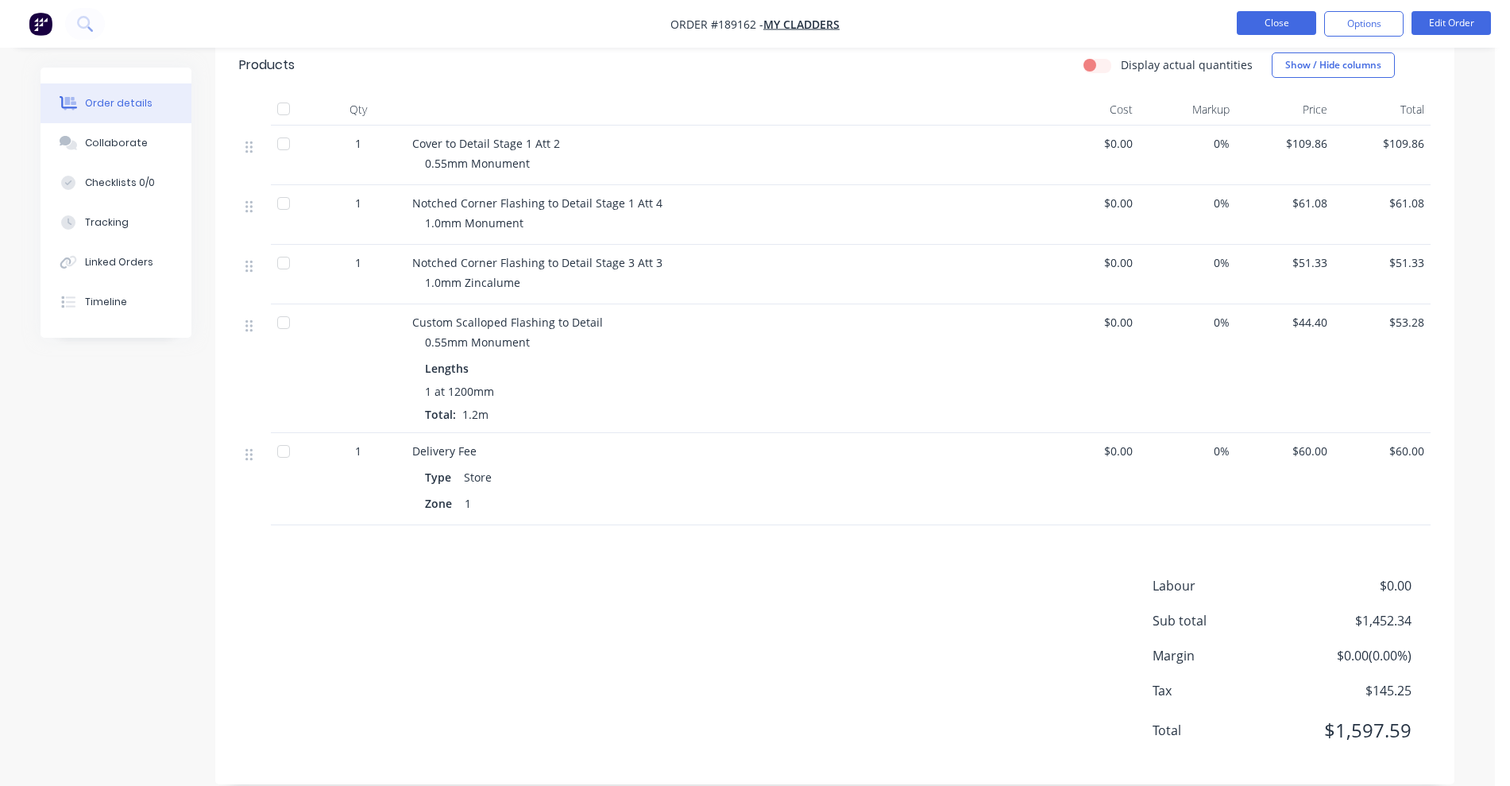
click at [1277, 24] on button "Close" at bounding box center [1276, 23] width 79 height 24
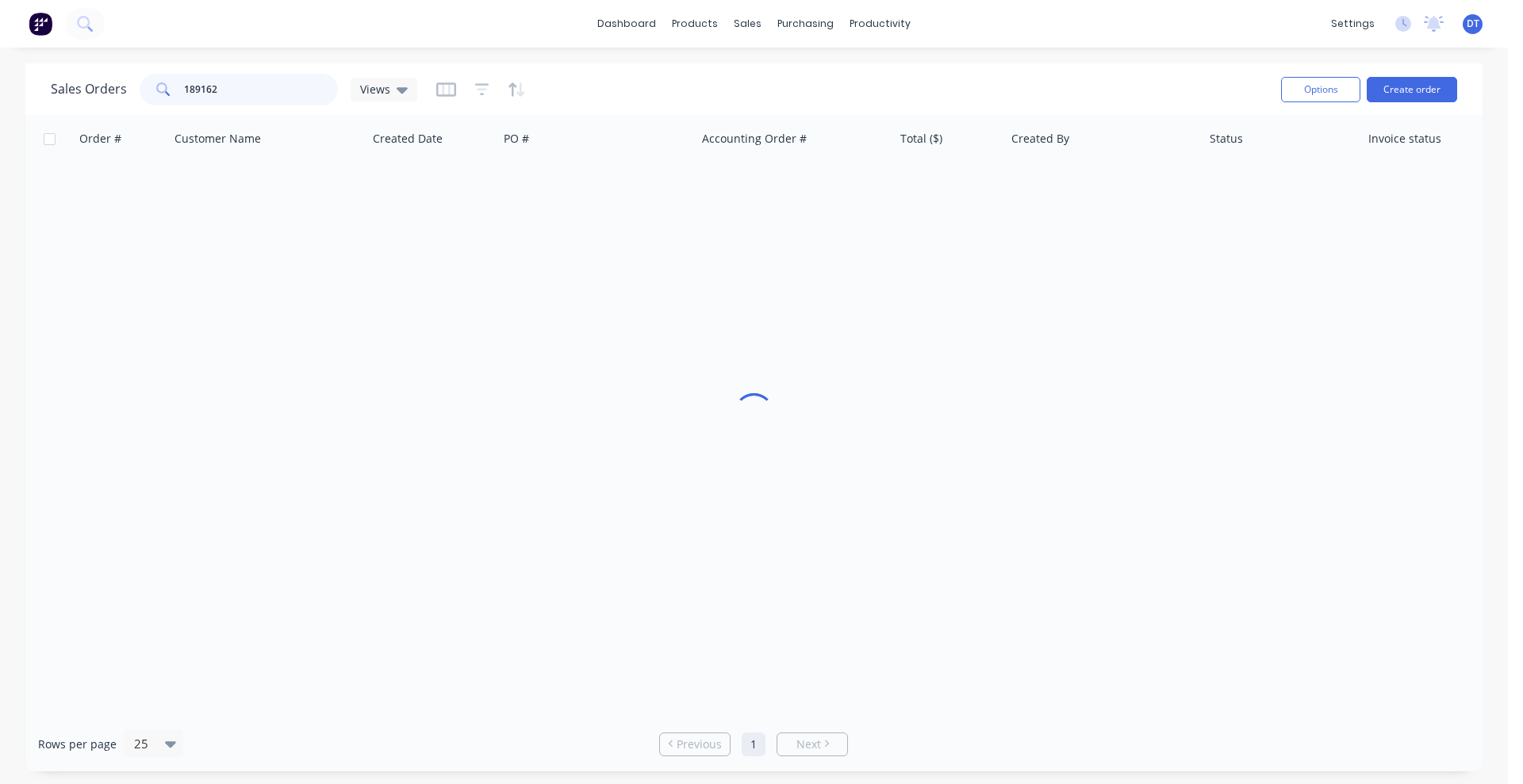
drag, startPoint x: 263, startPoint y: 91, endPoint x: 142, endPoint y: 95, distance: 121.1
click at [142, 95] on div "189162" at bounding box center [239, 90] width 199 height 32
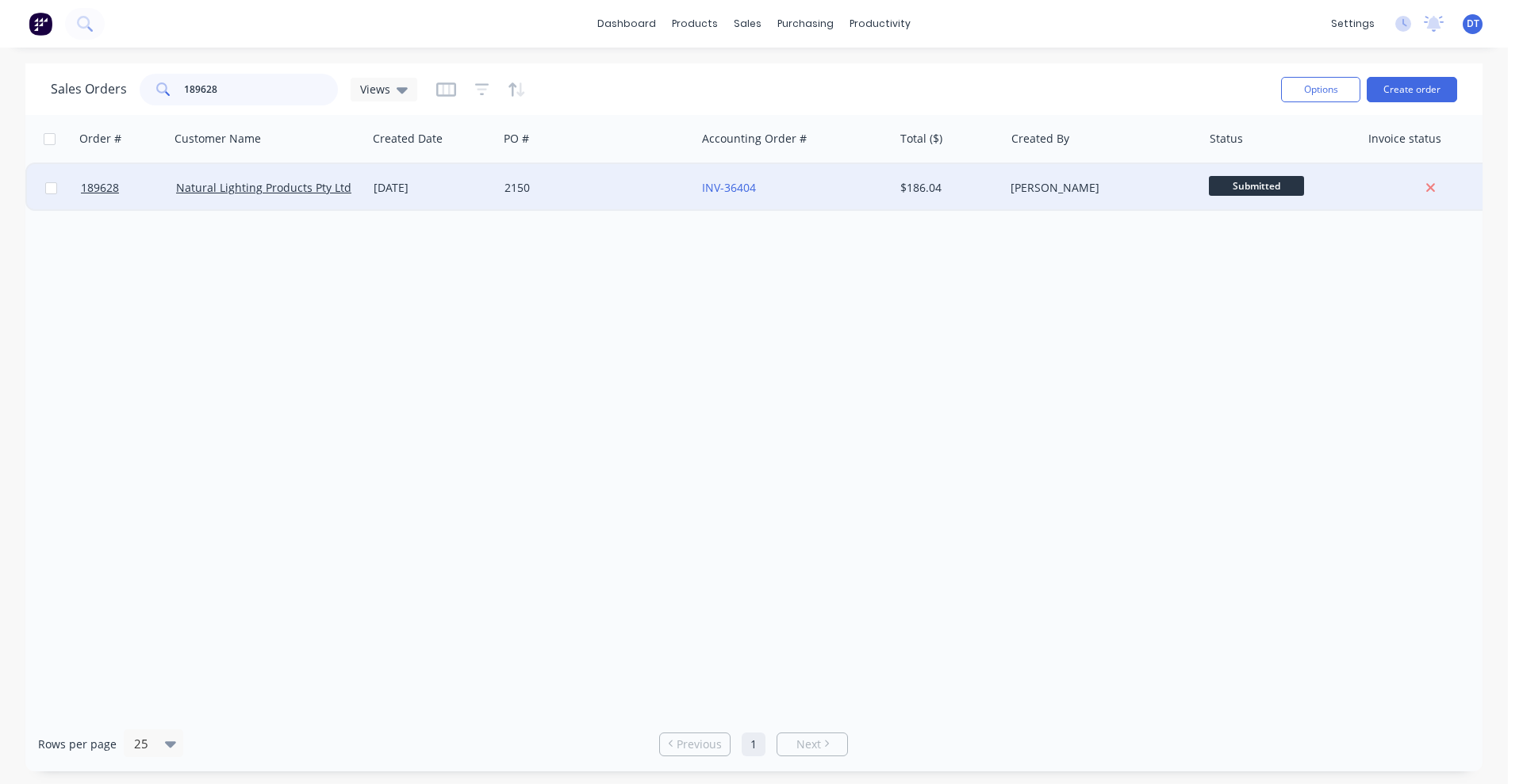
type input "189628"
click at [576, 186] on div "2150" at bounding box center [592, 188] width 176 height 16
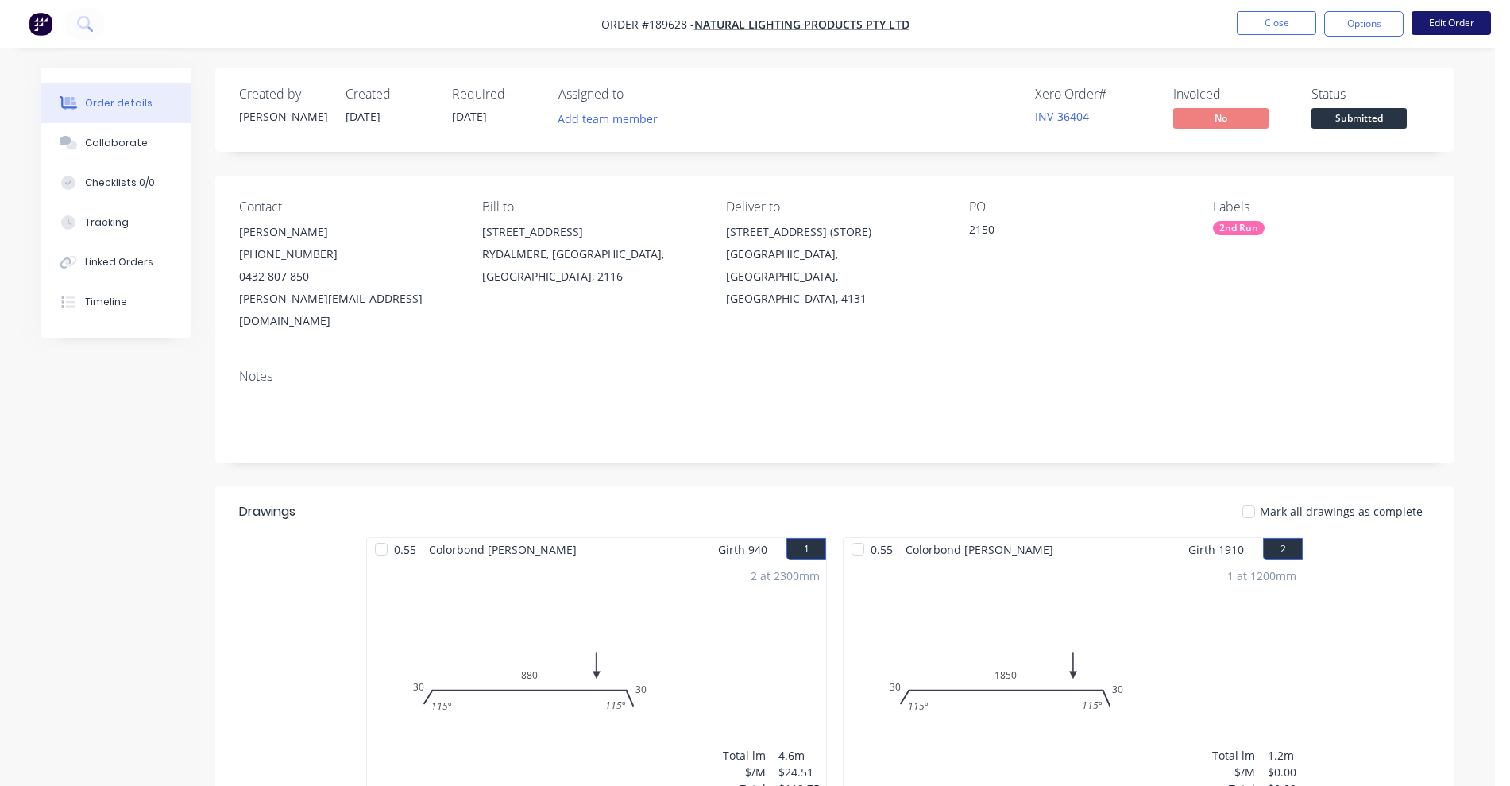
click at [1462, 17] on button "Edit Order" at bounding box center [1451, 23] width 79 height 24
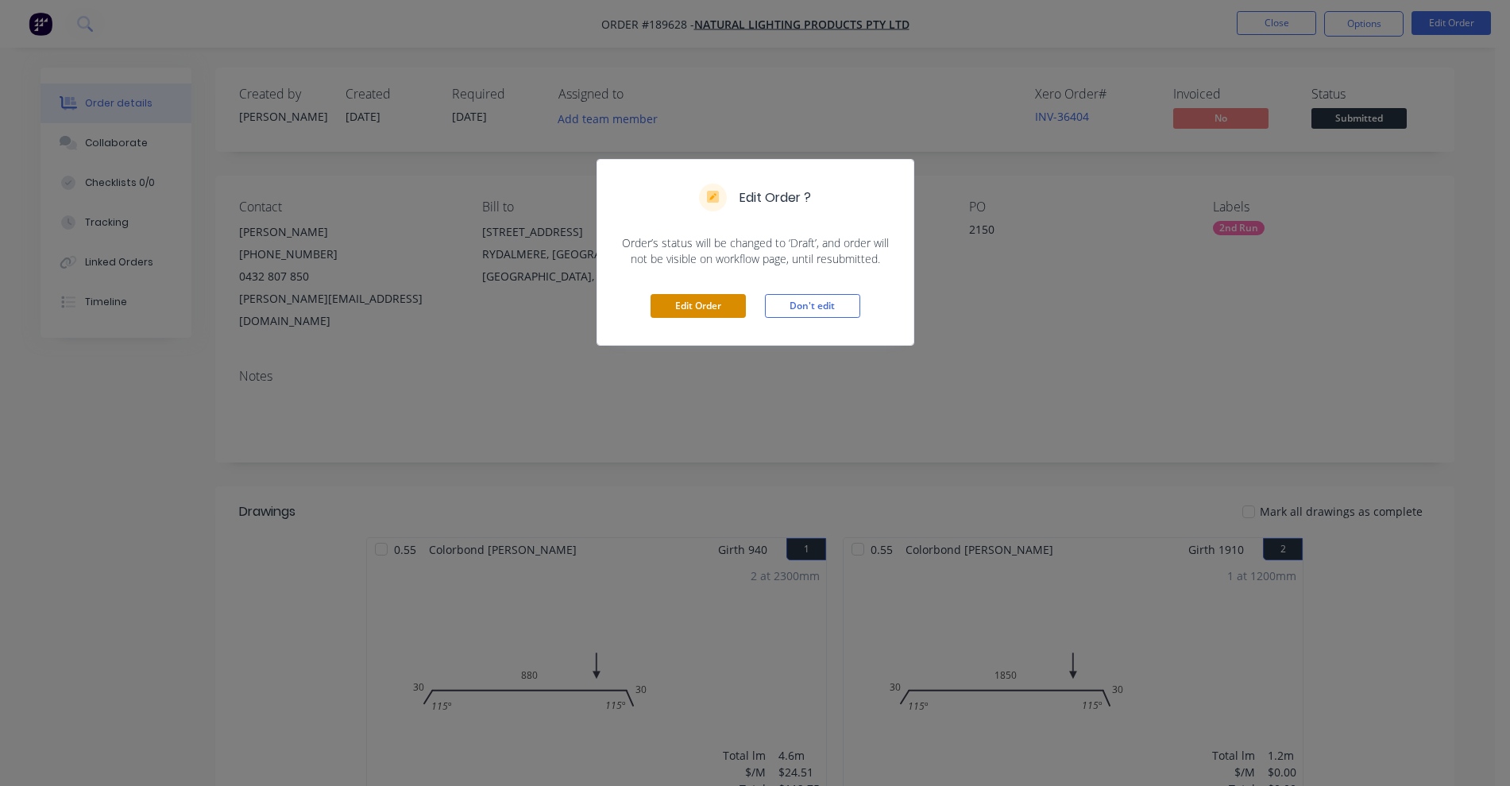
click at [737, 301] on button "Edit Order" at bounding box center [698, 306] width 95 height 24
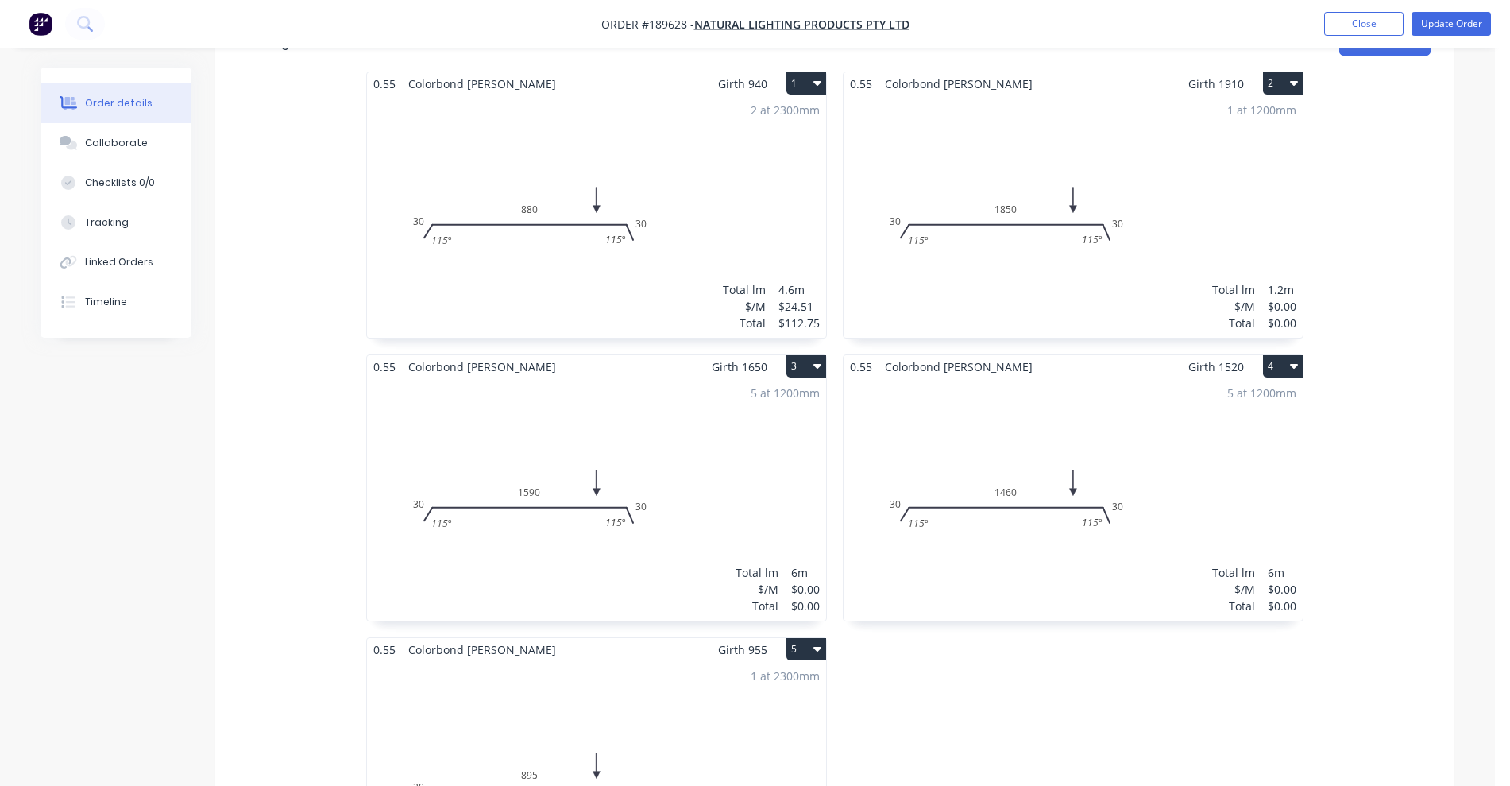
scroll to position [497, 0]
click at [1042, 293] on div "1 at 1200mm Total lm $/M Total 1.2m $0.00 $0.00" at bounding box center [1073, 217] width 459 height 242
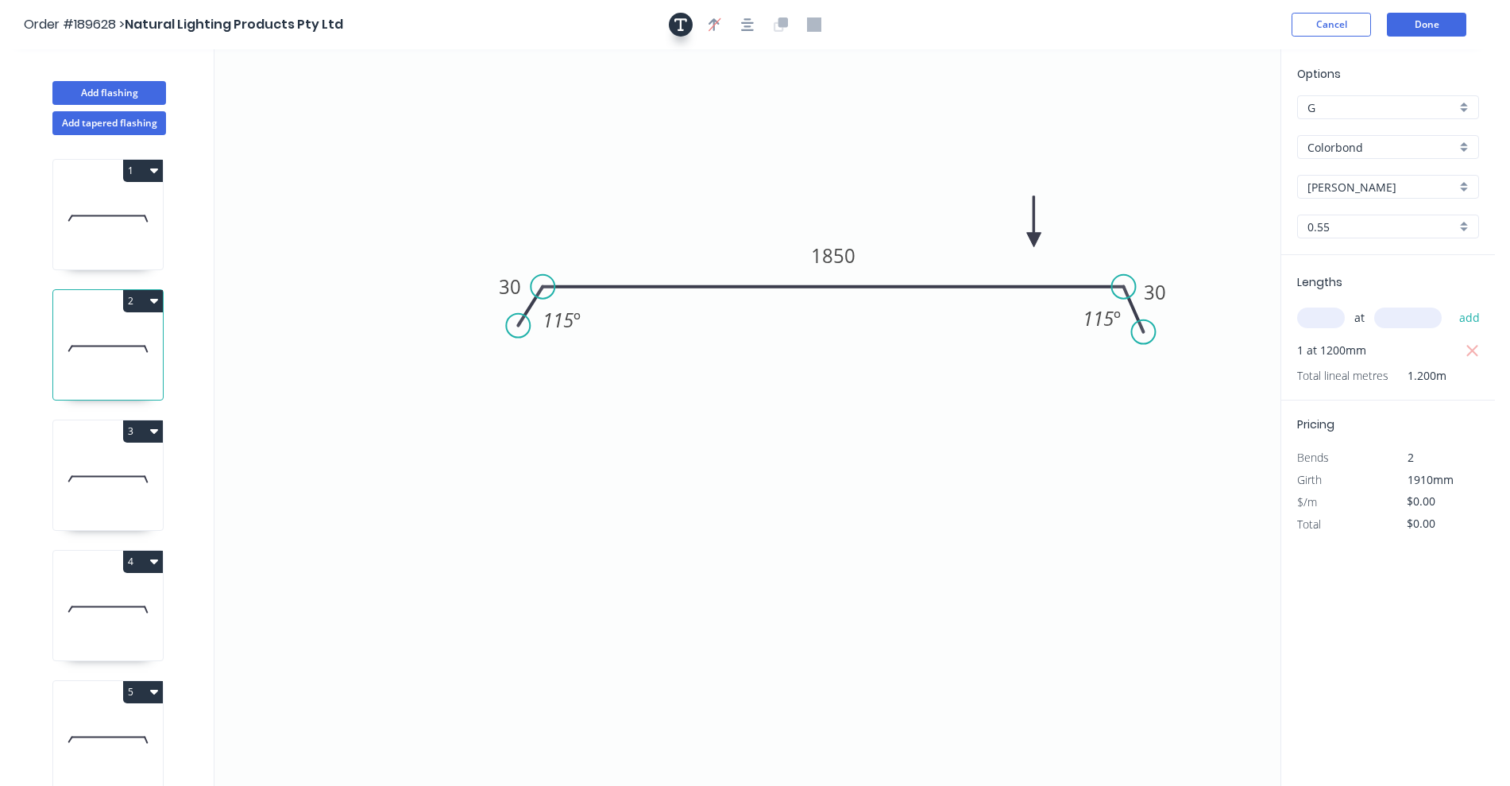
click at [678, 22] on icon "button" at bounding box center [681, 24] width 13 height 14
click at [300, 102] on textarea at bounding box center [317, 112] width 129 height 59
type textarea "changed for pricing"
click at [1328, 328] on div "at add" at bounding box center [1389, 317] width 185 height 27
type input "1"
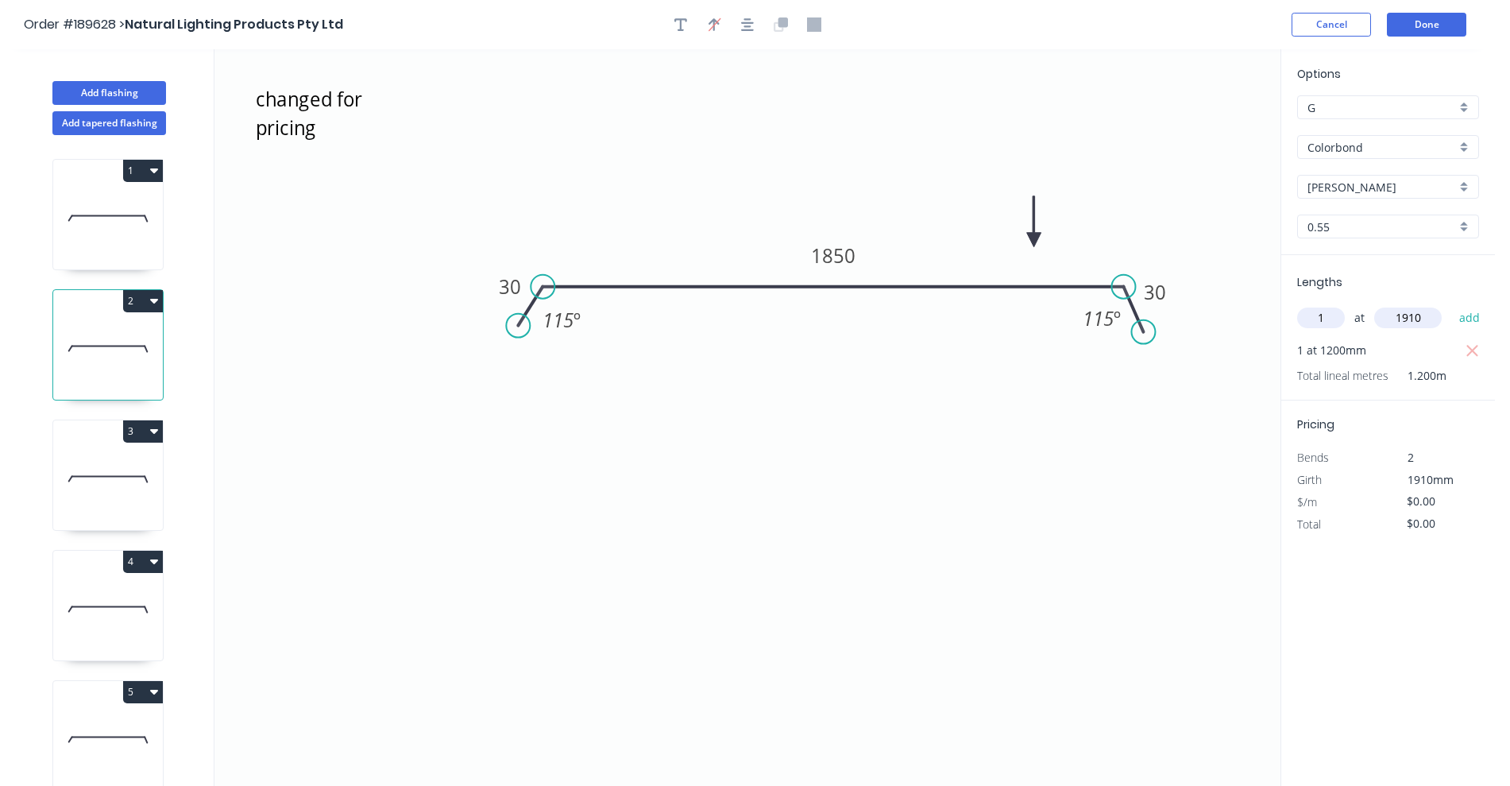
type input "1910"
click at [1452, 304] on button "add" at bounding box center [1470, 317] width 37 height 27
click at [1470, 350] on icon "button" at bounding box center [1473, 351] width 14 height 19
click at [838, 257] on tspan "1850" at bounding box center [833, 255] width 44 height 26
click at [856, 159] on icon "changed for pricing 30 1140 30 115 º 115 º" at bounding box center [748, 417] width 1066 height 737
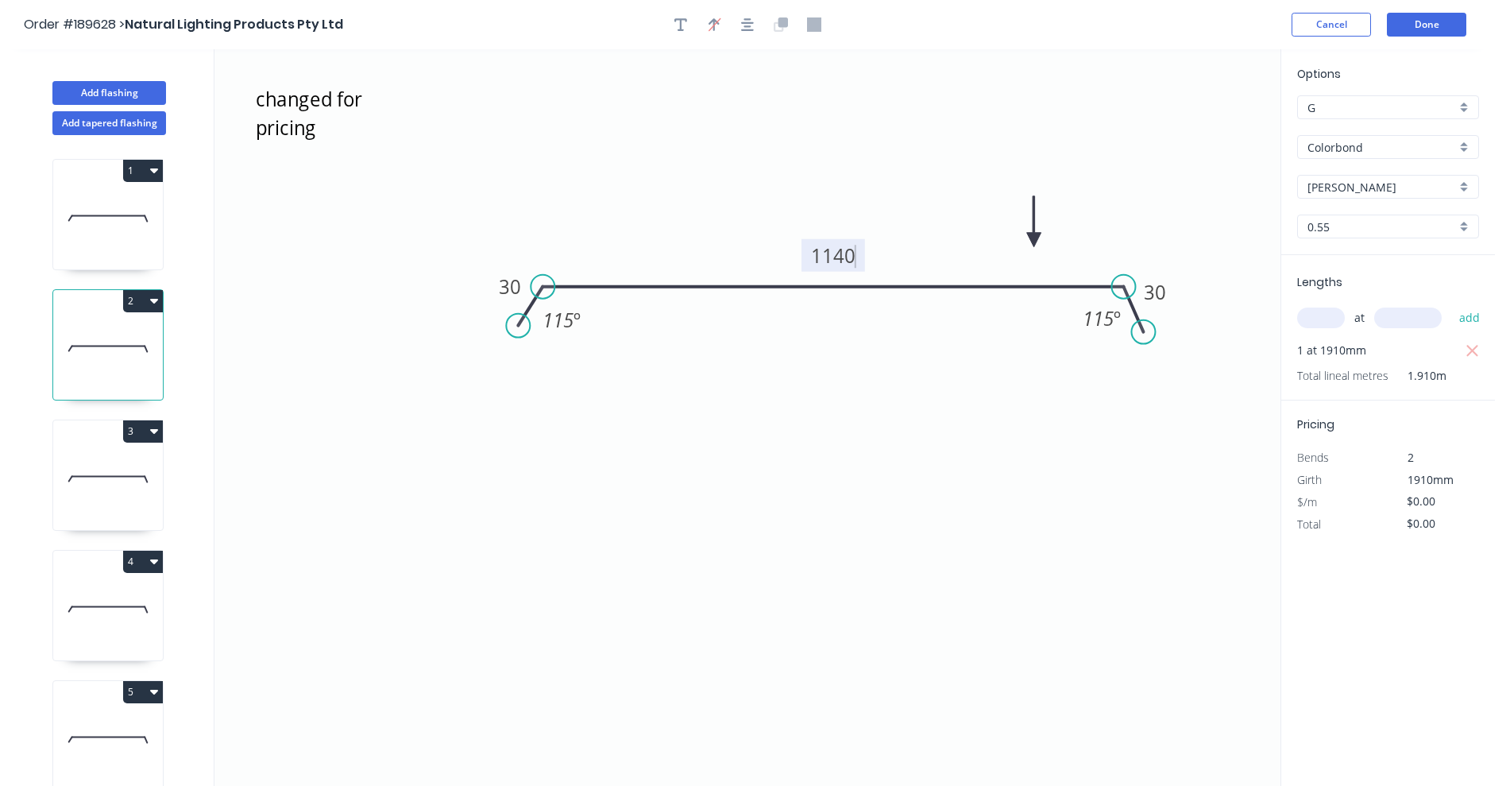
type input "$28.56"
type input "$54.55"
click at [118, 489] on icon at bounding box center [108, 479] width 110 height 102
type input "$0.00"
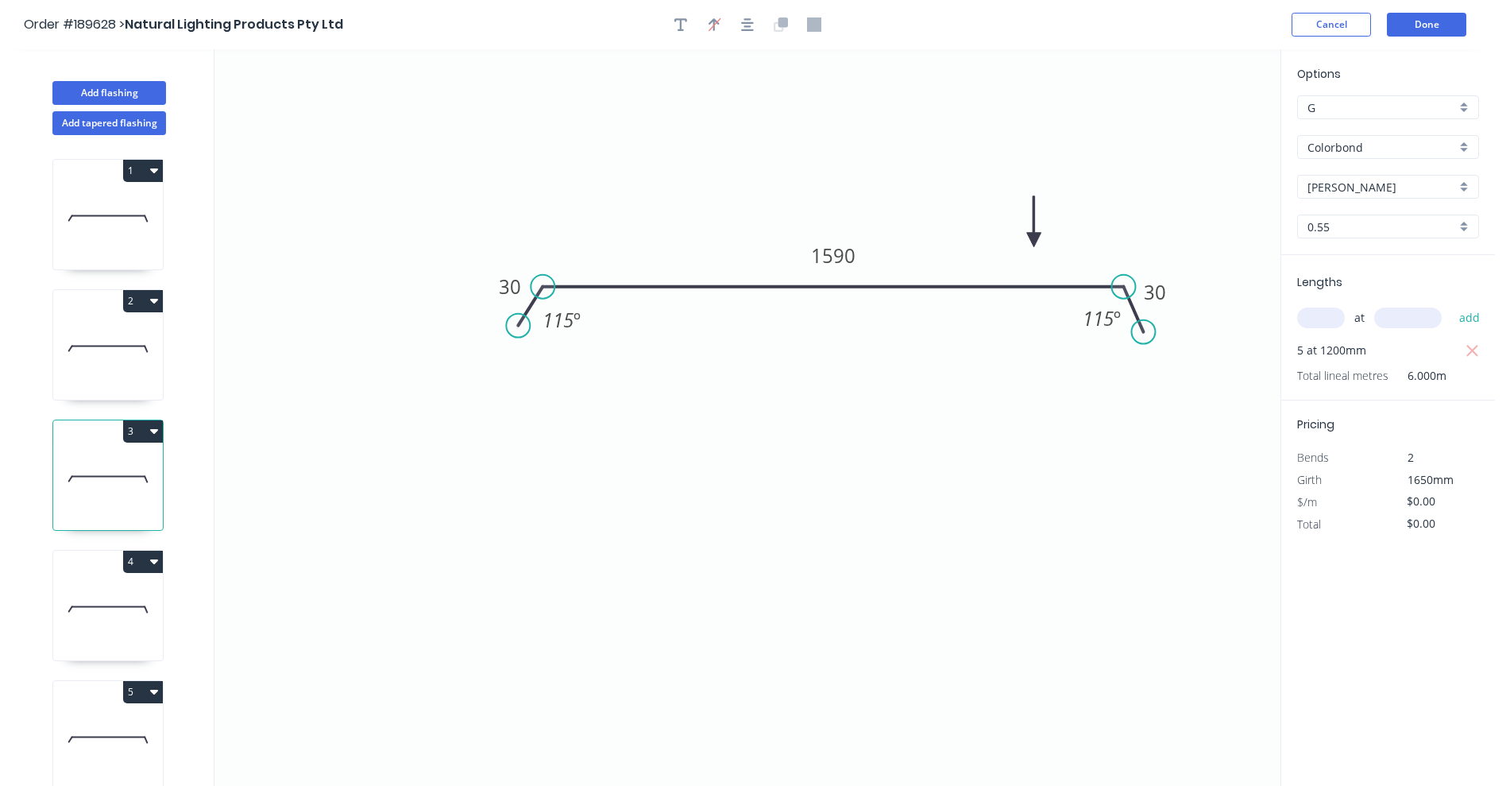
click at [1321, 313] on input "text" at bounding box center [1321, 317] width 48 height 21
type input "5"
type input "1650"
click at [1452, 304] on button "add" at bounding box center [1470, 317] width 37 height 27
drag, startPoint x: 1468, startPoint y: 350, endPoint x: 922, endPoint y: 325, distance: 546.4
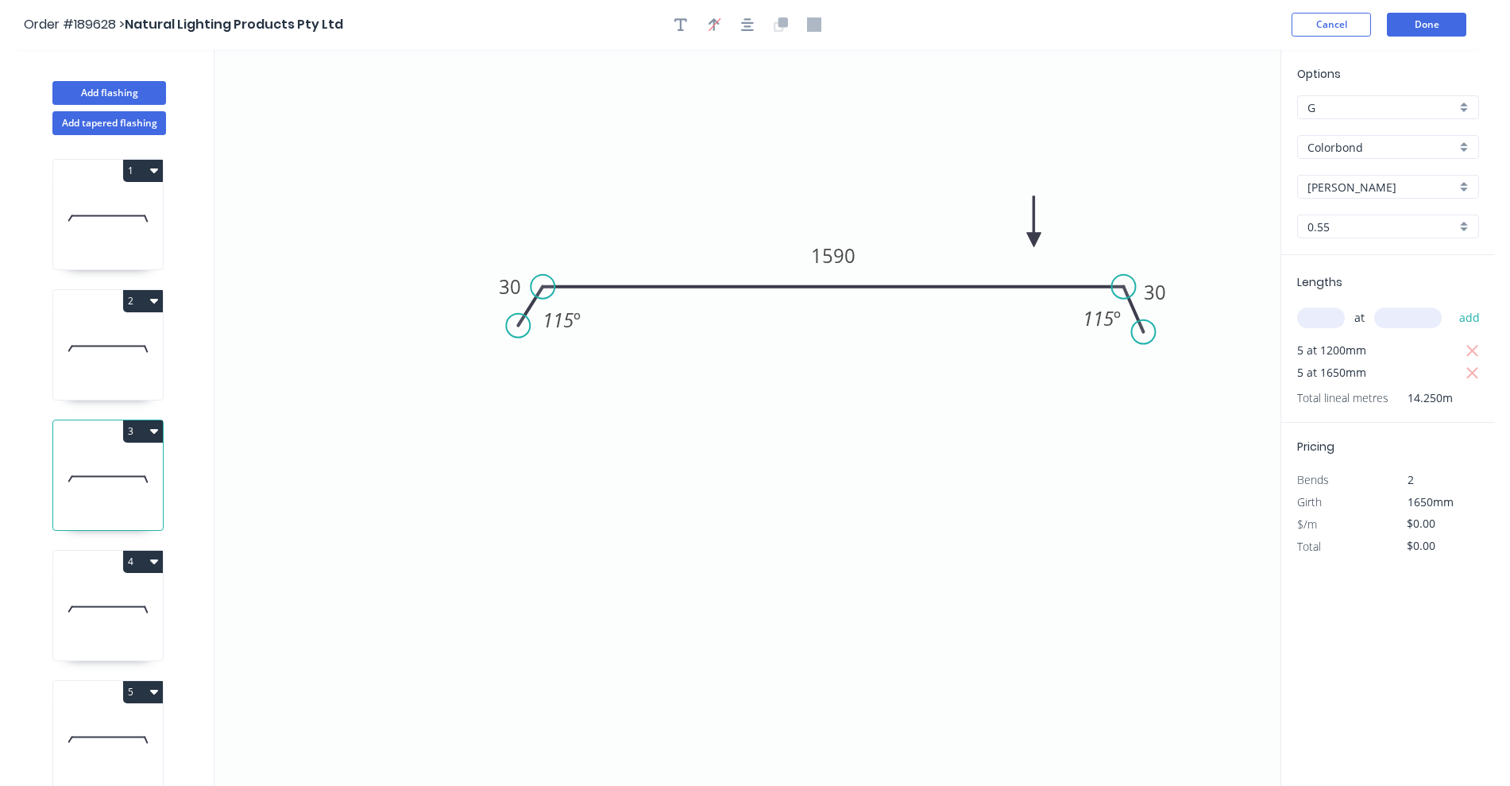
click at [1469, 350] on icon "button" at bounding box center [1473, 351] width 14 height 19
click at [842, 255] on tspan "1590" at bounding box center [833, 255] width 44 height 26
click at [689, 33] on div at bounding box center [747, 25] width 167 height 24
type input "$28.56"
type input "$235.62"
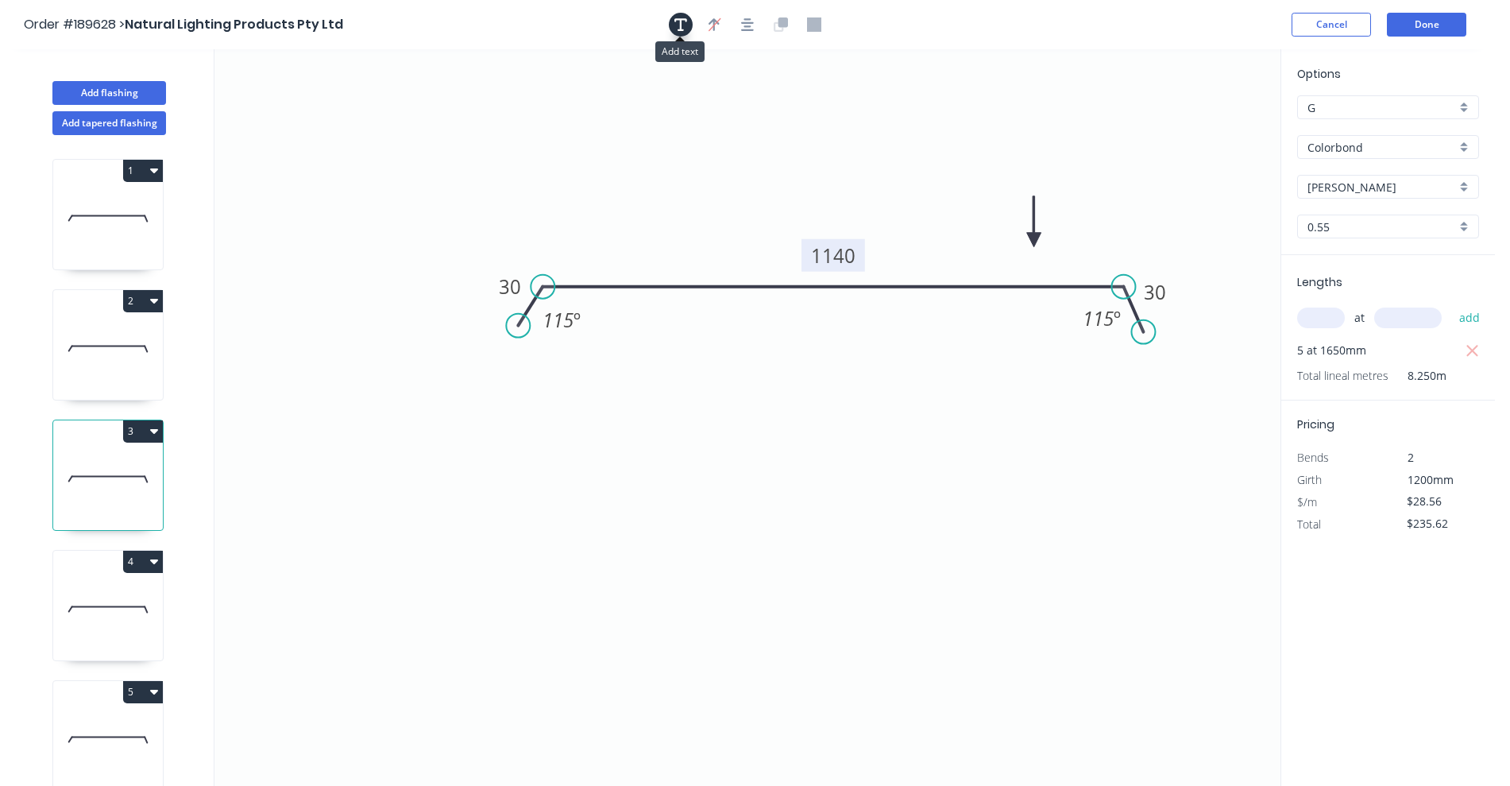
click at [683, 25] on icon "button" at bounding box center [681, 24] width 13 height 14
click at [309, 106] on textarea at bounding box center [317, 112] width 129 height 59
click at [387, 553] on icon "changed for pricing 30 1140 30 115 º 115 º" at bounding box center [748, 417] width 1066 height 737
type textarea "changed for pricing"
click at [107, 599] on icon at bounding box center [108, 610] width 110 height 102
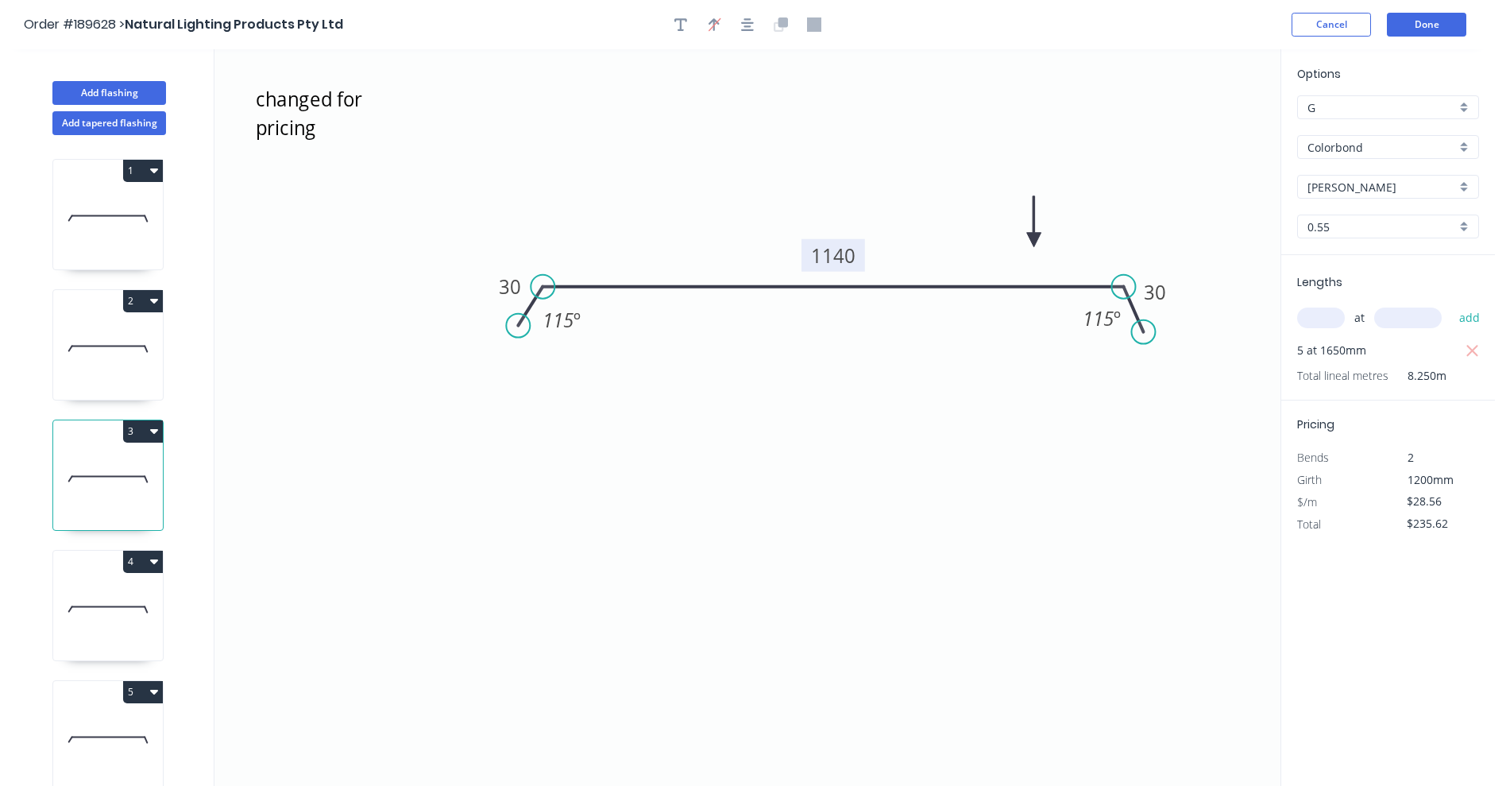
type input "$0.00"
click at [1325, 315] on input "text" at bounding box center [1321, 317] width 48 height 21
type input "5"
click at [1452, 304] on button "add" at bounding box center [1470, 317] width 37 height 27
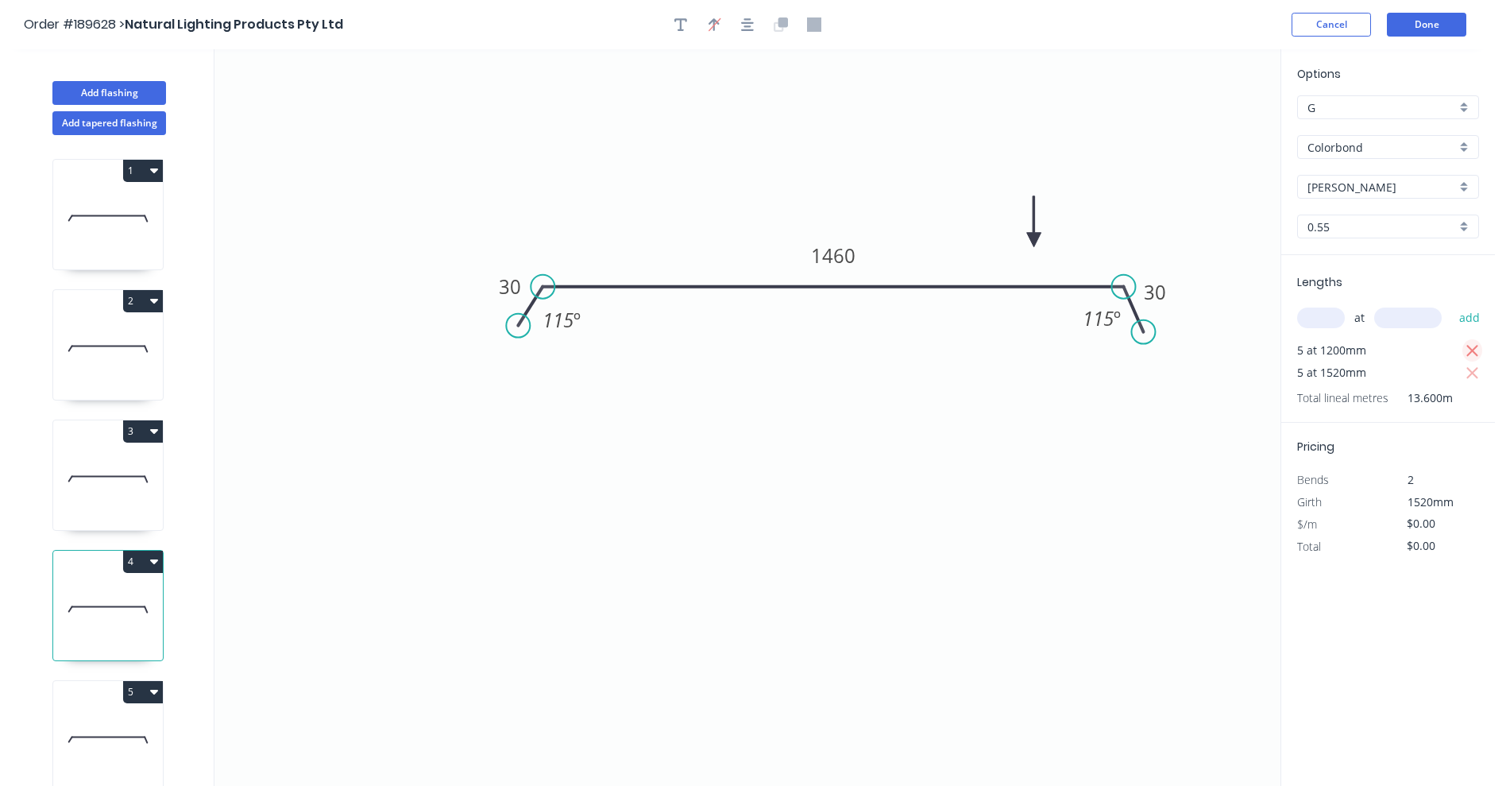
click at [1474, 350] on icon "button" at bounding box center [1473, 351] width 12 height 12
click at [830, 260] on tspan "1460" at bounding box center [833, 255] width 44 height 26
click at [683, 10] on header "Order #189628 > Natural Lighting Products Pty Ltd Cancel Done" at bounding box center [747, 24] width 1495 height 49
click at [681, 13] on button "button" at bounding box center [681, 25] width 24 height 24
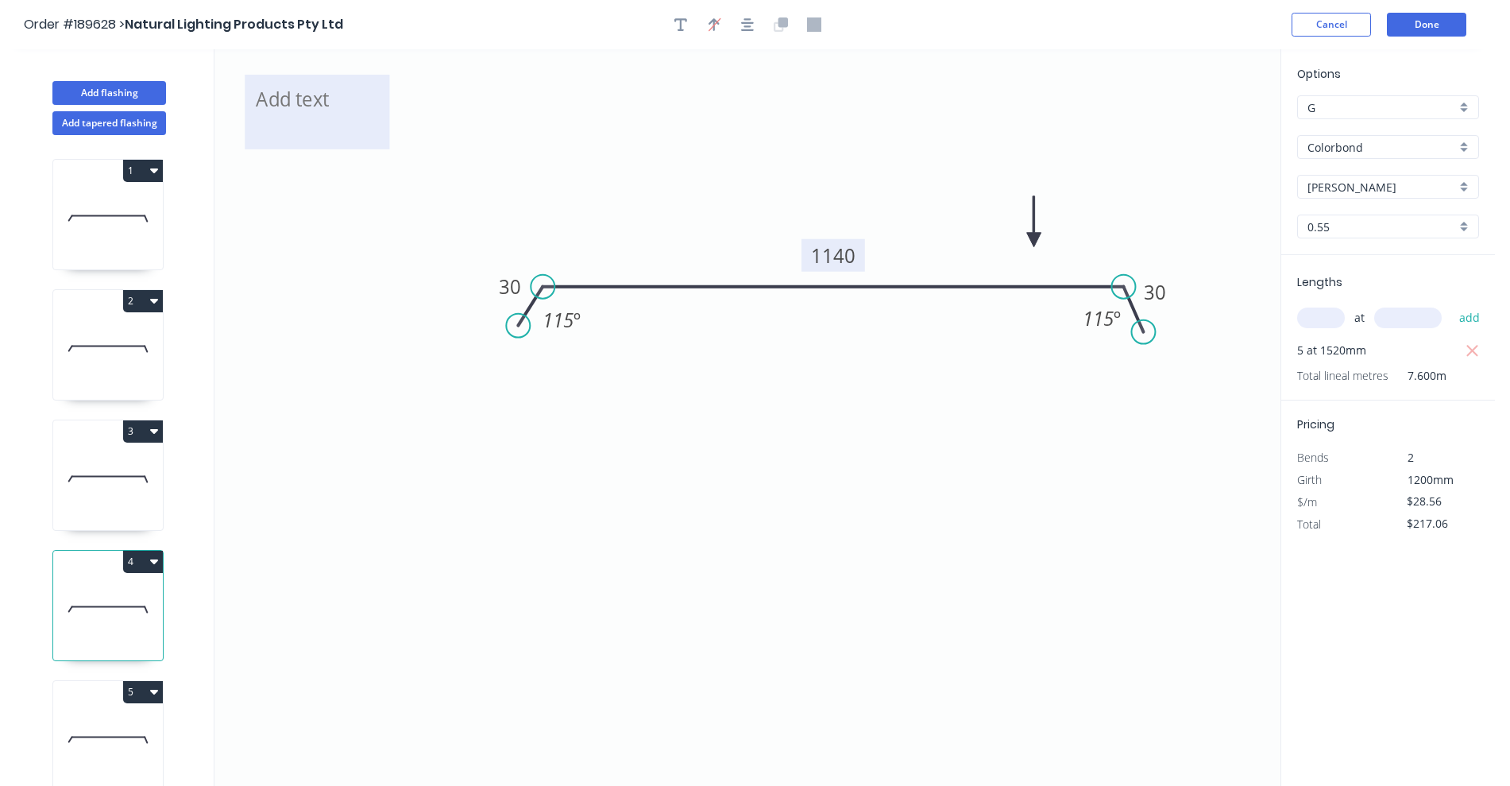
click at [301, 85] on textarea at bounding box center [317, 112] width 129 height 59
click at [451, 227] on icon "cchanged for pricing 30 1140 30 115 º 115 º" at bounding box center [748, 417] width 1066 height 737
click at [1433, 25] on button "Done" at bounding box center [1426, 25] width 79 height 24
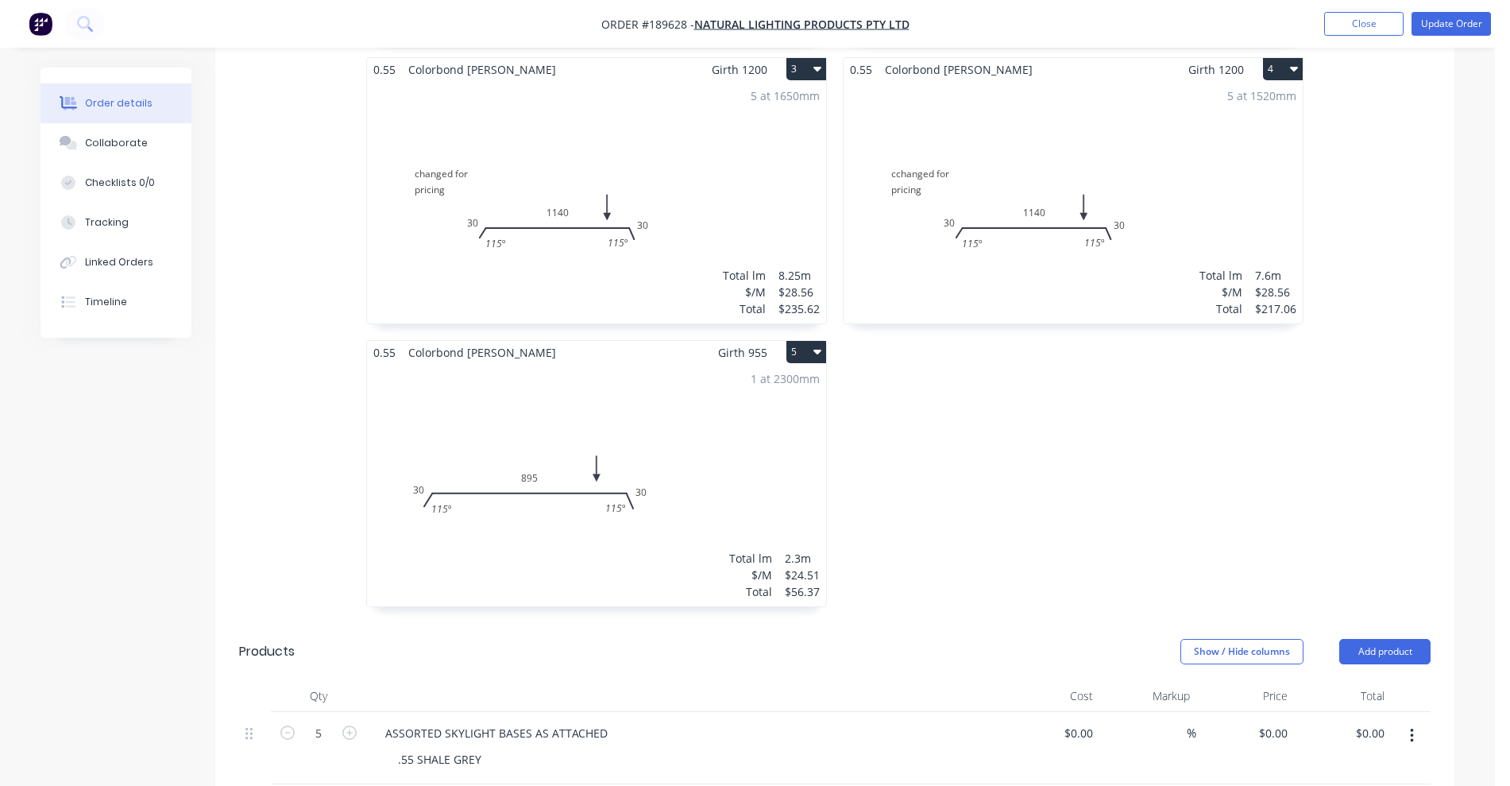
scroll to position [993, 0]
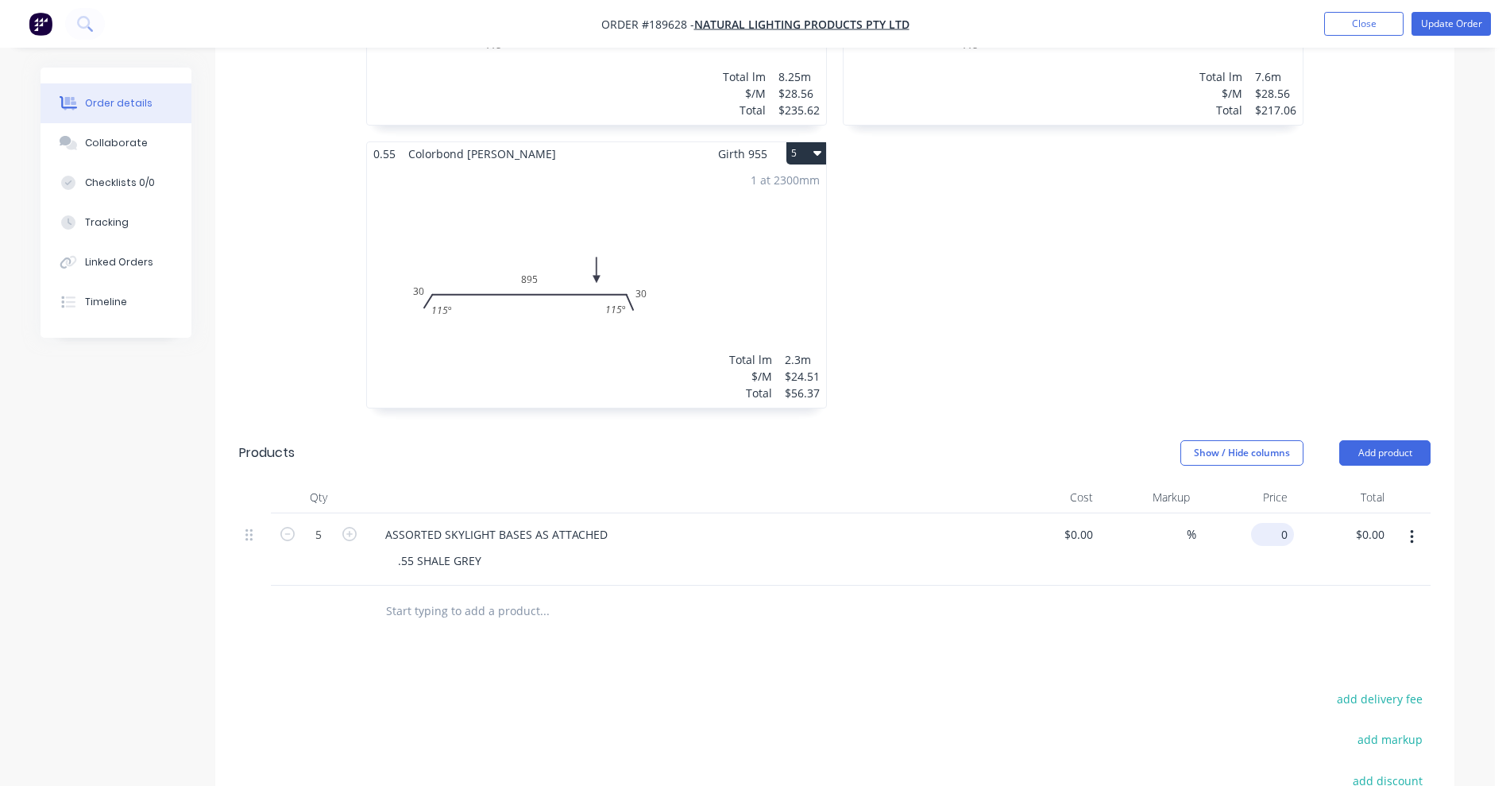
click at [1267, 519] on div "0 $0.00" at bounding box center [1246, 549] width 98 height 72
click at [1212, 331] on div "0.55 Colorbond Shale Grey Girth 1200 2 changed for pricing 30 1140 30 115 º 115…" at bounding box center [1073, 0] width 477 height 849
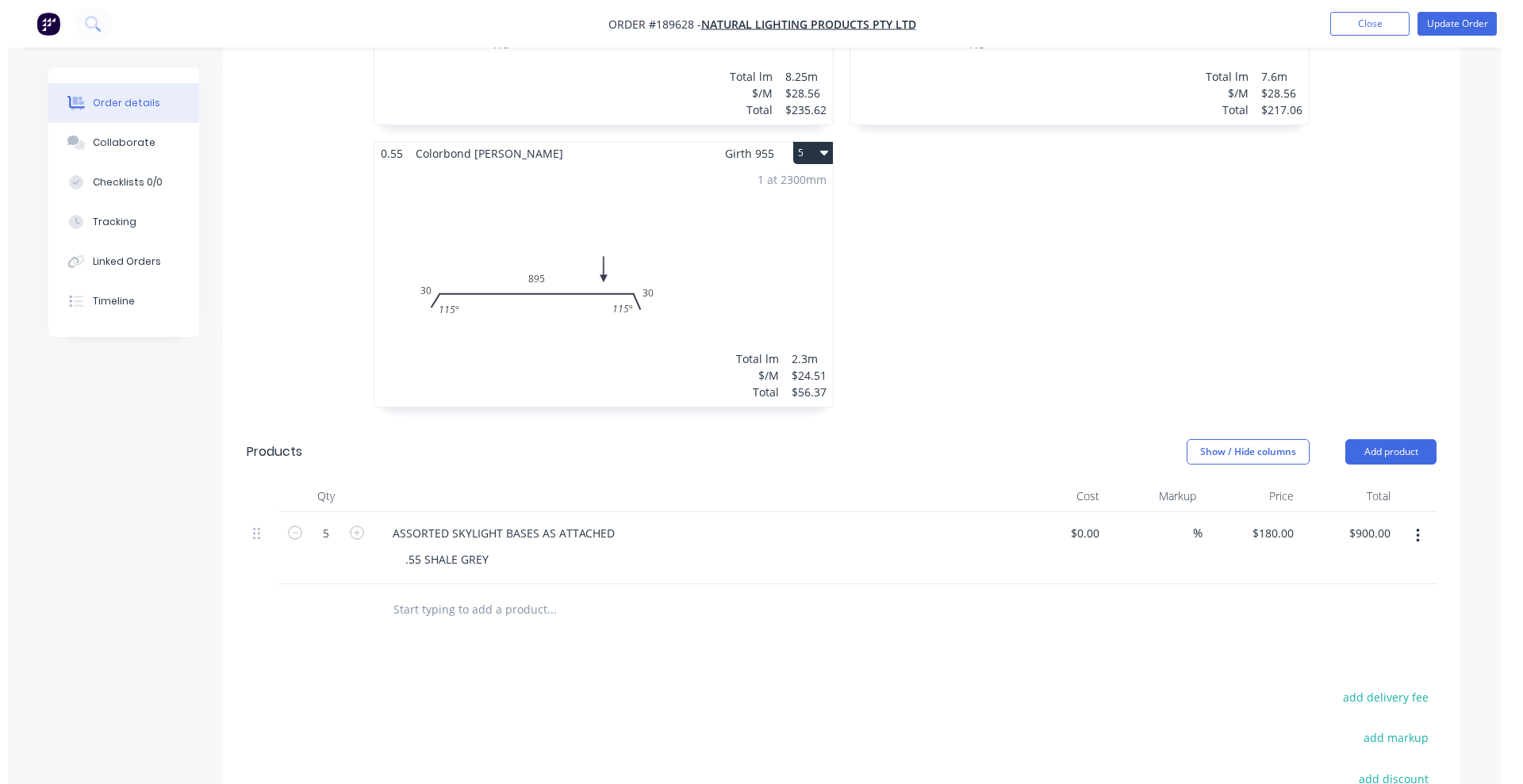
scroll to position [1225, 0]
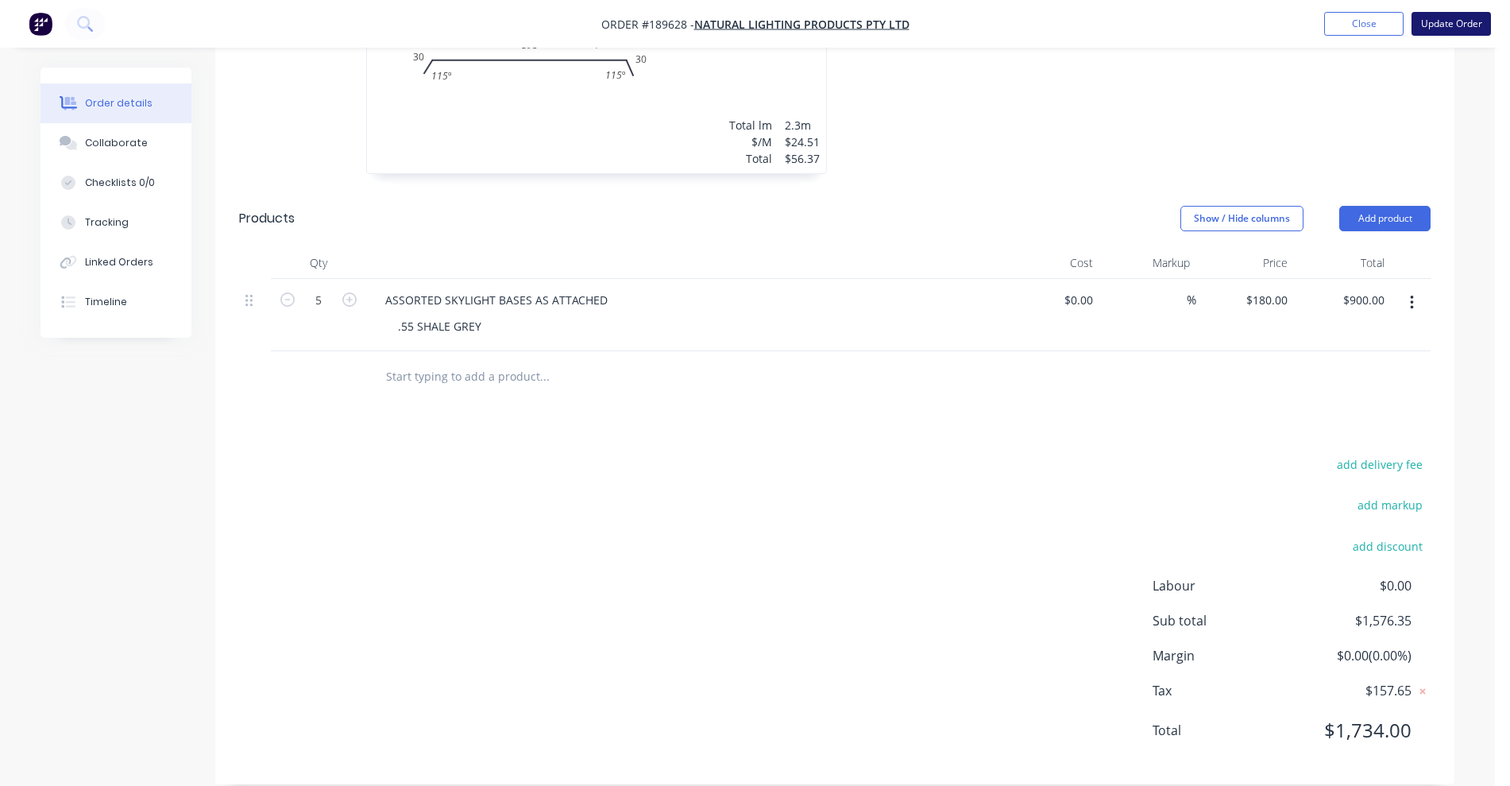
click at [1444, 13] on button "Update Order" at bounding box center [1451, 24] width 79 height 24
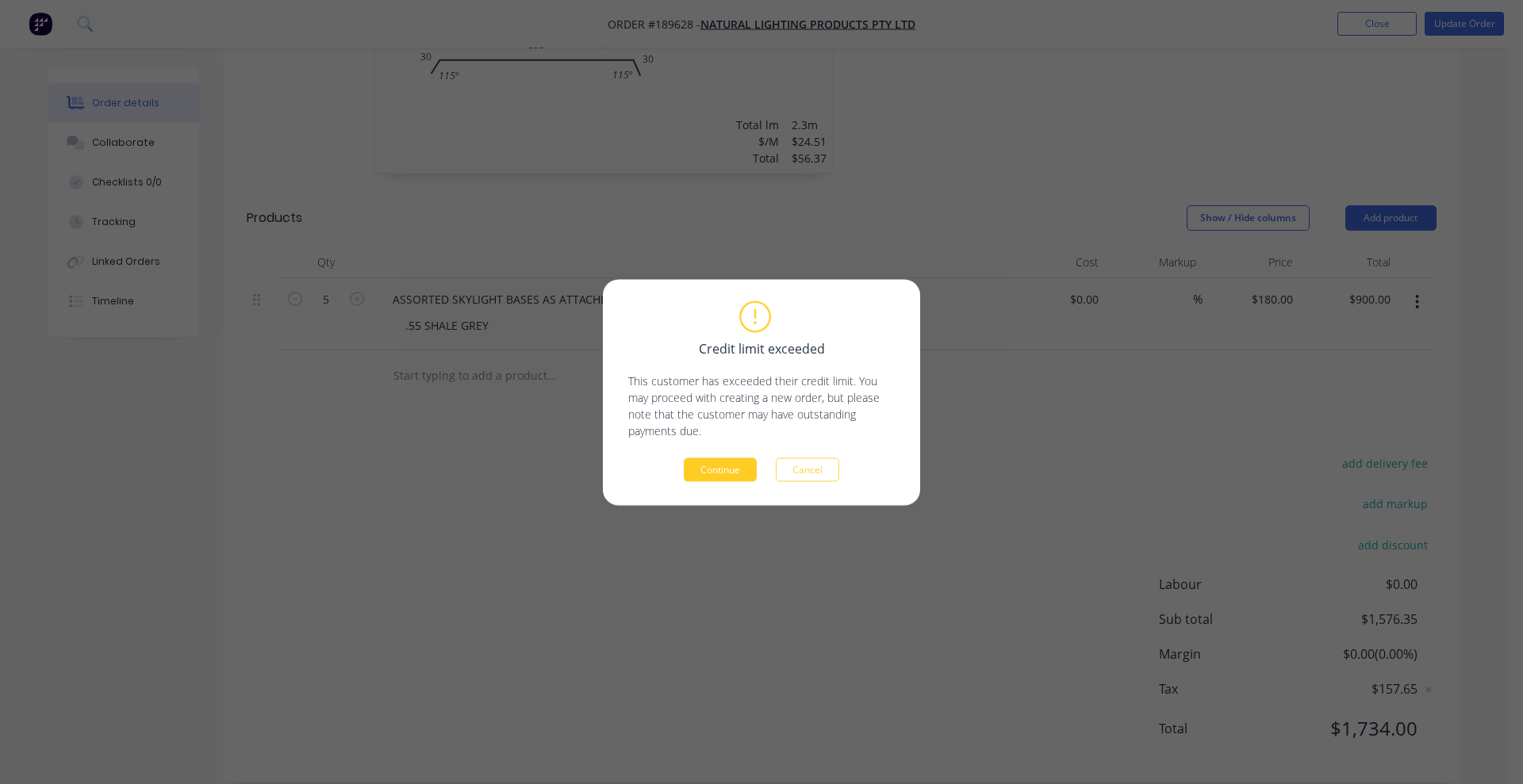
click at [754, 478] on button "Continue" at bounding box center [720, 469] width 73 height 24
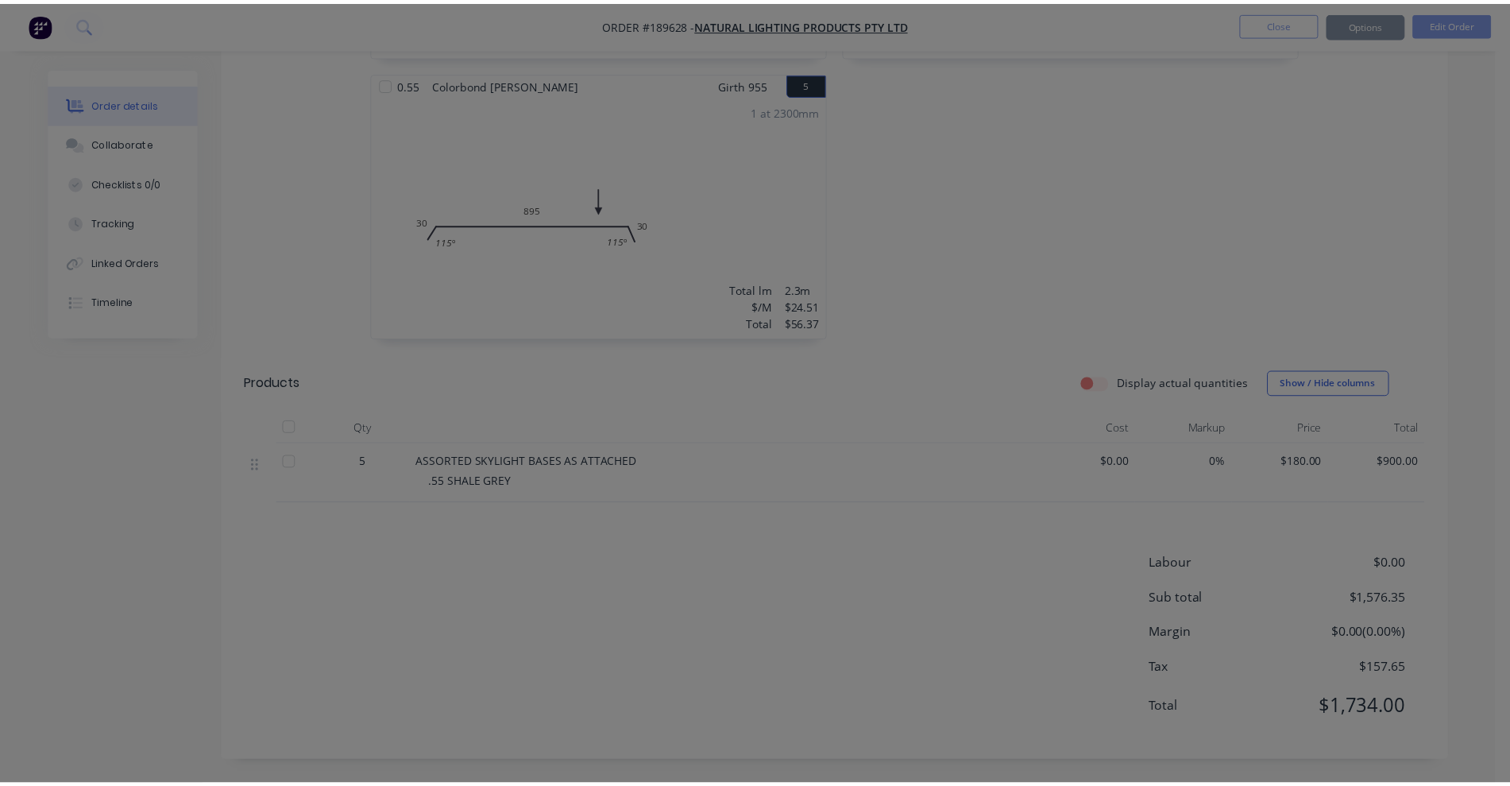
scroll to position [1009, 0]
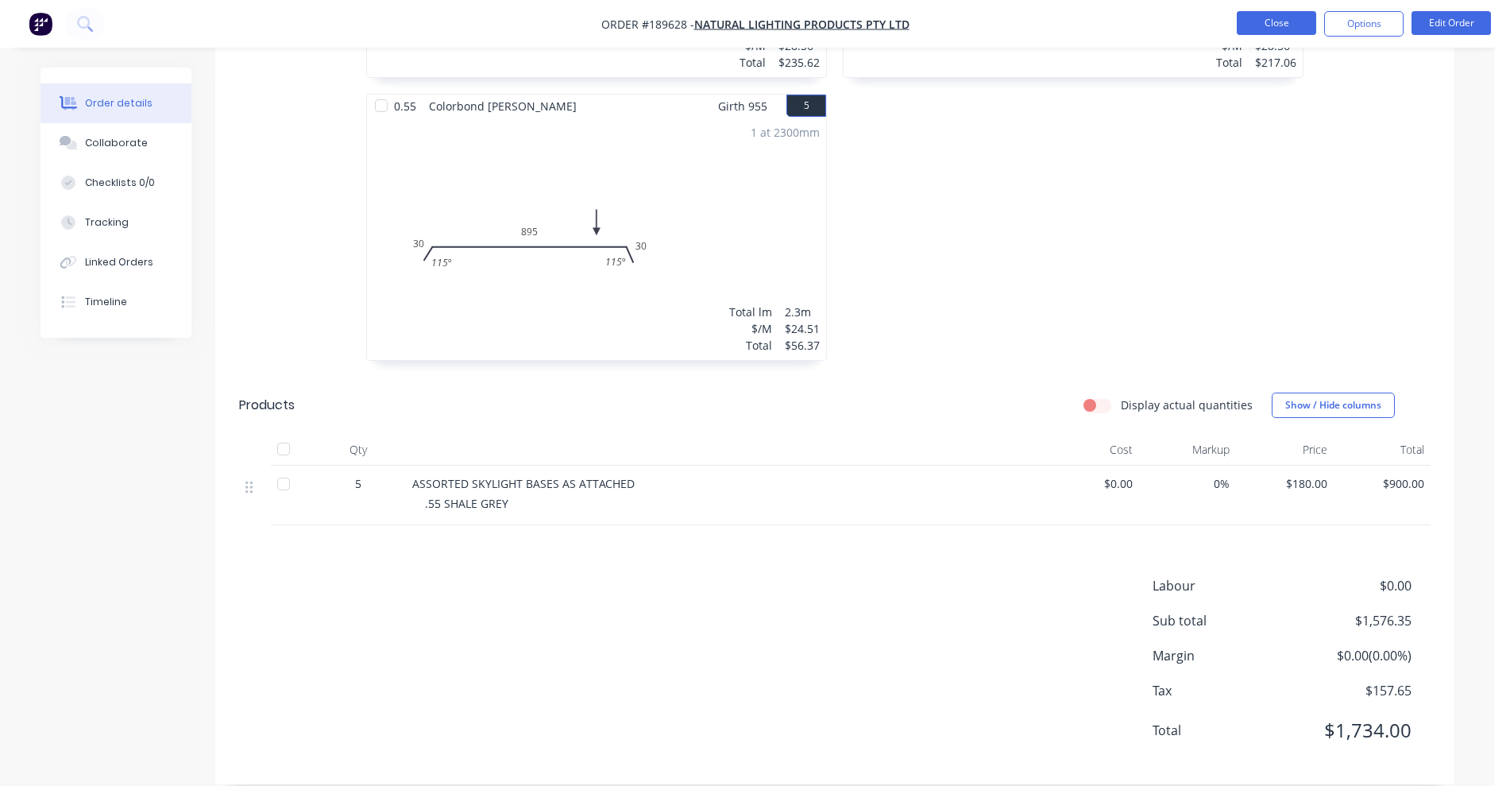
click at [1264, 19] on button "Close" at bounding box center [1276, 23] width 79 height 24
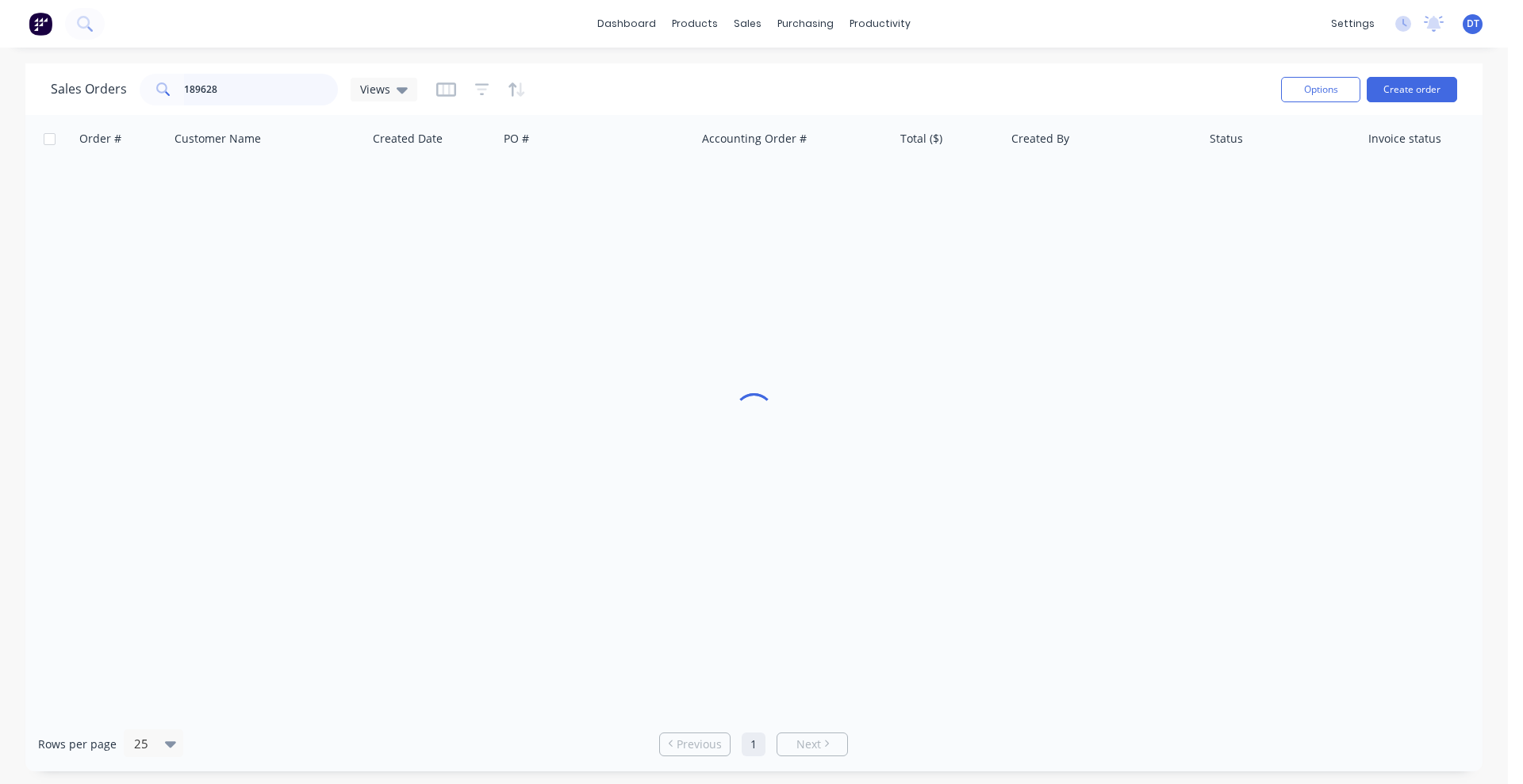
drag, startPoint x: 186, startPoint y: 92, endPoint x: 45, endPoint y: 94, distance: 141.0
click at [45, 94] on div "Sales Orders 189628 Views Options Create order" at bounding box center [754, 90] width 1457 height 52
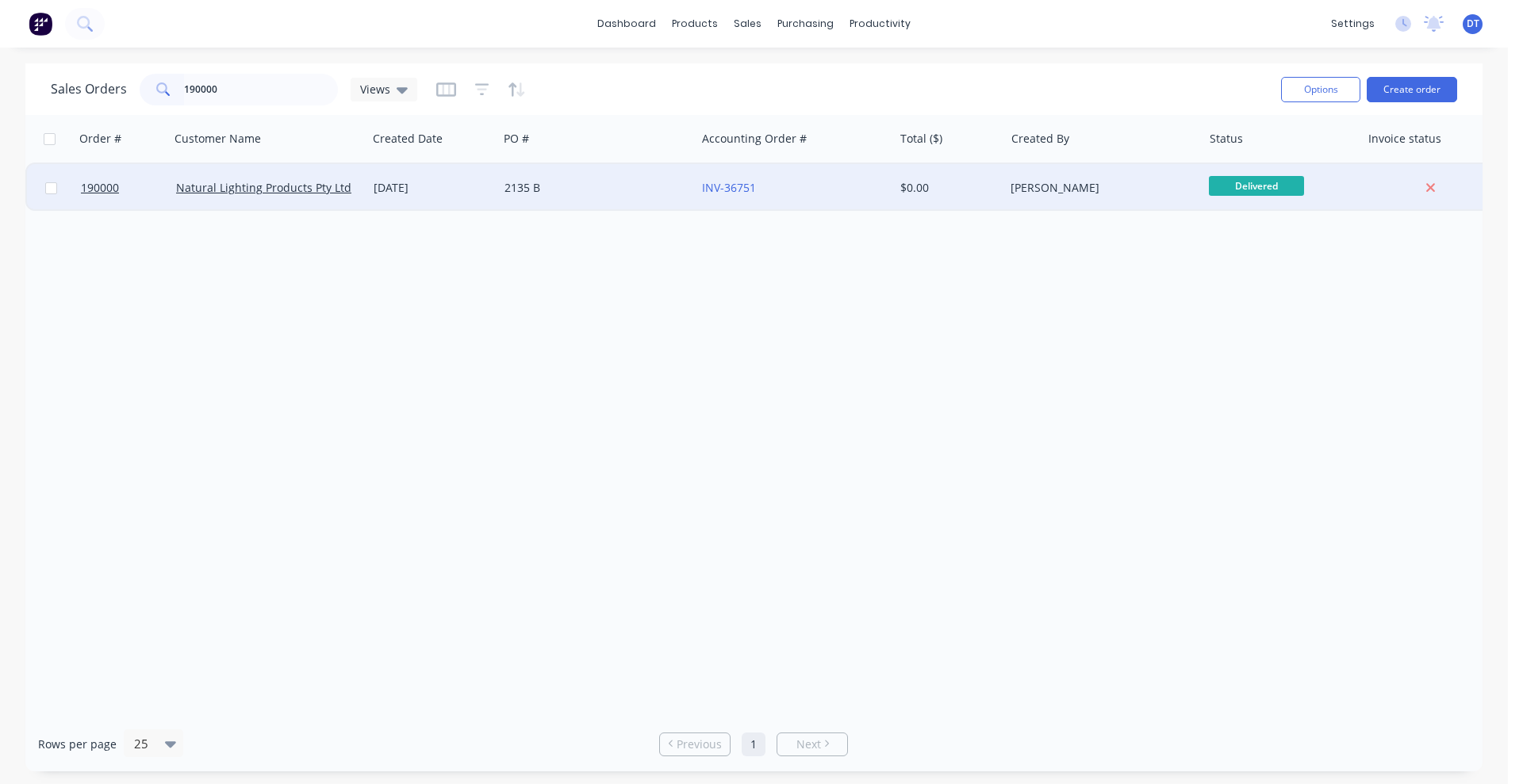
click at [583, 189] on div "2135 B" at bounding box center [592, 188] width 176 height 16
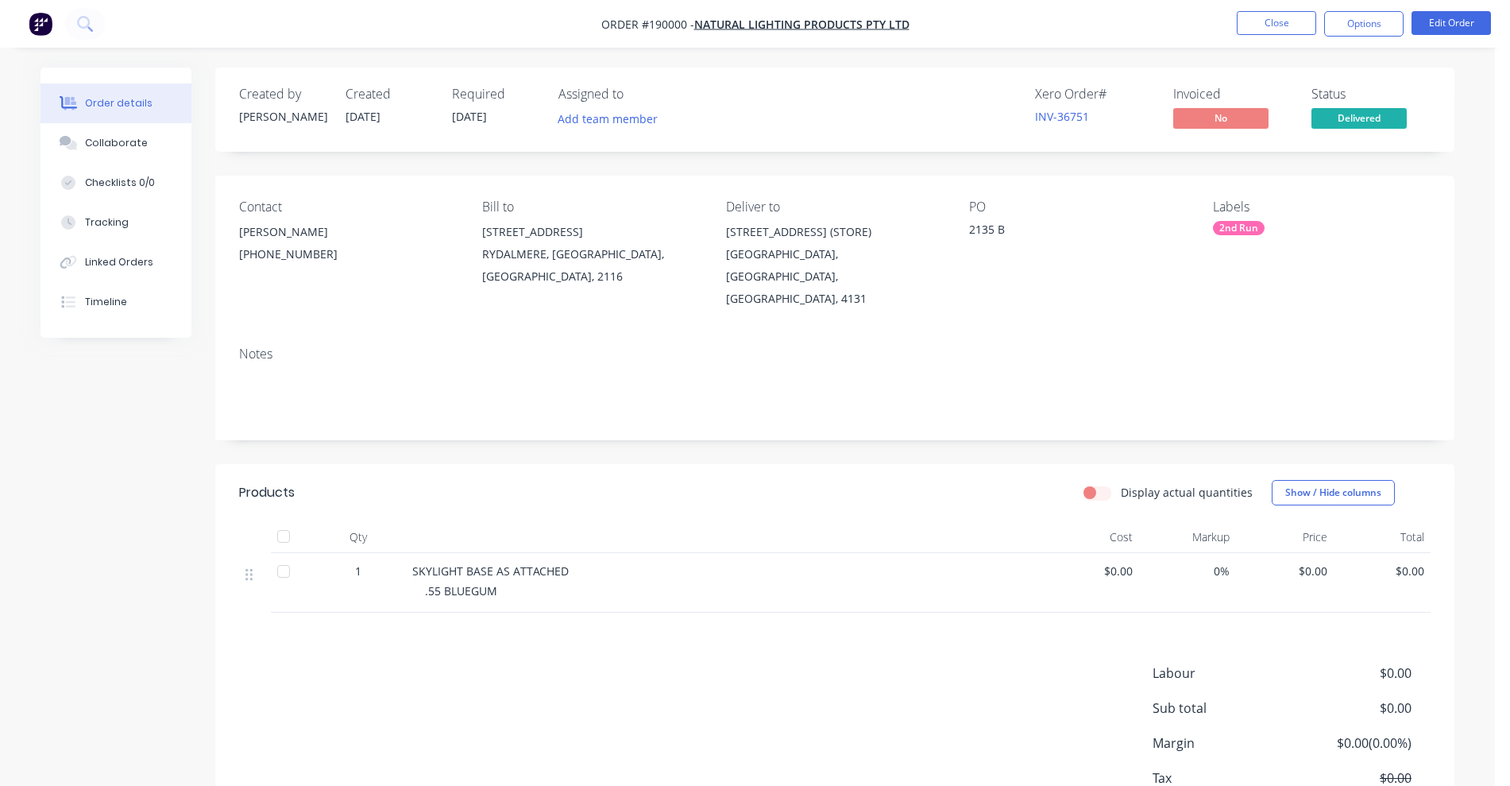
click at [1437, 8] on nav "Order #190000 - Natural Lighting Products Pty Ltd Close Options Edit Order" at bounding box center [755, 24] width 1510 height 48
click at [1454, 27] on button "Edit Order" at bounding box center [1451, 23] width 79 height 24
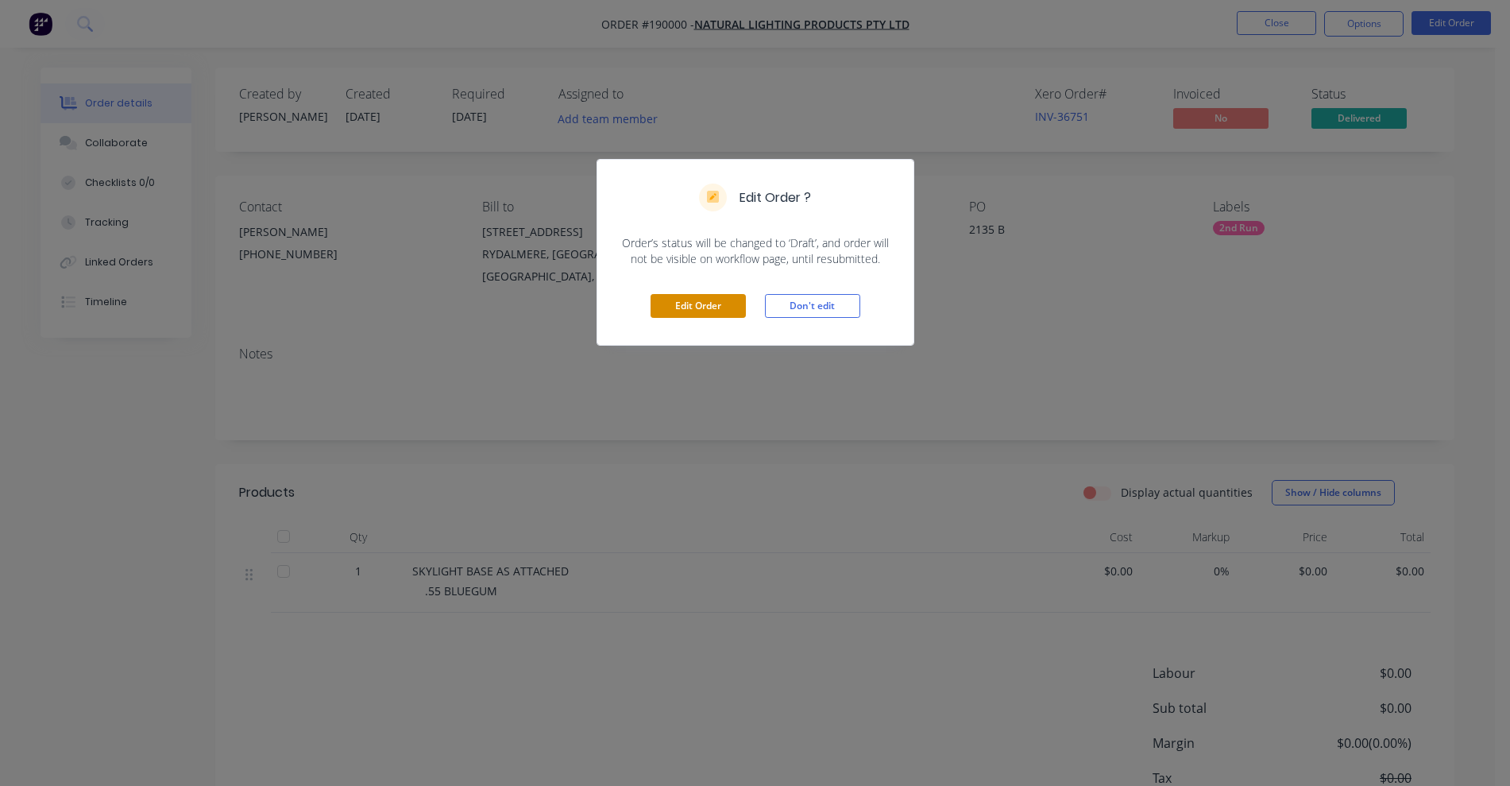
click at [700, 294] on button "Edit Order" at bounding box center [698, 306] width 95 height 24
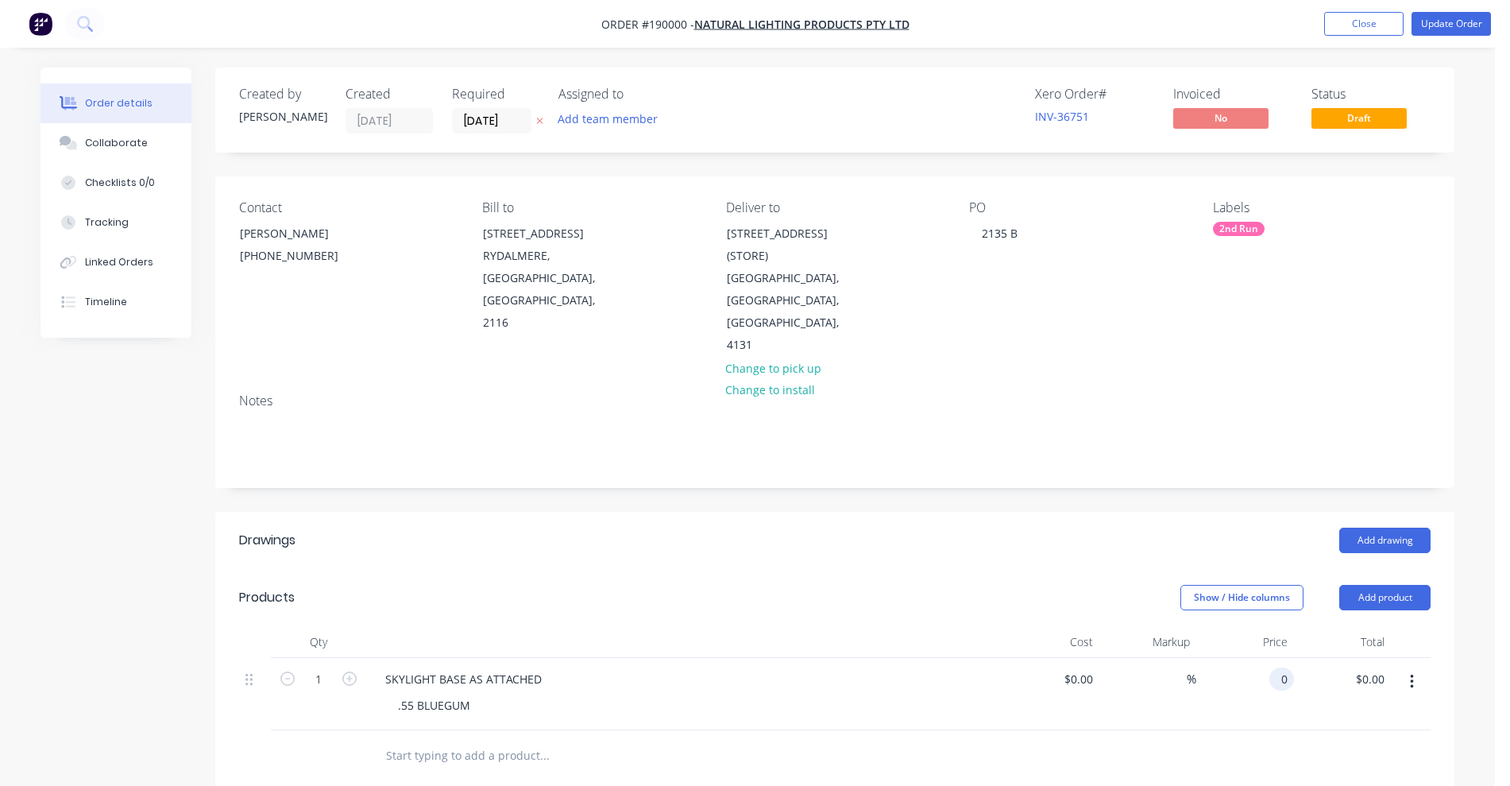
click at [1274, 667] on div "0 0" at bounding box center [1282, 678] width 25 height 23
click at [1059, 626] on div "Cost" at bounding box center [1051, 642] width 98 height 32
click at [1449, 25] on button "Update Order" at bounding box center [1451, 24] width 79 height 24
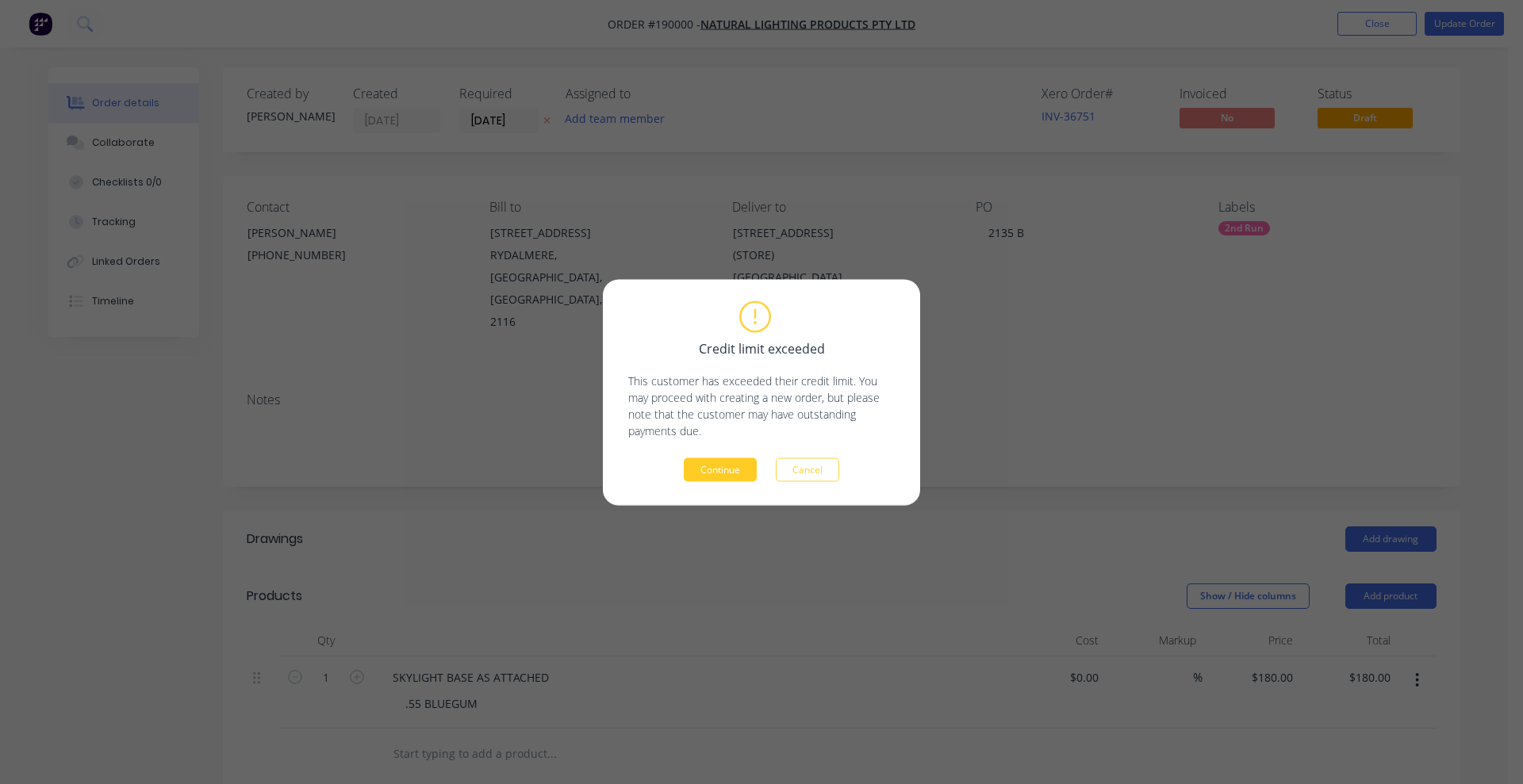
click at [731, 461] on button "Continue" at bounding box center [720, 469] width 73 height 24
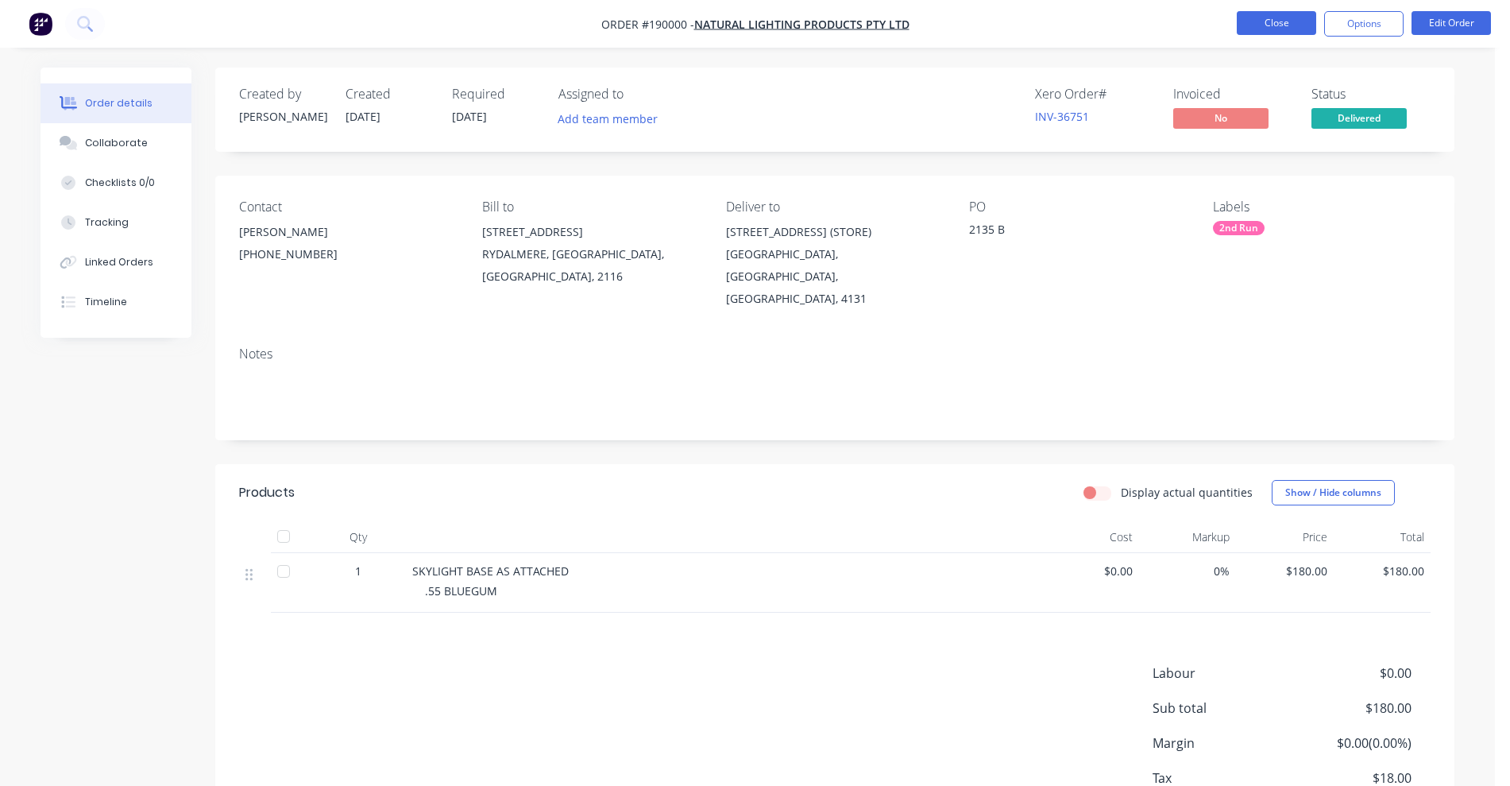
click at [1297, 25] on button "Close" at bounding box center [1276, 23] width 79 height 24
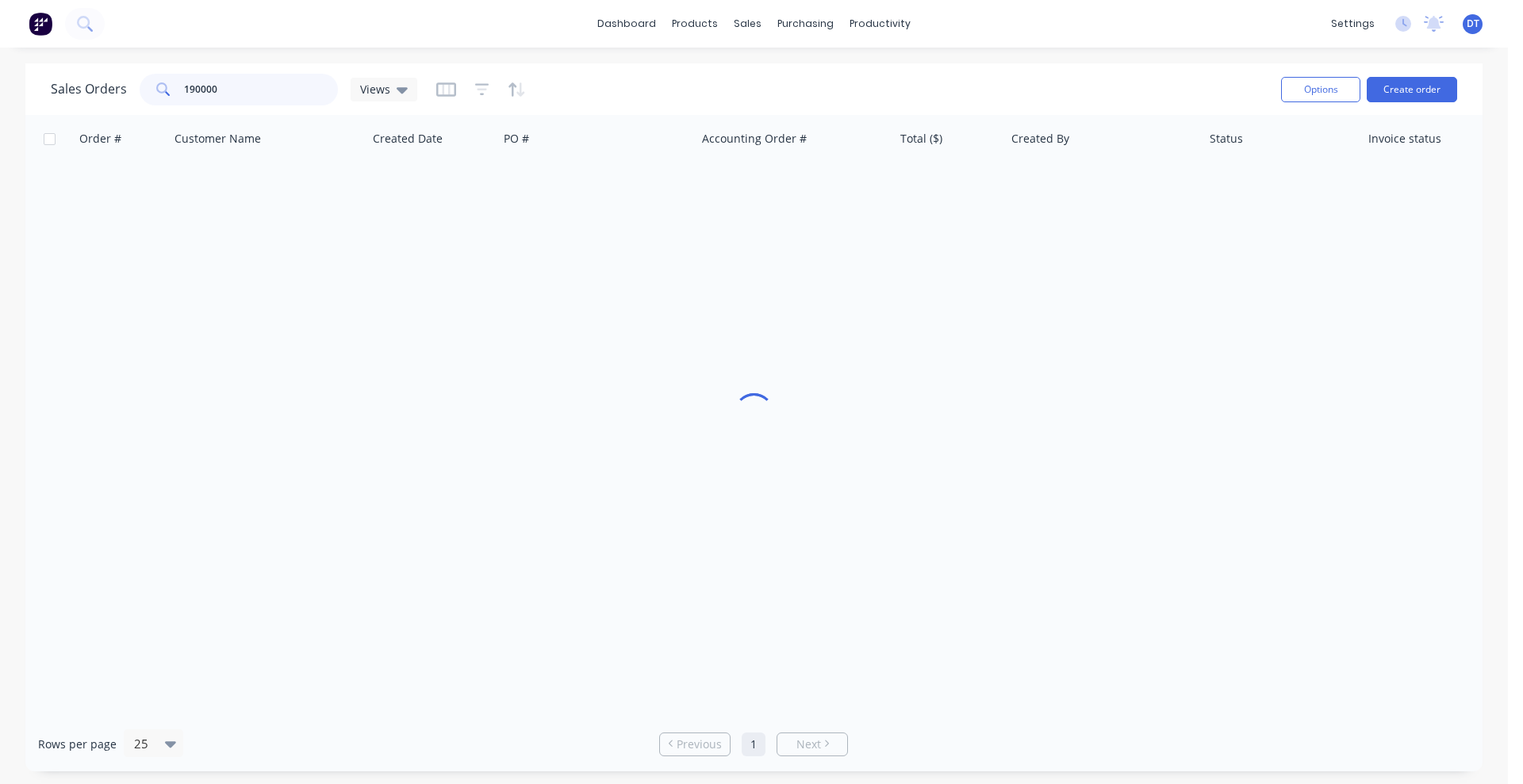
drag, startPoint x: 160, startPoint y: 87, endPoint x: 94, endPoint y: 87, distance: 66.0
click at [94, 87] on div "Sales Orders 190000 Views" at bounding box center [234, 90] width 366 height 32
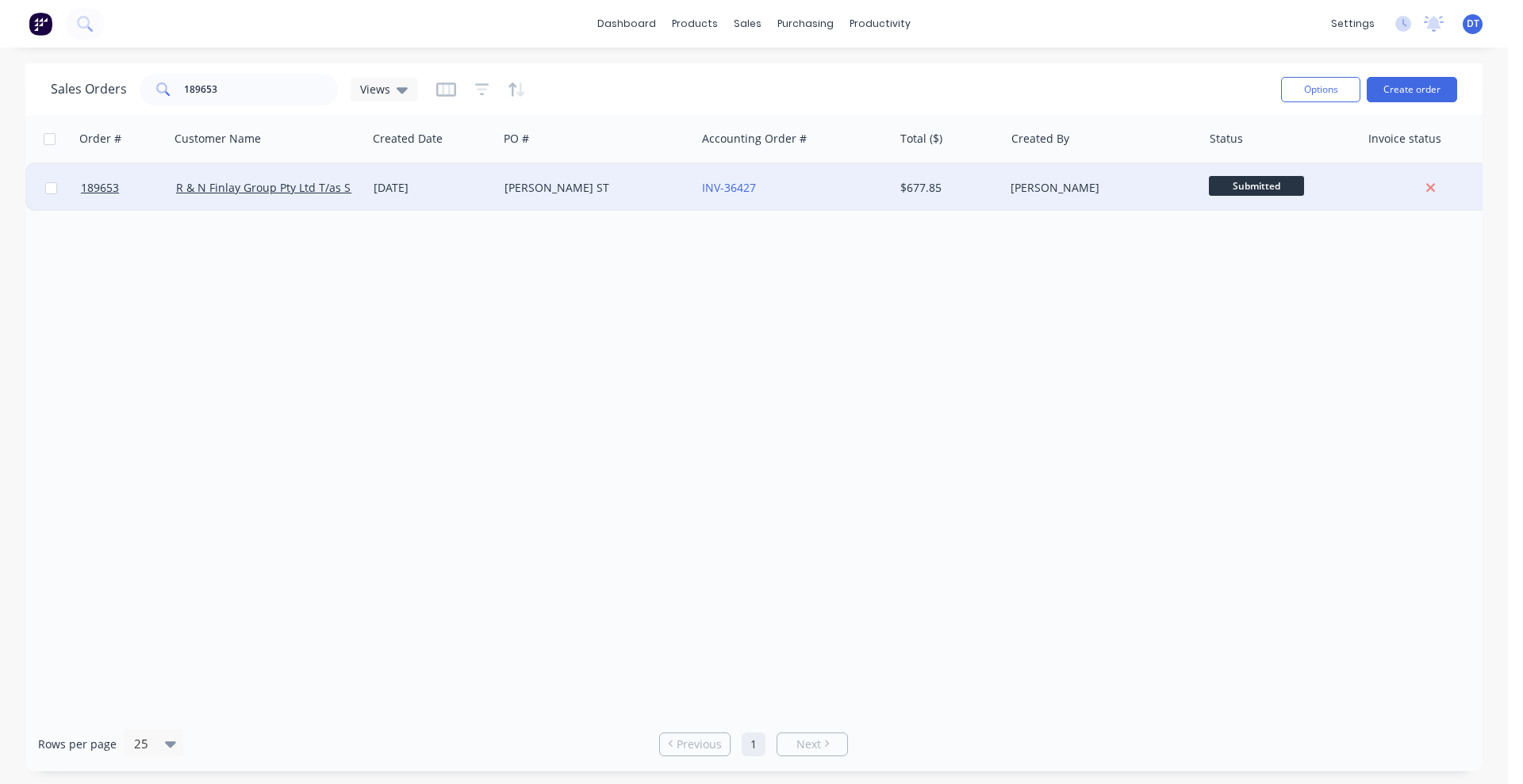
click at [667, 190] on div "[PERSON_NAME] ST" at bounding box center [592, 188] width 176 height 16
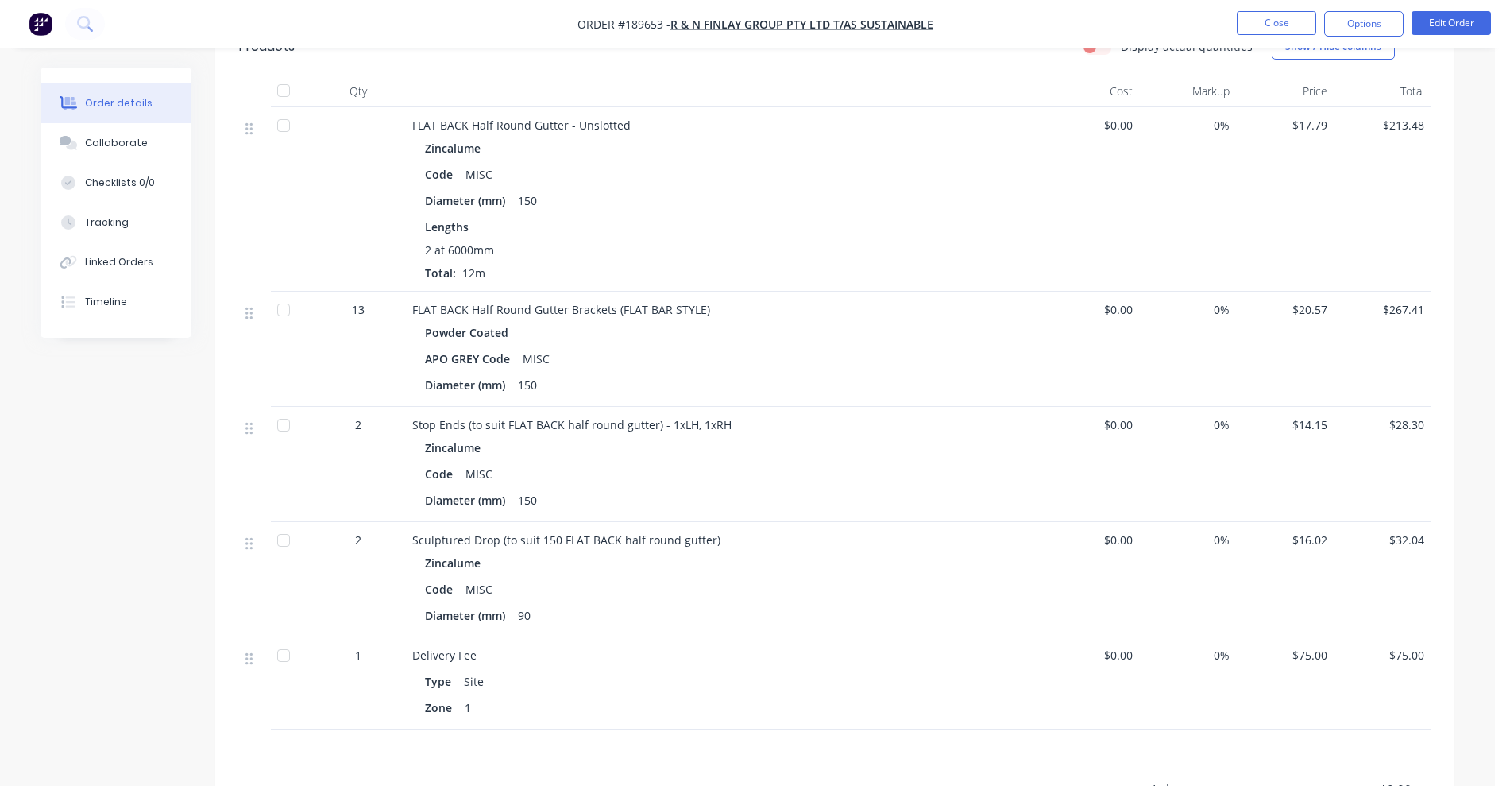
scroll to position [397, 0]
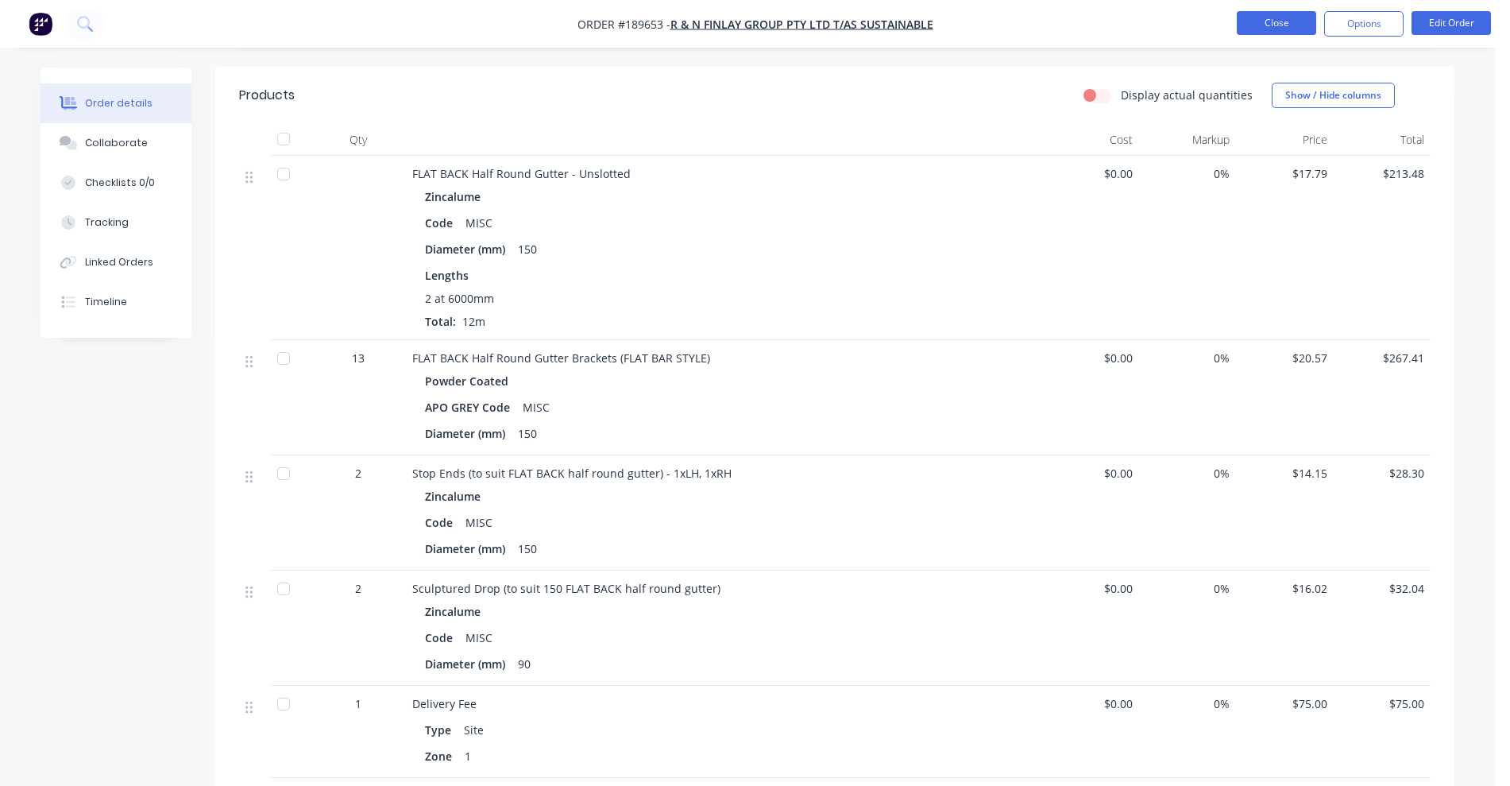
click at [1247, 27] on button "Close" at bounding box center [1276, 23] width 79 height 24
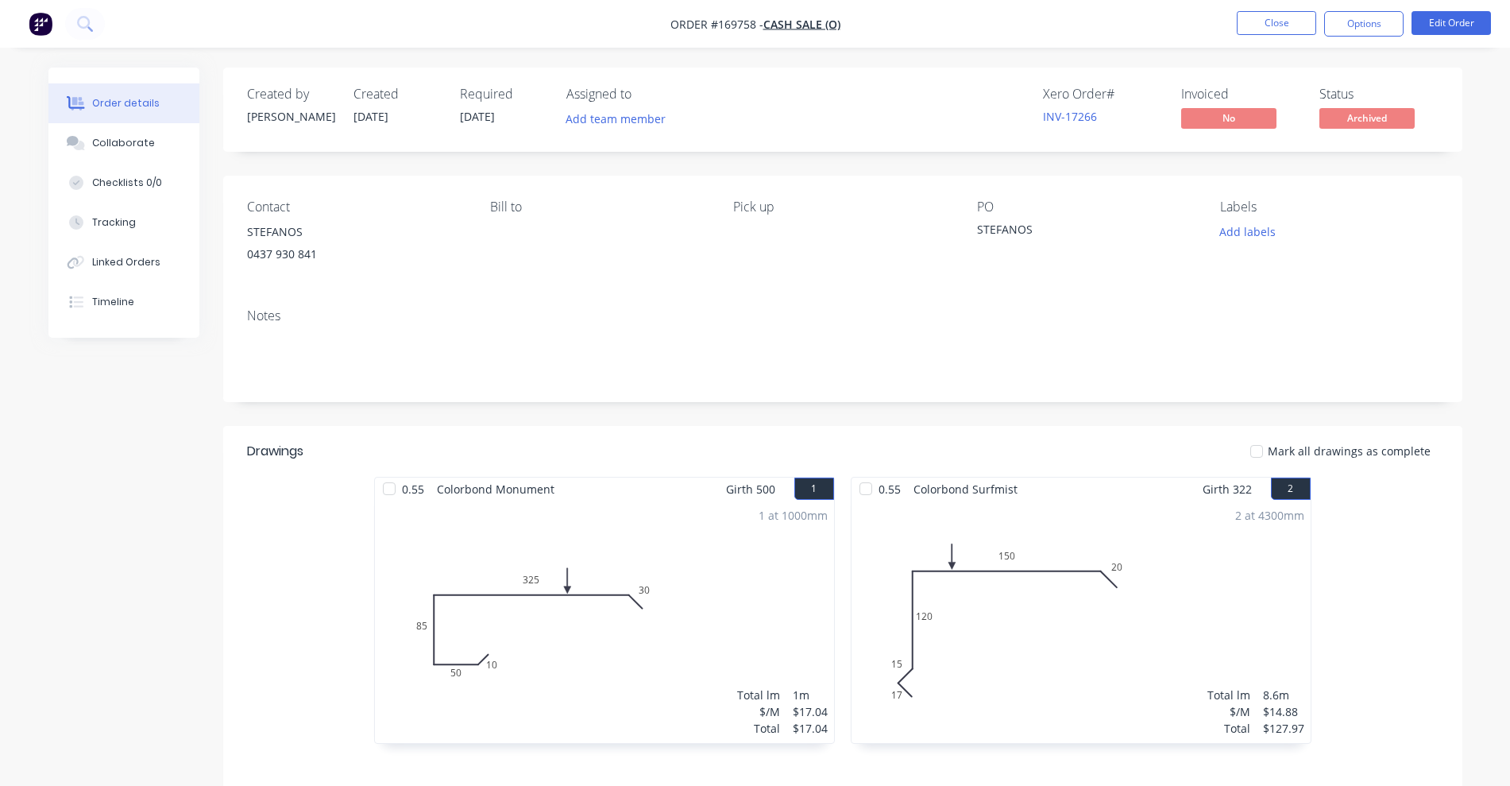
click at [1270, 28] on button "Close" at bounding box center [1276, 23] width 79 height 24
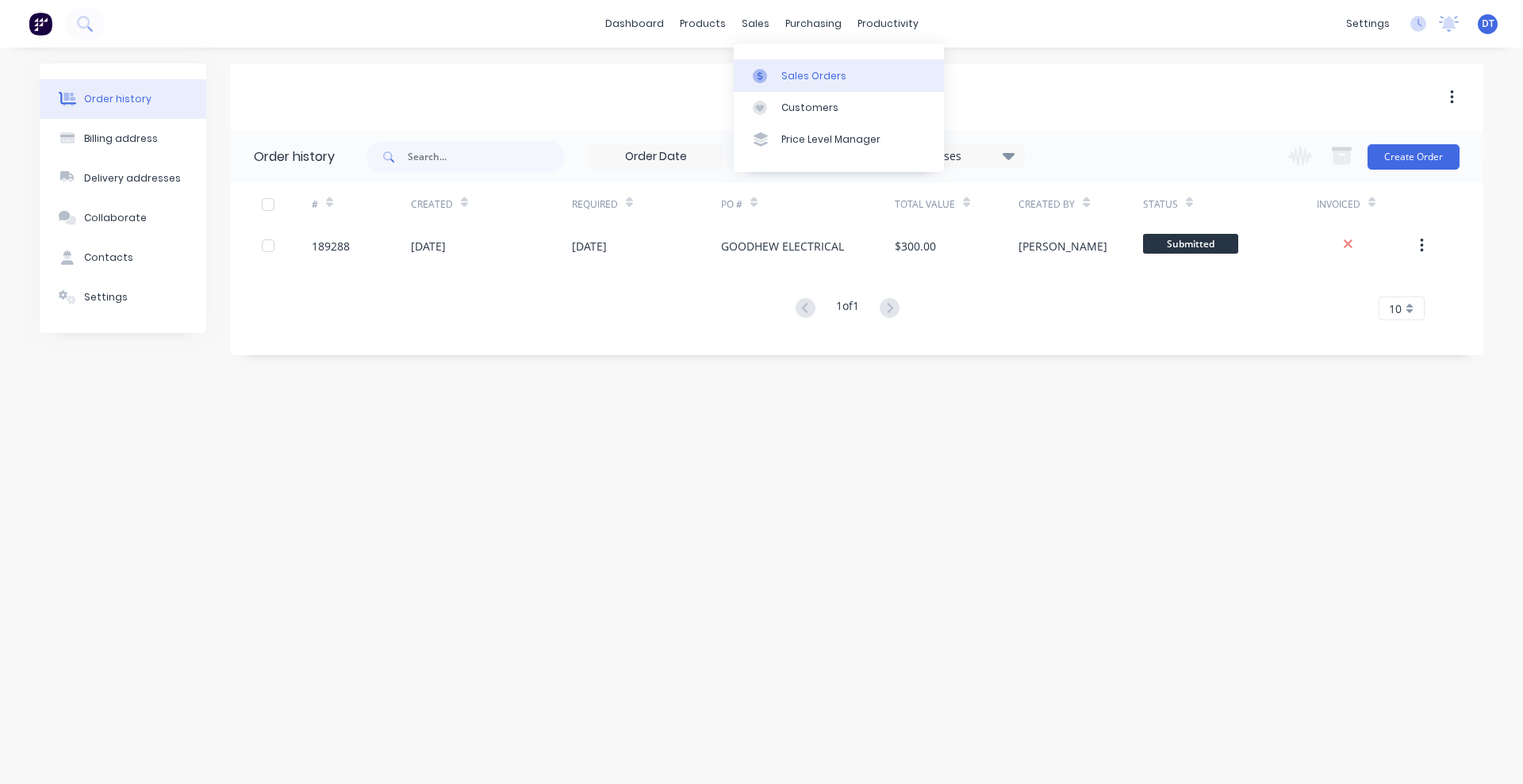
click at [775, 73] on div at bounding box center [764, 76] width 24 height 14
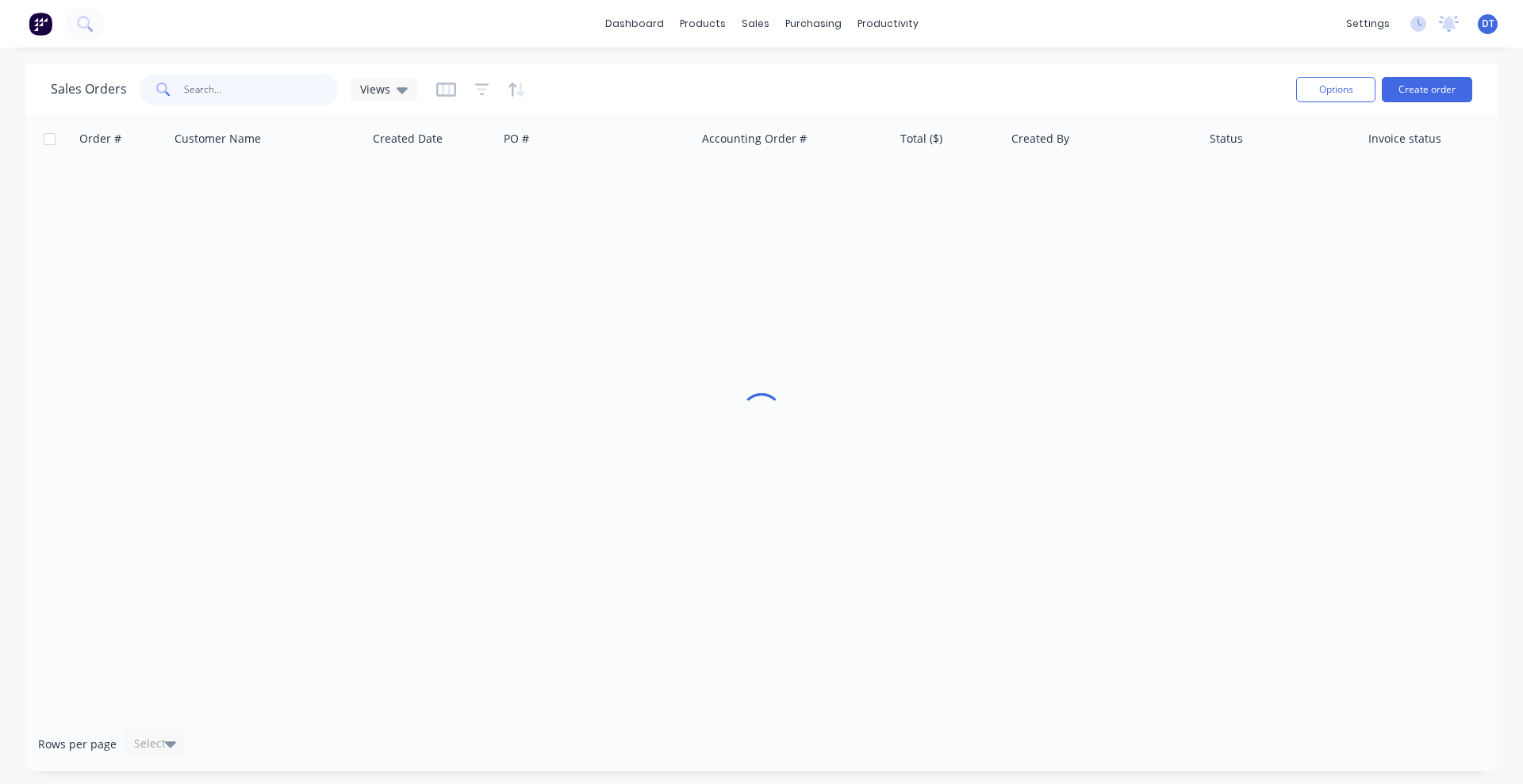
click at [240, 92] on input "text" at bounding box center [260, 90] width 155 height 32
paste input "DQ561193"
click at [480, 88] on icon "button" at bounding box center [482, 89] width 10 height 2
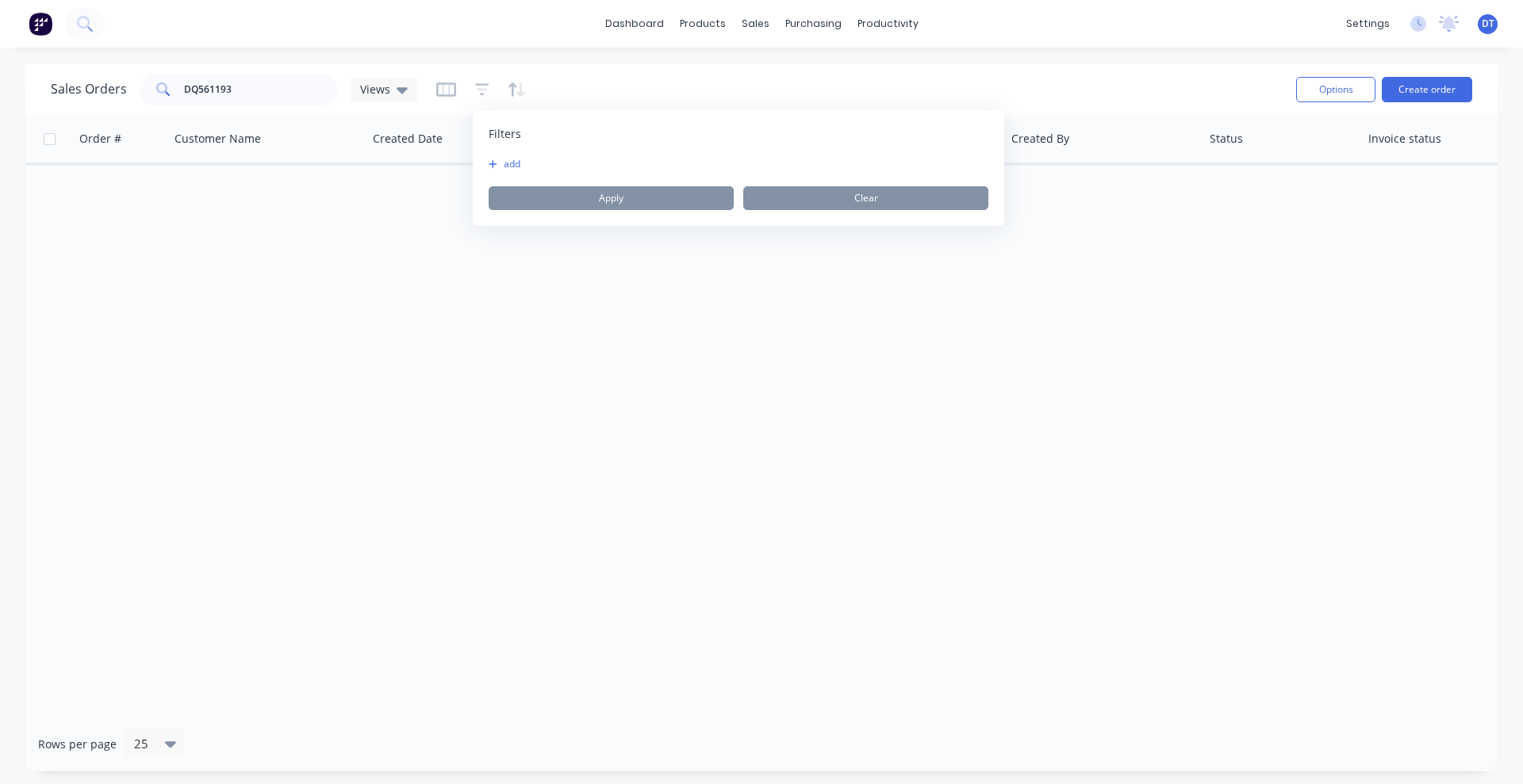
click at [511, 164] on button "add" at bounding box center [508, 164] width 40 height 13
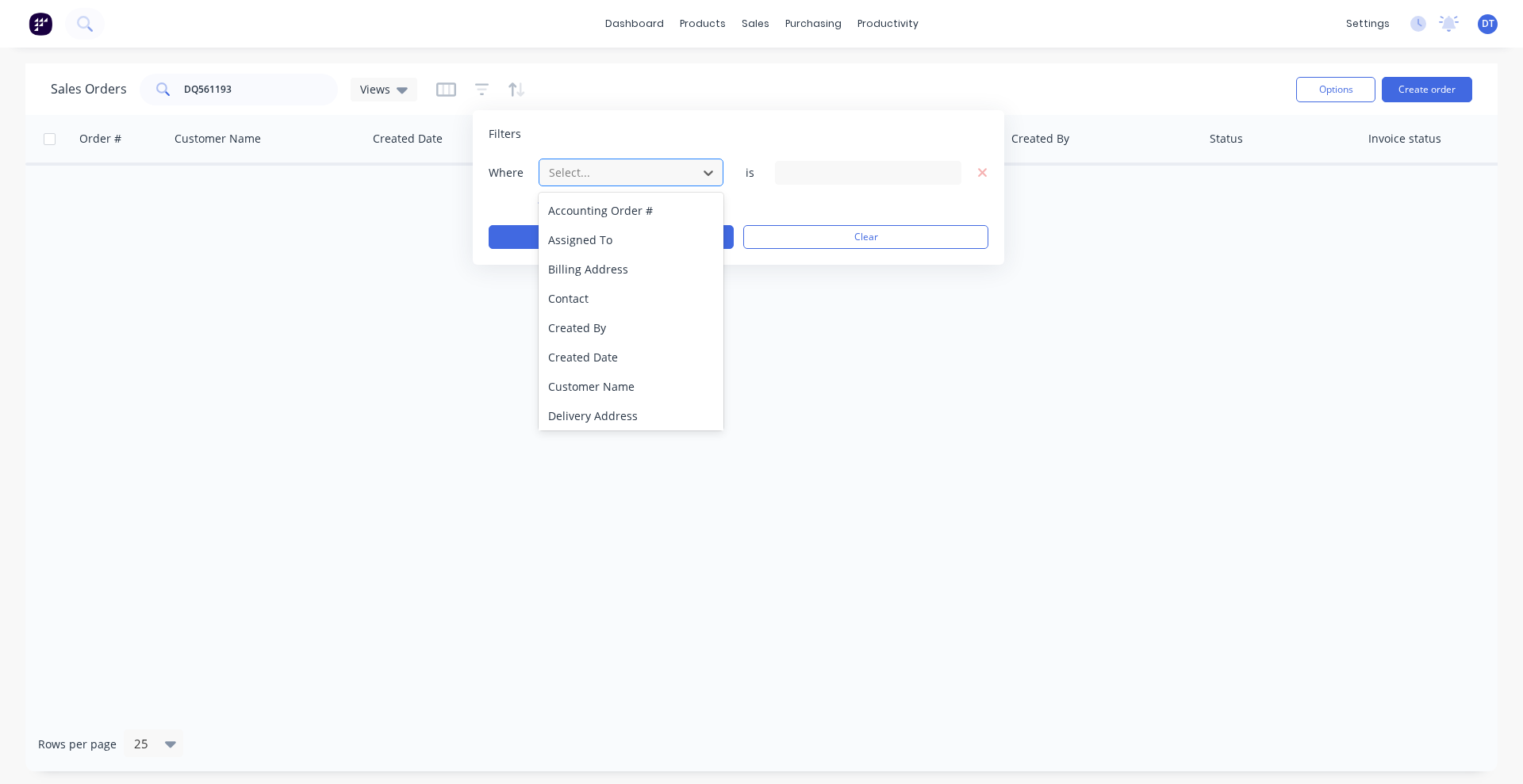
click at [577, 179] on div at bounding box center [618, 173] width 142 height 20
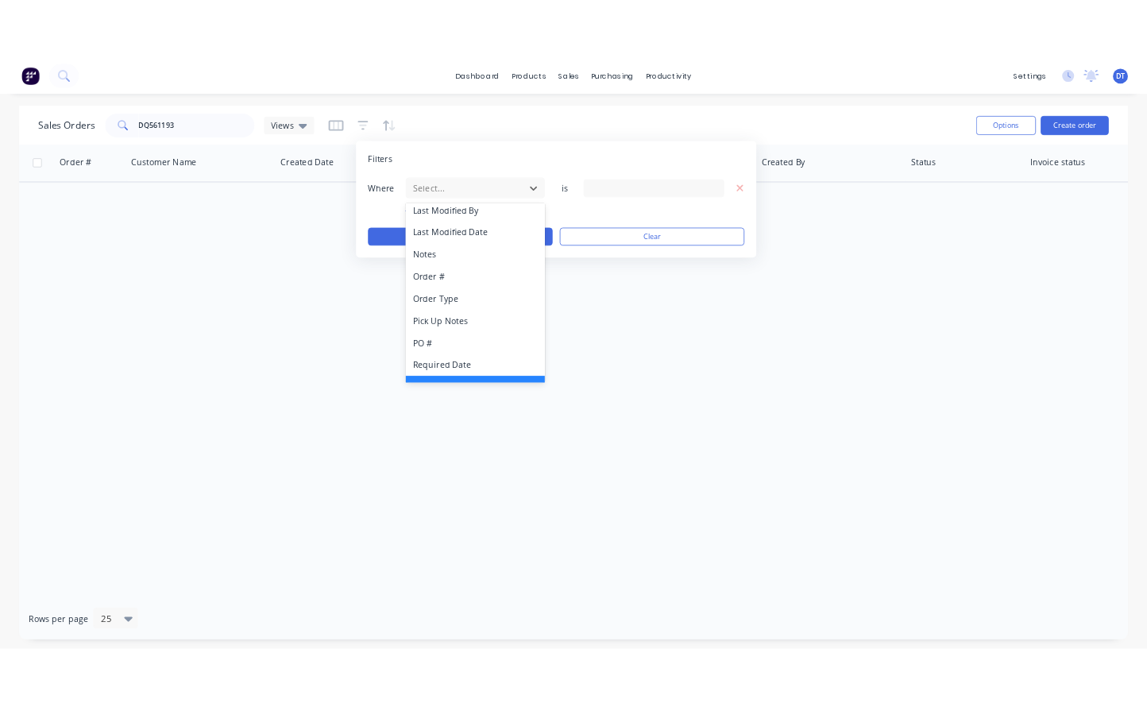
scroll to position [385, 0]
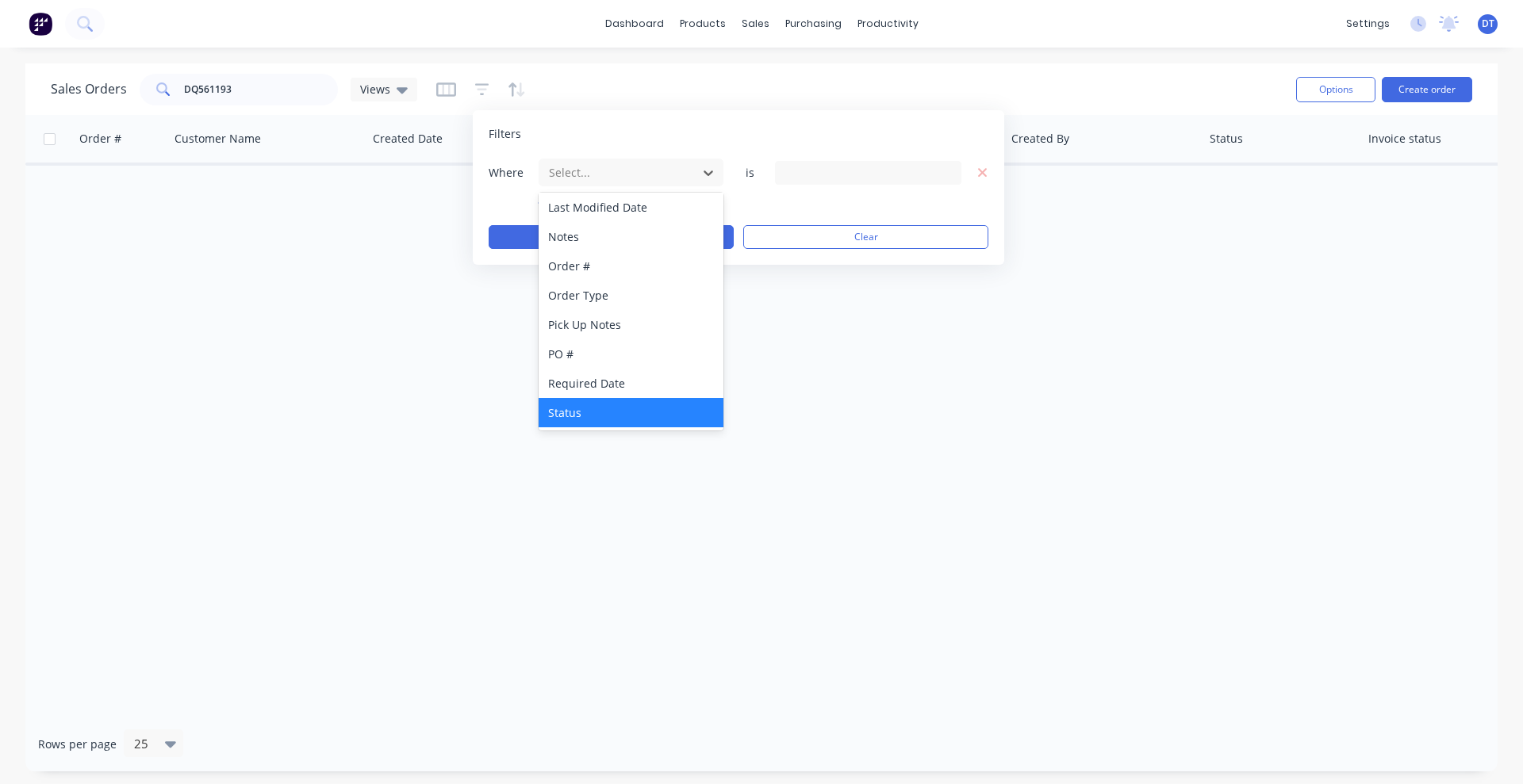
click at [589, 407] on div "Status" at bounding box center [630, 412] width 185 height 29
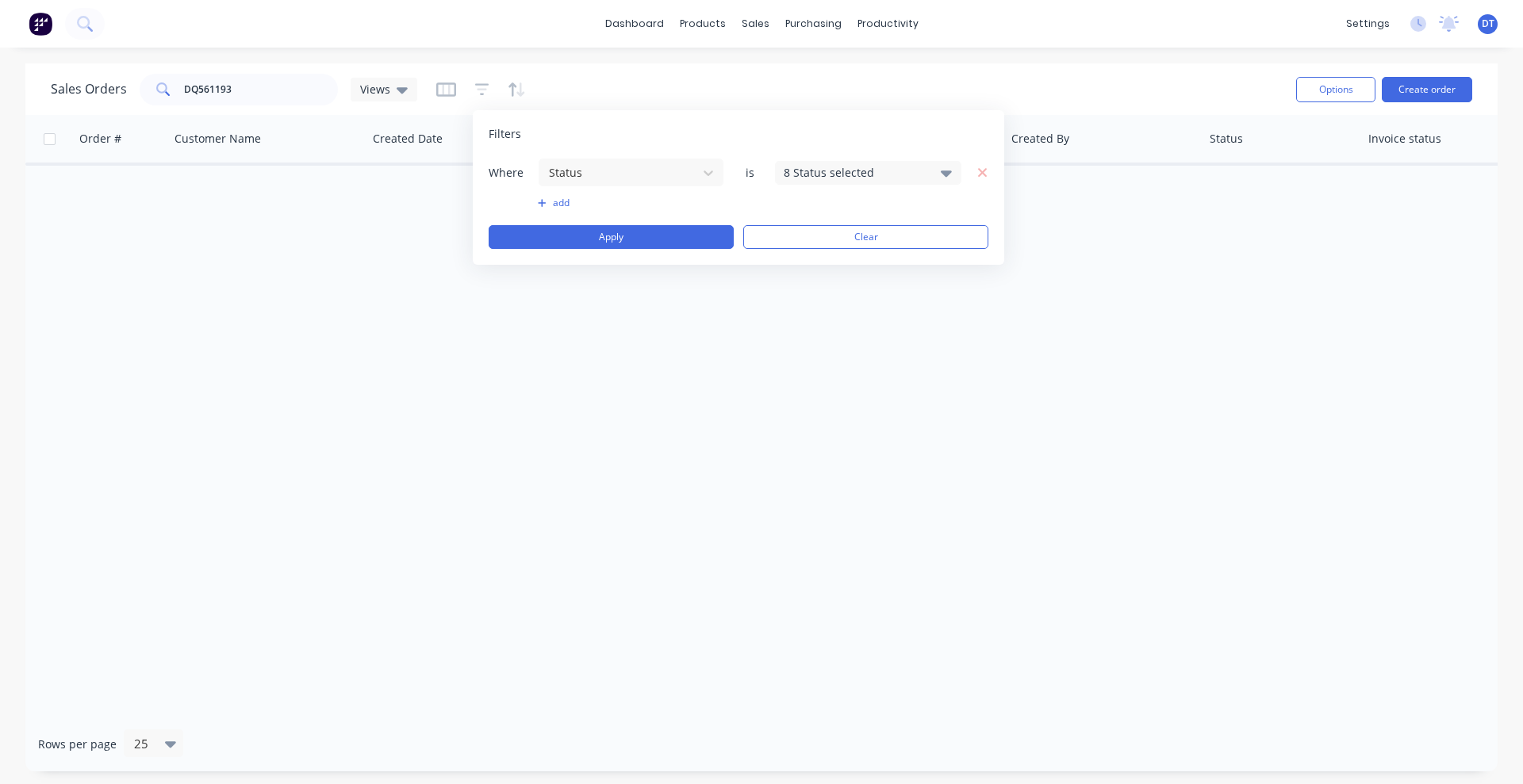
click at [829, 172] on div "8 Status selected" at bounding box center [855, 172] width 144 height 17
click at [798, 285] on div at bounding box center [801, 292] width 32 height 32
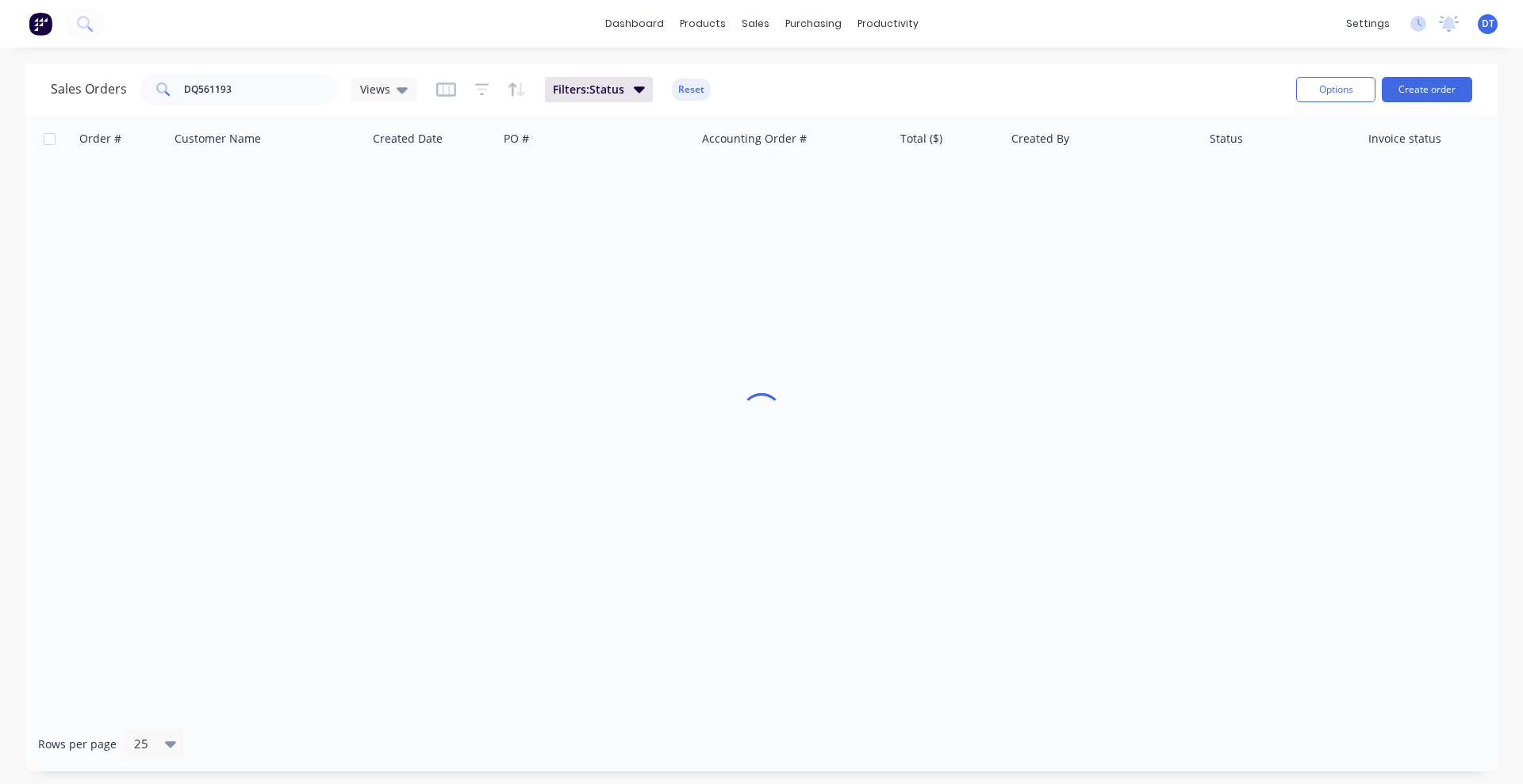
click at [963, 66] on div "Sales Orders DQ561193 Views Filters: Status Reset Options Create order" at bounding box center [761, 90] width 1472 height 52
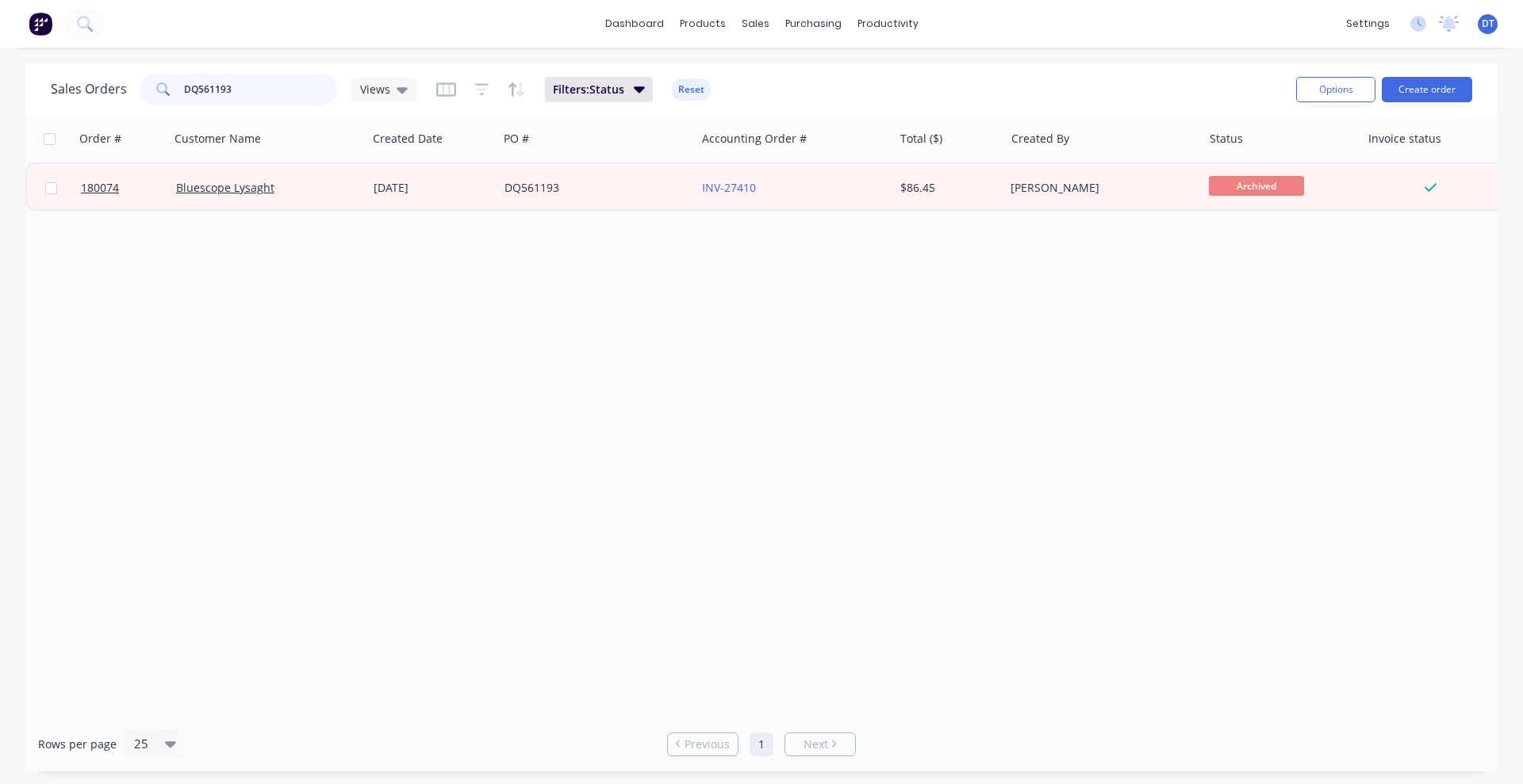
drag, startPoint x: 257, startPoint y: 79, endPoint x: 114, endPoint y: 83, distance: 143.1
click at [113, 83] on div "Sales Orders DQ561193 Views" at bounding box center [234, 90] width 366 height 32
paste input "180490"
type input "180490"
click at [1062, 498] on div "Order # Customer Name Created Date PO # Accounting Order # Total ($) Created By…" at bounding box center [761, 415] width 1472 height 601
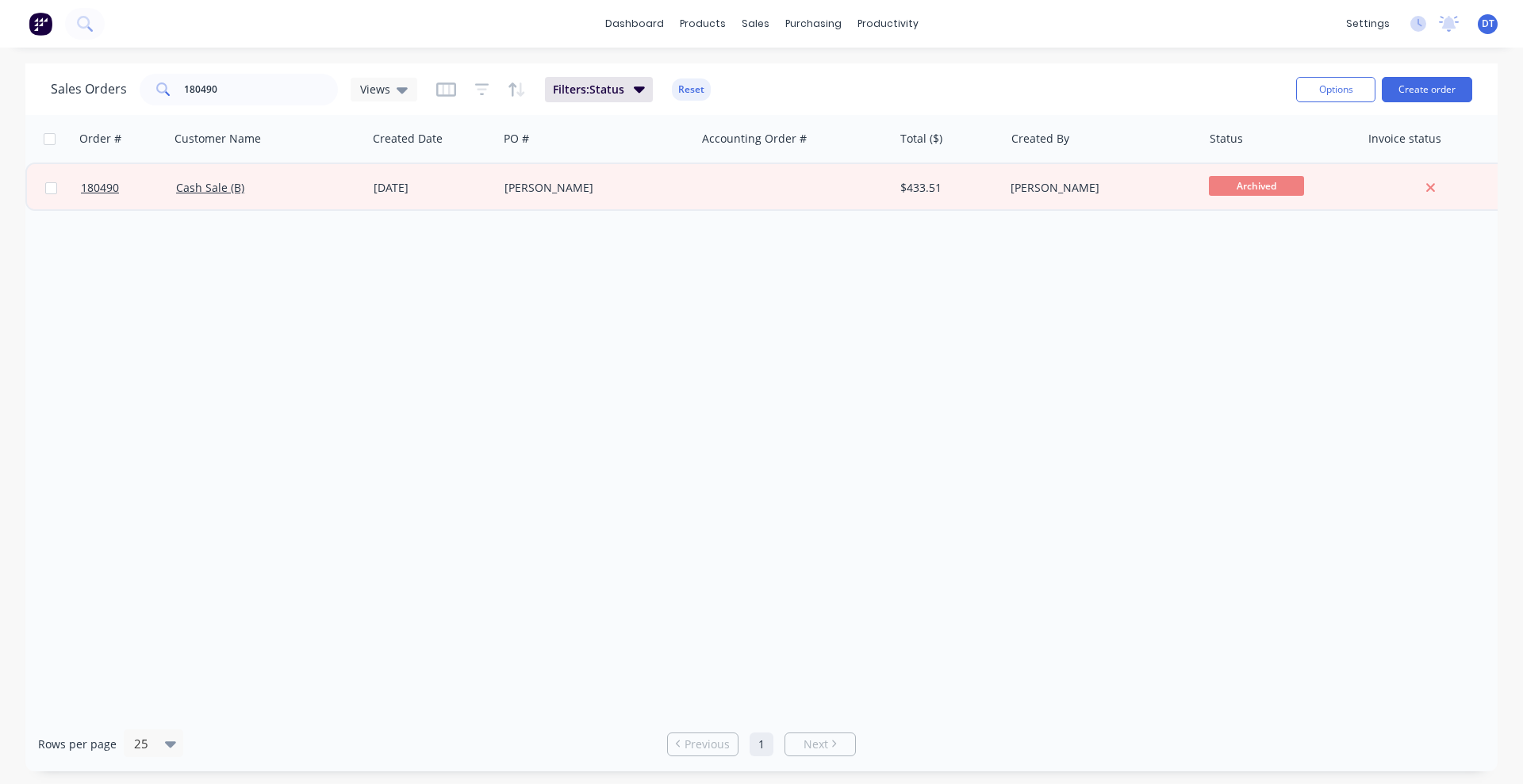
click at [955, 551] on div "Order # Customer Name Created Date PO # Accounting Order # Total ($) Created By…" at bounding box center [761, 415] width 1472 height 601
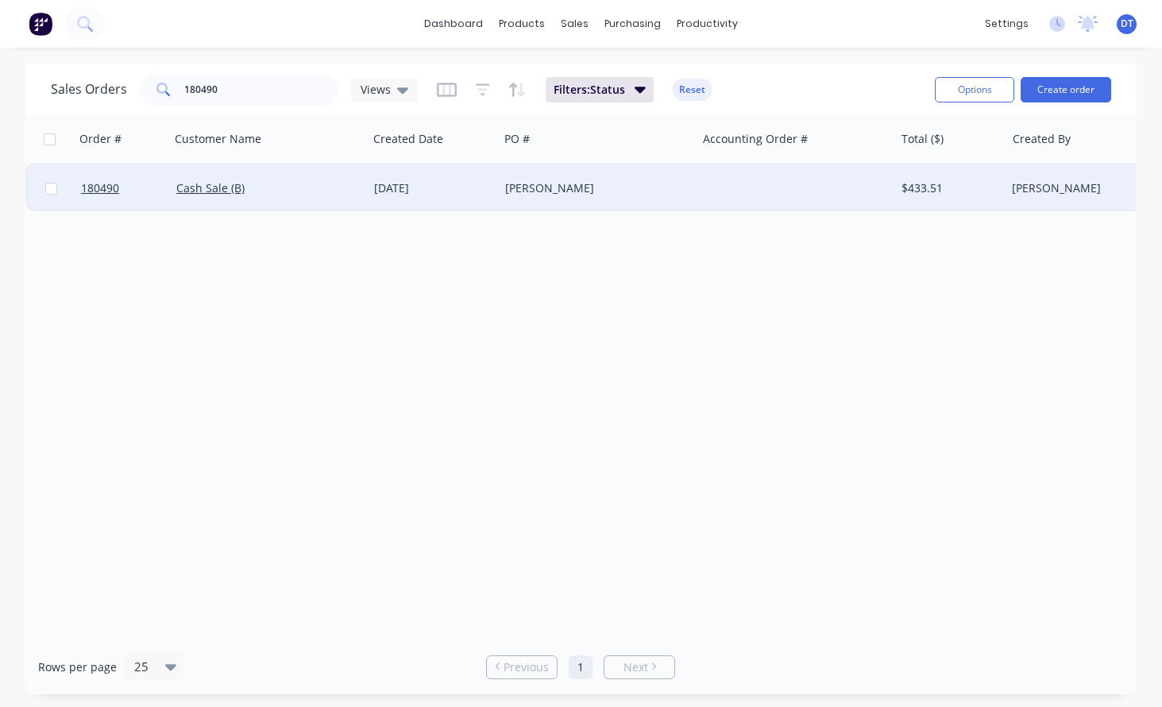
click at [333, 201] on div "Cash Sale (B)" at bounding box center [269, 188] width 198 height 48
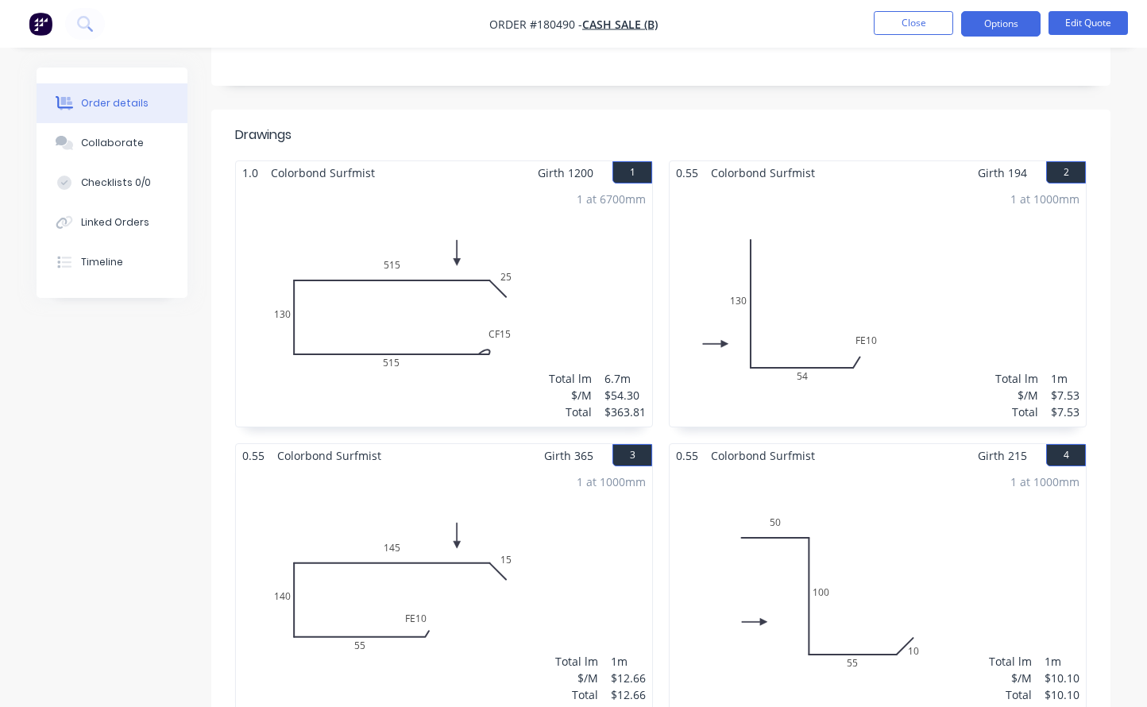
scroll to position [22, 0]
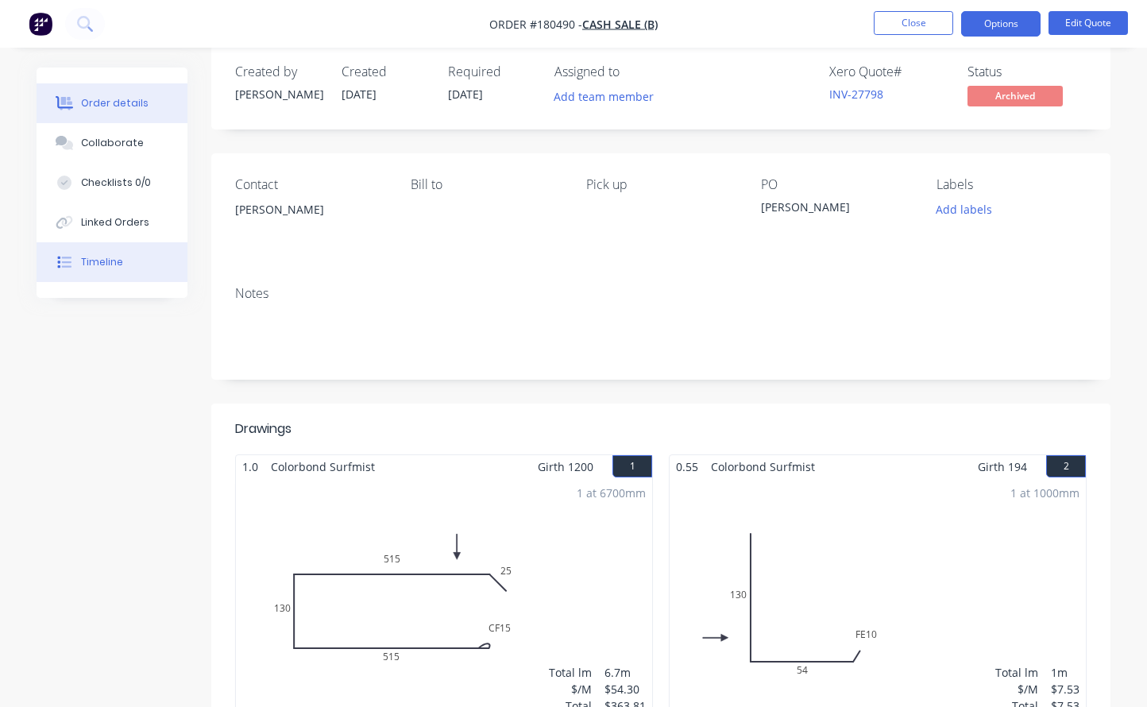
click at [76, 259] on button "Timeline" at bounding box center [112, 262] width 151 height 40
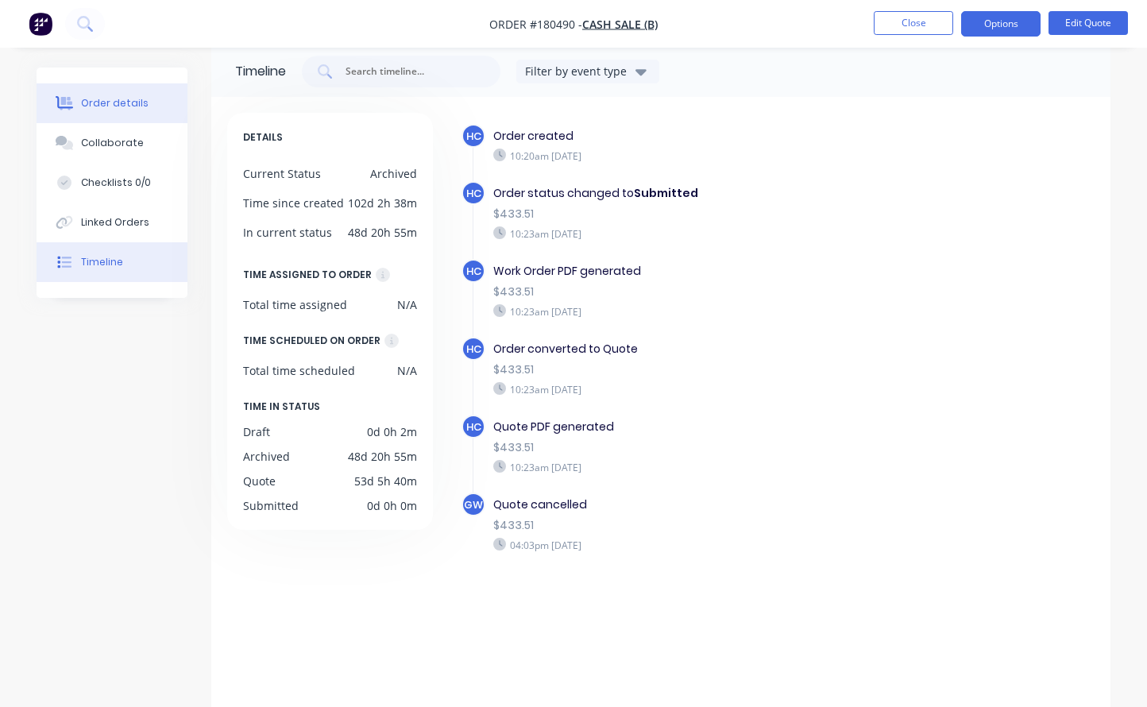
click at [110, 121] on button "Order details" at bounding box center [112, 103] width 151 height 40
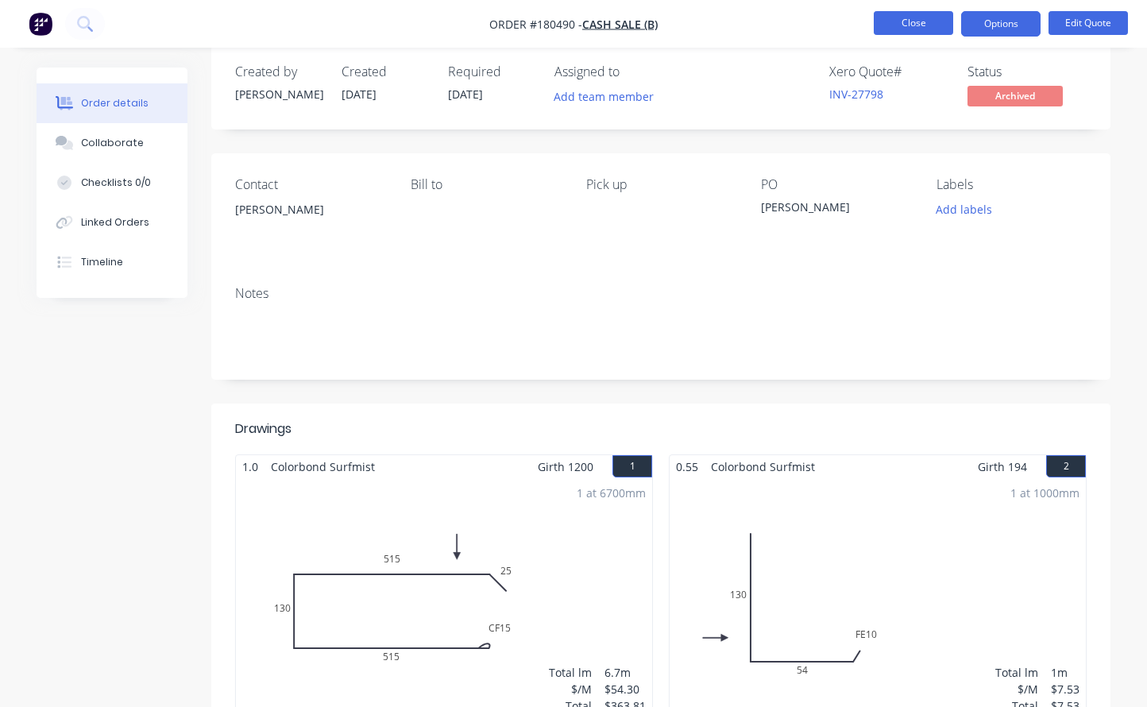
click at [911, 21] on button "Close" at bounding box center [913, 23] width 79 height 24
